Goal: Feedback & Contribution: Contribute content

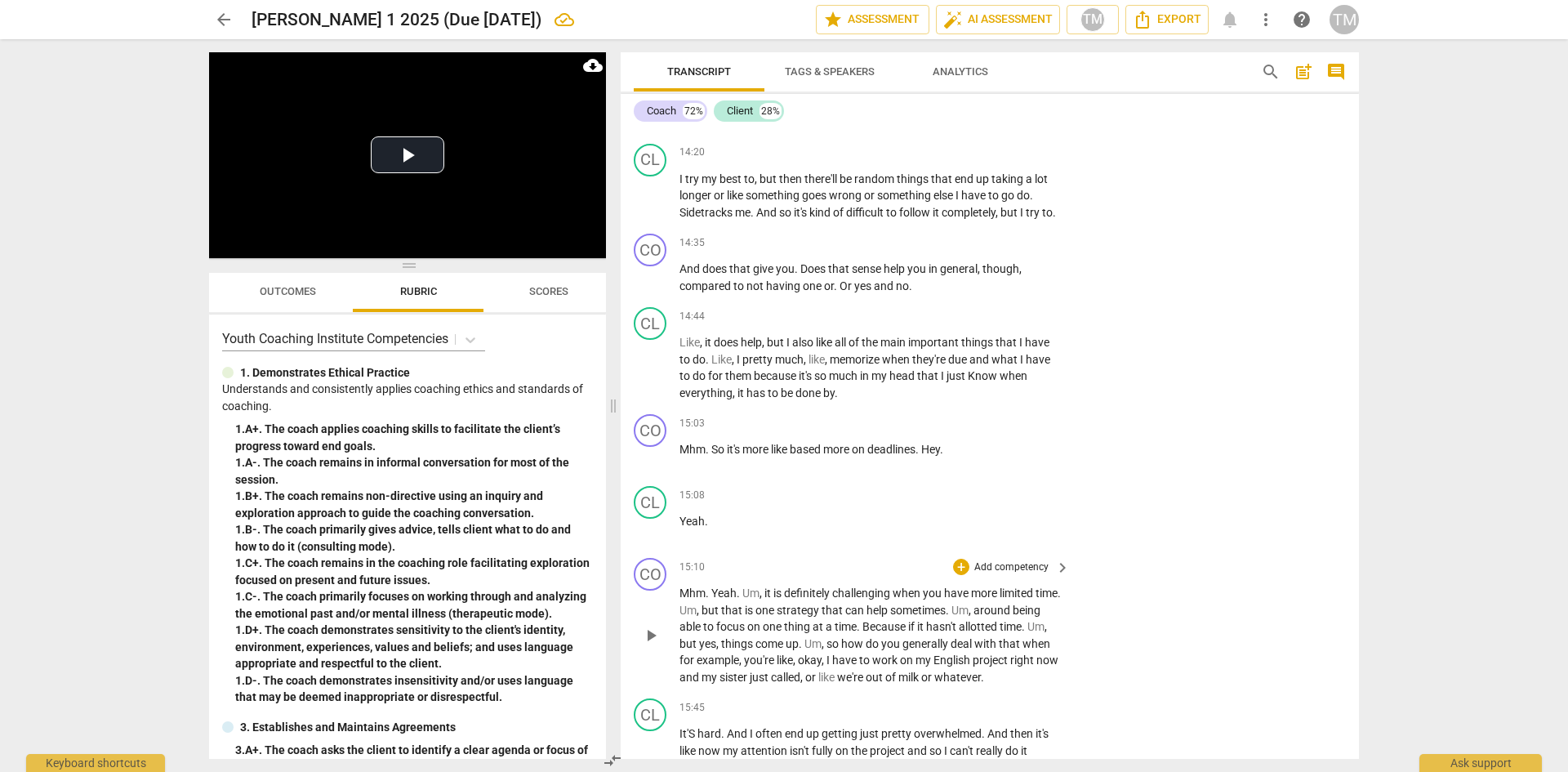
scroll to position [7175, 0]
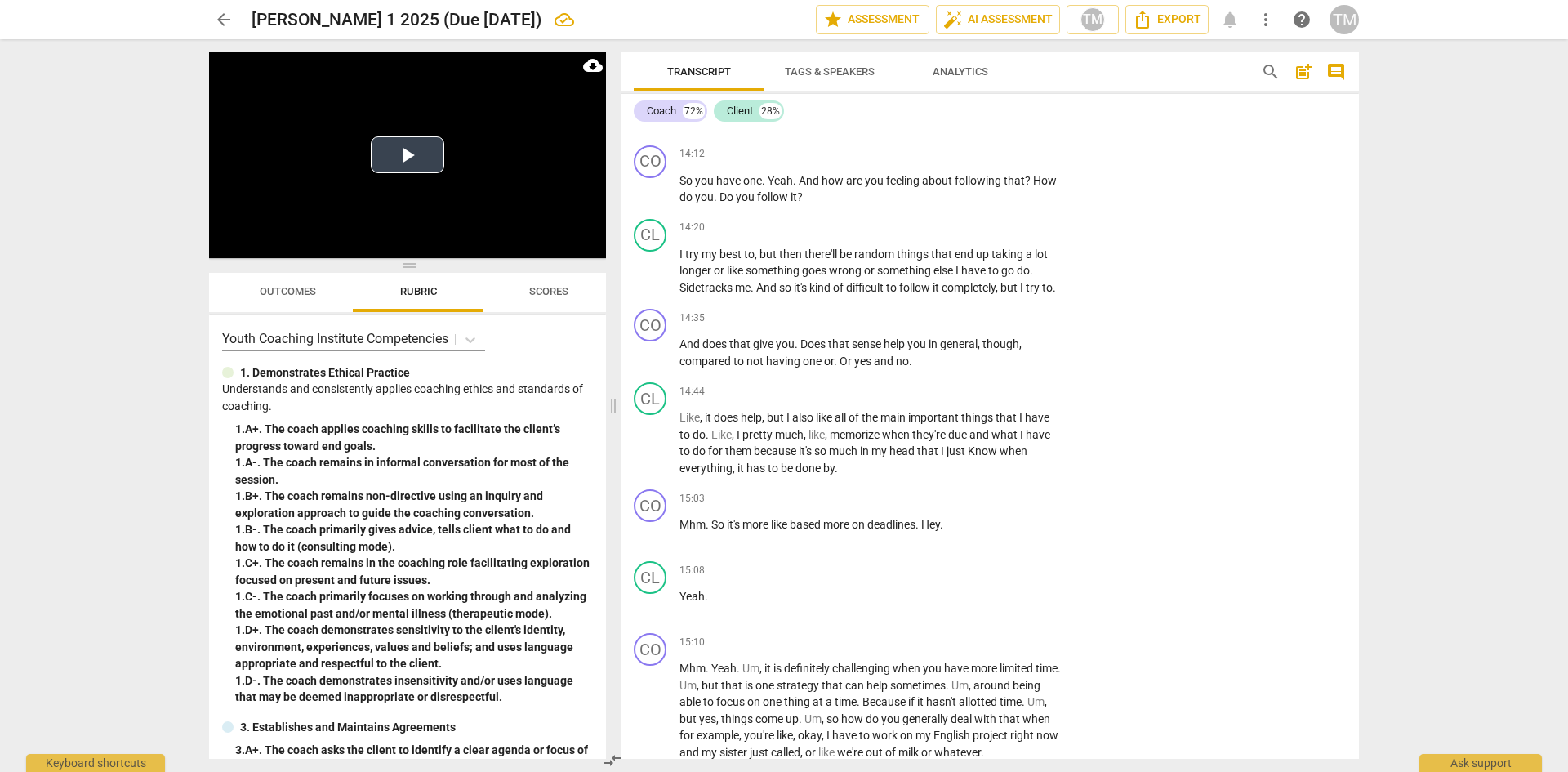
click at [400, 162] on button "Play Video" at bounding box center [408, 155] width 74 height 37
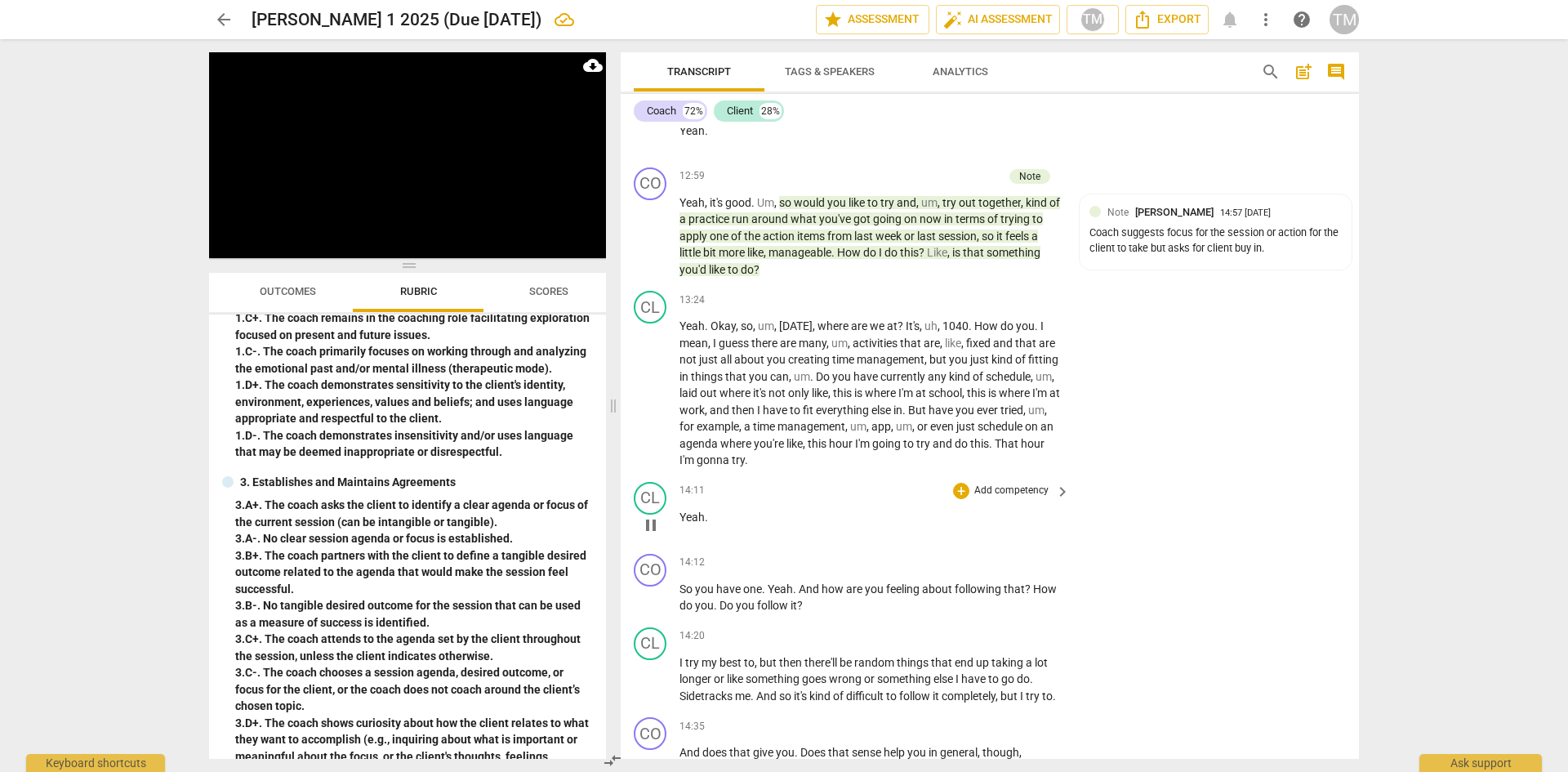
scroll to position [6849, 0]
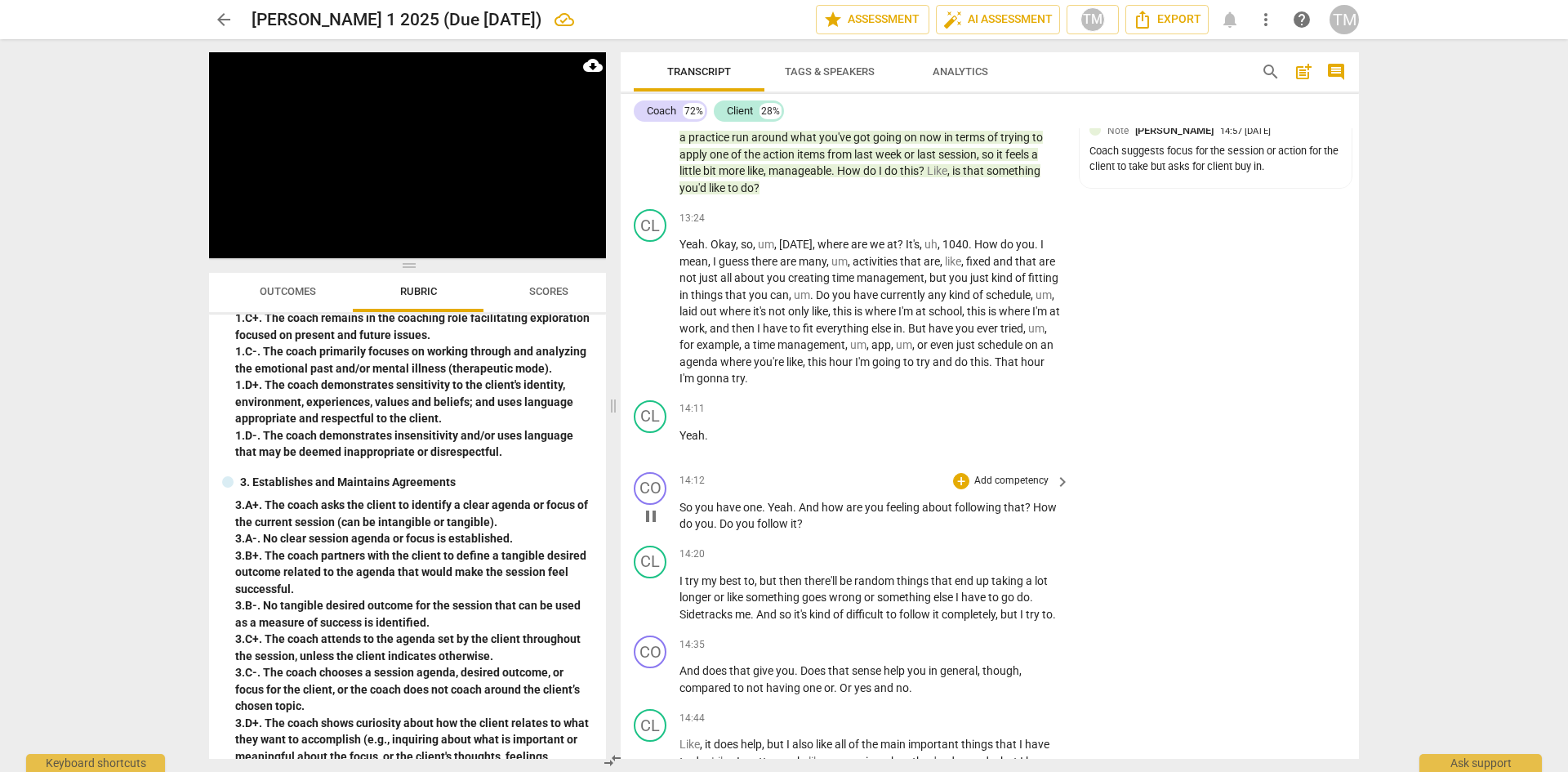
click at [653, 526] on span "pause" at bounding box center [650, 516] width 19 height 19
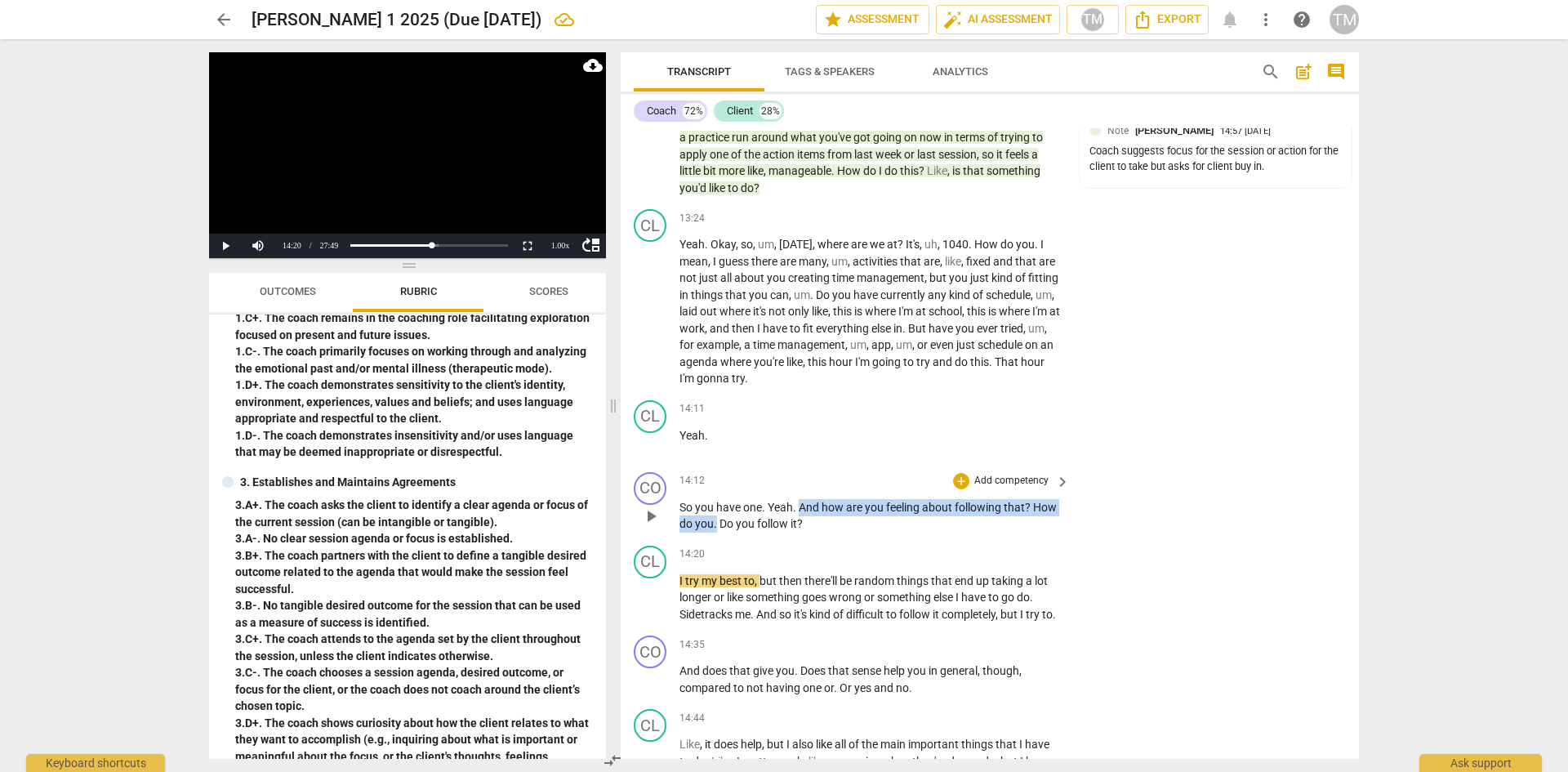
drag, startPoint x: 716, startPoint y: 543, endPoint x: 800, endPoint y: 520, distance: 87.1
click at [800, 520] on p "So you have one . Yeah . And how are you feeling about following that ? How do …" at bounding box center [870, 516] width 382 height 34
click at [769, 521] on span "keyboard_arrow_down" at bounding box center [773, 519] width 19 height 19
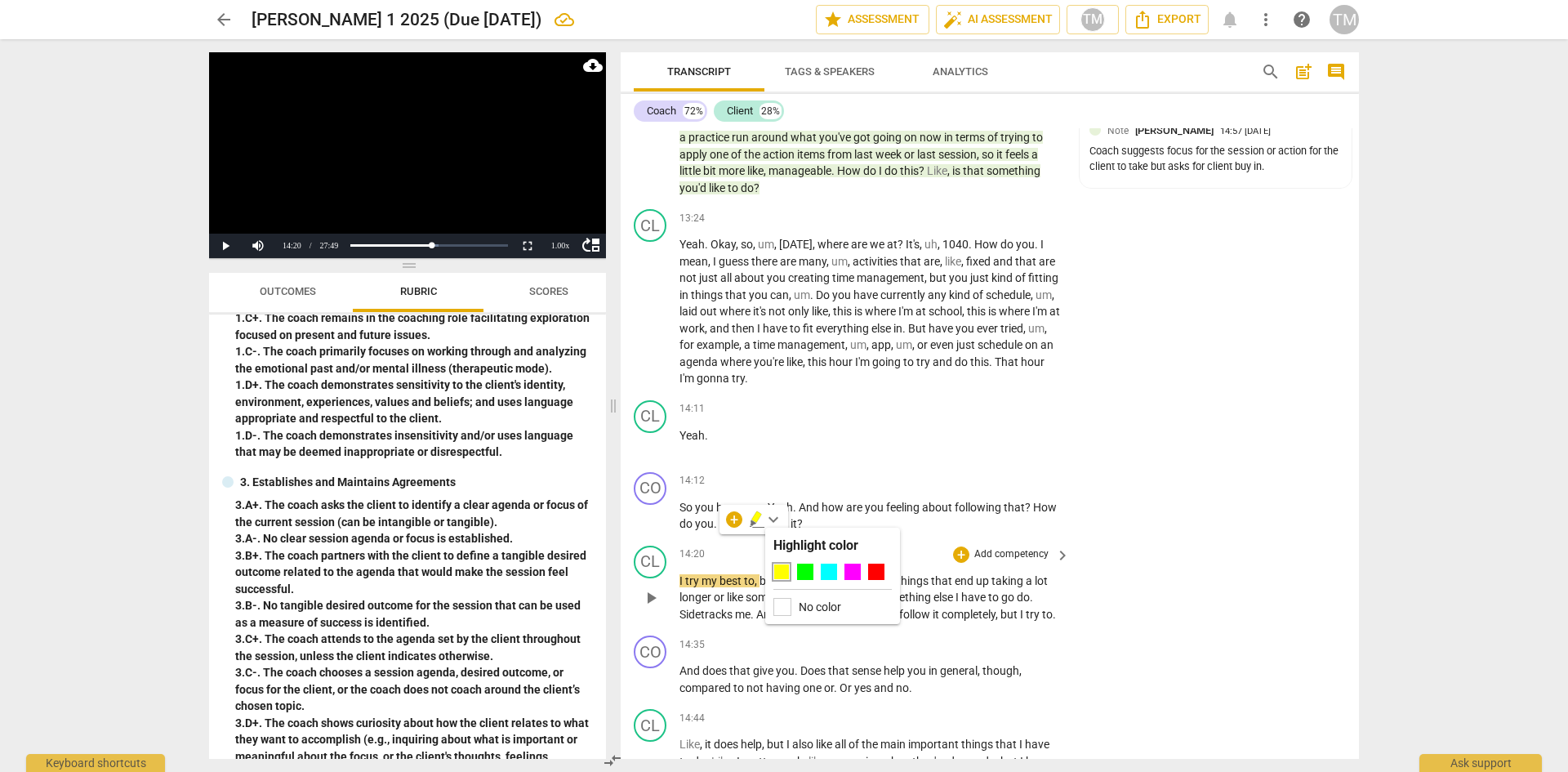
drag, startPoint x: 800, startPoint y: 571, endPoint x: 776, endPoint y: 573, distance: 24.1
click at [801, 571] on div at bounding box center [805, 572] width 16 height 16
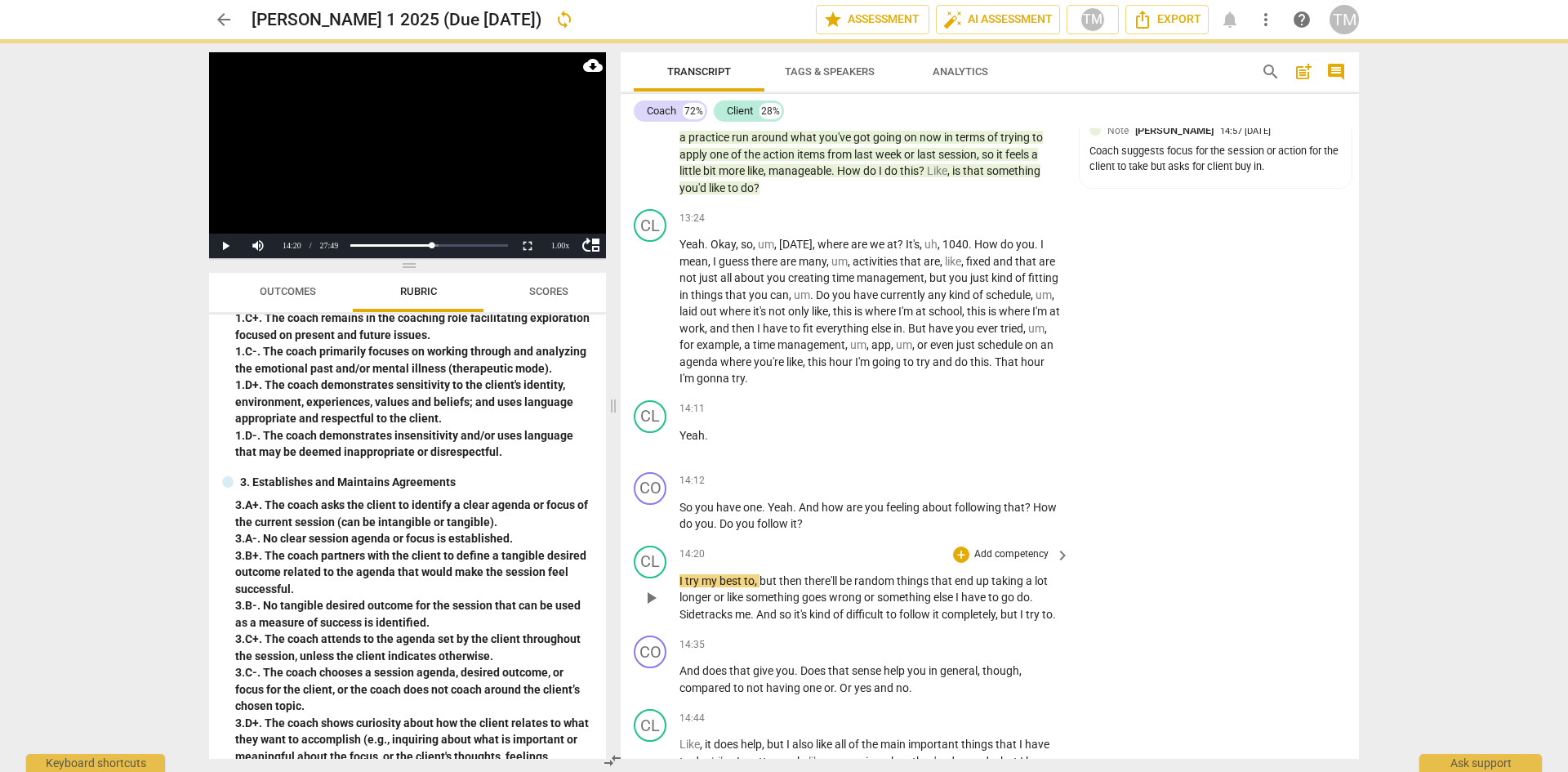
click at [746, 556] on div "CL play_arrow pause 14:20 + Add competency keyboard_arrow_right I try my best t…" at bounding box center [990, 584] width 738 height 90
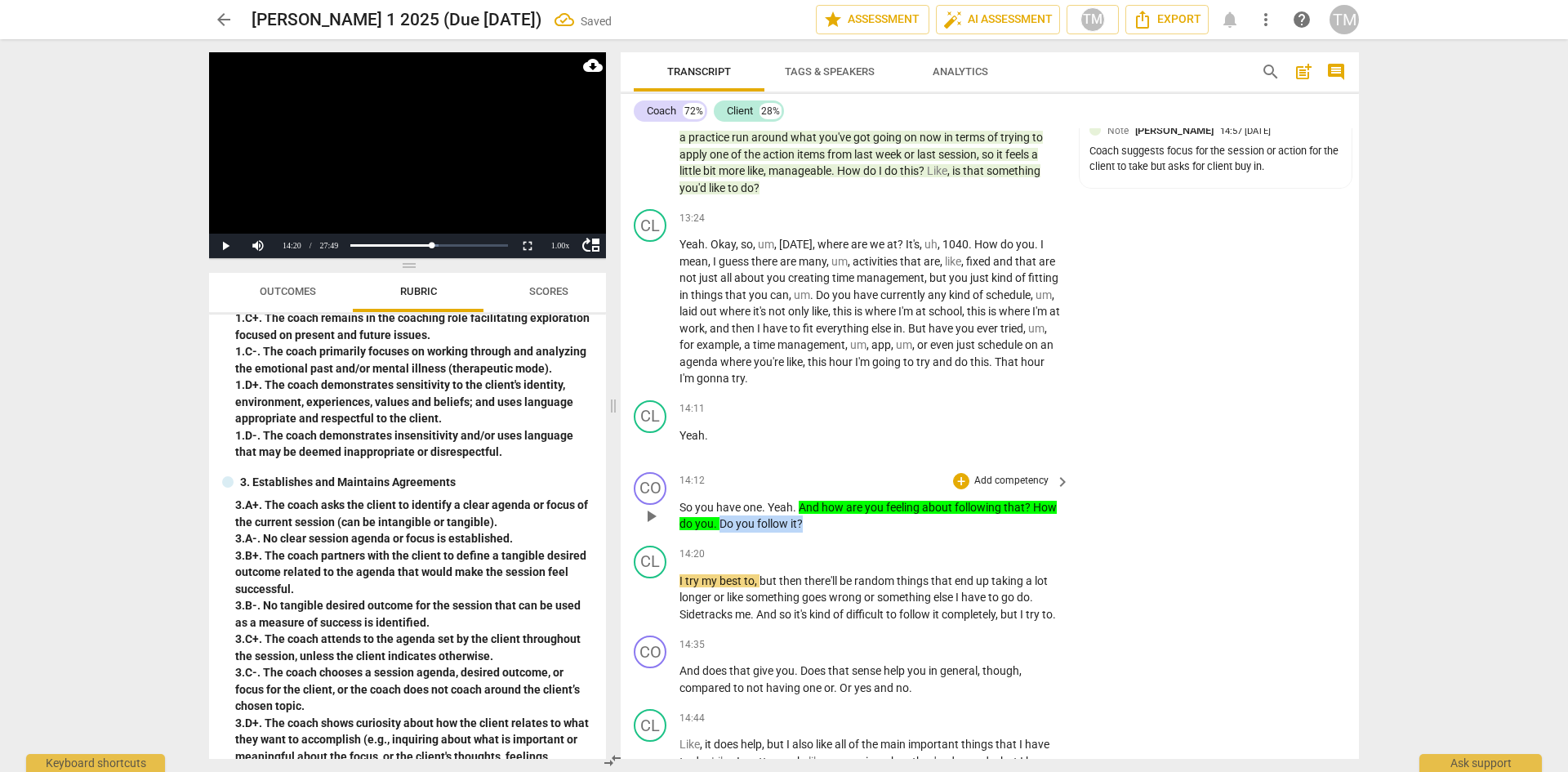
drag, startPoint x: 806, startPoint y: 537, endPoint x: 722, endPoint y: 542, distance: 84.1
click at [722, 533] on p "So you have one . Yeah . And how are you feeling about following that ? How do …" at bounding box center [870, 516] width 382 height 34
click at [845, 524] on icon "button" at bounding box center [840, 519] width 16 height 19
drag, startPoint x: 785, startPoint y: 539, endPoint x: 714, endPoint y: 539, distance: 71.0
click at [714, 533] on p "So you have one . Yeah . And how are you feeling about following that ? How do …" at bounding box center [870, 516] width 382 height 34
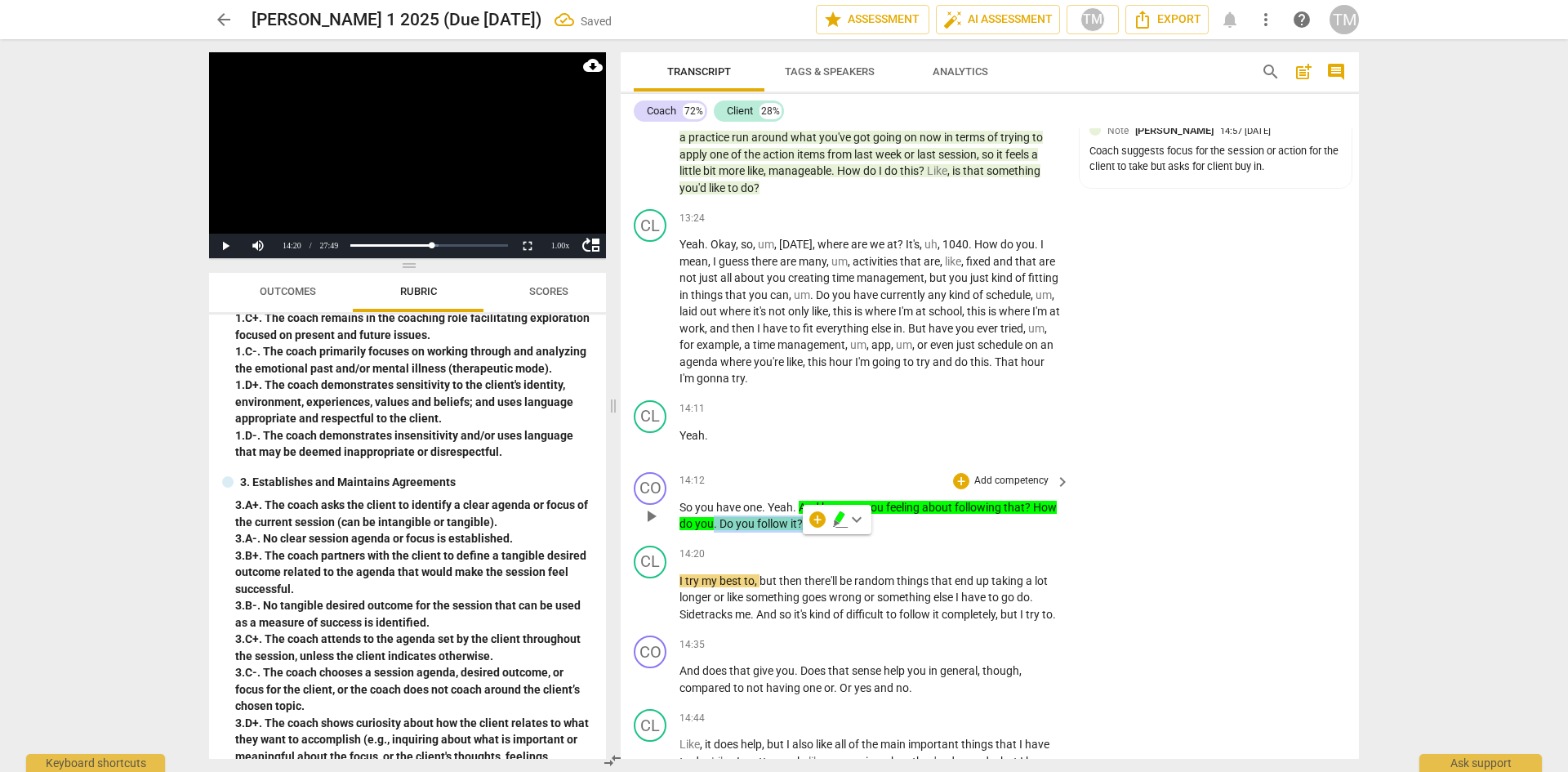
click at [774, 530] on span "follow" at bounding box center [774, 524] width 34 height 13
drag, startPoint x: 794, startPoint y: 537, endPoint x: 723, endPoint y: 537, distance: 71.0
click at [723, 533] on p "So you have one . Yeah . And how are you feeling about following that ? How do …" at bounding box center [870, 516] width 382 height 34
drag, startPoint x: 778, startPoint y: 552, endPoint x: 805, endPoint y: 553, distance: 27.0
click at [781, 539] on div "CO play_arrow pause 14:12 + Add competency keyboard_arrow_right So you have one…" at bounding box center [990, 502] width 738 height 74
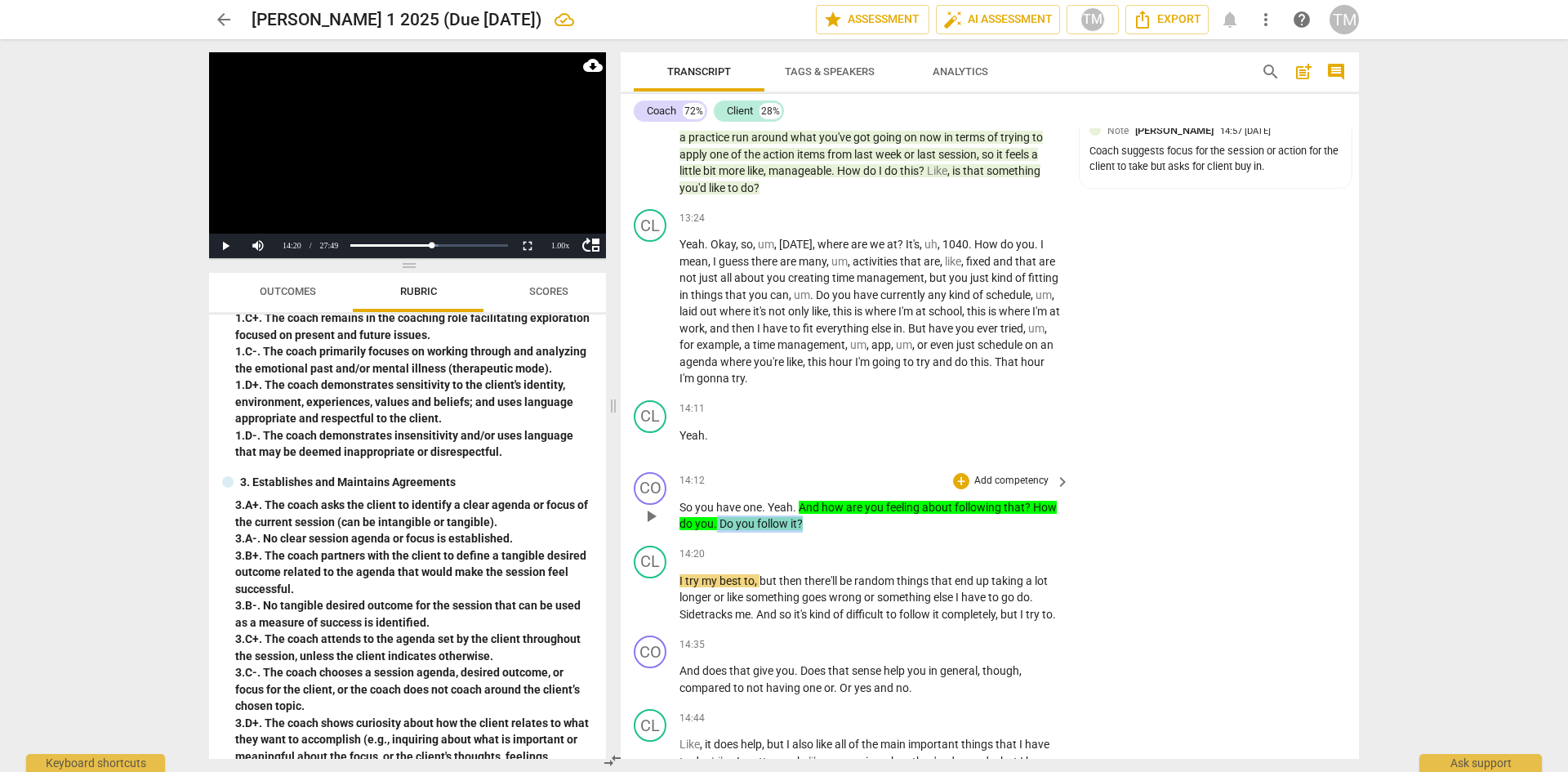
drag, startPoint x: 776, startPoint y: 539, endPoint x: 715, endPoint y: 537, distance: 61.0
click at [715, 533] on p "So you have one . Yeah . And how are you feeling about following that ? How do …" at bounding box center [870, 516] width 382 height 34
click at [852, 517] on span "keyboard_arrow_down" at bounding box center [857, 519] width 19 height 19
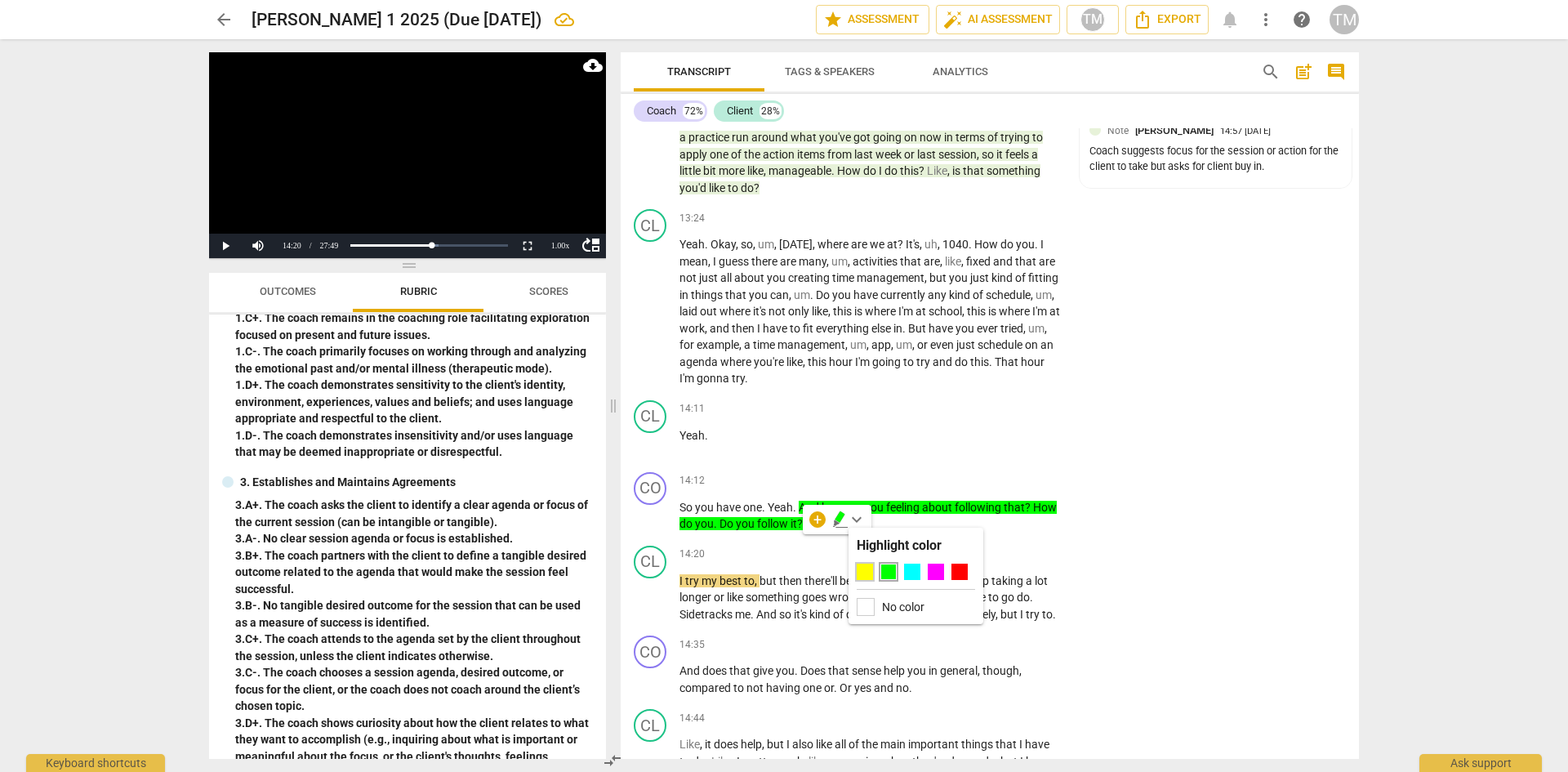
click at [858, 564] on div at bounding box center [865, 572] width 16 height 16
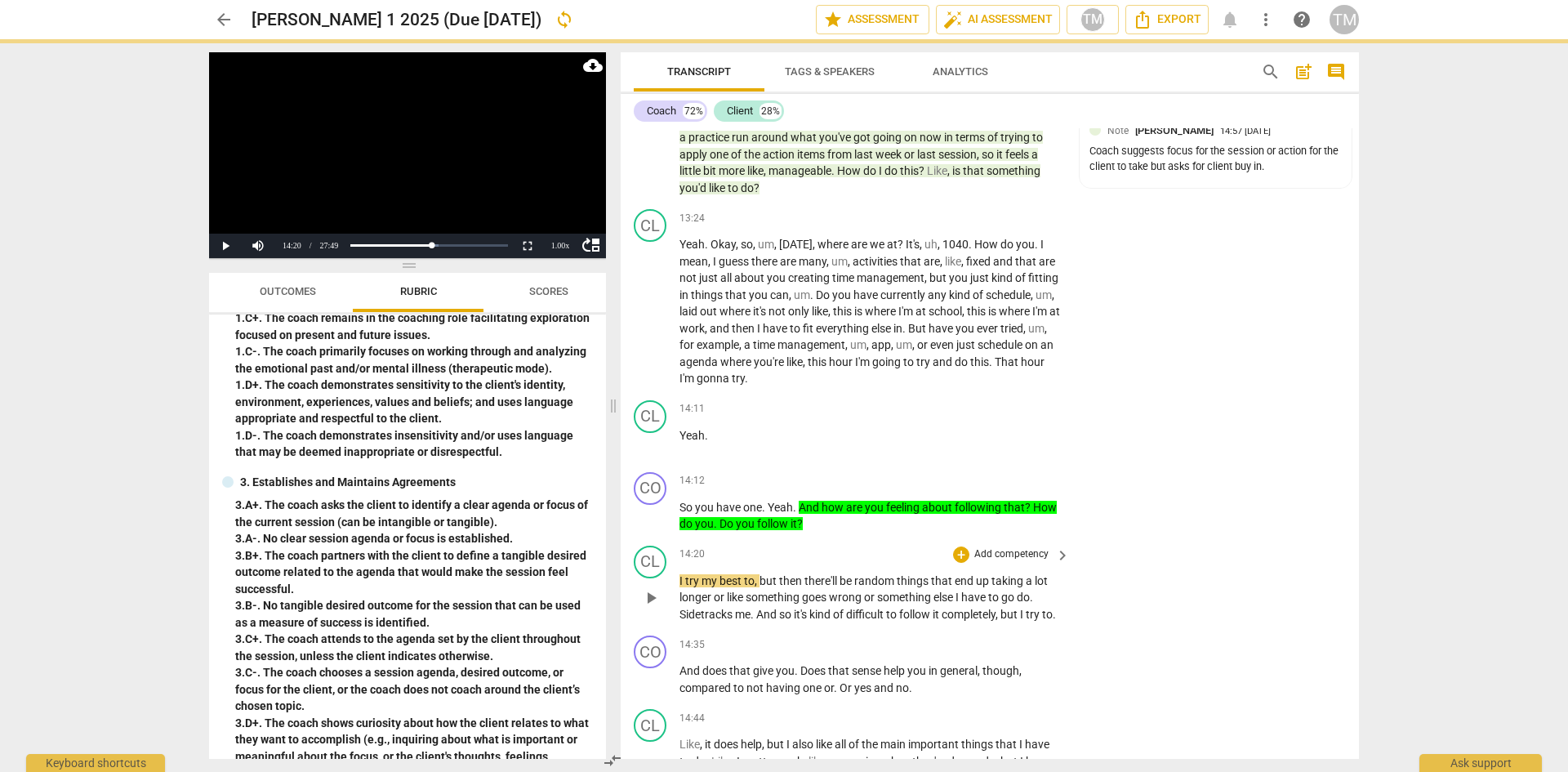
click at [836, 564] on div "14:20 + Add competency keyboard_arrow_right" at bounding box center [876, 555] width 392 height 18
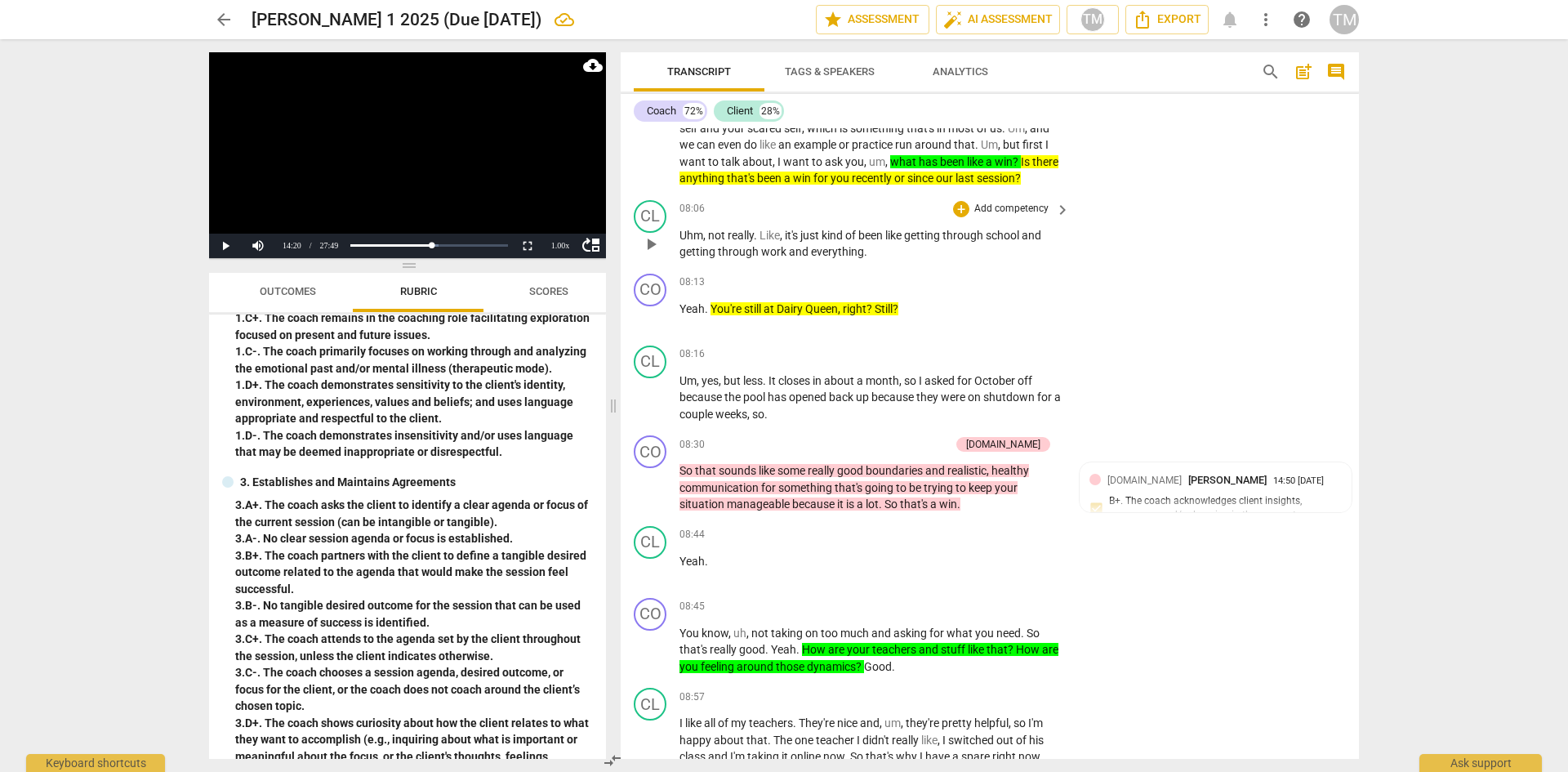
scroll to position [4085, 0]
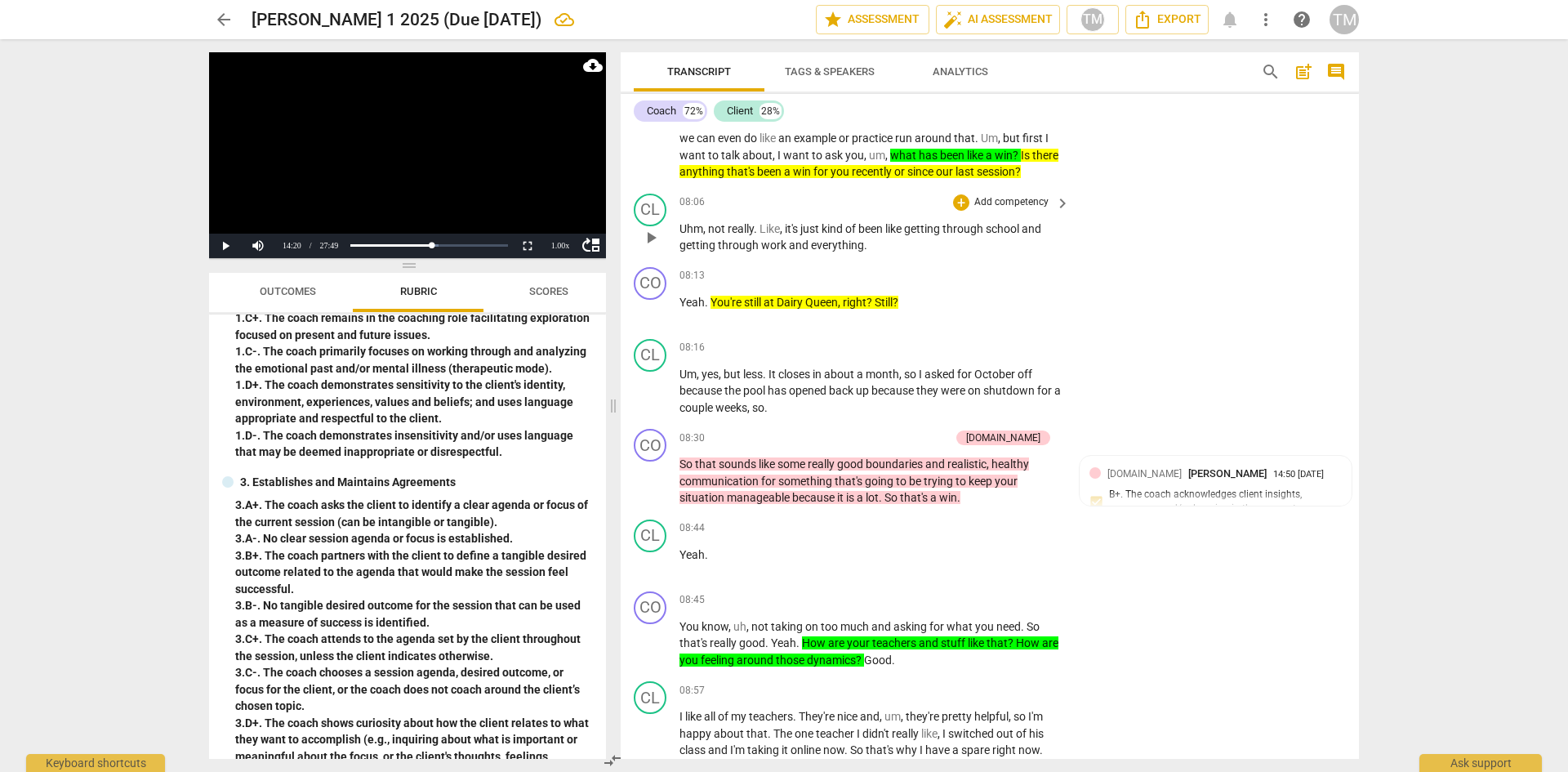
click at [1035, 210] on p "Add competency" at bounding box center [1011, 203] width 78 height 15
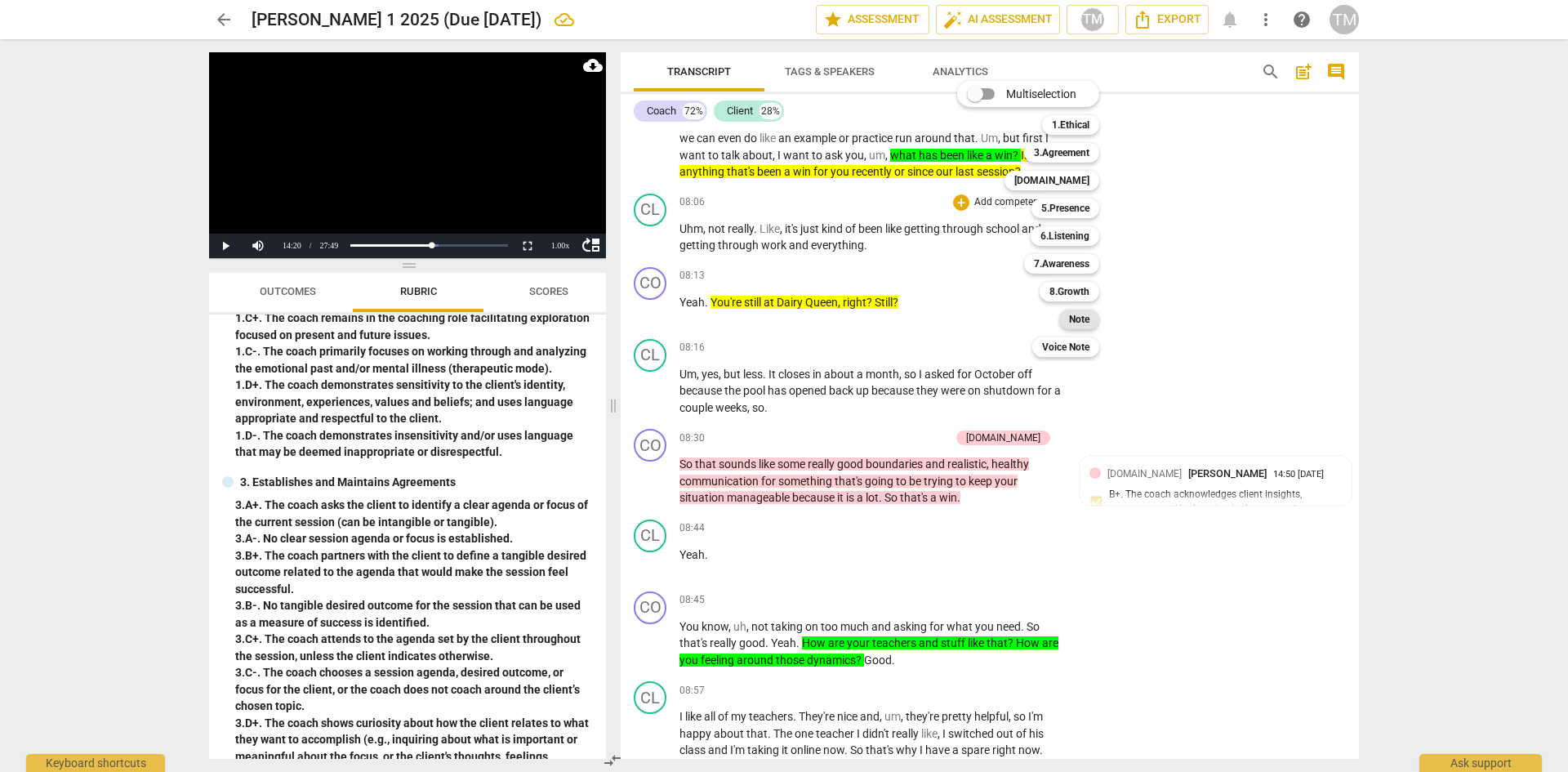
click at [1081, 321] on b "Note" at bounding box center [1079, 318] width 20 height 19
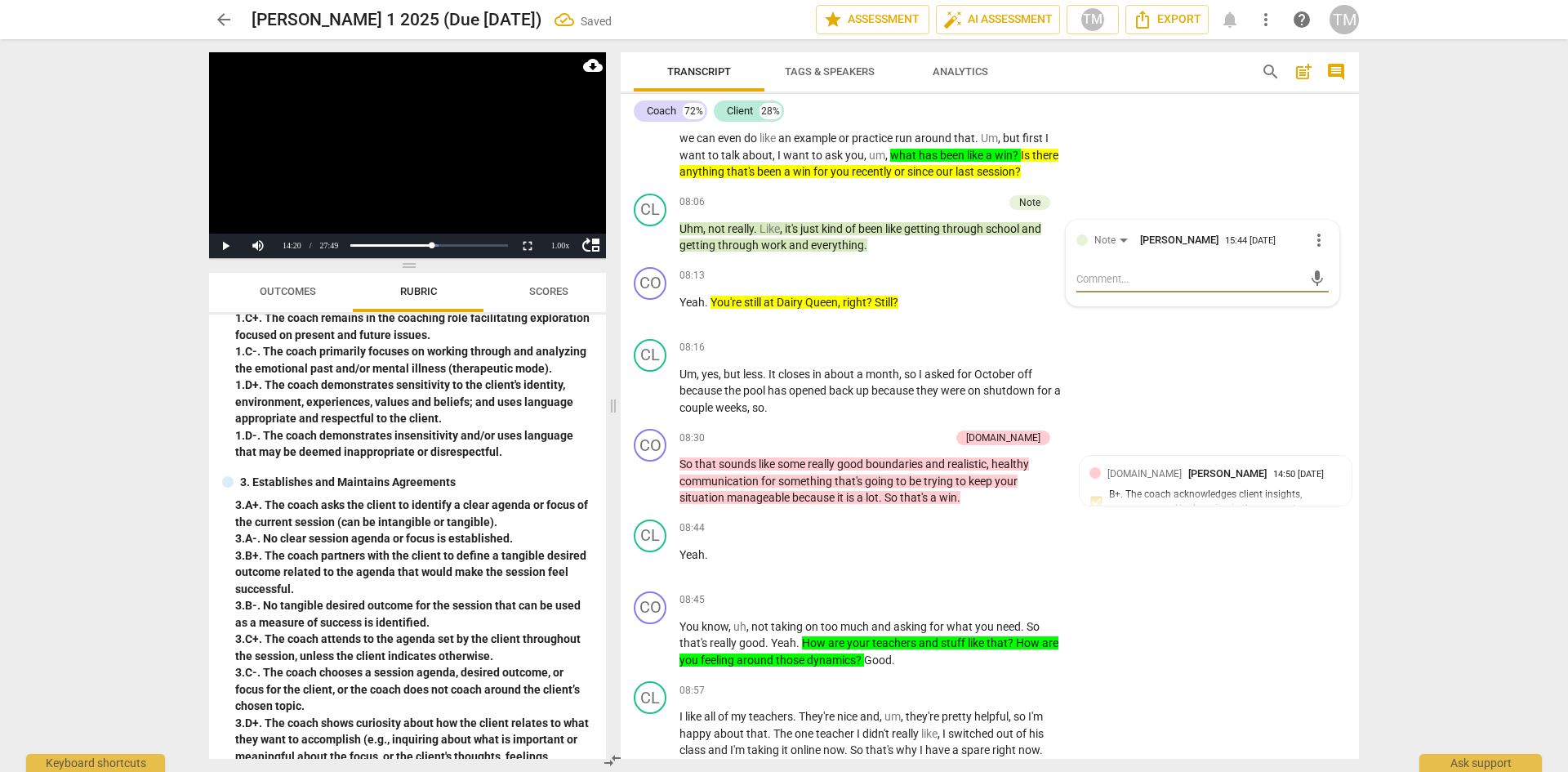
type textarea "C"
type textarea "Co"
type textarea "Coa"
type textarea "Coac"
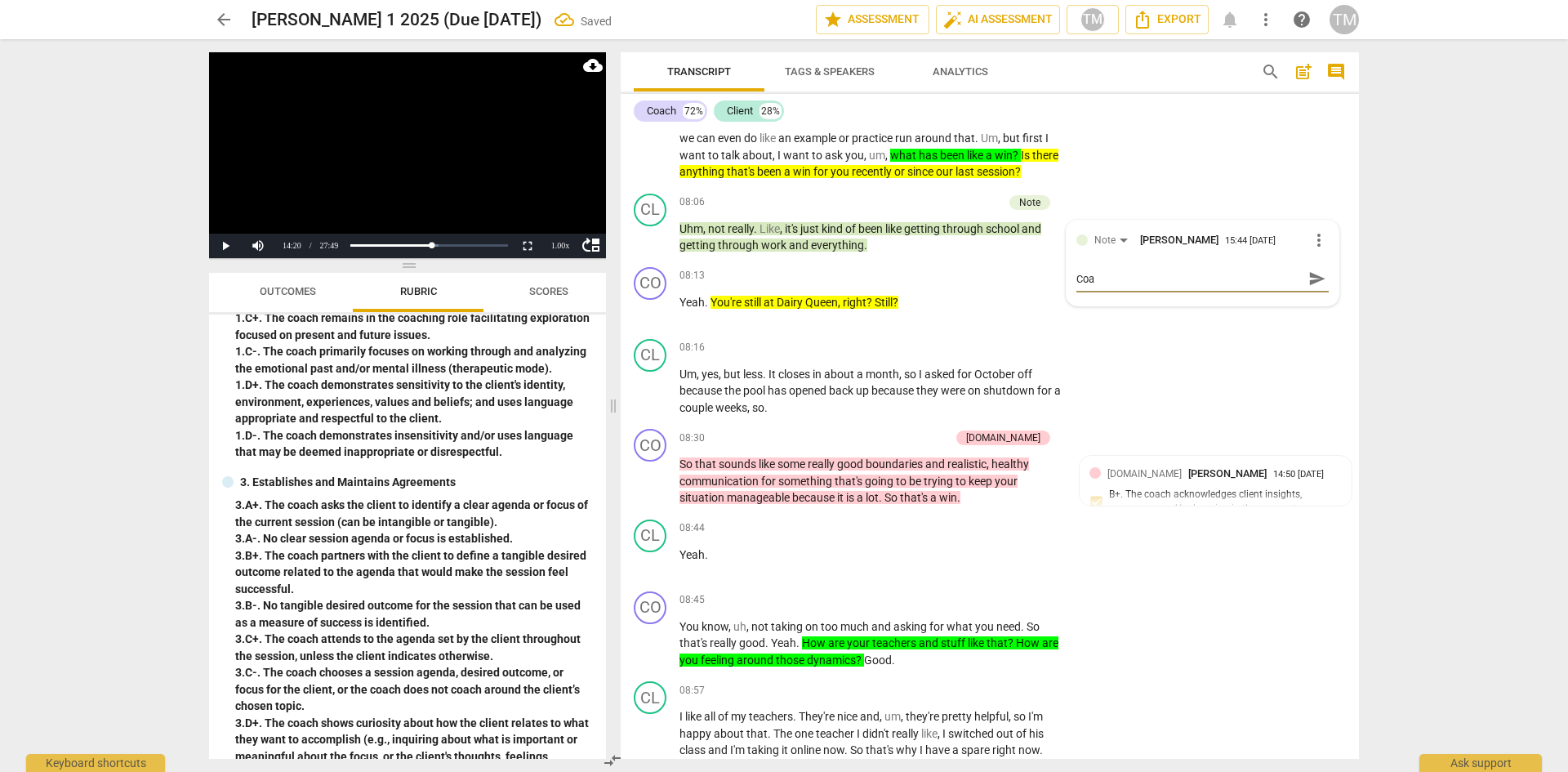
type textarea "Coac"
type textarea "Coach"
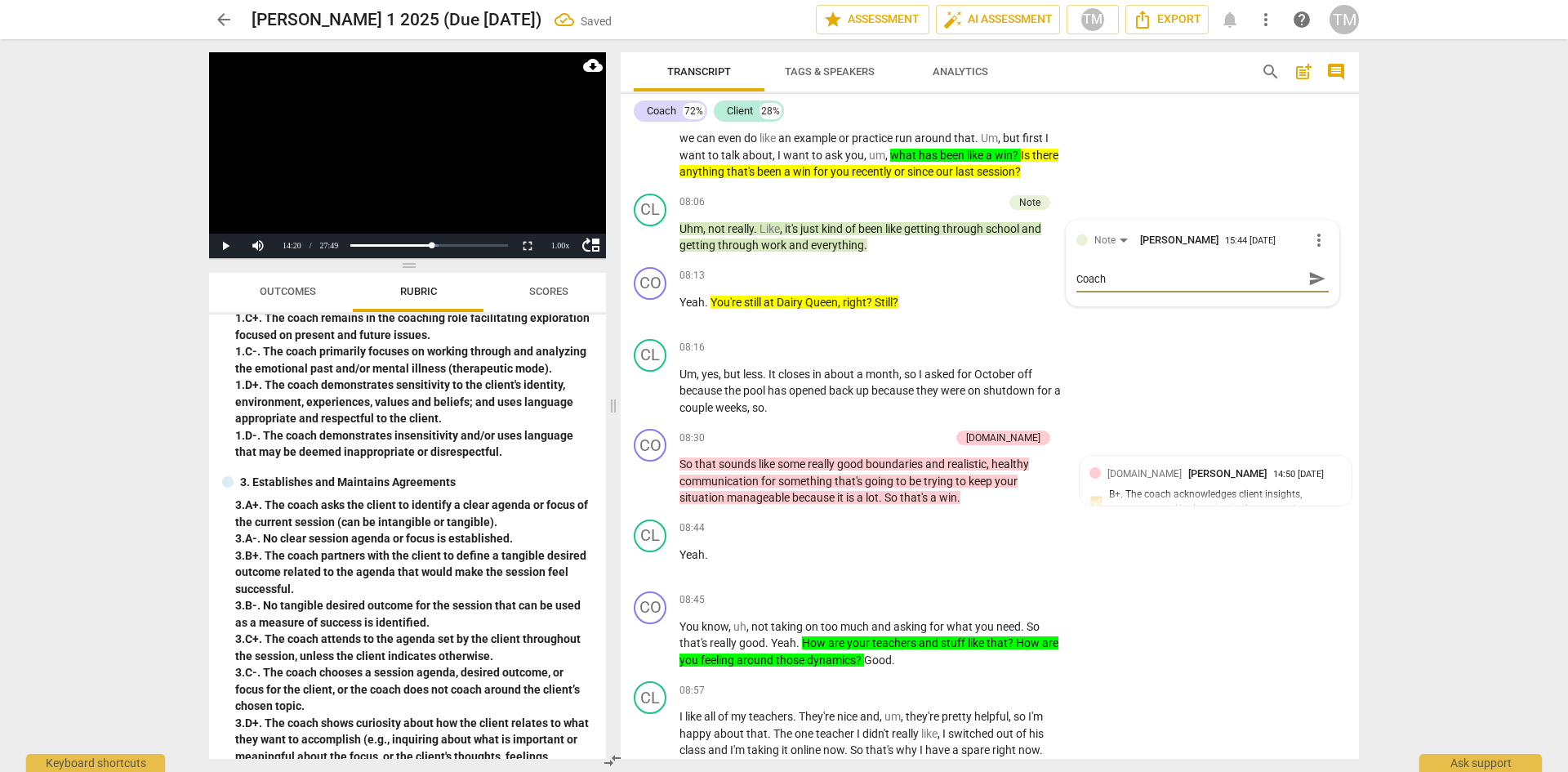
type textarea "Coach m"
type textarea "Coach mi"
type textarea "Coach mis"
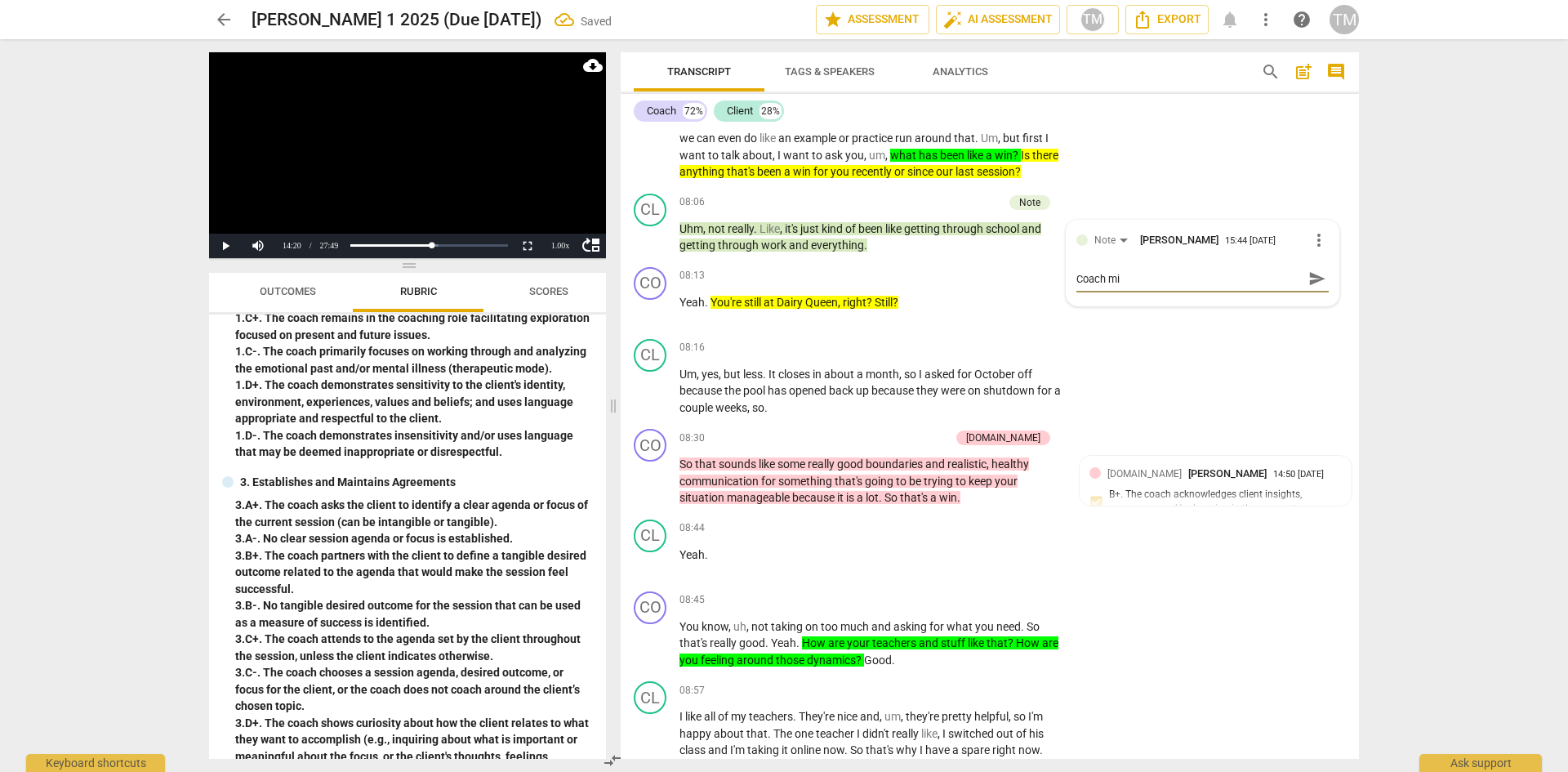
type textarea "Coach mis"
type textarea "Coach miss"
type textarea "Coach misse"
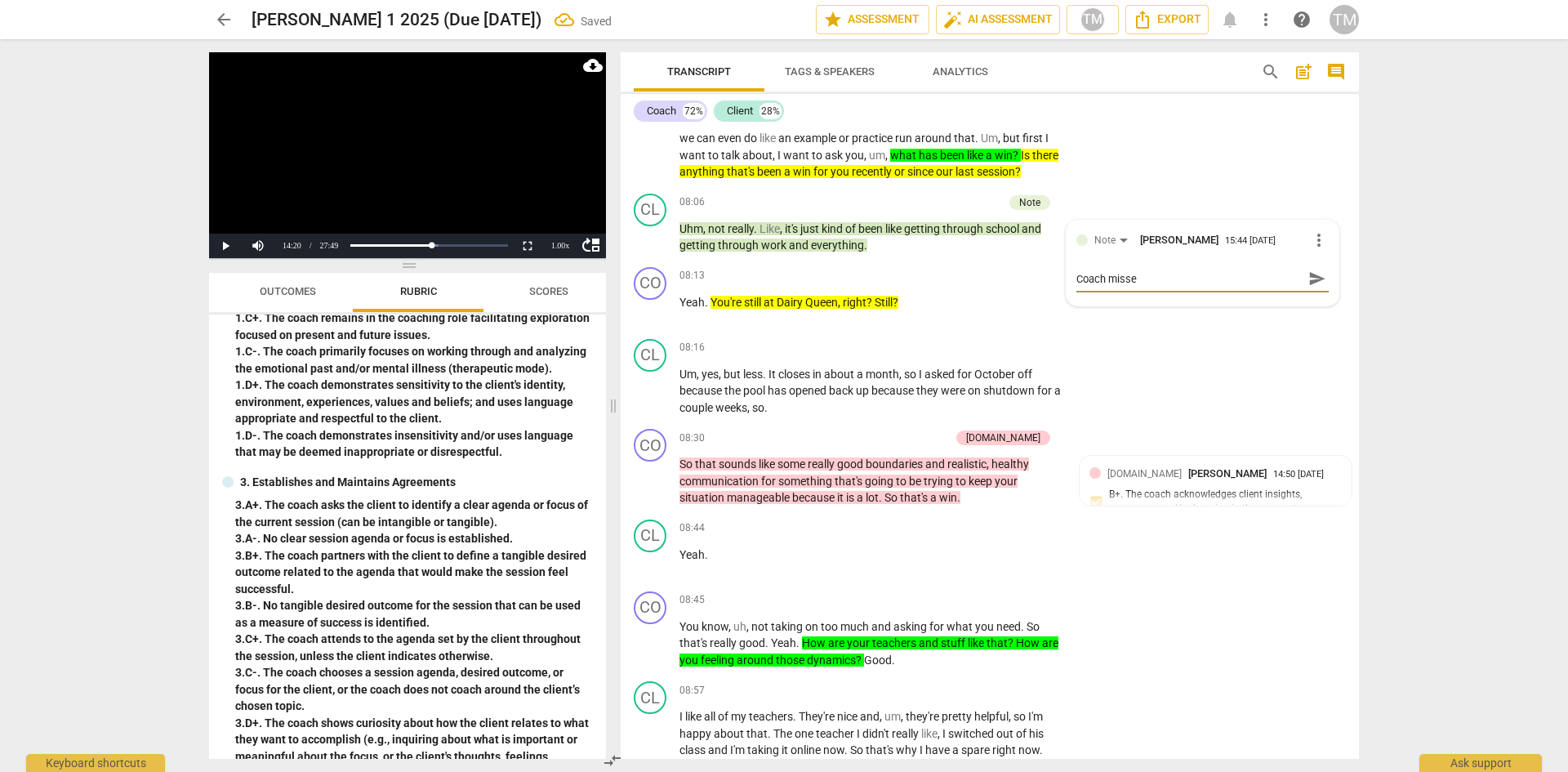
type textarea "Coach misses"
type textarea "Coach misses a"
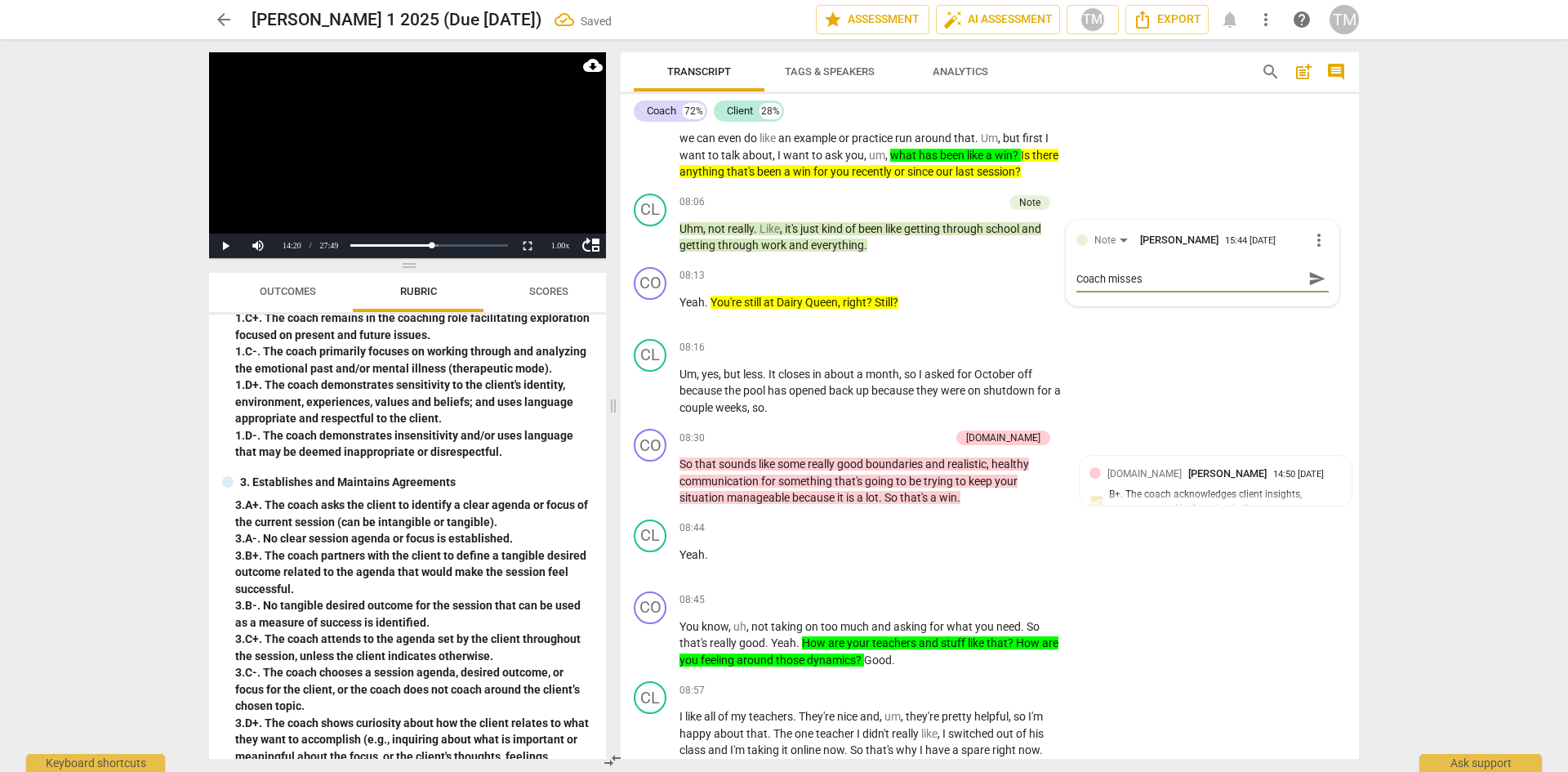
type textarea "Coach misses a"
type textarea "Coach misses an"
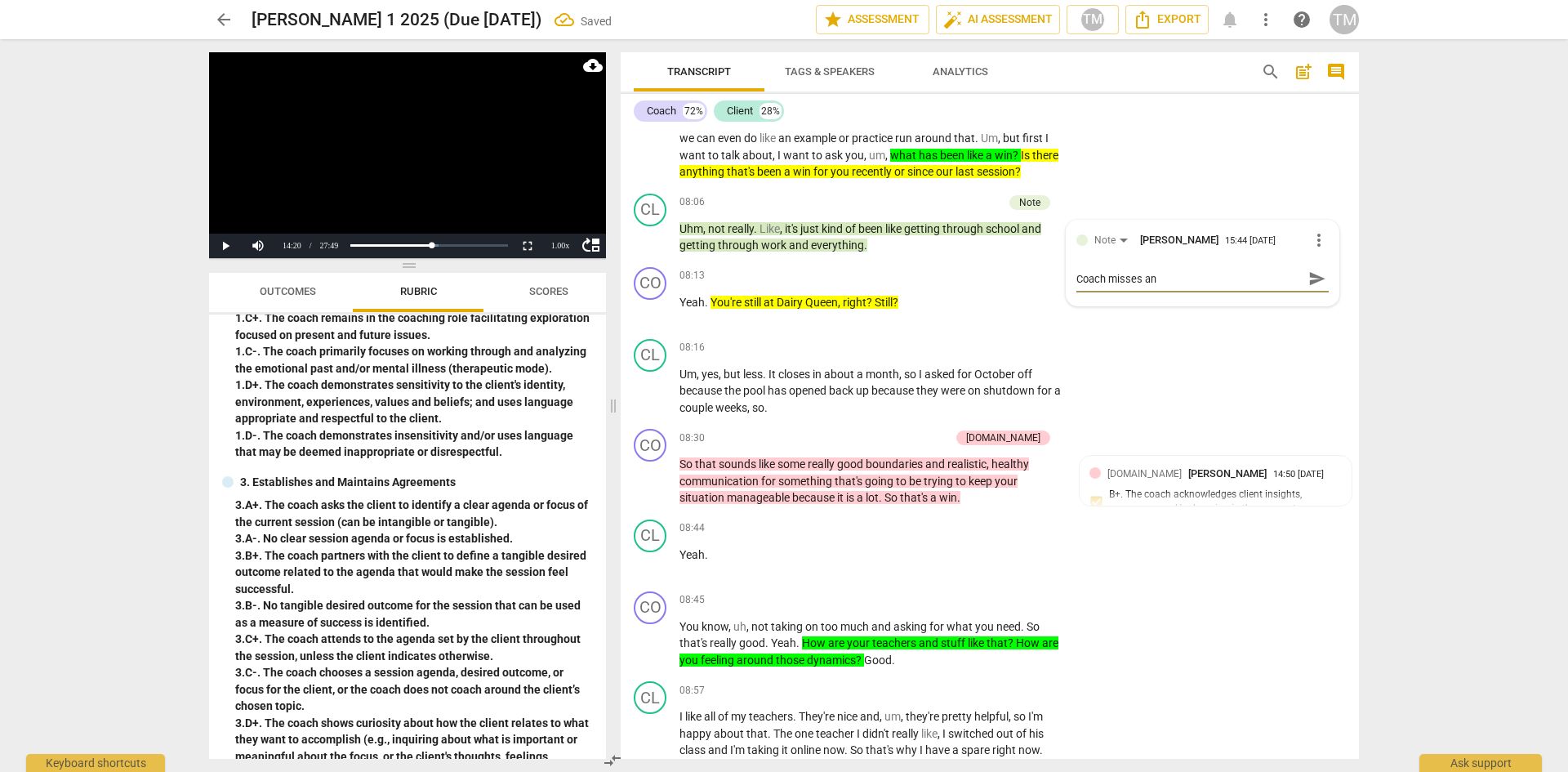
type textarea "Coach misses an o"
type textarea "Coach misses an op"
type textarea "Coach misses an opp"
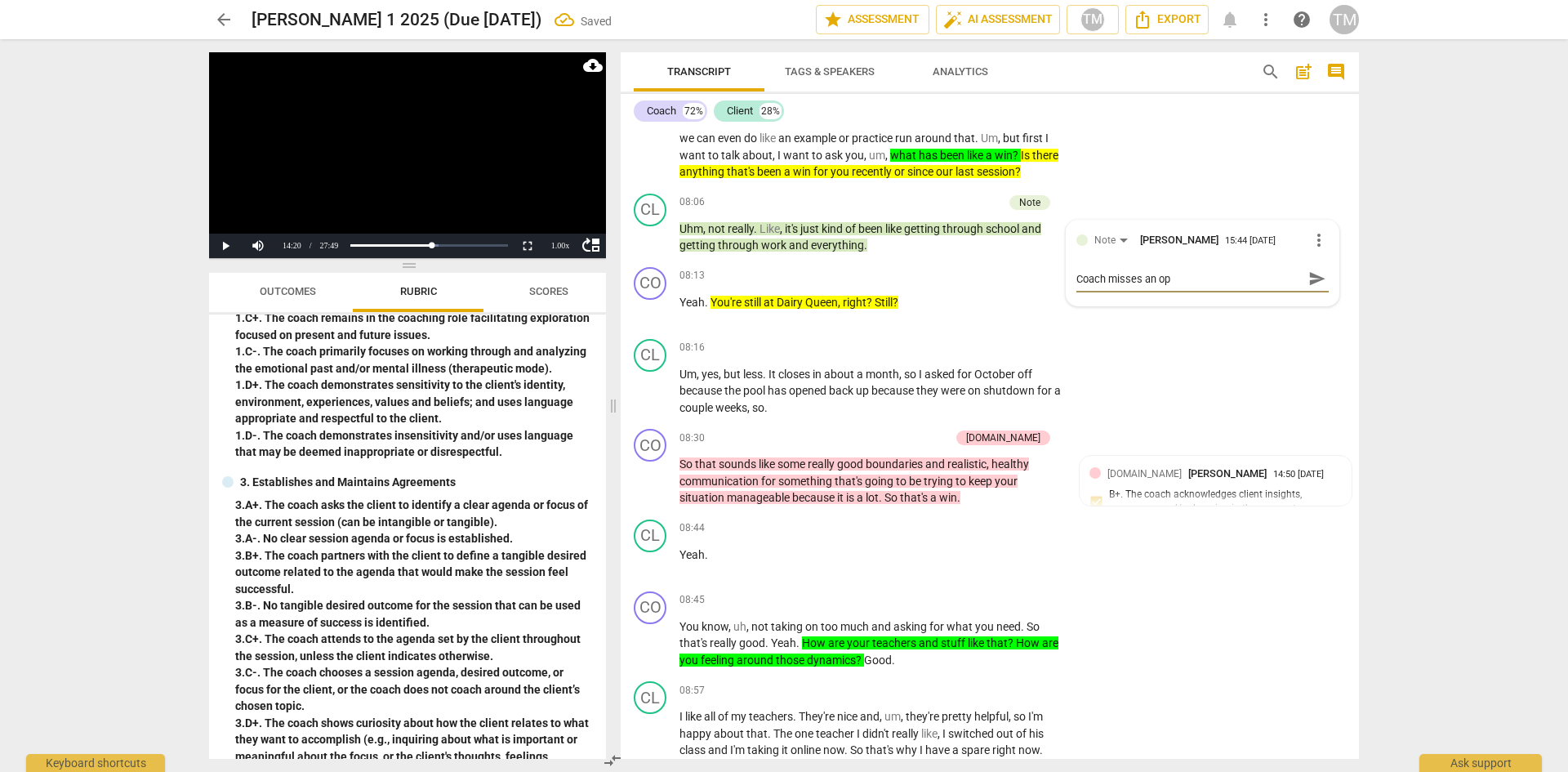
type textarea "Coach misses an opp"
type textarea "Coach misses an oppo"
type textarea "Coach misses an oppor"
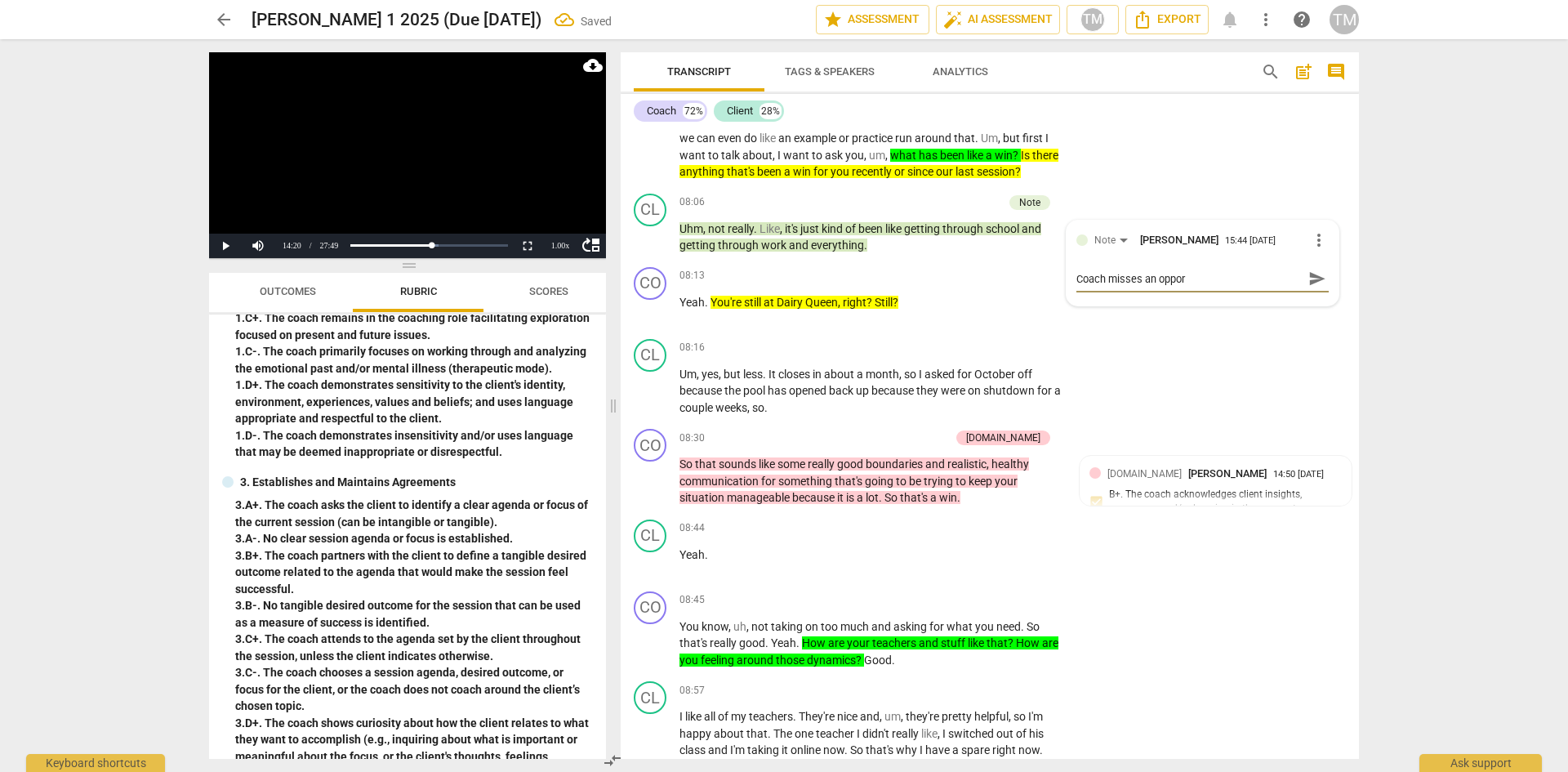
type textarea "Coach misses an opport"
type textarea "Coach misses an opportu"
type textarea "Coach misses an opportun"
type textarea "Coach misses an opportuni"
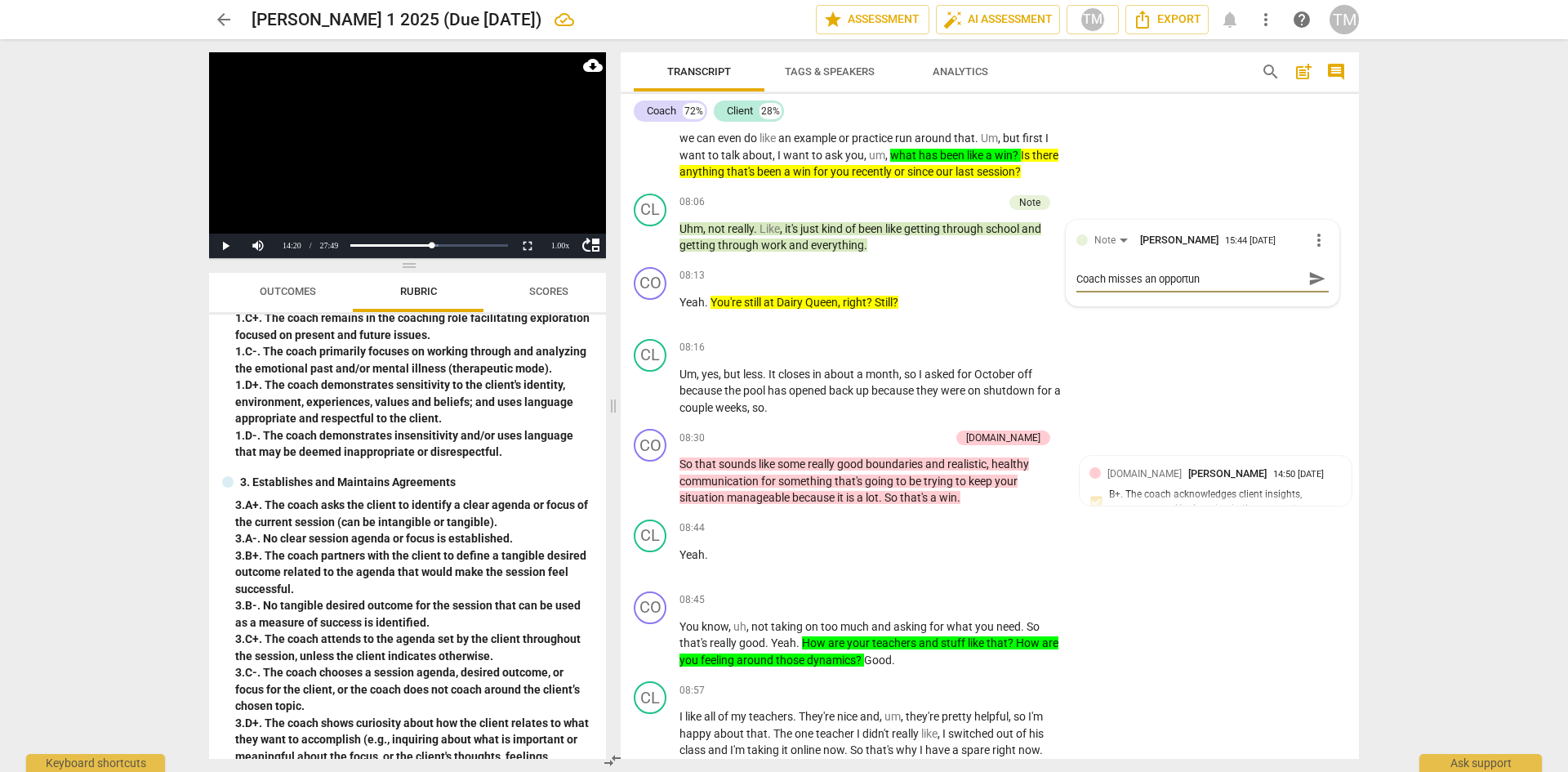
type textarea "Coach misses an opportuni"
type textarea "Coach misses an opportunit"
type textarea "Coach misses an opportunity"
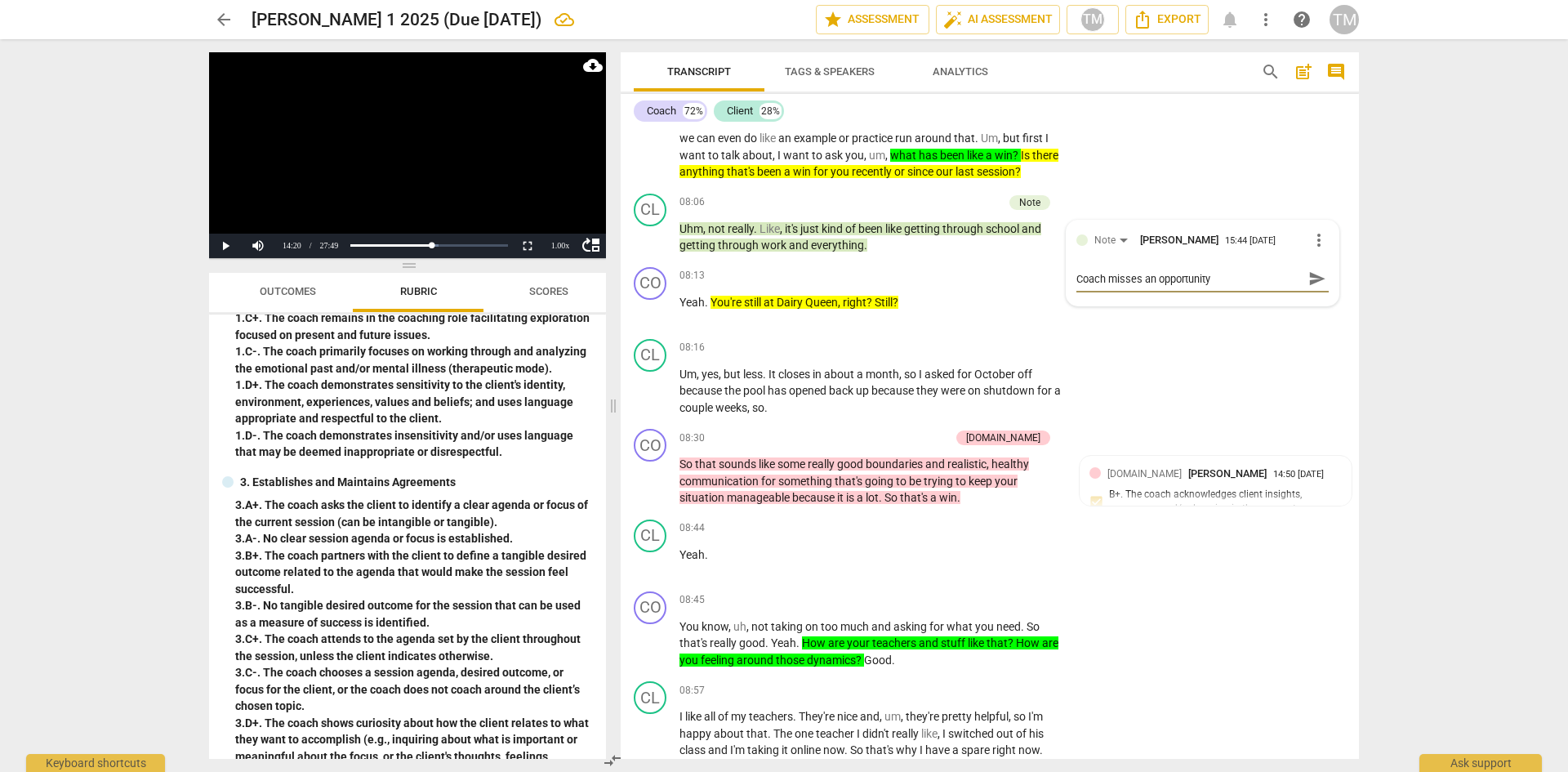
type textarea "Coach misses an opportunity"
type textarea "Coach misses an opportunity t"
type textarea "Coach misses an opportunity to"
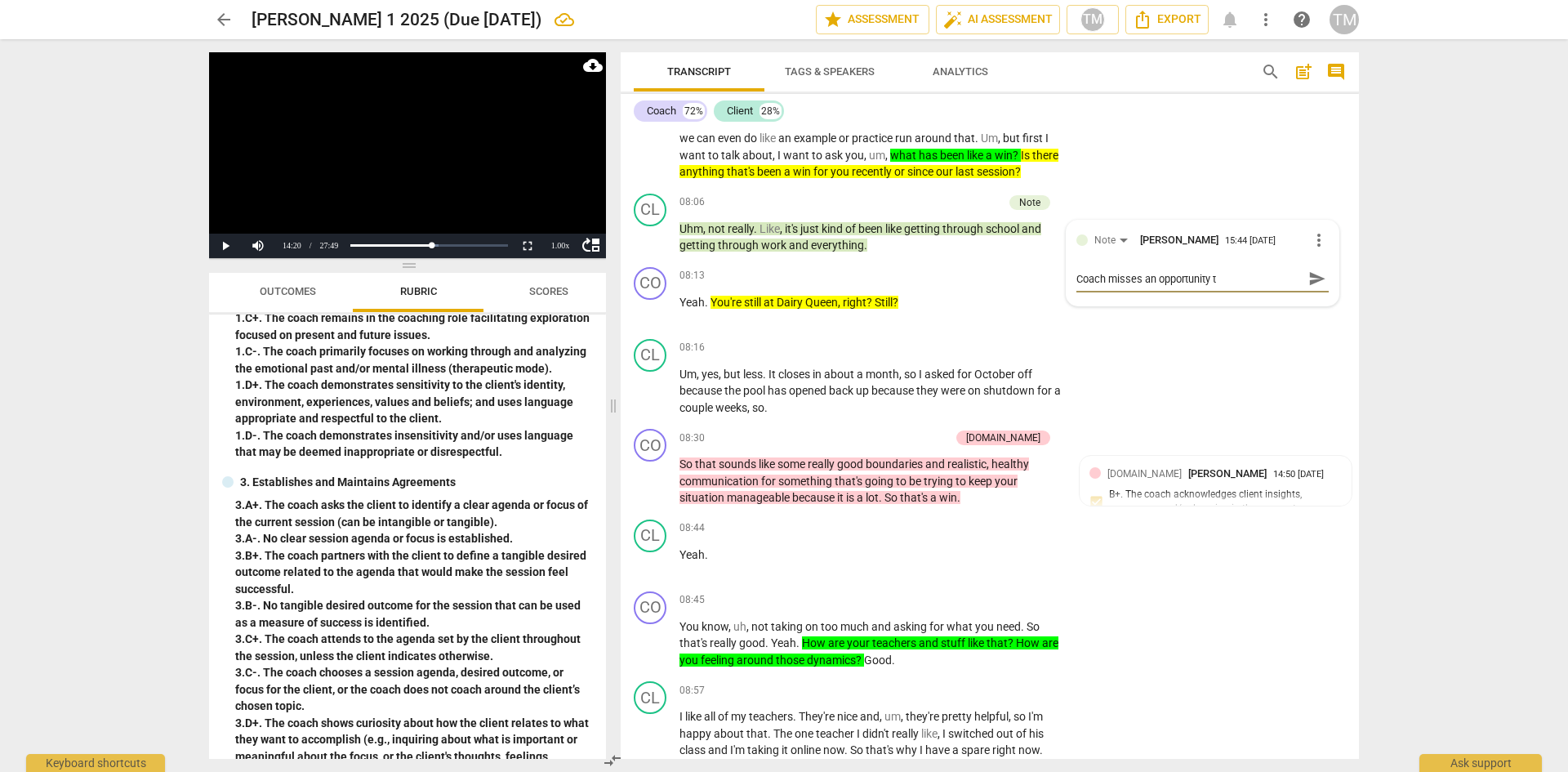
type textarea "Coach misses an opportunity to"
type textarea "Coach misses an opportunity to v"
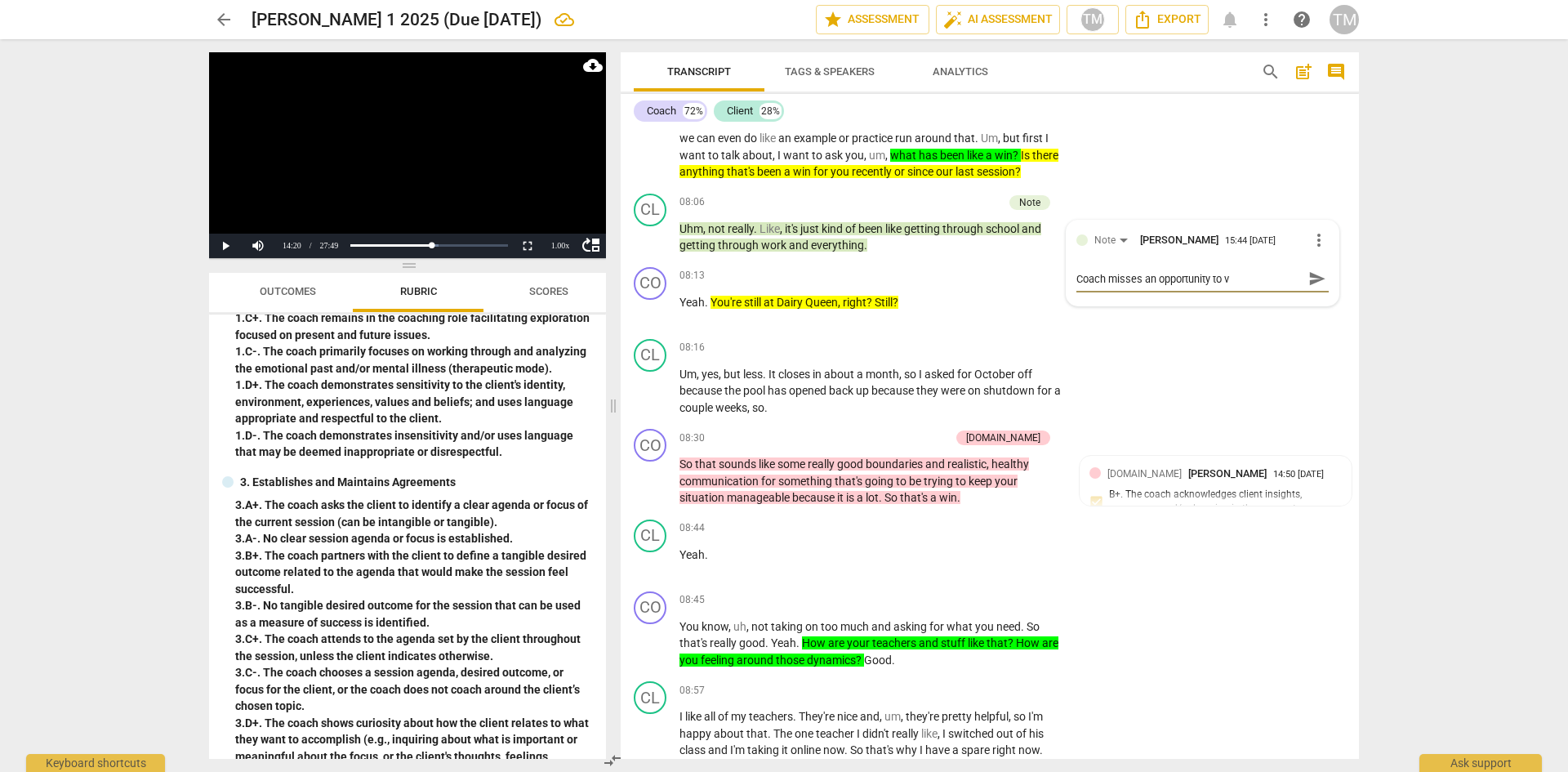
type textarea "Coach misses an opportunity to va"
type textarea "Coach misses an opportunity to val"
type textarea "Coach misses an opportunity to [PERSON_NAME]"
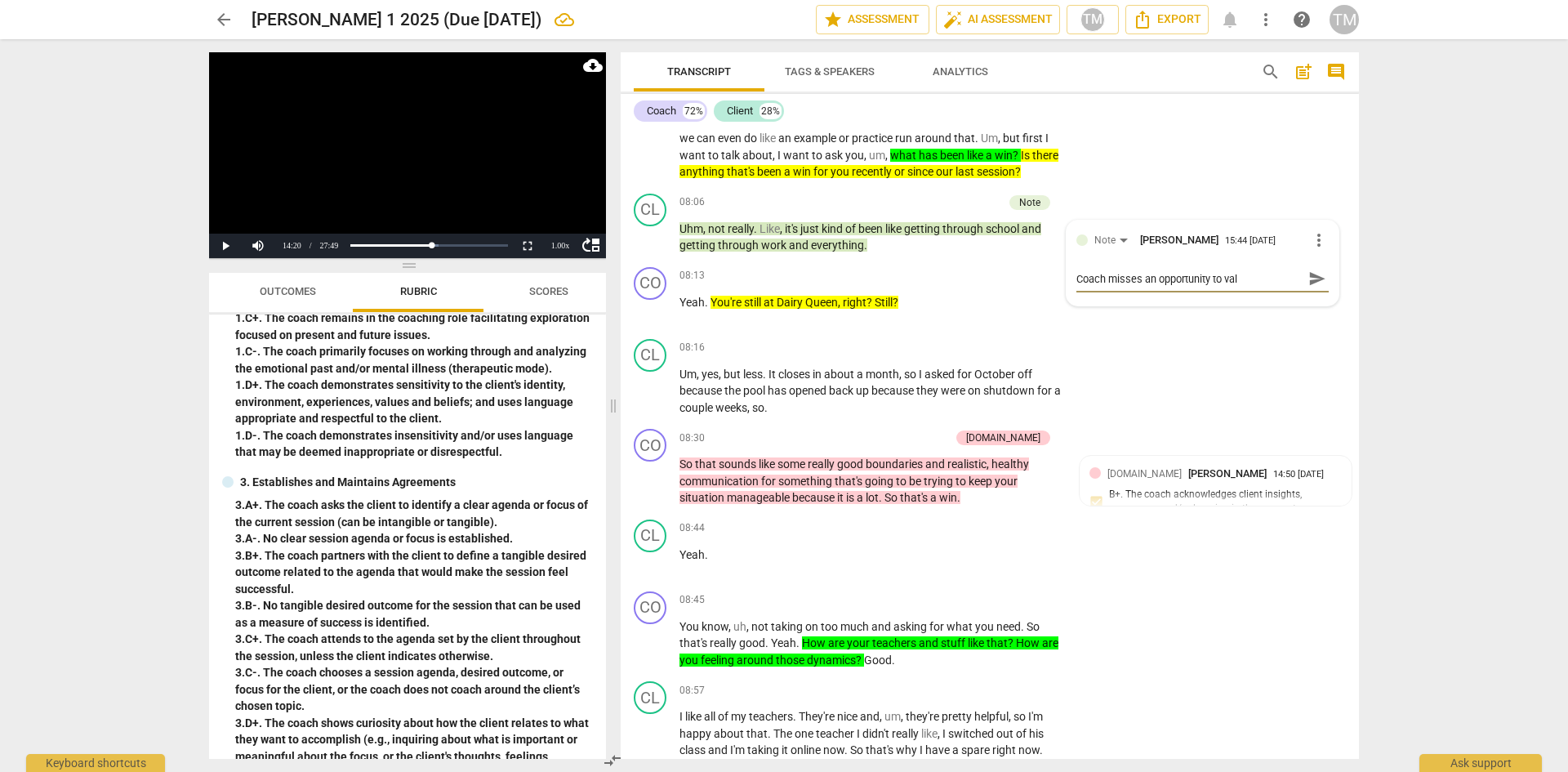
type textarea "Coach misses an opportunity to [PERSON_NAME]"
type textarea "Coach misses an opportunity to valid"
type textarea "Coach misses an opportunity to valida"
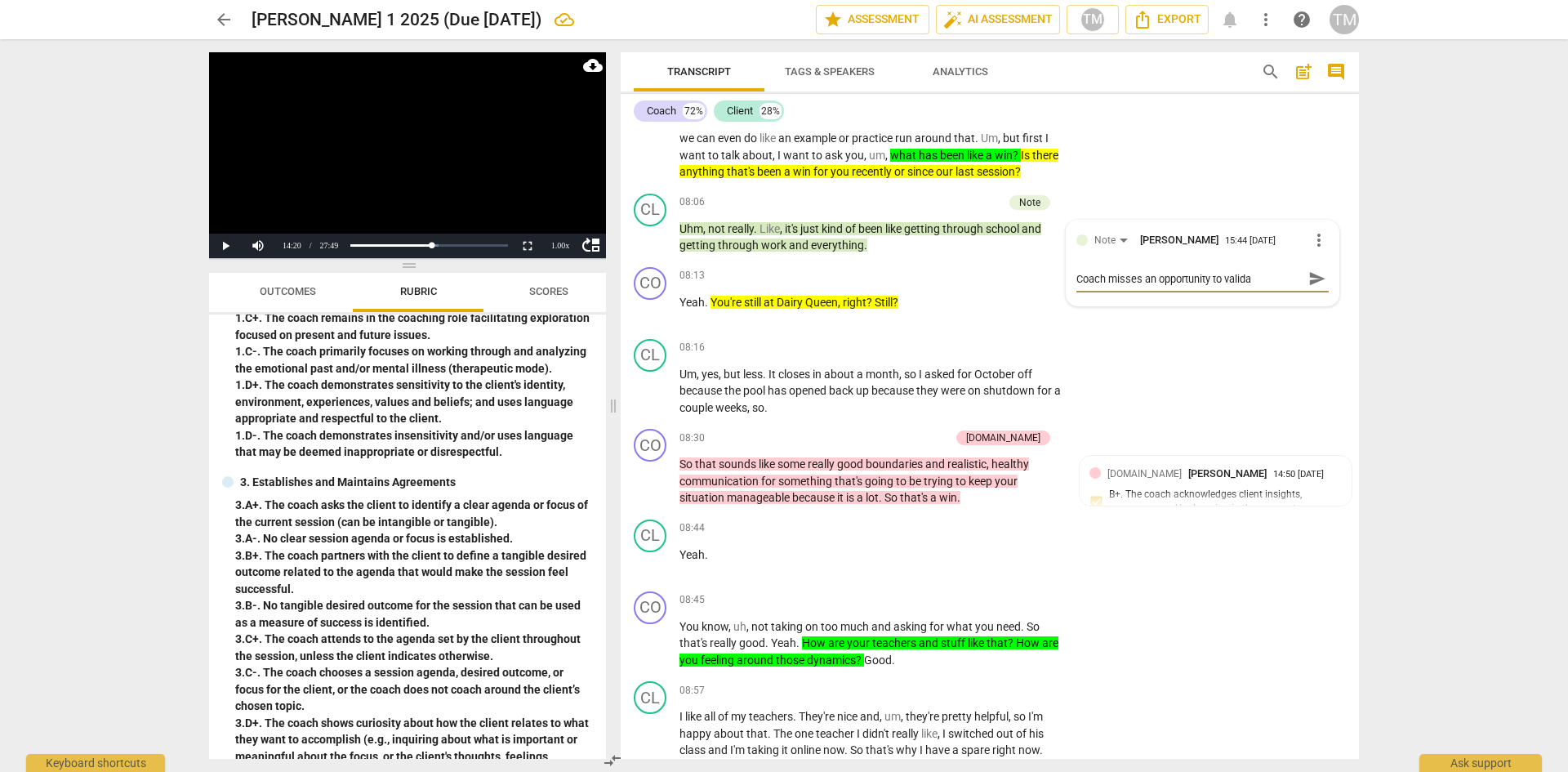
type textarea "Coach misses an opportunity to validat"
type textarea "Coach misses an opportunity to validate"
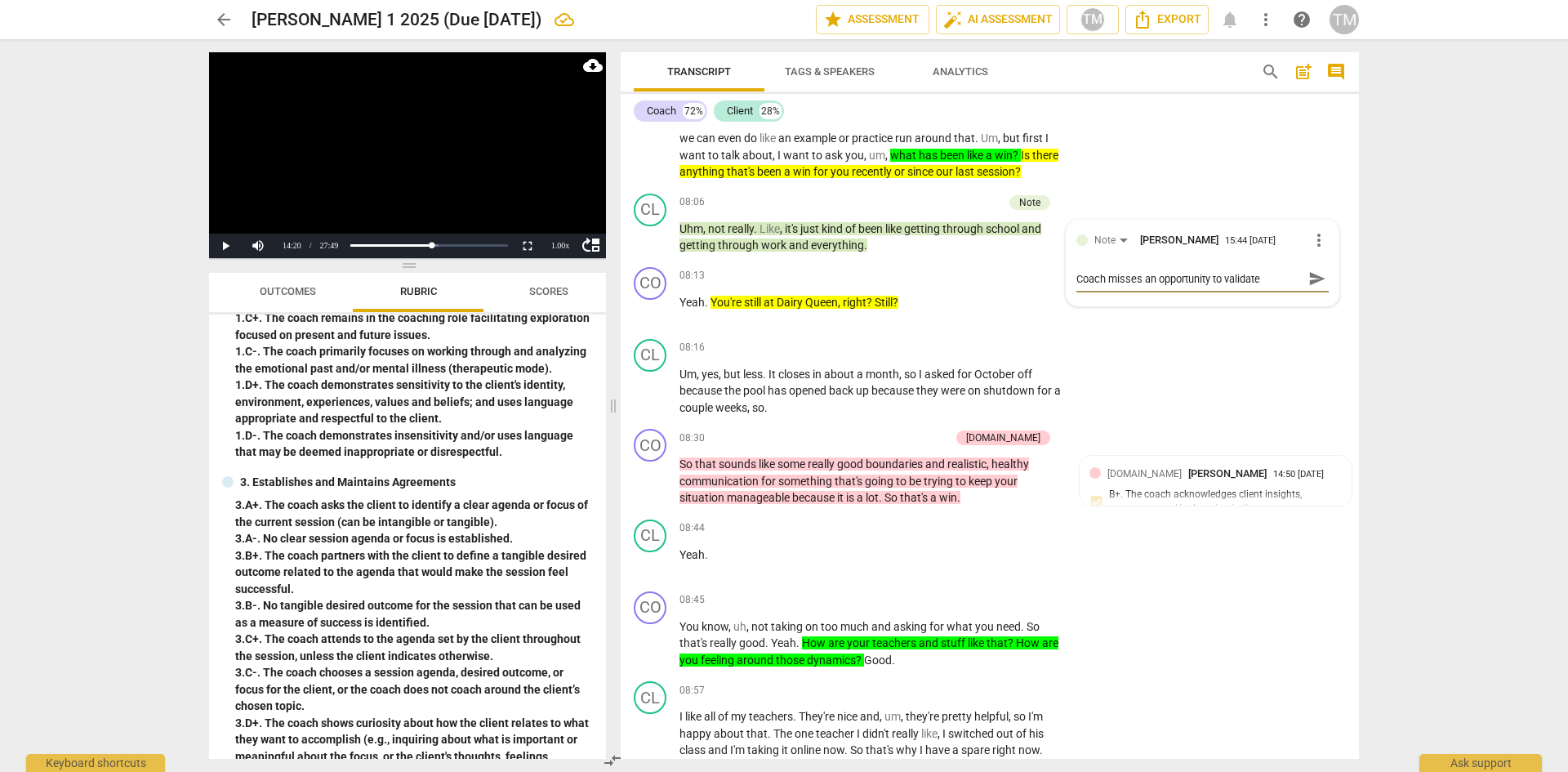
type textarea "Coach misses an opportunity to validate"
type textarea "Coach misses an opportunity to validate t"
type textarea "Coach misses an opportunity to validate th"
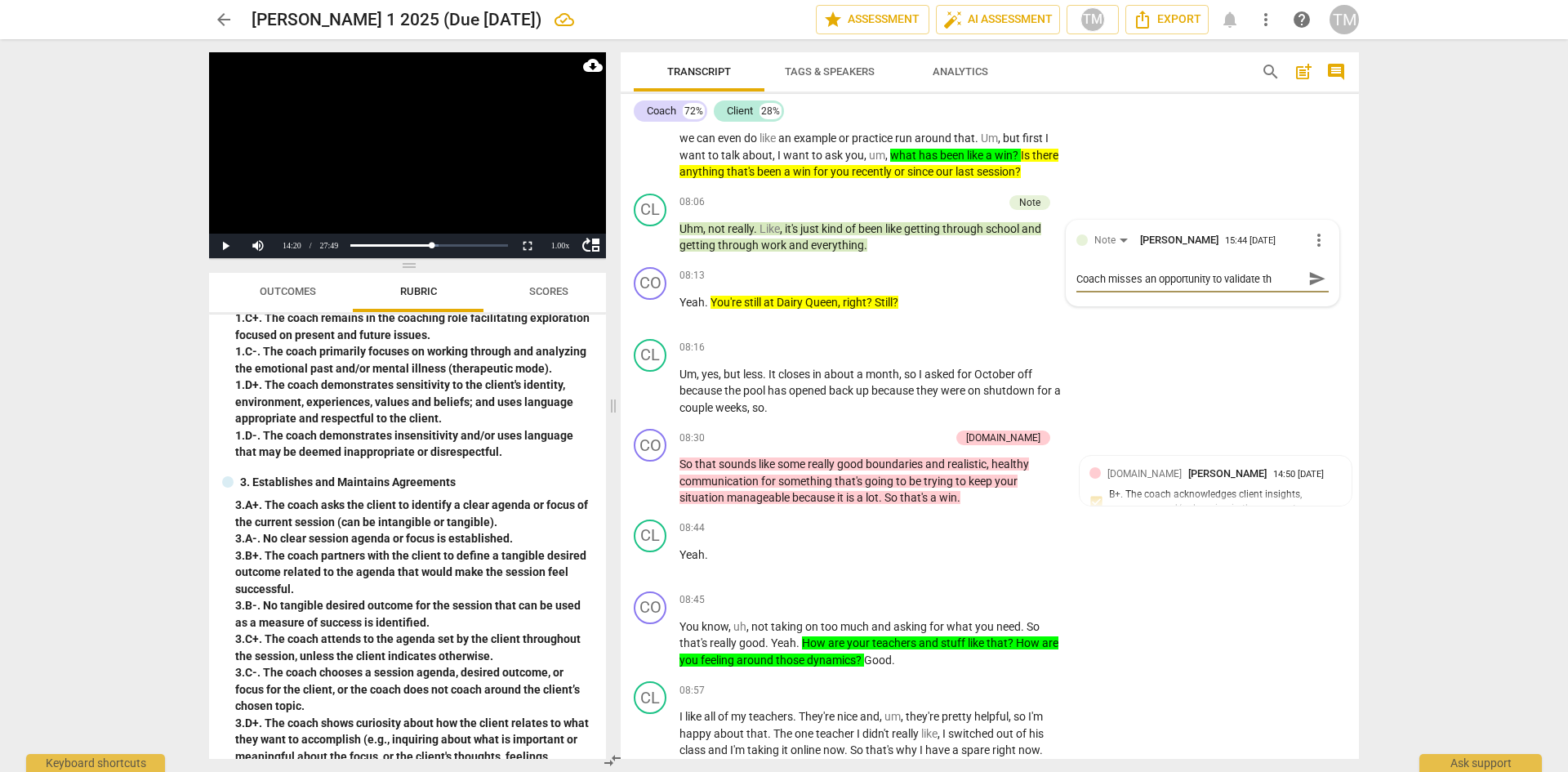
type textarea "Coach misses an opportunity to validate the"
type textarea "Coach misses an opportunity to validate the c"
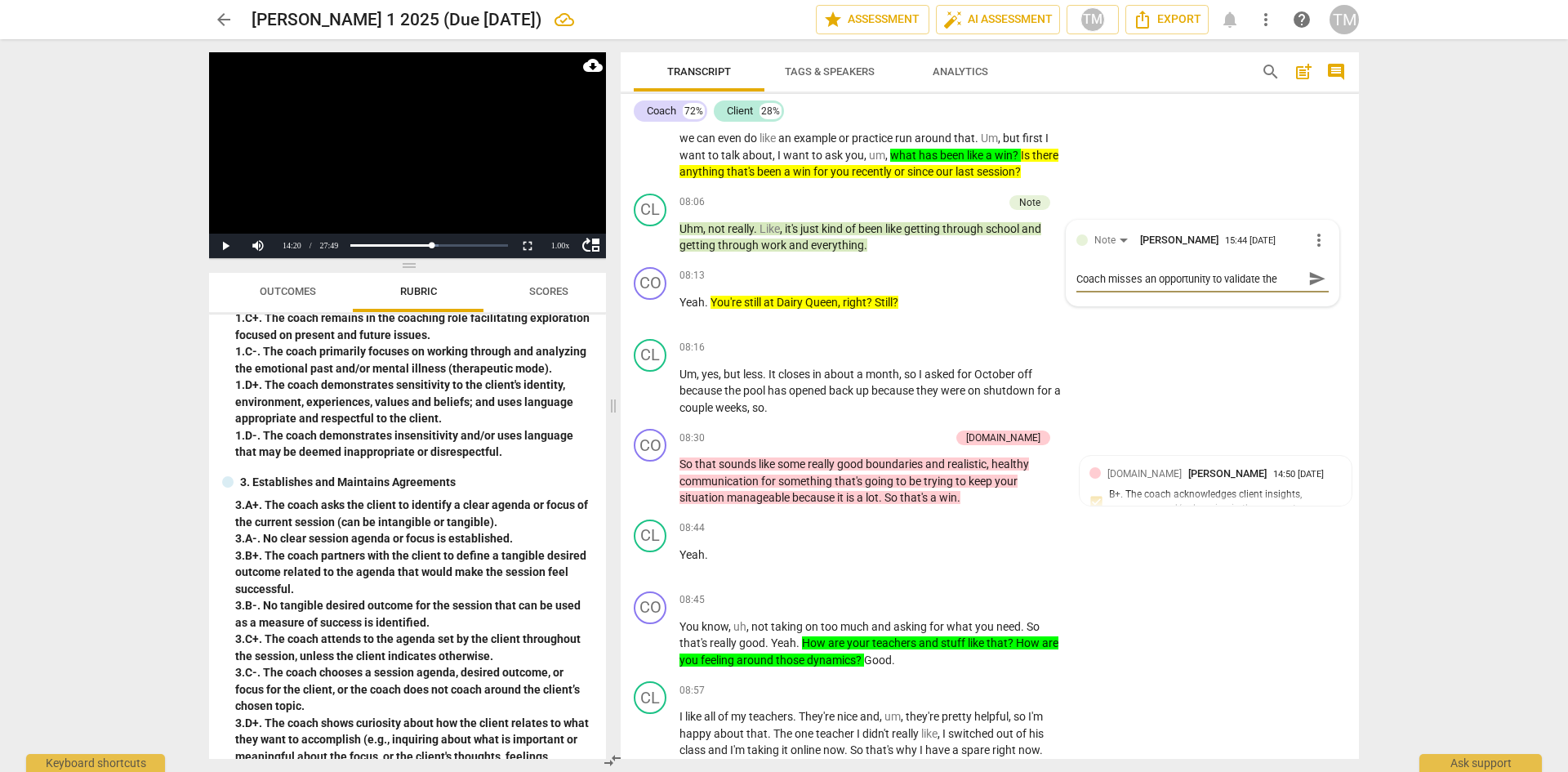
type textarea "Coach misses an opportunity to validate the c"
type textarea "Coach misses an opportunity to validate the cl"
type textarea "Coach misses an opportunity to validate the cli"
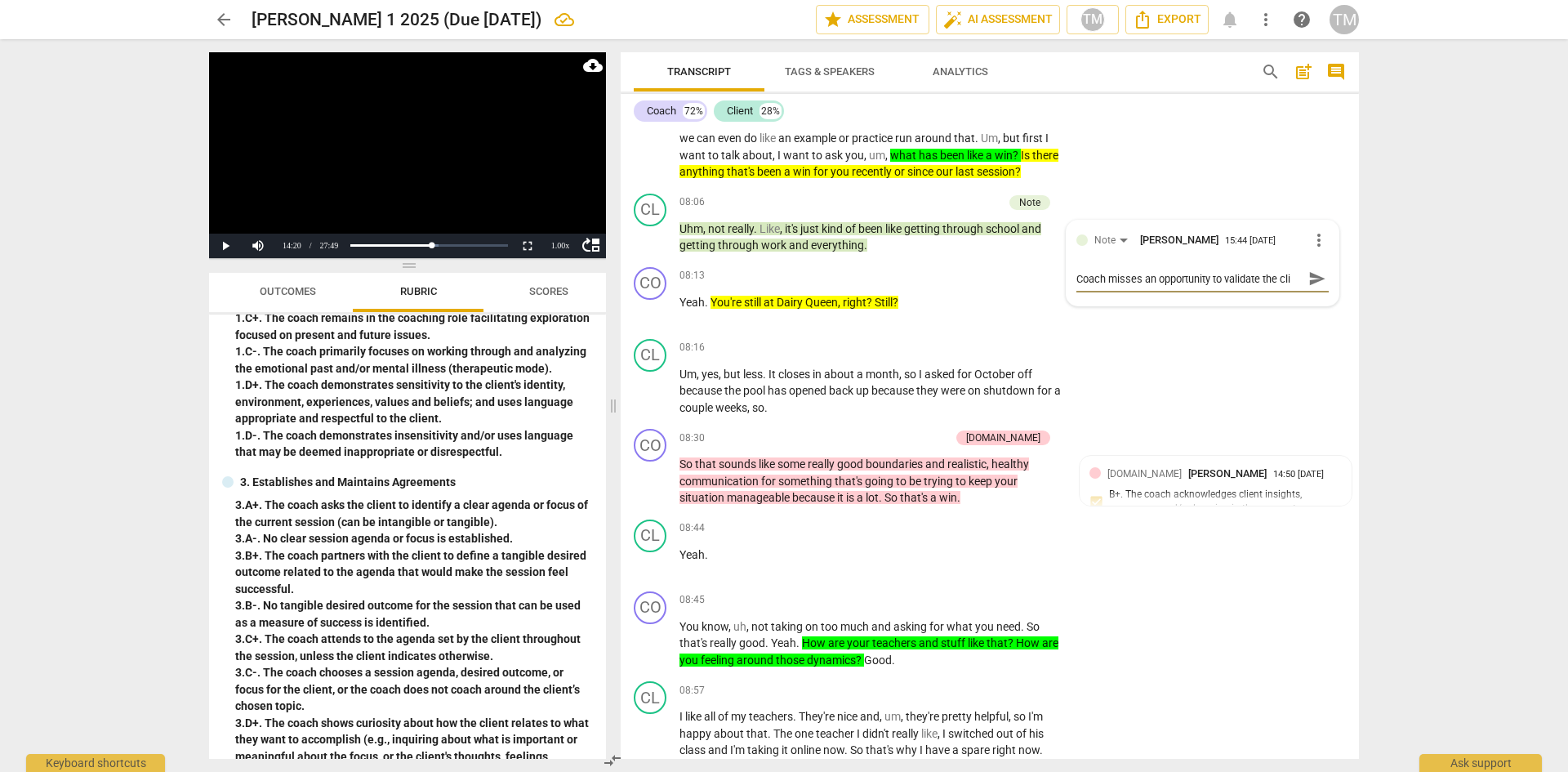
type textarea "Coach misses an opportunity to validate the clie"
type textarea "Coach misses an opportunity to validate the clien"
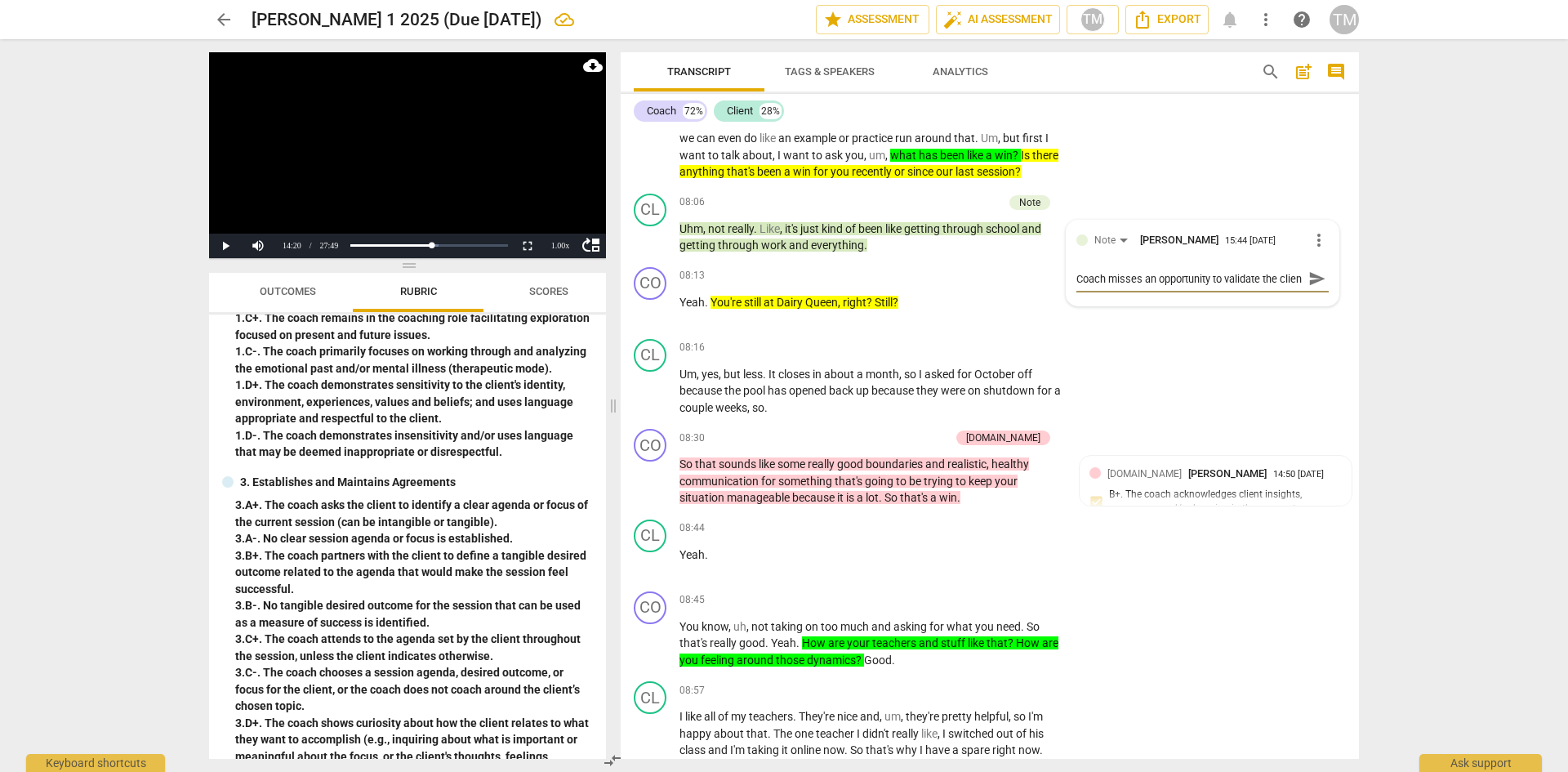
type textarea "Coach misses an opportunity to validate the client"
type textarea "Coach misses an opportunity to validate the client'"
type textarea "Coach misses an opportunity to validate the client's"
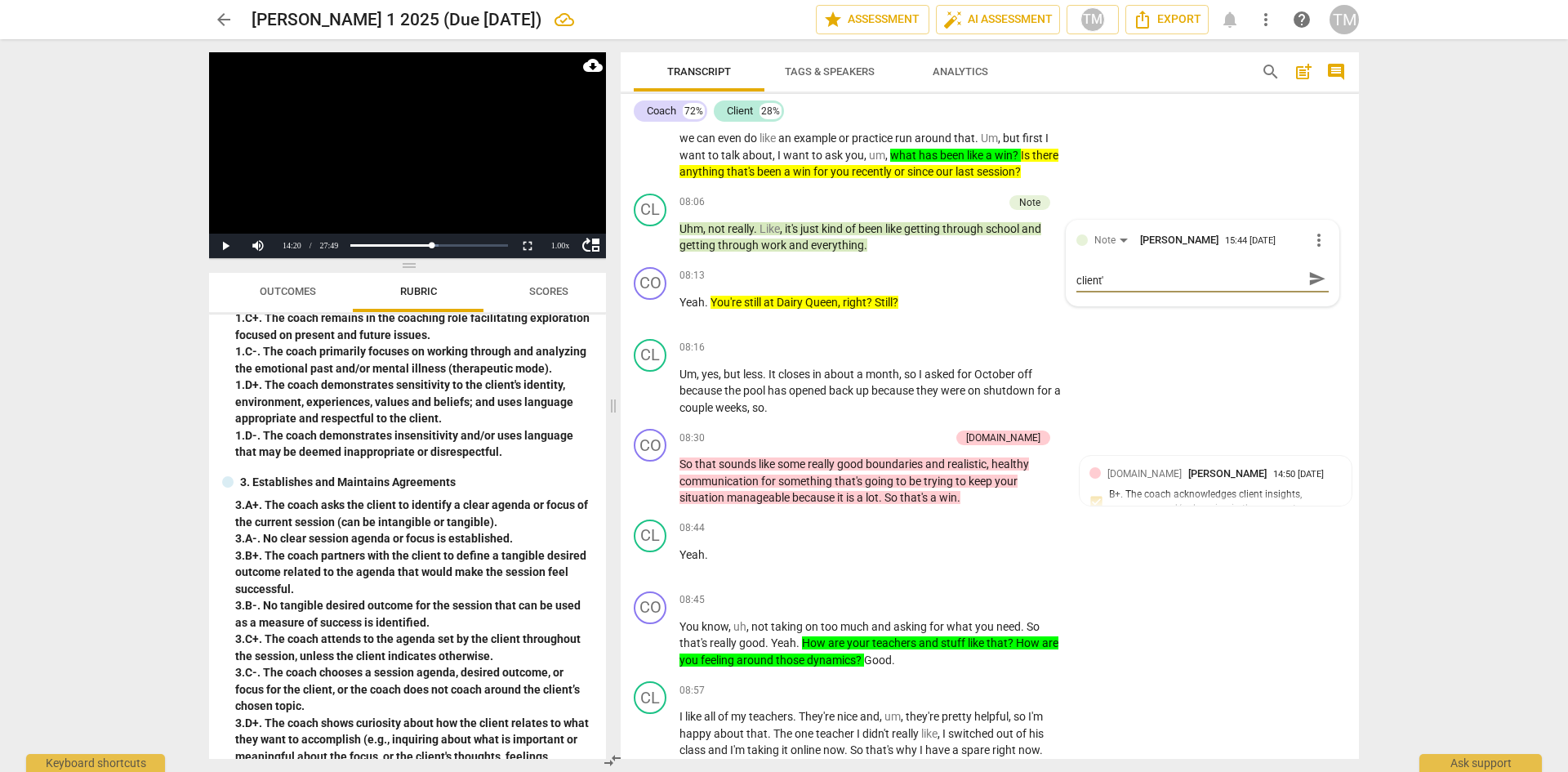
type textarea "Coach misses an opportunity to validate the client's"
type textarea "Coach misses an opportunity to validate the client's e"
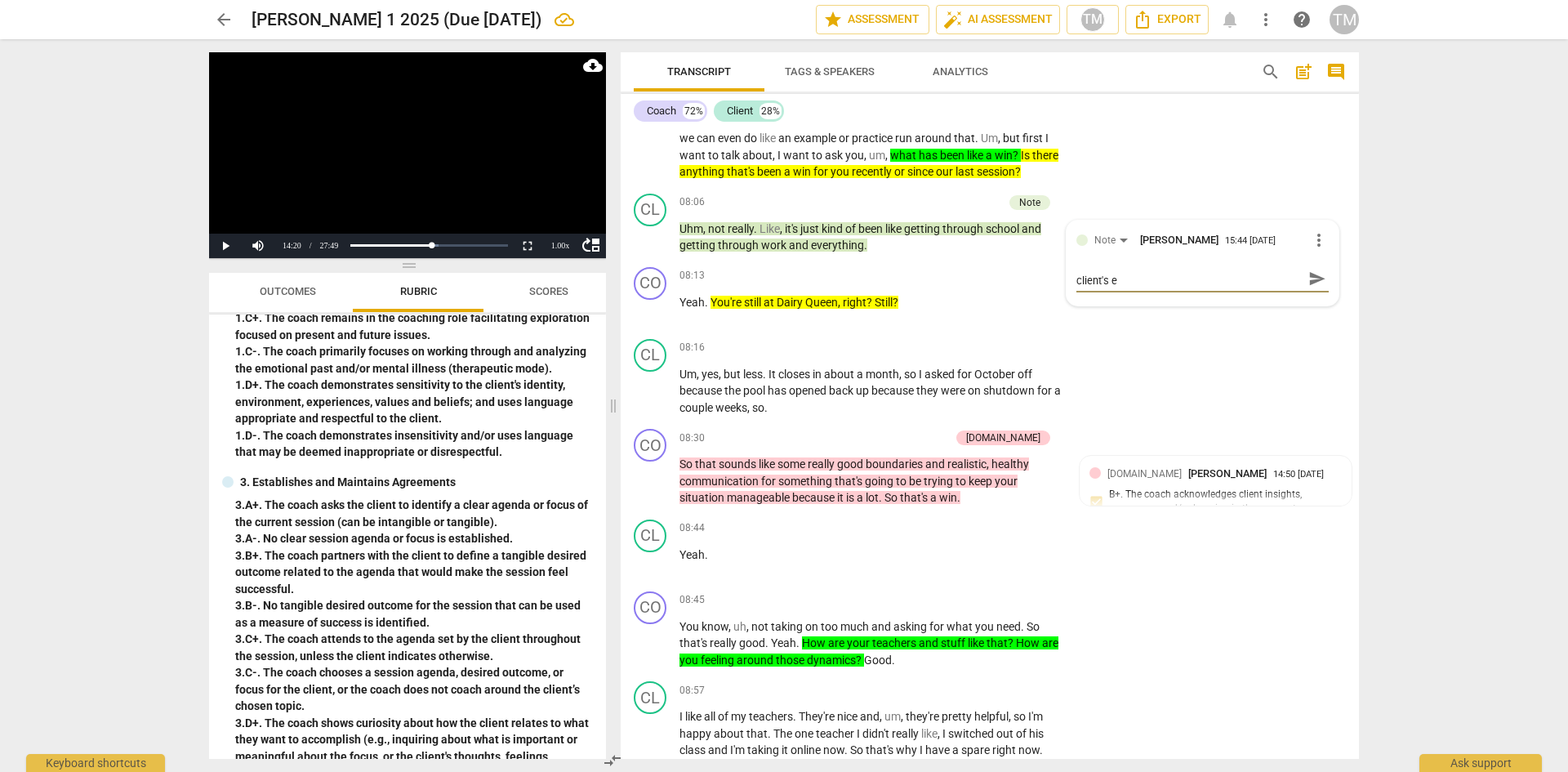
type textarea "Coach misses an opportunity to validate the client's ex"
type textarea "Coach misses an opportunity to validate the client's exp"
type textarea "Coach misses an opportunity to validate the client's expe"
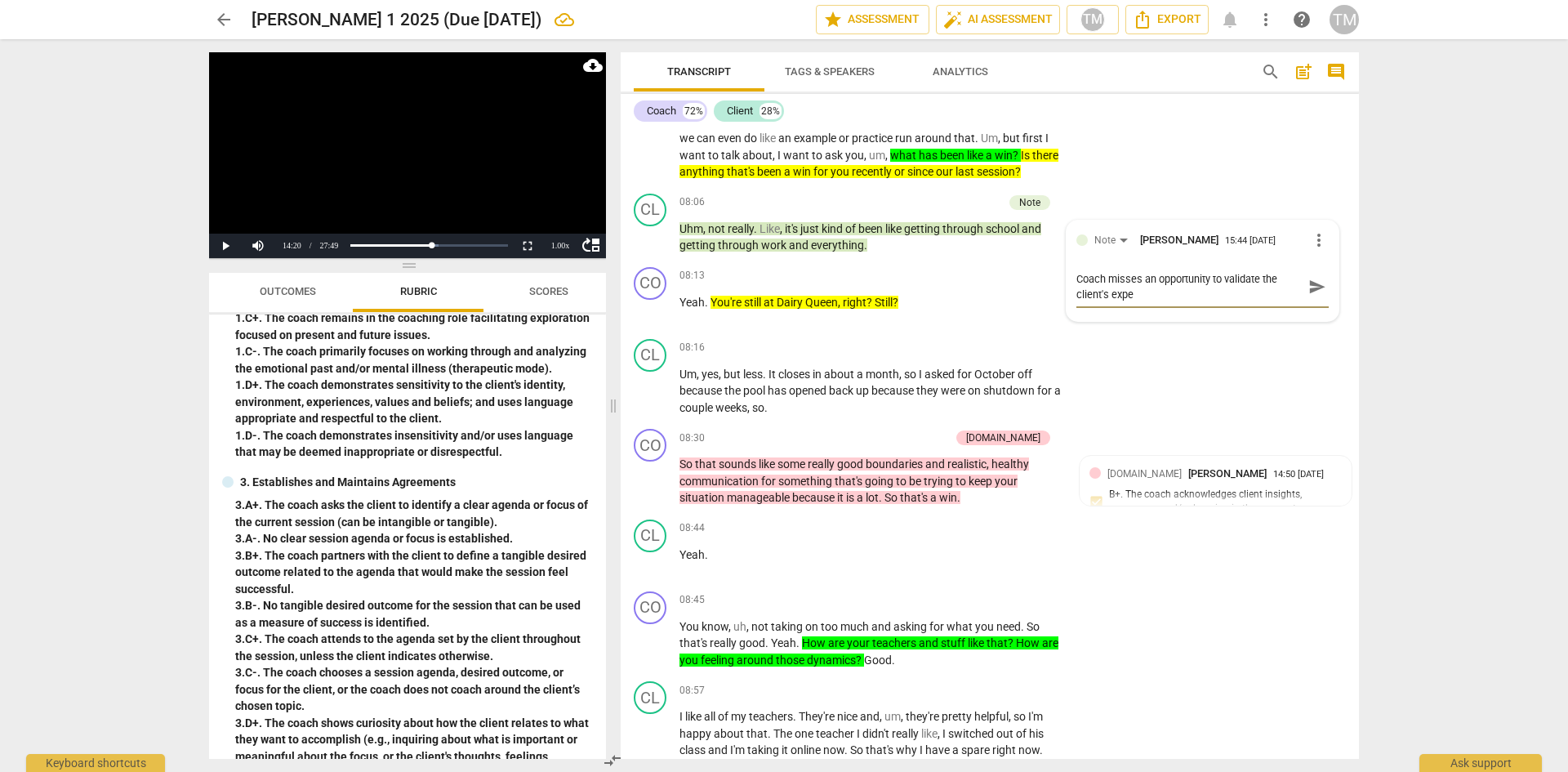
type textarea "Coach misses an opportunity to validate the client's exper"
type textarea "Coach misses an opportunity to validate the client's experi"
type textarea "Coach misses an opportunity to validate the client's experie"
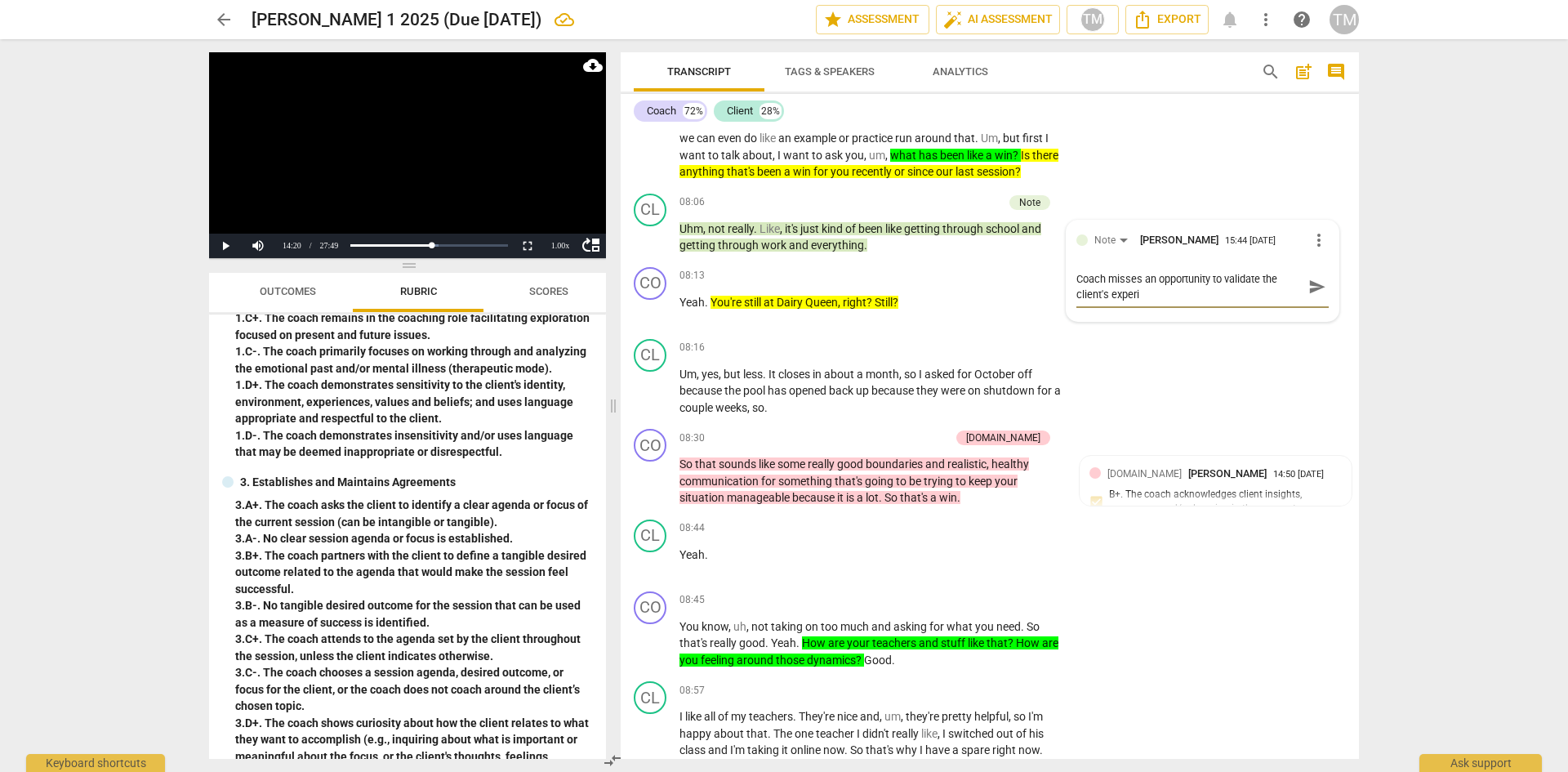
type textarea "Coach misses an opportunity to validate the client's experie"
type textarea "Coach misses an opportunity to validate the client's experien"
type textarea "Coach misses an opportunity to validate the client's experienc"
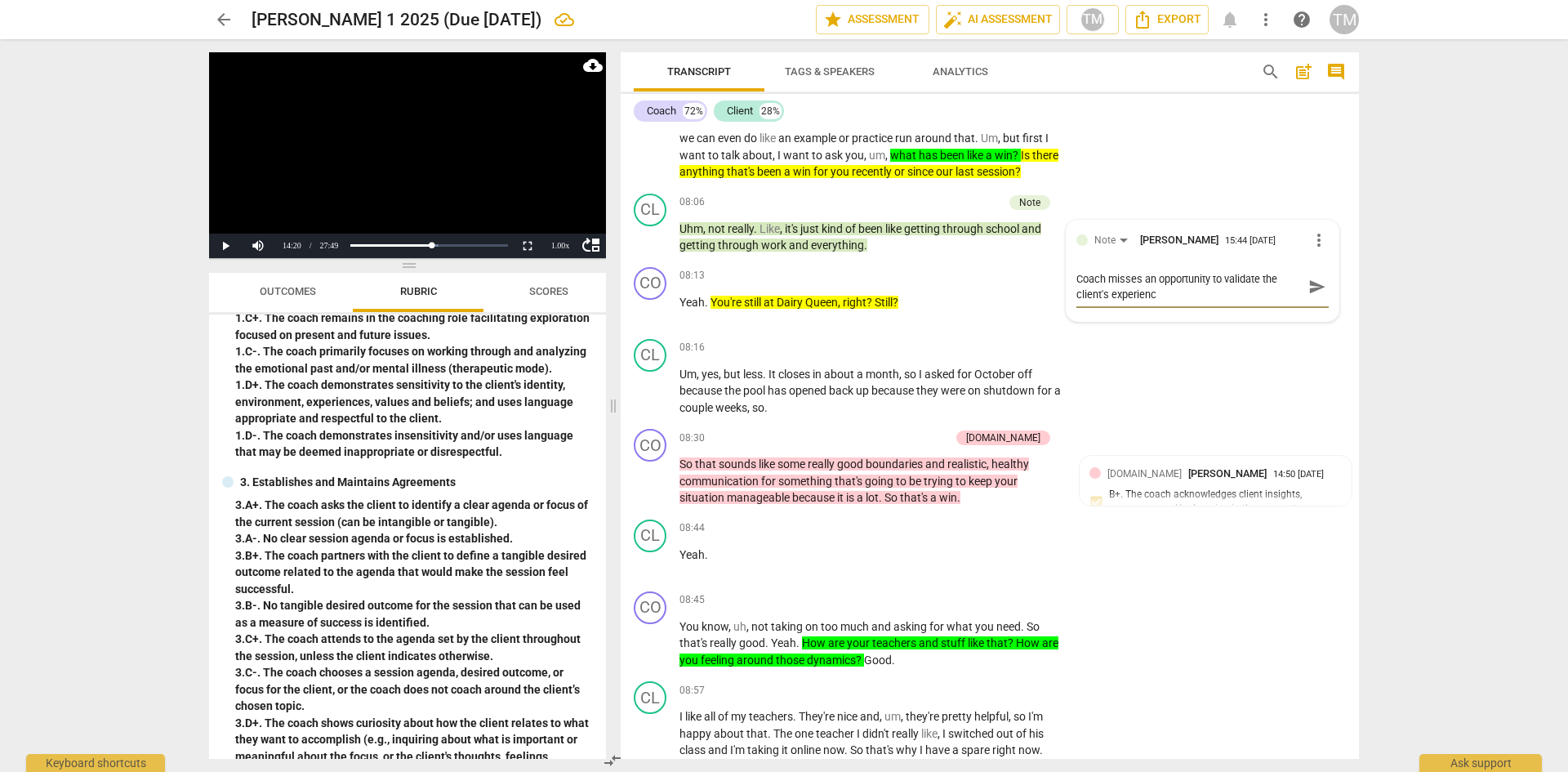
type textarea "Coach misses an opportunity to validate the client's experience"
type textarea "Coach misses an opportunity to validate the client's experience a"
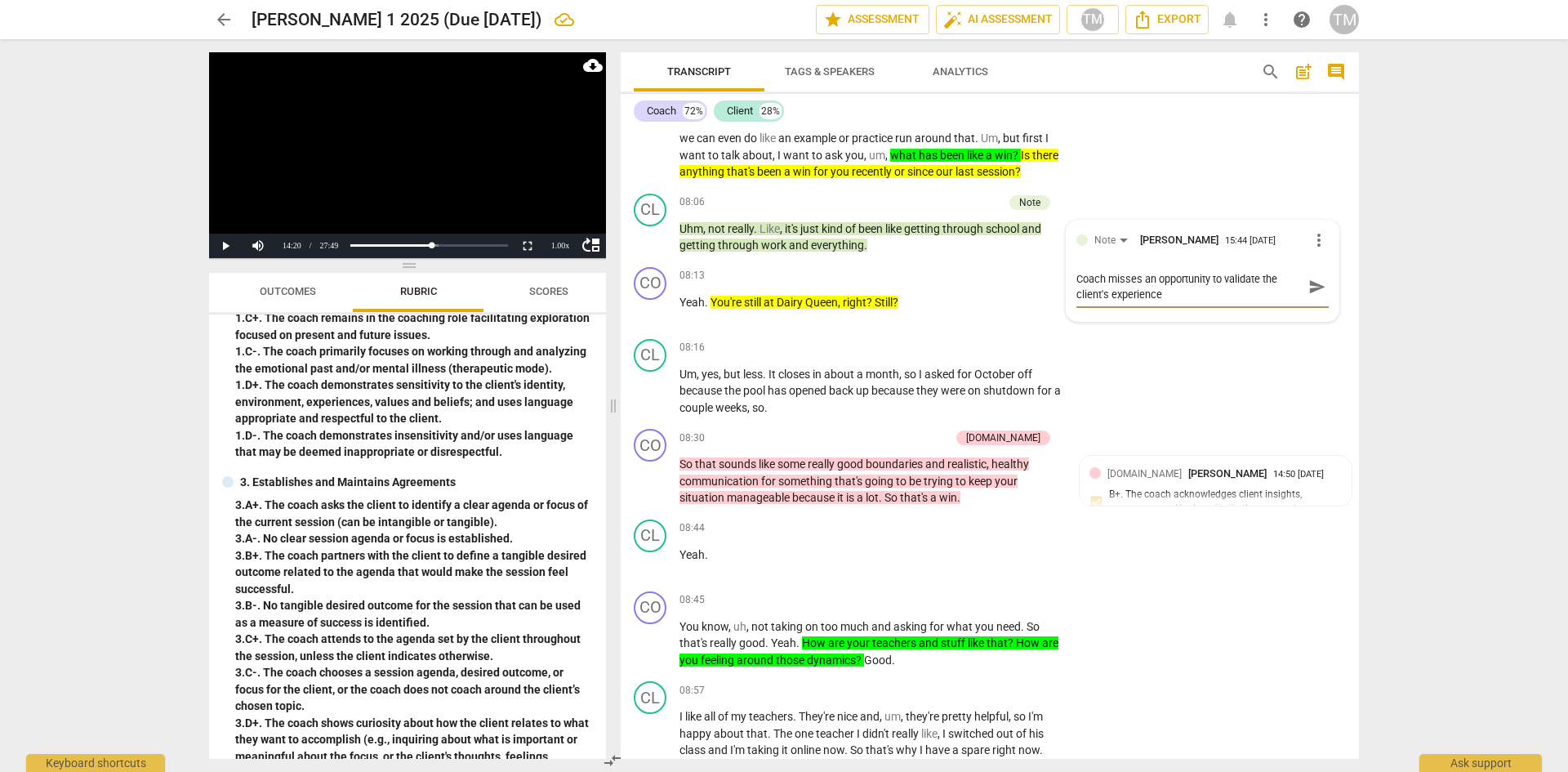
type textarea "Coach misses an opportunity to validate the client's experience a"
type textarea "Coach misses an opportunity to validate the client's experience an"
type textarea "Coach misses an opportunity to validate the client's experience and"
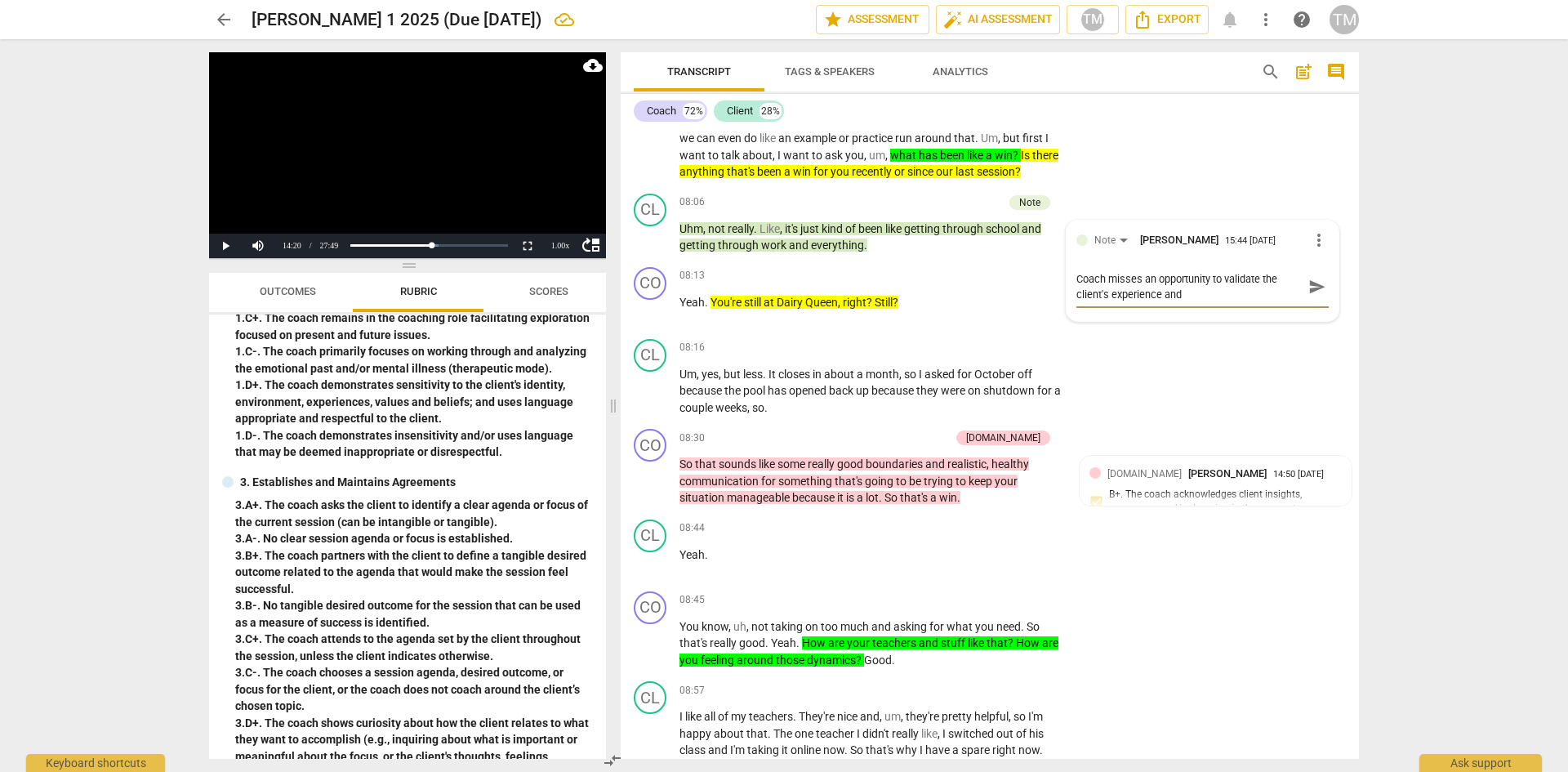
type textarea "Coach misses an opportunity to validate the client's experience and"
type textarea "Coach misses an opportunity to validate the client's experience and g"
type textarea "Coach misses an opportunity to validate the client's experience and ge"
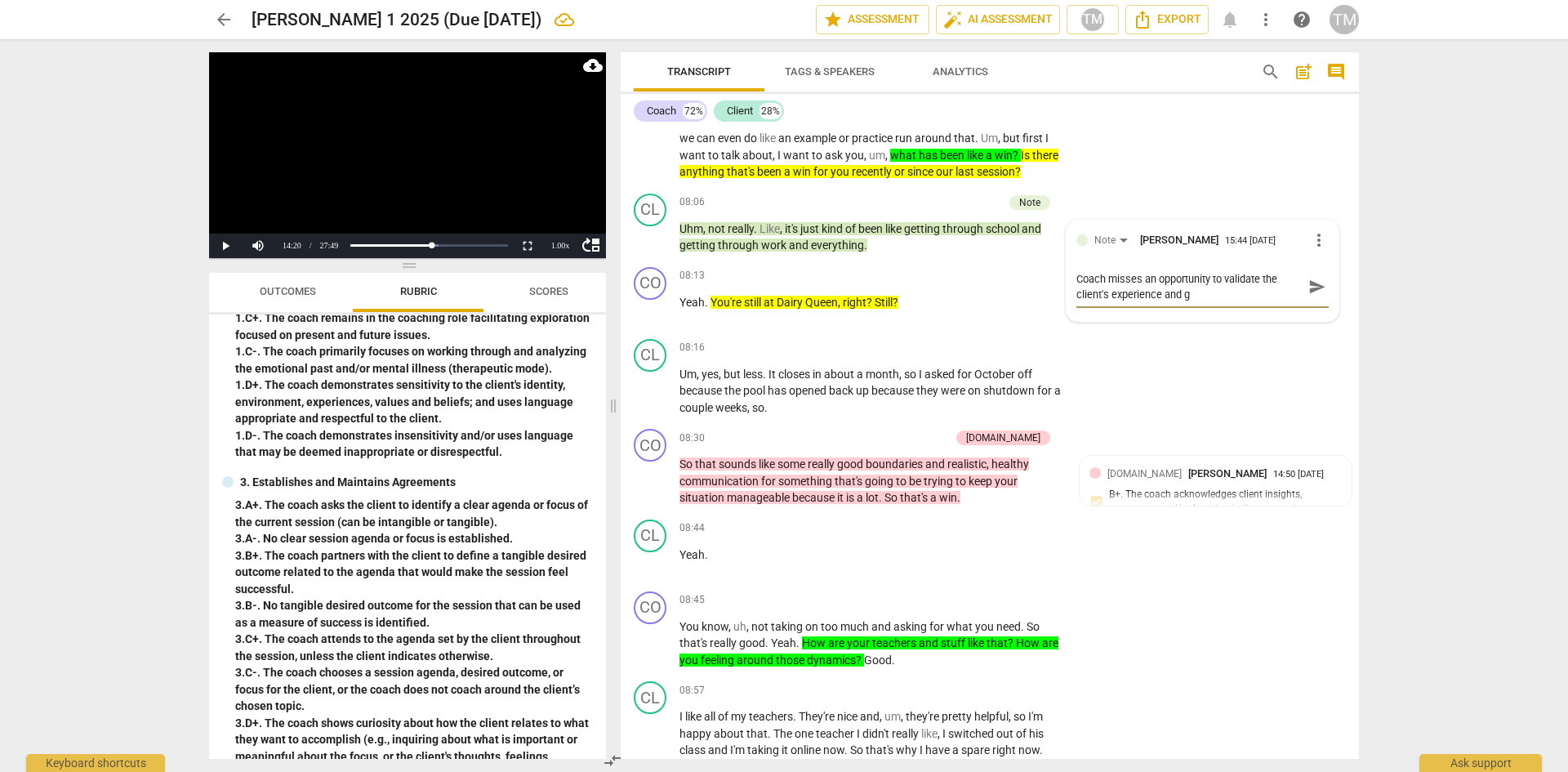
type textarea "Coach misses an opportunity to validate the client's experience and ge"
type textarea "Coach misses an opportunity to validate the client's experience and get"
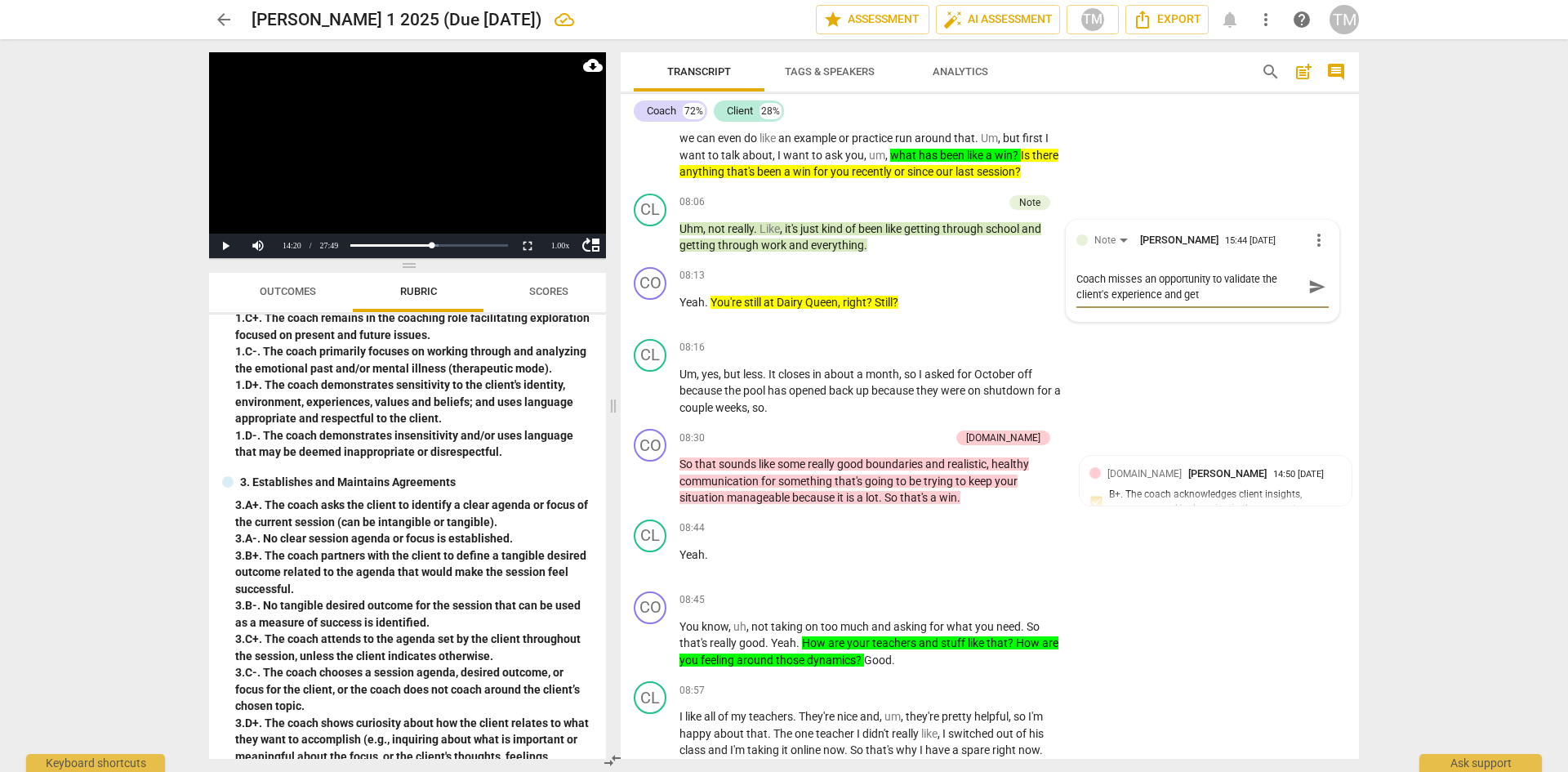
type textarea "Coach misses an opportunity to validate the client's experience and get m"
type textarea "Coach misses an opportunity to validate the client's experience and get mo"
type textarea "Coach misses an opportunity to validate the client's experience and get mor"
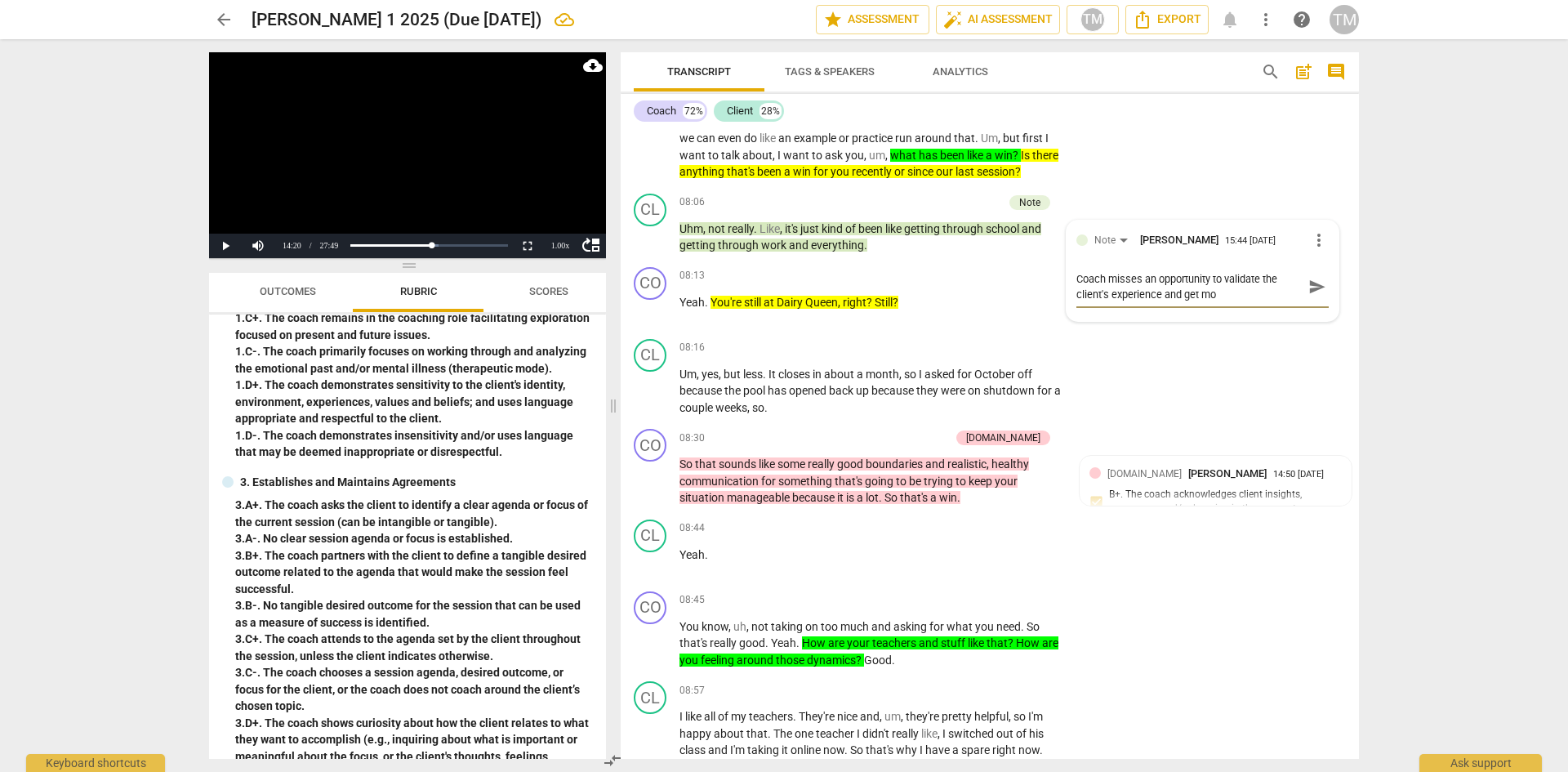
type textarea "Coach misses an opportunity to validate the client's experience and get mor"
type textarea "Coach misses an opportunity to validate the client's experience and get more"
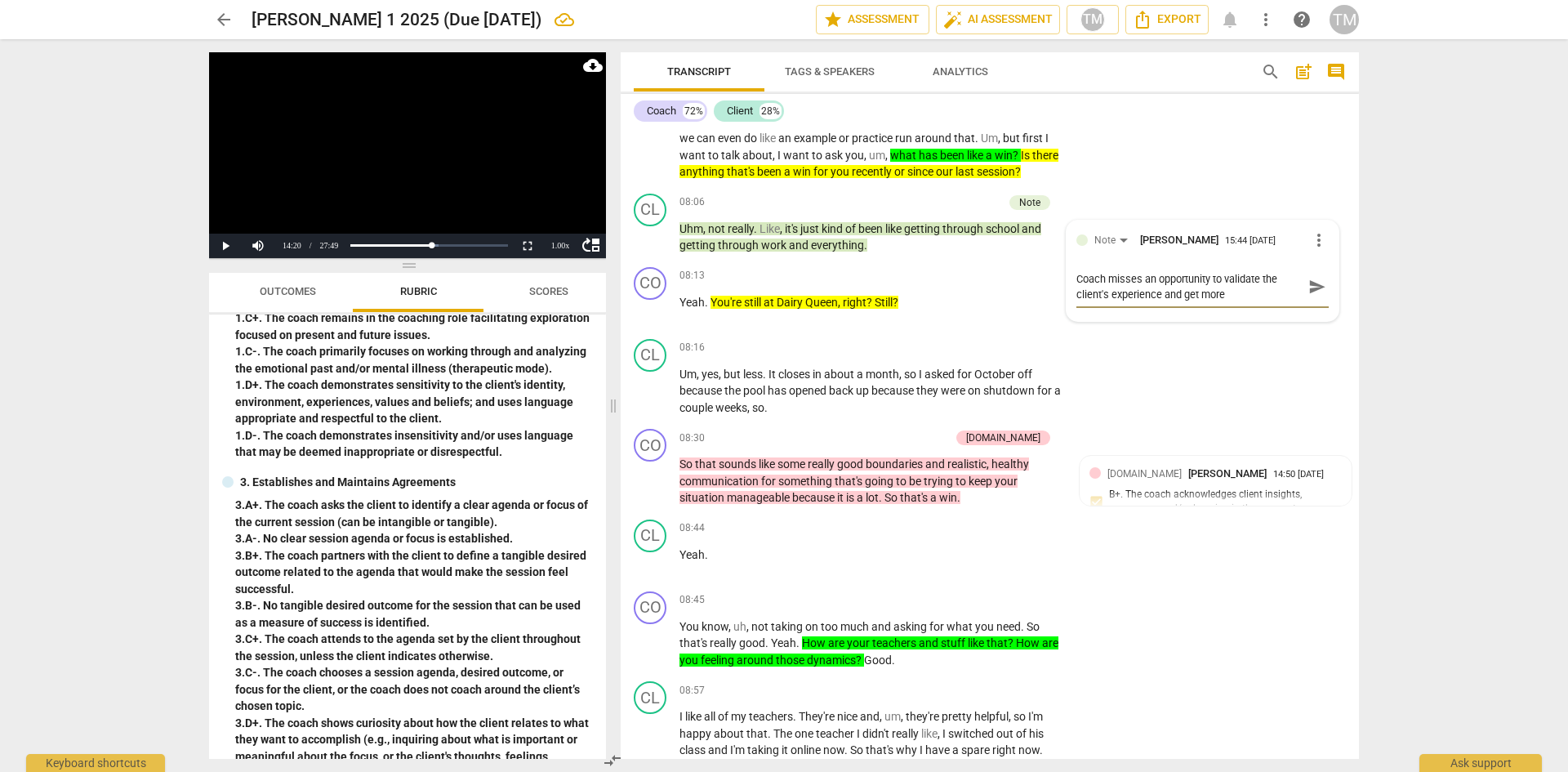
type textarea "Coach misses an opportunity to validate the client's experience and get more c"
type textarea "Coach misses an opportunity to validate the client's experience and get more cu"
type textarea "Coach misses an opportunity to validate the client's experience and get more cur"
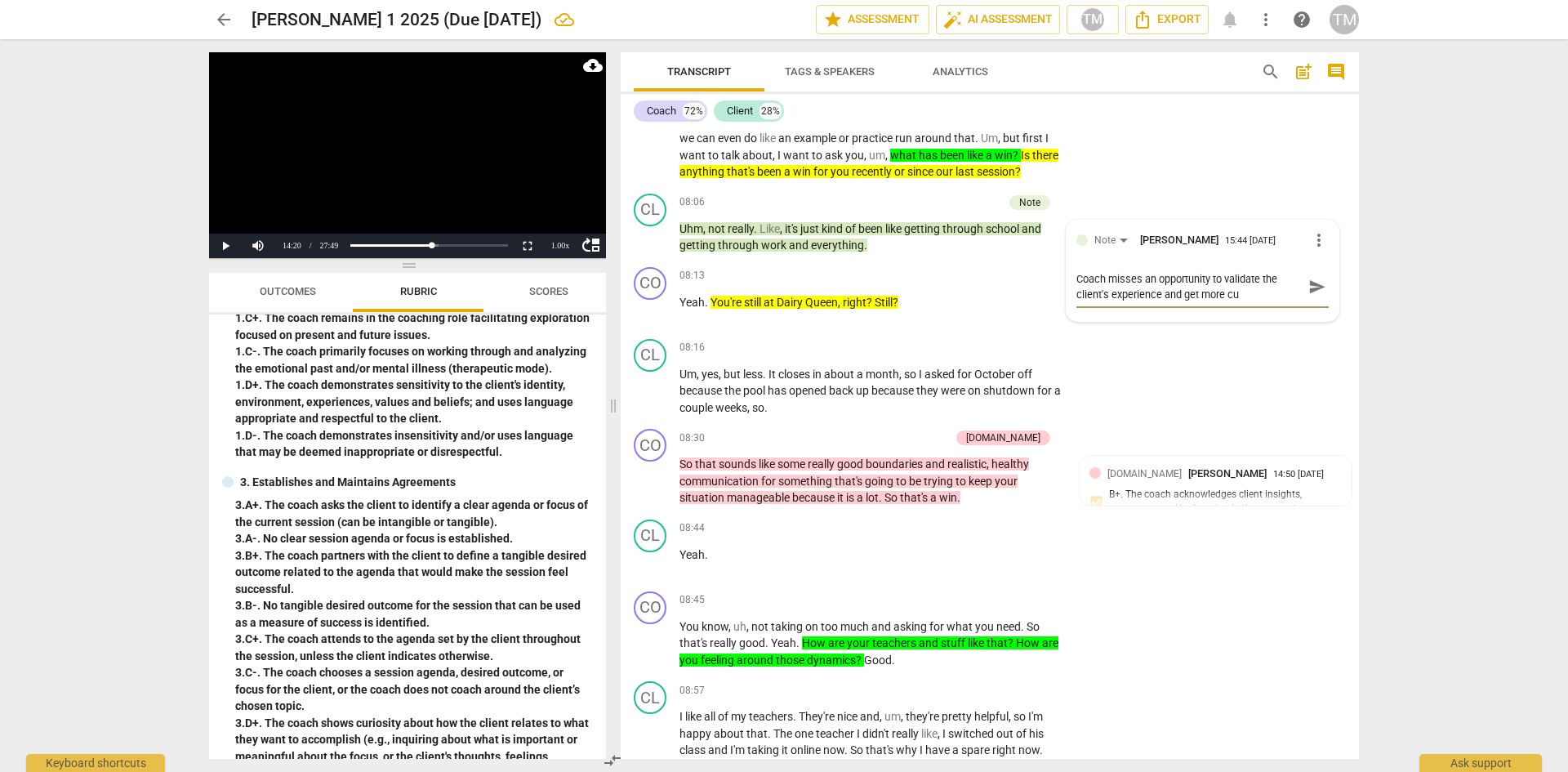
type textarea "Coach misses an opportunity to validate the client's experience and get more cur"
type textarea "Coach misses an opportunity to validate the client's experience and get more cu…"
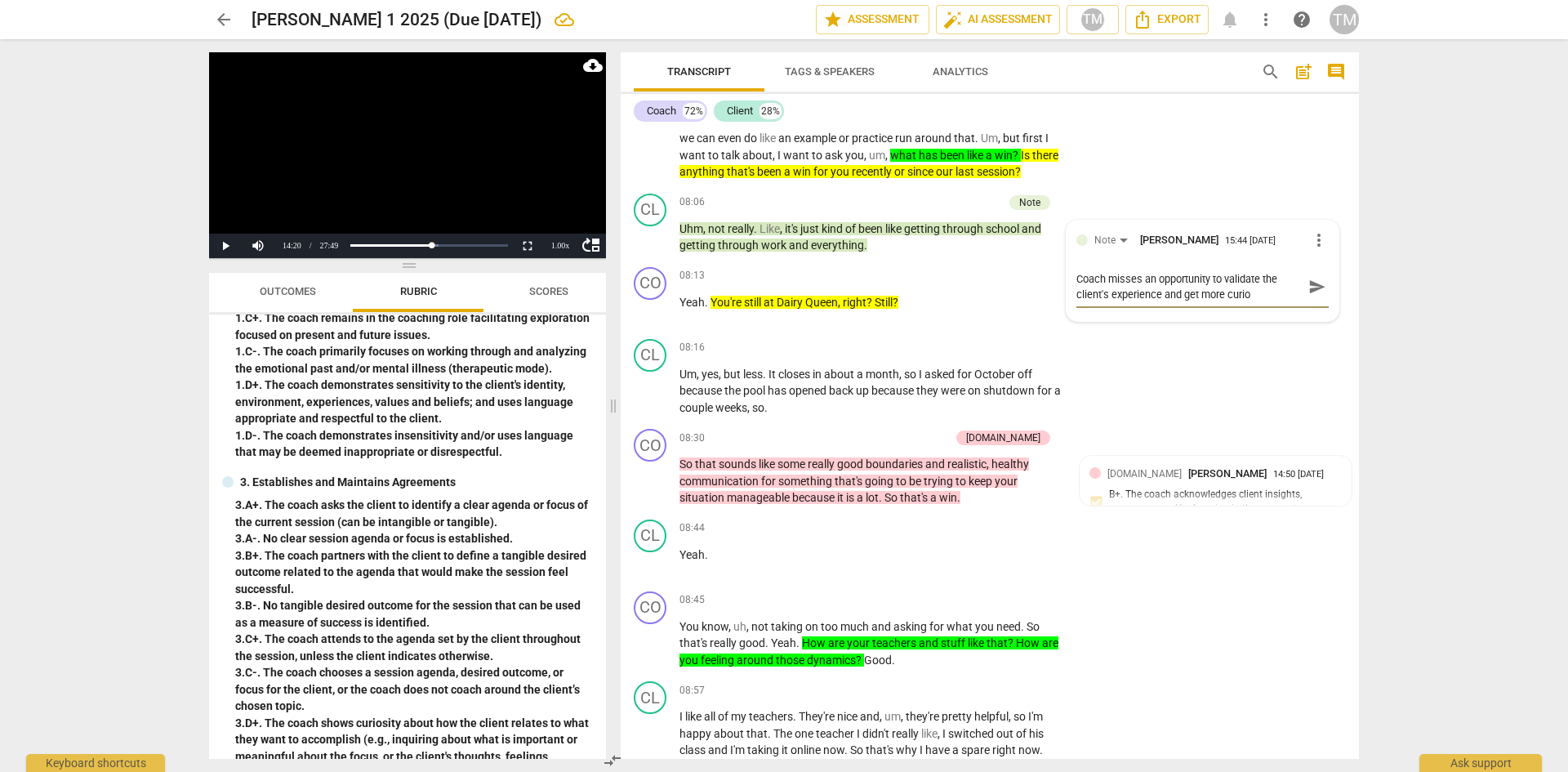
type textarea "Coach misses an opportunity to validate the client's experience and get more cu…"
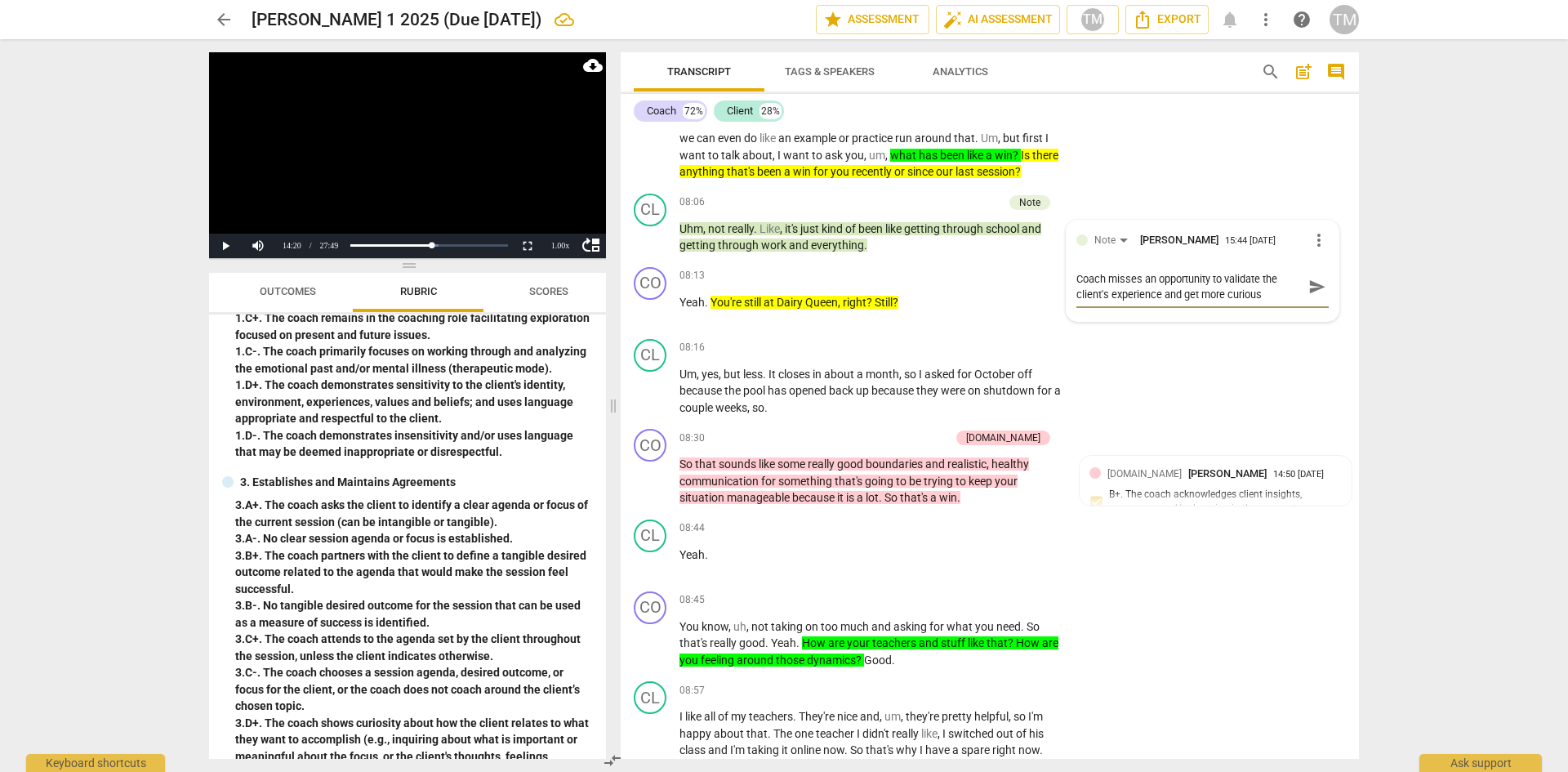
type textarea "Coach misses an opportunity to validate the client's experience and get more cu…"
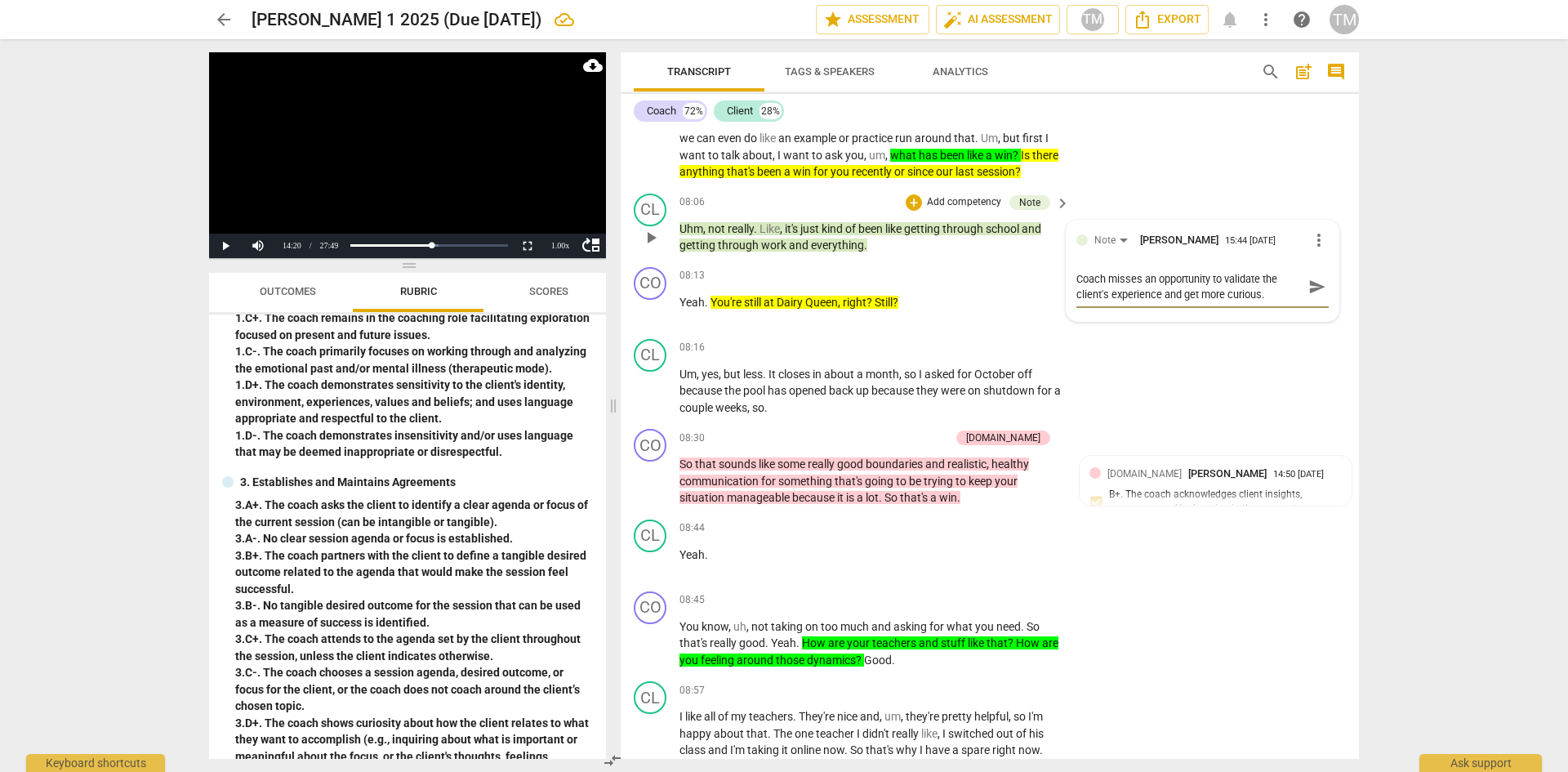
click at [1308, 296] on span "send" at bounding box center [1317, 287] width 18 height 18
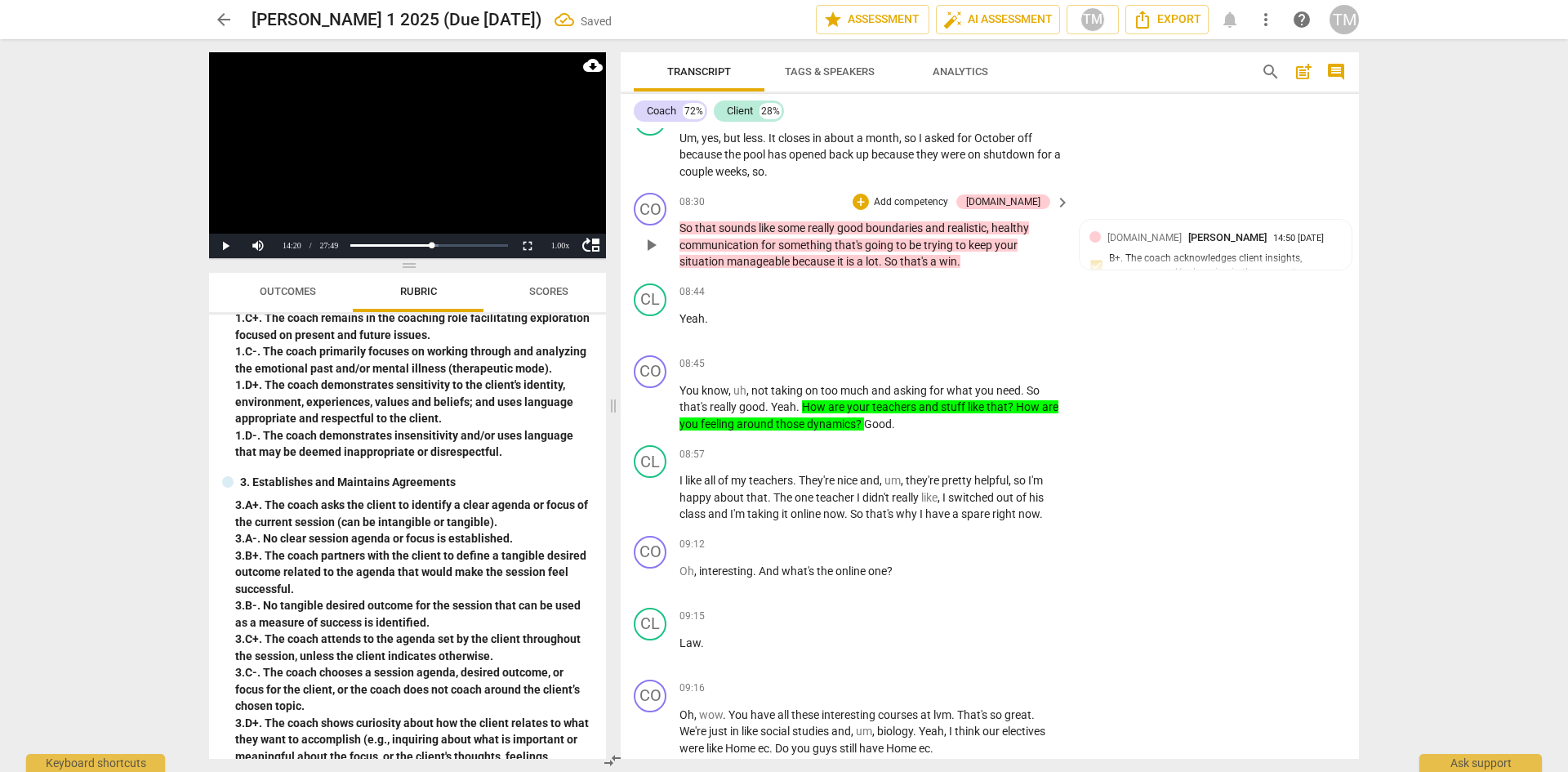
scroll to position [4331, 0]
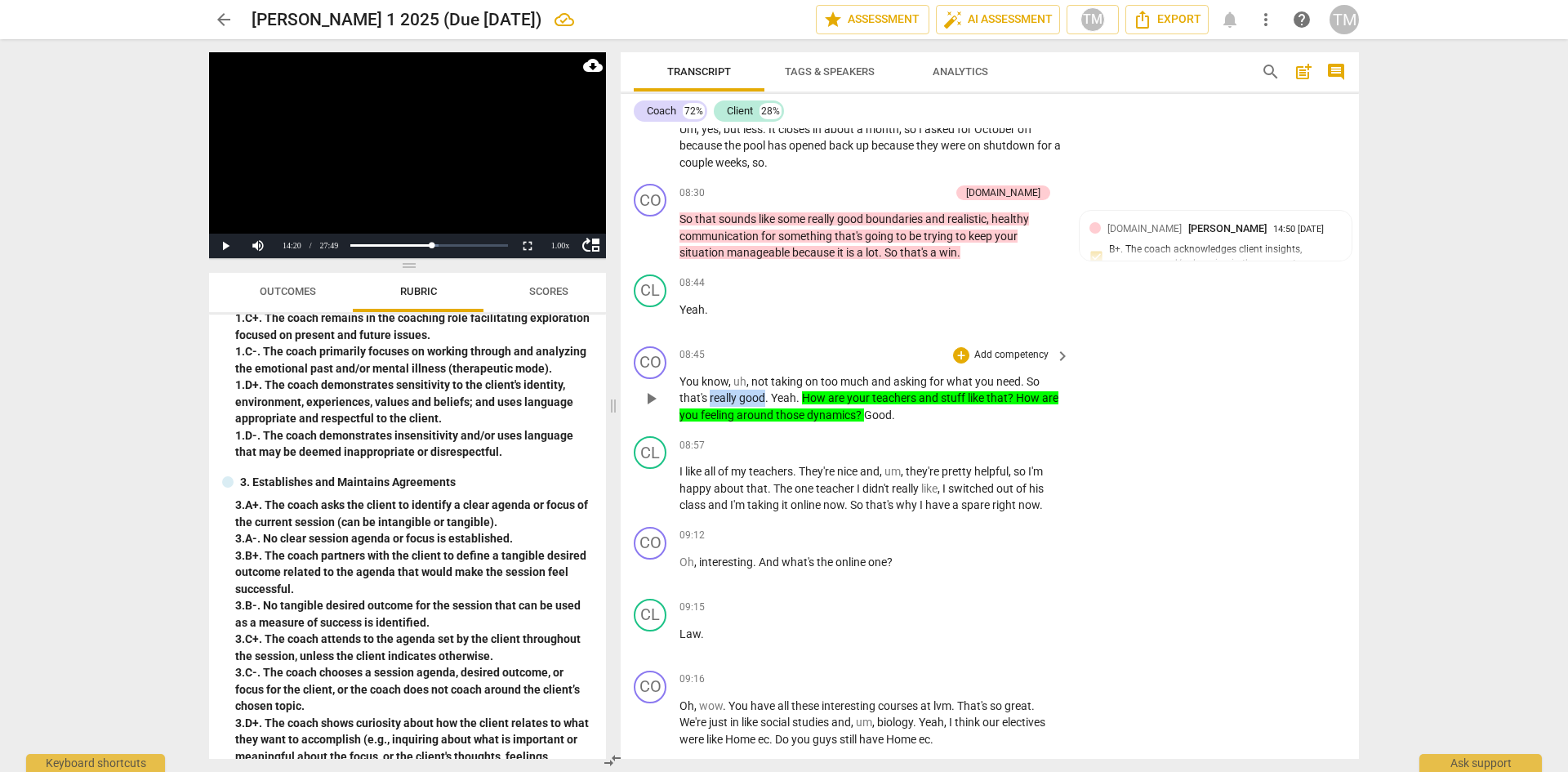
drag, startPoint x: 766, startPoint y: 410, endPoint x: 711, endPoint y: 414, distance: 55.1
click at [711, 414] on p "You know , uh , not taking on too much and asking for what you need . So that's…" at bounding box center [870, 399] width 382 height 51
click at [815, 396] on span "keyboard_arrow_down" at bounding box center [818, 393] width 19 height 19
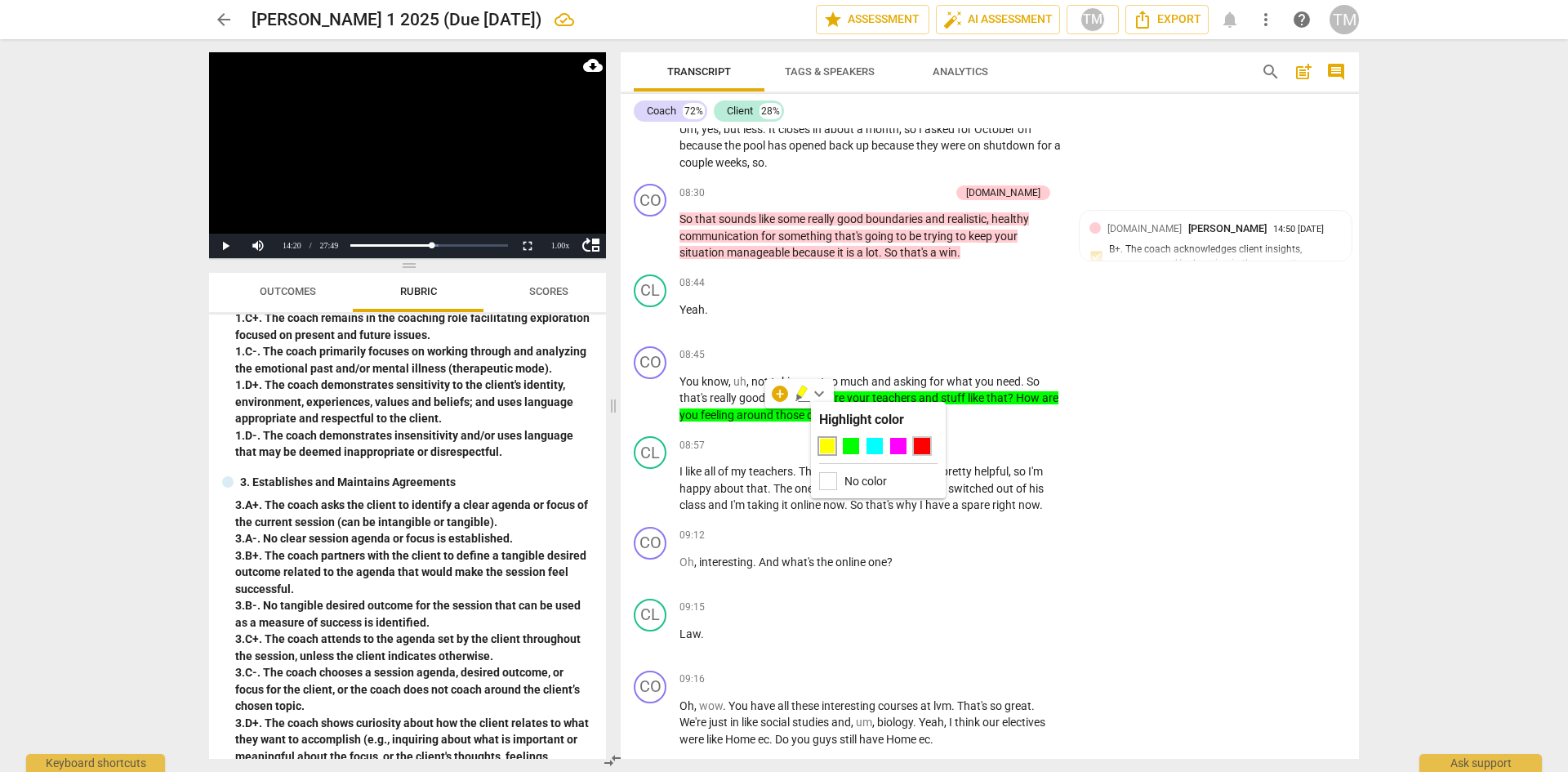
click at [918, 452] on div at bounding box center [922, 446] width 16 height 16
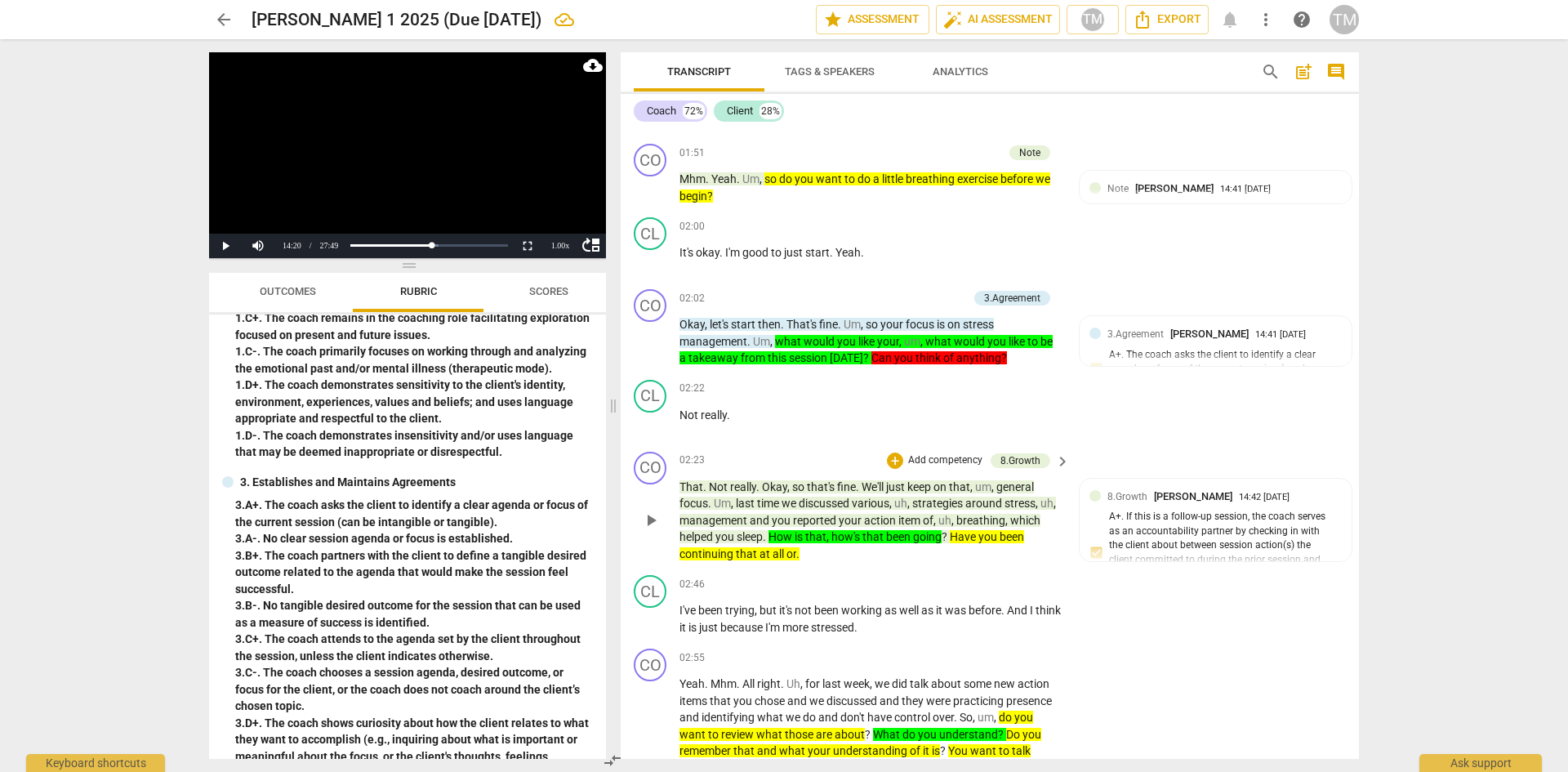
scroll to position [1798, 0]
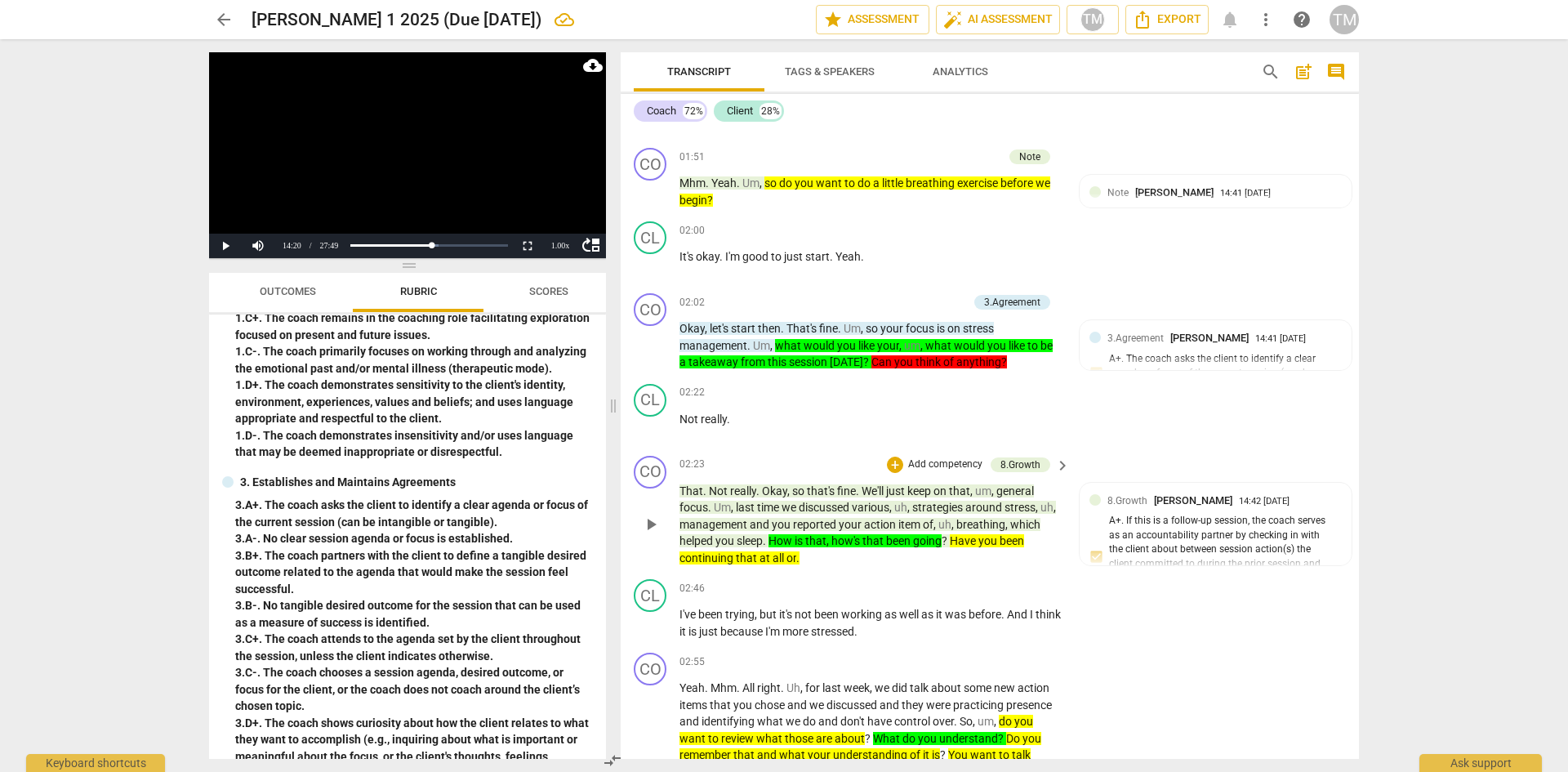
click at [725, 518] on span "management" at bounding box center [714, 525] width 70 height 13
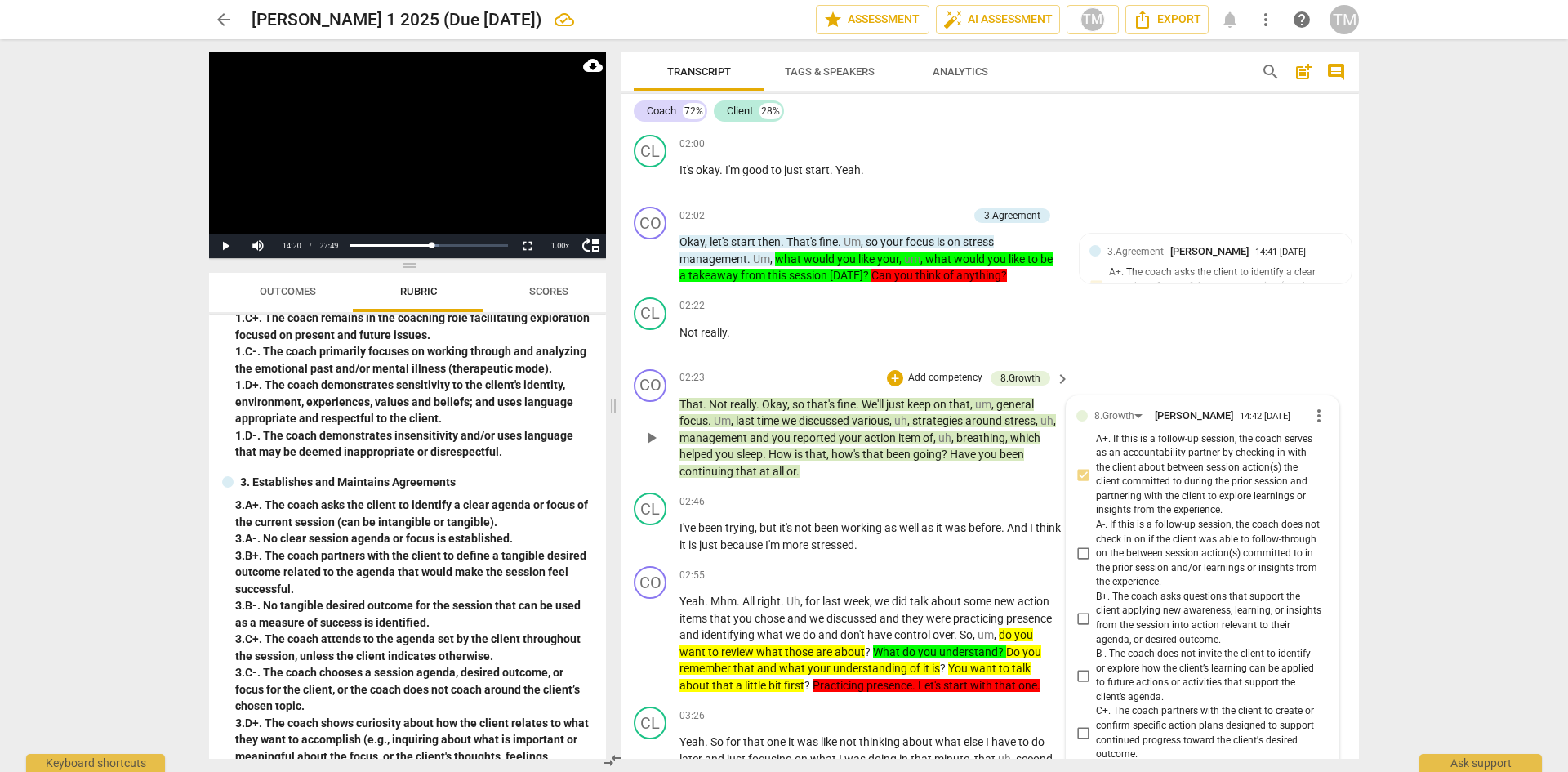
scroll to position [1864, 0]
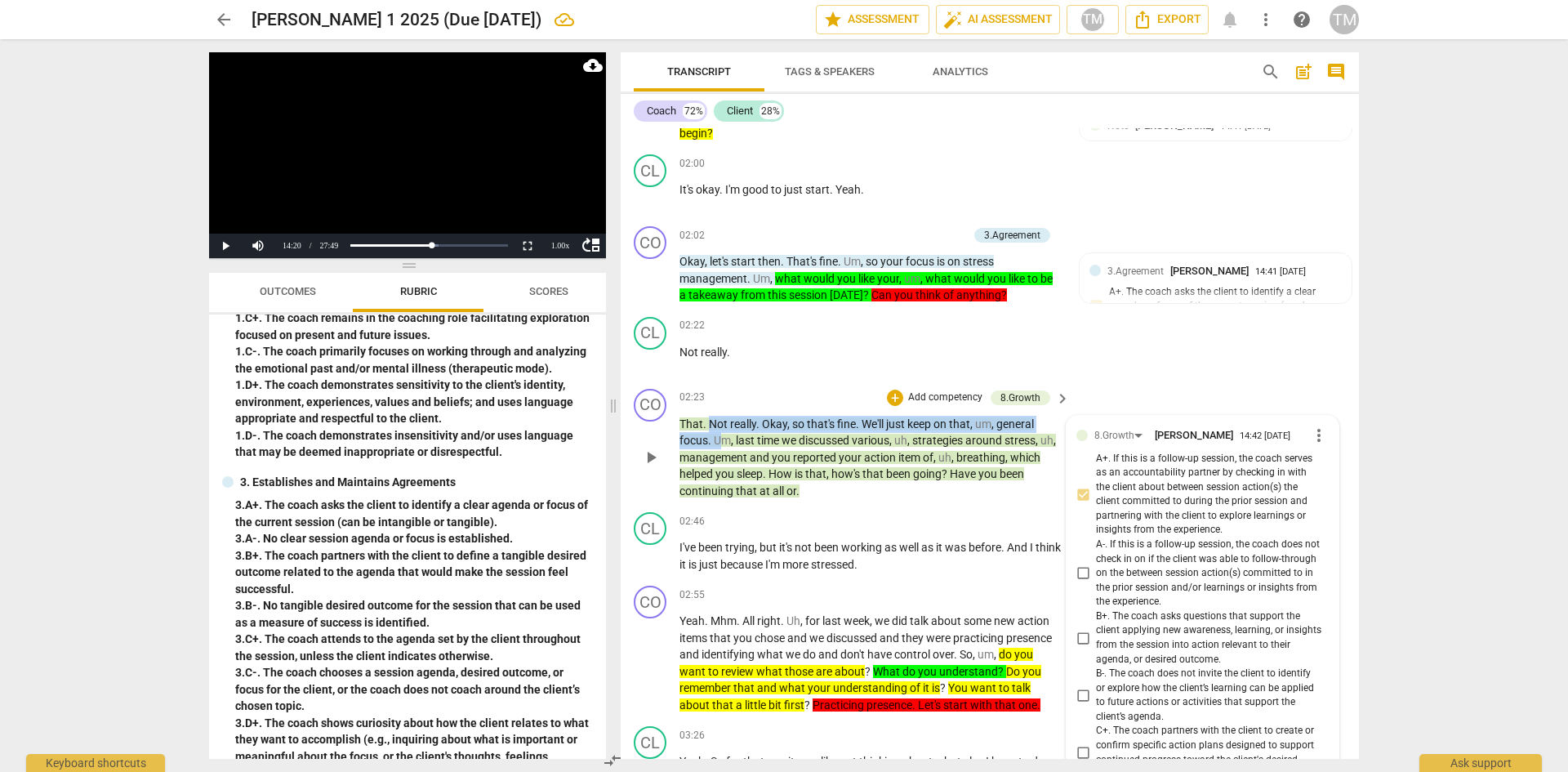
drag, startPoint x: 718, startPoint y: 439, endPoint x: 711, endPoint y: 426, distance: 14.8
click at [711, 426] on p "That . Not really . Okay , so that's fine . We'll just keep on that , um , gene…" at bounding box center [870, 458] width 382 height 84
click at [925, 398] on p "Add competency" at bounding box center [945, 398] width 78 height 15
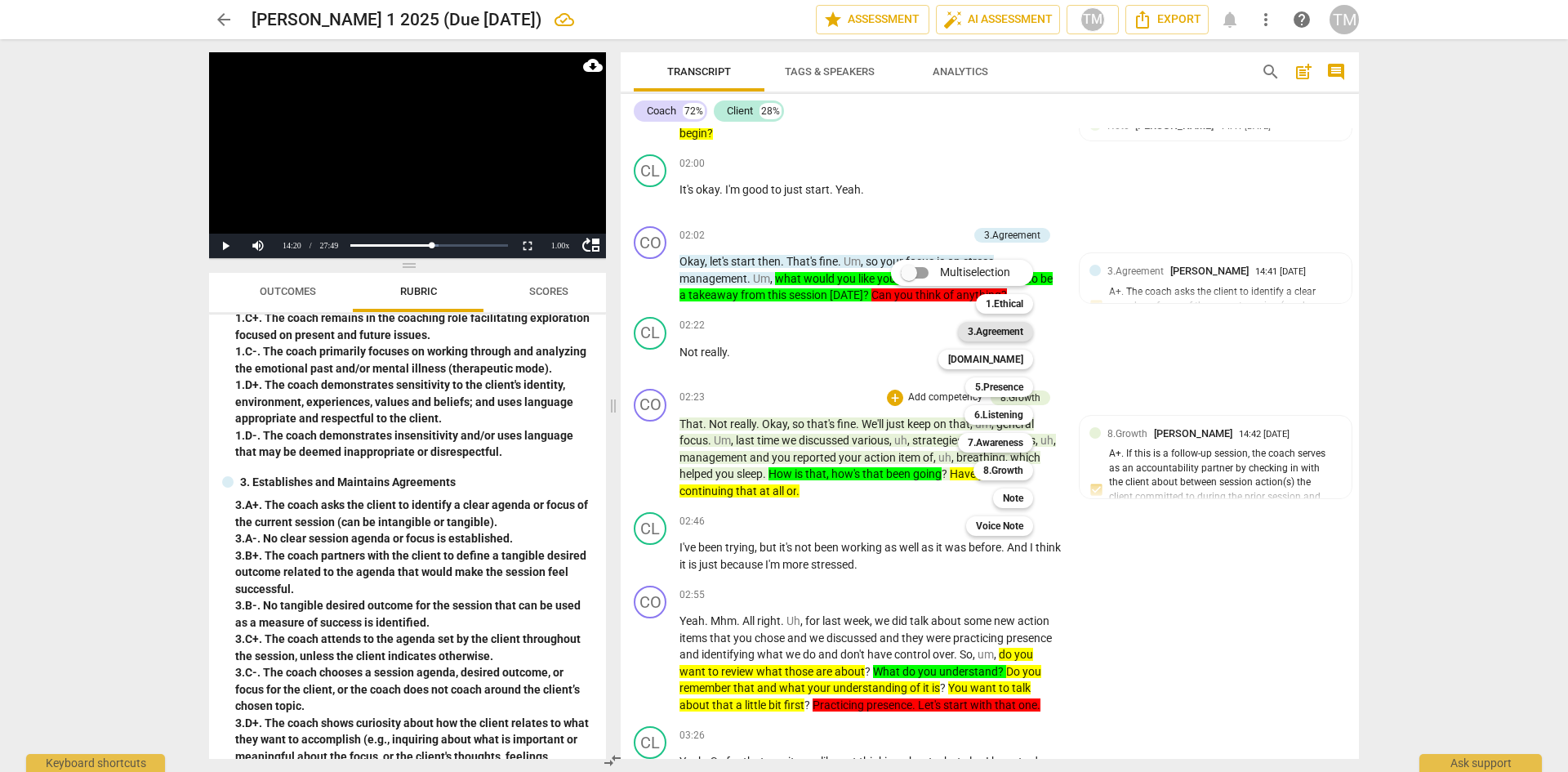
click at [999, 331] on b "3.Agreement" at bounding box center [995, 331] width 56 height 19
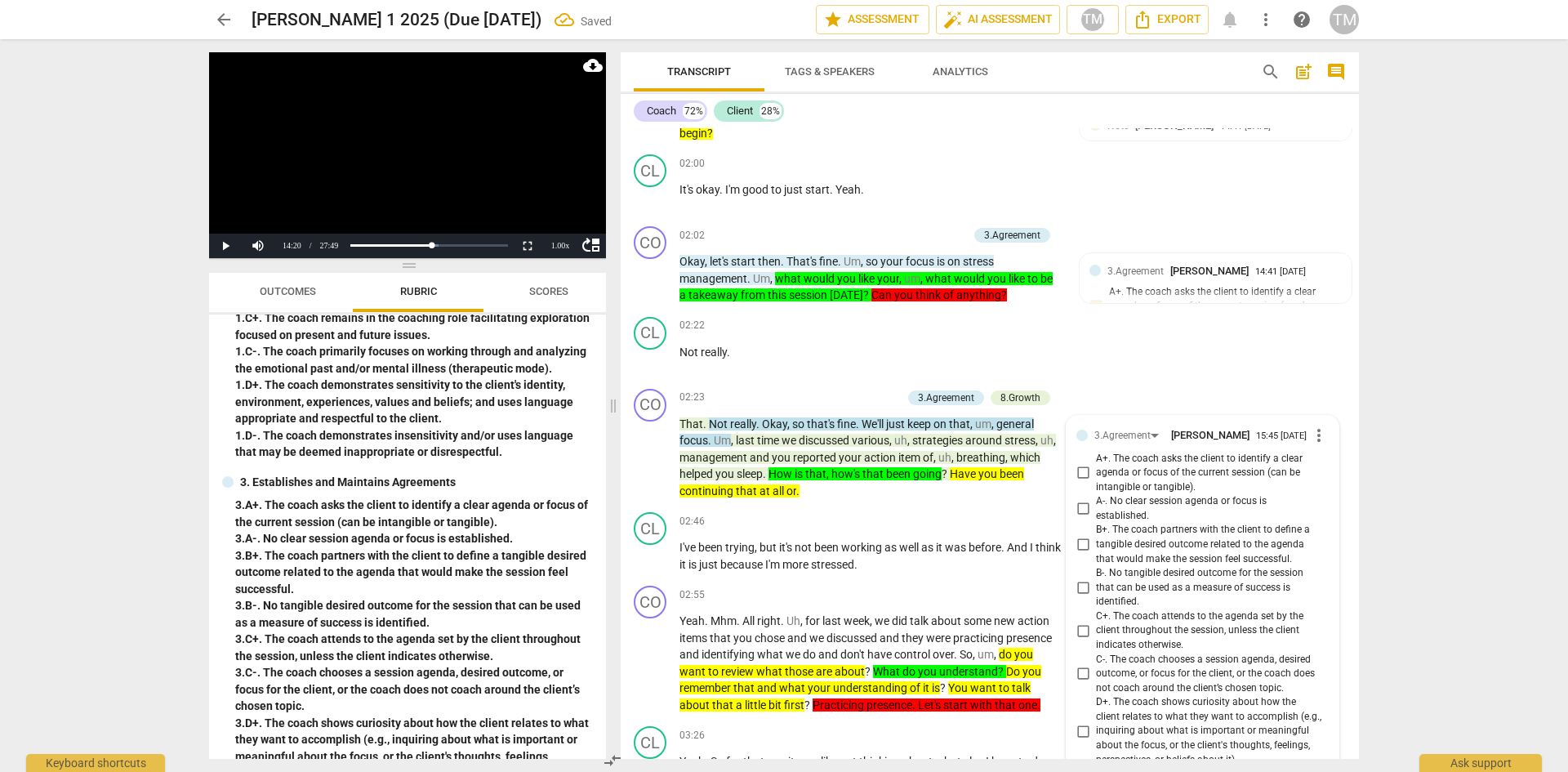
scroll to position [2250, 0]
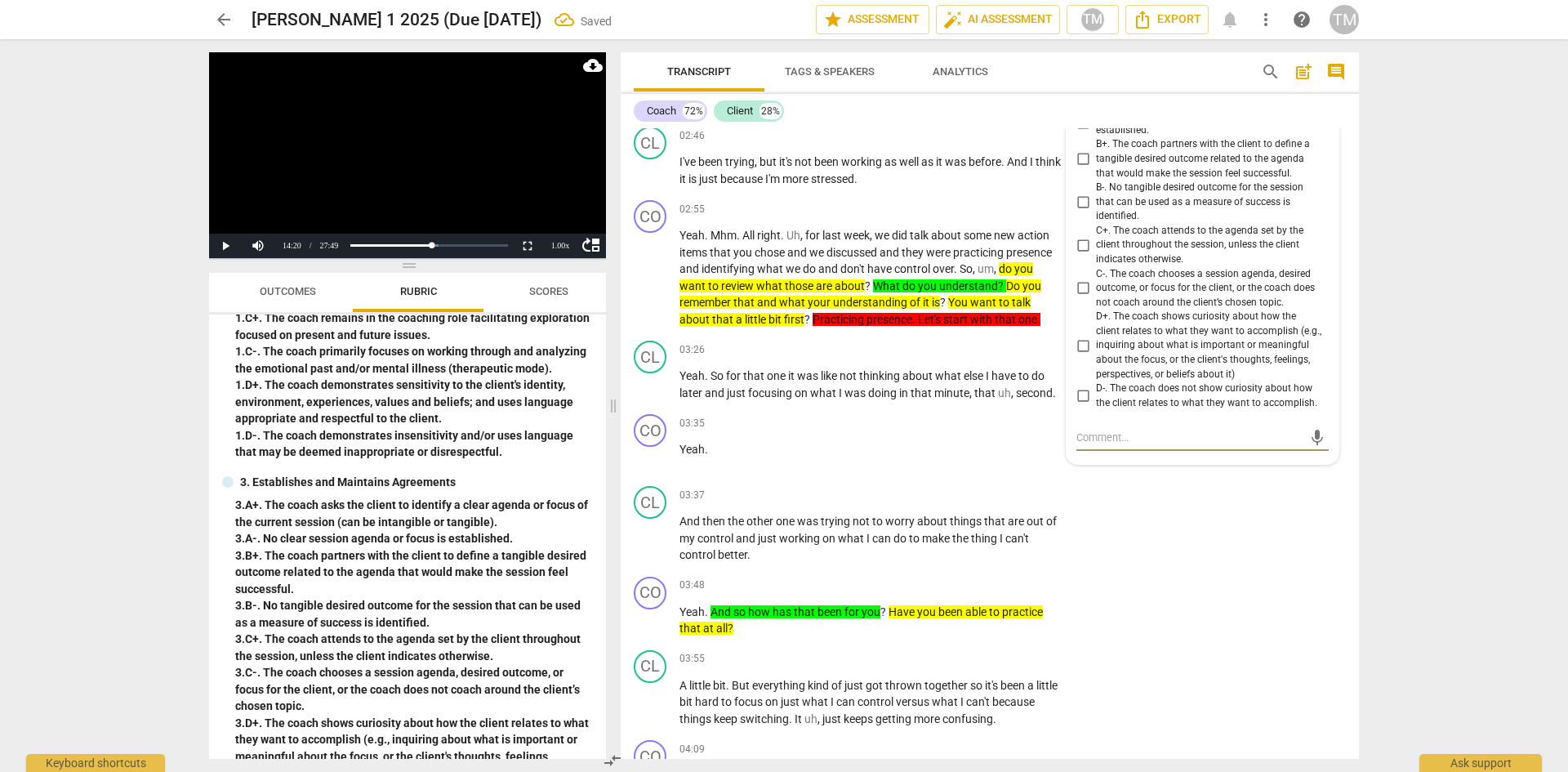
click at [1085, 293] on input "C-. The coach chooses a session agenda, desired outcome, or focus for the clien…" at bounding box center [1083, 287] width 26 height 19
checkbox input "true"
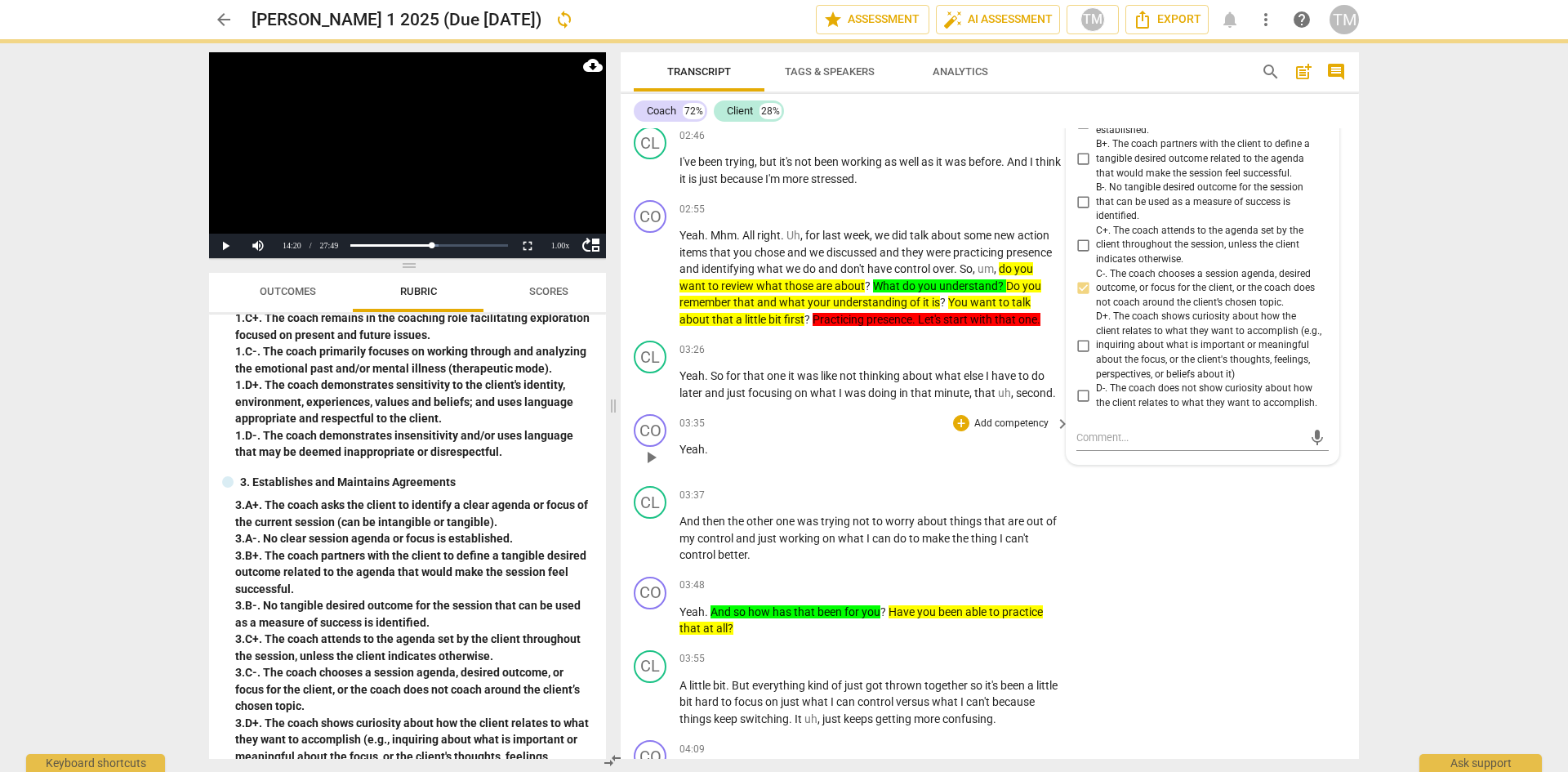
click at [846, 431] on div "03:35 + Add competency keyboard_arrow_right" at bounding box center [876, 423] width 392 height 18
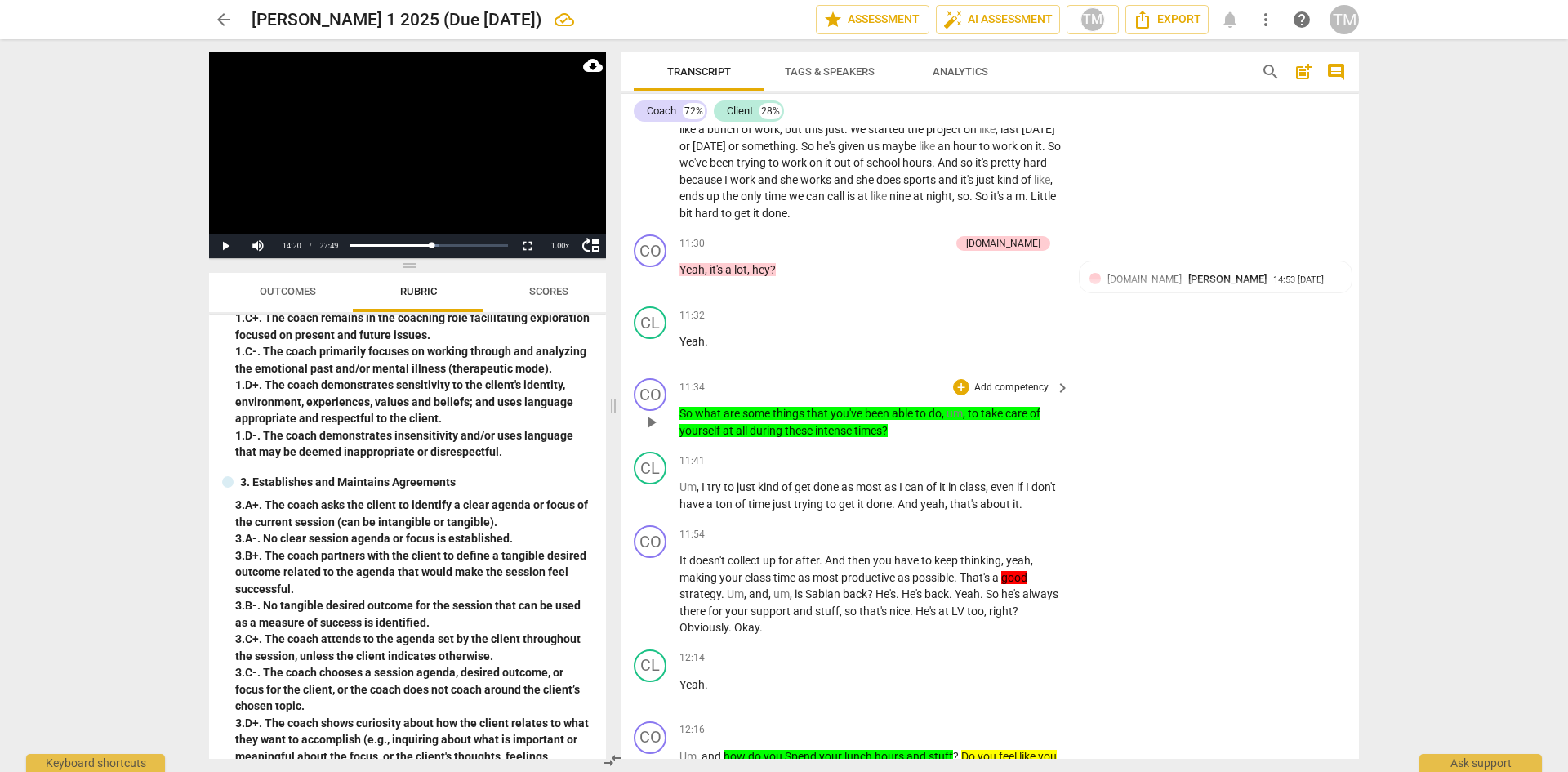
scroll to position [5764, 0]
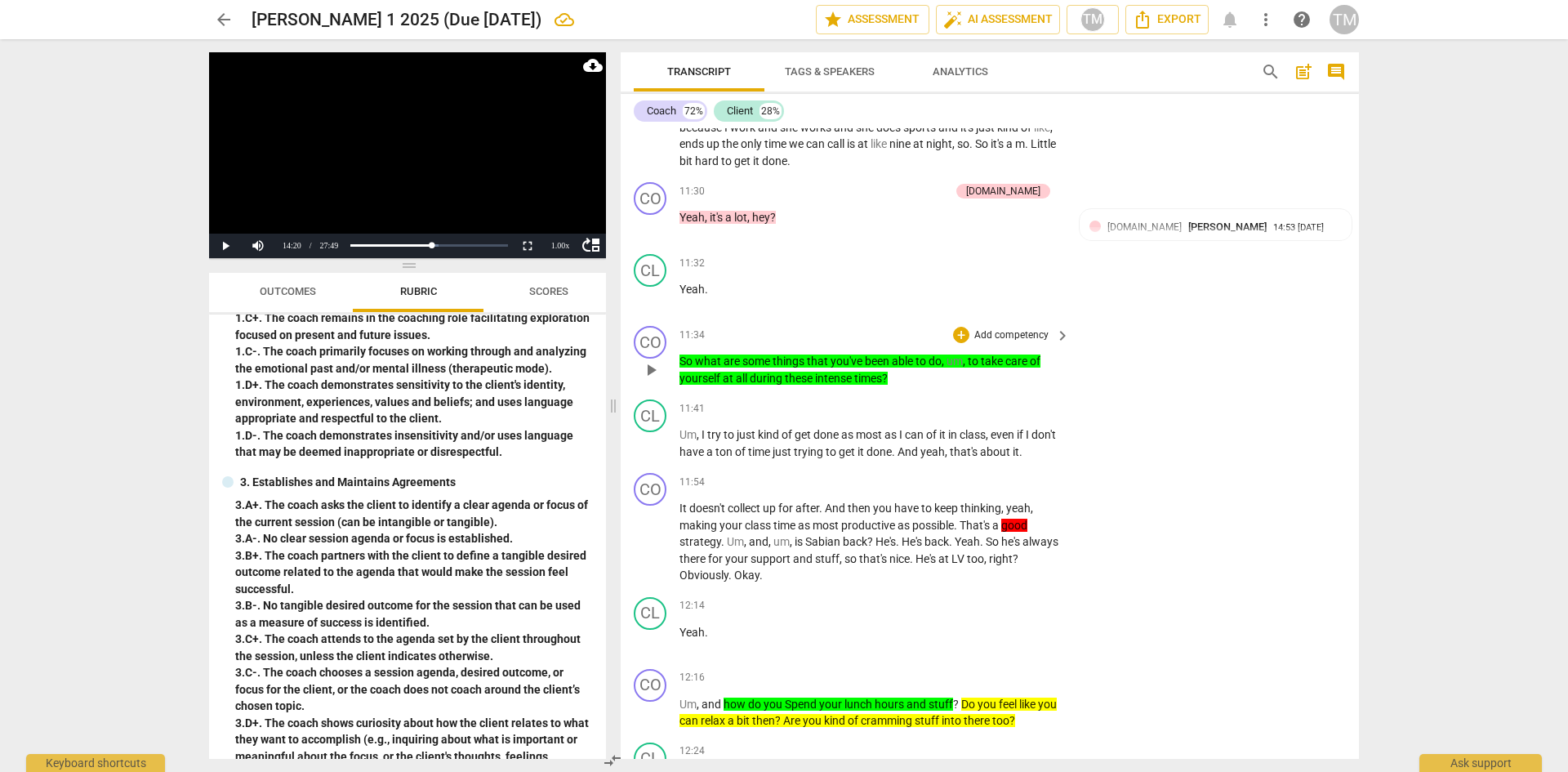
click at [1018, 343] on p "Add competency" at bounding box center [1011, 336] width 78 height 15
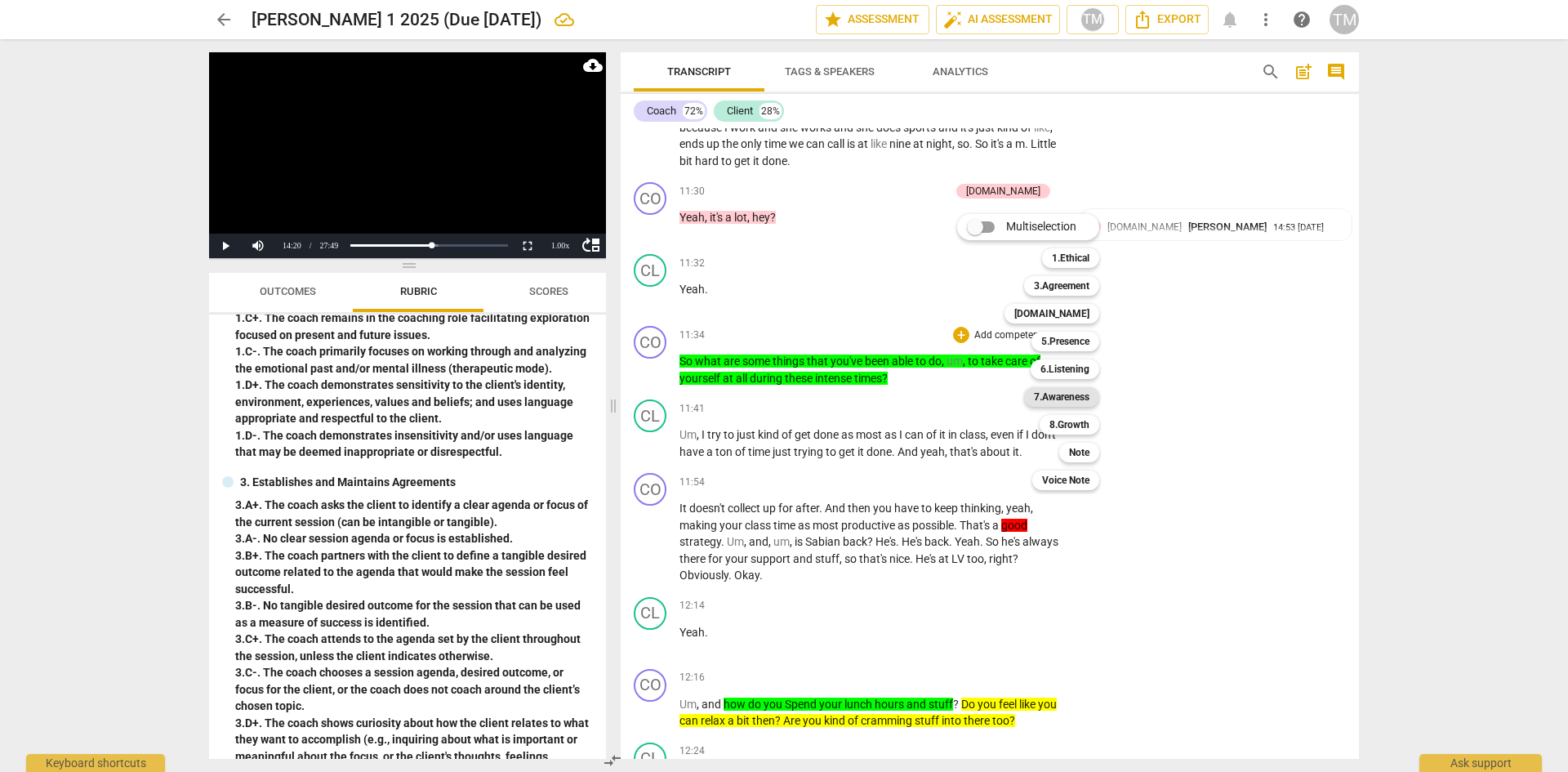
click at [1074, 392] on b "7.Awareness" at bounding box center [1062, 396] width 56 height 19
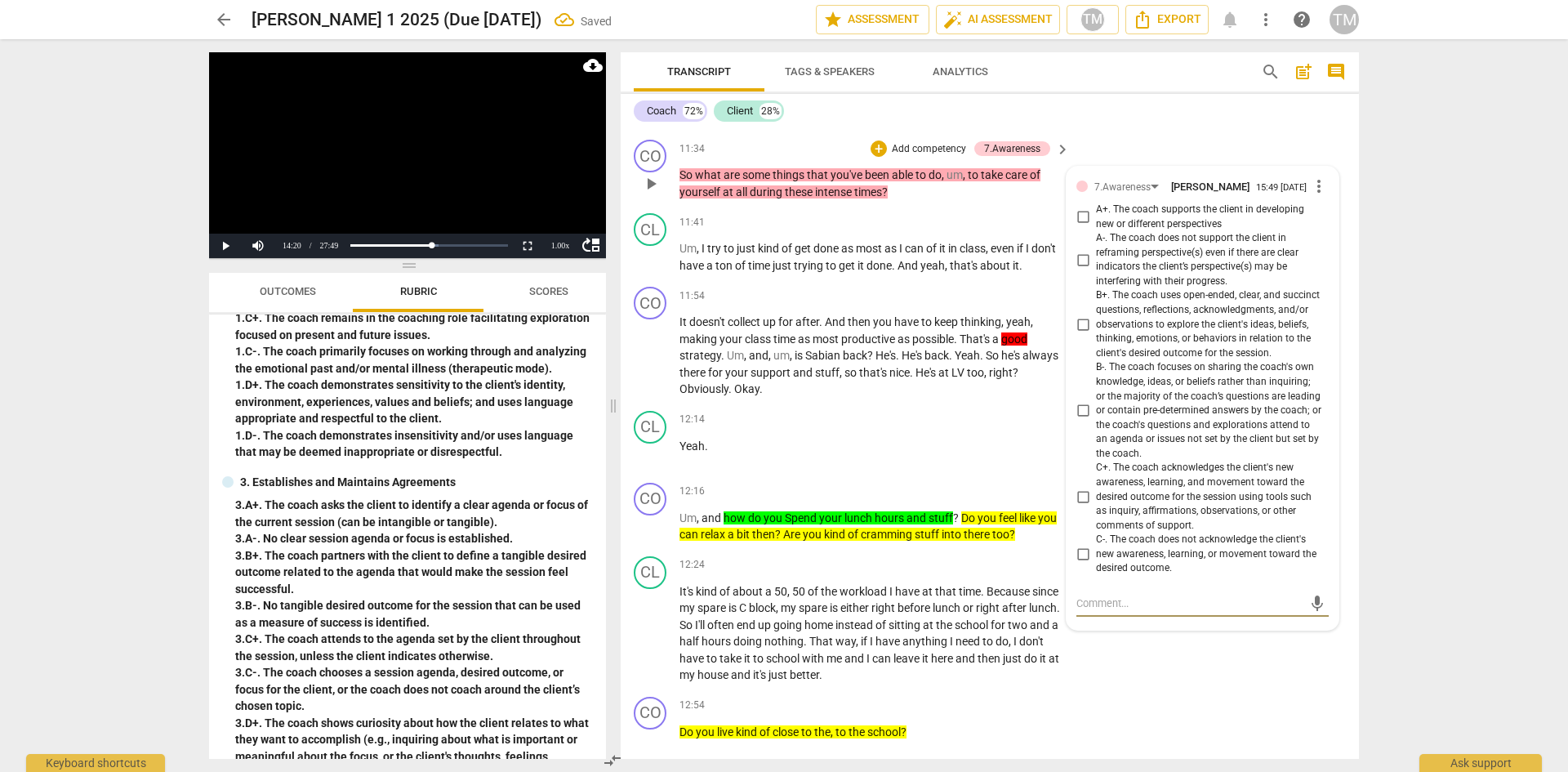
scroll to position [5887, 0]
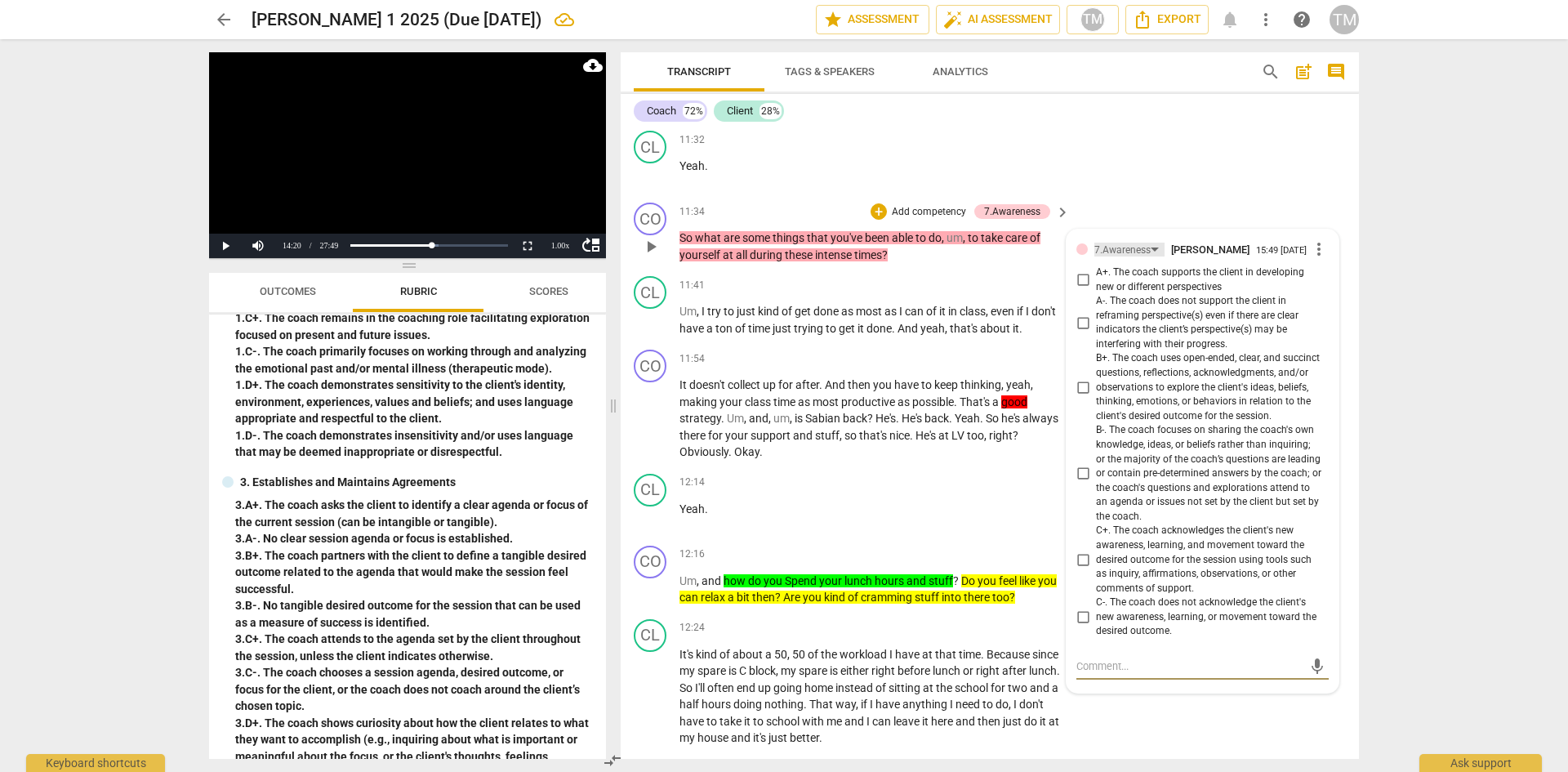
click at [1151, 256] on div "7.Awareness" at bounding box center [1129, 249] width 70 height 14
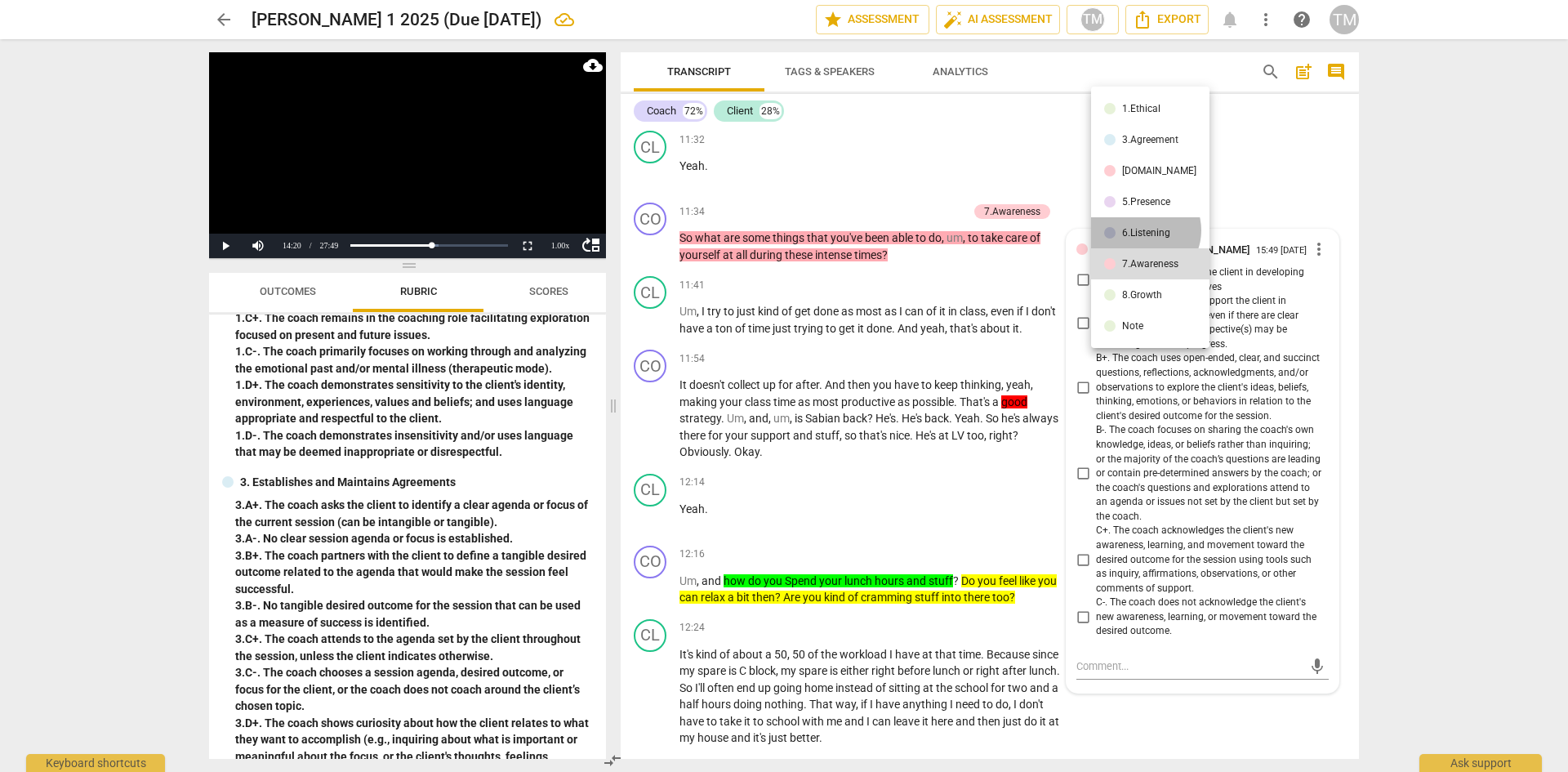
click at [1144, 231] on div "6.Listening" at bounding box center [1146, 233] width 48 height 10
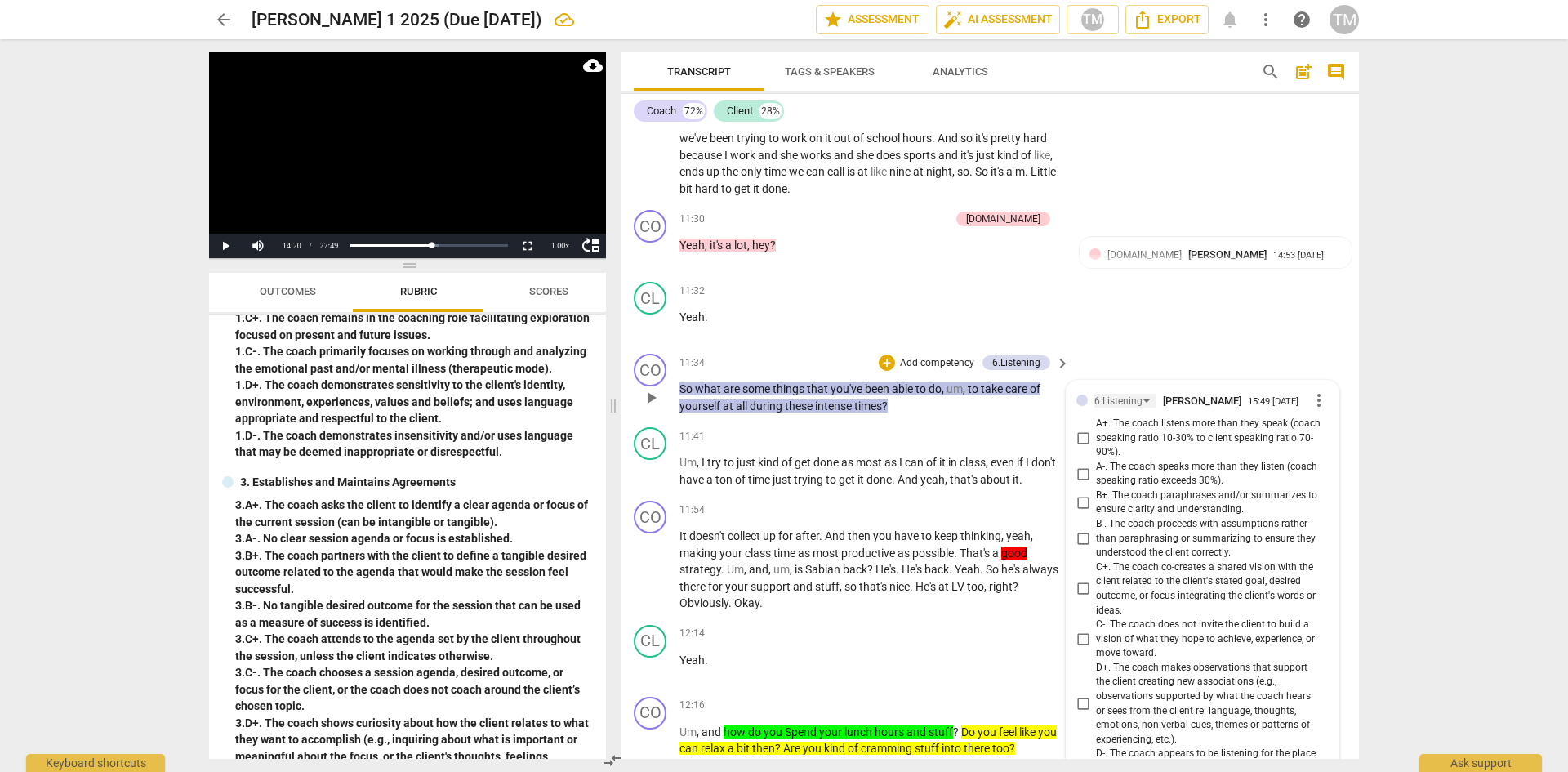
scroll to position [5723, 0]
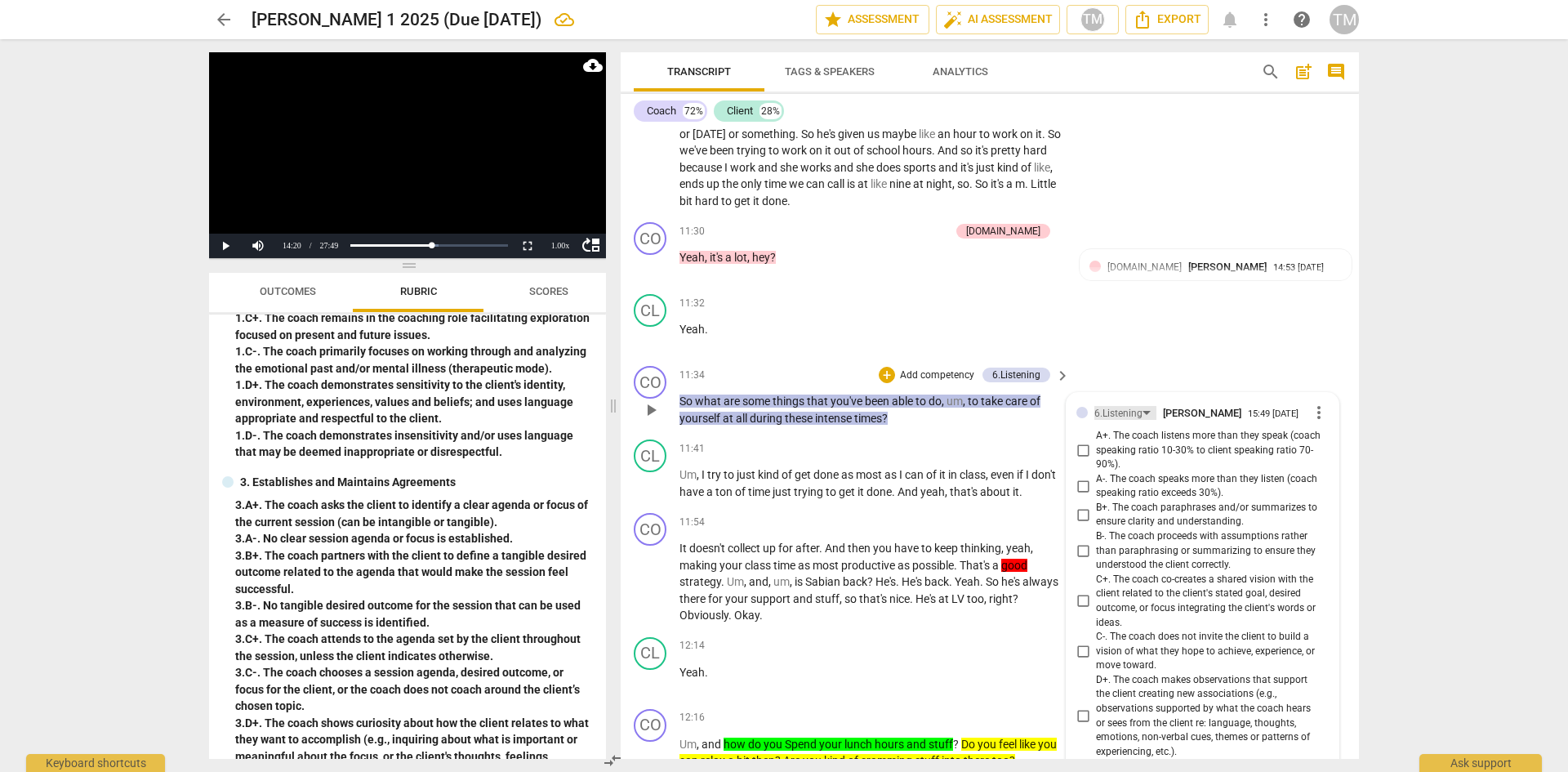
click at [1139, 422] on div "6.Listening" at bounding box center [1118, 413] width 48 height 16
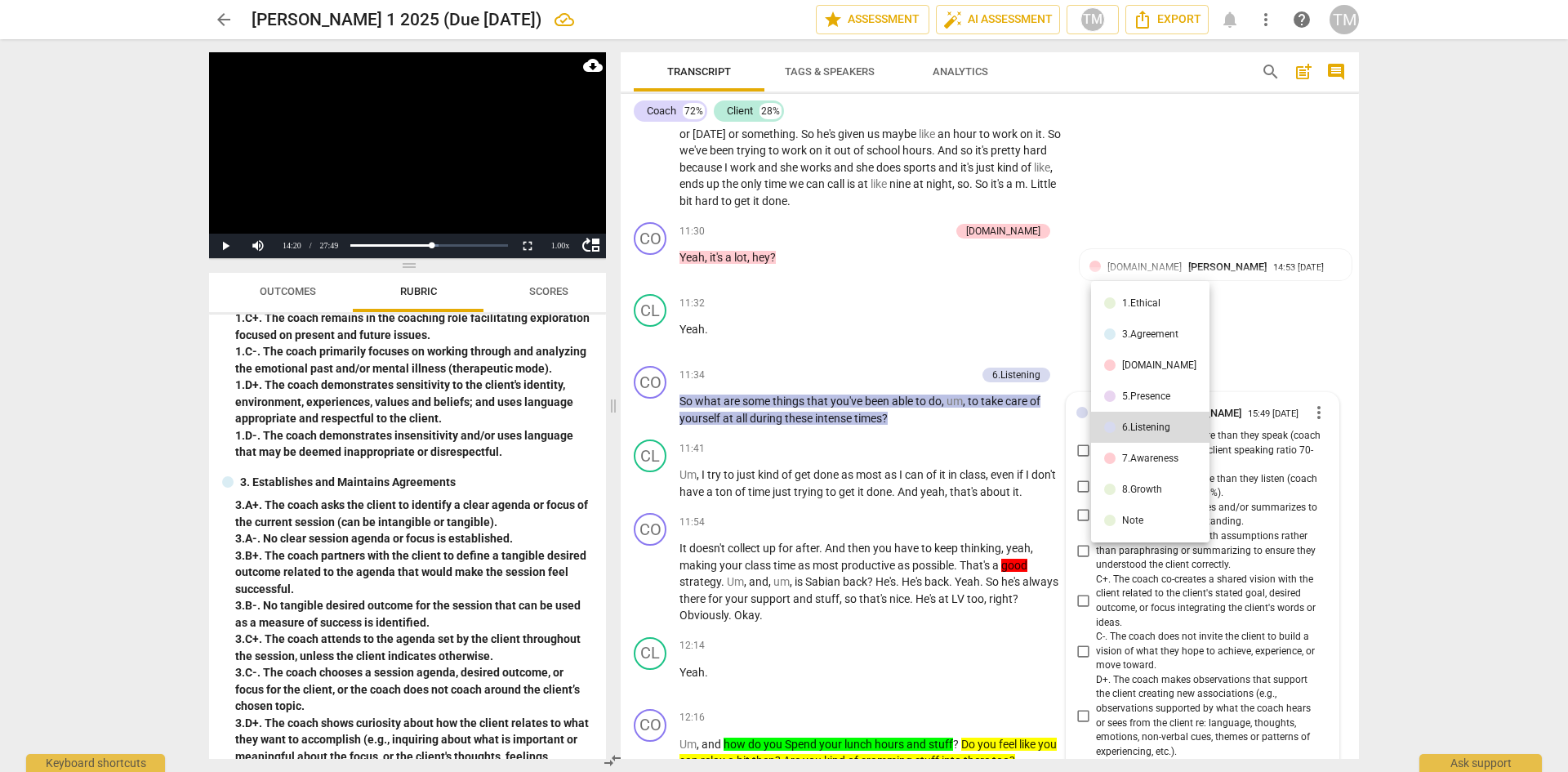
click at [1126, 390] on li "5.Presence" at bounding box center [1150, 396] width 119 height 31
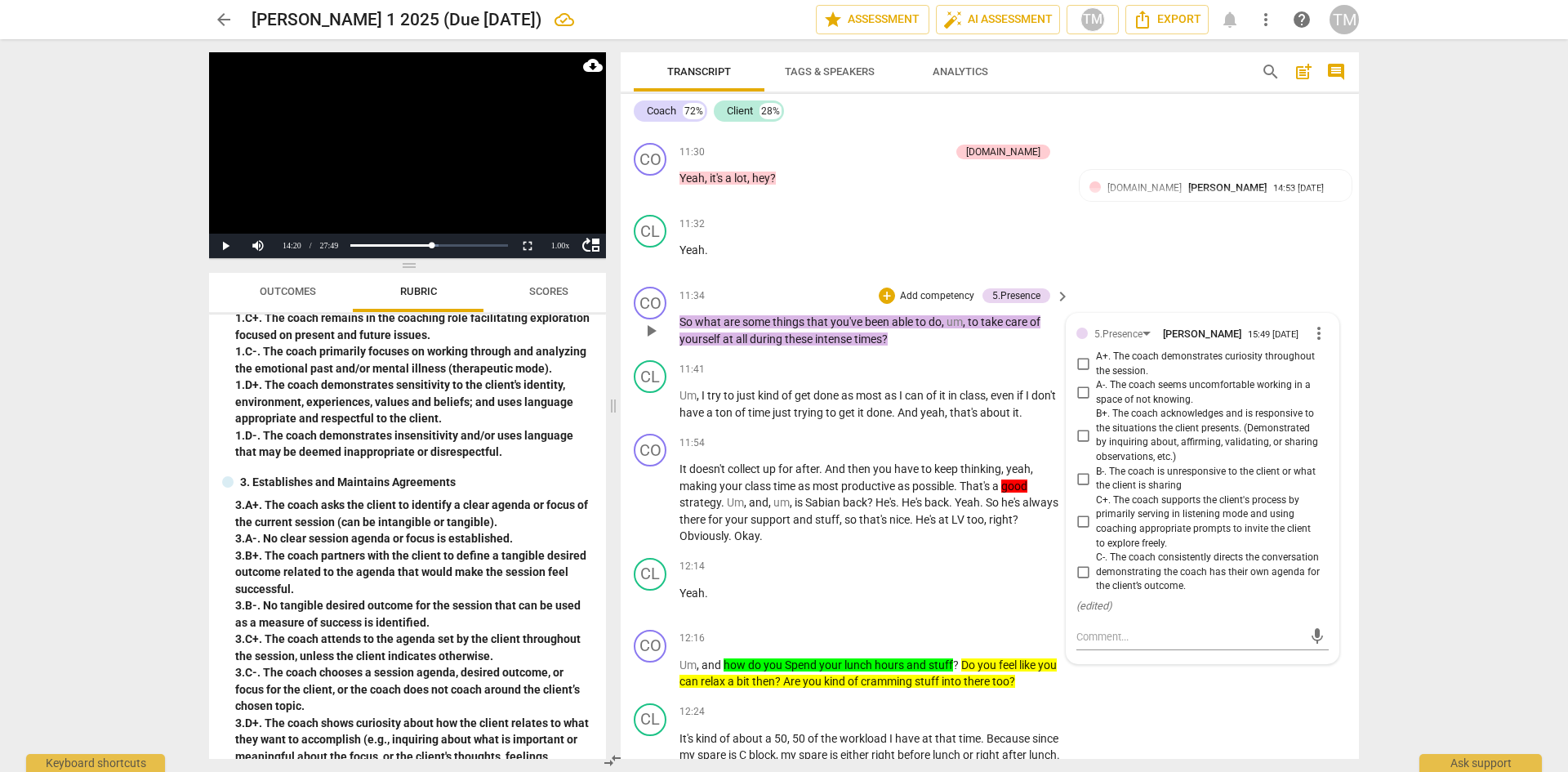
scroll to position [5806, 0]
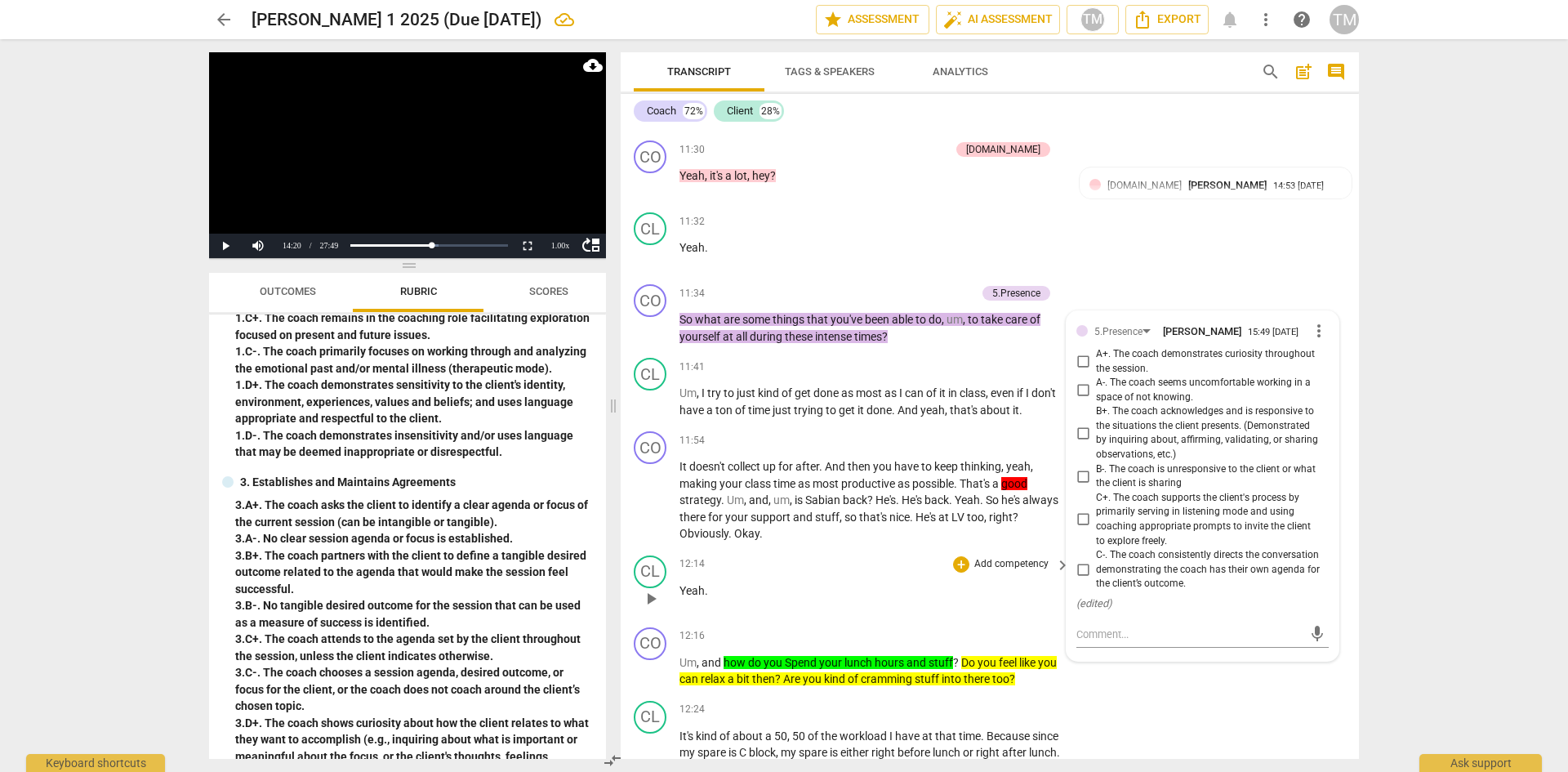
click at [860, 590] on div "12:14 + Add competency keyboard_arrow_right Yeah ." at bounding box center [876, 585] width 392 height 58
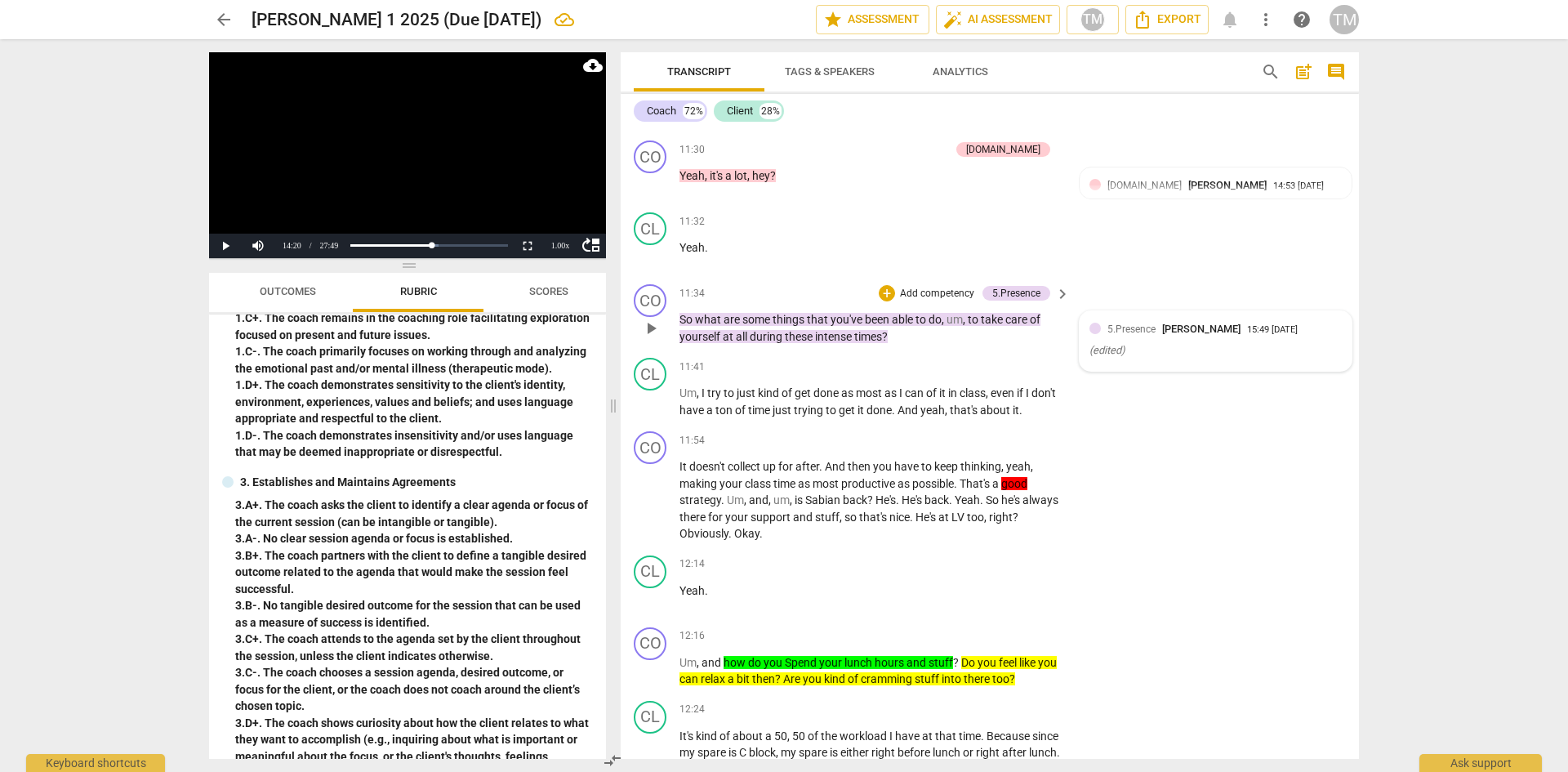
click at [1162, 335] on span "[PERSON_NAME]" at bounding box center [1201, 329] width 78 height 12
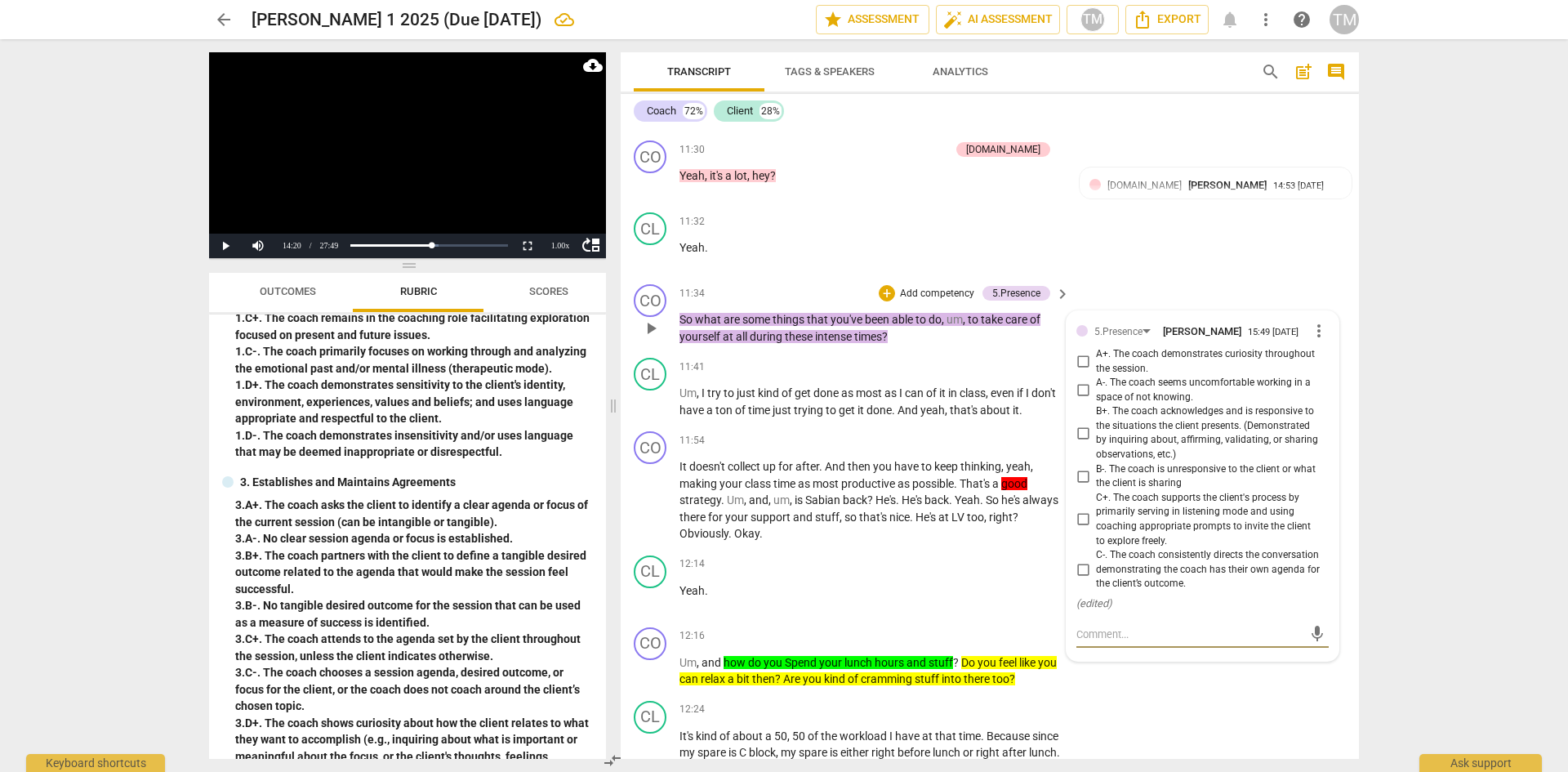
click at [1315, 340] on span "more_vert" at bounding box center [1318, 330] width 19 height 19
click at [1315, 382] on li "Delete" at bounding box center [1332, 381] width 57 height 31
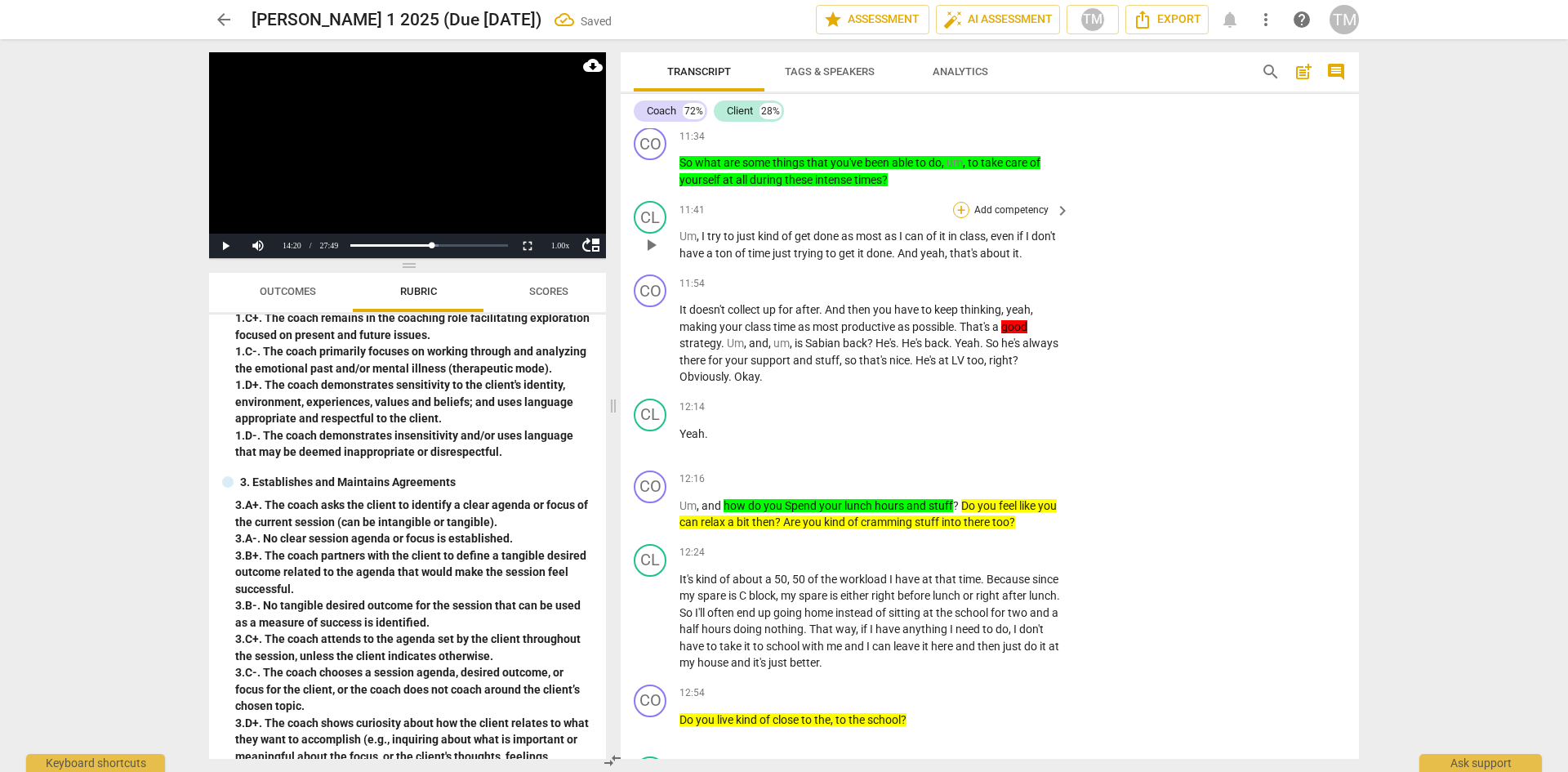
scroll to position [5969, 0]
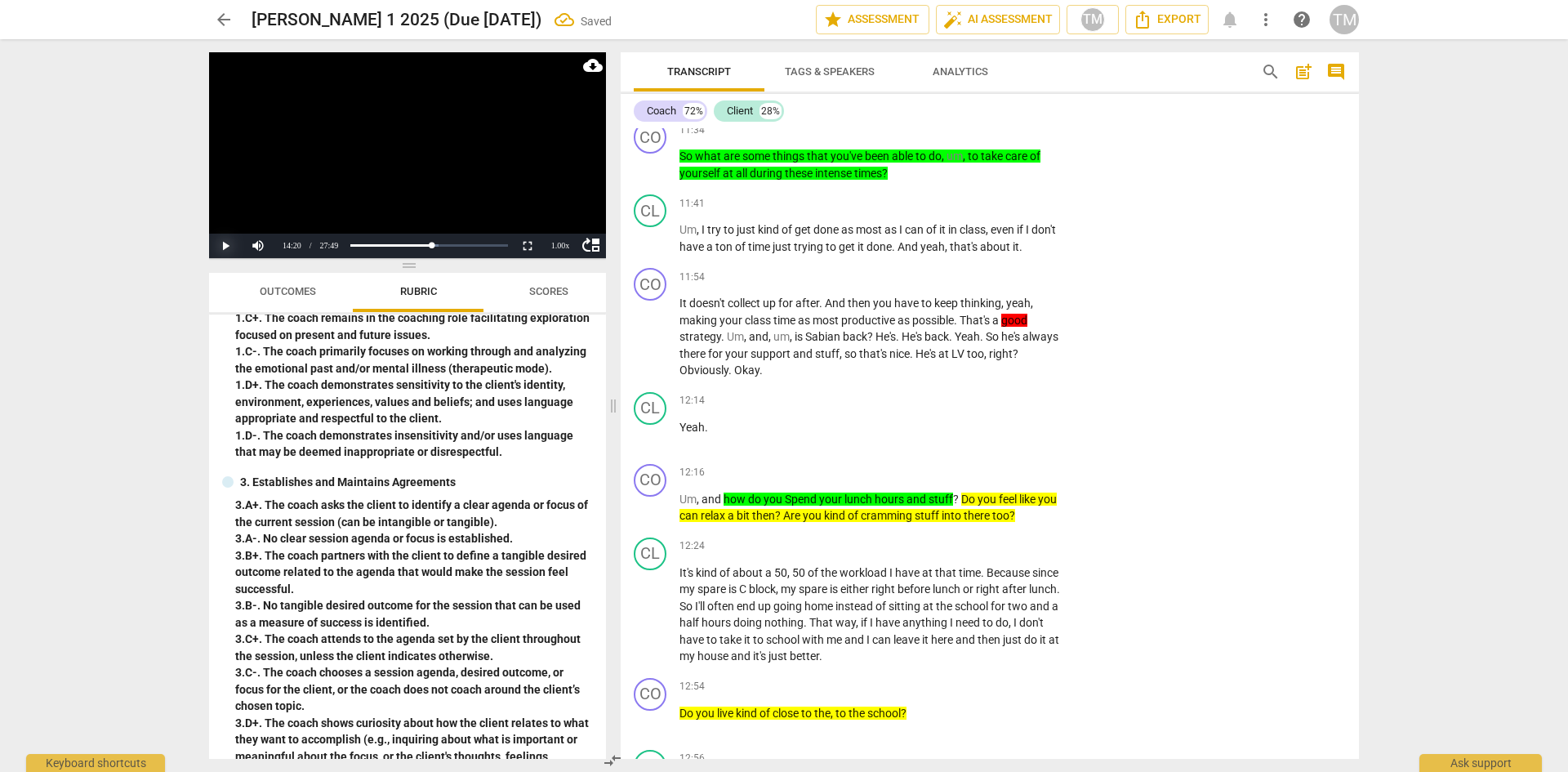
click at [231, 239] on button "Play" at bounding box center [225, 245] width 33 height 25
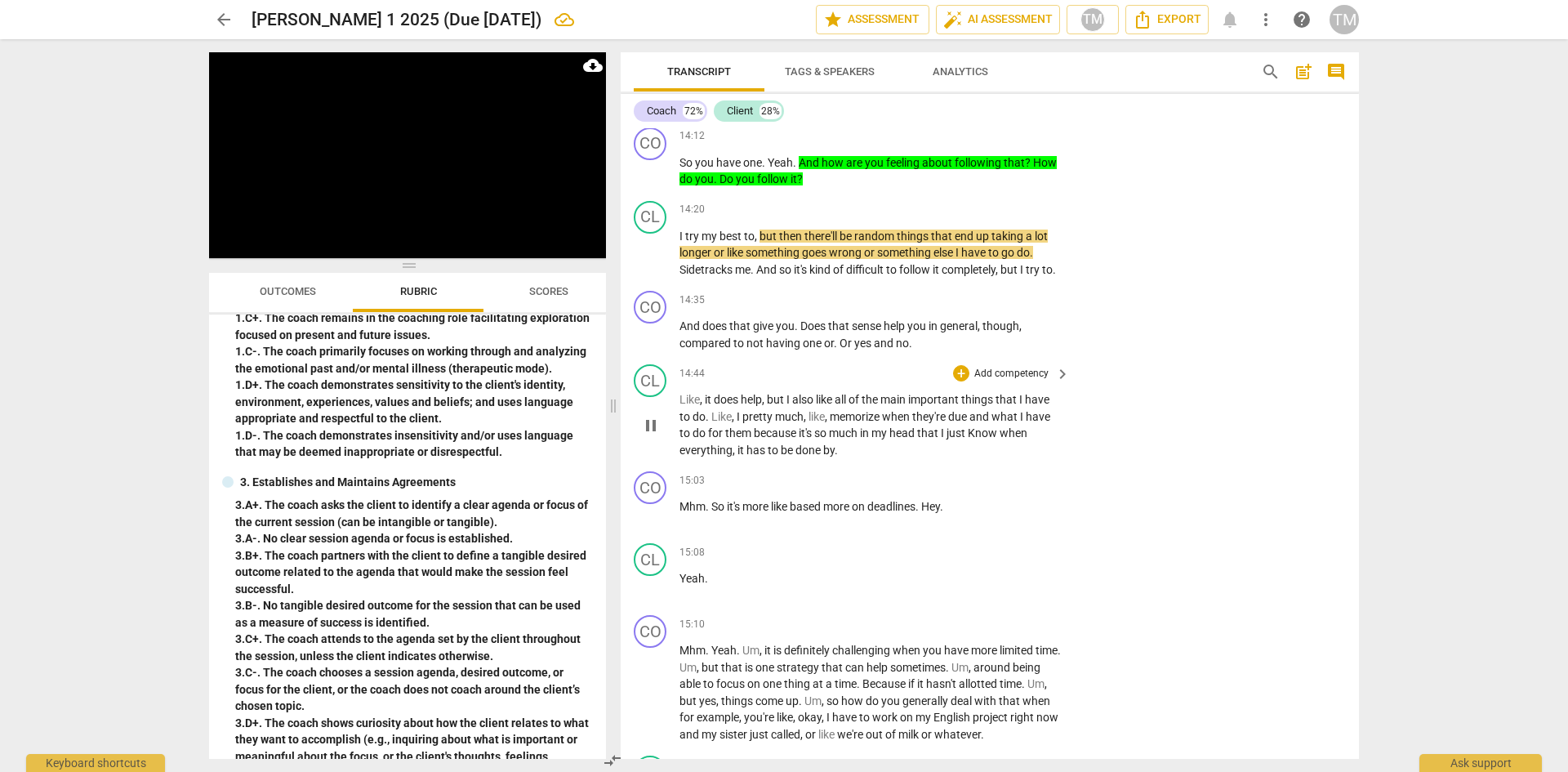
scroll to position [7194, 0]
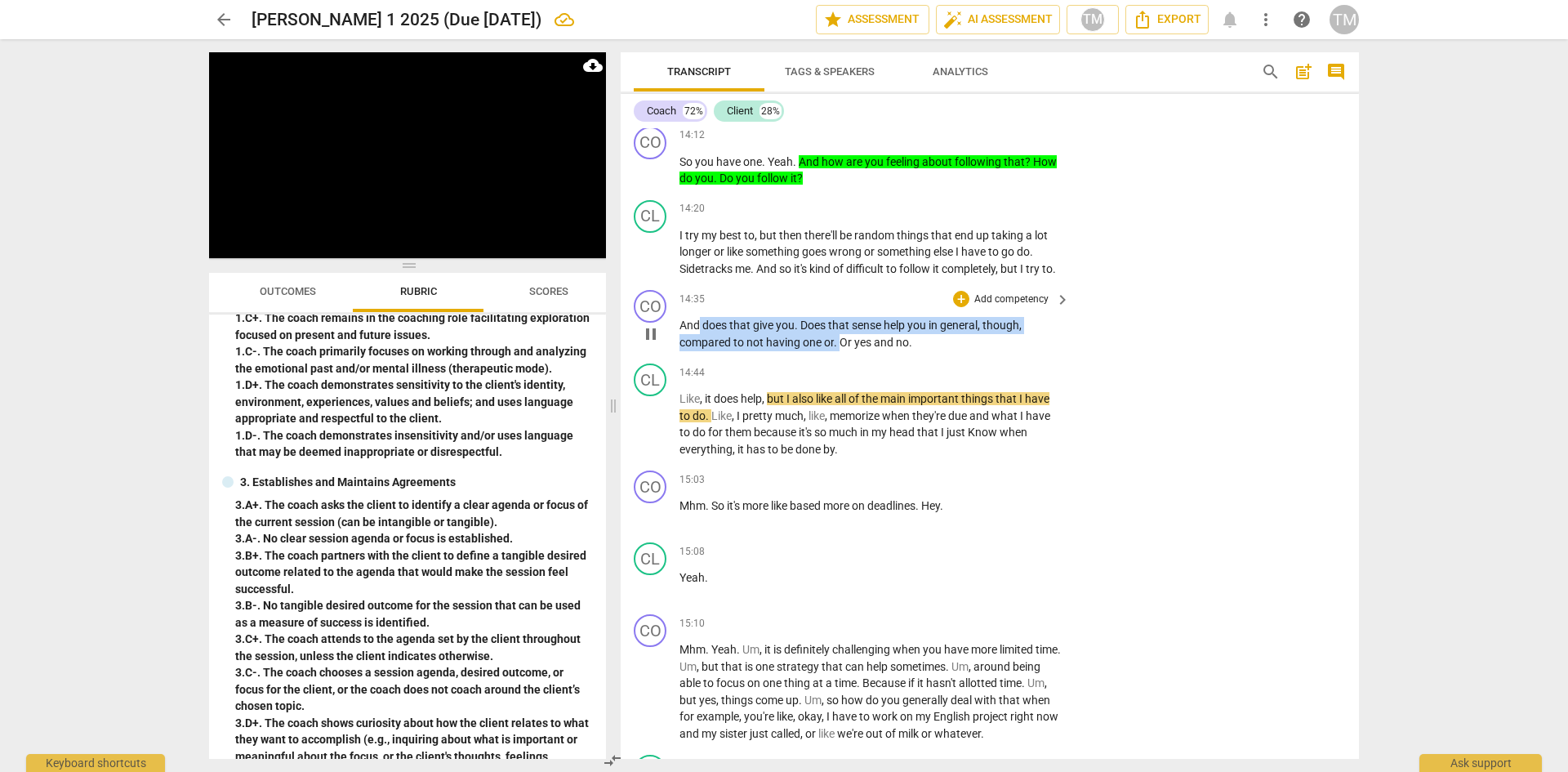
drag, startPoint x: 839, startPoint y: 378, endPoint x: 700, endPoint y: 359, distance: 140.3
click at [700, 350] on p "And does that give you . Does that sense help you in general , though , compare…" at bounding box center [870, 333] width 382 height 34
click at [879, 355] on icon "button" at bounding box center [877, 354] width 16 height 19
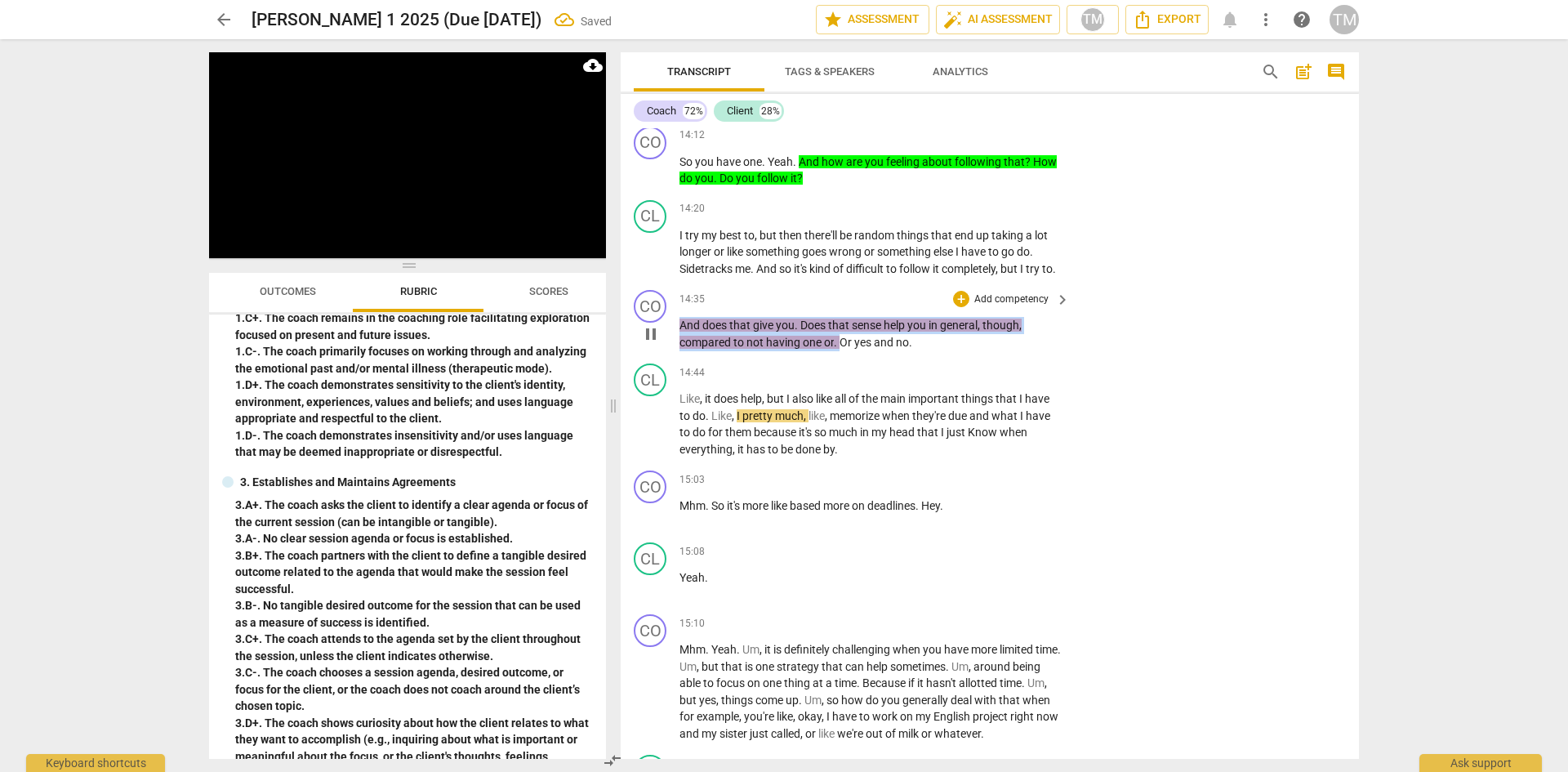
drag, startPoint x: 839, startPoint y: 379, endPoint x: 678, endPoint y: 357, distance: 162.5
click at [678, 357] on div "CO play_arrow pause 14:35 + Add competency keyboard_arrow_right And does that g…" at bounding box center [990, 320] width 738 height 74
click at [894, 363] on span "keyboard_arrow_down" at bounding box center [893, 354] width 19 height 19
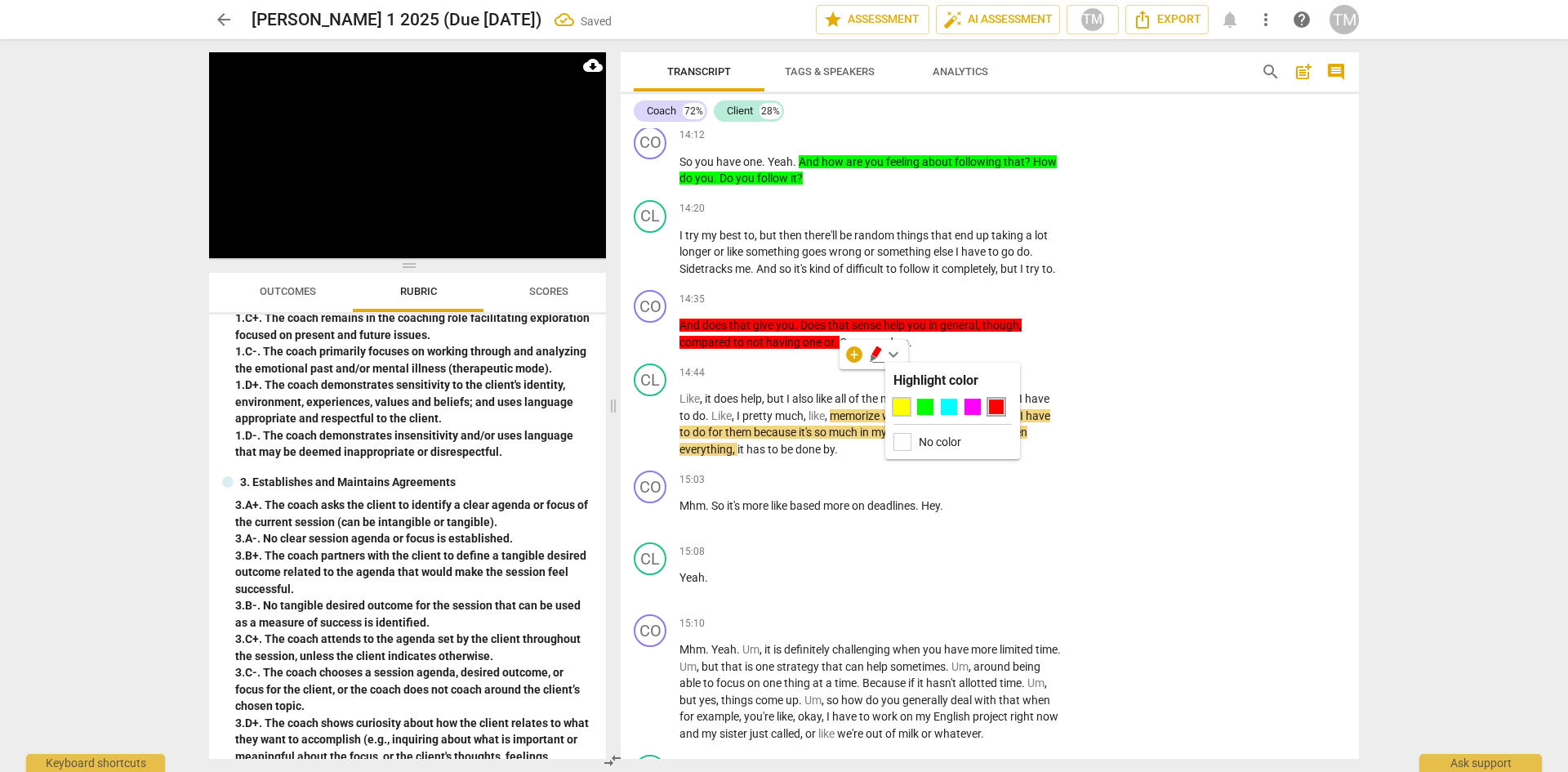
click at [898, 402] on div at bounding box center [902, 407] width 16 height 16
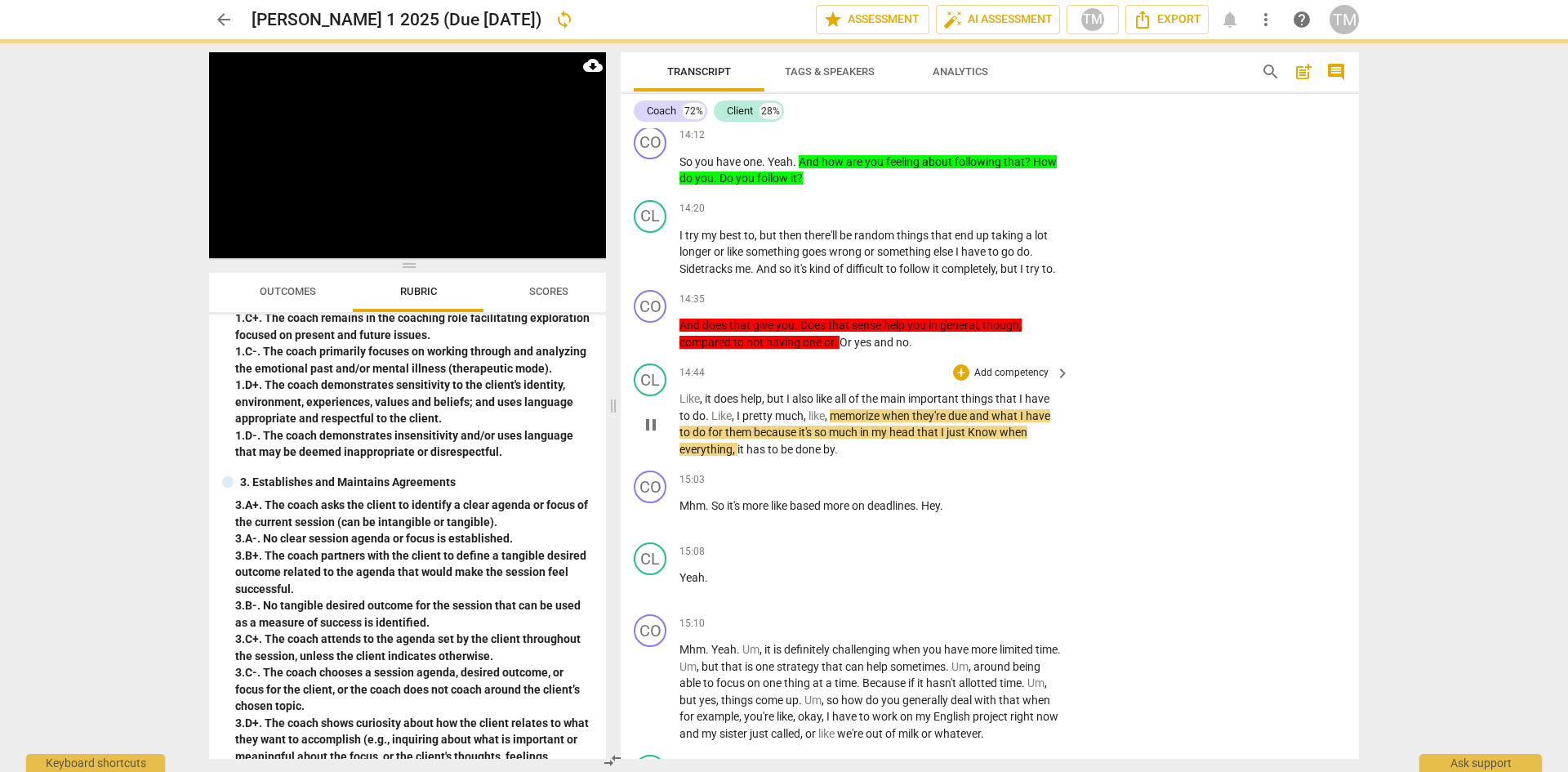
click at [852, 381] on div "14:44 + Add competency keyboard_arrow_right" at bounding box center [876, 372] width 392 height 18
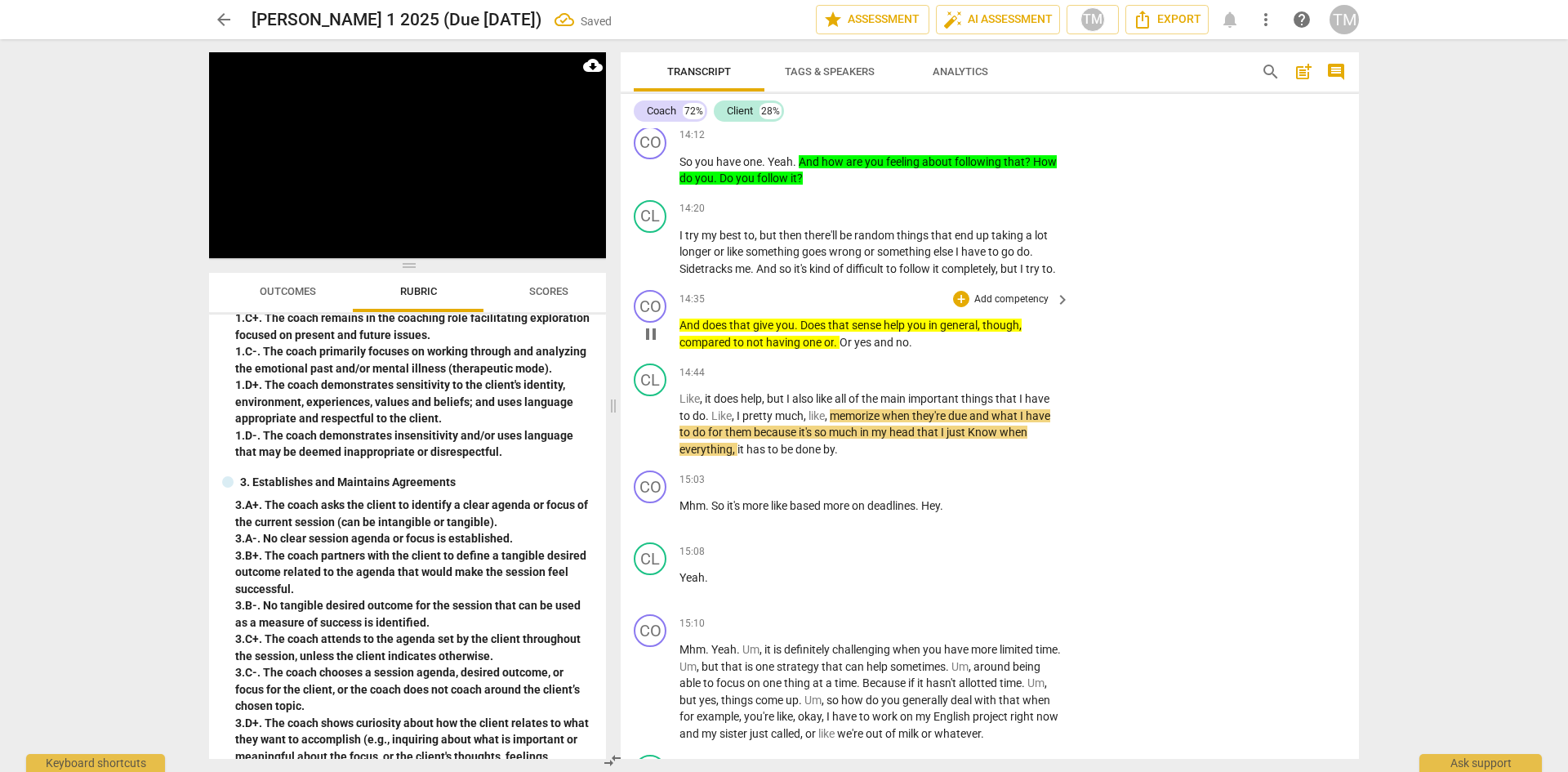
drag, startPoint x: 851, startPoint y: 378, endPoint x: 870, endPoint y: 376, distance: 19.1
click at [852, 349] on span "Or" at bounding box center [846, 342] width 15 height 13
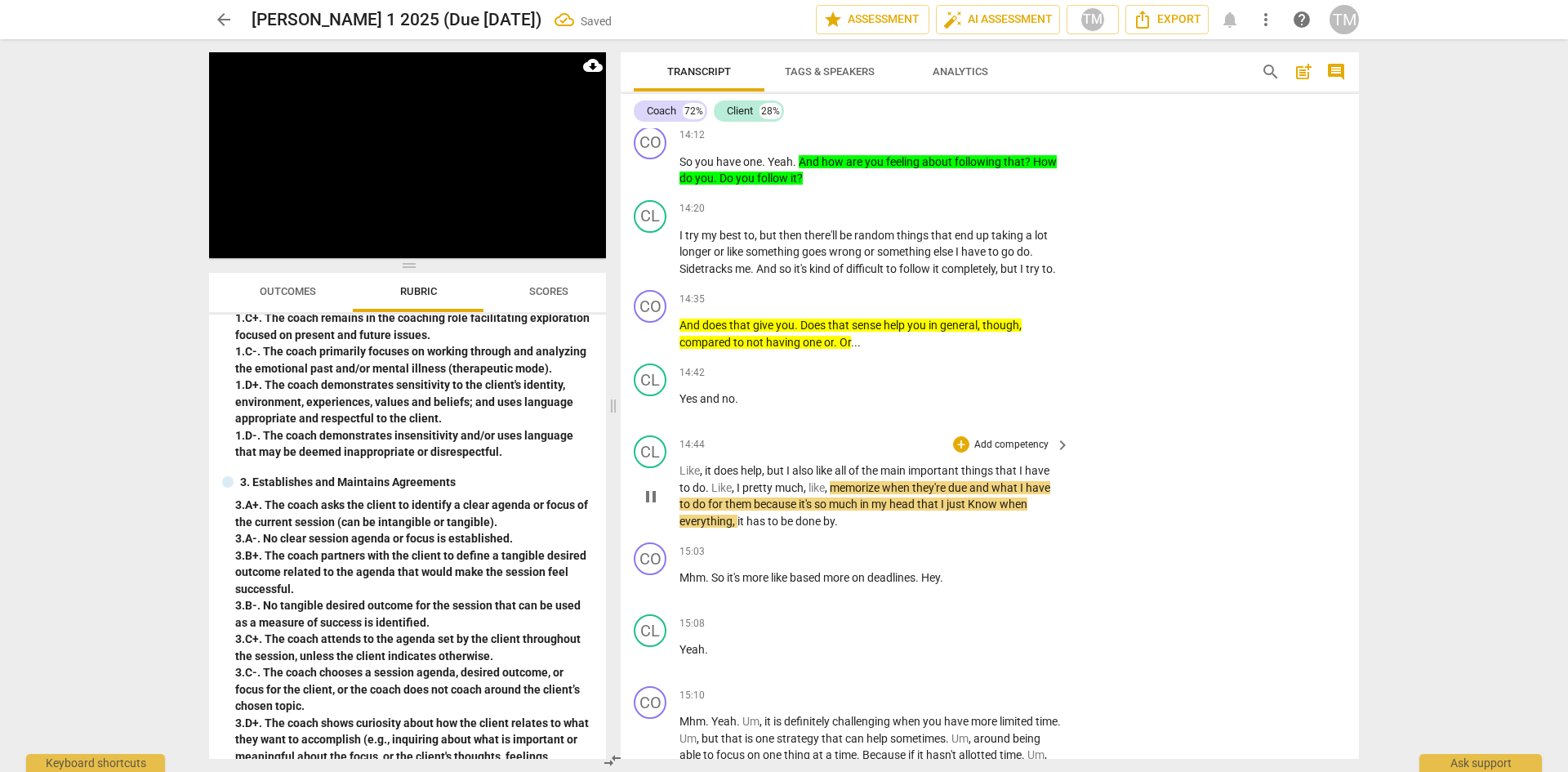
click at [680, 477] on span "Like" at bounding box center [690, 471] width 20 height 13
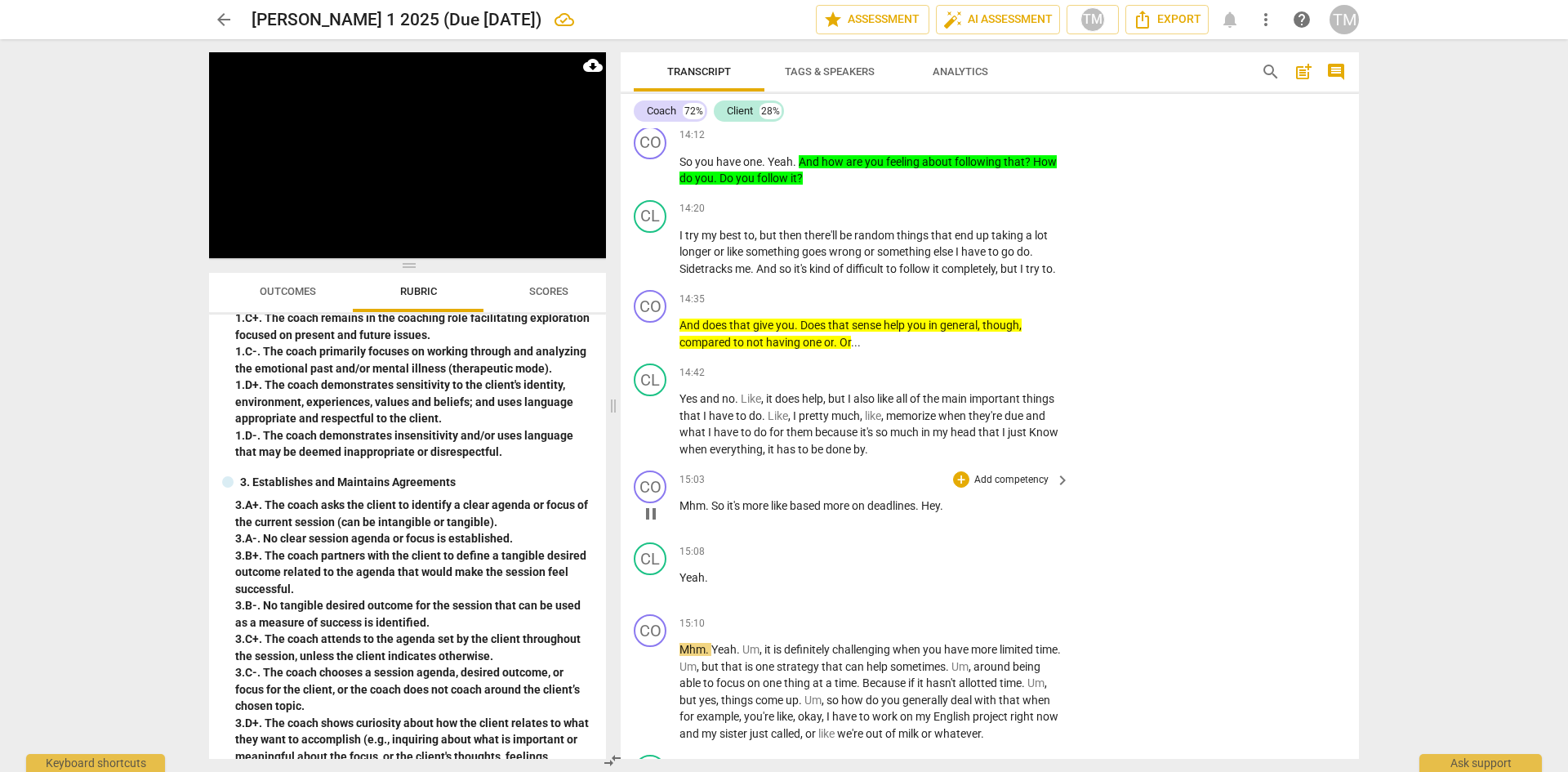
click at [1025, 488] on p "Add competency" at bounding box center [1011, 480] width 78 height 15
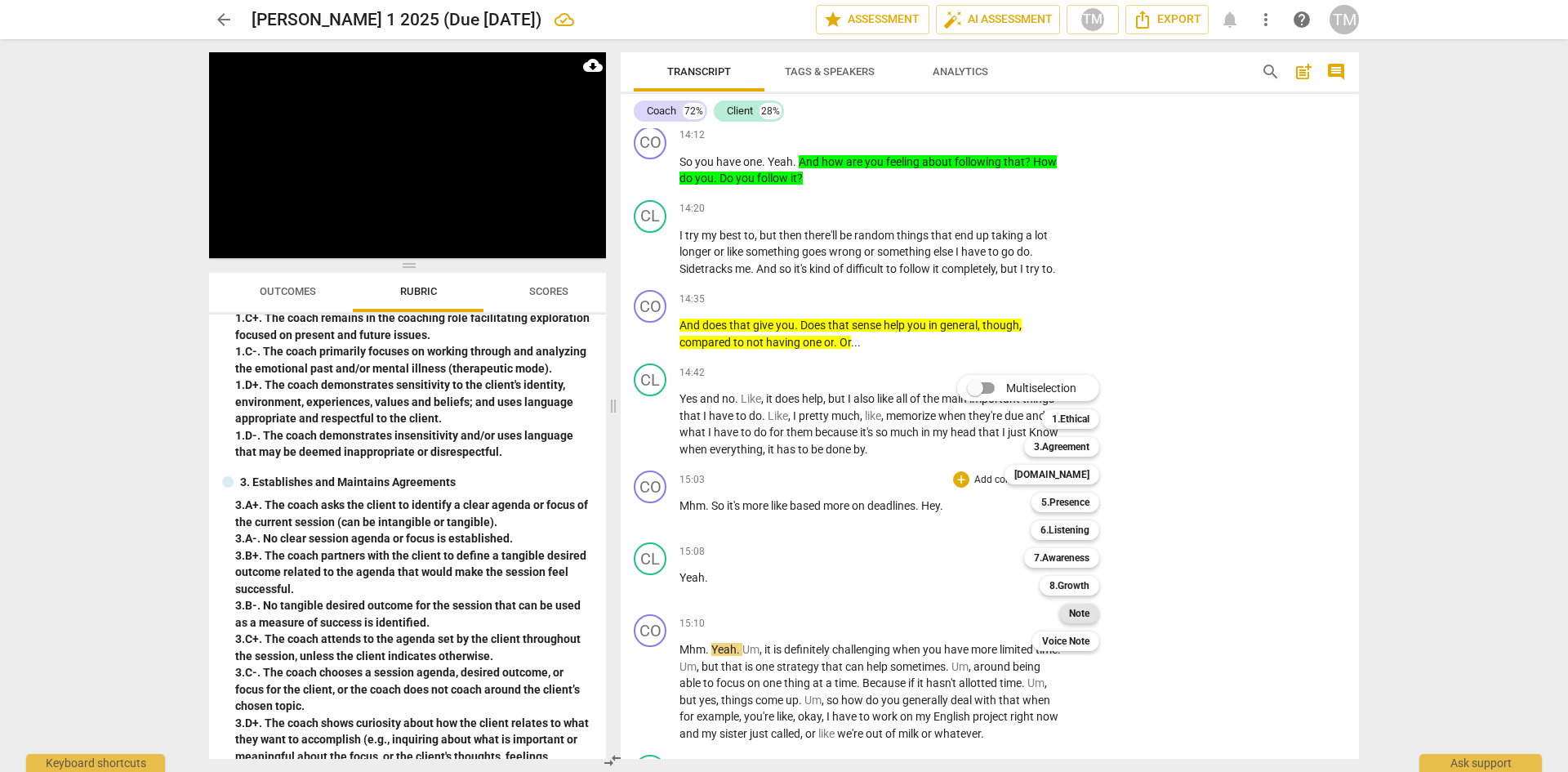
click at [1085, 610] on b "Note" at bounding box center [1079, 613] width 20 height 19
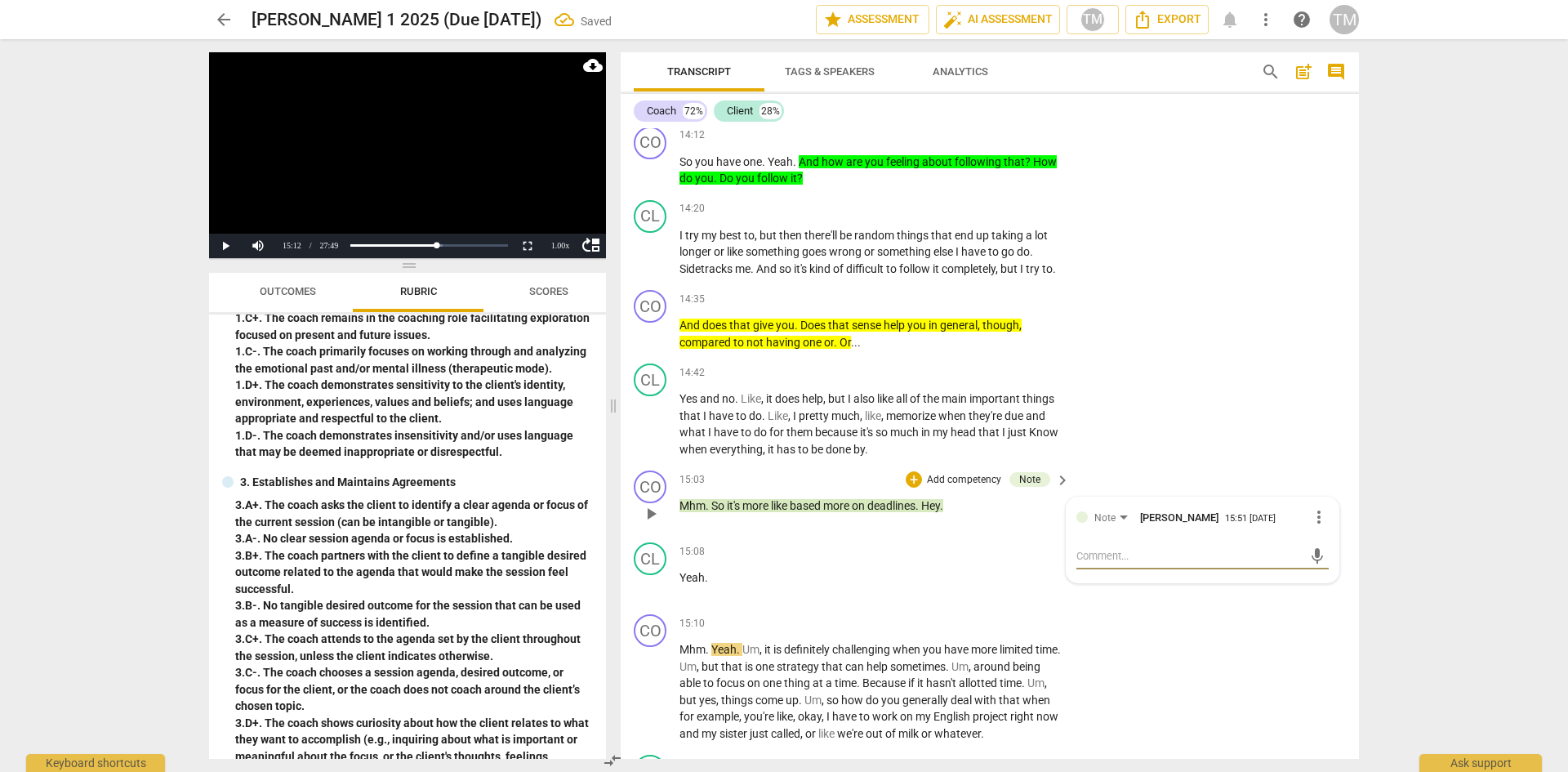
type textarea "C"
type textarea "Co"
type textarea "Coa"
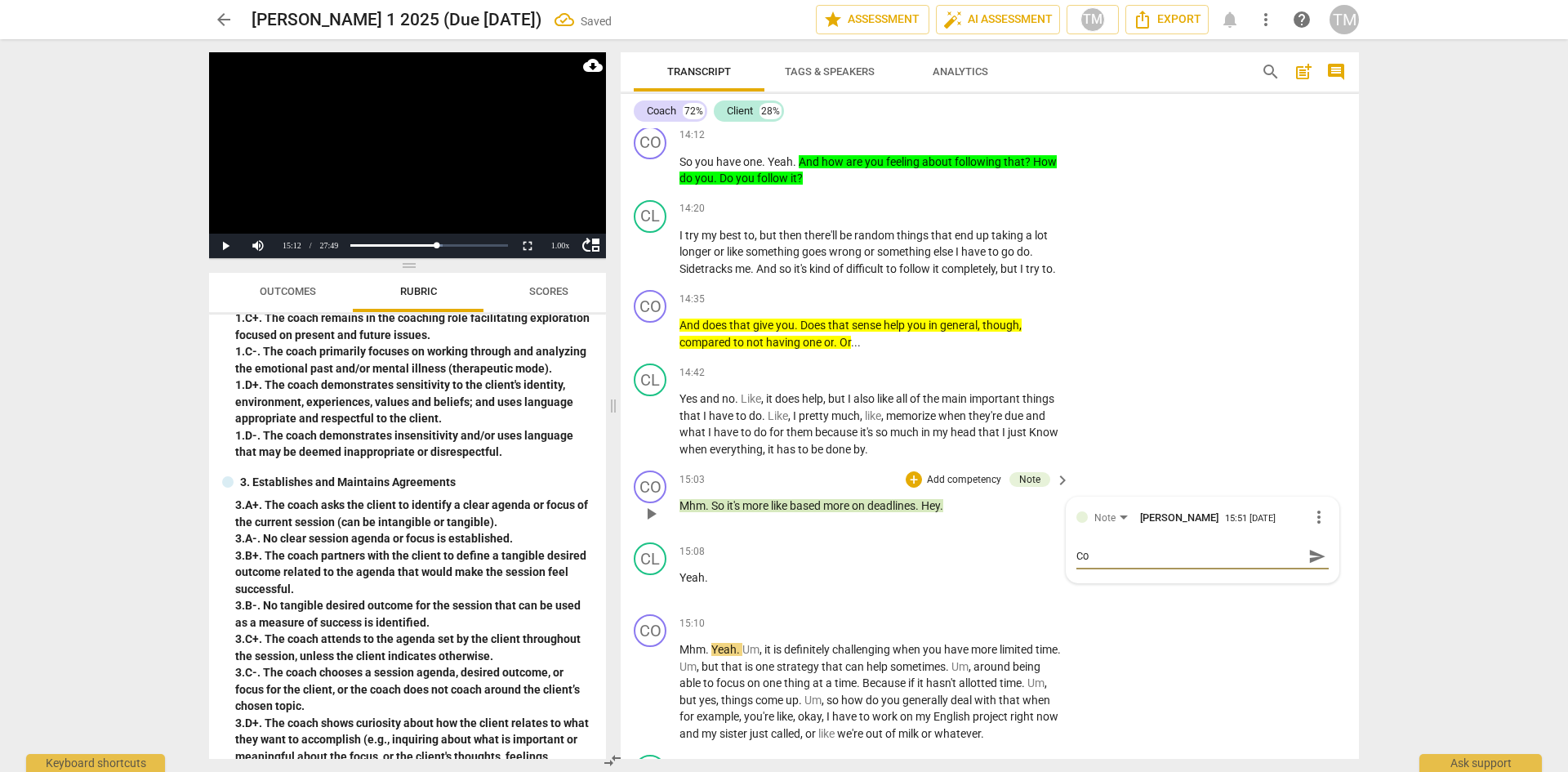
type textarea "Coa"
type textarea "Coac"
type textarea "Coach"
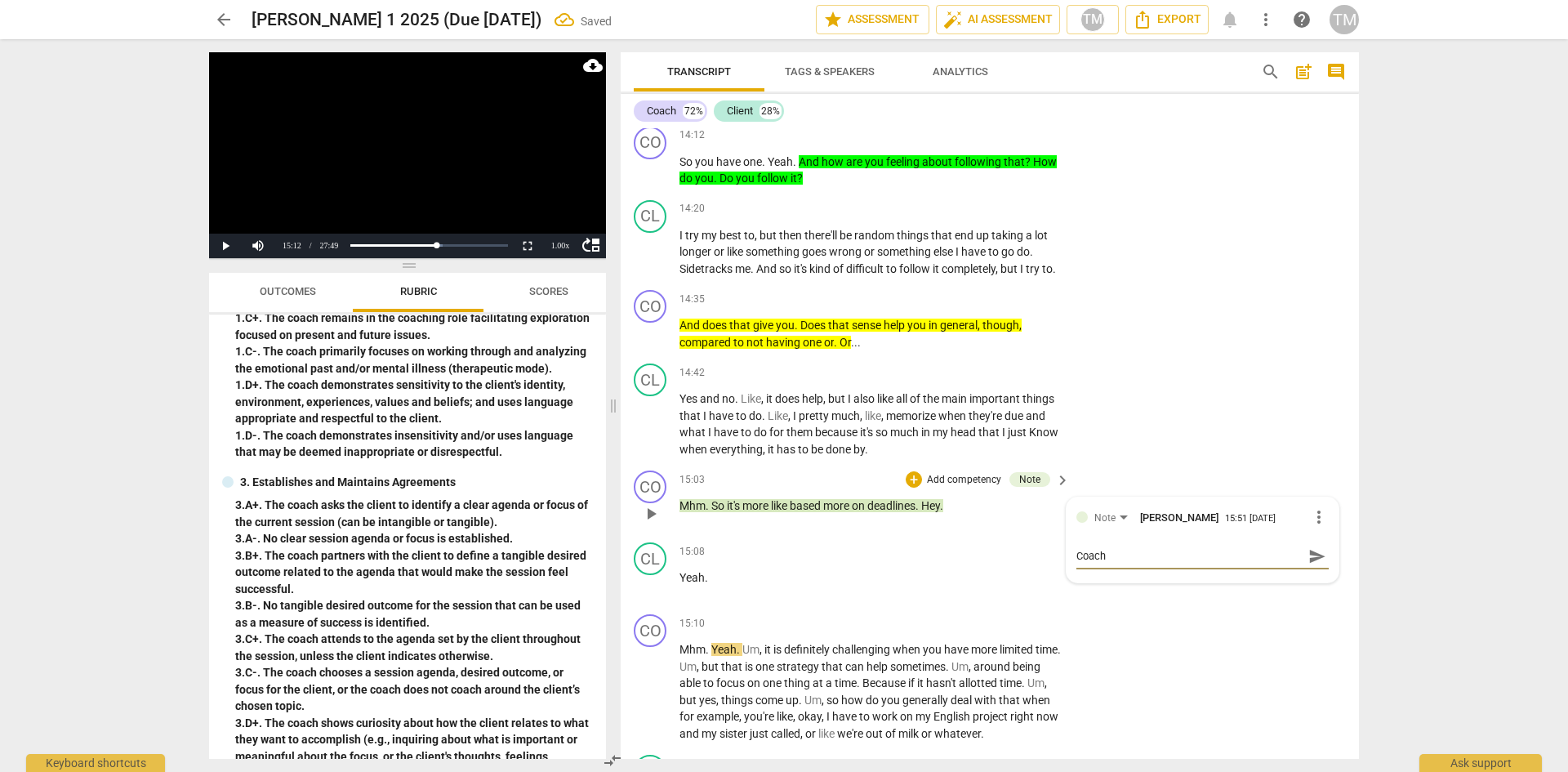
type textarea "Coach"
type textarea "Coach i"
type textarea "Coach is"
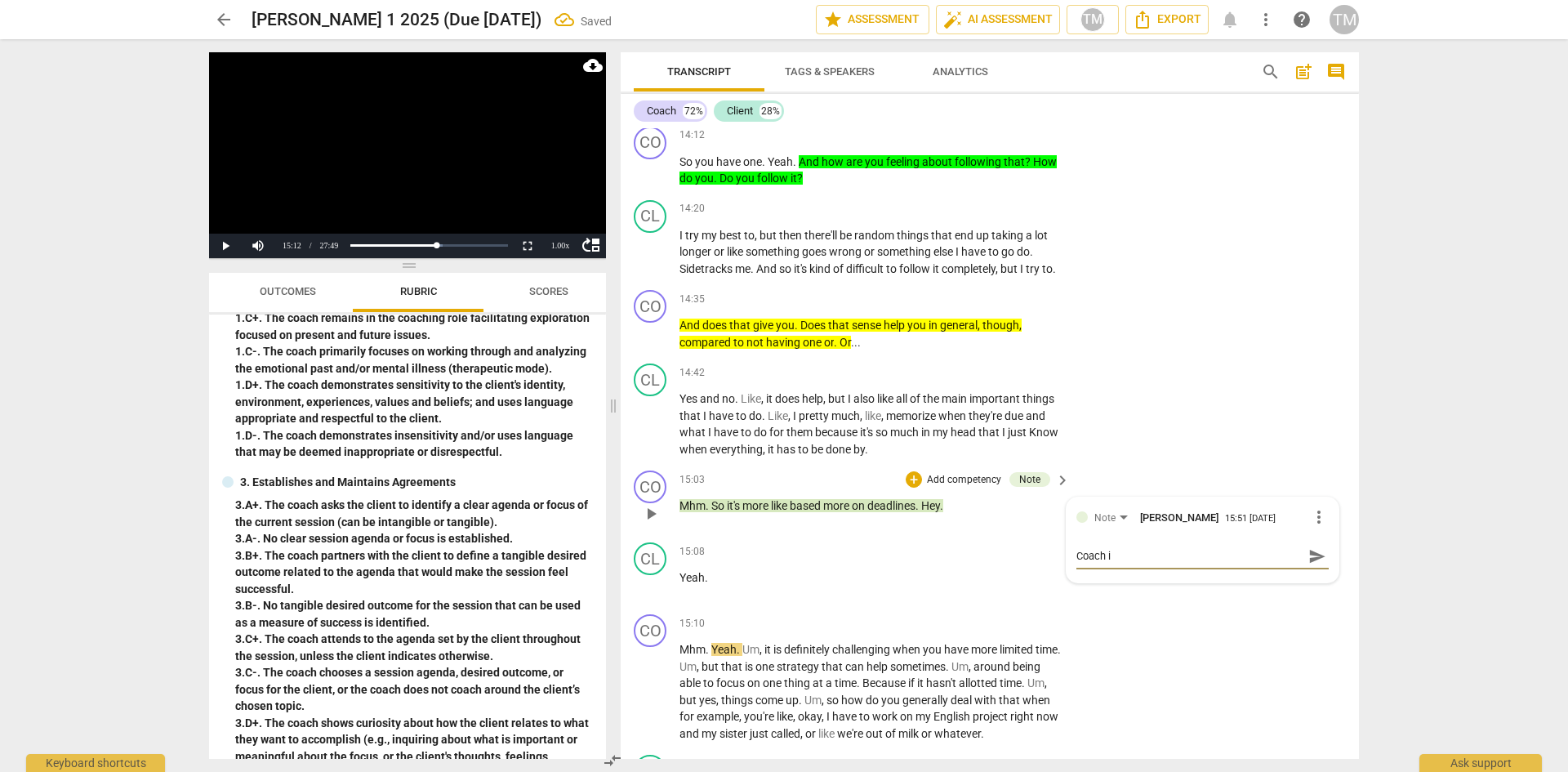
type textarea "Coach is"
type textarea "Coach is c"
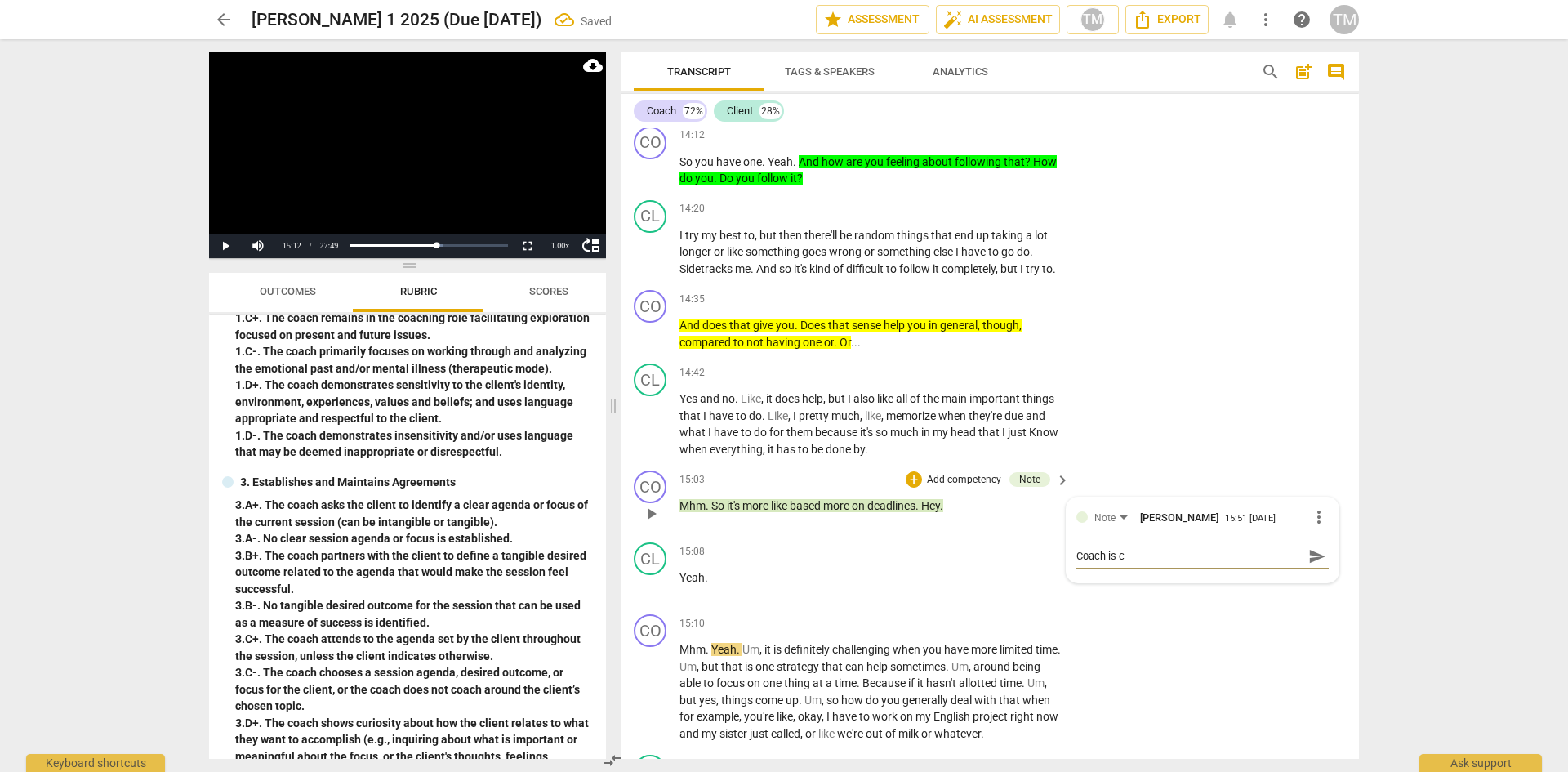
type textarea "Coach is cl"
type textarea "Coach is cla"
type textarea "Coach is clar"
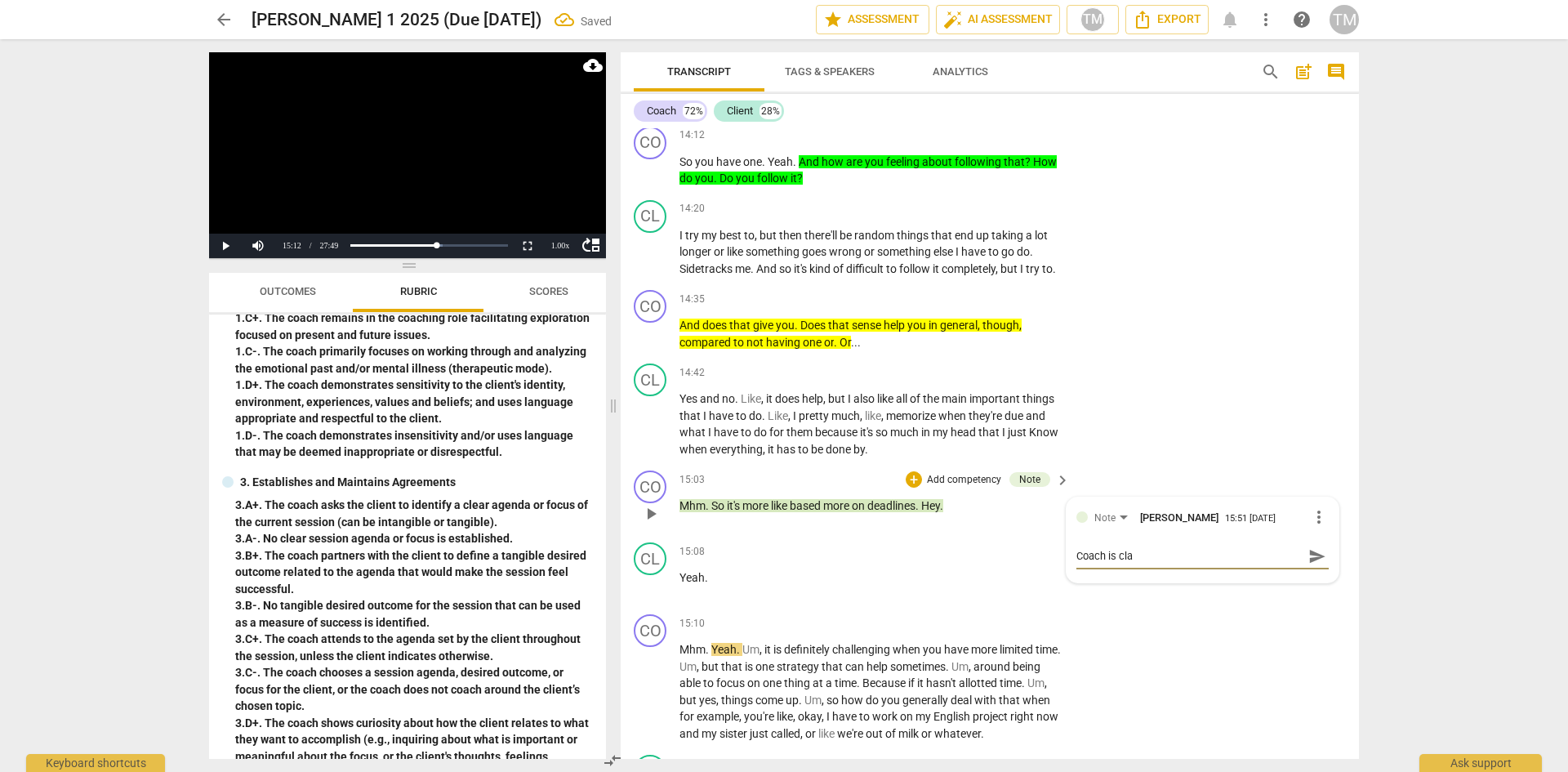
type textarea "Coach is clar"
type textarea "Coach is [PERSON_NAME]"
click at [1312, 566] on span "send" at bounding box center [1317, 557] width 18 height 18
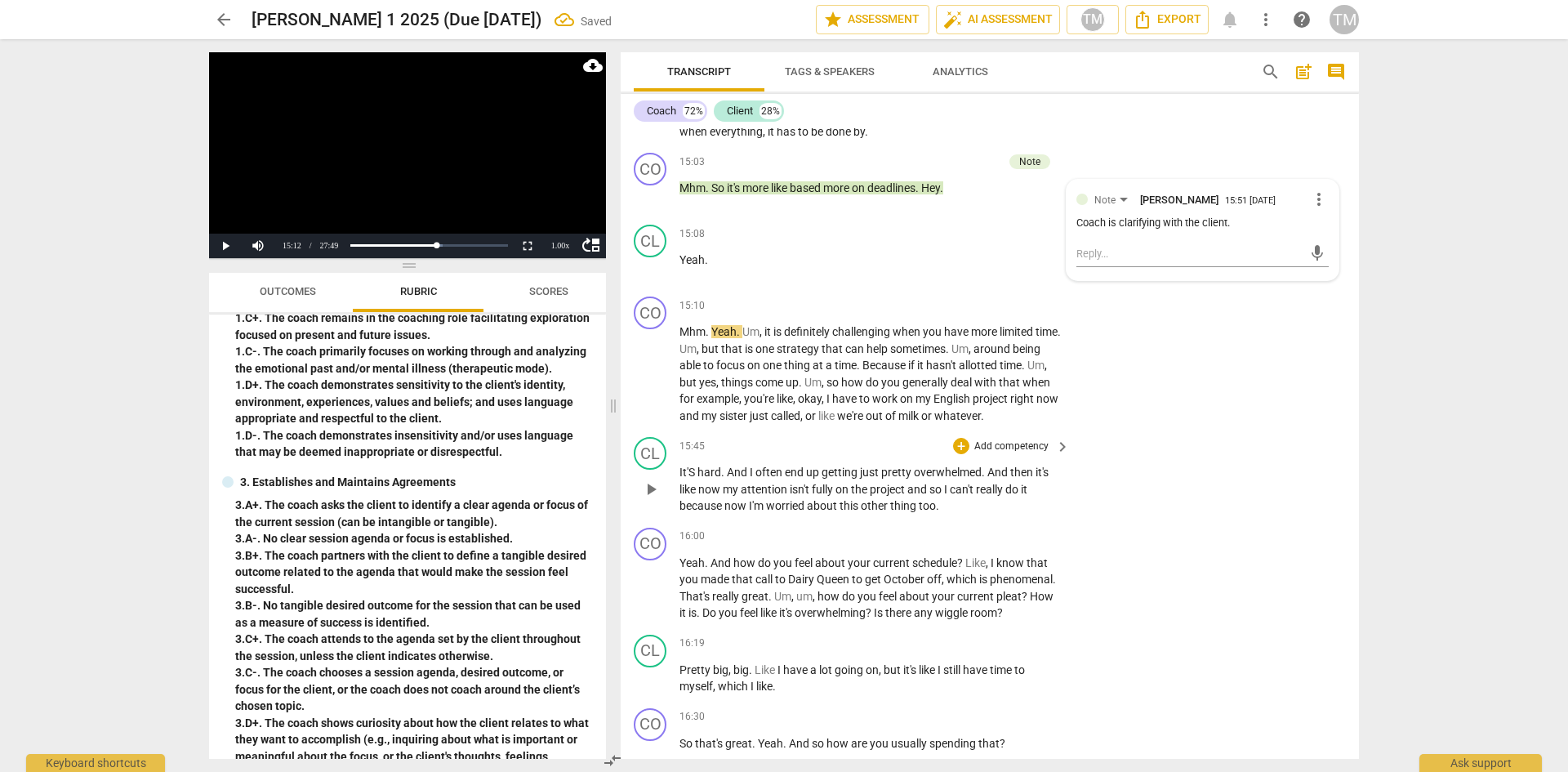
scroll to position [7521, 0]
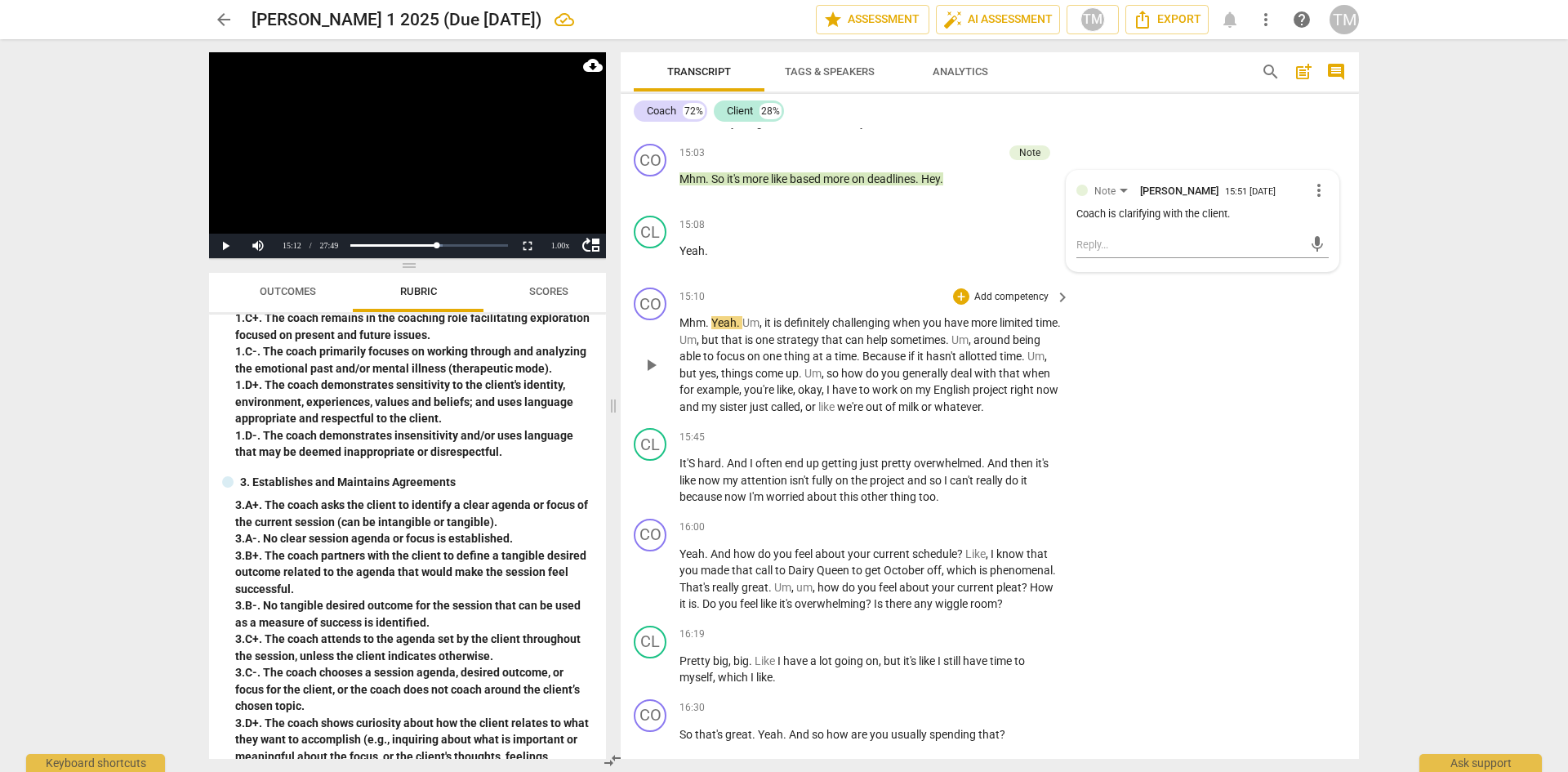
click at [648, 375] on span "play_arrow" at bounding box center [650, 365] width 19 height 19
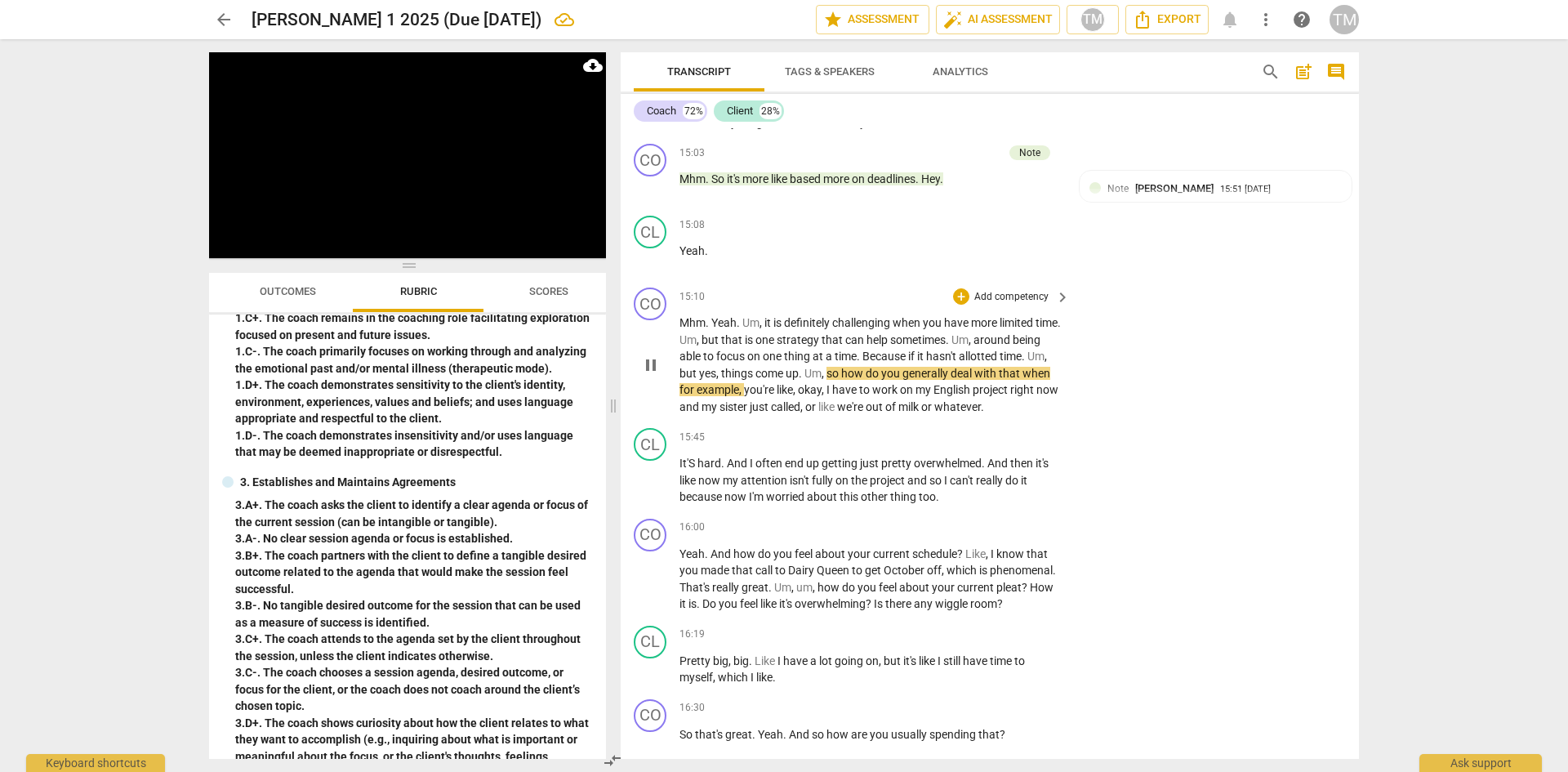
click at [959, 363] on span "hasn't" at bounding box center [942, 356] width 33 height 13
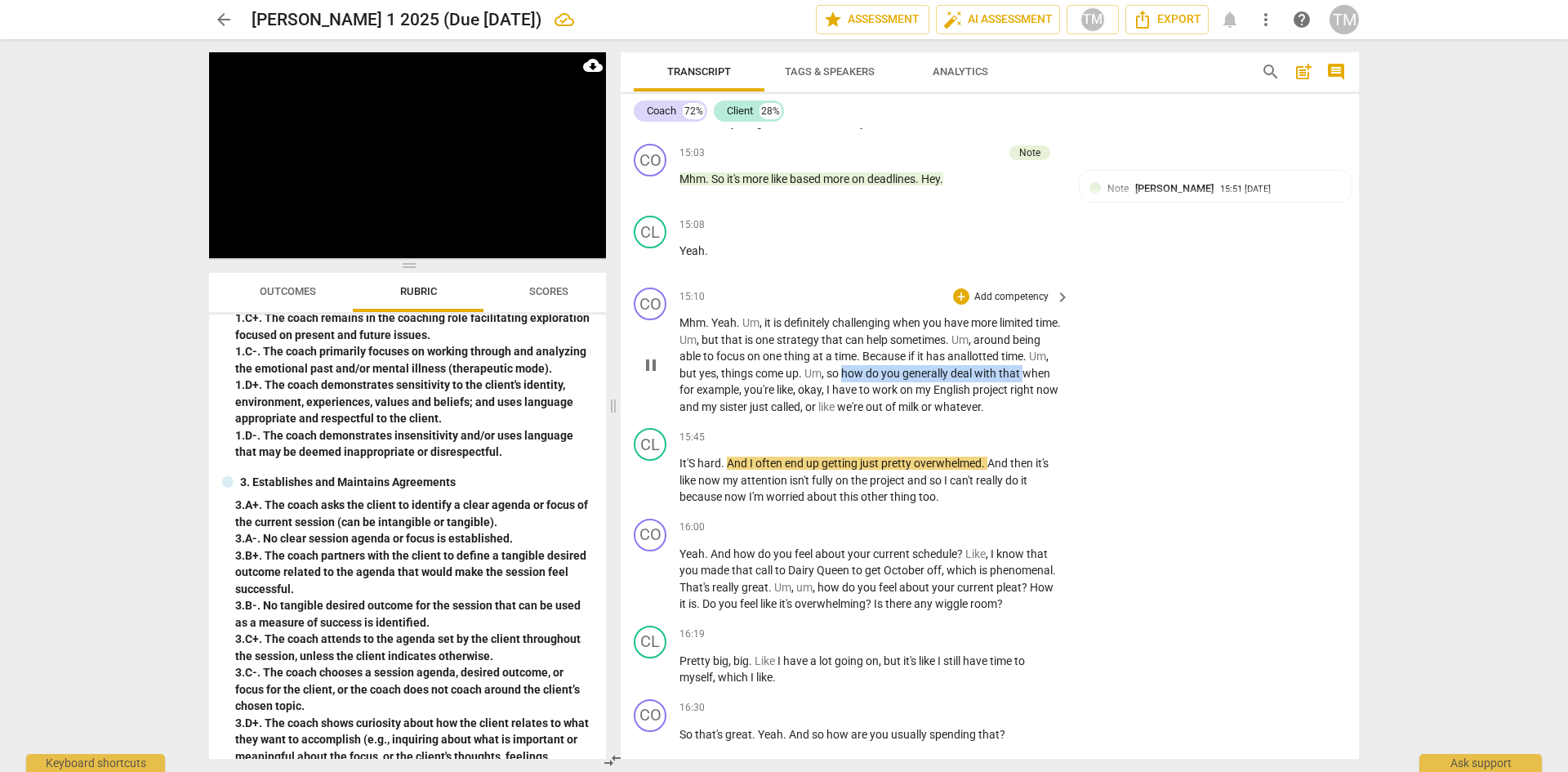
drag, startPoint x: 894, startPoint y: 405, endPoint x: 701, endPoint y: 422, distance: 193.7
click at [701, 415] on p "Mhm . Yeah . Um , it is definitely challenging when you have more limited time …" at bounding box center [870, 365] width 382 height 100
click at [759, 403] on span "keyboard_arrow_down" at bounding box center [755, 402] width 19 height 19
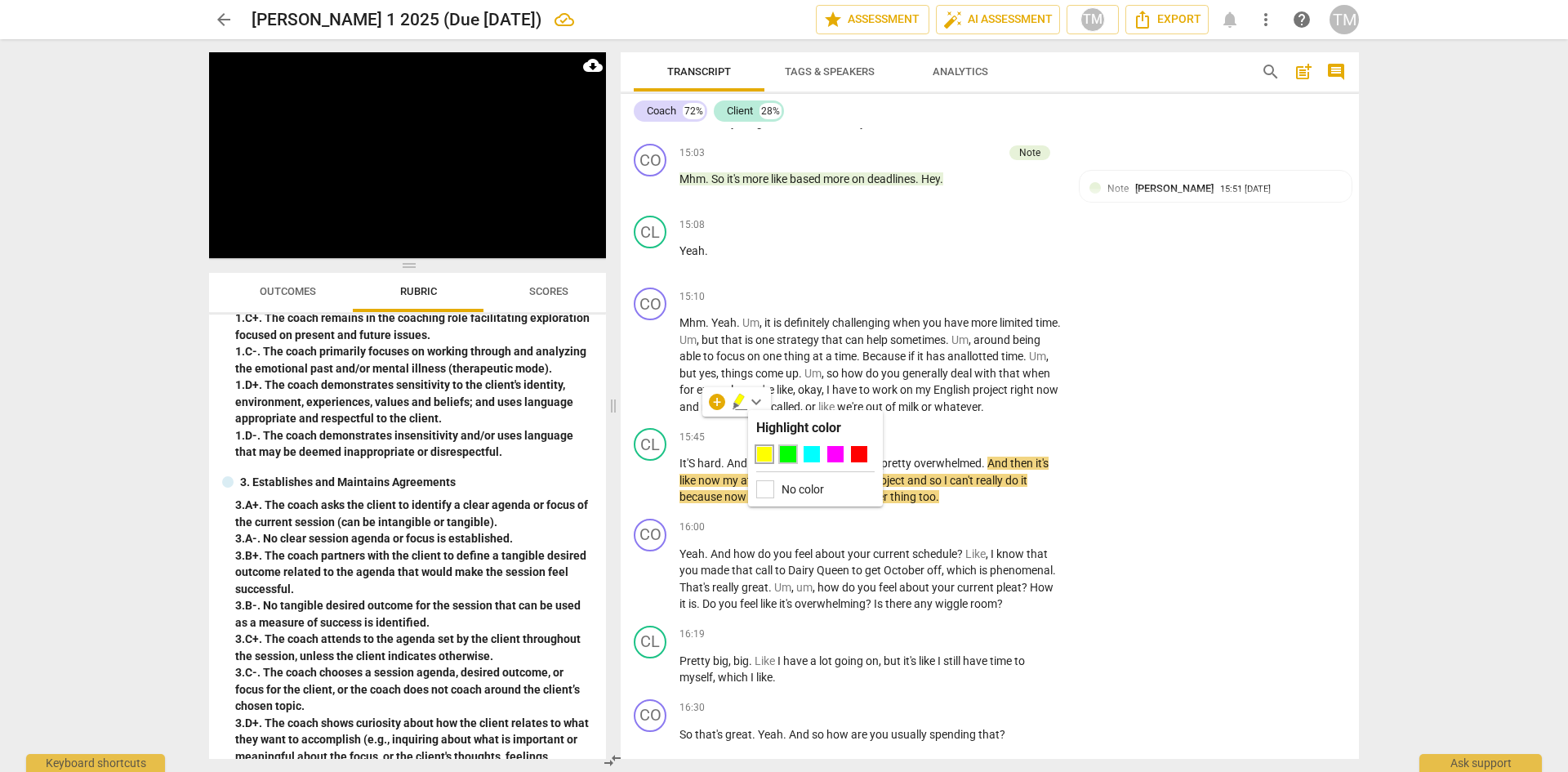
click at [788, 457] on div at bounding box center [788, 454] width 16 height 16
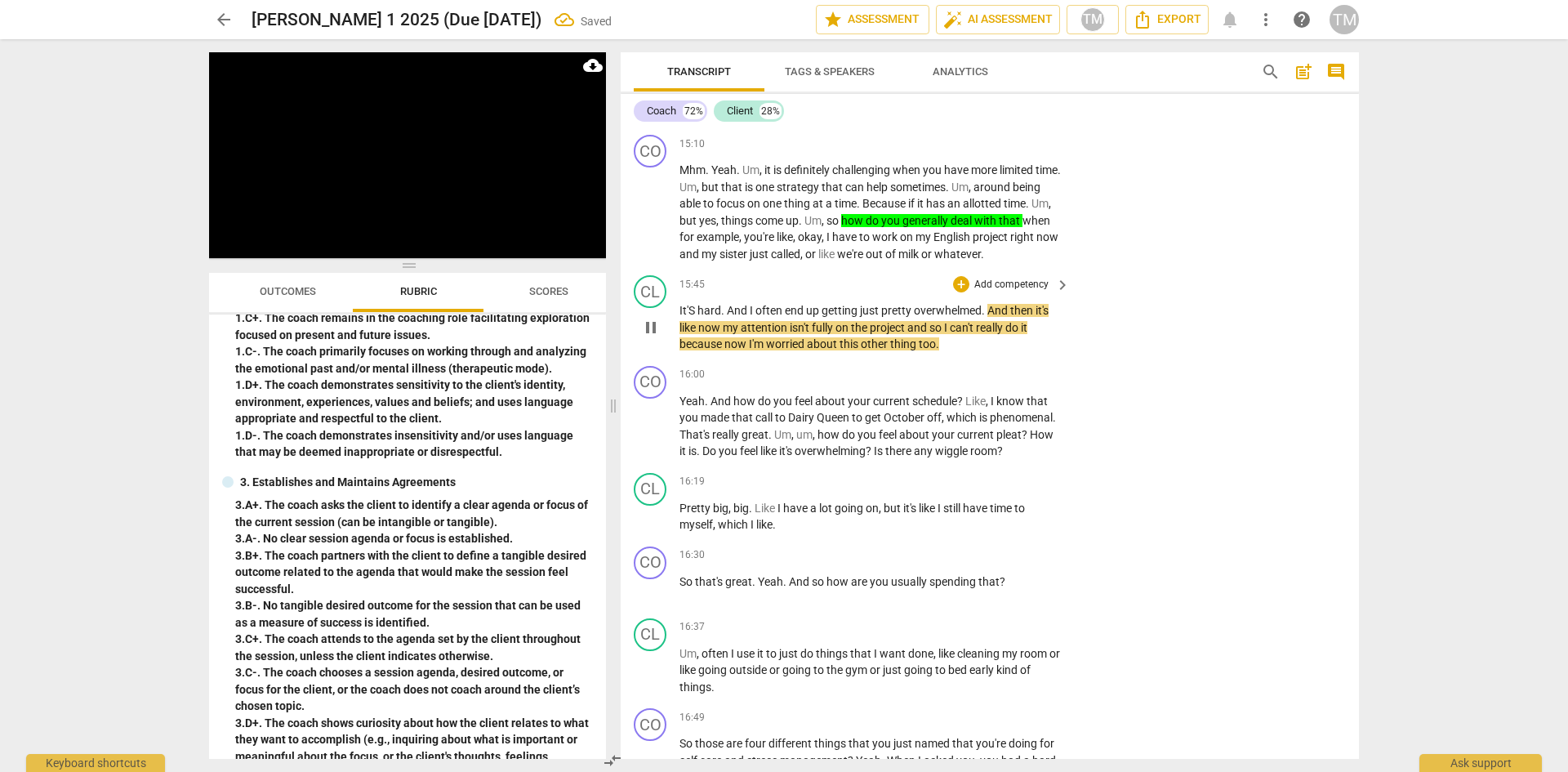
scroll to position [7684, 0]
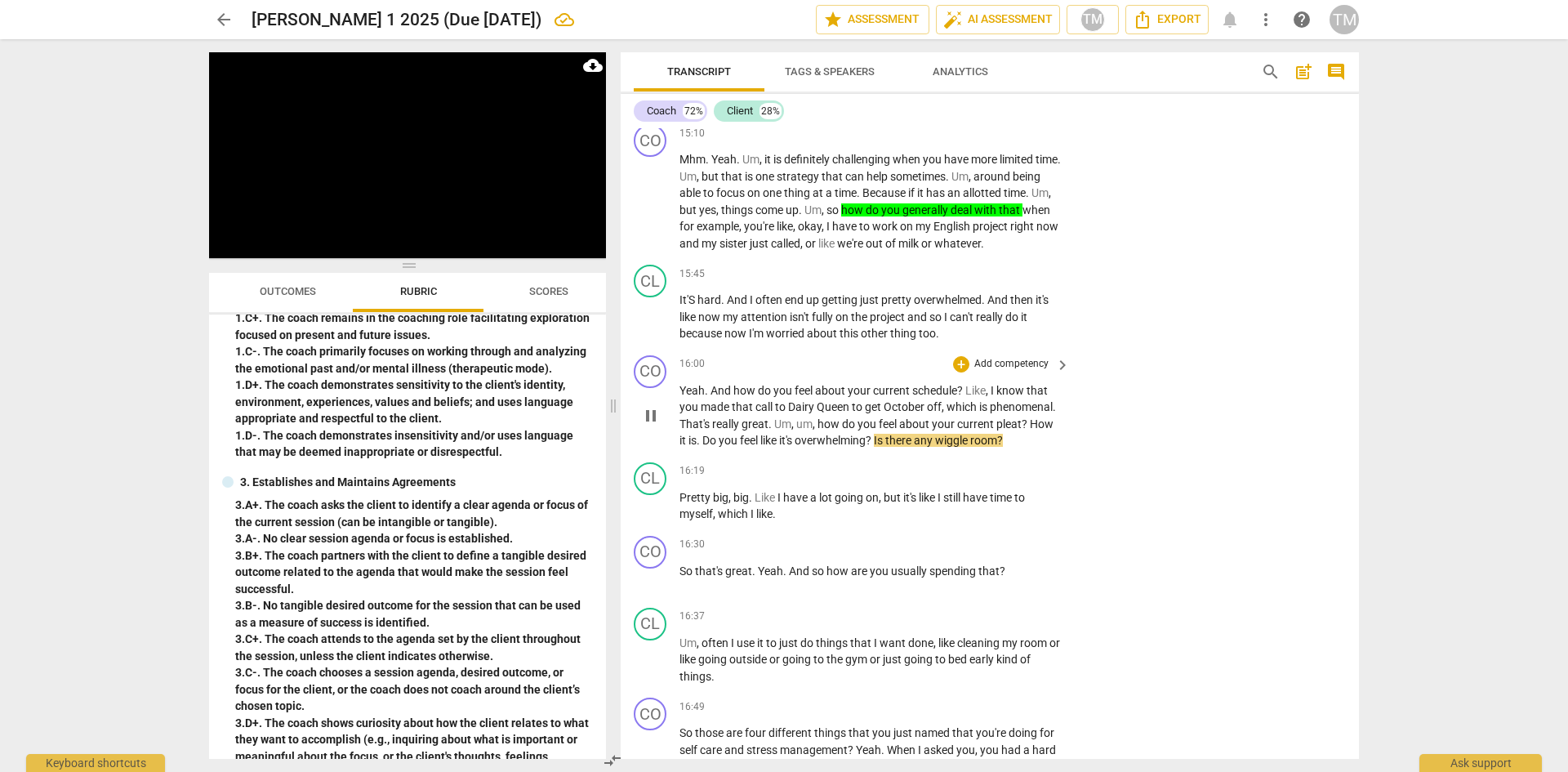
click at [1023, 431] on span "?" at bounding box center [1025, 424] width 8 height 13
drag, startPoint x: 729, startPoint y: 493, endPoint x: 816, endPoint y: 473, distance: 89.3
click at [816, 449] on p "Yeah . And how do you feel about your current schedule ? Like , I know that you…" at bounding box center [870, 415] width 382 height 67
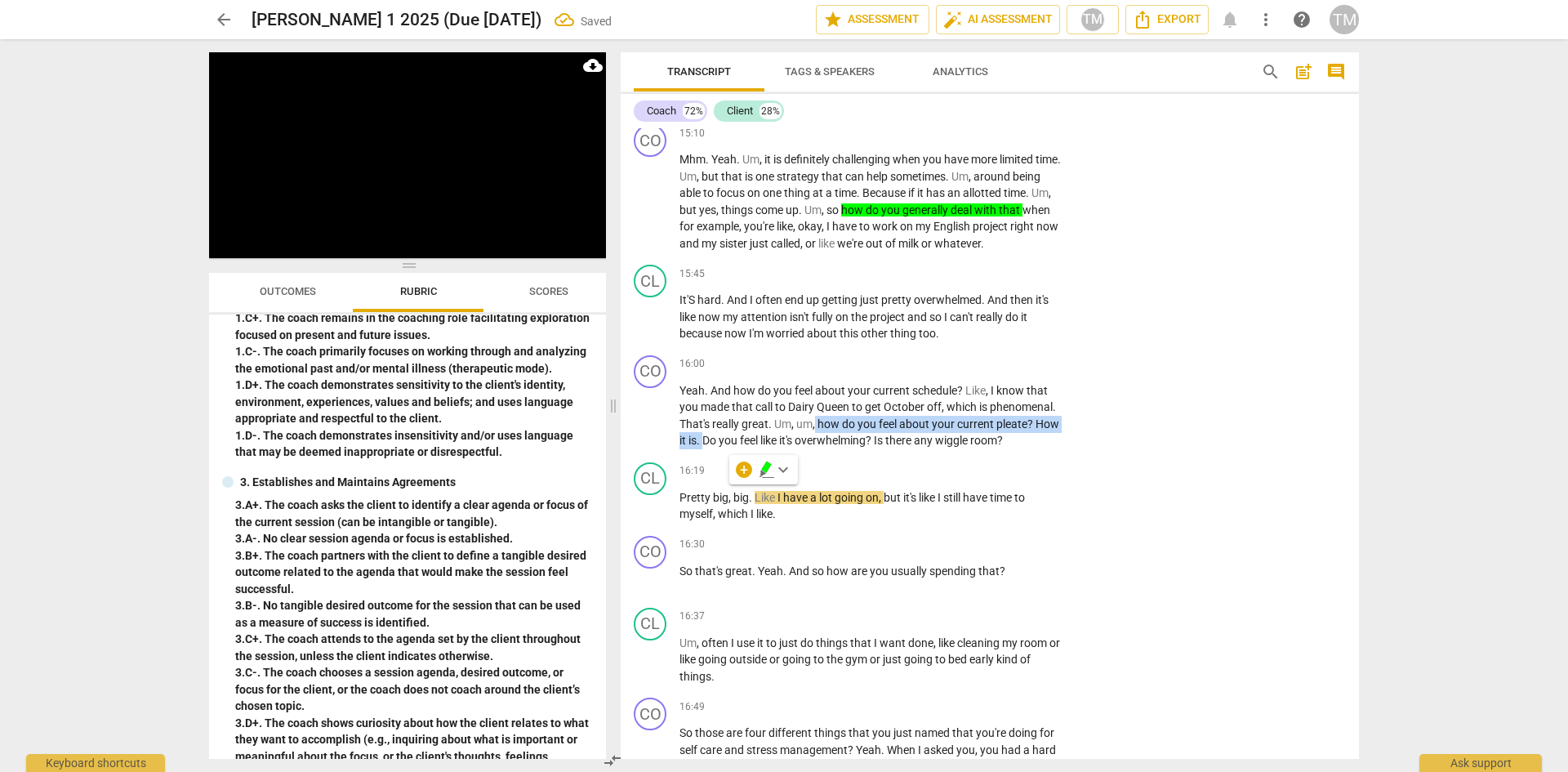
click at [763, 470] on icon "button" at bounding box center [766, 467] width 10 height 12
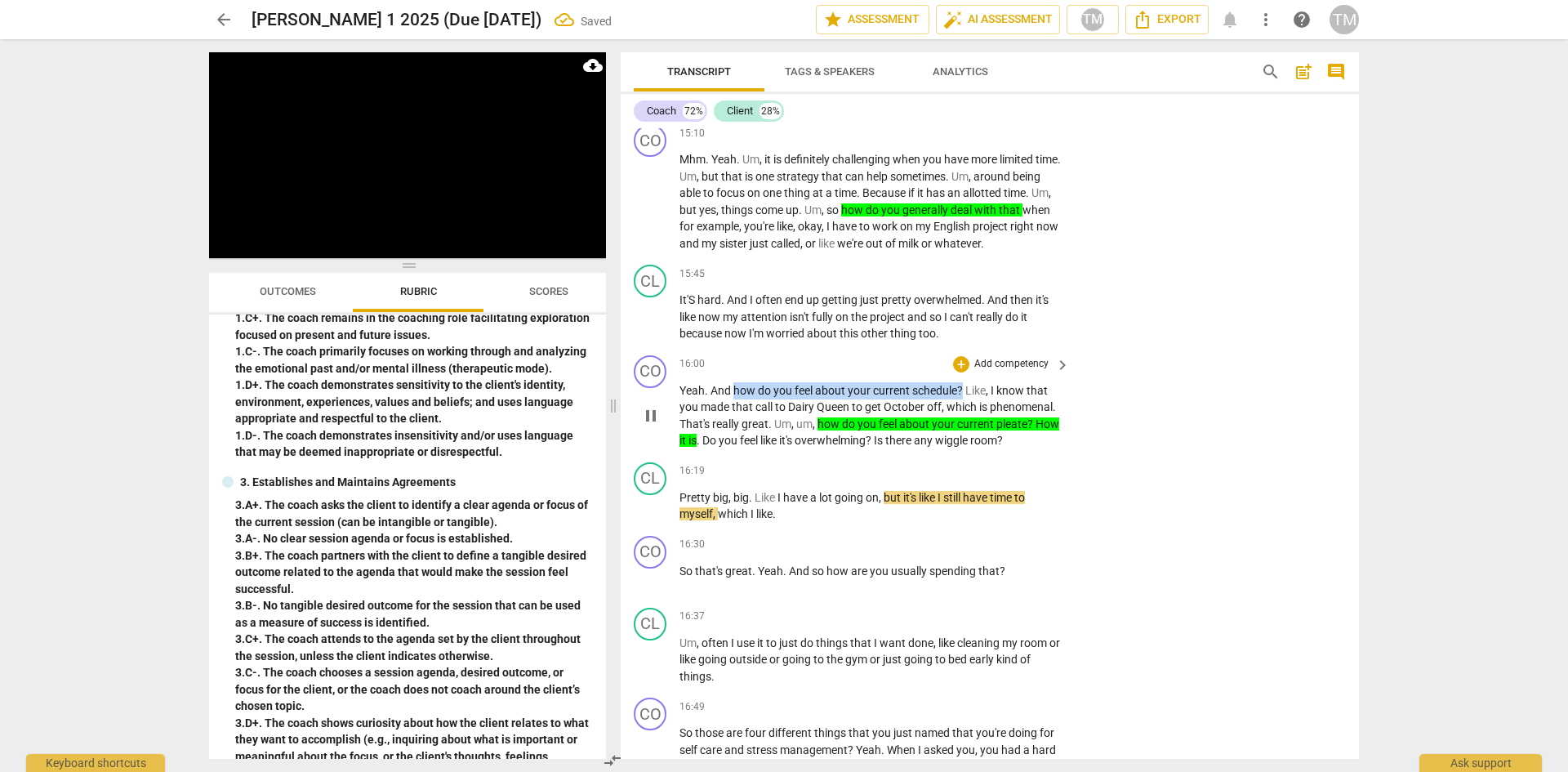
drag, startPoint x: 733, startPoint y: 436, endPoint x: 964, endPoint y: 433, distance: 231.0
click at [964, 433] on p "Yeah . And how do you feel about your current schedule ? Like , I know that you…" at bounding box center [870, 415] width 382 height 67
click at [1003, 419] on icon "button" at bounding box center [1002, 416] width 10 height 12
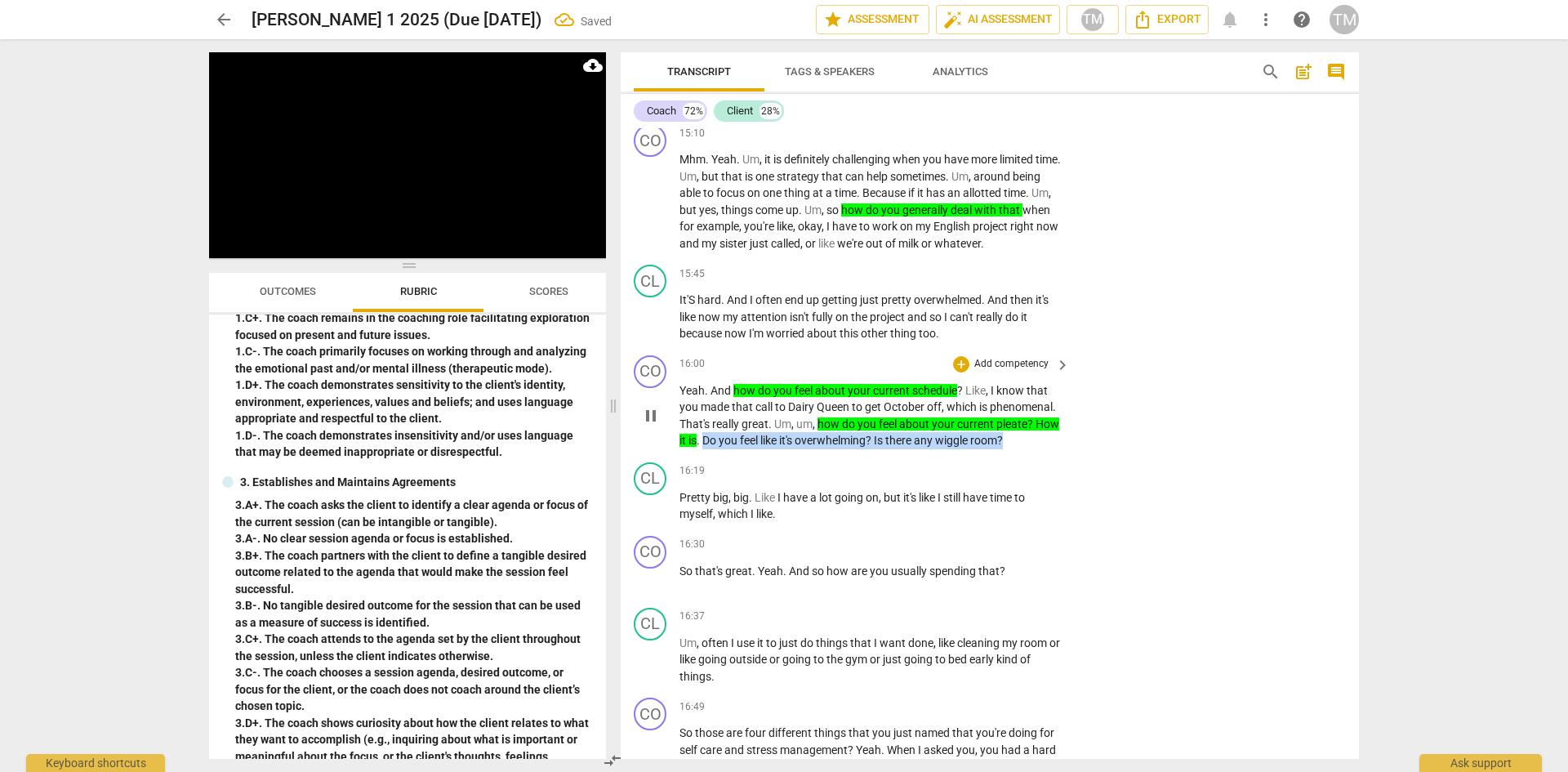
drag, startPoint x: 1043, startPoint y: 486, endPoint x: 730, endPoint y: 502, distance: 313.4
click at [730, 456] on div "CO play_arrow pause 16:00 + Add competency keyboard_arrow_right Yeah . And how …" at bounding box center [990, 402] width 738 height 107
click at [1090, 471] on span "keyboard_arrow_down" at bounding box center [1088, 469] width 19 height 19
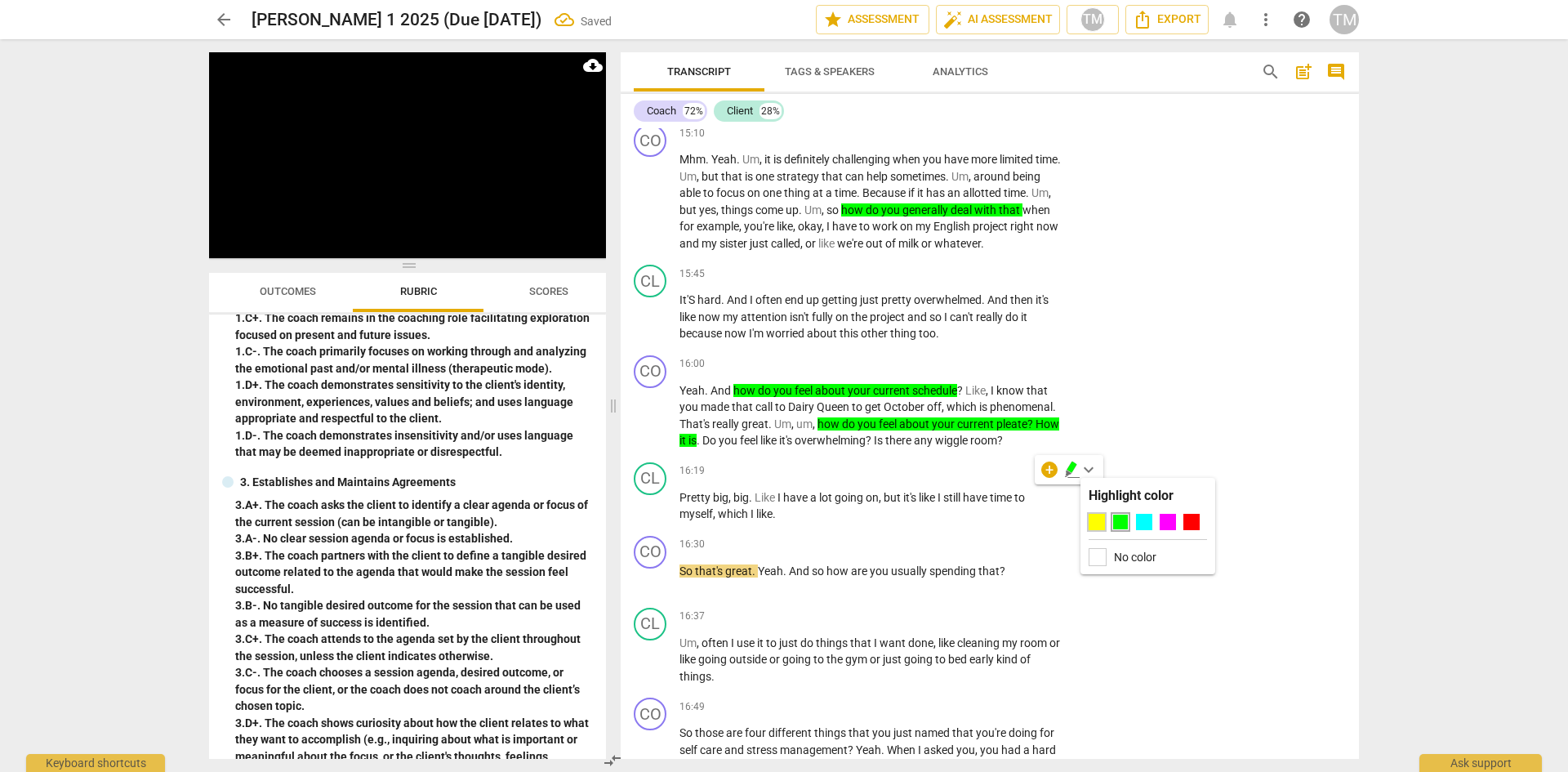
click at [1096, 518] on div at bounding box center [1097, 522] width 16 height 16
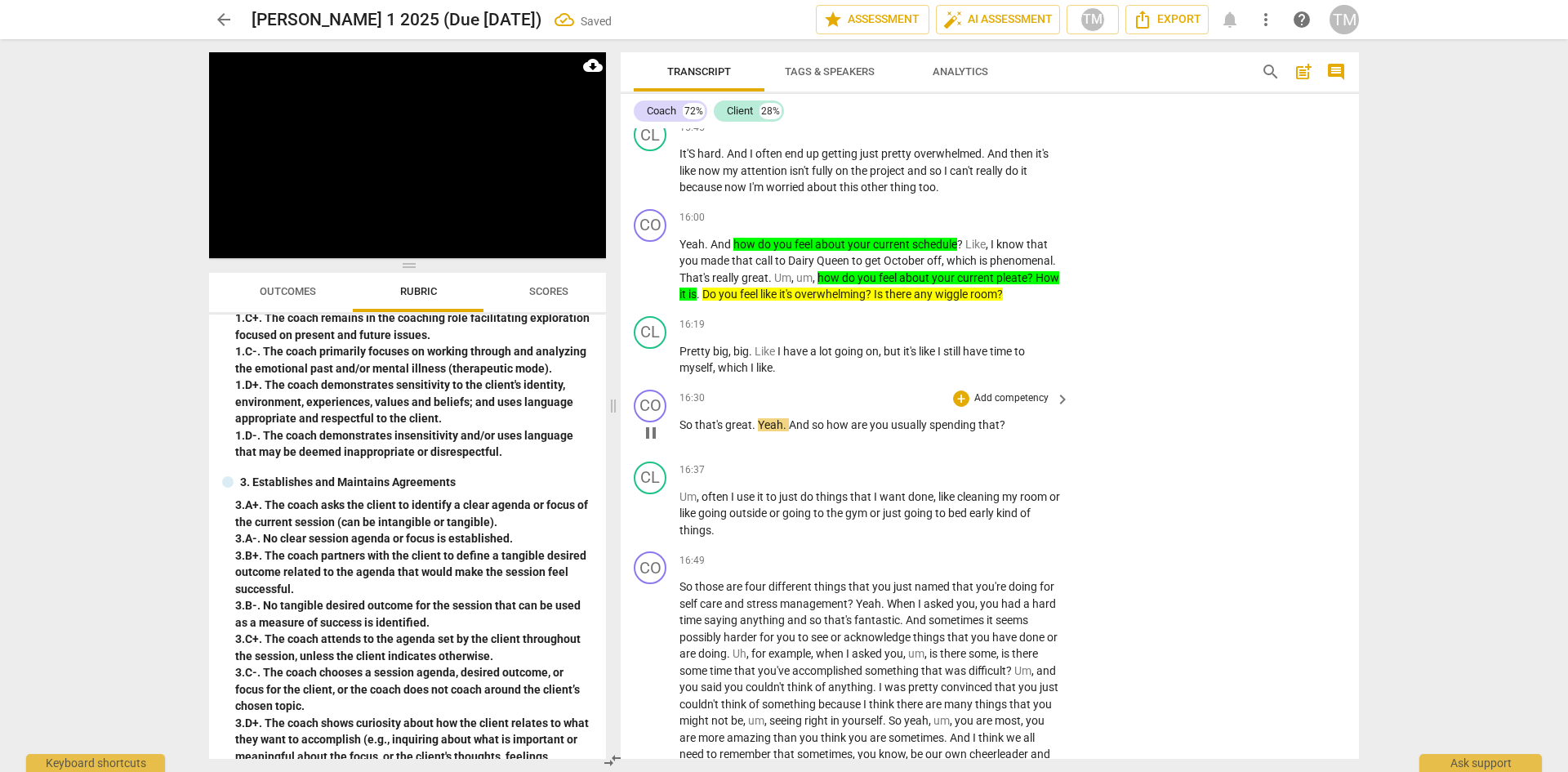
scroll to position [7848, 0]
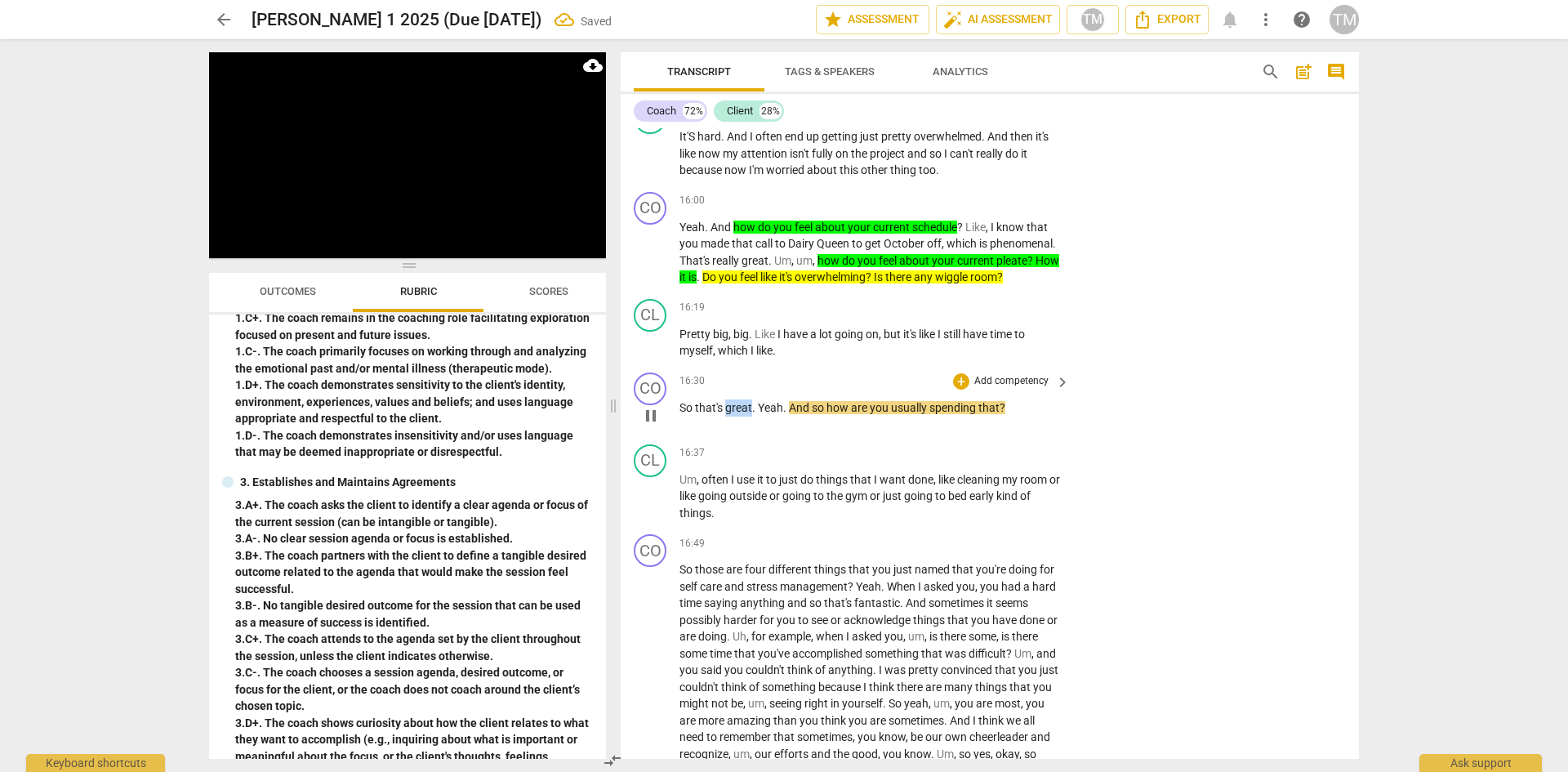
drag, startPoint x: 753, startPoint y: 458, endPoint x: 726, endPoint y: 457, distance: 27.0
click at [726, 417] on p "So that's great . Yeah . And so how are you usually spending that ?" at bounding box center [870, 408] width 382 height 17
click at [804, 439] on span "keyboard_arrow_down" at bounding box center [805, 435] width 19 height 19
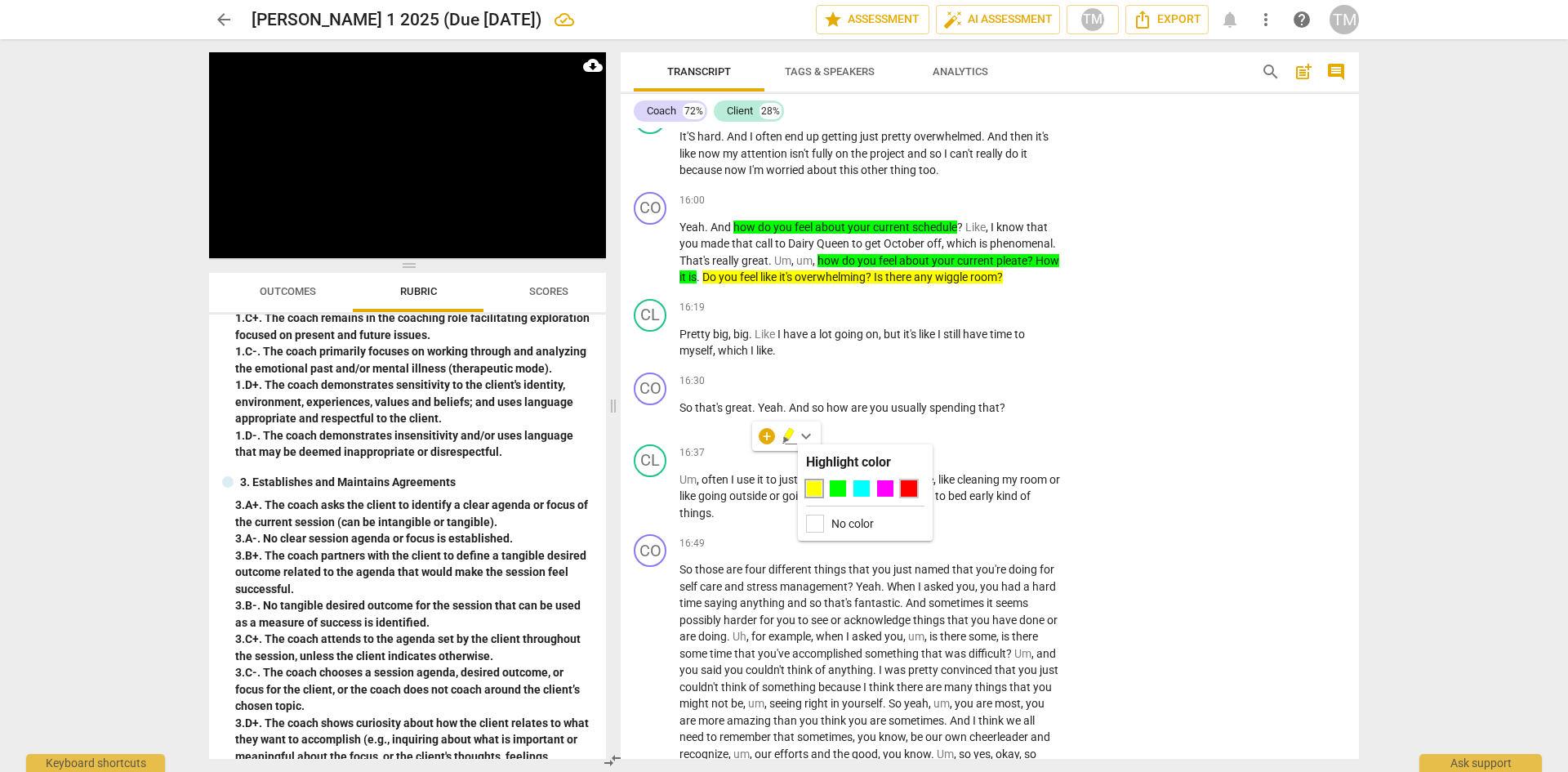
click at [906, 485] on div at bounding box center [909, 488] width 16 height 16
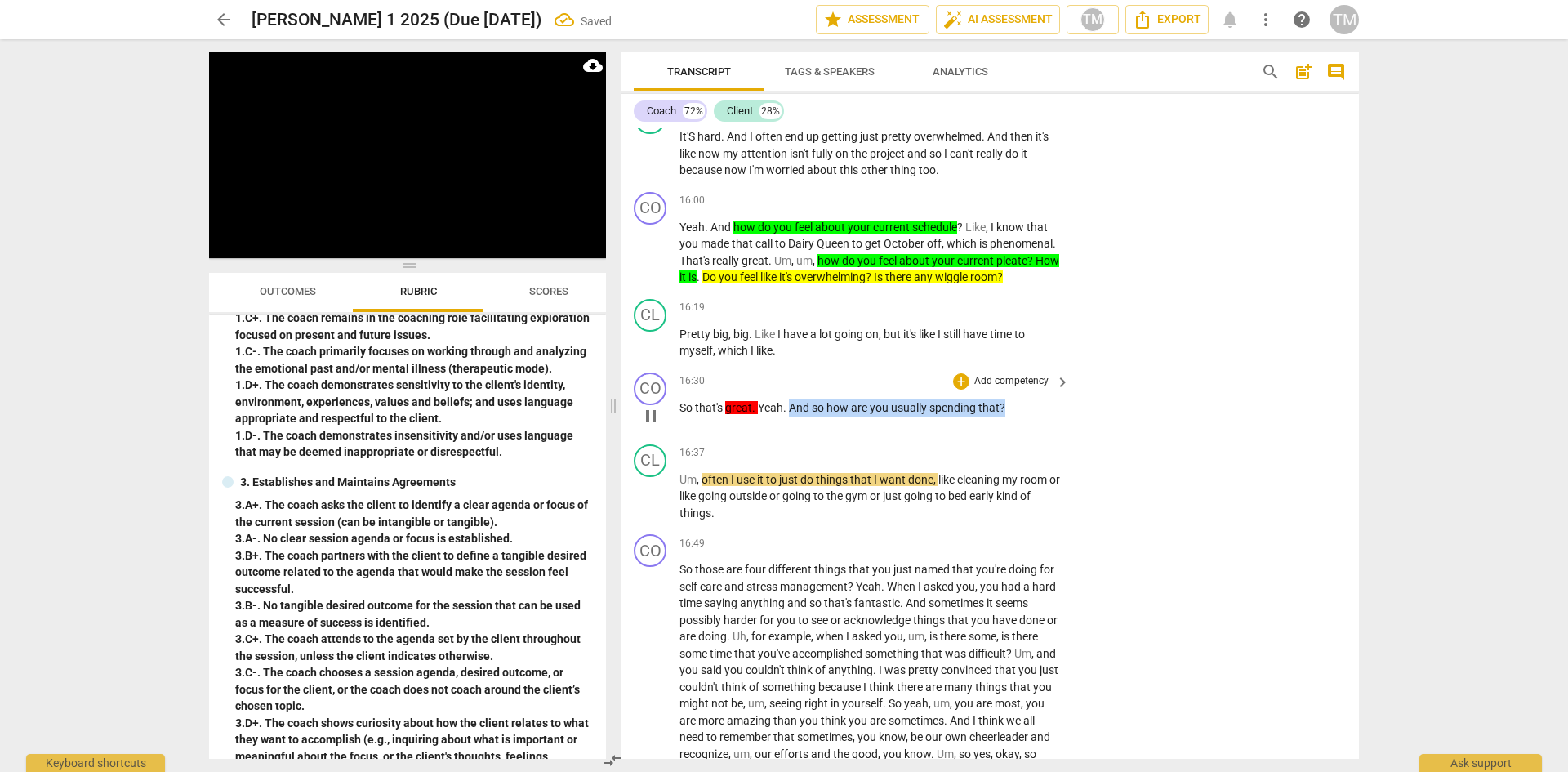
drag, startPoint x: 1011, startPoint y: 459, endPoint x: 790, endPoint y: 457, distance: 221.0
click at [790, 417] on p "So that's great . Yeah . And so how are you usually spending that ?" at bounding box center [870, 408] width 382 height 17
click at [1058, 436] on span "keyboard_arrow_down" at bounding box center [1059, 435] width 19 height 19
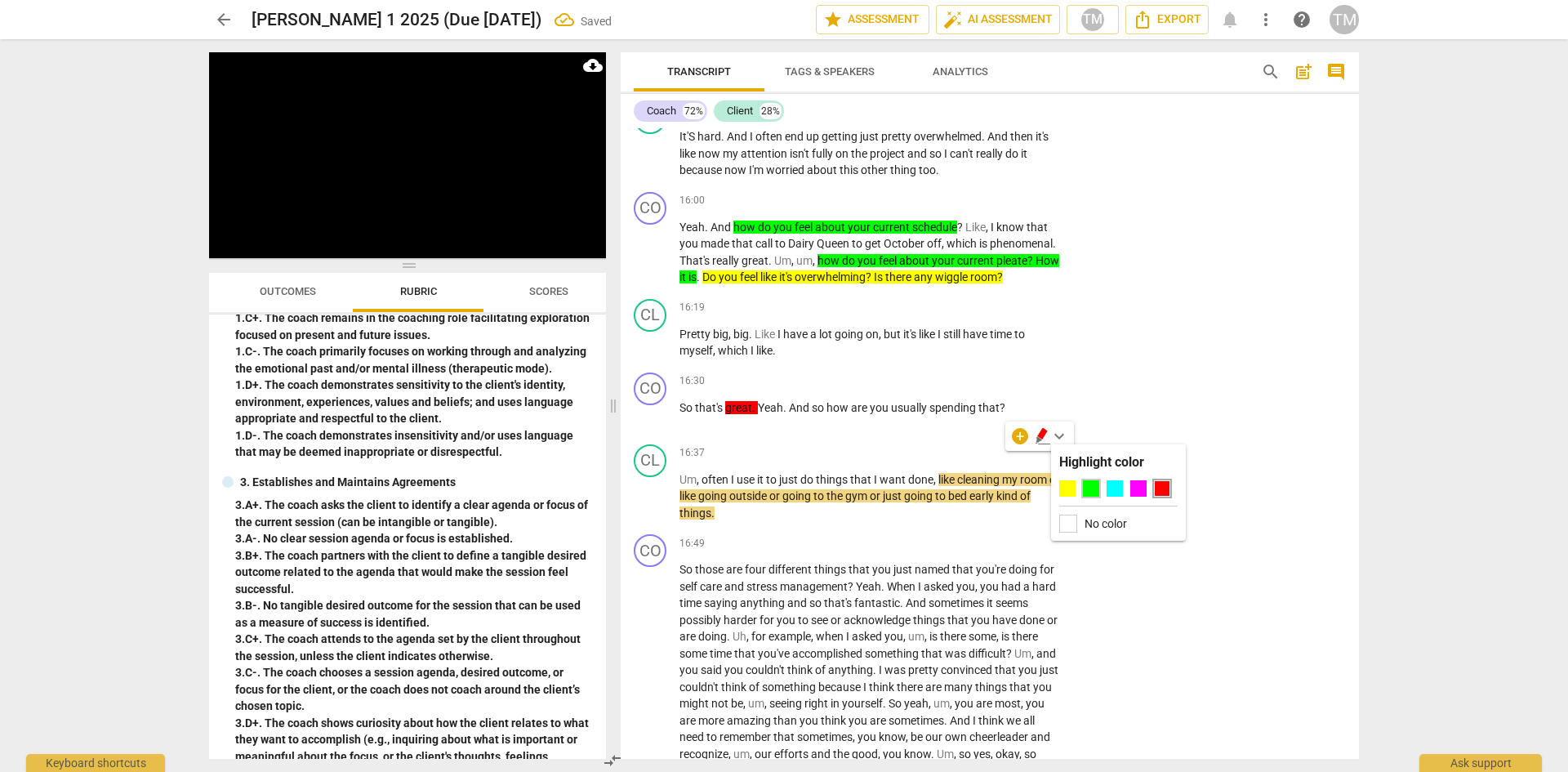
click at [1091, 480] on div "Highlight color No color" at bounding box center [1118, 493] width 135 height 97
click at [1097, 491] on div at bounding box center [1091, 488] width 16 height 16
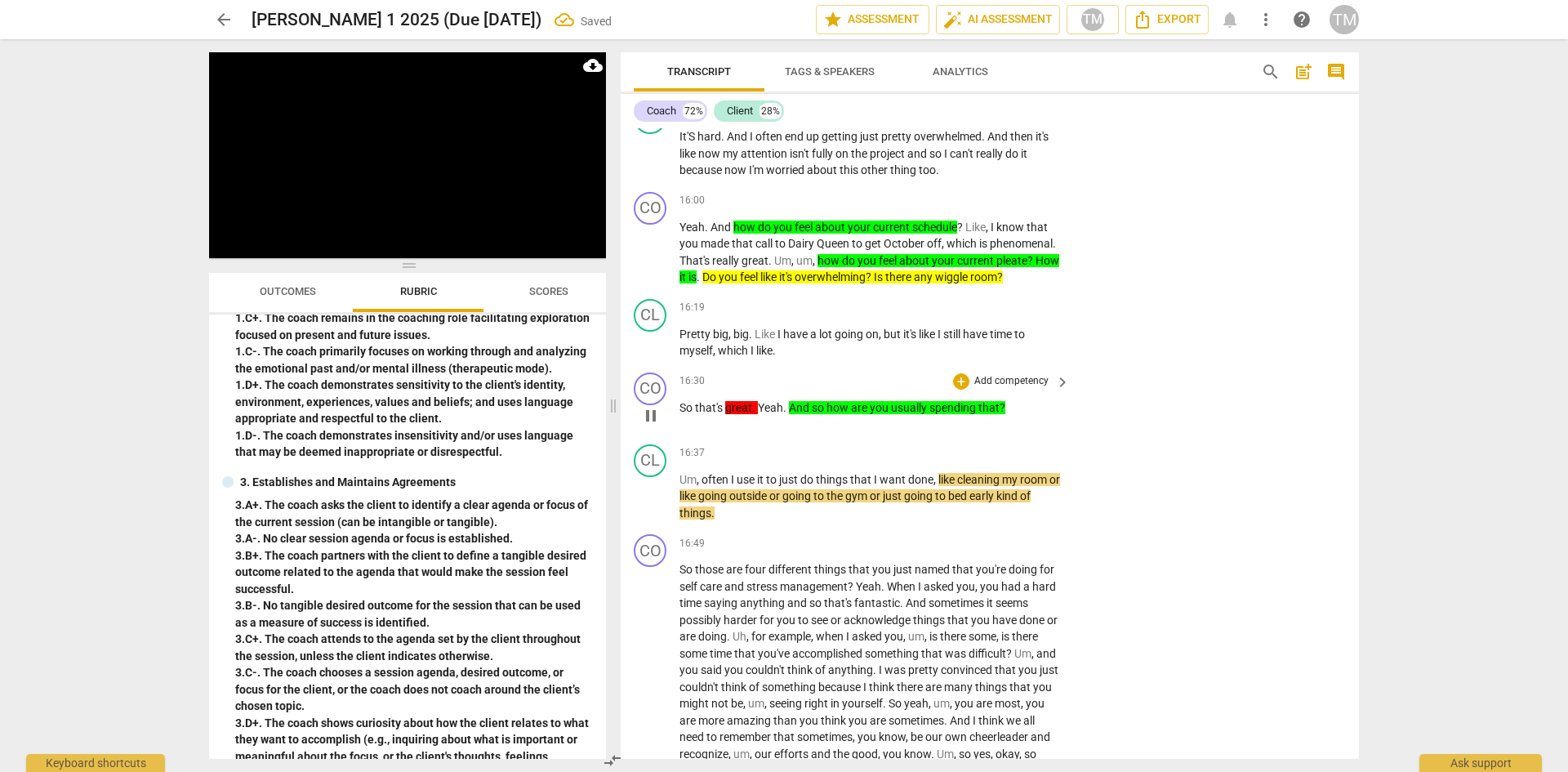
click at [863, 432] on div "16:30 + Add competency keyboard_arrow_right So that's great . Yeah . And so how…" at bounding box center [876, 402] width 392 height 58
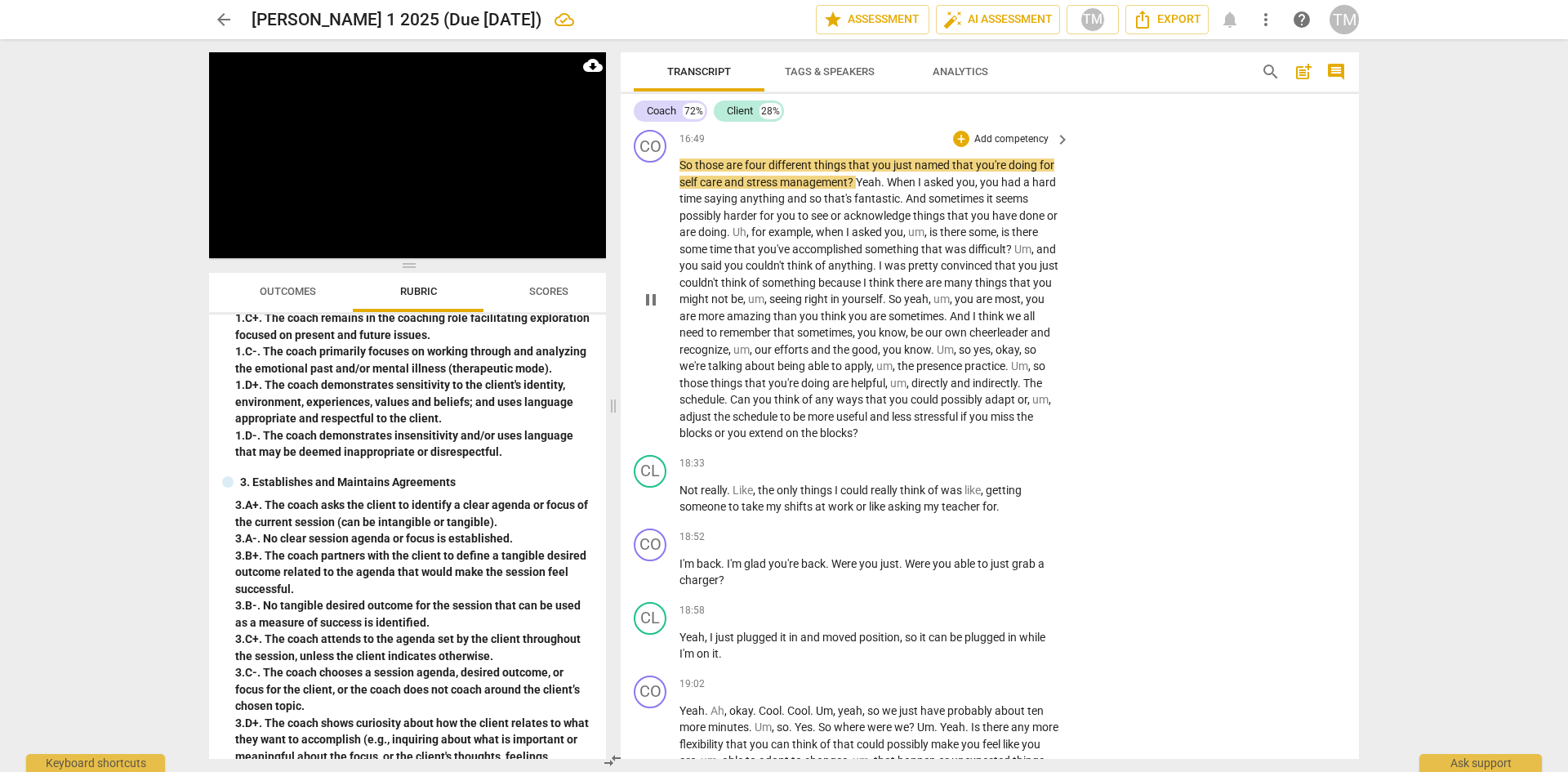
scroll to position [8257, 0]
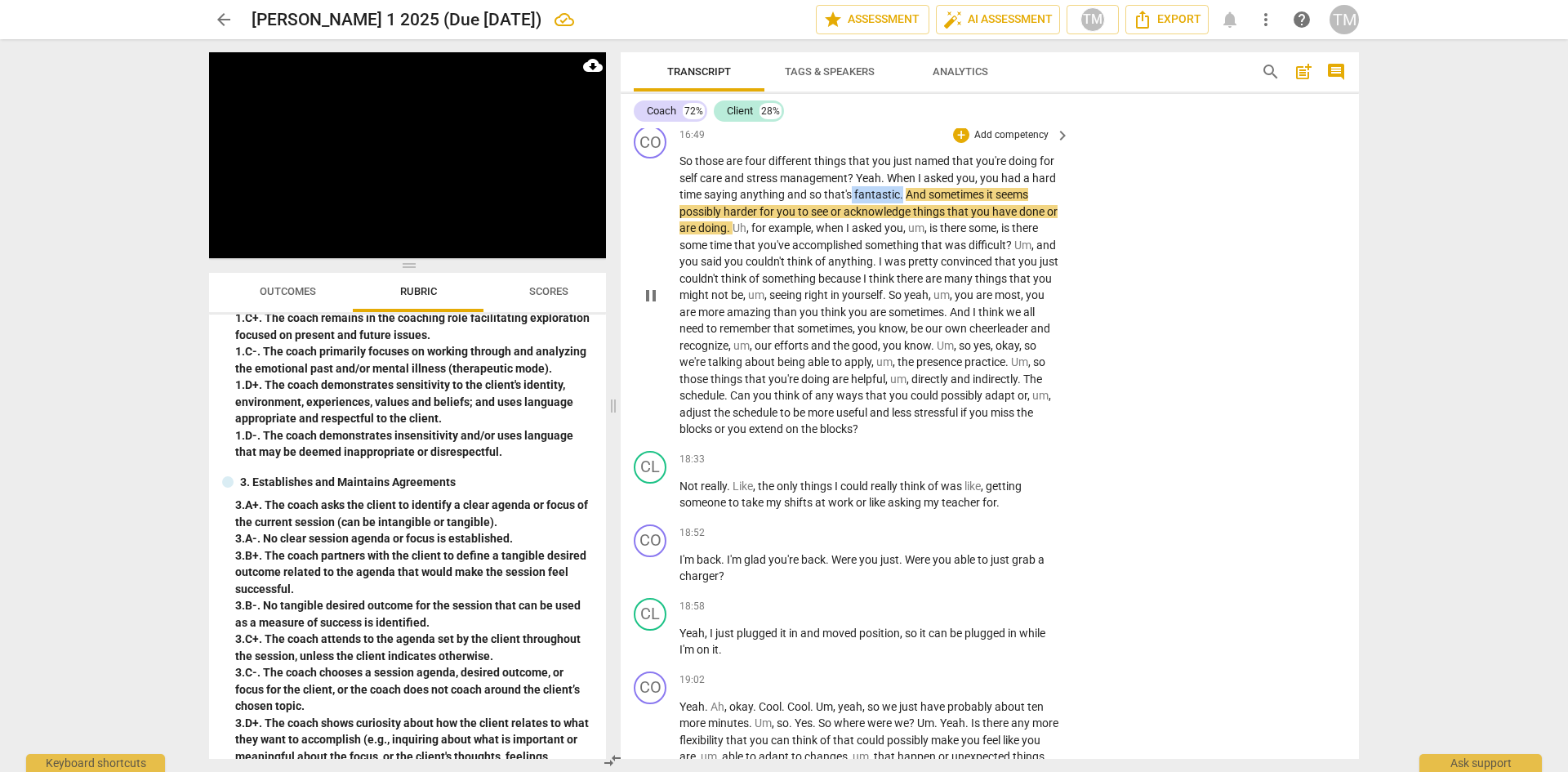
drag, startPoint x: 902, startPoint y: 242, endPoint x: 849, endPoint y: 248, distance: 53.3
click at [849, 248] on p "So those are four different things that you just named that you're doing for se…" at bounding box center [870, 295] width 382 height 285
click at [964, 222] on span "keyboard_arrow_down" at bounding box center [958, 224] width 19 height 19
click at [1067, 275] on div at bounding box center [1062, 276] width 16 height 16
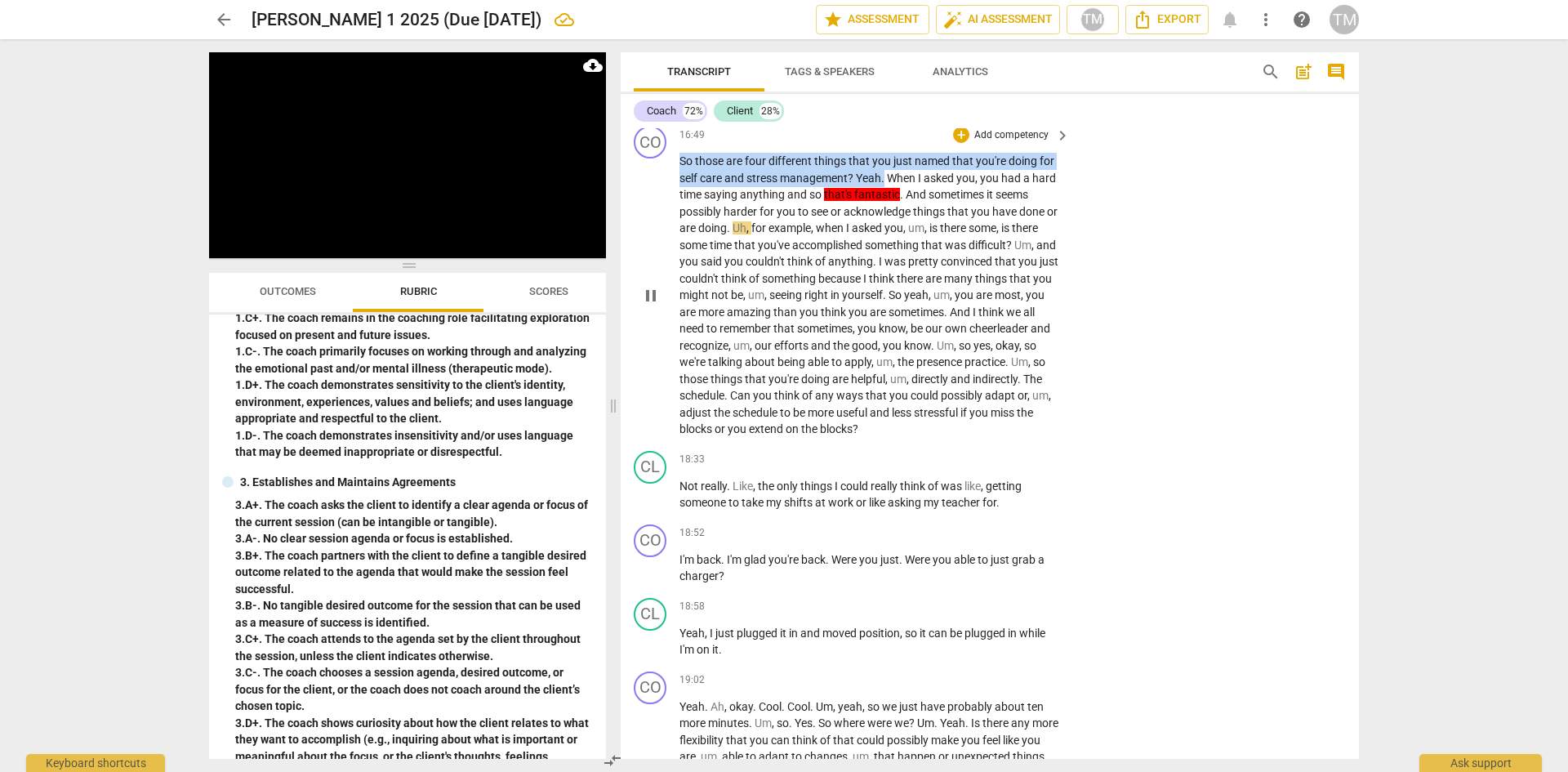
drag, startPoint x: 887, startPoint y: 224, endPoint x: 680, endPoint y: 208, distance: 207.6
click at [680, 208] on p "So those are four different things that you just named that you're doing for se…" at bounding box center [870, 295] width 382 height 285
click at [908, 211] on div "+" at bounding box center [903, 207] width 16 height 16
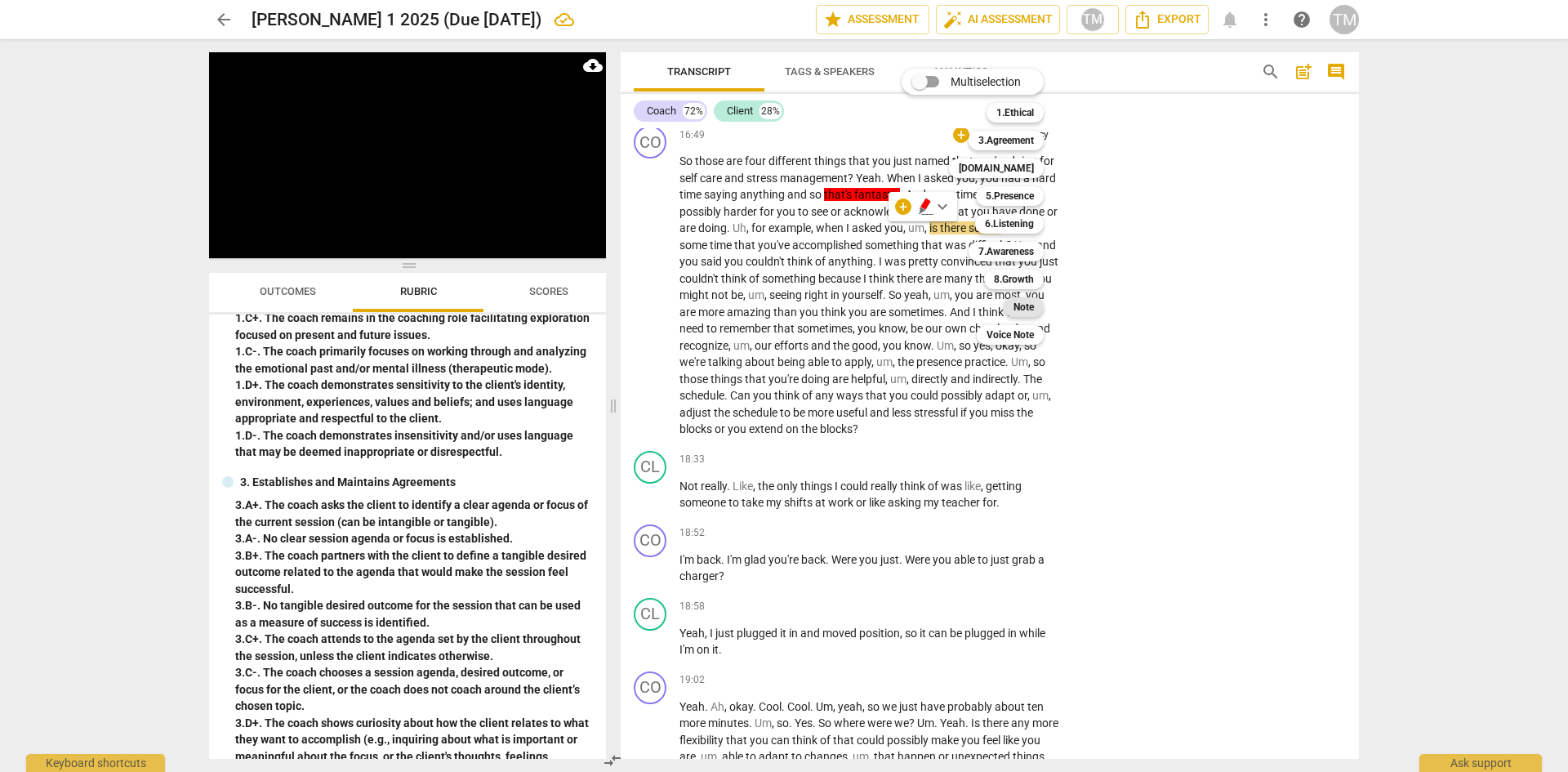
click at [1025, 303] on b "Note" at bounding box center [1023, 307] width 20 height 19
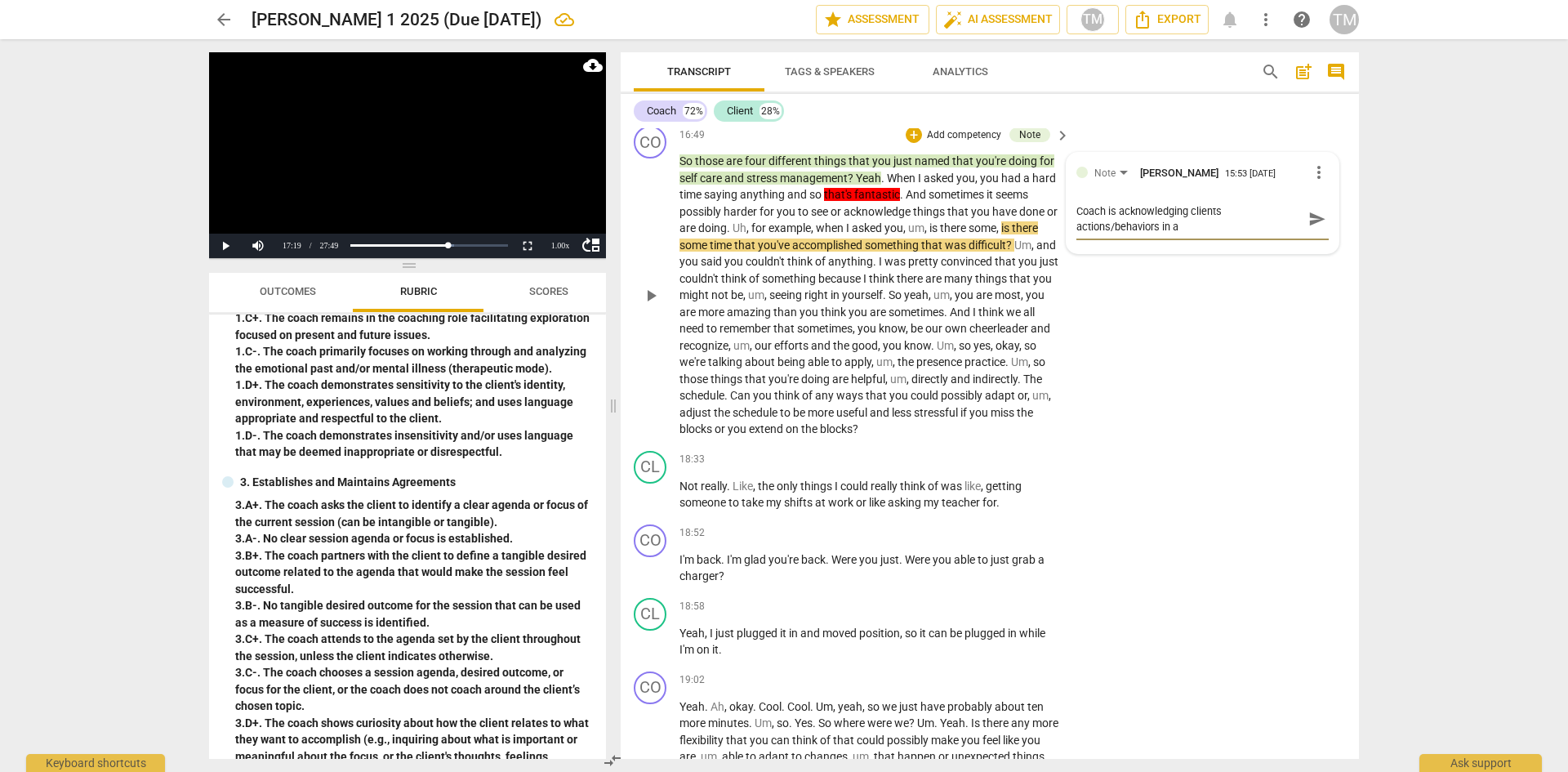
scroll to position [0, 0]
click at [1310, 228] on span "send" at bounding box center [1317, 219] width 18 height 18
click at [645, 306] on span "play_arrow" at bounding box center [650, 295] width 19 height 19
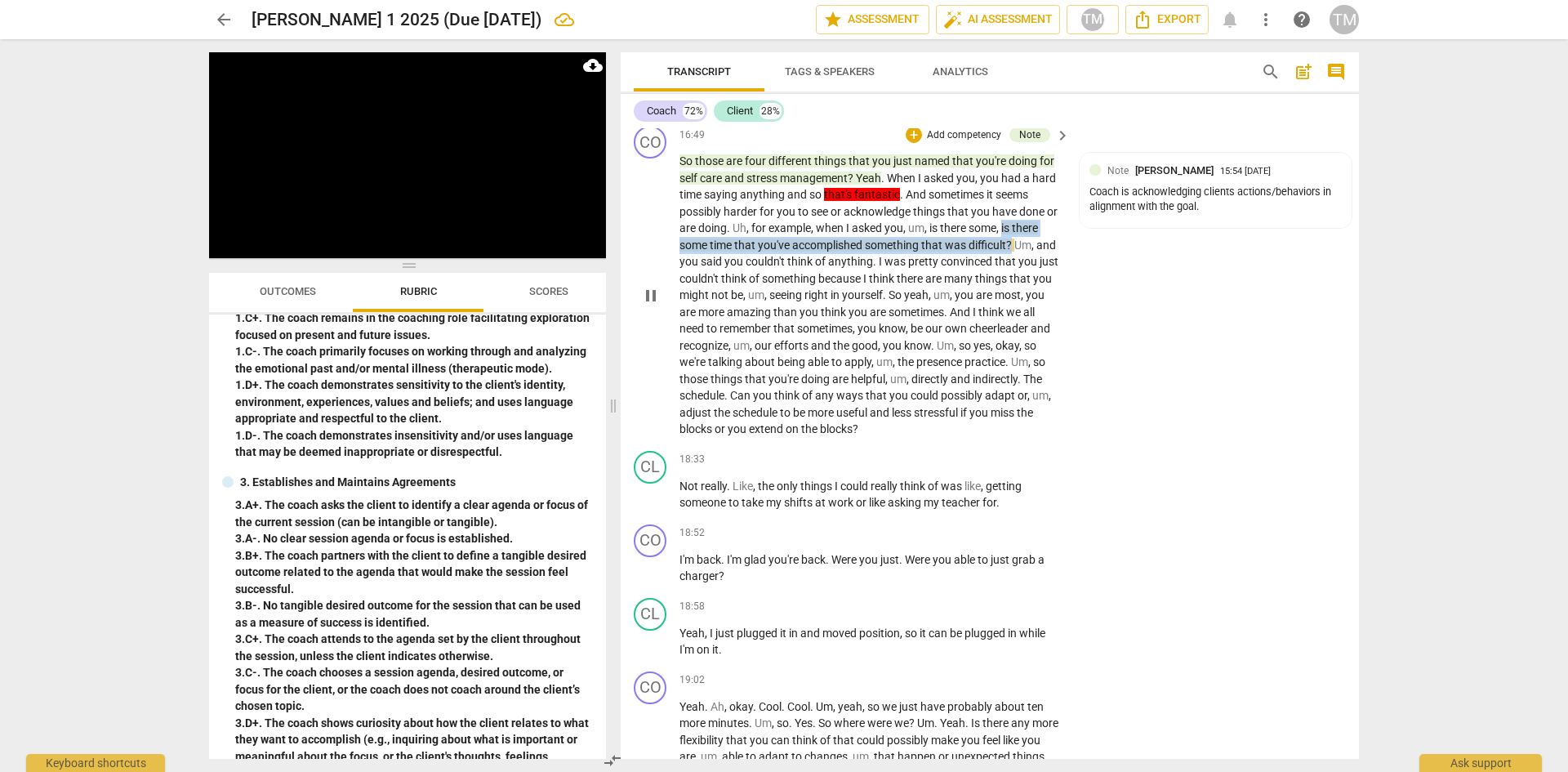
drag, startPoint x: 1012, startPoint y: 296, endPoint x: 1019, endPoint y: 282, distance: 15.7
click at [1019, 282] on p "So those are four different things that you just named that you're doing for se…" at bounding box center [870, 295] width 382 height 285
click at [1072, 272] on span "keyboard_arrow_down" at bounding box center [1071, 273] width 19 height 19
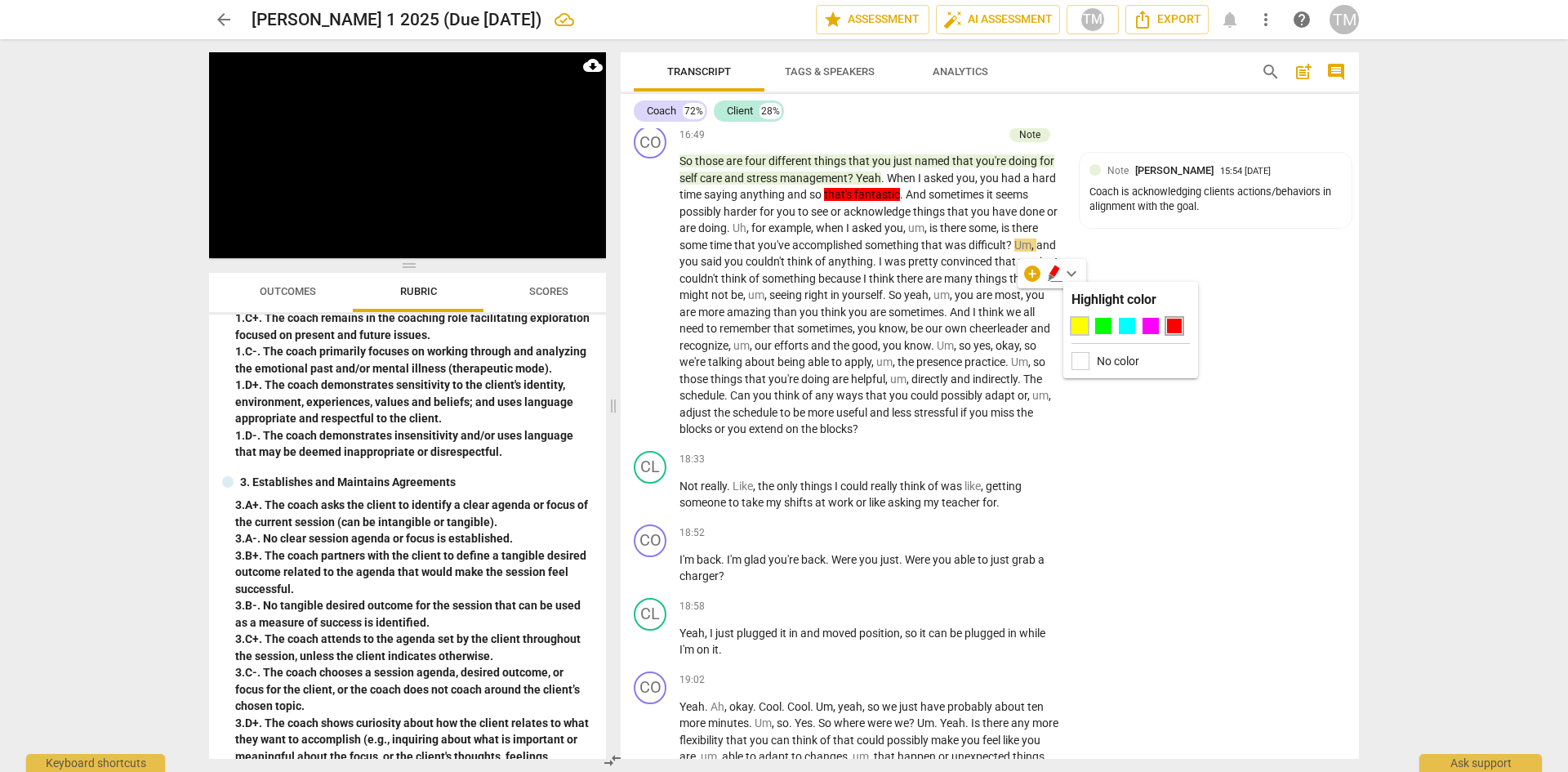
click at [1080, 329] on div at bounding box center [1080, 326] width 16 height 16
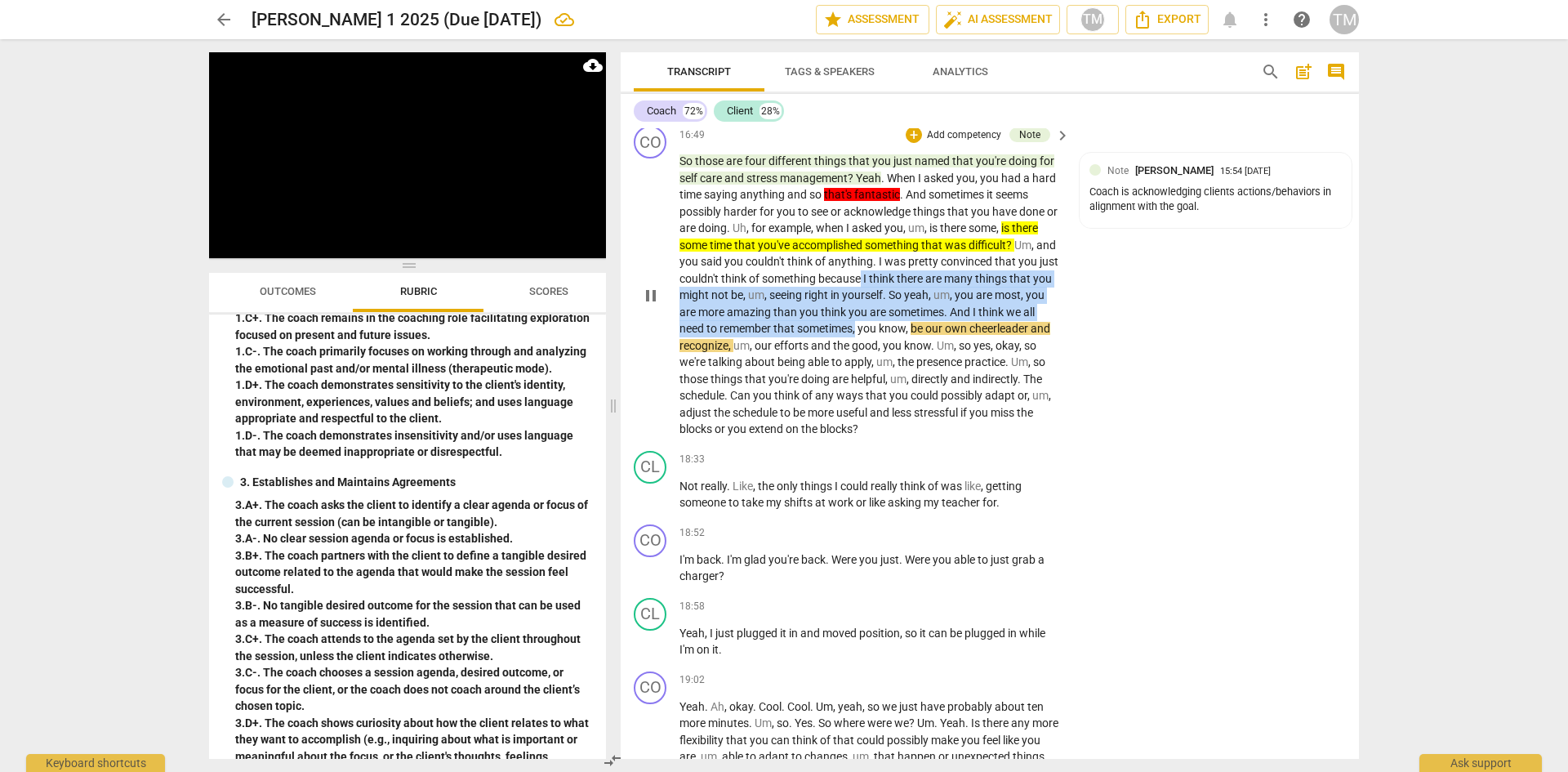
drag, startPoint x: 857, startPoint y: 379, endPoint x: 886, endPoint y: 325, distance: 61.3
click at [886, 325] on p "So those are four different things that you just named that you're doing for se…" at bounding box center [870, 295] width 382 height 285
click at [878, 363] on div "+" at bounding box center [875, 358] width 16 height 16
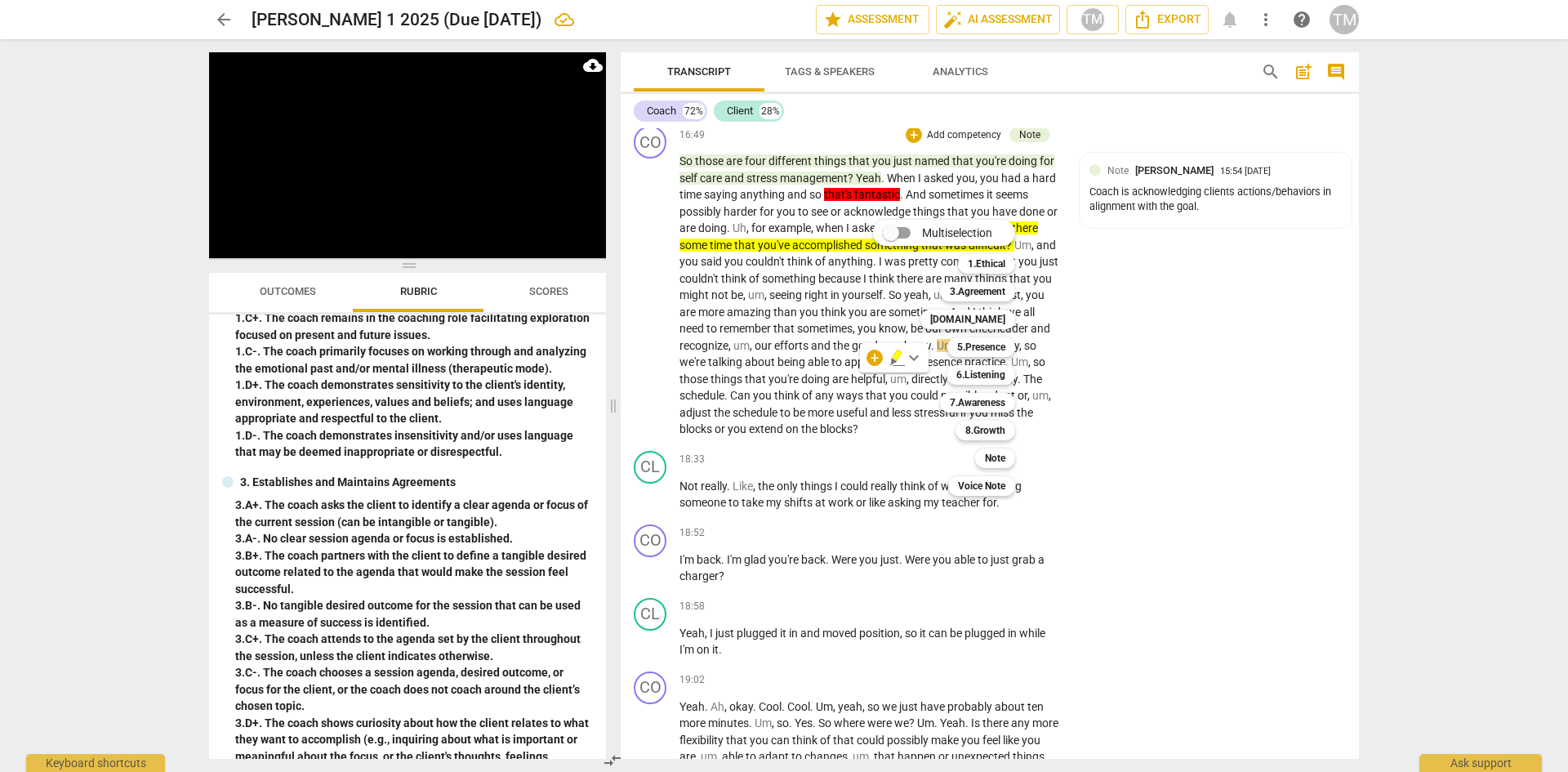
click at [994, 457] on b "Note" at bounding box center [995, 458] width 20 height 19
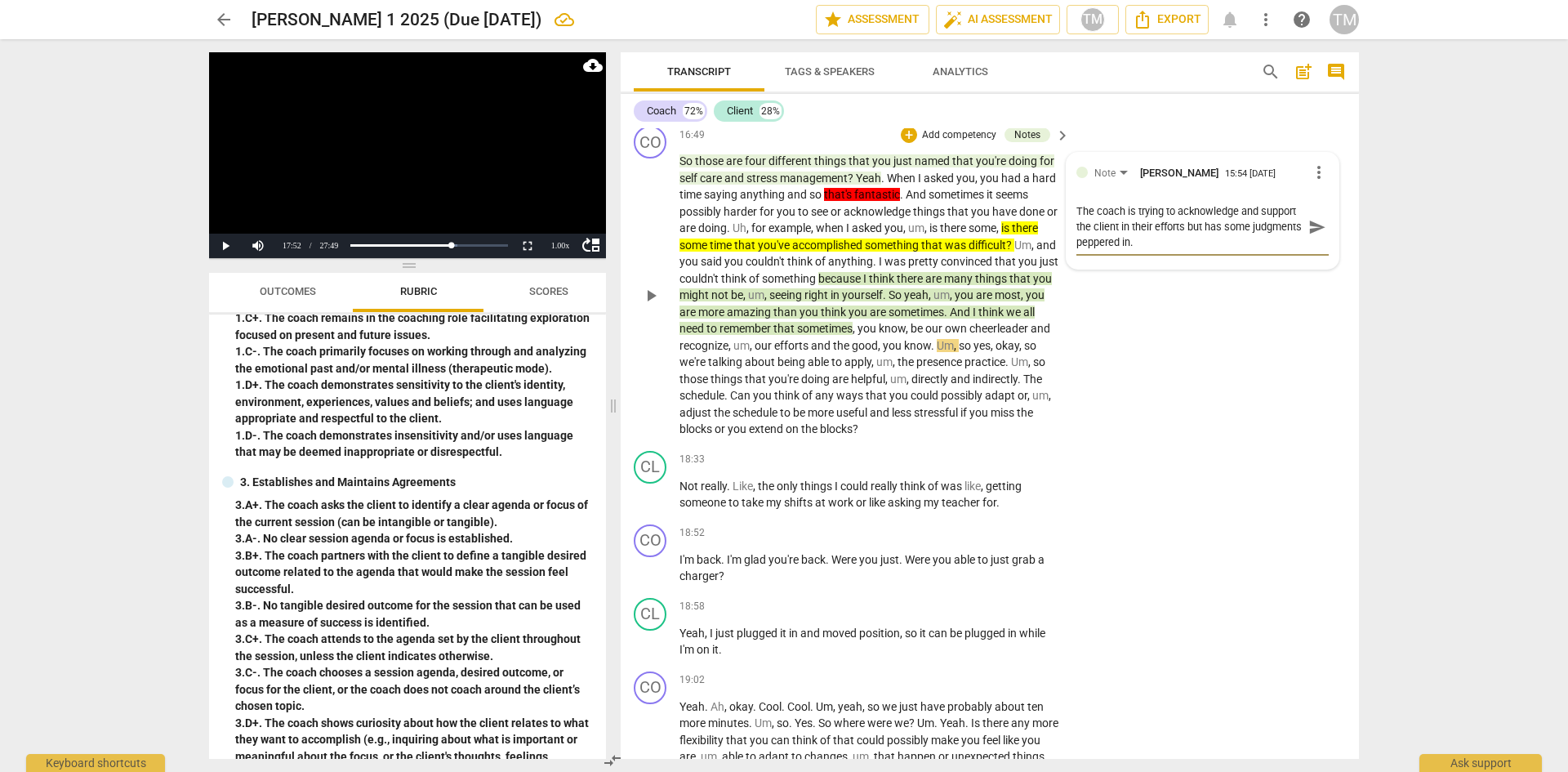
click at [1320, 236] on span "send" at bounding box center [1317, 227] width 18 height 18
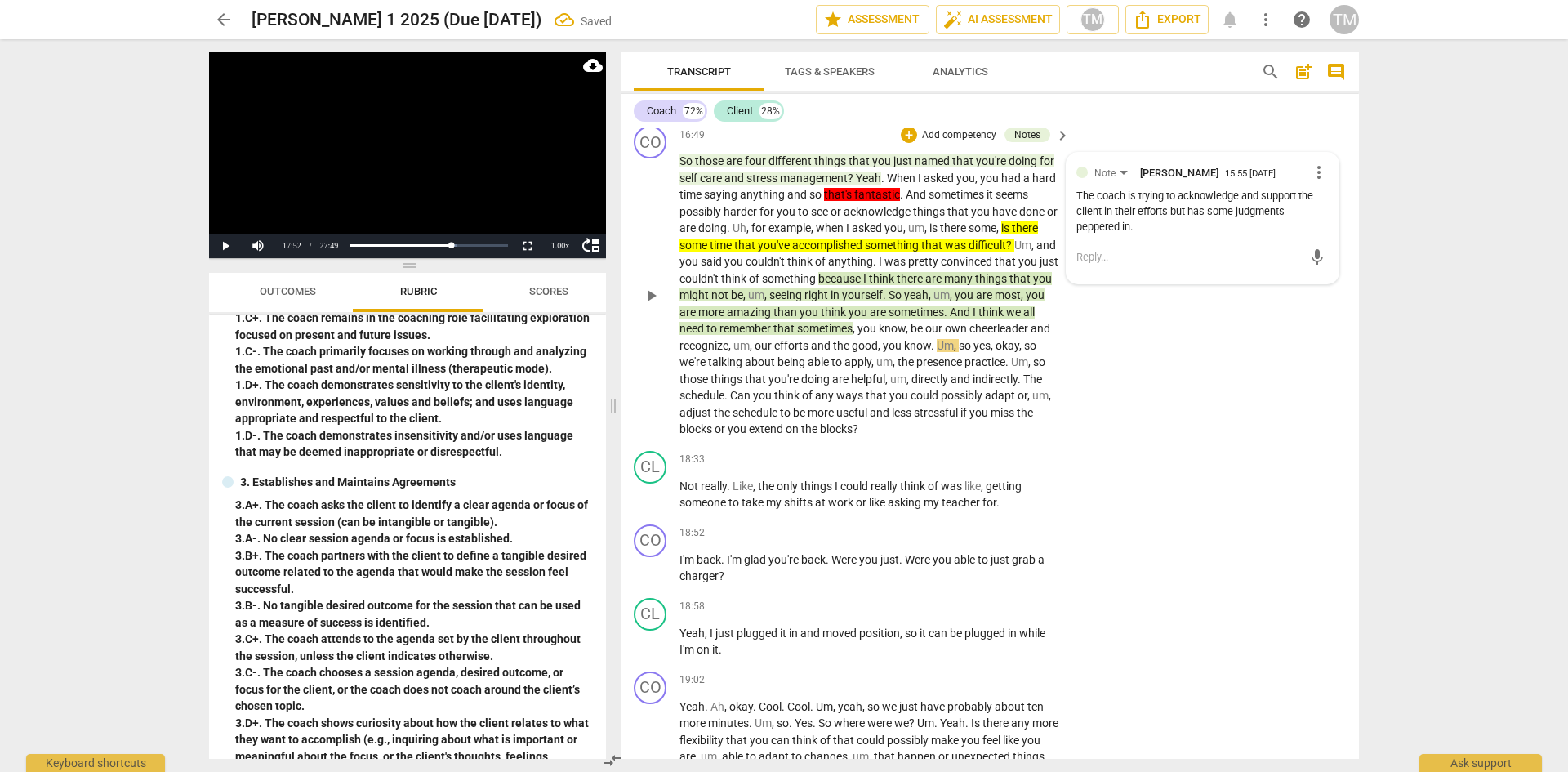
click at [654, 306] on span "play_arrow" at bounding box center [650, 295] width 19 height 19
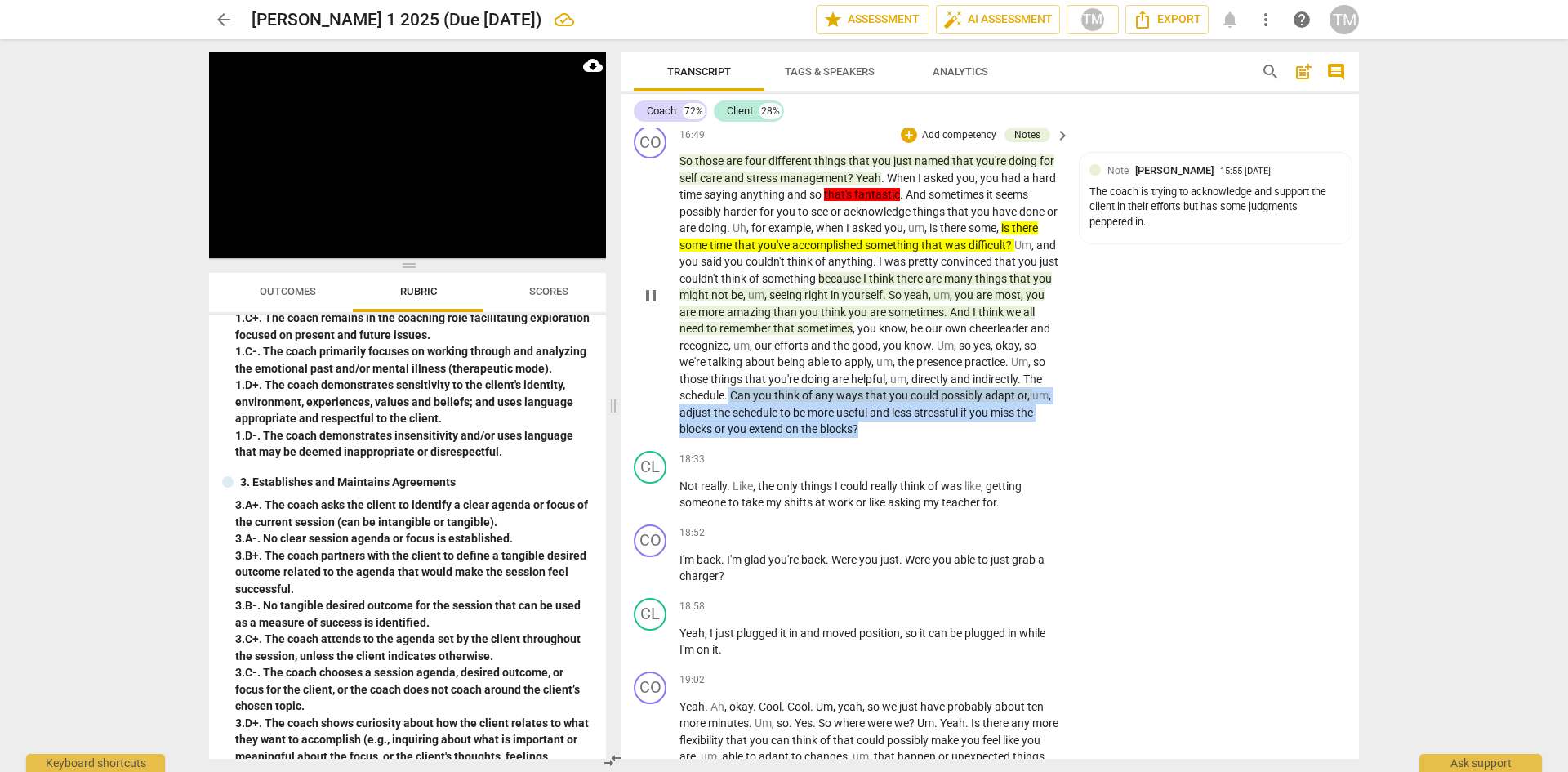
drag, startPoint x: 859, startPoint y: 481, endPoint x: 728, endPoint y: 443, distance: 136.4
click at [728, 438] on p "So those are four different things that you just named that you're doing for se…" at bounding box center [870, 295] width 382 height 285
click at [900, 464] on icon "button" at bounding box center [898, 458] width 16 height 19
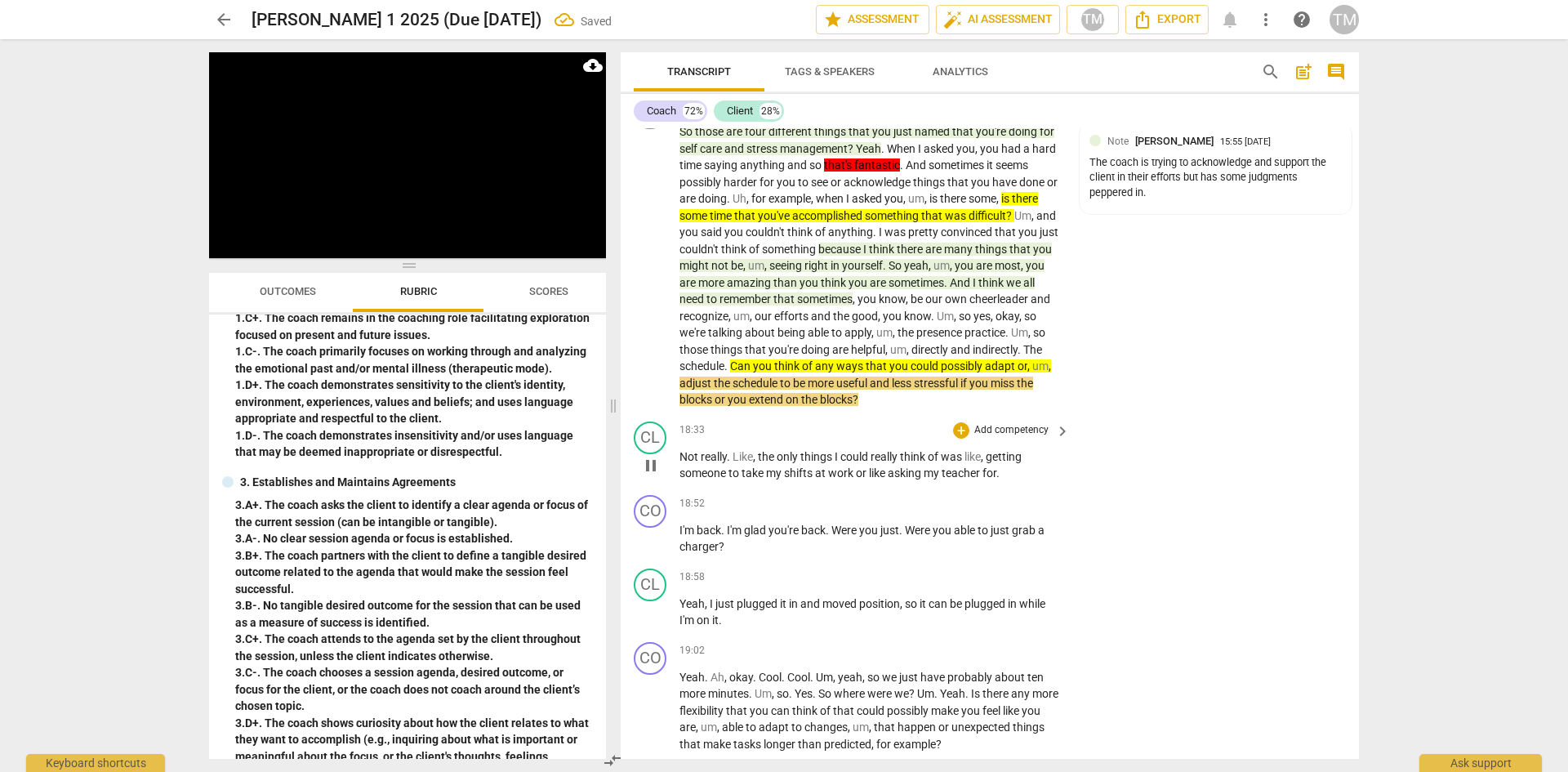
scroll to position [8339, 0]
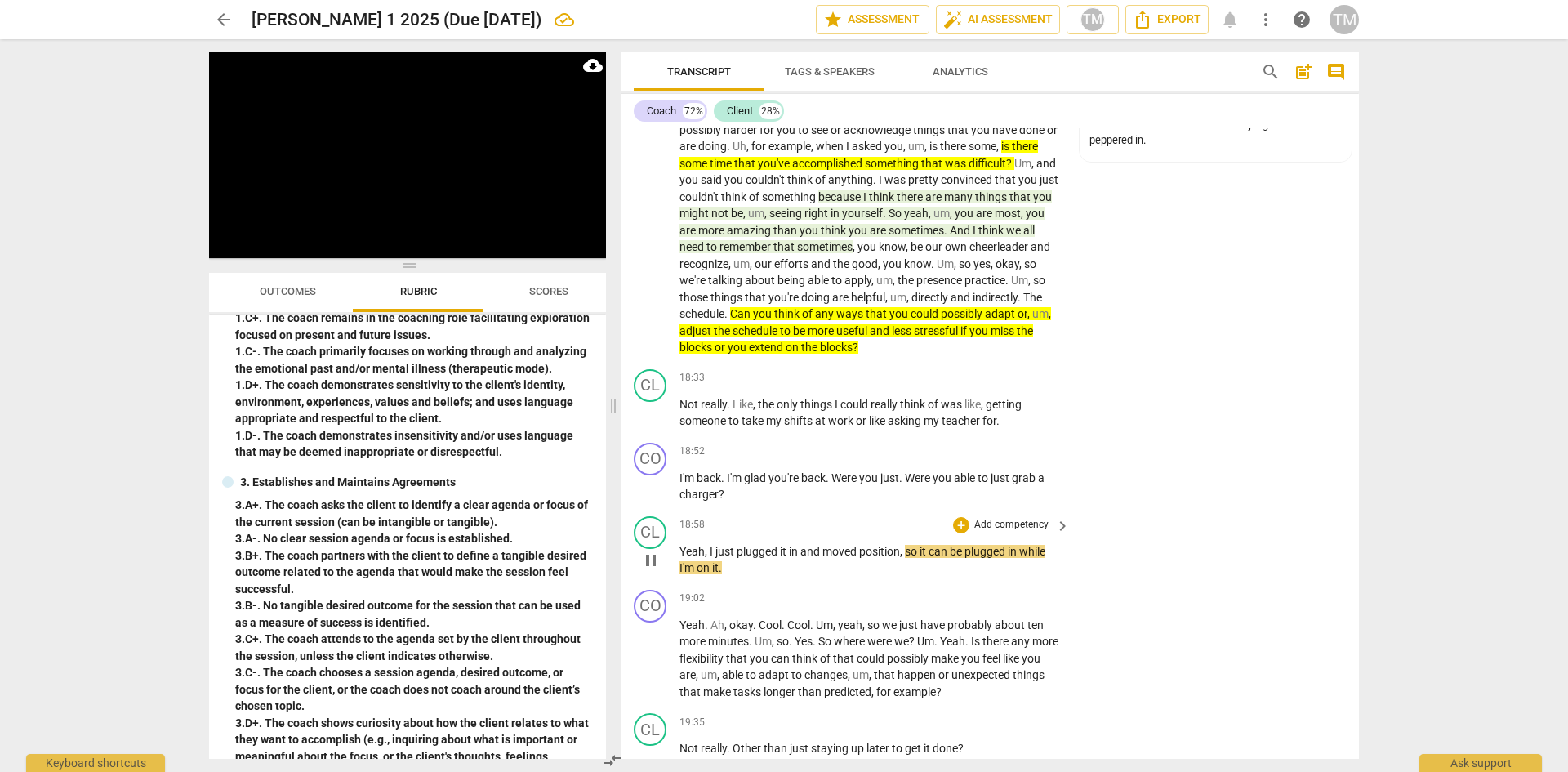
click at [653, 570] on span "pause" at bounding box center [650, 560] width 19 height 19
click at [640, 570] on span "play_arrow" at bounding box center [650, 560] width 26 height 19
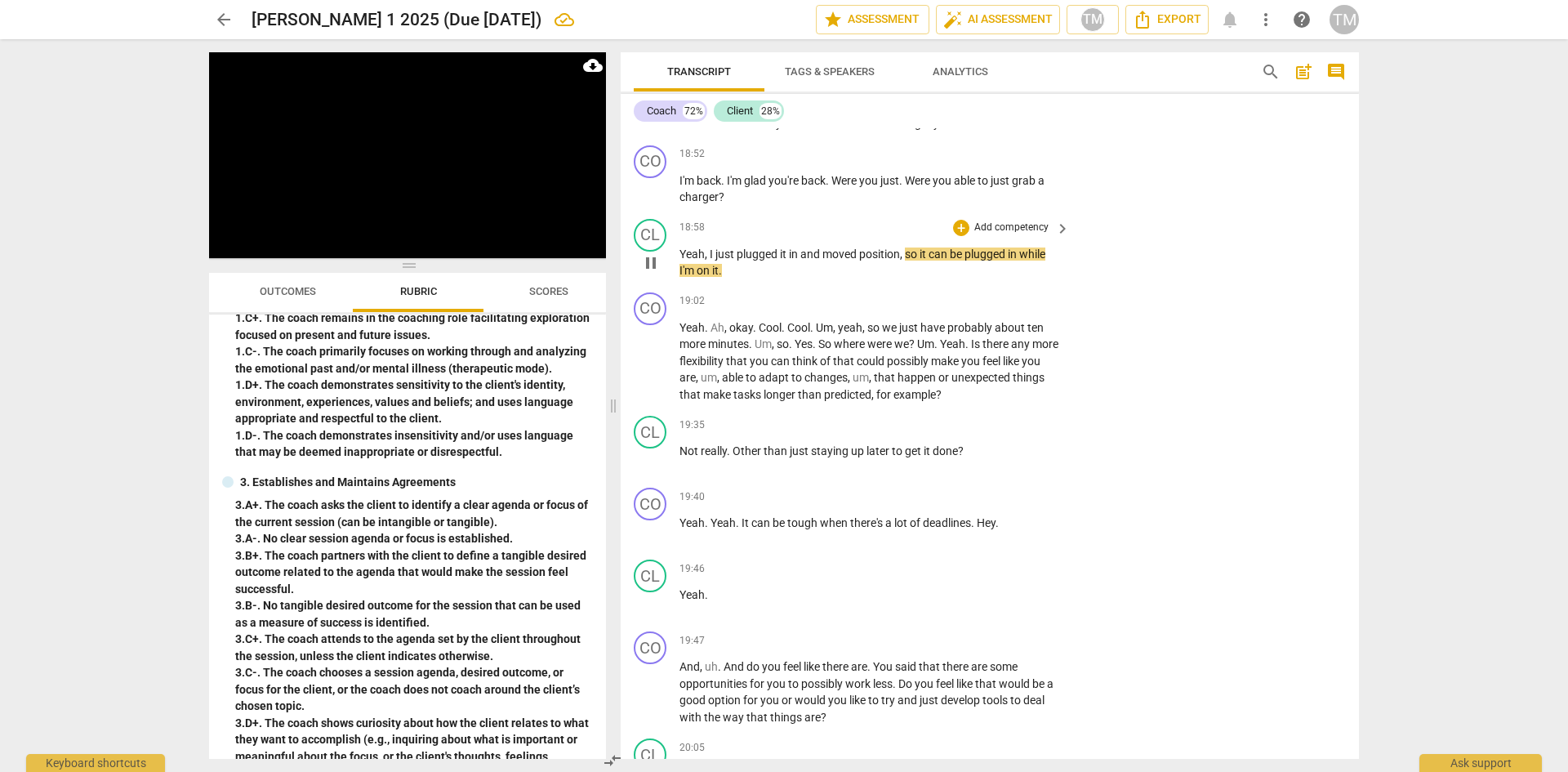
scroll to position [8665, 0]
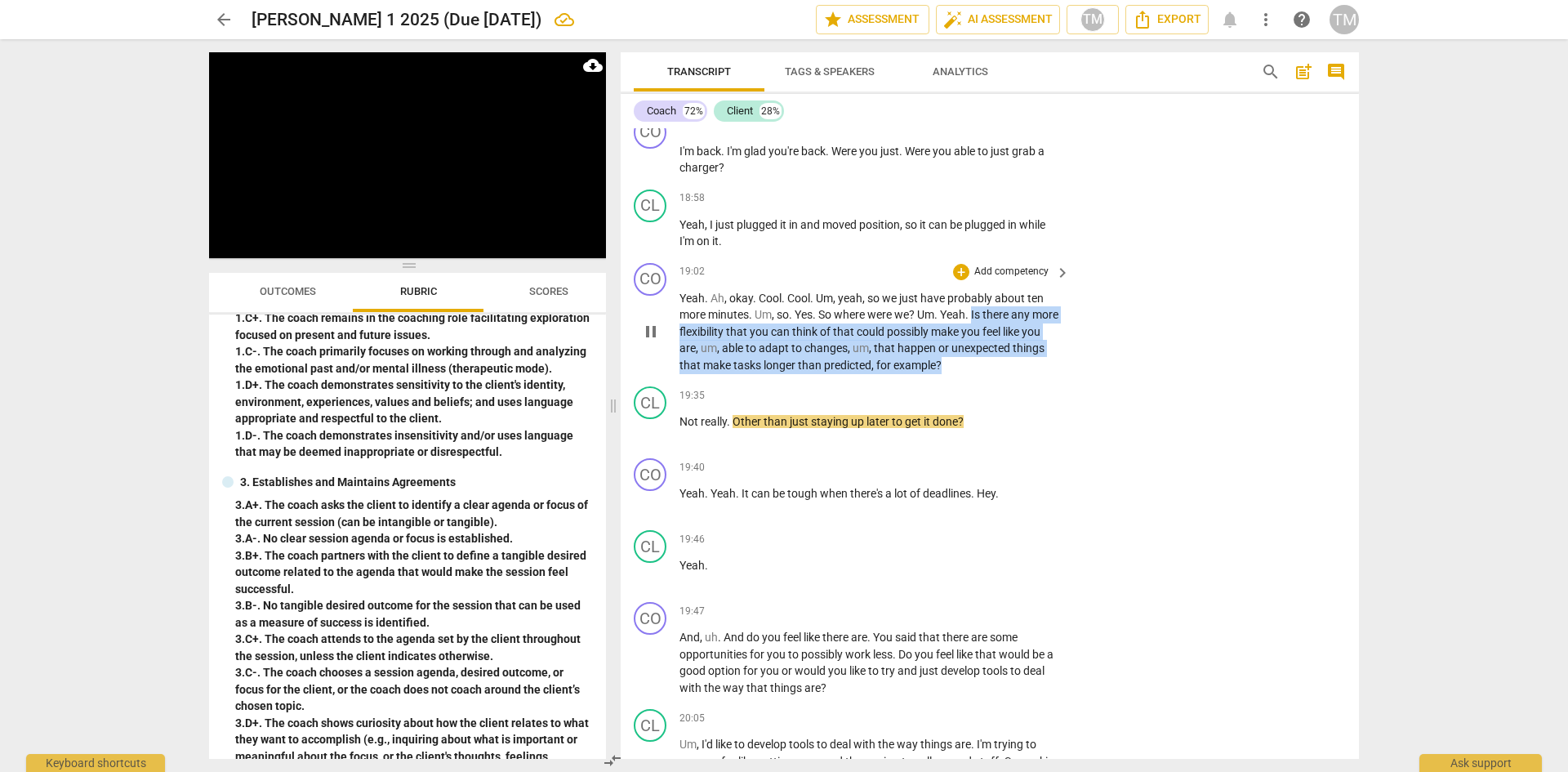
drag, startPoint x: 980, startPoint y: 418, endPoint x: 974, endPoint y: 365, distance: 53.3
click at [974, 365] on p "Yeah . Ah , okay . Cool . Cool . Um , yeah , so we just have probably about ten…" at bounding box center [870, 332] width 382 height 84
click at [1012, 394] on icon "button" at bounding box center [1013, 391] width 10 height 12
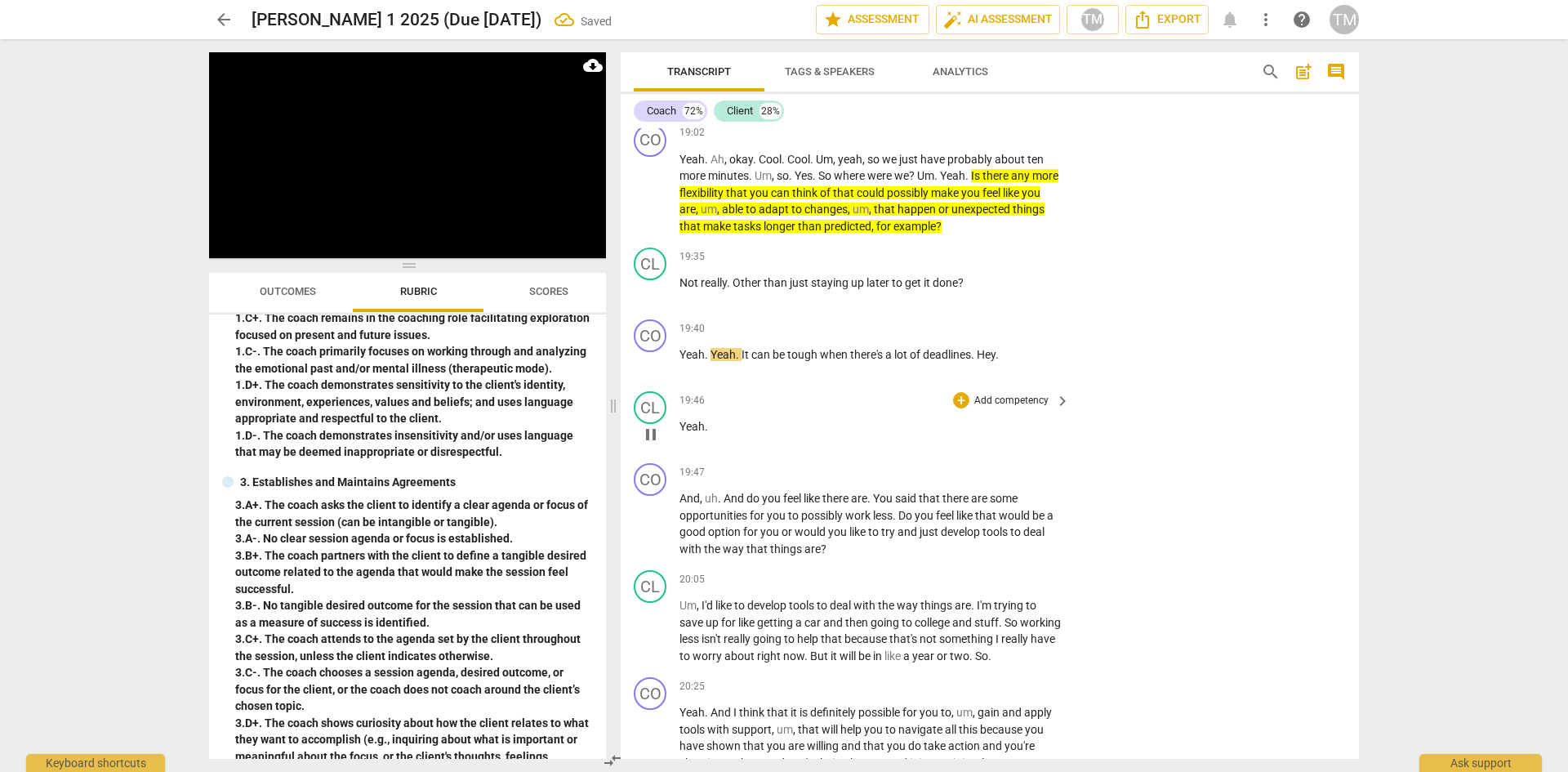
scroll to position [8829, 0]
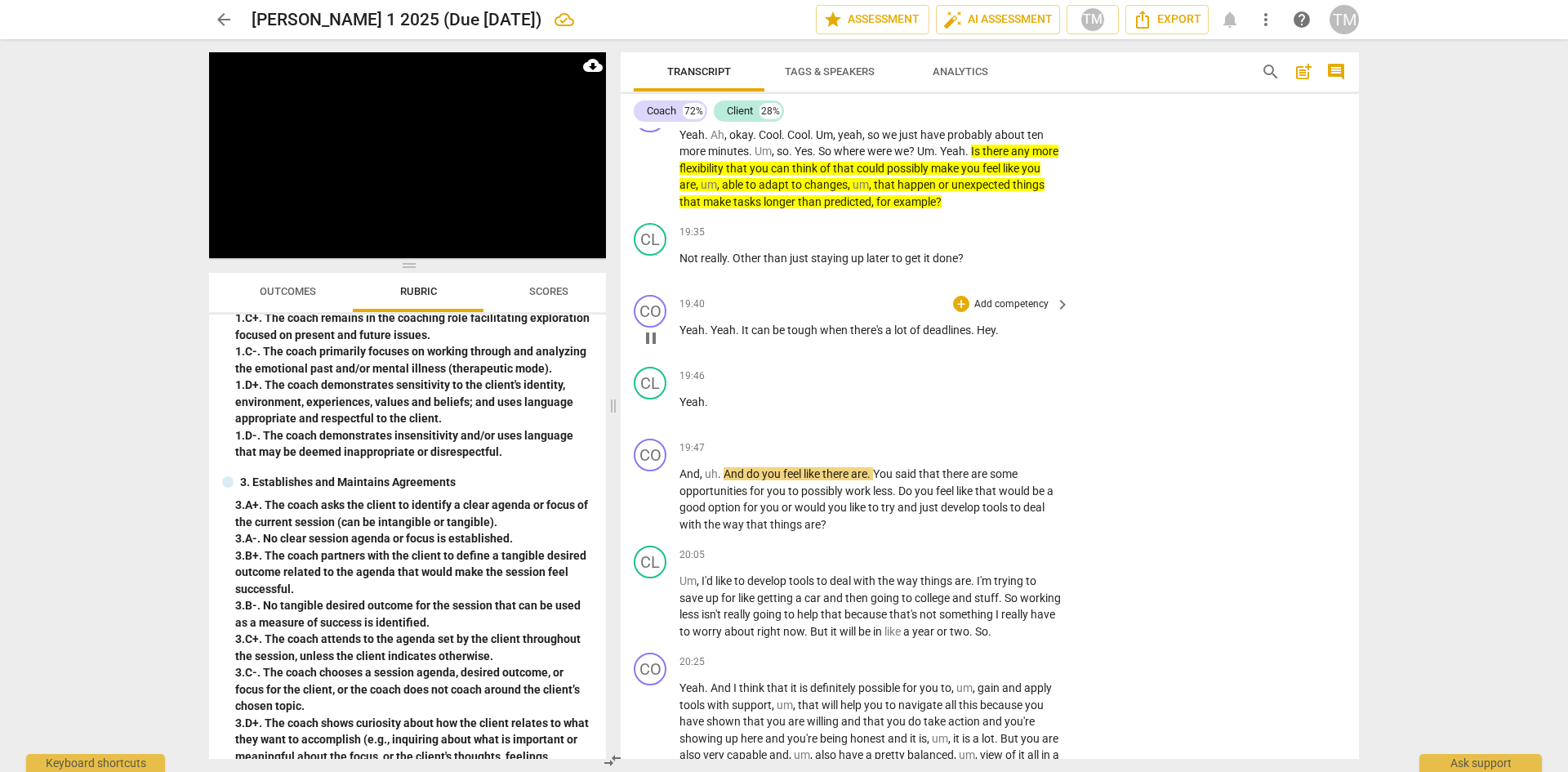
click at [1000, 312] on p "Add competency" at bounding box center [1011, 305] width 78 height 15
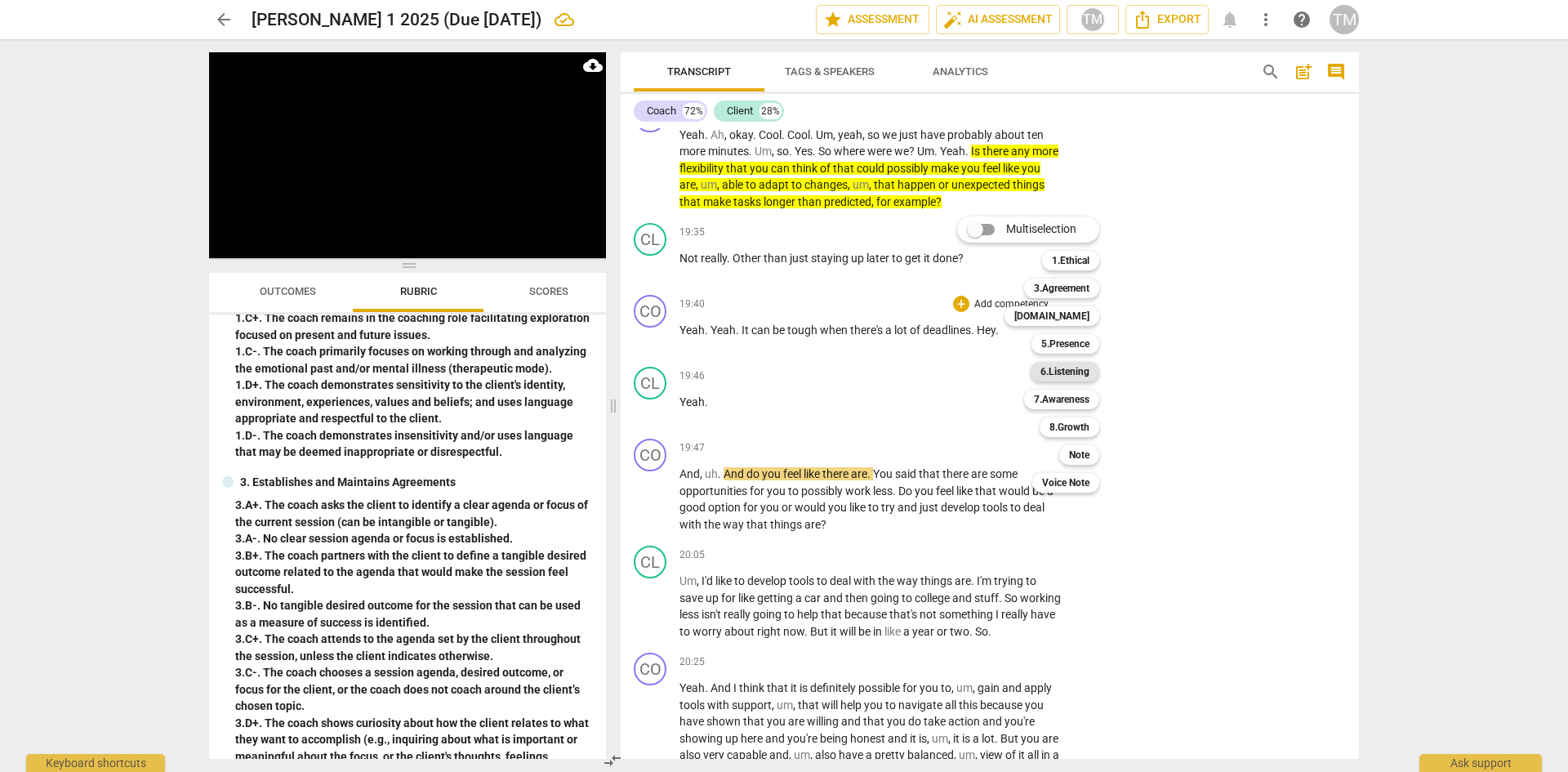
click at [1085, 375] on b "6.Listening" at bounding box center [1065, 371] width 49 height 19
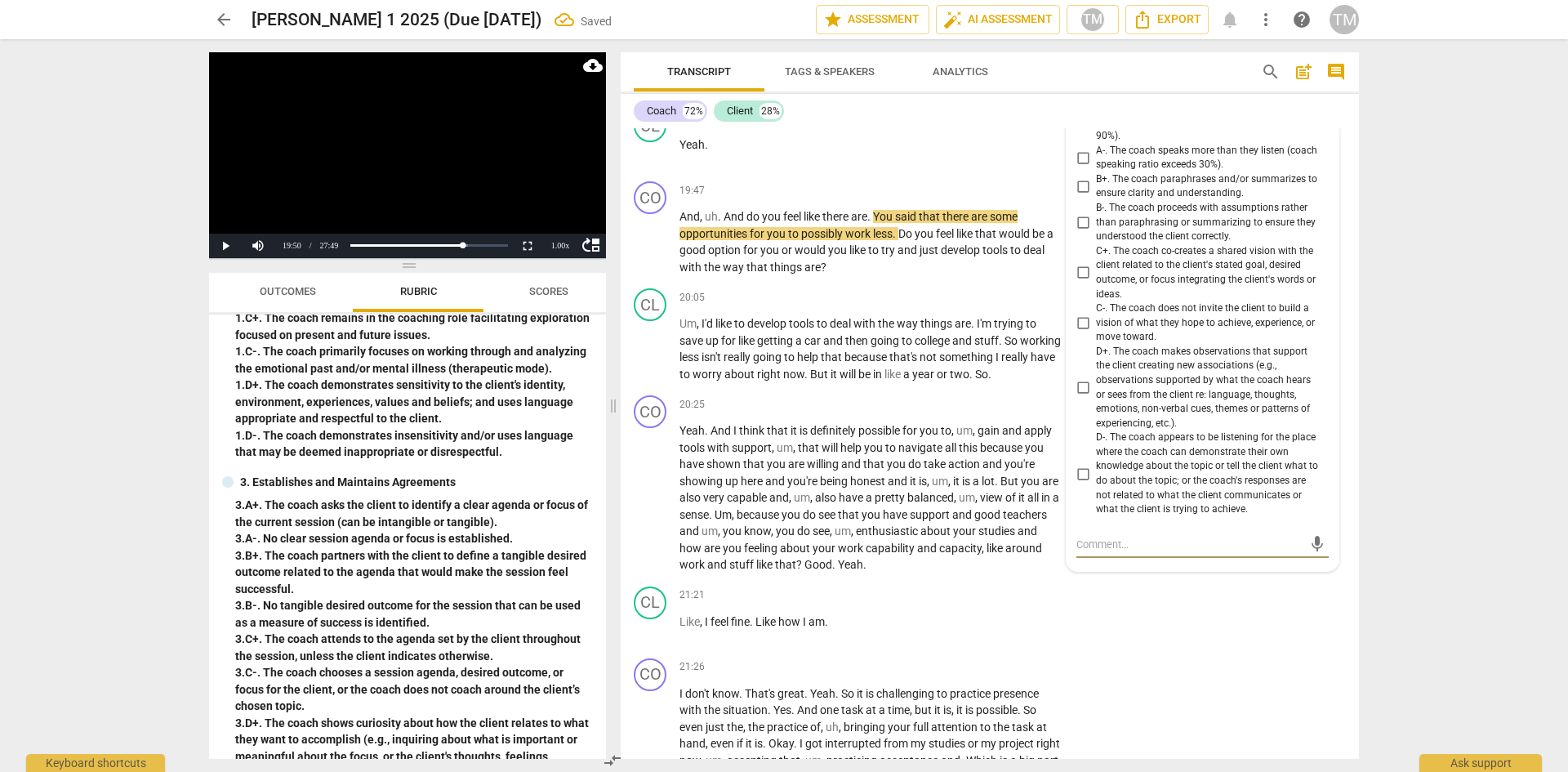
scroll to position [9080, 0]
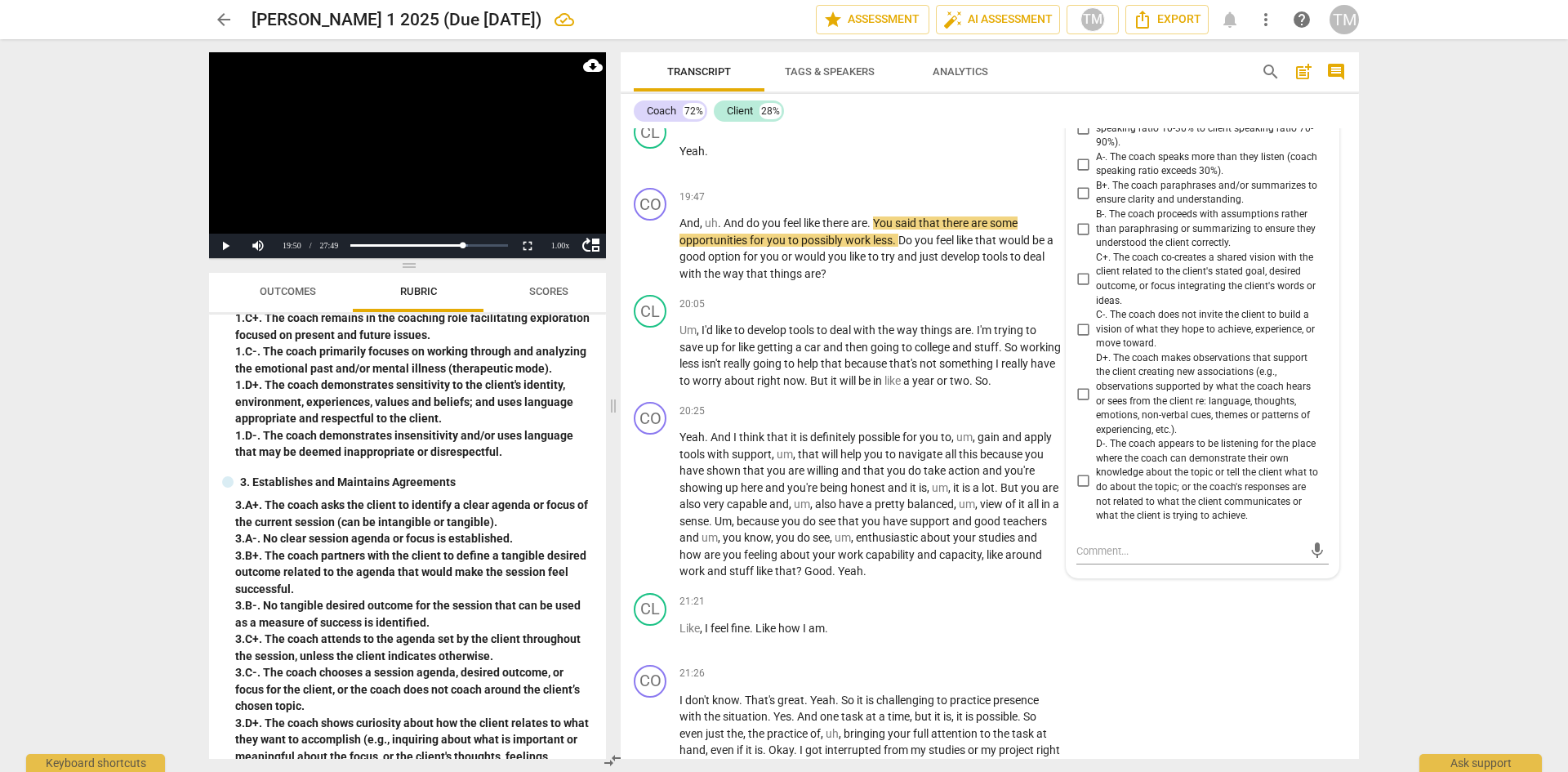
click at [1129, 99] on div "6.Listening" at bounding box center [1118, 91] width 48 height 16
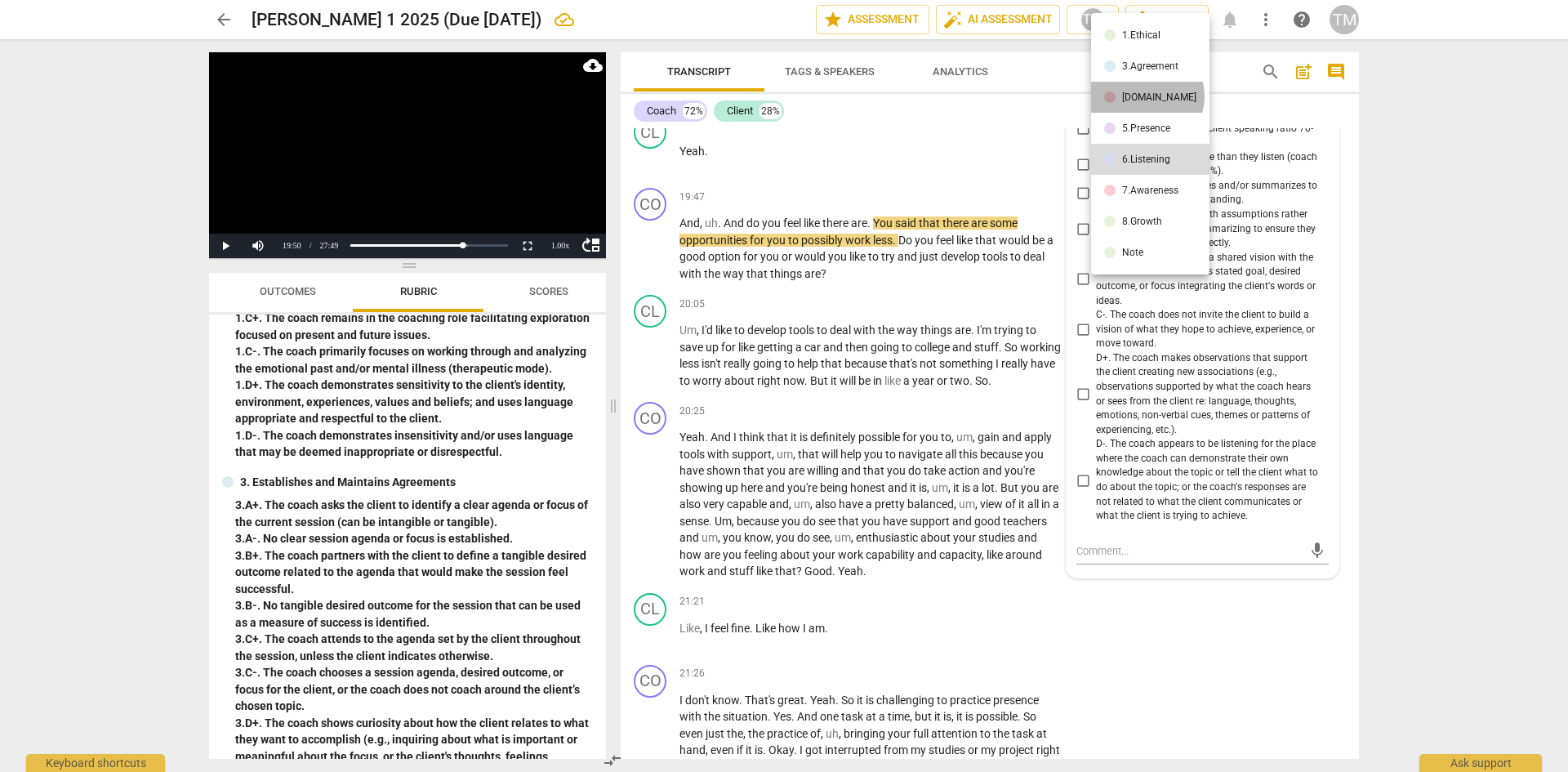
click at [1146, 97] on div "[DOMAIN_NAME]" at bounding box center [1158, 97] width 74 height 10
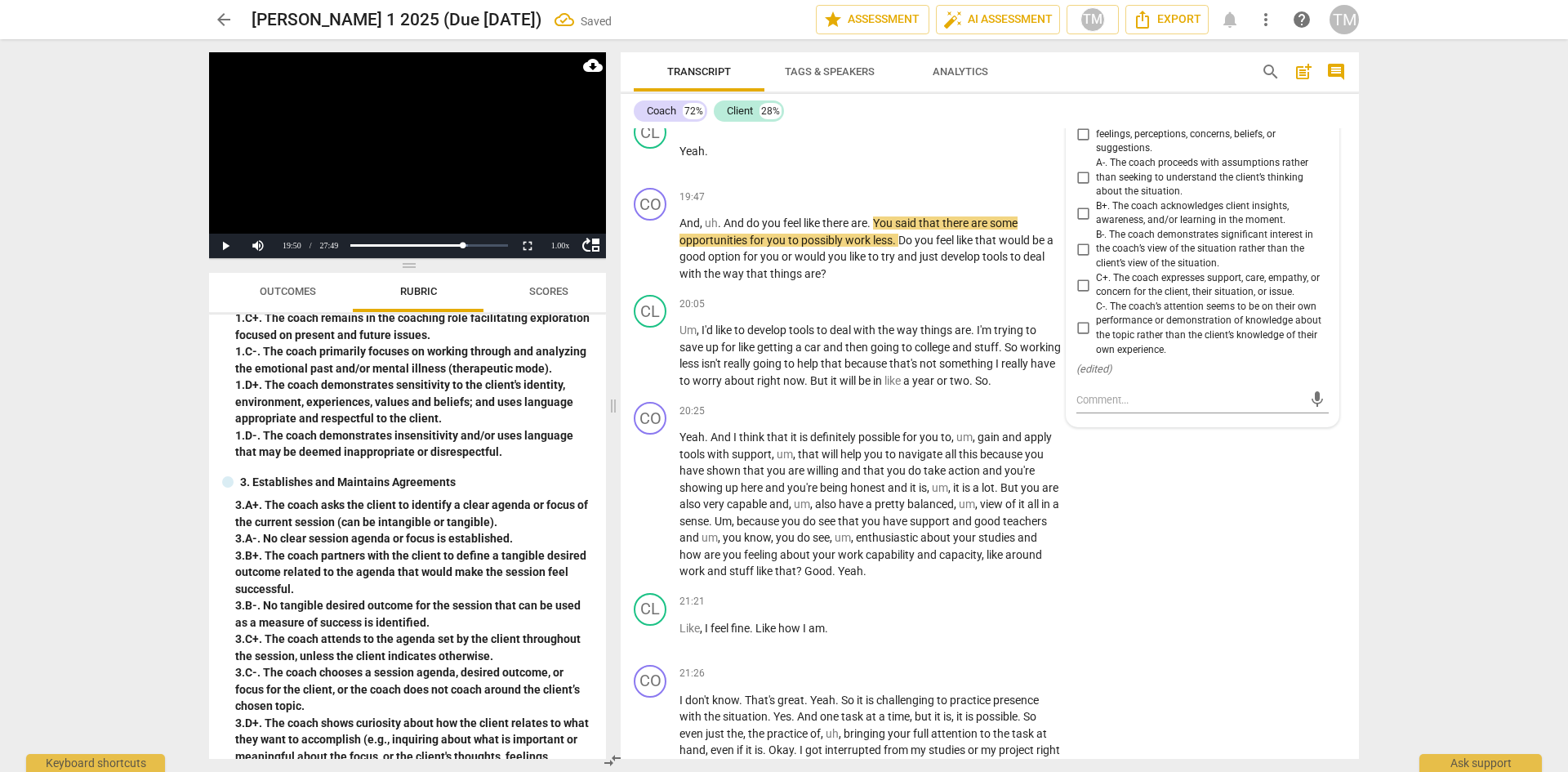
click at [1079, 295] on input "C+. The coach expresses support, care, empathy, or concern for the client, thei…" at bounding box center [1083, 285] width 26 height 19
click at [962, 339] on div "CL play_arrow pause 20:05 + Add competency keyboard_arrow_right Um , I'd like t…" at bounding box center [990, 341] width 738 height 107
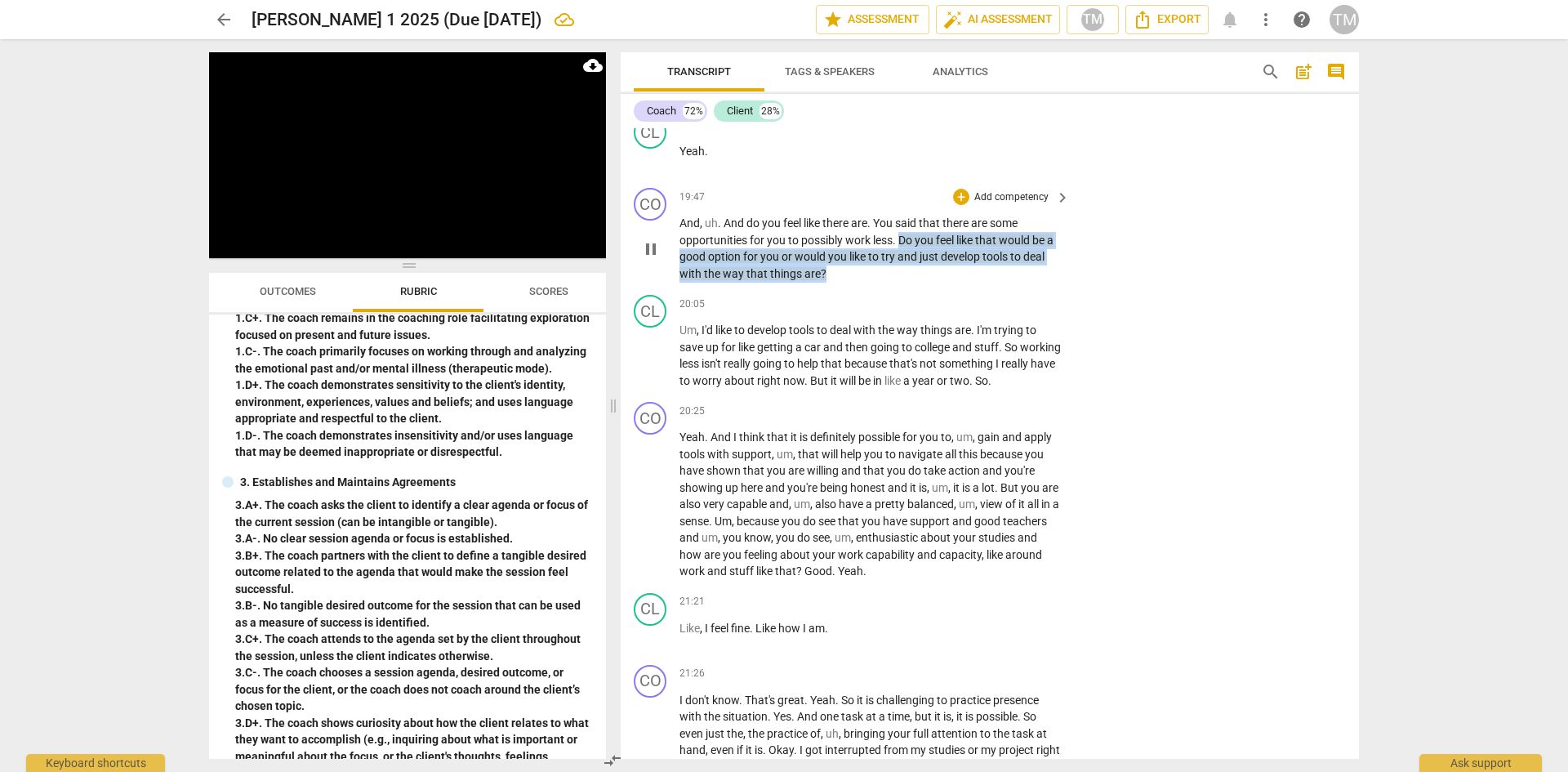
drag, startPoint x: 832, startPoint y: 323, endPoint x: 899, endPoint y: 288, distance: 75.6
click at [899, 282] on p "And , uh . And do you feel like there are . You said that there are some opport…" at bounding box center [870, 247] width 382 height 67
click at [859, 308] on icon "button" at bounding box center [862, 302] width 16 height 19
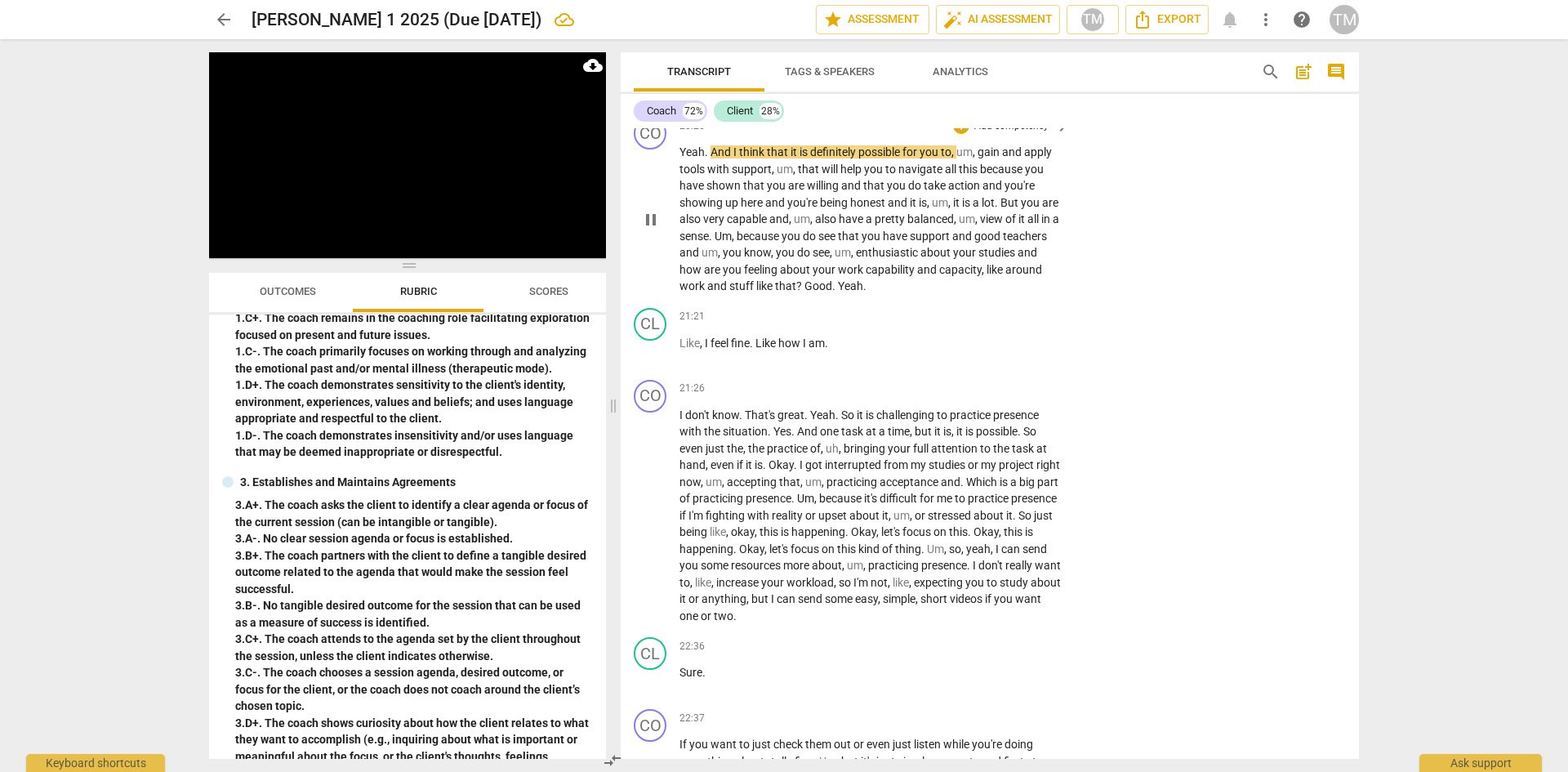
scroll to position [9406, 0]
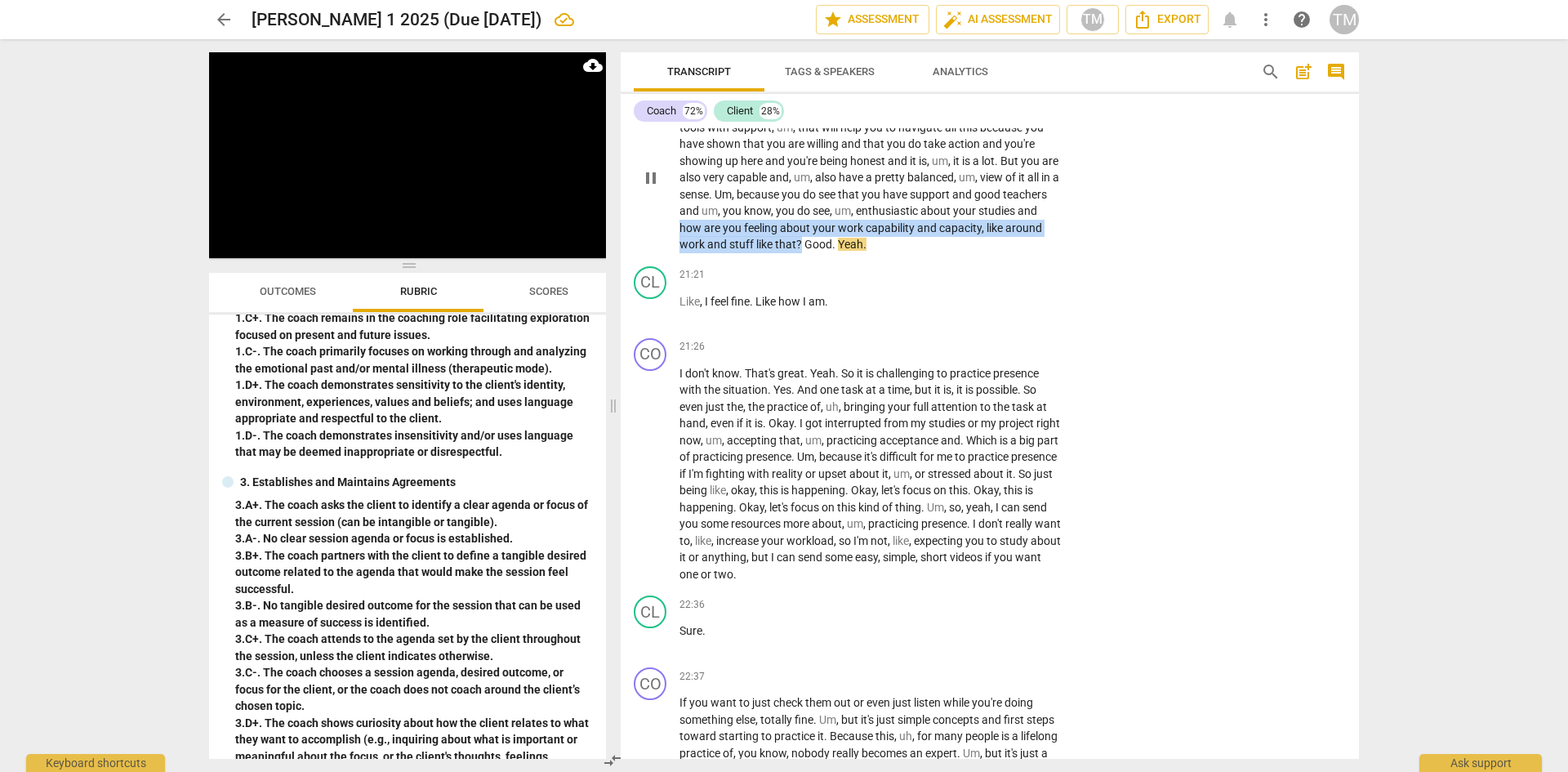
drag, startPoint x: 857, startPoint y: 297, endPoint x: 741, endPoint y: 273, distance: 118.5
click at [741, 254] on p "Yeah . And I think that it is definitely possible for you to , um , gain and ap…" at bounding box center [870, 178] width 382 height 151
click at [915, 269] on span "keyboard_arrow_down" at bounding box center [916, 273] width 19 height 19
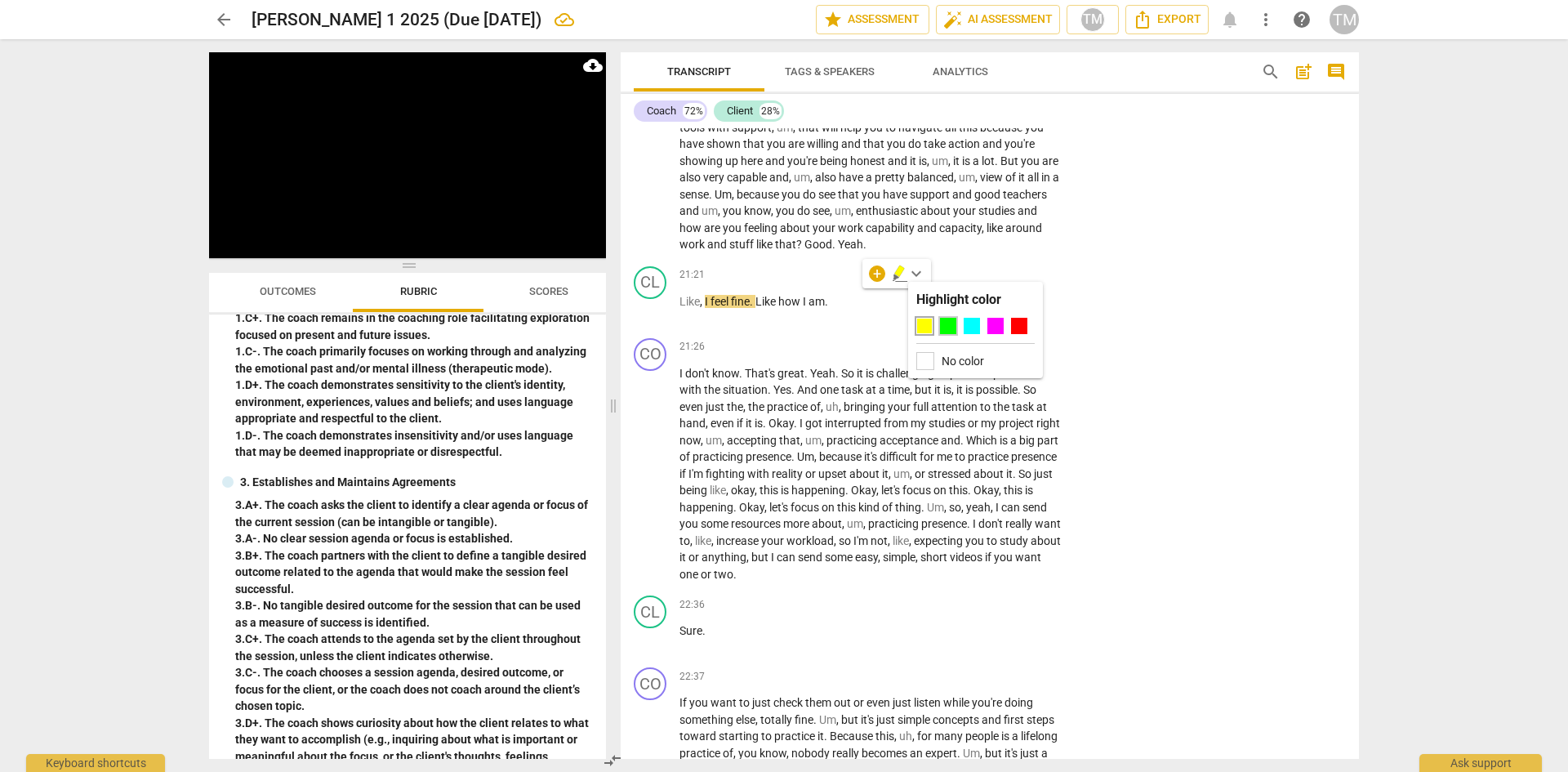
click at [943, 329] on div at bounding box center [949, 326] width 16 height 16
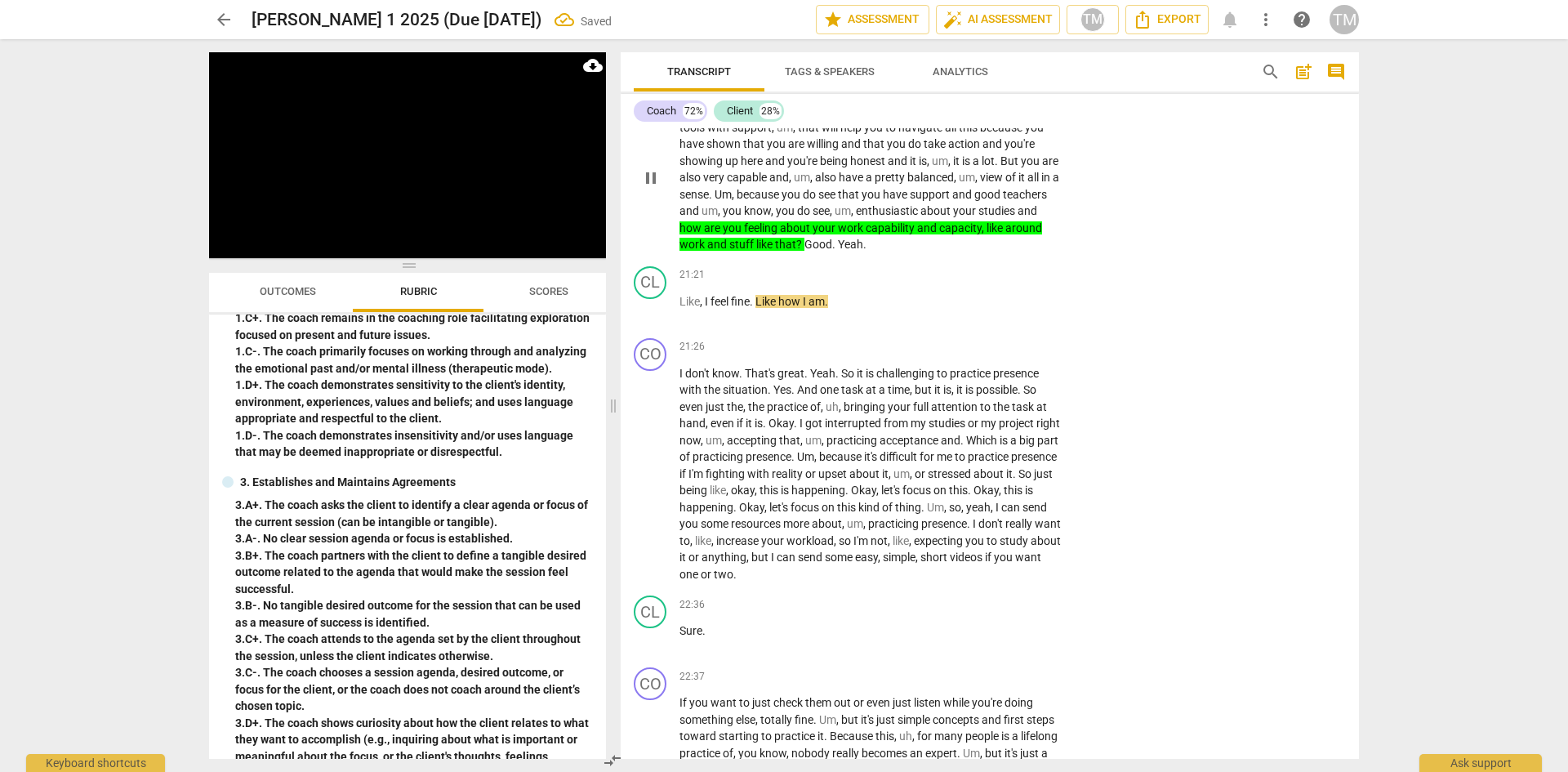
click at [832, 251] on span "Good" at bounding box center [818, 245] width 27 height 13
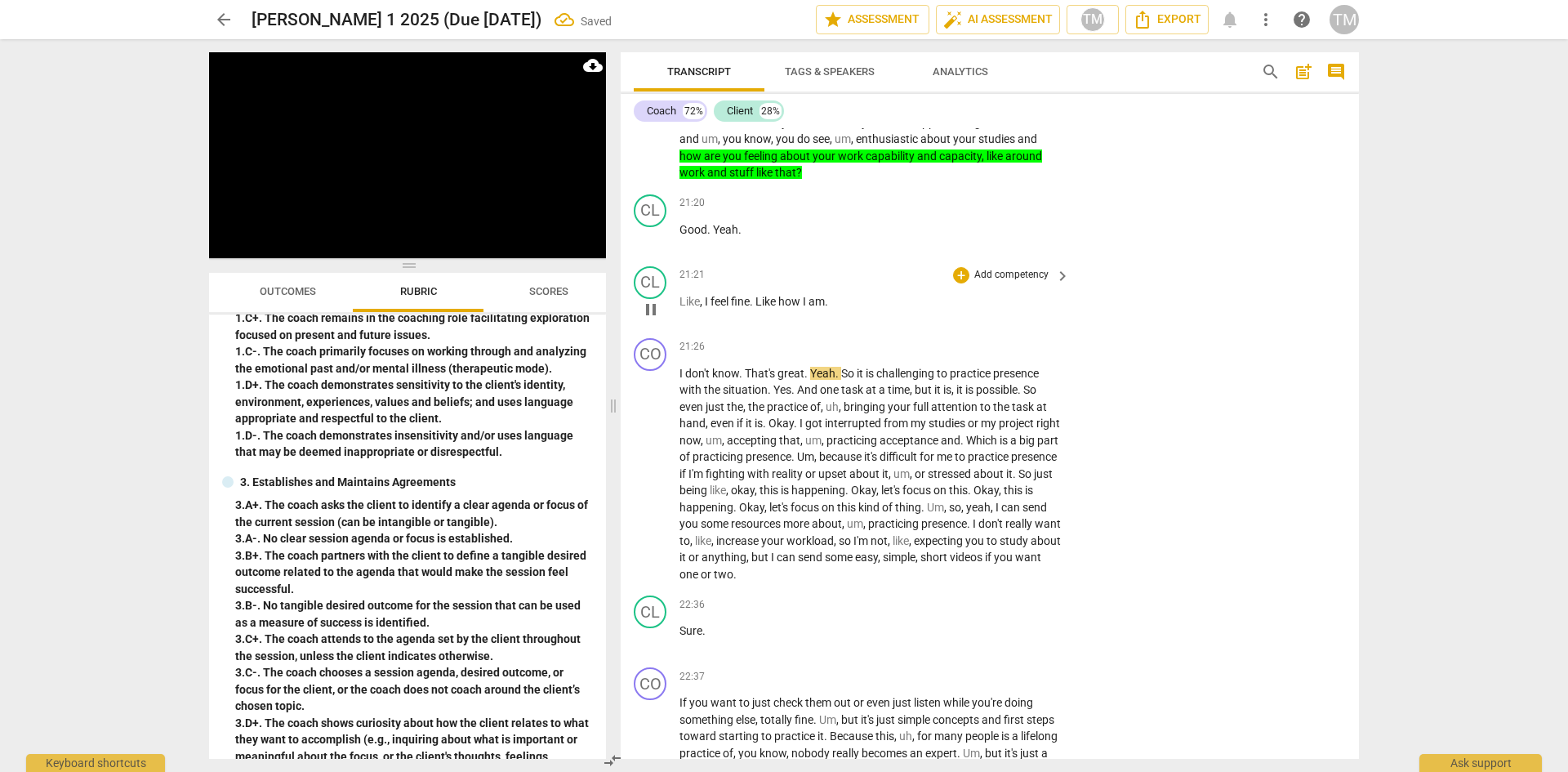
click at [680, 308] on span "Like" at bounding box center [690, 301] width 20 height 13
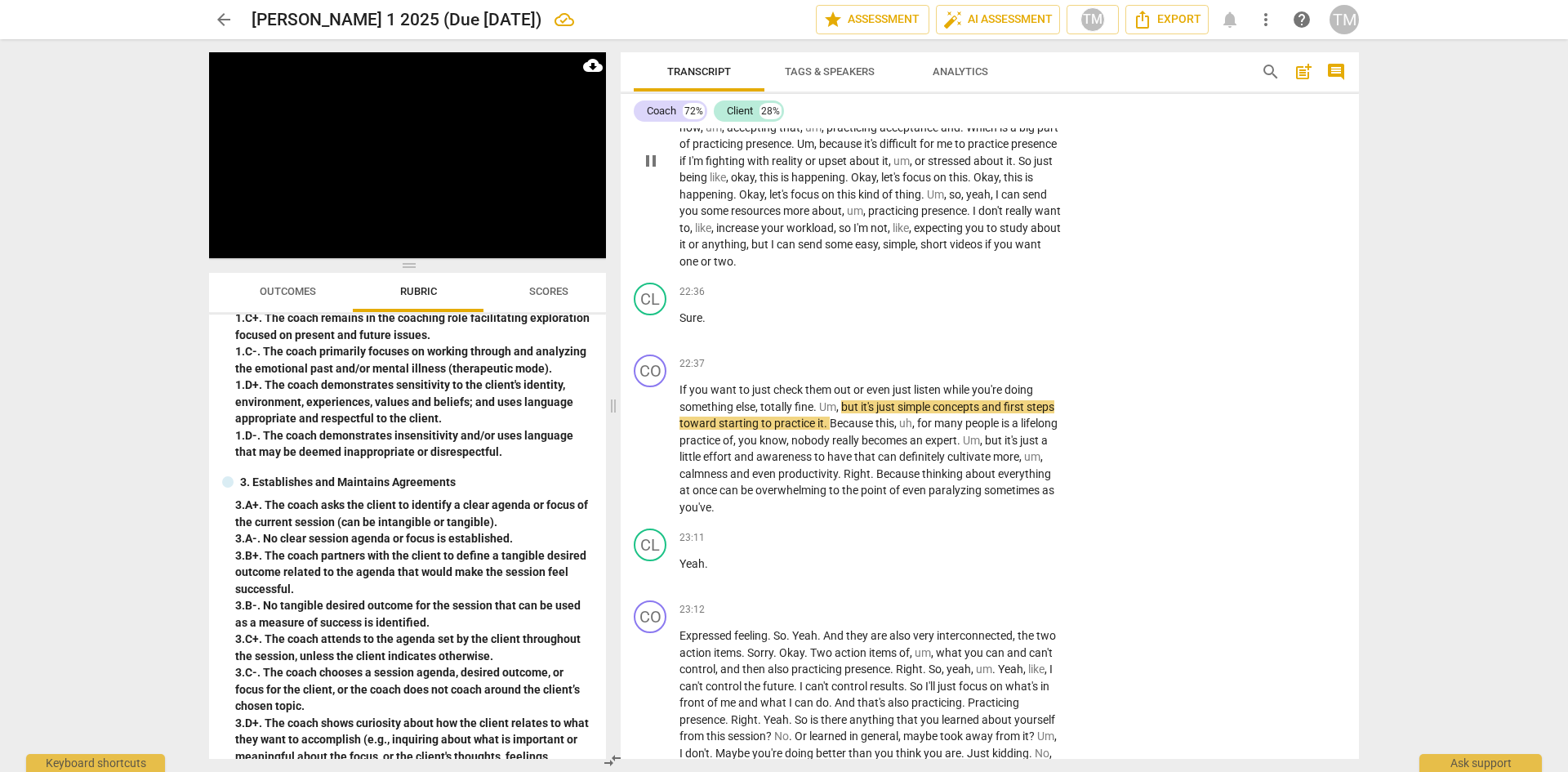
scroll to position [9723, 0]
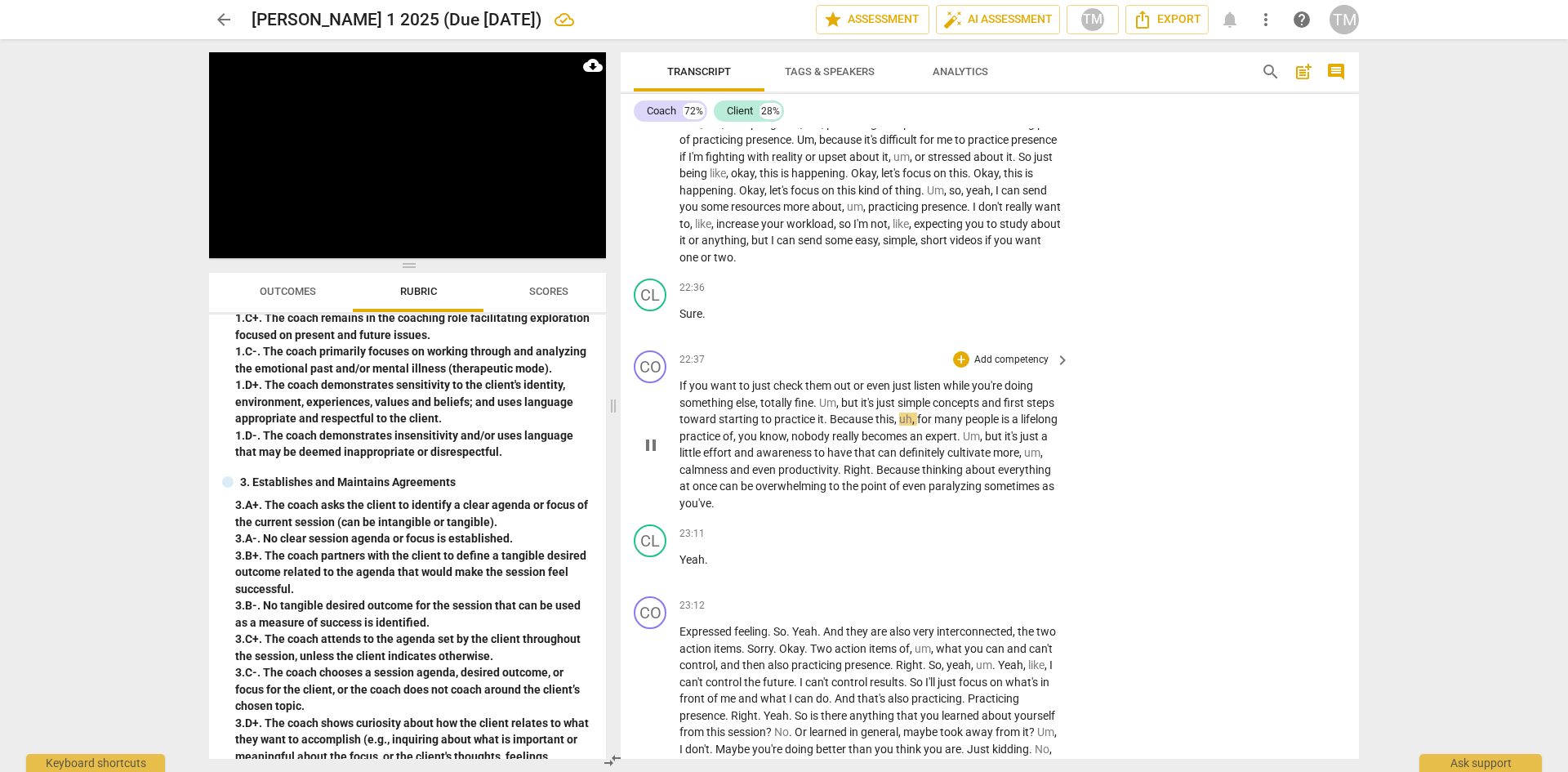
click at [655, 455] on span "pause" at bounding box center [650, 444] width 19 height 19
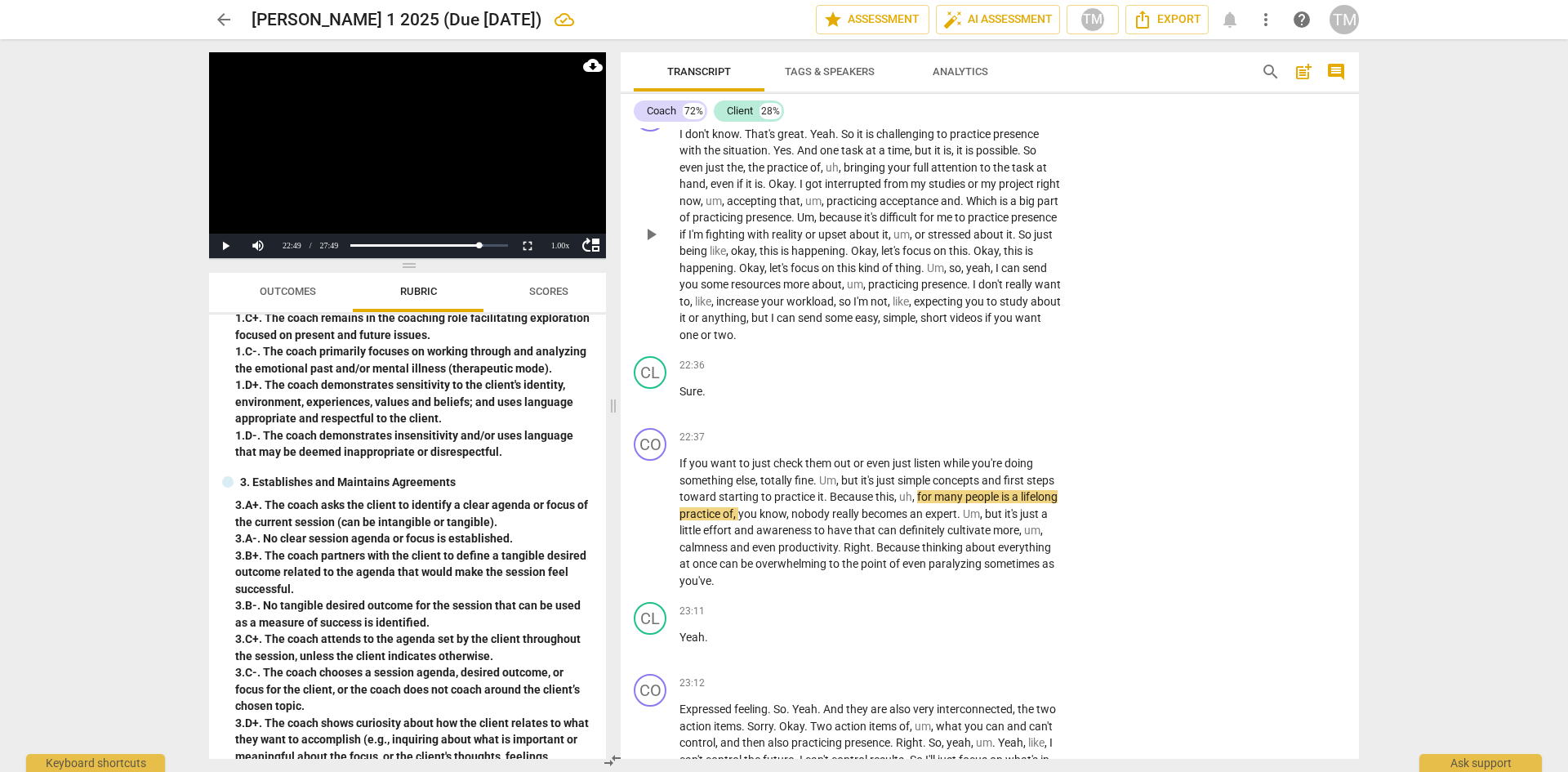
scroll to position [9642, 0]
click at [1019, 120] on p "Add competency" at bounding box center [1011, 112] width 78 height 15
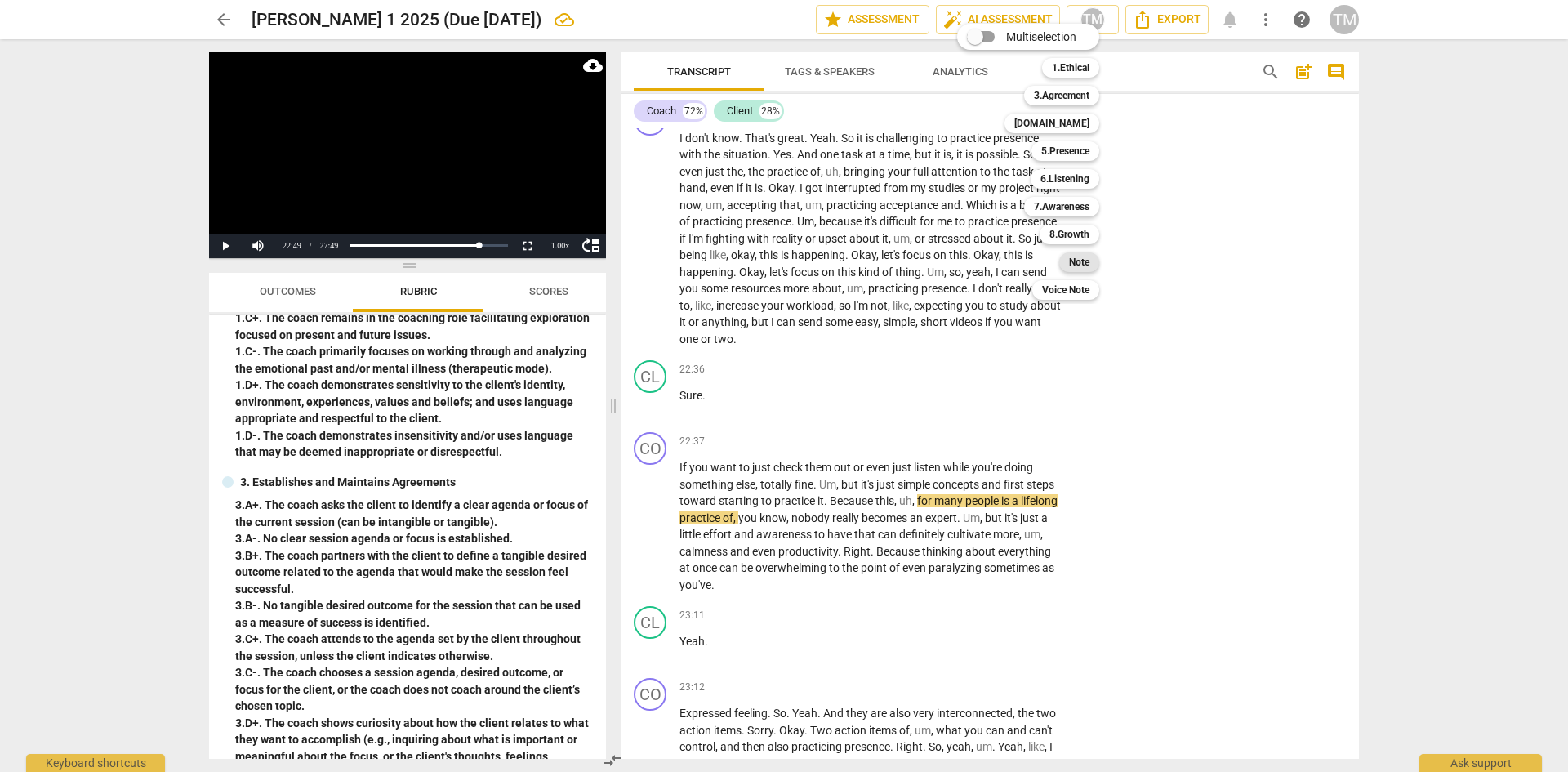
click at [1074, 265] on b "Note" at bounding box center [1079, 262] width 20 height 19
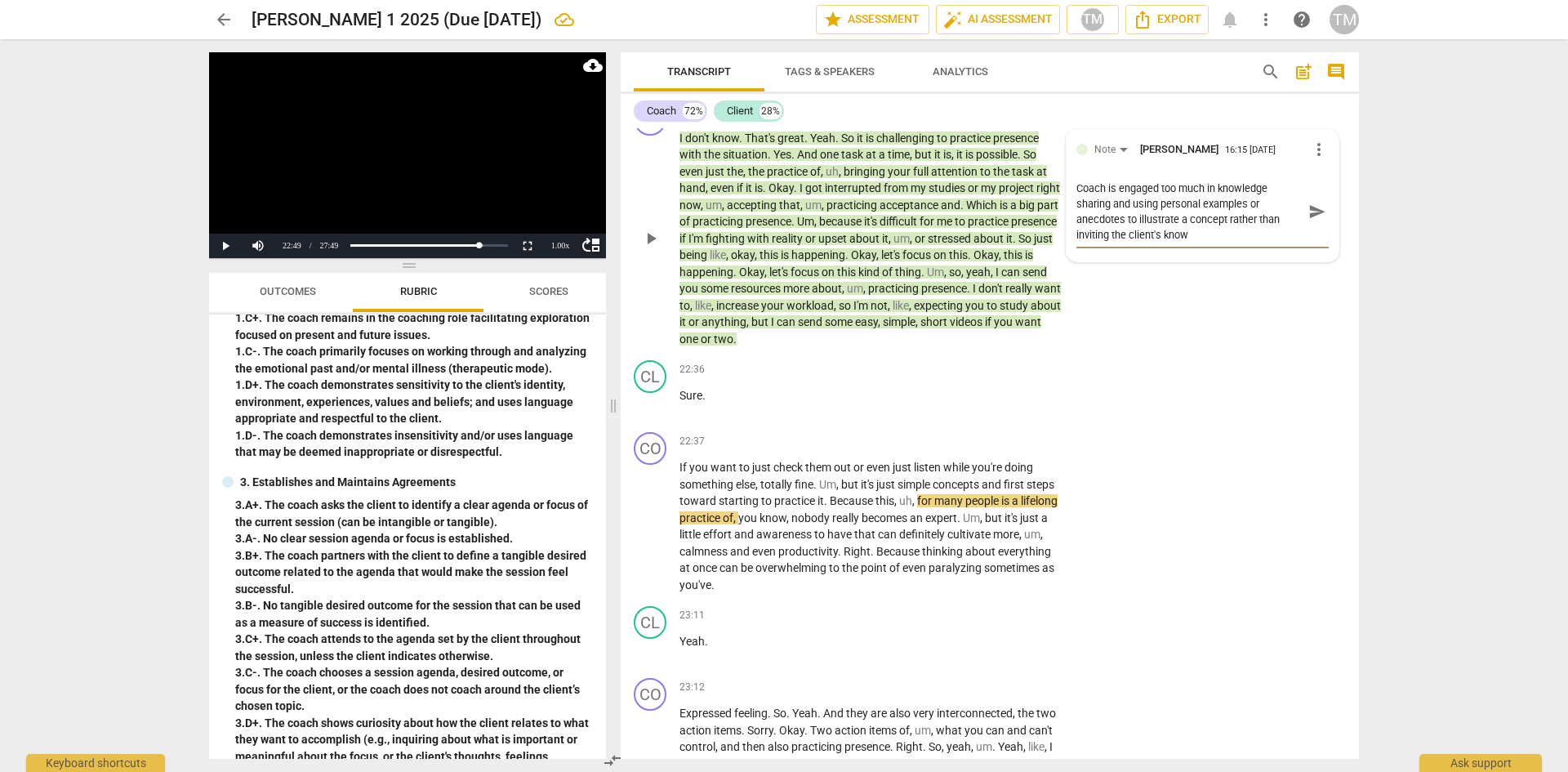
scroll to position [0, 0]
click at [1308, 221] on span "send" at bounding box center [1317, 212] width 18 height 18
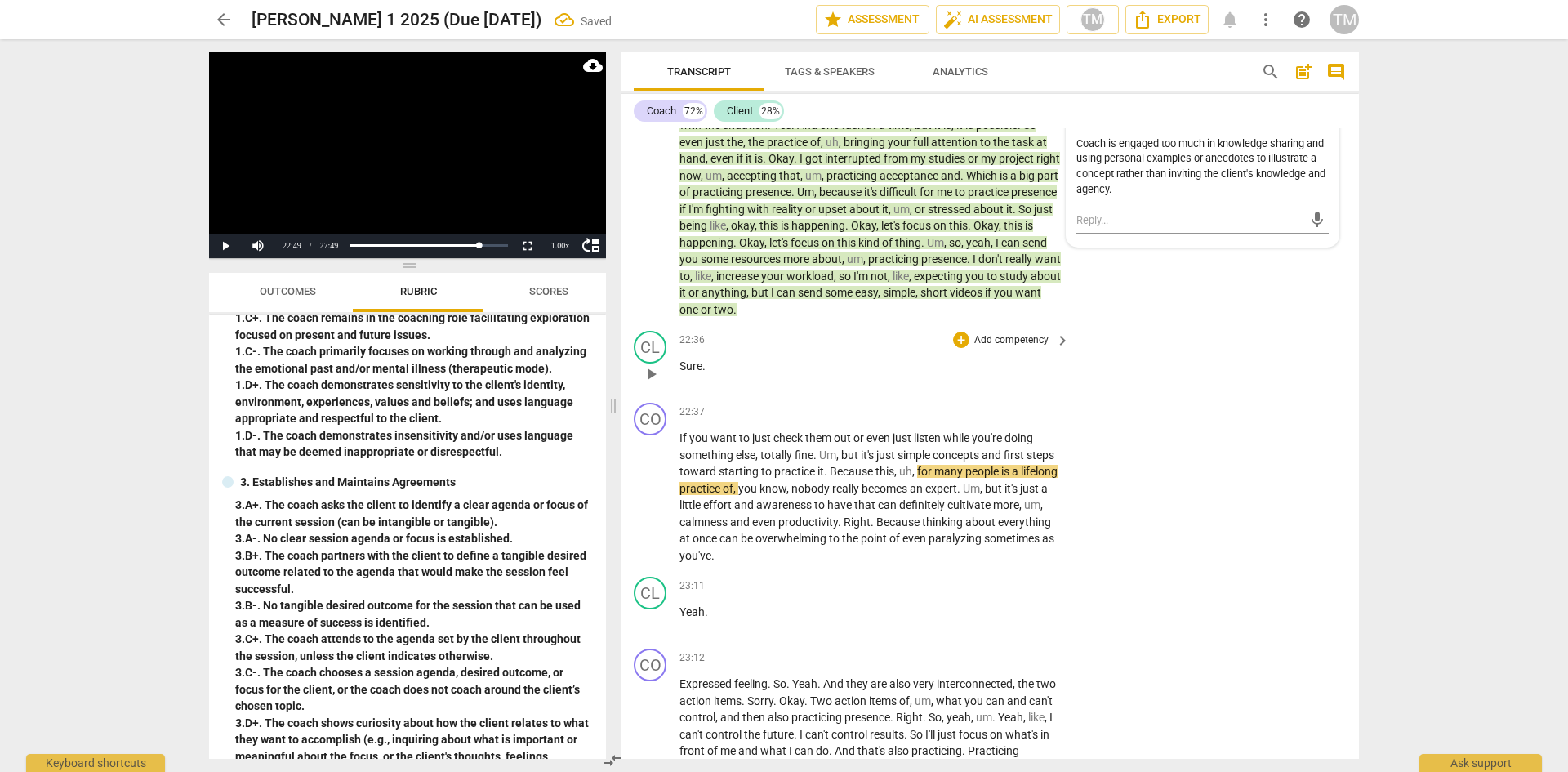
scroll to position [9723, 0]
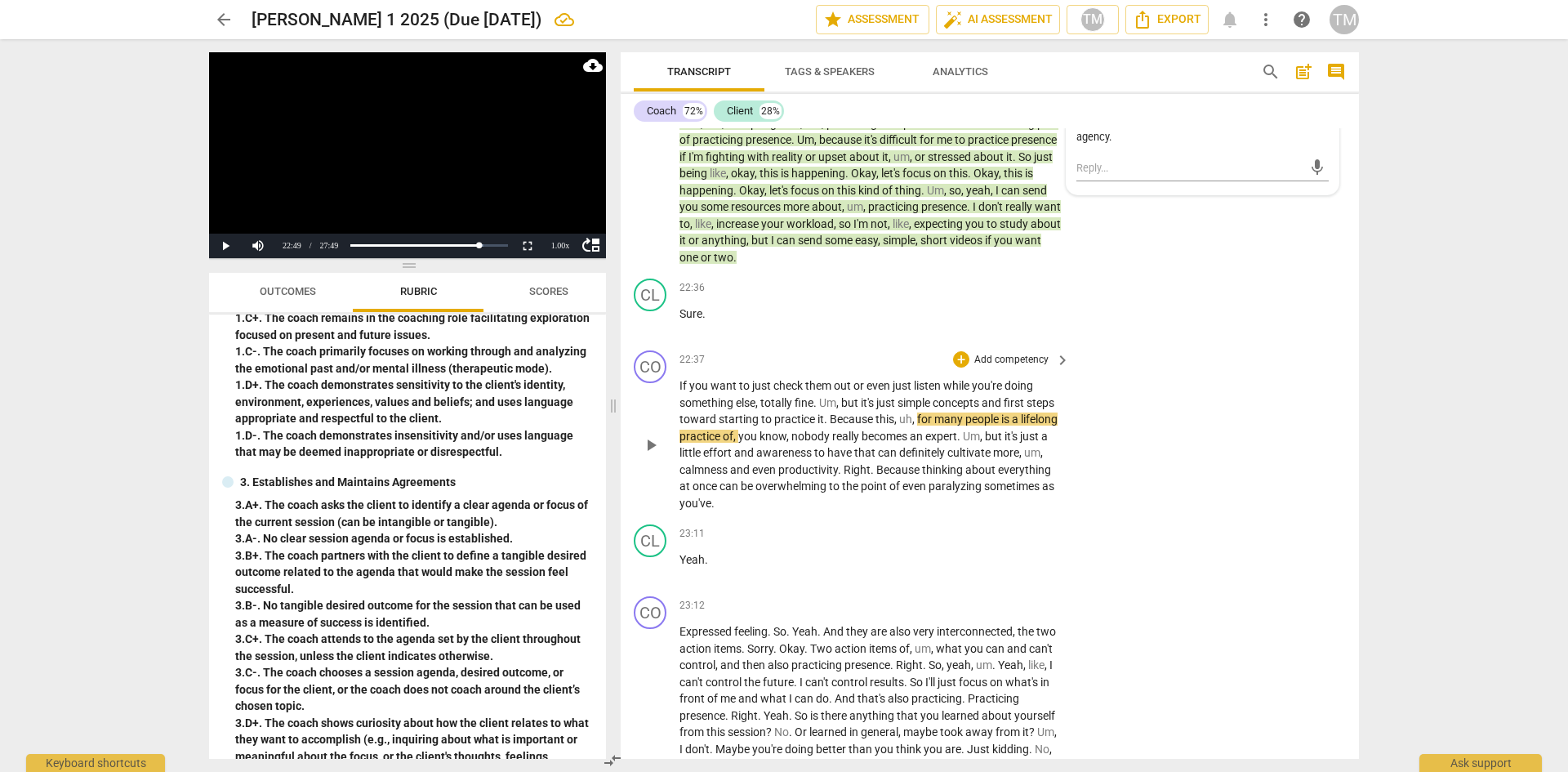
click at [649, 455] on span "play_arrow" at bounding box center [650, 444] width 19 height 19
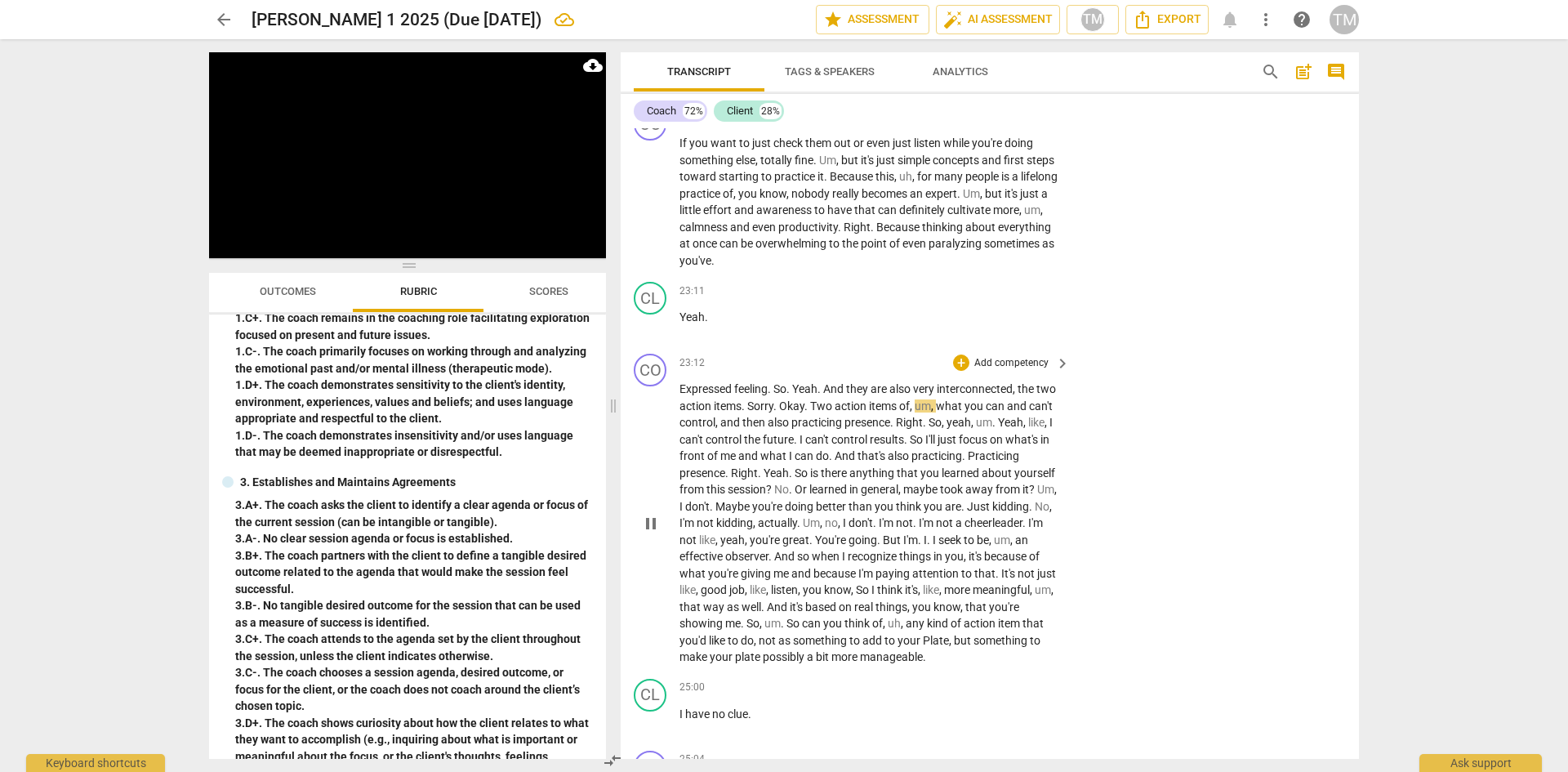
scroll to position [9968, 0]
click at [971, 426] on span "yeah" at bounding box center [959, 420] width 25 height 13
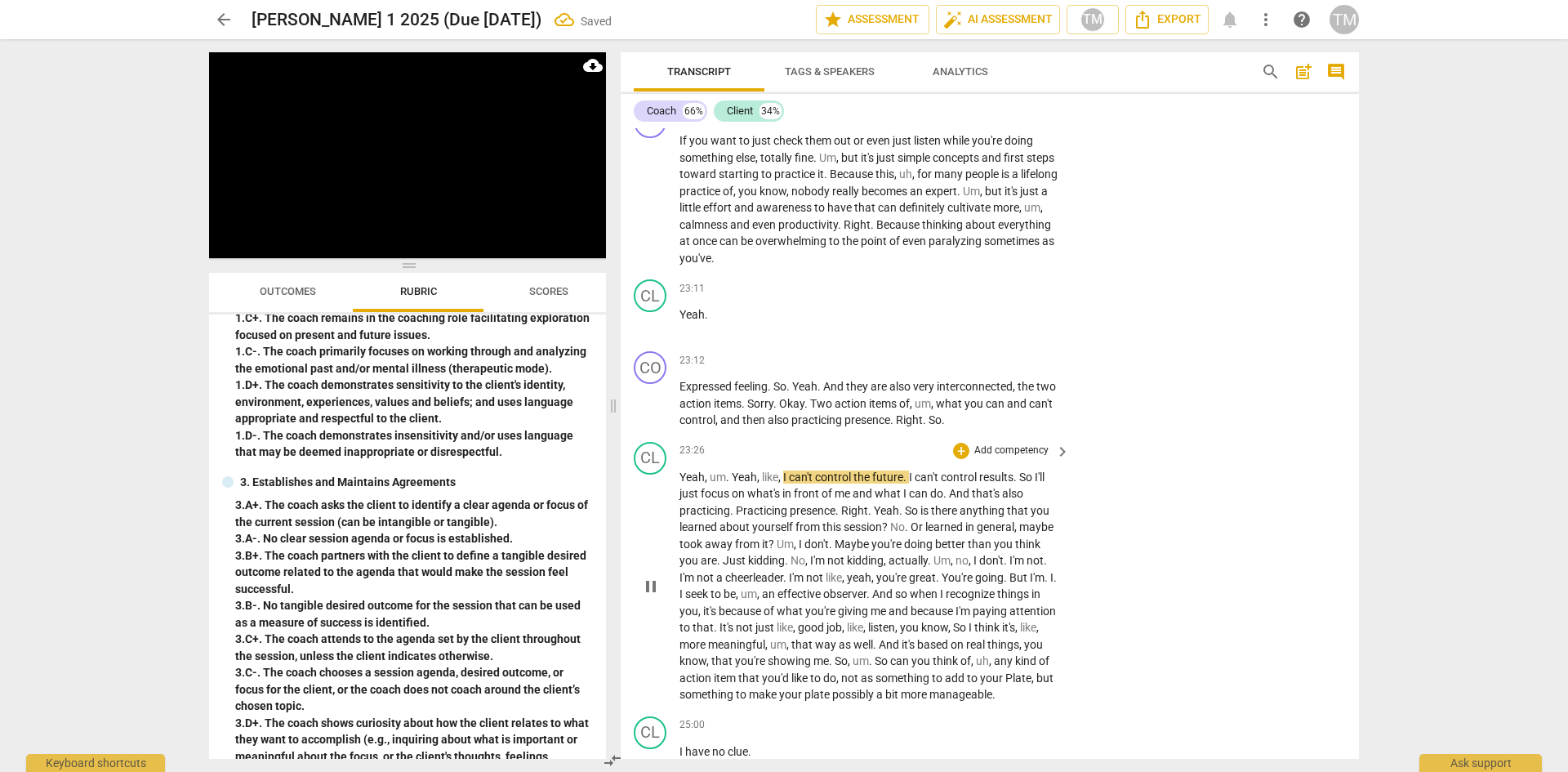
drag, startPoint x: 709, startPoint y: 528, endPoint x: 736, endPoint y: 537, distance: 28.5
click at [710, 484] on span "um" at bounding box center [718, 477] width 16 height 13
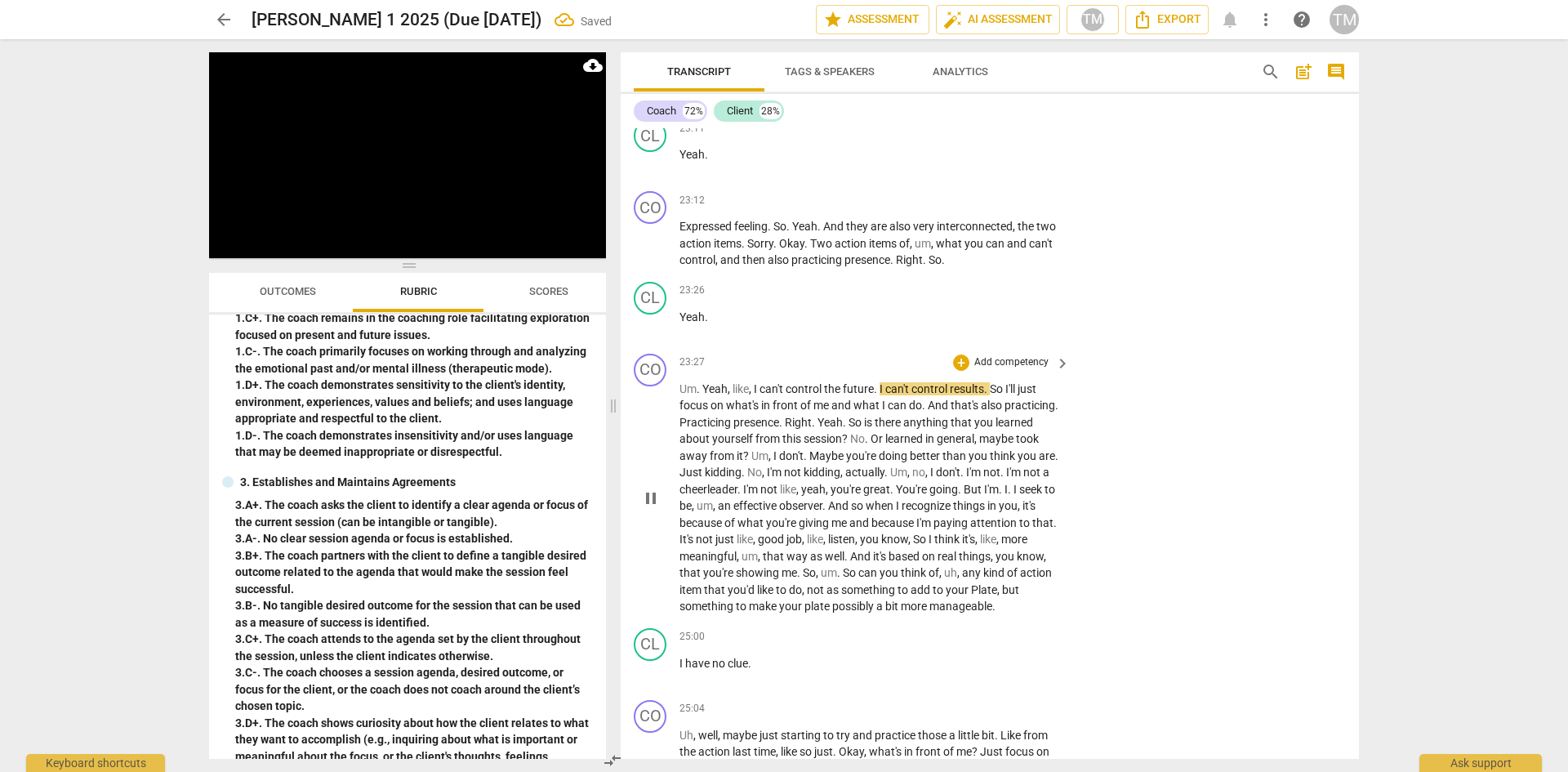
scroll to position [10132, 0]
click at [843, 426] on span "Yeah" at bounding box center [830, 419] width 26 height 13
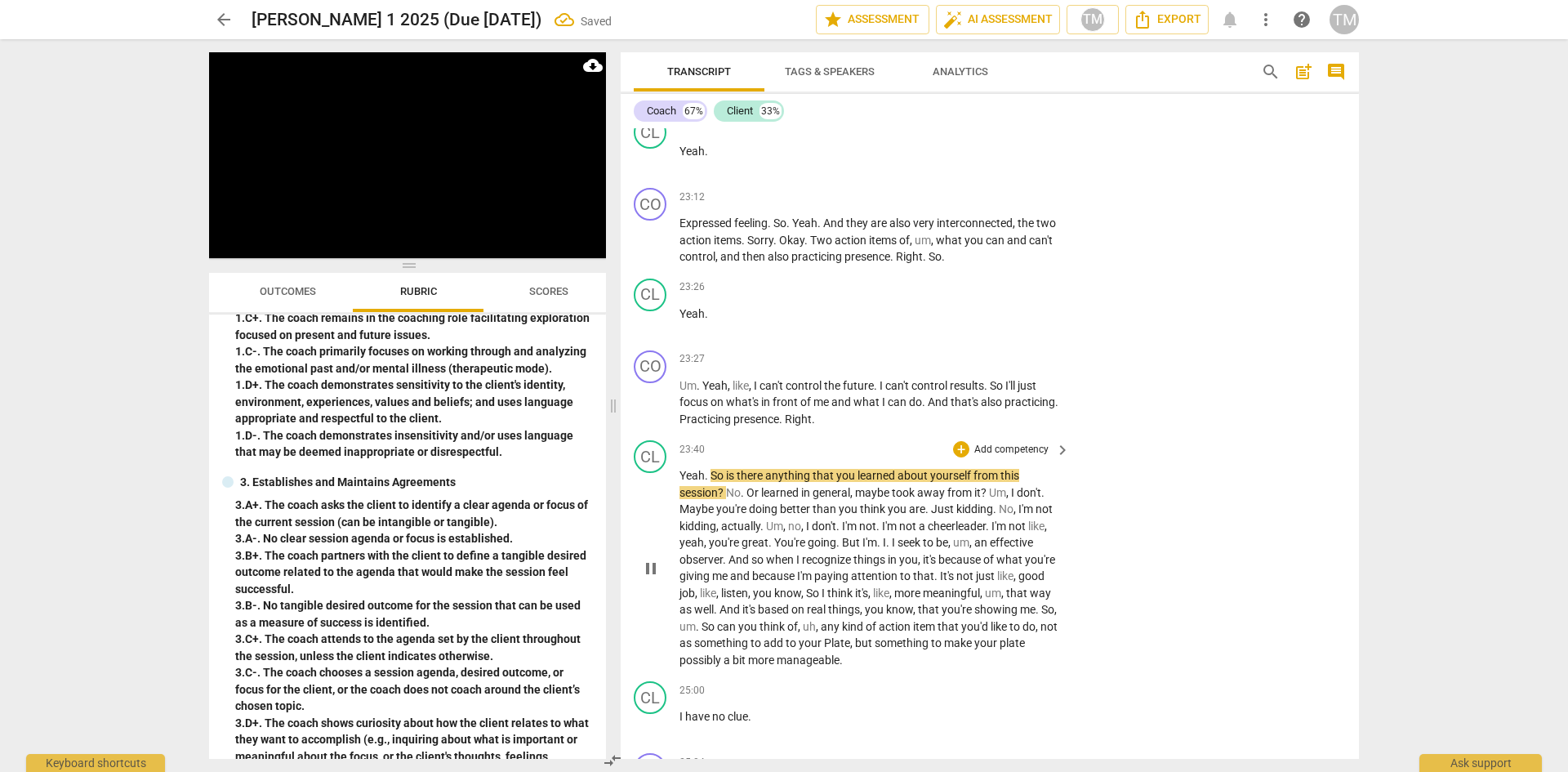
click at [711, 482] on span "So" at bounding box center [718, 475] width 16 height 13
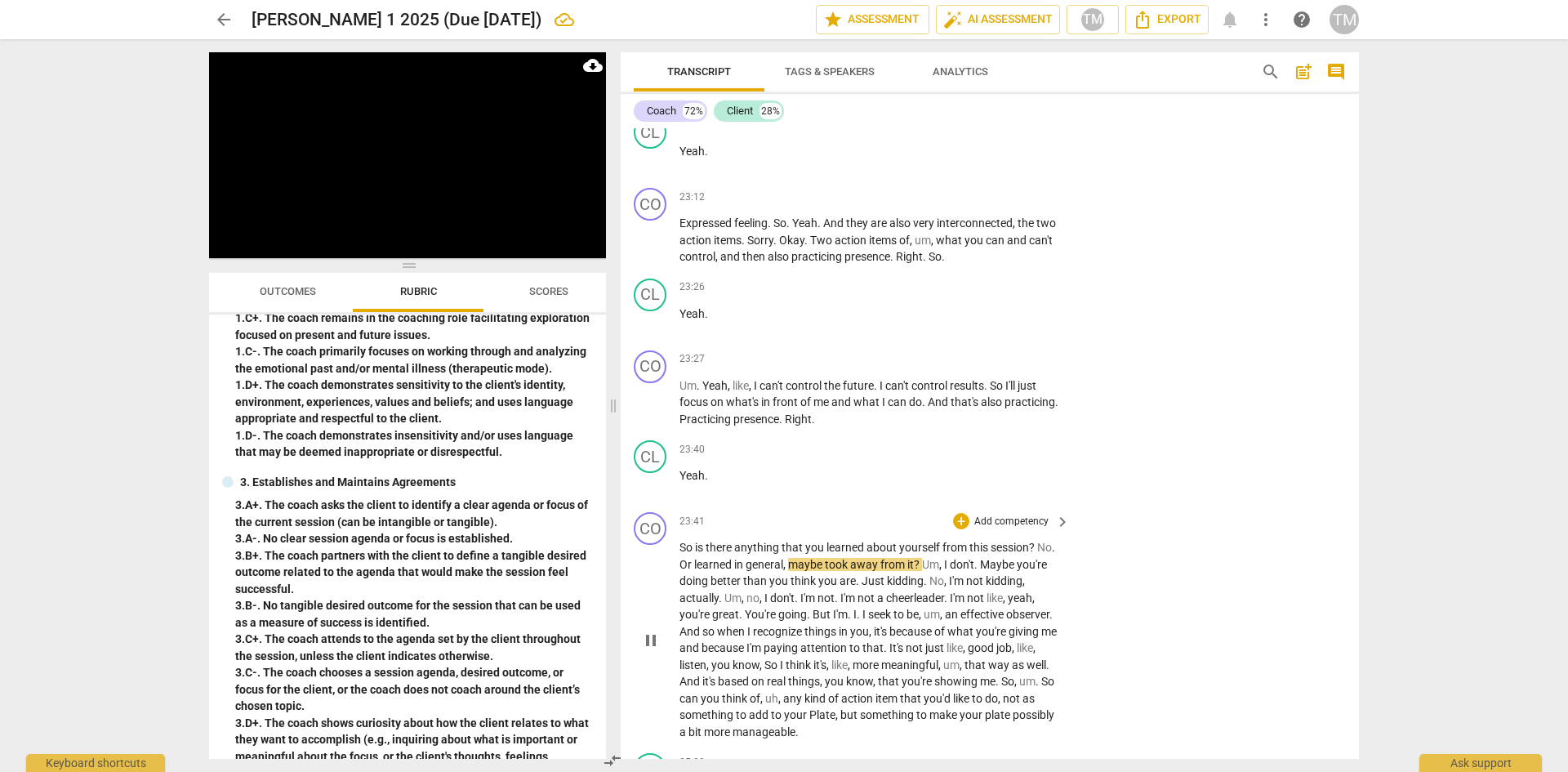
click at [1037, 554] on span "?" at bounding box center [1033, 548] width 8 height 13
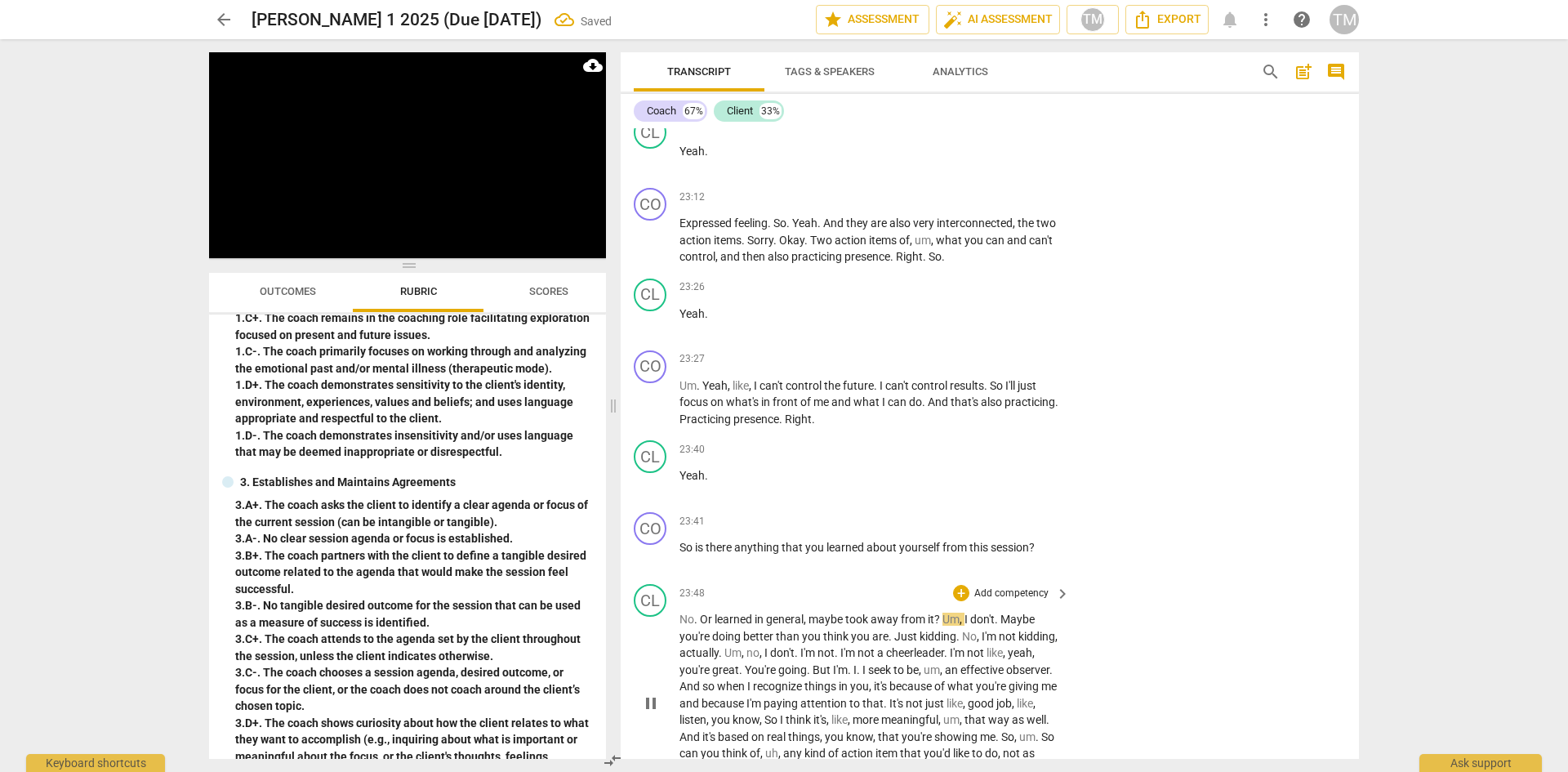
click at [702, 626] on span "Or" at bounding box center [707, 620] width 15 height 13
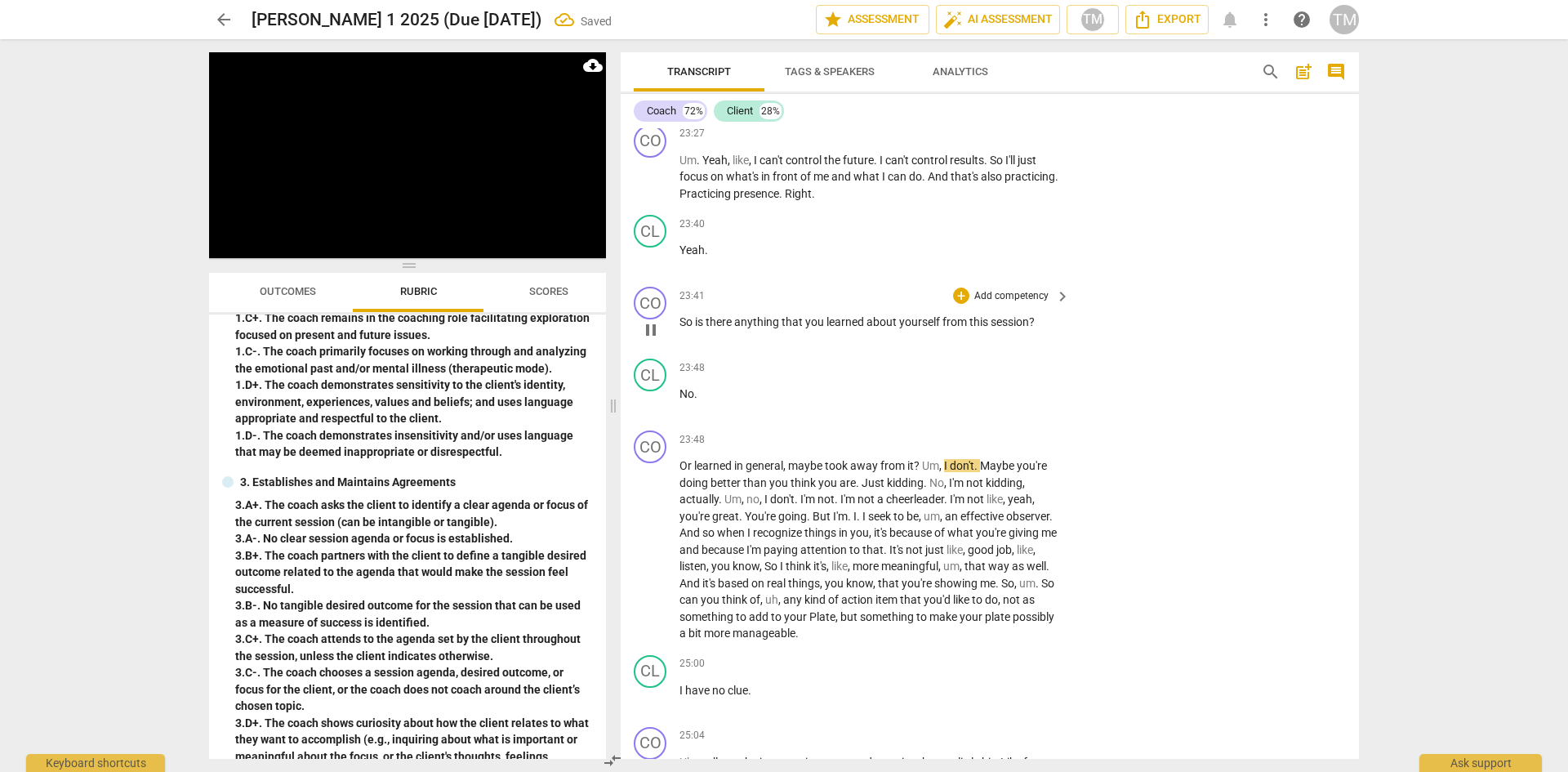
scroll to position [10377, 0]
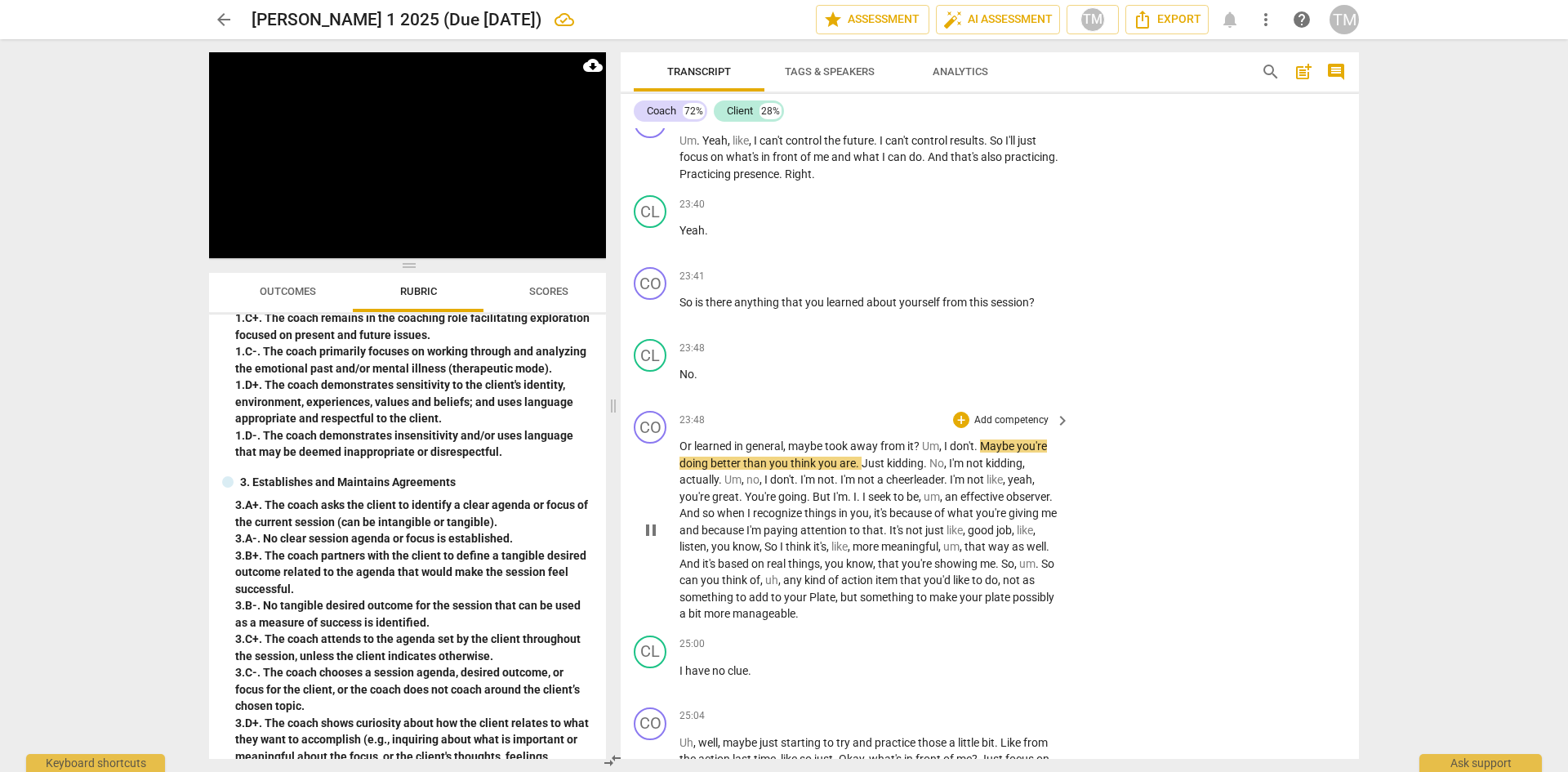
click at [924, 453] on span "Um" at bounding box center [930, 446] width 17 height 13
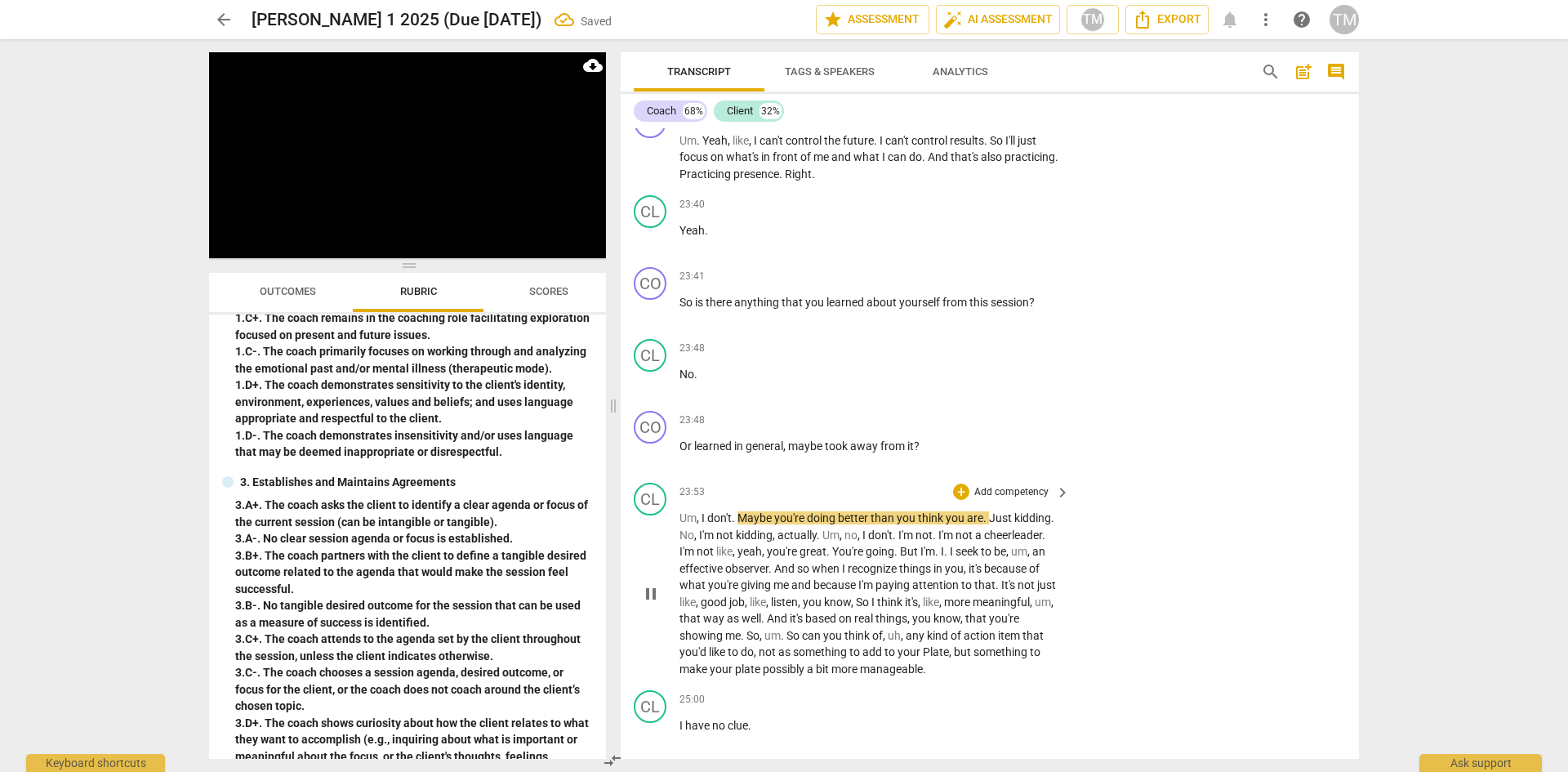
click at [741, 525] on span "Maybe" at bounding box center [756, 518] width 36 height 13
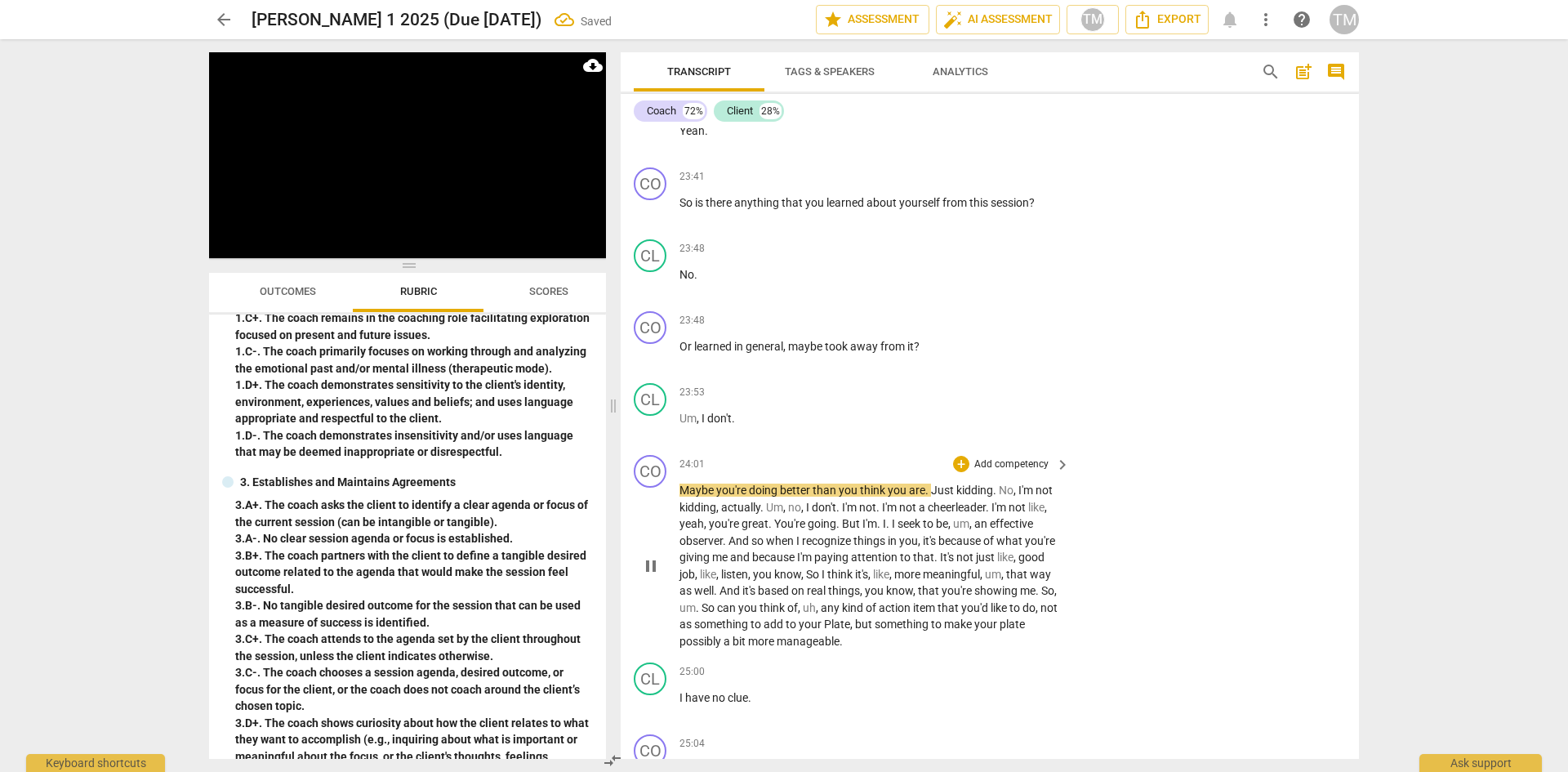
scroll to position [10541, 0]
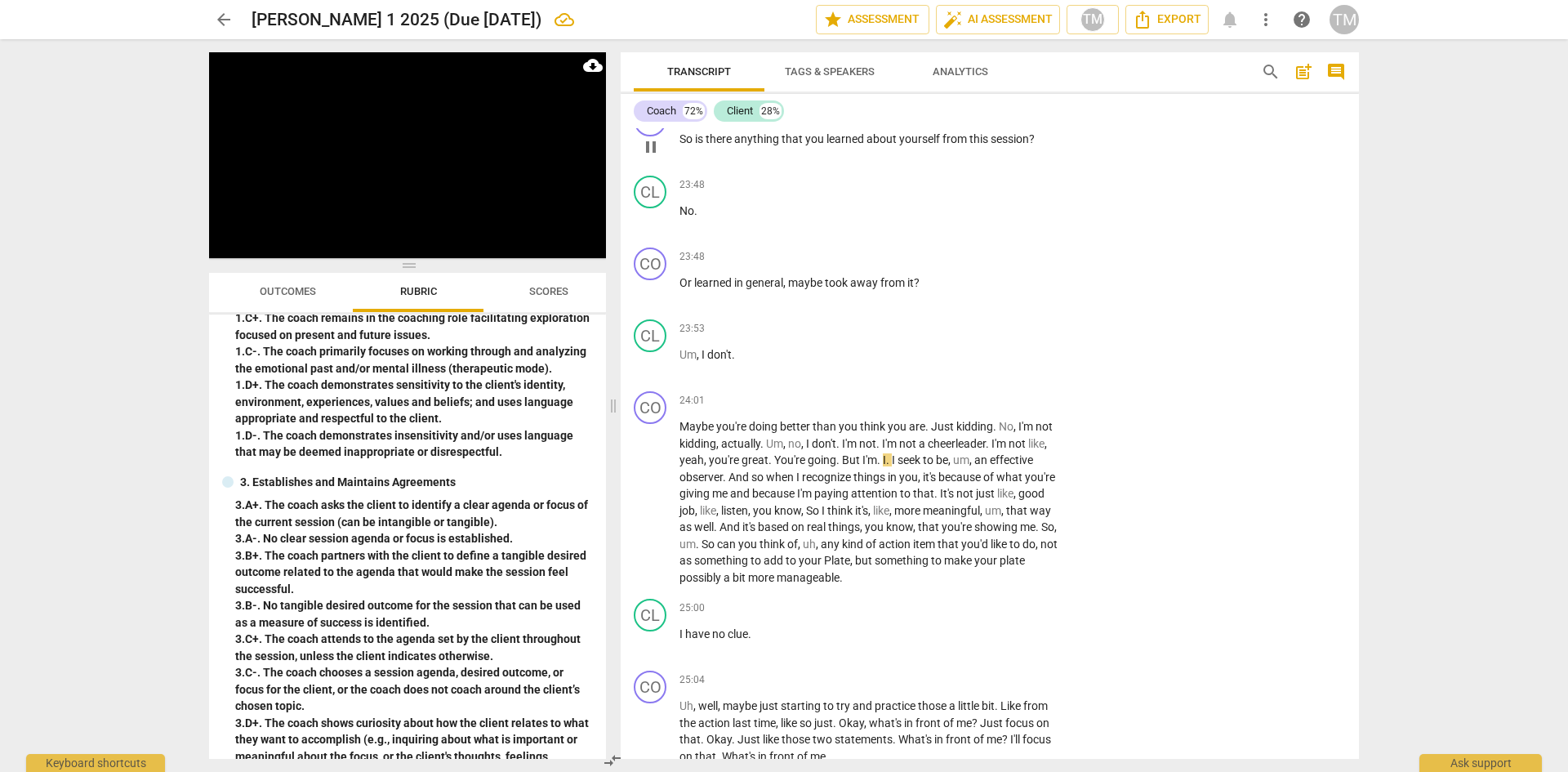
click at [1033, 121] on p "Add competency" at bounding box center [1011, 113] width 78 height 15
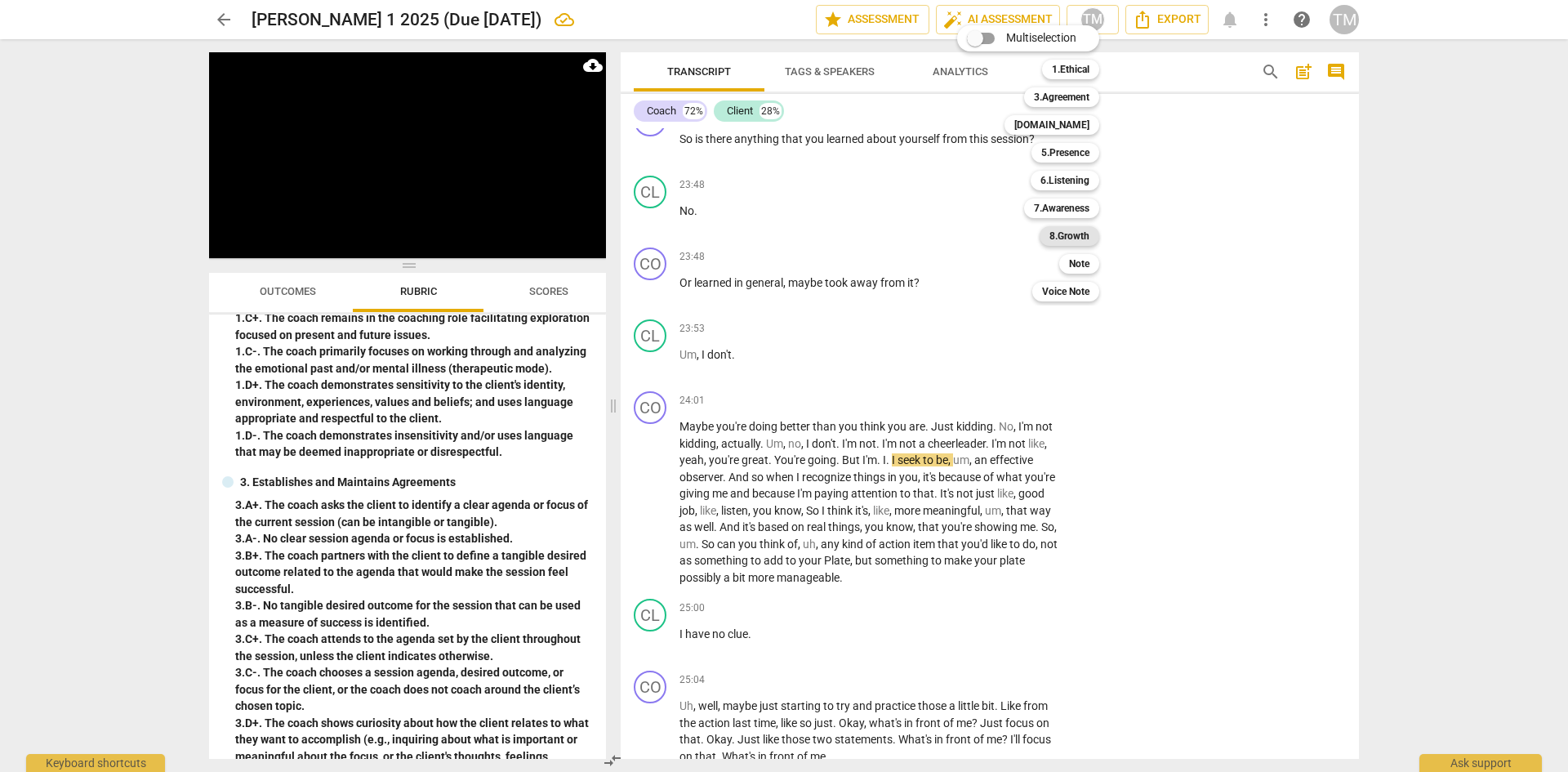
drag, startPoint x: 1087, startPoint y: 239, endPoint x: 1090, endPoint y: 282, distance: 43.1
click at [1086, 238] on b "8.Growth" at bounding box center [1070, 235] width 40 height 19
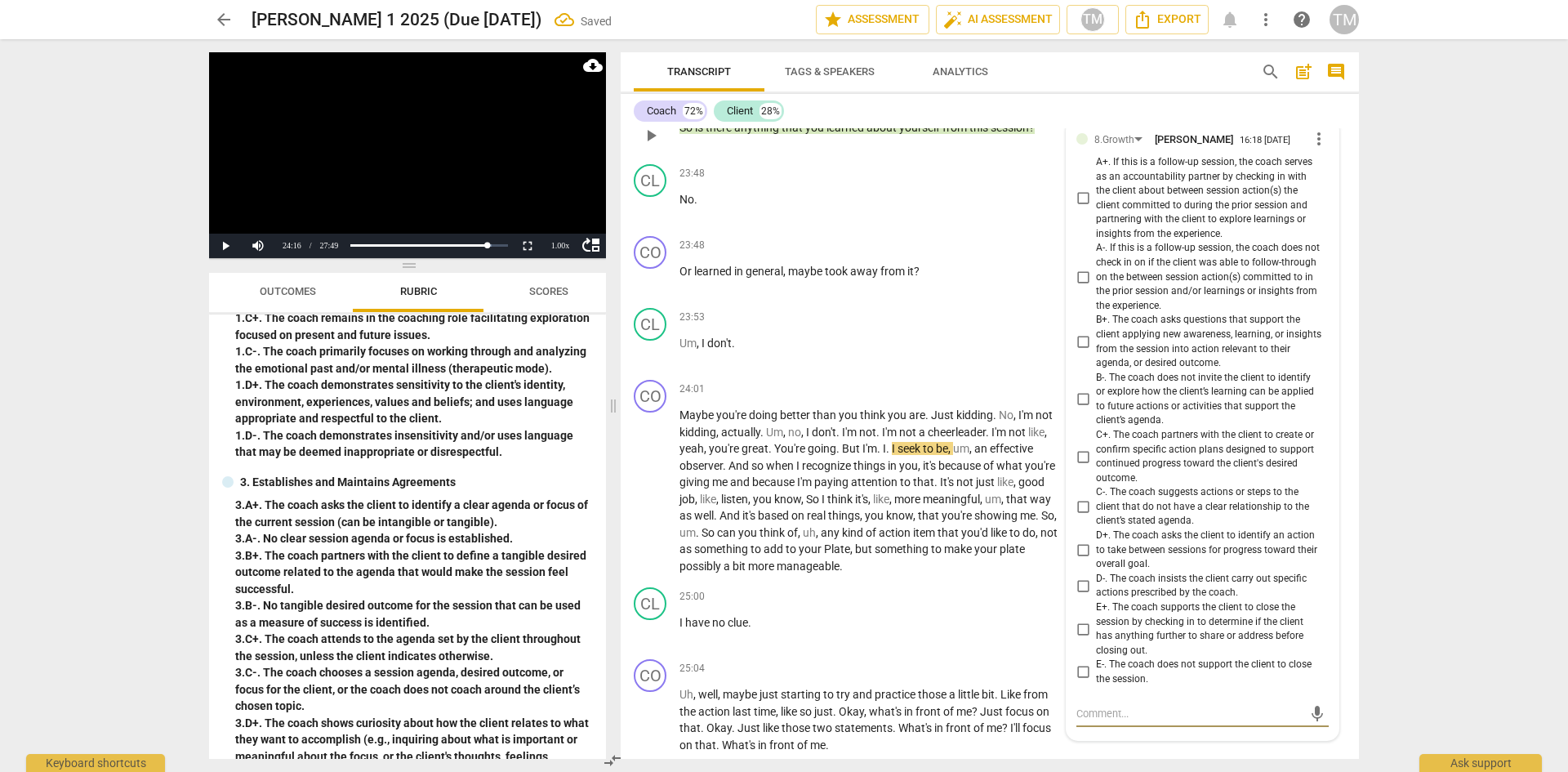
scroll to position [10545, 0]
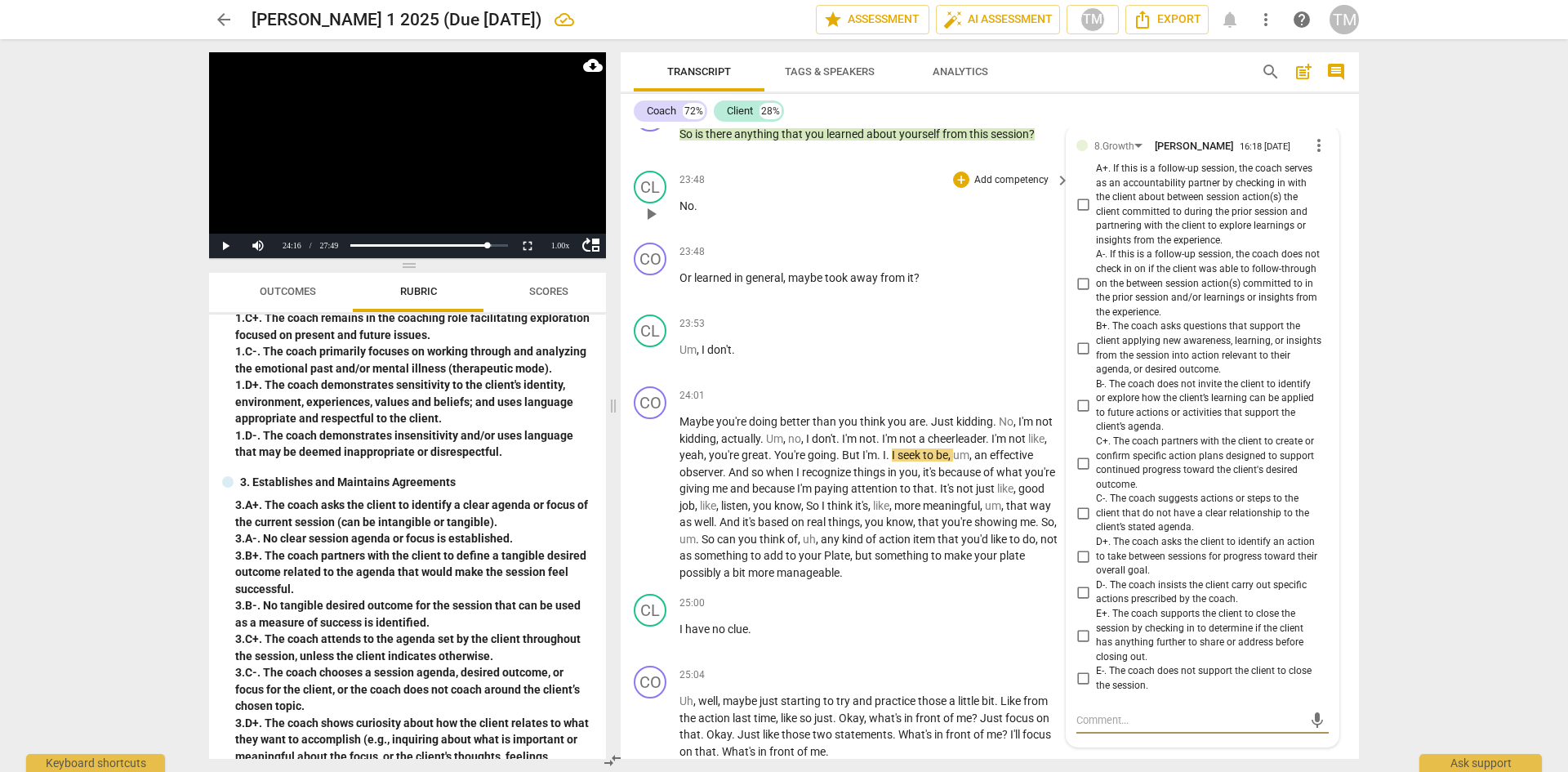
click at [1003, 188] on div "+ Add competency" at bounding box center [1002, 180] width 98 height 16
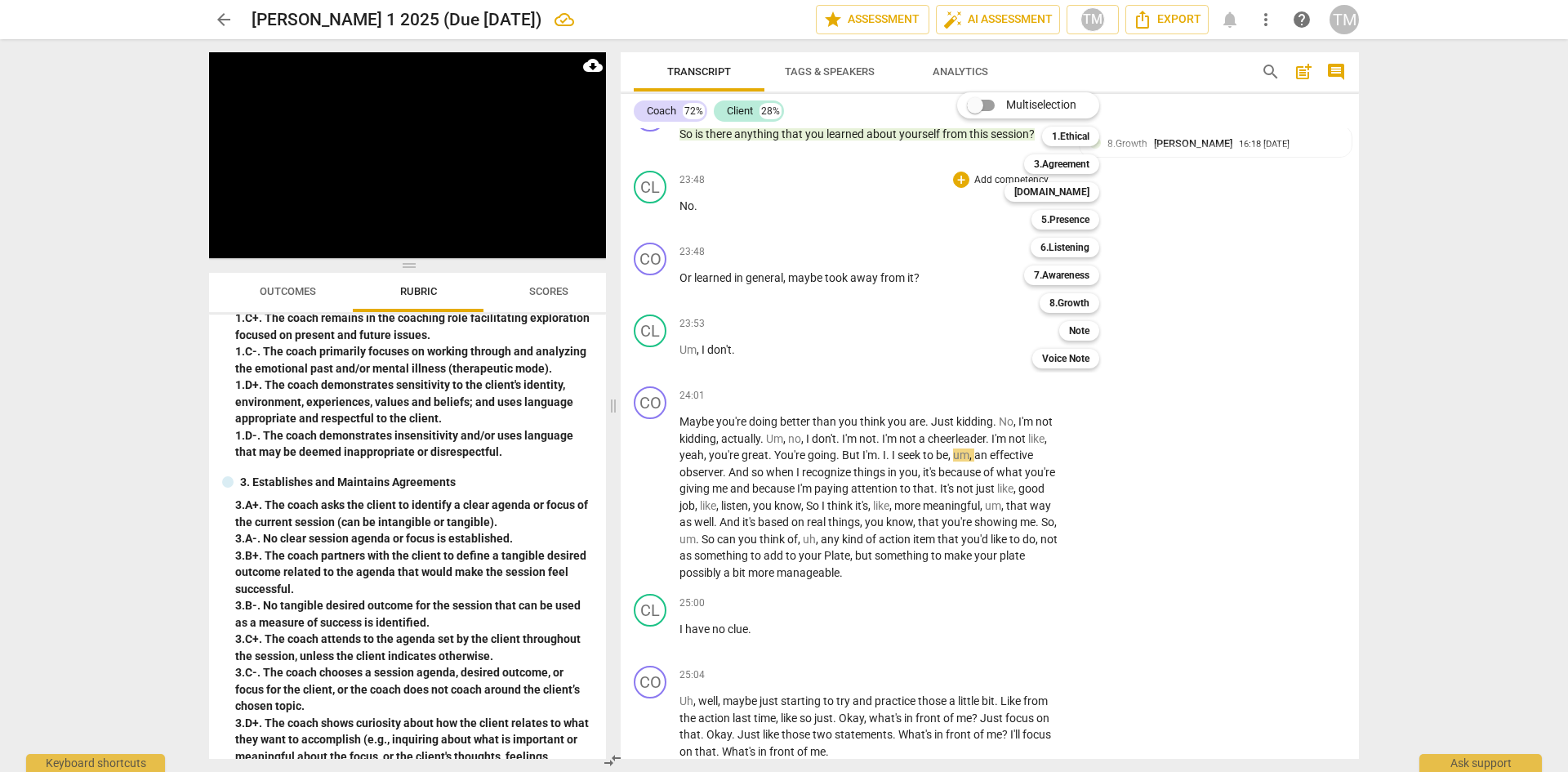
click at [976, 419] on div at bounding box center [784, 386] width 1568 height 772
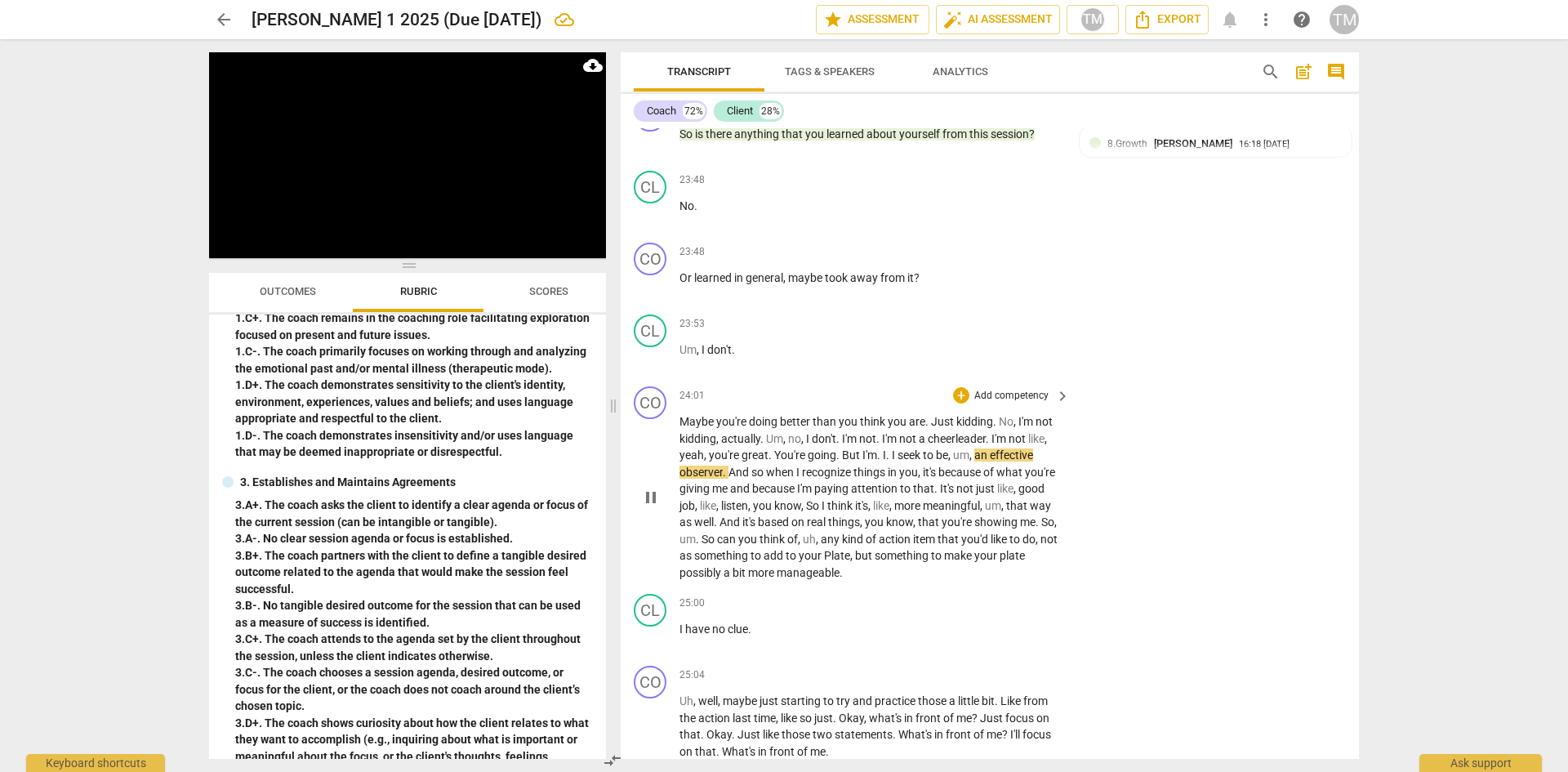
click at [1018, 403] on p "Add competency" at bounding box center [1011, 396] width 78 height 15
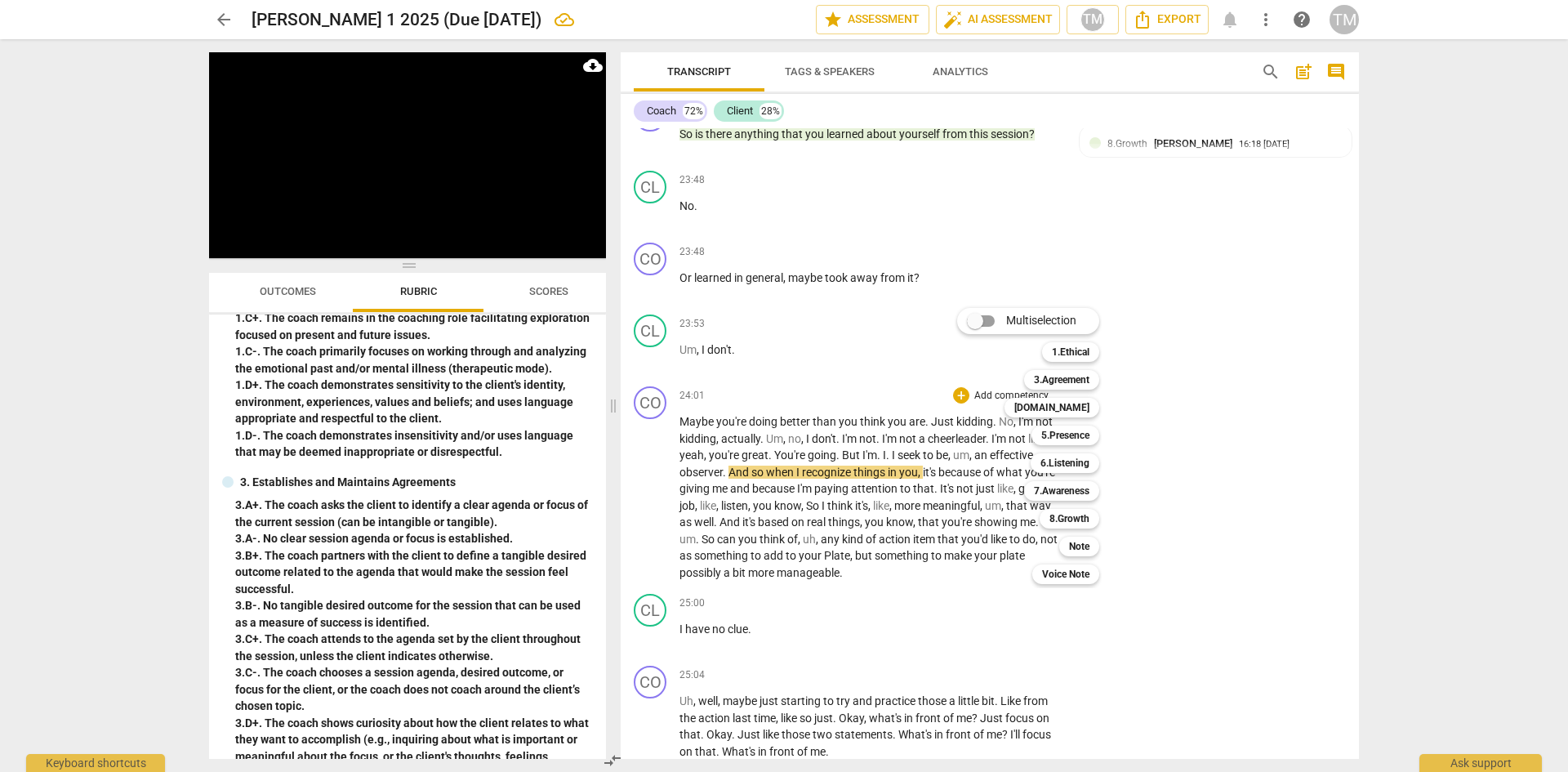
drag, startPoint x: 1107, startPoint y: 192, endPoint x: 1146, endPoint y: 212, distance: 43.8
click at [1109, 192] on div at bounding box center [784, 386] width 1568 height 772
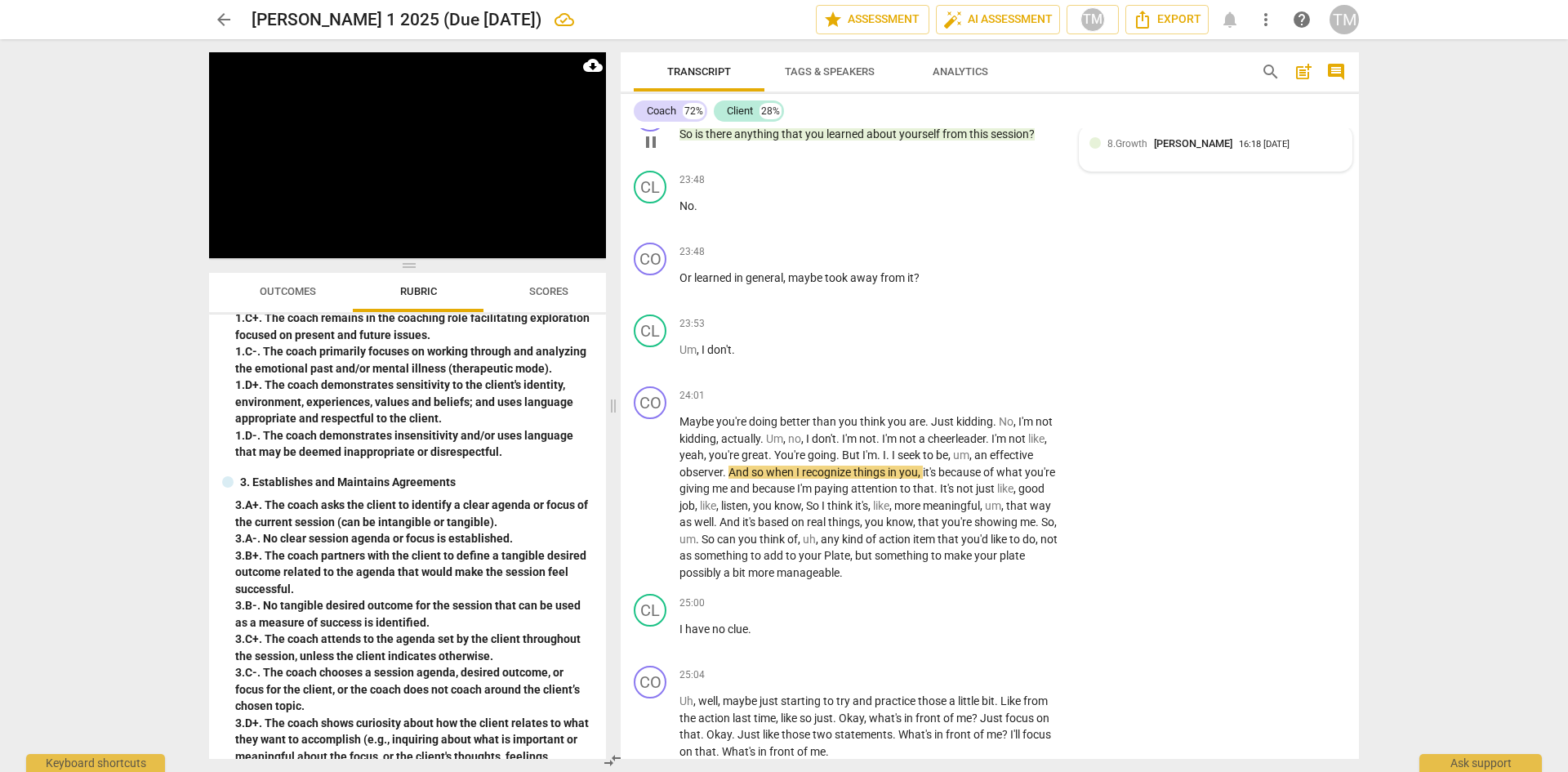
click at [1190, 150] on span "[PERSON_NAME]" at bounding box center [1193, 142] width 78 height 12
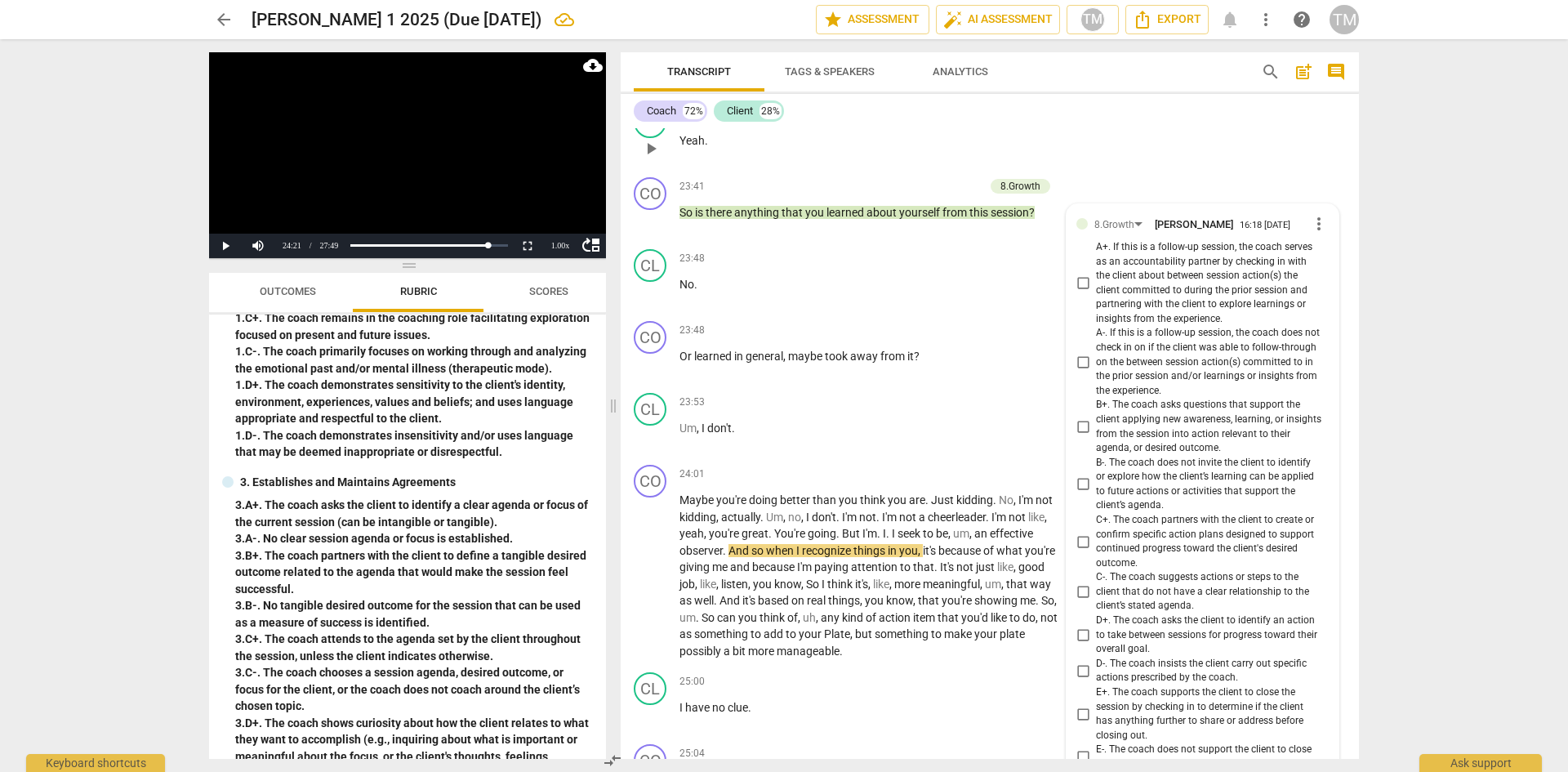
scroll to position [10464, 0]
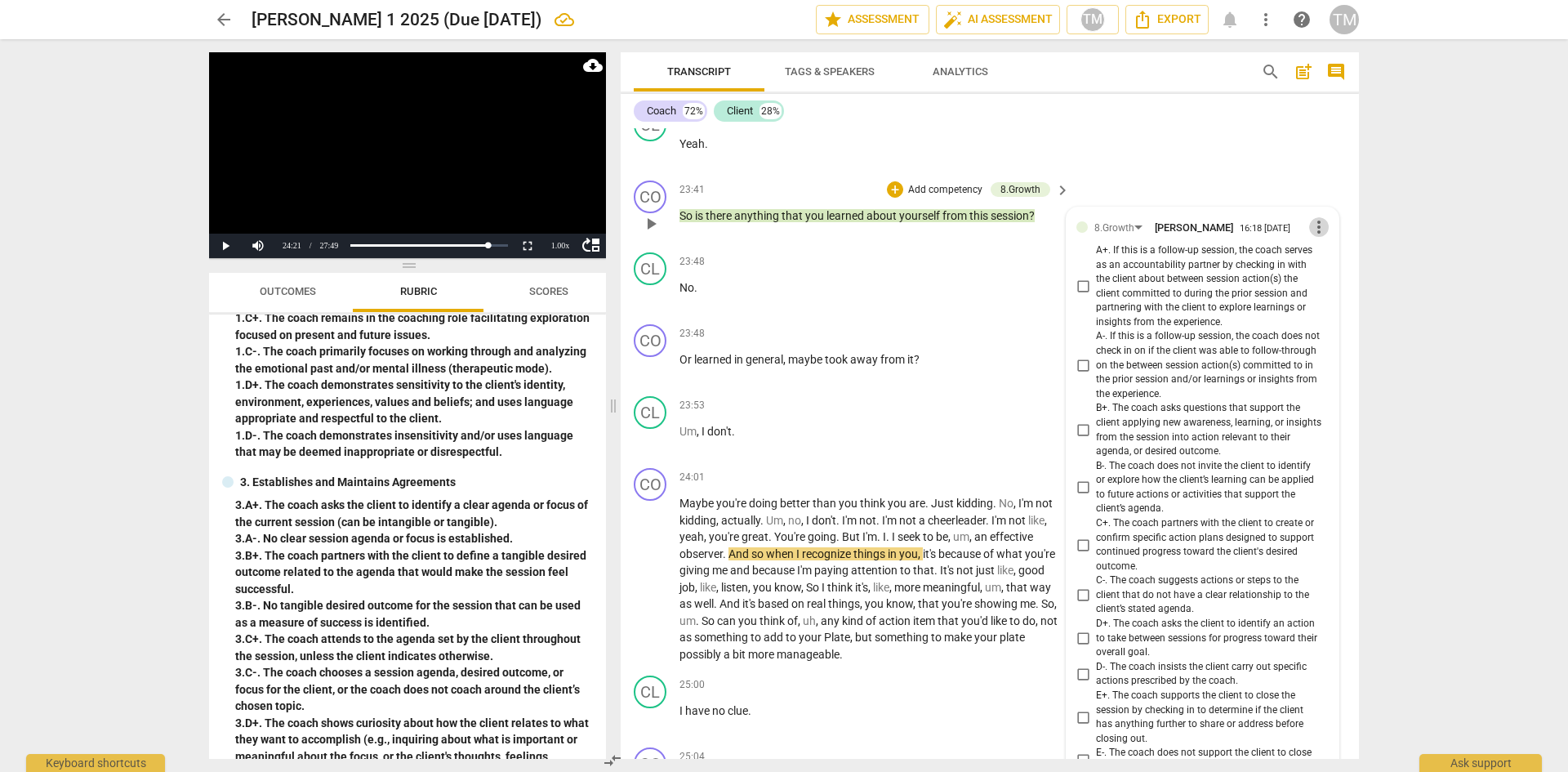
click at [1314, 237] on span "more_vert" at bounding box center [1318, 226] width 19 height 19
click at [1326, 302] on li "Delete" at bounding box center [1332, 308] width 57 height 31
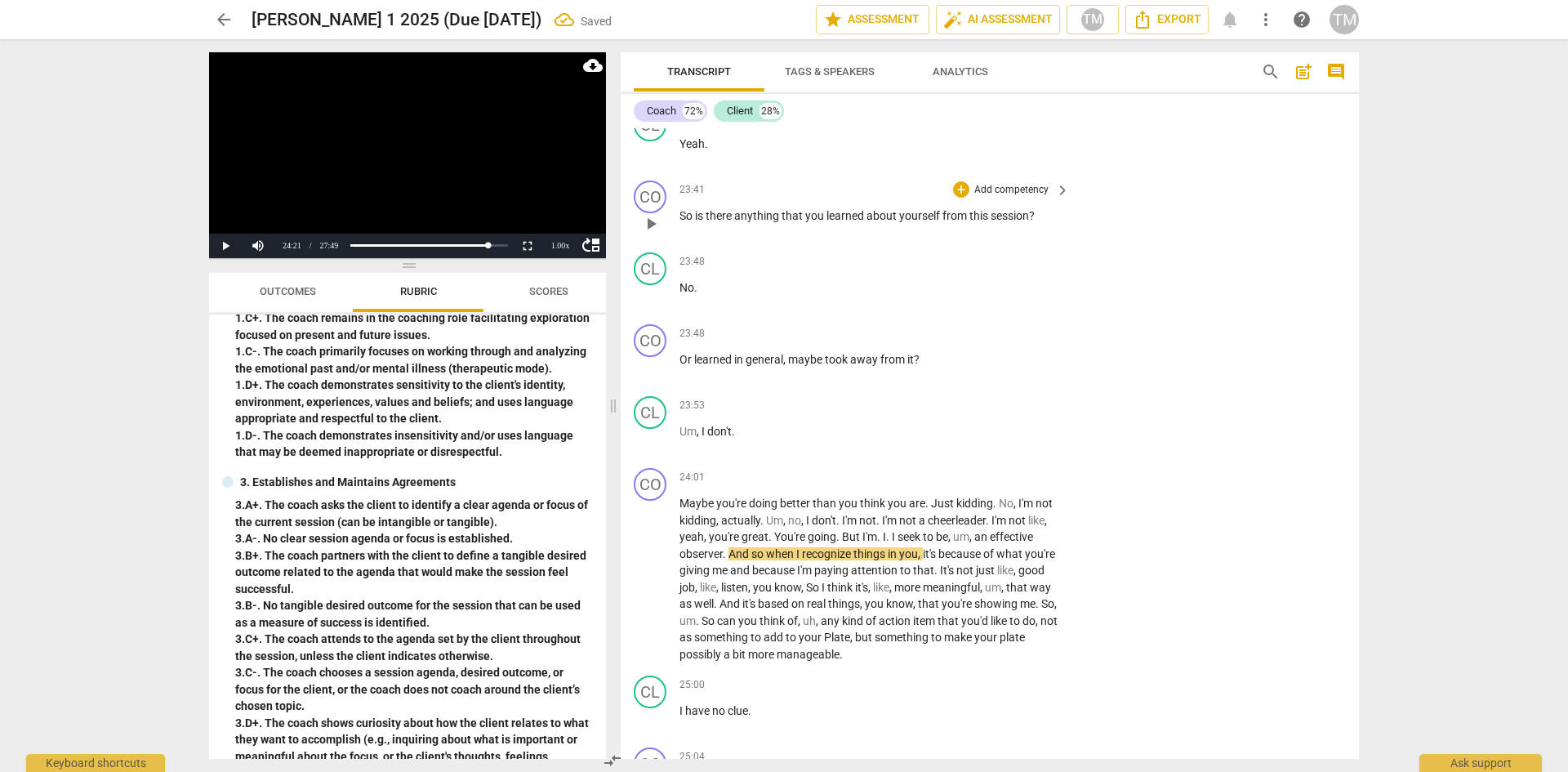
click at [1019, 198] on p "Add competency" at bounding box center [1011, 191] width 78 height 15
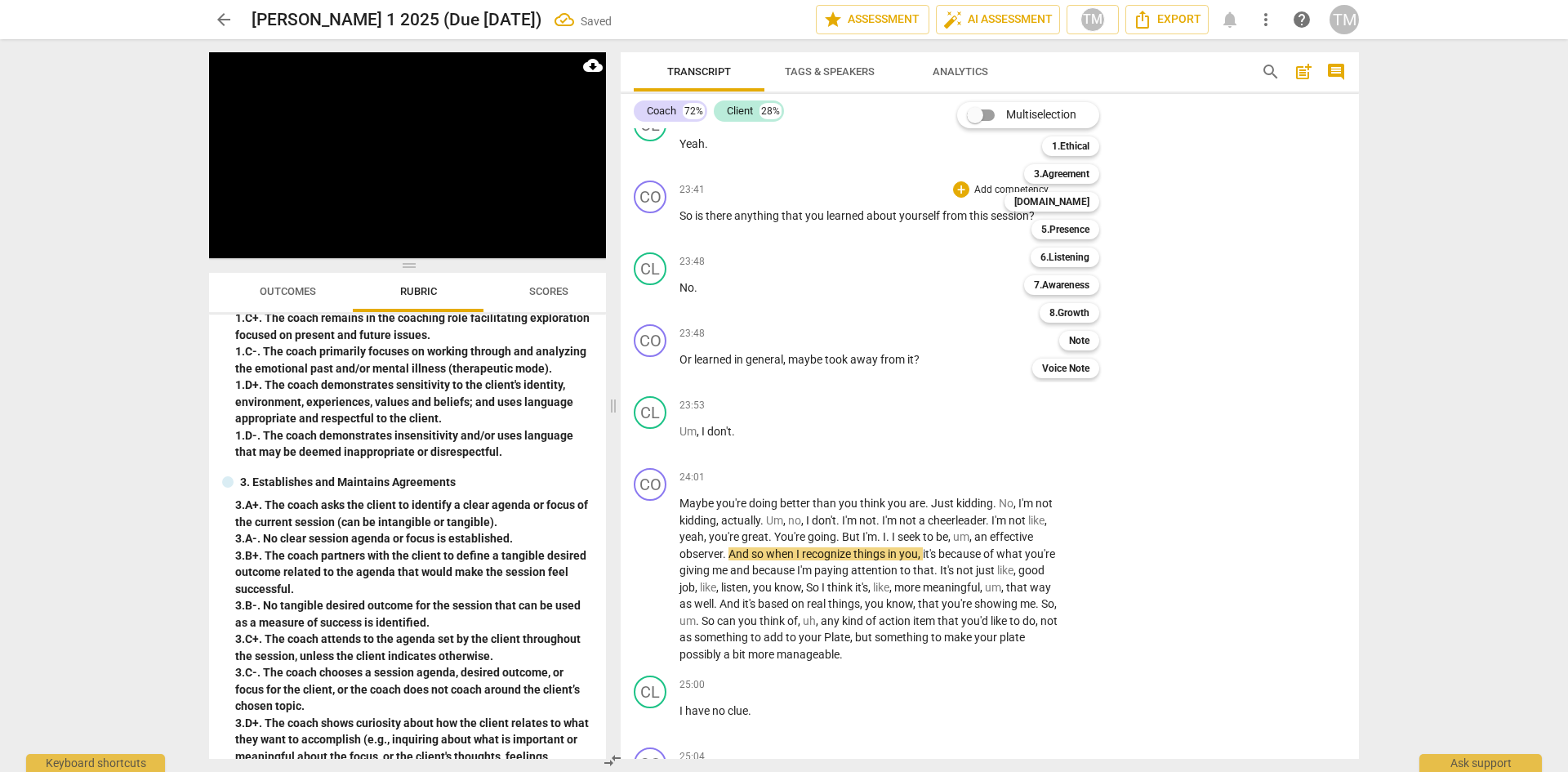
click at [1082, 344] on b "Note" at bounding box center [1079, 340] width 20 height 19
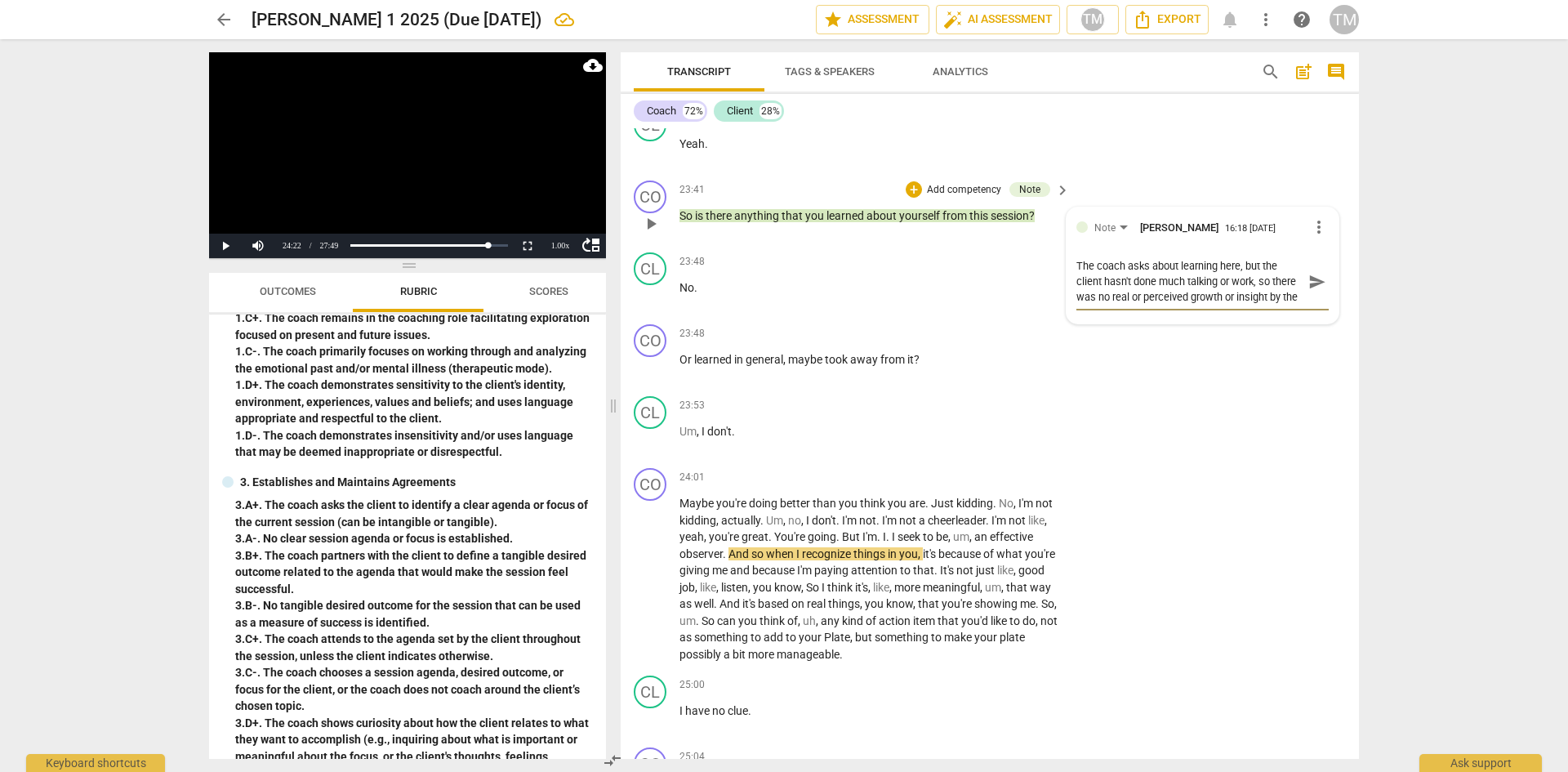
scroll to position [15, 0]
click at [1108, 305] on textarea "The coach asks about learning here, but the client hasn't done much talking or …" at bounding box center [1189, 281] width 226 height 47
click at [1311, 298] on span "send" at bounding box center [1317, 289] width 18 height 18
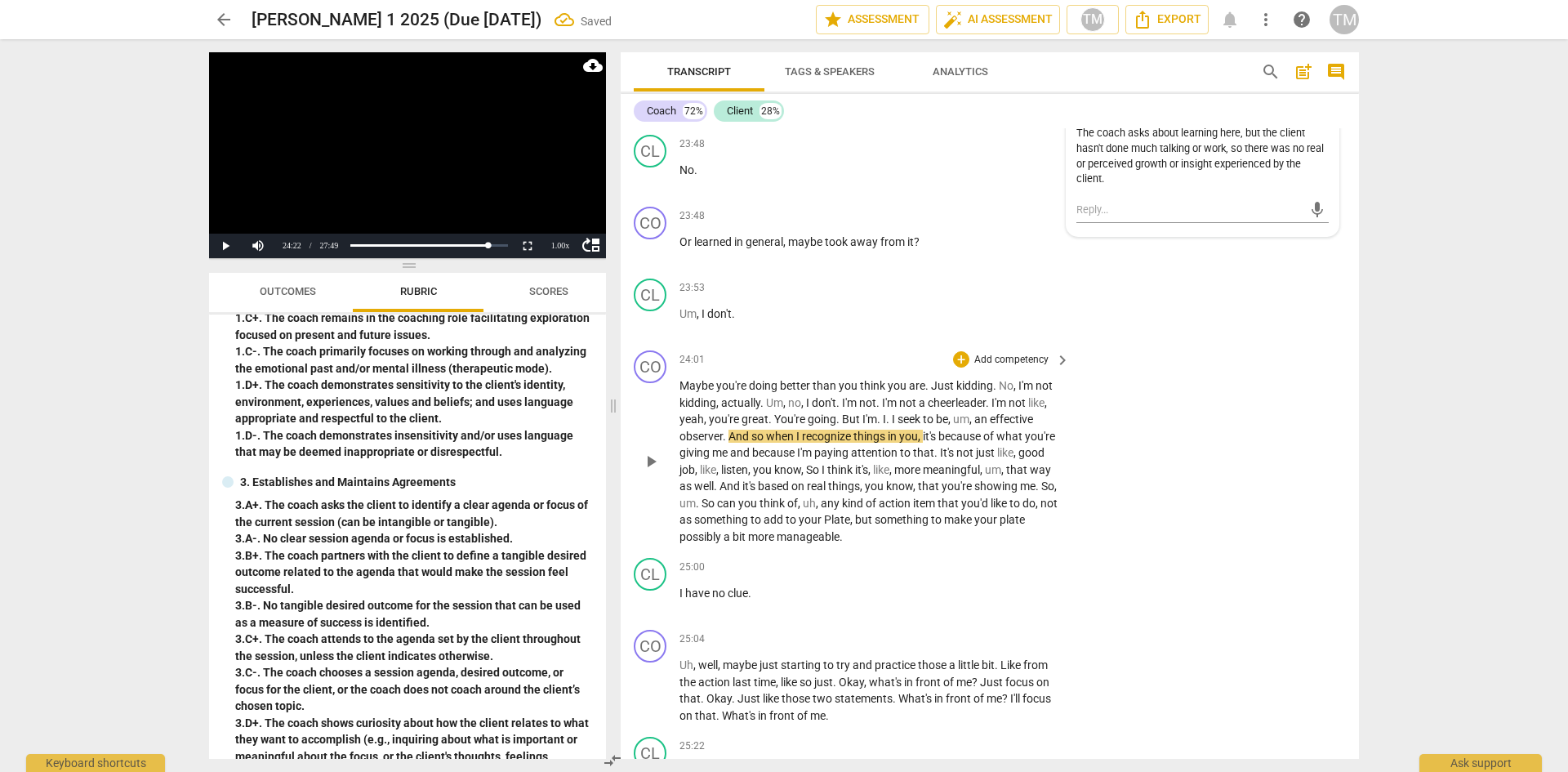
scroll to position [10627, 0]
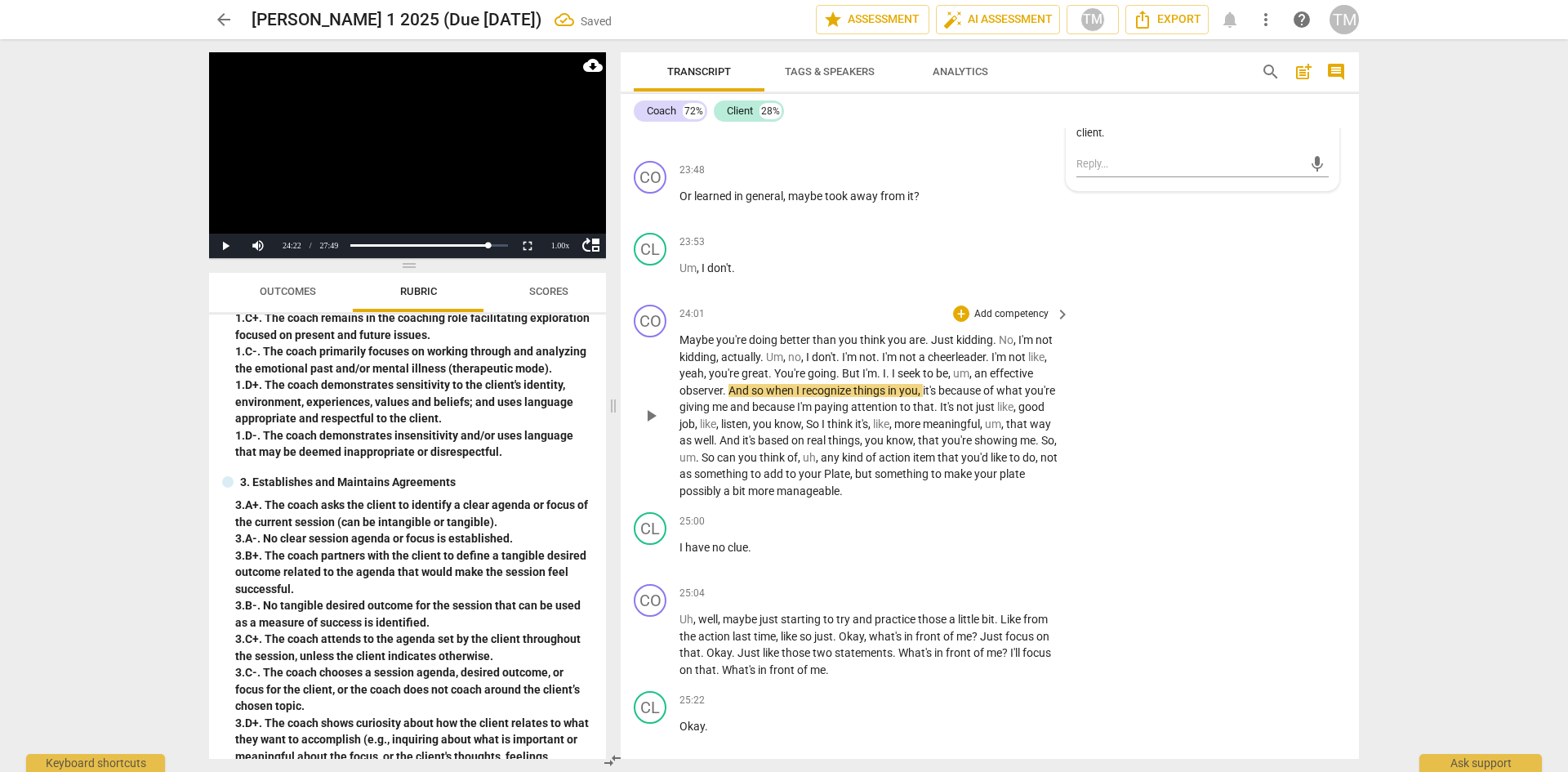
click at [653, 426] on span "play_arrow" at bounding box center [650, 415] width 19 height 19
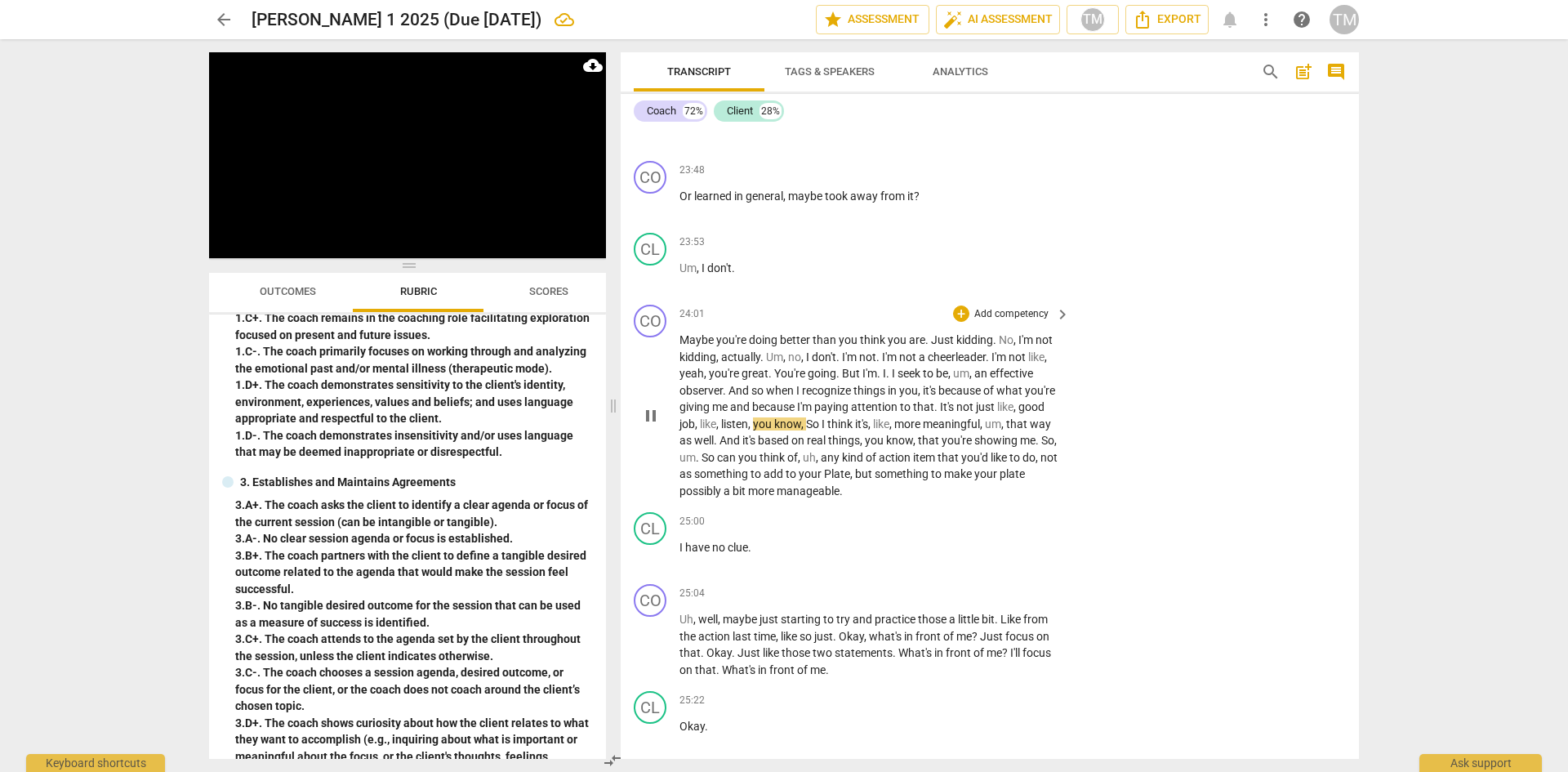
click at [1024, 322] on p "Add competency" at bounding box center [1011, 315] width 78 height 15
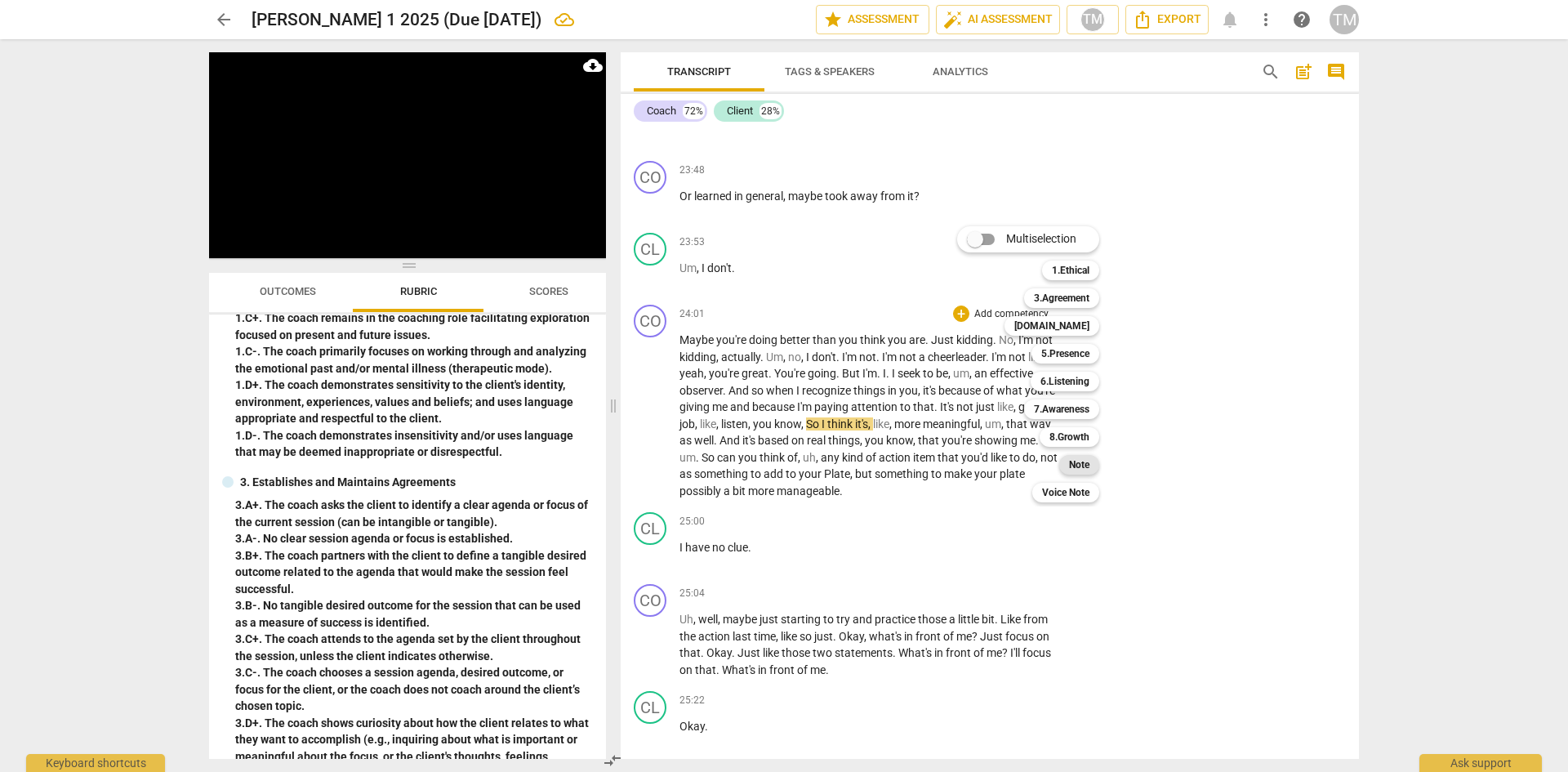
click at [1085, 467] on b "Note" at bounding box center [1079, 464] width 20 height 19
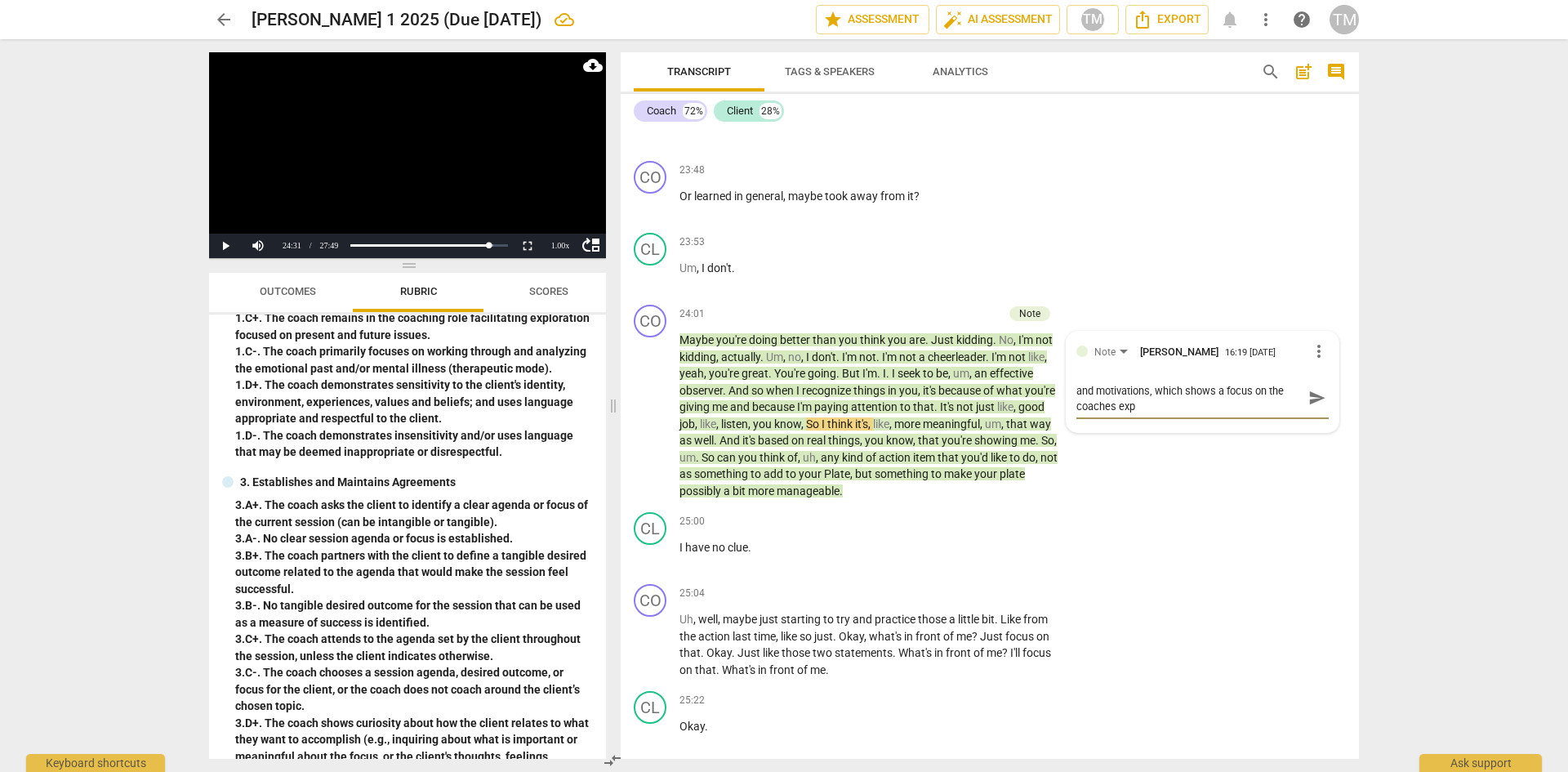
scroll to position [0, 0]
click at [1308, 415] on span "send" at bounding box center [1317, 406] width 18 height 18
click at [659, 468] on div "play_arrow pause" at bounding box center [659, 416] width 42 height 157
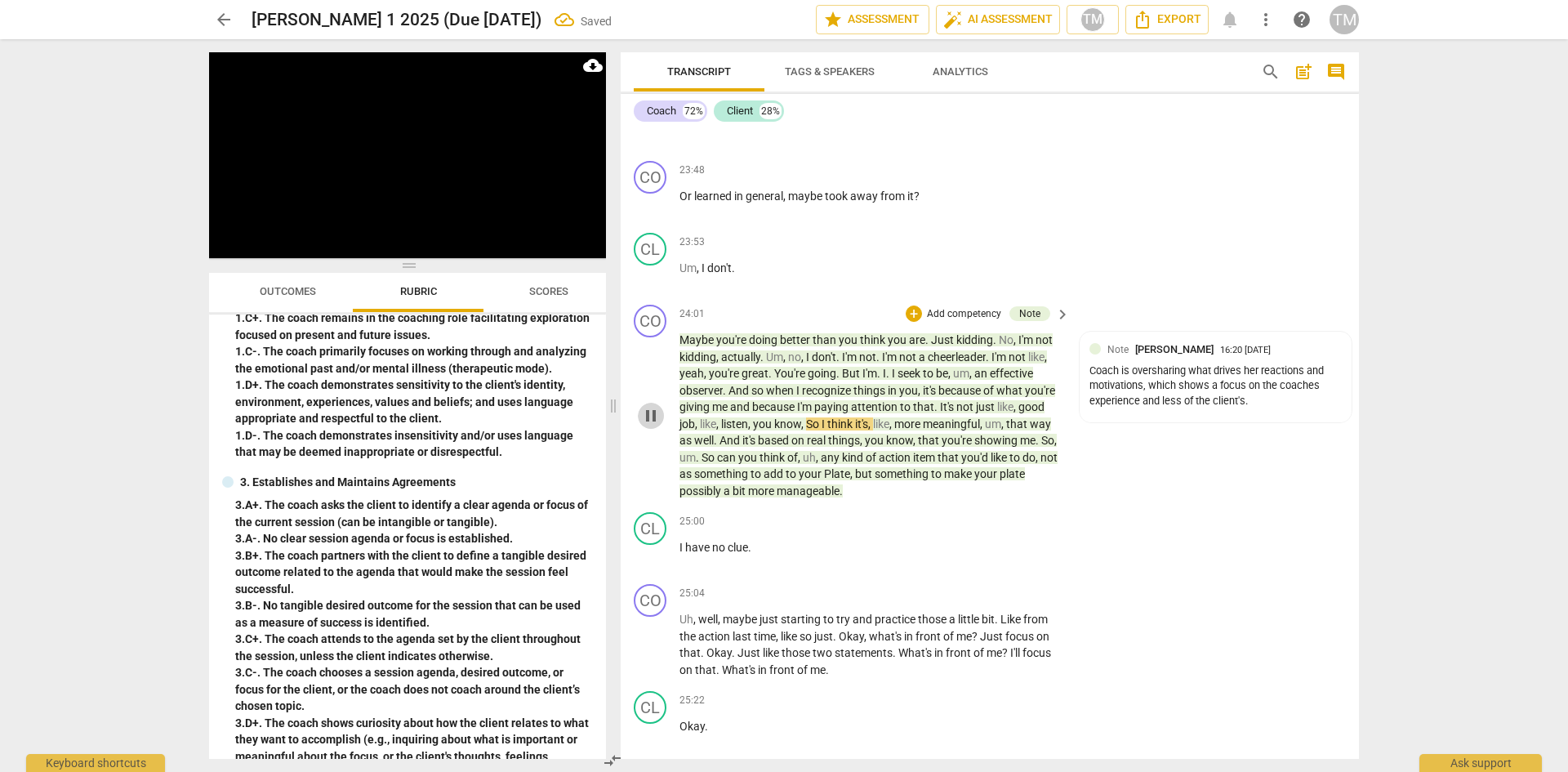
click at [652, 426] on span "pause" at bounding box center [650, 415] width 19 height 19
click at [649, 426] on span "play_arrow" at bounding box center [650, 415] width 19 height 19
click at [717, 464] on span "So" at bounding box center [709, 457] width 16 height 13
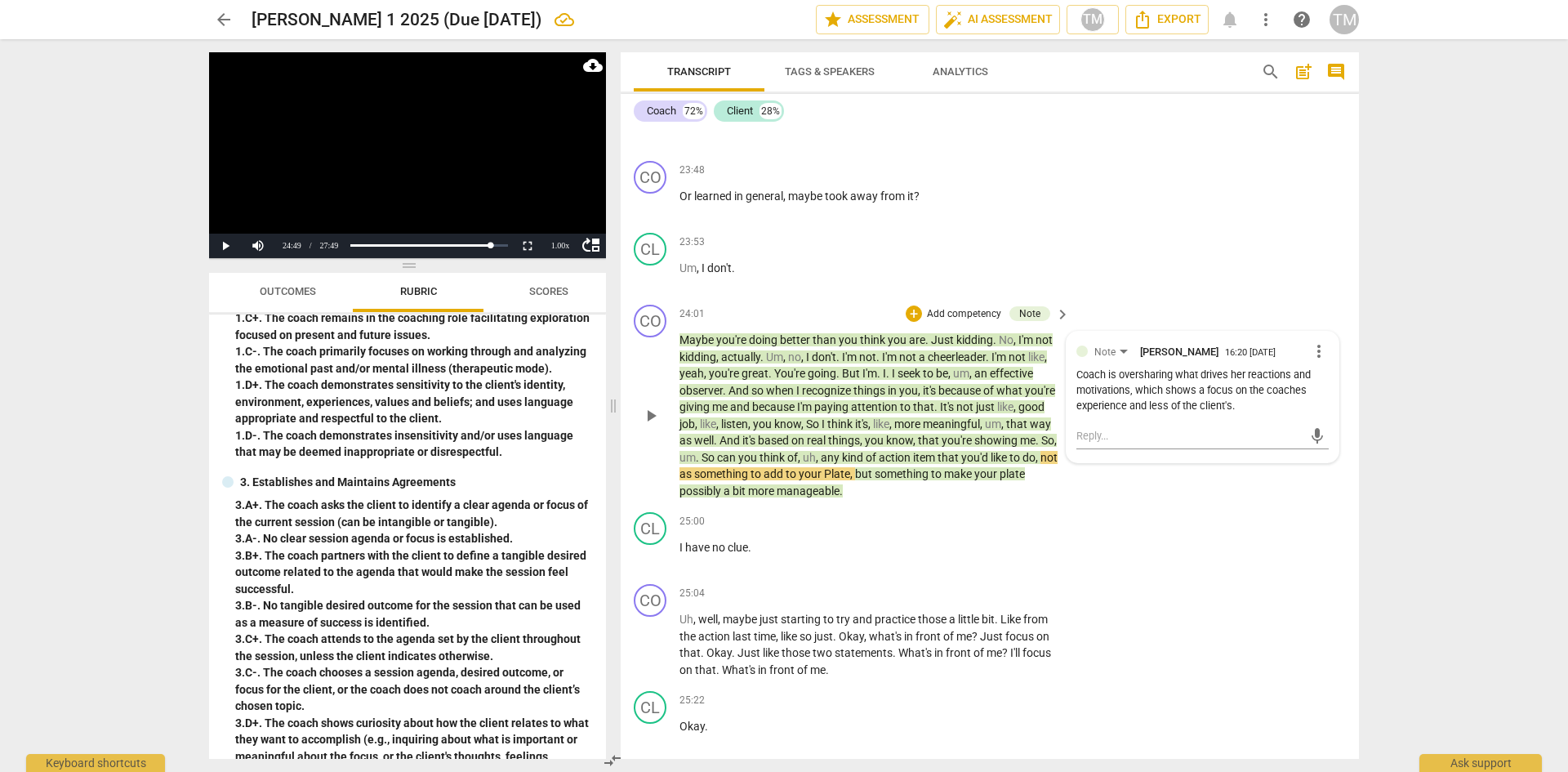
drag, startPoint x: 788, startPoint y: 507, endPoint x: 819, endPoint y: 522, distance: 34.4
click at [717, 464] on span "So" at bounding box center [709, 457] width 16 height 13
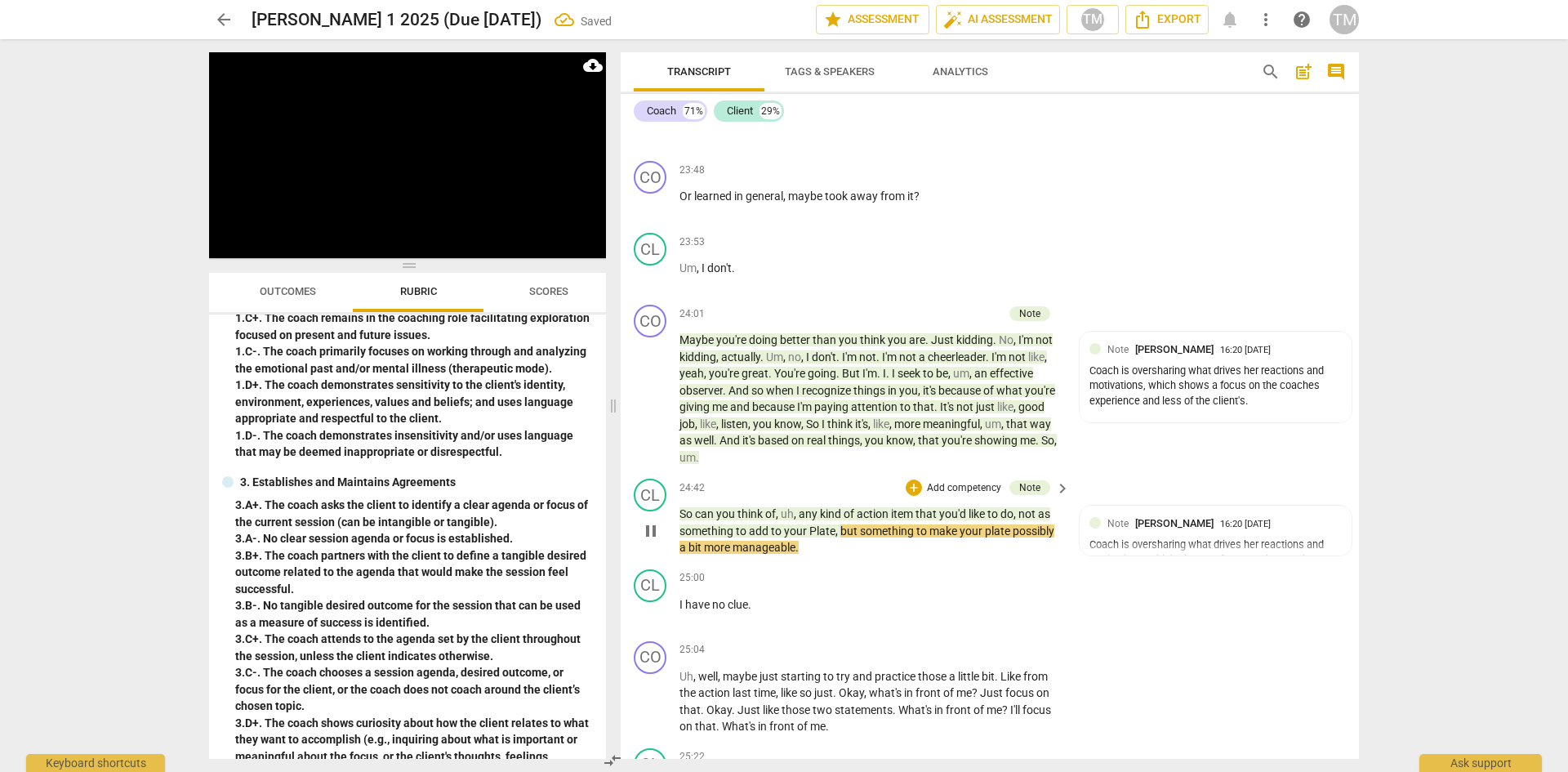
click at [981, 496] on p "Add competency" at bounding box center [963, 488] width 78 height 15
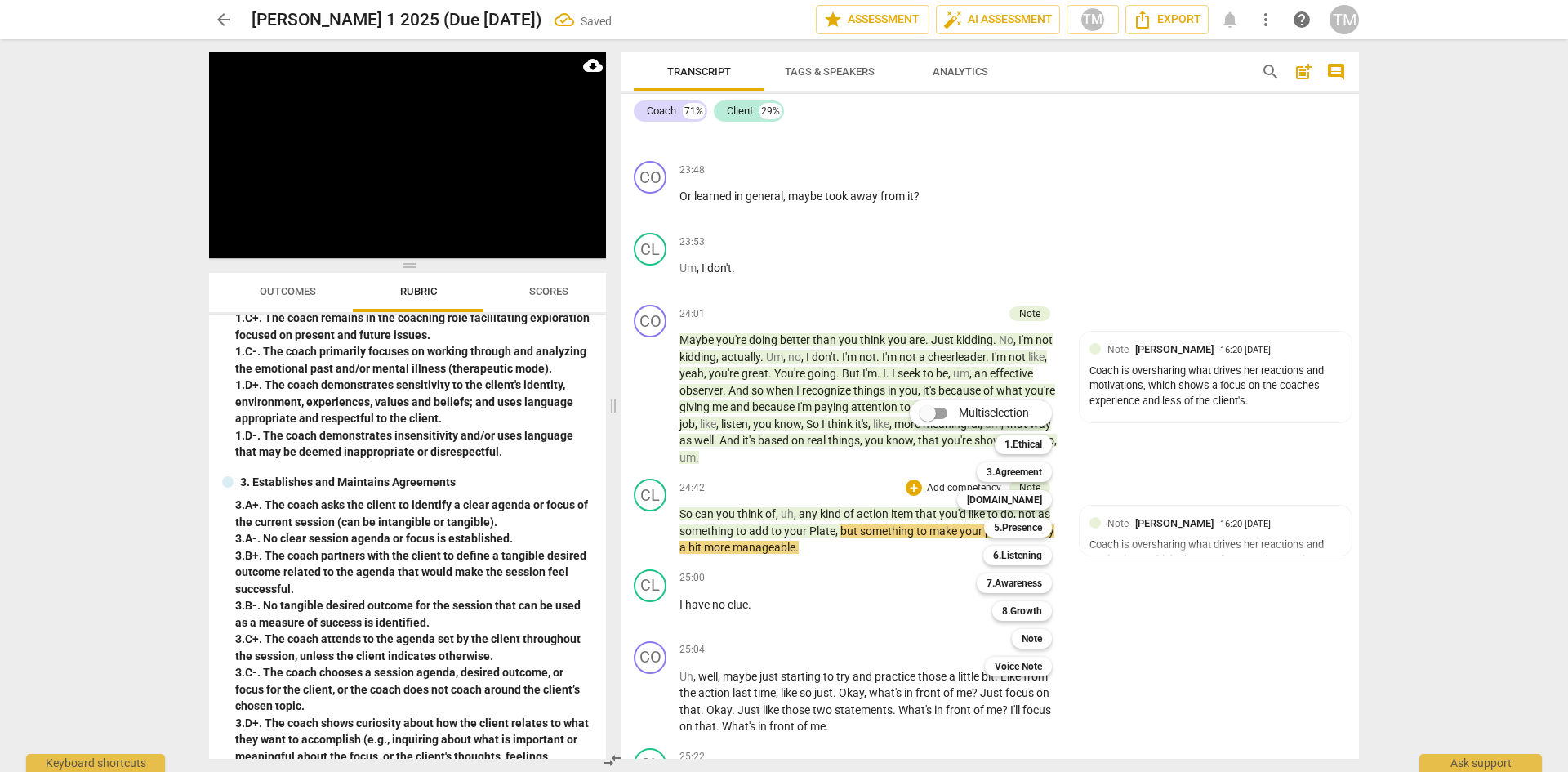
drag, startPoint x: 1026, startPoint y: 610, endPoint x: 1178, endPoint y: 589, distance: 153.4
click at [1026, 610] on b "8.Growth" at bounding box center [1023, 610] width 40 height 19
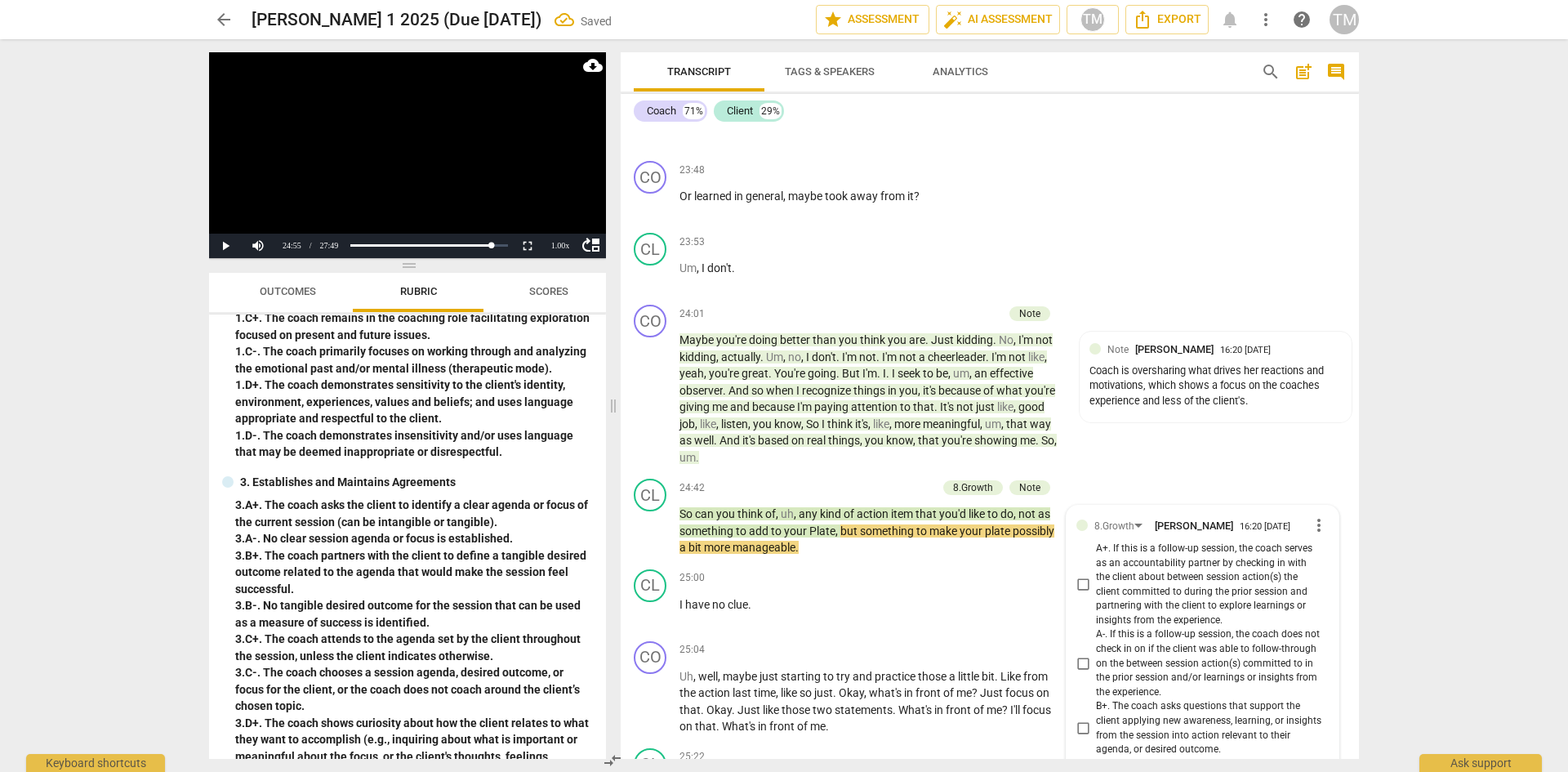
scroll to position [11334, 0]
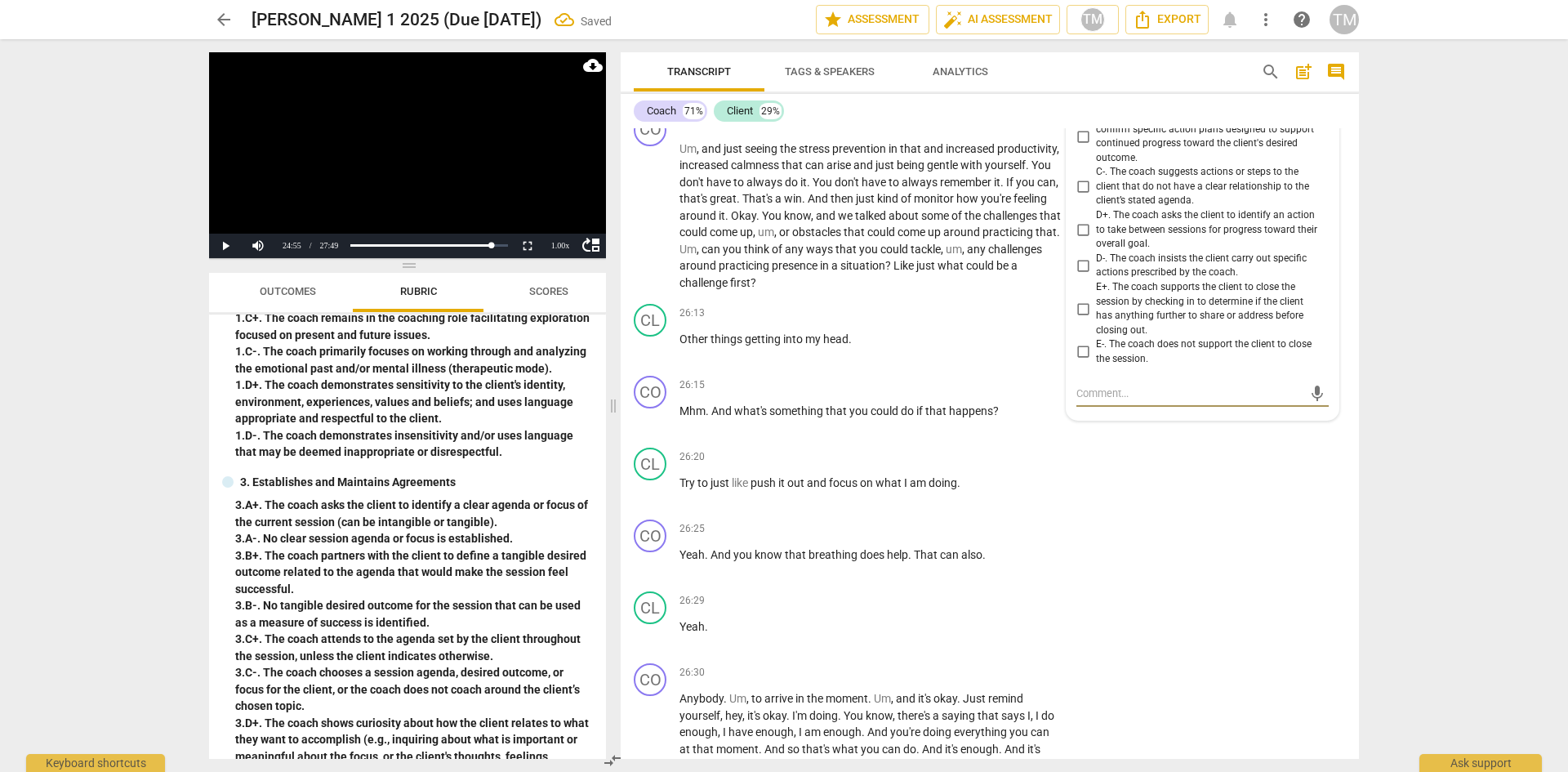
click at [1080, 239] on input "D+. The coach asks the client to identify an action to take between sessions fo…" at bounding box center [1083, 229] width 26 height 19
click at [820, 394] on div "26:15 + Add competency keyboard_arrow_right" at bounding box center [876, 385] width 392 height 18
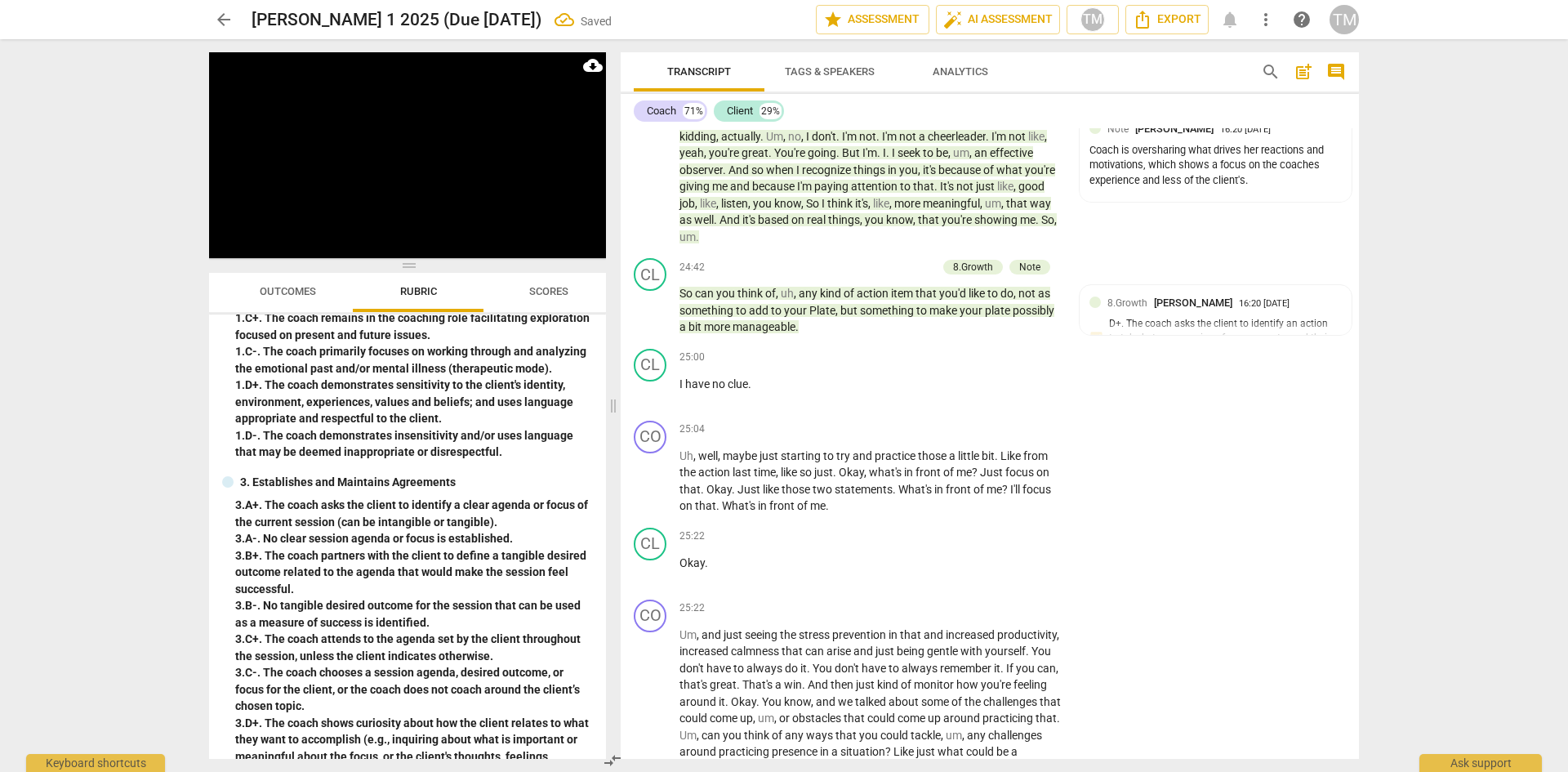
scroll to position [10844, 0]
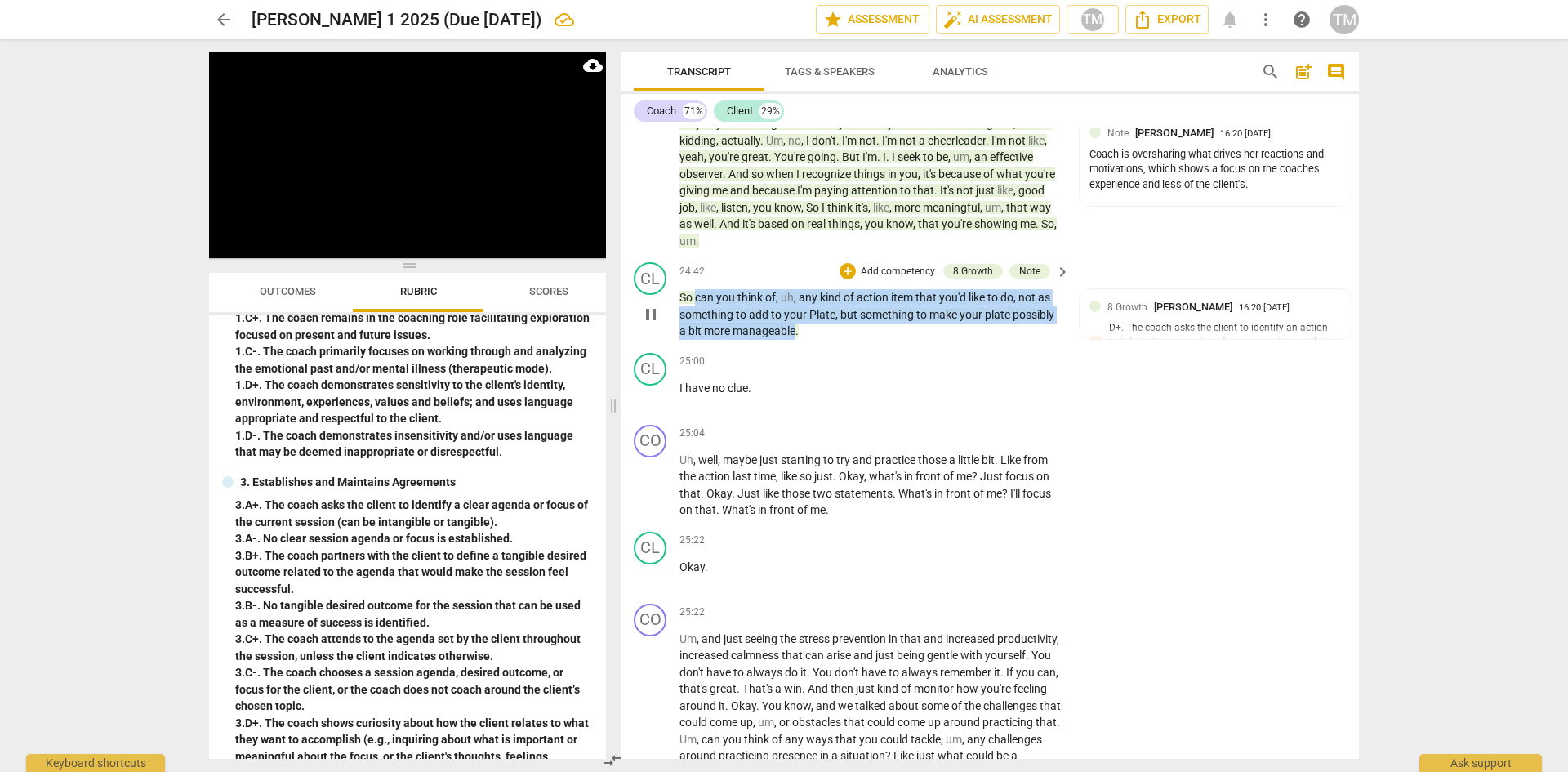
drag, startPoint x: 695, startPoint y: 349, endPoint x: 794, endPoint y: 383, distance: 104.7
click at [794, 339] on p "So can you think of , uh , any kind of action item that you'd like to do , not …" at bounding box center [870, 315] width 382 height 51
click at [857, 360] on span "keyboard_arrow_down" at bounding box center [849, 360] width 19 height 19
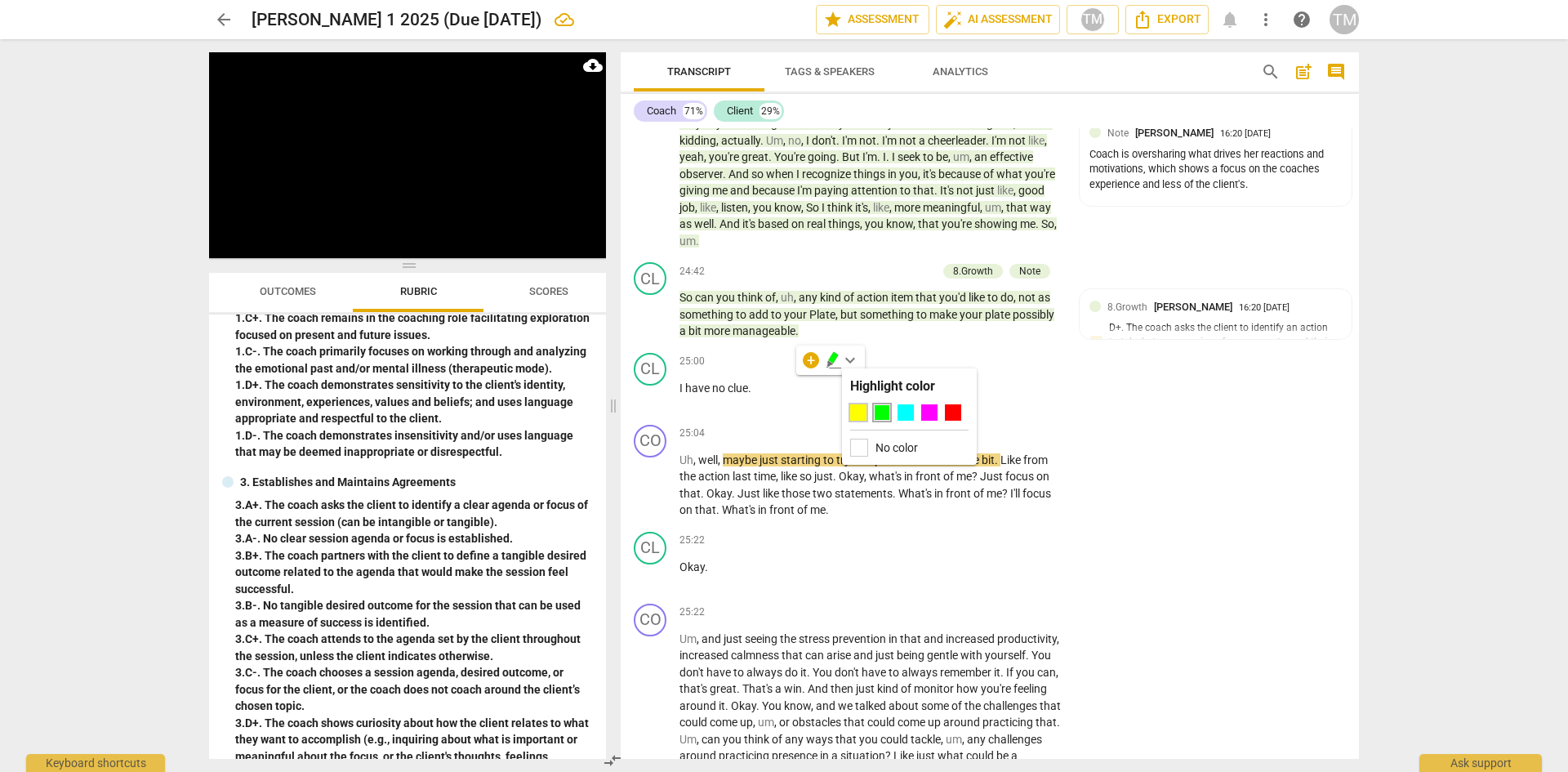
click at [860, 412] on div at bounding box center [858, 412] width 16 height 16
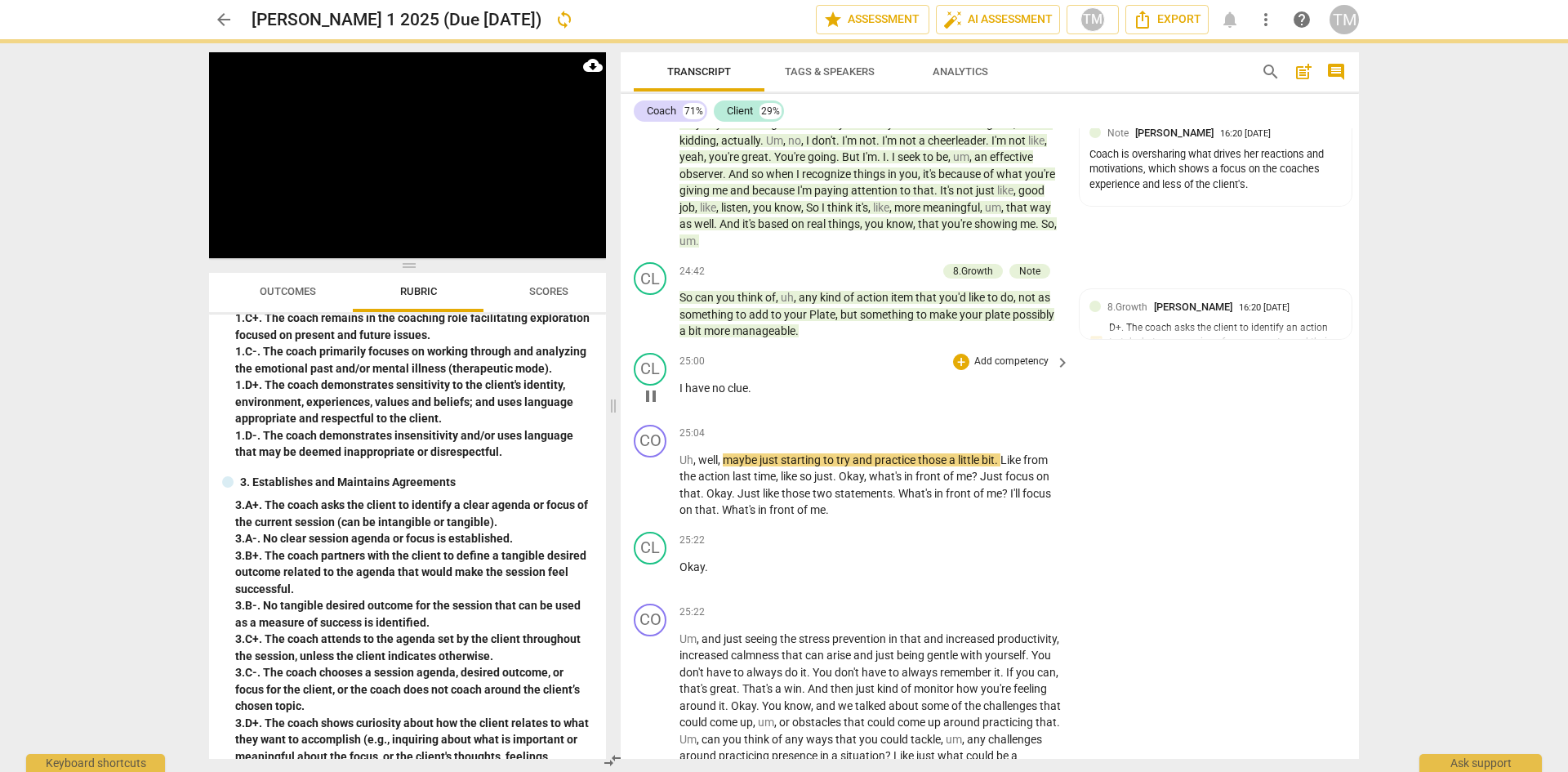
click at [817, 397] on p "I have no clue ." at bounding box center [870, 388] width 382 height 17
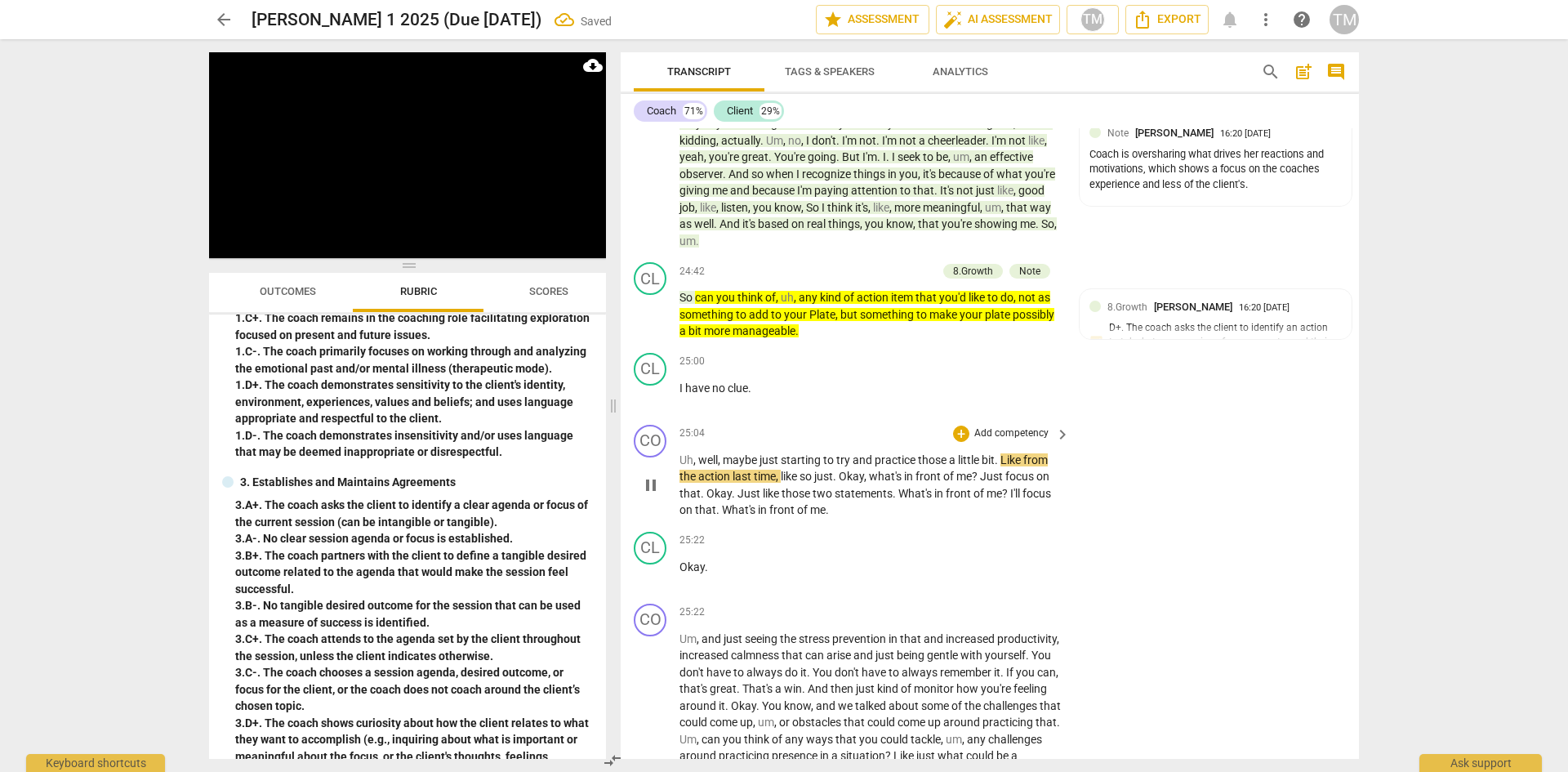
click at [1028, 442] on p "Add competency" at bounding box center [1011, 433] width 78 height 15
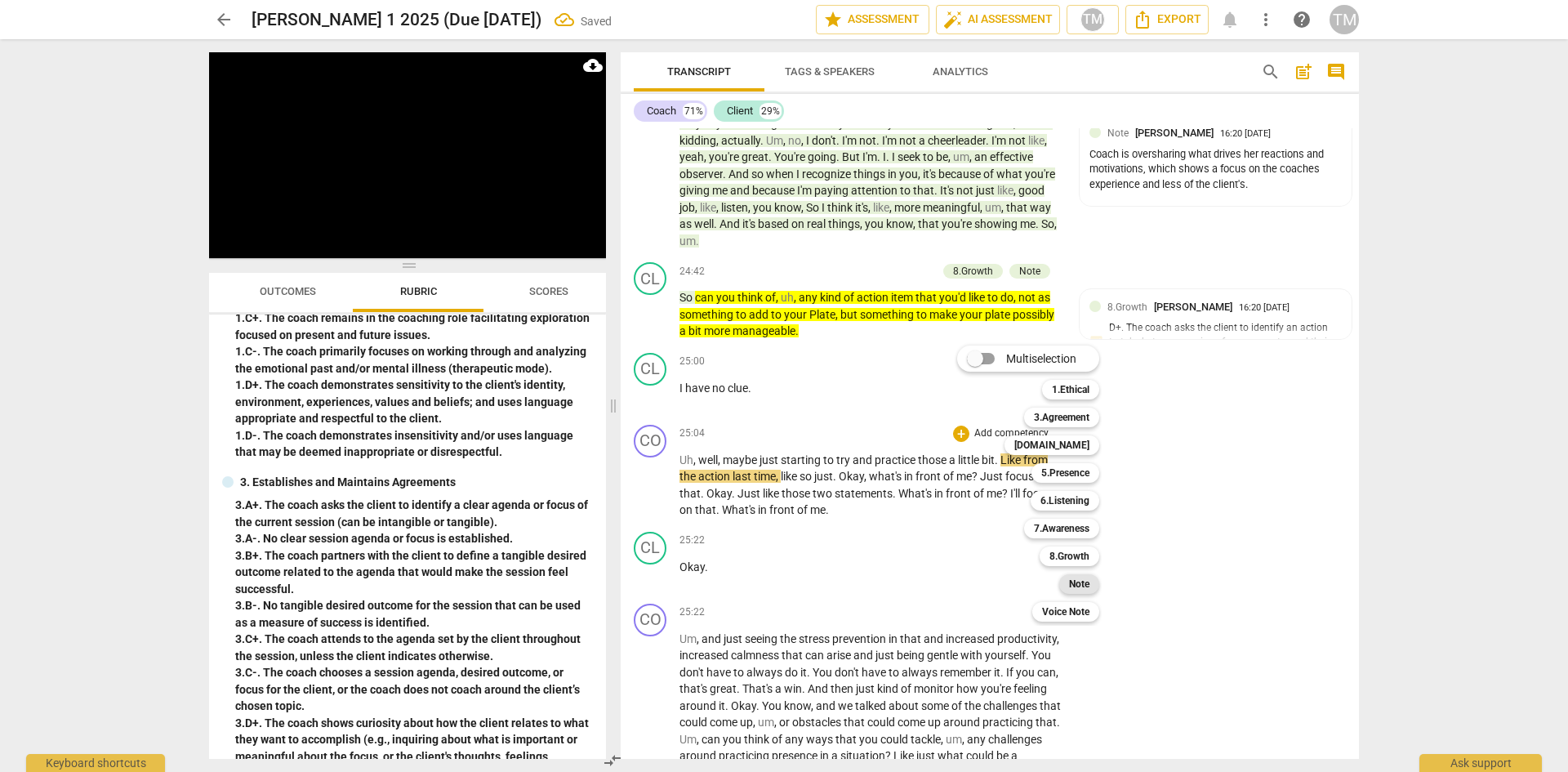
click at [1081, 579] on b "Note" at bounding box center [1079, 583] width 20 height 19
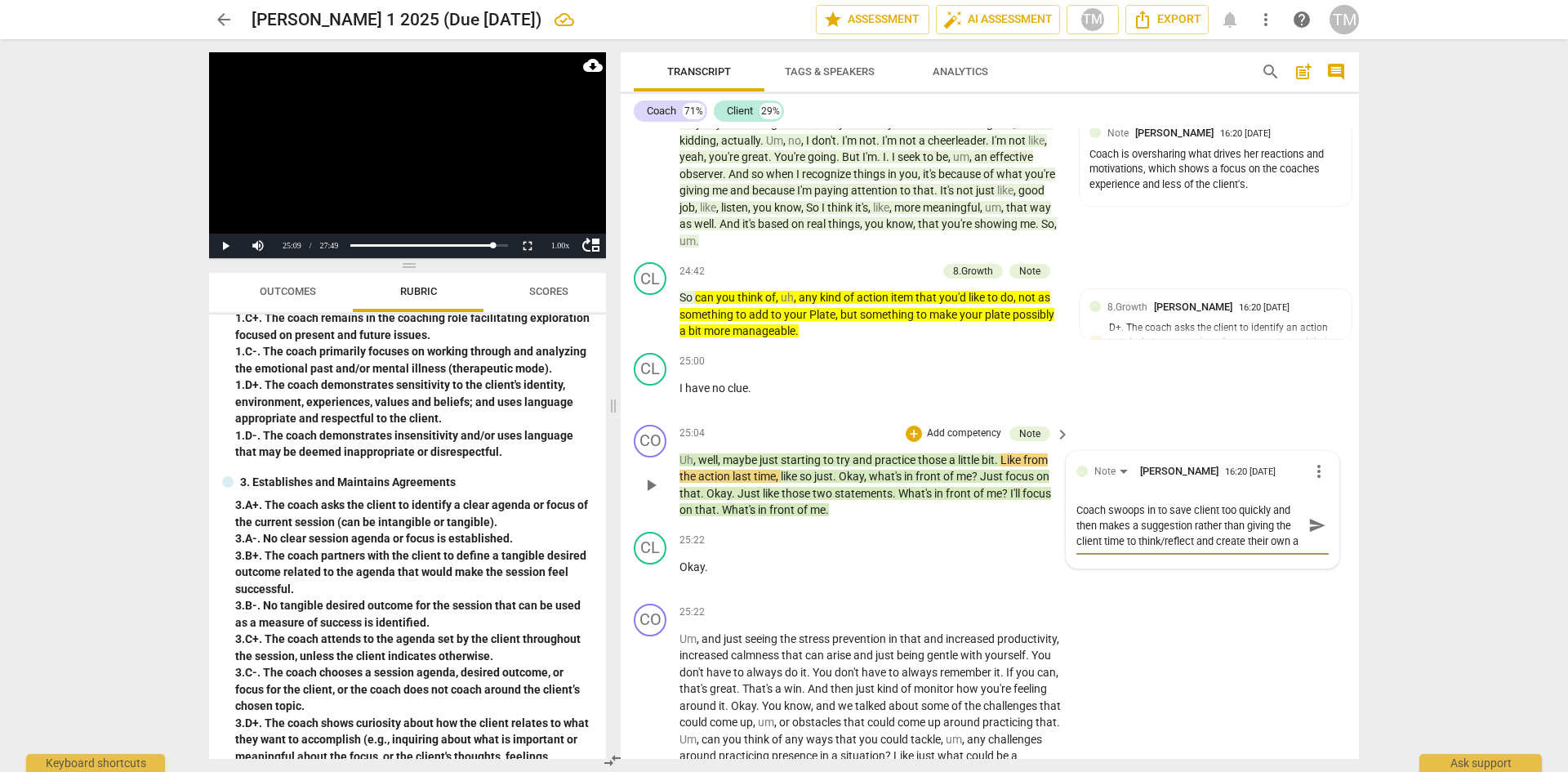
scroll to position [14, 0]
click at [1305, 535] on span "send" at bounding box center [1317, 525] width 24 height 19
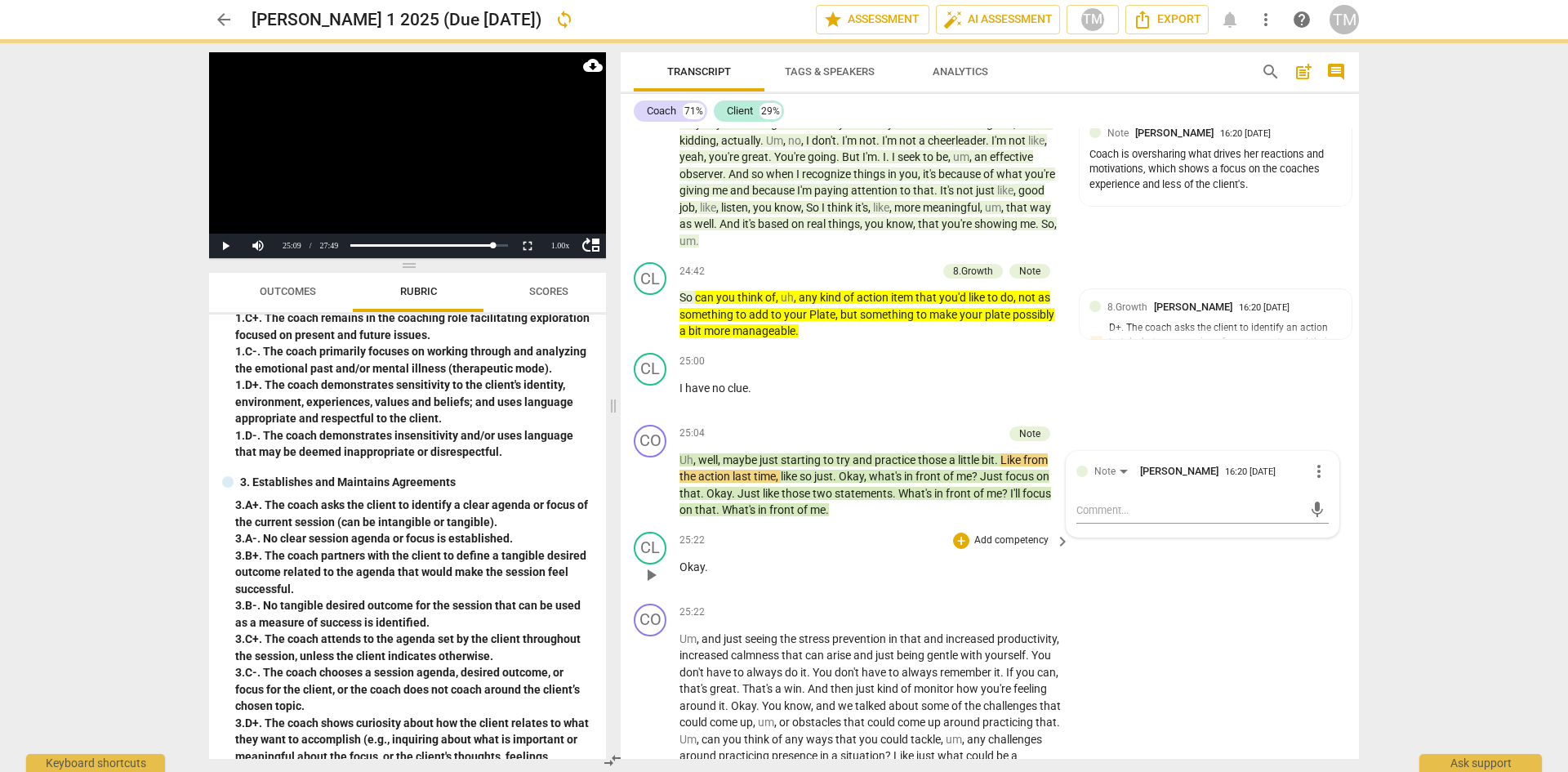
scroll to position [0, 0]
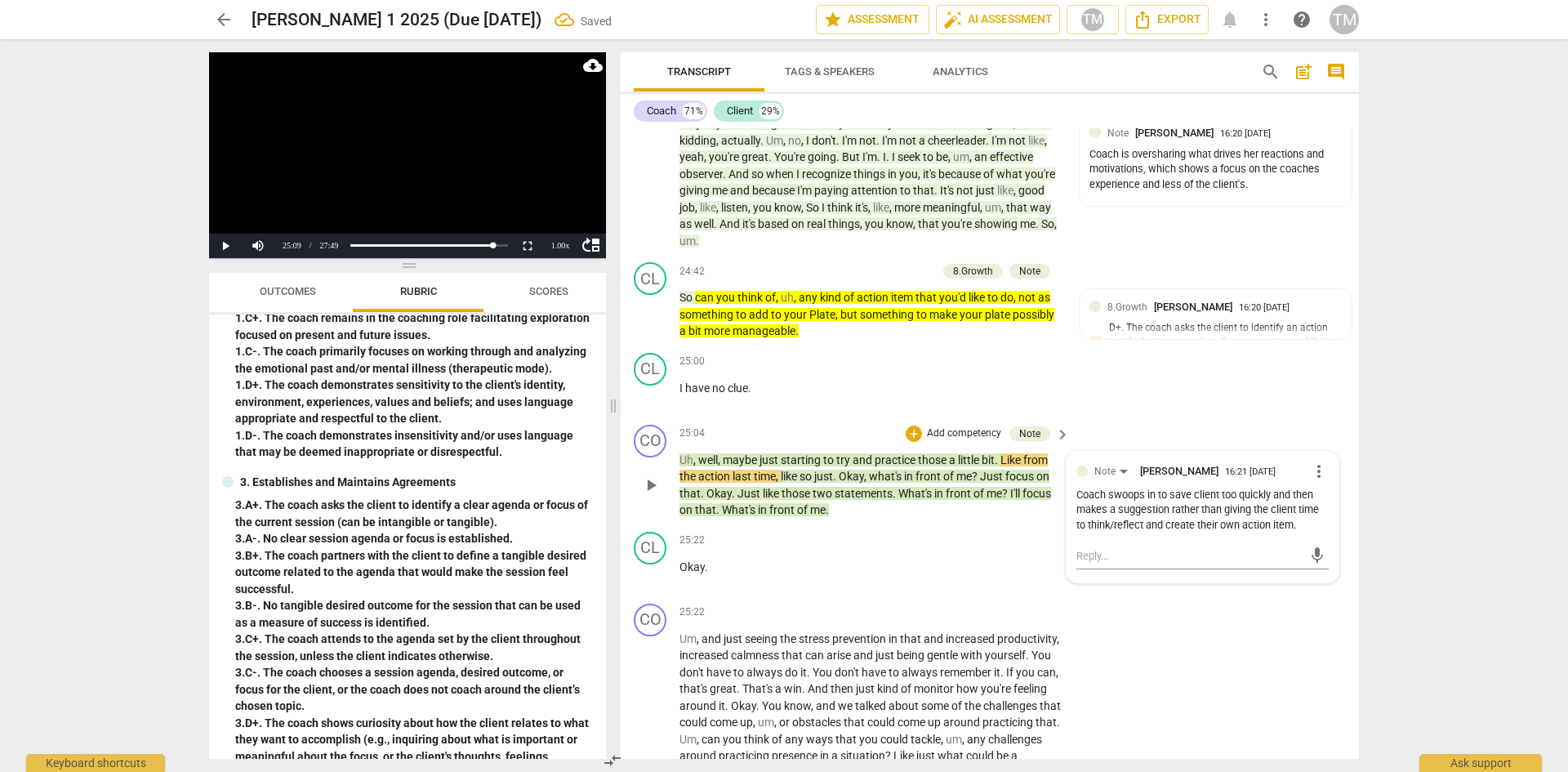
click at [822, 526] on div "CO play_arrow pause 25:04 + Add competency Note keyboard_arrow_right Uh , well …" at bounding box center [990, 471] width 738 height 107
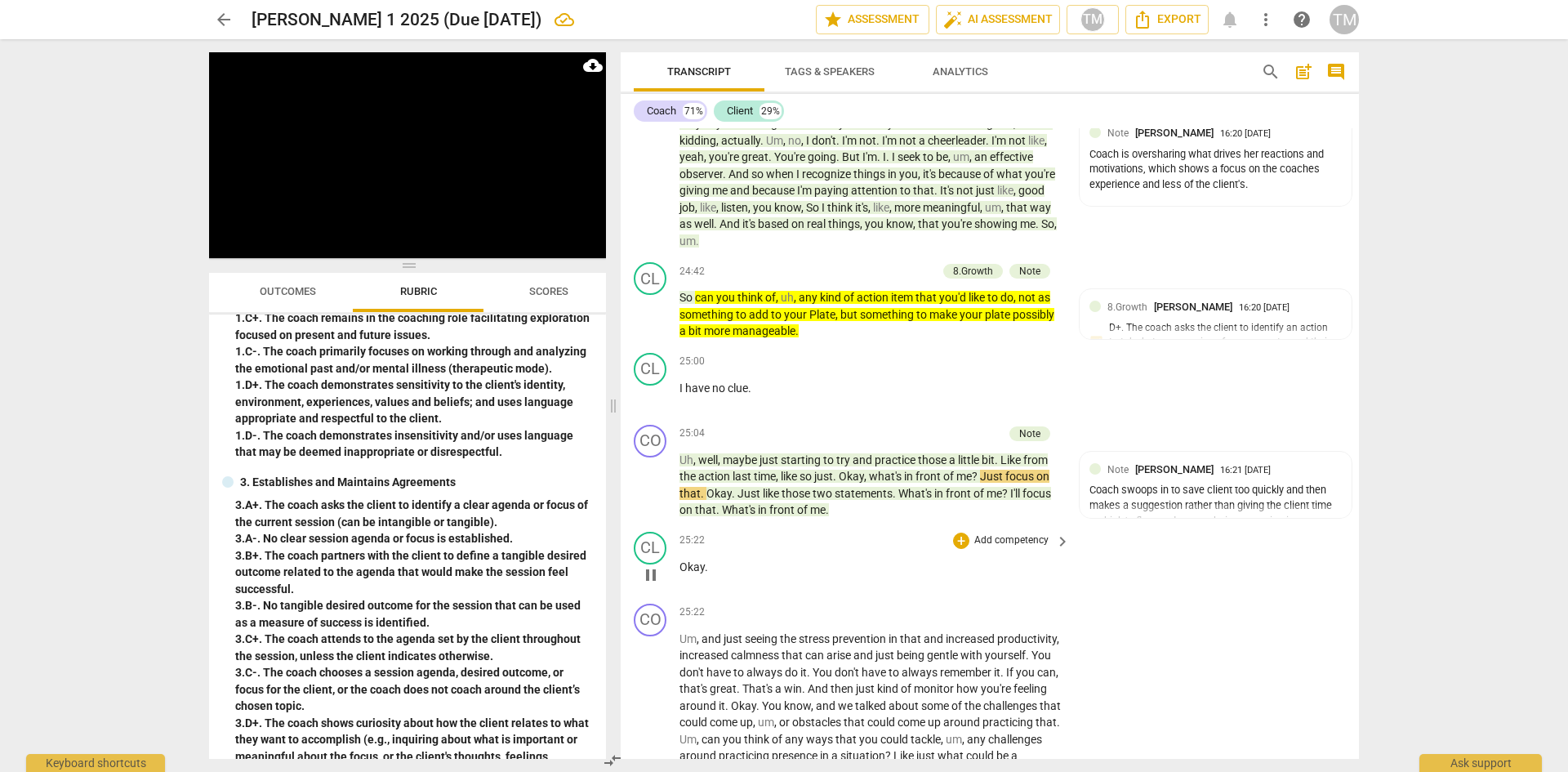
scroll to position [10925, 0]
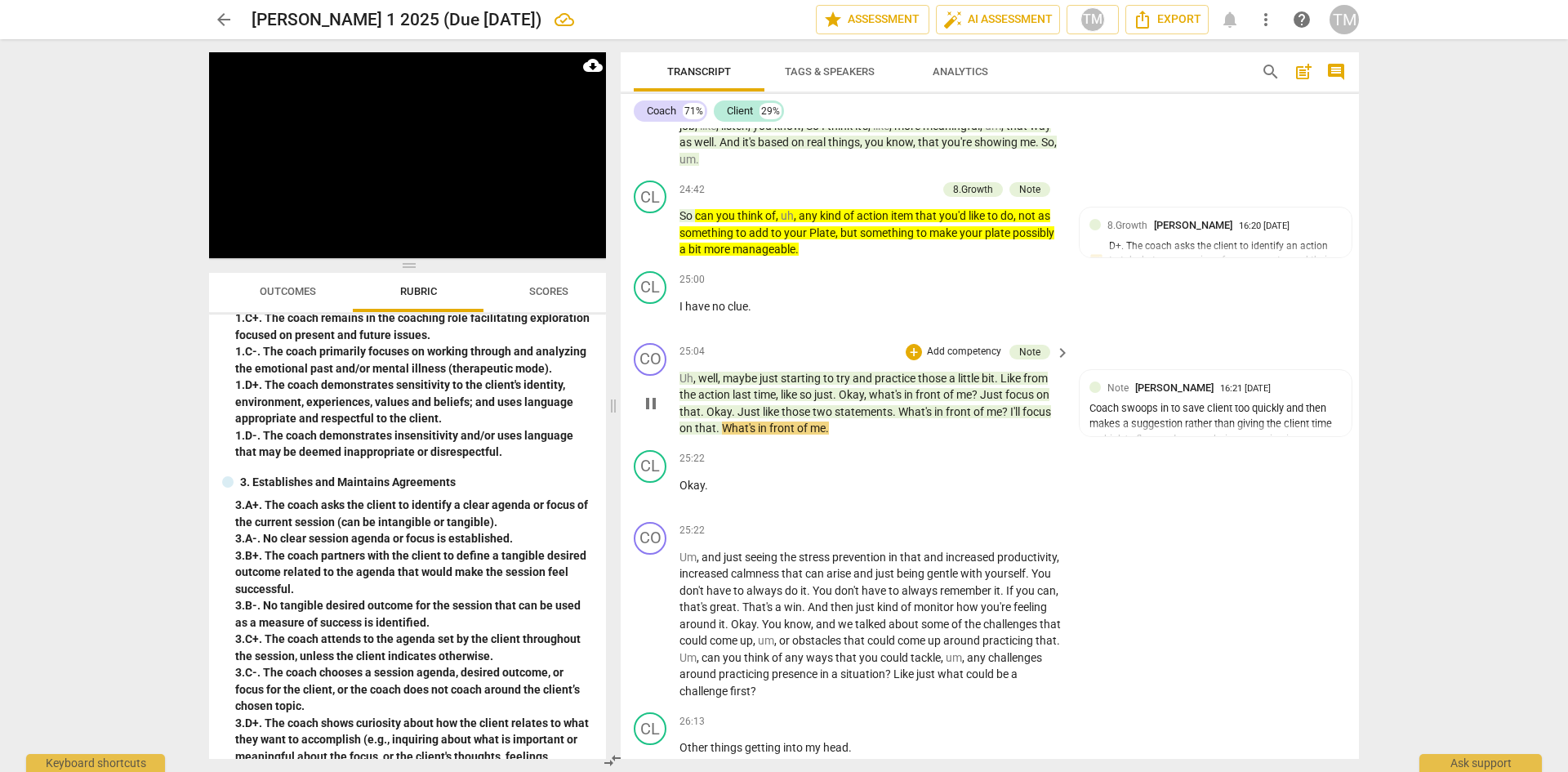
click at [980, 360] on p "Add competency" at bounding box center [963, 352] width 78 height 15
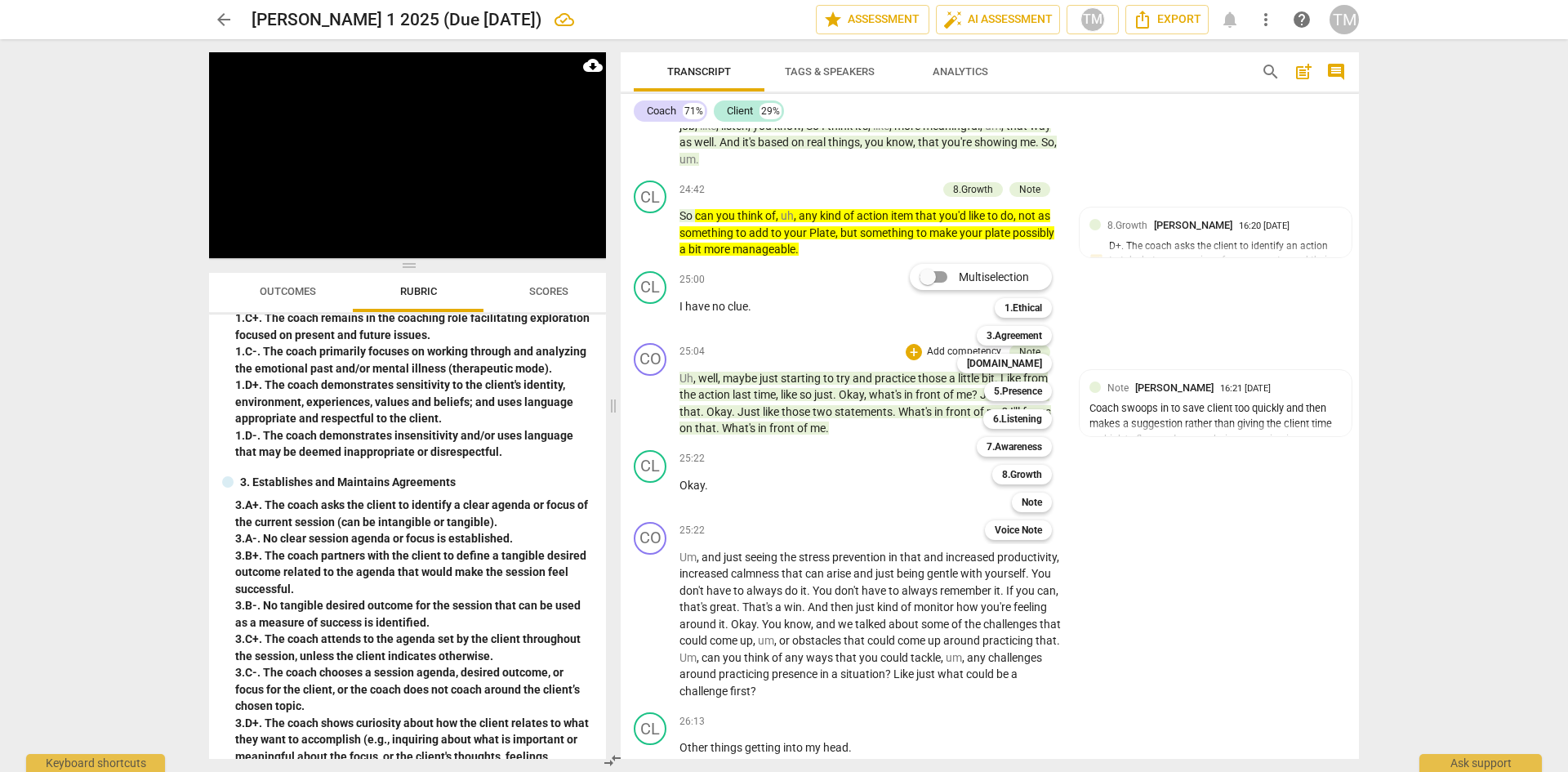
click at [1036, 473] on b "8.Growth" at bounding box center [1023, 474] width 40 height 19
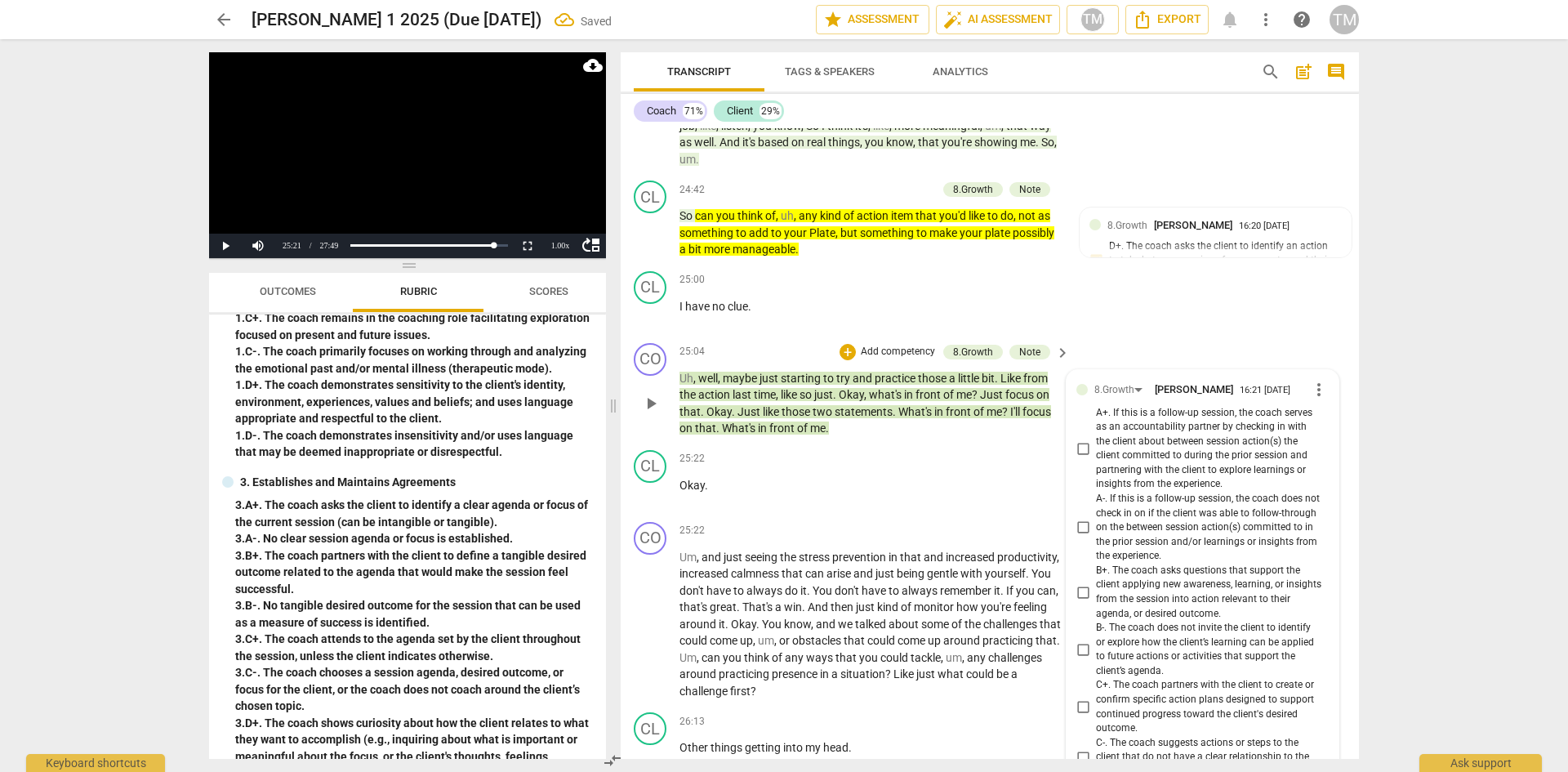
scroll to position [11496, 0]
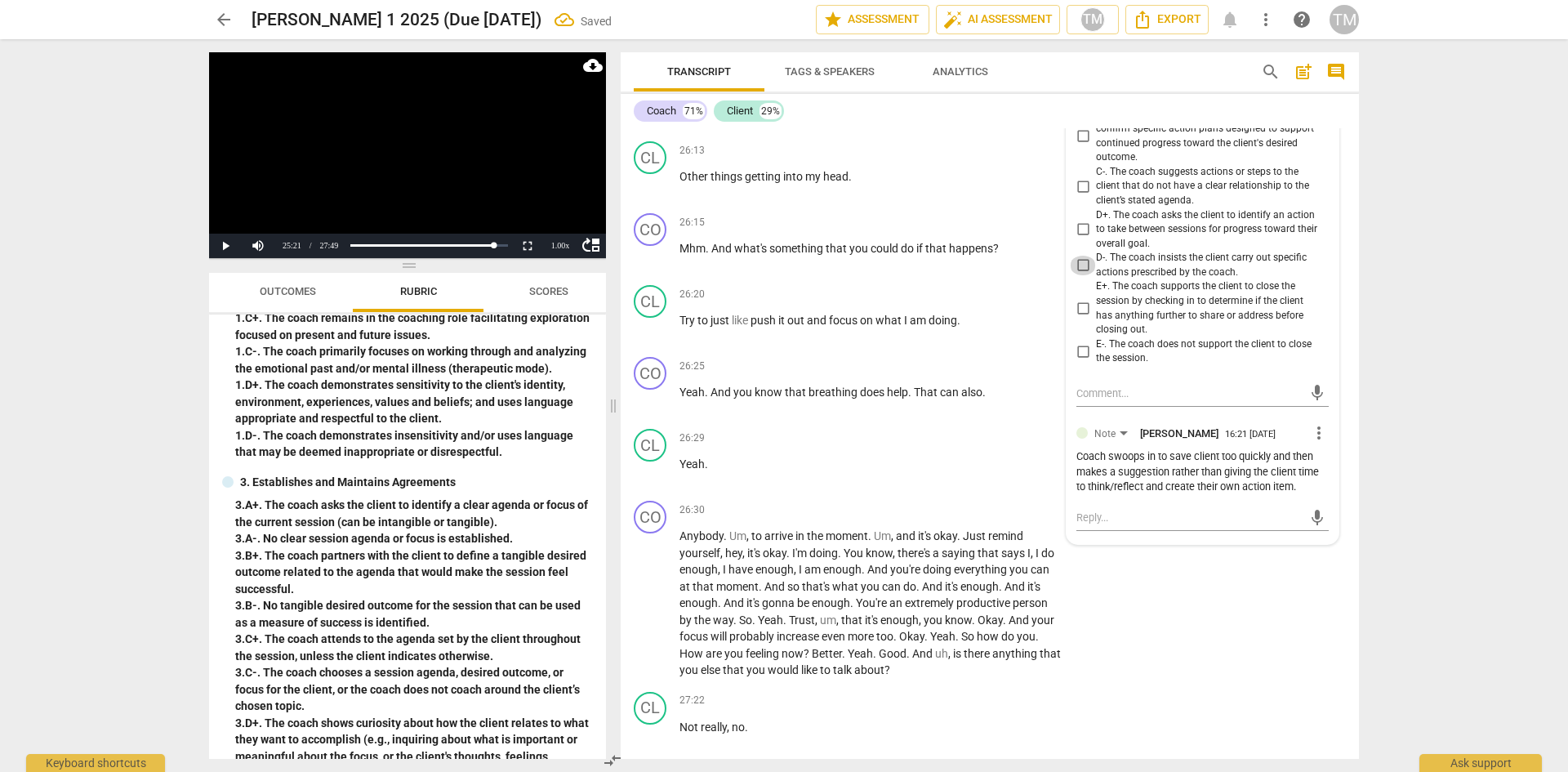
click at [1072, 276] on input "D-. The coach insists the client carry out specific actions prescribed by the c…" at bounding box center [1083, 265] width 26 height 19
click at [1129, 654] on div "CO play_arrow pause 26:30 + Add competency keyboard_arrow_right Anybody . Um , …" at bounding box center [990, 590] width 738 height 192
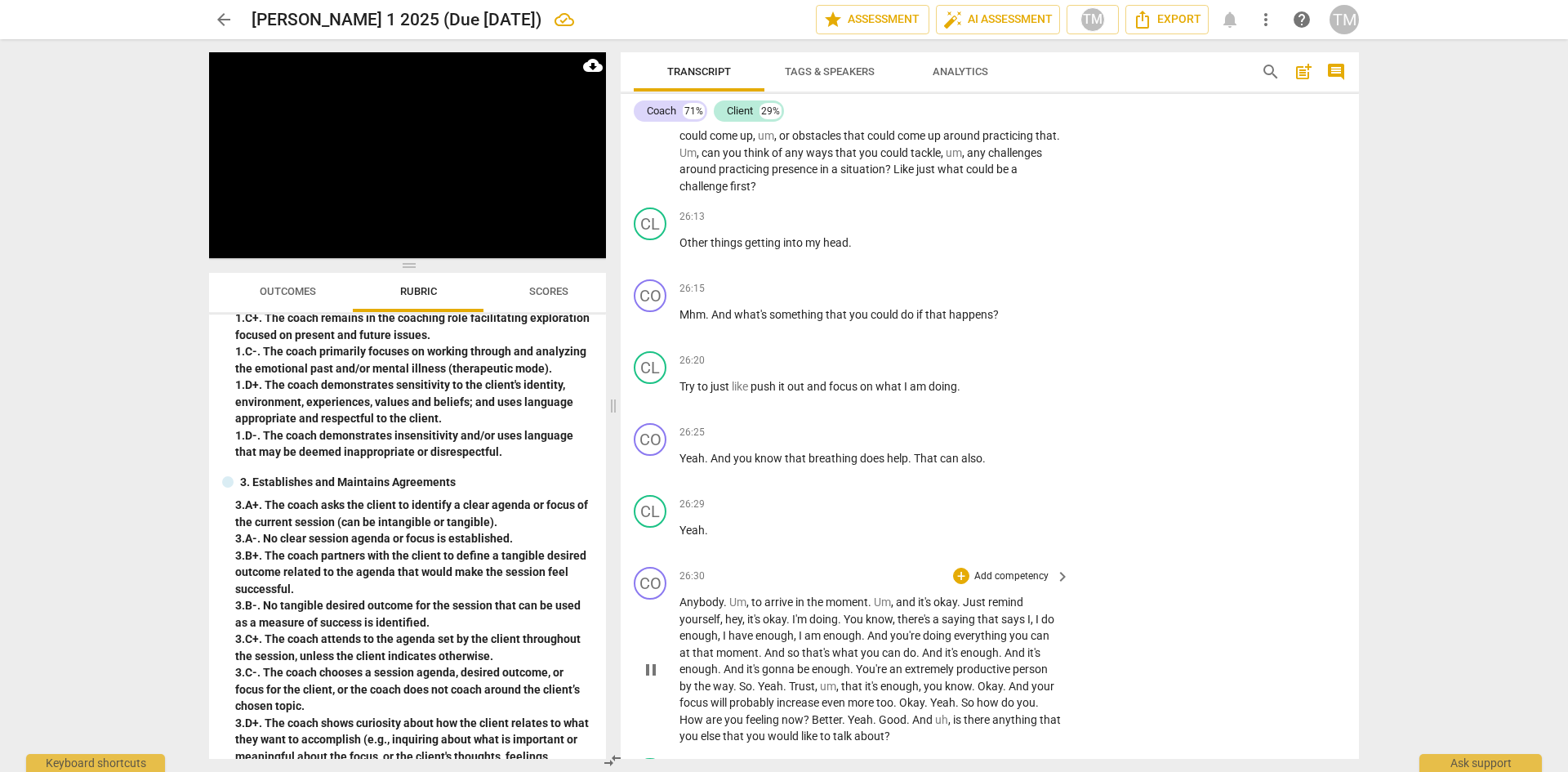
scroll to position [11333, 0]
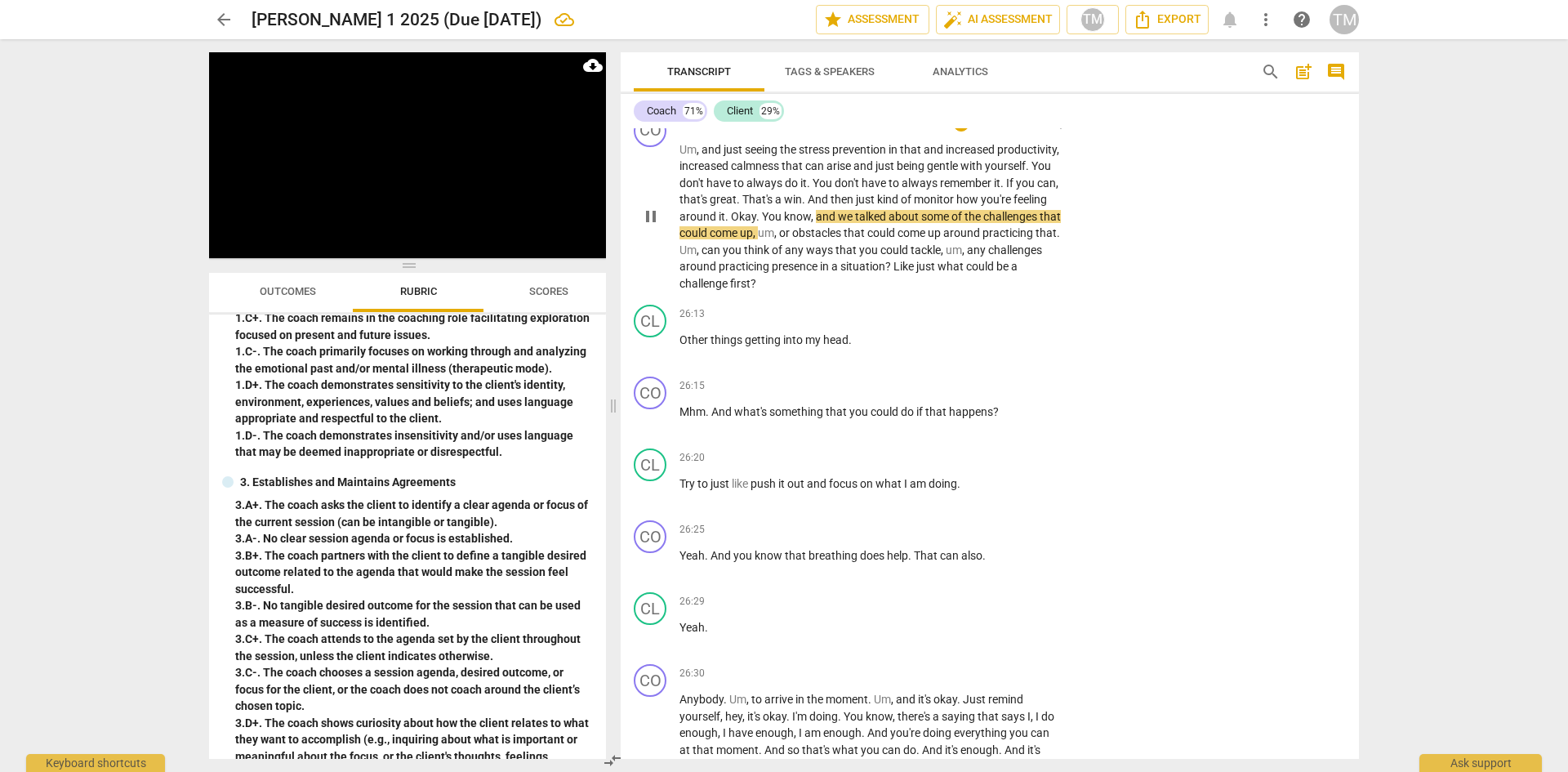
click at [731, 223] on span "." at bounding box center [728, 216] width 5 height 13
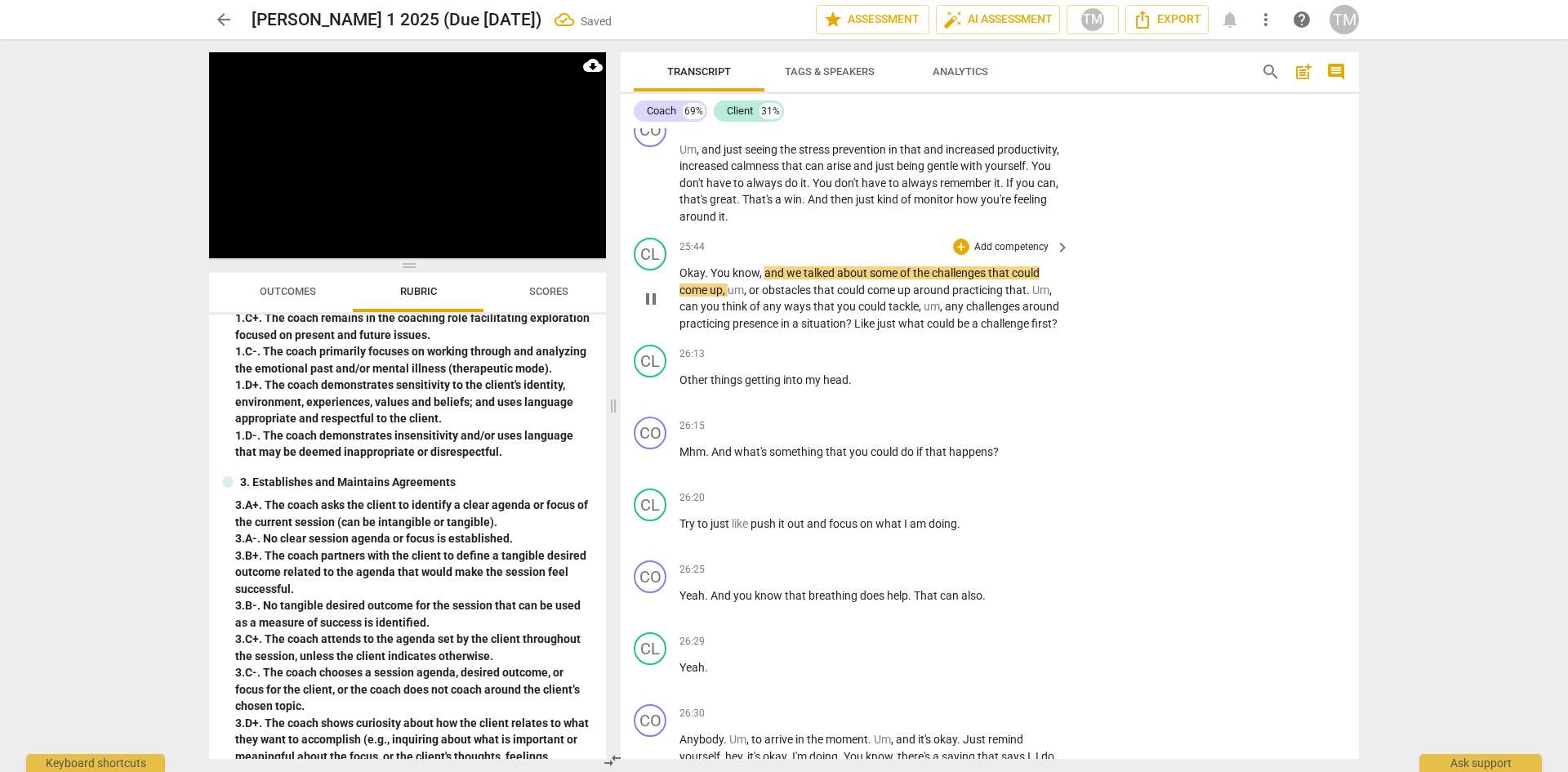
click at [712, 279] on span "You" at bounding box center [722, 273] width 22 height 13
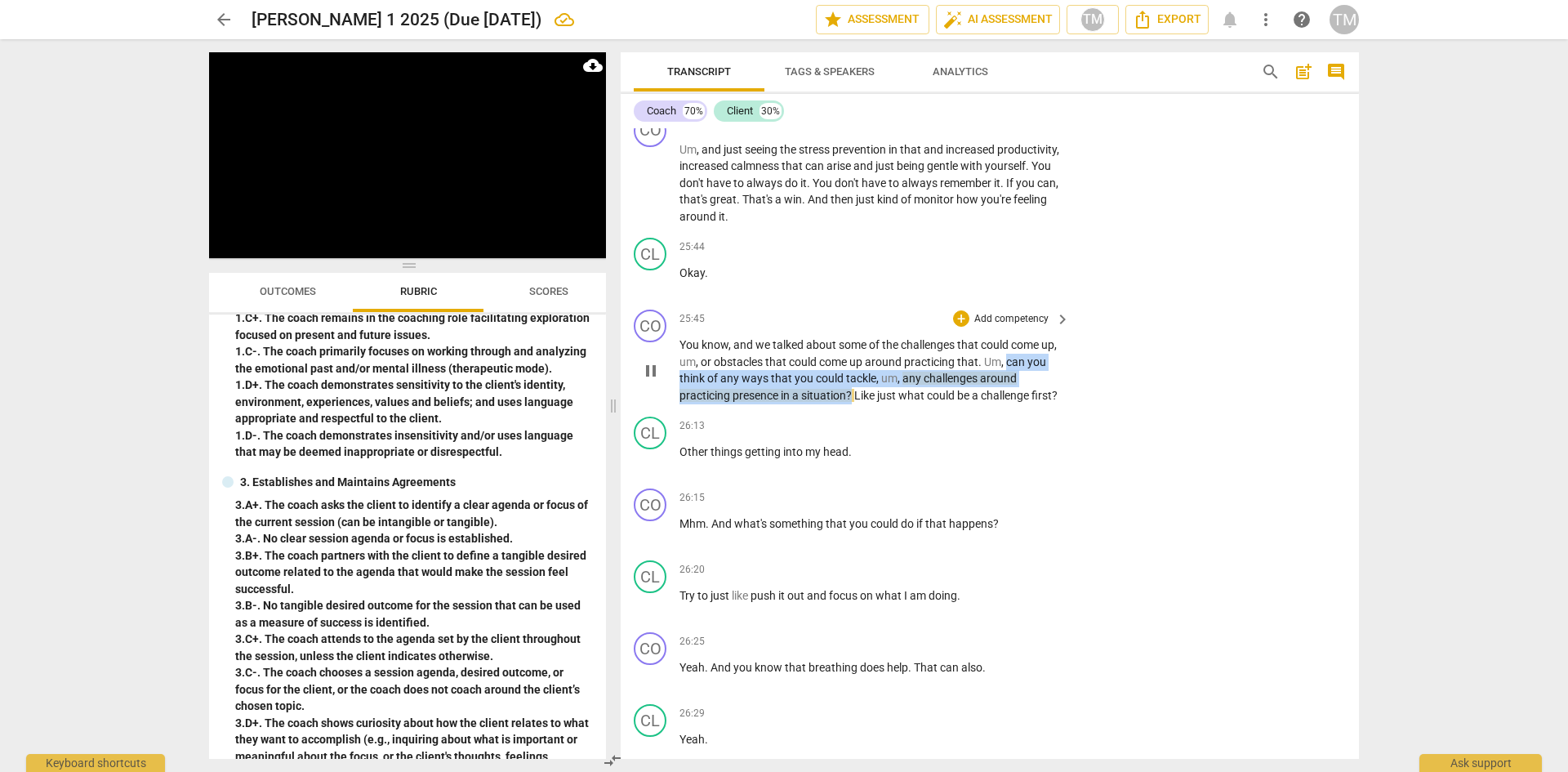
drag, startPoint x: 854, startPoint y: 444, endPoint x: 1027, endPoint y: 410, distance: 176.3
click at [1027, 403] on p "You know , and we talked about some of the challenges that could come up , um ,…" at bounding box center [870, 370] width 382 height 67
click at [897, 426] on icon "button" at bounding box center [894, 423] width 16 height 19
click at [900, 403] on p "You know , and we talked about some of the challenges that could come up , um ,…" at bounding box center [870, 370] width 382 height 67
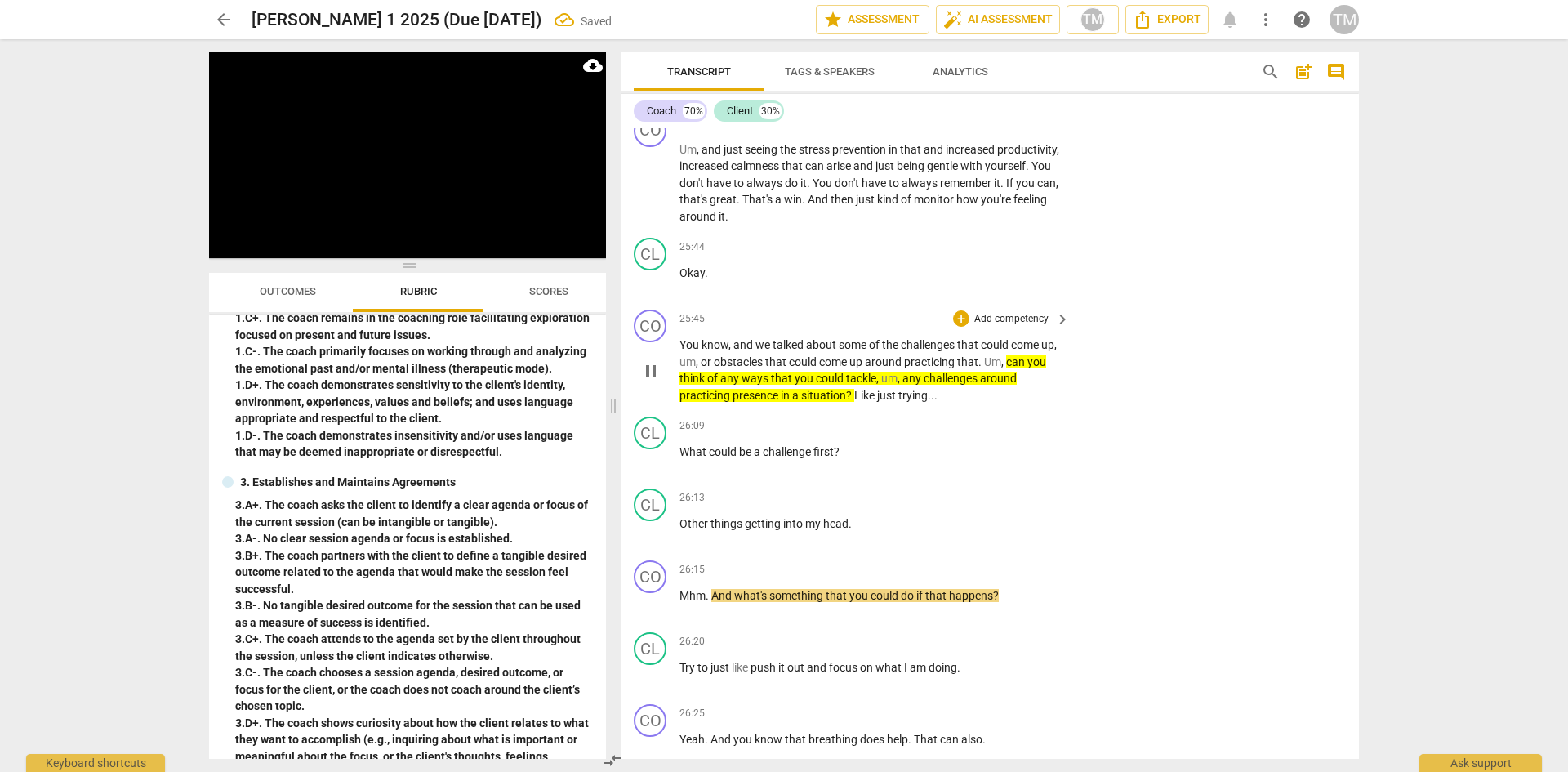
click at [854, 402] on span "?" at bounding box center [850, 395] width 8 height 13
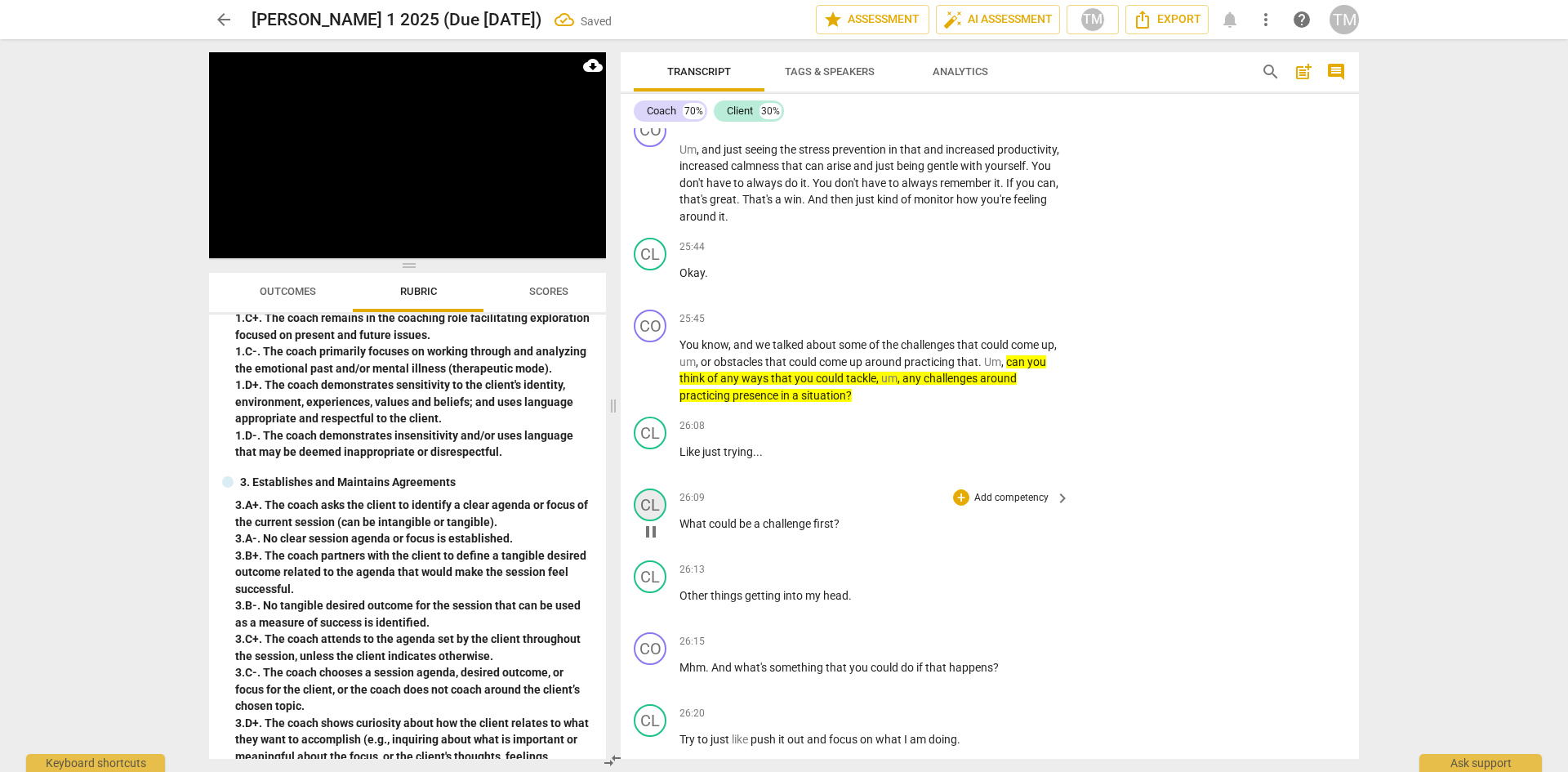
click at [646, 521] on div "CL" at bounding box center [650, 505] width 33 height 33
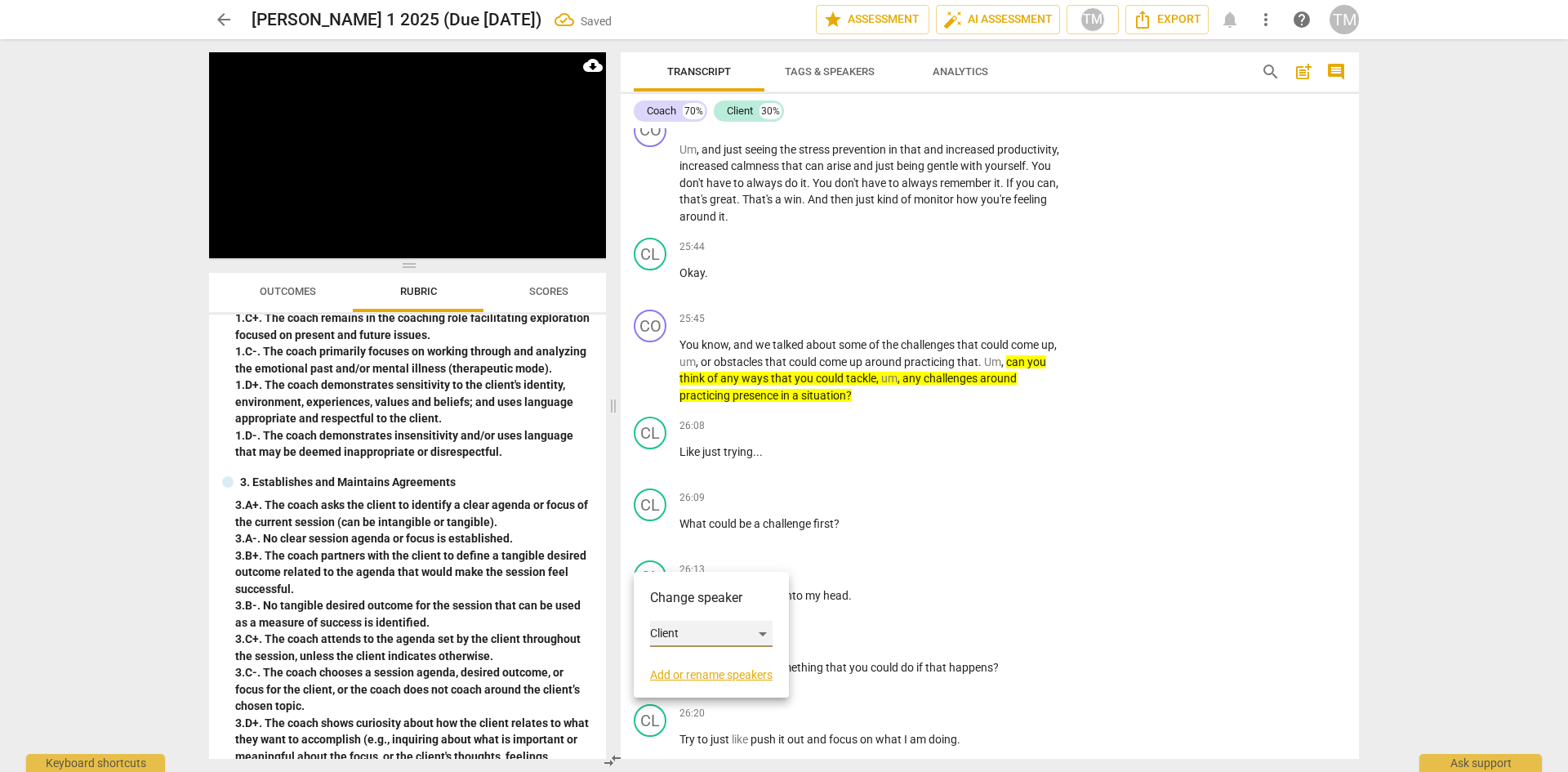
click at [690, 625] on div "Client" at bounding box center [711, 634] width 122 height 26
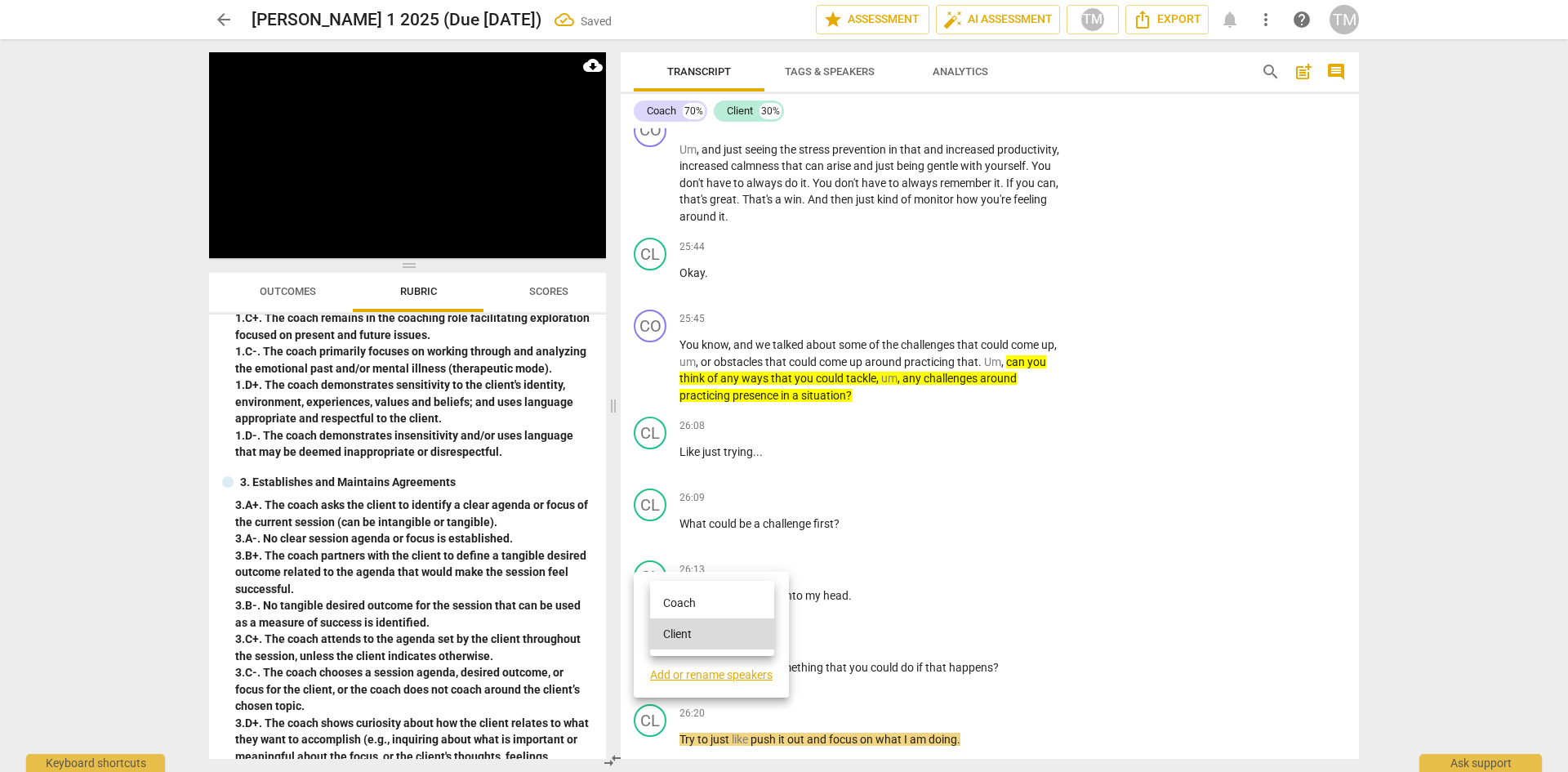
scroll to position [11987, 0]
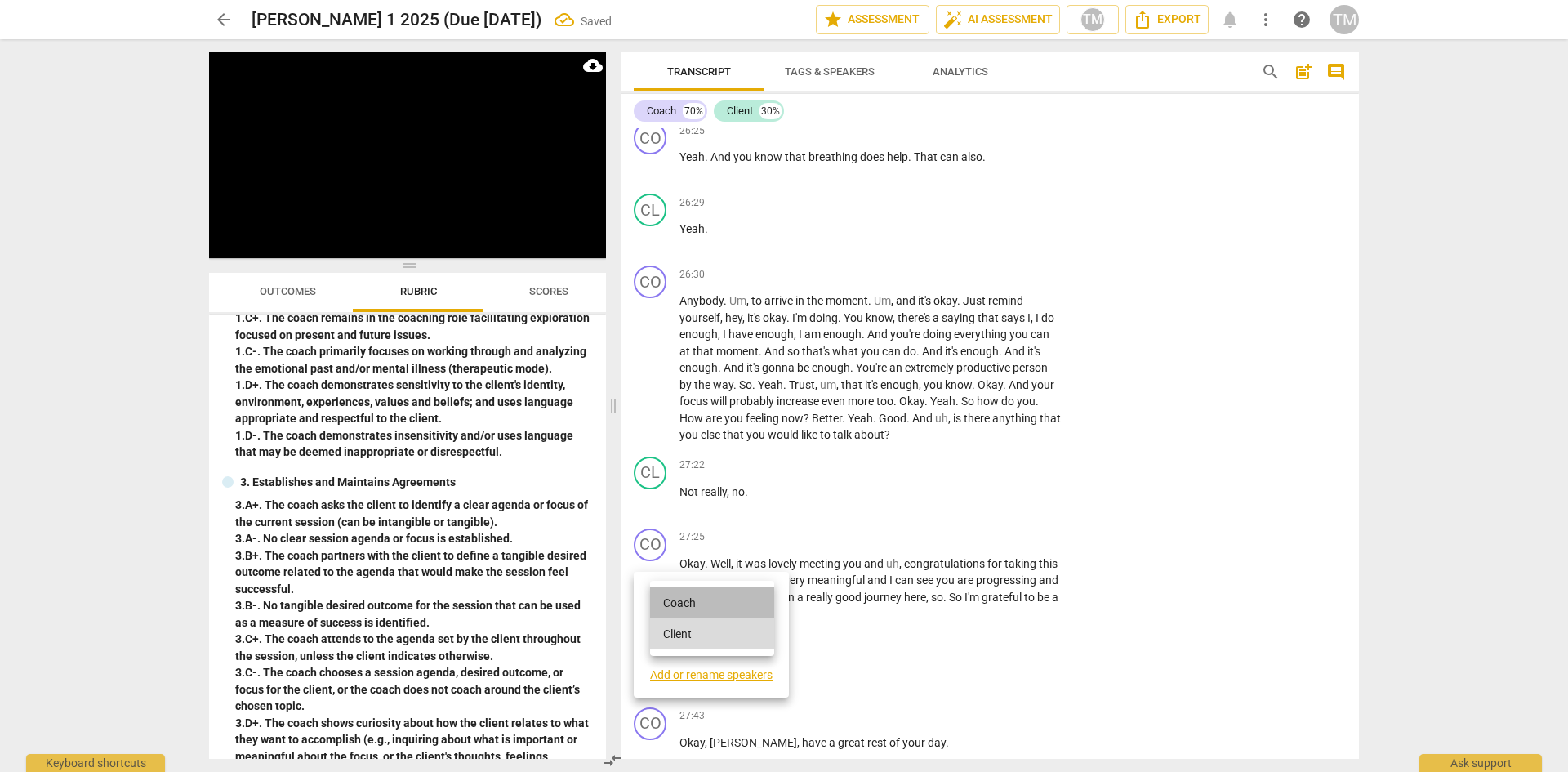
click at [691, 609] on li "Coach" at bounding box center [712, 603] width 124 height 31
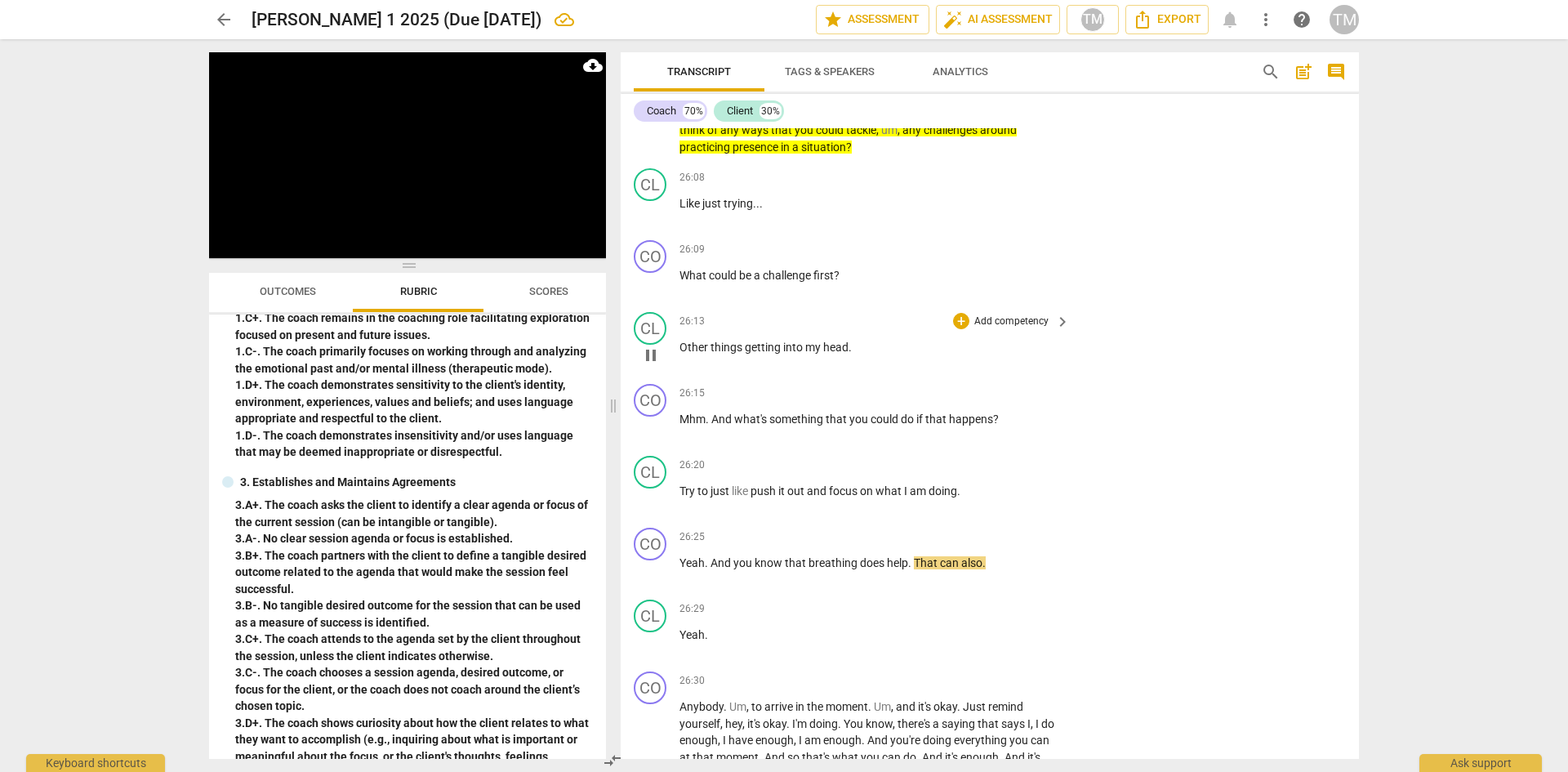
scroll to position [11579, 0]
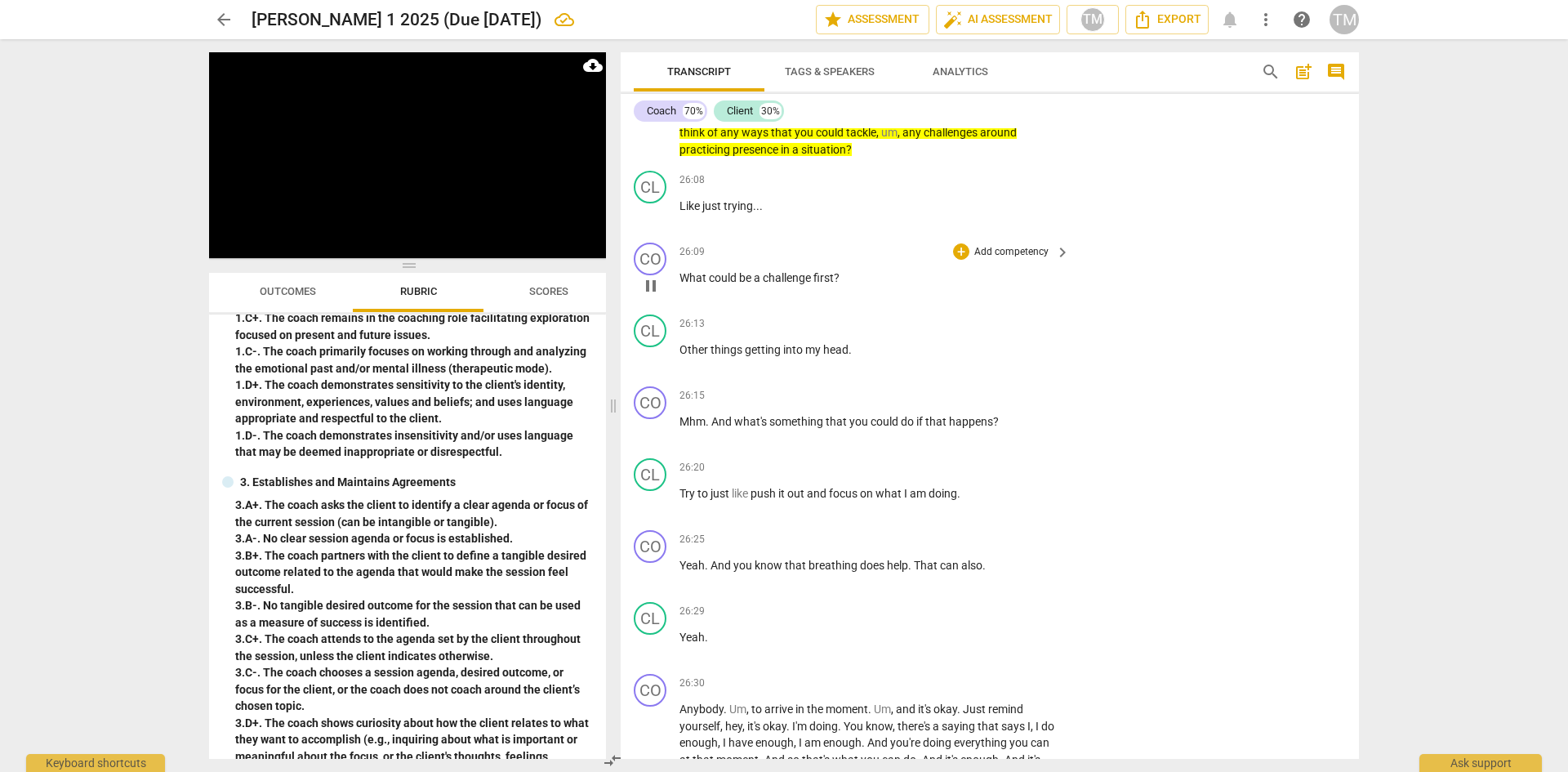
click at [983, 260] on p "Add competency" at bounding box center [1011, 253] width 78 height 15
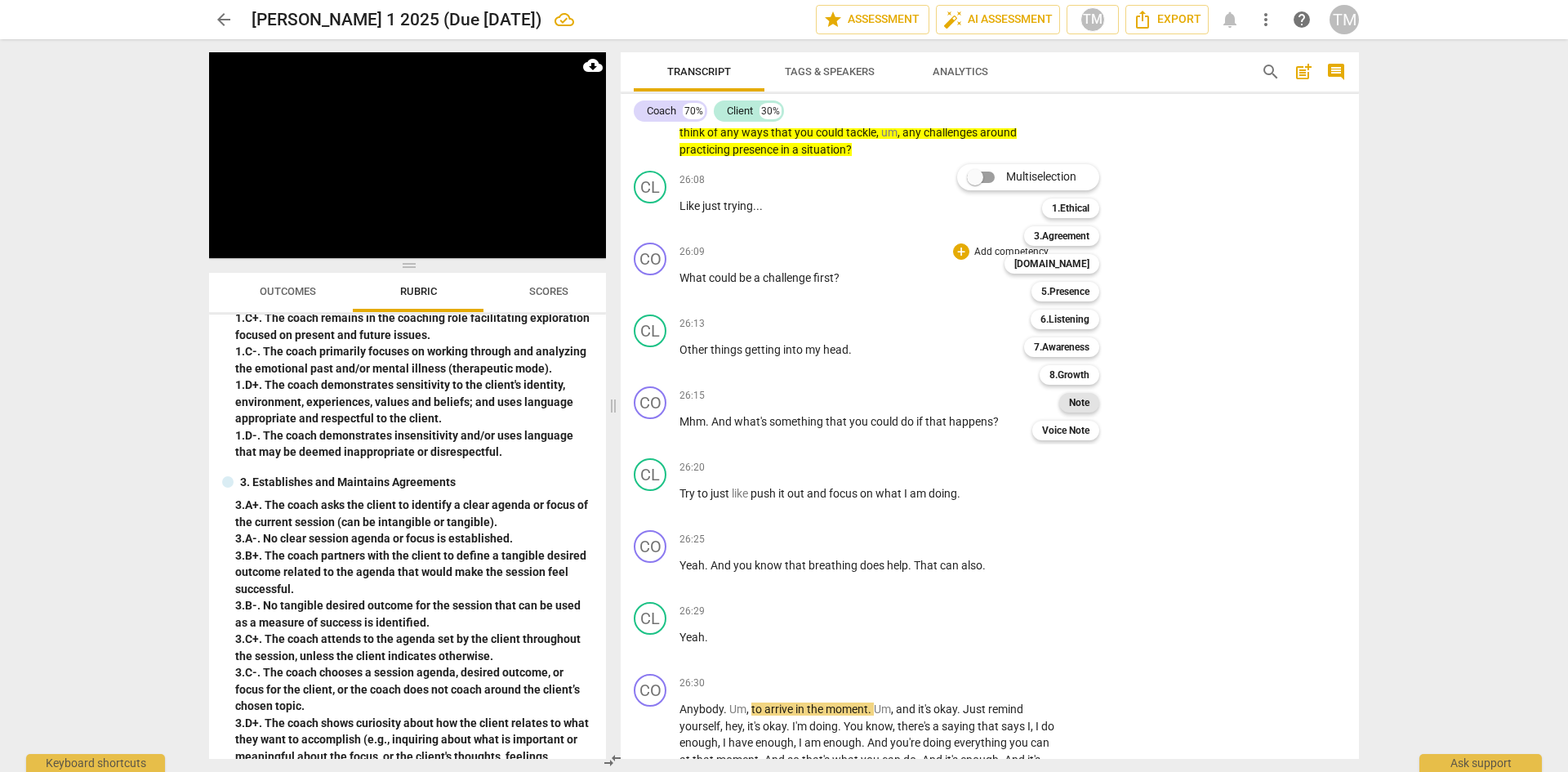
click at [1089, 409] on b "Note" at bounding box center [1079, 402] width 20 height 19
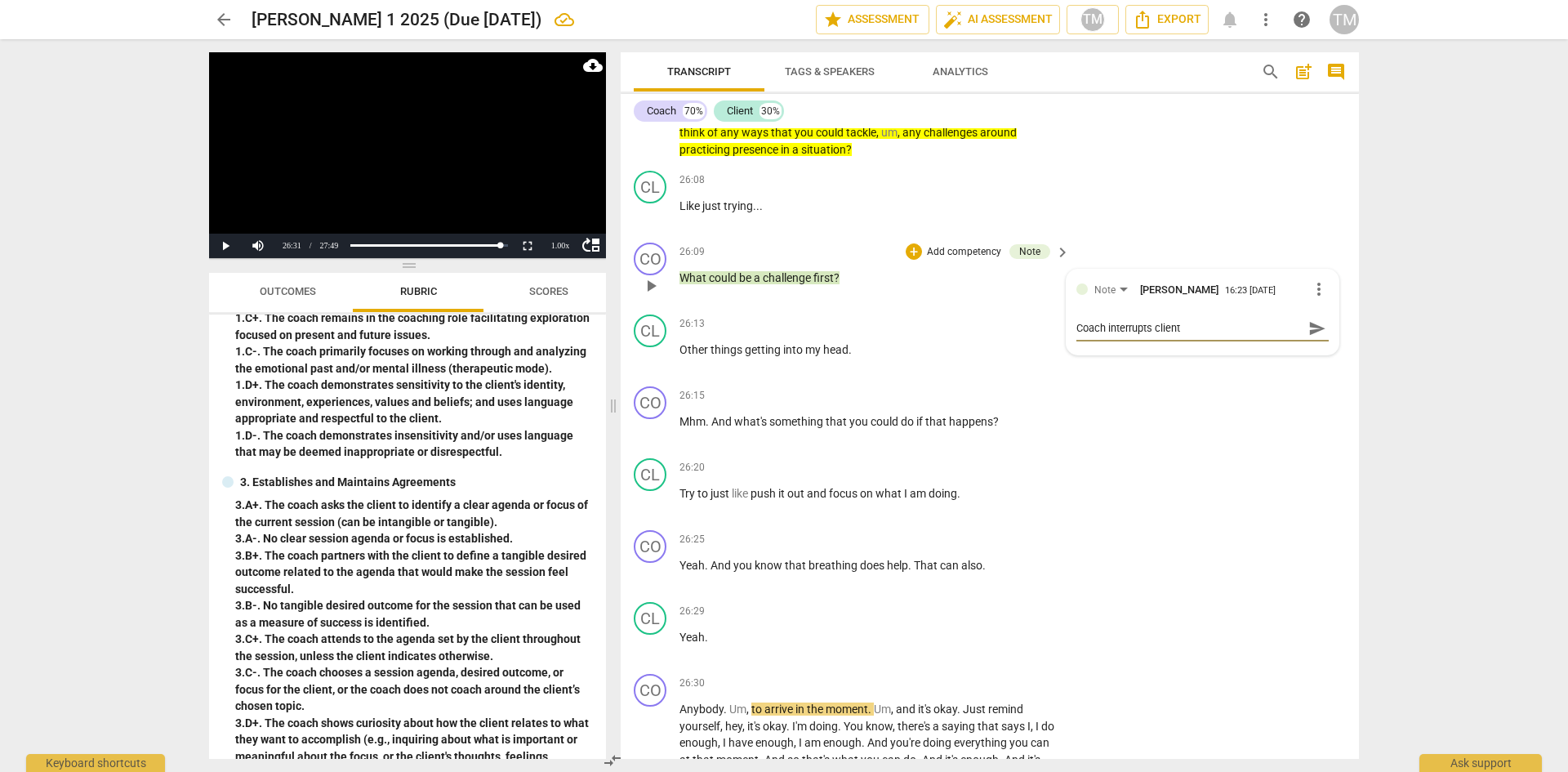
click at [1308, 338] on span "send" at bounding box center [1317, 329] width 18 height 18
click at [992, 403] on p "Add competency" at bounding box center [1011, 396] width 78 height 15
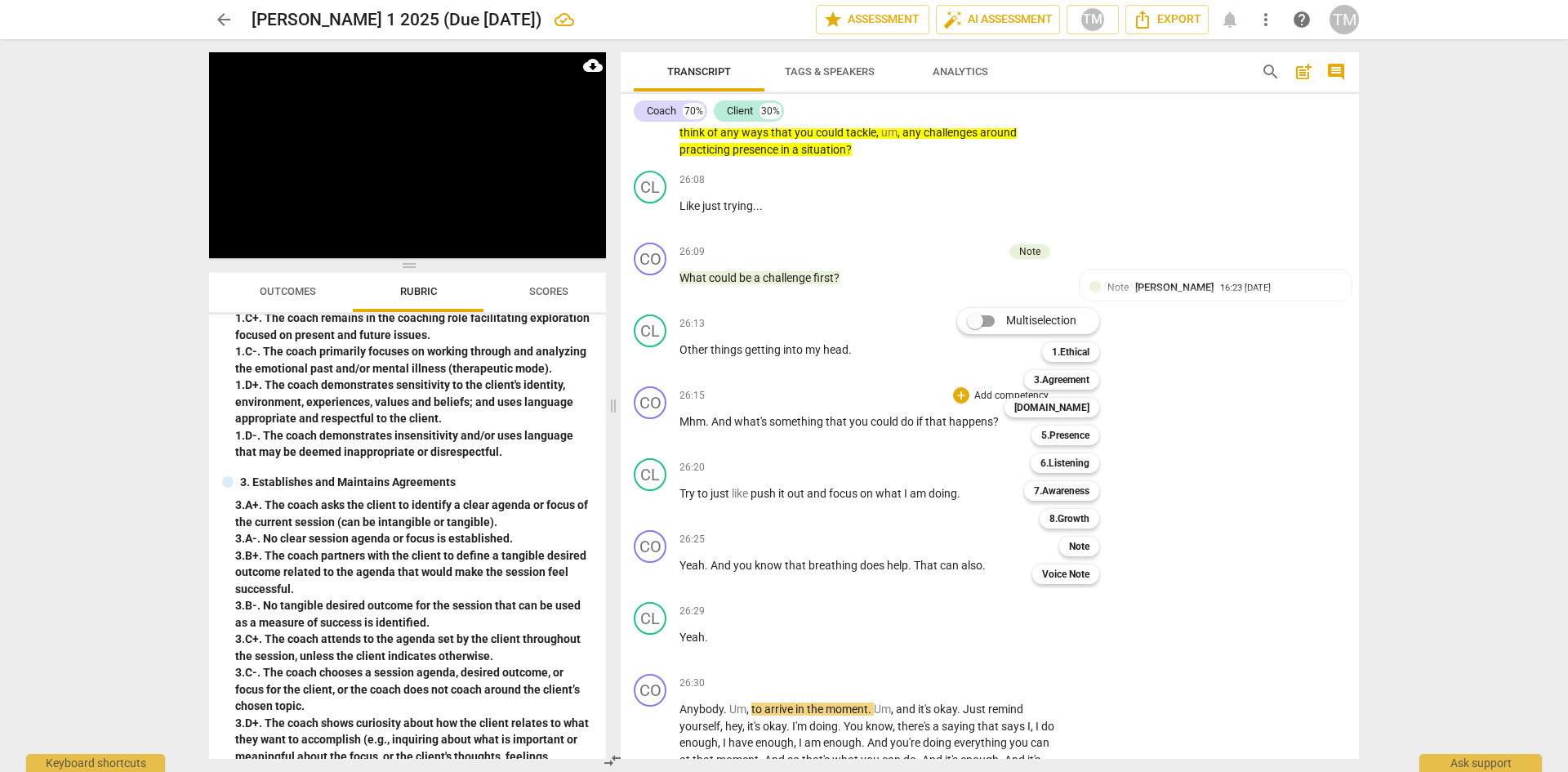
click at [1082, 534] on div "Note 8" at bounding box center [1088, 547] width 71 height 27
click at [1089, 542] on b "Note" at bounding box center [1079, 546] width 20 height 19
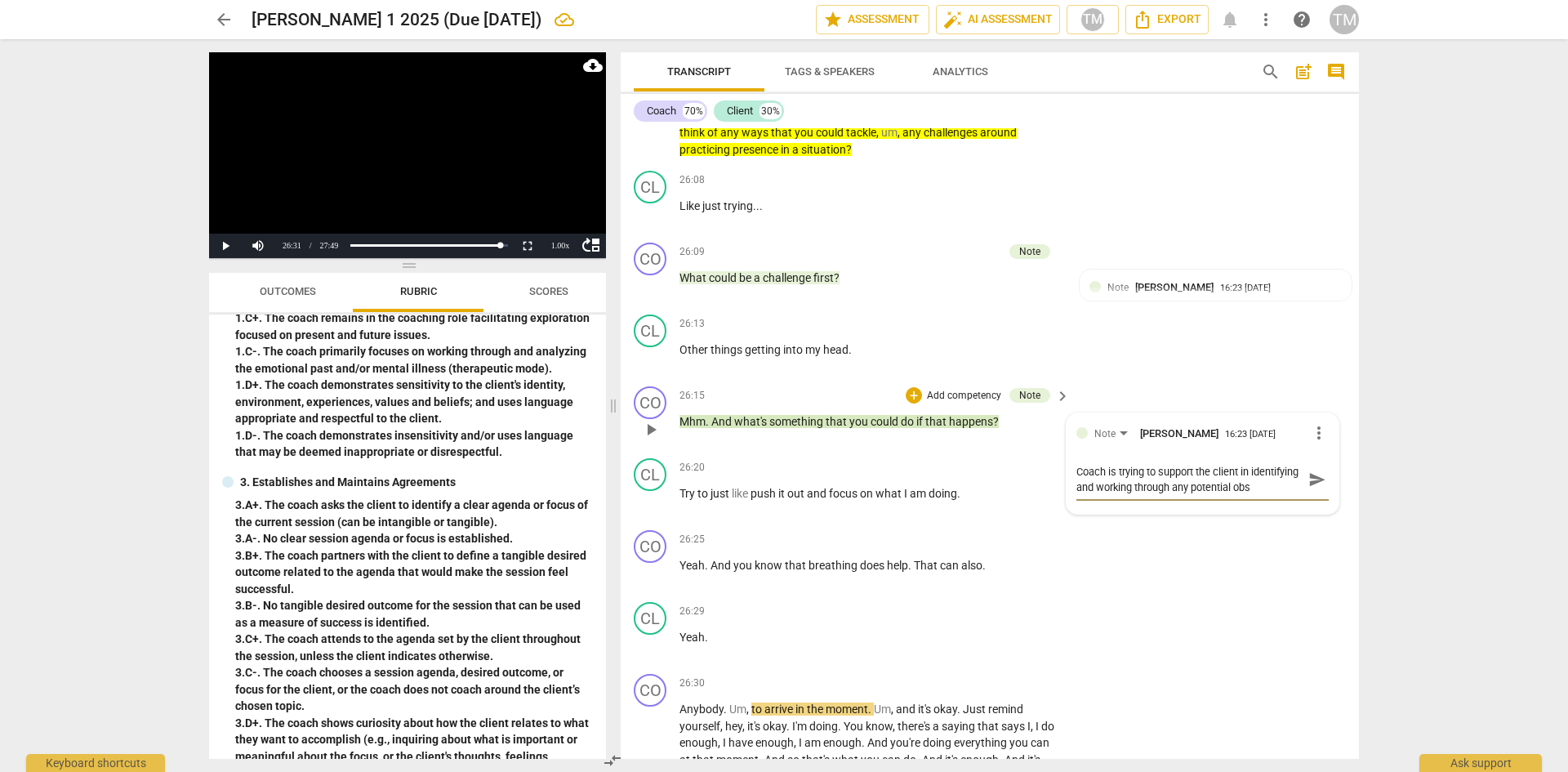
scroll to position [15, 0]
click at [1308, 488] on span "send" at bounding box center [1317, 480] width 18 height 18
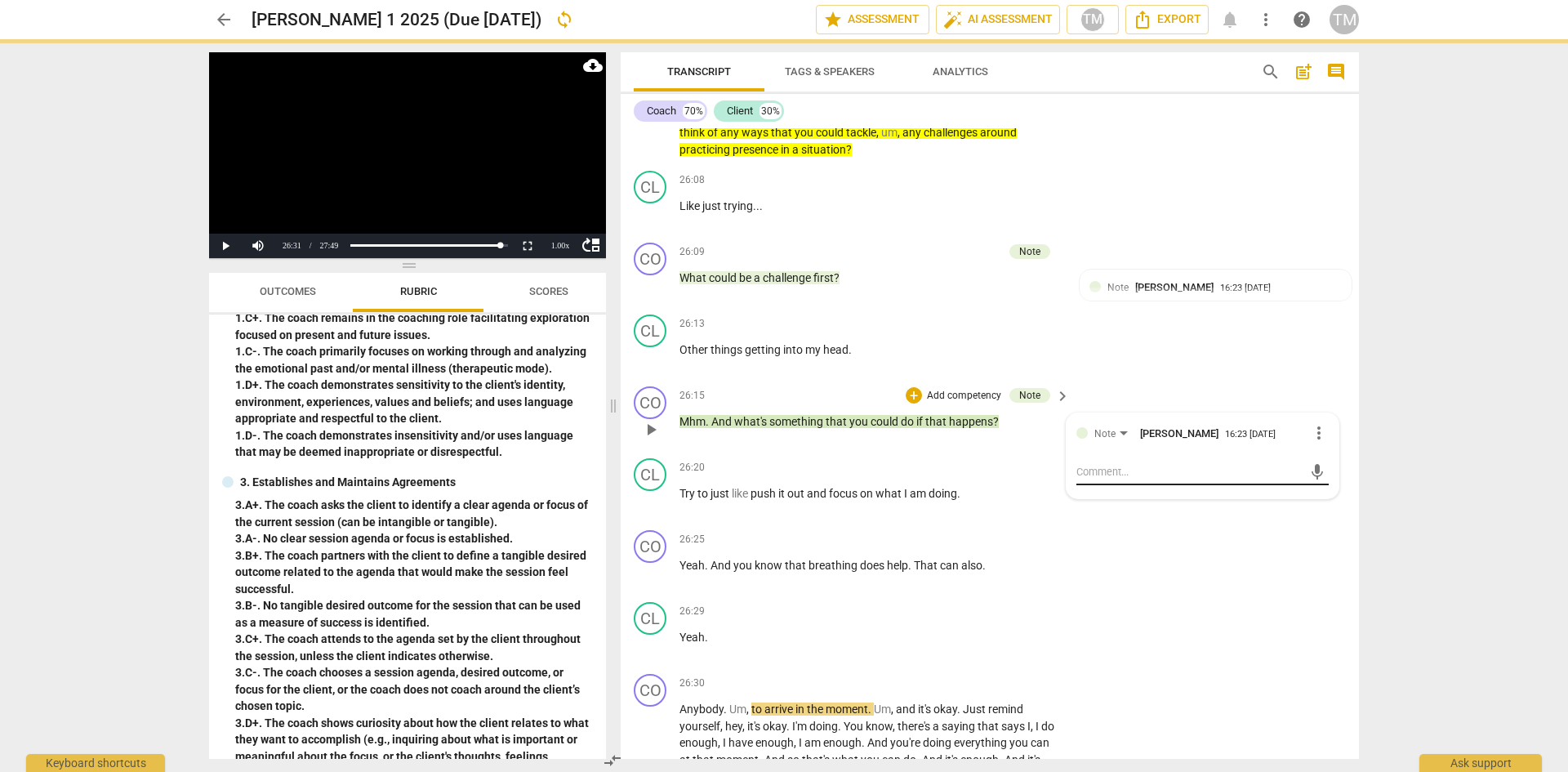
scroll to position [0, 0]
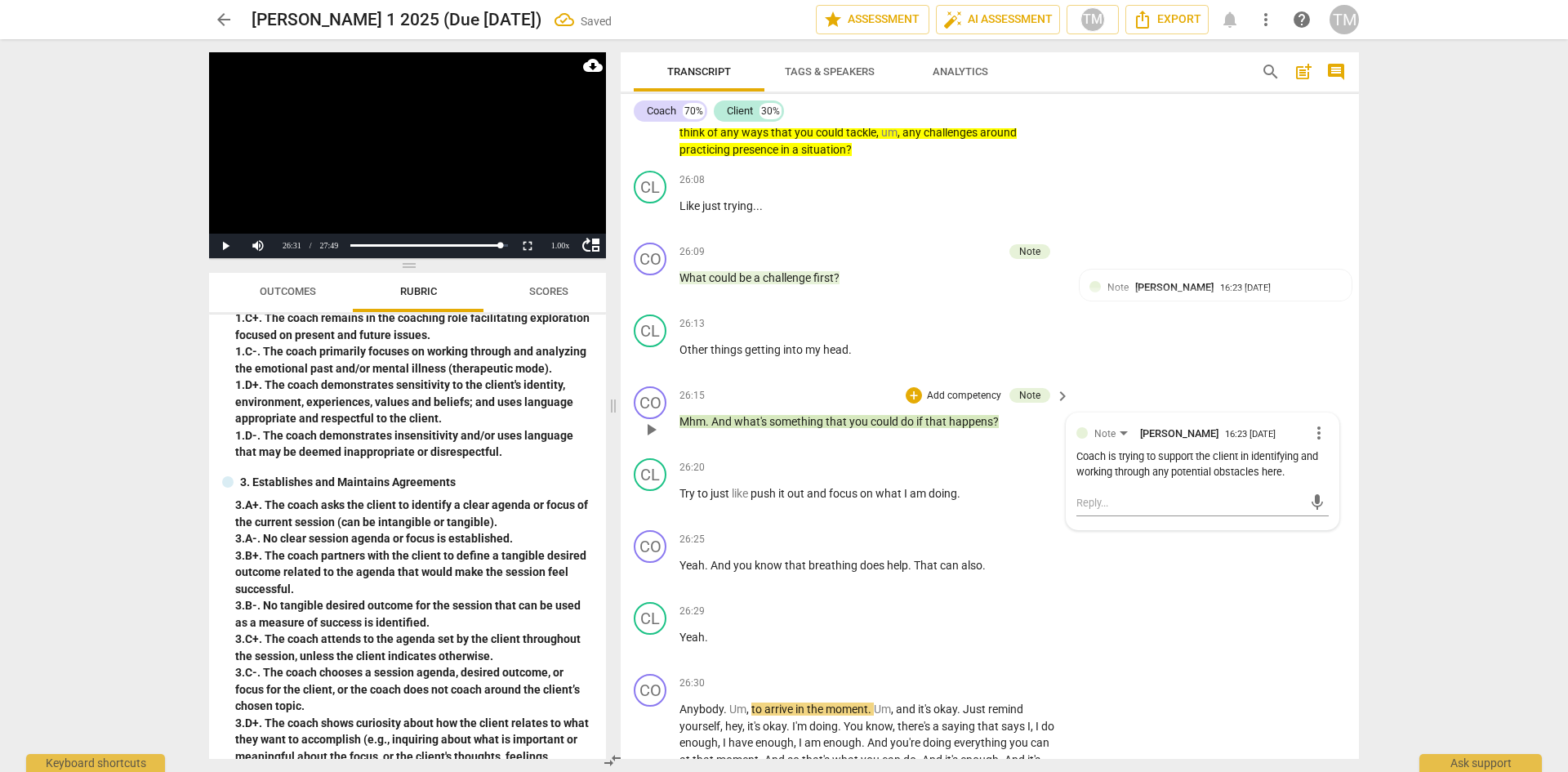
click at [646, 440] on span "play_arrow" at bounding box center [650, 429] width 19 height 19
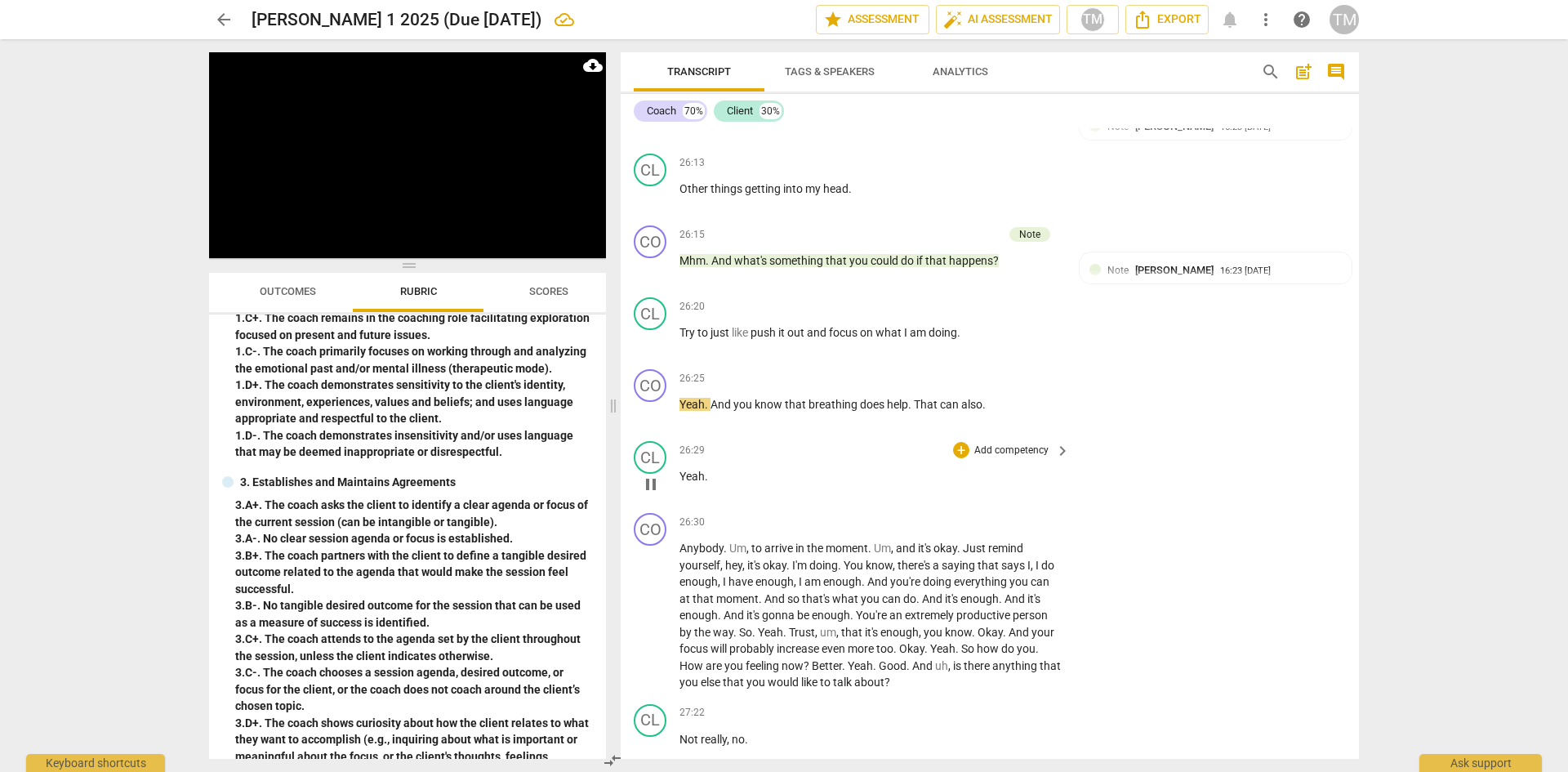
scroll to position [11742, 0]
click at [1030, 384] on p "Add competency" at bounding box center [1011, 377] width 78 height 15
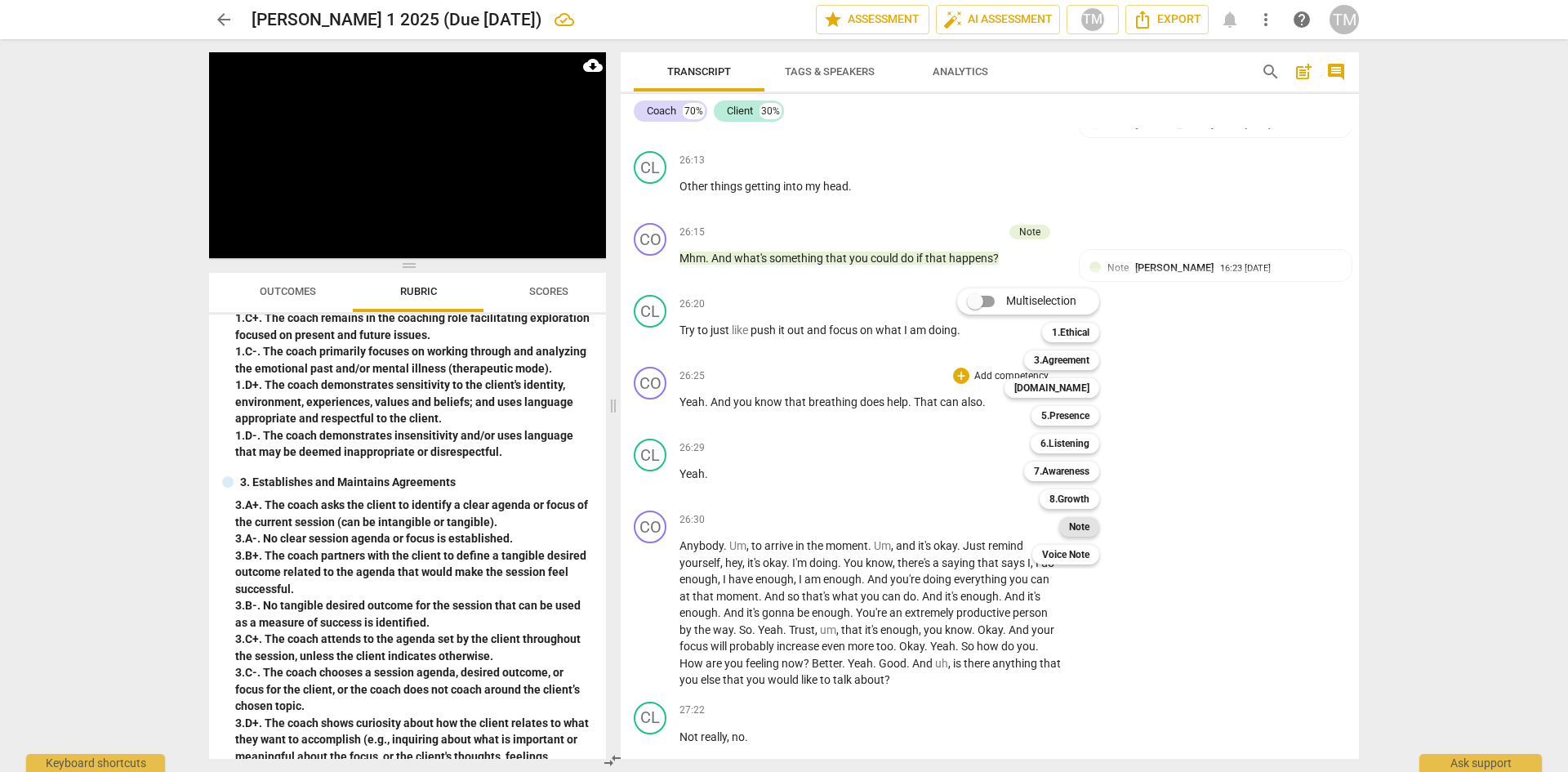
click at [1078, 520] on b "Note" at bounding box center [1079, 527] width 20 height 19
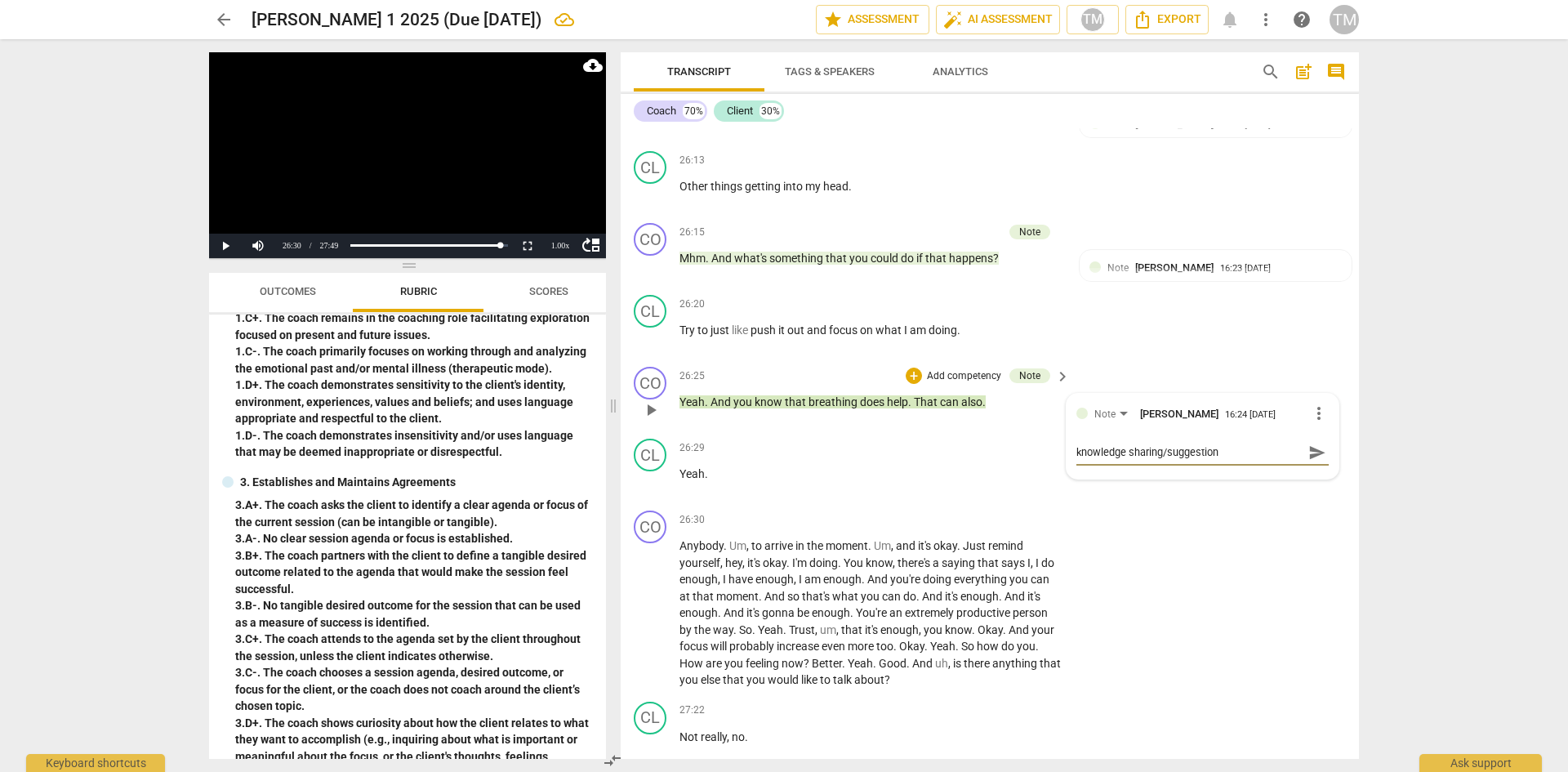
click at [1308, 462] on span "send" at bounding box center [1317, 453] width 18 height 18
click at [646, 492] on span "play_arrow" at bounding box center [650, 482] width 19 height 19
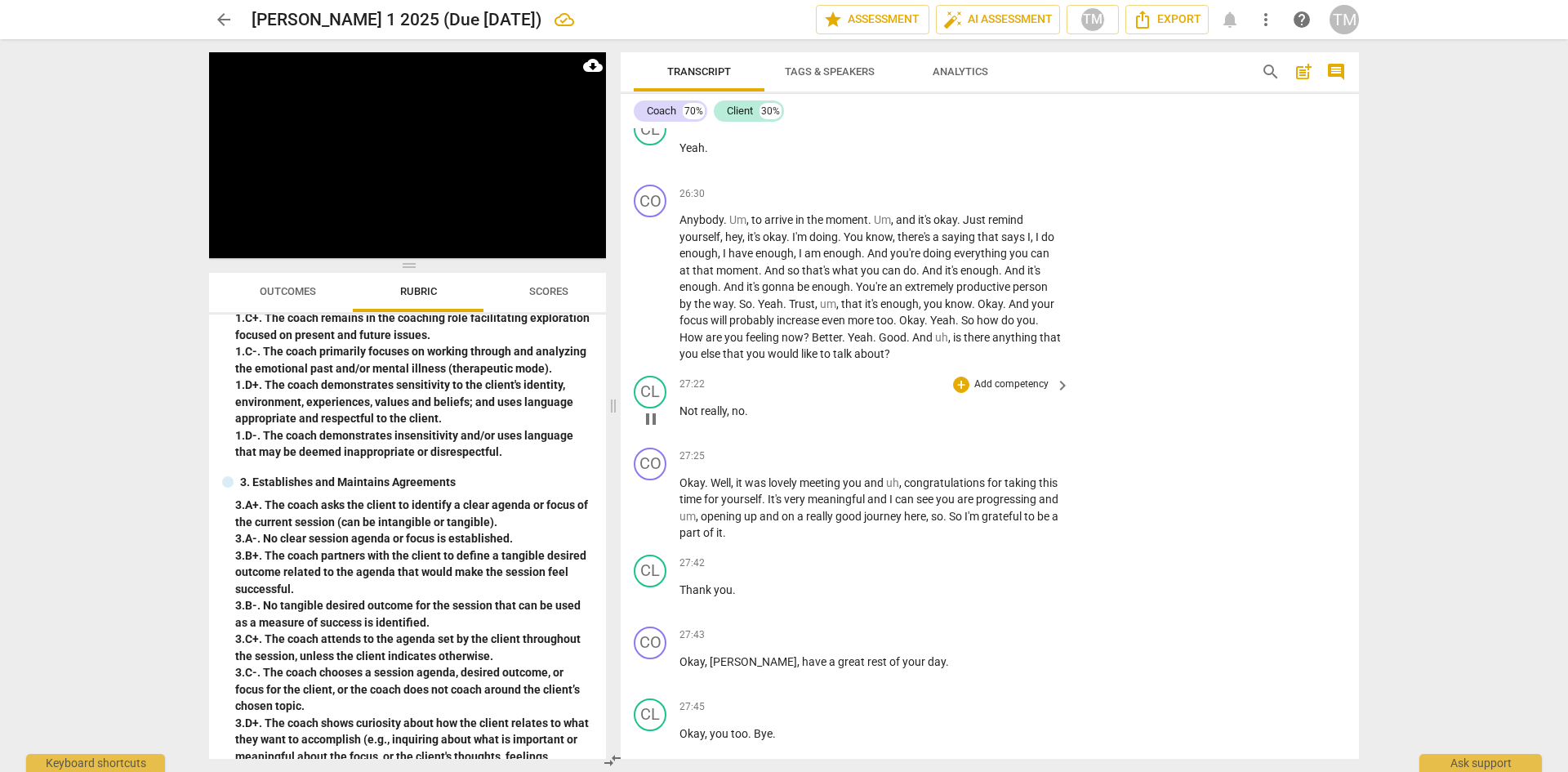
scroll to position [12069, 0]
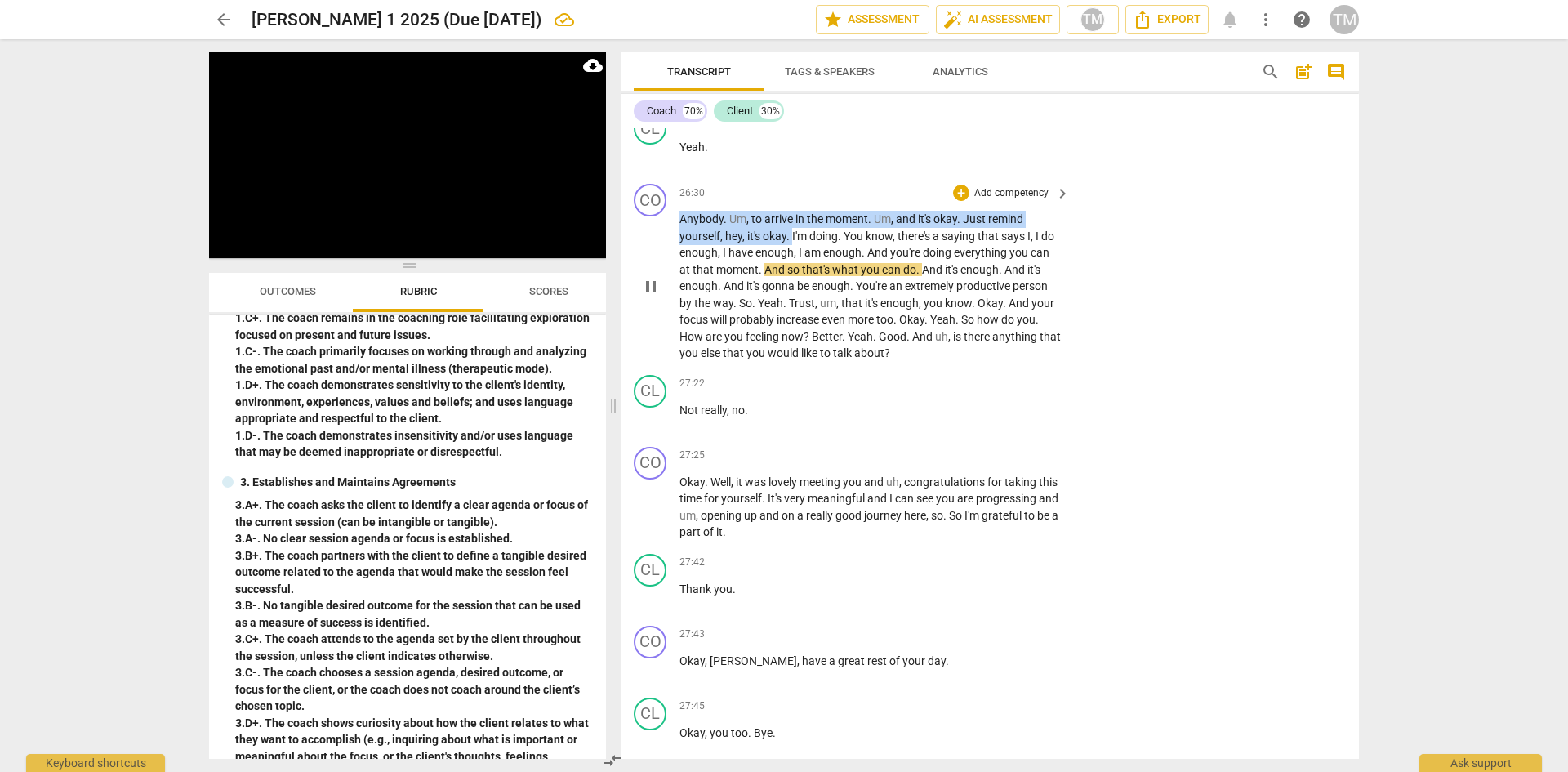
drag, startPoint x: 793, startPoint y: 287, endPoint x: 676, endPoint y: 265, distance: 119.1
click at [676, 265] on div "CO play_arrow pause 26:30 + Add competency keyboard_arrow_right Anybody . Um , …" at bounding box center [990, 273] width 738 height 192
click at [992, 201] on p "Add competency" at bounding box center [1011, 193] width 78 height 15
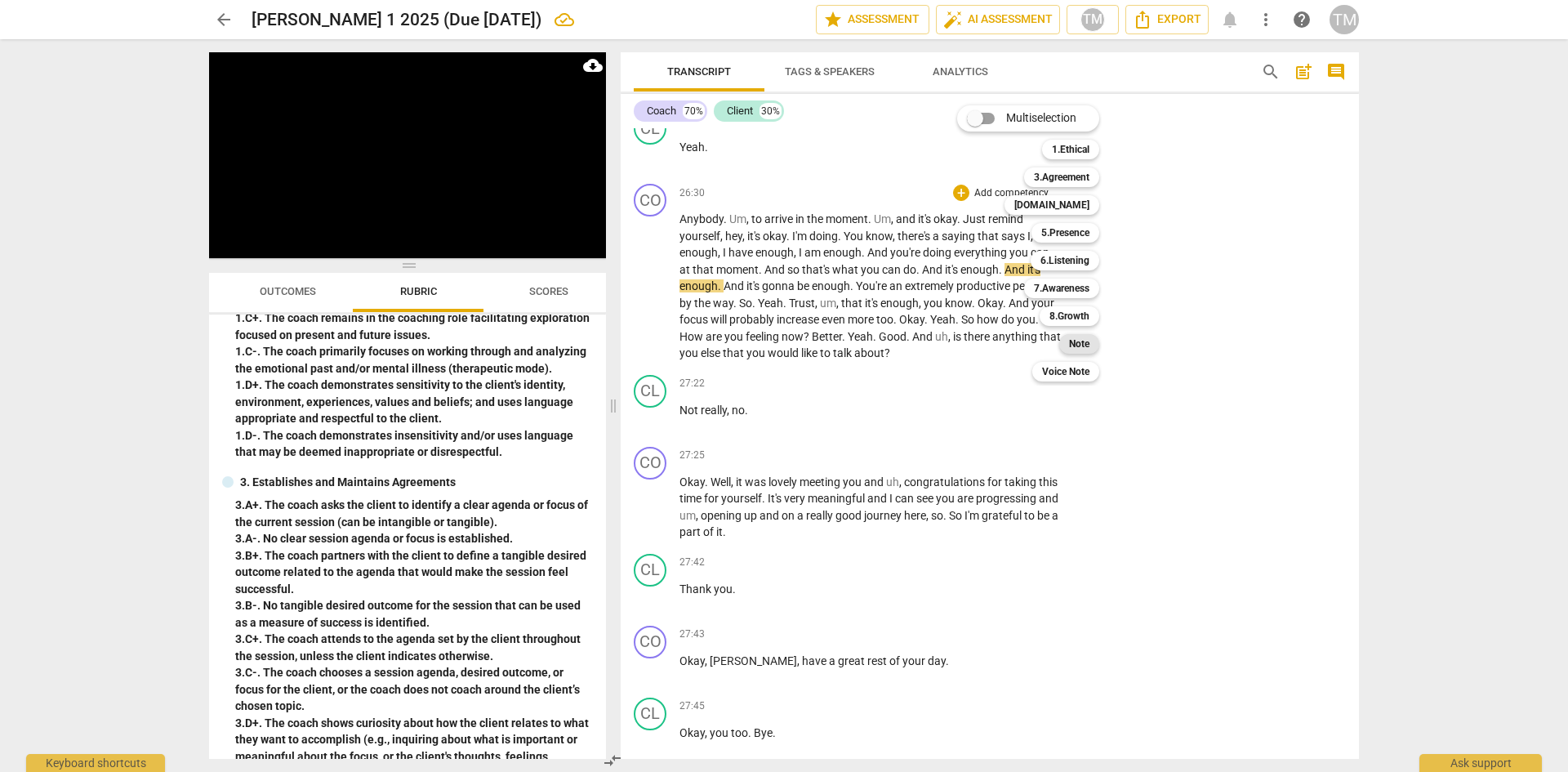
click at [1076, 340] on b "Note" at bounding box center [1079, 343] width 20 height 19
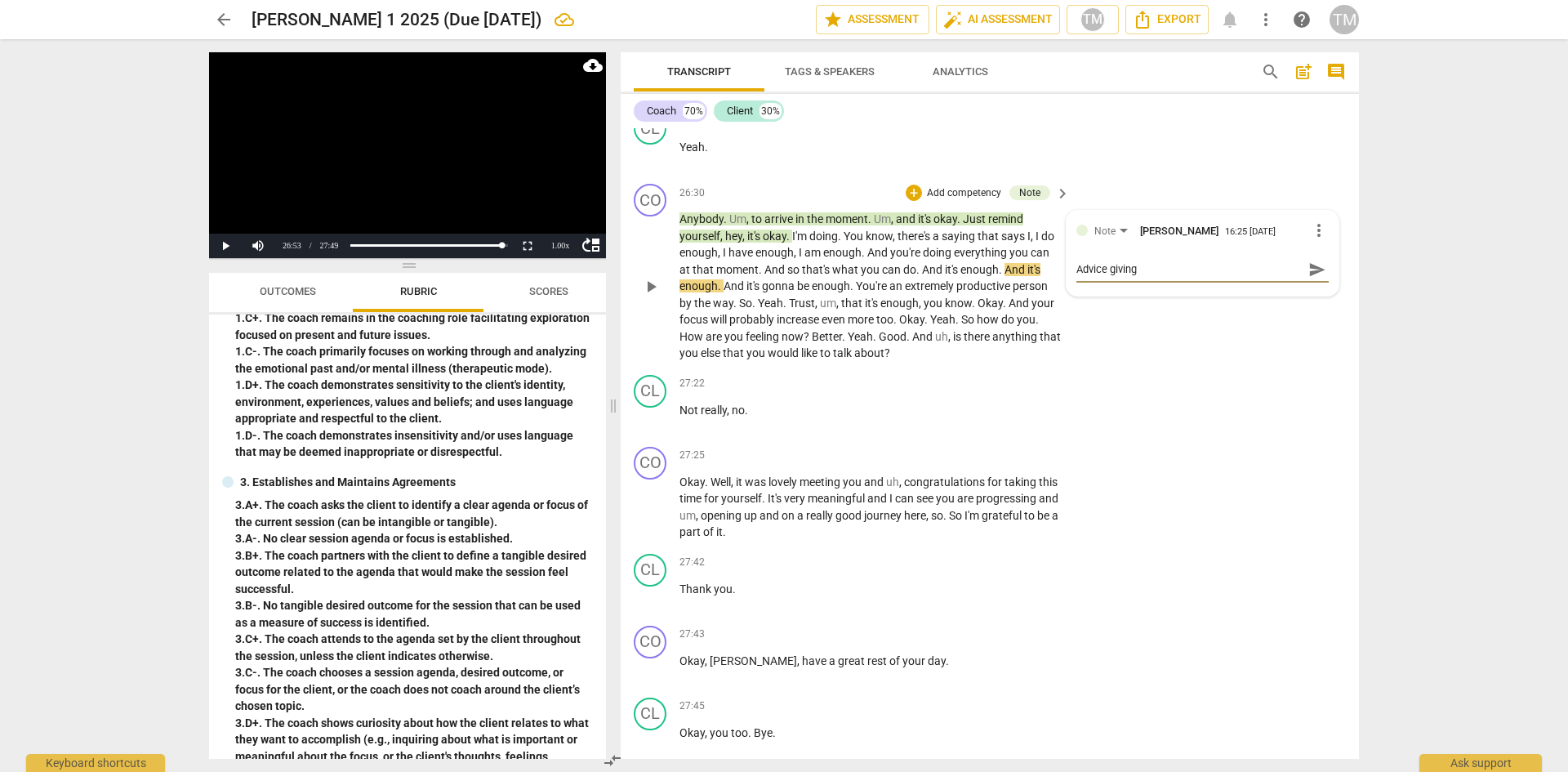
click at [1293, 277] on textarea "Advice giving" at bounding box center [1189, 269] width 226 height 16
click at [1308, 278] on span "send" at bounding box center [1317, 270] width 18 height 18
click at [649, 297] on span "play_arrow" at bounding box center [650, 287] width 19 height 19
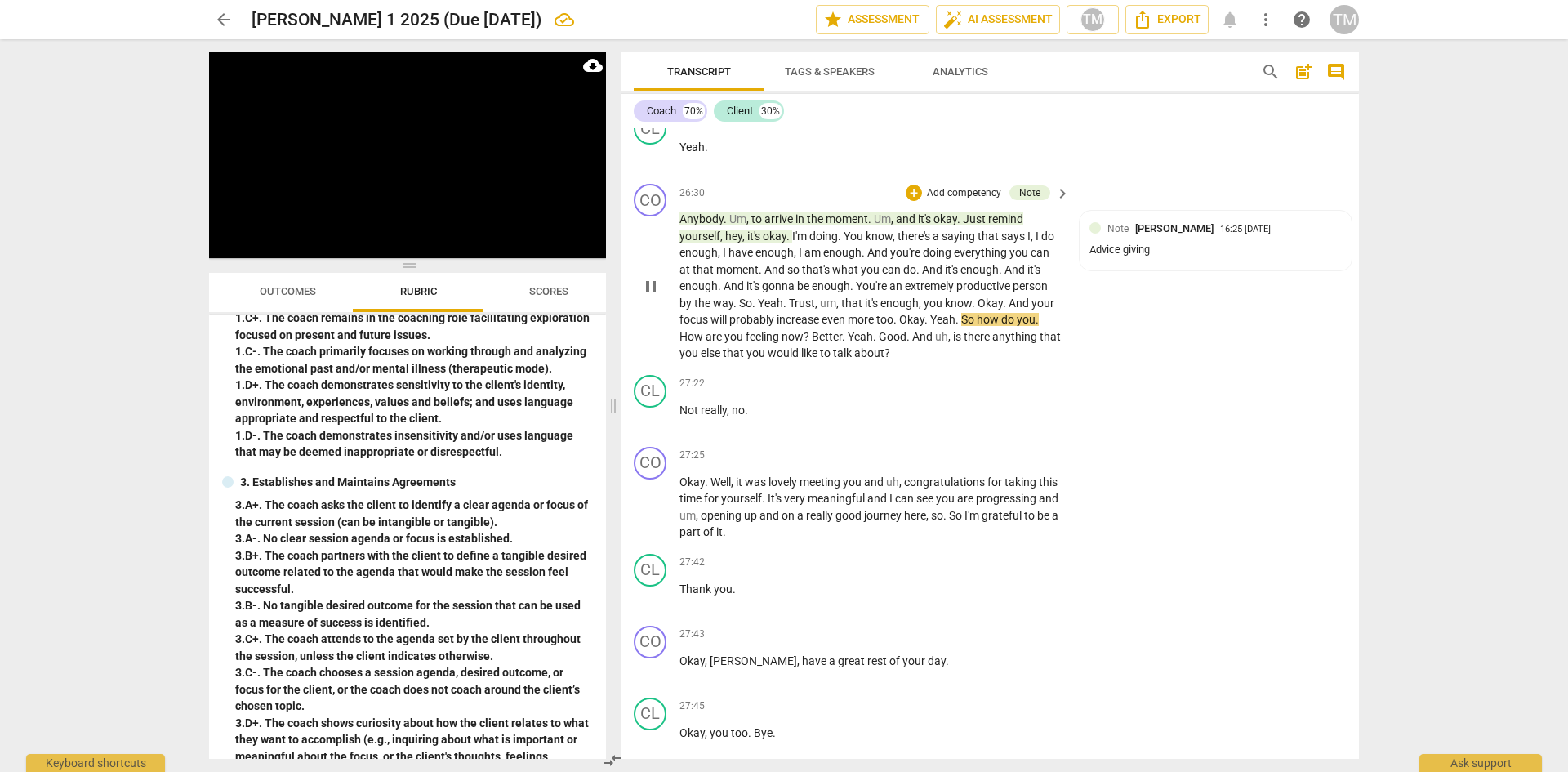
click at [981, 309] on span "Okay" at bounding box center [991, 303] width 26 height 13
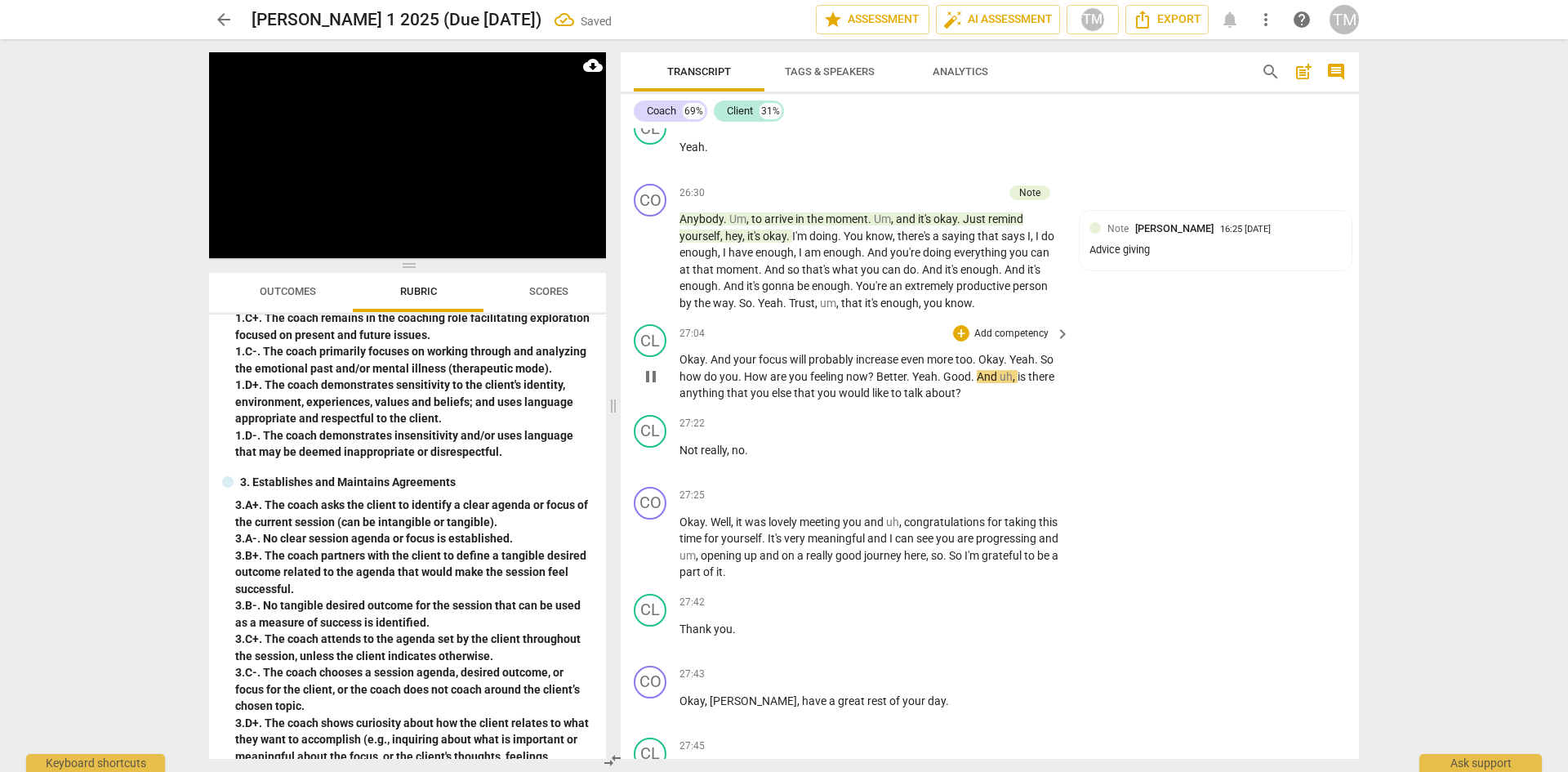
click at [981, 366] on span "Okay" at bounding box center [992, 360] width 26 height 13
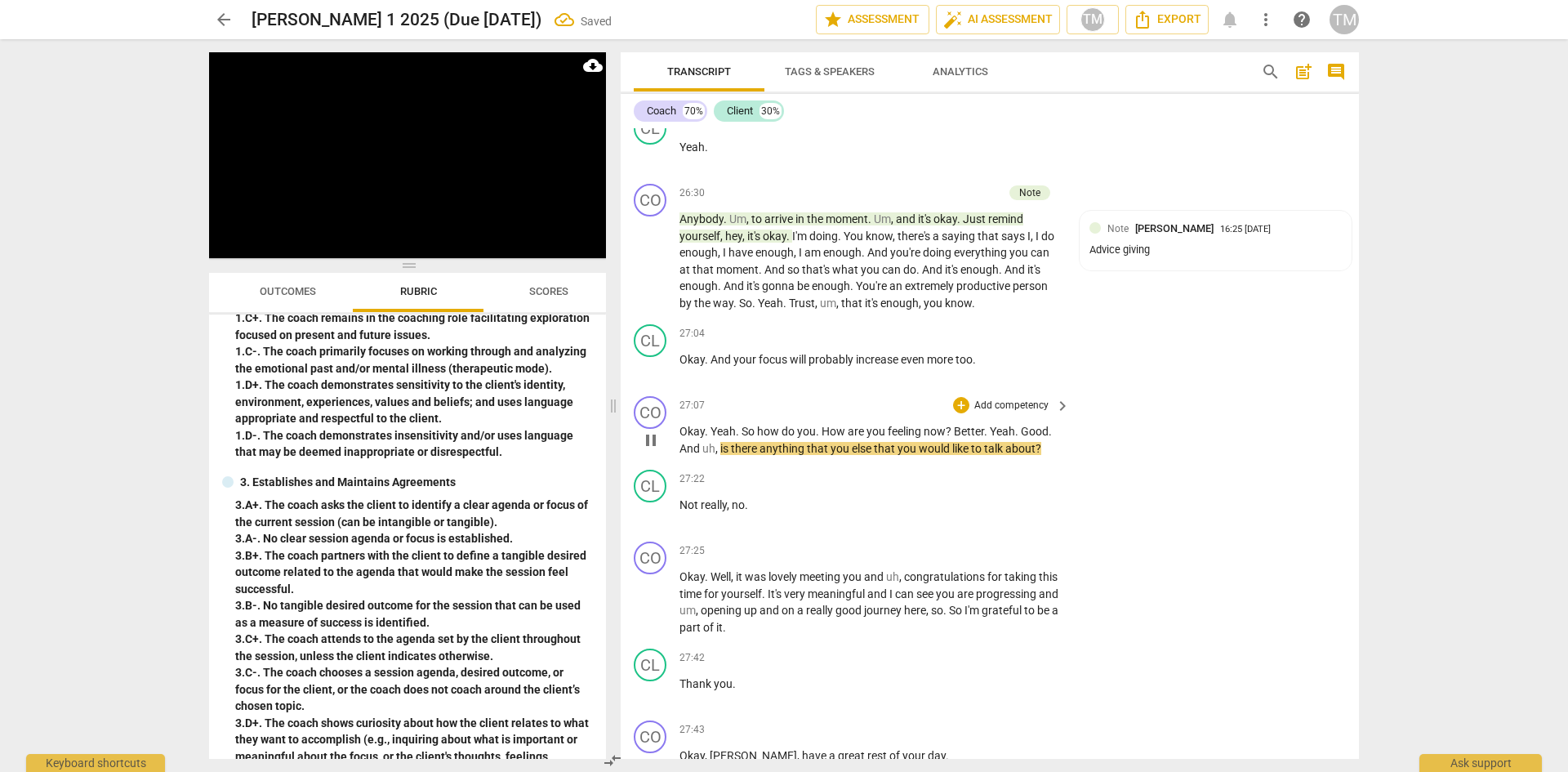
click at [714, 438] on span "Yeah" at bounding box center [723, 432] width 26 height 13
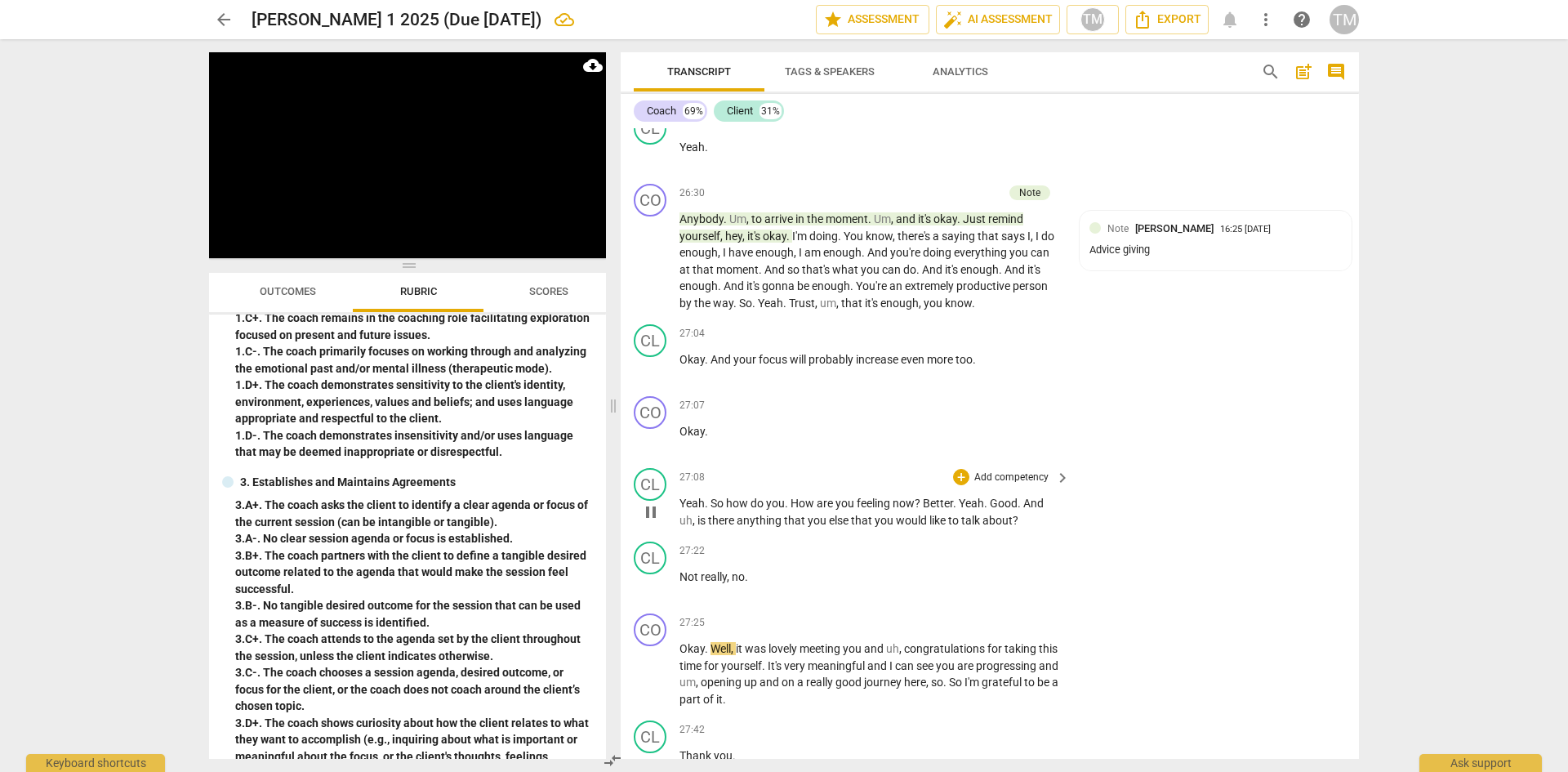
click at [926, 510] on span "Better" at bounding box center [938, 503] width 30 height 13
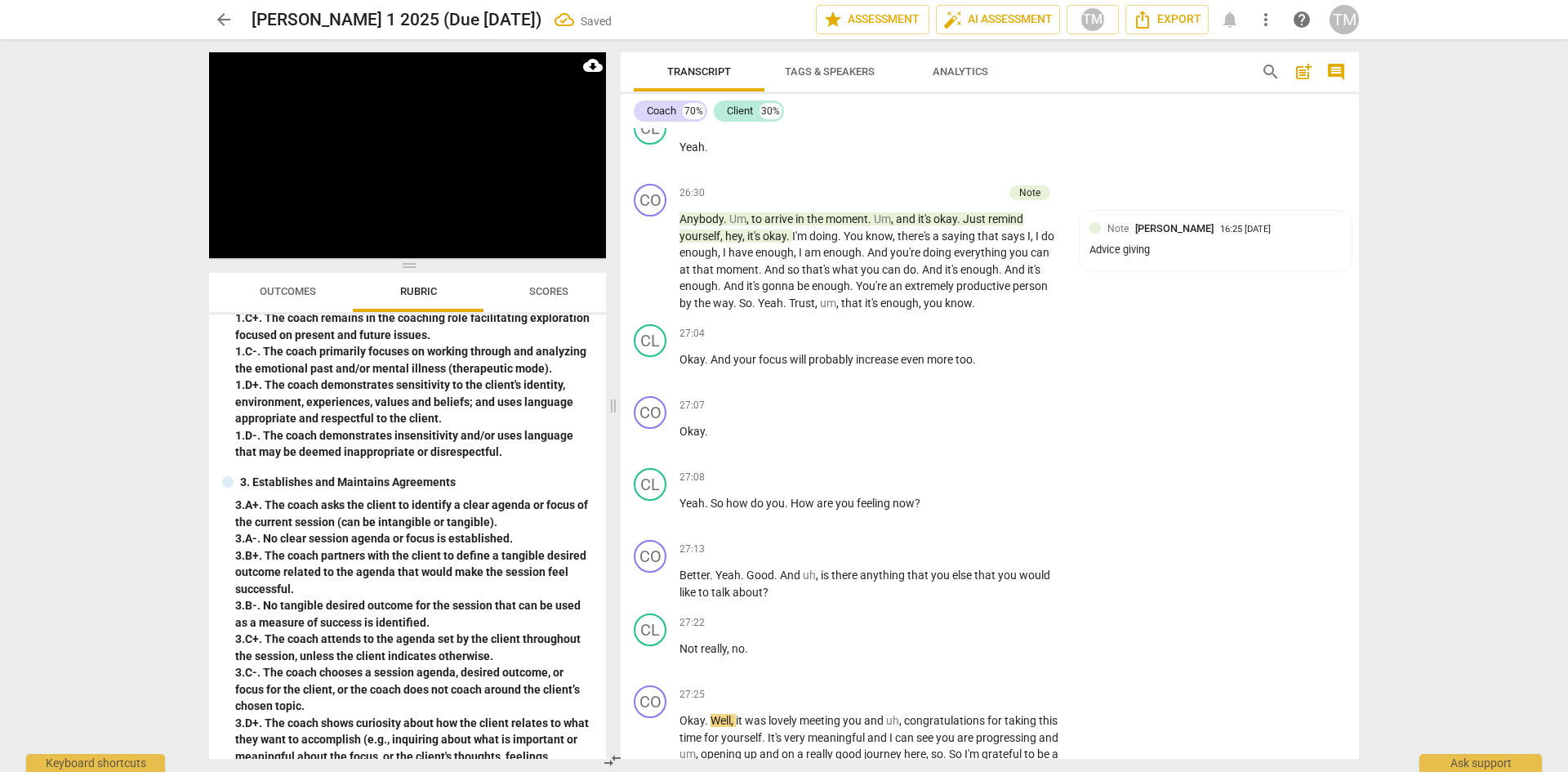
scroll to position [12423, 0]
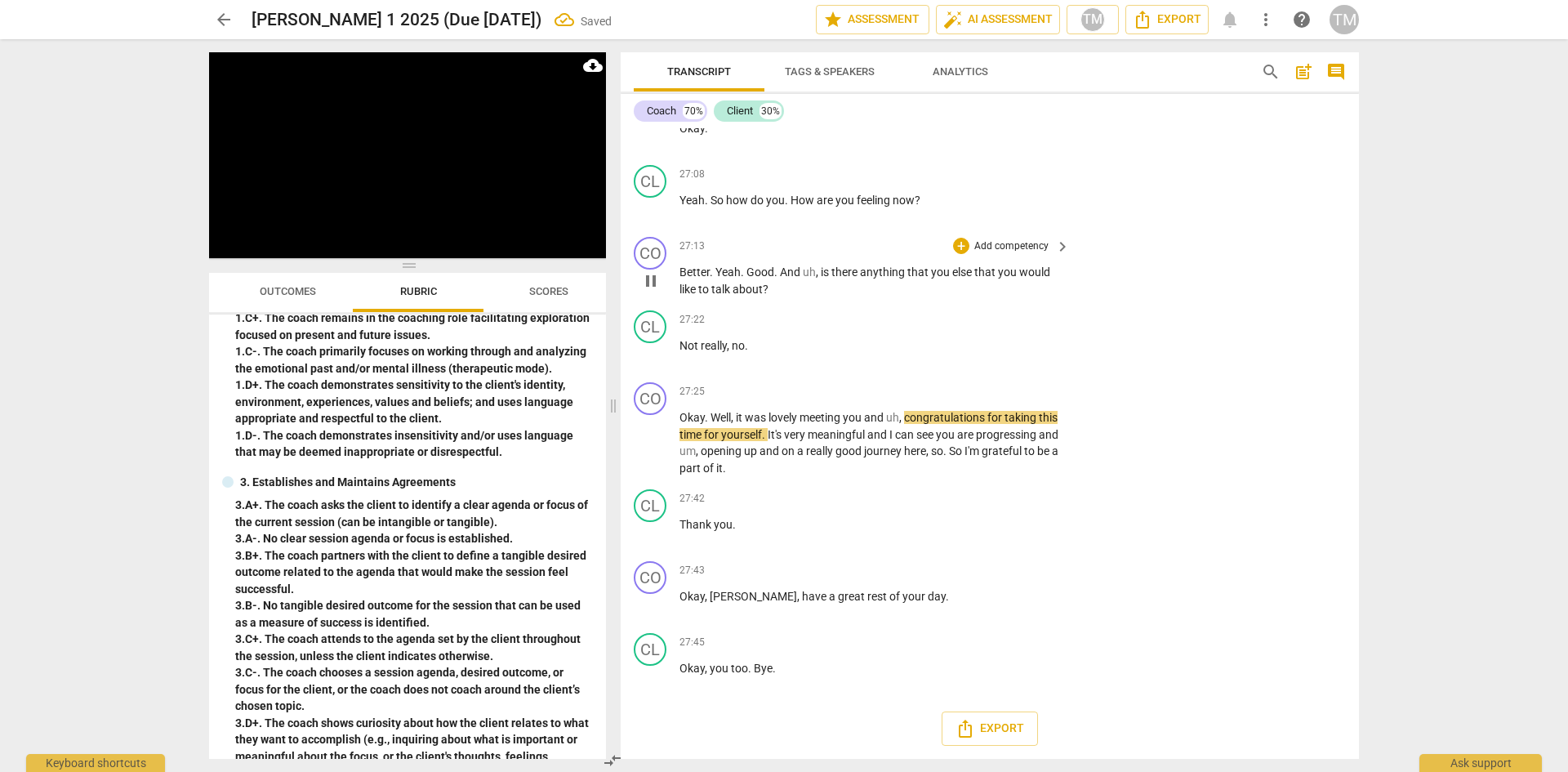
click at [716, 269] on span "Yeah" at bounding box center [728, 272] width 26 height 13
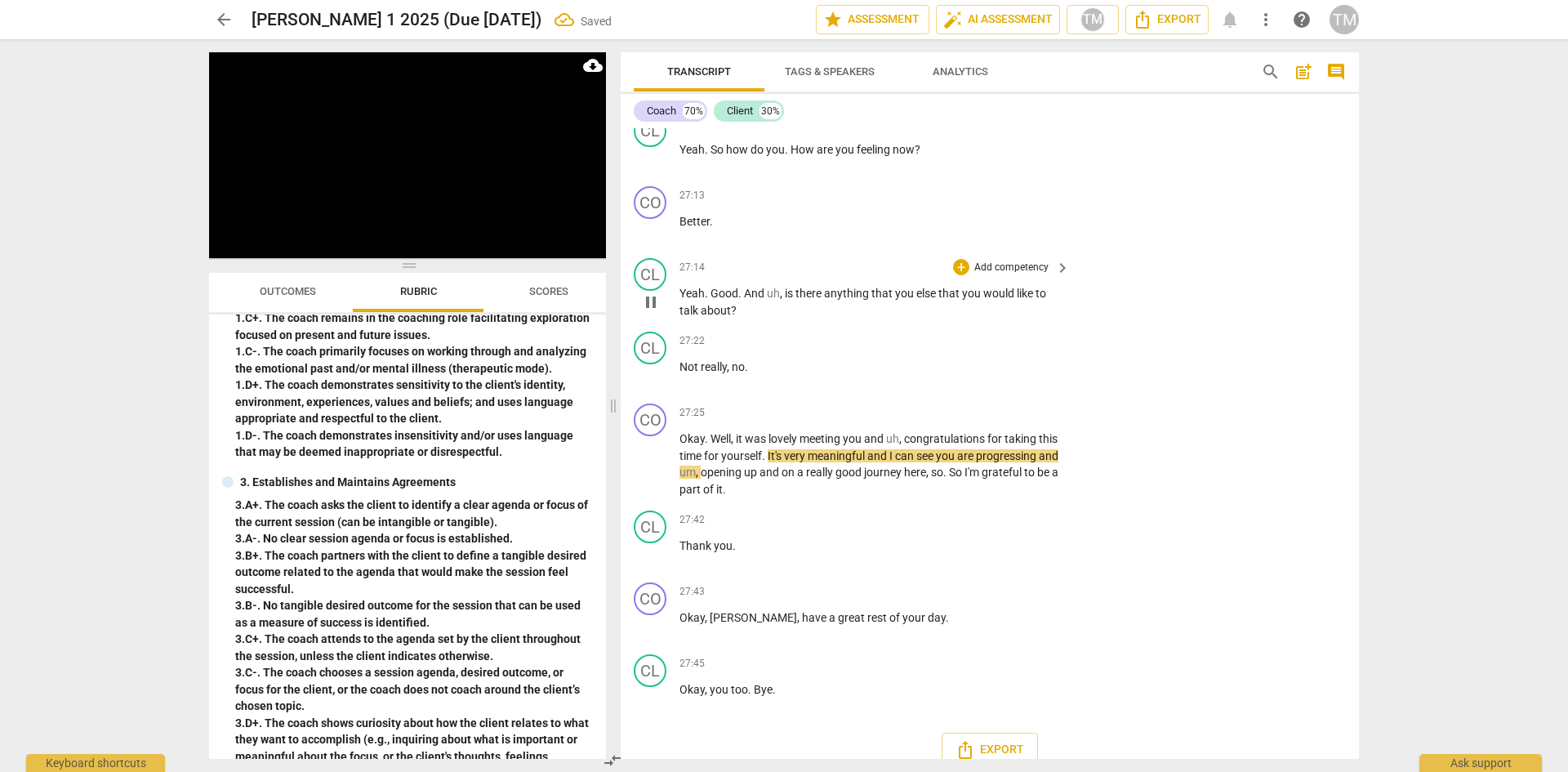
click at [987, 276] on p "Add competency" at bounding box center [1011, 268] width 78 height 15
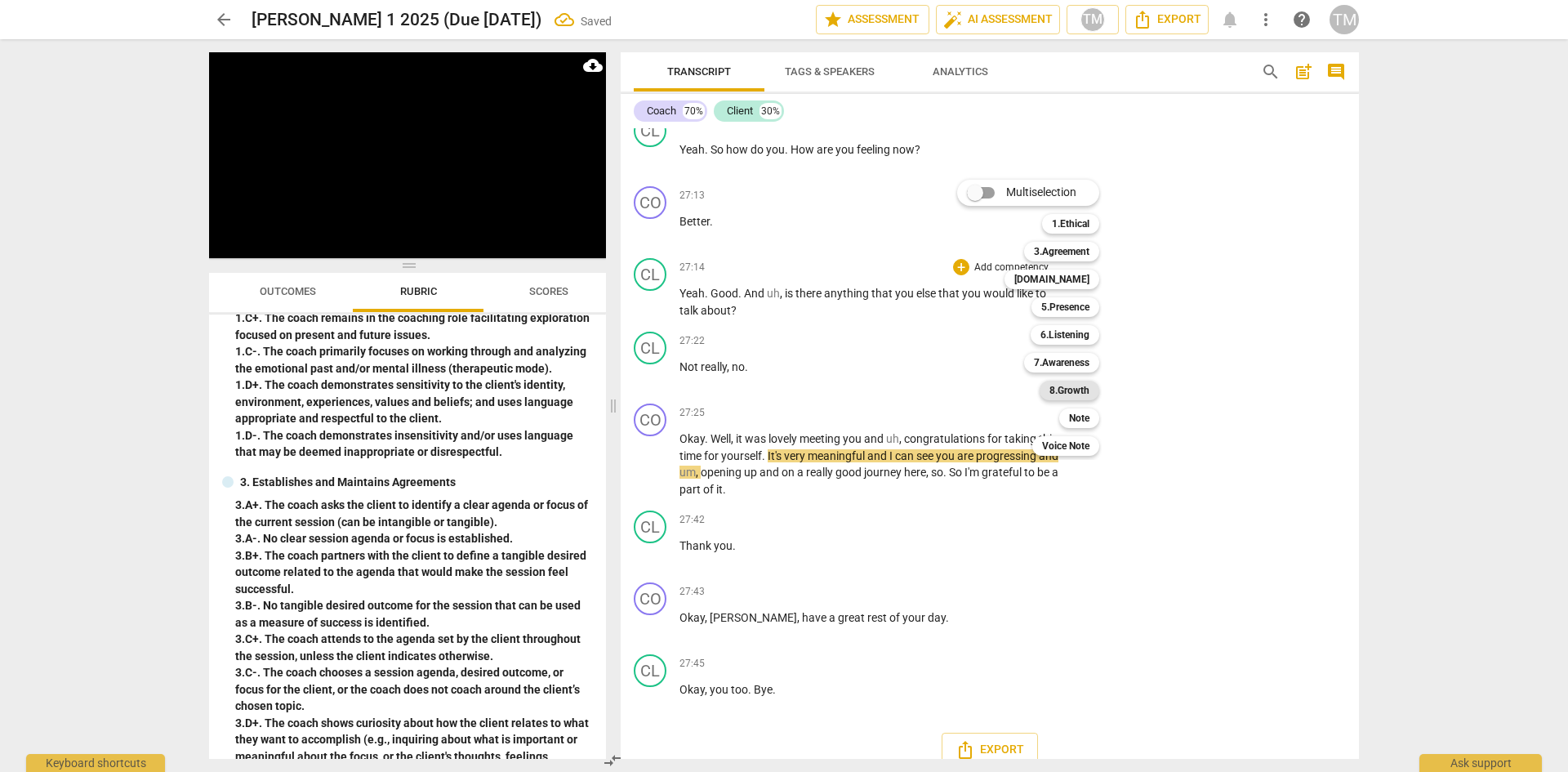
click at [1085, 393] on b "8.Growth" at bounding box center [1070, 390] width 40 height 19
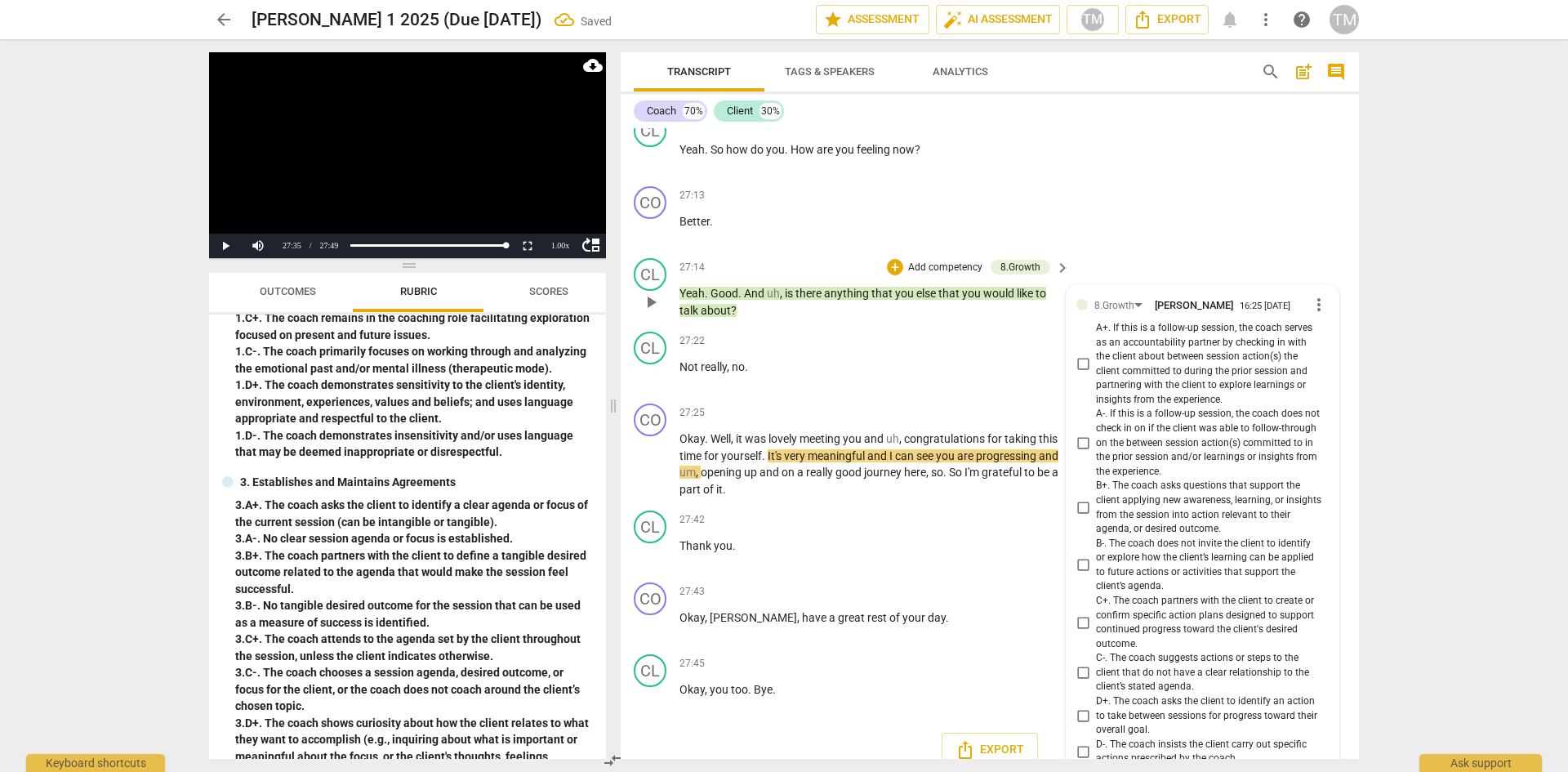
scroll to position [12621, 0]
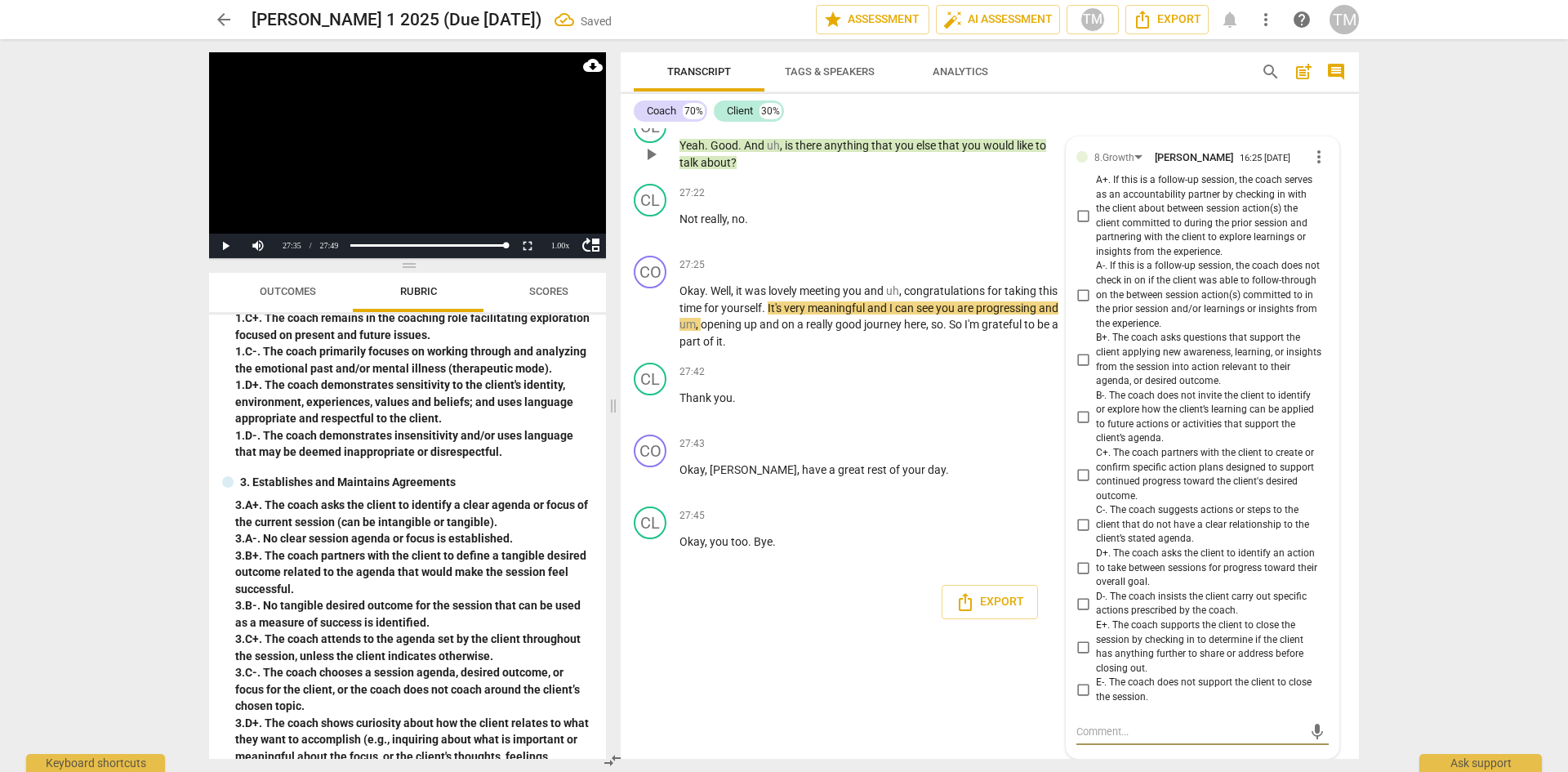
click at [1085, 644] on input "E+. The coach supports the client to close the session by checking in to determ…" at bounding box center [1083, 646] width 26 height 19
click at [994, 443] on p "Add competency" at bounding box center [1011, 444] width 78 height 15
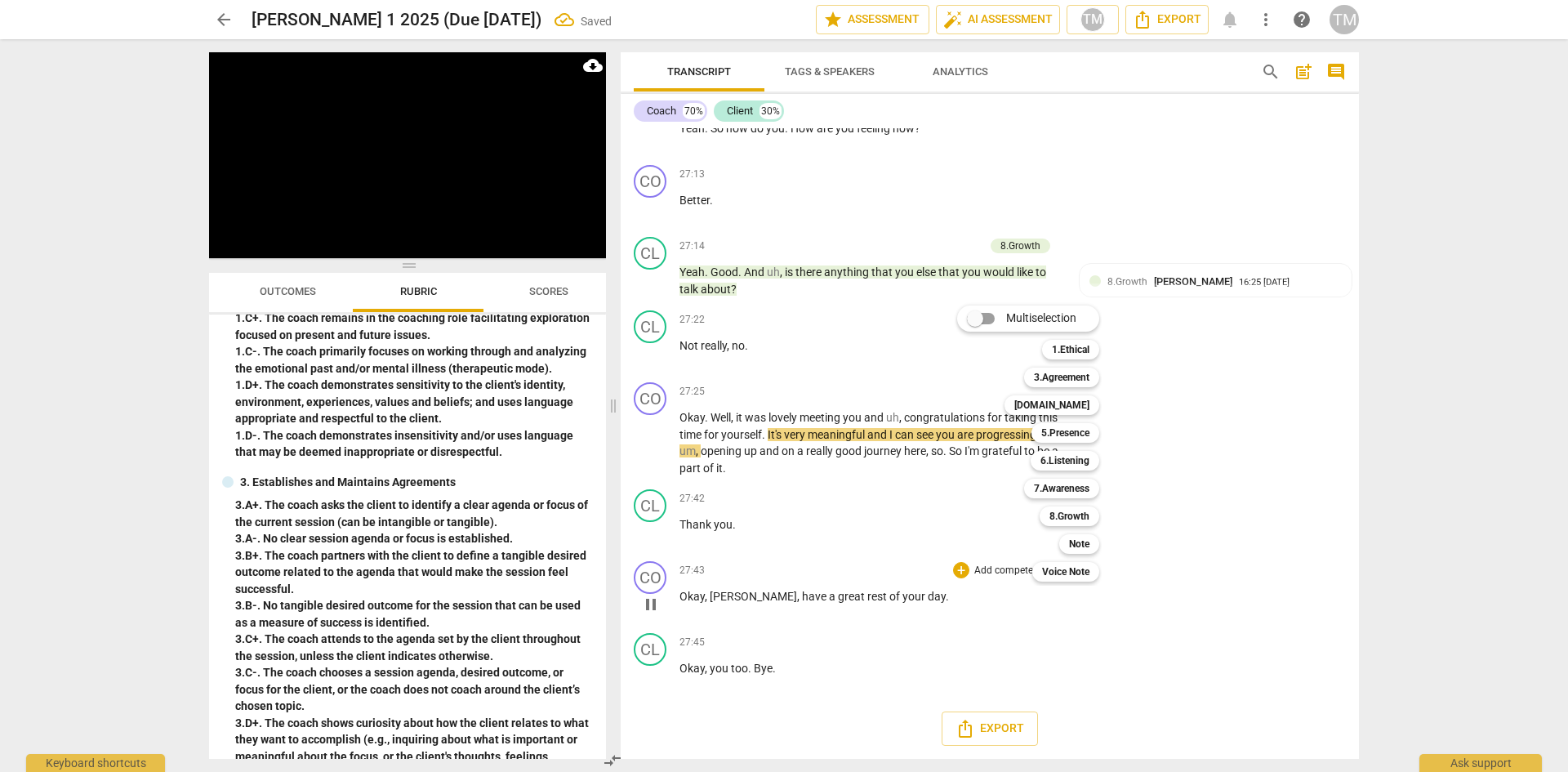
scroll to position [12495, 0]
click at [953, 502] on div "Multiselection m 1.Ethical 1 3.Agreement 2 [DOMAIN_NAME] 3 5.Presence 4 6.Liste…" at bounding box center [1040, 443] width 180 height 285
click at [844, 512] on div at bounding box center [784, 386] width 1568 height 772
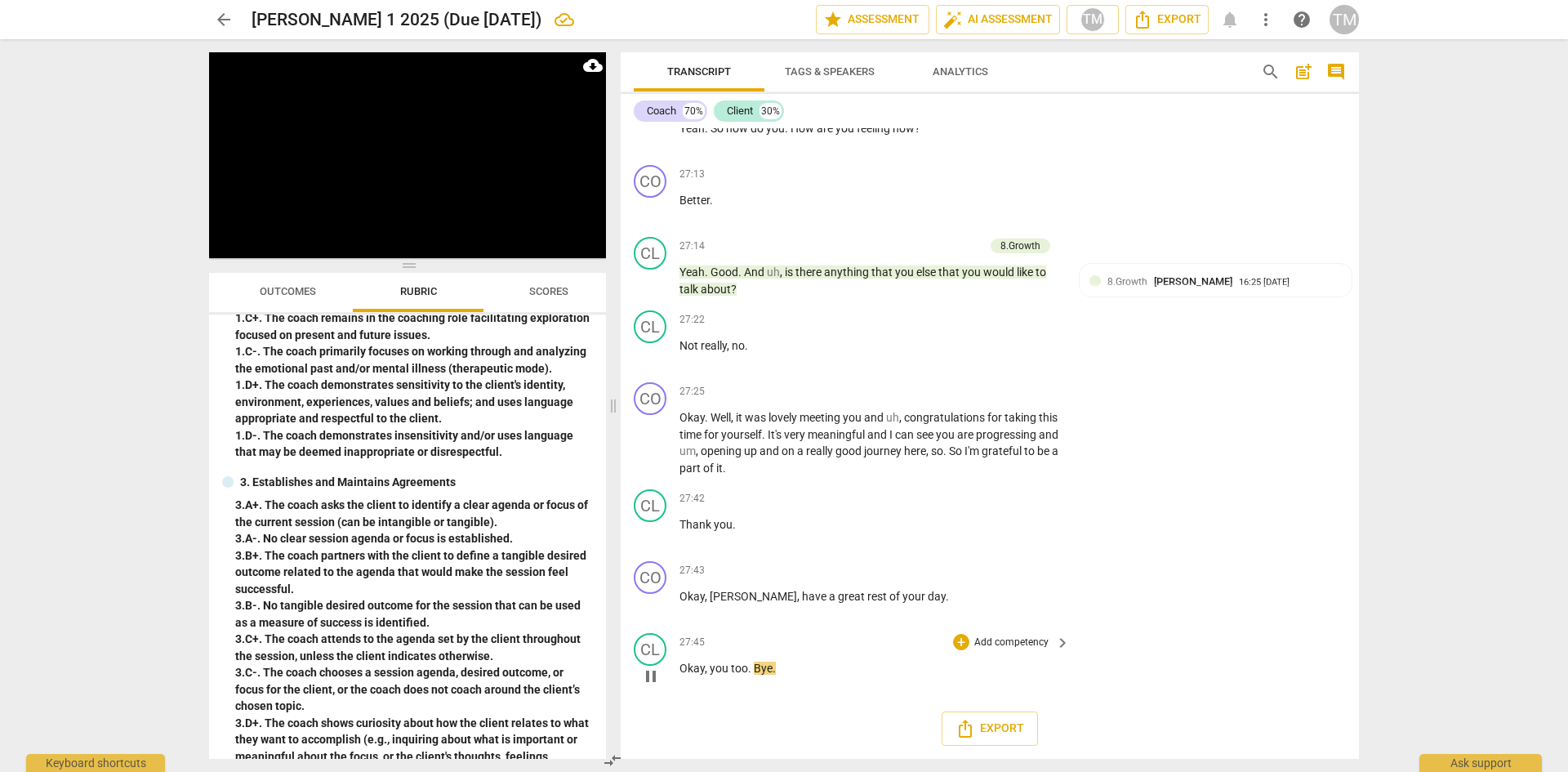
click at [711, 673] on span "you" at bounding box center [720, 668] width 21 height 13
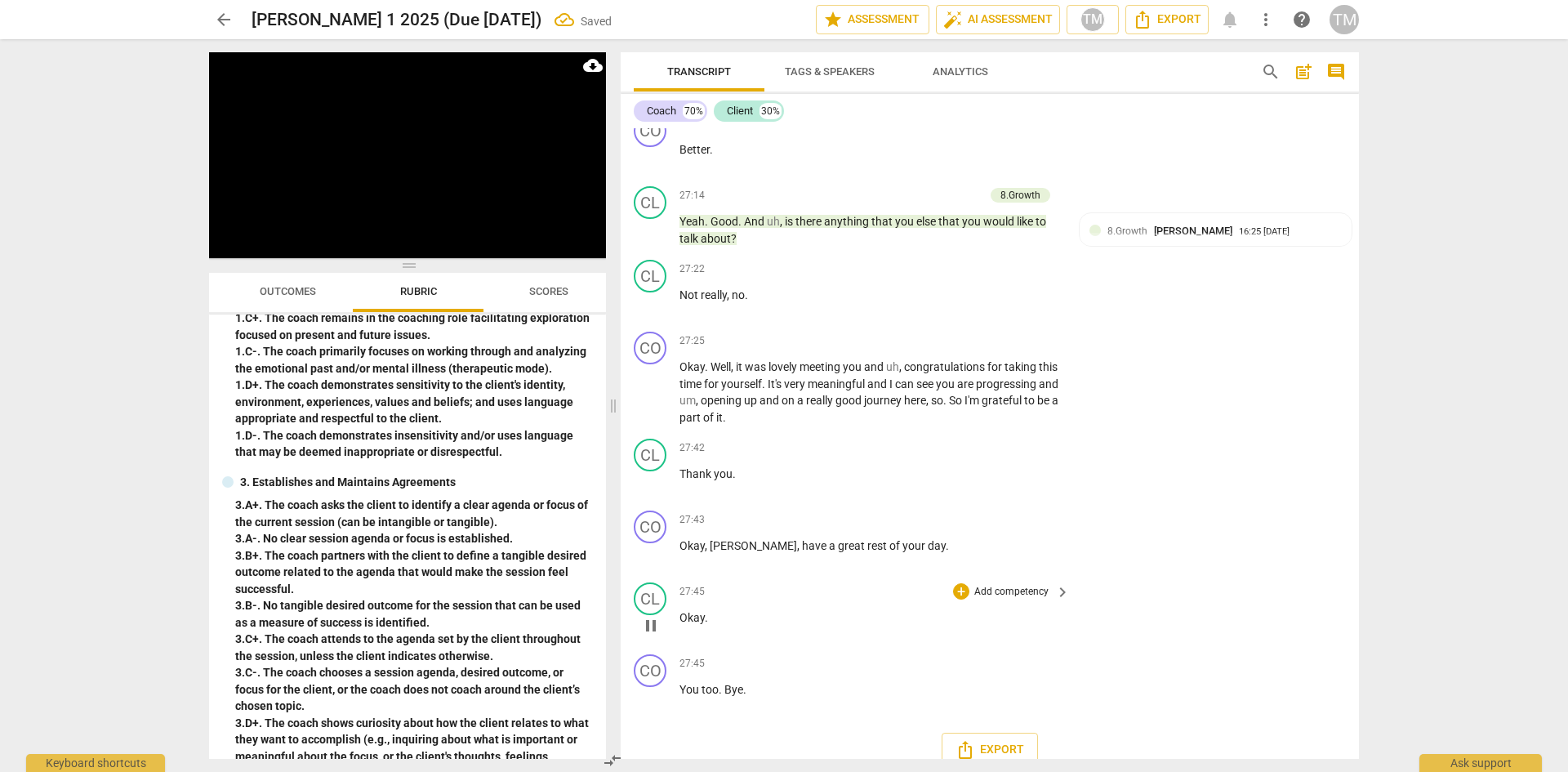
click at [680, 624] on span "Okay" at bounding box center [692, 618] width 26 height 13
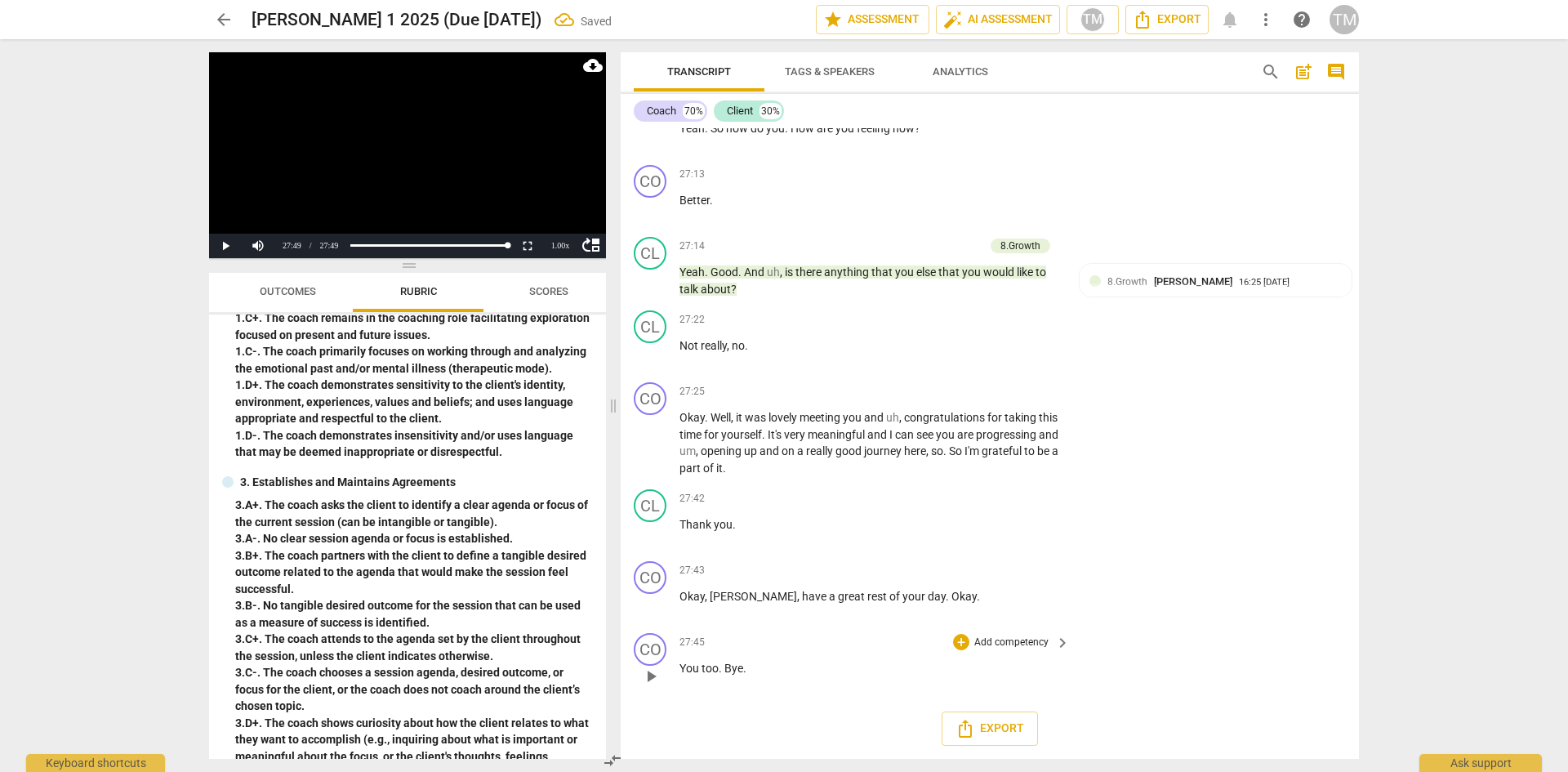
click at [762, 666] on p "You too . Bye ." at bounding box center [870, 668] width 382 height 17
click at [728, 668] on span "Bye" at bounding box center [733, 668] width 19 height 13
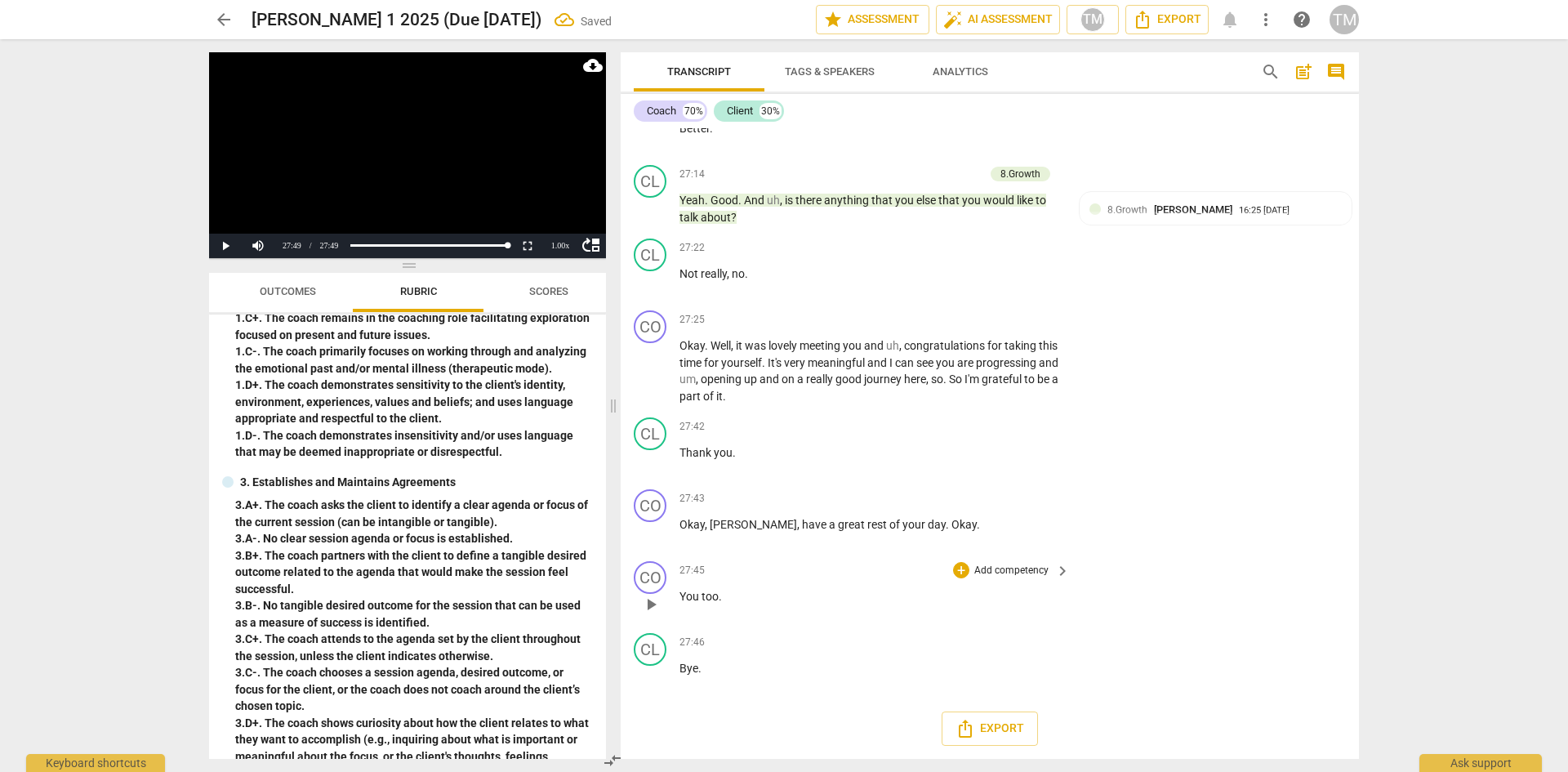
scroll to position [12566, 0]
click at [728, 670] on p "Bye ." at bounding box center [870, 668] width 382 height 17
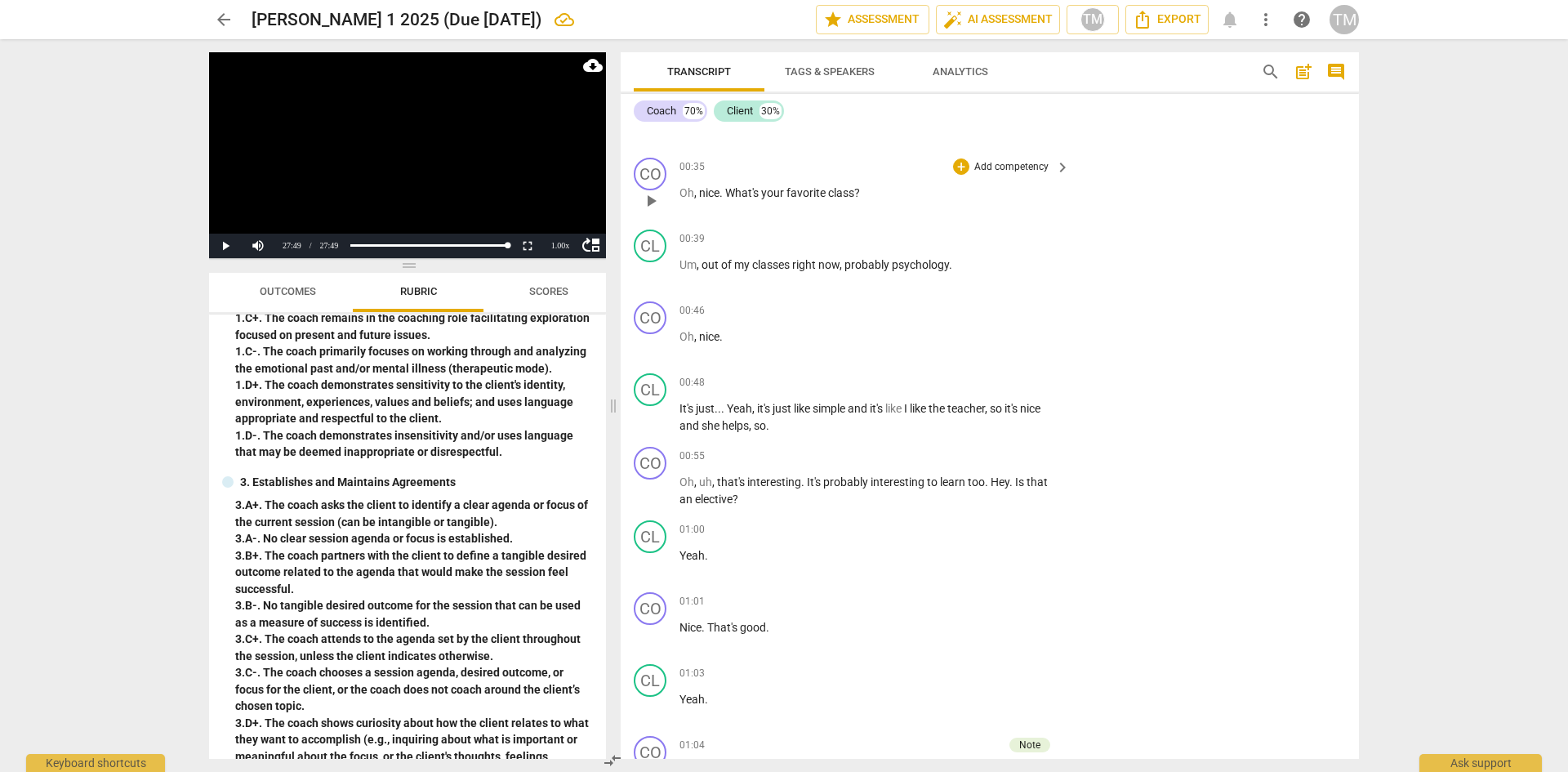
scroll to position [490, 0]
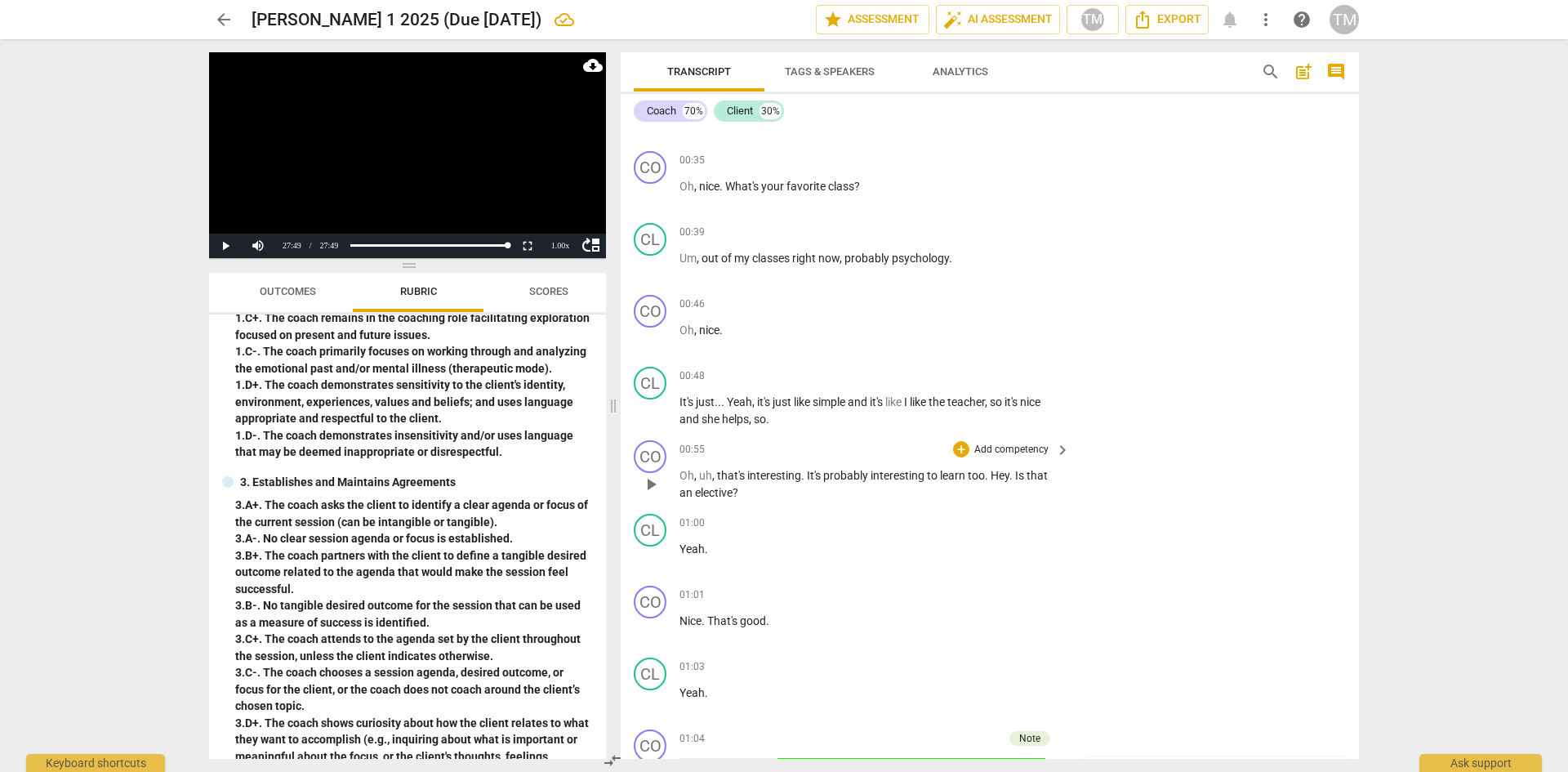
click at [1010, 473] on span "." at bounding box center [1012, 475] width 5 height 13
drag, startPoint x: 755, startPoint y: 491, endPoint x: 1017, endPoint y: 471, distance: 262.8
click at [1017, 471] on p "Oh , uh , that's interesting . It's probably interesting to learn too . Hey? Is…" at bounding box center [870, 484] width 382 height 34
click at [774, 464] on icon "button" at bounding box center [777, 471] width 16 height 19
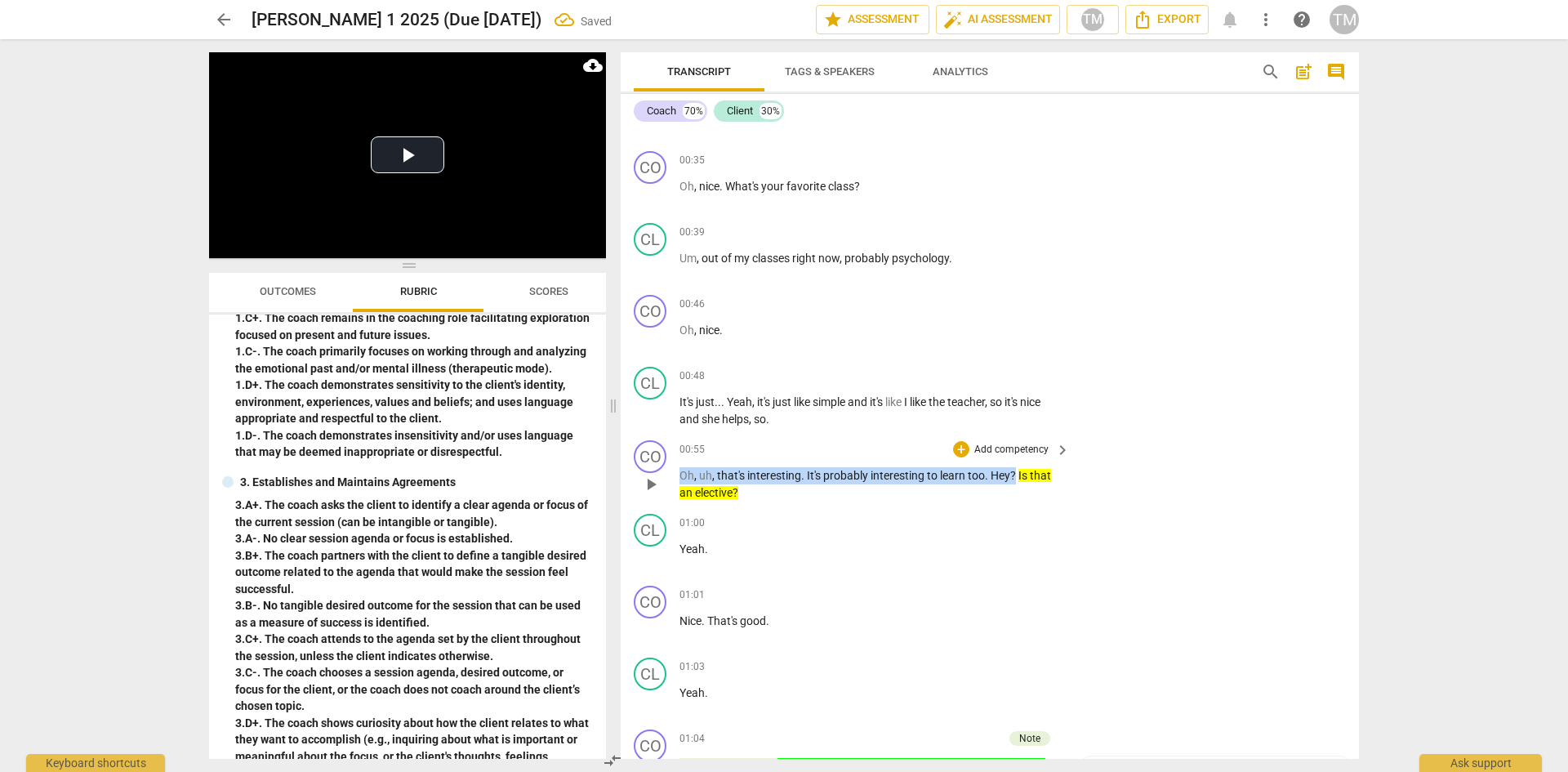
drag, startPoint x: 1014, startPoint y: 473, endPoint x: 679, endPoint y: 477, distance: 335.0
click at [679, 477] on div "CO play_arrow pause 00:55 + Add competency keyboard_arrow_right Oh , uh , that'…" at bounding box center [990, 470] width 738 height 74
click at [1035, 453] on div "+" at bounding box center [1033, 454] width 16 height 16
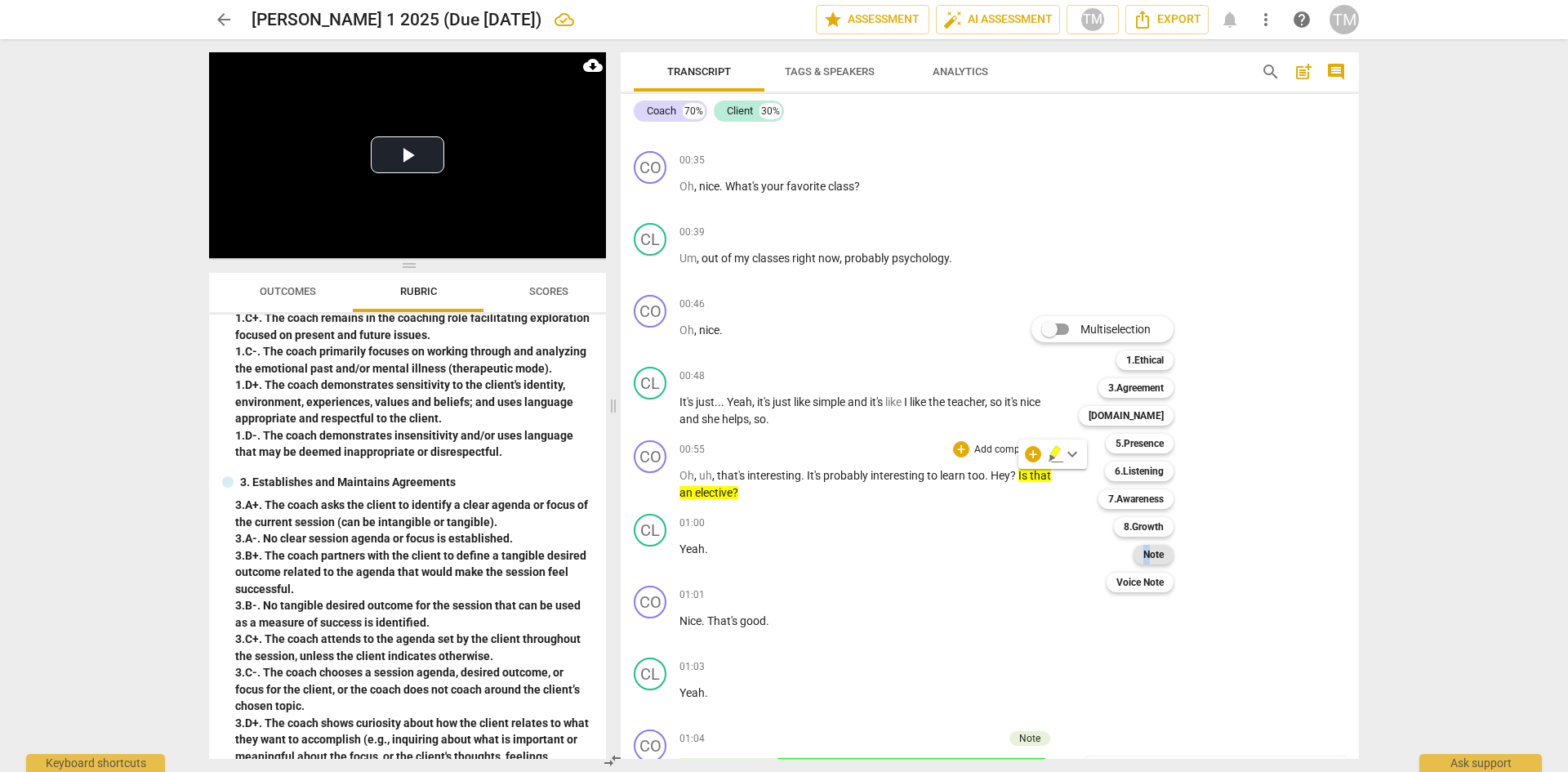
click at [1148, 558] on b "Note" at bounding box center [1154, 554] width 20 height 19
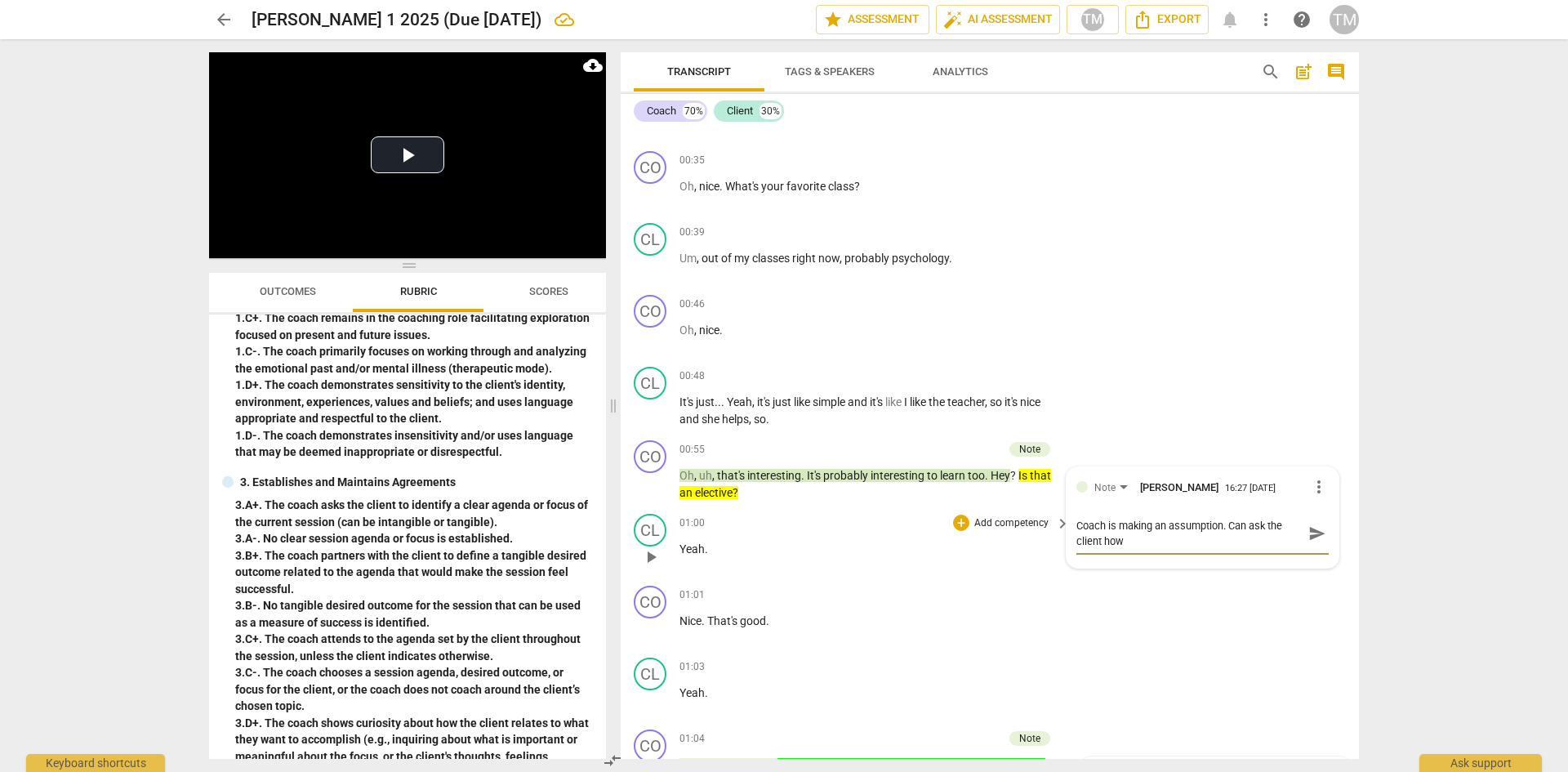
scroll to position [0, 0]
click at [1308, 536] on span "send" at bounding box center [1317, 534] width 18 height 18
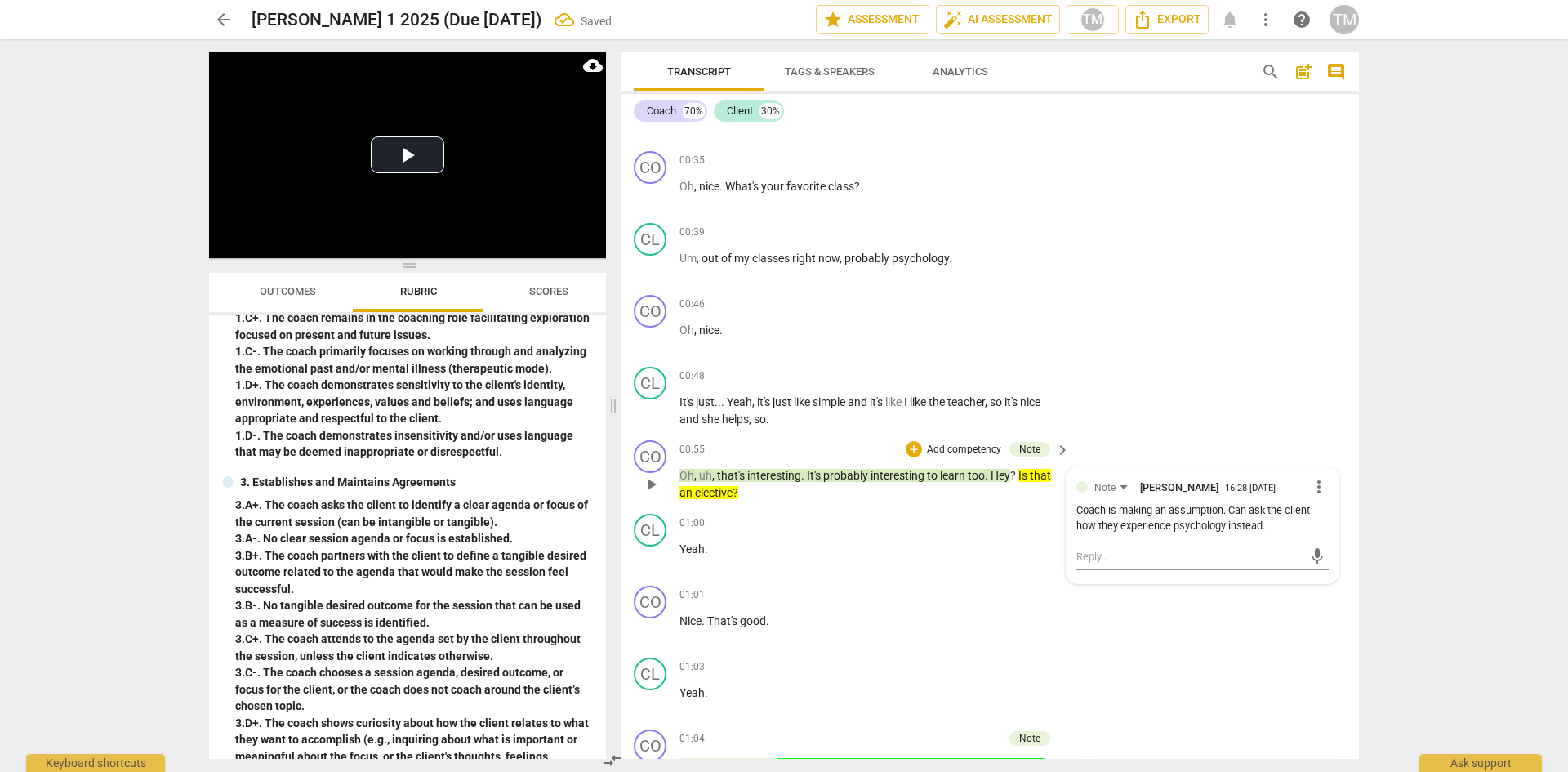
click at [774, 493] on p "Oh , uh , that's interesting . It's probably interesting to learn too . Hey ? I…" at bounding box center [870, 484] width 382 height 34
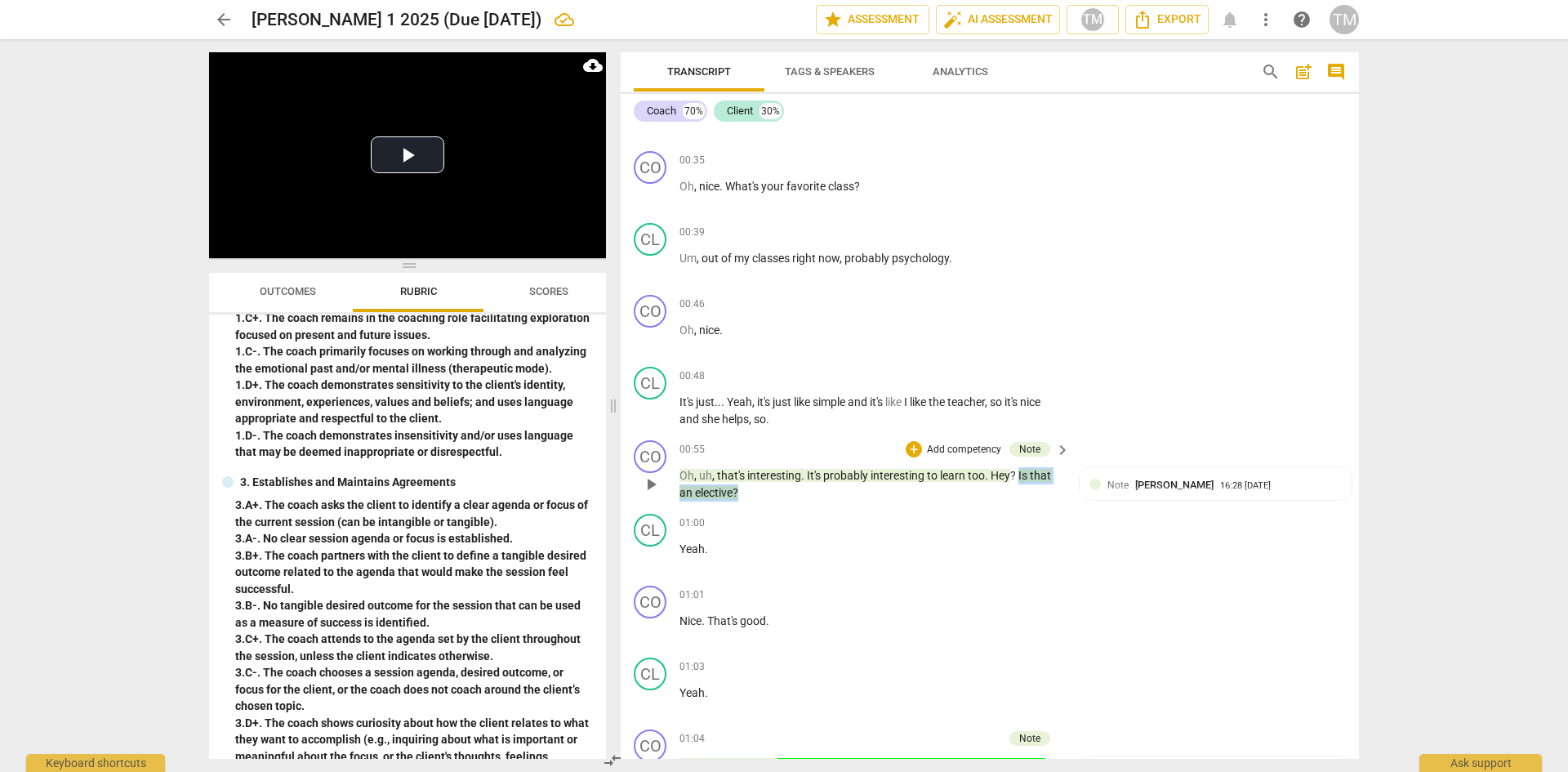
drag, startPoint x: 742, startPoint y: 492, endPoint x: 1018, endPoint y: 483, distance: 276.1
click at [1018, 483] on p "Oh , uh , that's interesting . It's probably interesting to learn too . Hey ? I…" at bounding box center [870, 484] width 382 height 34
click at [754, 469] on div "+" at bounding box center [754, 472] width 16 height 16
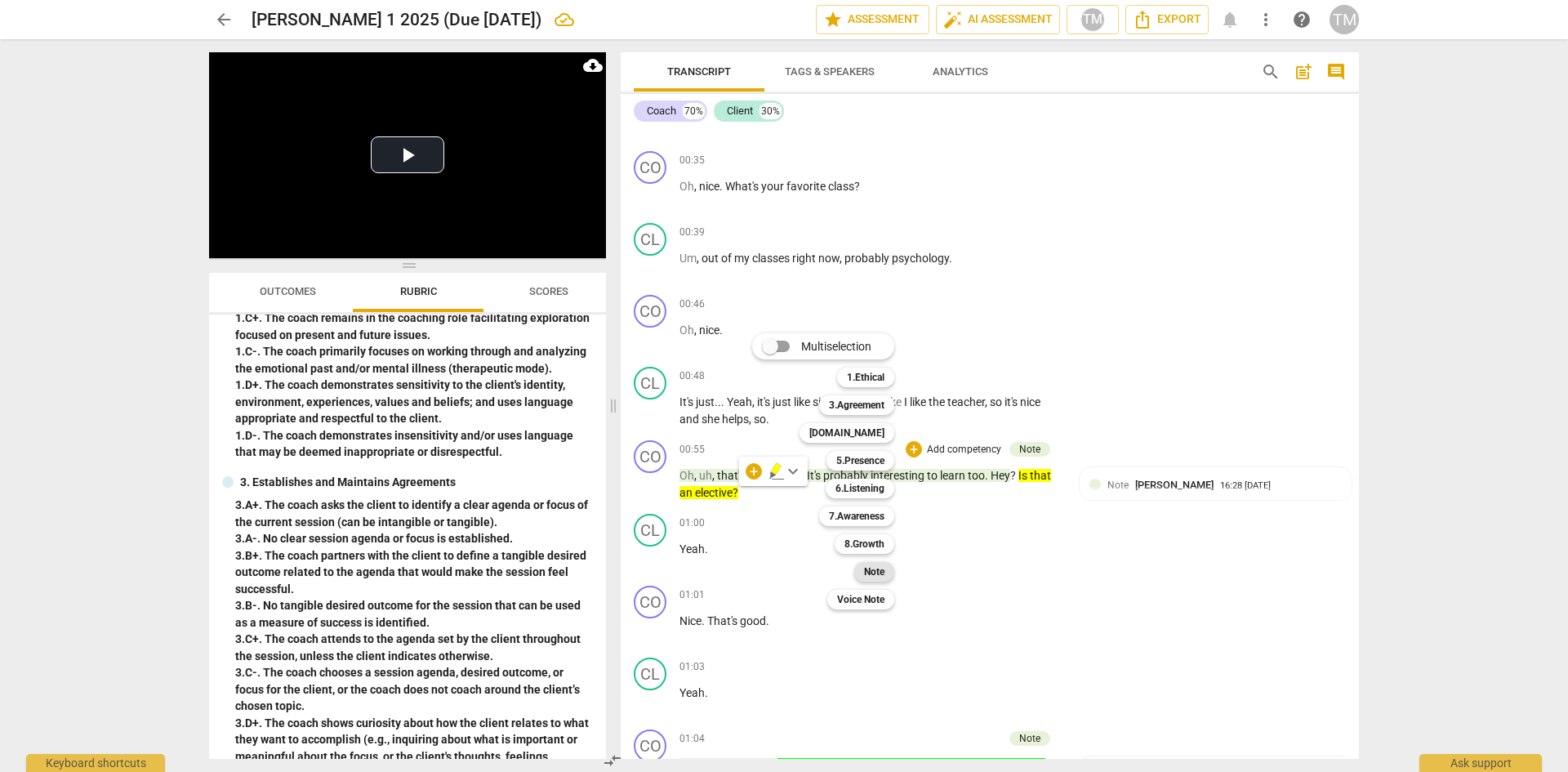
click at [862, 577] on div "Note" at bounding box center [875, 571] width 40 height 19
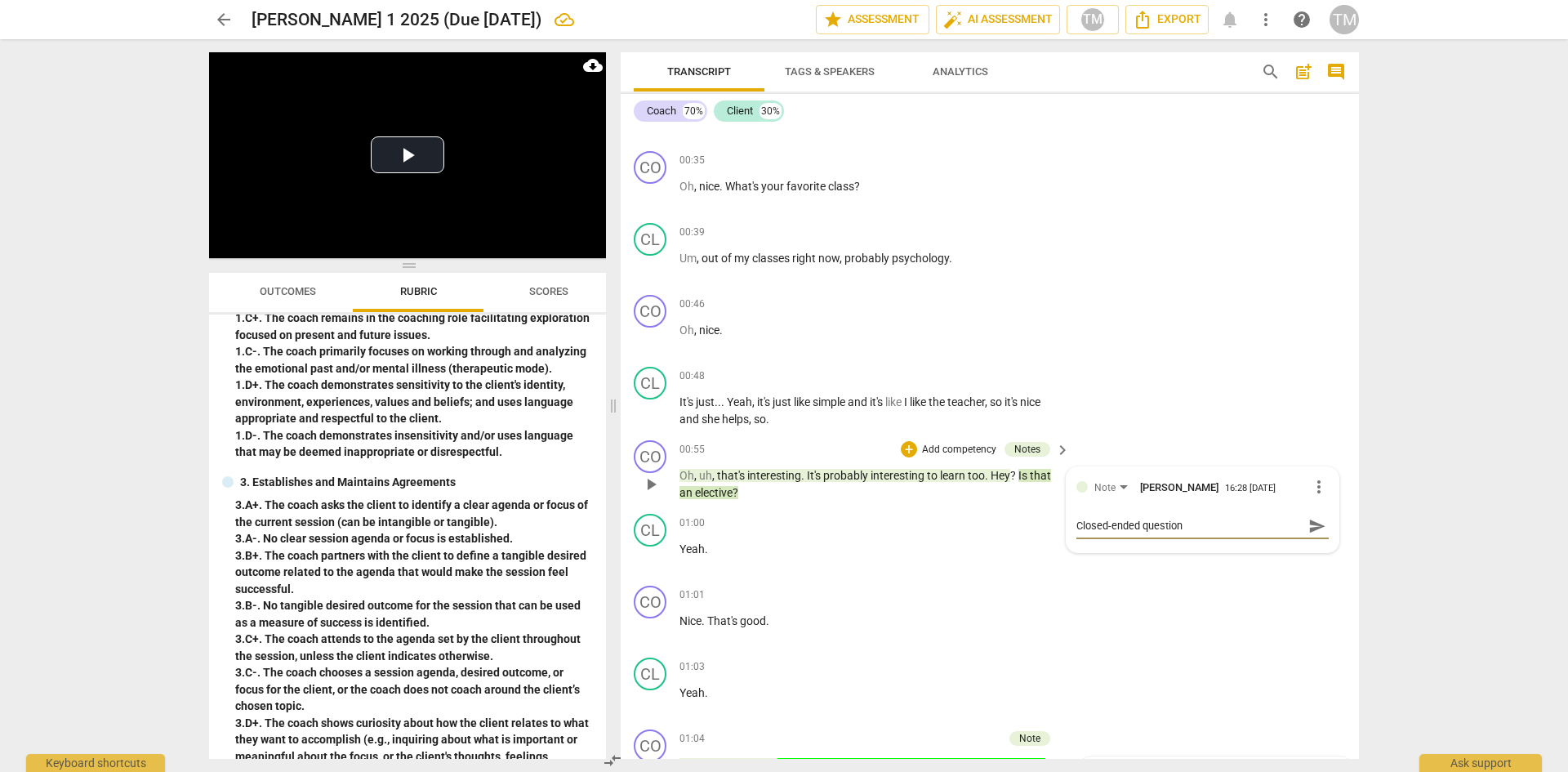
click at [1310, 516] on span "send" at bounding box center [1317, 526] width 24 height 19
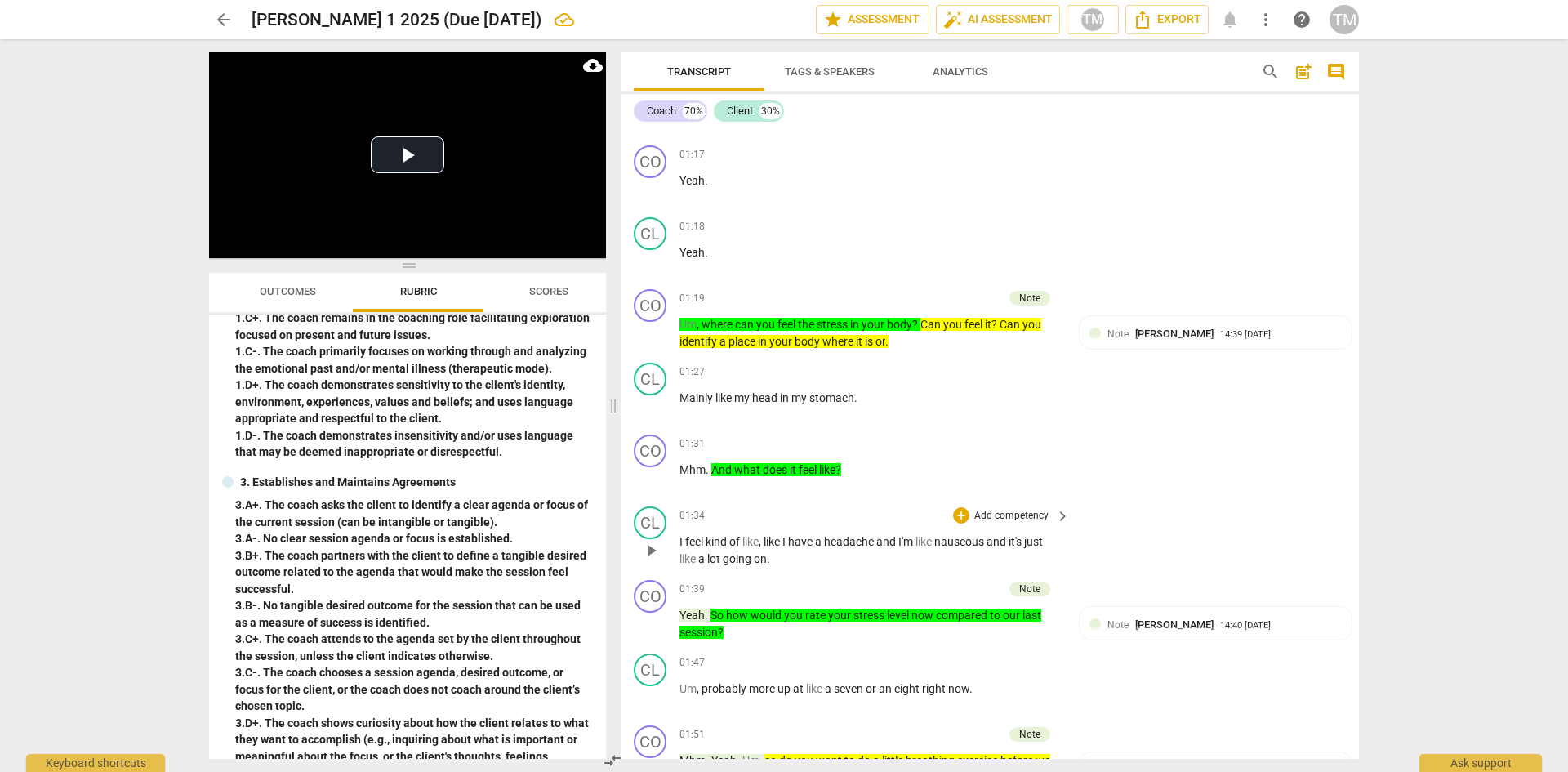
scroll to position [1226, 0]
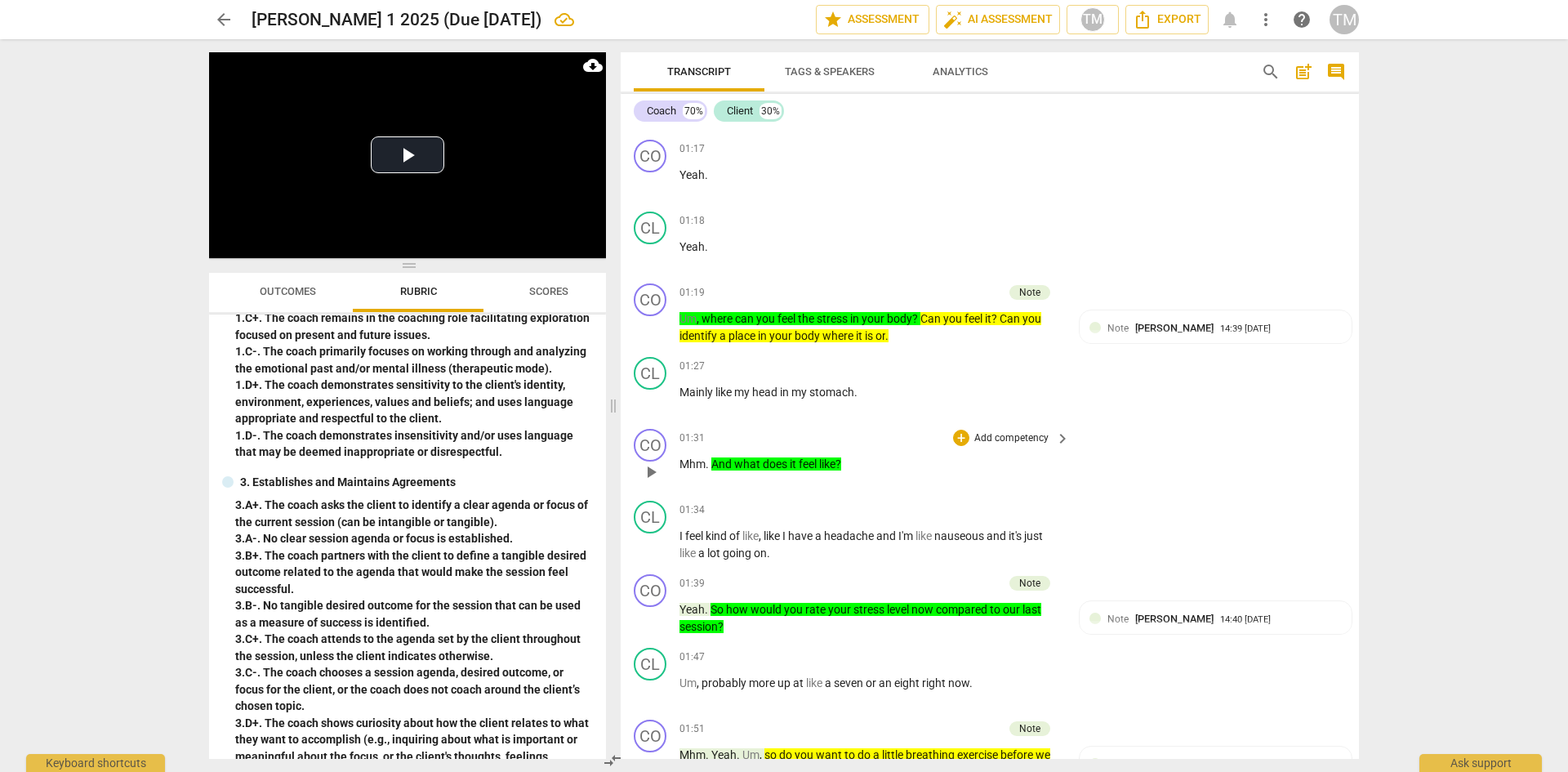
click at [1014, 433] on p "Add competency" at bounding box center [1011, 439] width 78 height 15
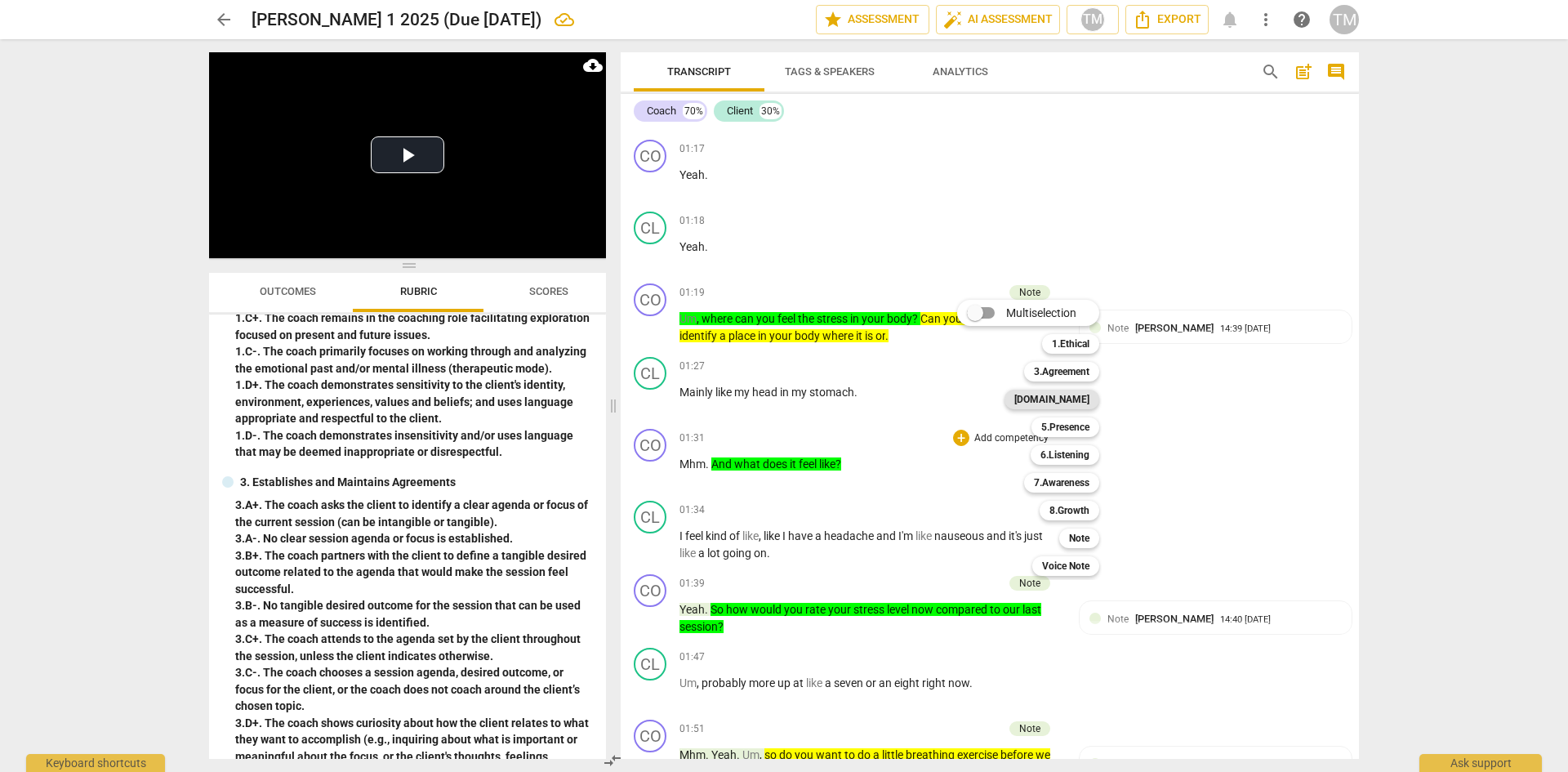
click at [1068, 402] on b "[DOMAIN_NAME]" at bounding box center [1052, 399] width 75 height 19
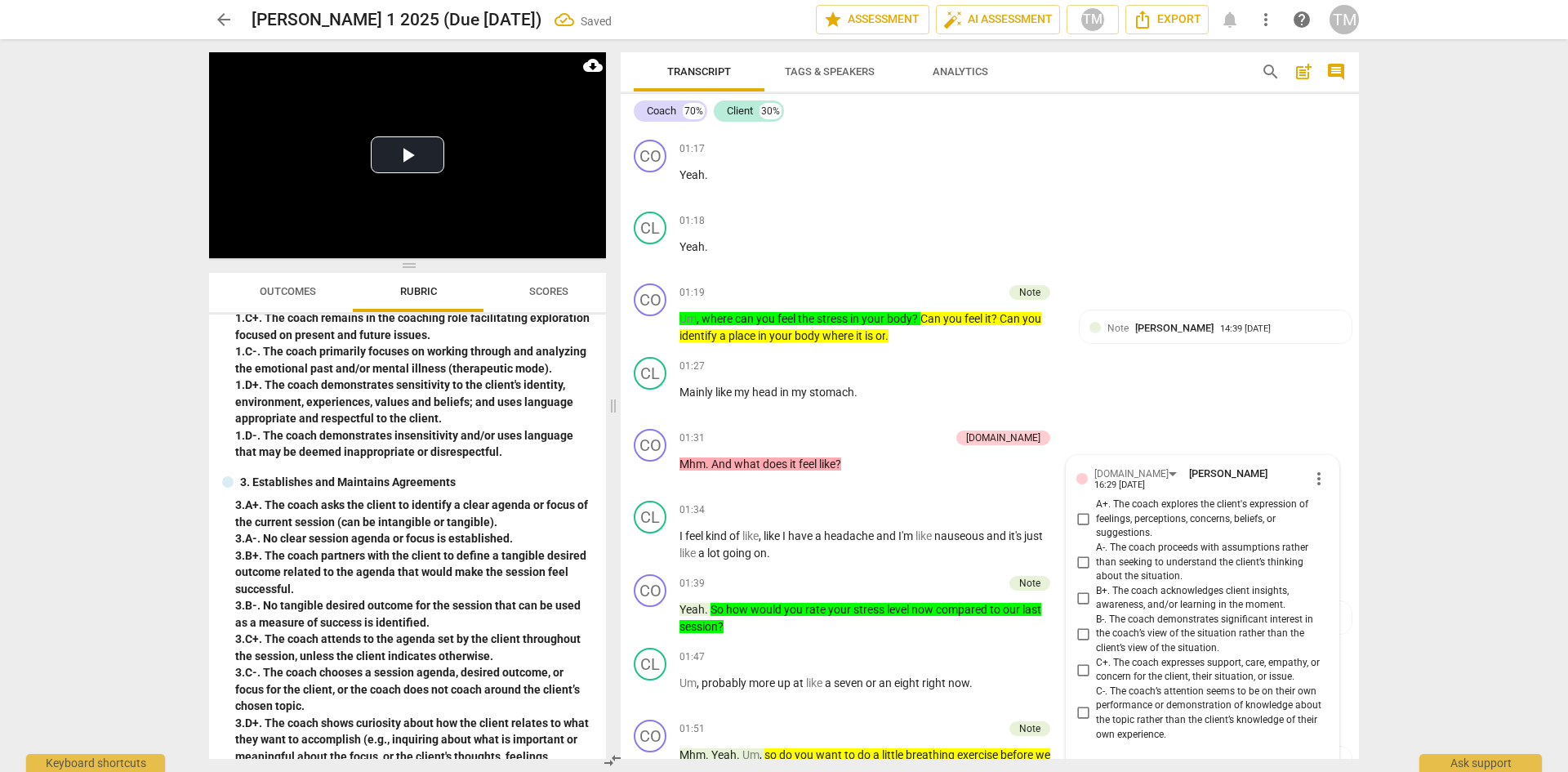
scroll to position [1236, 0]
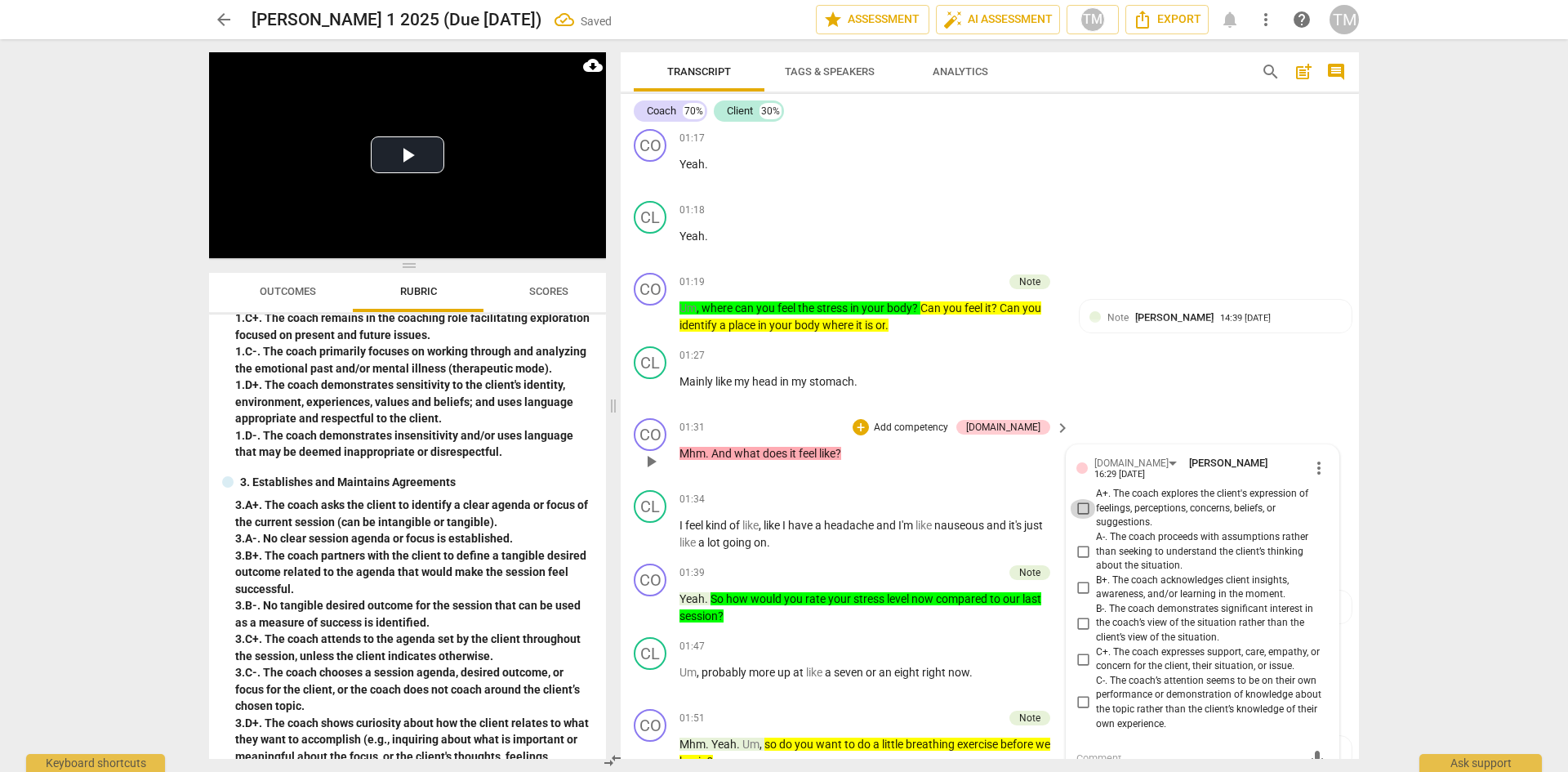
click at [1078, 505] on input "A+. The coach explores the client's expression of feelings, perceptions, concer…" at bounding box center [1083, 508] width 26 height 19
click at [1334, 426] on div "CO play_arrow pause 01:31 + Add competency [DOMAIN_NAME] keyboard_arrow_right M…" at bounding box center [990, 447] width 738 height 72
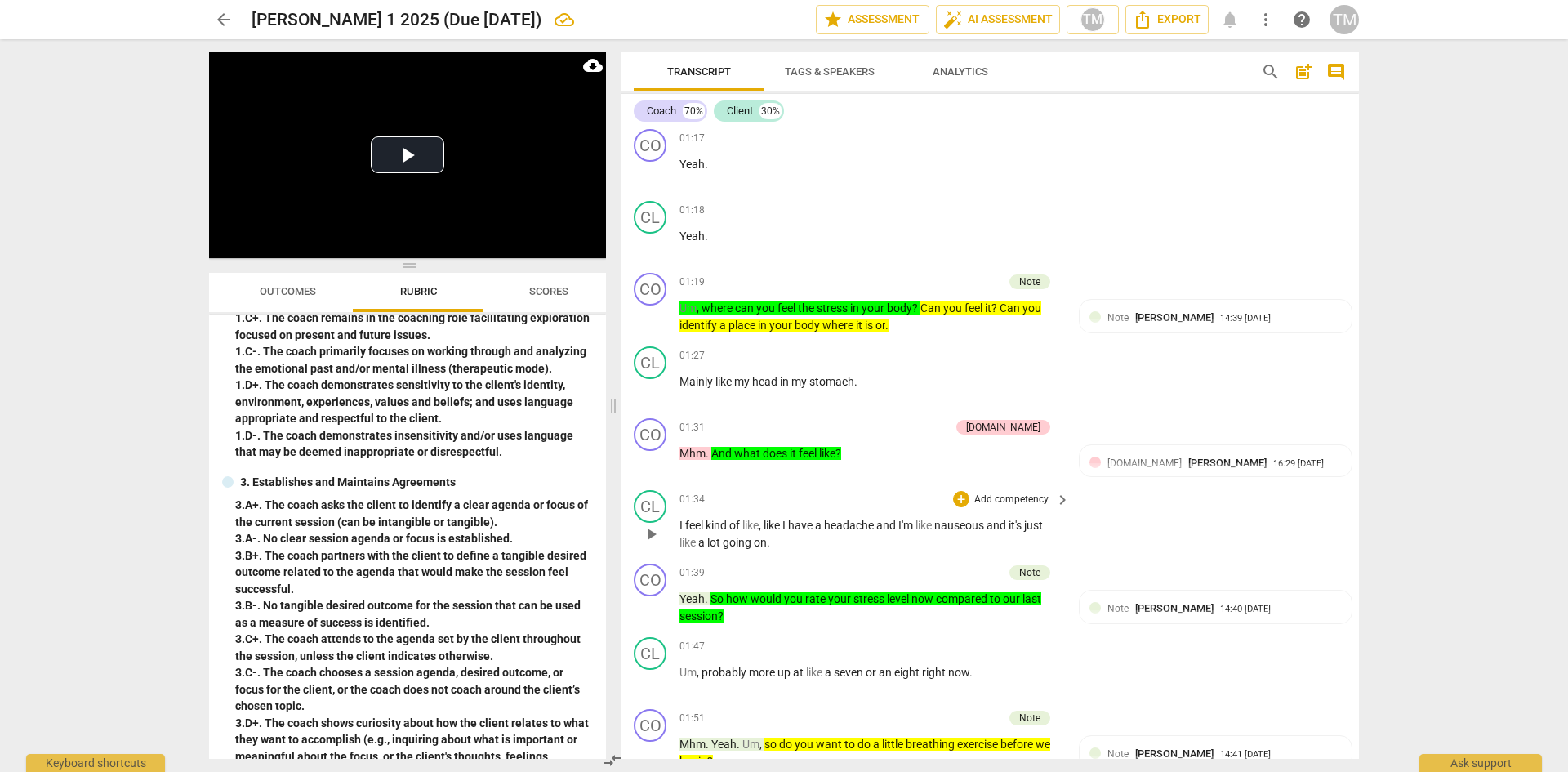
click at [992, 501] on p "Add competency" at bounding box center [1011, 500] width 78 height 15
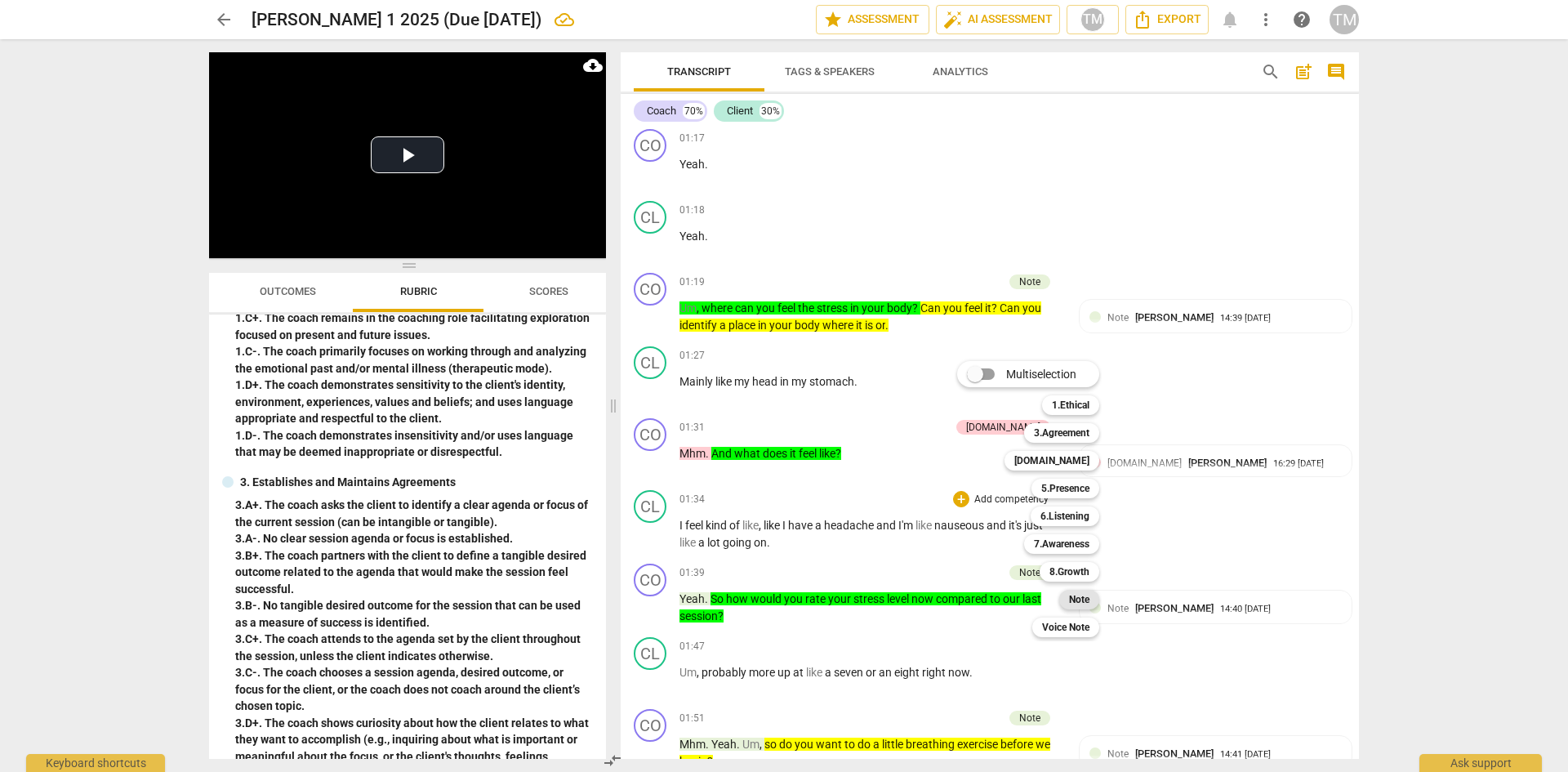
click at [1076, 596] on b "Note" at bounding box center [1079, 599] width 20 height 19
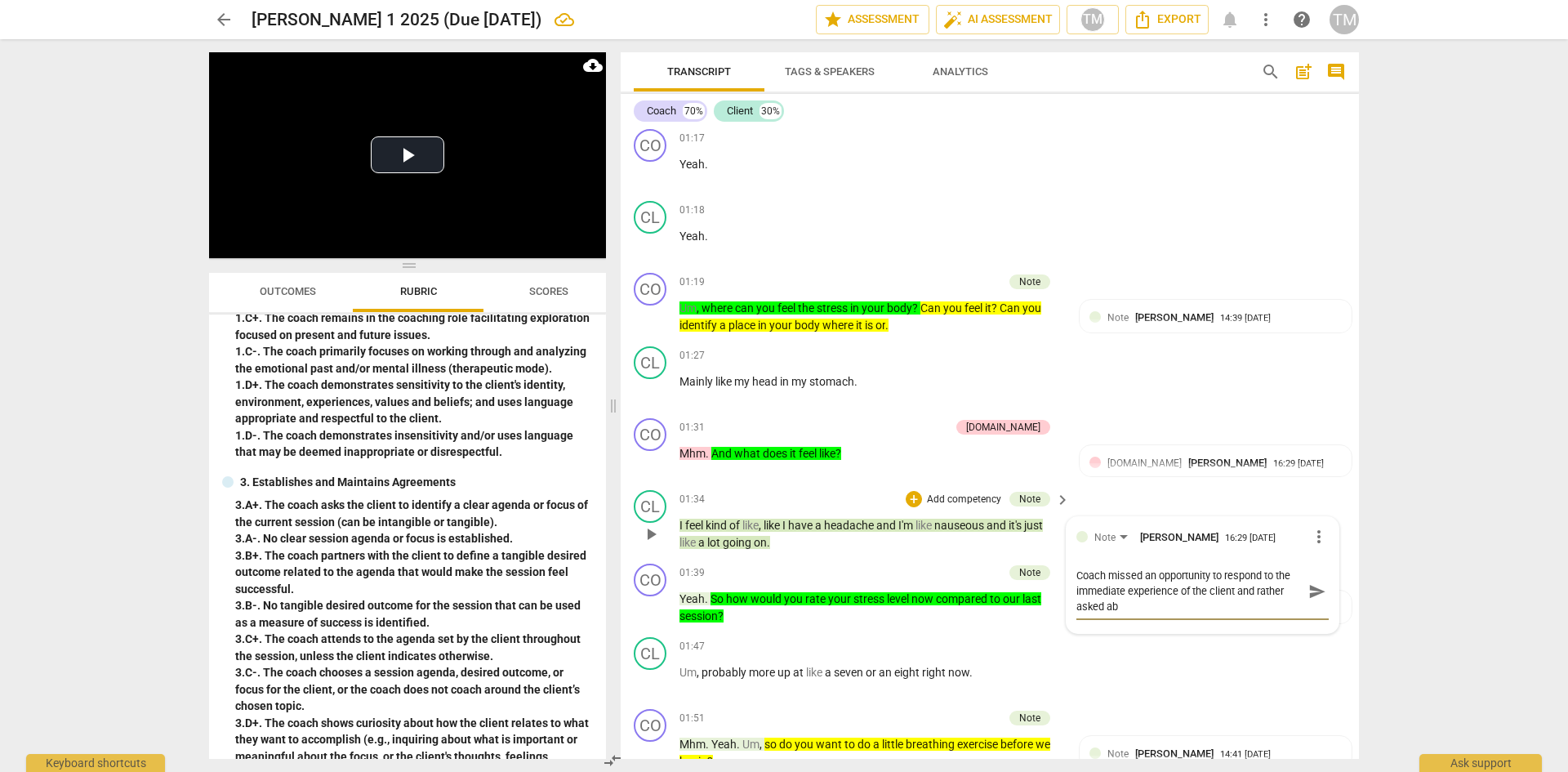
scroll to position [0, 0]
click at [1105, 610] on textarea "Coach missed an opportunity to respond to the immediate experience of the clien…" at bounding box center [1189, 590] width 226 height 47
click at [1237, 588] on textarea "Coach missed an opportunity to respond to the immediate experience of the clien…" at bounding box center [1189, 599] width 226 height 62
click at [1286, 593] on textarea "Coach missed an opportunity to respond to the immediate experience of the clien…" at bounding box center [1189, 599] width 226 height 62
click at [1254, 621] on textarea "Coach missed an opportunity to respond to the immediate experience of the clien…" at bounding box center [1189, 599] width 226 height 62
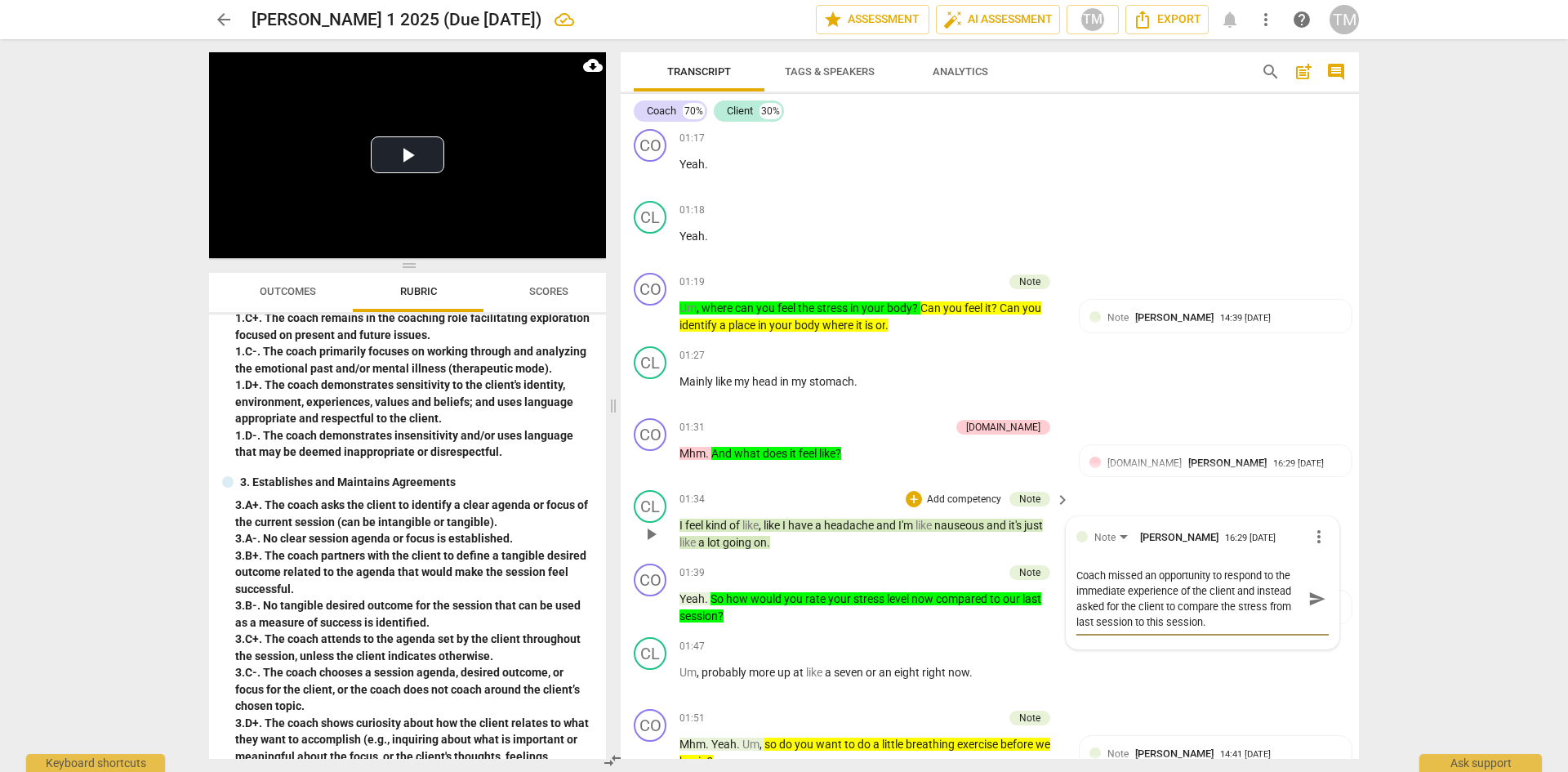
drag, startPoint x: 1074, startPoint y: 617, endPoint x: 1179, endPoint y: 622, distance: 105.1
click at [1076, 617] on textarea "Coach missed an opportunity to respond to the immediate experience of the clien…" at bounding box center [1189, 599] width 226 height 62
drag, startPoint x: 1305, startPoint y: 593, endPoint x: 1197, endPoint y: 628, distance: 113.5
click at [1308, 594] on span "send" at bounding box center [1317, 599] width 18 height 18
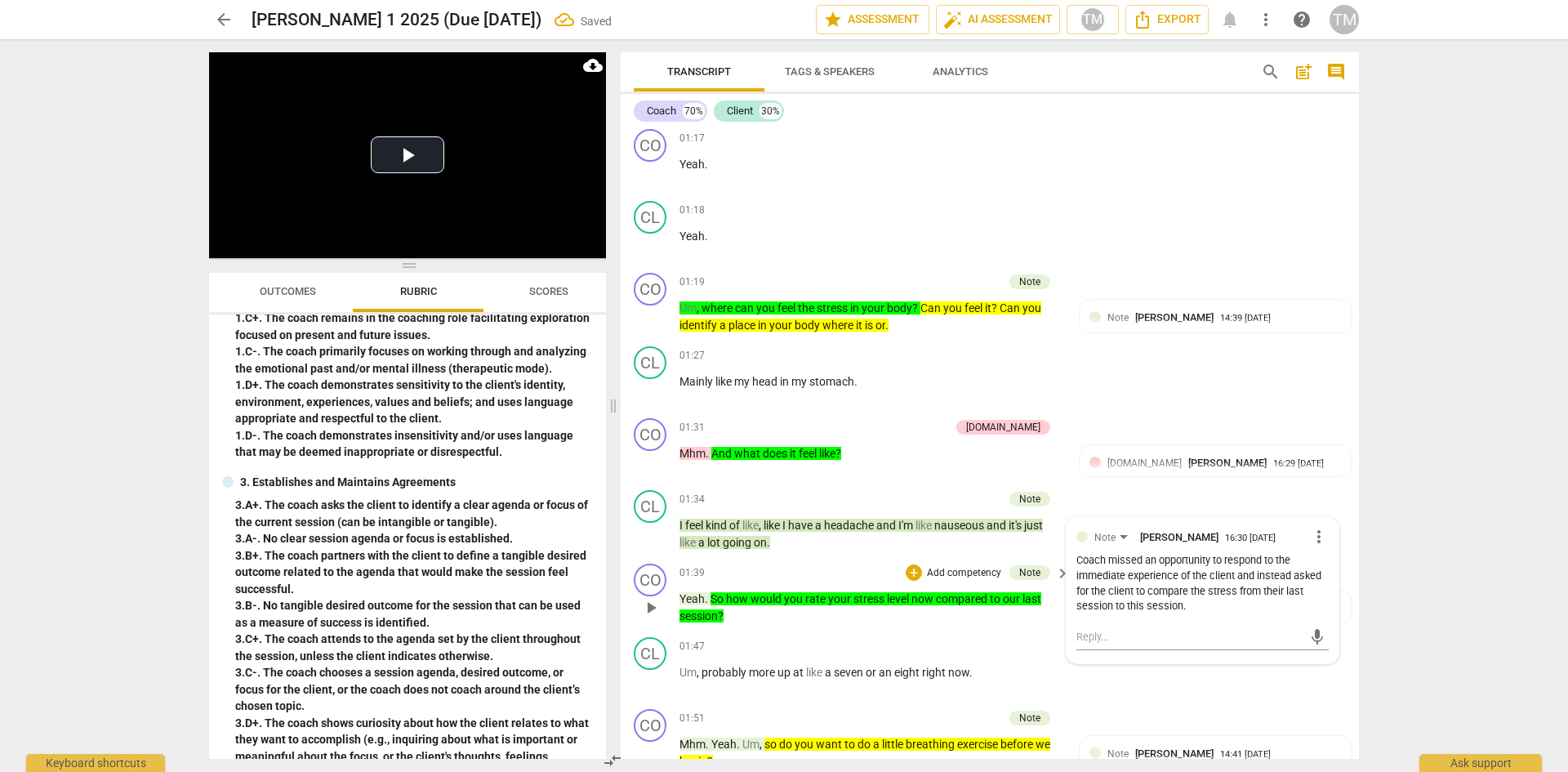
click at [828, 625] on div "CO play_arrow pause 01:39 + Add competency Note keyboard_arrow_right Yeah . So …" at bounding box center [990, 594] width 738 height 74
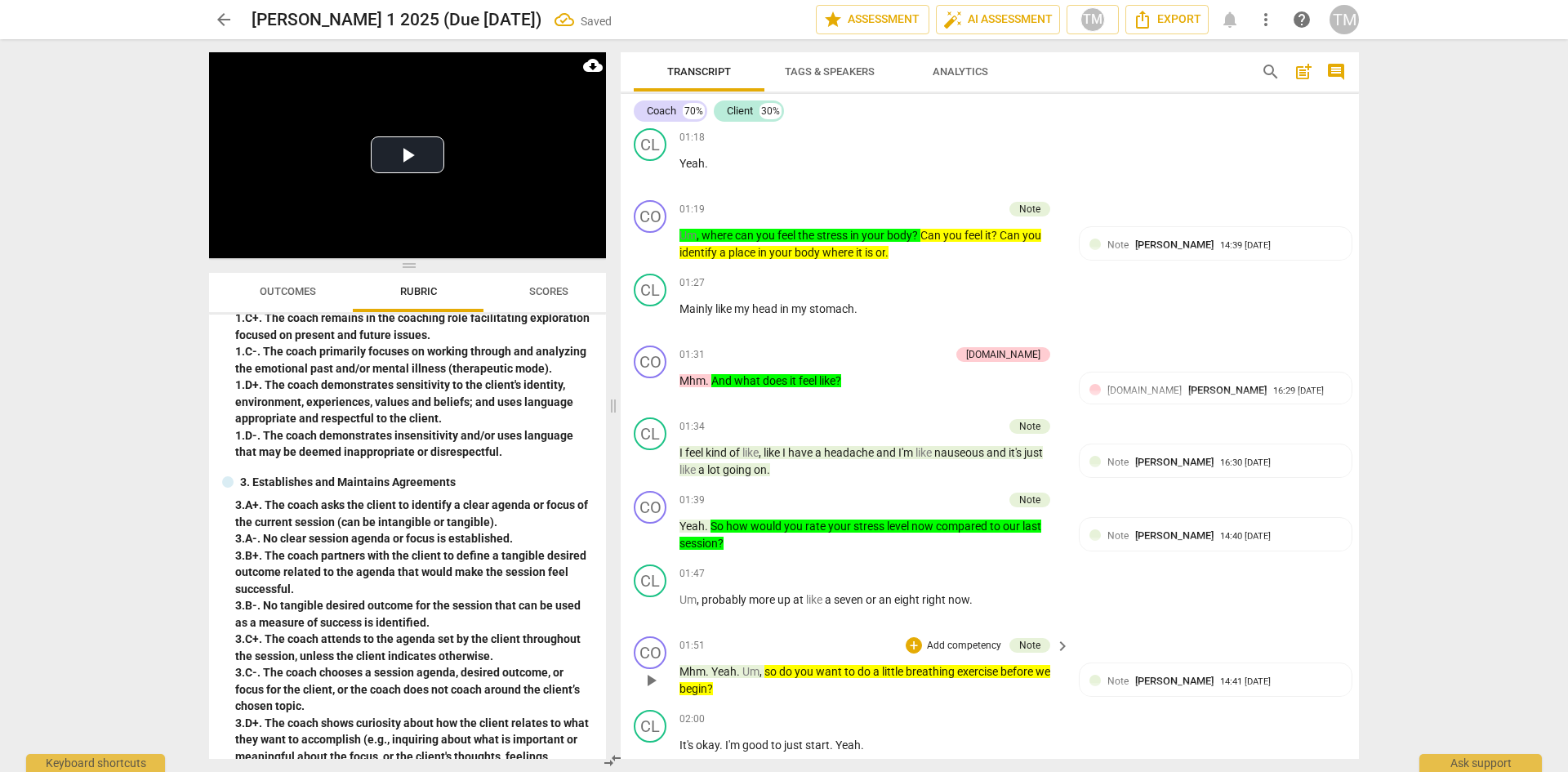
scroll to position [1318, 0]
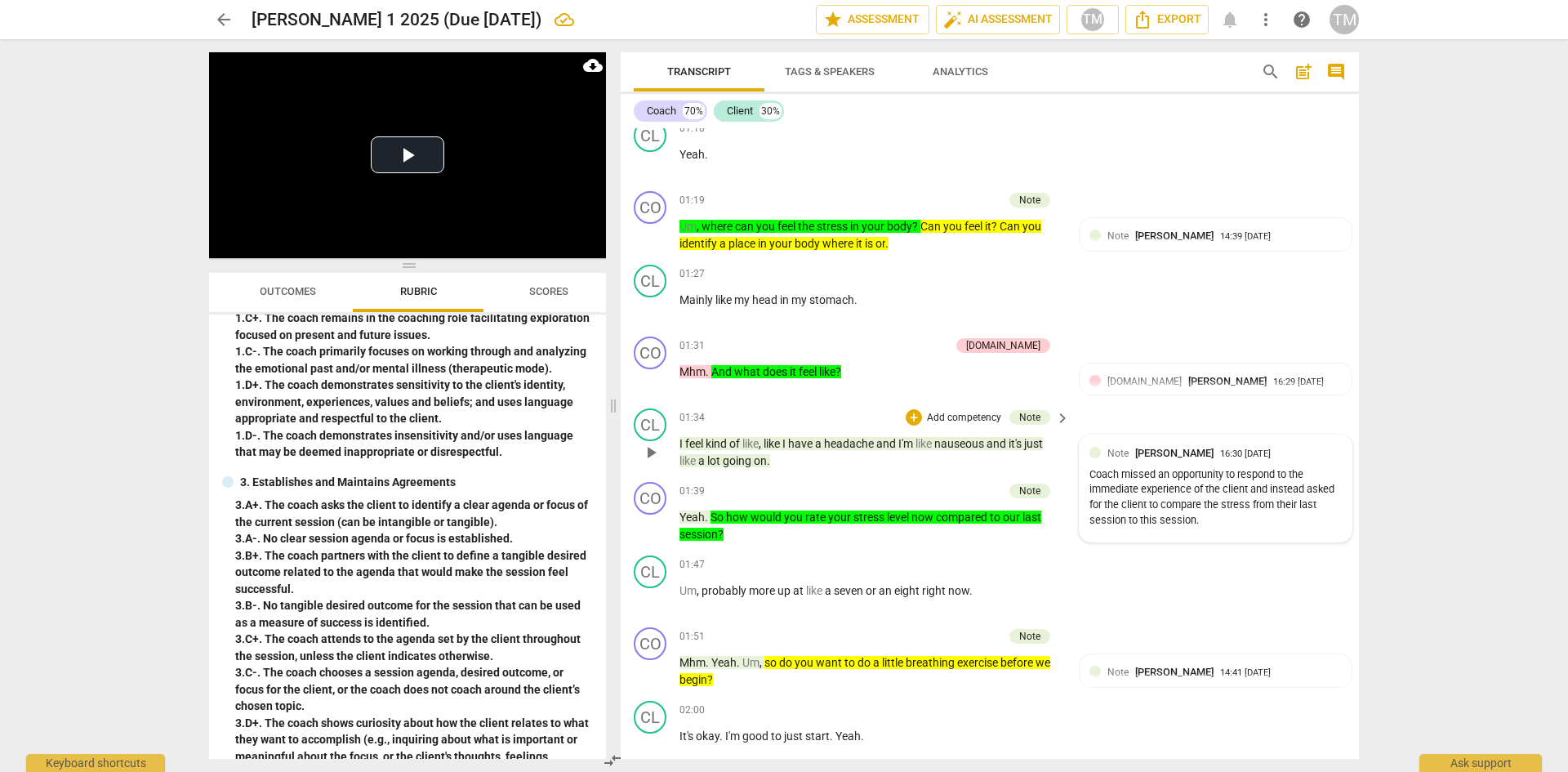
click at [1202, 463] on div "Note [PERSON_NAME] 16:30 [DATE] Coach missed an opportunity to respond to the i…" at bounding box center [1215, 488] width 253 height 87
click at [1312, 457] on span "more_vert" at bounding box center [1318, 454] width 19 height 19
click at [1333, 454] on li "Edit" at bounding box center [1332, 455] width 57 height 31
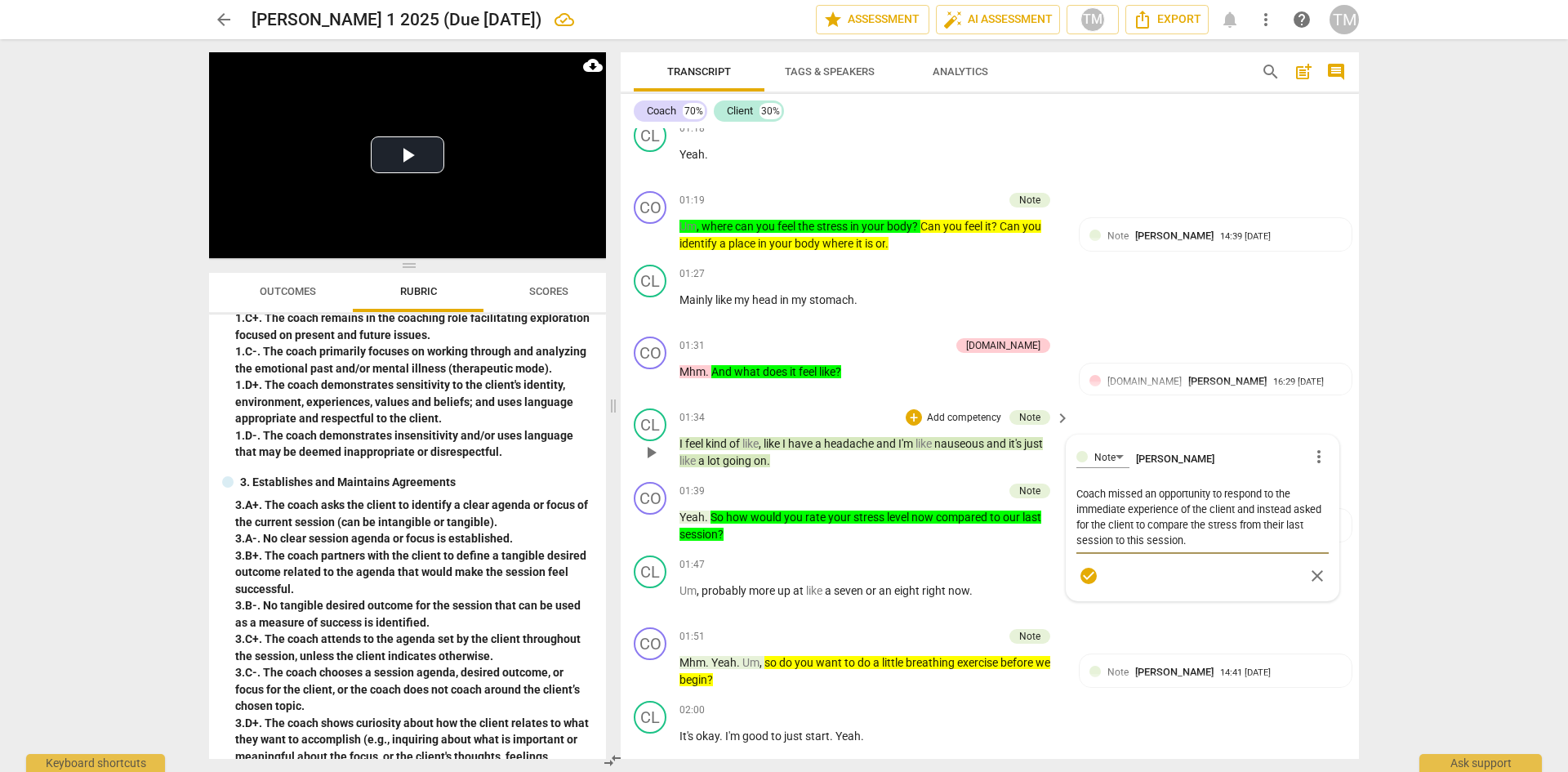
drag, startPoint x: 1223, startPoint y: 540, endPoint x: 1235, endPoint y: 509, distance: 33.2
click at [1235, 509] on textarea "Coach missed an opportunity to respond to the immediate experience of the clien…" at bounding box center [1202, 517] width 253 height 62
click at [1079, 540] on span "check_circle" at bounding box center [1088, 544] width 19 height 19
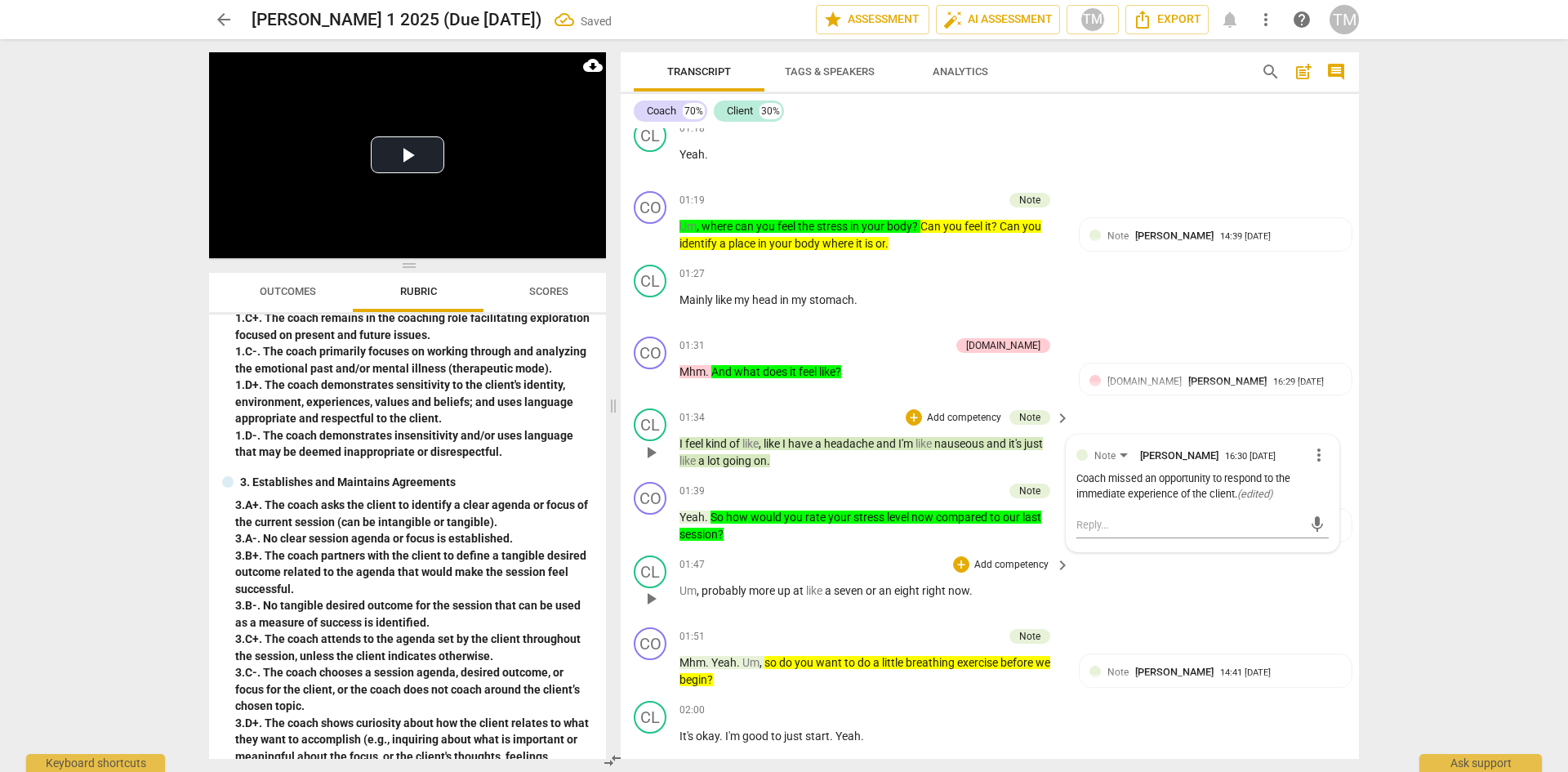
click at [1139, 594] on div "CL play_arrow pause 01:47 + Add competency keyboard_arrow_right Um , probably m…" at bounding box center [990, 585] width 738 height 72
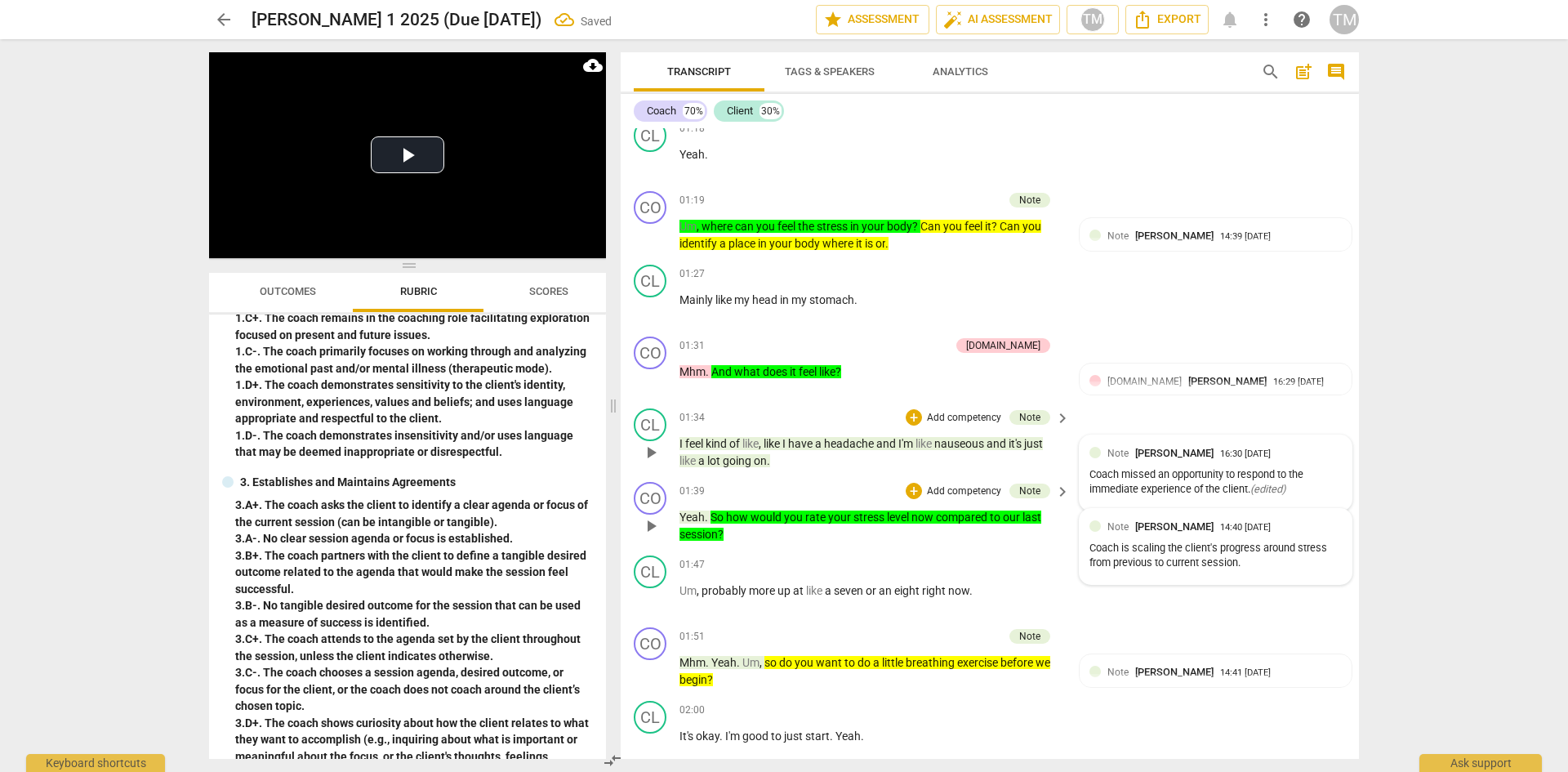
click at [1262, 562] on div "Coach is scaling the client's progress around stress from previous to current s…" at bounding box center [1215, 557] width 253 height 31
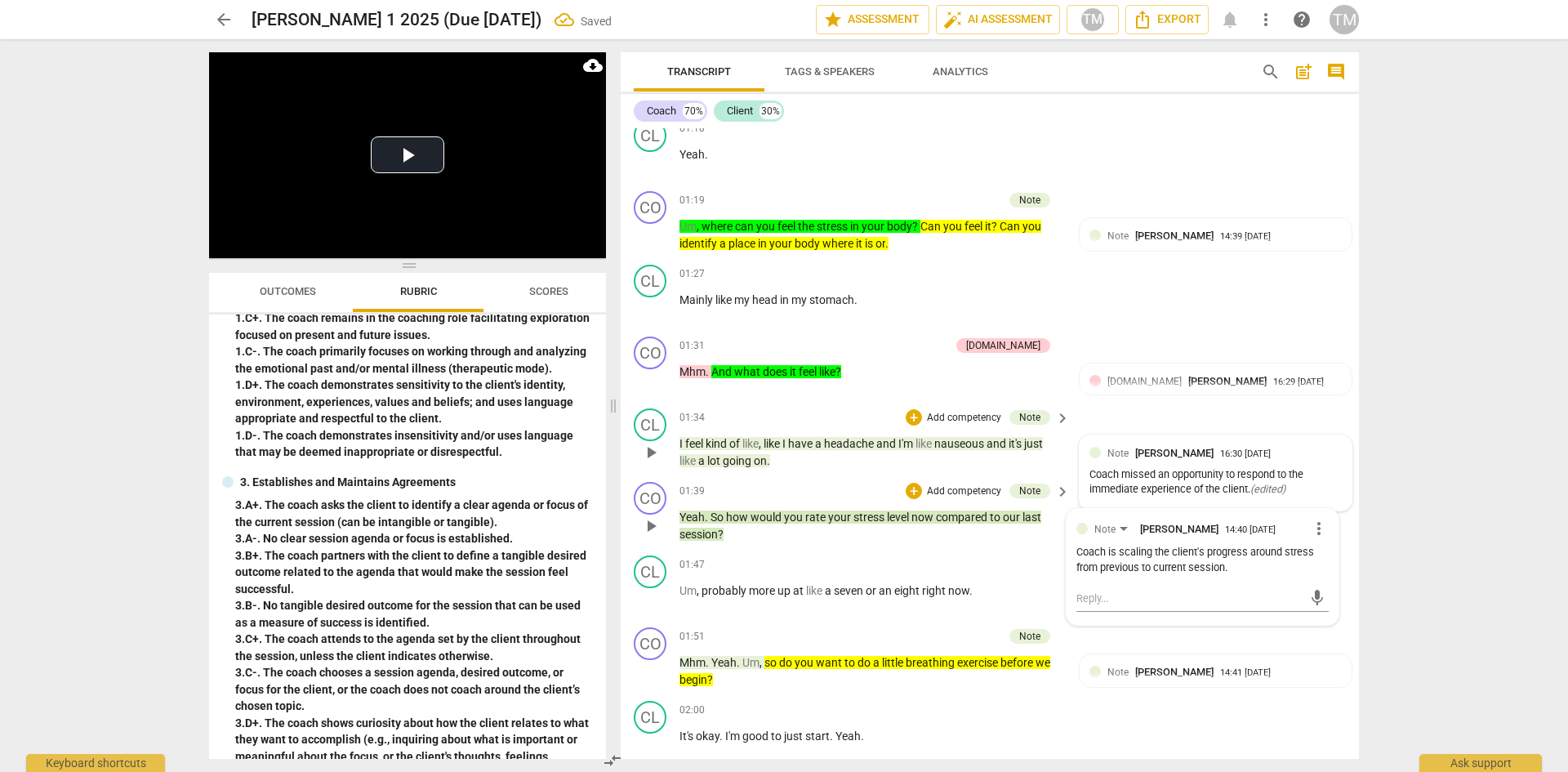
click at [1315, 536] on span "more_vert" at bounding box center [1318, 528] width 19 height 19
click at [1327, 518] on li "Edit" at bounding box center [1332, 528] width 57 height 31
click at [1234, 581] on textarea "Coach is scaling the client's progress around stress from previous to current s…" at bounding box center [1202, 575] width 253 height 31
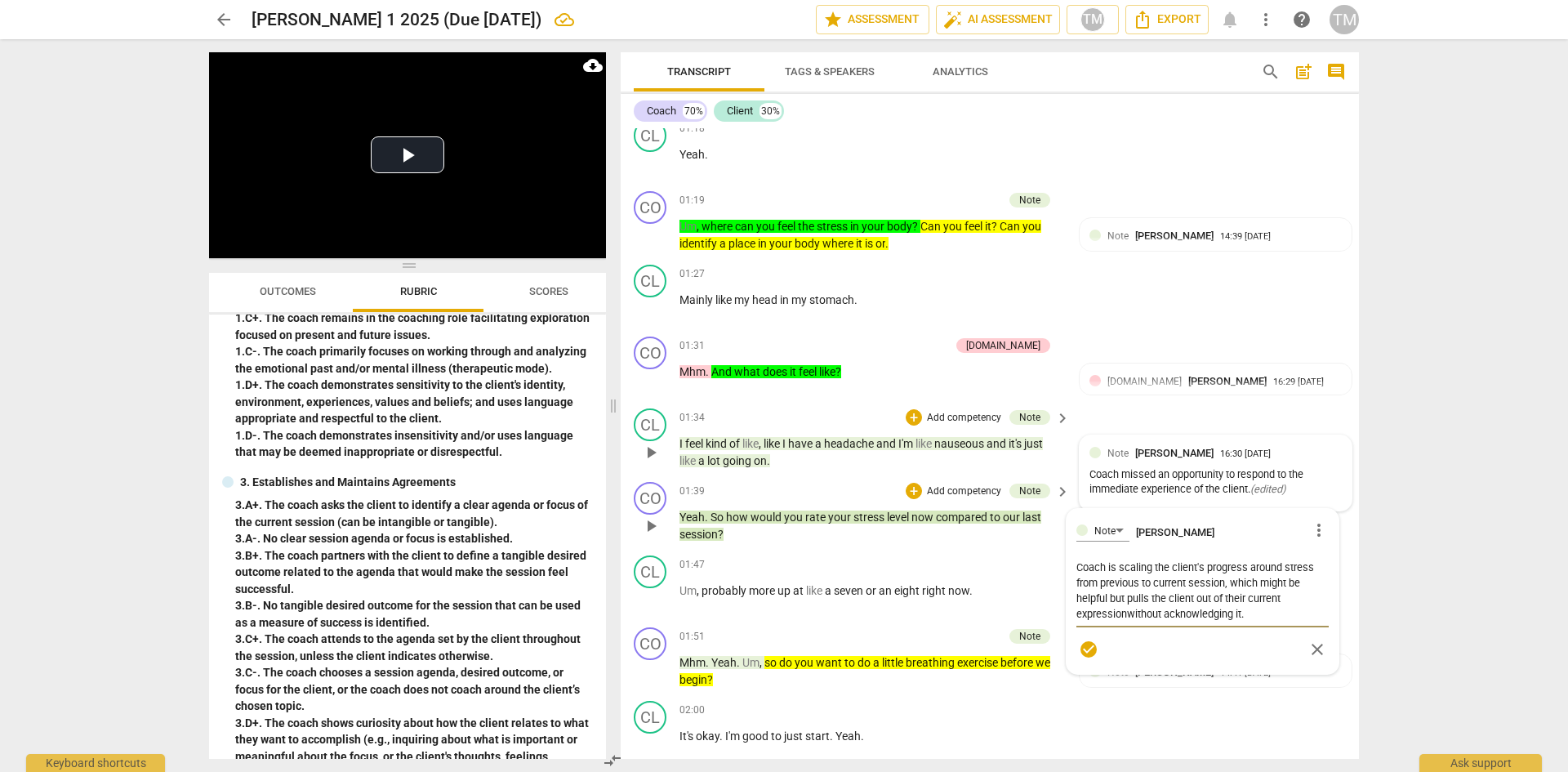
click at [1127, 620] on textarea "Coach is scaling the client's progress around stress from previous to current s…" at bounding box center [1202, 590] width 253 height 62
drag, startPoint x: 1124, startPoint y: 613, endPoint x: 1126, endPoint y: 601, distance: 12.2
click at [1126, 601] on textarea "Coach is scaling the client's progress around stress from previous to current s…" at bounding box center [1202, 590] width 253 height 62
click at [1079, 630] on span "check_circle" at bounding box center [1088, 633] width 19 height 19
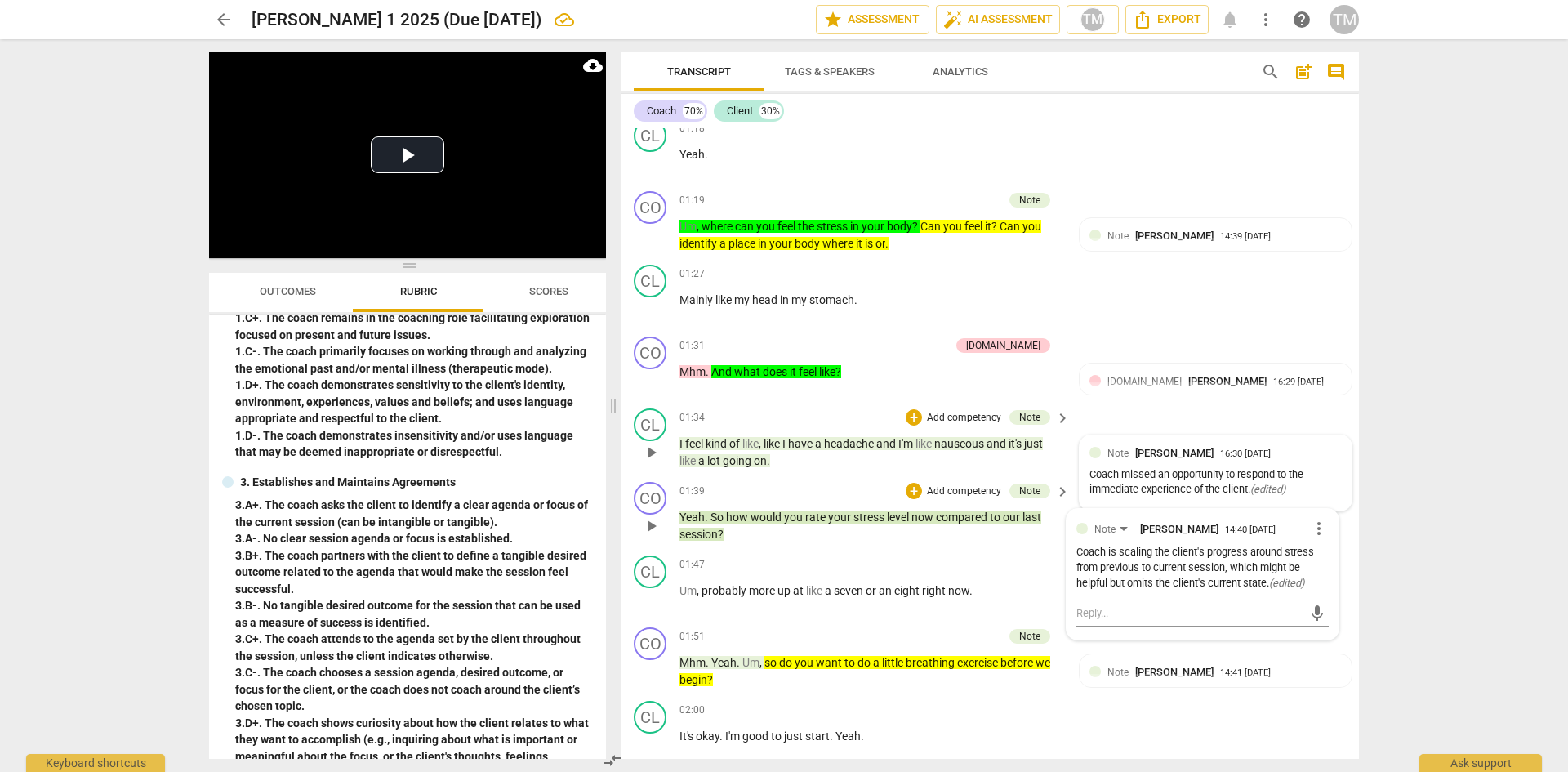
click at [1337, 480] on div "CO play_arrow pause 01:39 + Add competency Note keyboard_arrow_right Yeah . So …" at bounding box center [990, 512] width 738 height 74
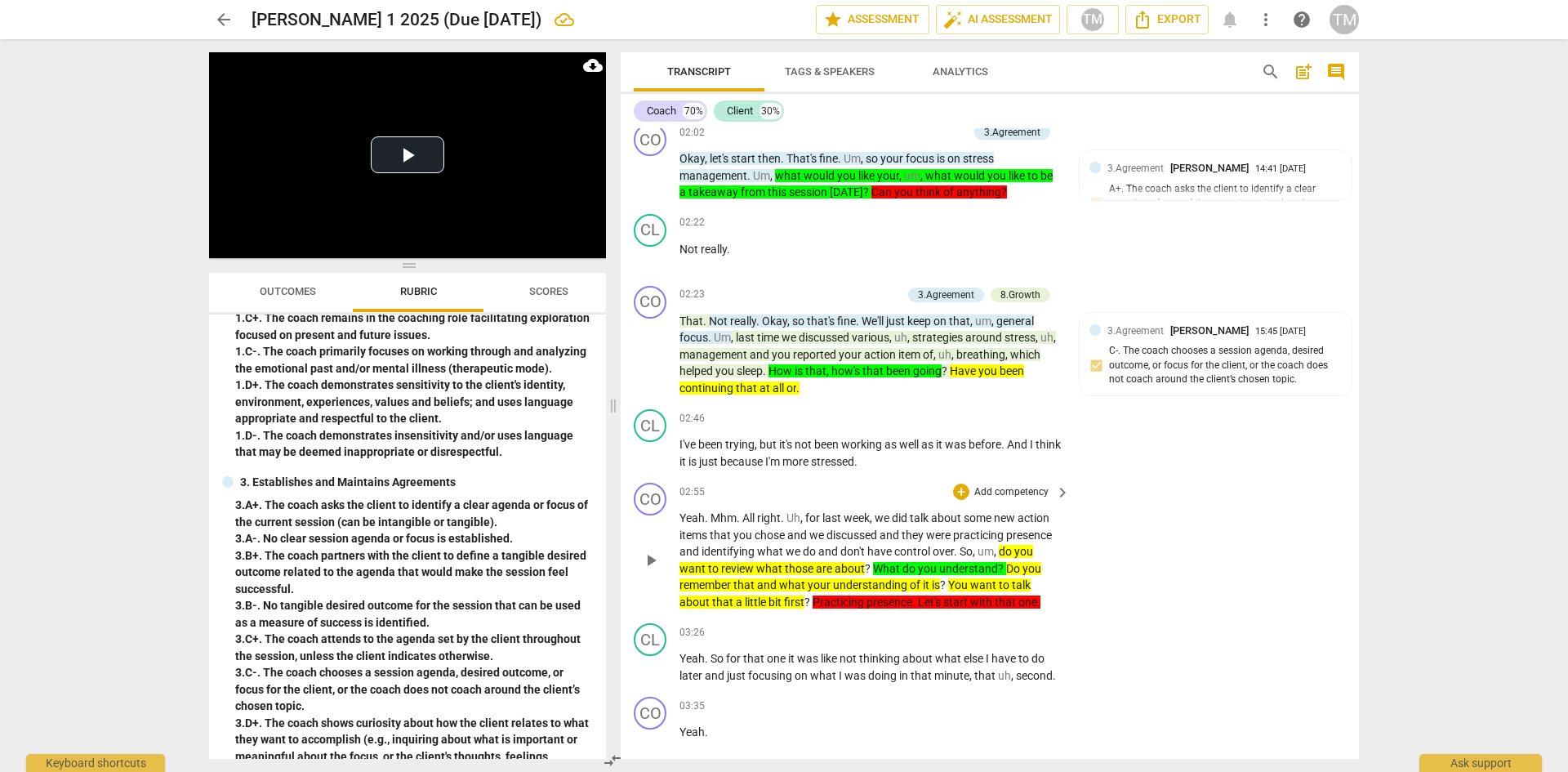
scroll to position [1972, 0]
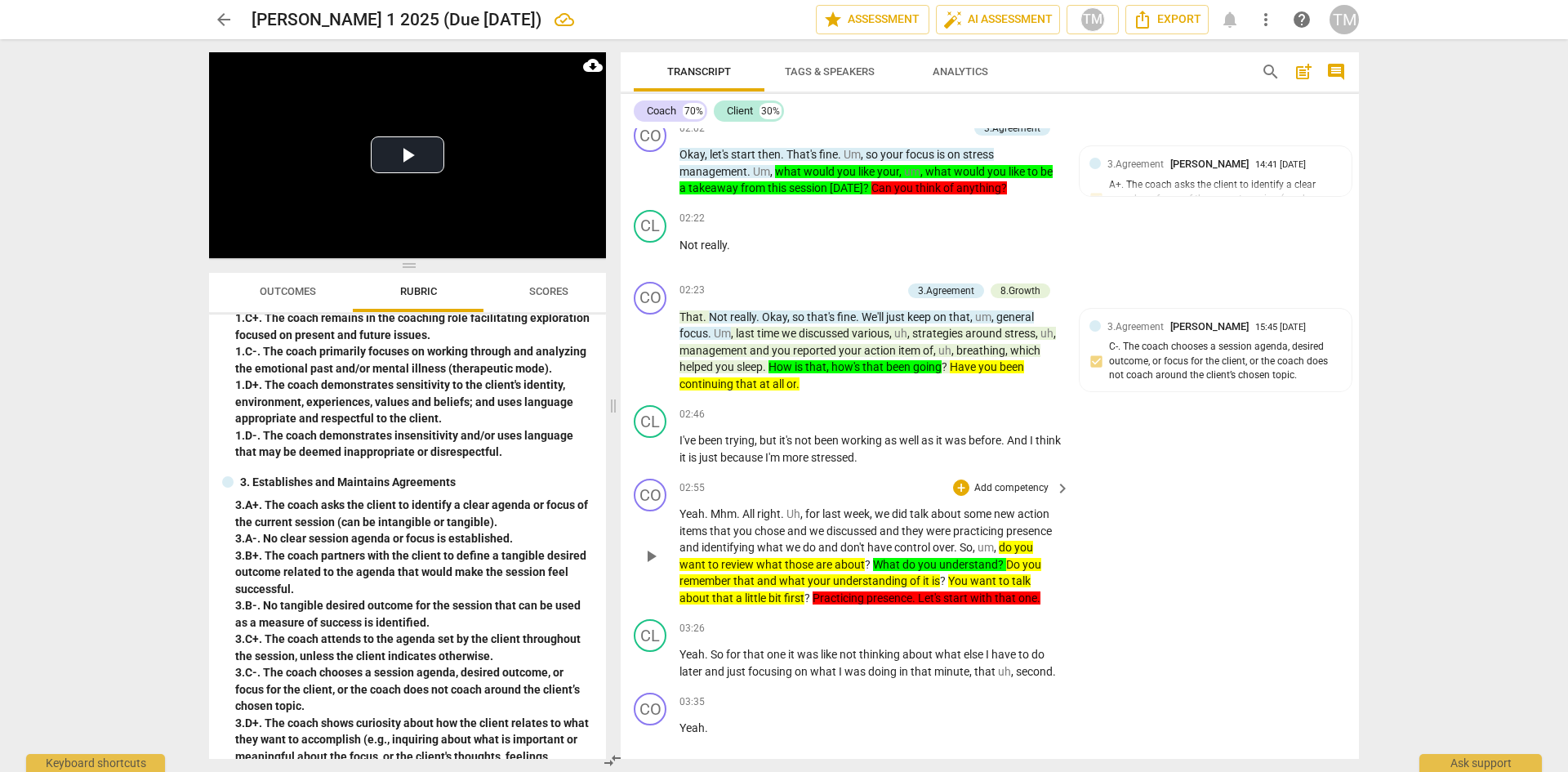
click at [1031, 489] on p "Add competency" at bounding box center [1011, 488] width 78 height 15
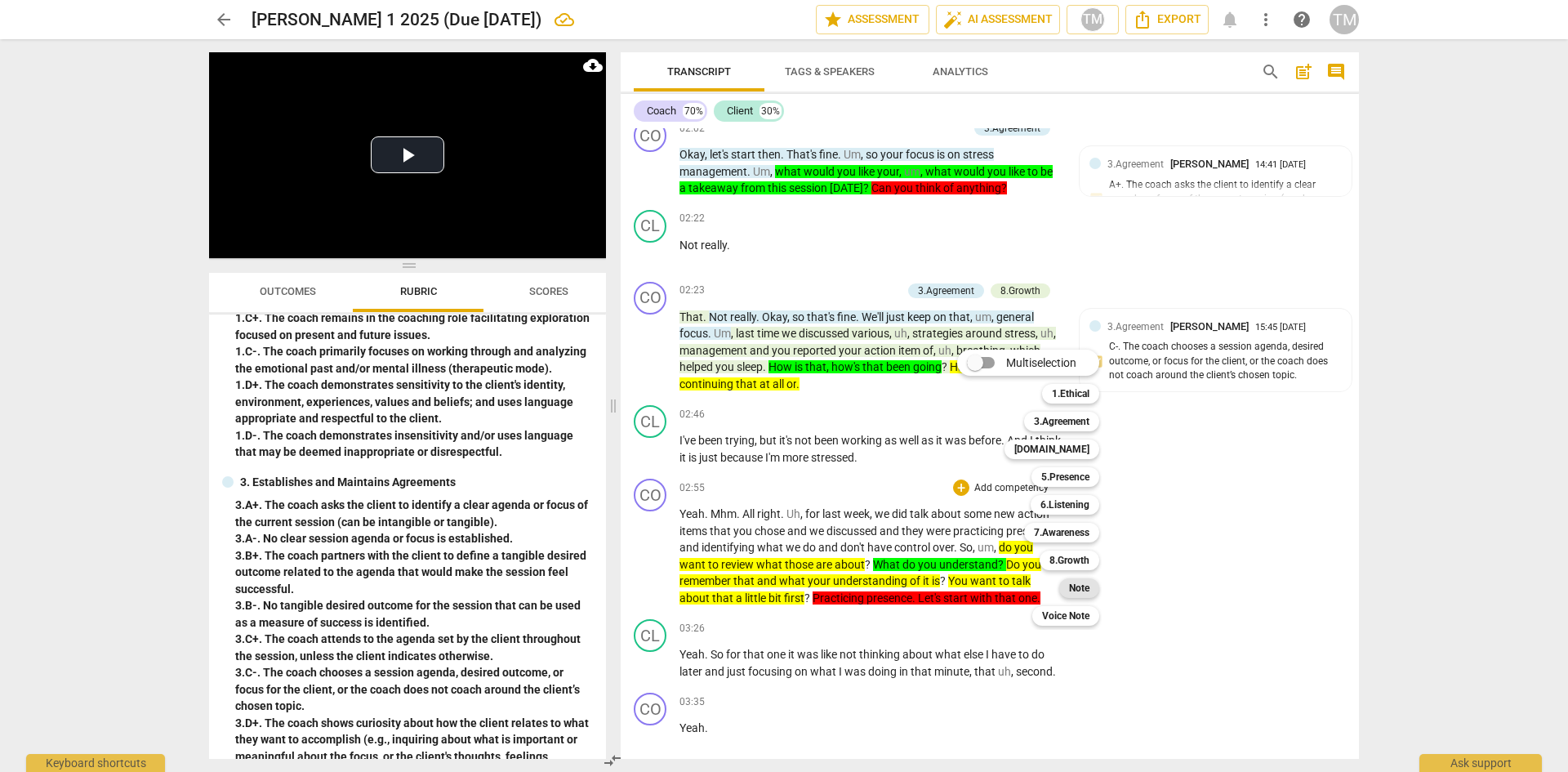
click at [1079, 593] on b "Note" at bounding box center [1079, 588] width 20 height 19
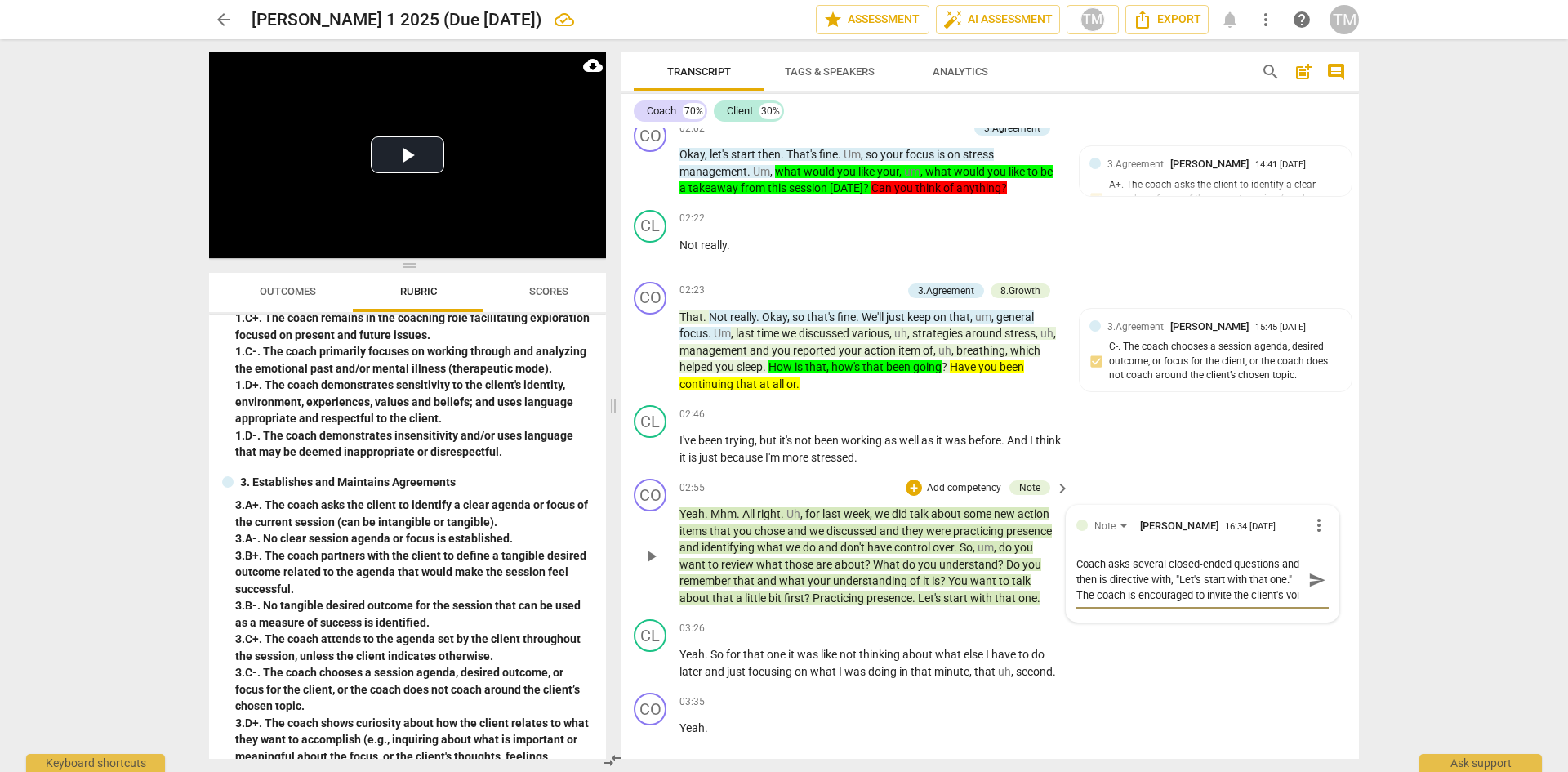
scroll to position [14, 0]
click at [1316, 584] on span "send" at bounding box center [1317, 580] width 18 height 18
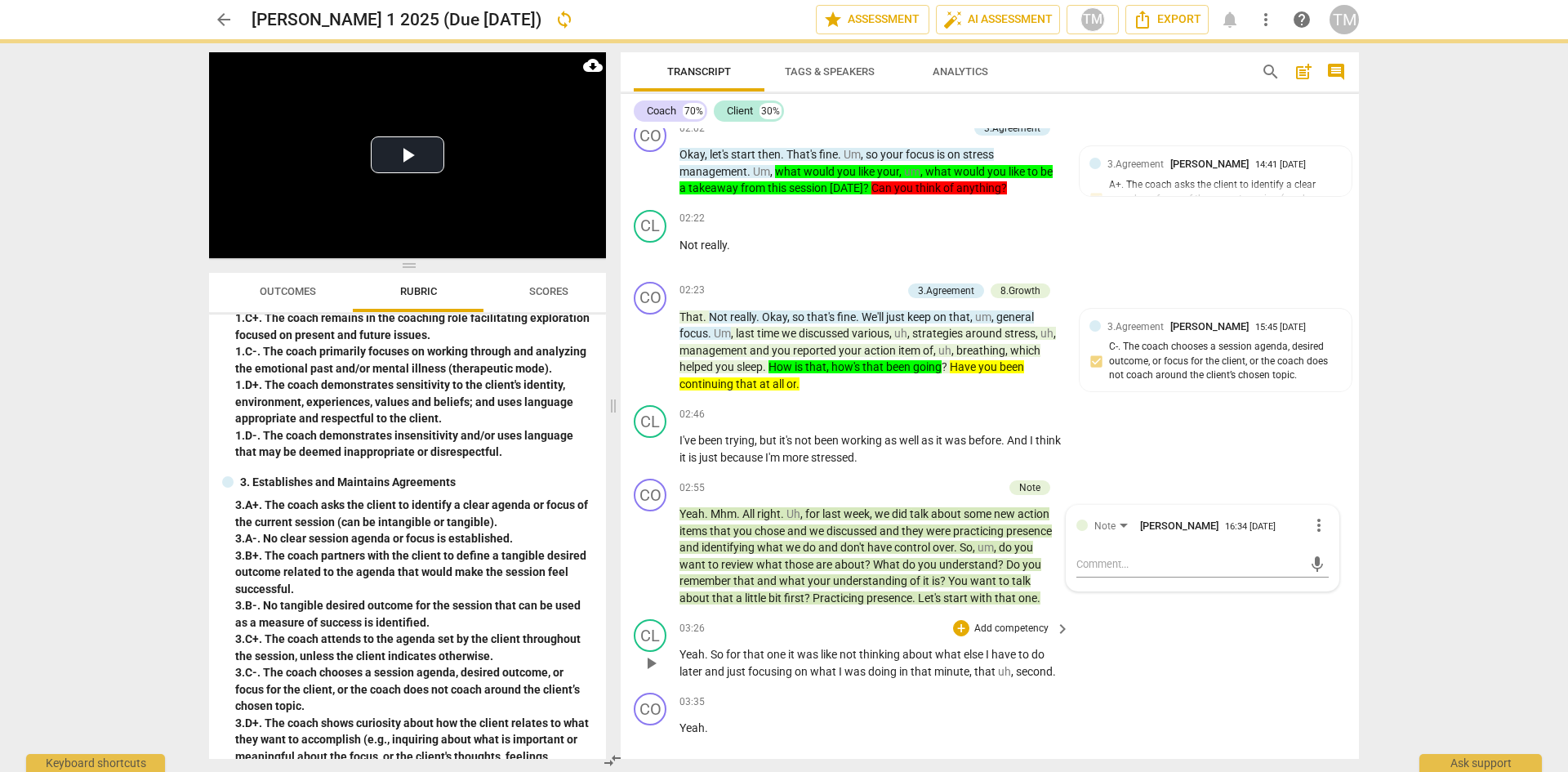
scroll to position [0, 0]
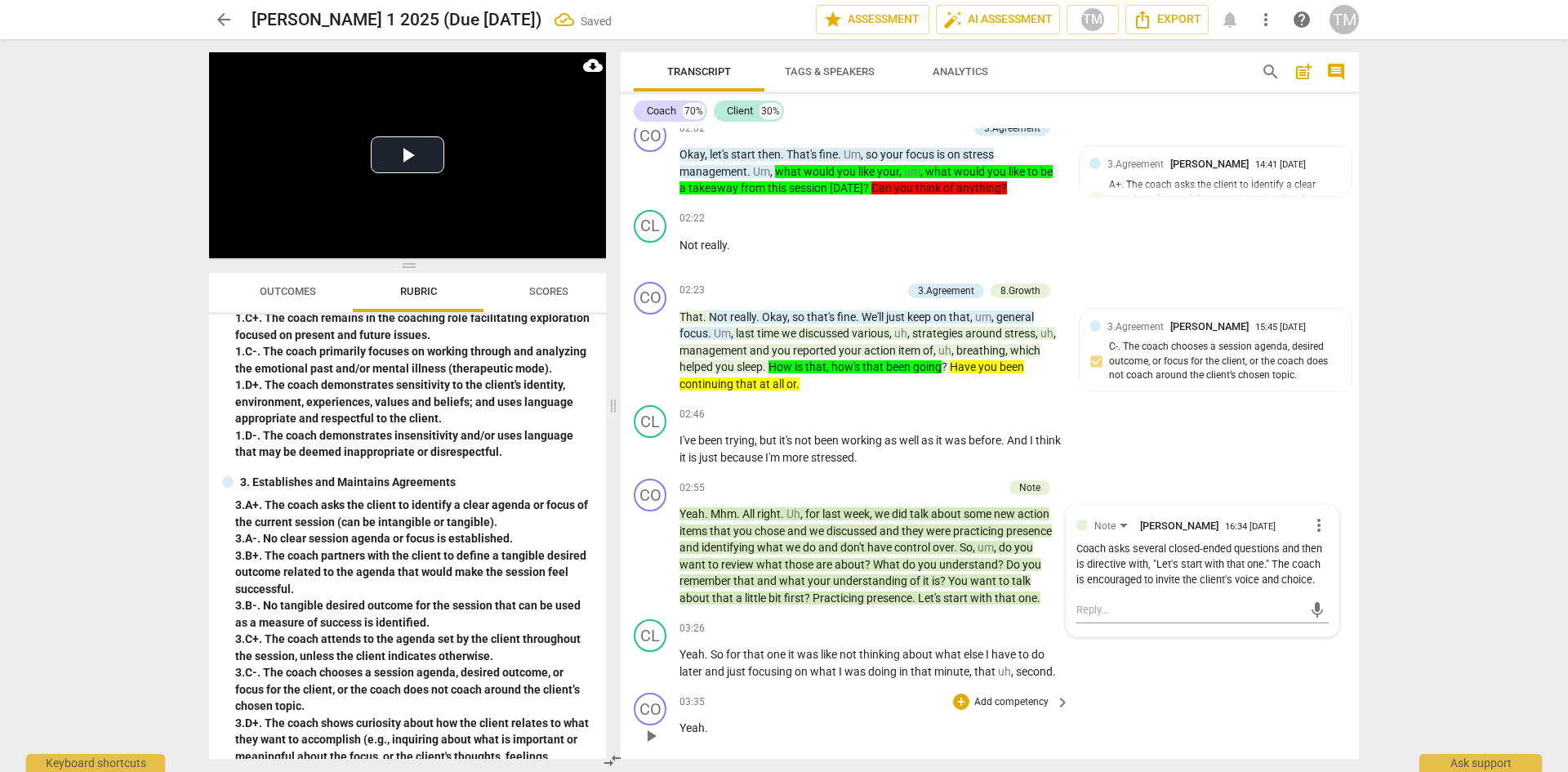
click at [805, 695] on div "03:35 + Add competency keyboard_arrow_right" at bounding box center [876, 702] width 392 height 18
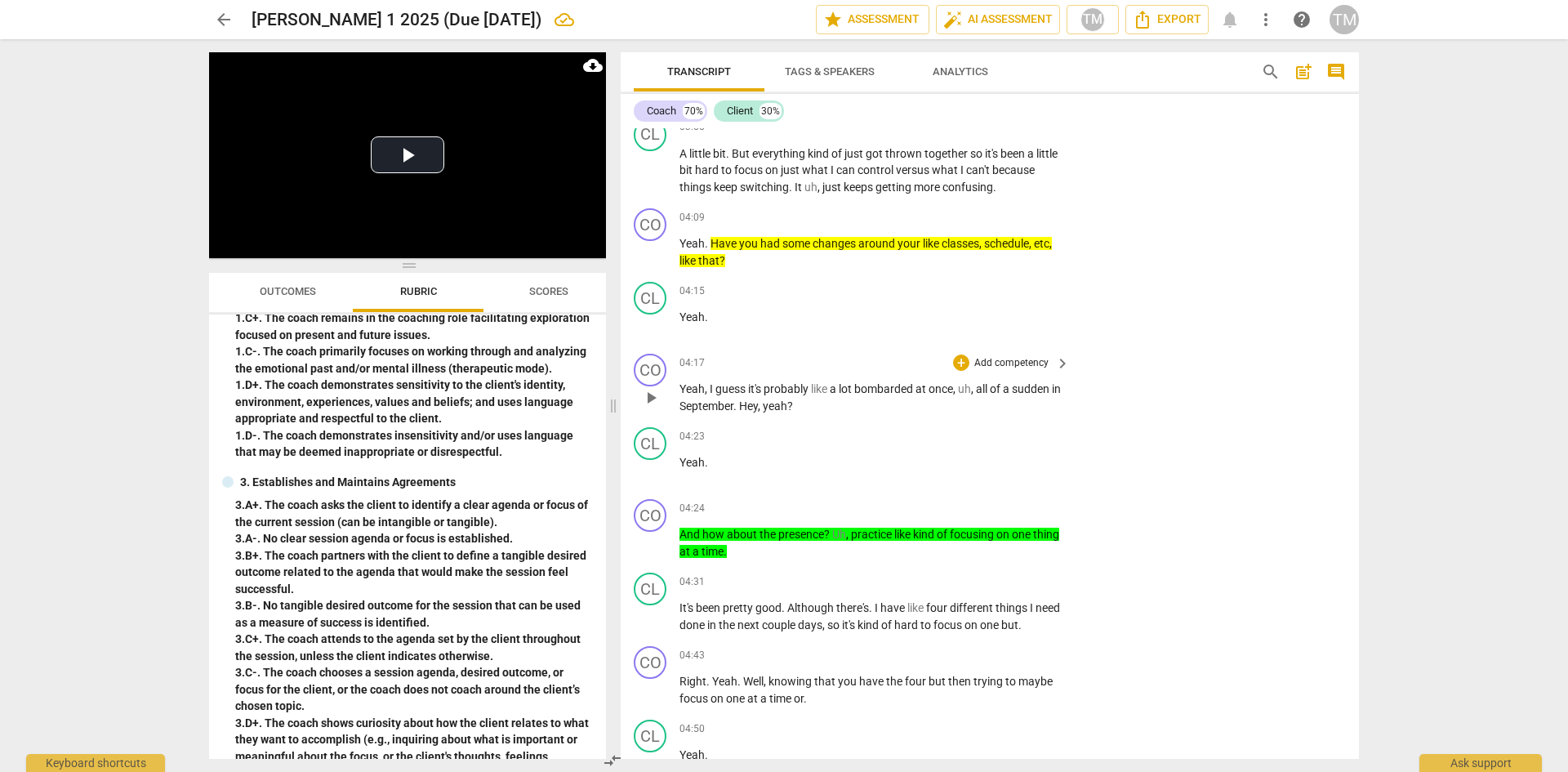
scroll to position [2789, 0]
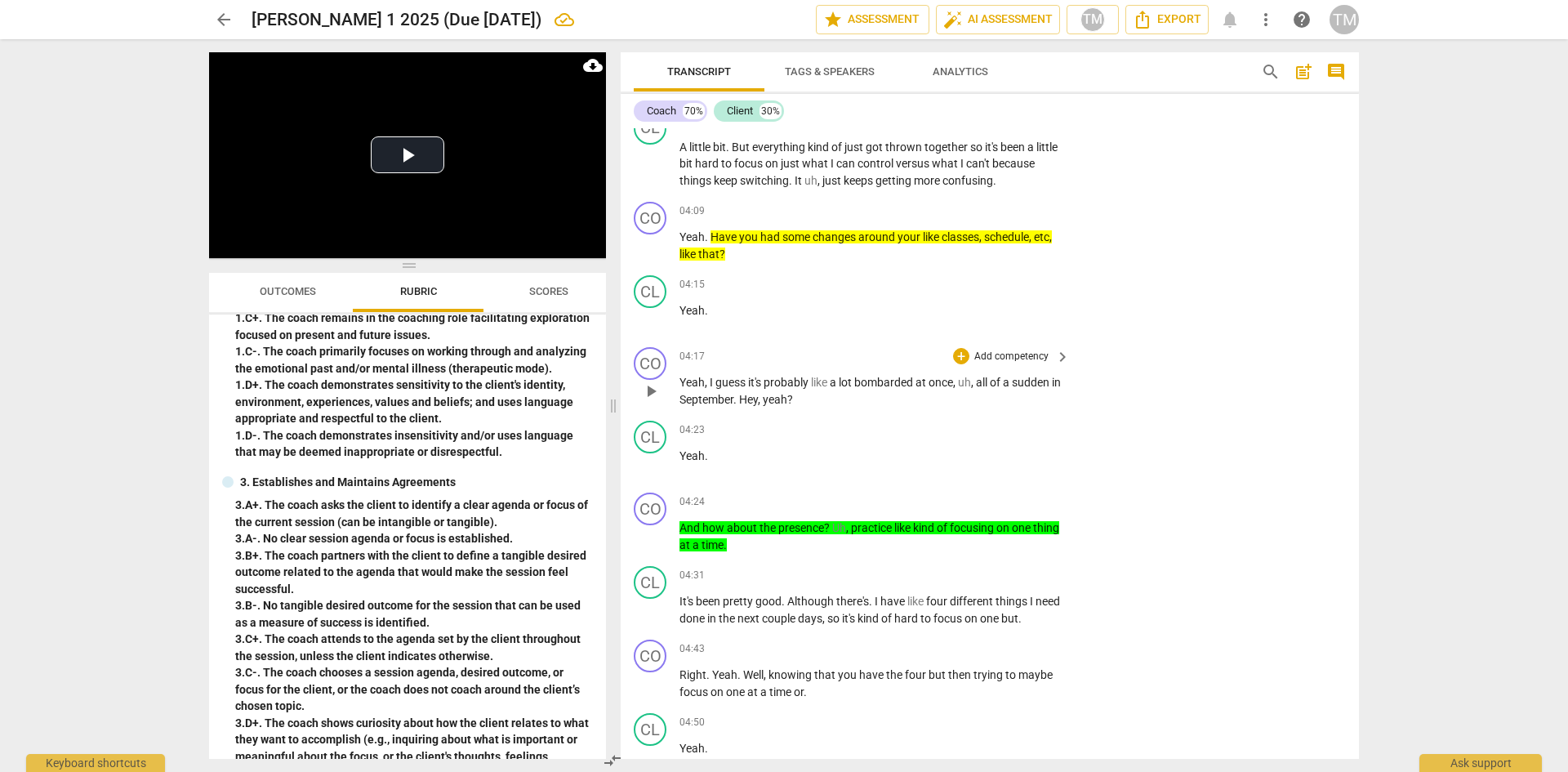
click at [1030, 355] on p "Add competency" at bounding box center [1011, 357] width 78 height 15
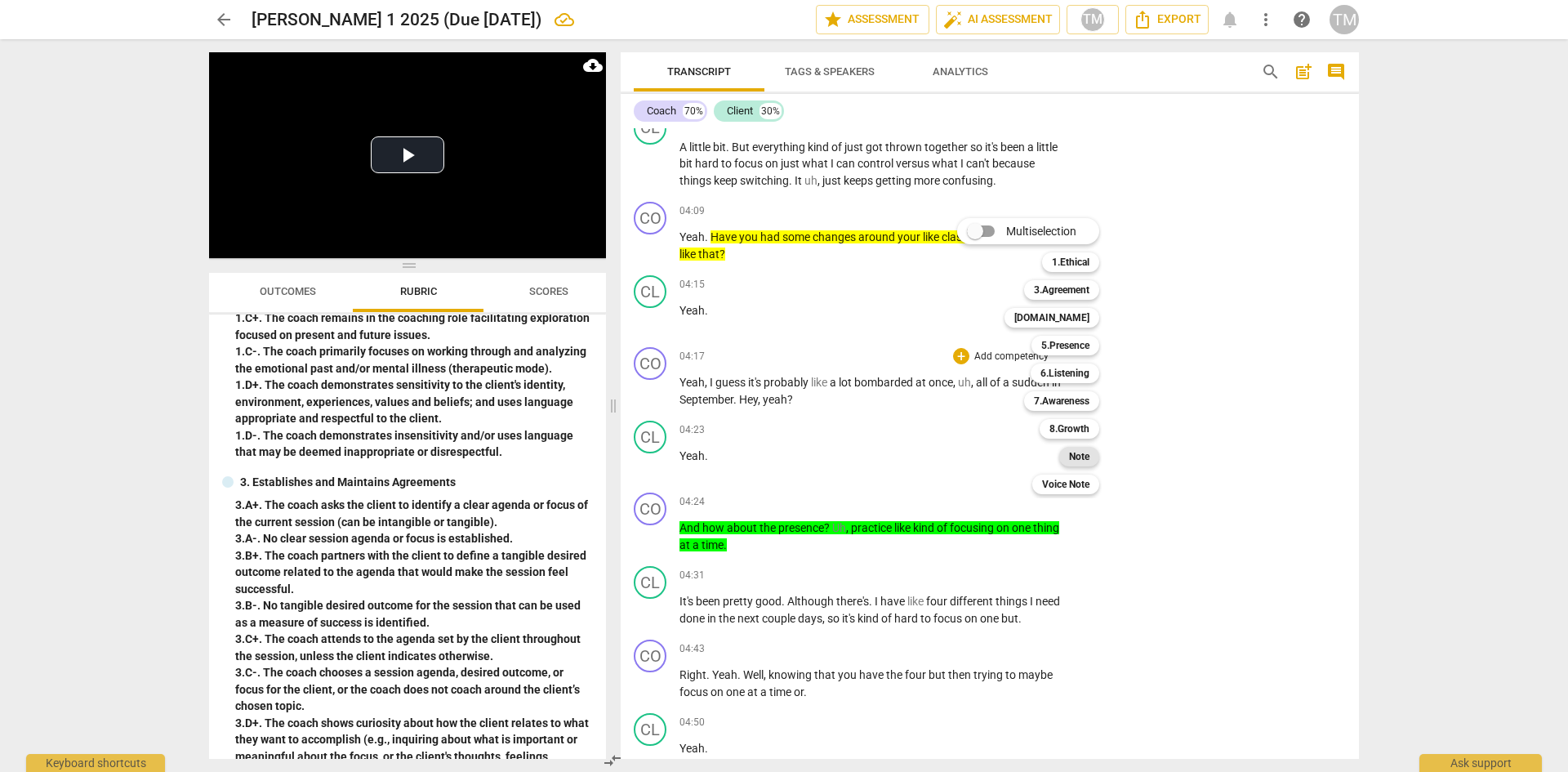
click at [1087, 452] on b "Note" at bounding box center [1079, 456] width 20 height 19
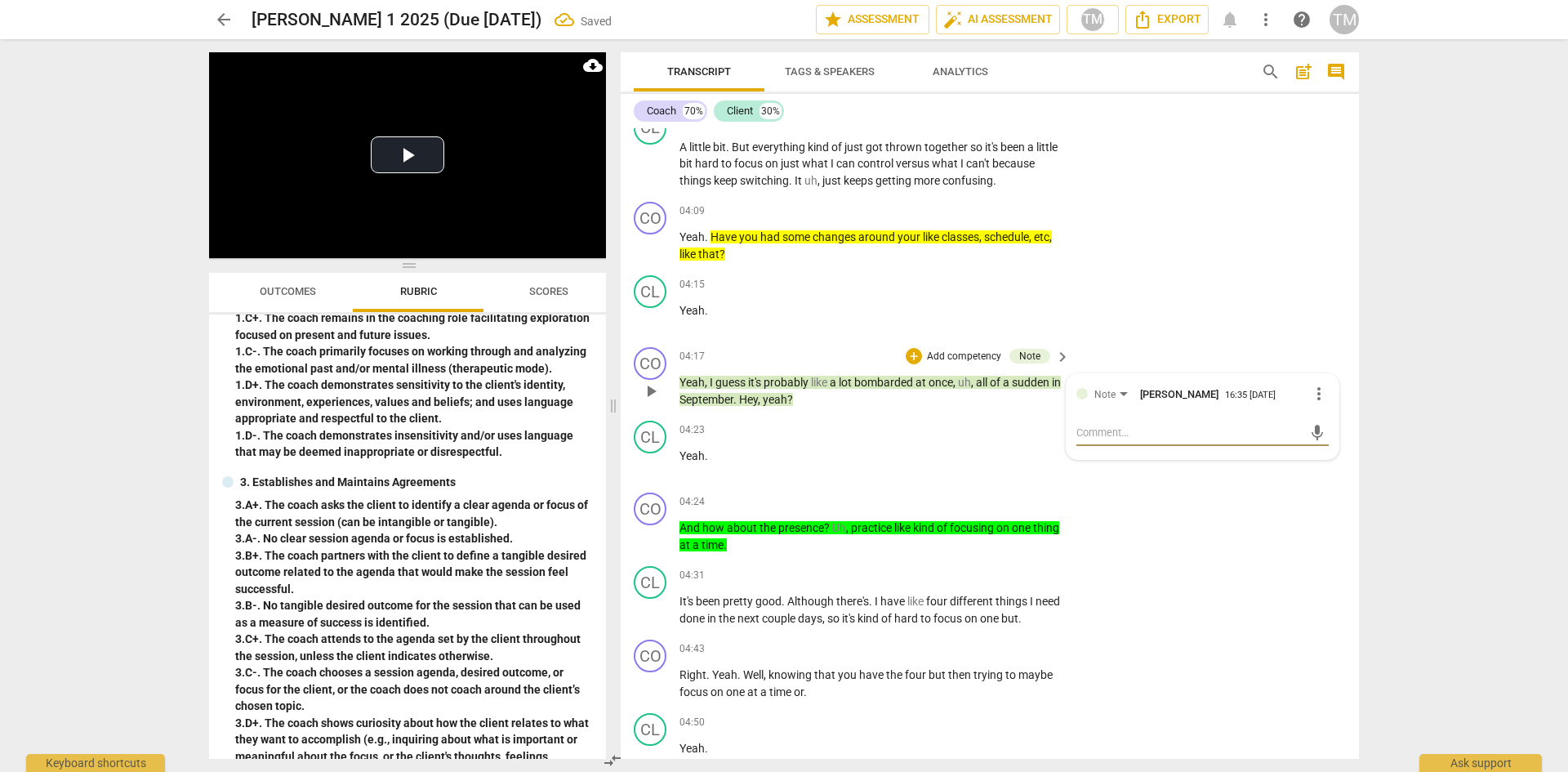
click at [1108, 423] on div "mic" at bounding box center [1202, 433] width 253 height 26
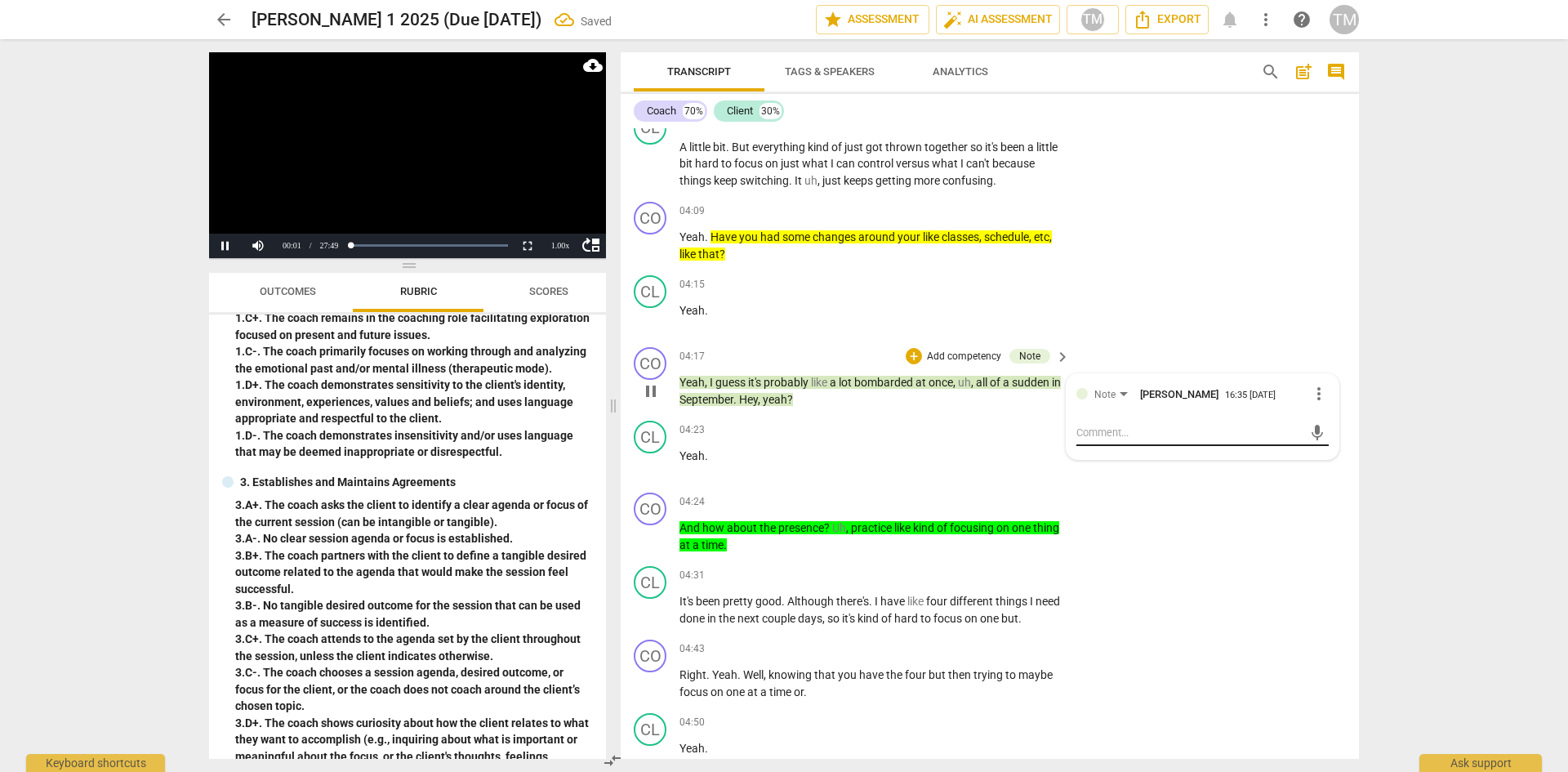
click at [1107, 437] on textarea at bounding box center [1189, 433] width 226 height 16
click at [223, 247] on button "Pause" at bounding box center [225, 245] width 33 height 25
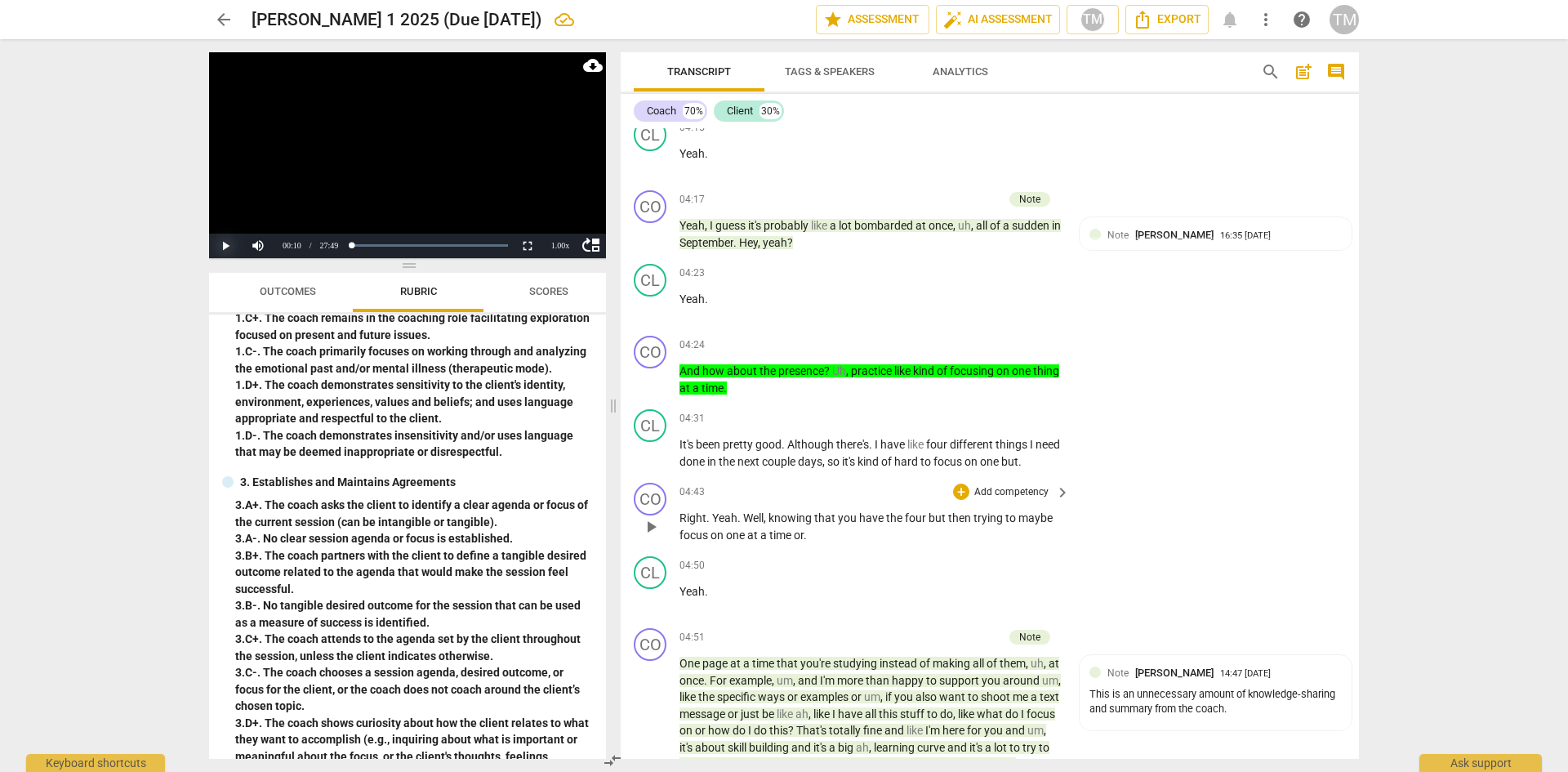
scroll to position [2952, 0]
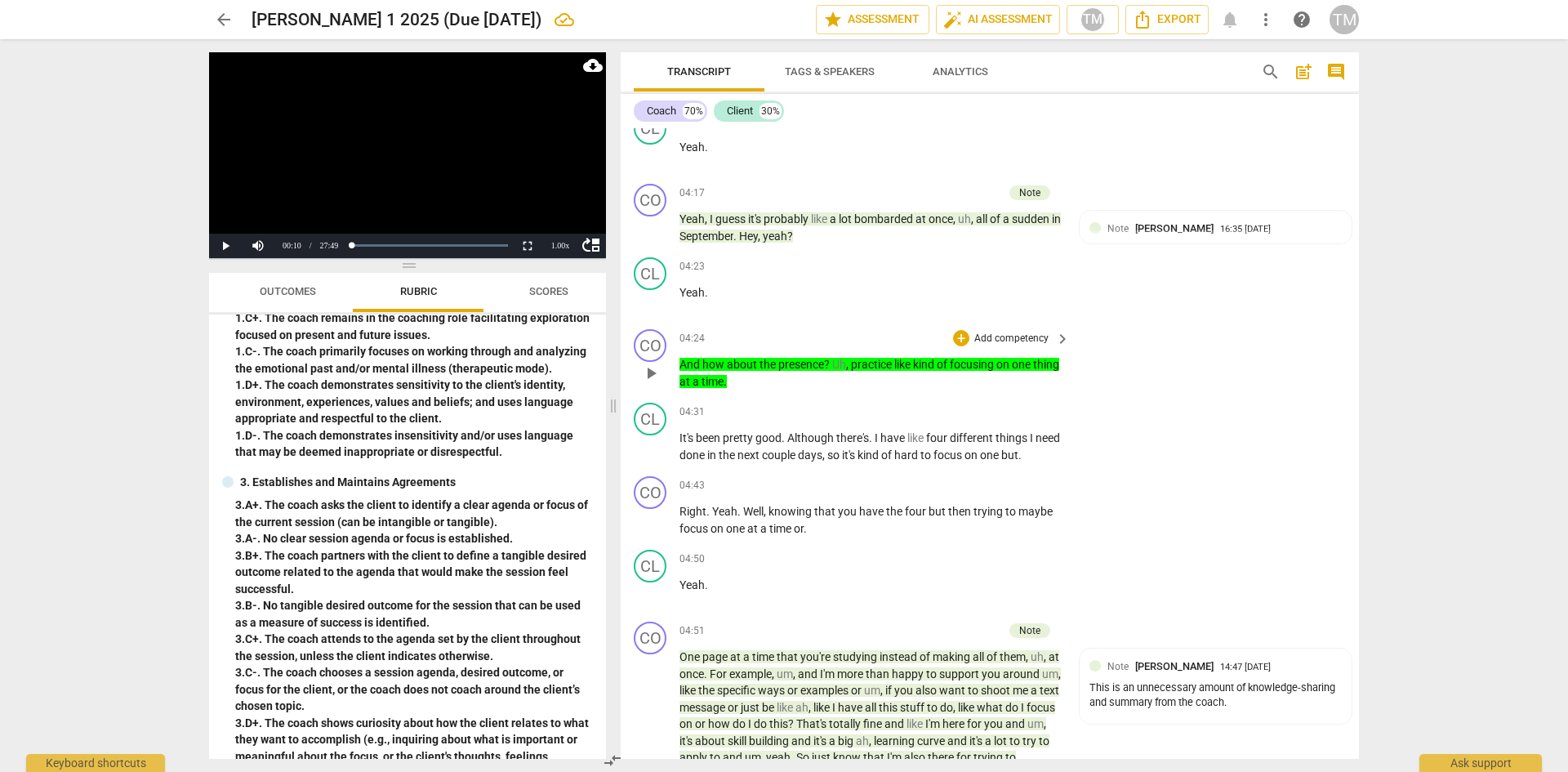
click at [1018, 341] on p "Add competency" at bounding box center [1011, 339] width 78 height 15
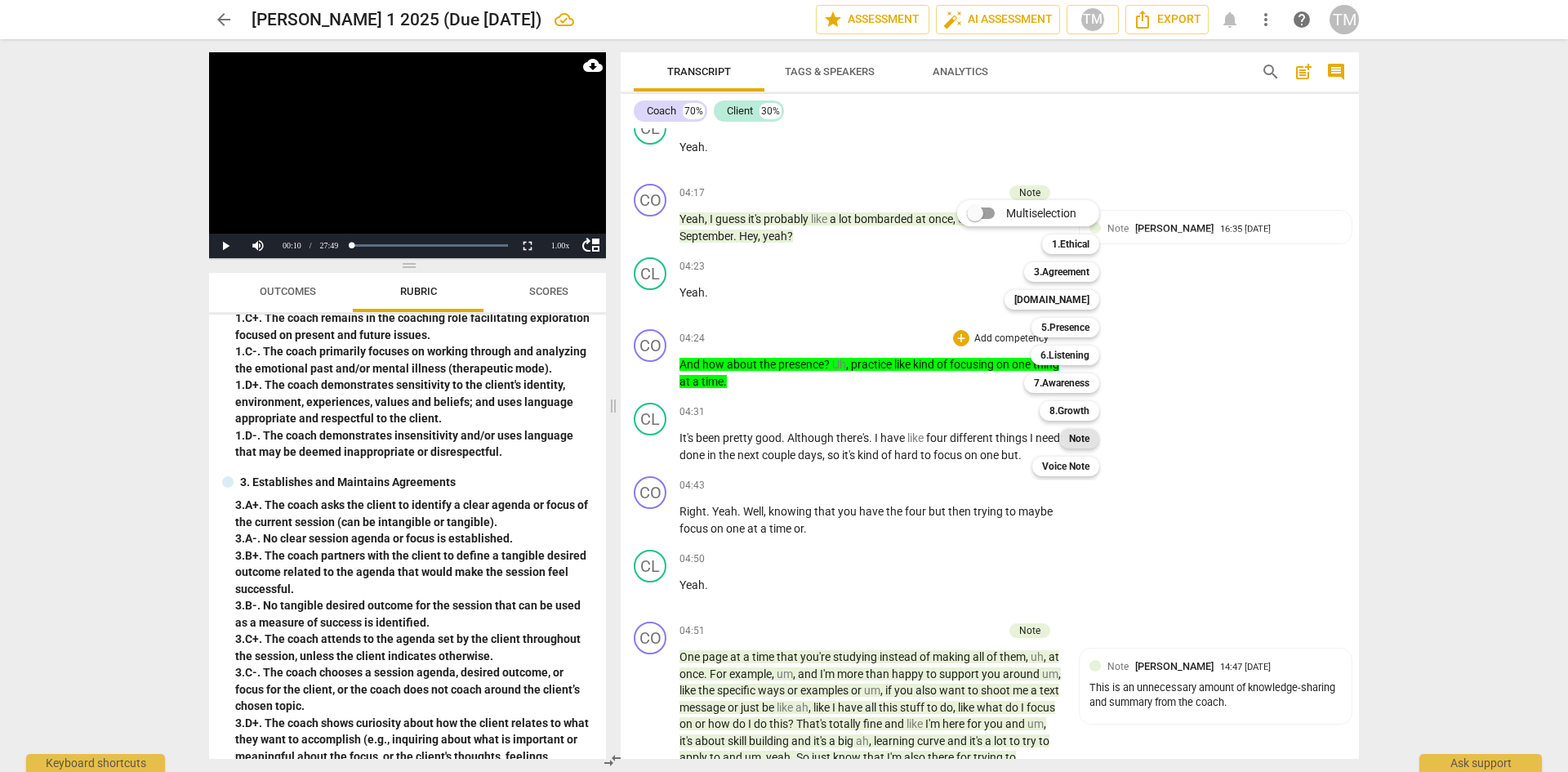
click at [1087, 441] on b "Note" at bounding box center [1079, 438] width 20 height 19
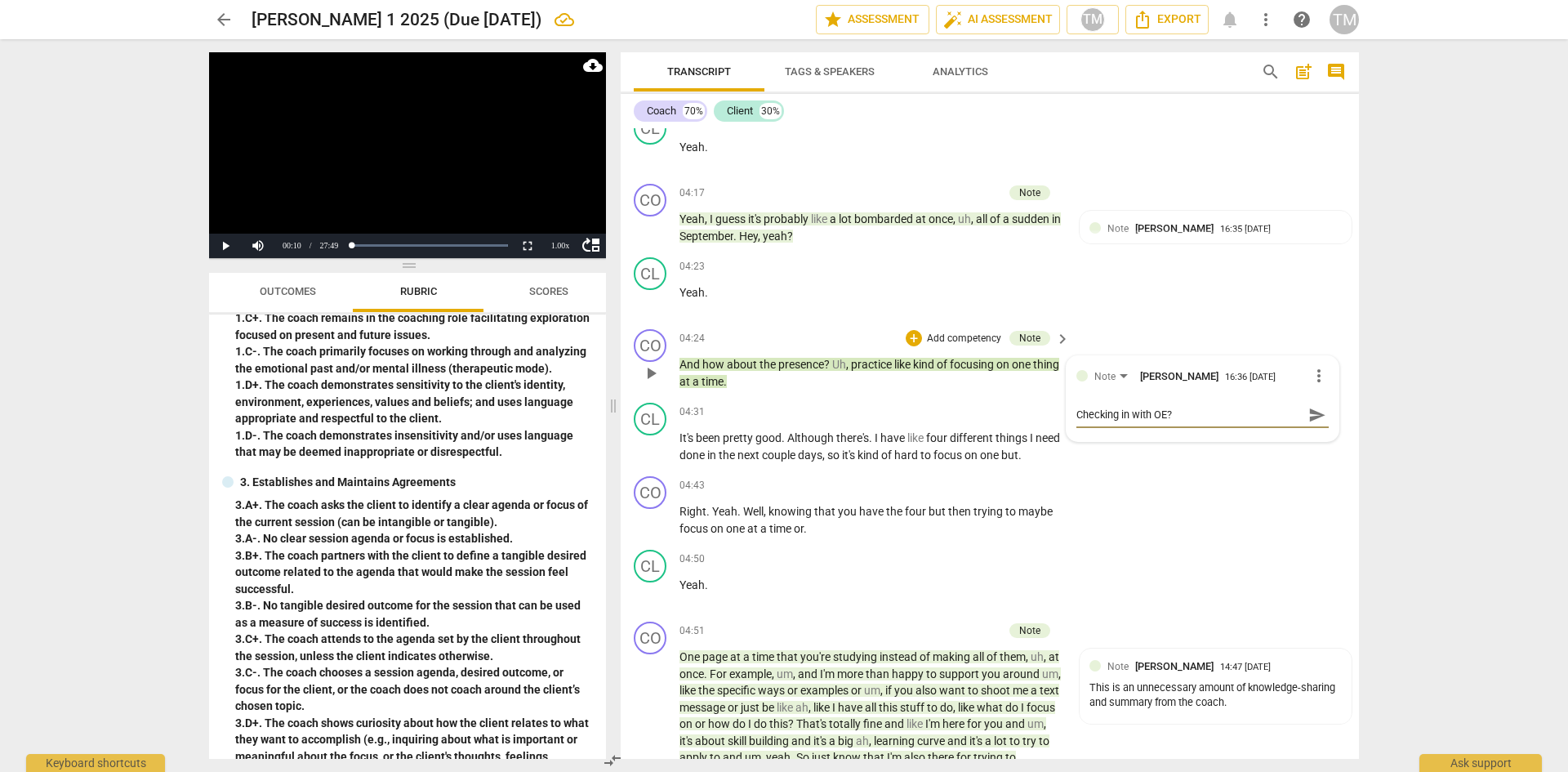
click at [1308, 420] on span "send" at bounding box center [1317, 415] width 18 height 18
click at [1313, 378] on span "more_vert" at bounding box center [1318, 375] width 19 height 19
click at [1324, 379] on li "Edit" at bounding box center [1332, 376] width 57 height 31
click at [1130, 413] on textarea "Checking in with OE?" at bounding box center [1202, 414] width 253 height 16
click at [1086, 450] on span "check_circle" at bounding box center [1088, 450] width 19 height 19
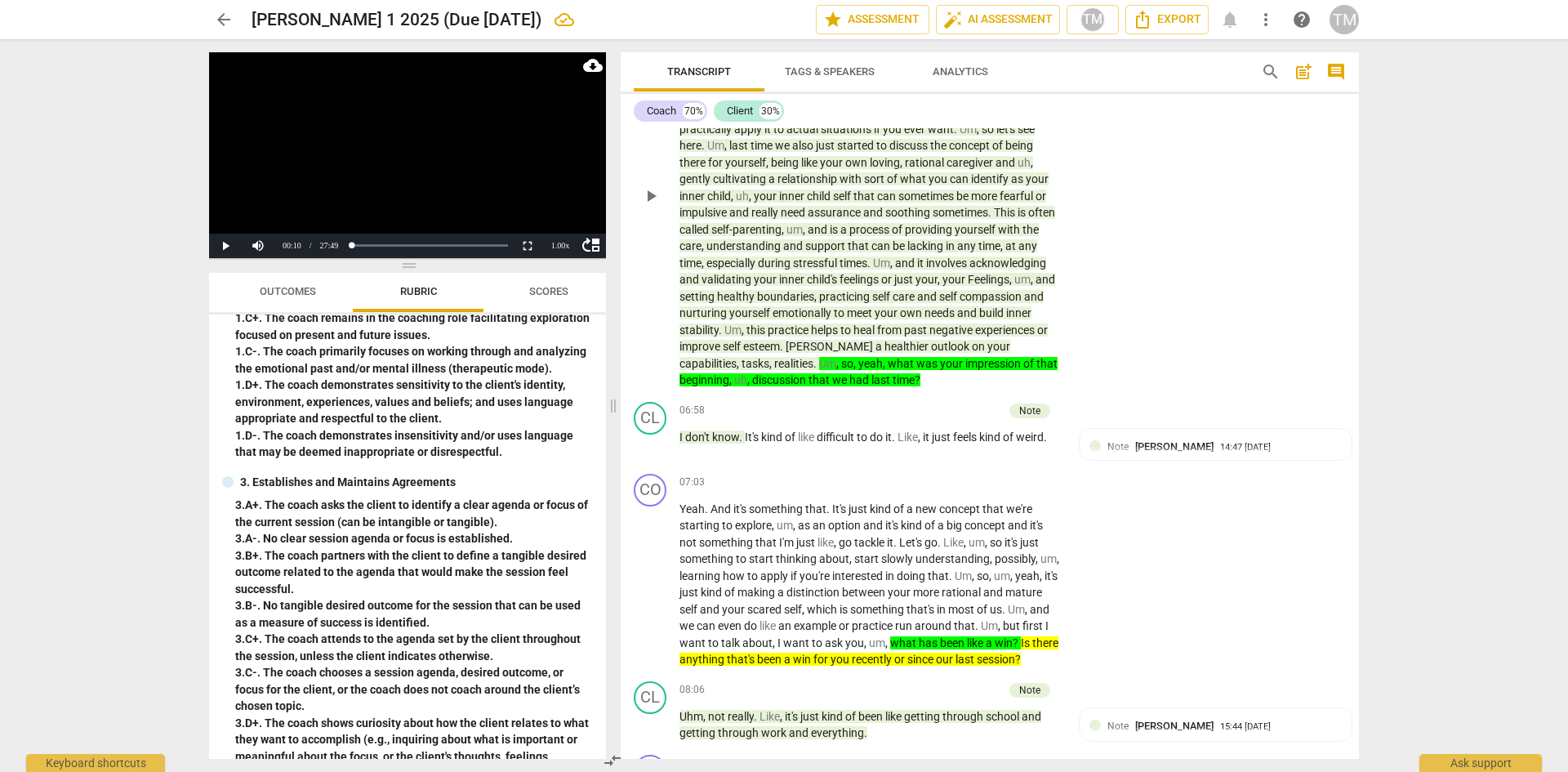
scroll to position [3605, 0]
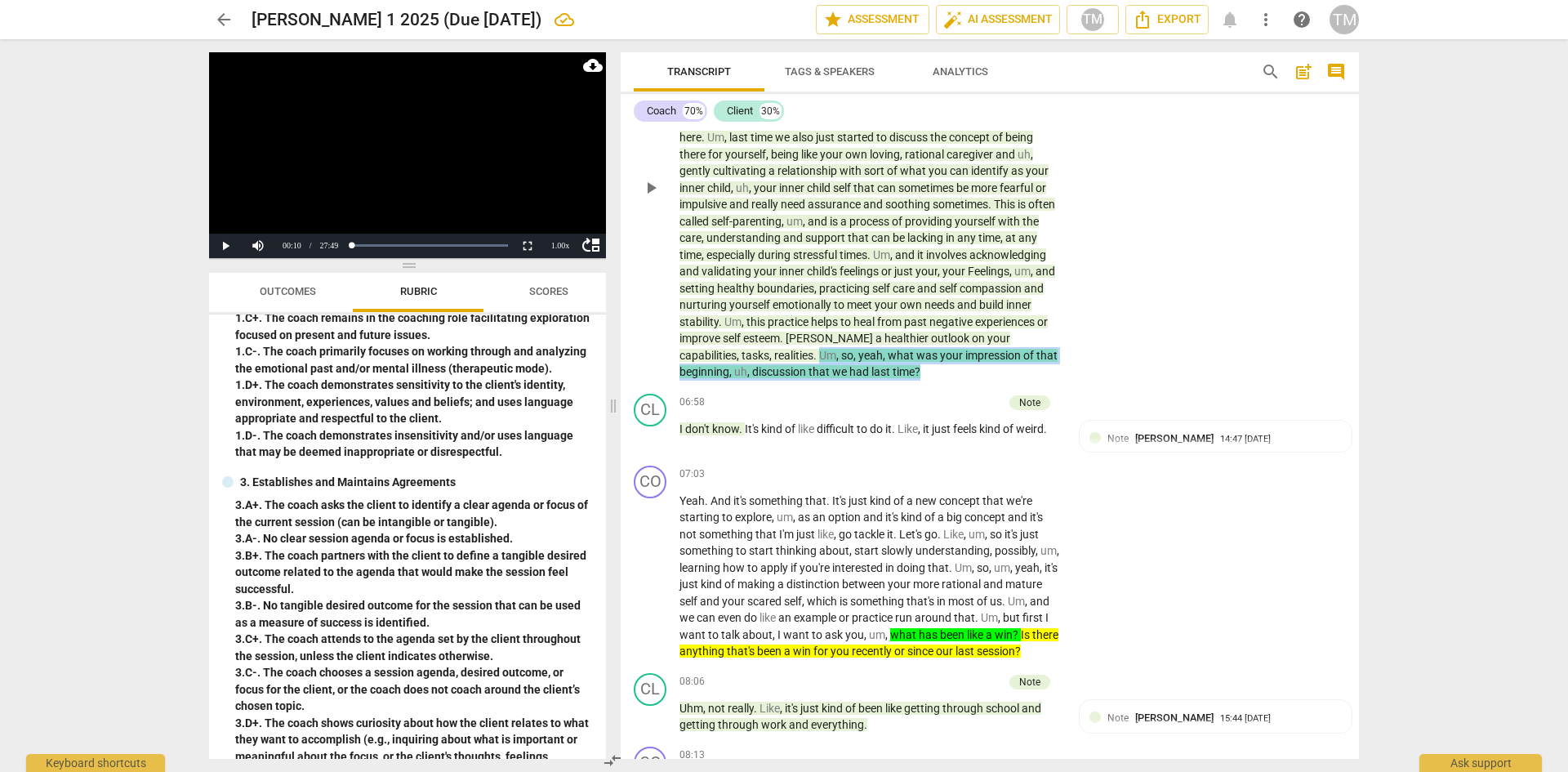
drag, startPoint x: 850, startPoint y: 370, endPoint x: 728, endPoint y: 359, distance: 122.5
click at [728, 359] on p "One page at a time that you're studying instead of making all of them , uh , at…" at bounding box center [870, 188] width 382 height 386
click at [866, 350] on div "+" at bounding box center [863, 350] width 16 height 16
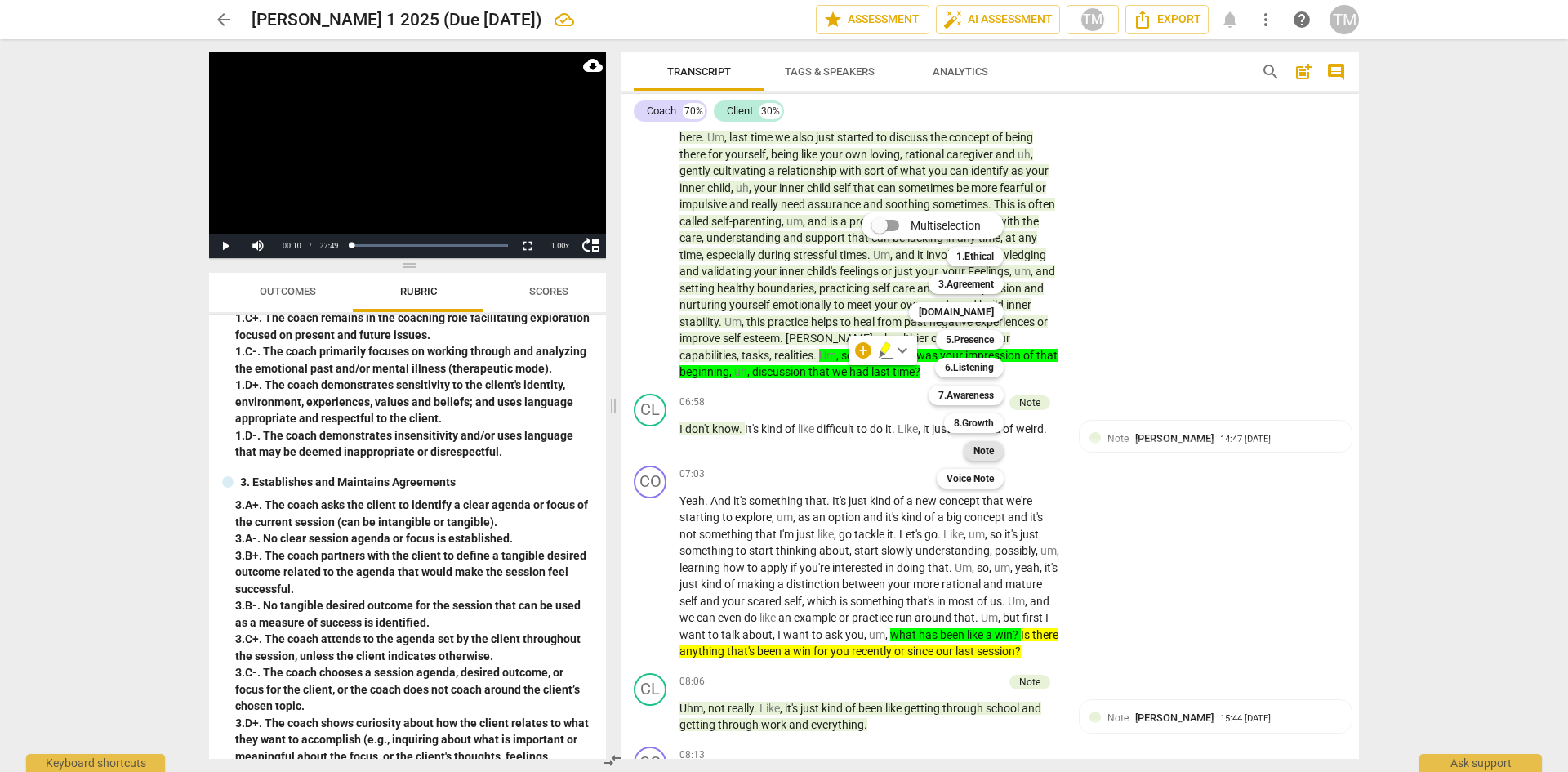
click at [979, 454] on b "Note" at bounding box center [983, 451] width 20 height 19
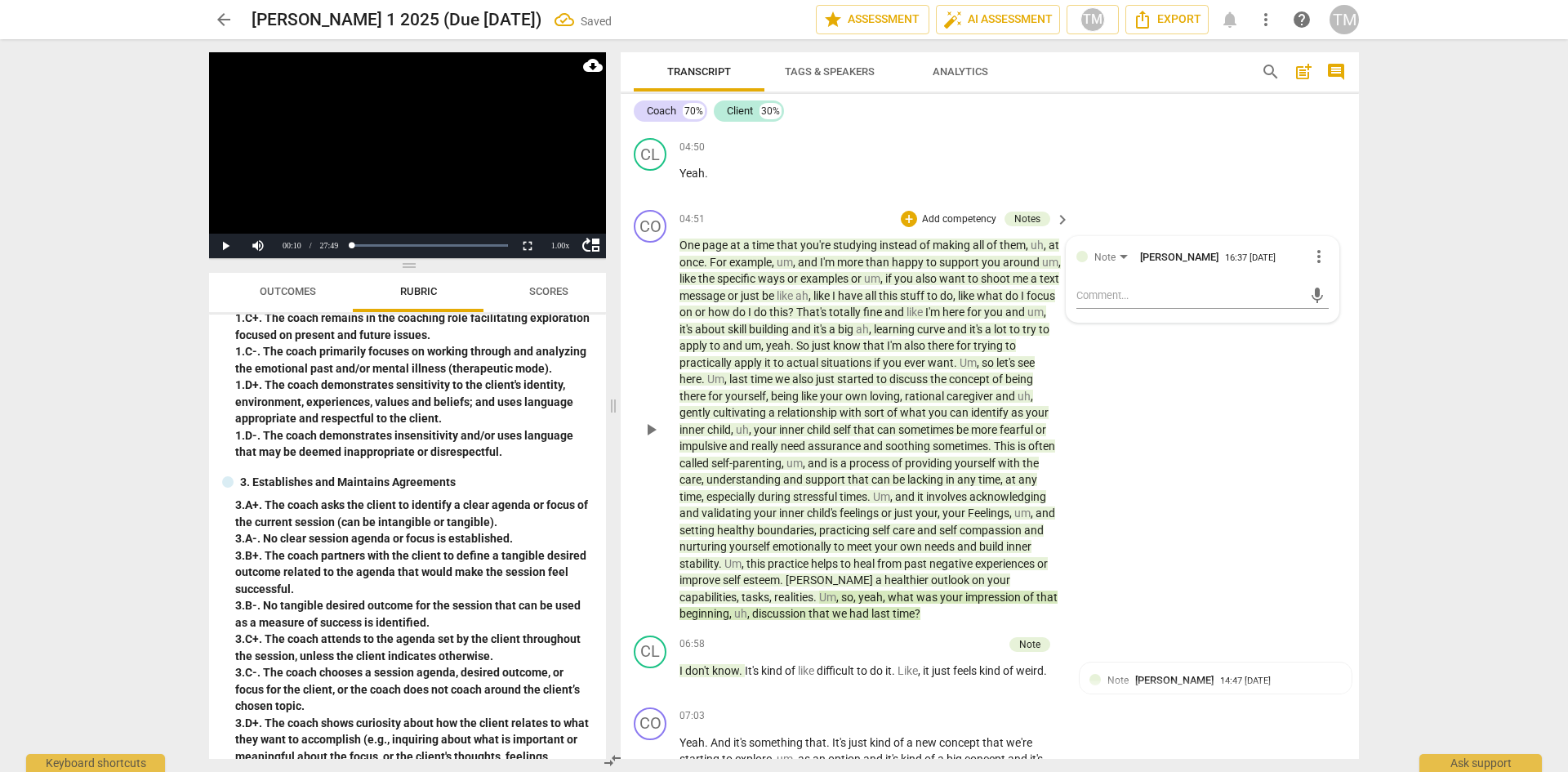
scroll to position [3336, 0]
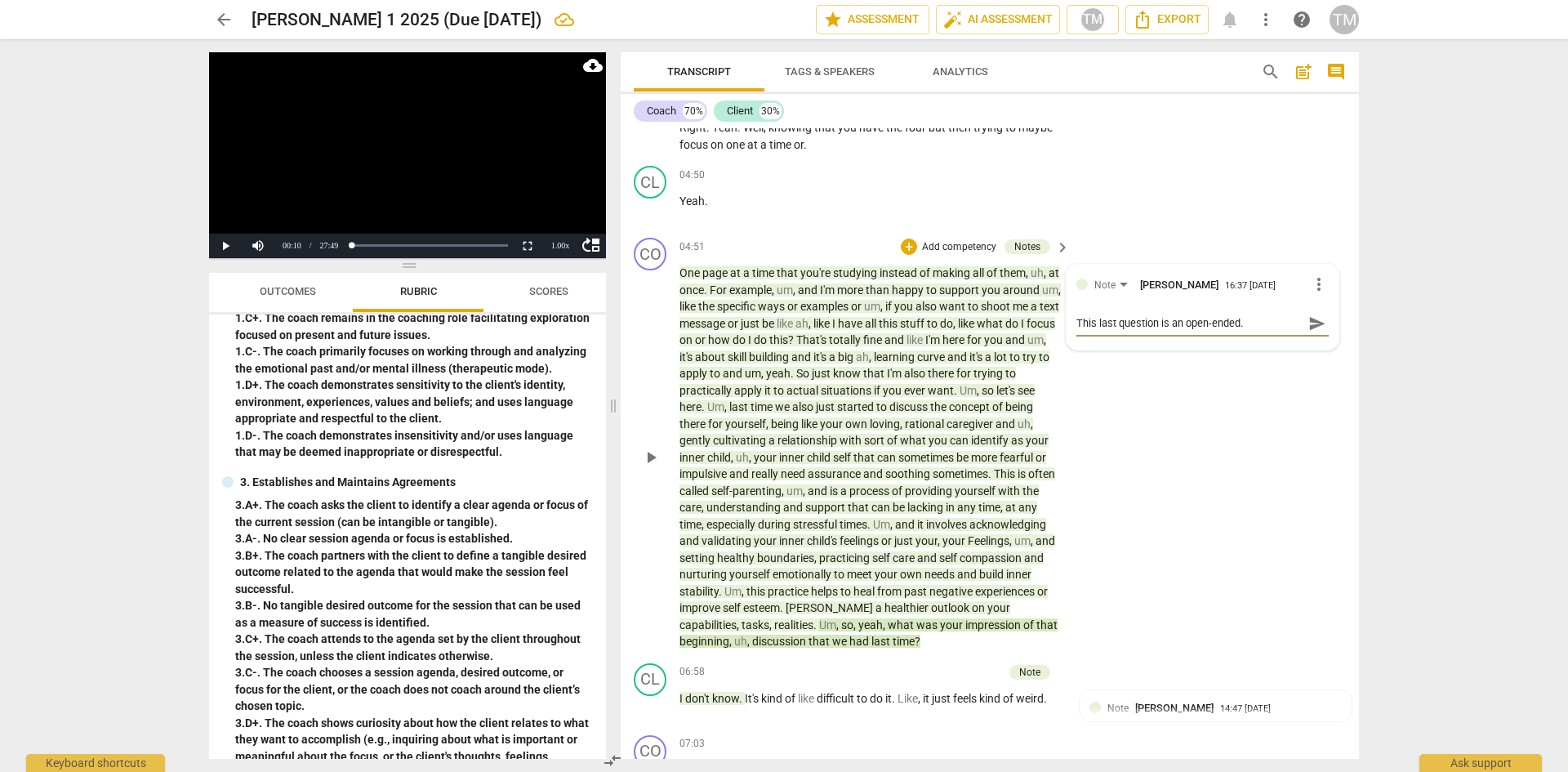
click at [1166, 318] on textarea "This last question is an open-ended." at bounding box center [1189, 323] width 226 height 16
drag, startPoint x: 1315, startPoint y: 324, endPoint x: 1299, endPoint y: 337, distance: 20.6
click at [1315, 324] on span "send" at bounding box center [1317, 324] width 18 height 18
click at [1138, 479] on div "CO play_arrow pause 04:51 + Add competency Notes keyboard_arrow_right One page …" at bounding box center [990, 443] width 738 height 426
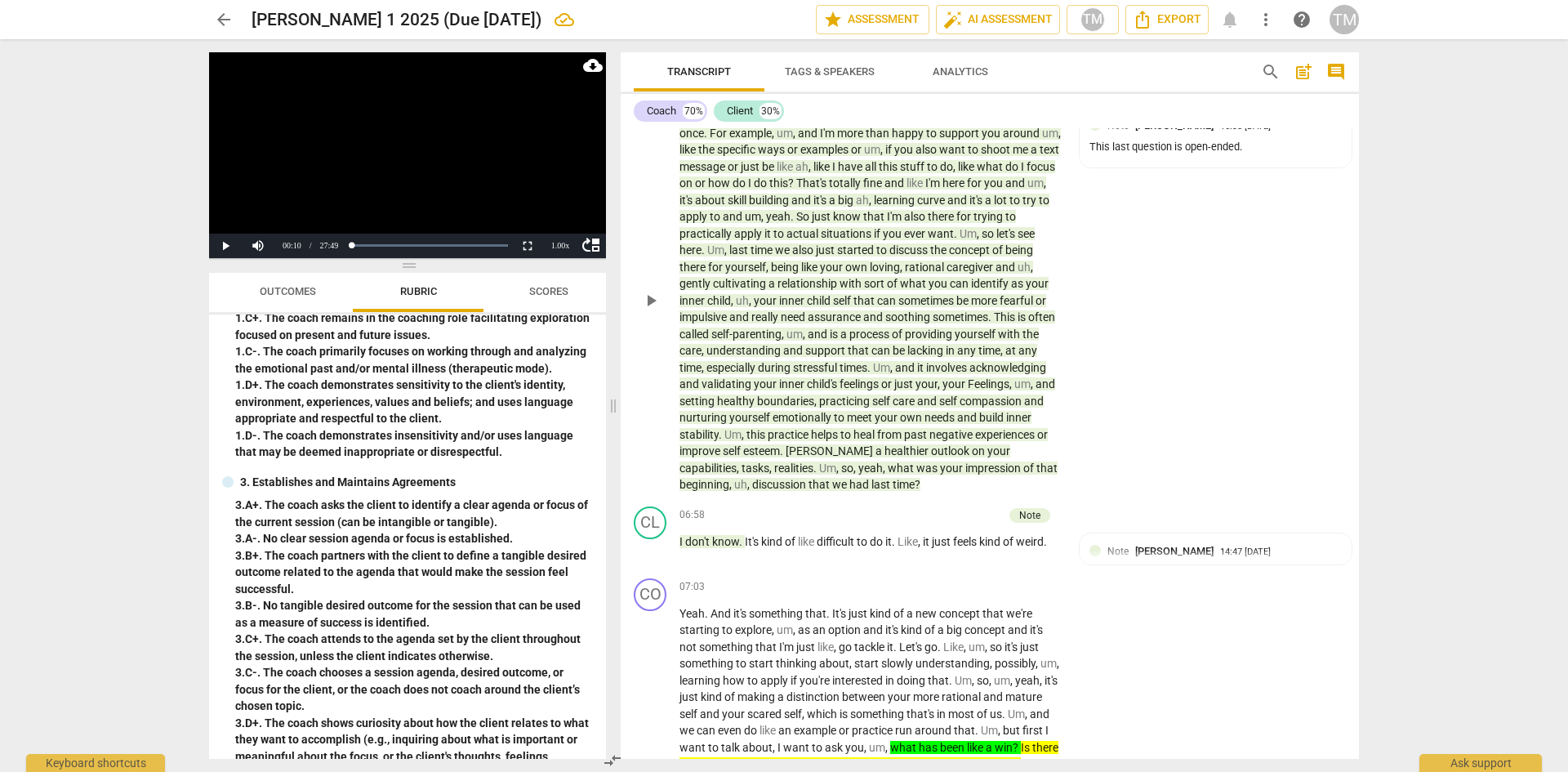
scroll to position [3500, 0]
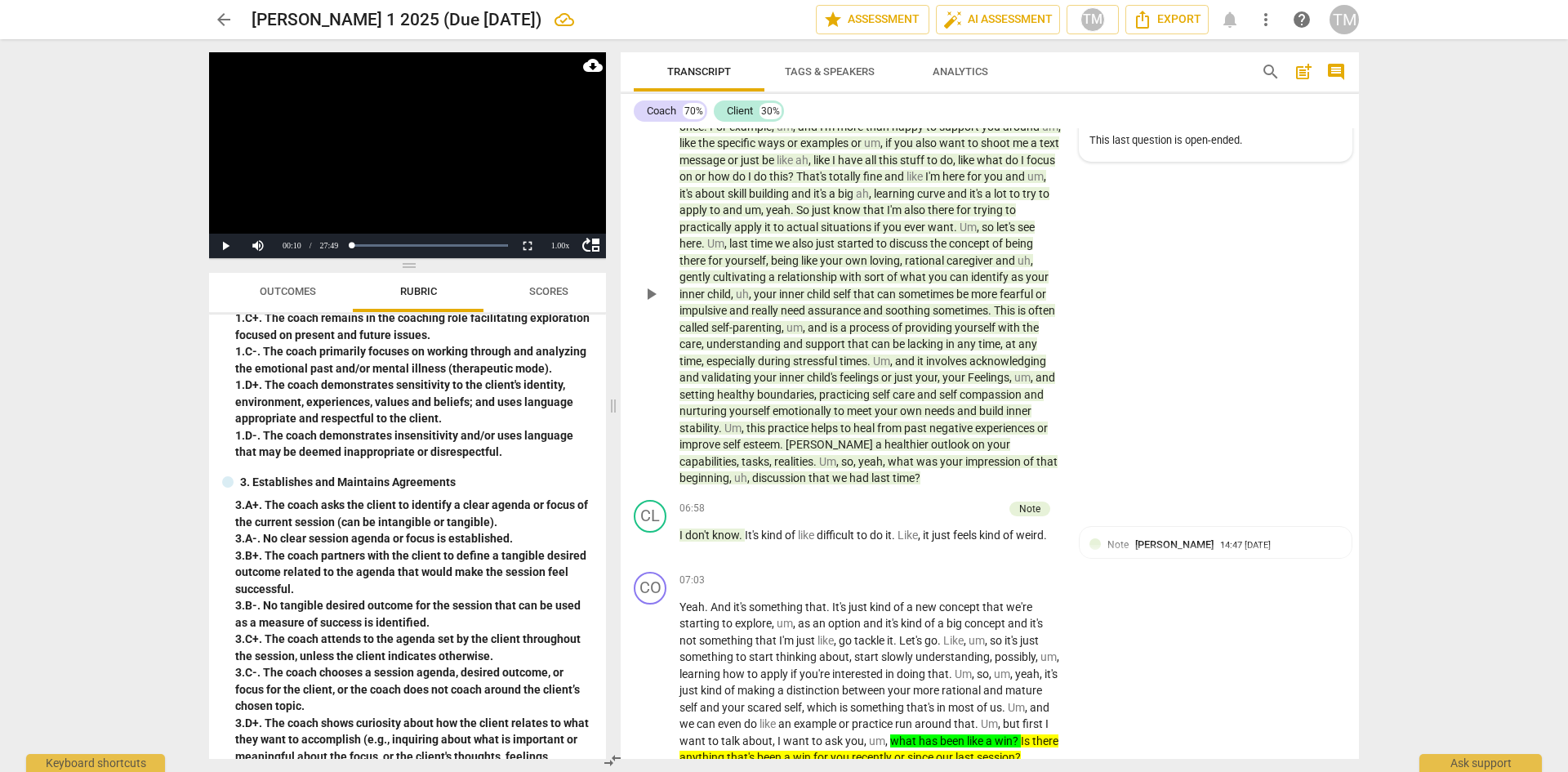
click at [1222, 149] on div "Note [PERSON_NAME] 16:38 [DATE] This last question is open-ended." at bounding box center [1215, 131] width 253 height 40
click at [1258, 142] on div "This last question is open-ended." at bounding box center [1202, 144] width 253 height 16
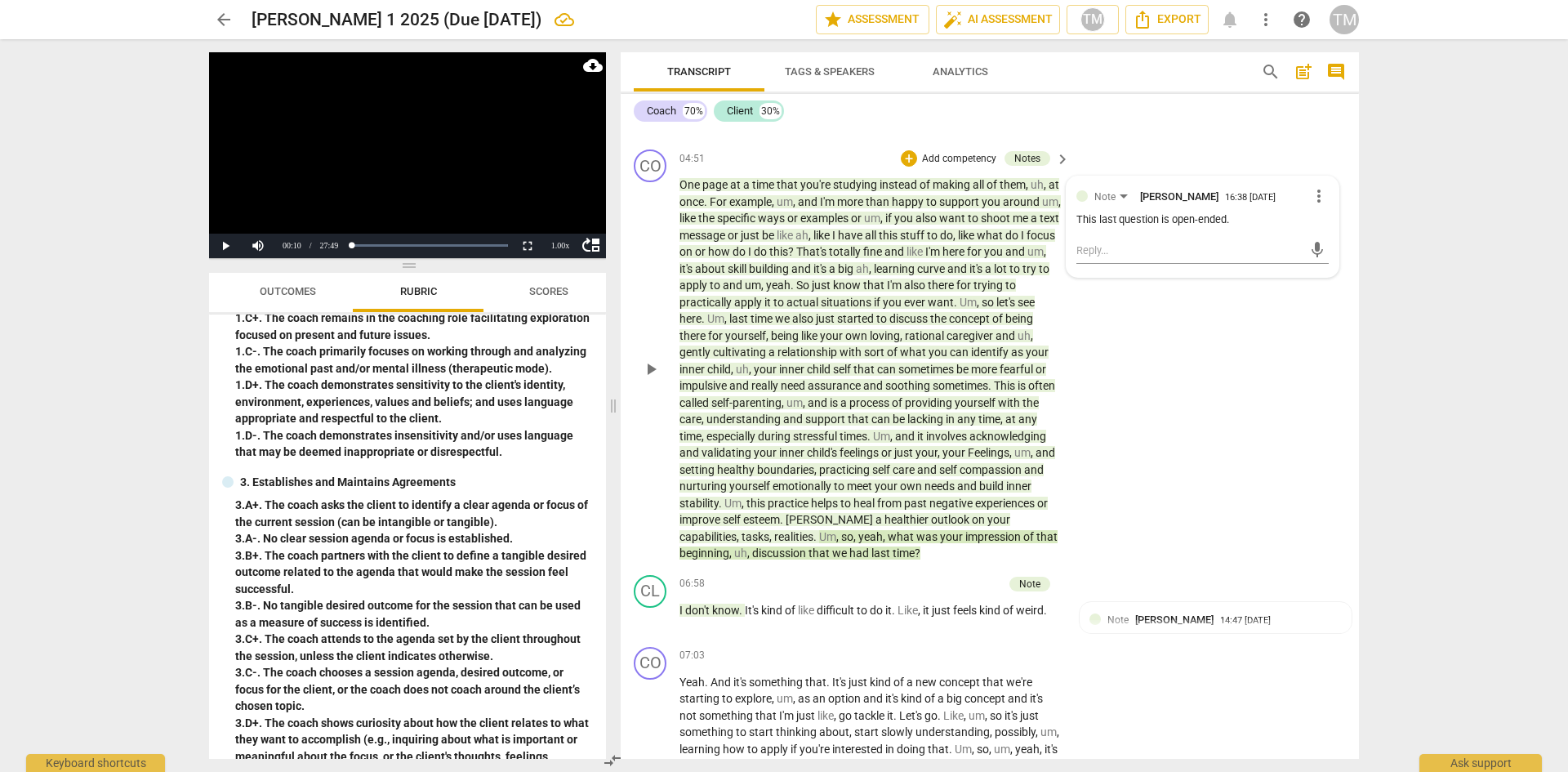
scroll to position [3417, 0]
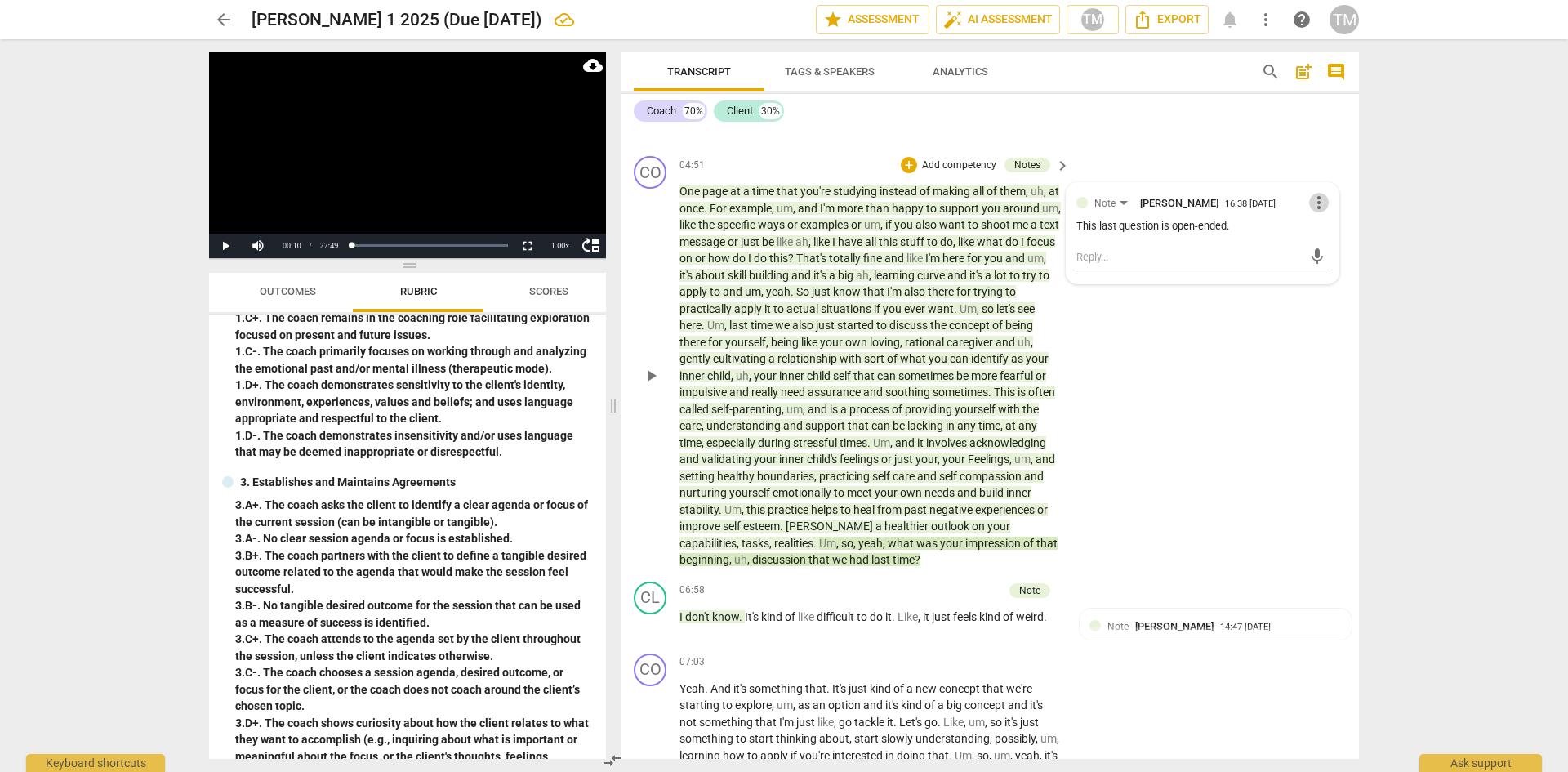
click at [1315, 203] on span "more_vert" at bounding box center [1318, 202] width 19 height 19
click at [1332, 191] on li "Edit" at bounding box center [1332, 203] width 57 height 31
click at [1256, 242] on textarea "This last question is open-ended." at bounding box center [1202, 241] width 253 height 16
click at [1085, 286] on span "check_circle" at bounding box center [1088, 292] width 19 height 19
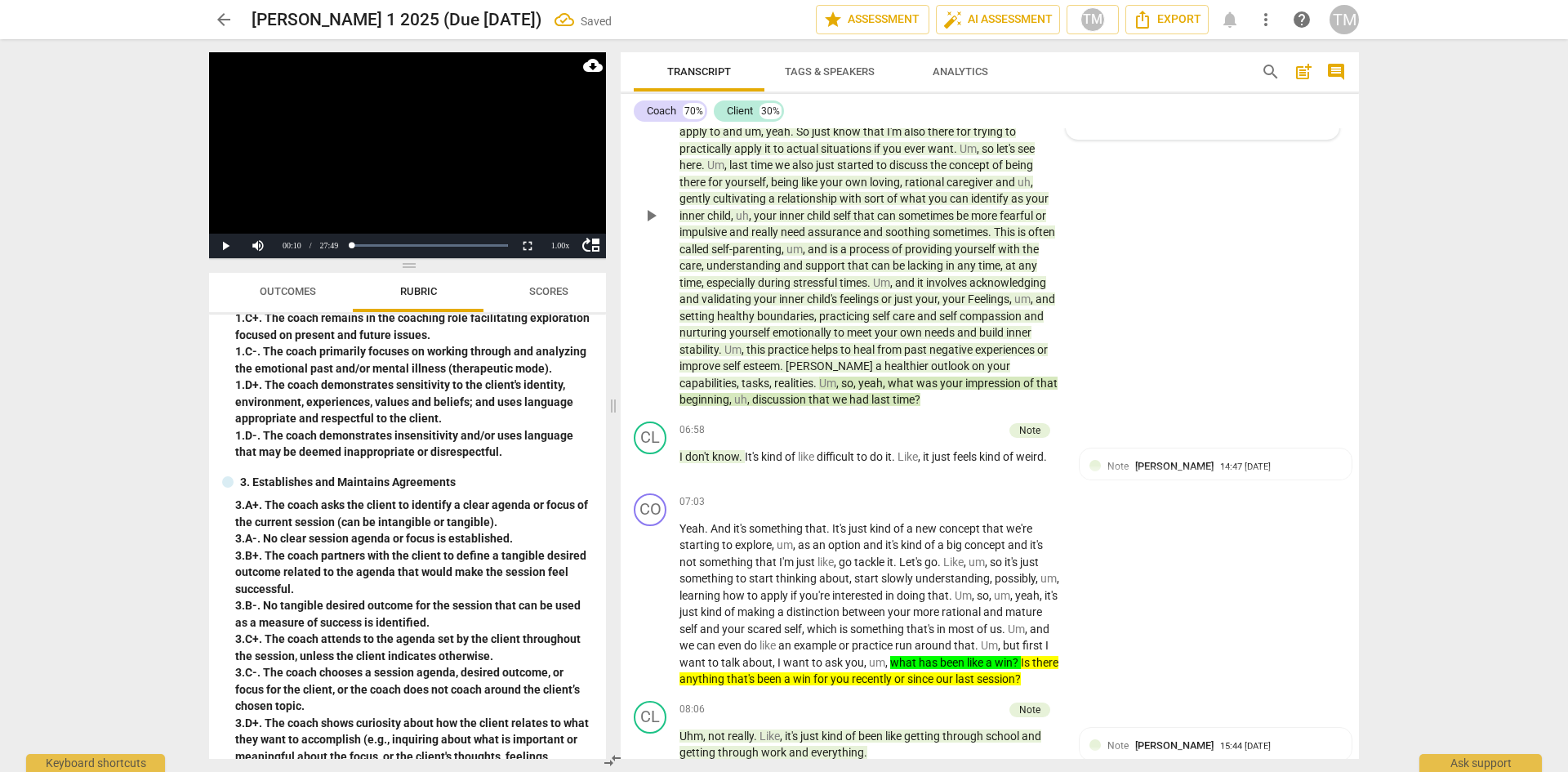
scroll to position [3582, 0]
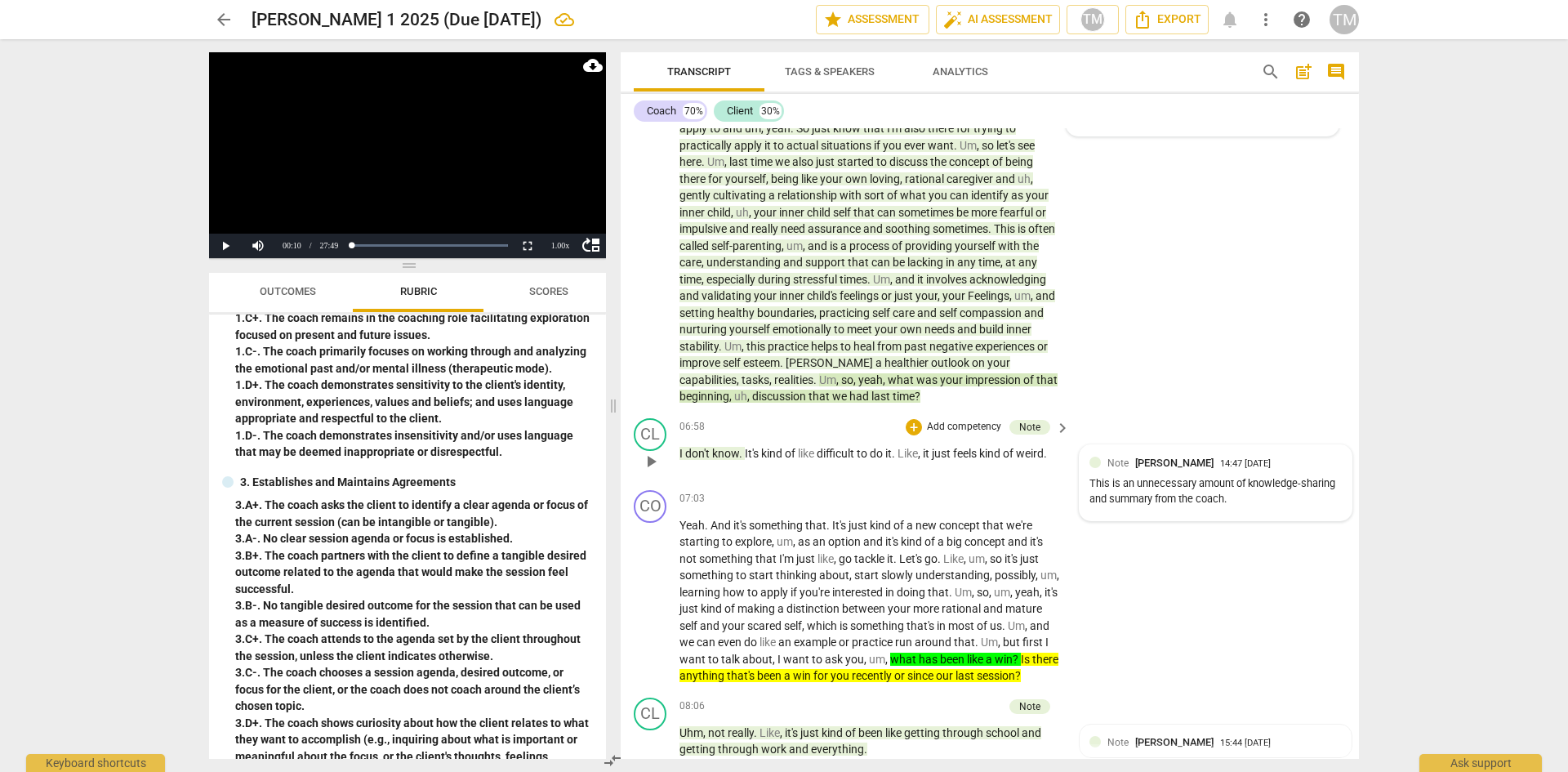
click at [1142, 480] on div "This is an unnecessary amount of knowledge-sharing and summary from the coach." at bounding box center [1215, 492] width 253 height 31
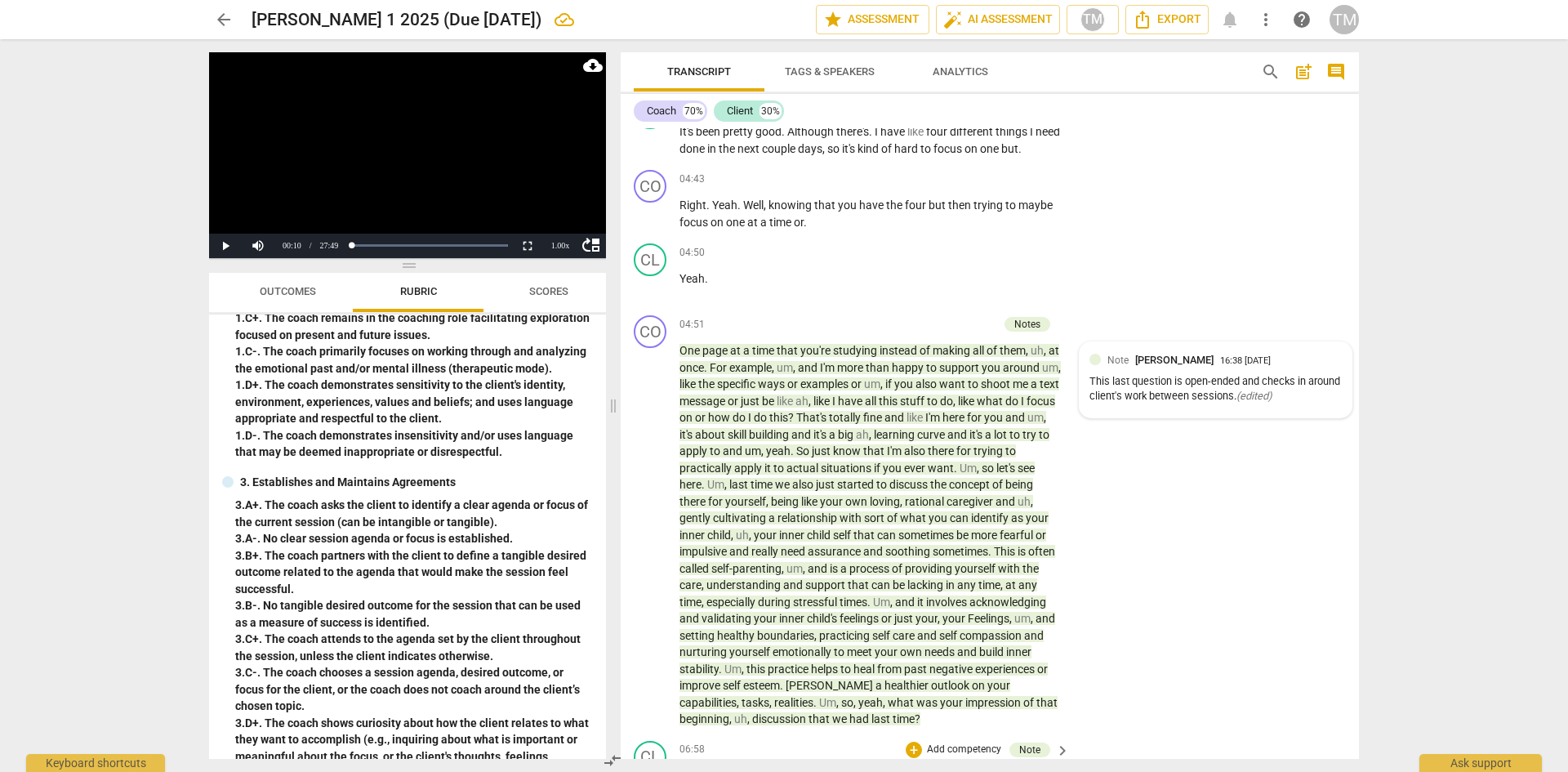
scroll to position [3254, 0]
click at [1161, 394] on div "This last question is open-ended and checks in around client's work between ses…" at bounding box center [1215, 394] width 253 height 31
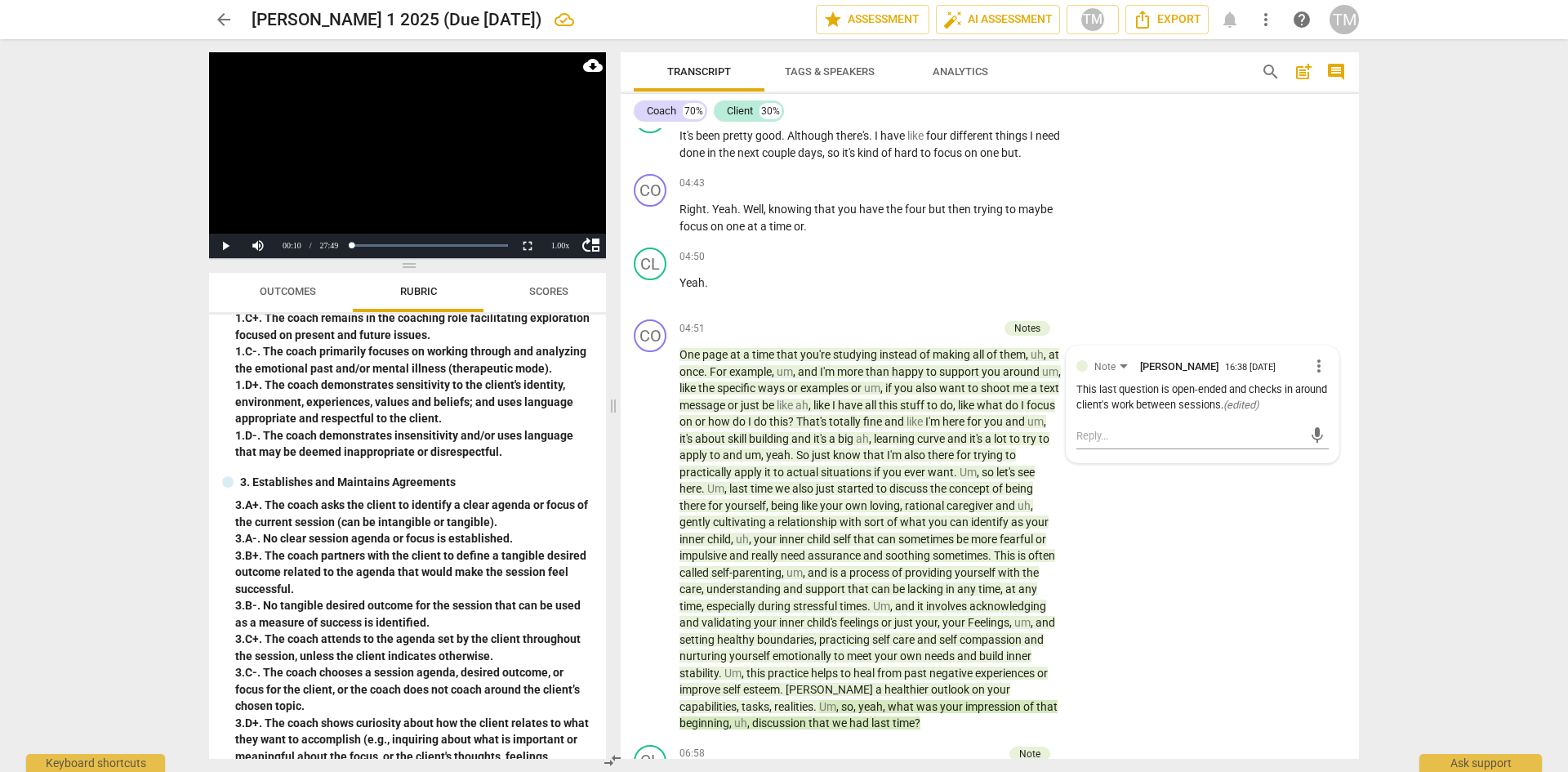
click at [1106, 554] on div "CO play_arrow pause 04:51 + Add competency Notes keyboard_arrow_right One page …" at bounding box center [990, 526] width 738 height 426
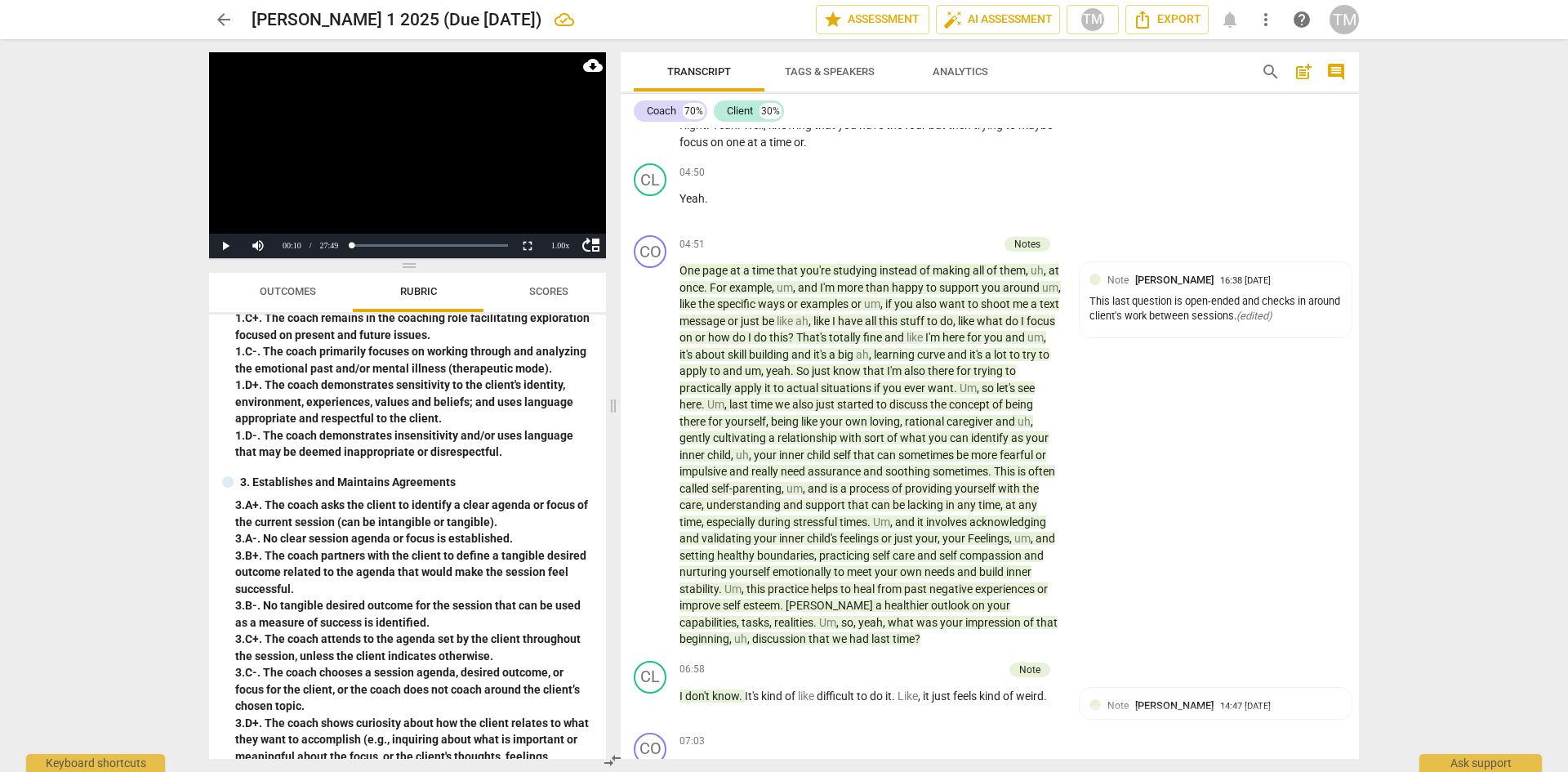
scroll to position [3417, 0]
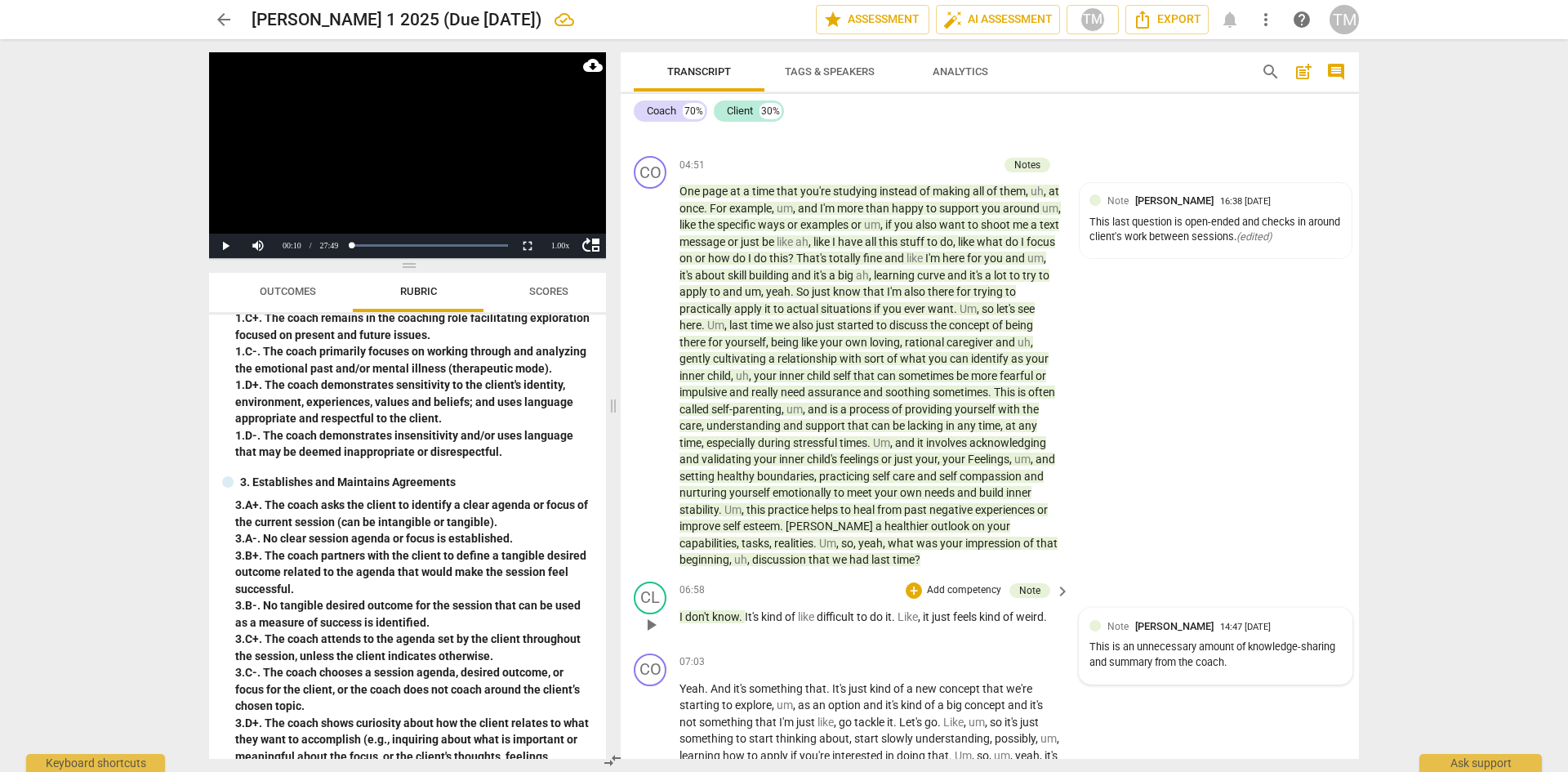
click at [1137, 635] on div "Note [PERSON_NAME] 14:47 [DATE] This is an unnecessary amount of knowledge-shar…" at bounding box center [1215, 646] width 253 height 56
click at [1217, 668] on div "This is an unnecessary amount of knowledge-sharing and summary from the coach." at bounding box center [1202, 660] width 253 height 31
drag, startPoint x: 1222, startPoint y: 668, endPoint x: 1076, endPoint y: 656, distance: 146.5
click at [1076, 656] on div "This is an unnecessary amount of knowledge-sharing and summary from the coach." at bounding box center [1202, 660] width 253 height 31
copy div "This is an unnecessary amount of knowledge-sharing and summary from the coach."
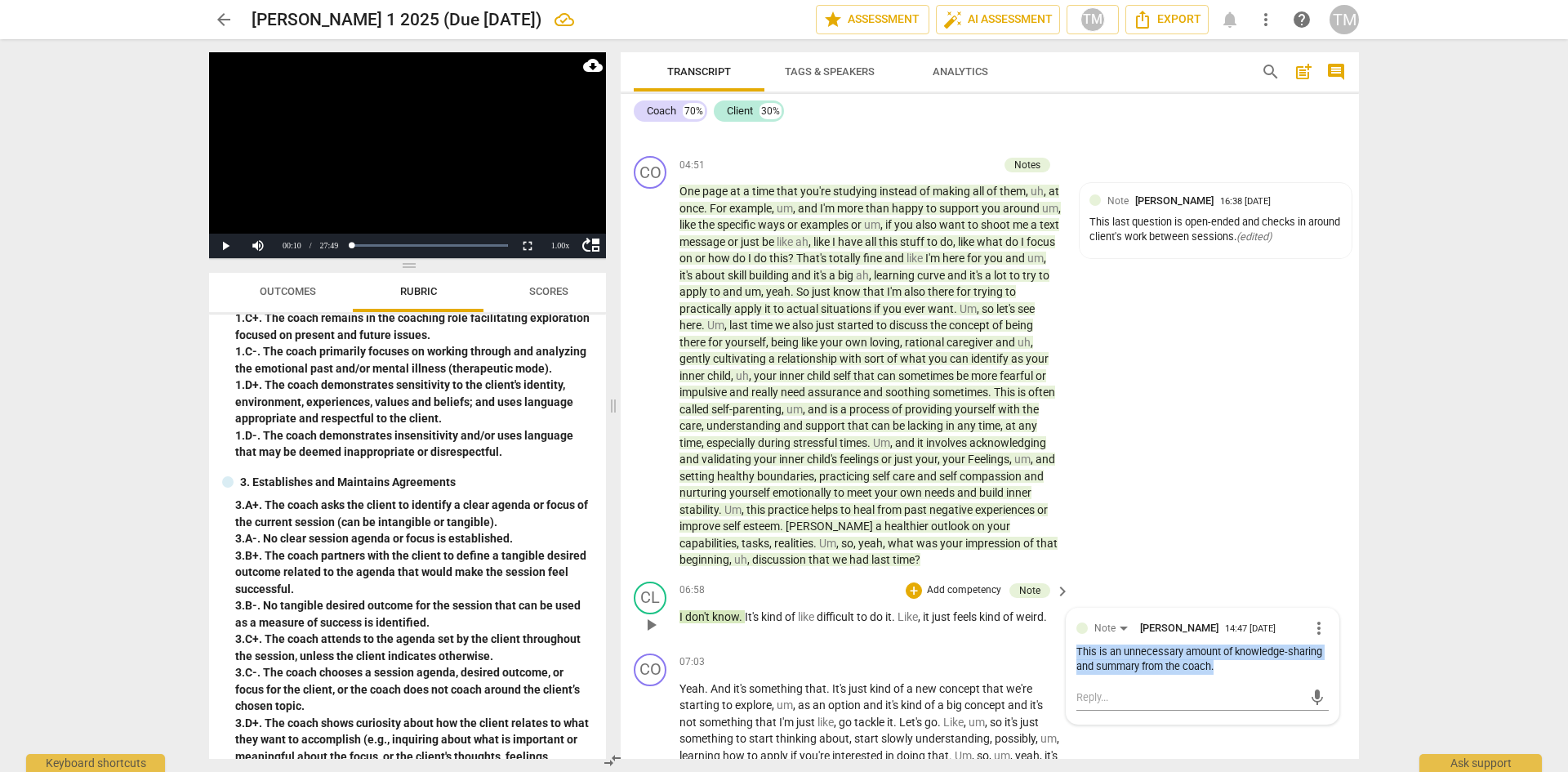
click at [1313, 629] on span "more_vert" at bounding box center [1318, 628] width 19 height 19
click at [1324, 657] on li "Delete" at bounding box center [1332, 659] width 57 height 31
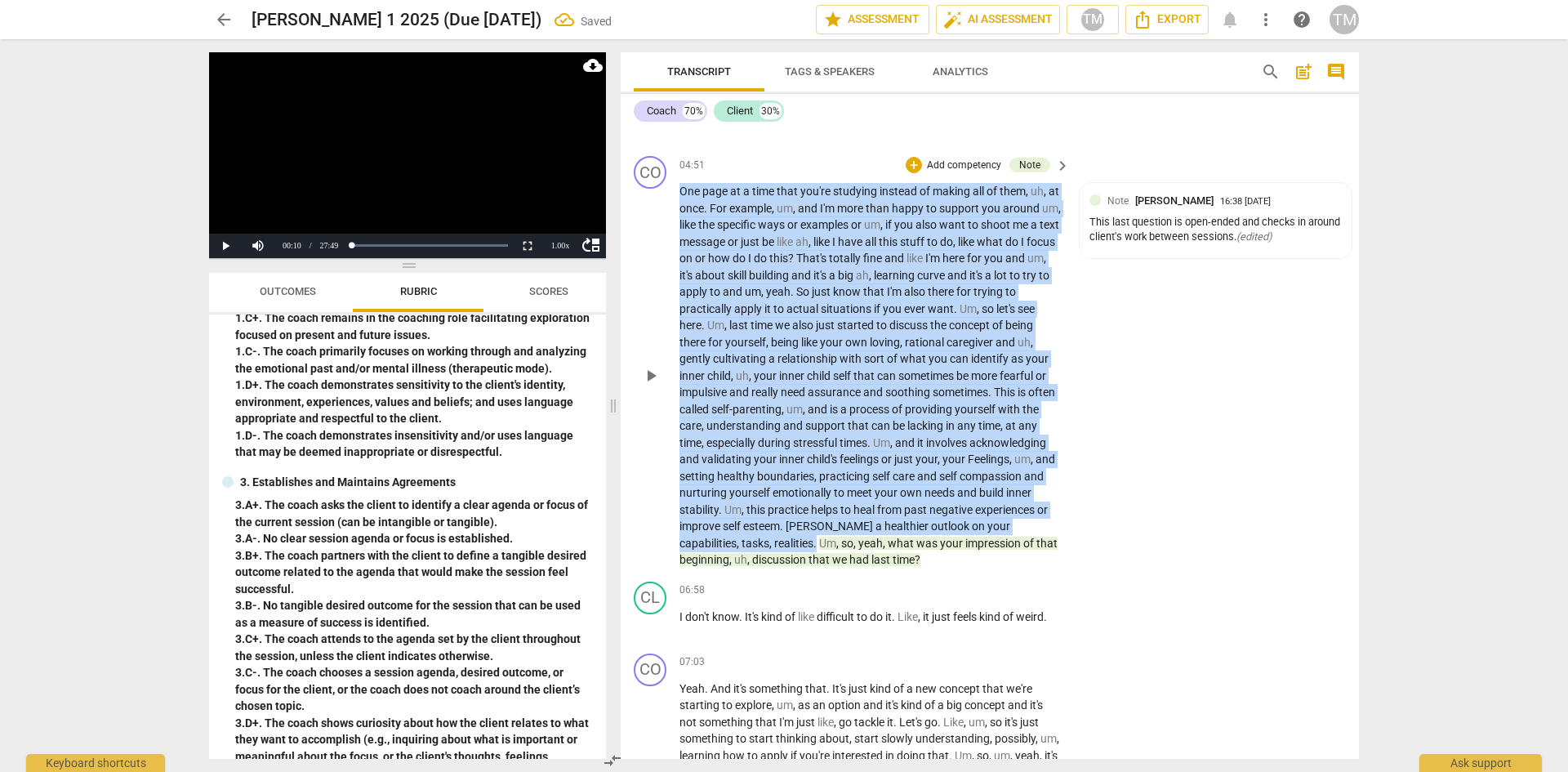
drag, startPoint x: 722, startPoint y: 538, endPoint x: 675, endPoint y: 191, distance: 350.2
click at [675, 191] on div "CO play_arrow pause 04:51 + Add competency Note keyboard_arrow_right One page a…" at bounding box center [990, 362] width 738 height 426
click at [918, 162] on div "+" at bounding box center [914, 165] width 16 height 16
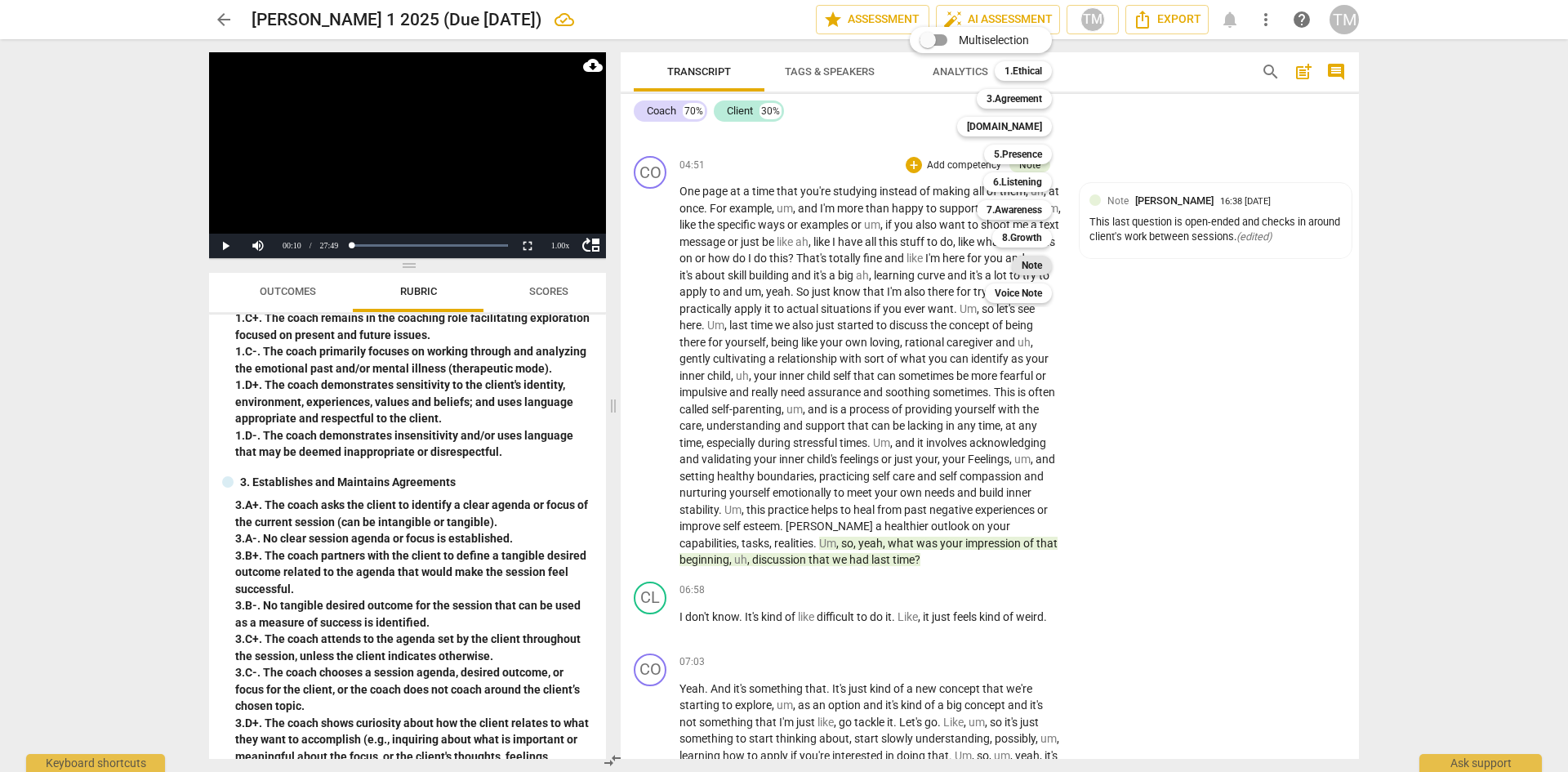
click at [1018, 266] on div "Note" at bounding box center [1032, 265] width 40 height 19
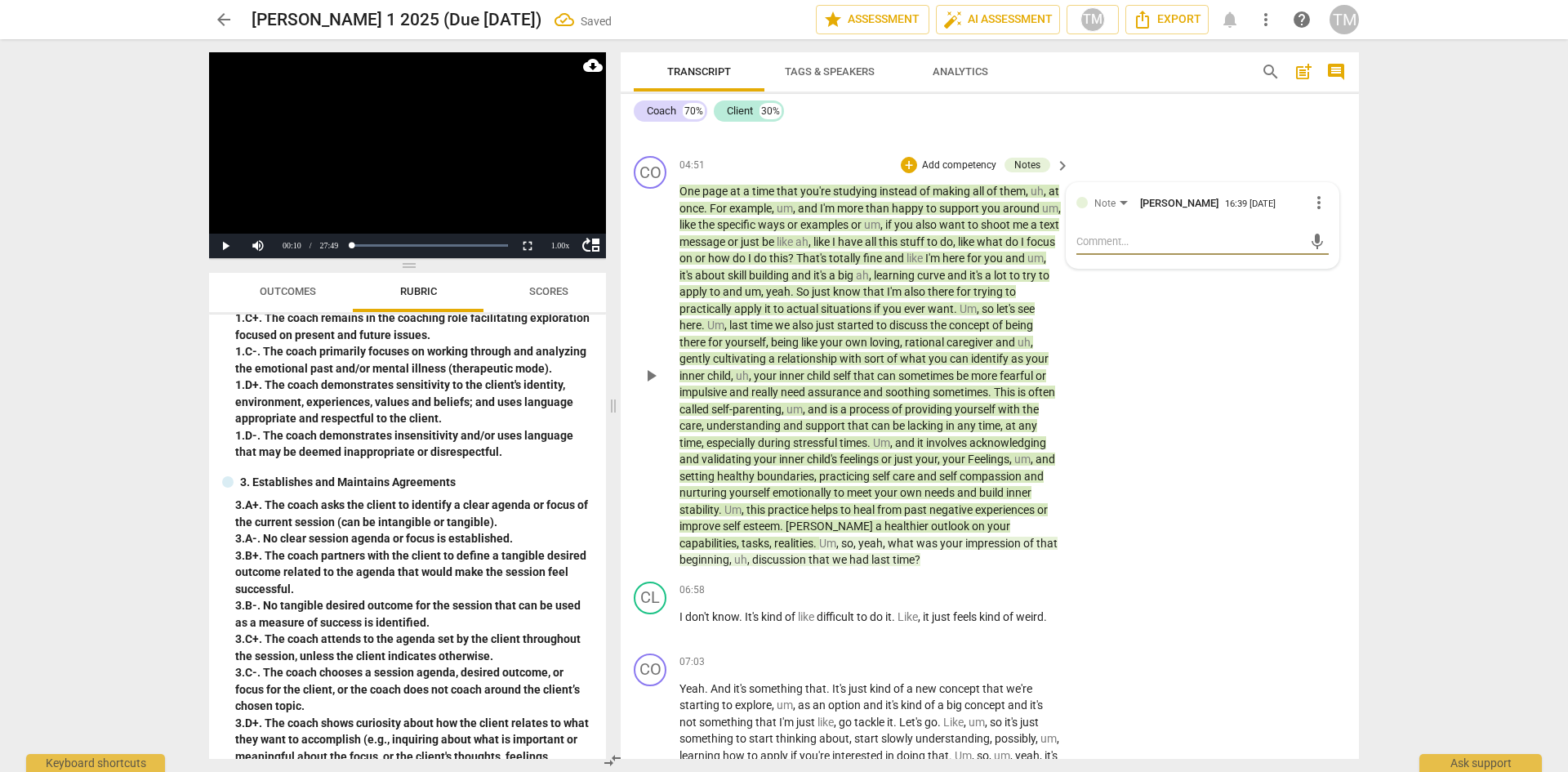
paste textarea "This is an unnecessary amount of knowledge-sharing and summary from the coach."
click at [1313, 252] on span "send" at bounding box center [1317, 249] width 18 height 18
click at [1128, 452] on div "CO play_arrow pause 04:51 + Add competency Notes keyboard_arrow_right One page …" at bounding box center [990, 362] width 738 height 426
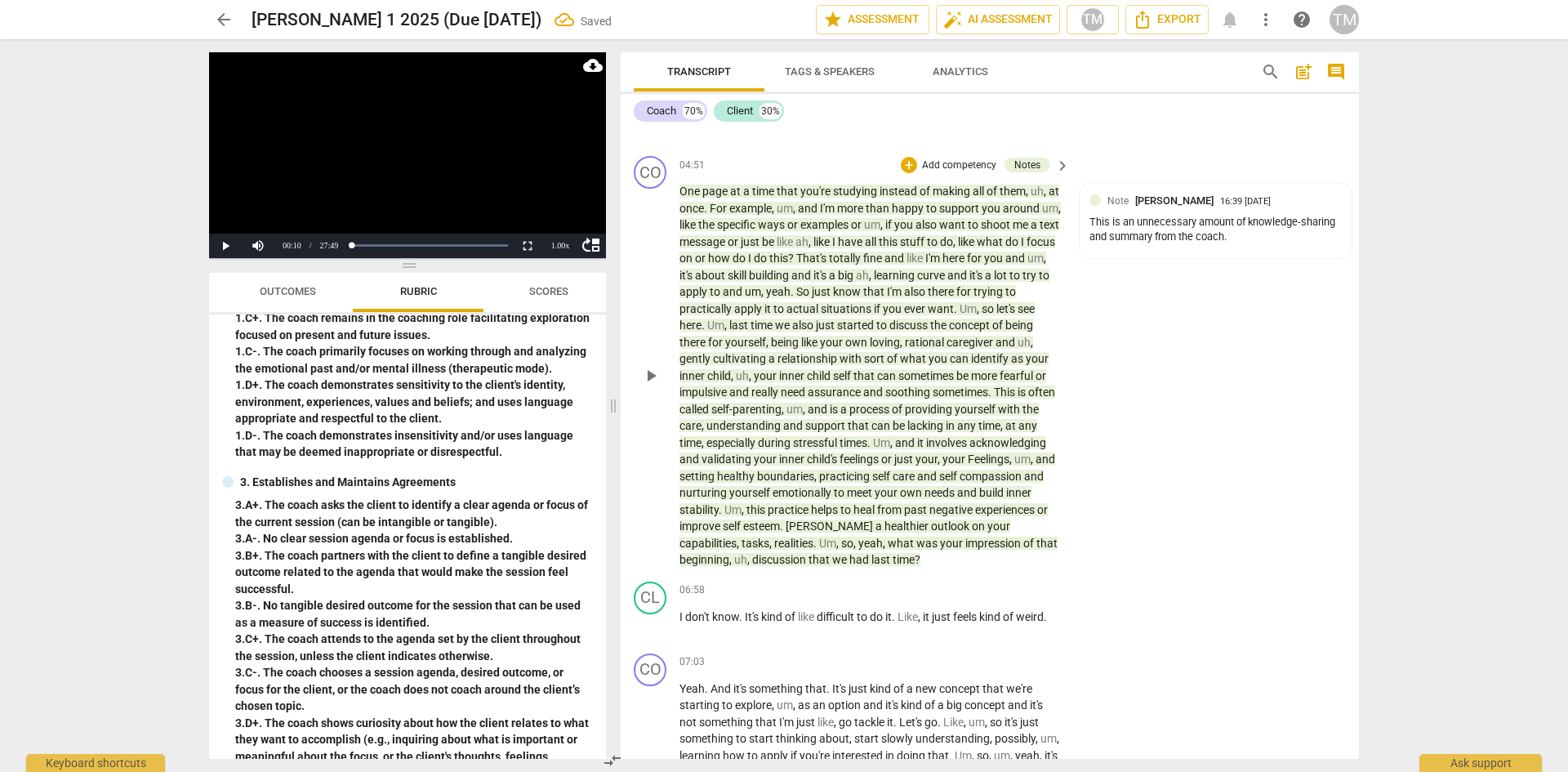
click at [1097, 460] on div "CO play_arrow pause 04:51 + Add competency Notes keyboard_arrow_right One page …" at bounding box center [990, 362] width 738 height 426
click at [921, 563] on p "One page at a time that you're studying instead of making all of them , uh , at…" at bounding box center [870, 376] width 382 height 386
drag, startPoint x: 857, startPoint y: 565, endPoint x: 722, endPoint y: 543, distance: 136.8
click at [722, 543] on p "One page at a time that you're studying instead of making all of them , uh , at…" at bounding box center [870, 376] width 382 height 386
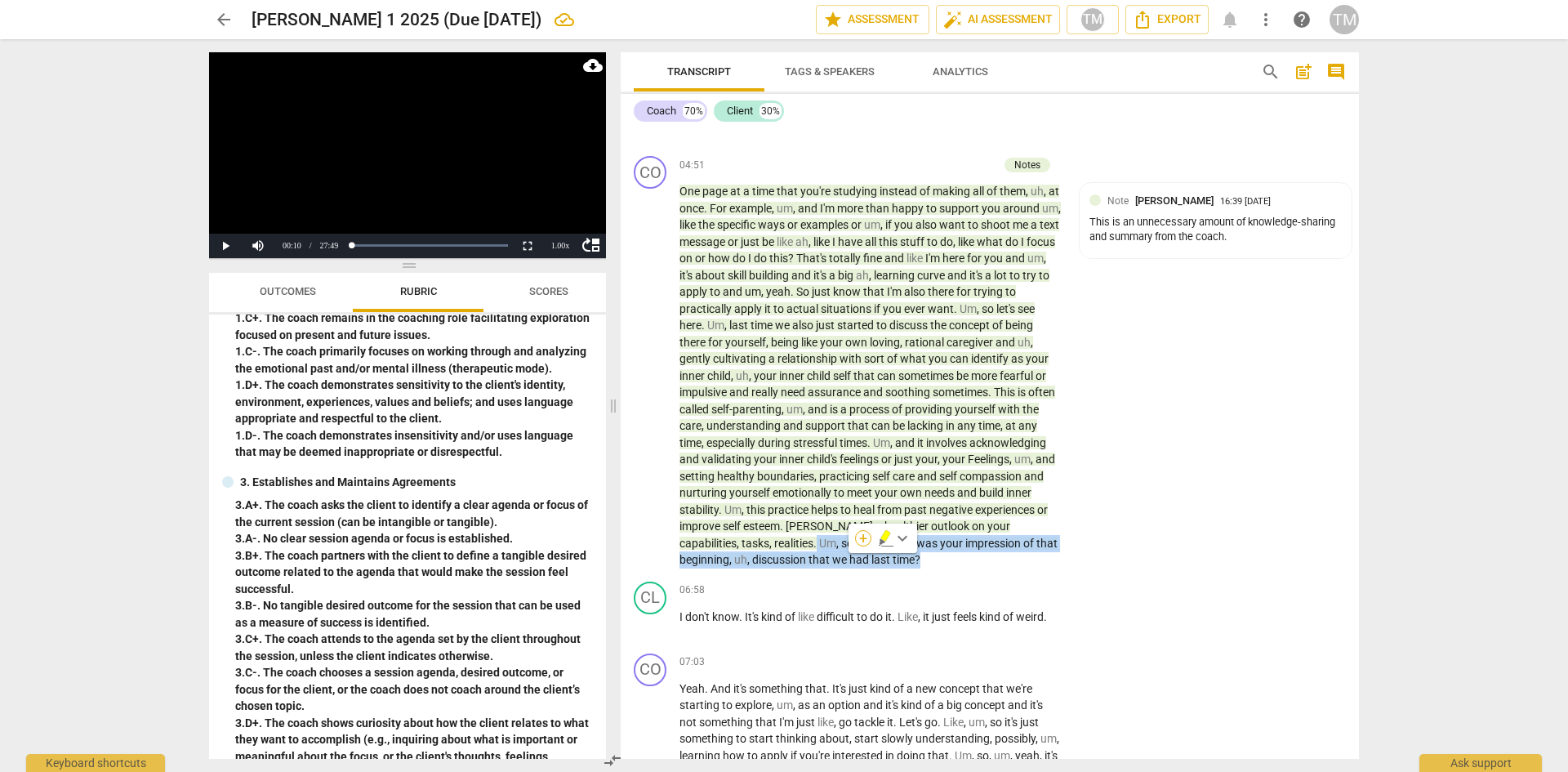
click at [861, 542] on div "+" at bounding box center [863, 538] width 16 height 16
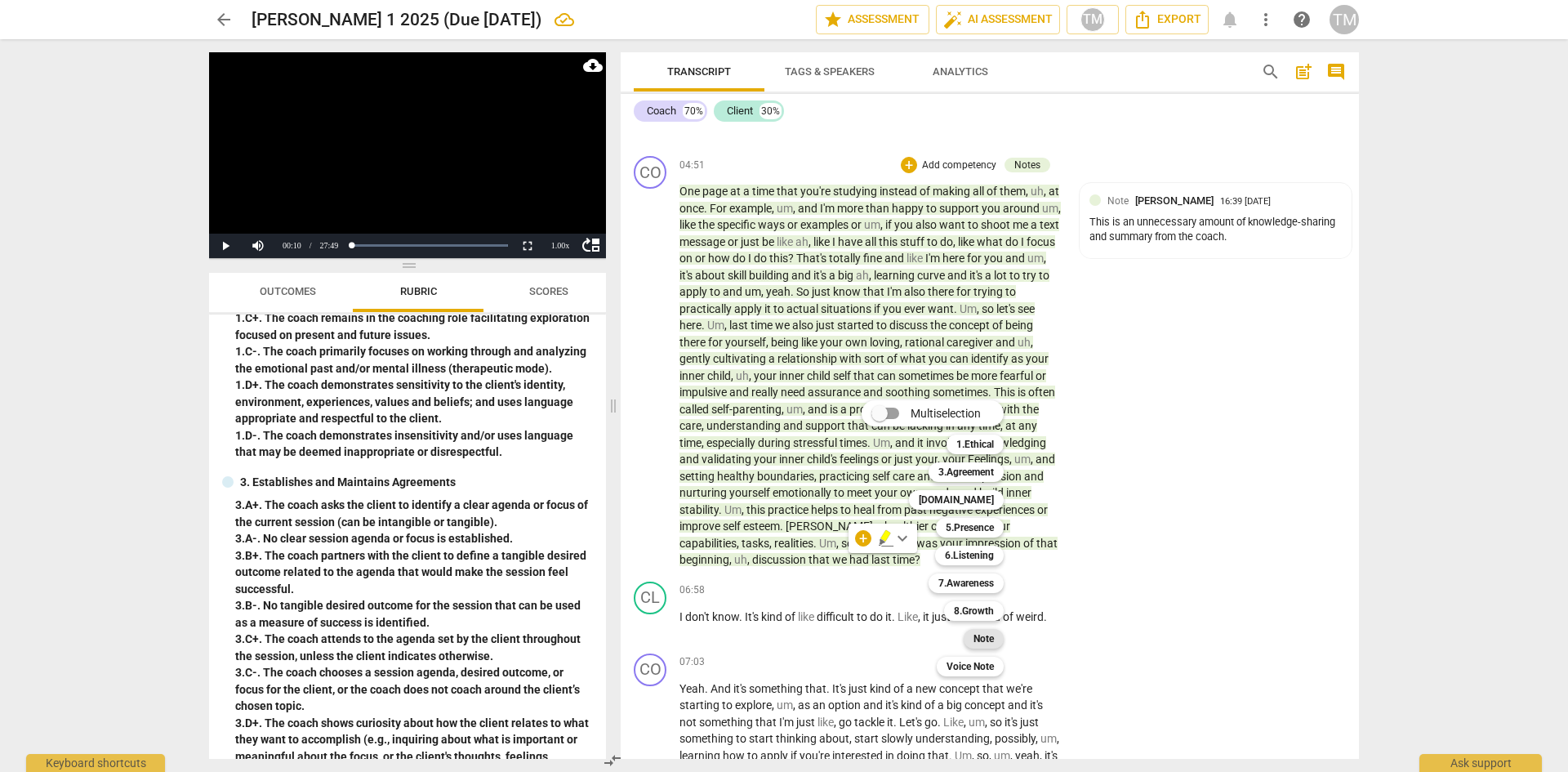
drag, startPoint x: 973, startPoint y: 630, endPoint x: 981, endPoint y: 637, distance: 10.6
click at [975, 631] on div "Note" at bounding box center [984, 638] width 40 height 19
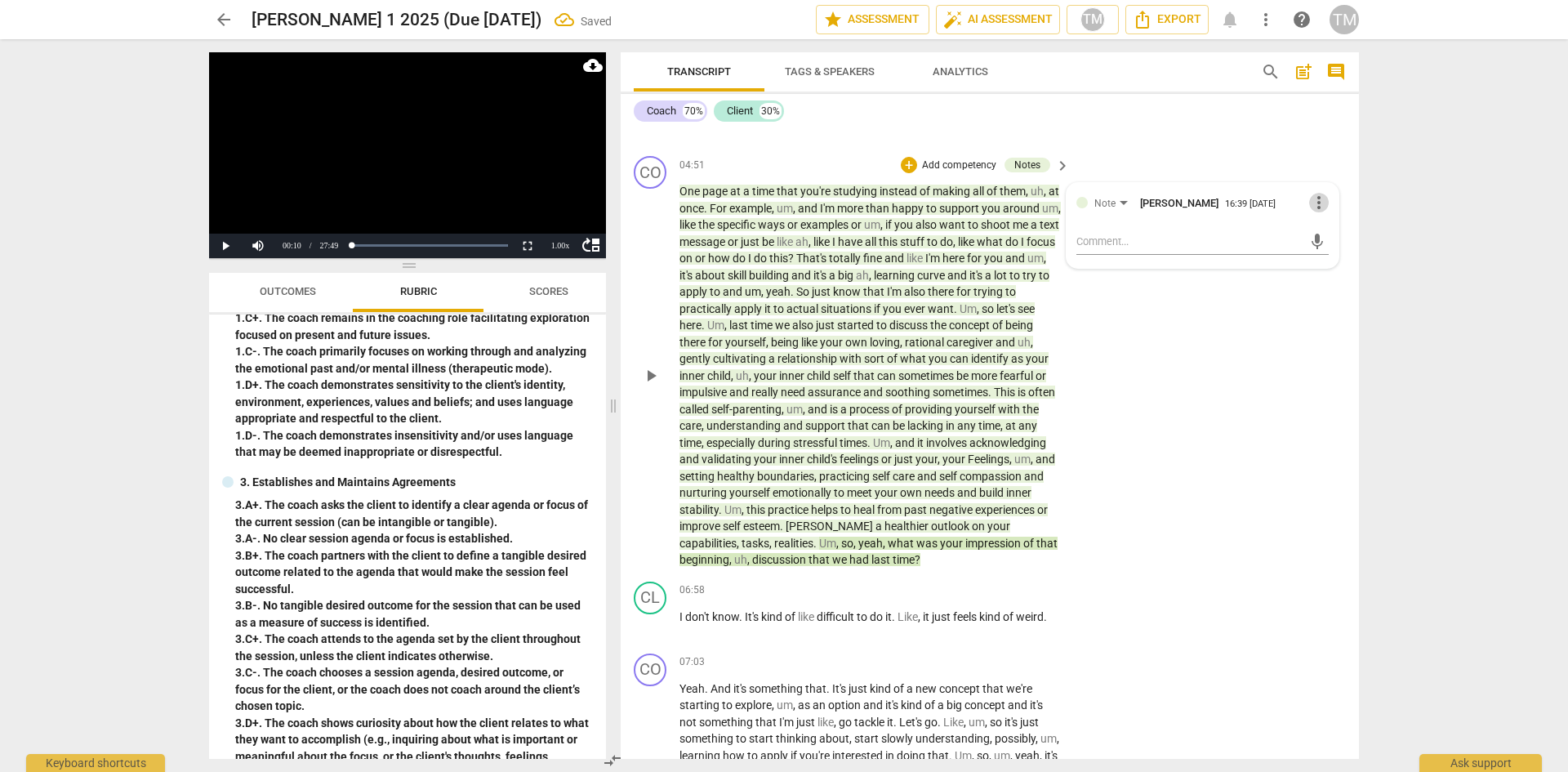
click at [1312, 207] on span "more_vert" at bounding box center [1318, 202] width 19 height 19
click at [1332, 238] on li "Delete" at bounding box center [1332, 234] width 57 height 31
click at [1152, 429] on div "CO play_arrow pause 04:51 + Add competency Notes keyboard_arrow_right One page …" at bounding box center [990, 362] width 738 height 426
click at [1159, 233] on div "This last question is open-ended and checks in around client's work between ses…" at bounding box center [1215, 230] width 253 height 31
click at [1095, 165] on div "CO play_arrow pause 04:51 + Add competency Notes keyboard_arrow_right One page …" at bounding box center [990, 362] width 738 height 426
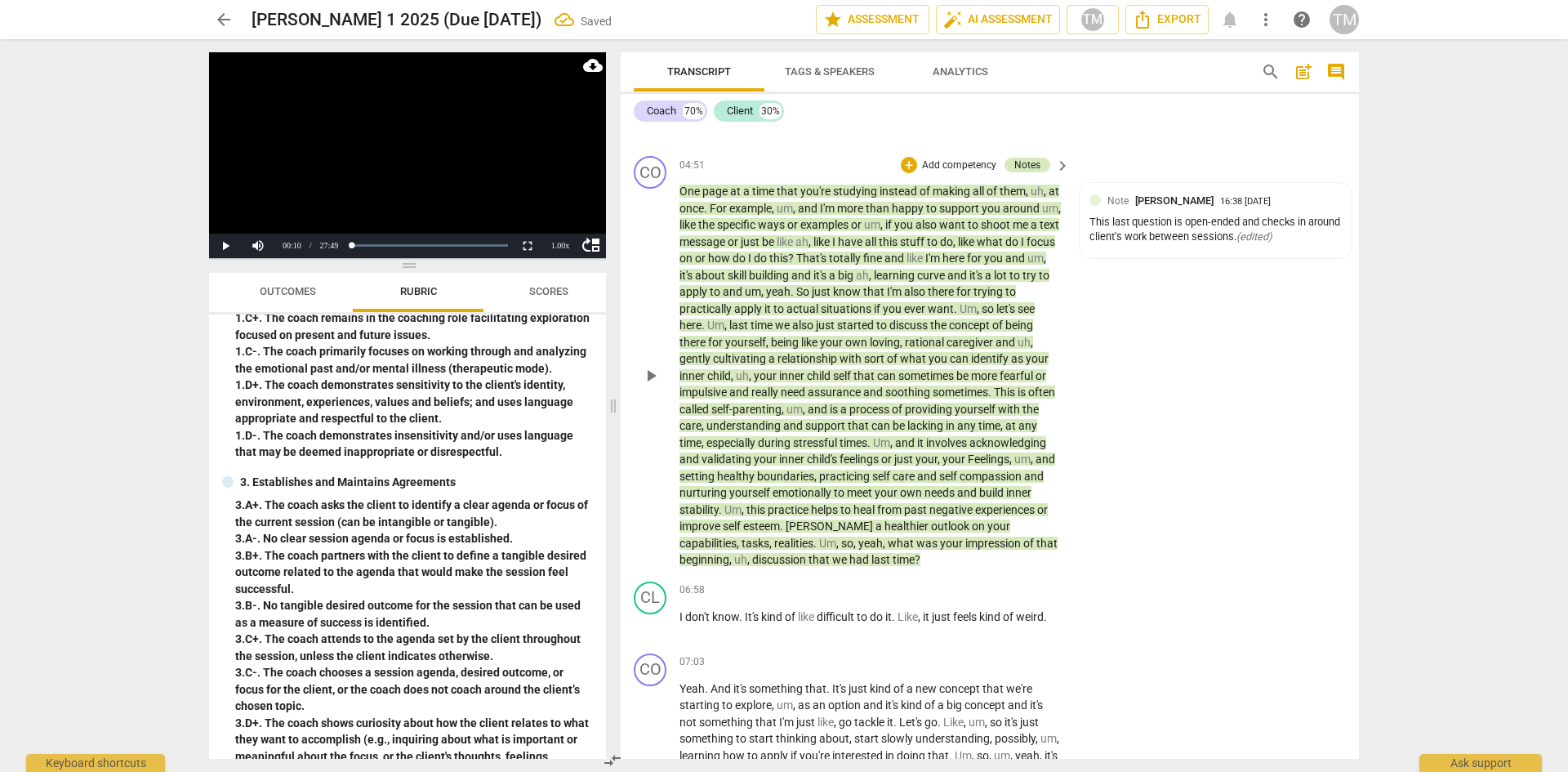
click at [1037, 168] on div "Notes" at bounding box center [1027, 165] width 46 height 15
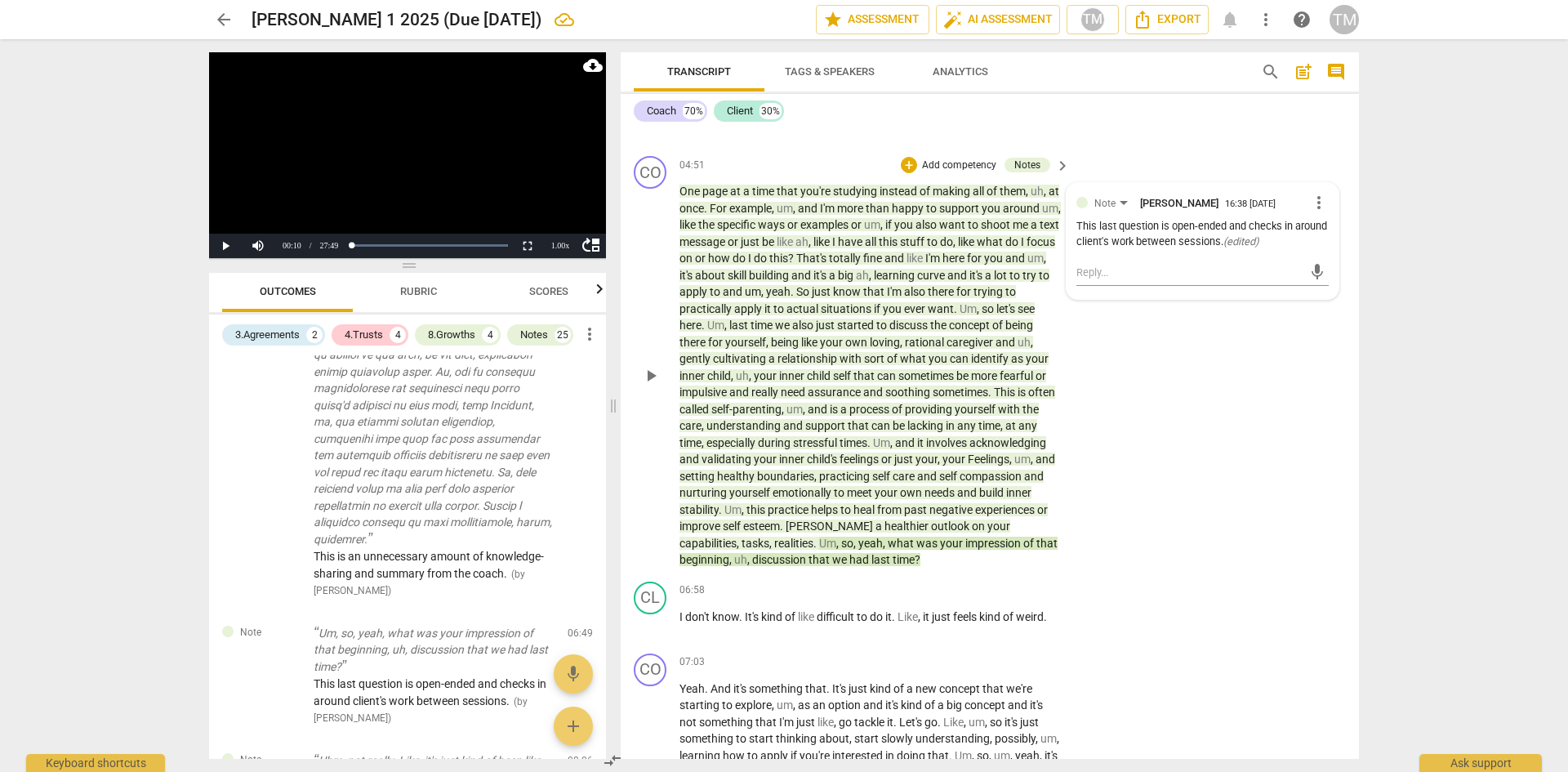
scroll to position [2222, 0]
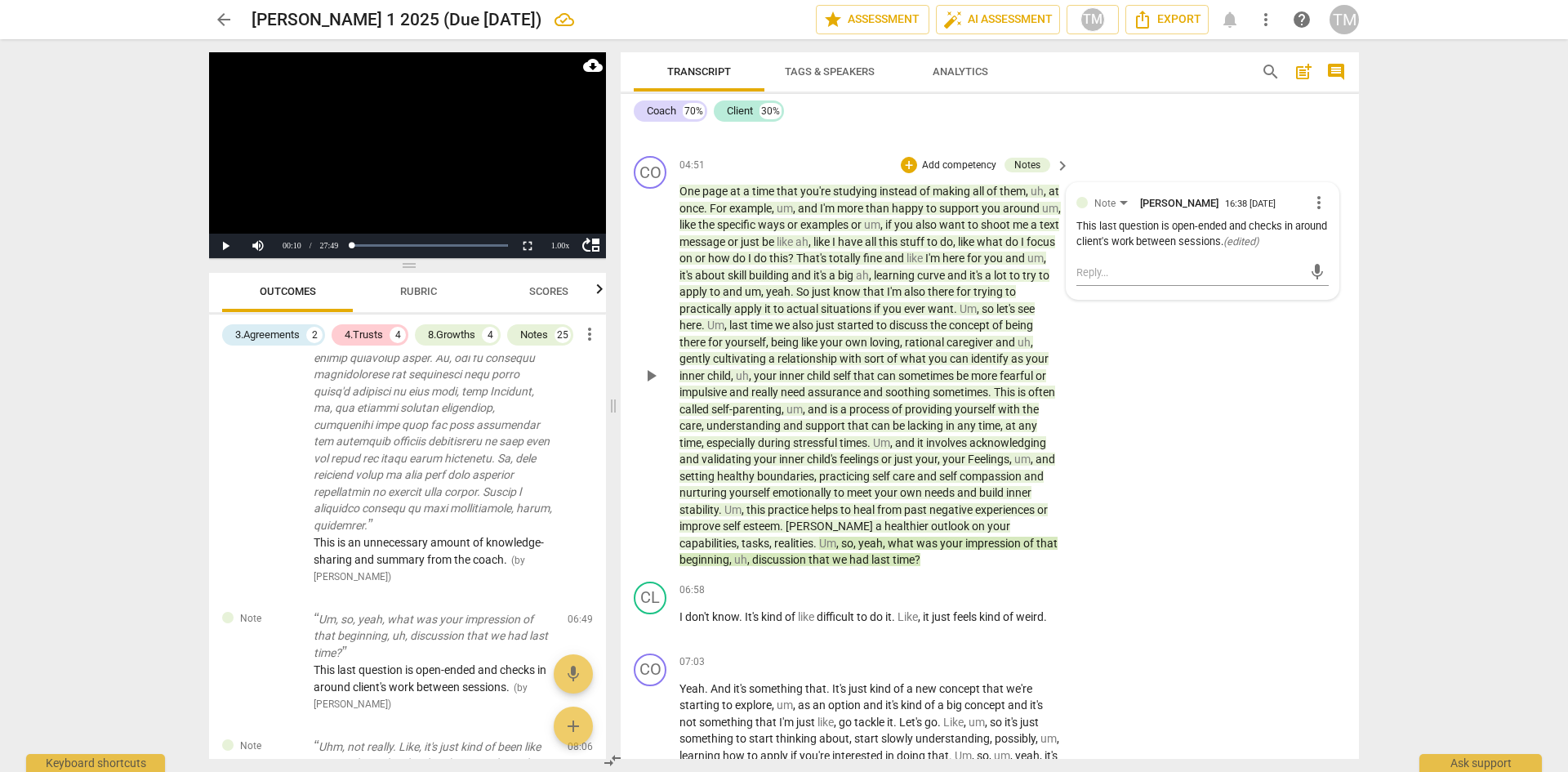
click at [1082, 434] on div "CO play_arrow pause 04:51 + Add competency Notes keyboard_arrow_right One page …" at bounding box center [990, 362] width 738 height 426
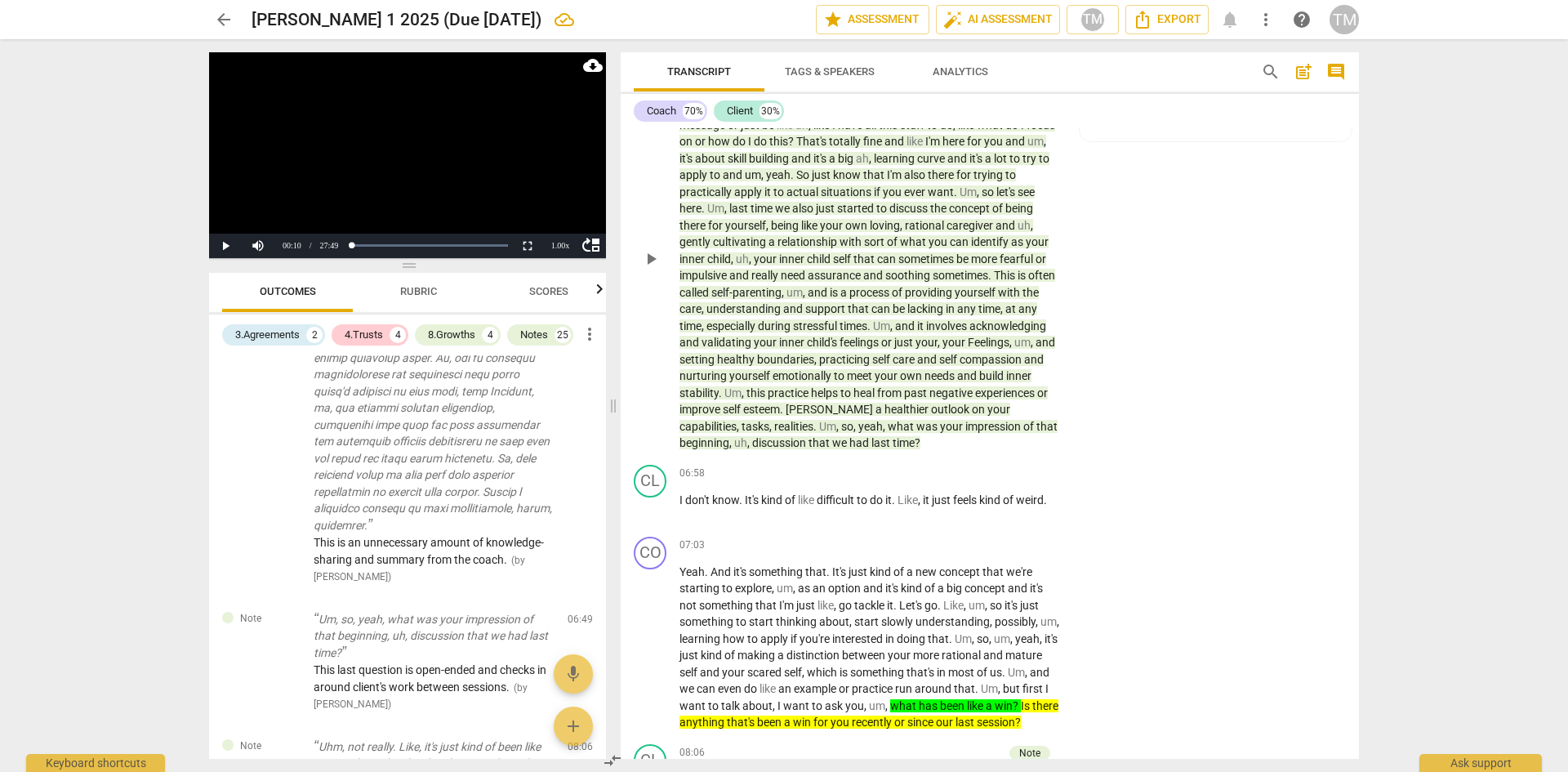
scroll to position [3582, 0]
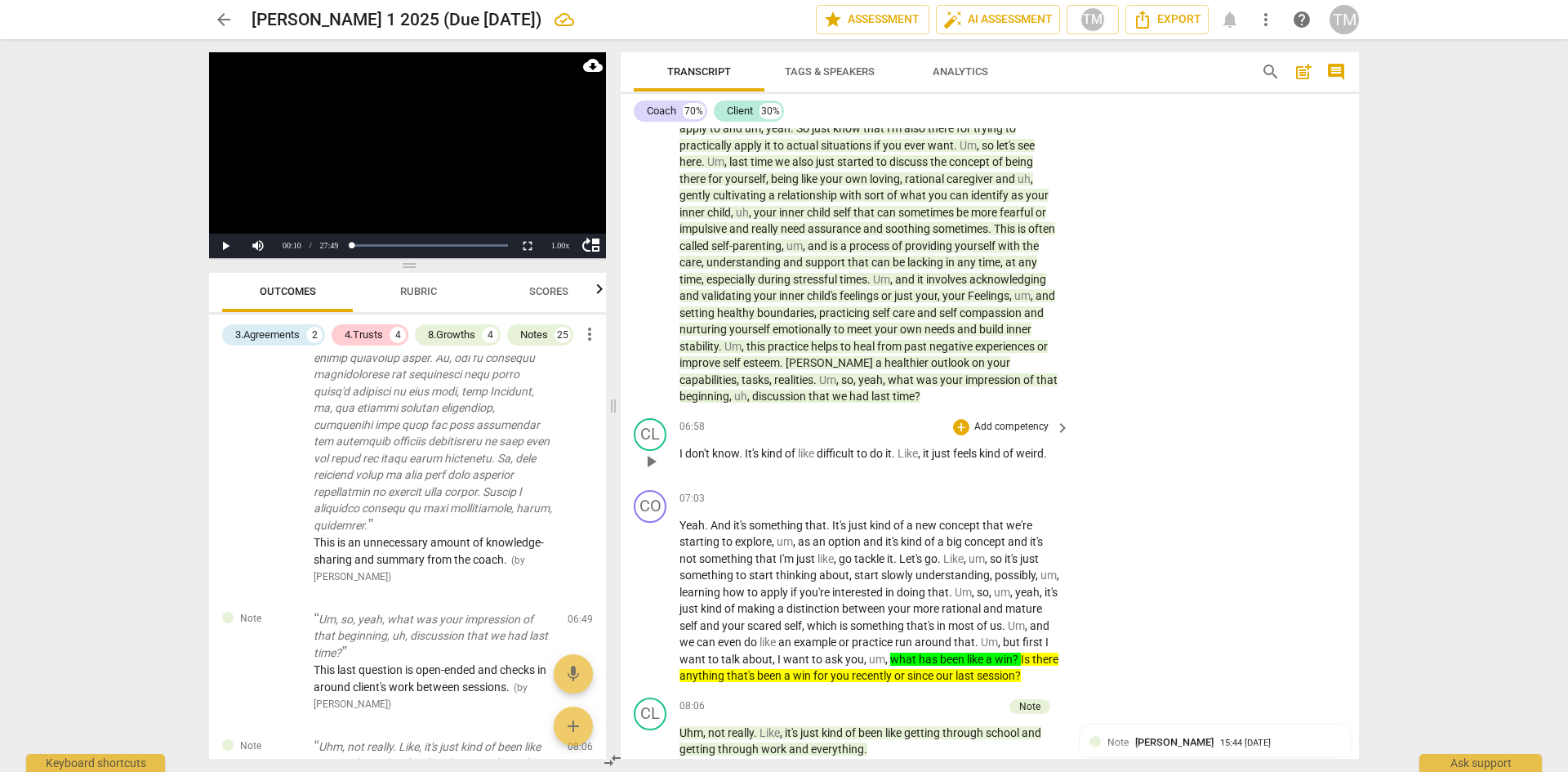
click at [932, 473] on div "06:58 + Add competency keyboard_arrow_right I don't know . It's kind of like di…" at bounding box center [876, 447] width 392 height 58
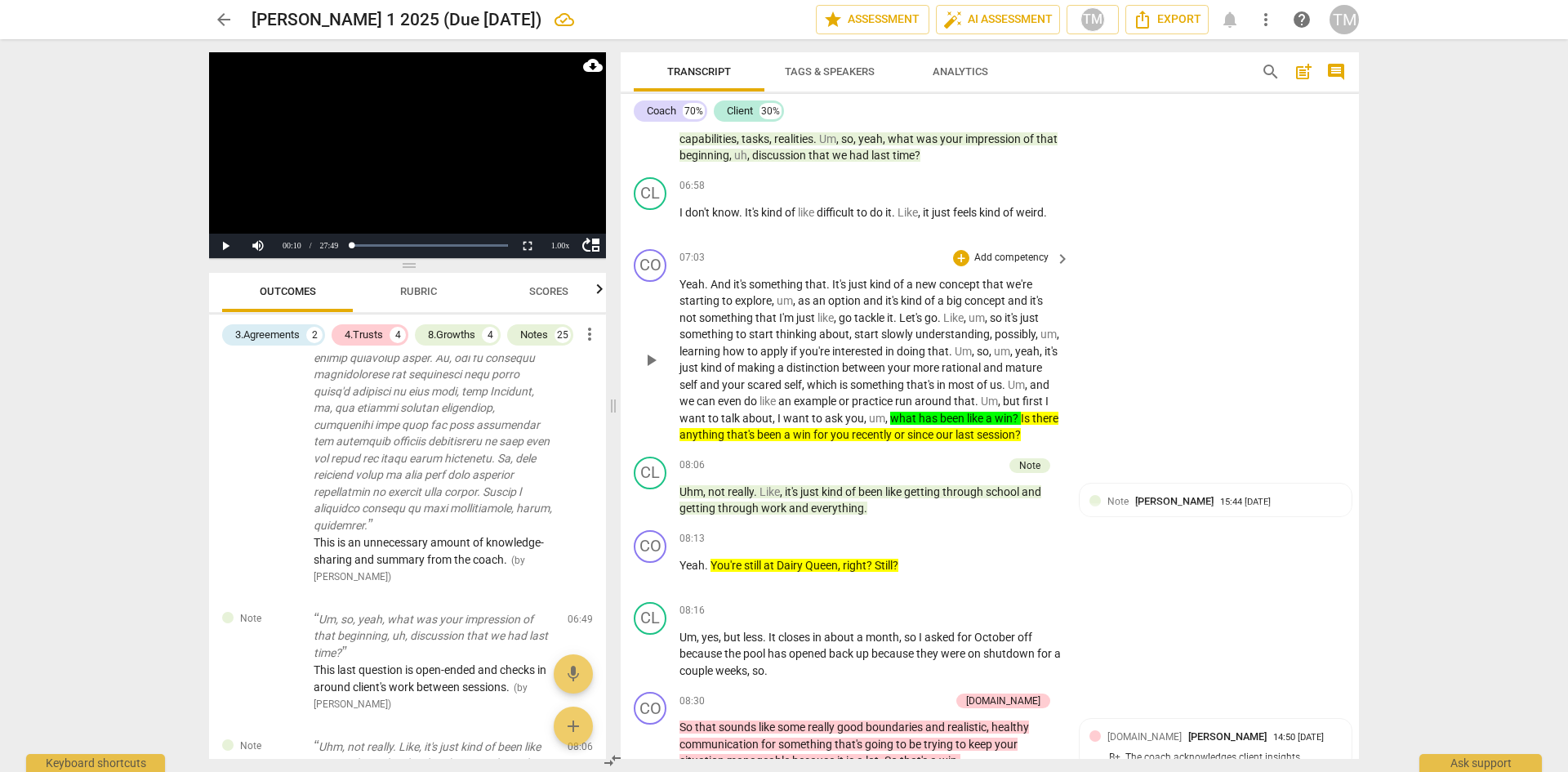
scroll to position [3826, 0]
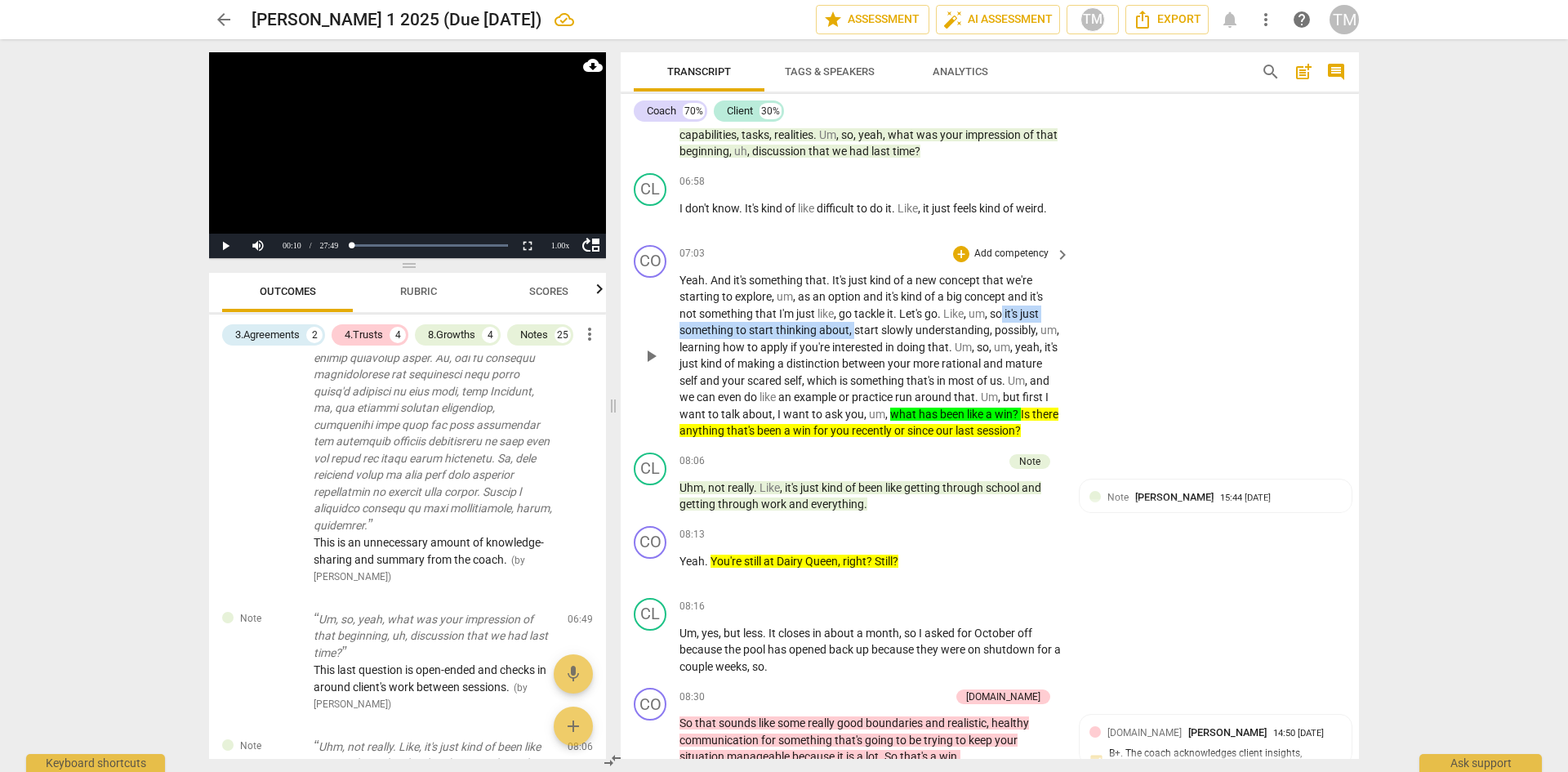
drag, startPoint x: 854, startPoint y: 326, endPoint x: 1008, endPoint y: 311, distance: 154.7
click at [1008, 311] on p "Yeah . And it's something that . It's just kind of a new concept that we're sta…" at bounding box center [870, 356] width 382 height 168
click at [889, 309] on icon "button" at bounding box center [890, 307] width 10 height 12
drag, startPoint x: 855, startPoint y: 327, endPoint x: 993, endPoint y: 318, distance: 138.3
click at [993, 318] on p "Yeah . And it's something that . It's just kind of a new concept that we're sta…" at bounding box center [870, 356] width 382 height 168
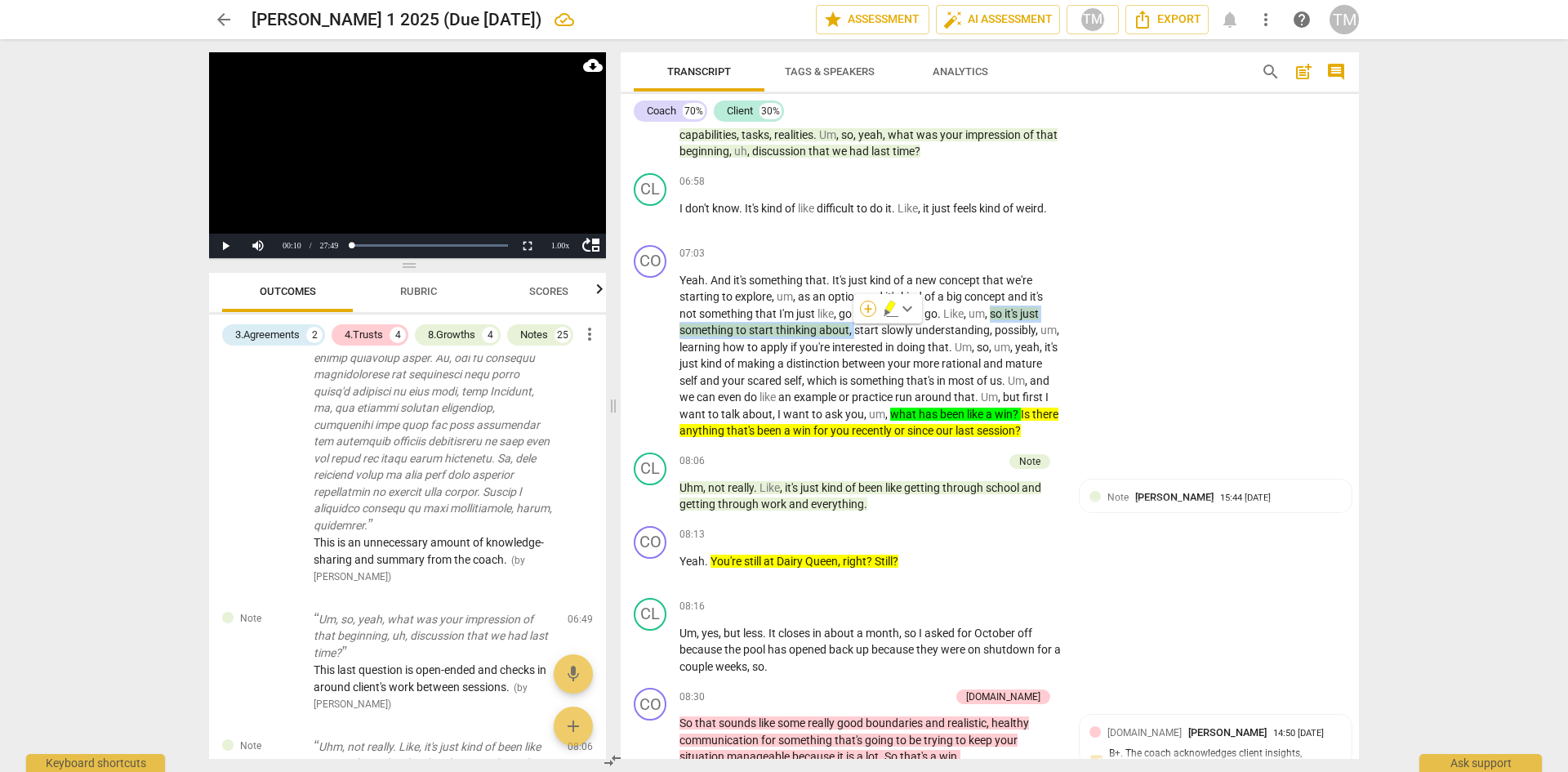
click at [868, 315] on div "+" at bounding box center [868, 309] width 16 height 16
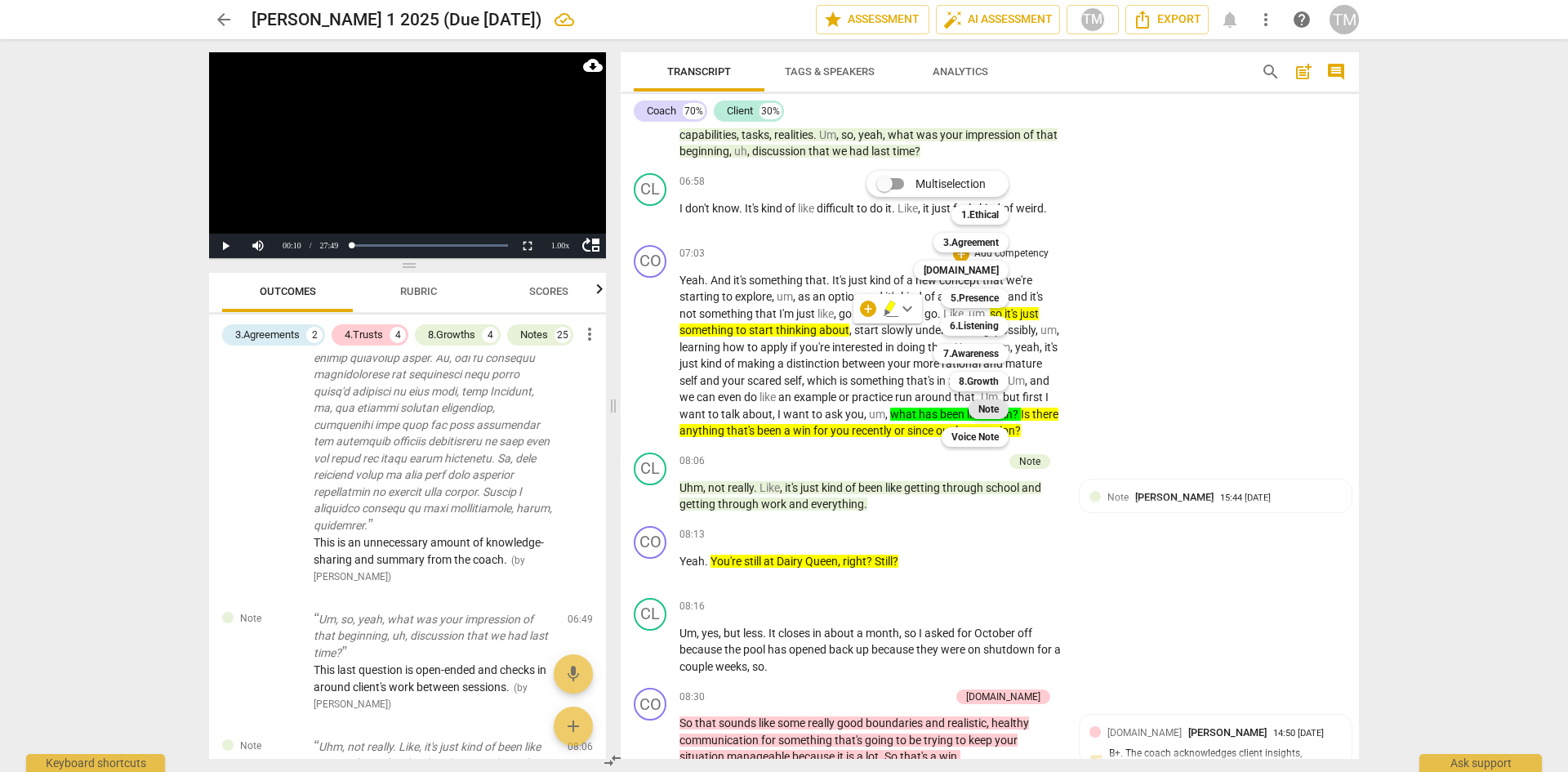
click at [981, 406] on b "Note" at bounding box center [989, 409] width 20 height 19
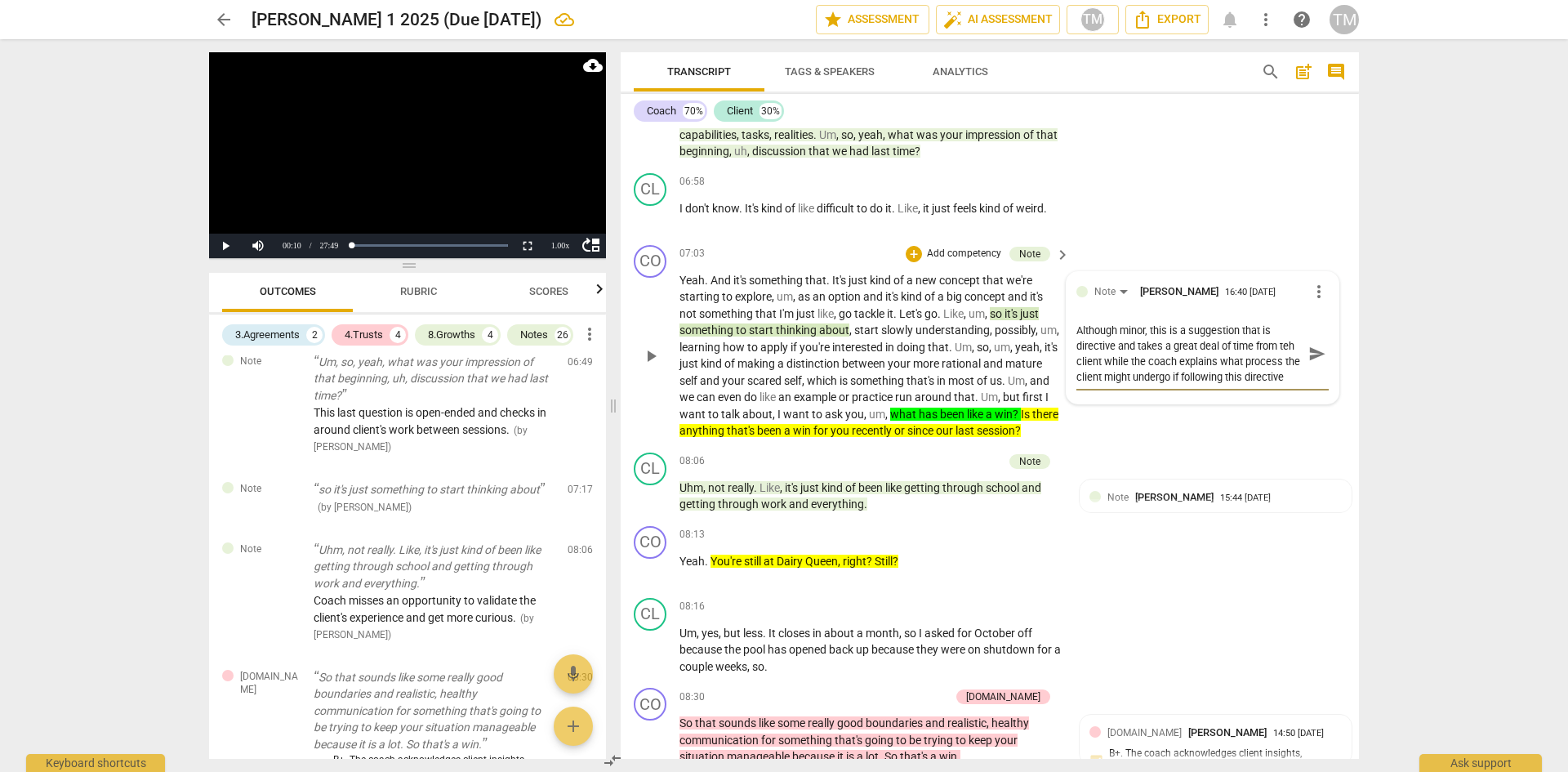
scroll to position [15, 0]
click at [1089, 345] on textarea "Although minor, this is a suggestion that is directive and takes a great deal o…" at bounding box center [1189, 354] width 226 height 62
drag, startPoint x: 1307, startPoint y: 356, endPoint x: 1253, endPoint y: 387, distance: 62.3
click at [1308, 356] on span "send" at bounding box center [1317, 354] width 18 height 18
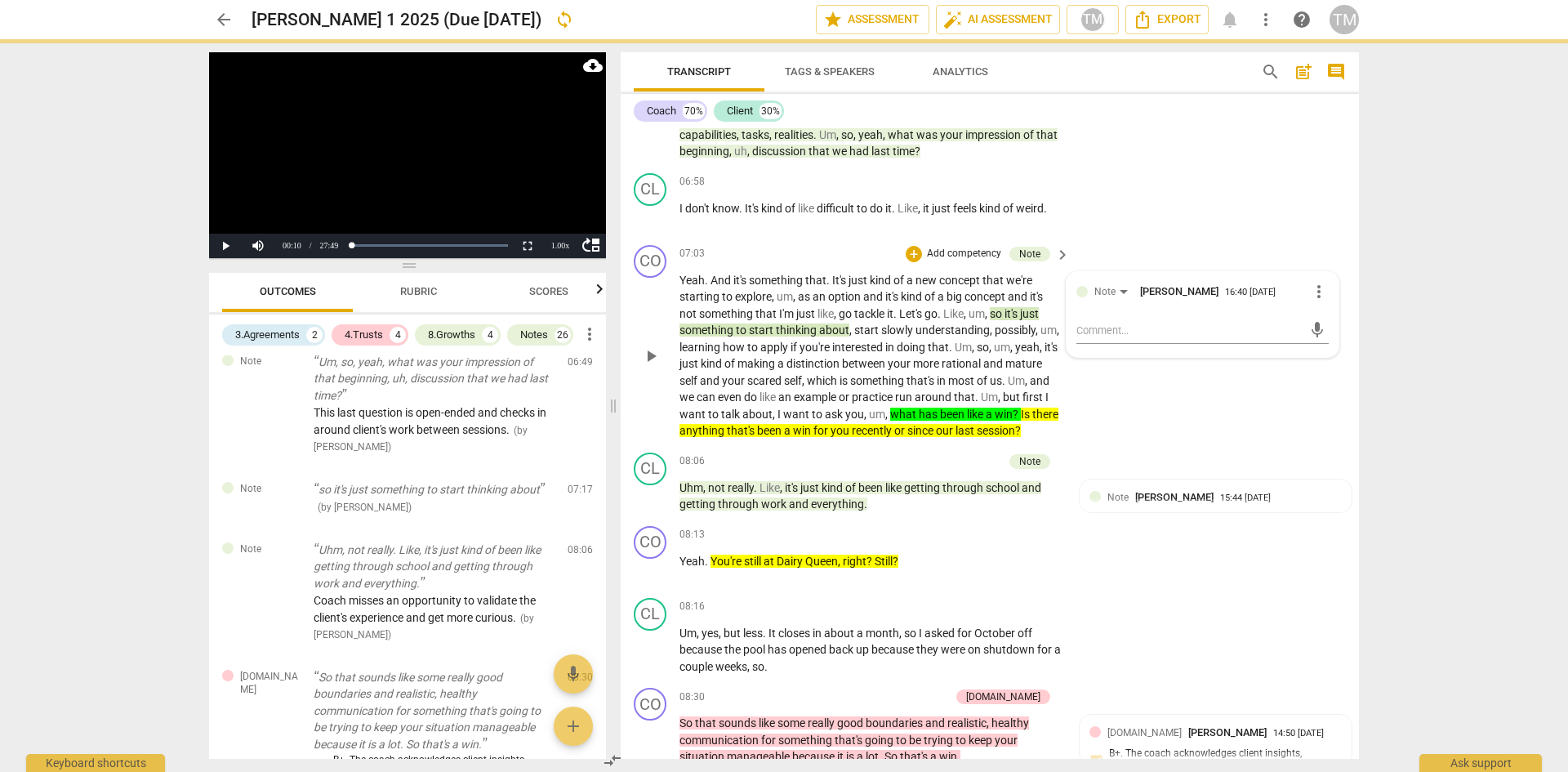
scroll to position [0, 0]
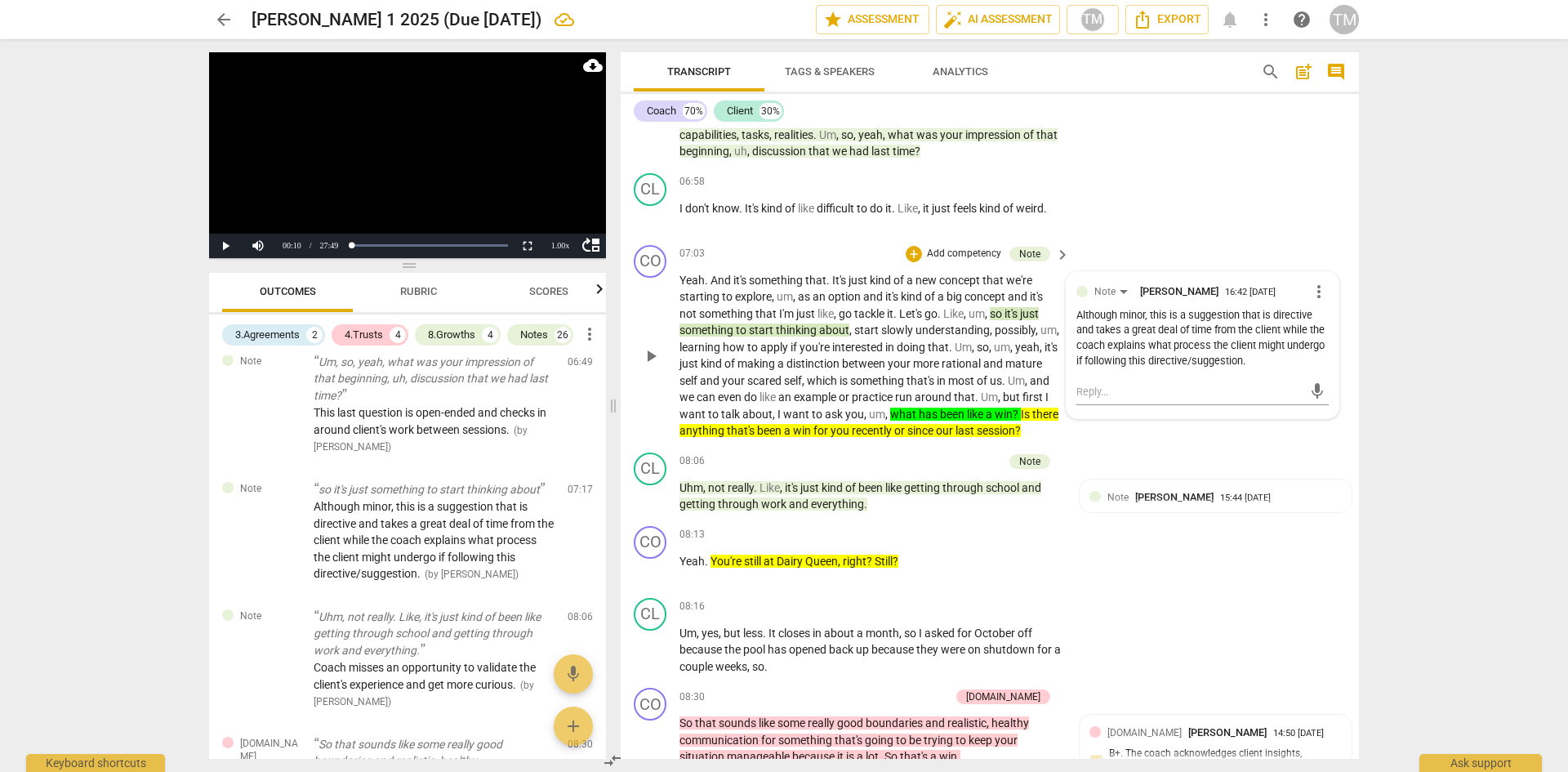
click at [1190, 316] on div "Although minor, this is a suggestion that is directive and takes a great deal o…" at bounding box center [1202, 339] width 253 height 61
click at [1315, 291] on span "more_vert" at bounding box center [1318, 291] width 19 height 19
click at [1324, 291] on li "Edit" at bounding box center [1332, 292] width 57 height 31
click at [1189, 330] on textarea "Although minor, this is a suggestion that is directive and takes a great deal o…" at bounding box center [1202, 354] width 253 height 62
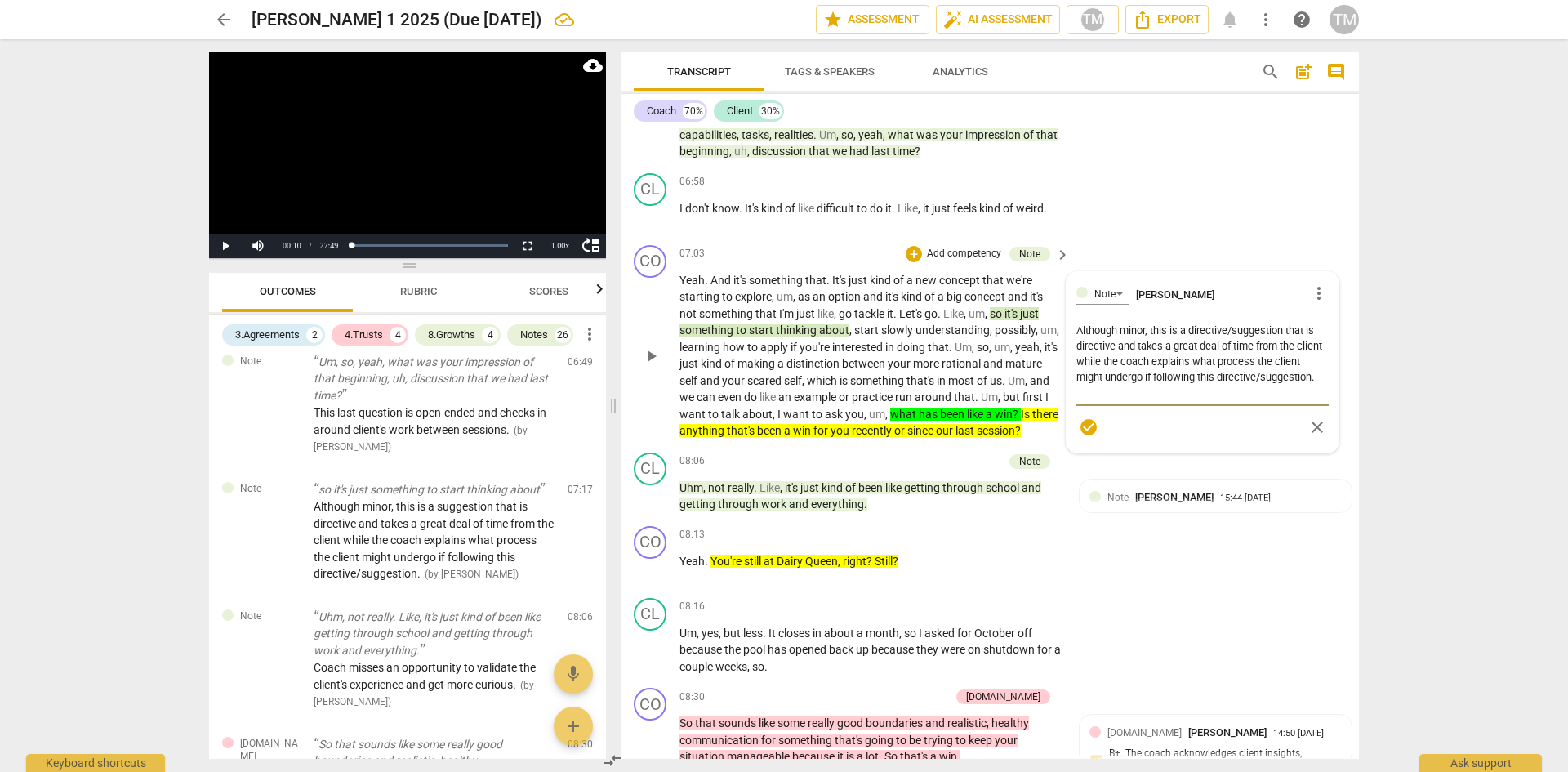
drag, startPoint x: 1134, startPoint y: 348, endPoint x: 1303, endPoint y: 326, distance: 170.4
click at [1303, 326] on textarea "Although minor, this is a directive/suggestion that is directive and takes a gr…" at bounding box center [1202, 361] width 253 height 78
click at [1127, 380] on textarea "Although minor, this is a directive/suggestion that takes a great deal of time …" at bounding box center [1202, 354] width 253 height 62
click at [1081, 410] on span "check_circle" at bounding box center [1088, 412] width 19 height 19
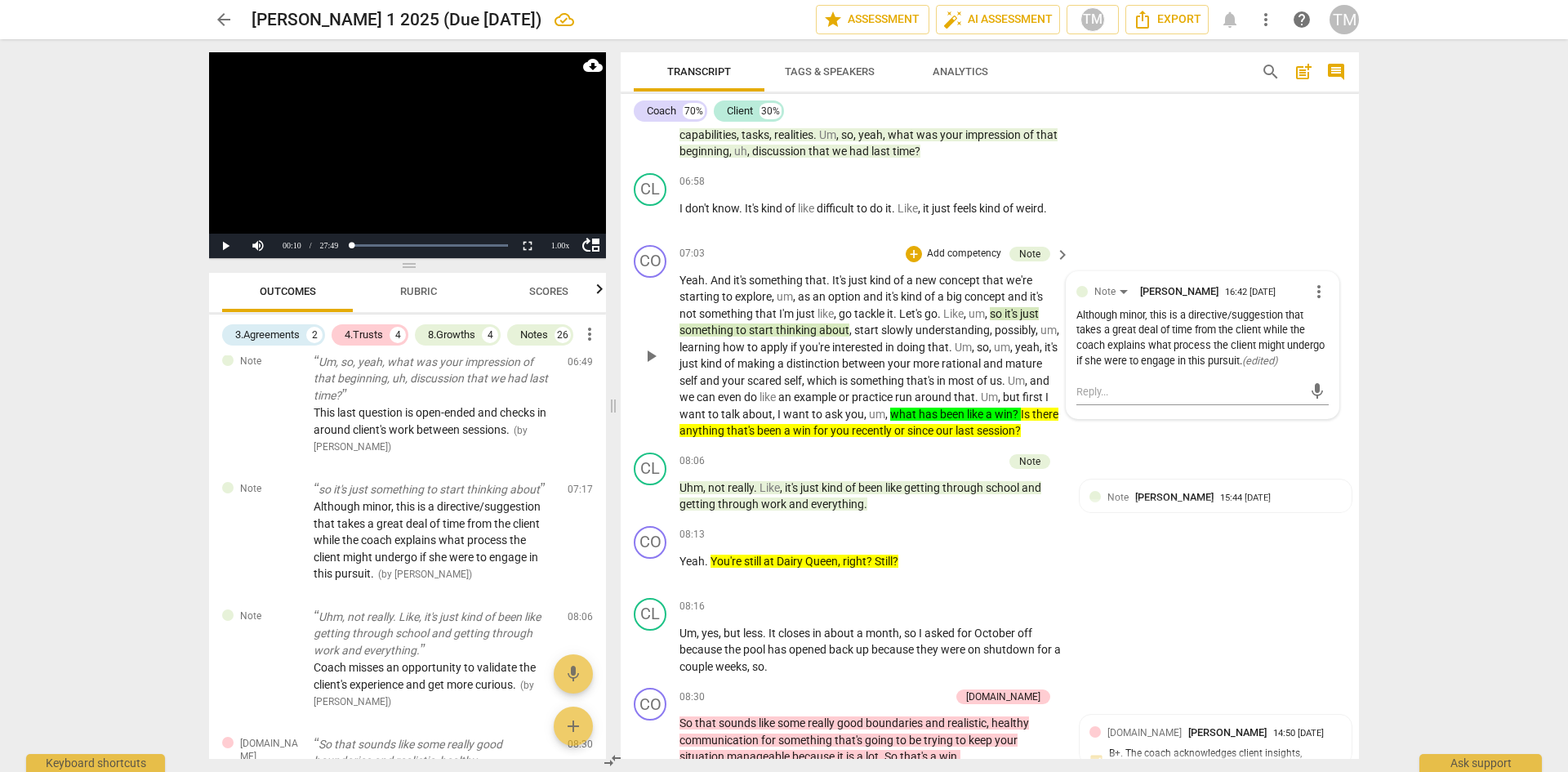
click at [1071, 443] on div "CO play_arrow pause 07:03 + Add competency Note keyboard_arrow_right Yeah . And…" at bounding box center [990, 341] width 738 height 207
drag, startPoint x: 703, startPoint y: 431, endPoint x: 935, endPoint y: 418, distance: 232.4
click at [935, 418] on p "Yeah . And it's something that . It's just kind of a new concept that we're sta…" at bounding box center [870, 356] width 382 height 168
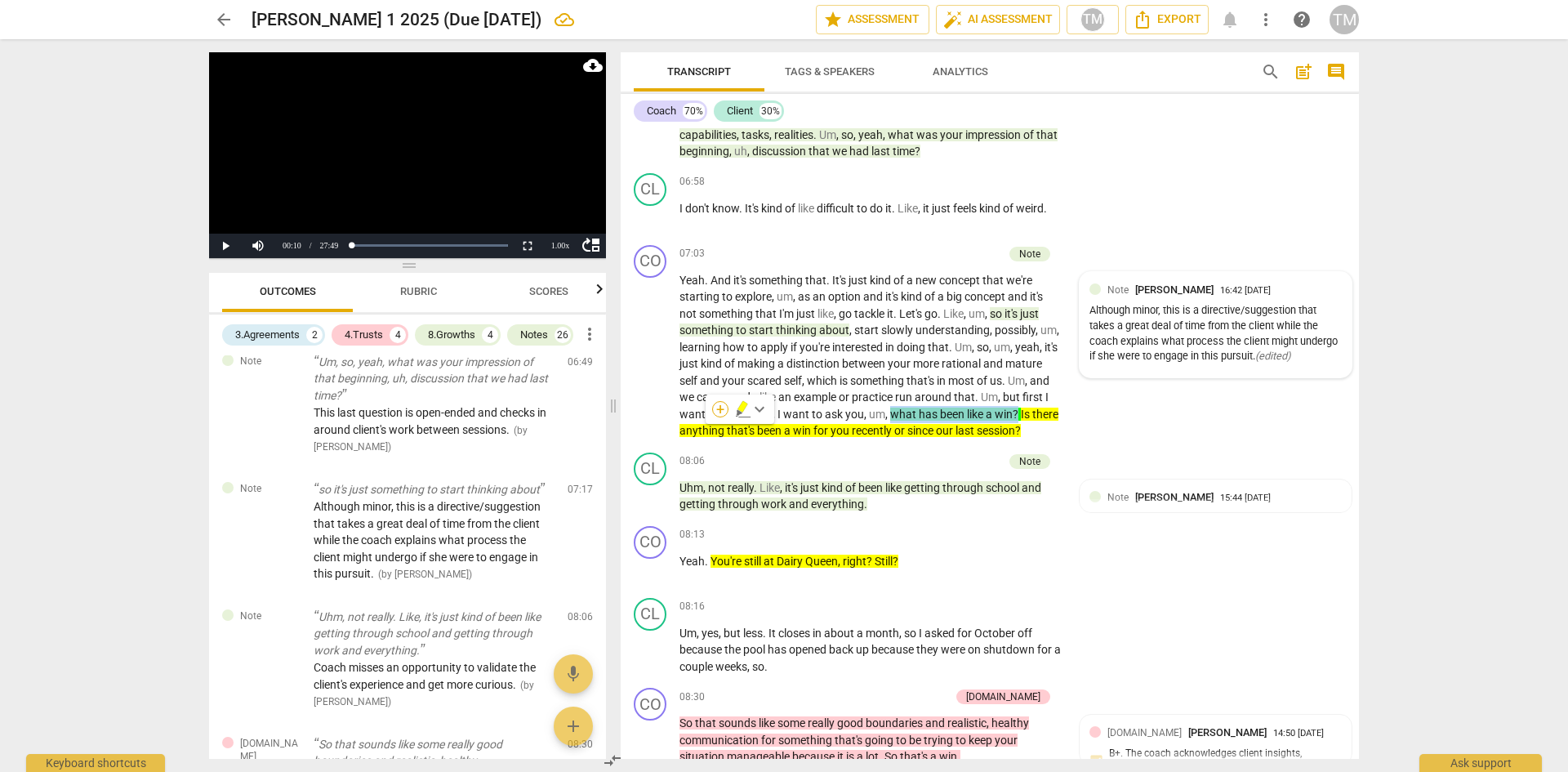
click at [723, 415] on div "+" at bounding box center [721, 410] width 16 height 16
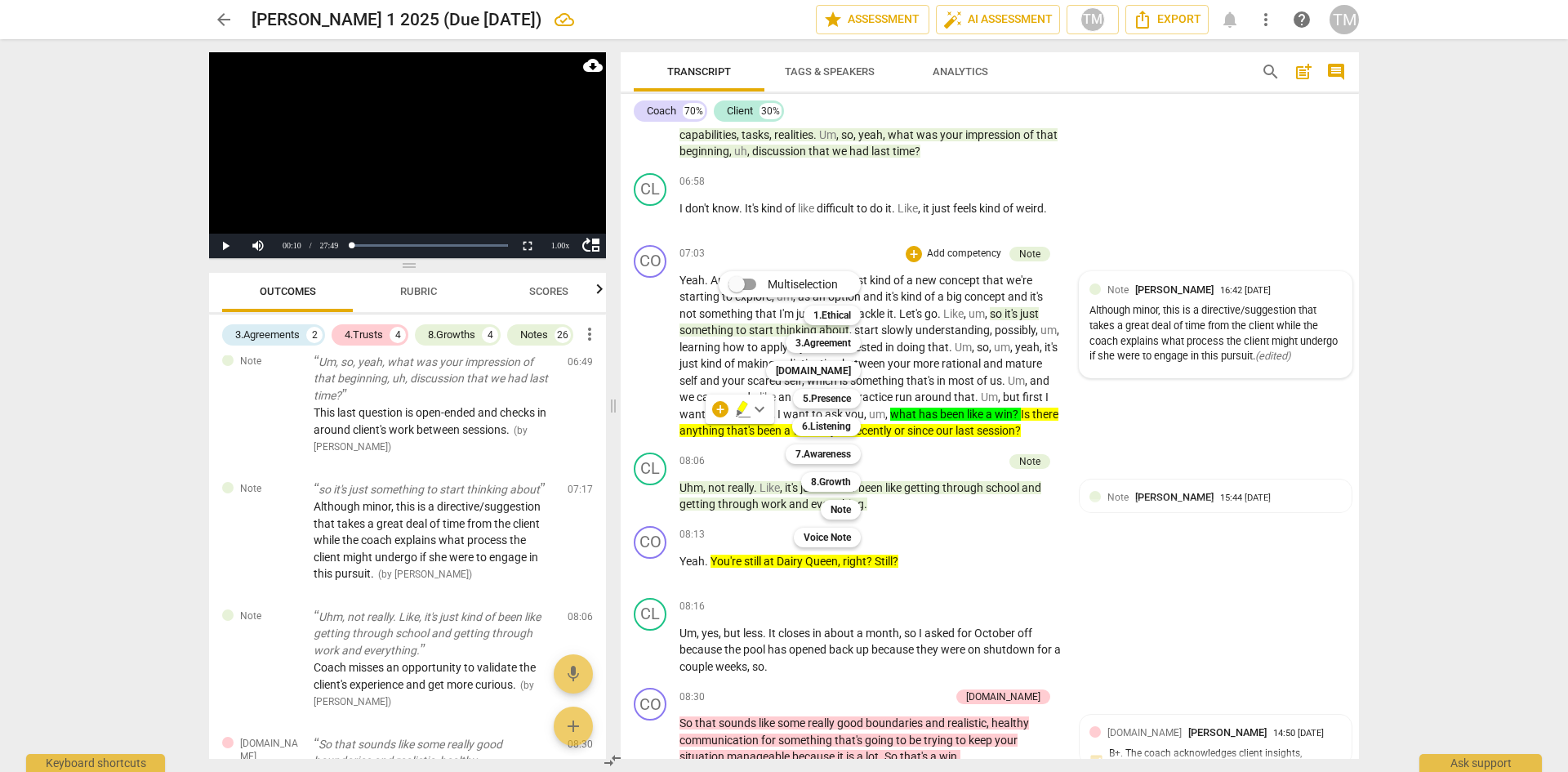
click at [844, 509] on b "Note" at bounding box center [841, 509] width 20 height 19
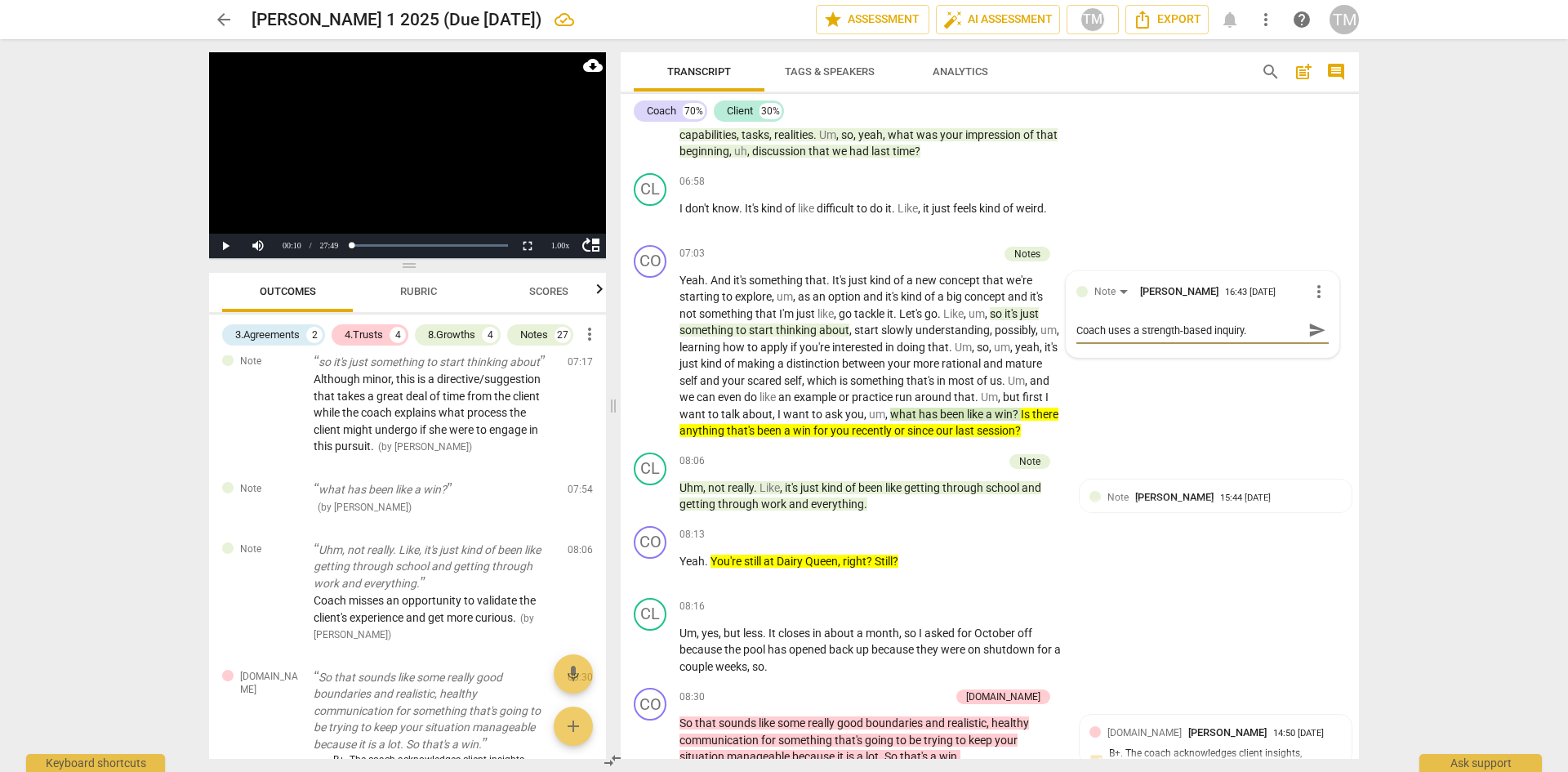
click at [1245, 332] on textarea "Coach uses a strength-based inquiry." at bounding box center [1189, 330] width 226 height 16
click at [1238, 348] on textarea "Coach uses a strength-based inquiry here, but then narrows the question with th…" at bounding box center [1189, 346] width 226 height 47
click at [1314, 348] on span "send" at bounding box center [1317, 346] width 18 height 18
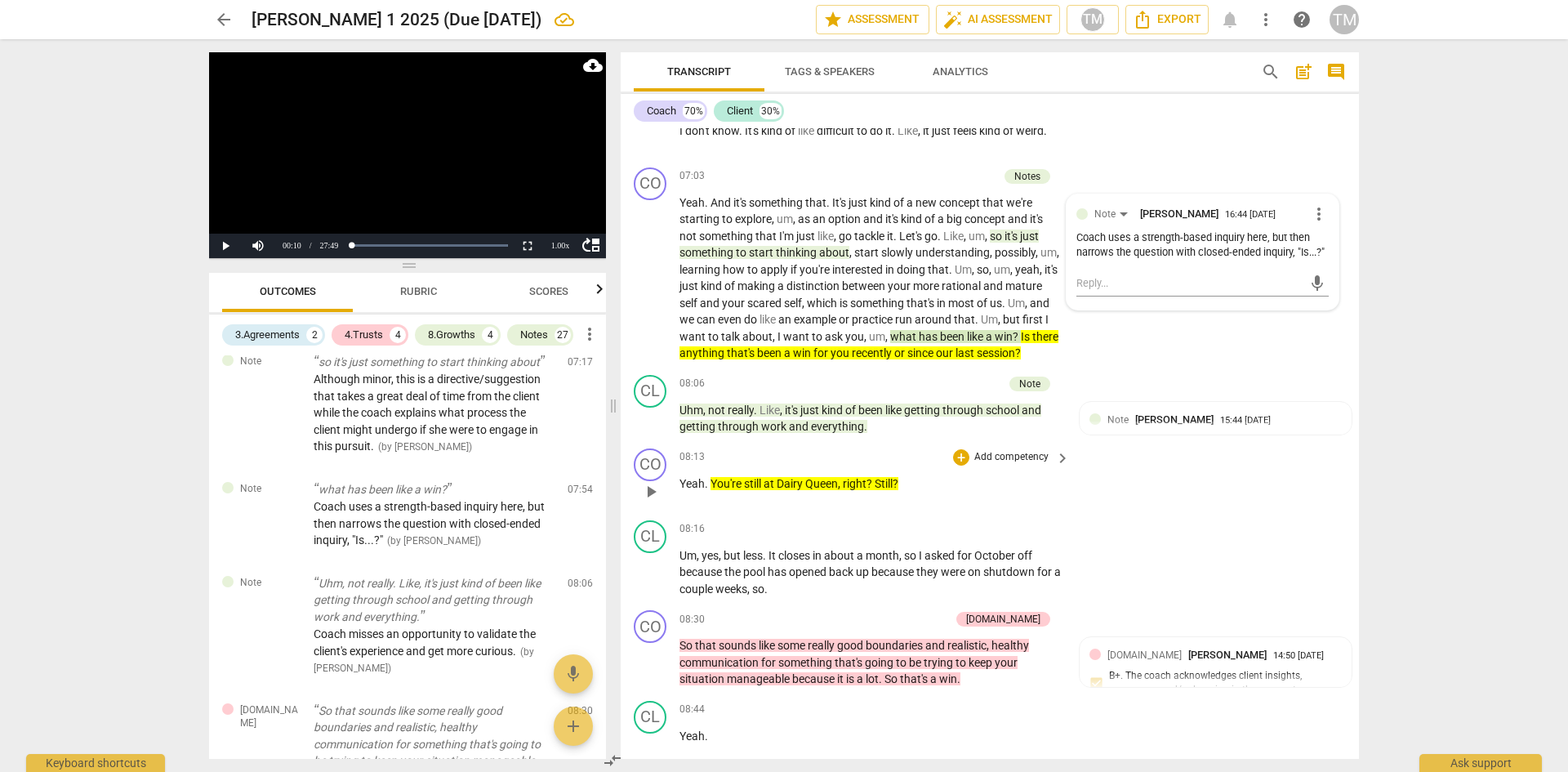
scroll to position [3908, 0]
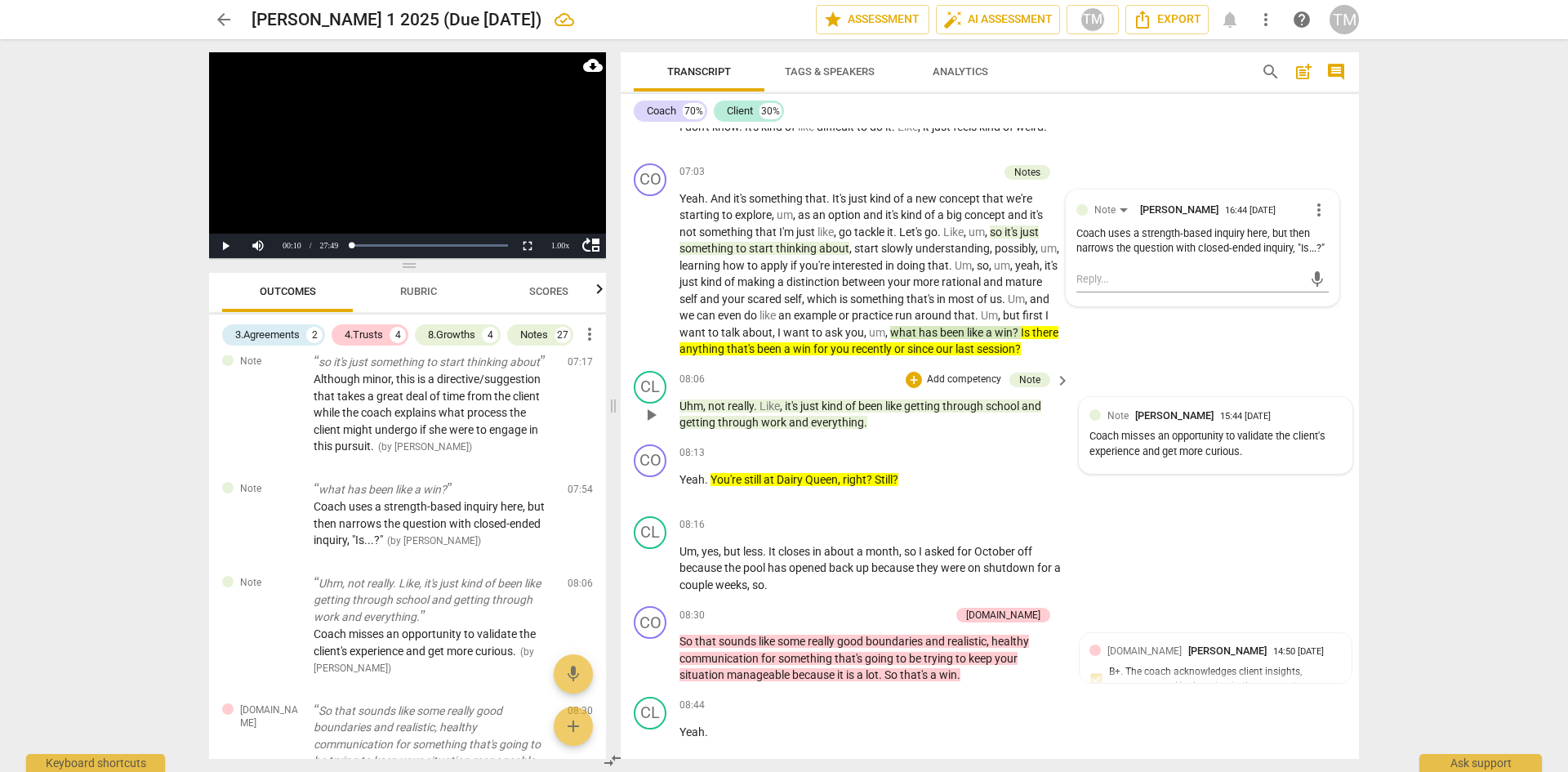
click at [1237, 460] on div "Coach misses an opportunity to validate the client's experience and get more cu…" at bounding box center [1215, 444] width 253 height 31
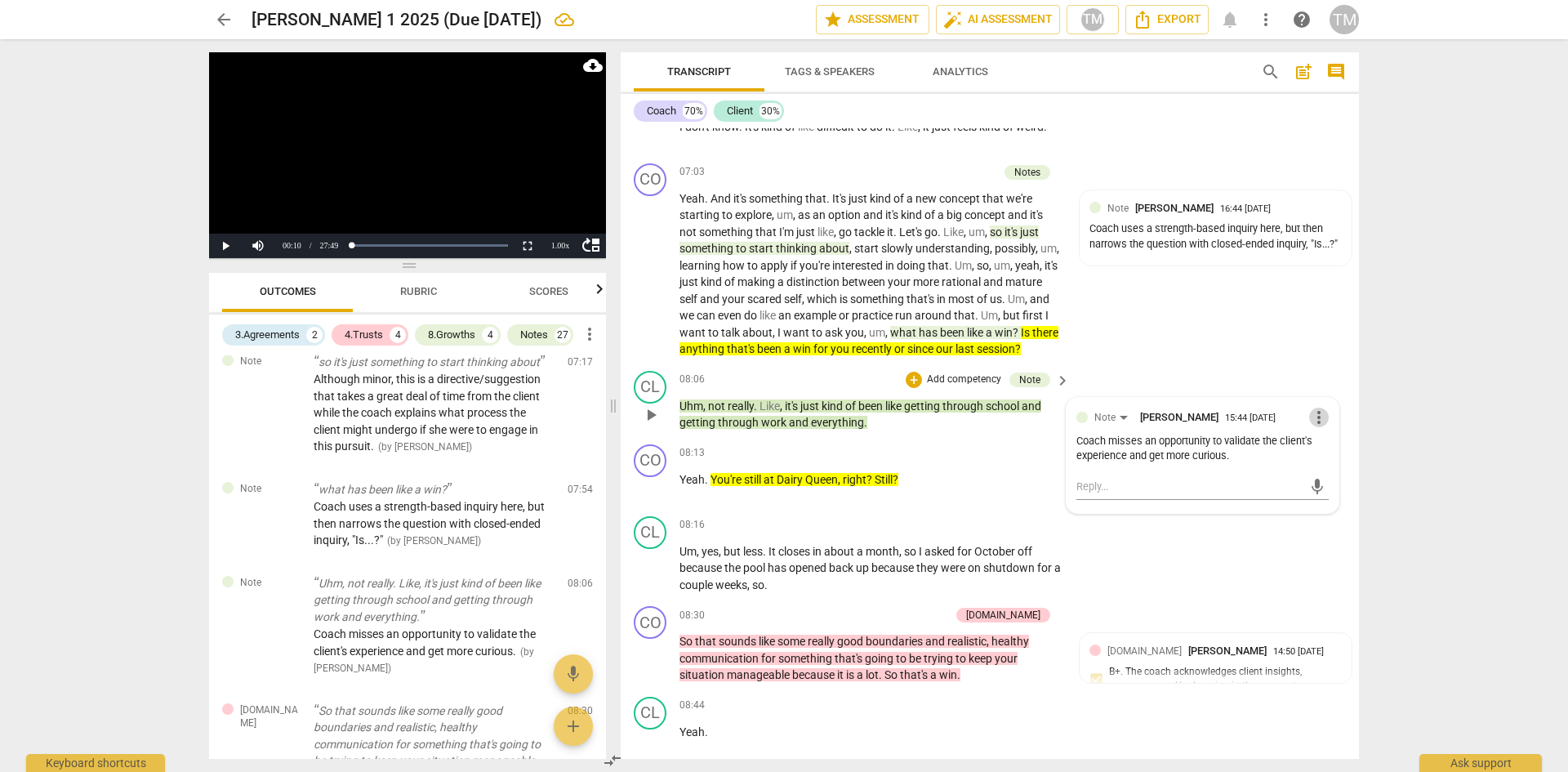
click at [1311, 427] on span "more_vert" at bounding box center [1318, 417] width 19 height 19
click at [1314, 438] on li "Edit" at bounding box center [1332, 433] width 57 height 31
click at [1127, 480] on textarea "Coach misses an opportunity to validate the client's experience and get more cu…" at bounding box center [1202, 464] width 253 height 31
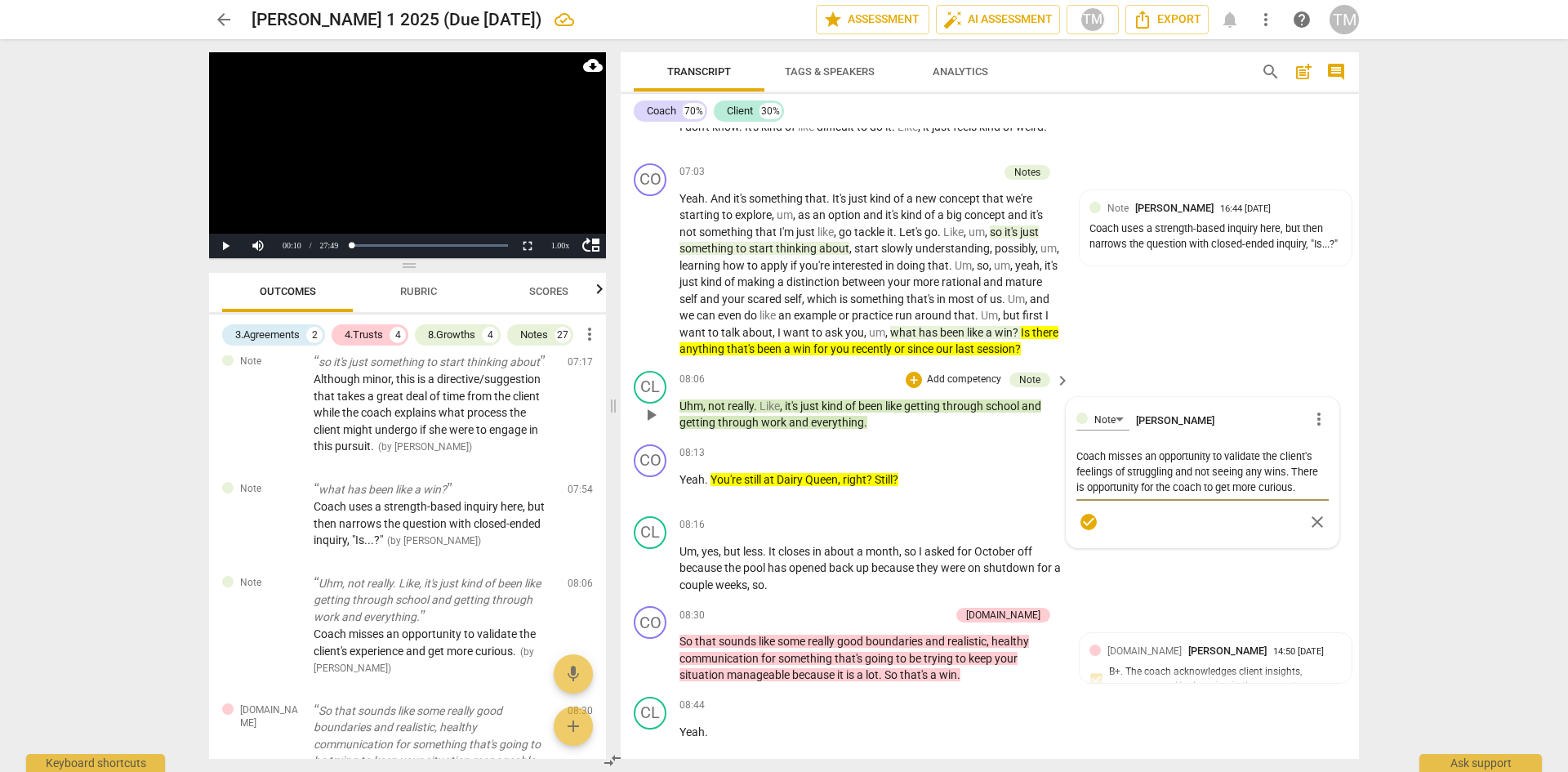
click at [1085, 532] on span "check_circle" at bounding box center [1088, 521] width 19 height 19
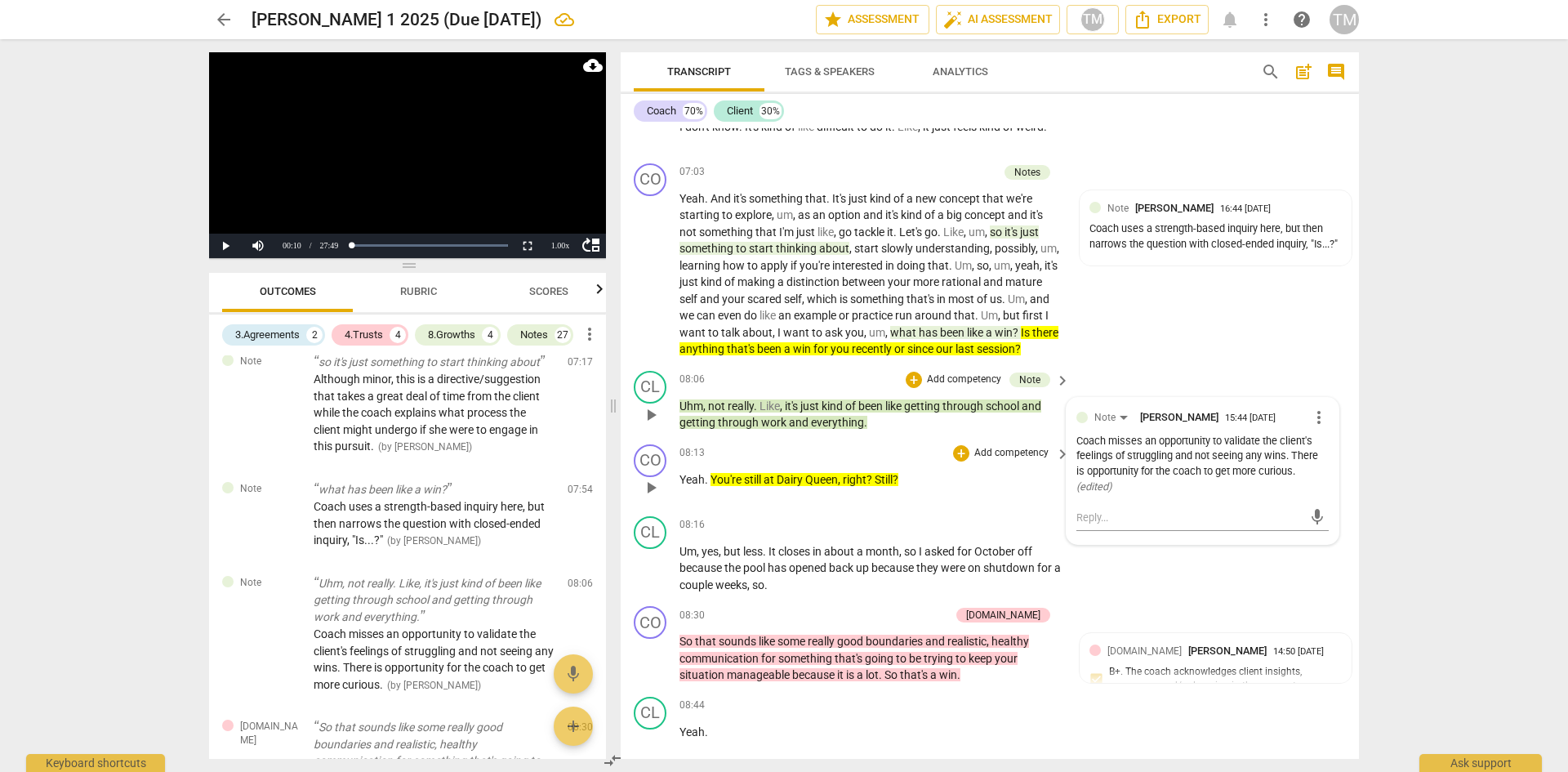
click at [1048, 504] on div "08:13 + Add competency keyboard_arrow_right Yeah . You're still at Dairy Queen …" at bounding box center [876, 474] width 392 height 58
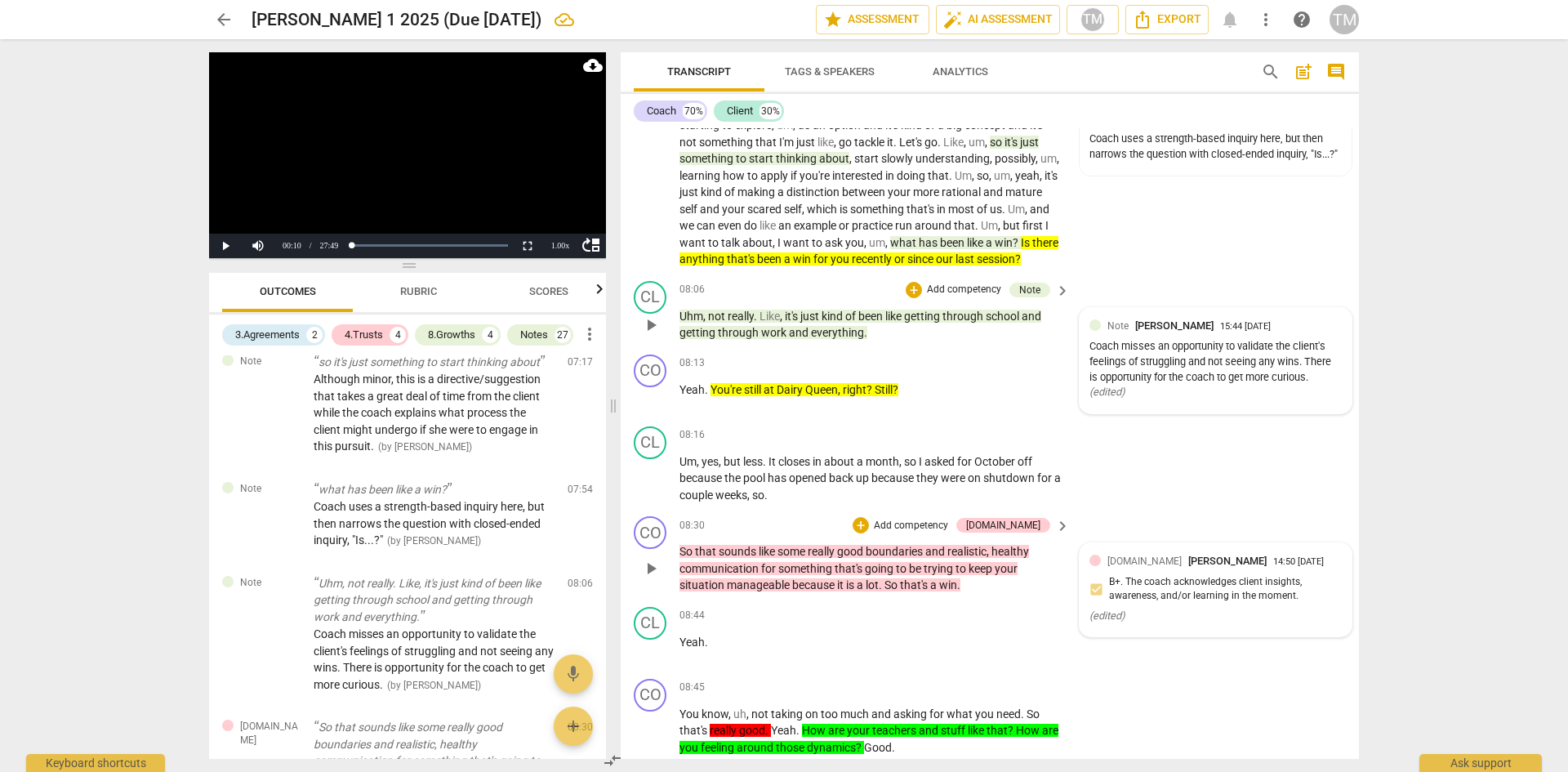
scroll to position [4072, 0]
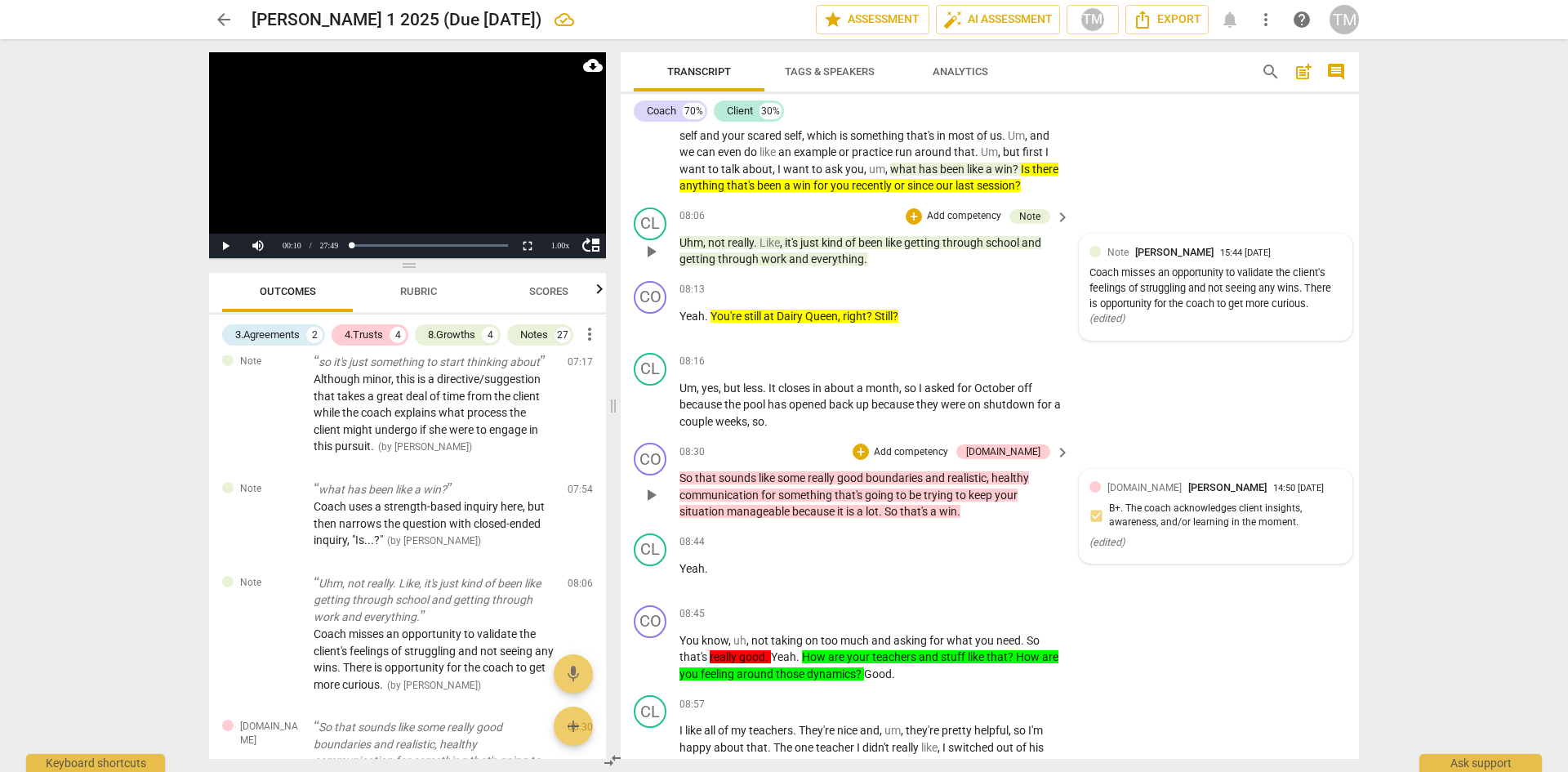
click at [1188, 533] on div "[DOMAIN_NAME] [PERSON_NAME] 14:50 [DATE] B+. The coach acknowledges client insi…" at bounding box center [1215, 516] width 253 height 74
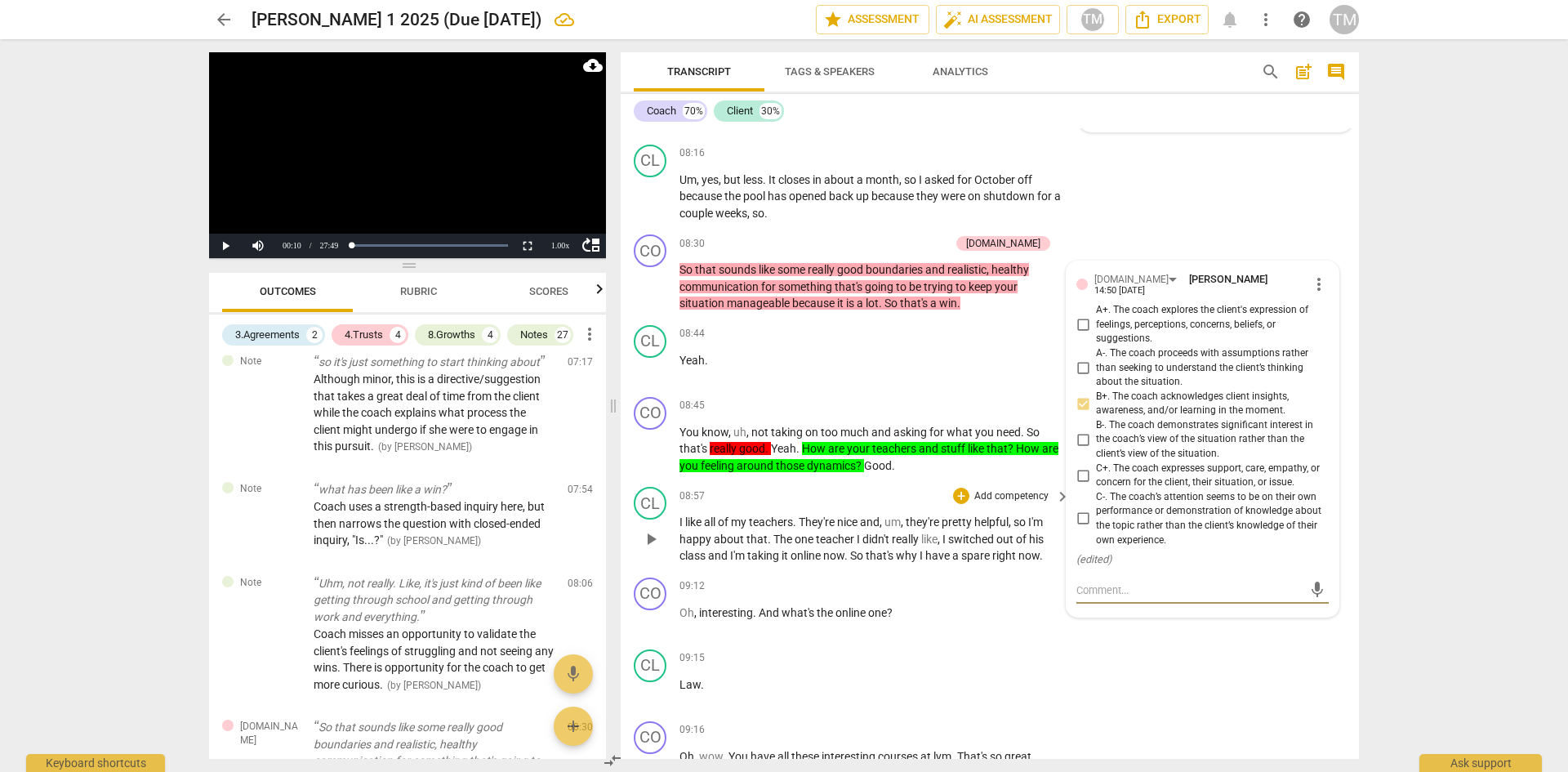
scroll to position [4274, 0]
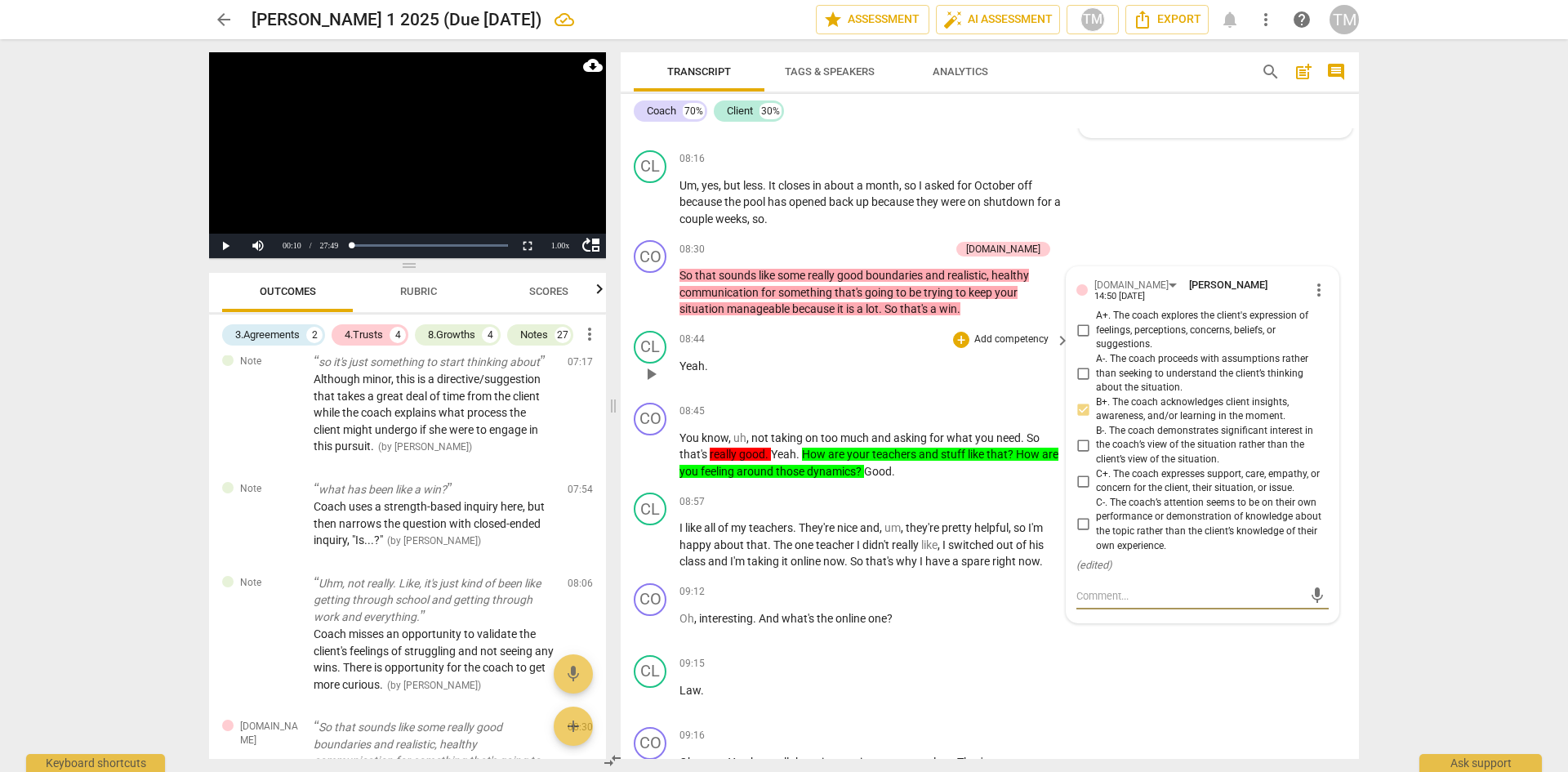
click at [918, 345] on div "CL play_arrow pause 08:44 + Add competency keyboard_arrow_right Yeah ." at bounding box center [990, 360] width 738 height 72
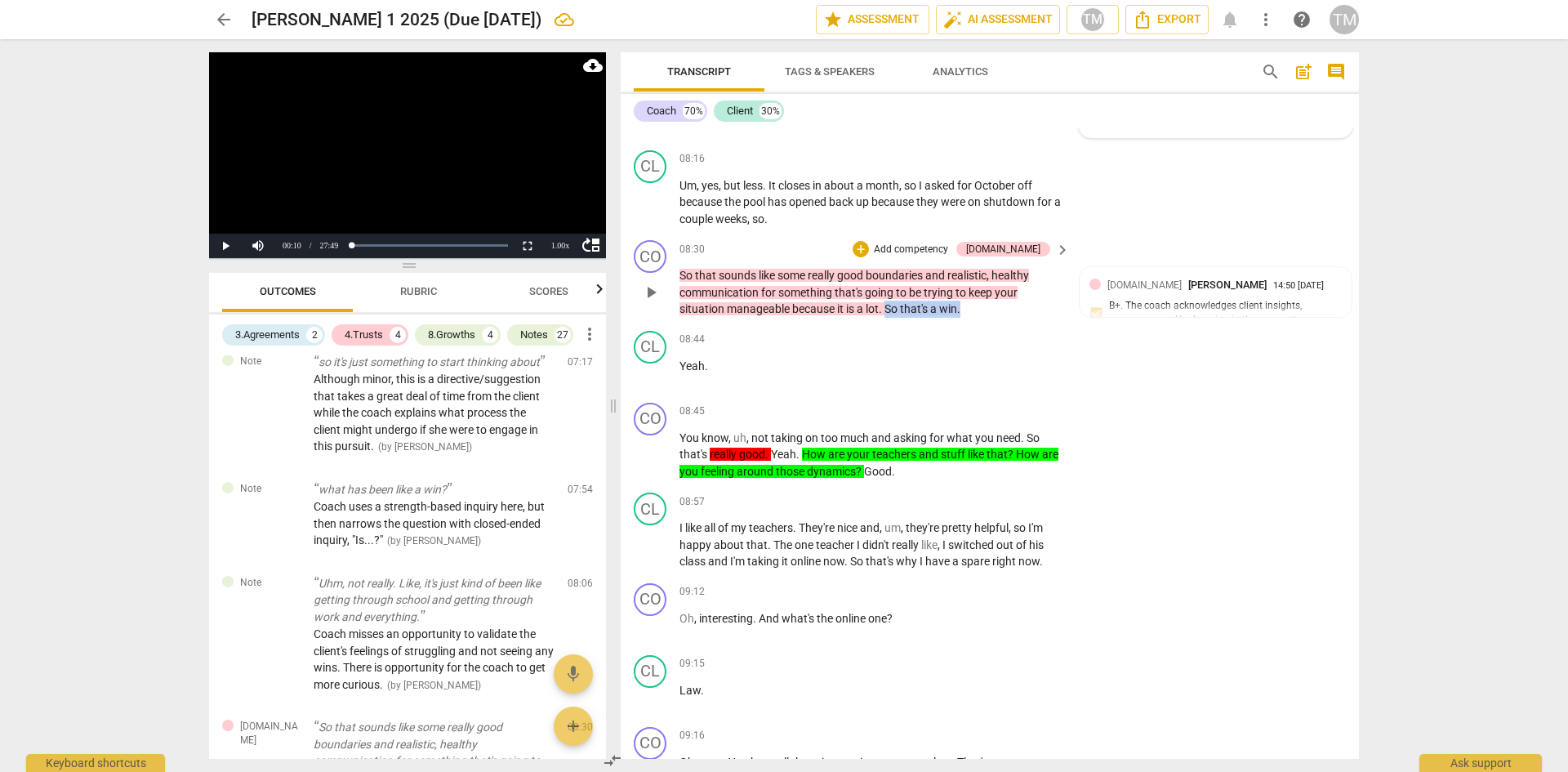
drag, startPoint x: 967, startPoint y: 331, endPoint x: 889, endPoint y: 332, distance: 78.0
click at [889, 318] on p "So that sounds like some really good boundaries and realistic , healthy communi…" at bounding box center [870, 293] width 382 height 51
click at [983, 311] on div "+" at bounding box center [978, 305] width 16 height 16
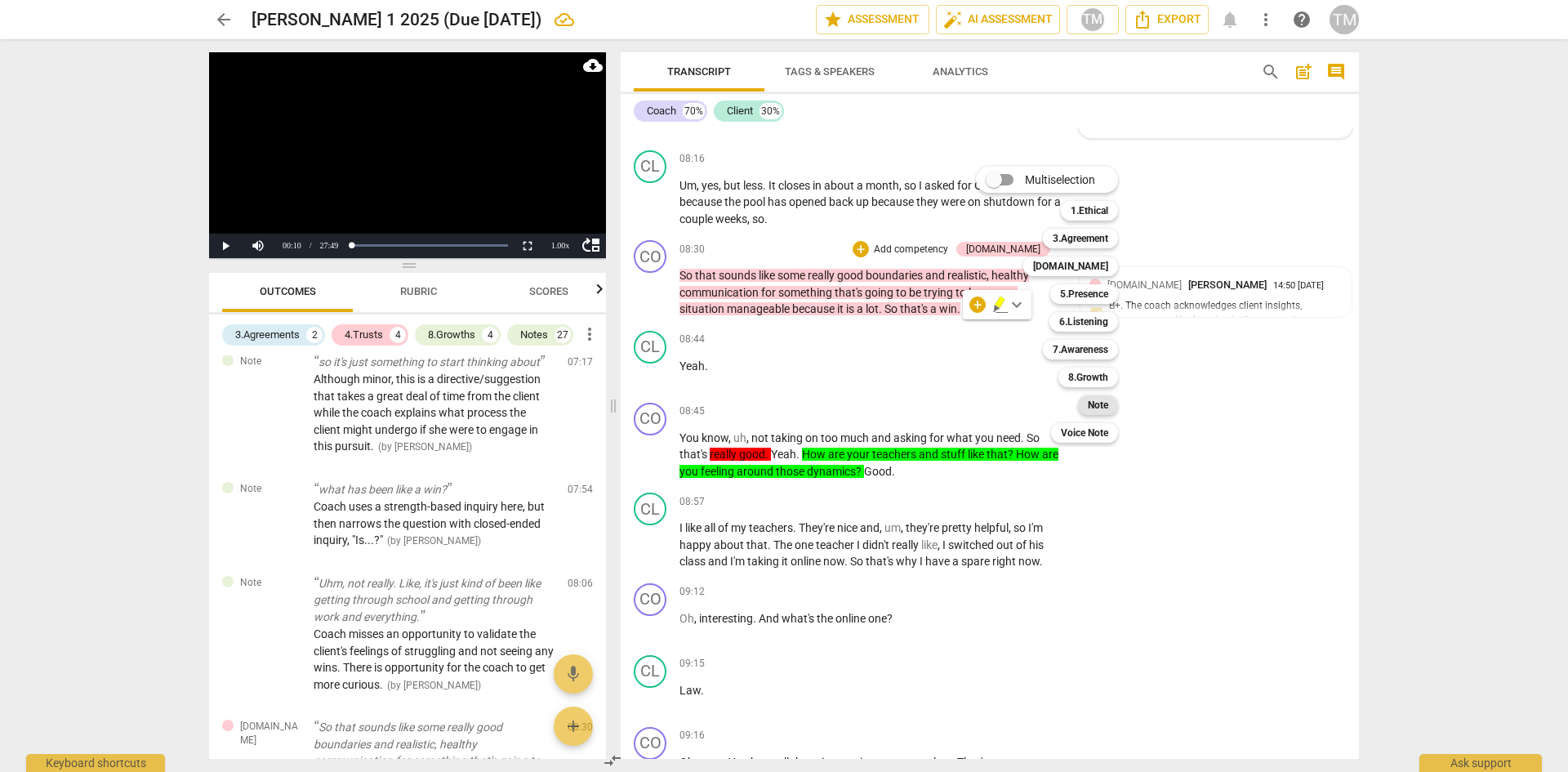
click at [1089, 402] on b "Note" at bounding box center [1098, 404] width 20 height 19
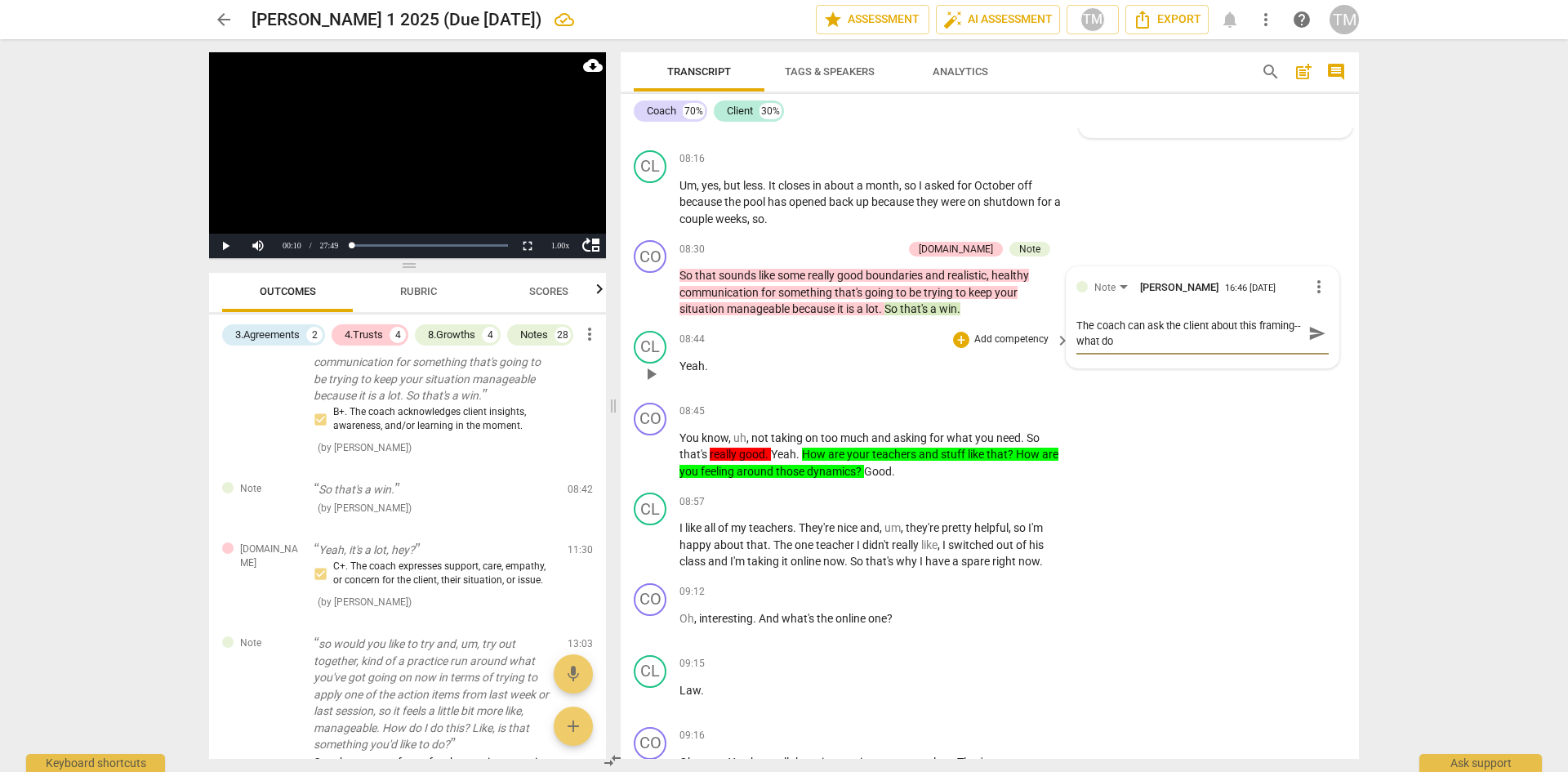
scroll to position [0, 0]
click at [1078, 349] on textarea "The coach can ask the client about this framing--what do they think about their…" at bounding box center [1189, 333] width 226 height 31
click at [1191, 349] on textarea "The coach can ask the client about this framing, e.g. what do they think about …" at bounding box center [1189, 333] width 226 height 31
click at [1246, 349] on textarea "The coach can ask the client about this framing, e.g. what does the client thin…" at bounding box center [1189, 333] width 226 height 31
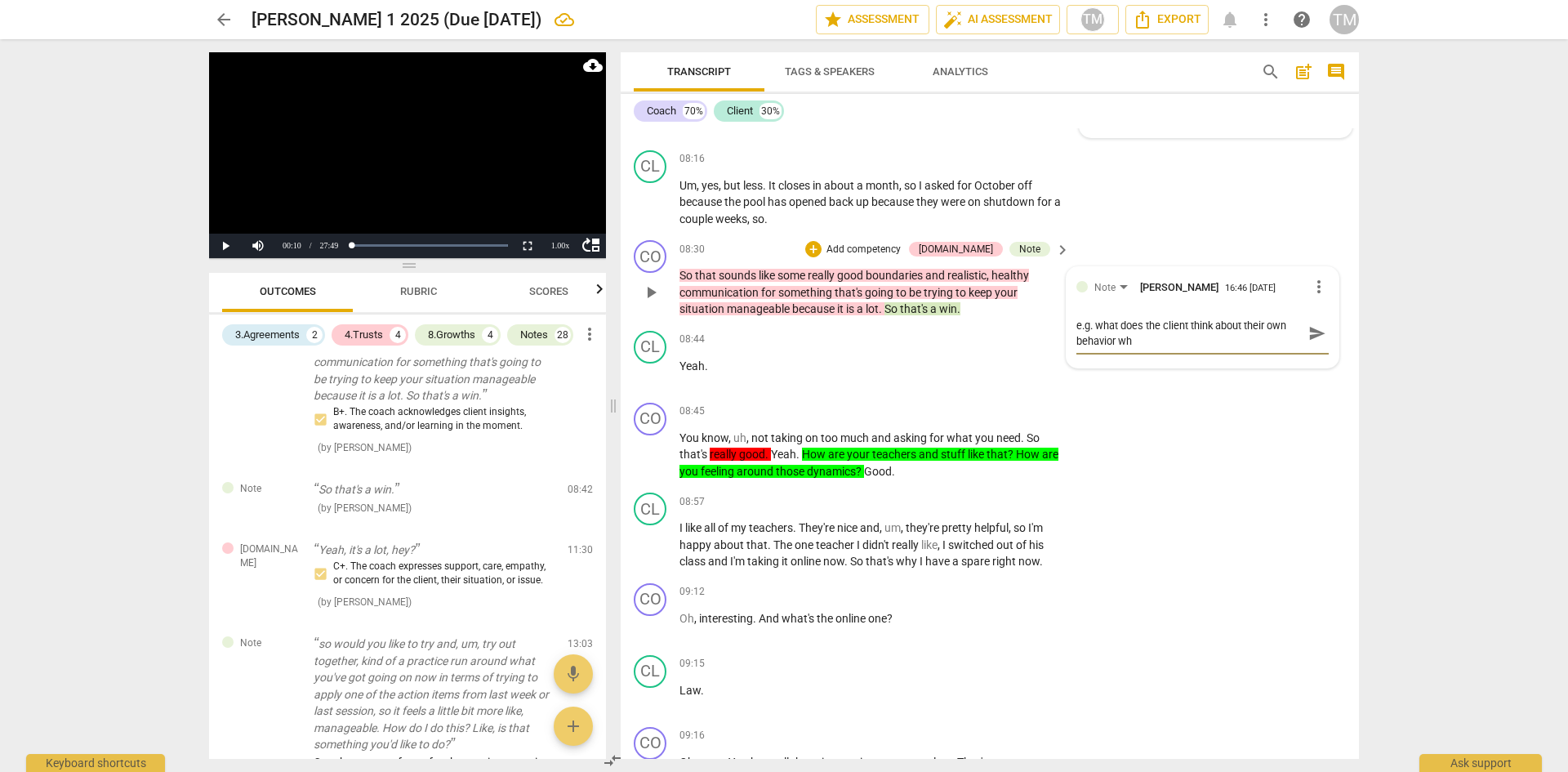
scroll to position [0, 0]
click at [1308, 353] on button "send" at bounding box center [1317, 341] width 24 height 24
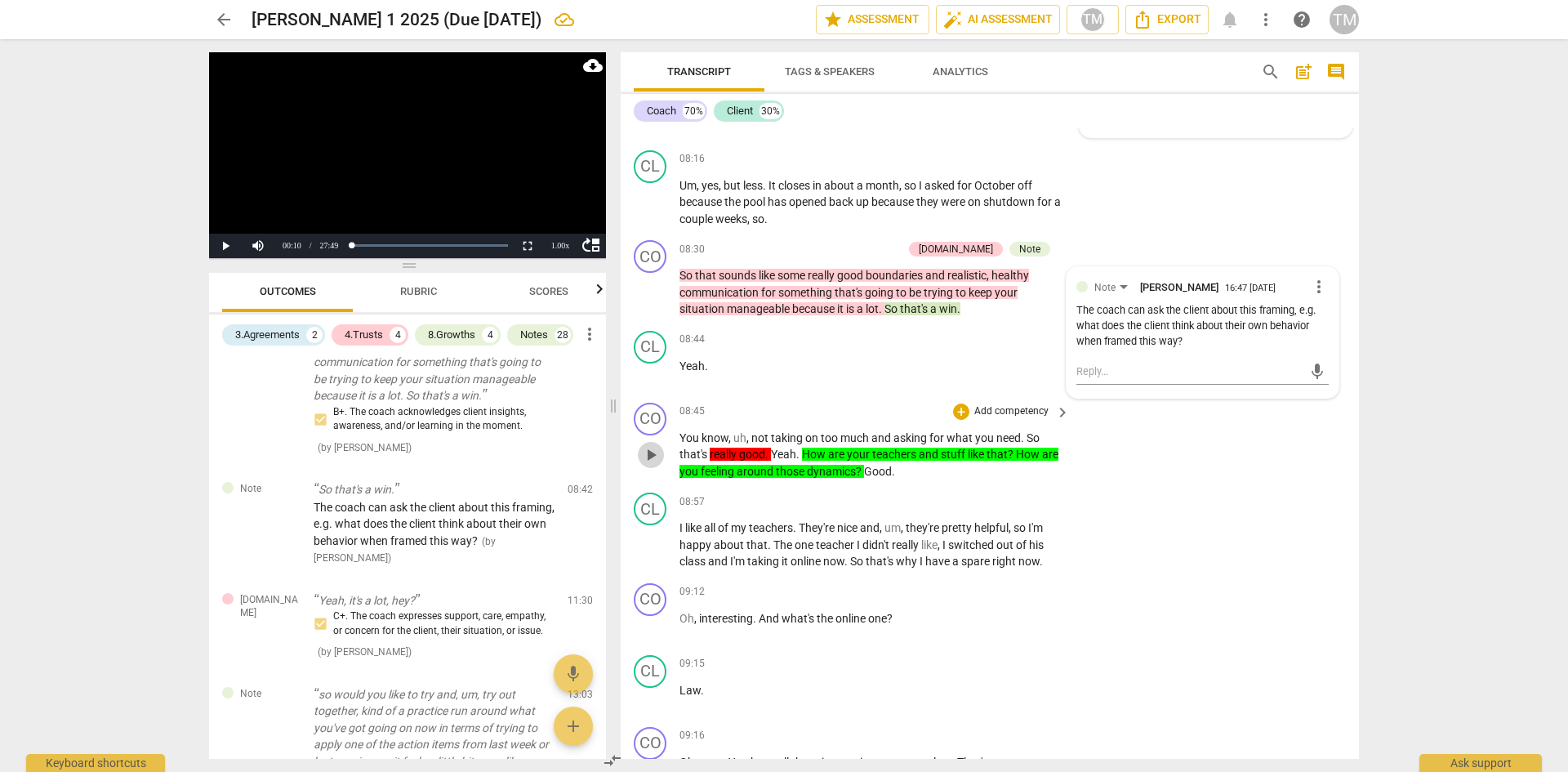
click at [658, 464] on span "play_arrow" at bounding box center [650, 454] width 19 height 19
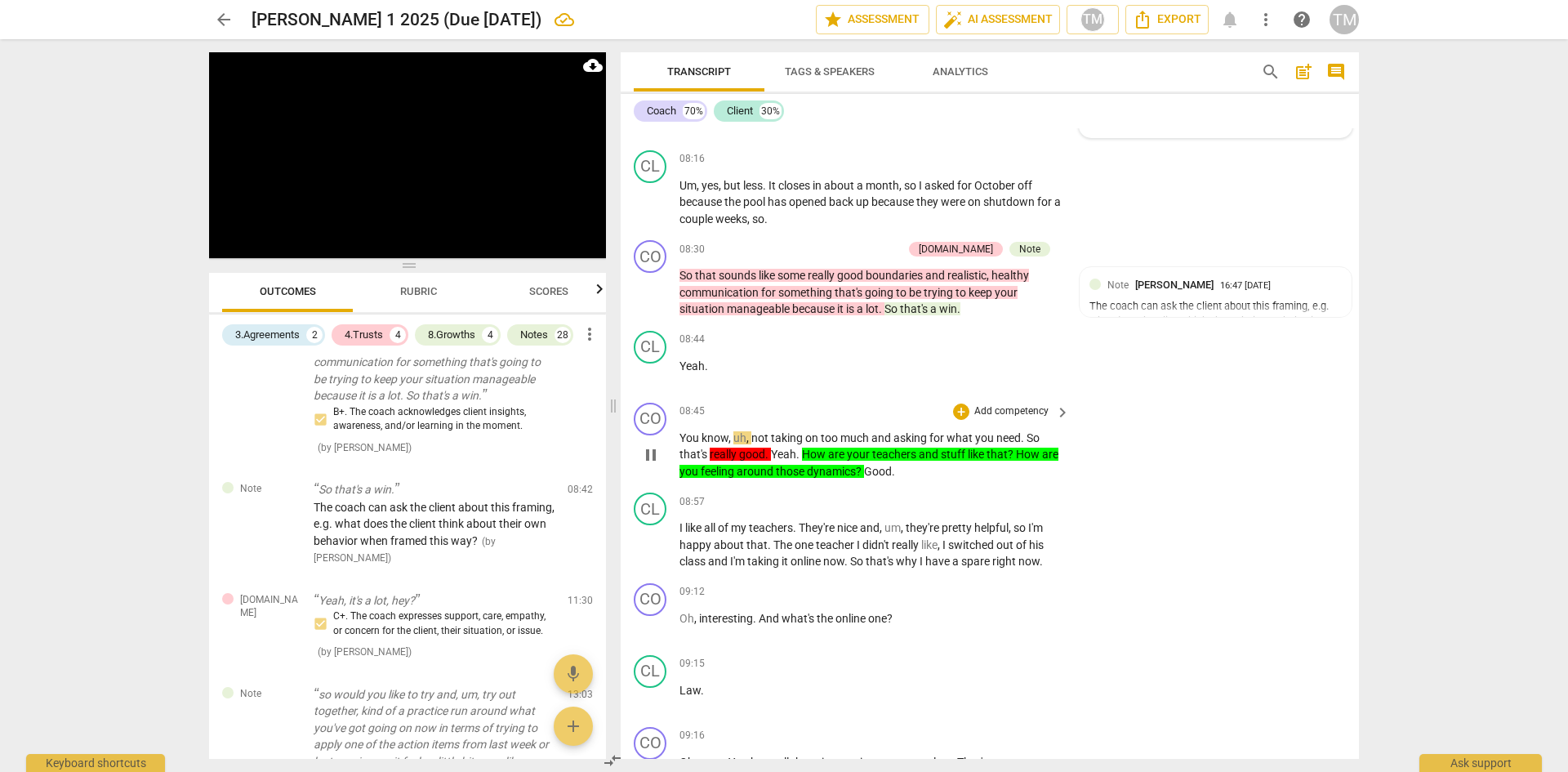
click at [887, 478] on span "Good" at bounding box center [877, 471] width 27 height 13
click at [657, 464] on span "pause" at bounding box center [650, 454] width 19 height 19
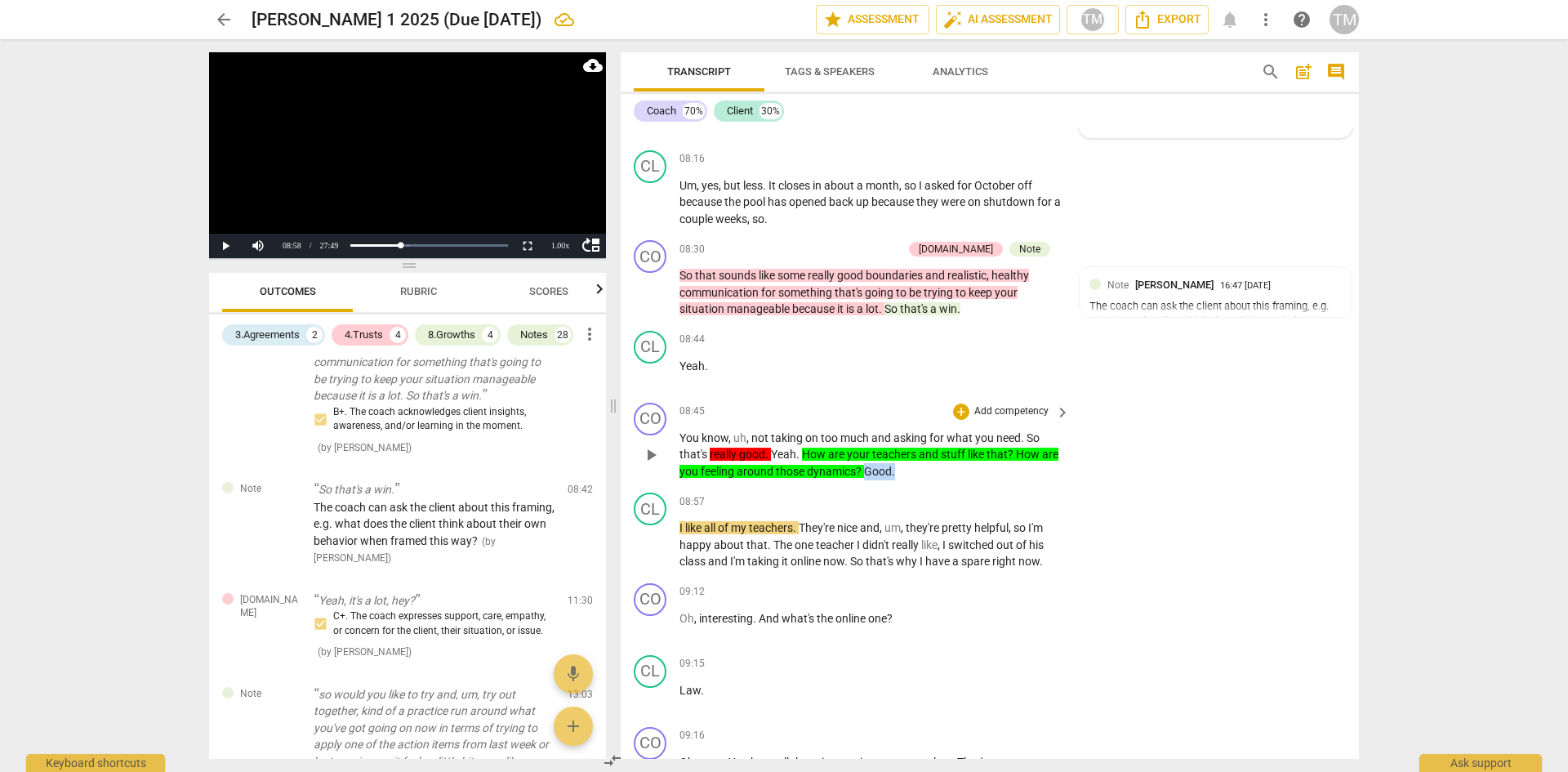
drag, startPoint x: 915, startPoint y: 487, endPoint x: 885, endPoint y: 487, distance: 30.0
click at [885, 480] on p "You know , uh , not taking on too much and asking for what you need . So that's…" at bounding box center [870, 455] width 382 height 51
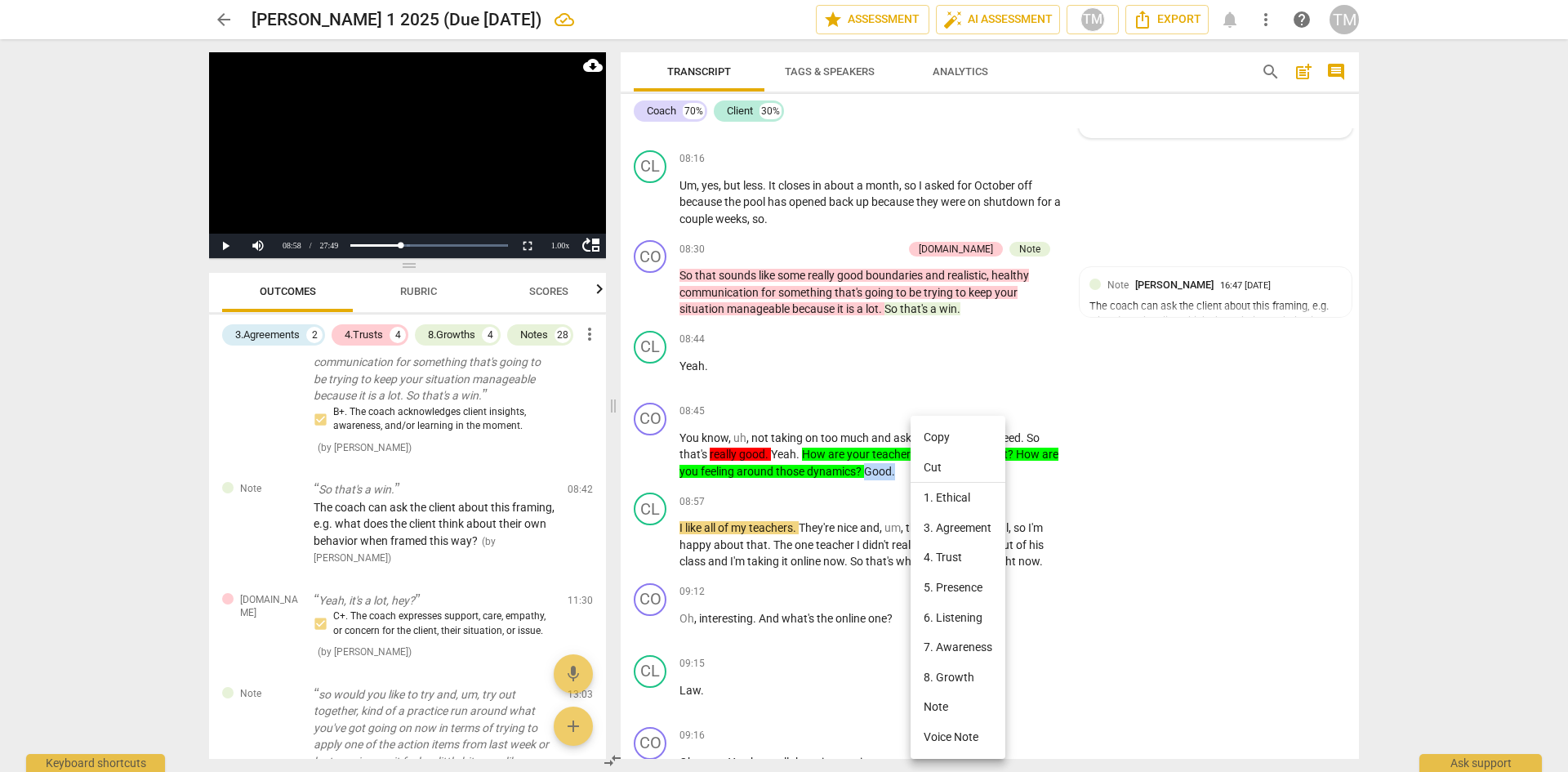
click at [940, 468] on li "Cut" at bounding box center [958, 468] width 95 height 31
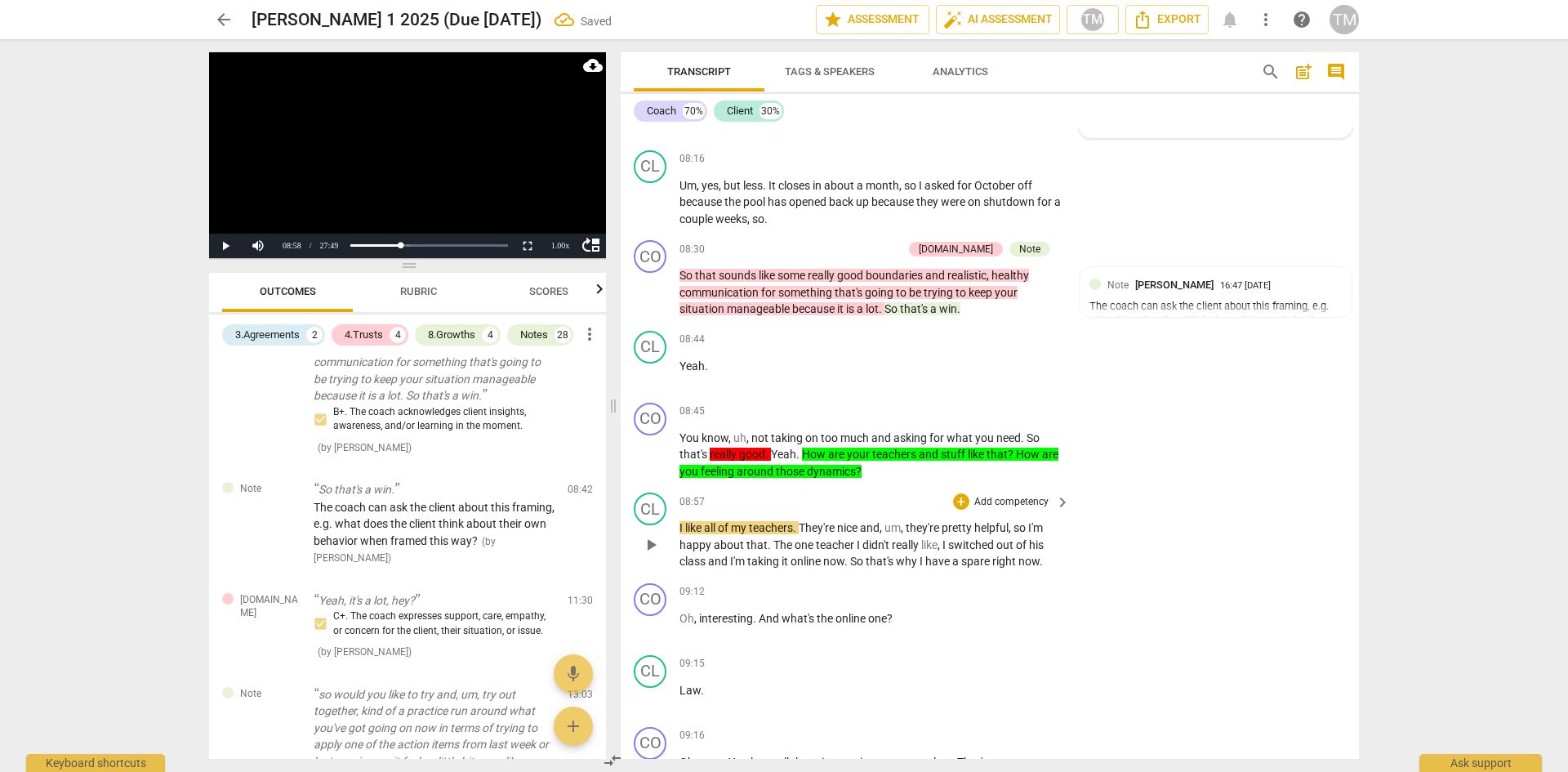
click at [679, 545] on div "play_arrow pause" at bounding box center [659, 546] width 42 height 40
drag, startPoint x: 679, startPoint y: 544, endPoint x: 699, endPoint y: 565, distance: 29.0
click at [703, 569] on p "I like all of my teachers . They're nice and , um , they're pretty helpful , so…" at bounding box center [870, 545] width 382 height 51
paste p
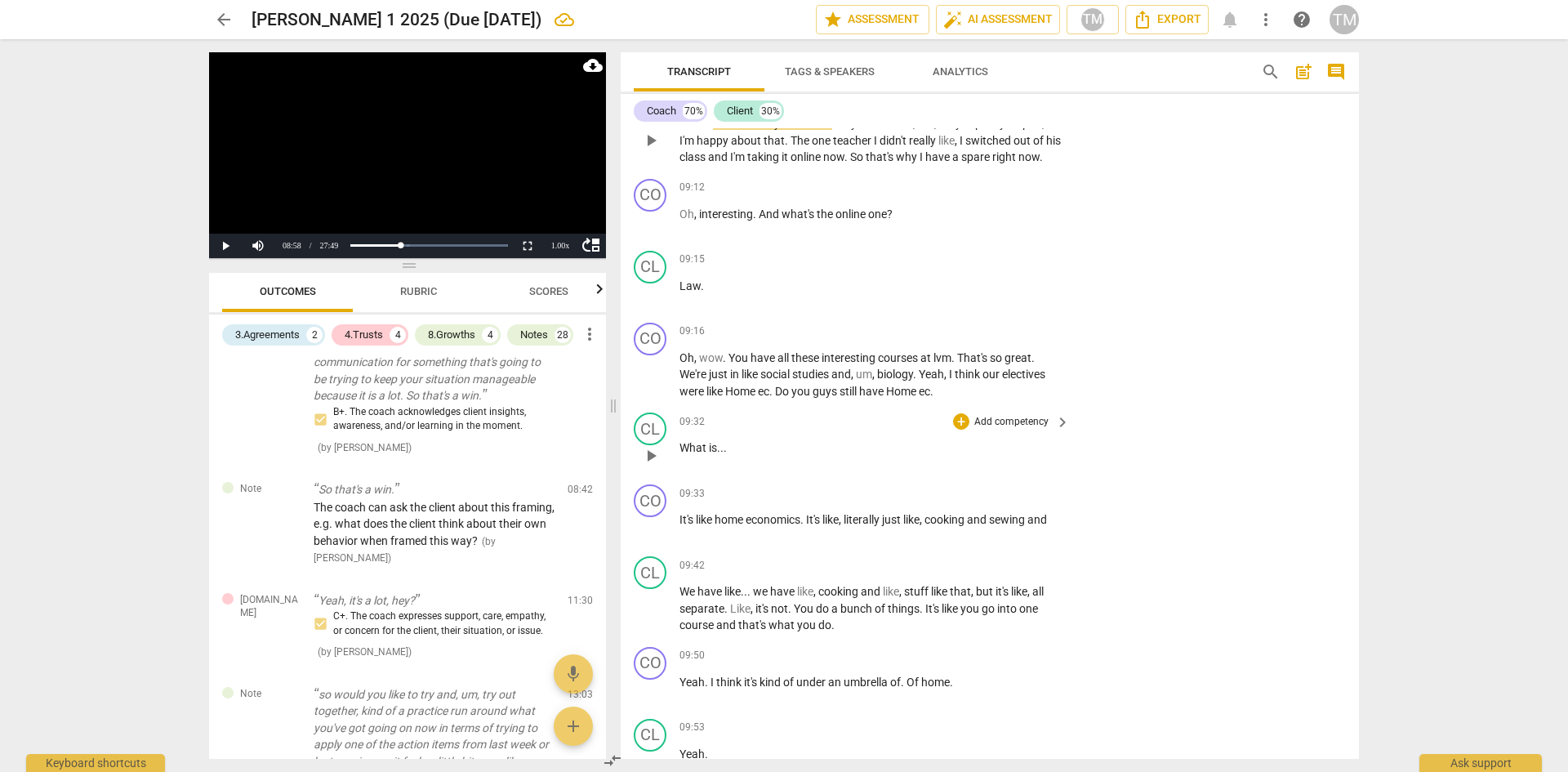
scroll to position [4683, 0]
click at [1012, 335] on p "Add competency" at bounding box center [1011, 328] width 78 height 15
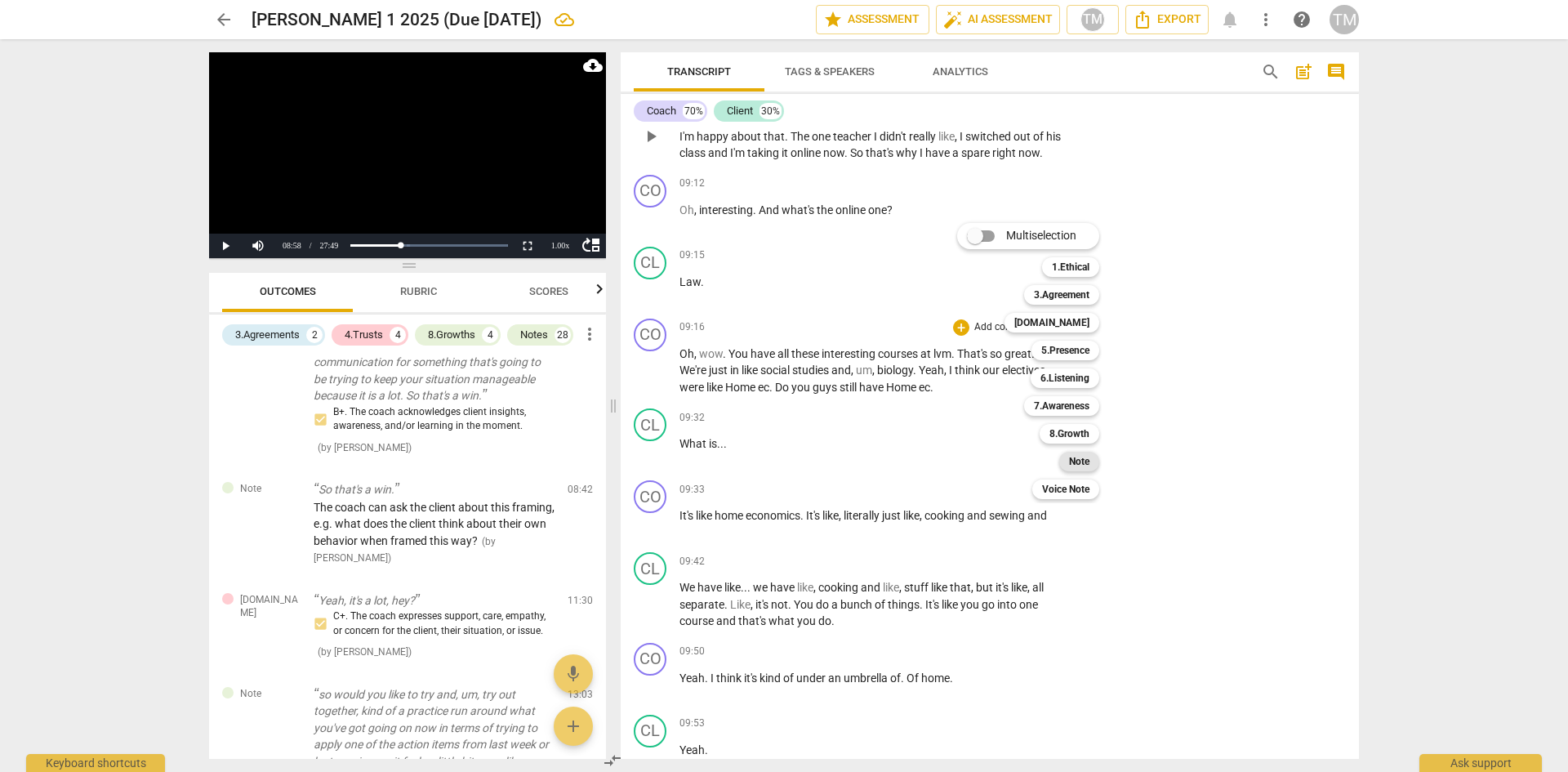
click at [1087, 464] on b "Note" at bounding box center [1079, 461] width 20 height 19
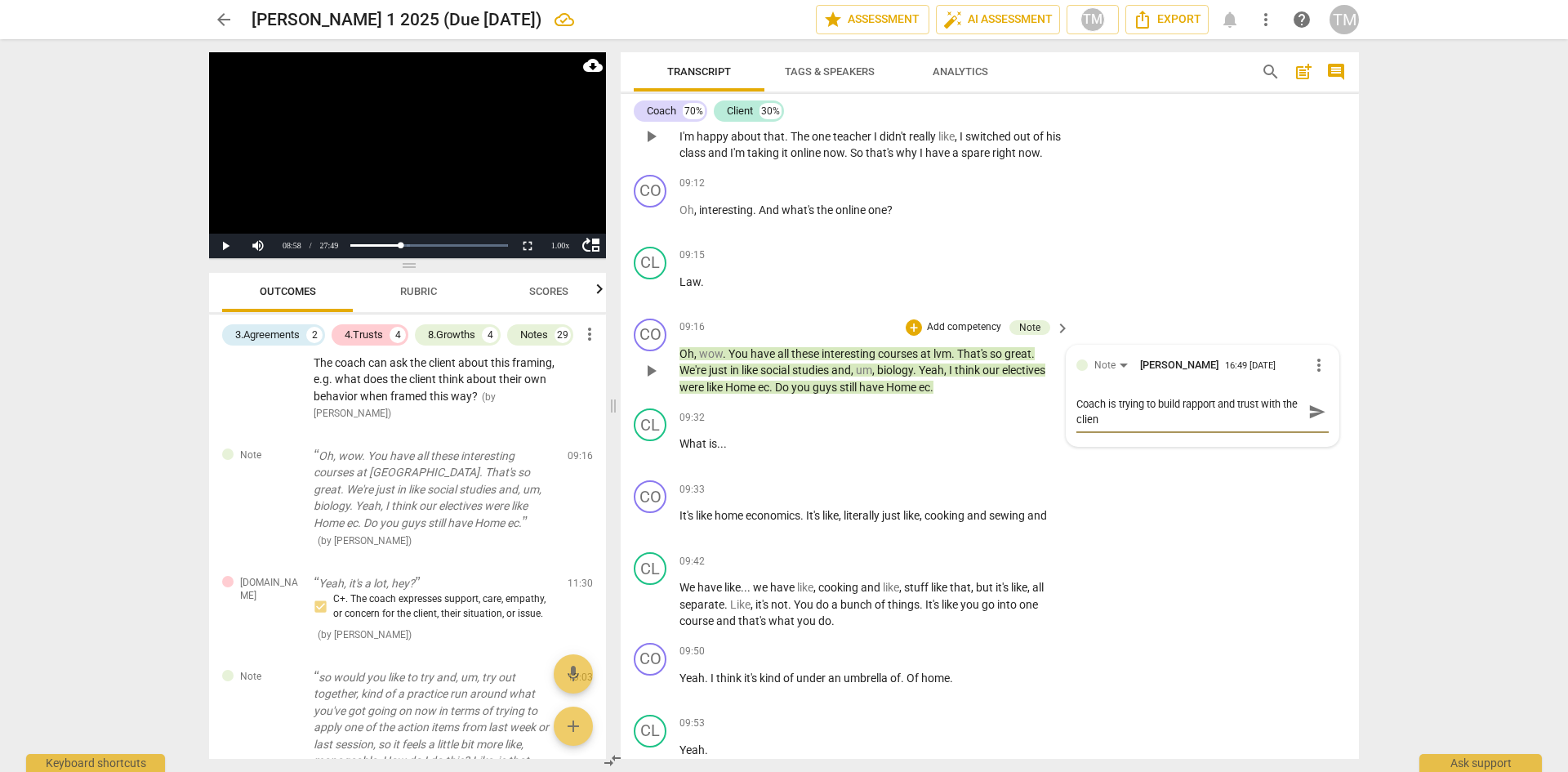
scroll to position [0, 0]
click at [1308, 421] on span "send" at bounding box center [1317, 412] width 18 height 18
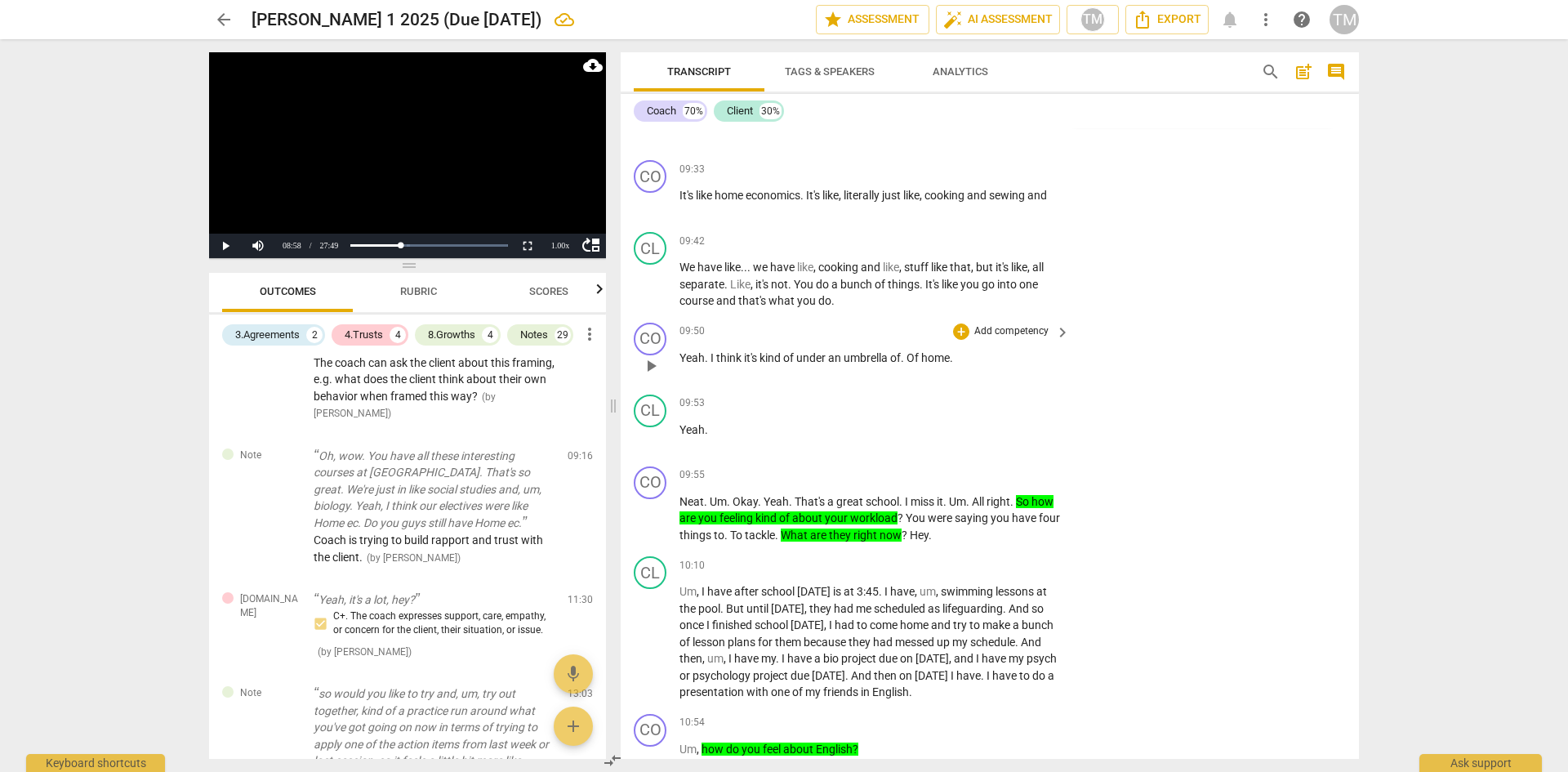
scroll to position [5010, 0]
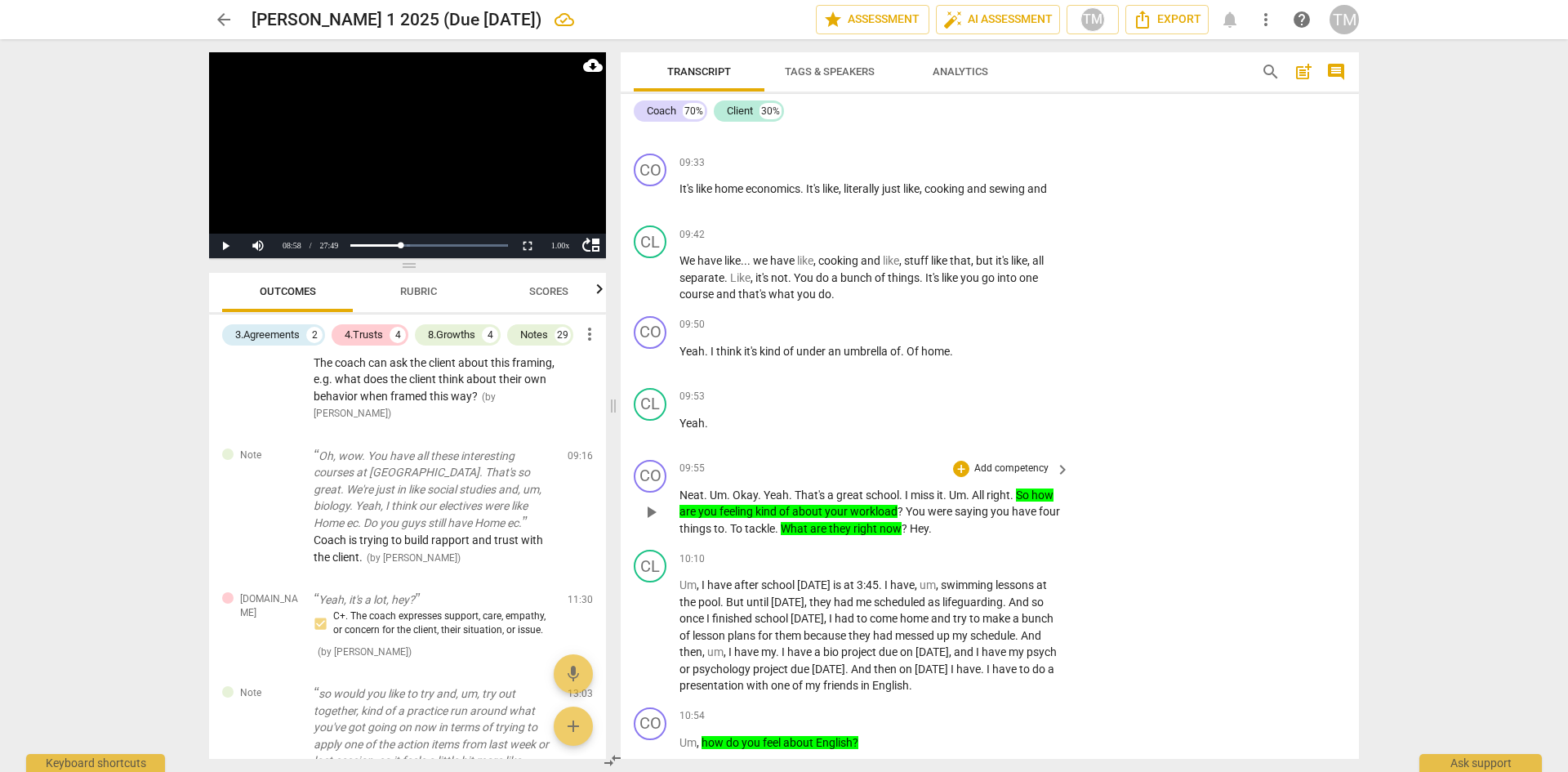
click at [909, 535] on span "?" at bounding box center [906, 528] width 8 height 13
click at [1007, 476] on p "Add competency" at bounding box center [1011, 469] width 78 height 15
click at [1070, 521] on b "6.Listening" at bounding box center [1065, 519] width 49 height 19
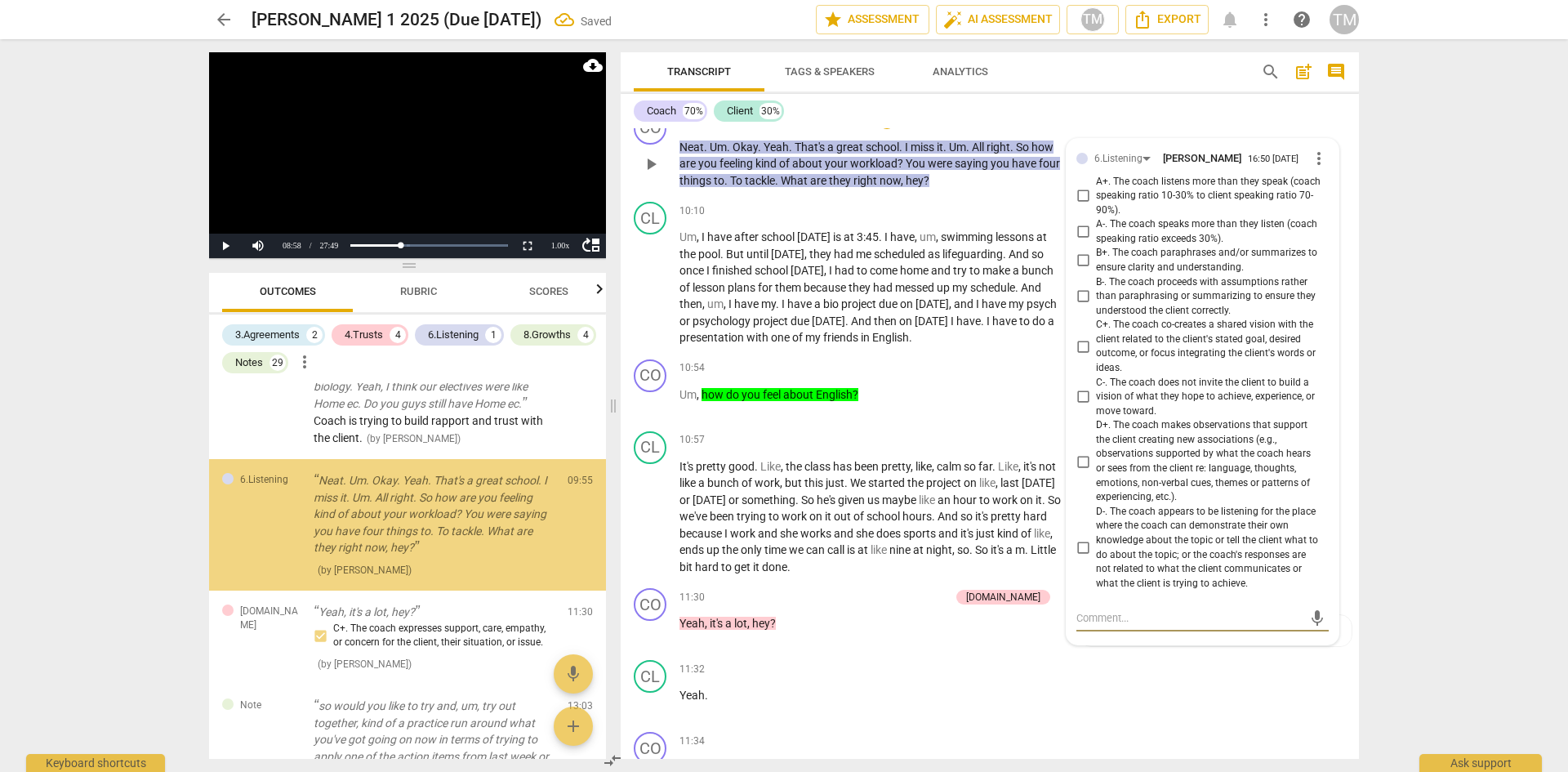
scroll to position [5326, 0]
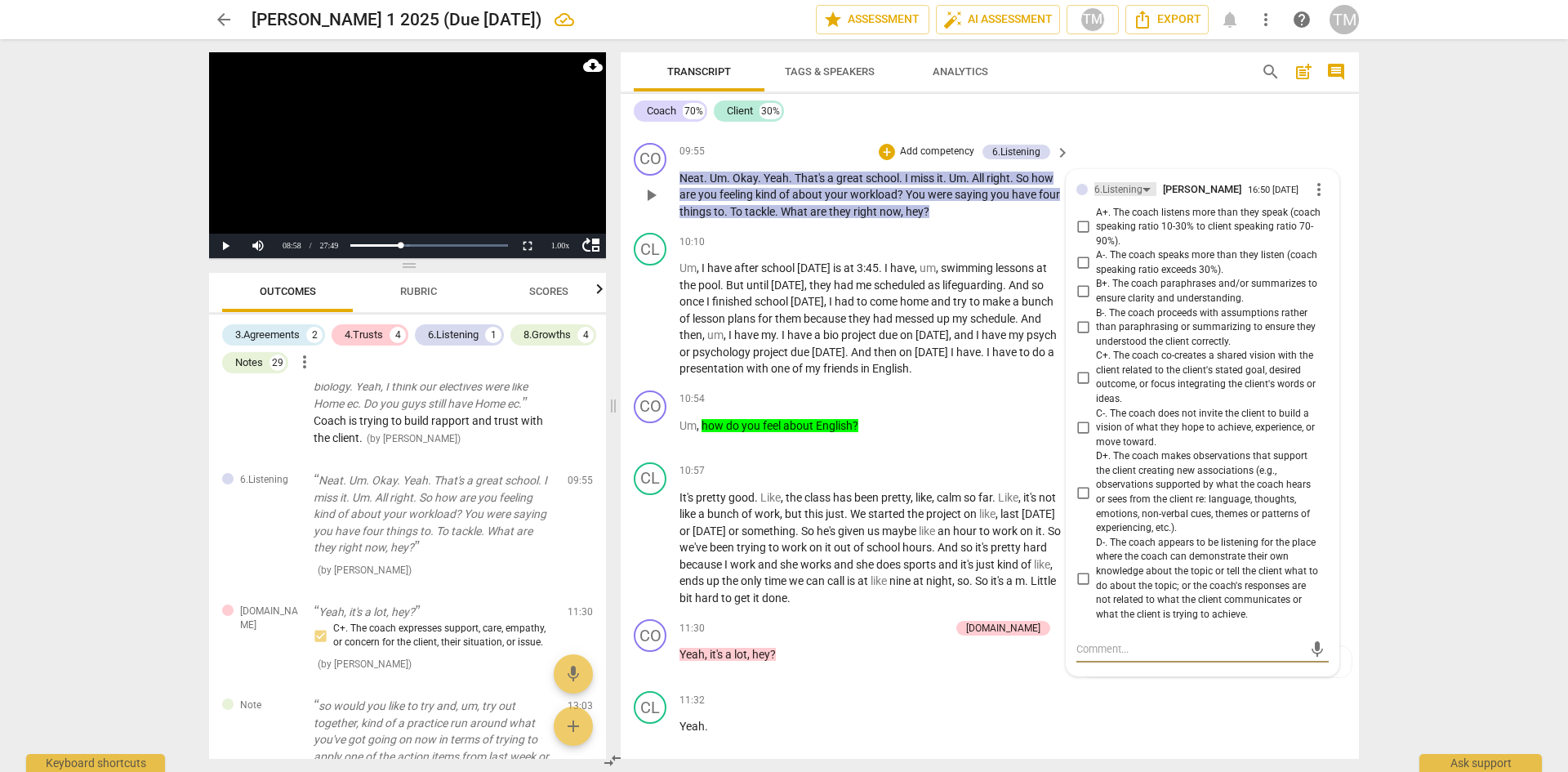
click at [1123, 198] on div "6.Listening" at bounding box center [1118, 190] width 48 height 16
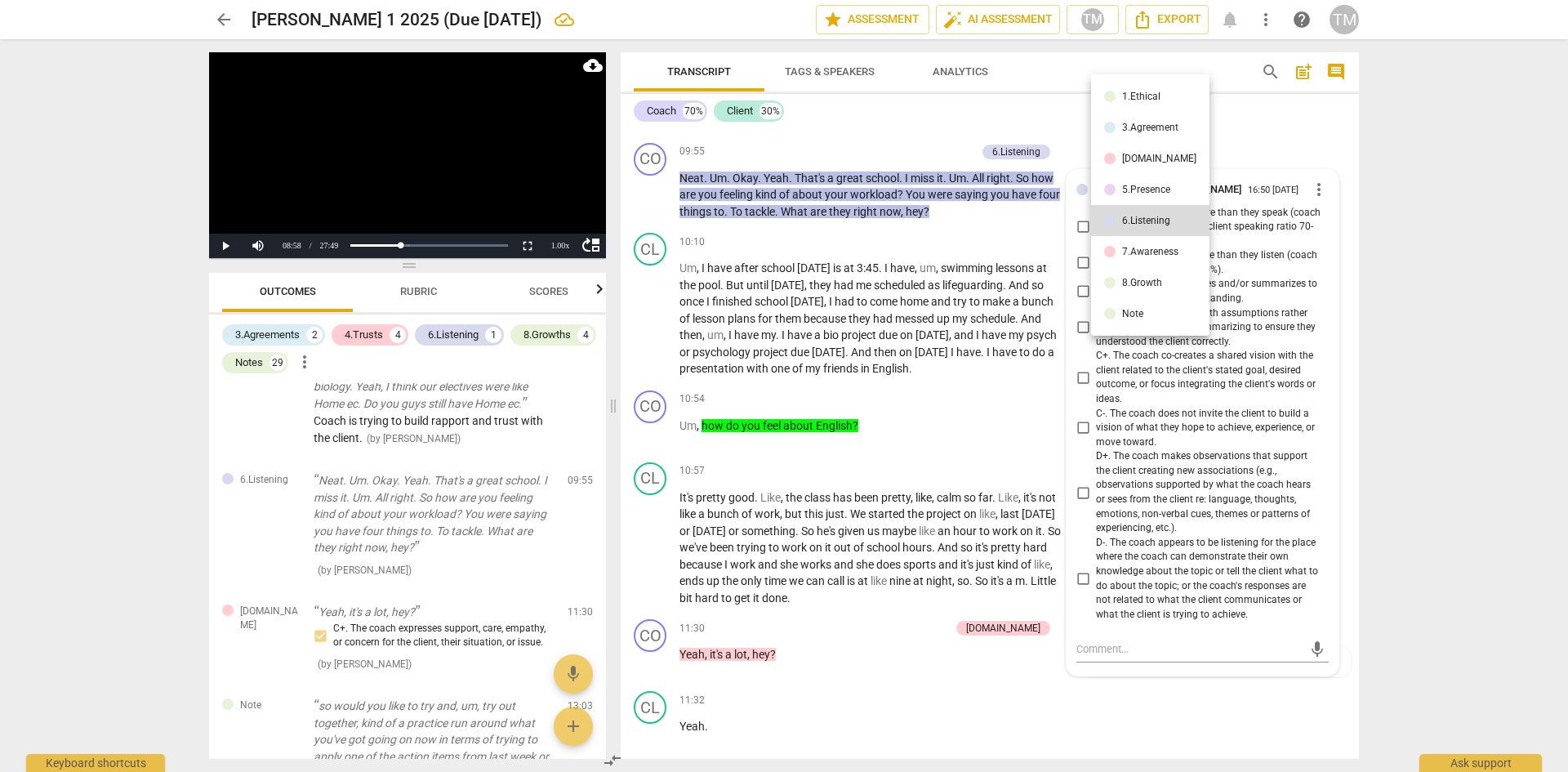
click at [1124, 190] on div "5.Presence" at bounding box center [1146, 189] width 48 height 10
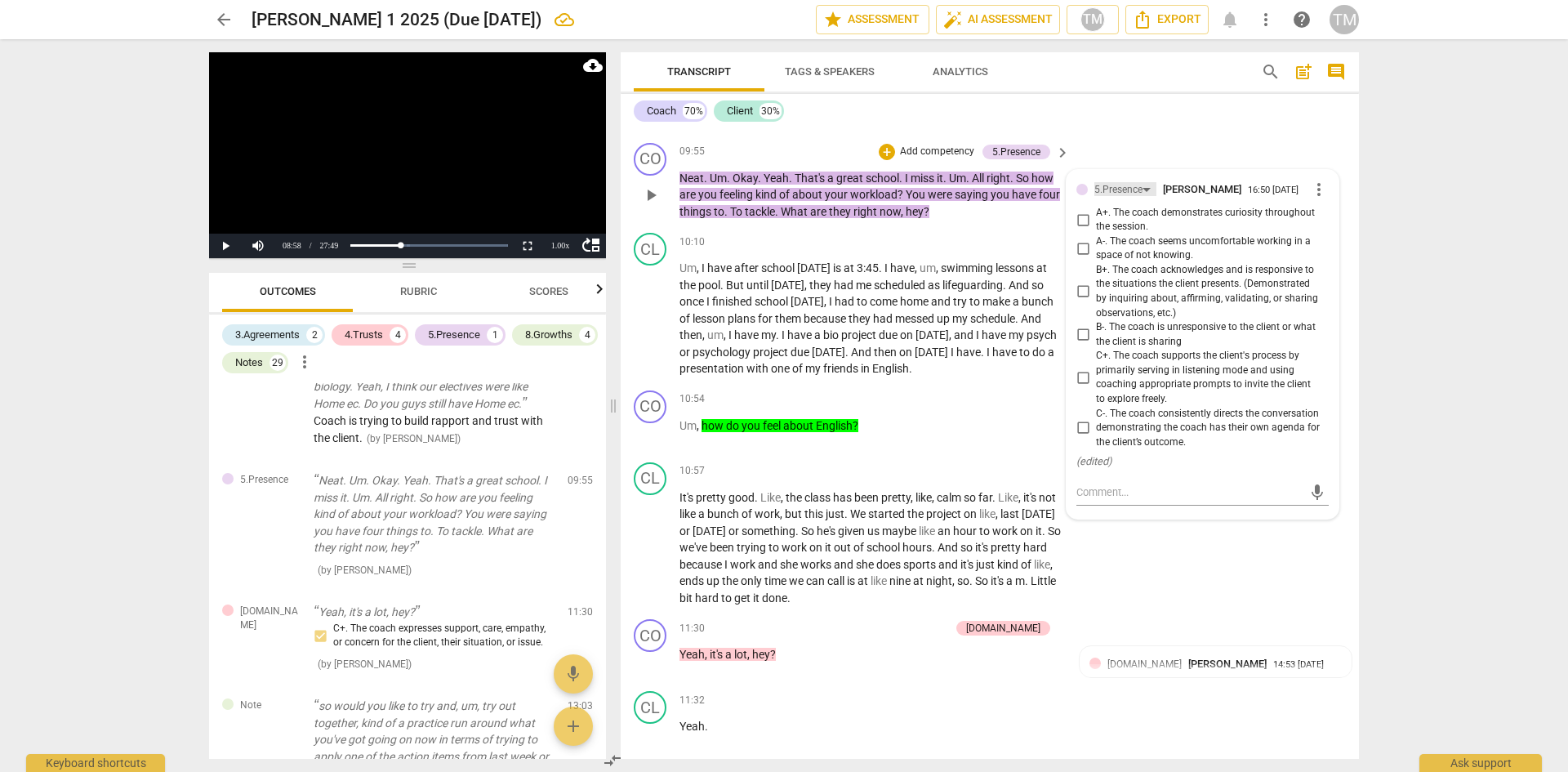
click at [1141, 196] on div "5.Presence" at bounding box center [1126, 189] width 62 height 14
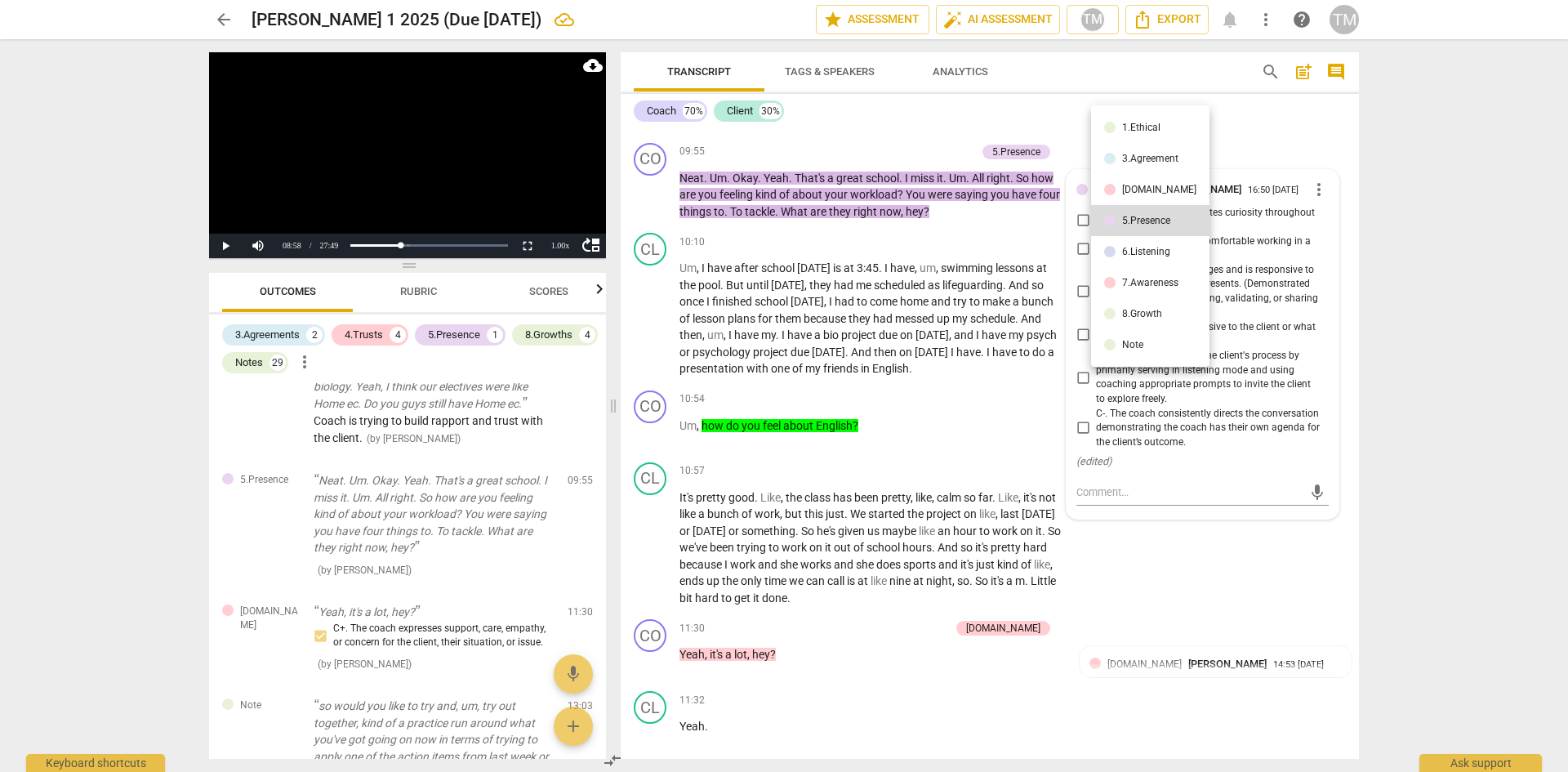
click at [1136, 196] on li "[DOMAIN_NAME]" at bounding box center [1150, 190] width 119 height 31
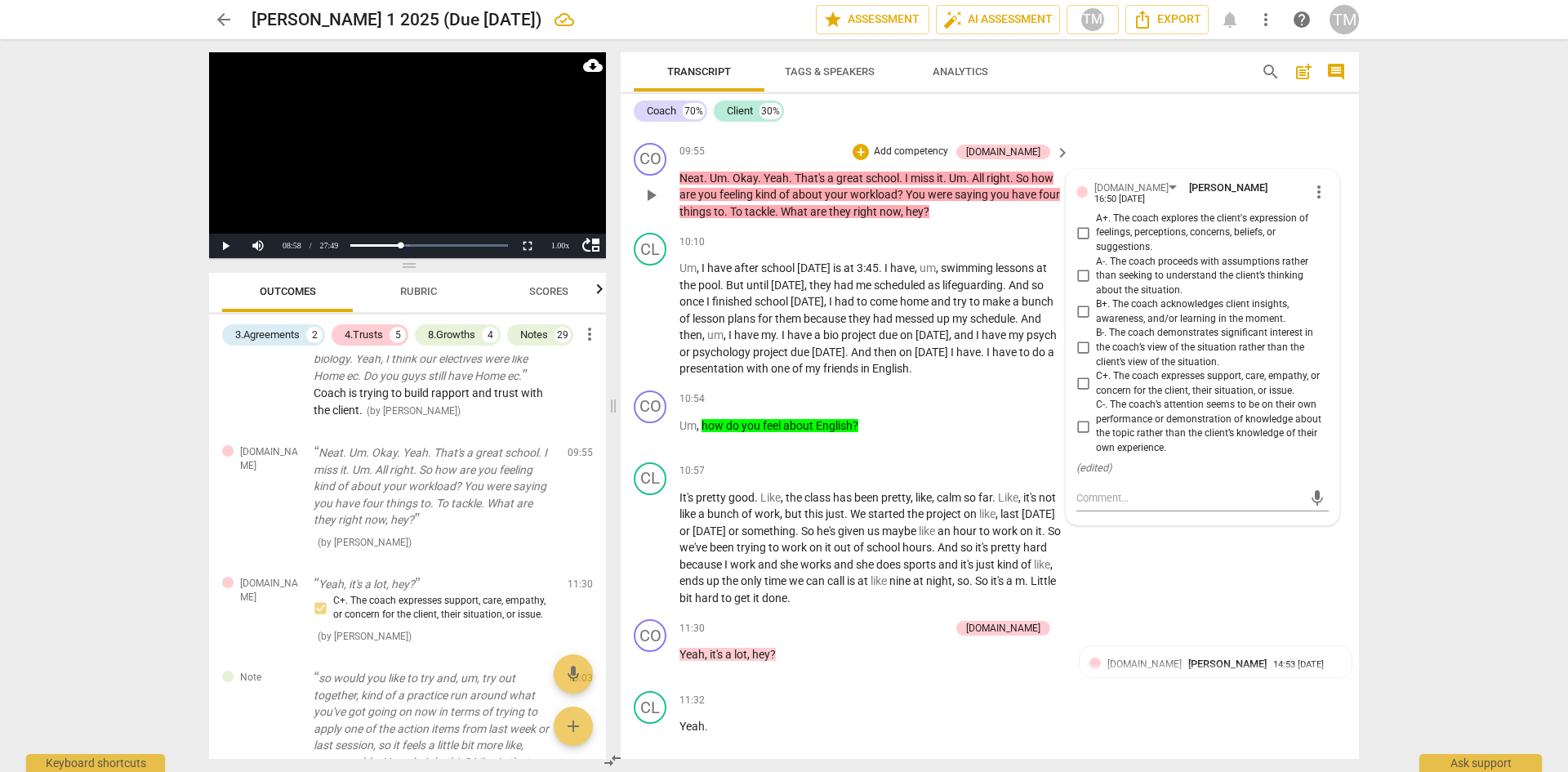
click at [1085, 243] on input "A+. The coach explores the client's expression of feelings, perceptions, concer…" at bounding box center [1083, 232] width 26 height 19
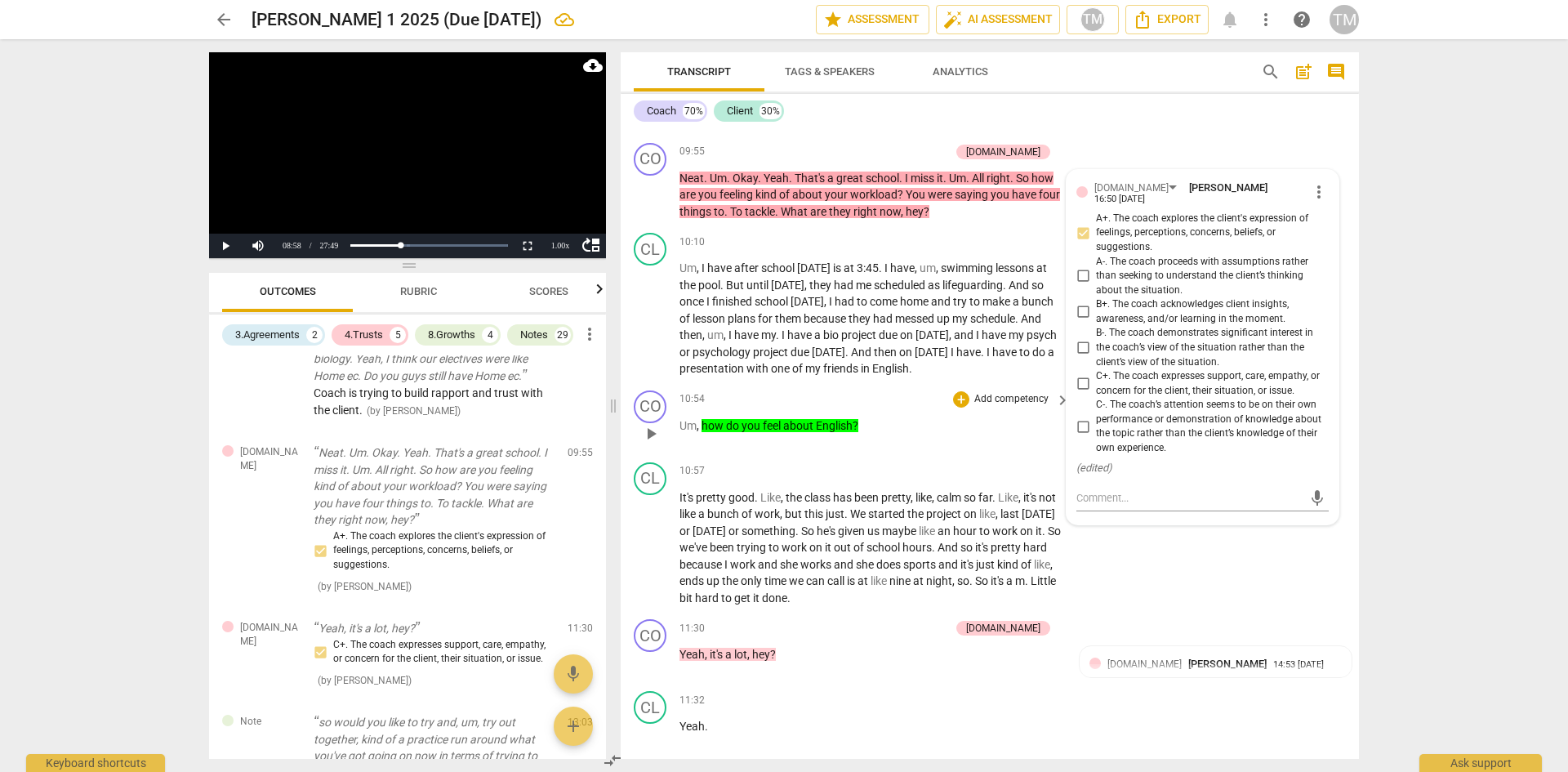
click at [924, 449] on div "10:54 + Add competency keyboard_arrow_right Um , how do you feel about English ?" at bounding box center [876, 420] width 392 height 58
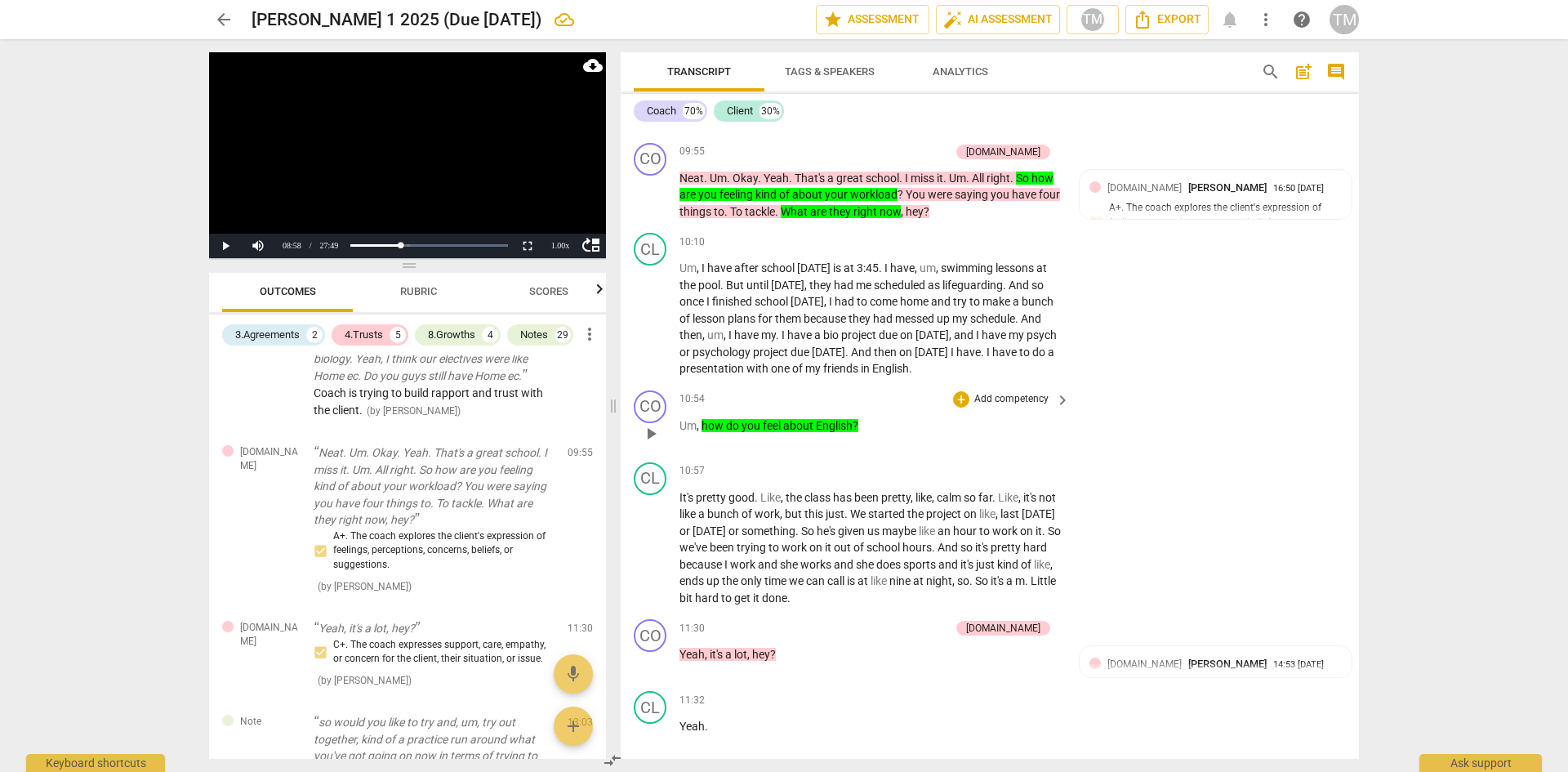
click at [1011, 407] on p "Add competency" at bounding box center [1011, 400] width 78 height 15
click at [1075, 399] on b "[DOMAIN_NAME]" at bounding box center [1052, 394] width 75 height 19
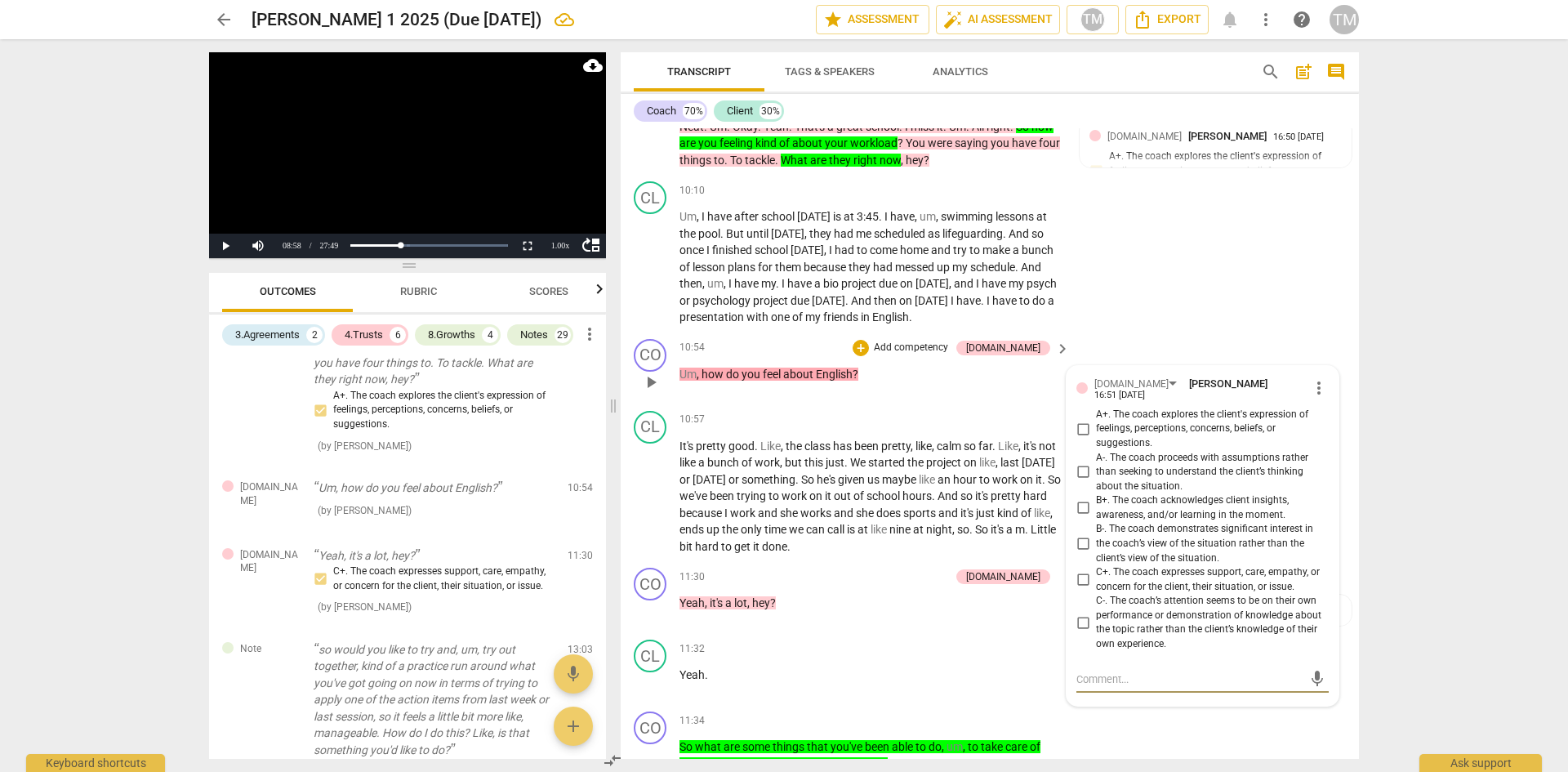
scroll to position [5495, 0]
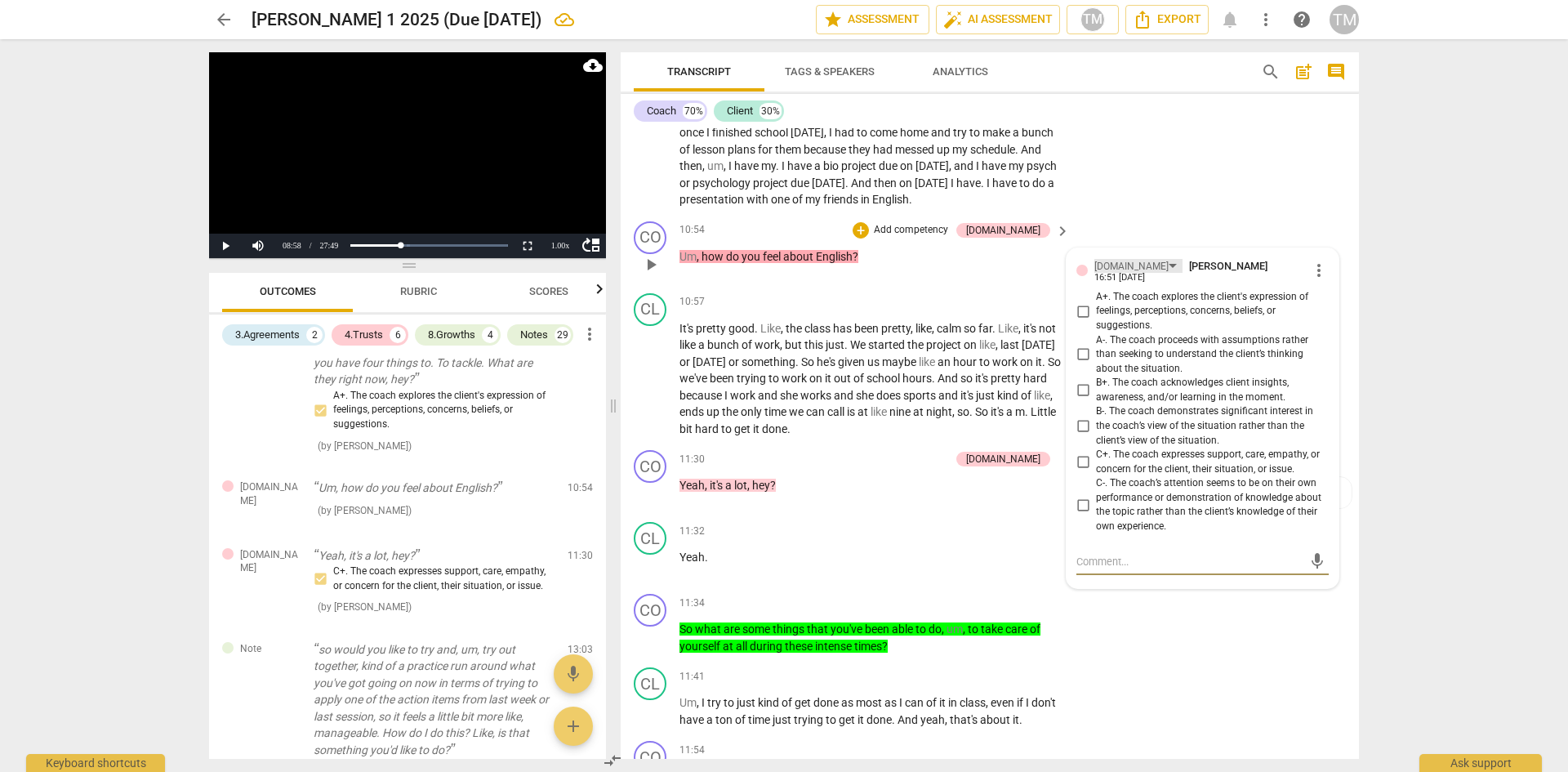
click at [1120, 275] on div "[DOMAIN_NAME]" at bounding box center [1131, 266] width 74 height 16
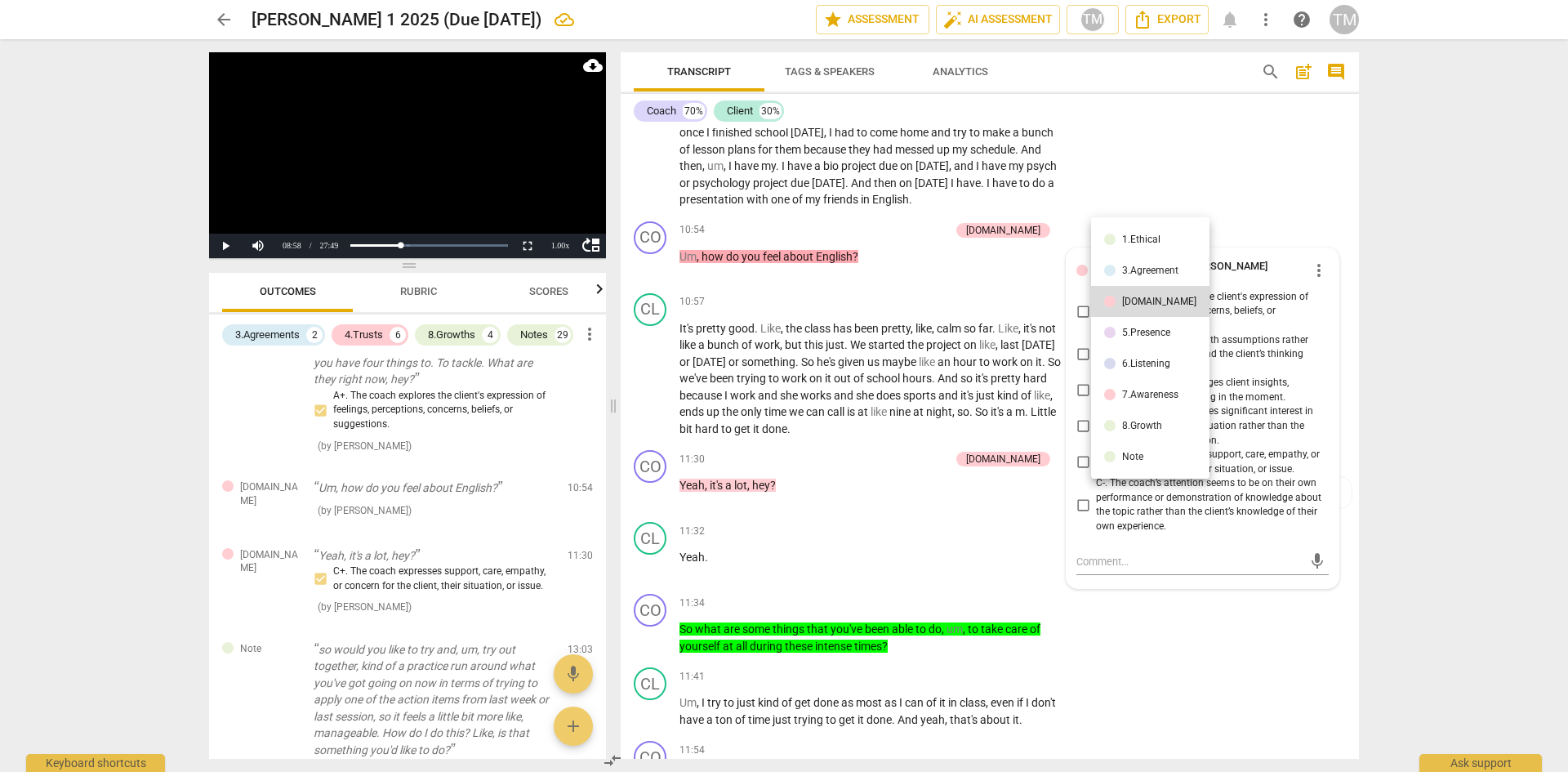
click at [1130, 348] on li "6.Listening" at bounding box center [1150, 363] width 119 height 31
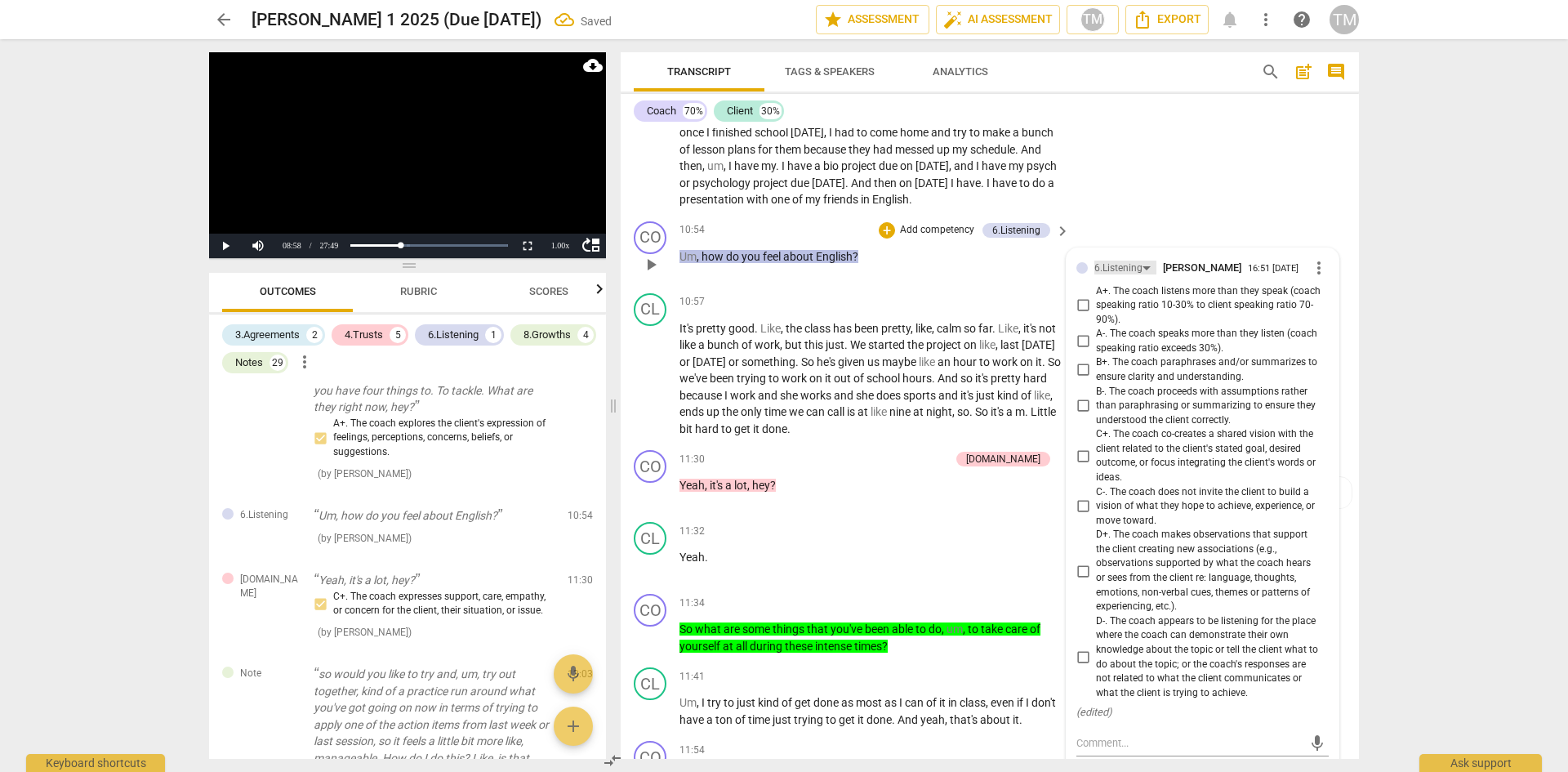
click at [1120, 276] on div "6.Listening" at bounding box center [1118, 268] width 48 height 16
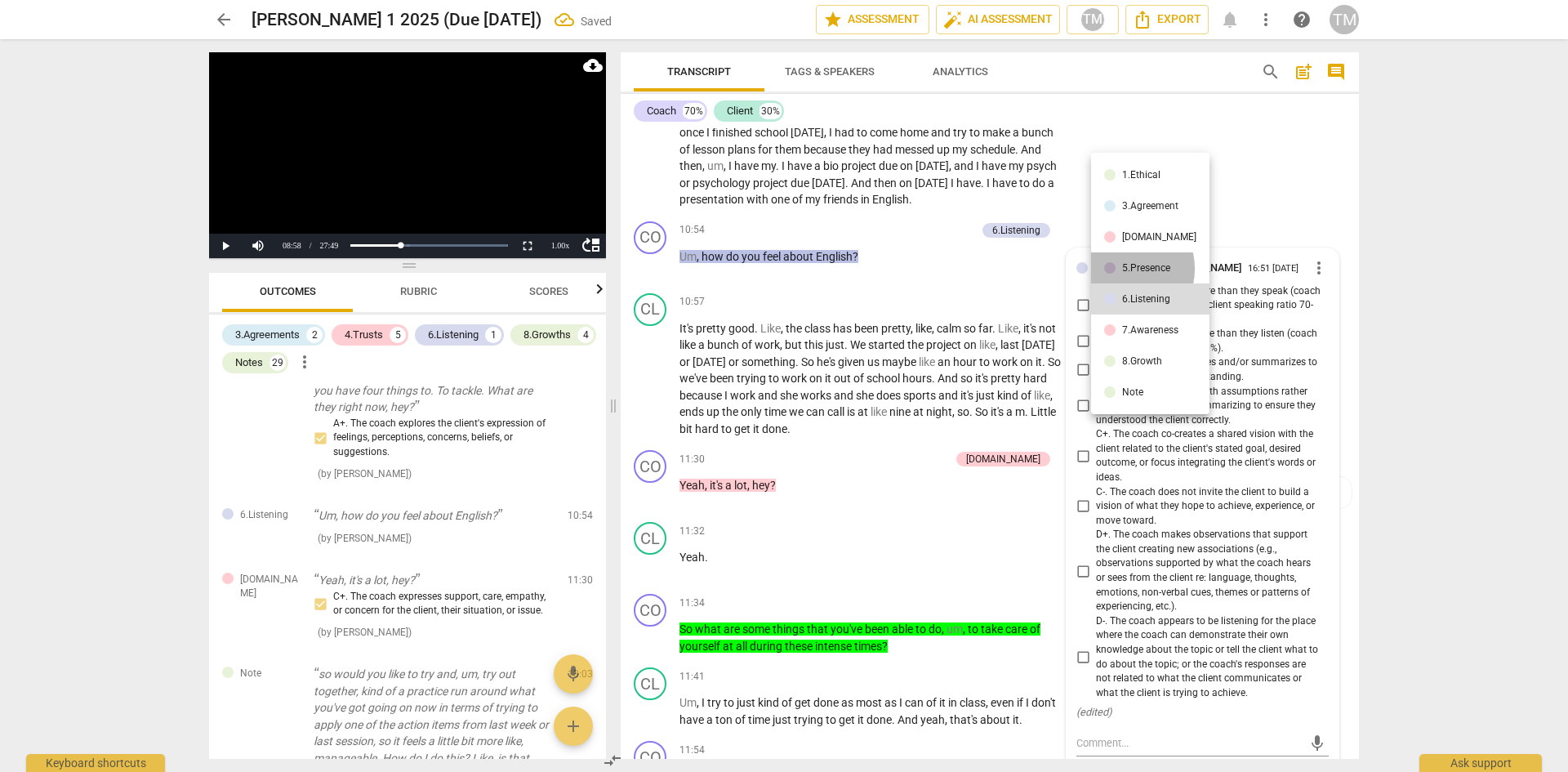
click at [1123, 269] on div "5.Presence" at bounding box center [1146, 267] width 48 height 10
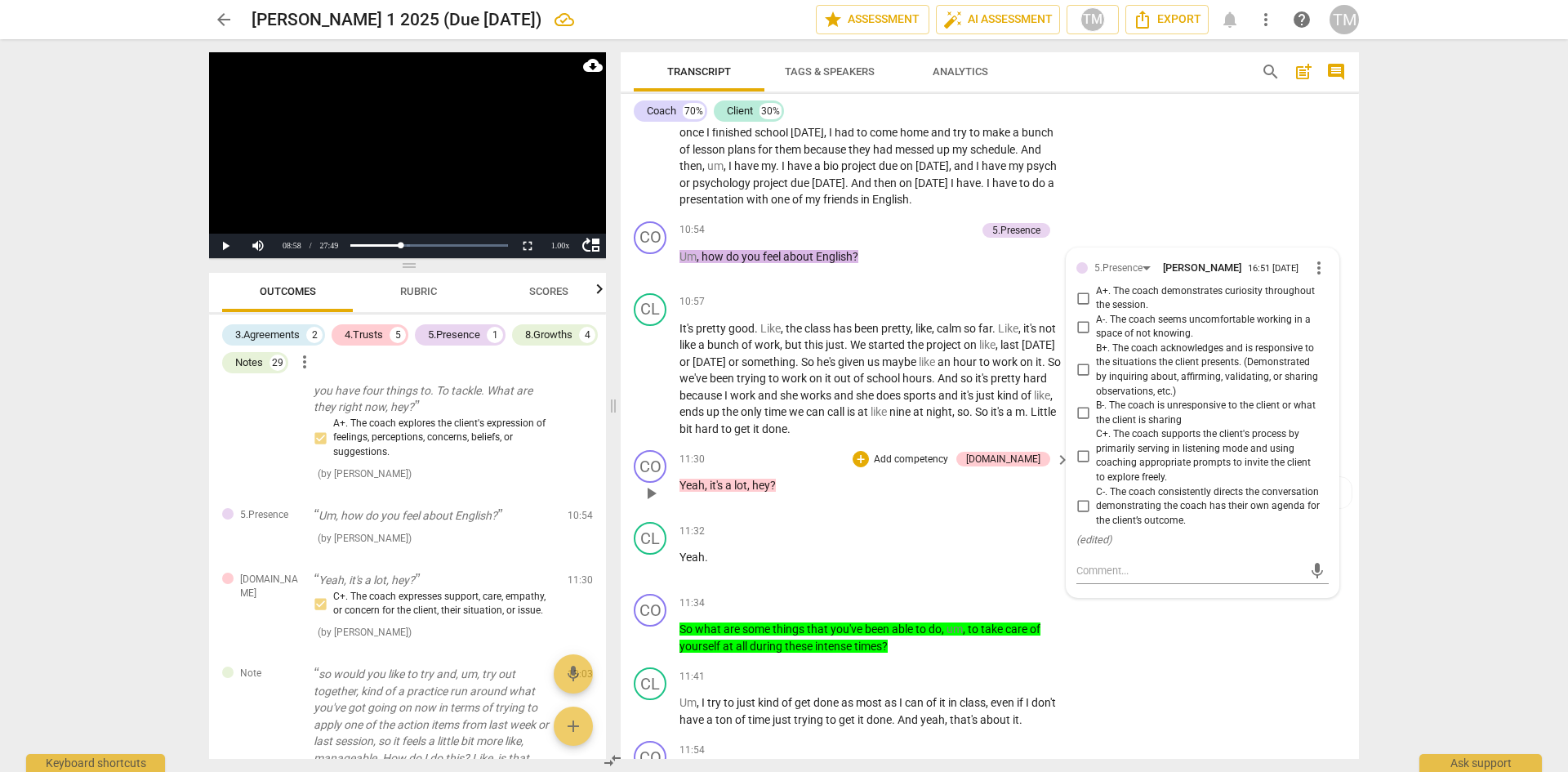
click at [899, 509] on div "11:30 + Add competency [DOMAIN_NAME] keyboard_arrow_right Yeah , it's a lot , h…" at bounding box center [876, 479] width 392 height 58
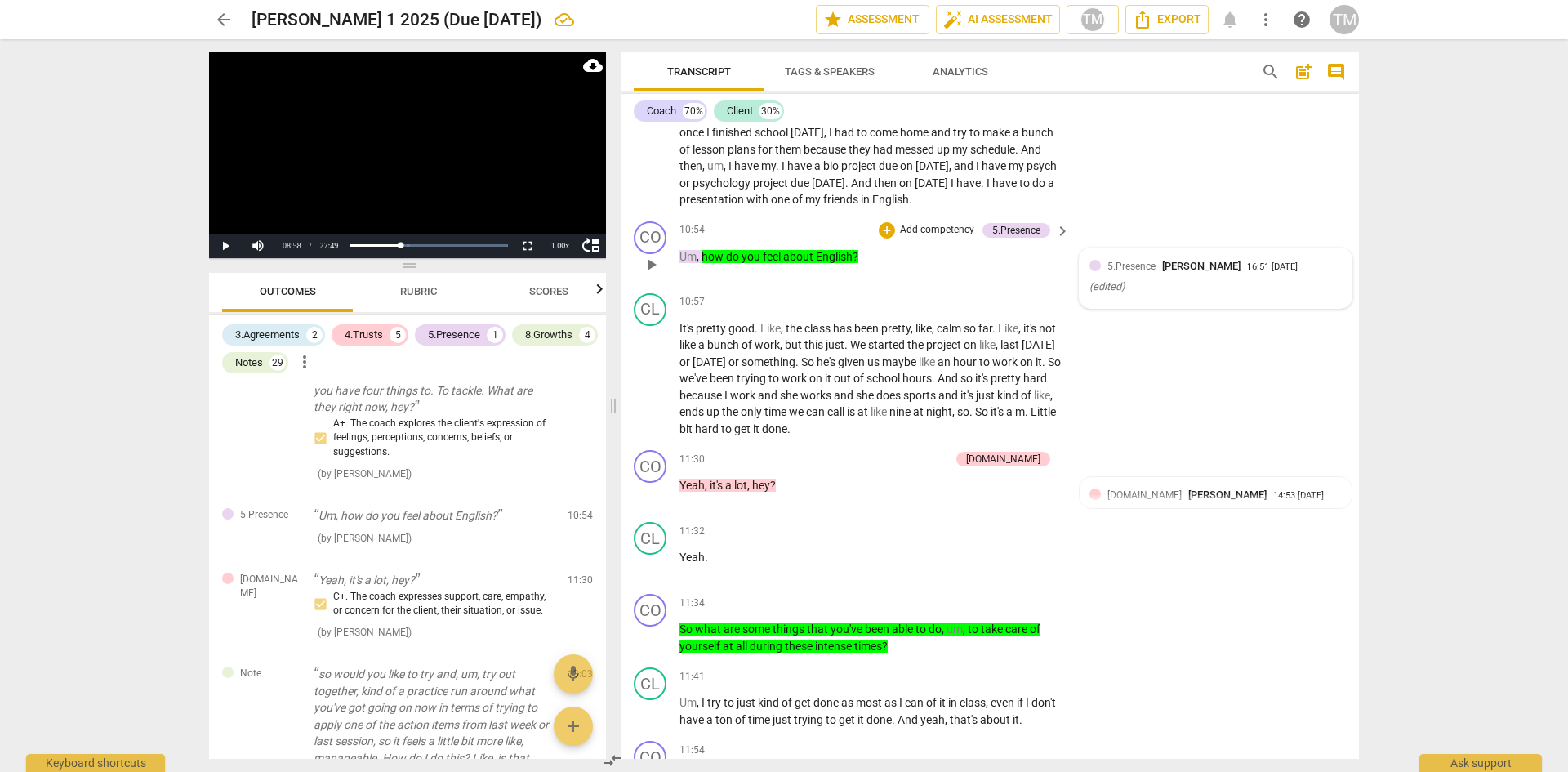
click at [1188, 272] on span "[PERSON_NAME]" at bounding box center [1201, 266] width 78 height 12
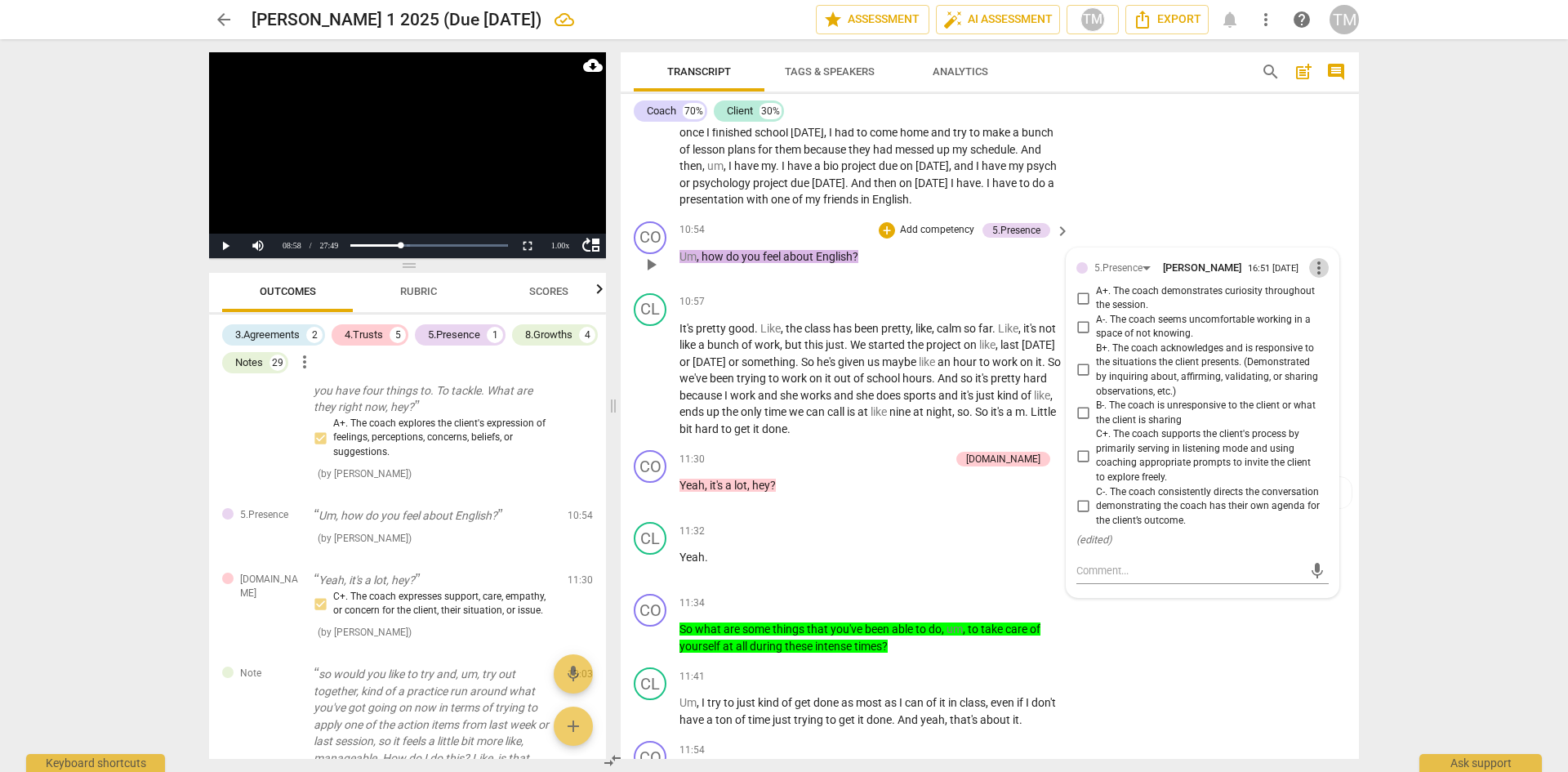
click at [1311, 277] on span "more_vert" at bounding box center [1318, 267] width 19 height 19
click at [1082, 410] on div at bounding box center [784, 386] width 1568 height 772
click at [1080, 380] on input "B+. The coach acknowledges and is responsive to the situations the client prese…" at bounding box center [1083, 370] width 26 height 19
click at [892, 287] on div "CO play_arrow pause 10:54 + Add competency 5.Presence keyboard_arrow_right Um ,…" at bounding box center [990, 250] width 738 height 72
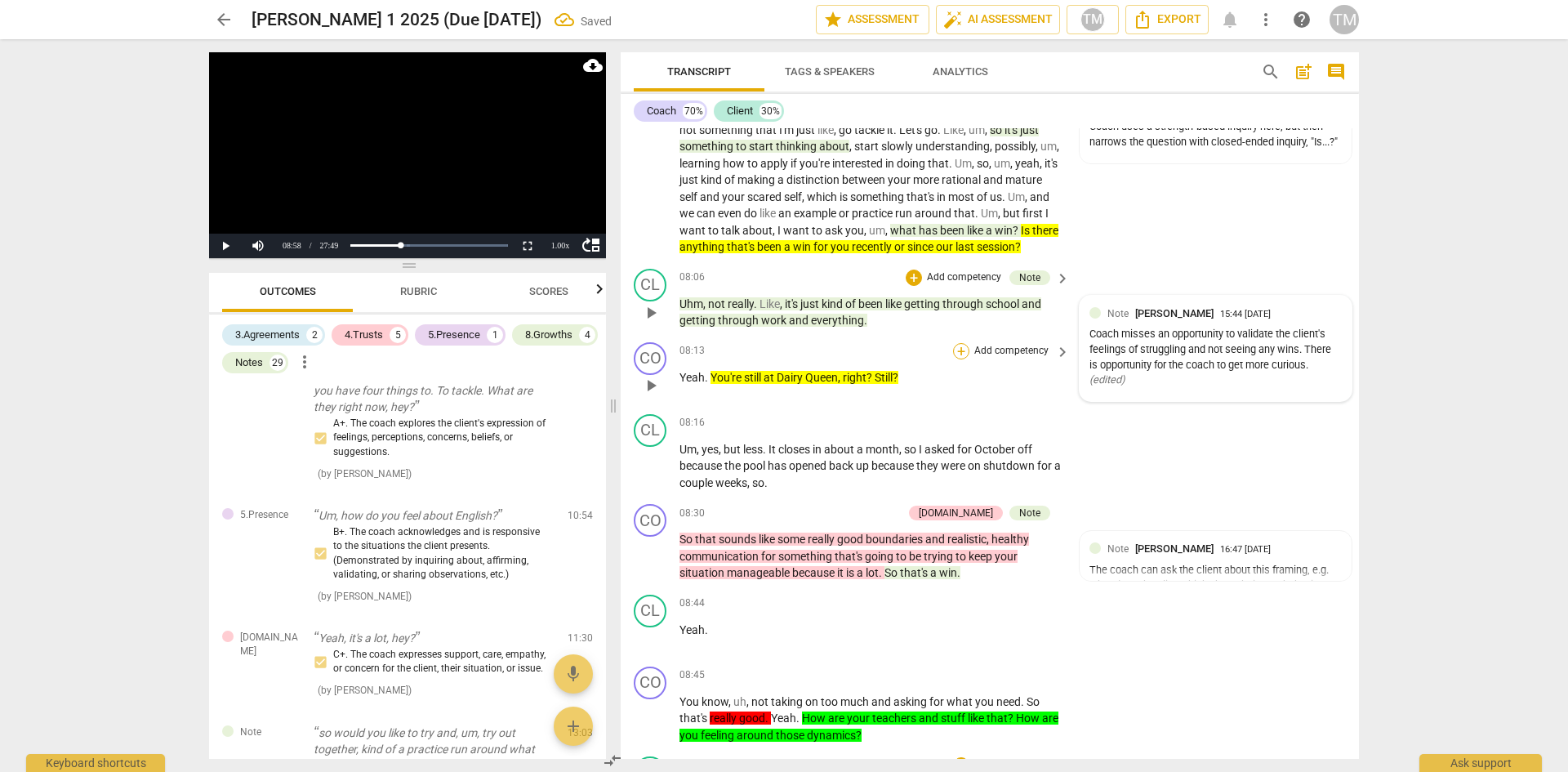
scroll to position [3943, 0]
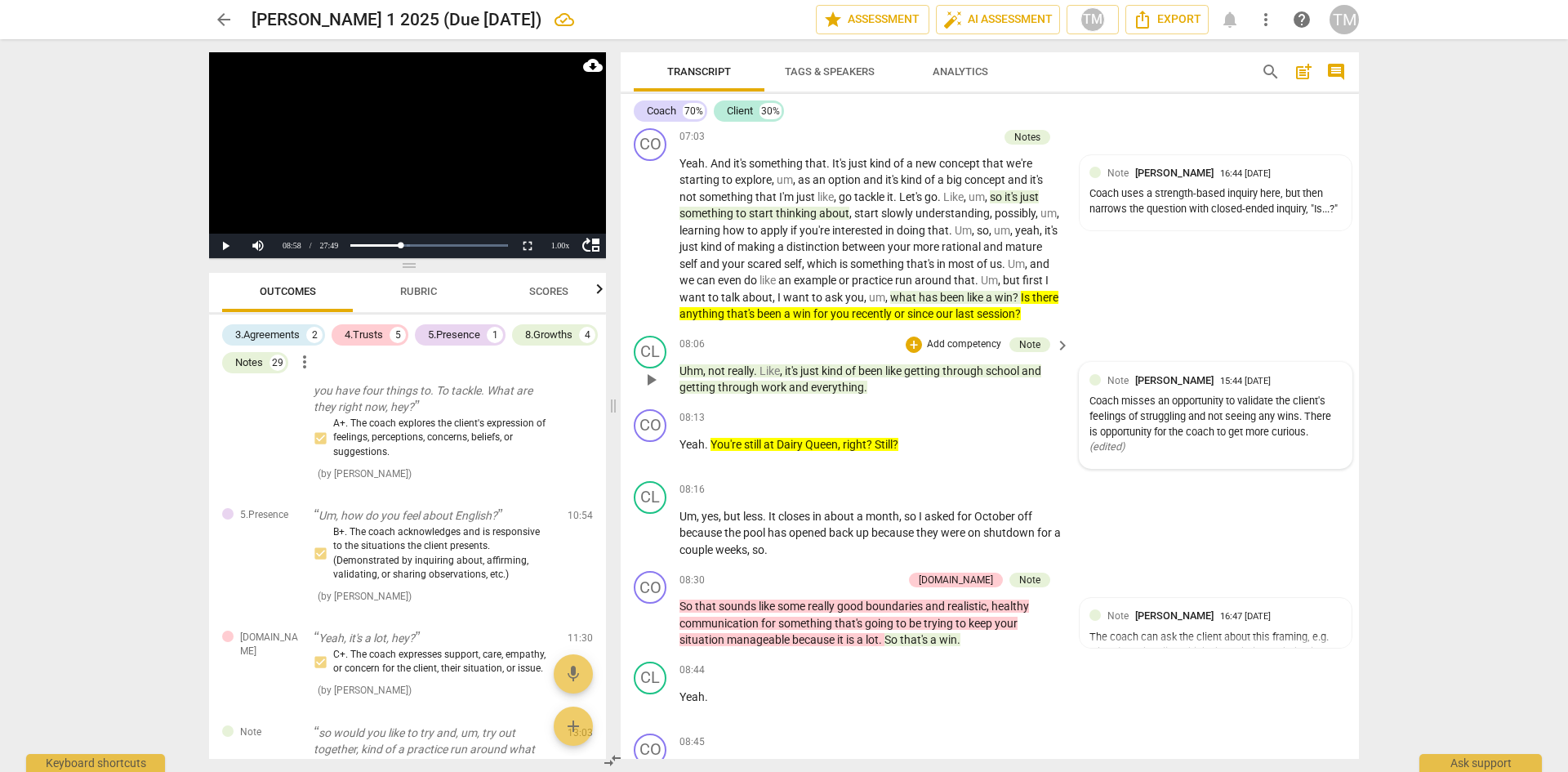
click at [979, 352] on p "Add competency" at bounding box center [963, 345] width 78 height 15
click at [1023, 354] on b "5.Presence" at bounding box center [1018, 349] width 48 height 19
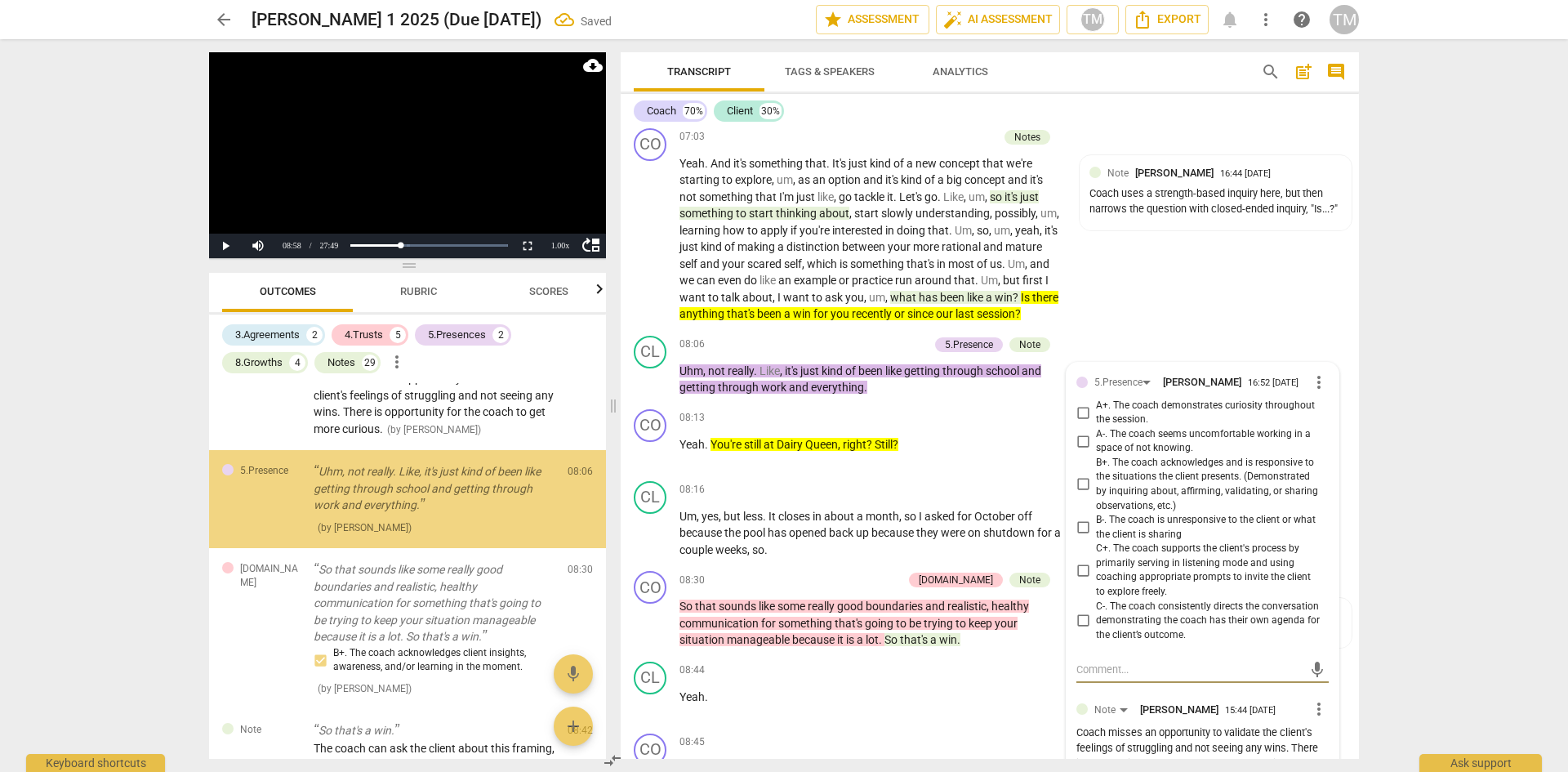
scroll to position [2864, 0]
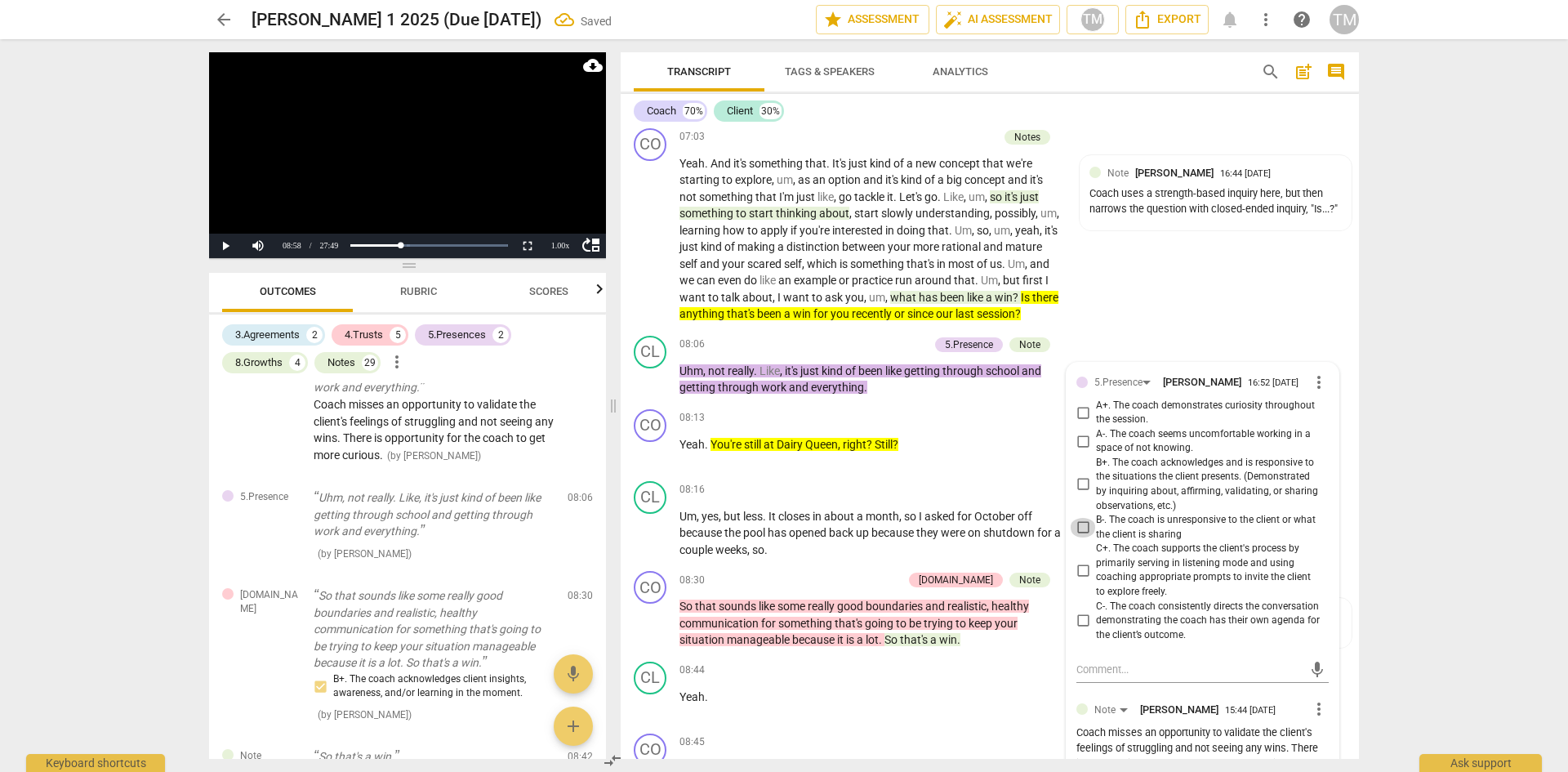
click at [1077, 537] on input "B-. The coach is unresponsive to the client or what the client is sharing" at bounding box center [1083, 527] width 26 height 19
click at [1162, 362] on div "CL play_arrow pause 08:06 + Add competency 5.Presence Note keyboard_arrow_right…" at bounding box center [990, 366] width 738 height 74
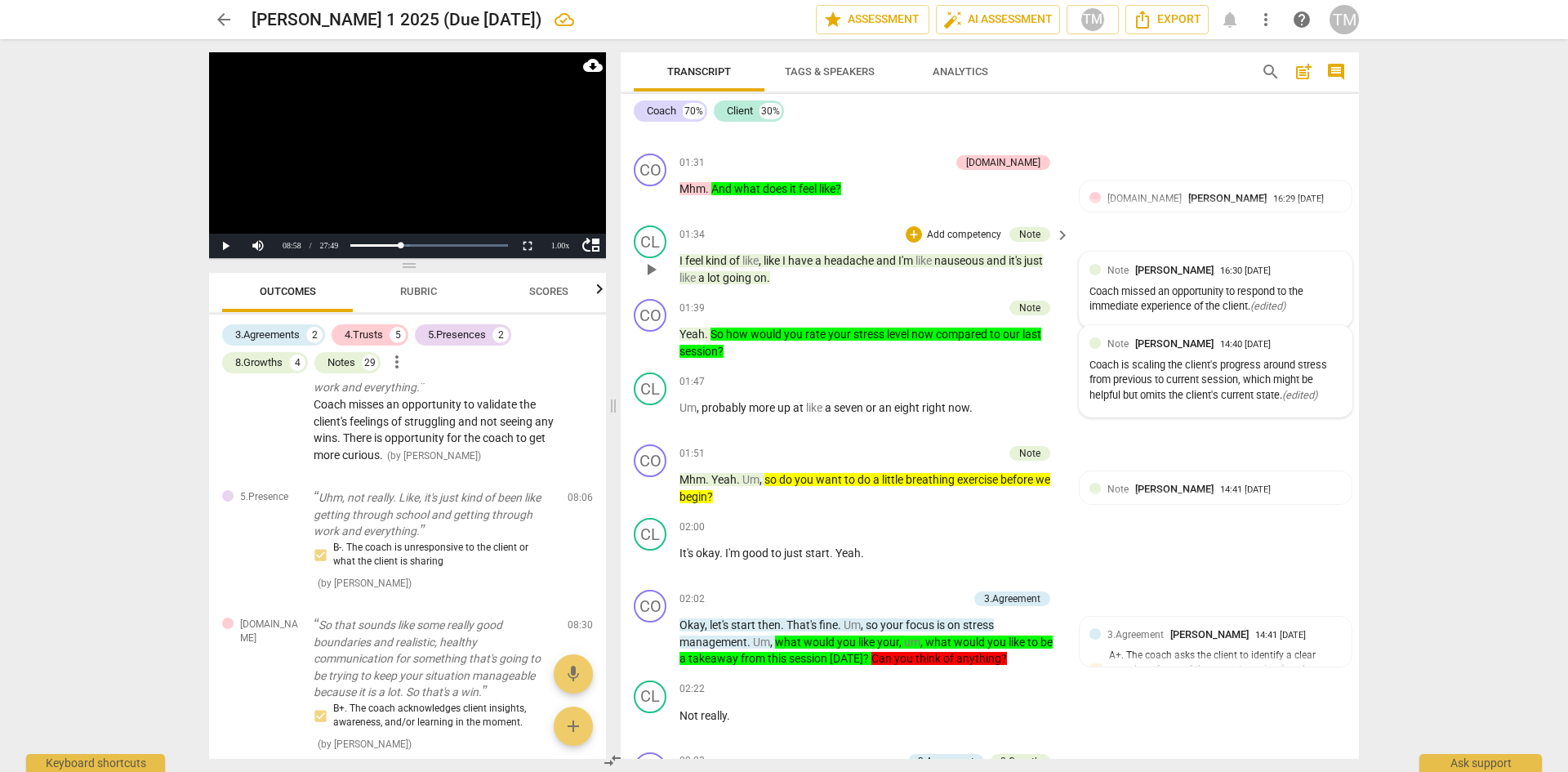
scroll to position [1492, 0]
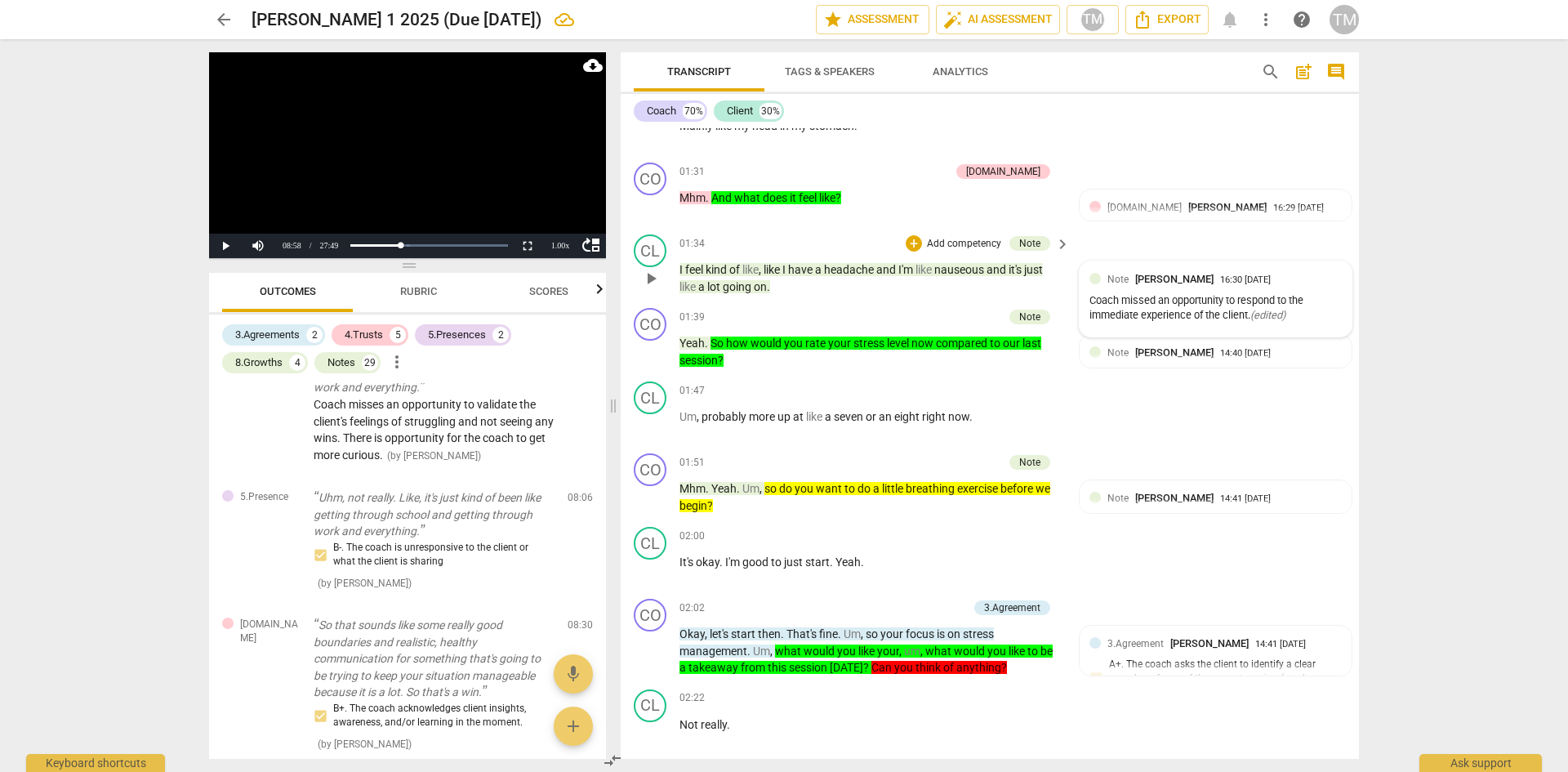
click at [1315, 281] on div "Note [PERSON_NAME] 16:30 [DATE]" at bounding box center [1224, 278] width 234 height 16
click at [1315, 281] on span "more_vert" at bounding box center [1318, 280] width 19 height 19
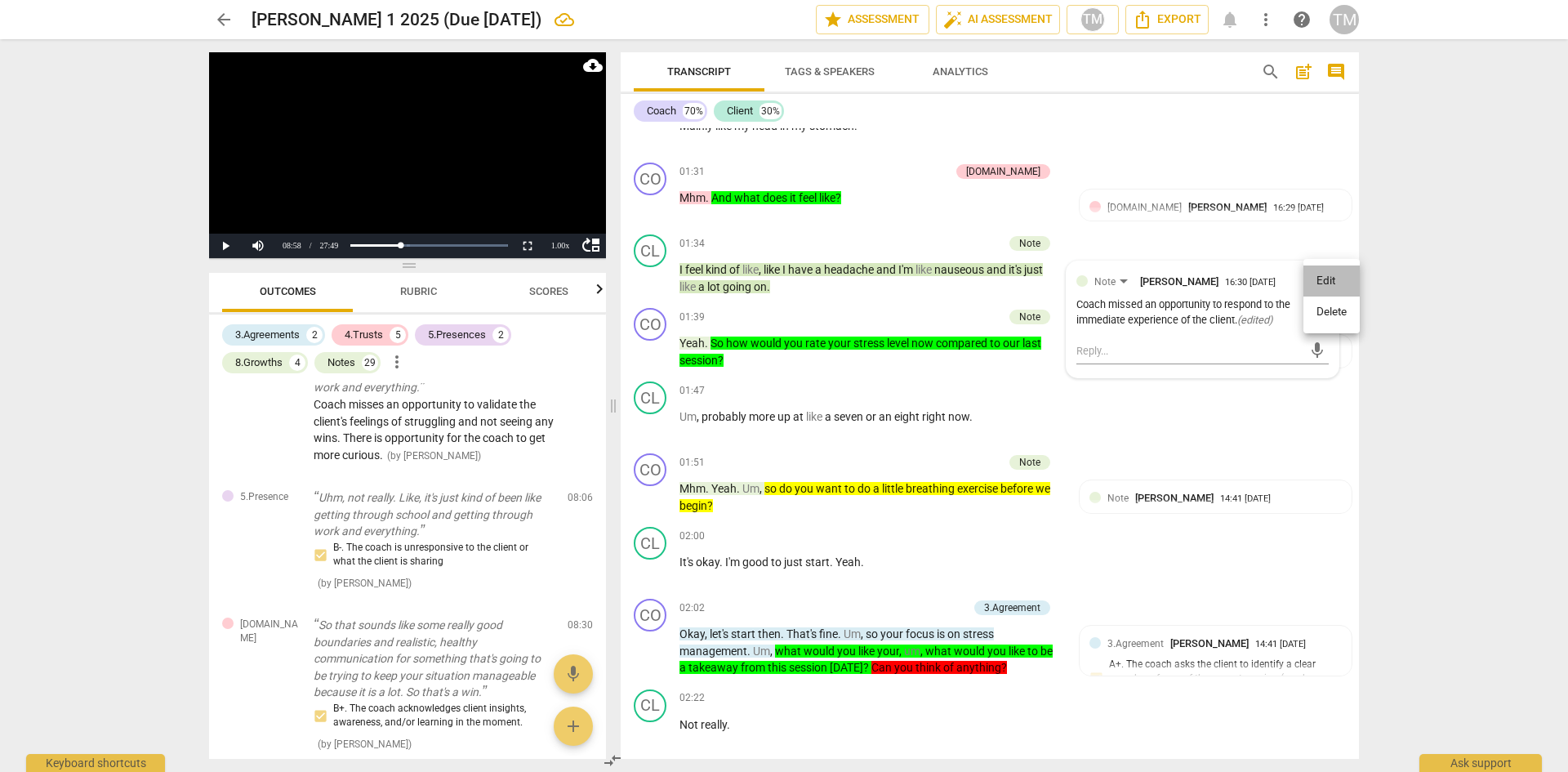
click at [1322, 285] on li "Edit" at bounding box center [1332, 281] width 57 height 31
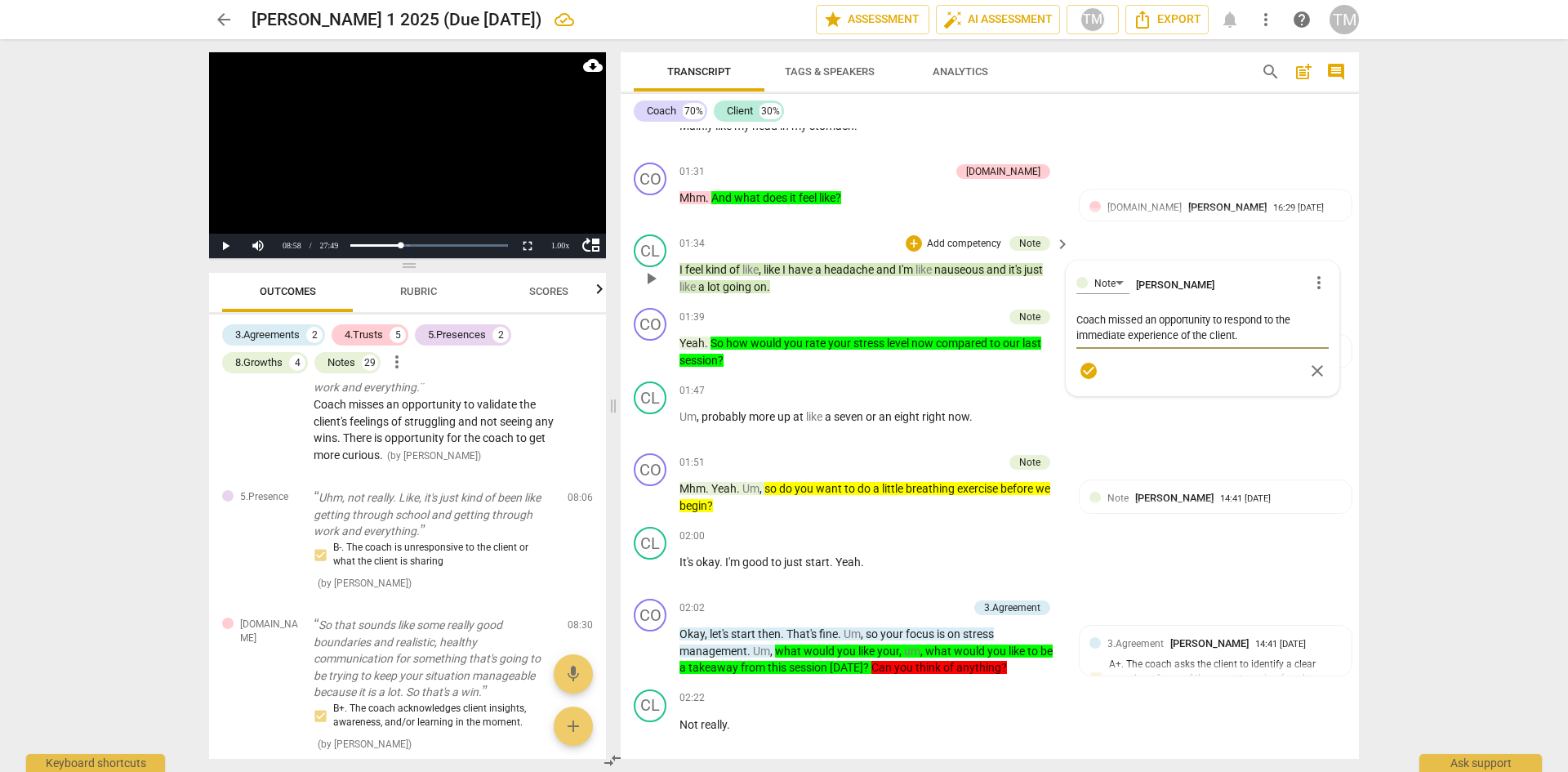
click at [1127, 333] on textarea "Coach missed an opportunity to respond to the immediate experience of the clien…" at bounding box center [1202, 328] width 253 height 31
click at [1091, 370] on span "check_circle" at bounding box center [1088, 370] width 19 height 19
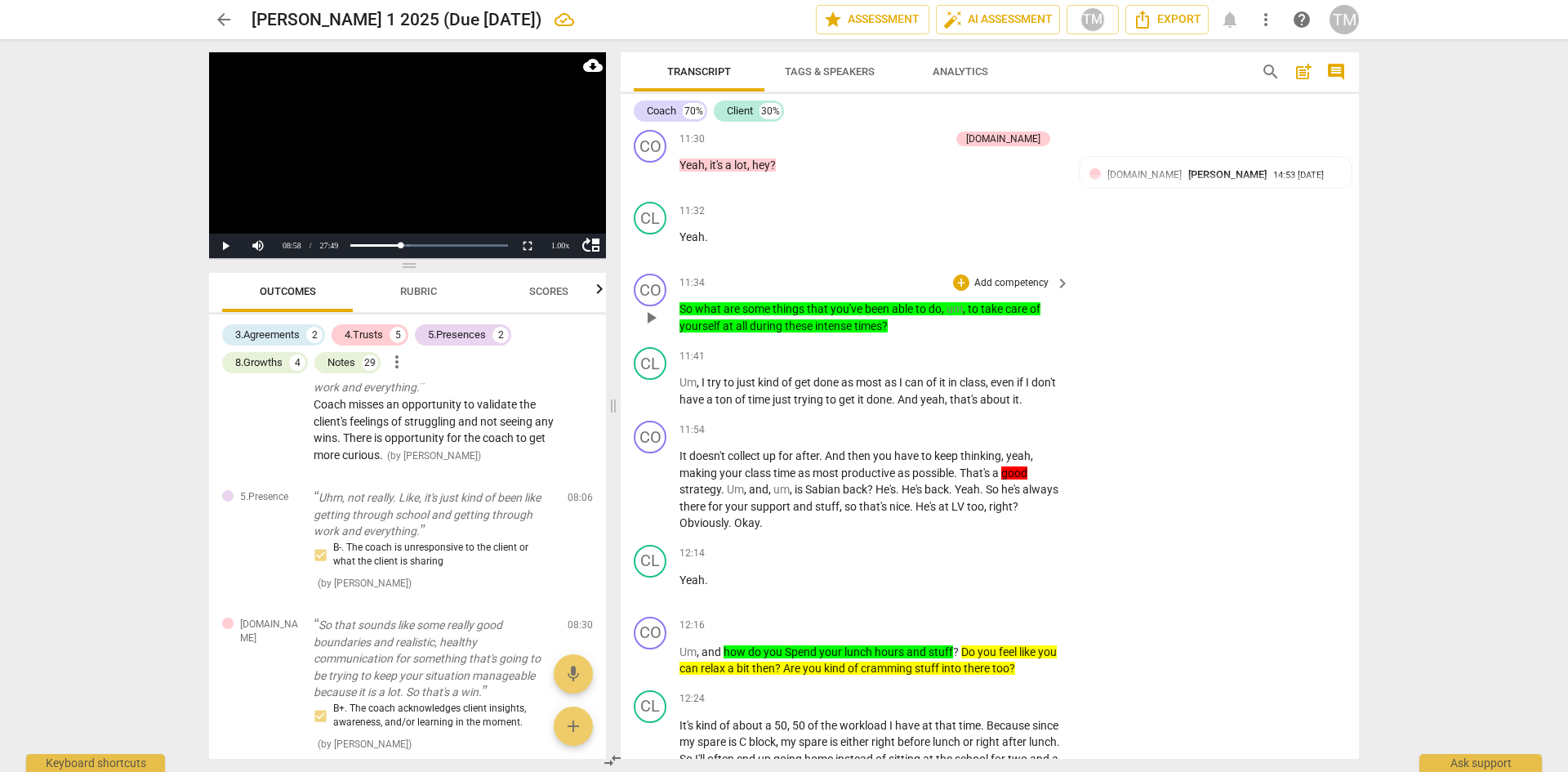
scroll to position [5823, 0]
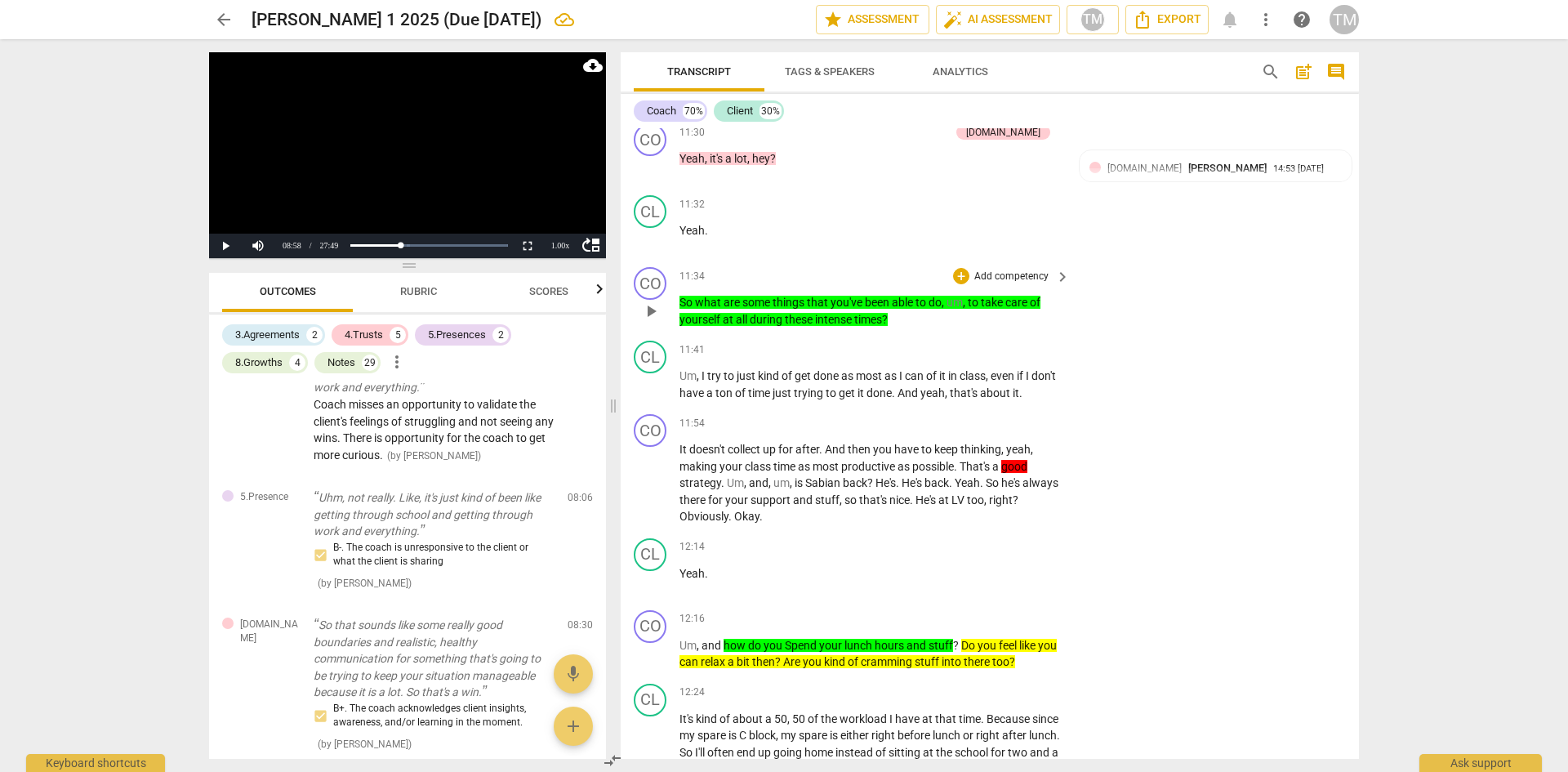
click at [1018, 285] on p "Add competency" at bounding box center [1011, 276] width 78 height 15
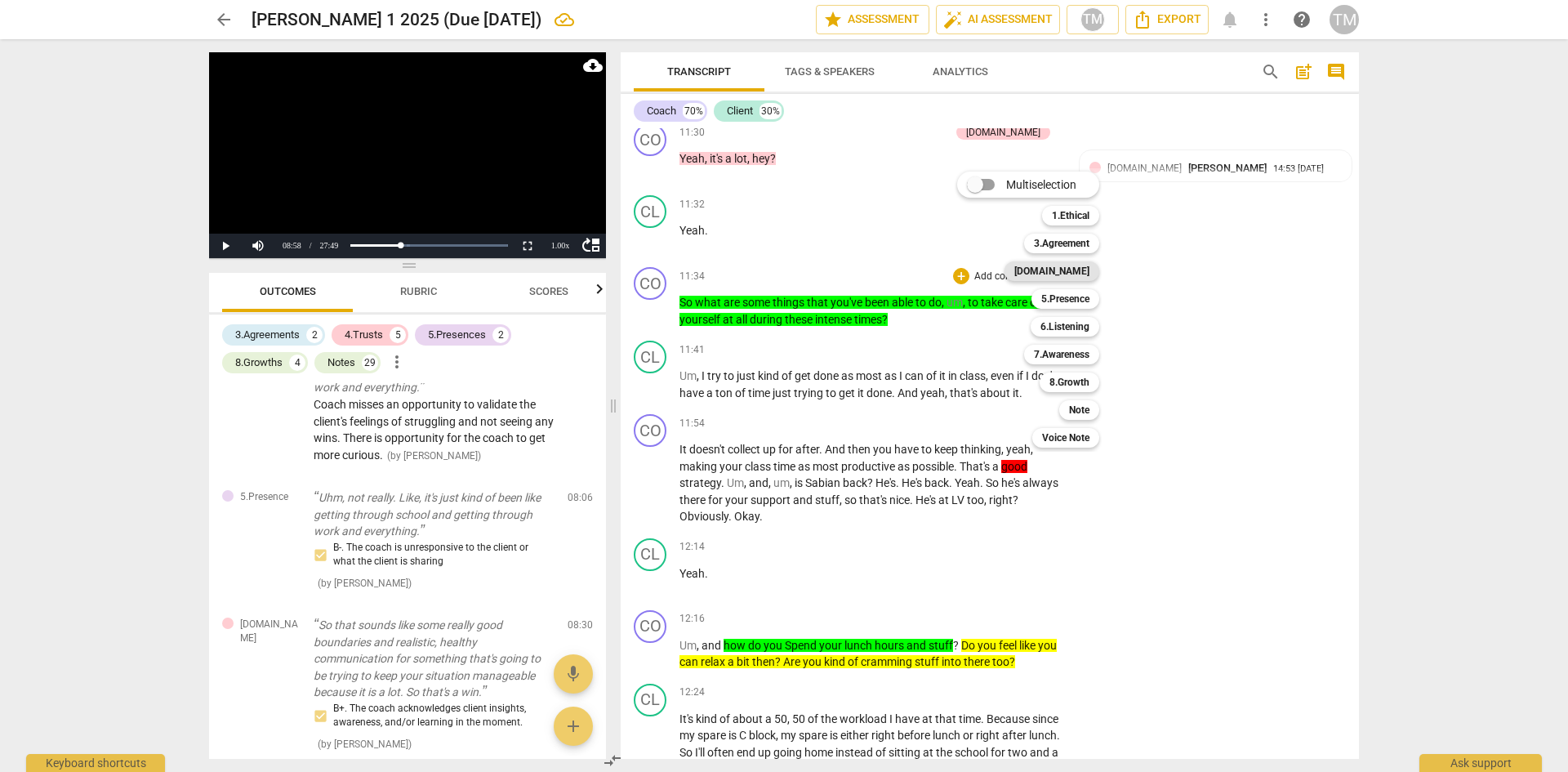
click at [1084, 273] on b "[DOMAIN_NAME]" at bounding box center [1052, 271] width 75 height 19
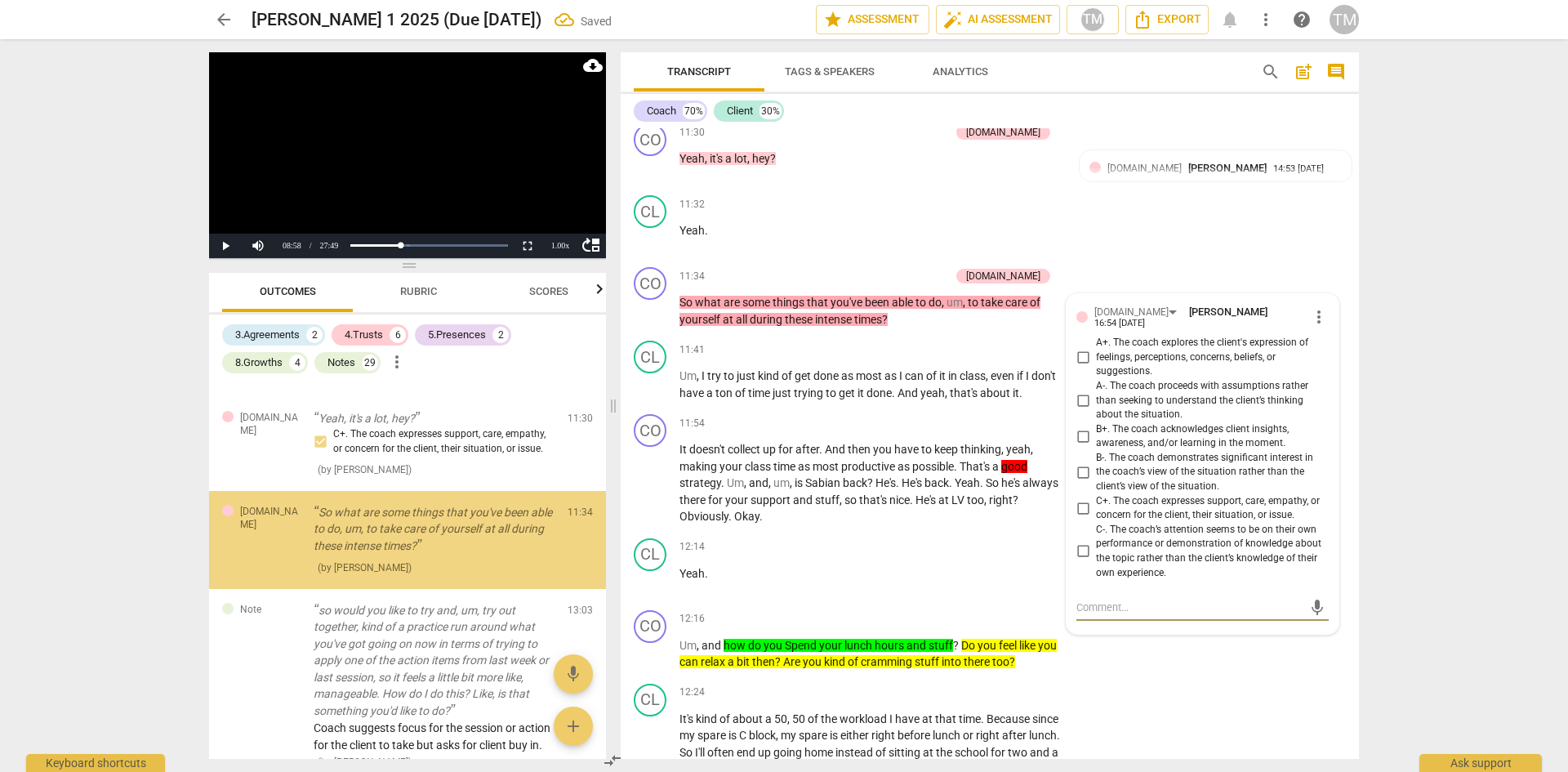
scroll to position [3815, 0]
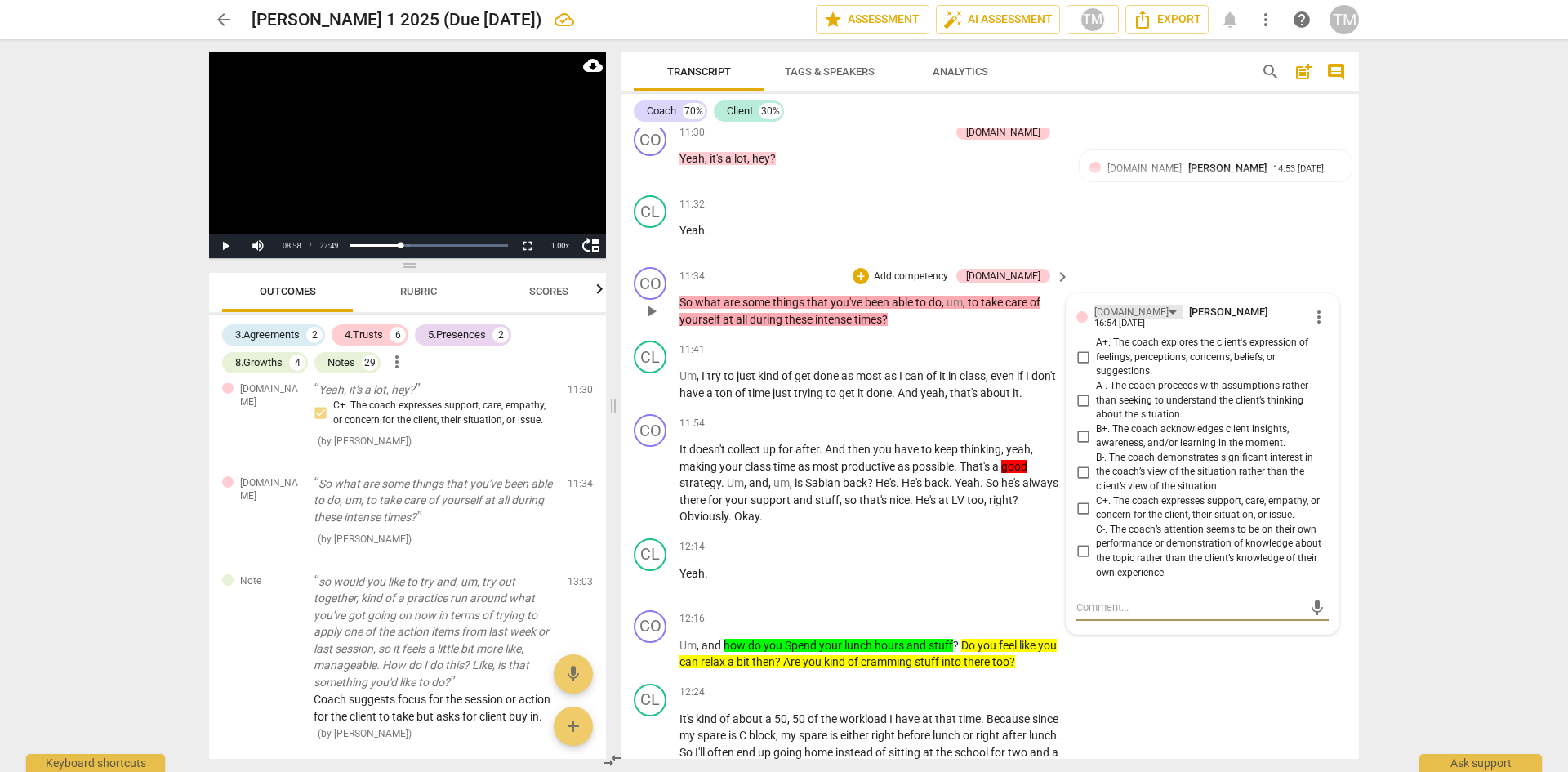
click at [1127, 318] on div "[DOMAIN_NAME]" at bounding box center [1138, 311] width 88 height 14
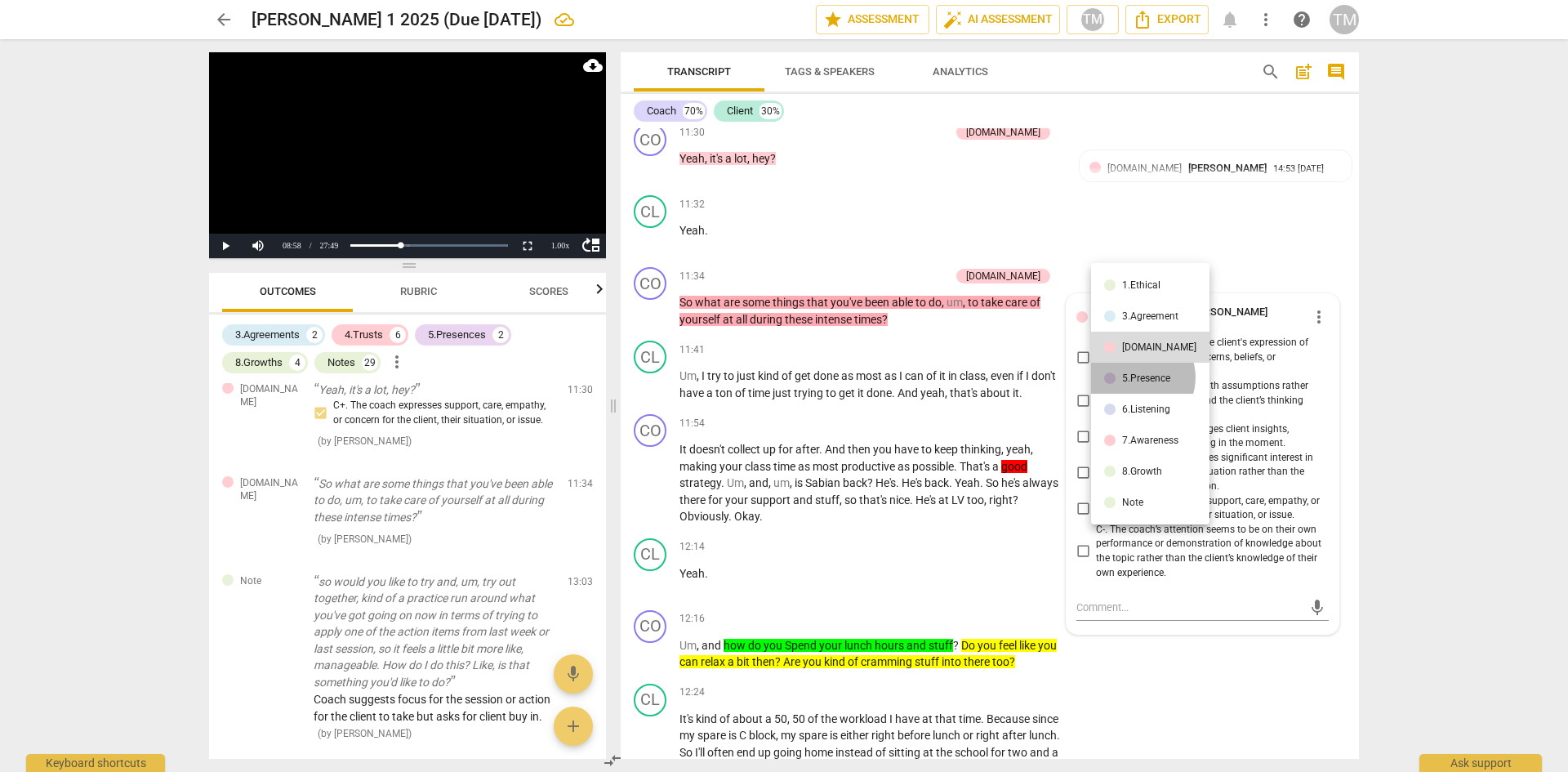
click at [1137, 378] on div "5.Presence" at bounding box center [1146, 378] width 48 height 10
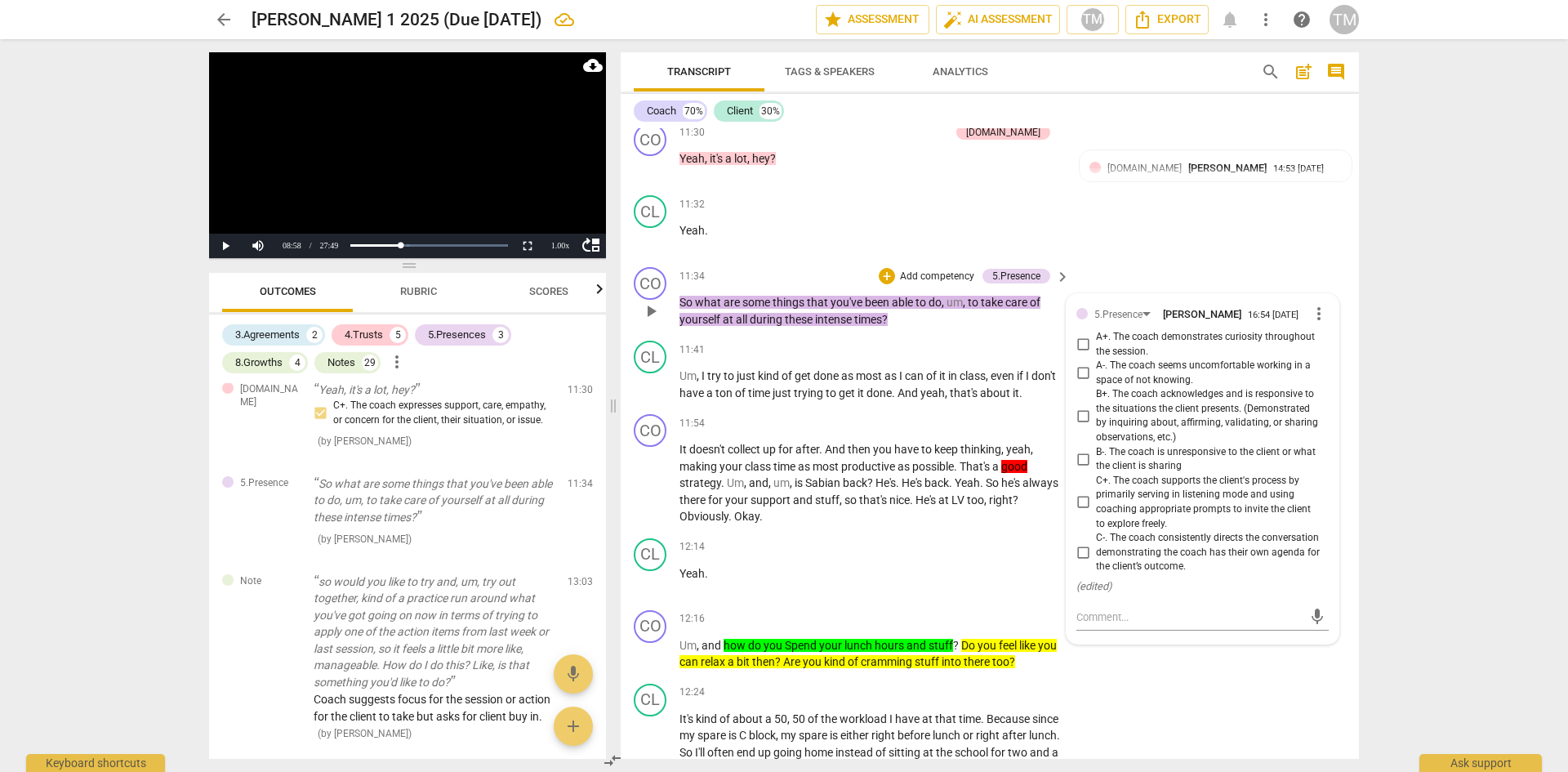
click at [1081, 426] on input "B+. The coach acknowledges and is responsive to the situations the client prese…" at bounding box center [1083, 415] width 26 height 19
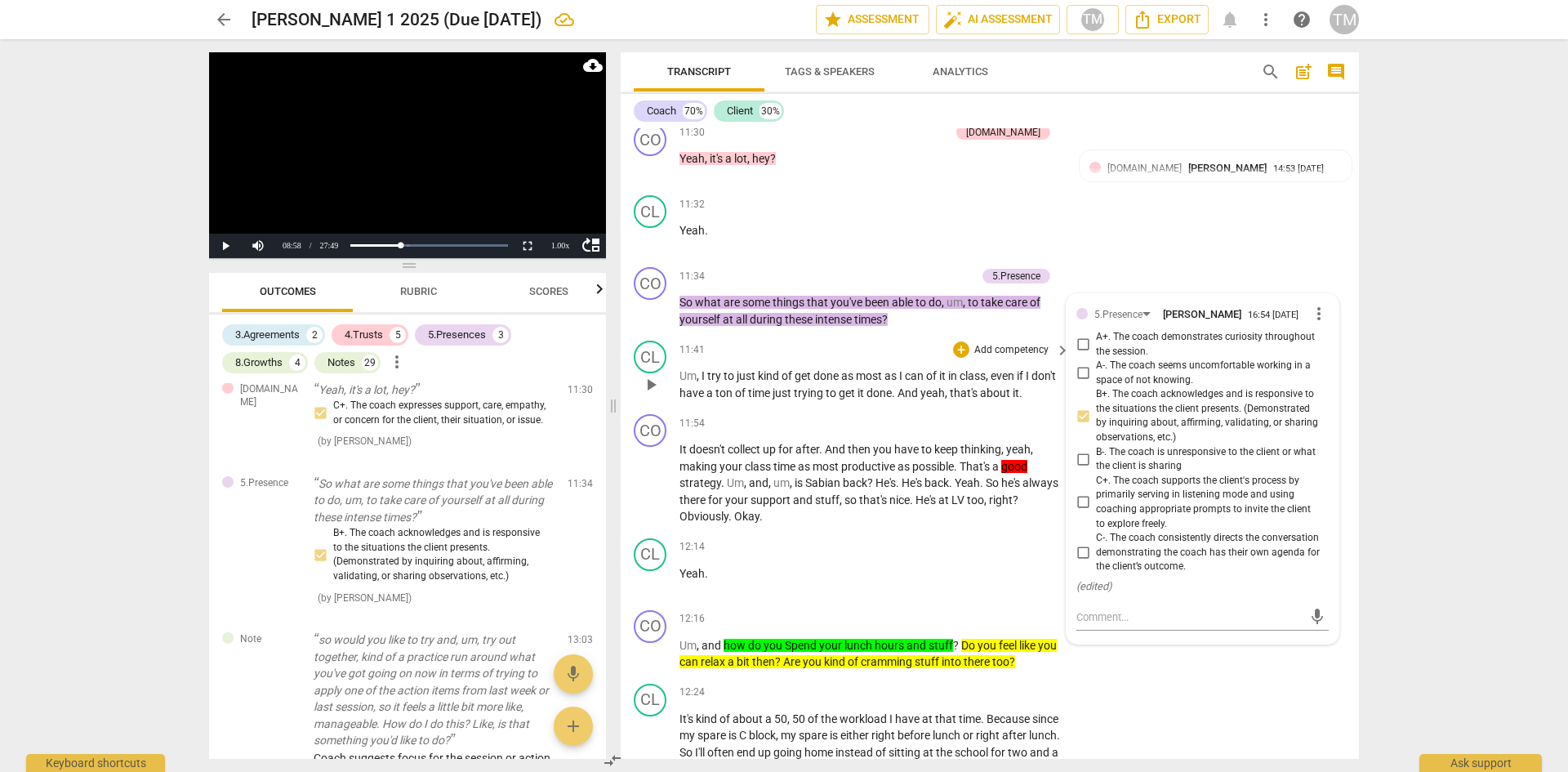
click at [905, 402] on p "Um , I try to just kind of get done as most as I can of it in class , even if I…" at bounding box center [870, 384] width 382 height 34
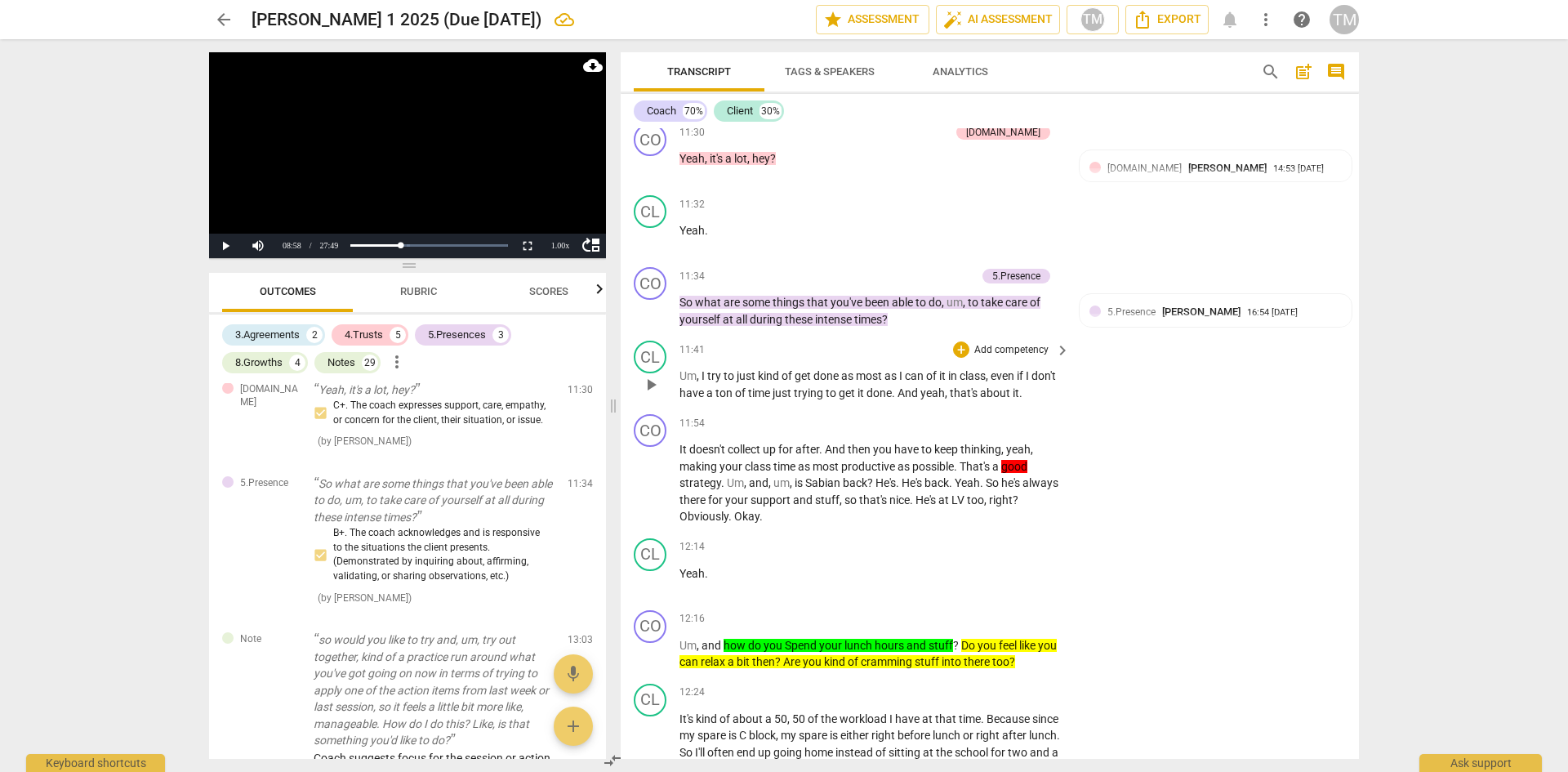
click at [649, 394] on span "play_arrow" at bounding box center [650, 384] width 19 height 19
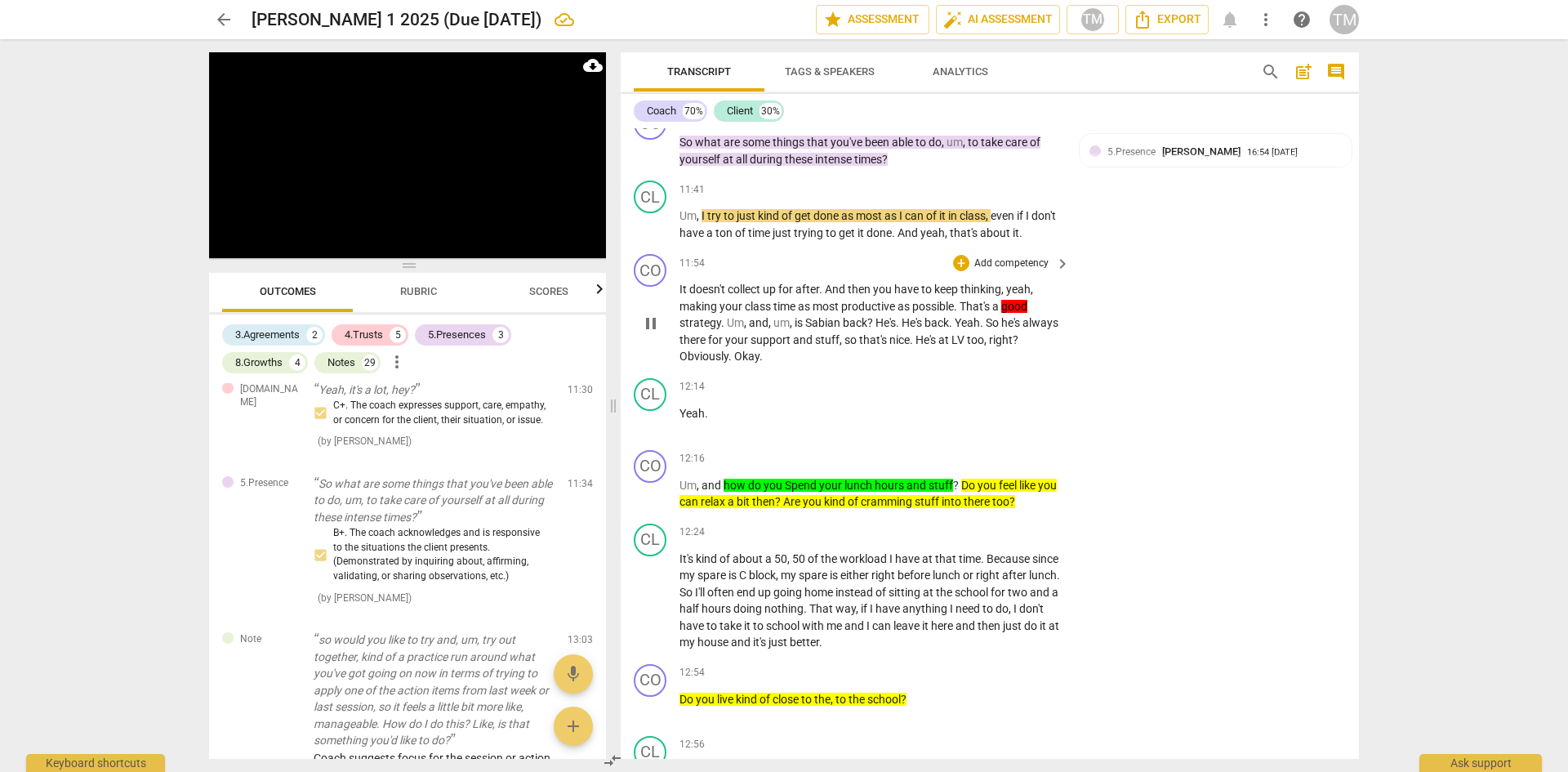
scroll to position [5986, 0]
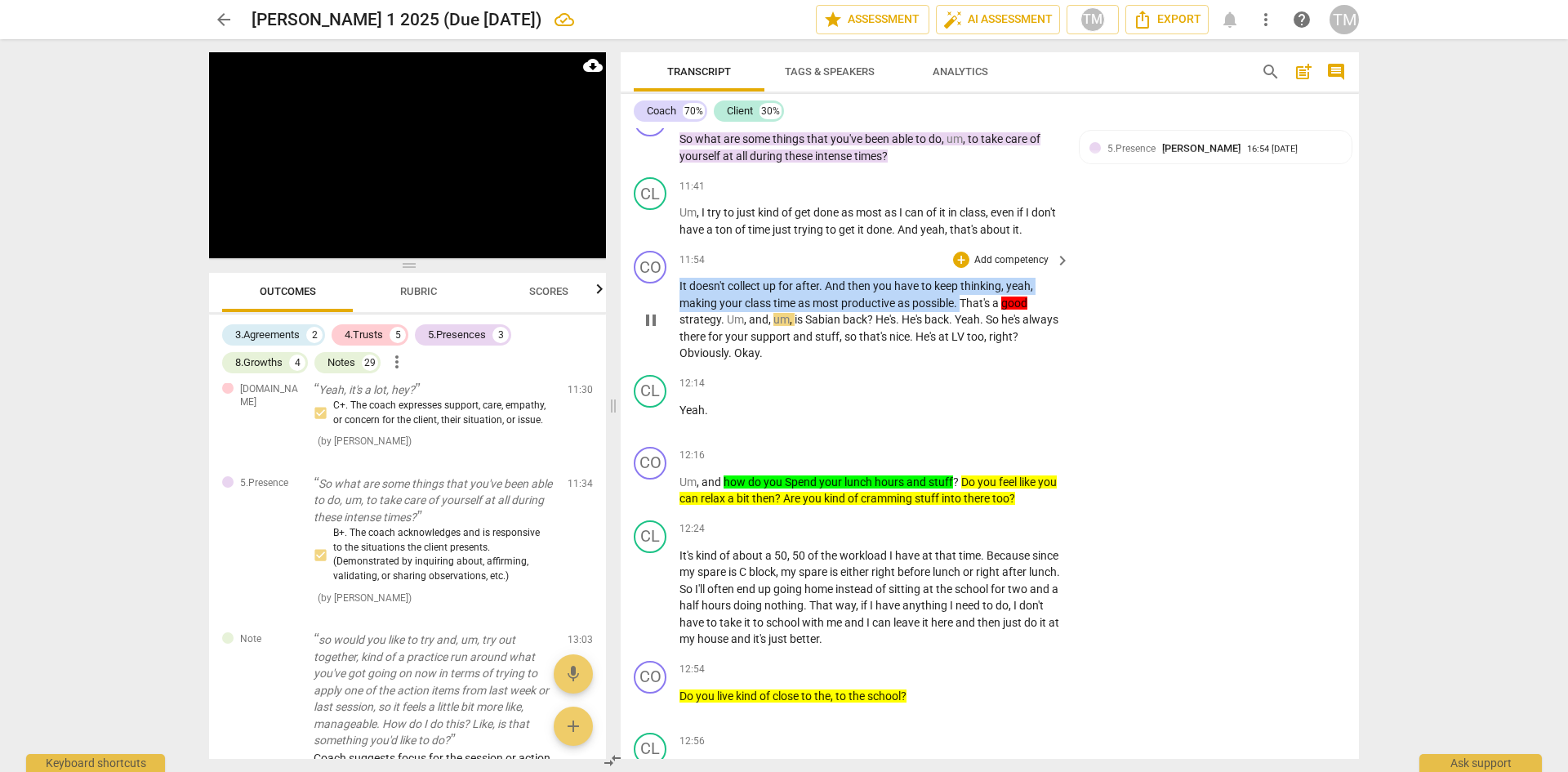
drag, startPoint x: 963, startPoint y: 337, endPoint x: 663, endPoint y: 317, distance: 300.7
click at [663, 317] on div "CO play_arrow pause 11:54 + Add competency keyboard_arrow_right It doesn't coll…" at bounding box center [990, 307] width 738 height 124
click at [980, 312] on div "+" at bounding box center [979, 316] width 16 height 16
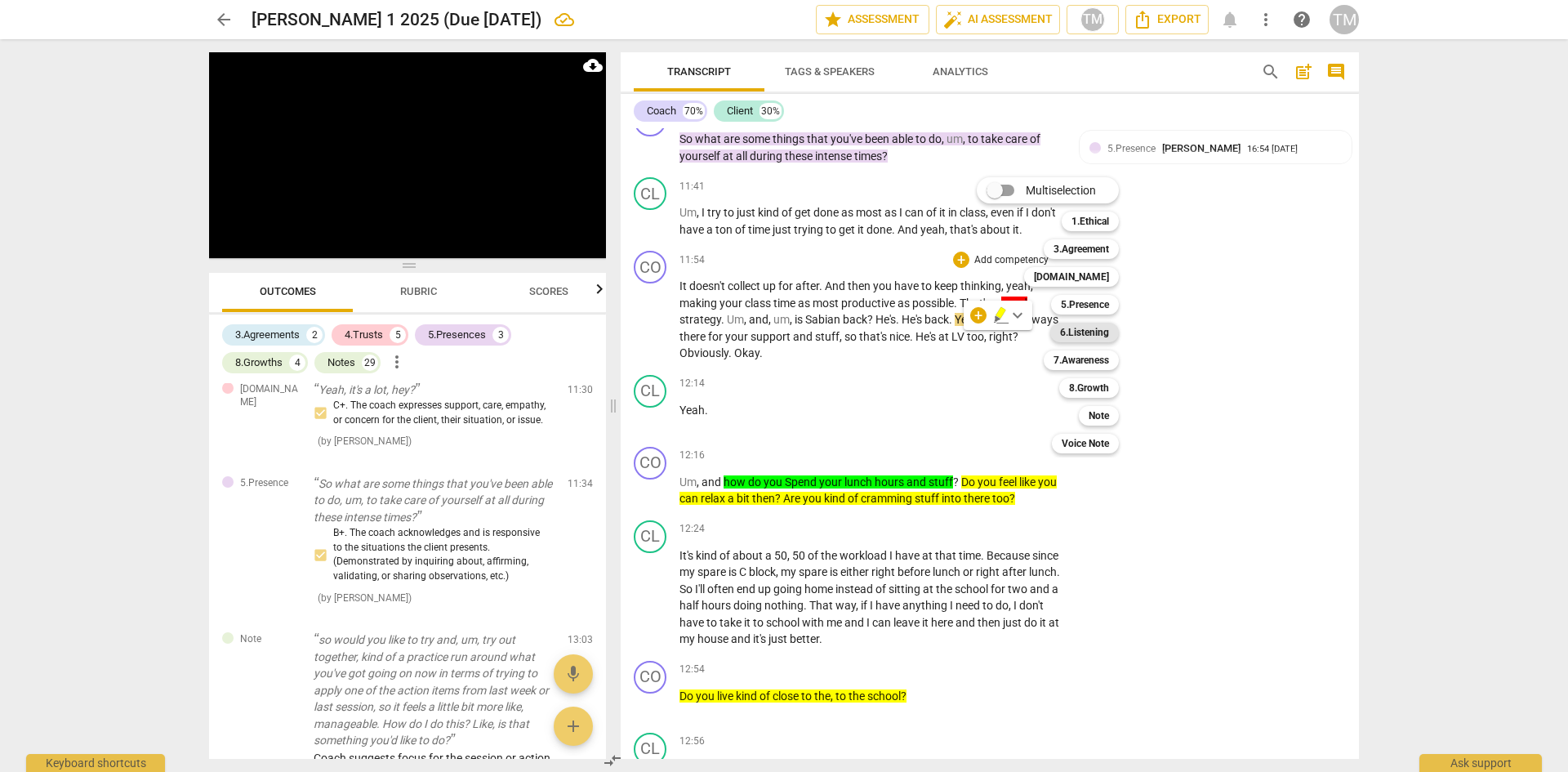
click at [1104, 333] on b "6.Listening" at bounding box center [1085, 332] width 49 height 19
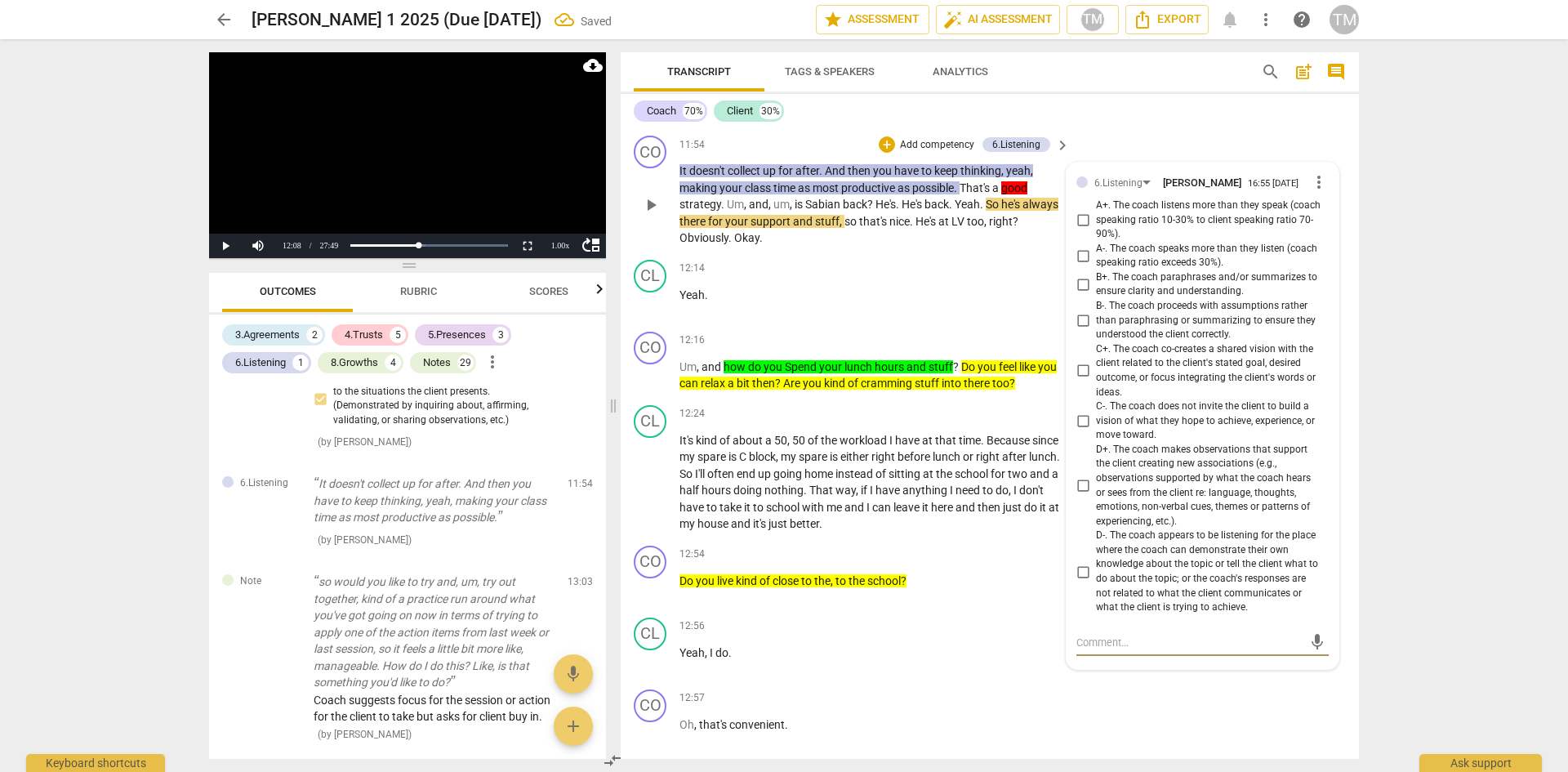
scroll to position [6095, 0]
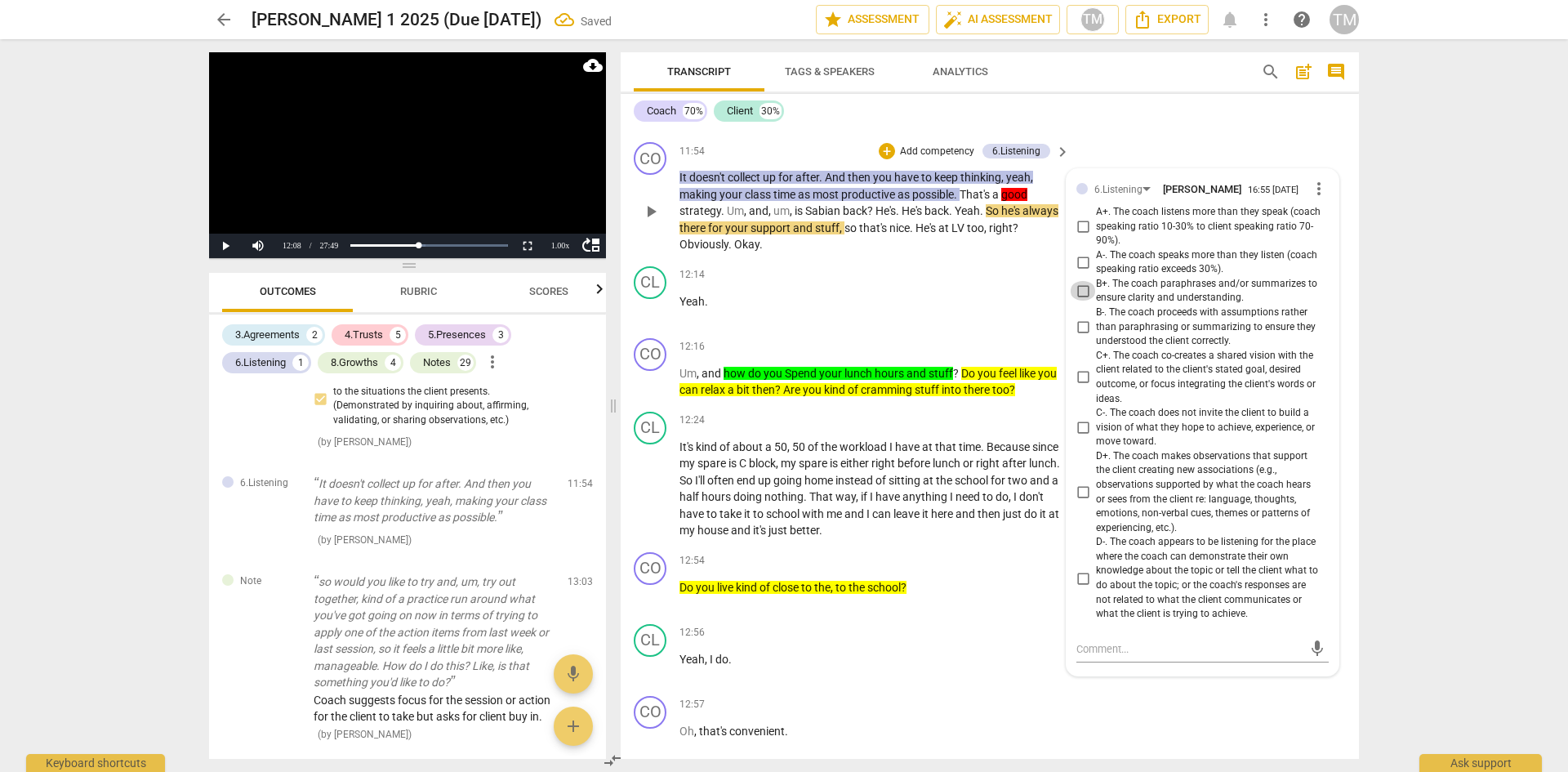
click at [1084, 301] on input "B+. The coach paraphrases and/or summarizes to ensure clarity and understanding." at bounding box center [1083, 290] width 26 height 19
click at [887, 370] on div "CO play_arrow pause 12:16 + Add competency keyboard_arrow_right Um , and how do…" at bounding box center [990, 369] width 738 height 74
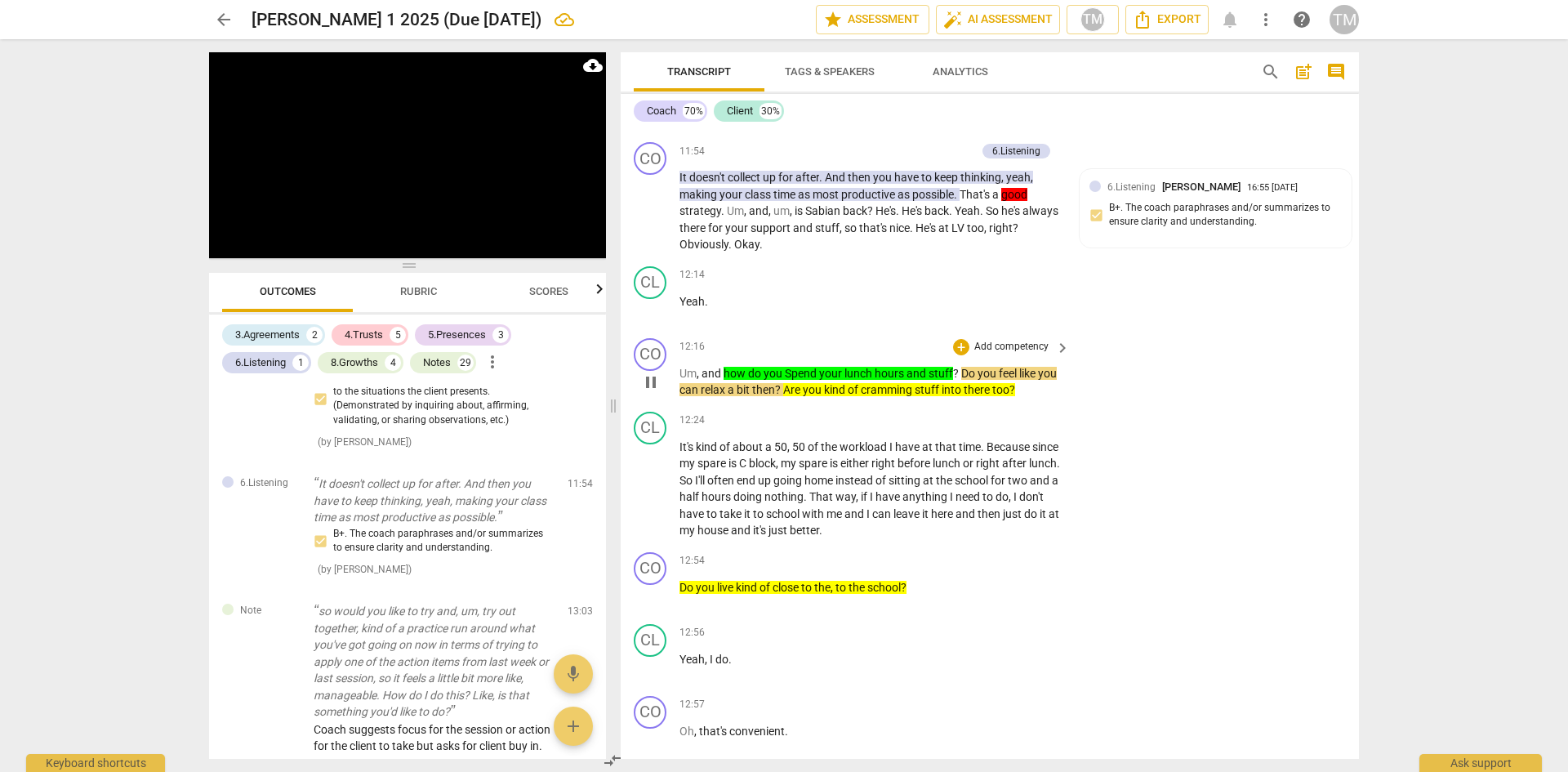
click at [791, 380] on span "Spend" at bounding box center [802, 373] width 35 height 13
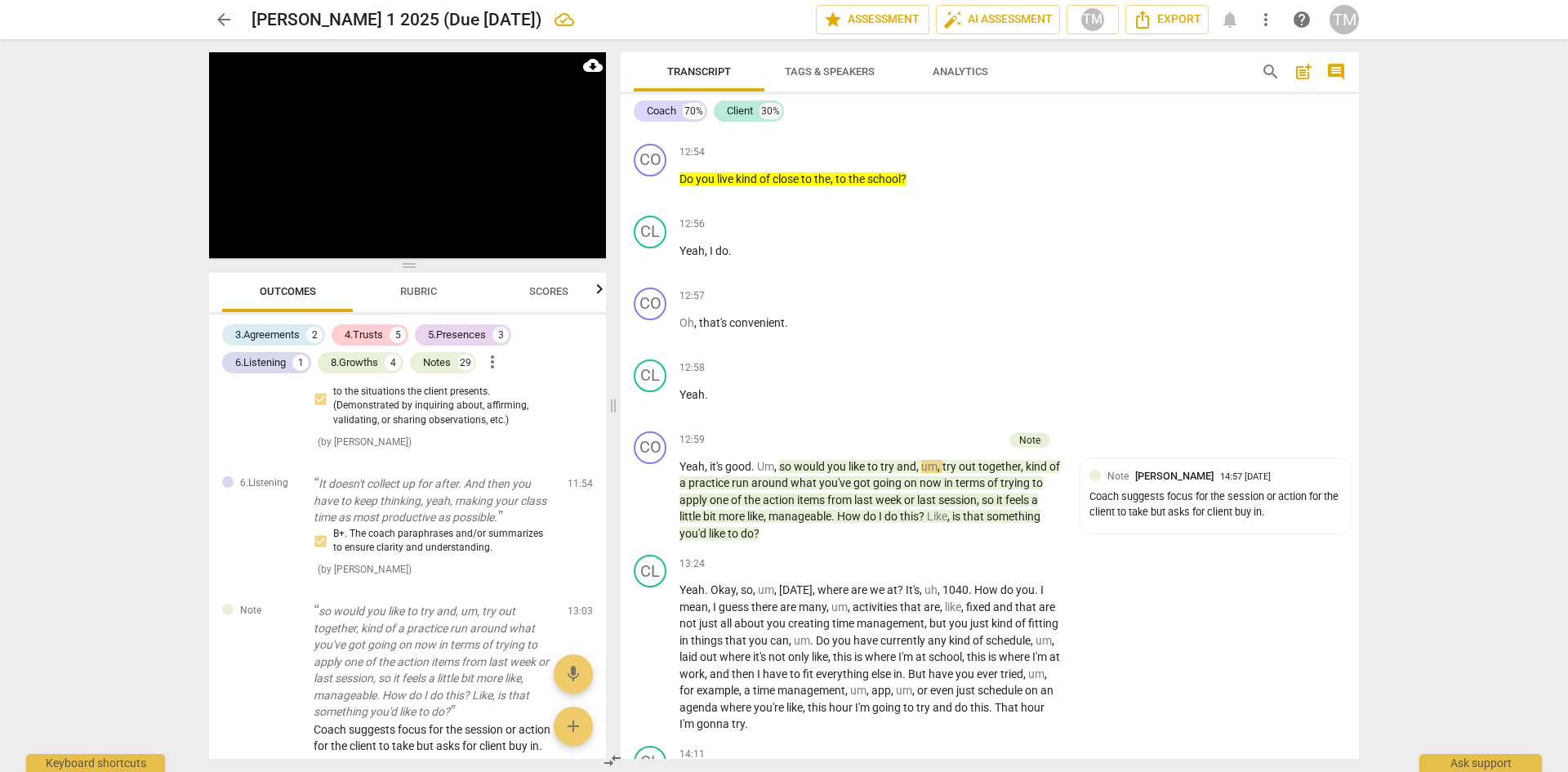
scroll to position [6585, 0]
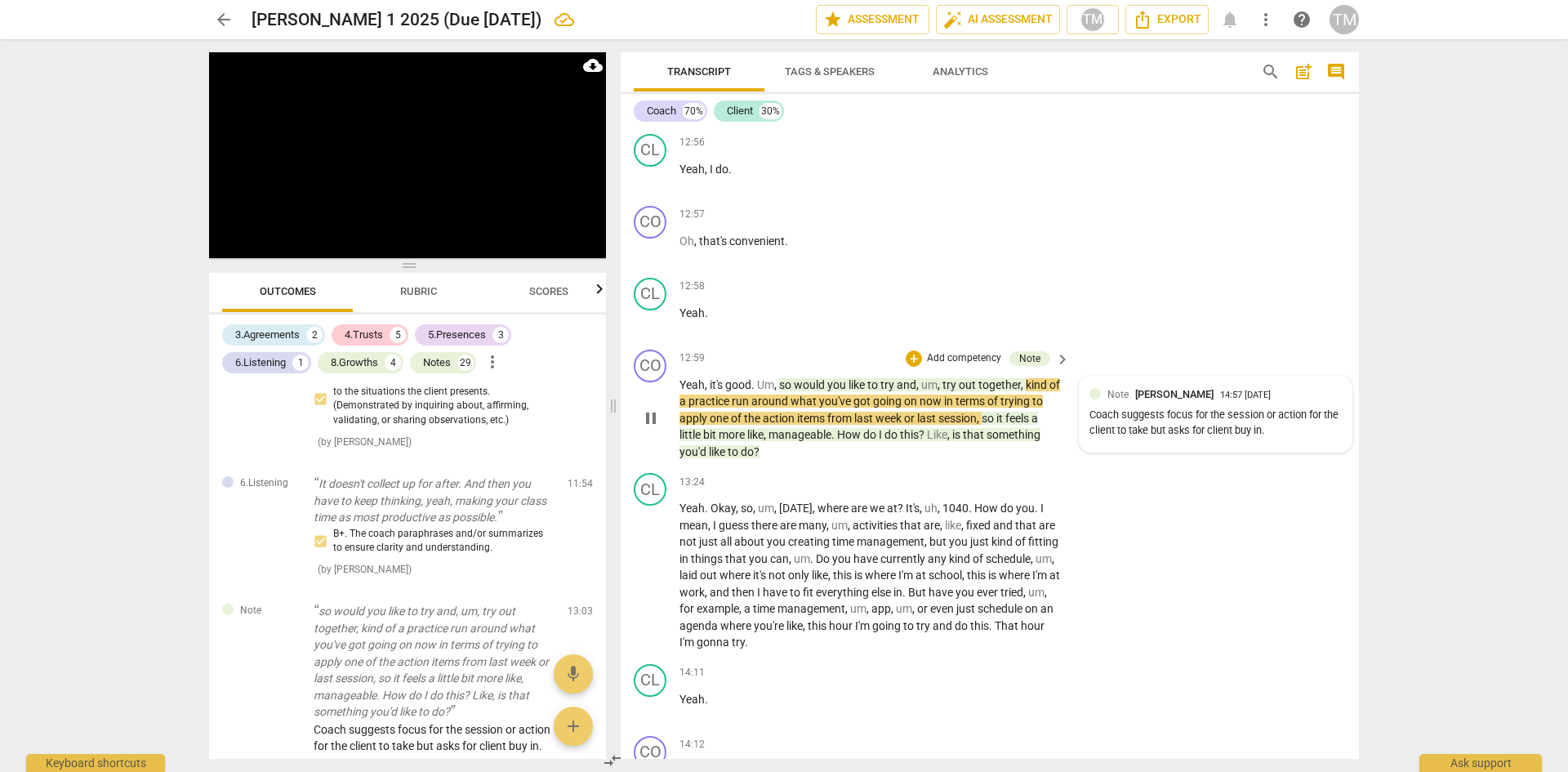
click at [1188, 439] on div "Coach suggests focus for the session or action for the client to take but asks …" at bounding box center [1215, 423] width 253 height 31
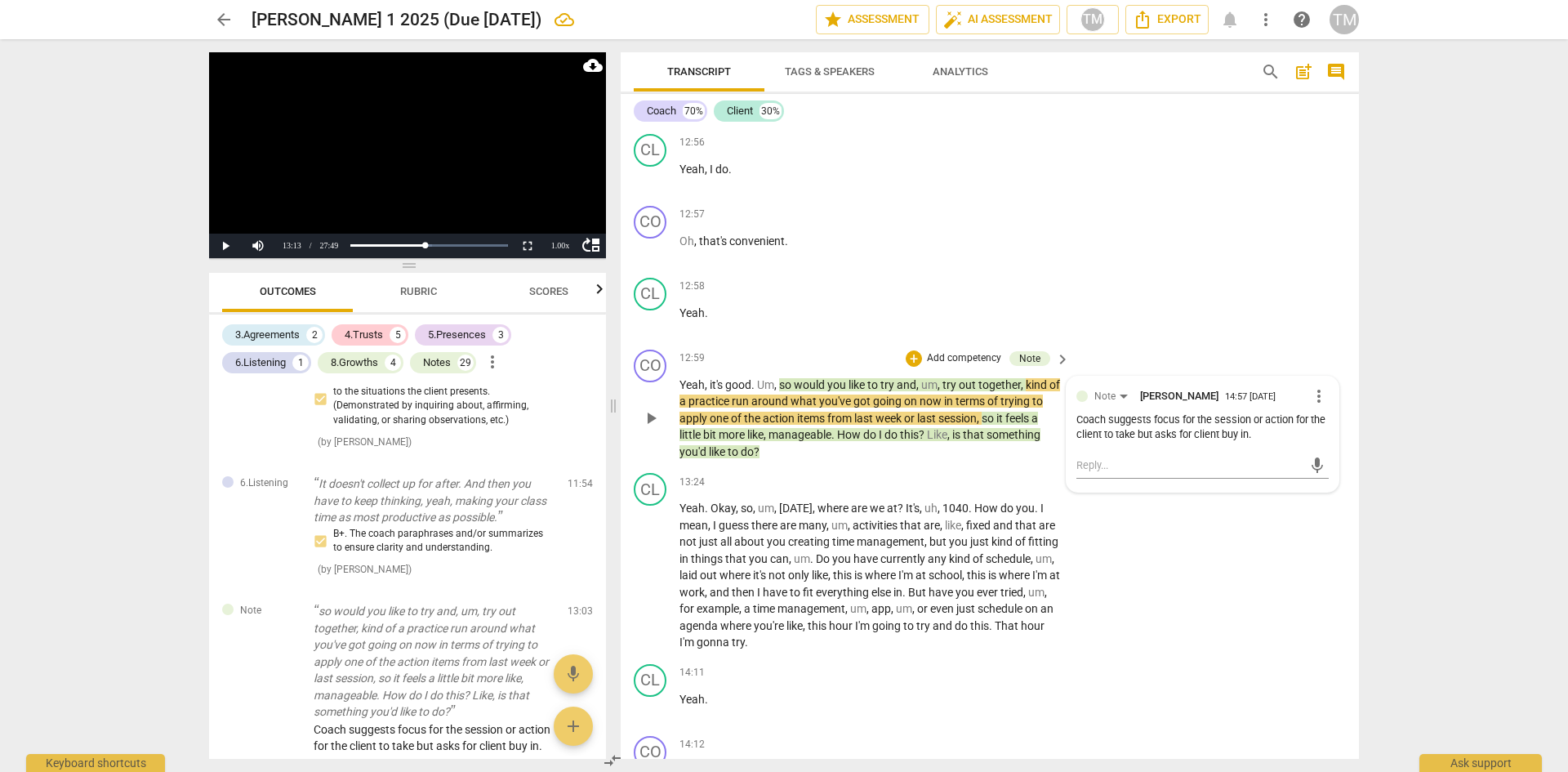
click at [1314, 406] on span "more_vert" at bounding box center [1318, 396] width 19 height 19
click at [1324, 428] on li "Edit" at bounding box center [1332, 430] width 57 height 31
click at [1177, 458] on textarea "Coach suggests focus for the session or action for the client to take but asks …" at bounding box center [1202, 443] width 253 height 31
click at [1189, 458] on textarea "Coach suggests an exercise for the session or action for the client to take but…" at bounding box center [1202, 443] width 253 height 31
click at [1230, 474] on textarea "Coach suggests an exercise for the session or action for the client to take but…" at bounding box center [1202, 450] width 253 height 47
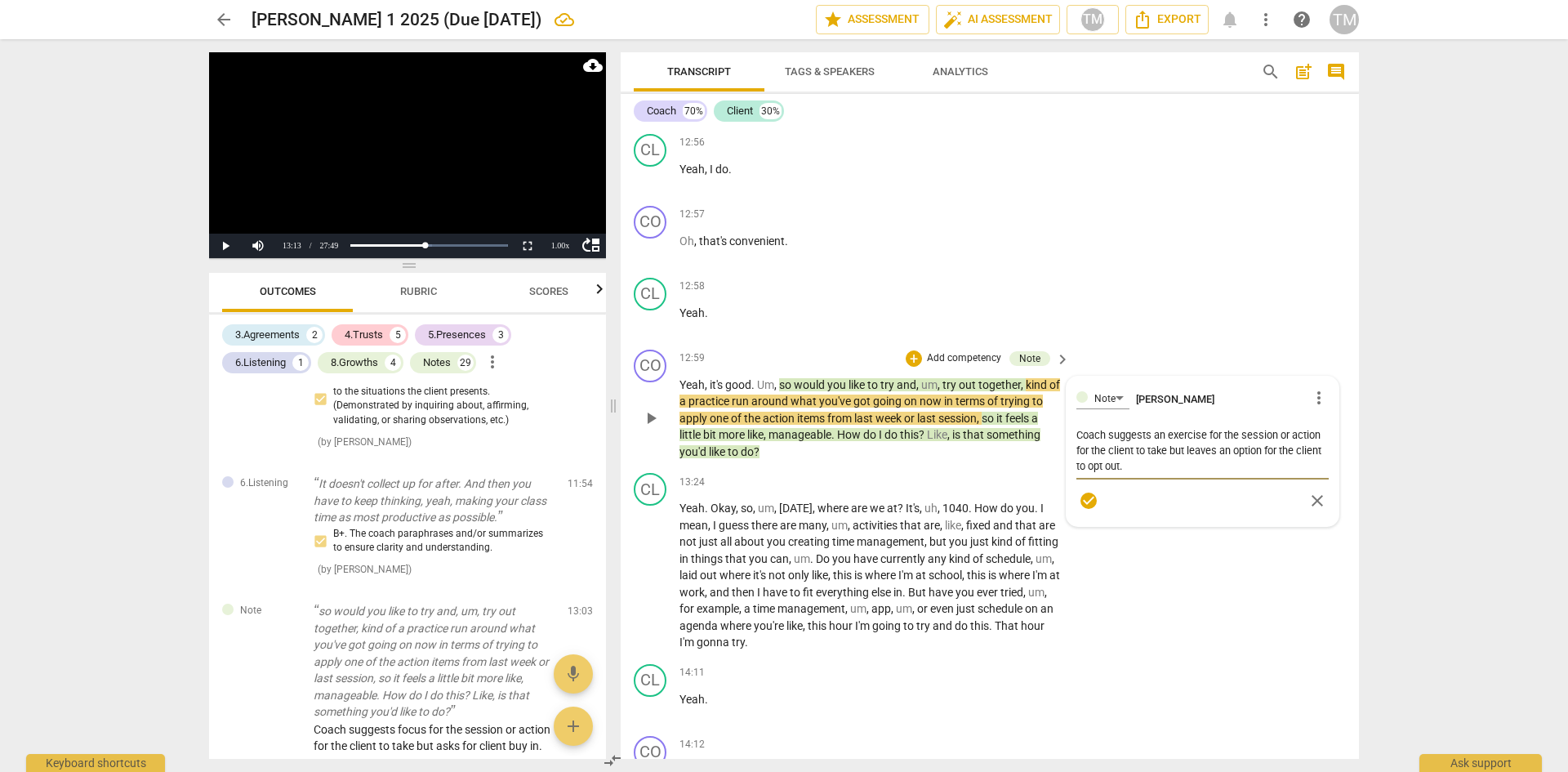
click at [1095, 511] on span "check_circle" at bounding box center [1088, 500] width 19 height 19
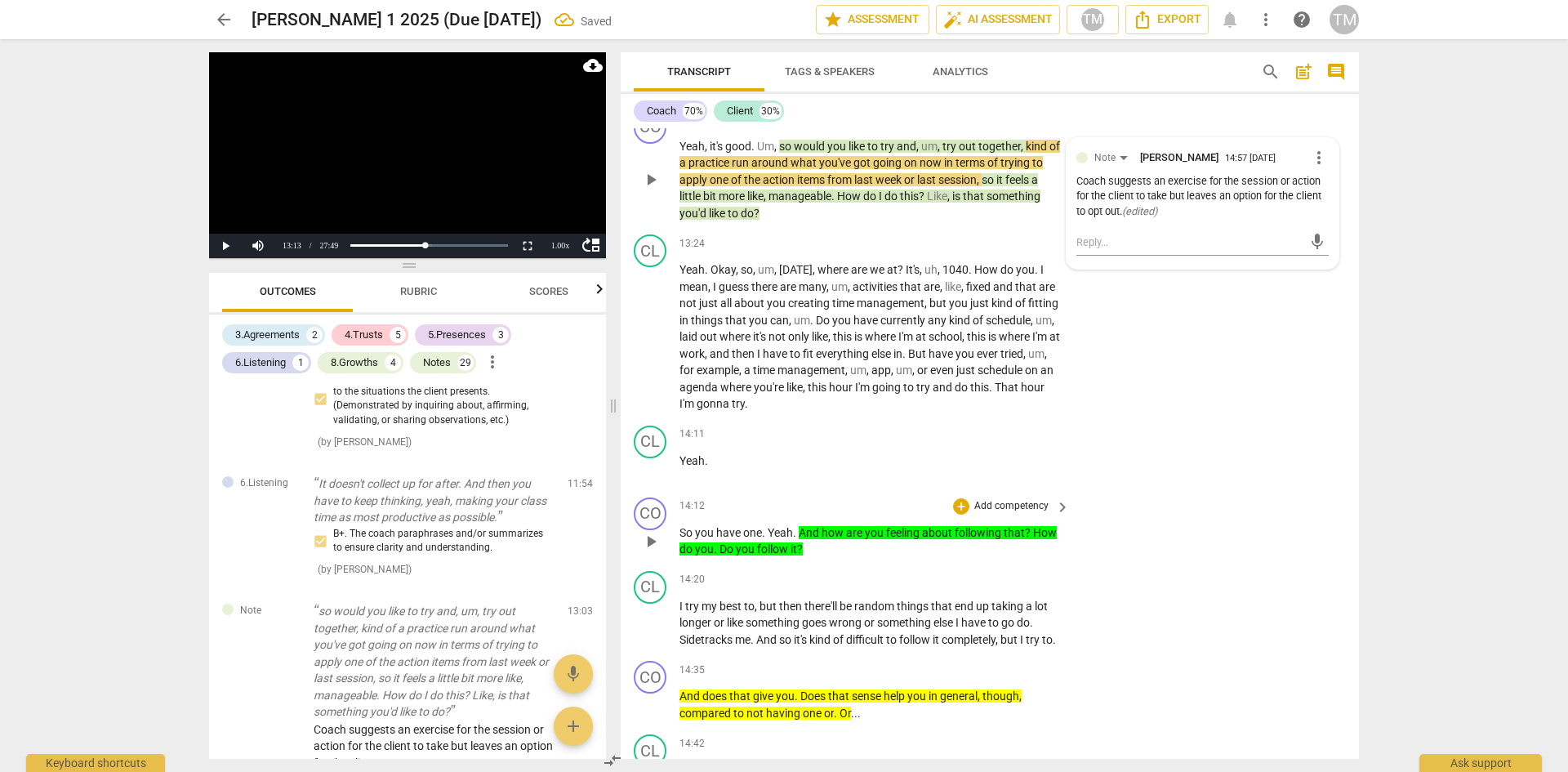
scroll to position [6830, 0]
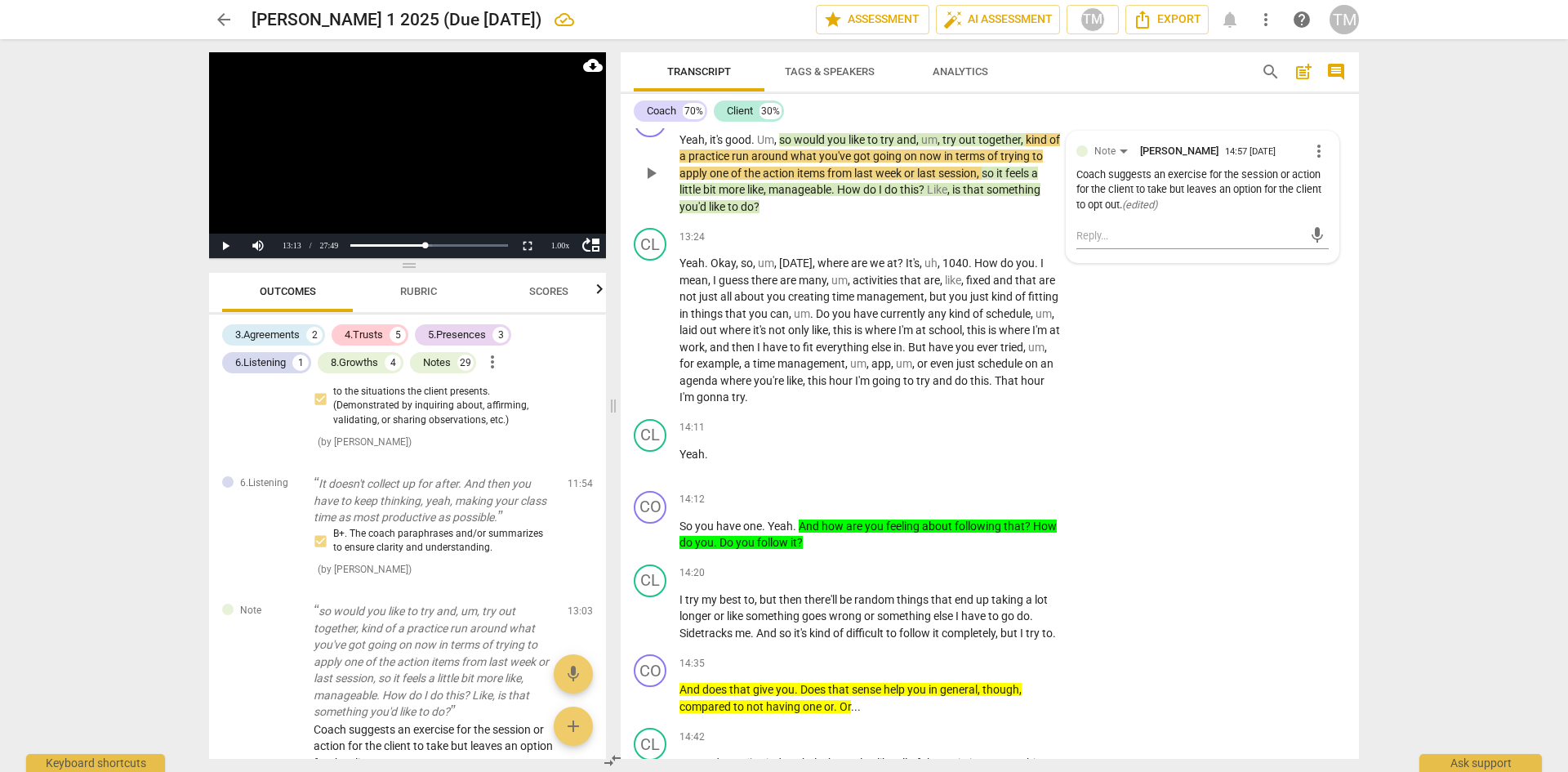
click at [651, 183] on span "play_arrow" at bounding box center [650, 172] width 19 height 19
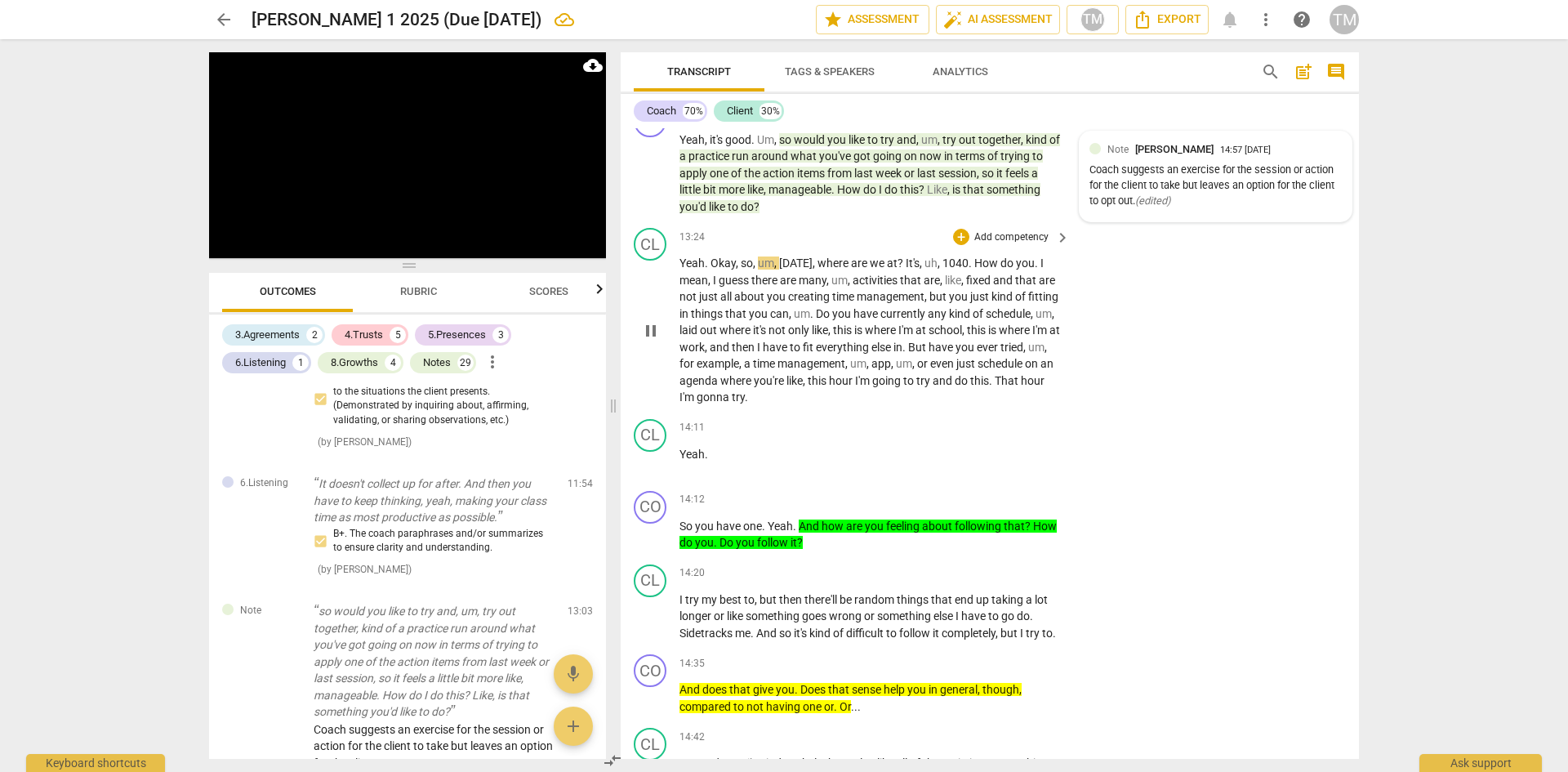
click at [714, 269] on span "Okay" at bounding box center [723, 263] width 26 height 13
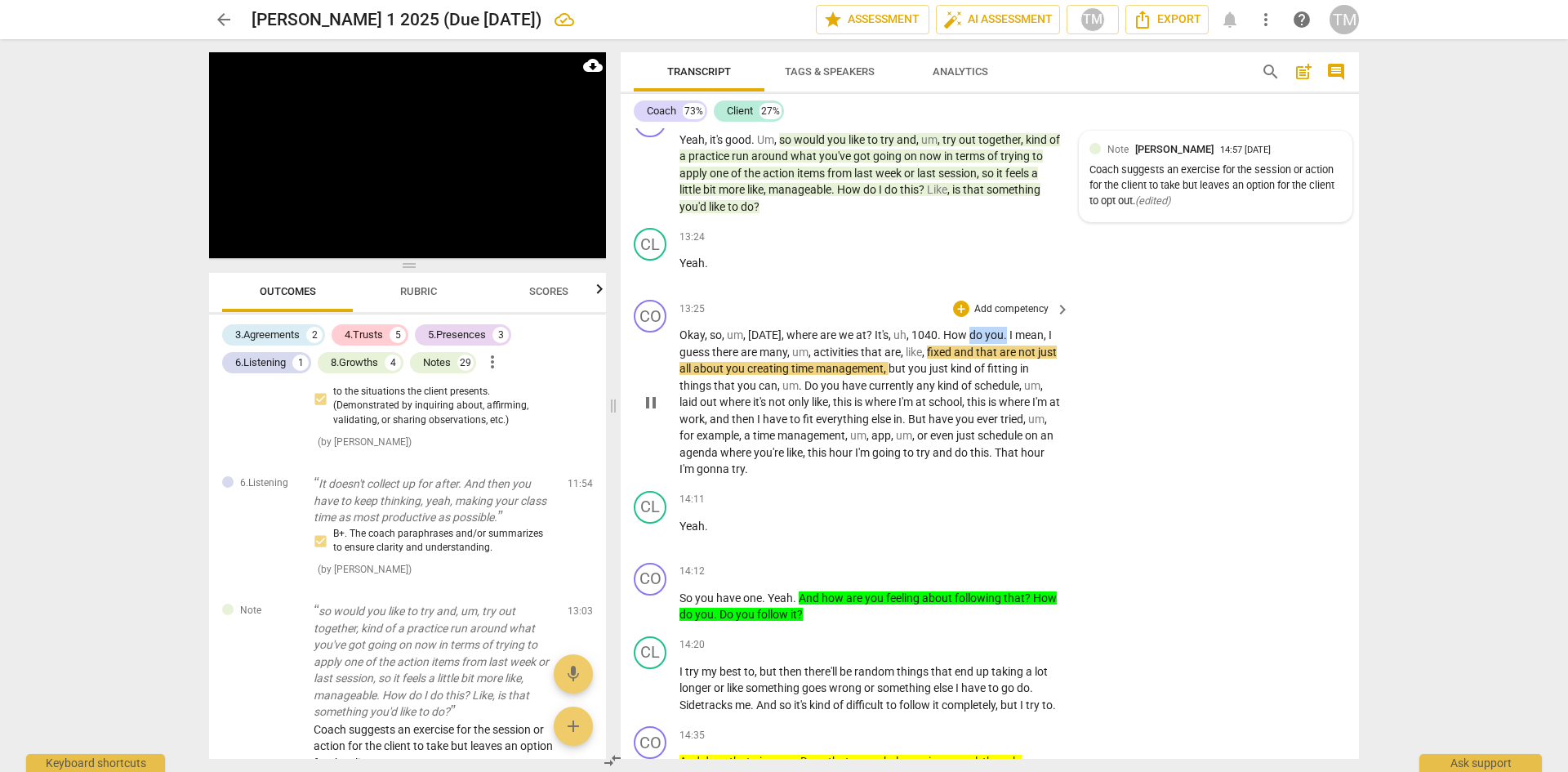
drag, startPoint x: 980, startPoint y: 365, endPoint x: 1002, endPoint y: 365, distance: 22.0
click at [1002, 365] on p "Okay , so , um , [DATE] , where are we at ? It's , uh , 1040 . How do you . I m…" at bounding box center [870, 402] width 382 height 151
click at [1043, 349] on icon "button" at bounding box center [1042, 347] width 16 height 19
drag, startPoint x: 961, startPoint y: 369, endPoint x: 941, endPoint y: 368, distance: 20.0
click at [943, 341] on span "How" at bounding box center [956, 335] width 26 height 13
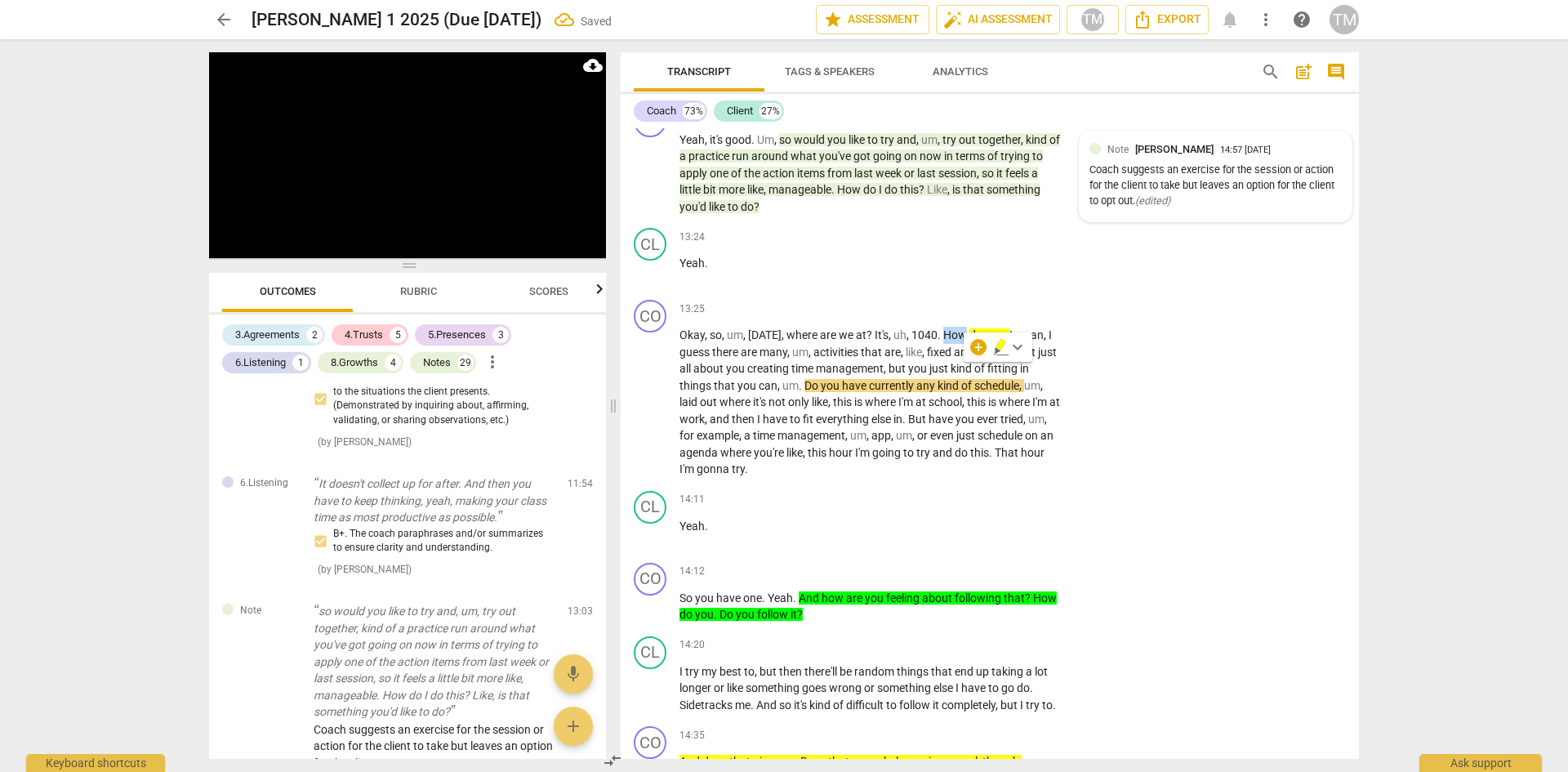
click at [1012, 347] on span "keyboard_arrow_down" at bounding box center [1017, 347] width 19 height 19
click at [1044, 399] on div at bounding box center [1050, 400] width 16 height 16
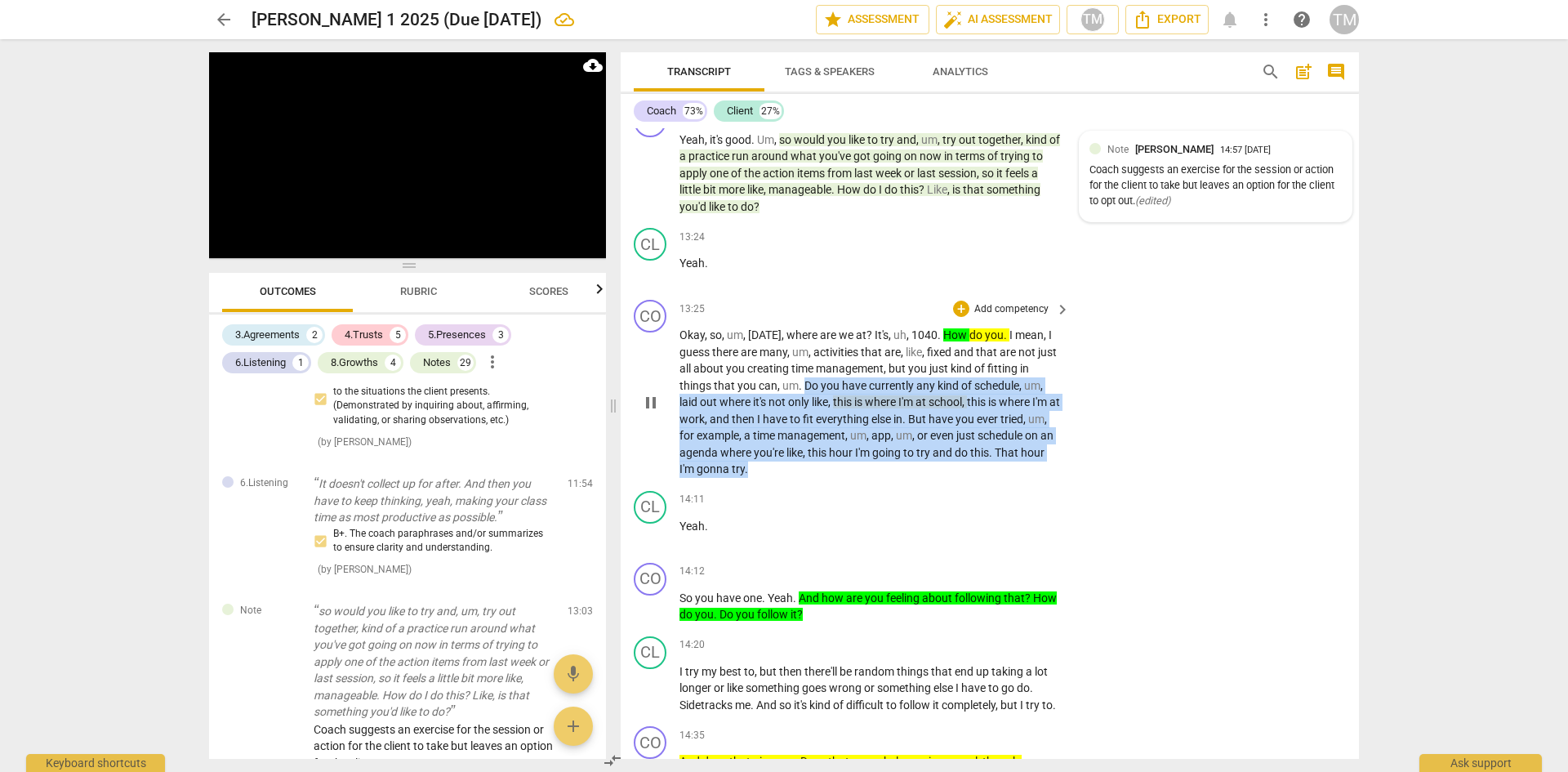
drag, startPoint x: 805, startPoint y: 418, endPoint x: 846, endPoint y: 496, distance: 88.1
click at [846, 478] on p "Okay , so , um , [DATE] , where are we at ? It's , uh , 1040 . How do you . I m…" at bounding box center [870, 402] width 382 height 151
click at [834, 483] on span "keyboard_arrow_down" at bounding box center [826, 481] width 19 height 19
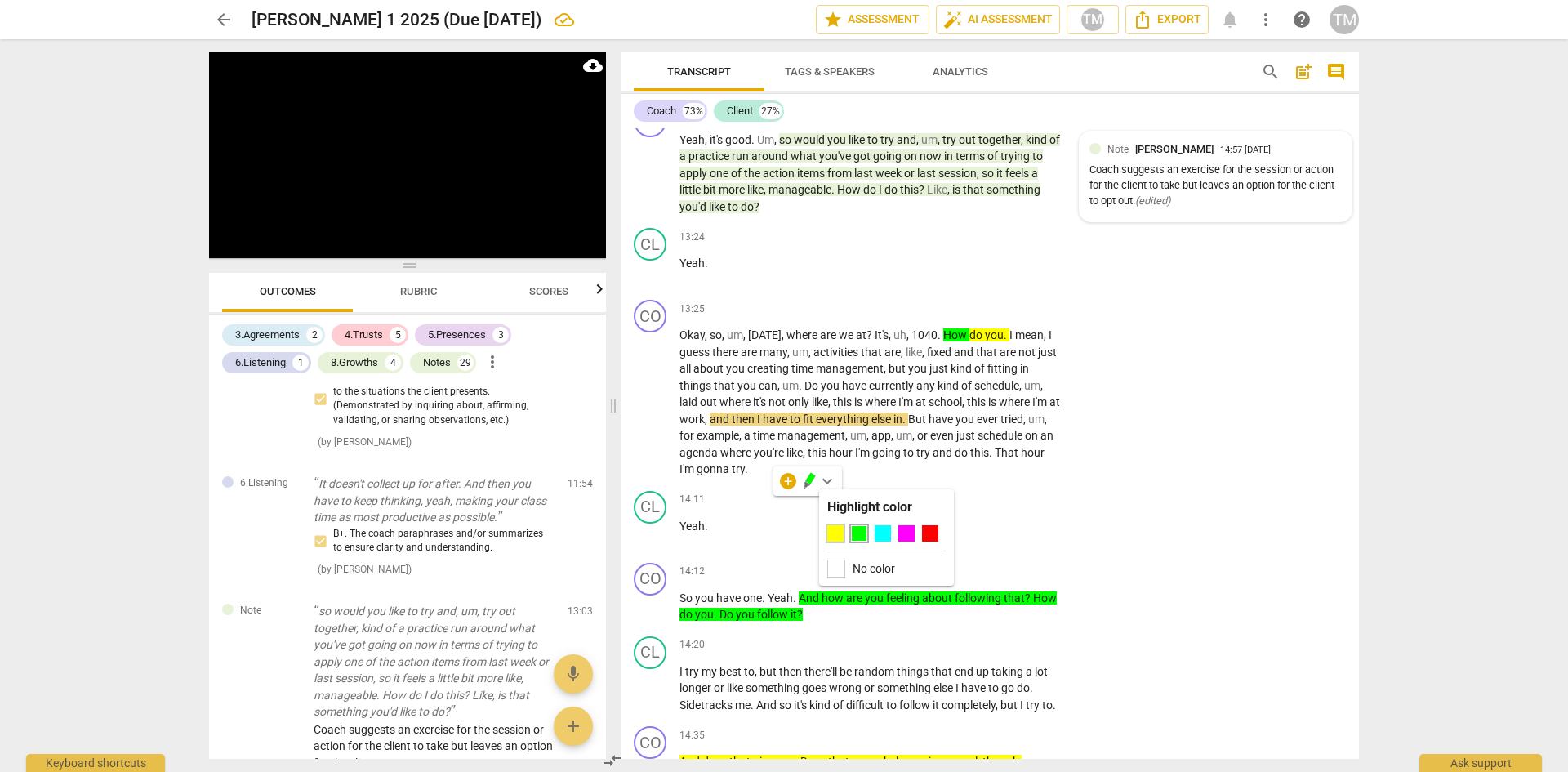
click at [836, 531] on div at bounding box center [836, 534] width 16 height 16
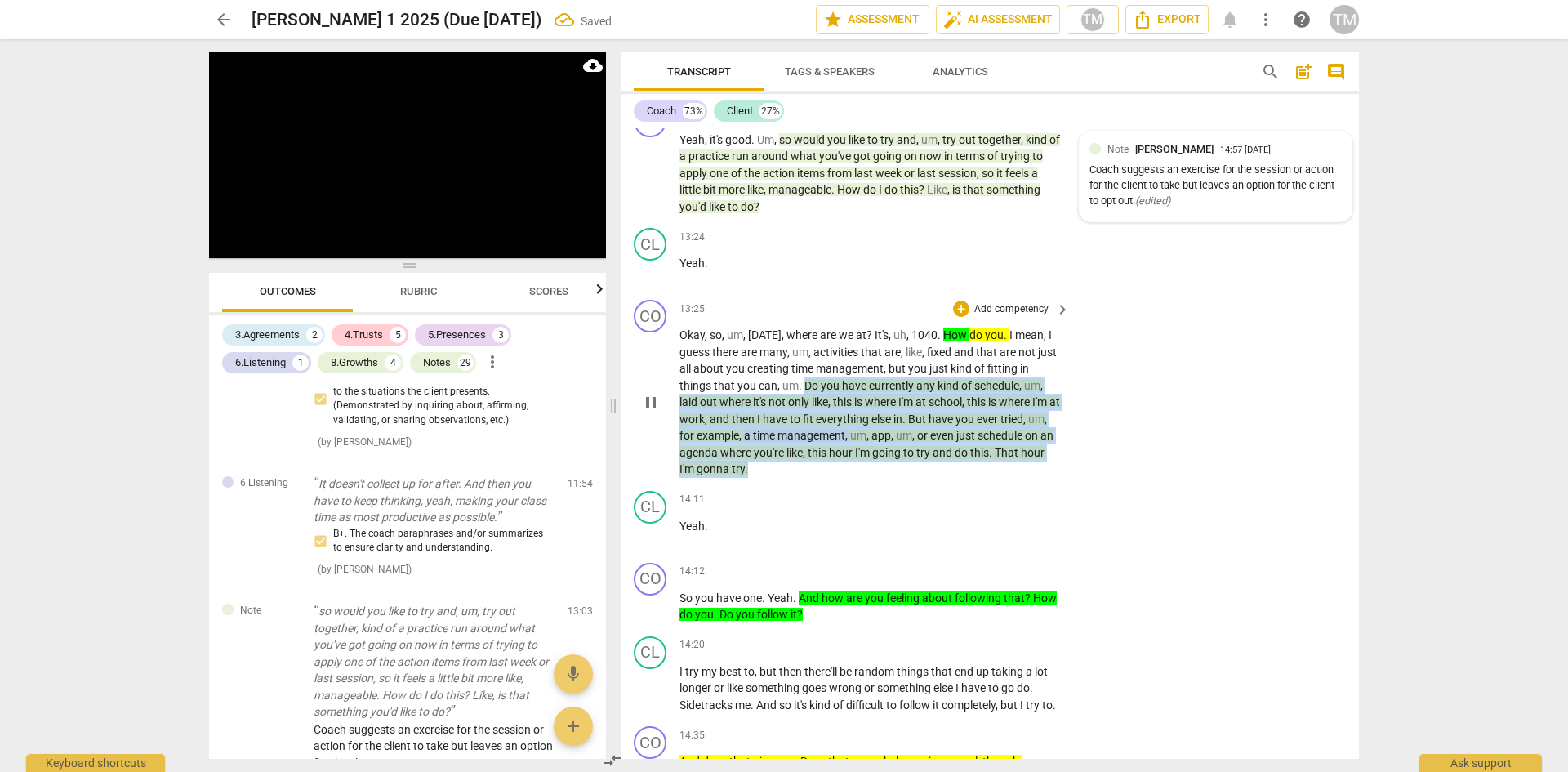
drag, startPoint x: 794, startPoint y: 506, endPoint x: 805, endPoint y: 423, distance: 83.7
click at [805, 423] on p "Okay , so , um , [DATE] , where are we at ? It's , uh , 1040 . How do you . I m…" at bounding box center [870, 402] width 382 height 151
click at [957, 317] on div "+" at bounding box center [961, 309] width 16 height 16
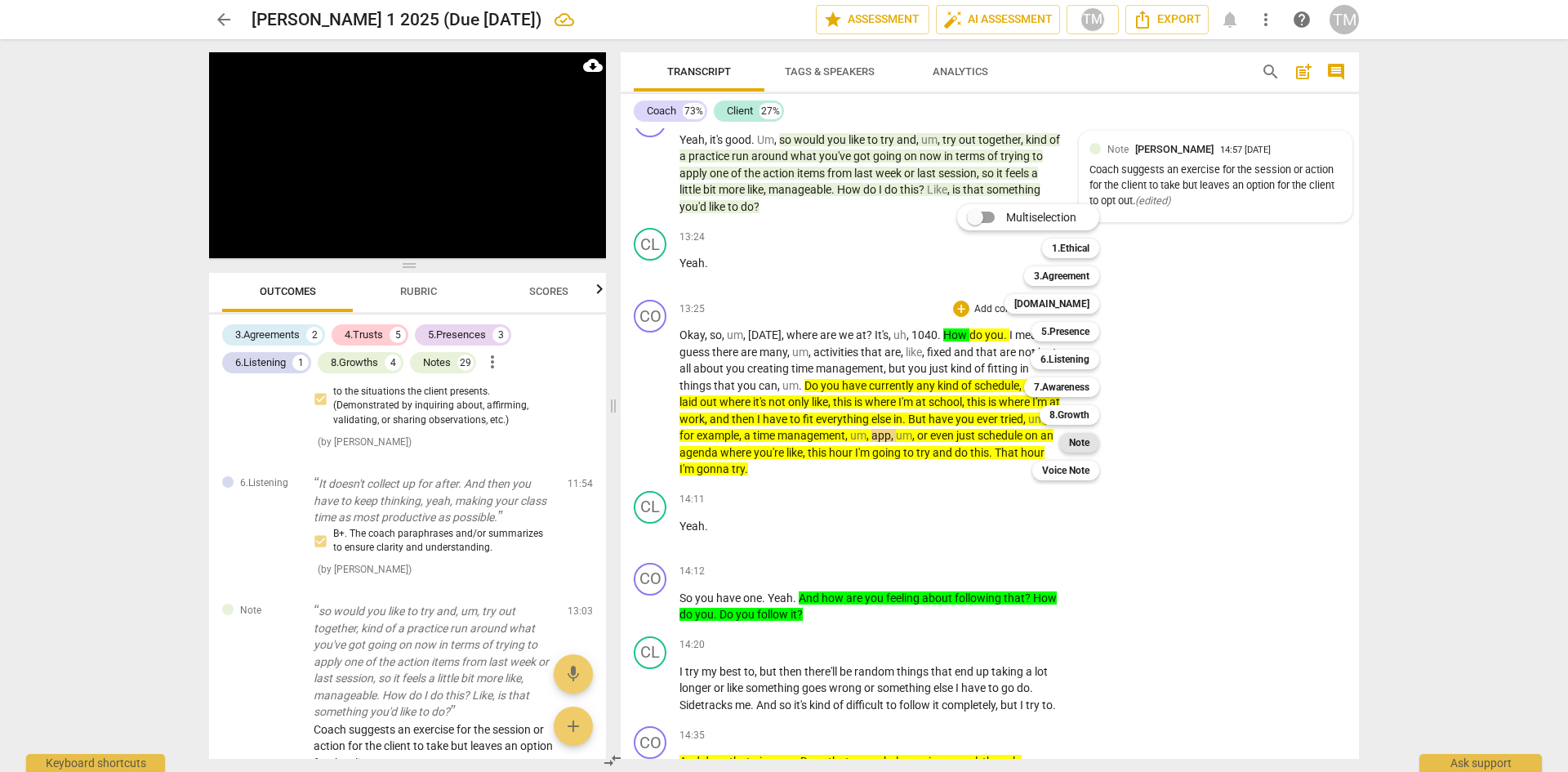
drag, startPoint x: 1079, startPoint y: 442, endPoint x: 1039, endPoint y: 561, distance: 125.5
click at [1078, 442] on b "Note" at bounding box center [1079, 443] width 20 height 19
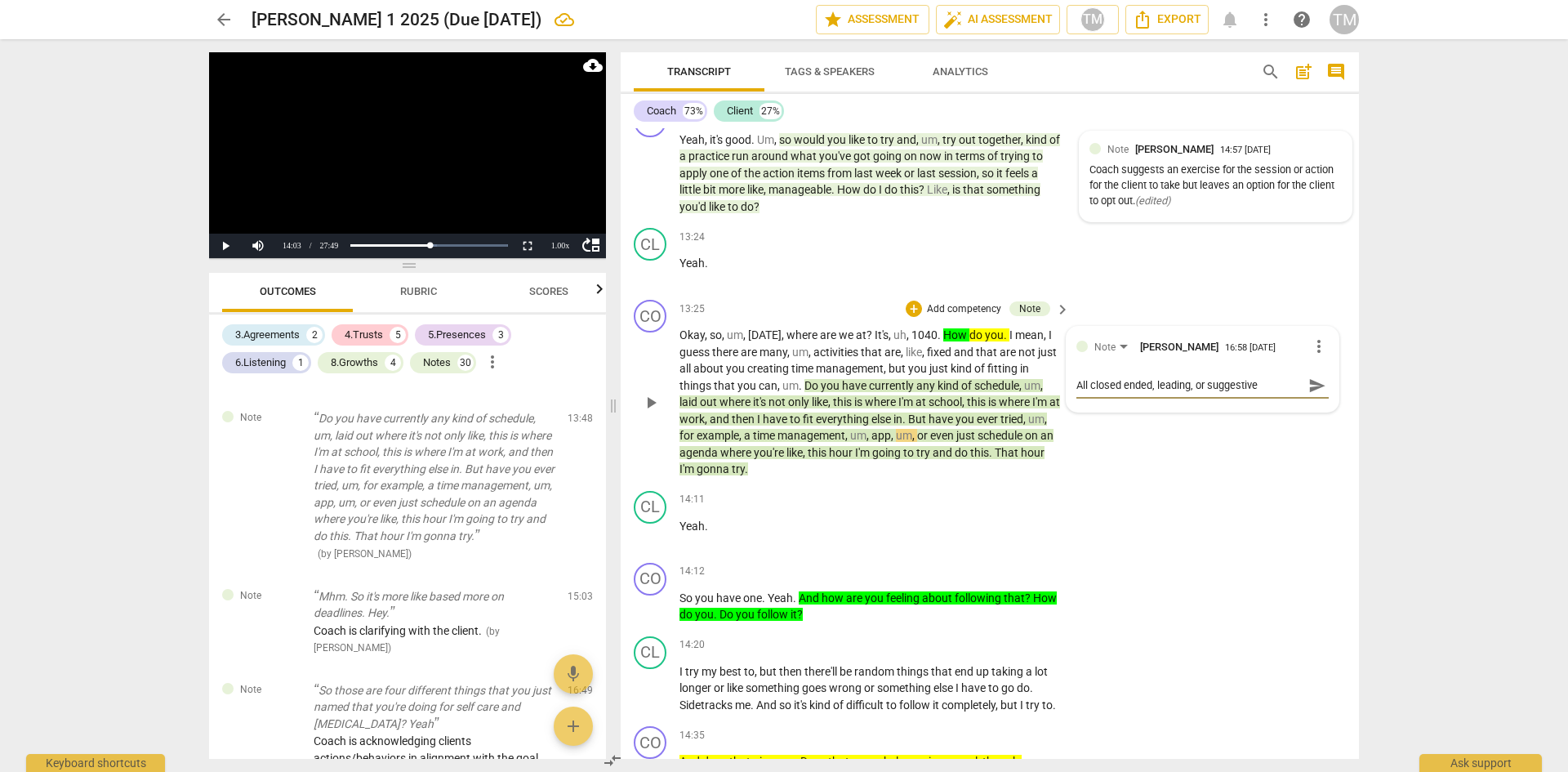
scroll to position [14, 0]
click at [1310, 394] on span "send" at bounding box center [1317, 386] width 18 height 18
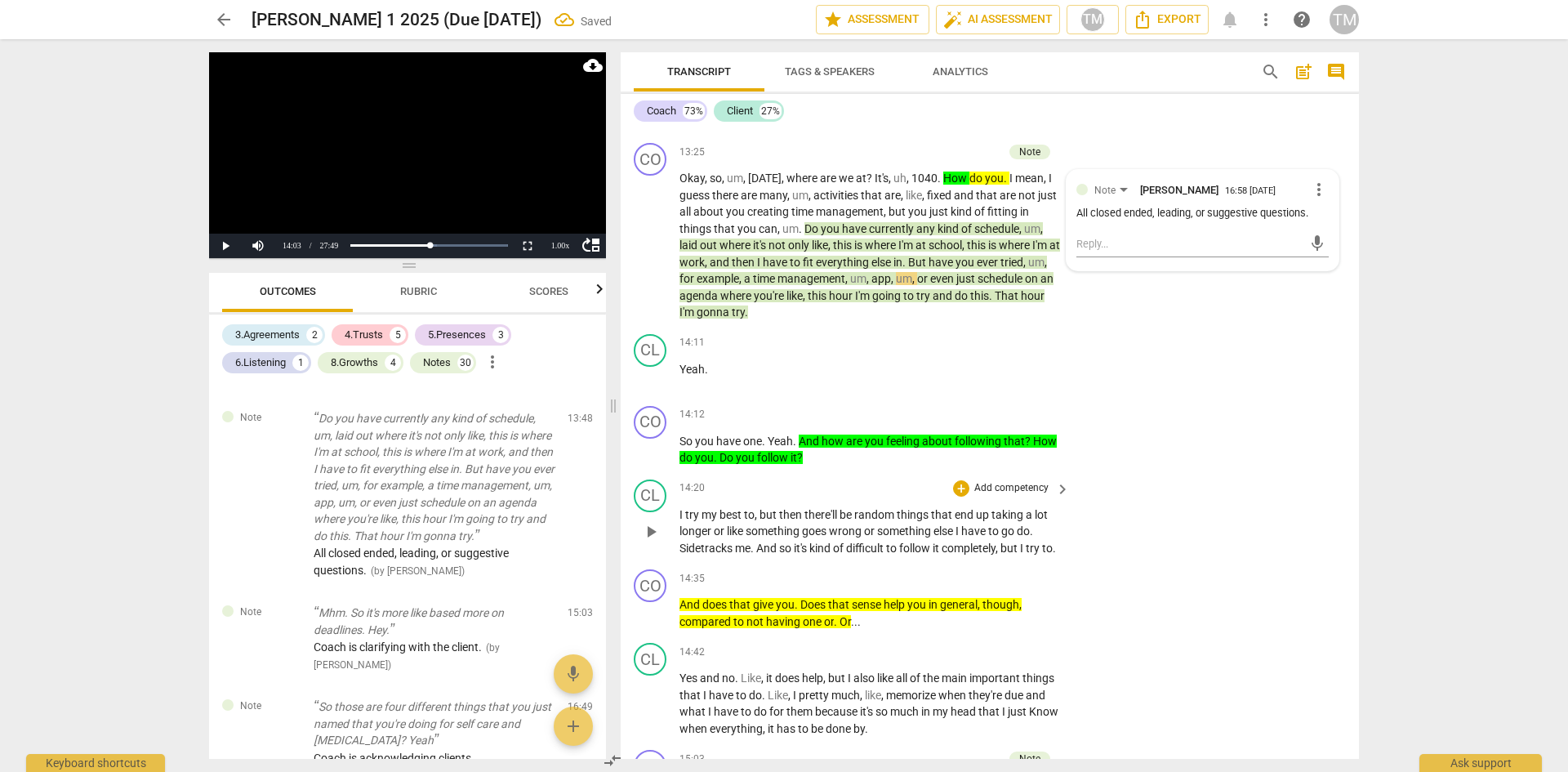
scroll to position [6994, 0]
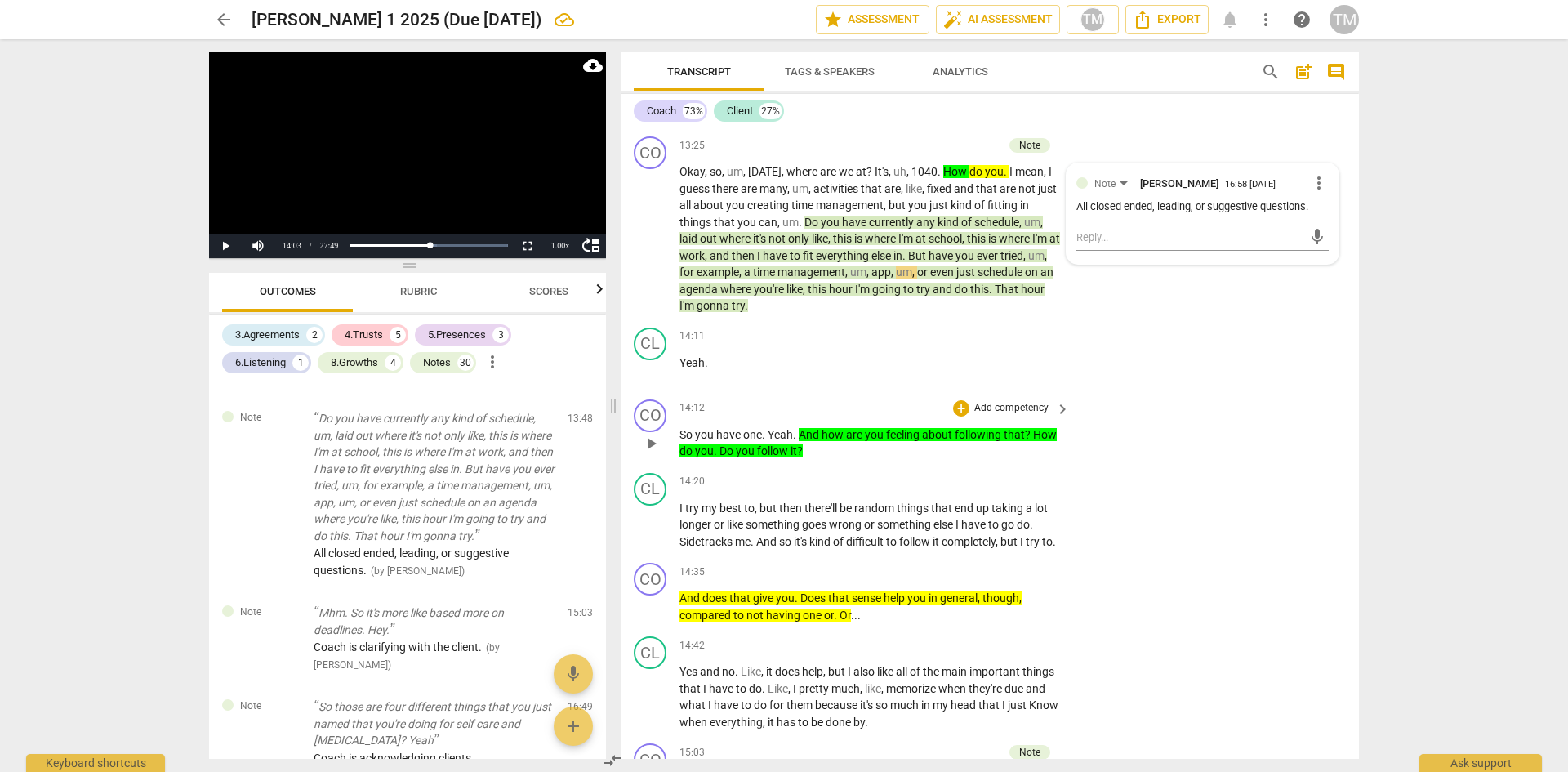
click at [907, 460] on p "So you have one . Yeah . And how are you feeling about following that ? How do …" at bounding box center [870, 443] width 382 height 34
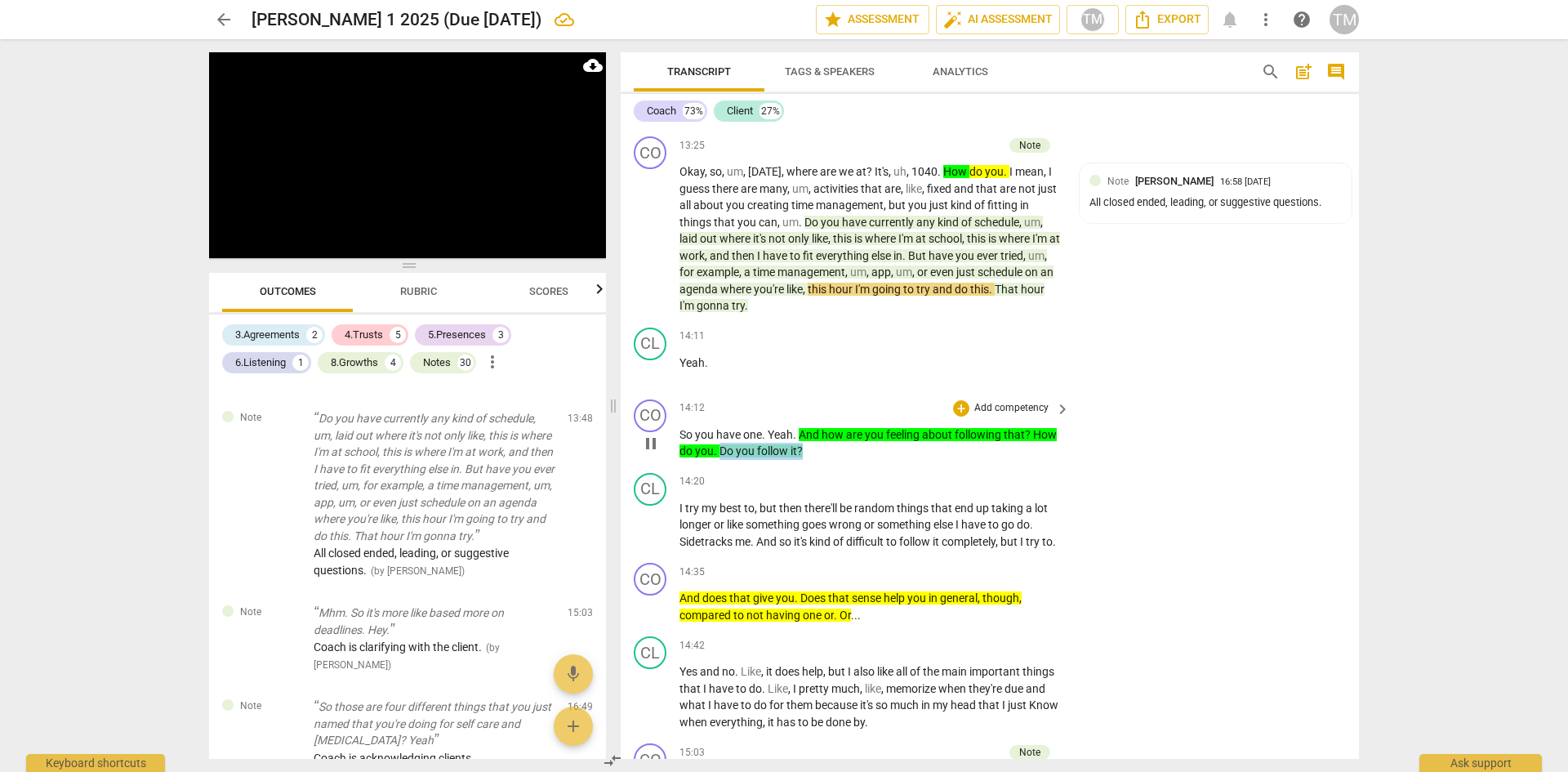
drag, startPoint x: 816, startPoint y: 485, endPoint x: 721, endPoint y: 485, distance: 95.0
click at [721, 460] on p "So you have one . Yeah . And how are you feeling about following that ? How do …" at bounding box center [870, 443] width 382 height 34
click at [835, 464] on icon "button" at bounding box center [840, 463] width 16 height 19
click at [815, 460] on p "So you have one . Yeah . And how are you feeling about following that ? How do …" at bounding box center [870, 443] width 382 height 34
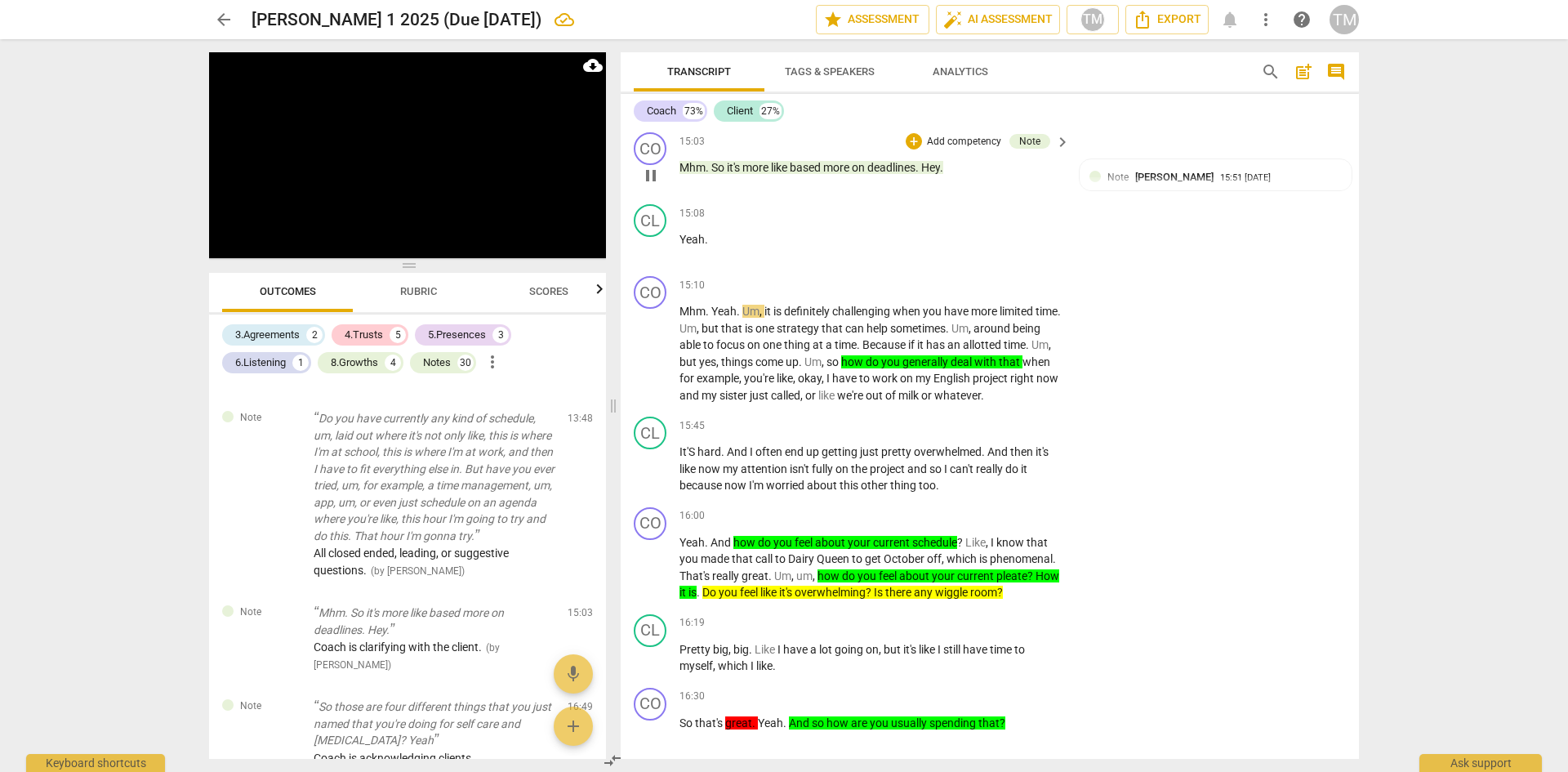
scroll to position [7548, 0]
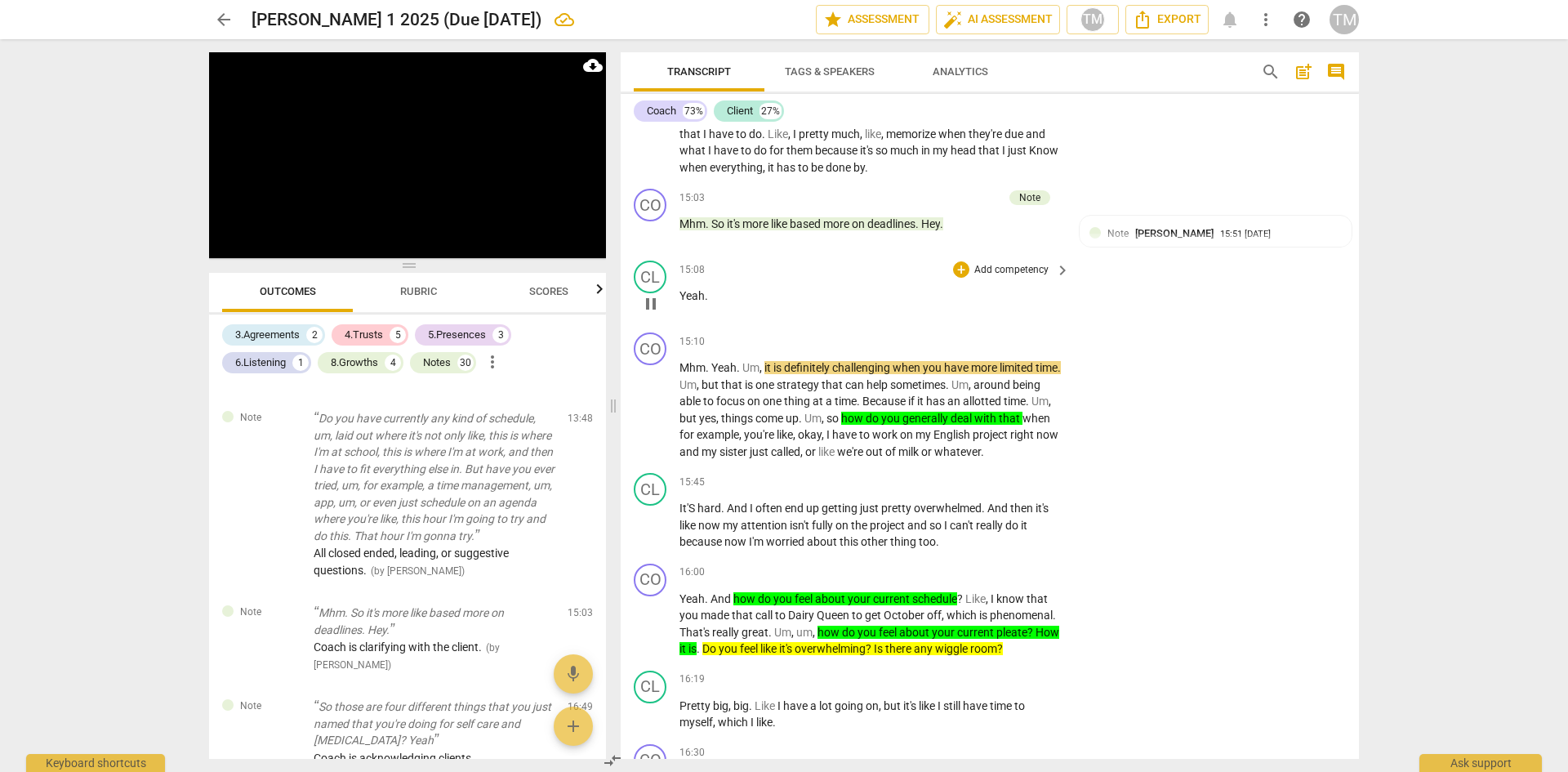
drag, startPoint x: 656, startPoint y: 348, endPoint x: 808, endPoint y: 360, distance: 152.5
click at [657, 314] on span "pause" at bounding box center [650, 303] width 19 height 19
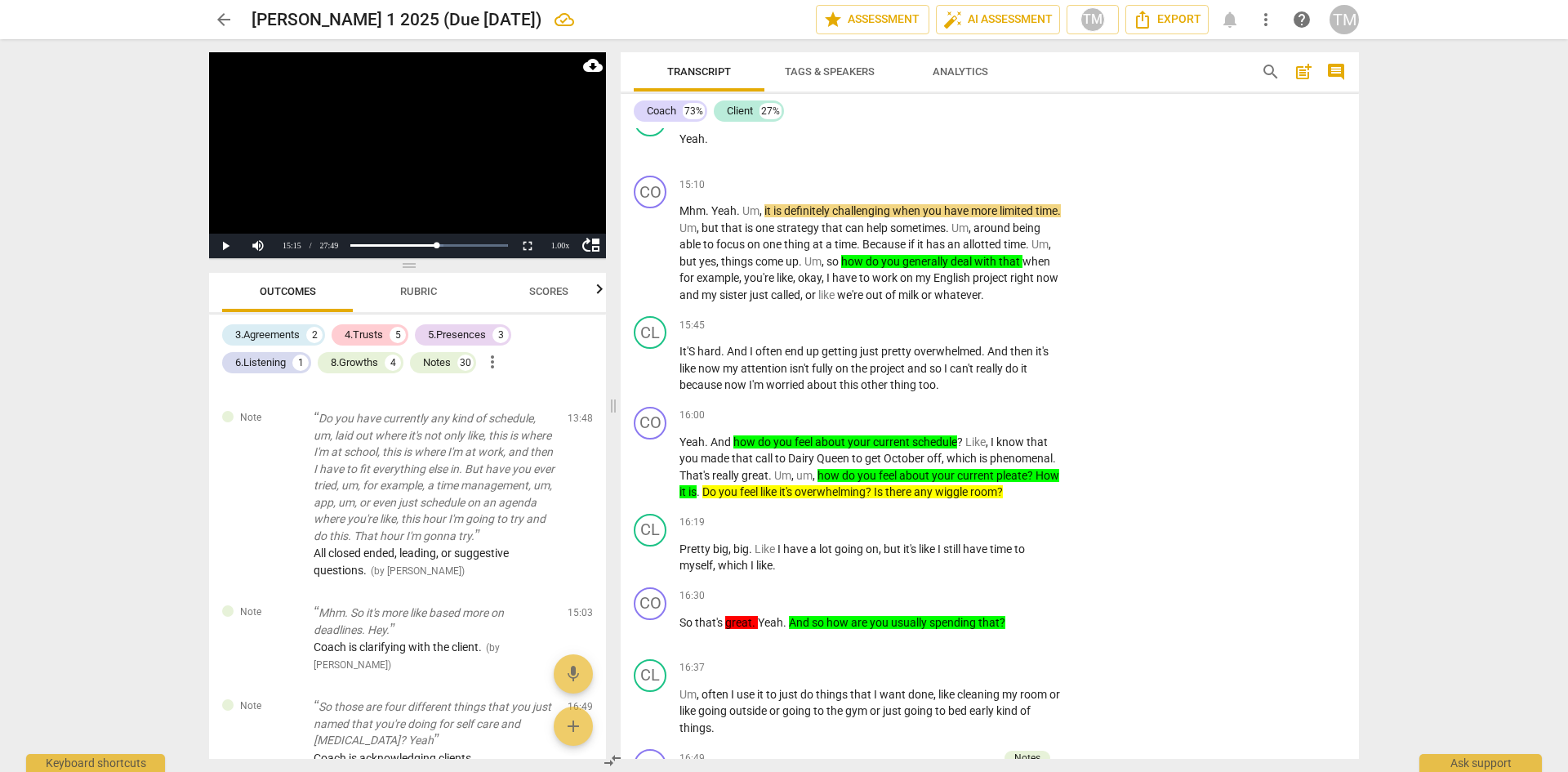
scroll to position [7712, 0]
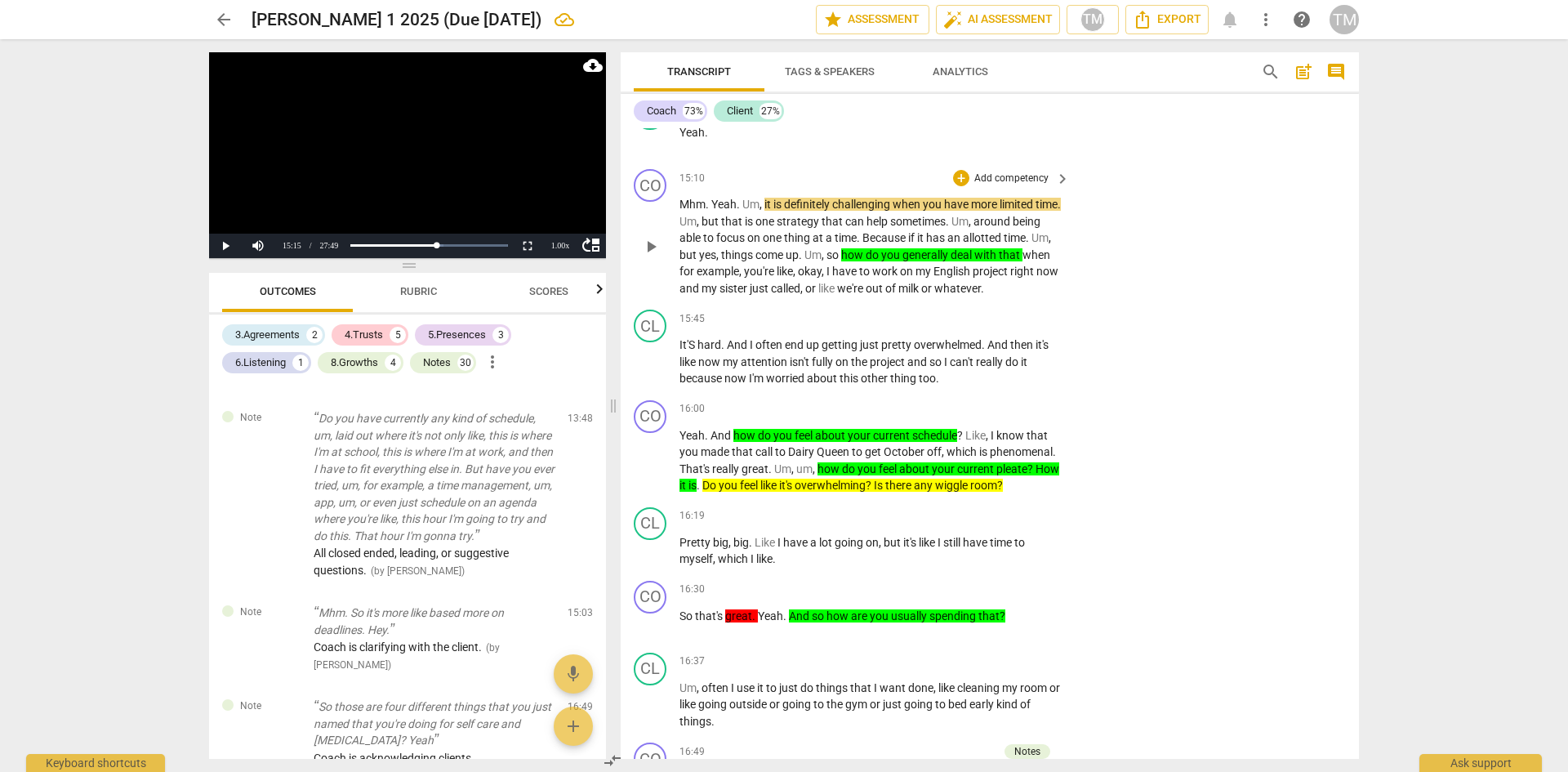
click at [1017, 186] on p "Add competency" at bounding box center [1011, 179] width 78 height 15
click at [1083, 329] on b "Note" at bounding box center [1079, 329] width 20 height 19
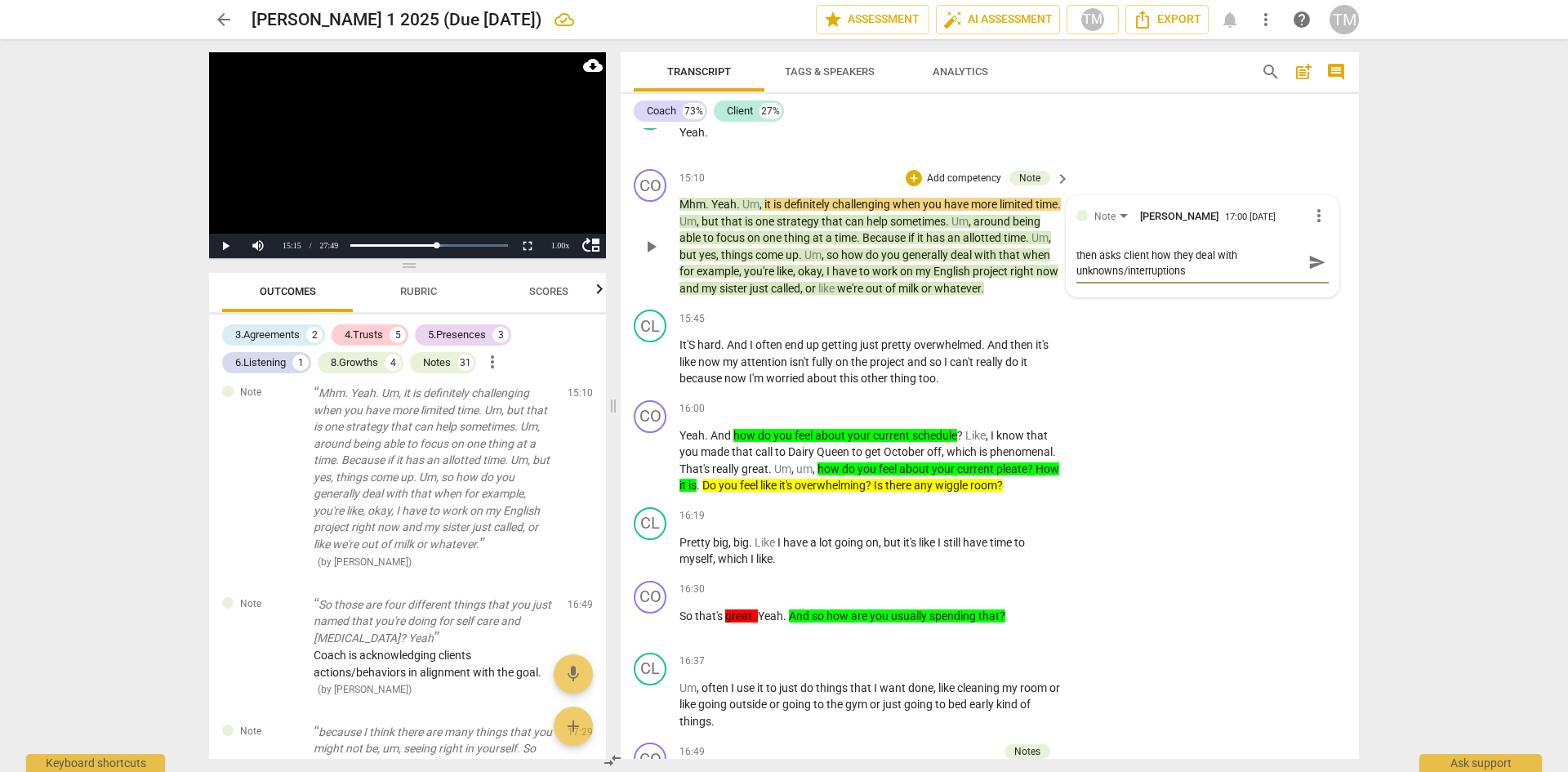
scroll to position [0, 0]
click at [1308, 279] on span "send" at bounding box center [1317, 271] width 18 height 18
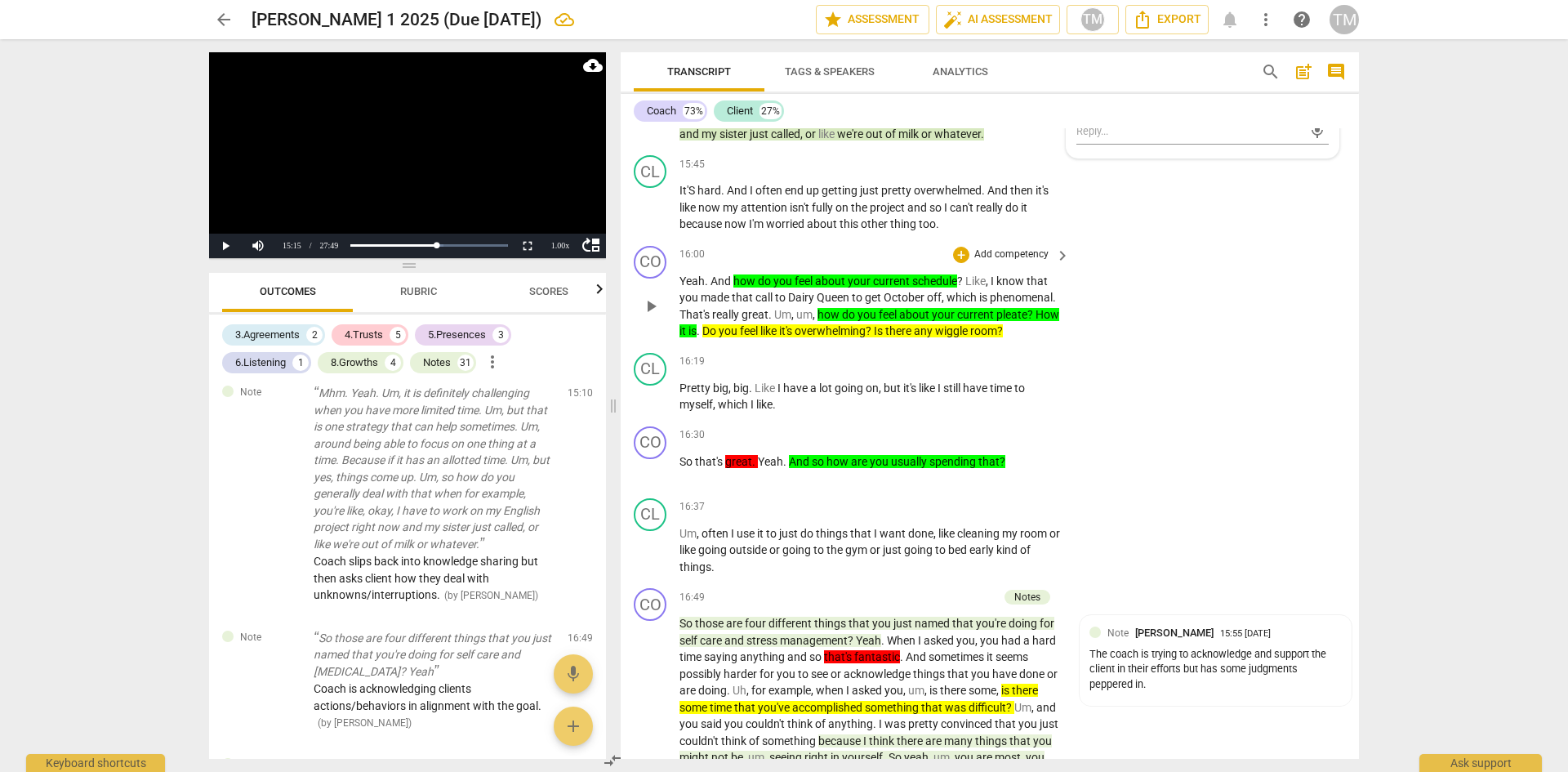
scroll to position [7875, 0]
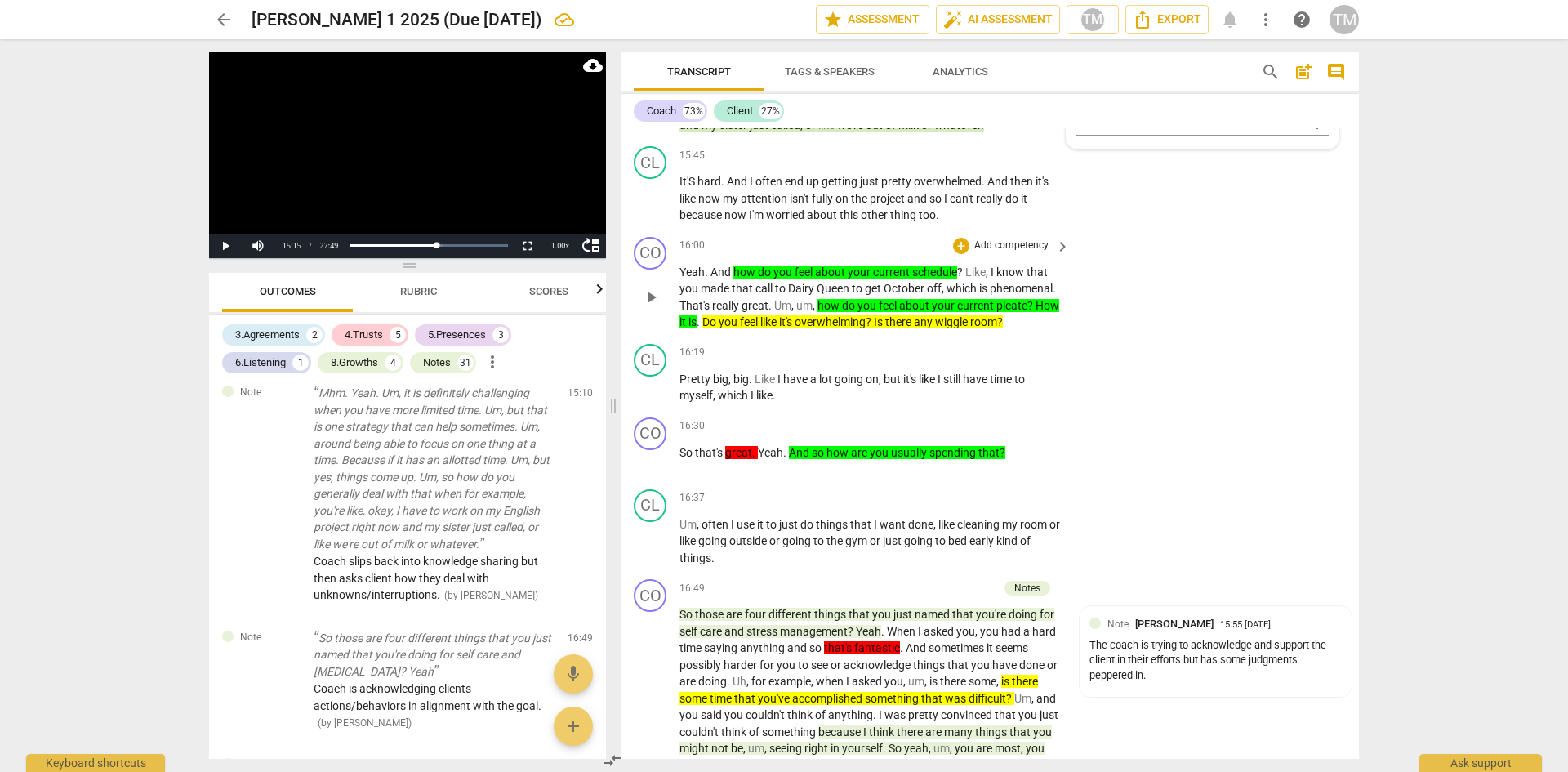
click at [1023, 254] on p "Add competency" at bounding box center [1011, 245] width 78 height 15
click at [1089, 411] on b "Note" at bounding box center [1079, 412] width 20 height 19
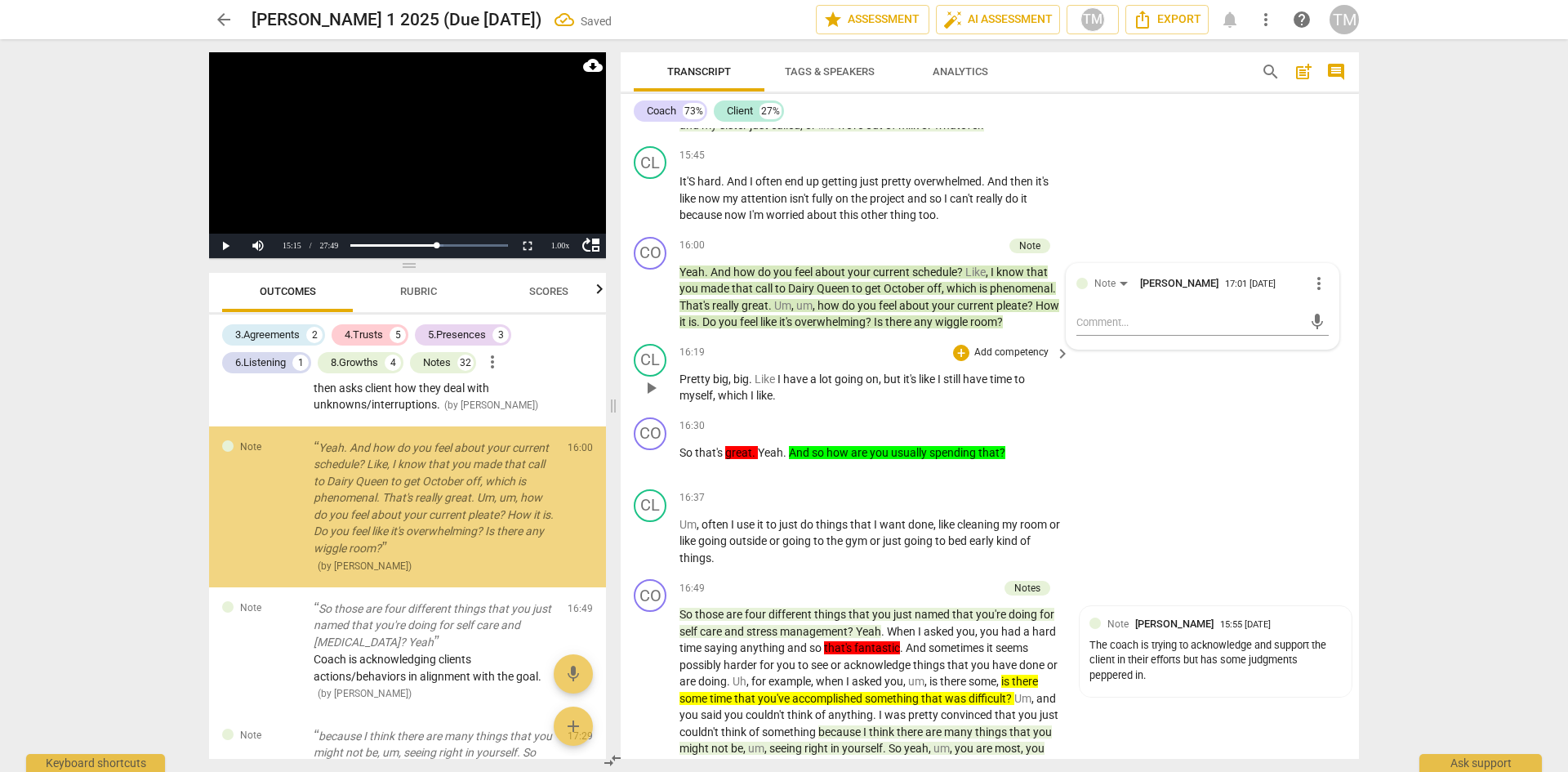
scroll to position [4892, 0]
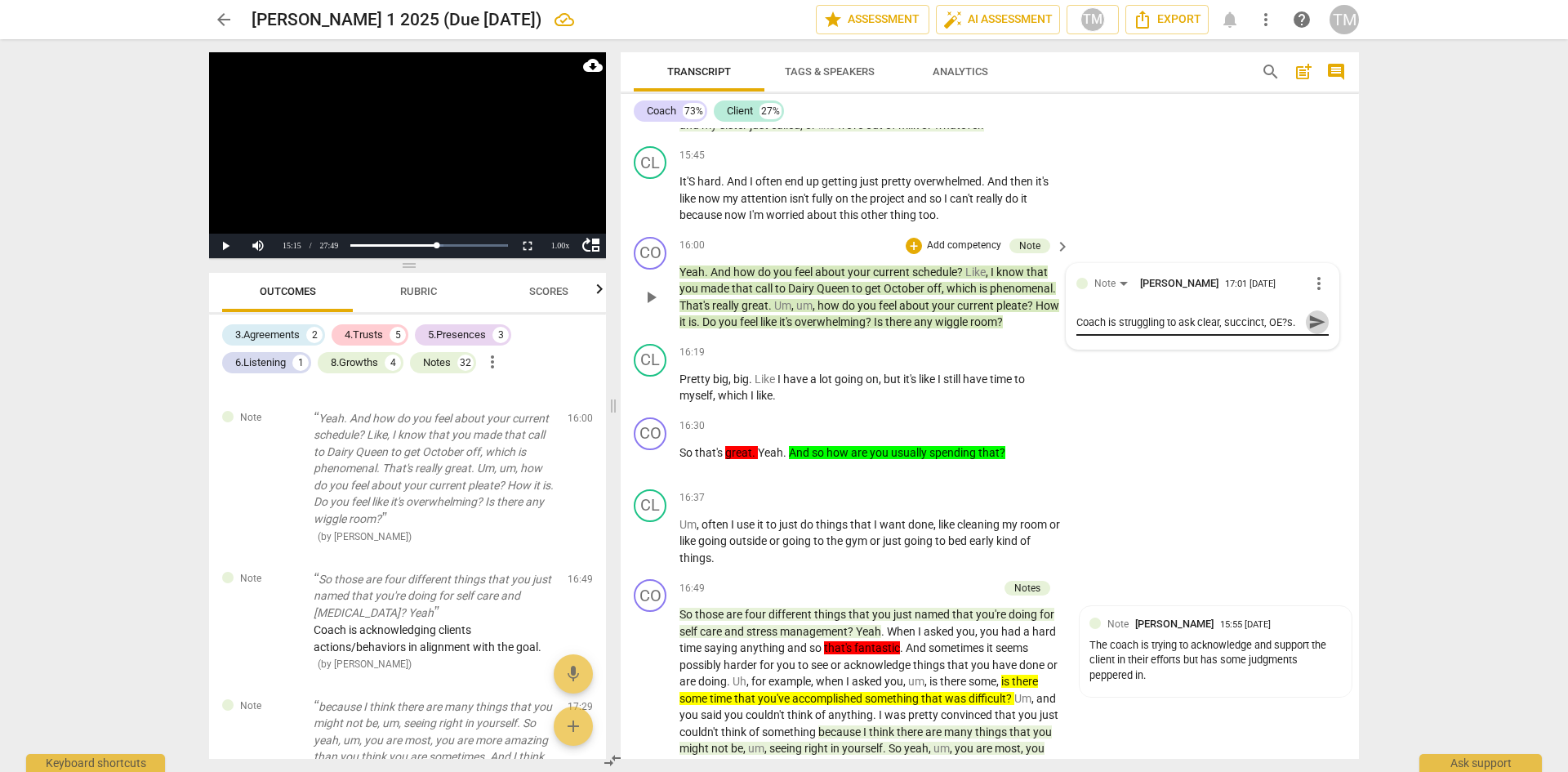
click at [1308, 331] on span "send" at bounding box center [1317, 322] width 18 height 18
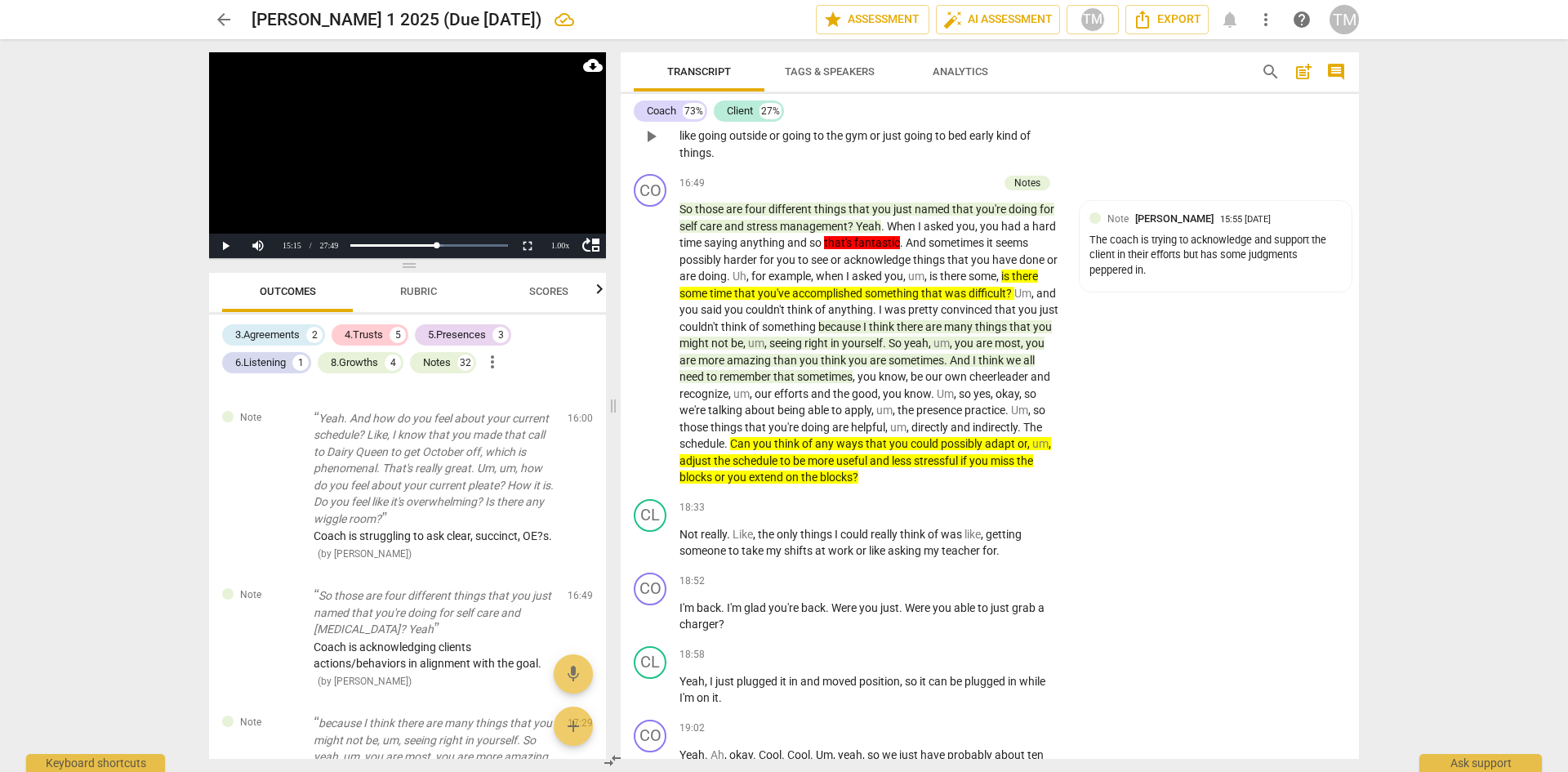
scroll to position [8284, 0]
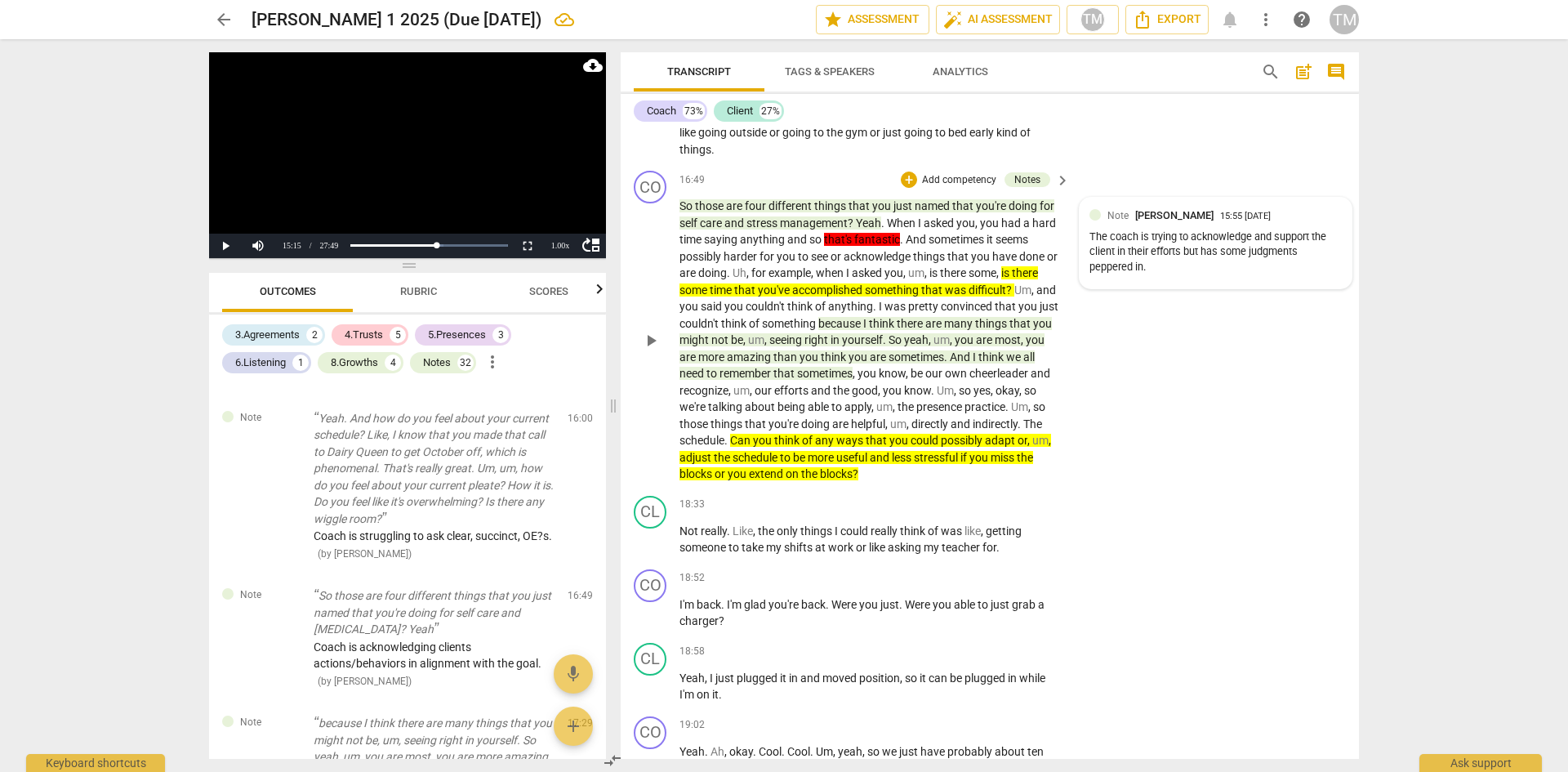
click at [1310, 276] on div "The coach is trying to acknowledge and support the client in their efforts but …" at bounding box center [1215, 253] width 253 height 46
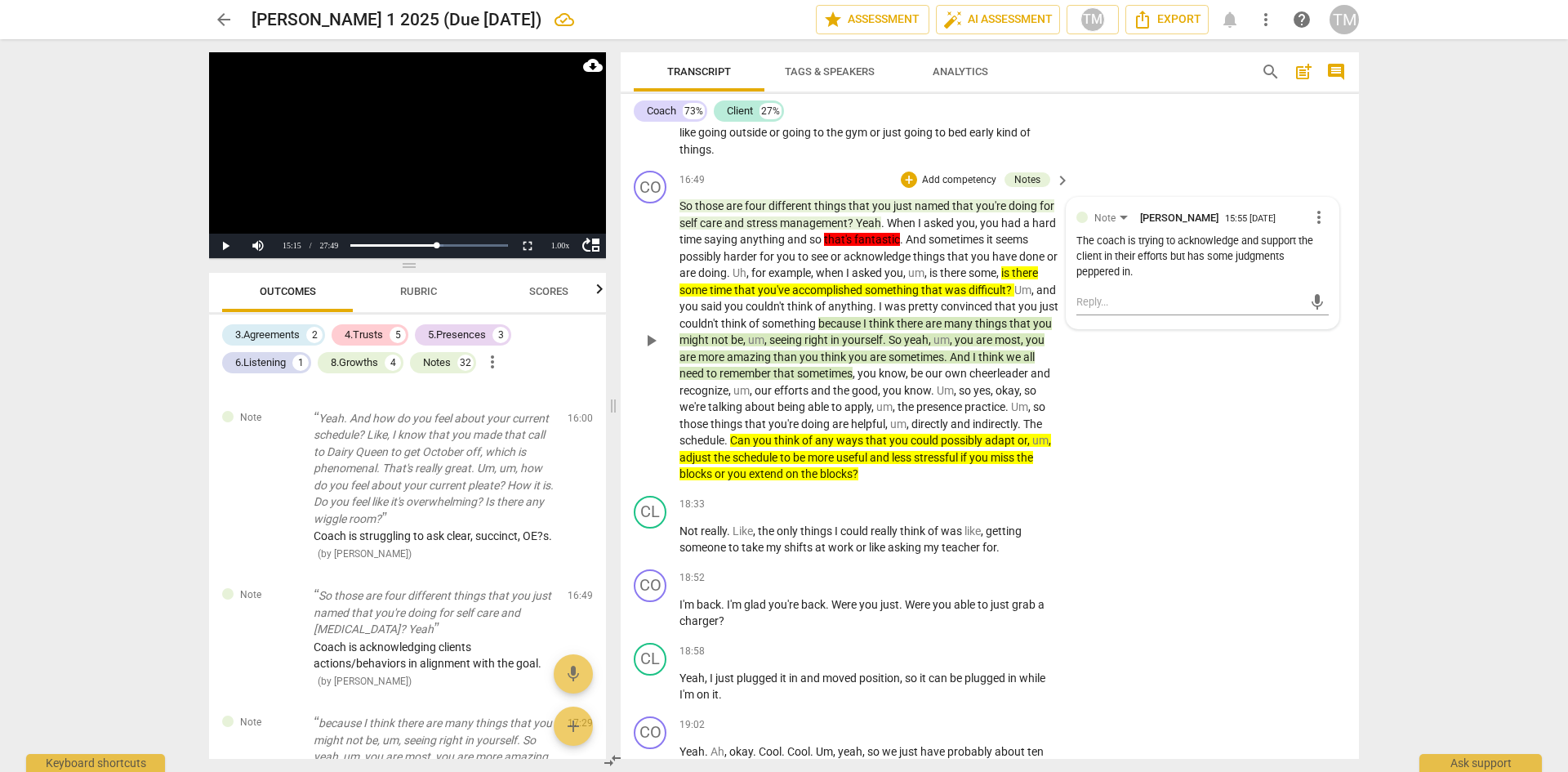
click at [1318, 227] on span "more_vert" at bounding box center [1318, 216] width 19 height 19
drag, startPoint x: 1332, startPoint y: 275, endPoint x: 1325, endPoint y: 333, distance: 58.4
click at [1332, 276] on li "Edit" at bounding box center [1332, 285] width 57 height 31
click at [1293, 295] on textarea "The coach is trying to acknowledge and support the client in their efforts but …" at bounding box center [1202, 271] width 253 height 47
click at [1097, 348] on div "Note [PERSON_NAME] more_vert The coach is trying to acknowledge and support the…" at bounding box center [1202, 273] width 272 height 150
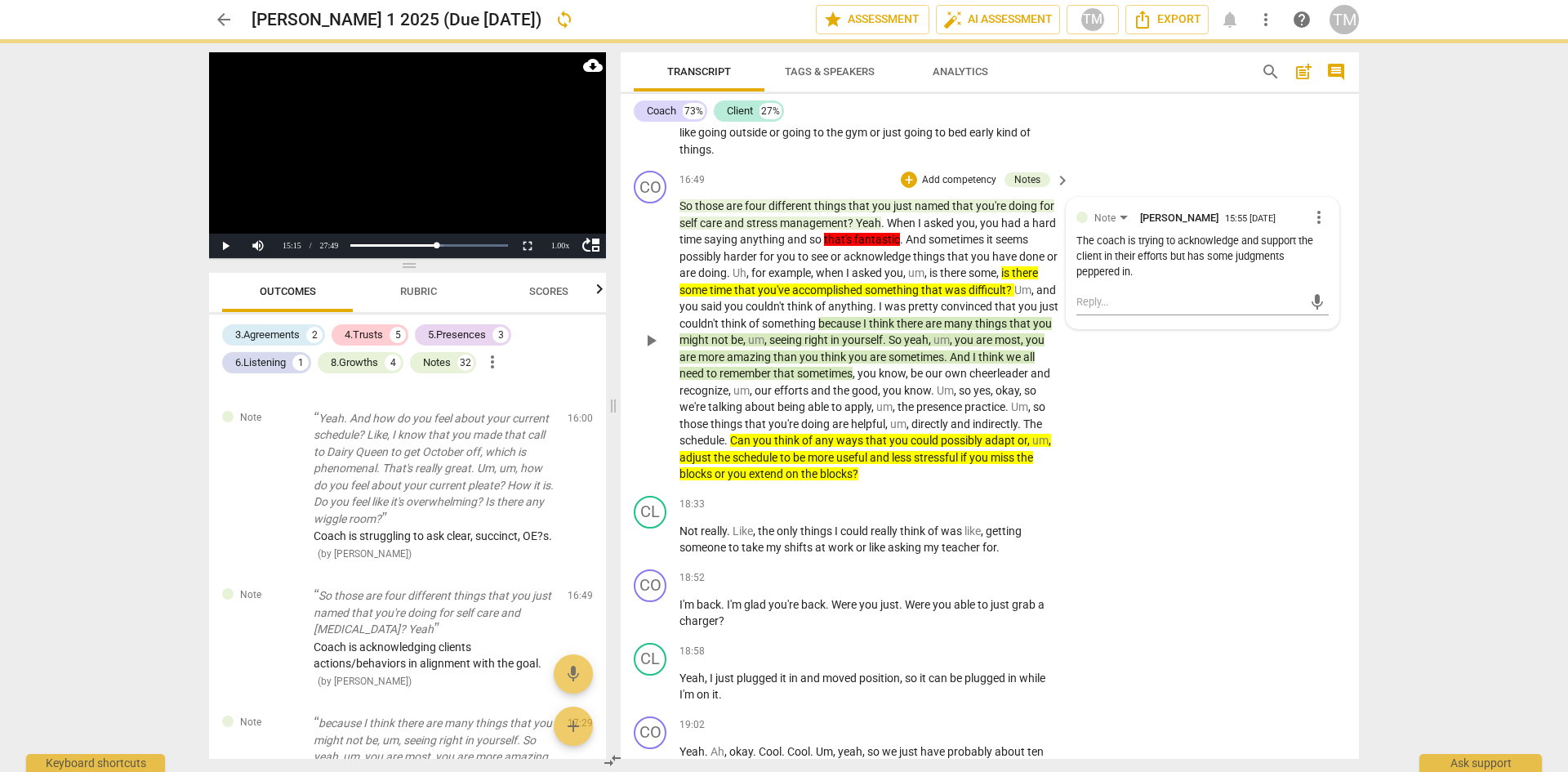
click at [1084, 329] on div "Note [PERSON_NAME] 15:55 [DATE] more_vert The coach is trying to acknowledge an…" at bounding box center [1202, 263] width 272 height 130
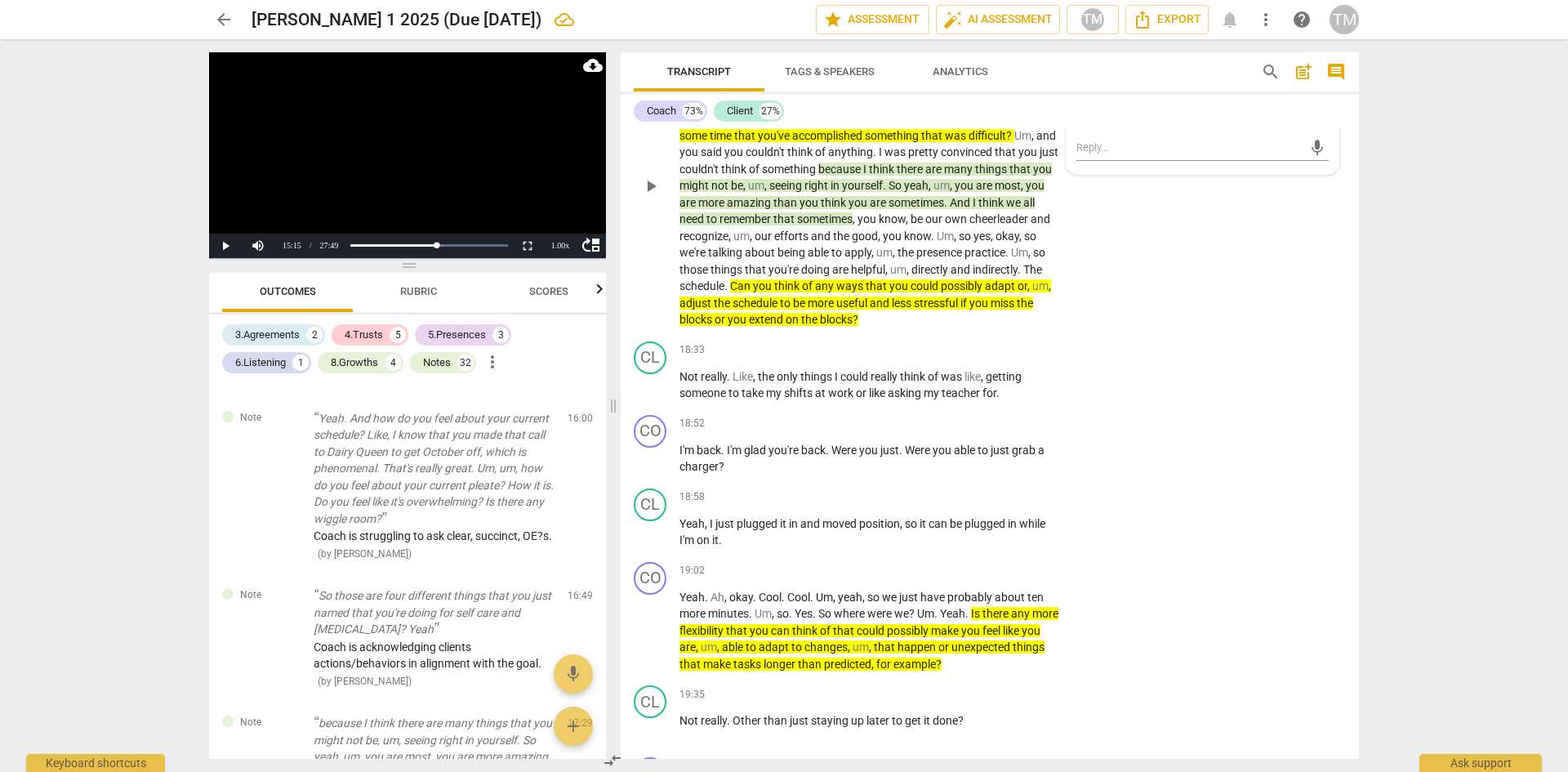
scroll to position [8447, 0]
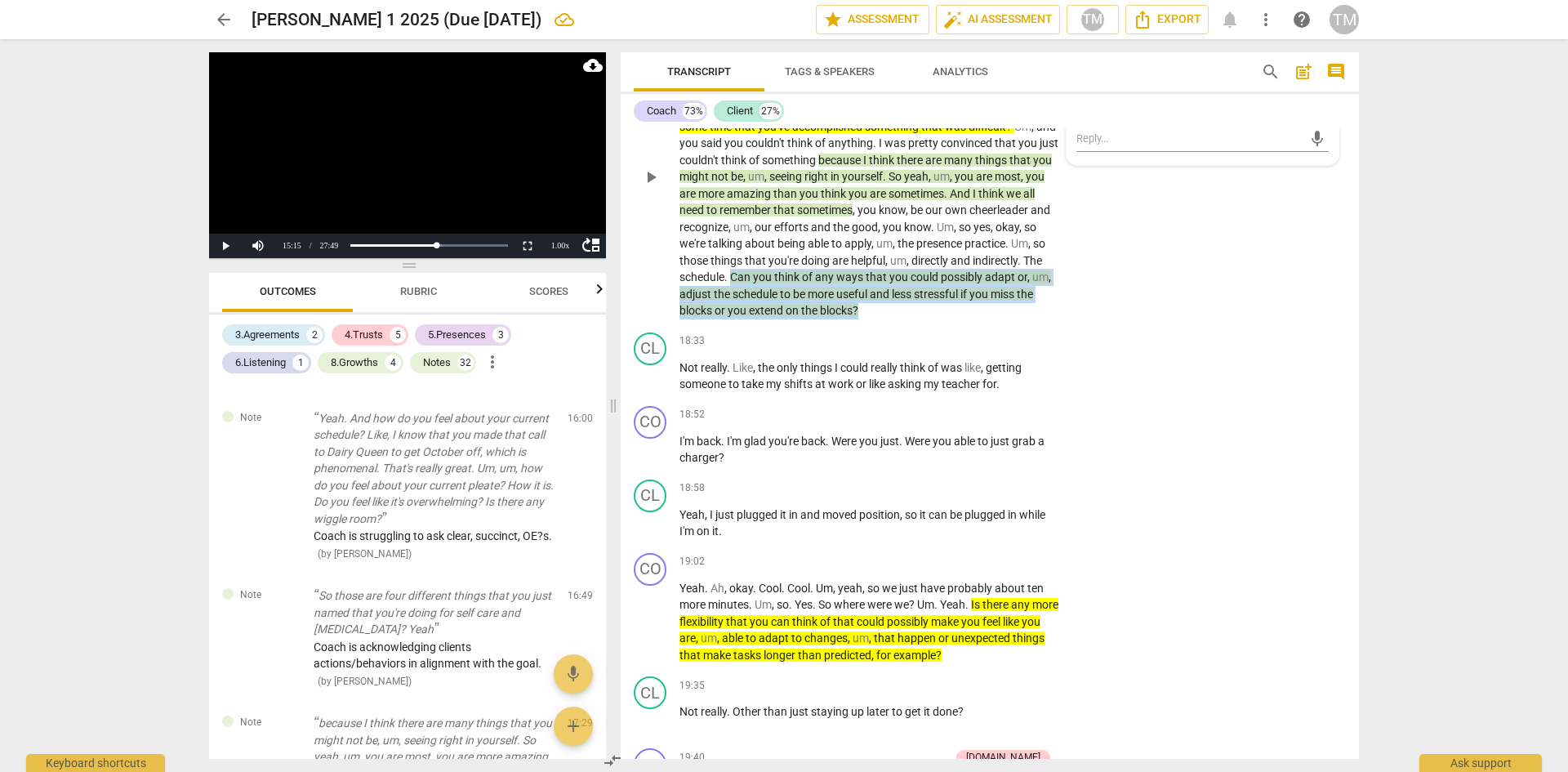
drag, startPoint x: 861, startPoint y: 375, endPoint x: 732, endPoint y: 342, distance: 133.2
click at [732, 319] on p "So those are four different things that you just named that you're doing for se…" at bounding box center [870, 177] width 382 height 285
click at [878, 357] on div "+" at bounding box center [876, 356] width 16 height 16
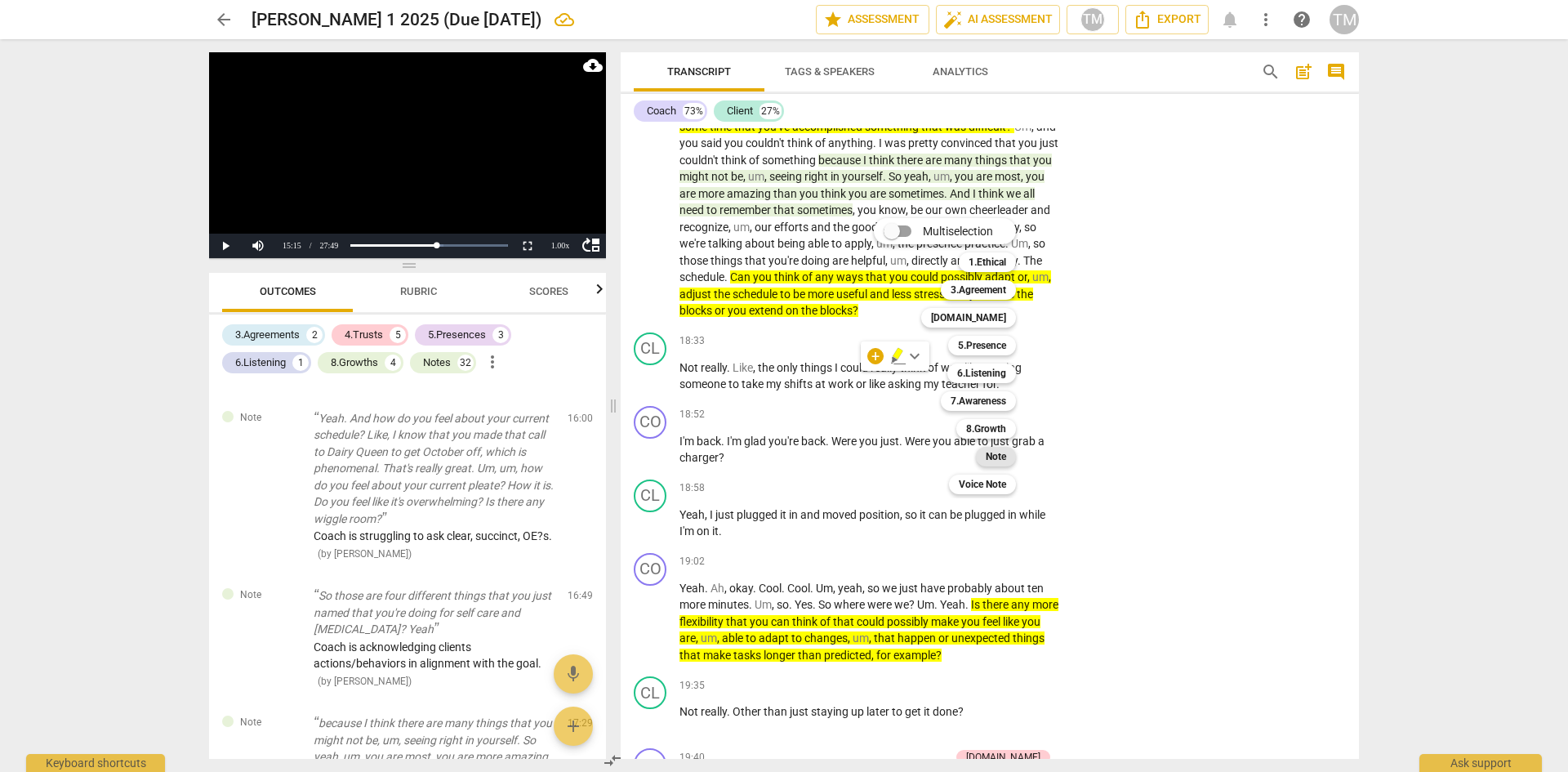
click at [991, 450] on b "Note" at bounding box center [996, 456] width 20 height 19
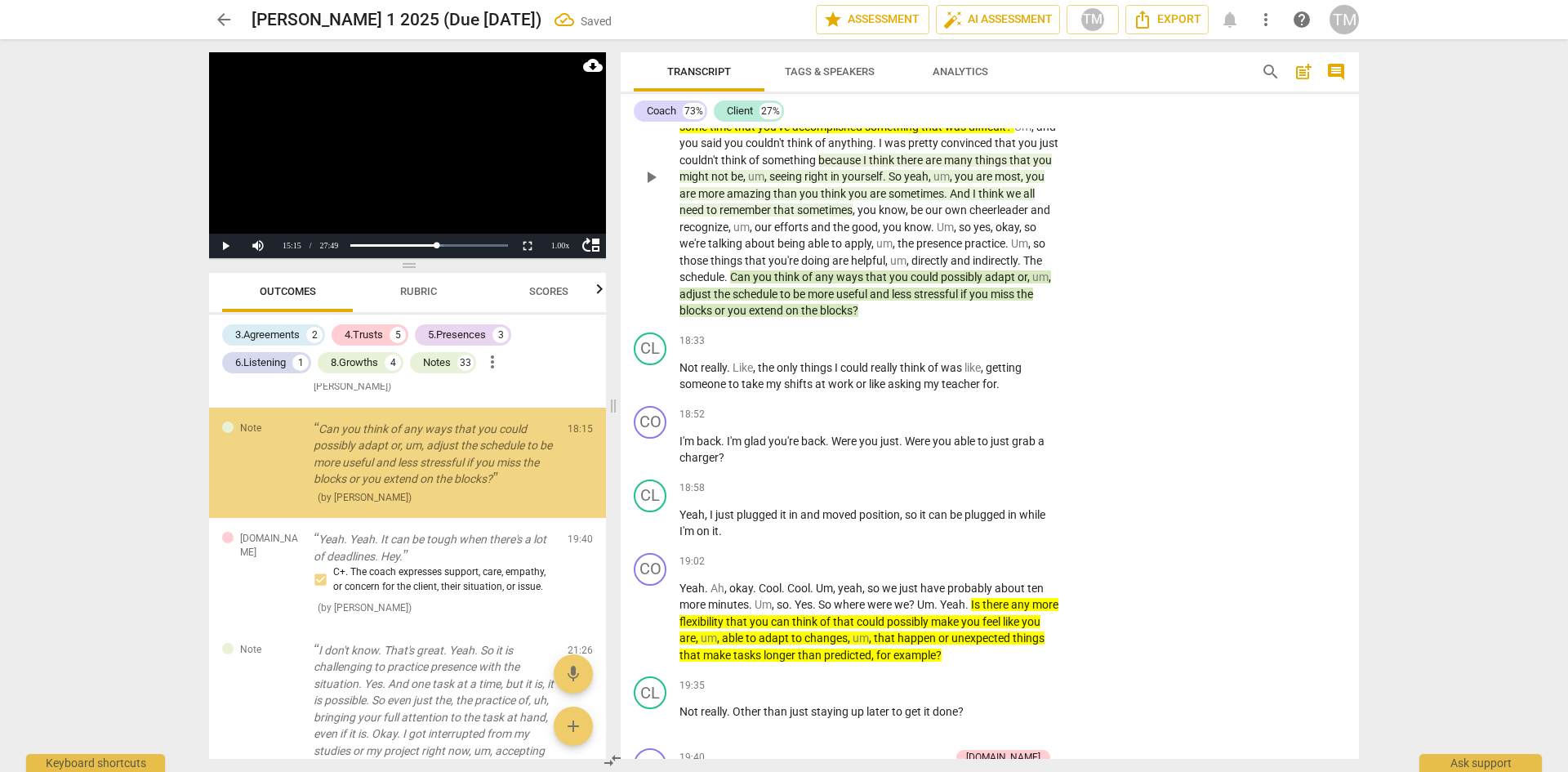
scroll to position [5366, 0]
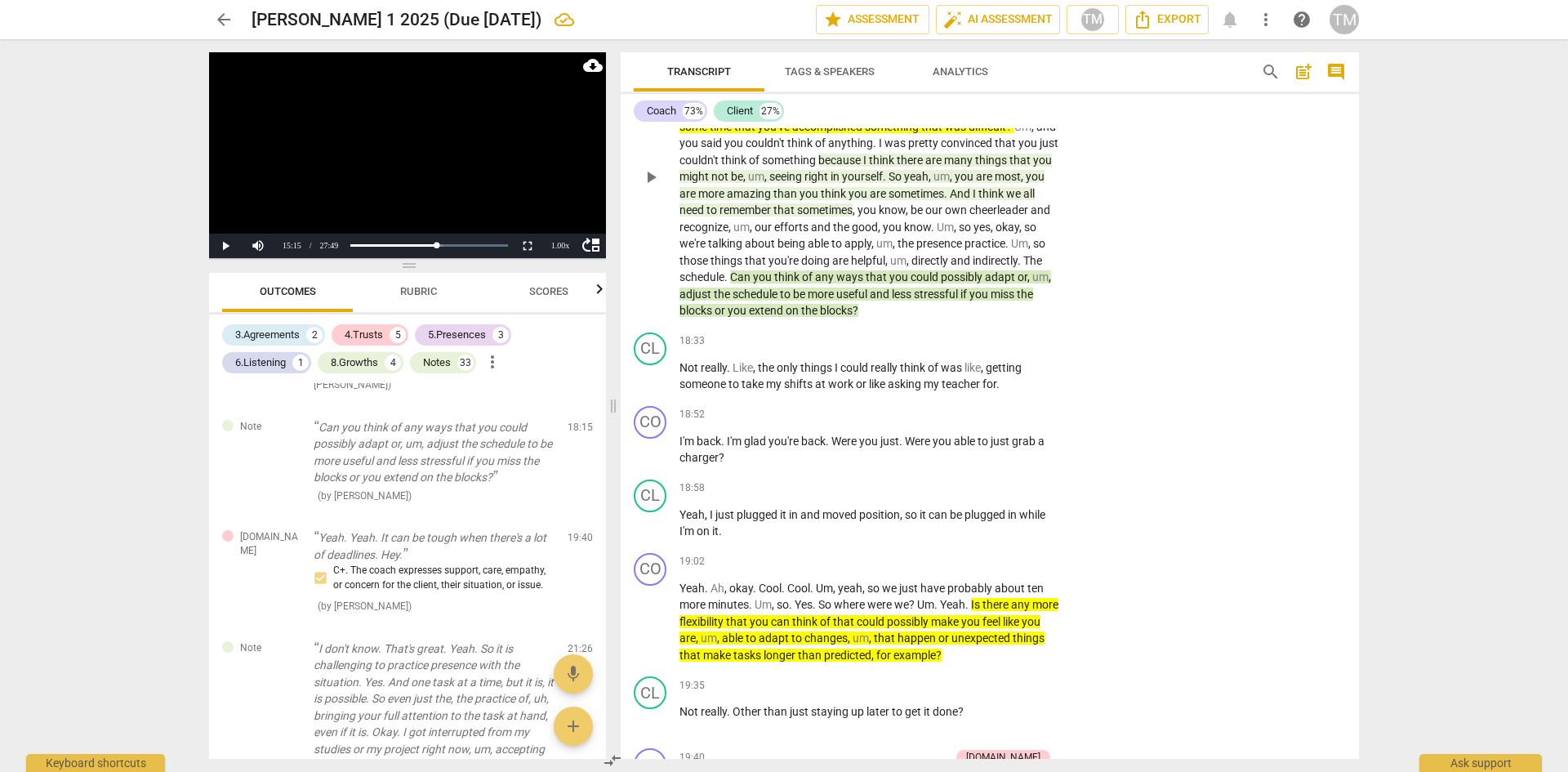
drag, startPoint x: 1316, startPoint y: 162, endPoint x: 1279, endPoint y: 207, distance: 58.3
click at [1314, 102] on span "send" at bounding box center [1317, 93] width 18 height 18
click at [1006, 393] on p "Not really . Like , the only things I could really think of was like , getting …" at bounding box center [870, 376] width 382 height 34
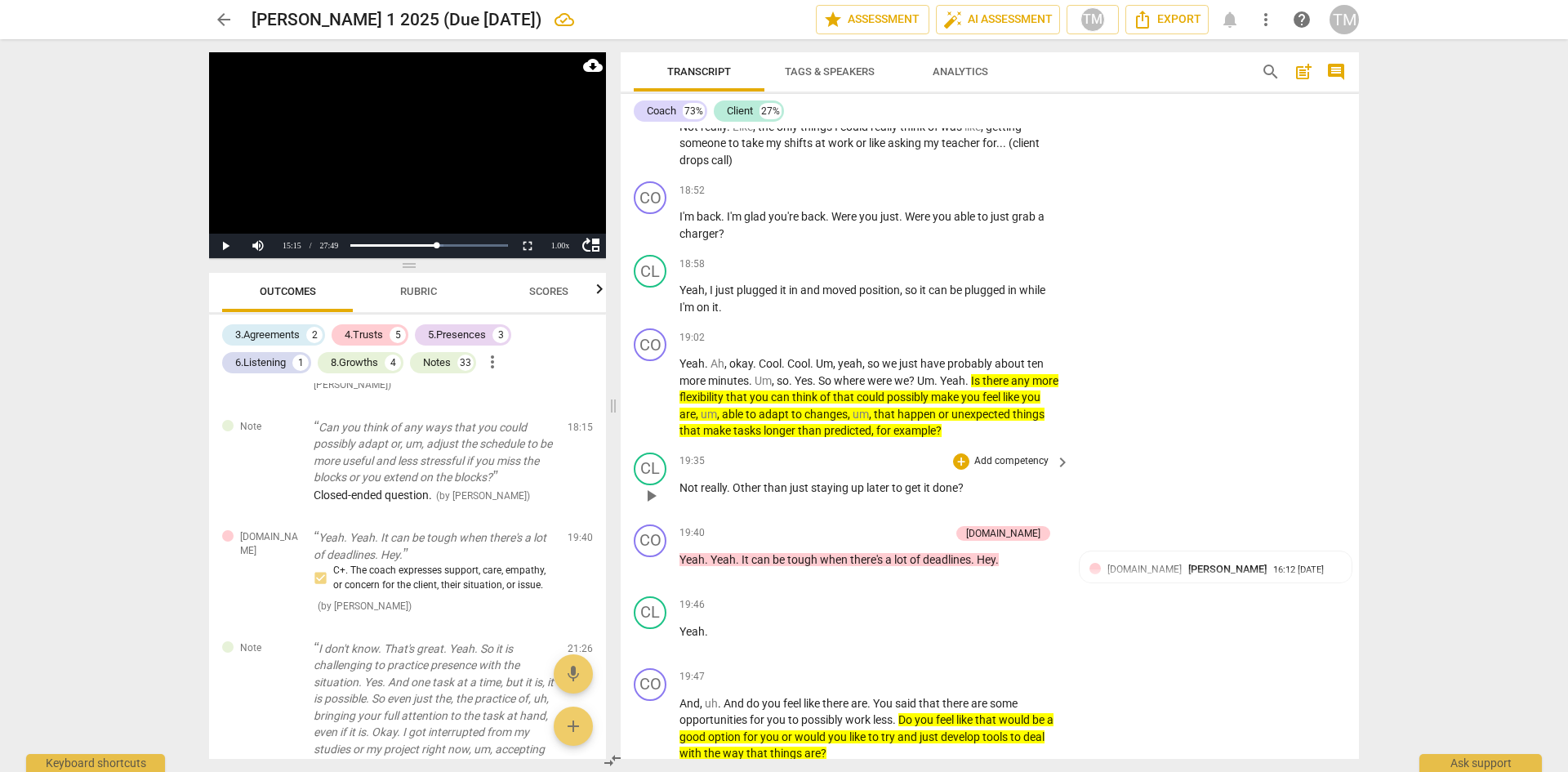
scroll to position [8692, 0]
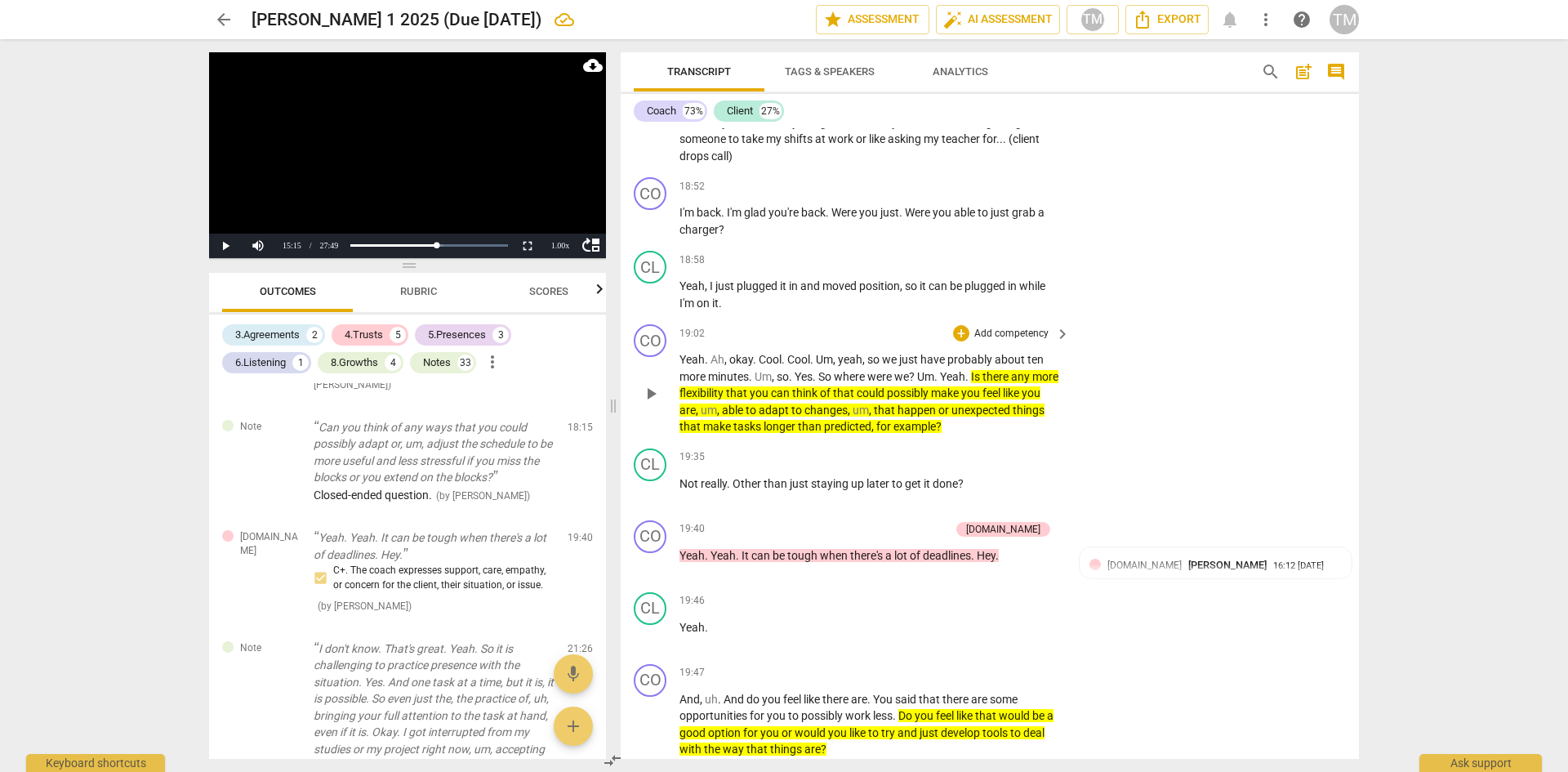
click at [1016, 341] on p "Add competency" at bounding box center [1011, 334] width 78 height 15
click at [1074, 508] on b "Note" at bounding box center [1079, 500] width 20 height 19
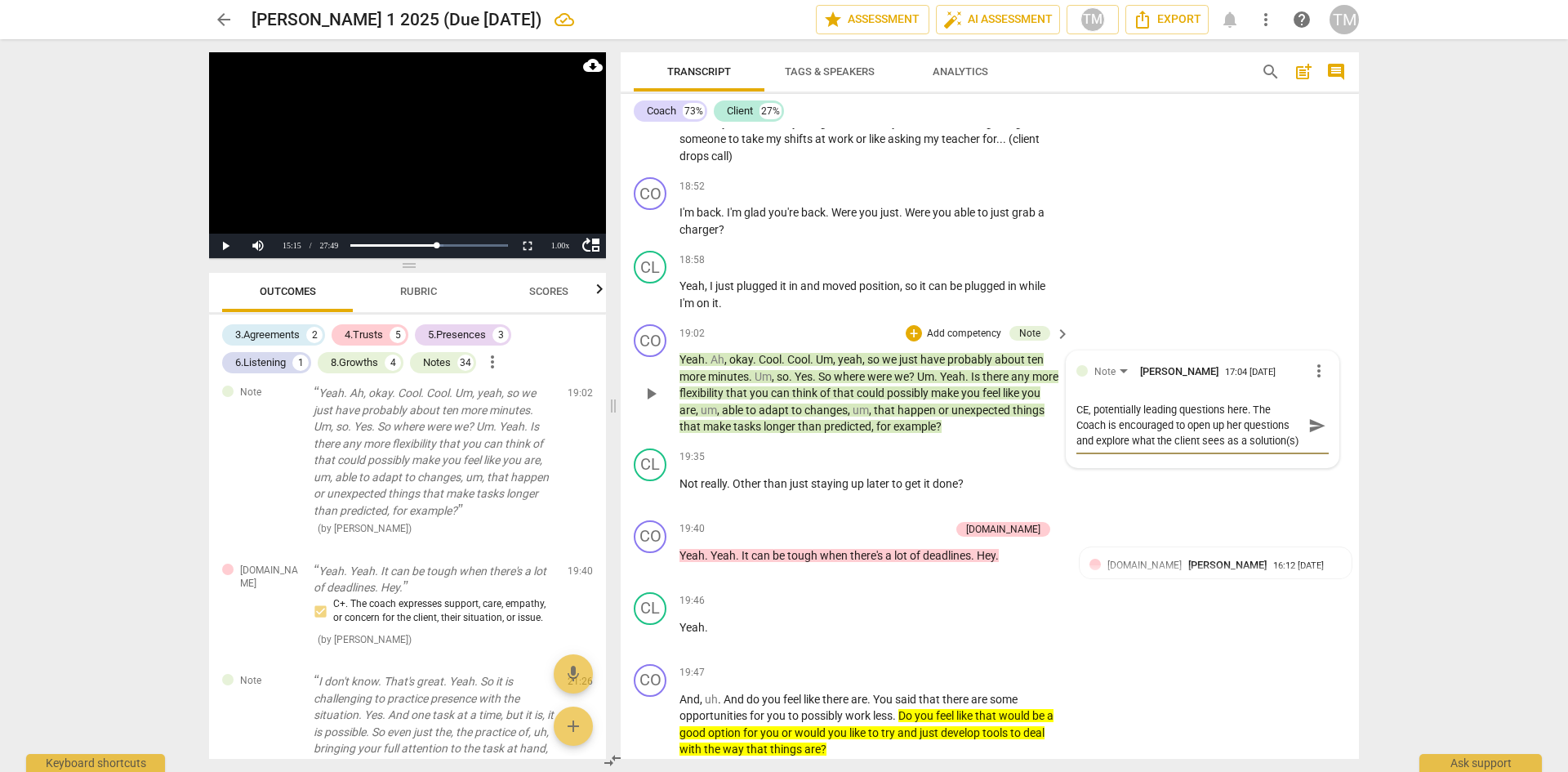
scroll to position [14, 0]
click at [1314, 434] on span "send" at bounding box center [1317, 426] width 18 height 18
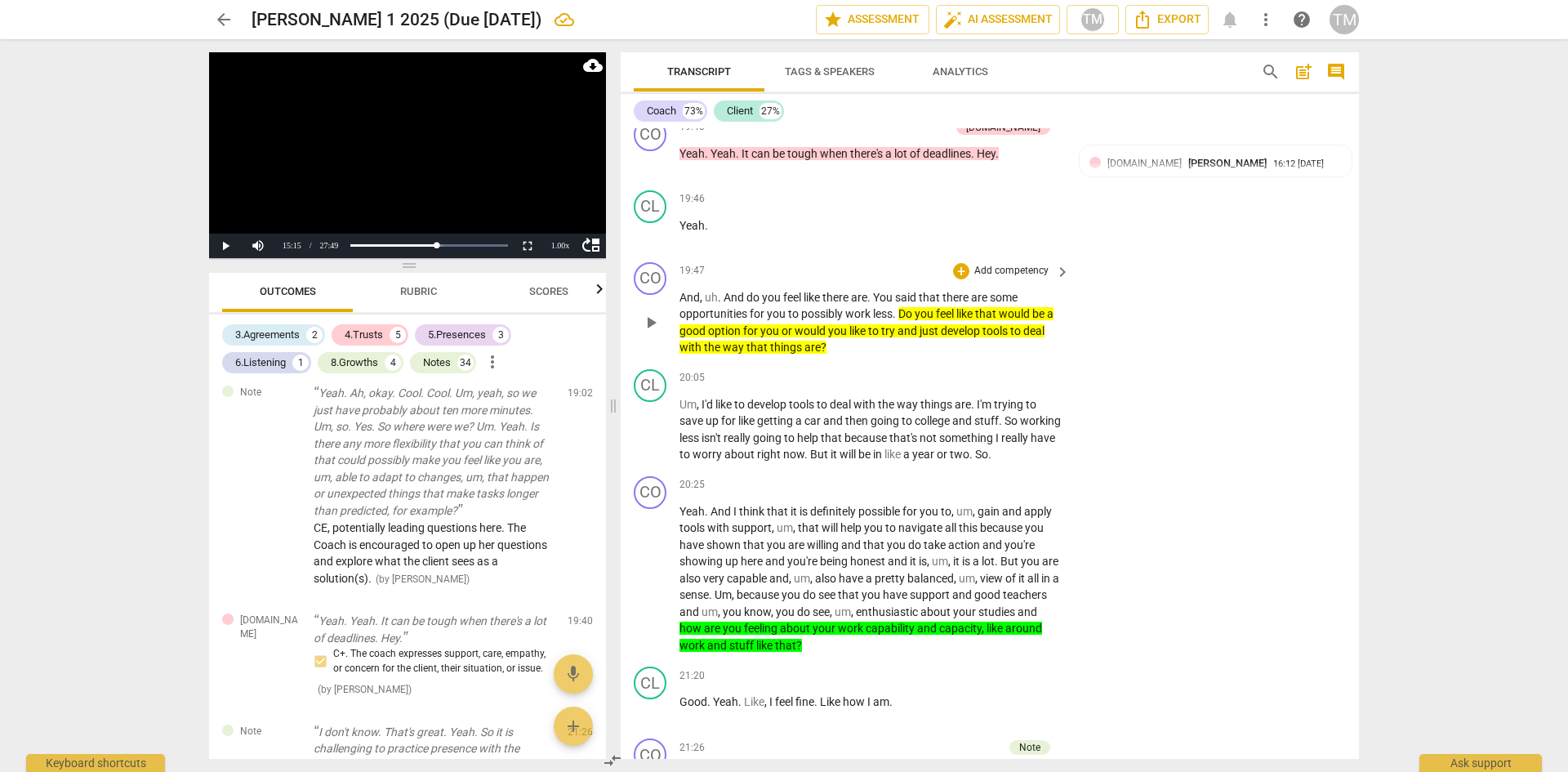
scroll to position [9101, 0]
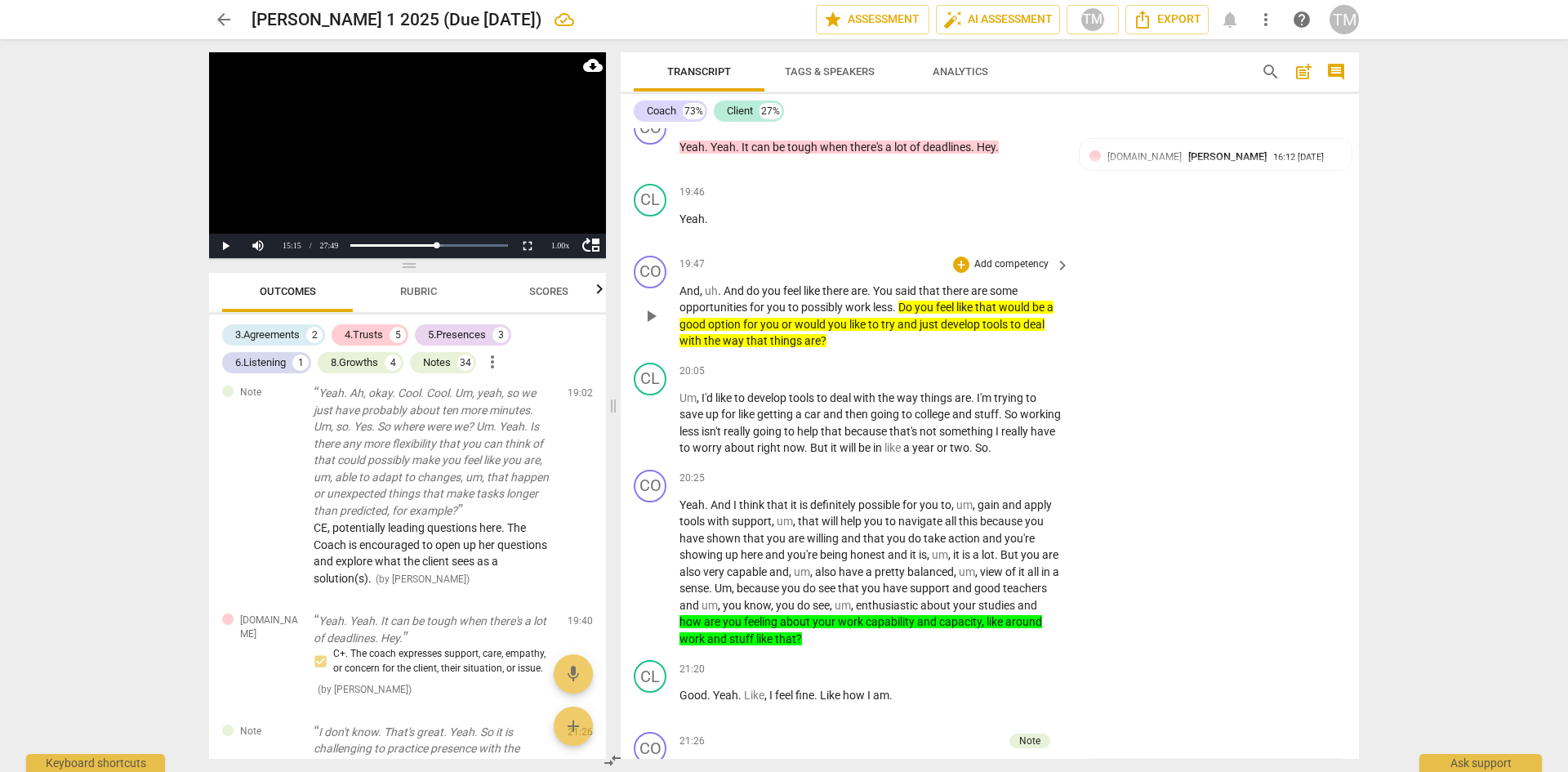
click at [1020, 272] on p "Add competency" at bounding box center [1011, 265] width 78 height 15
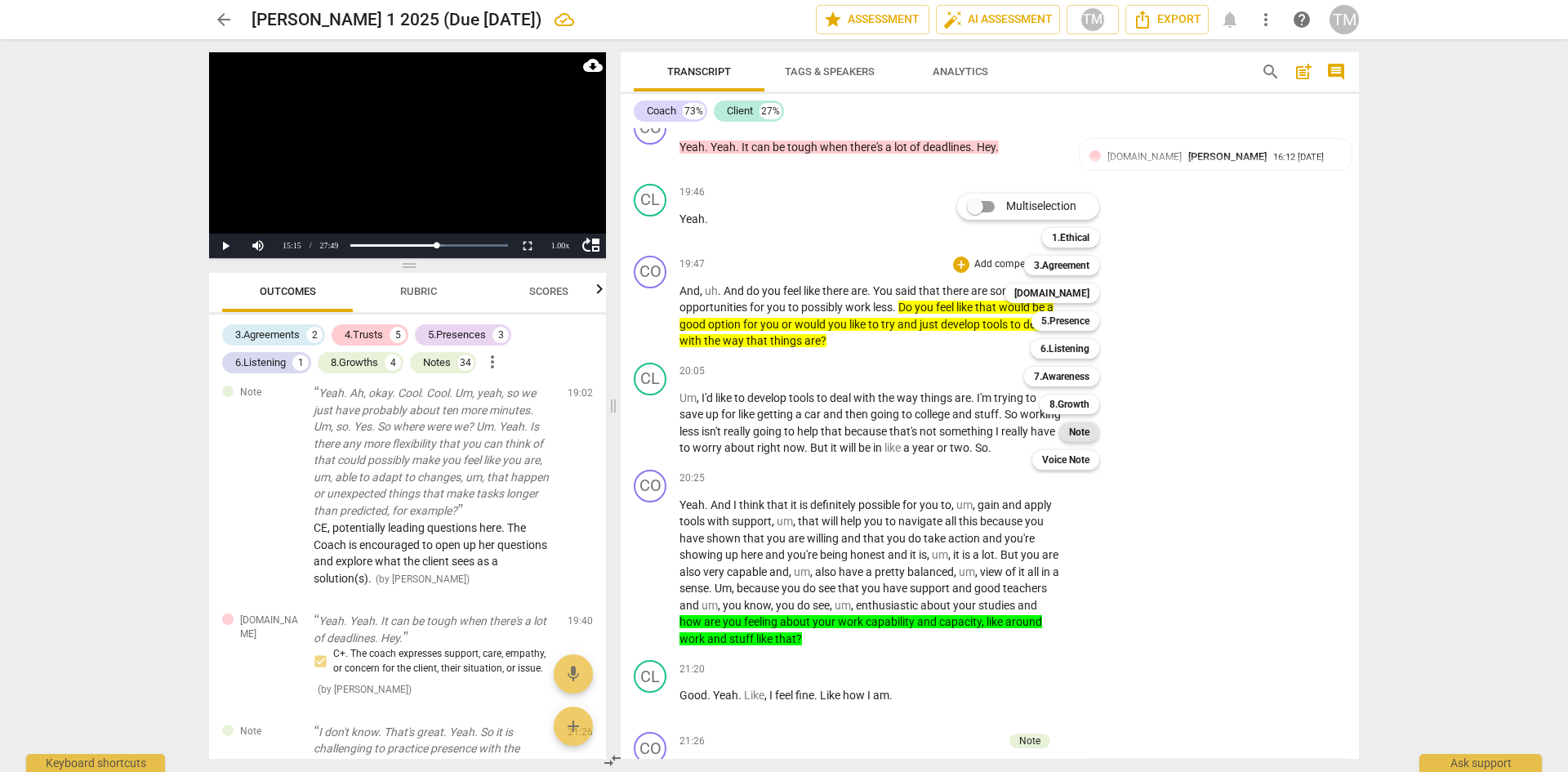
click at [1078, 435] on b "Note" at bounding box center [1079, 432] width 20 height 19
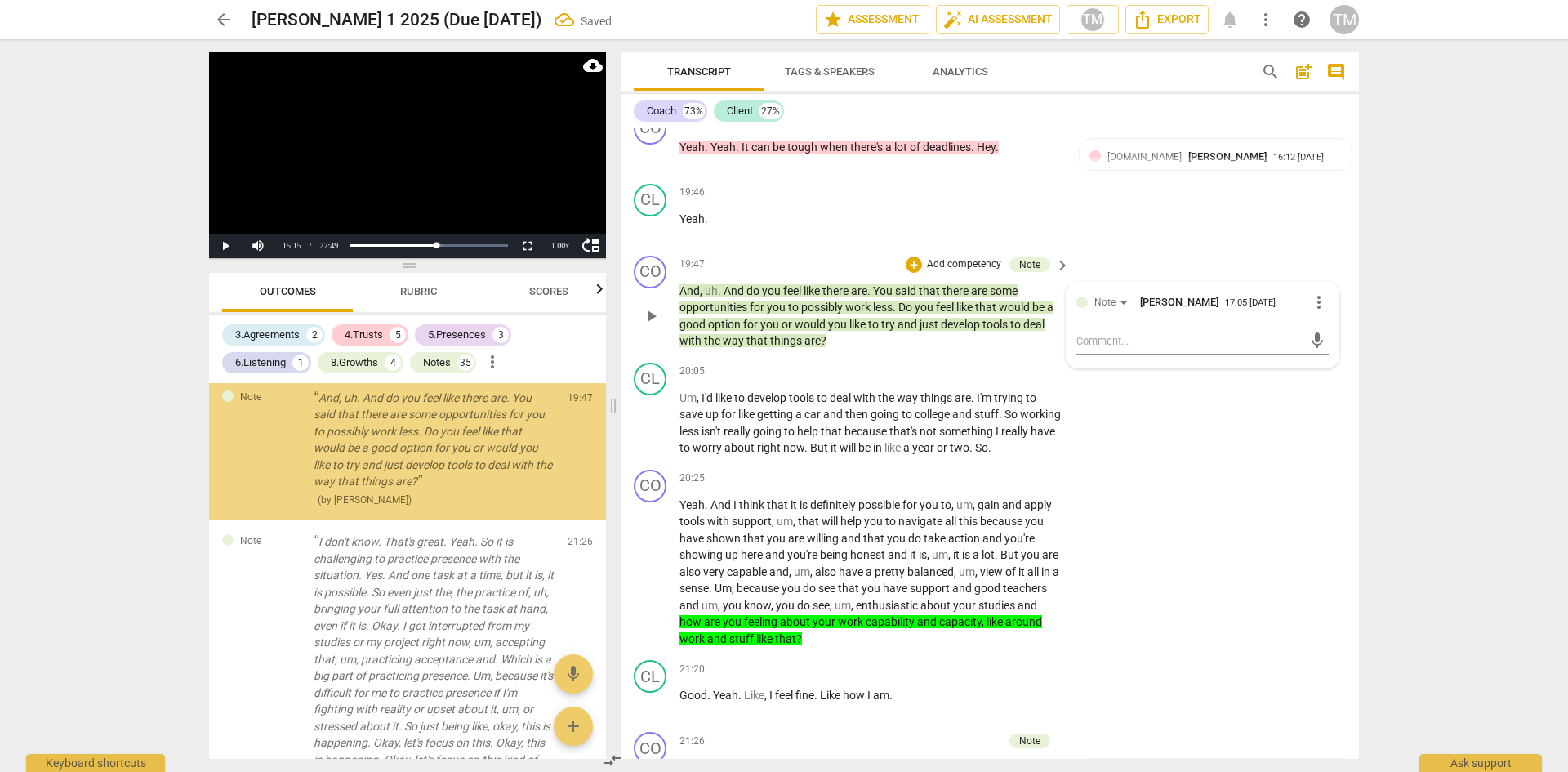
scroll to position [5847, 0]
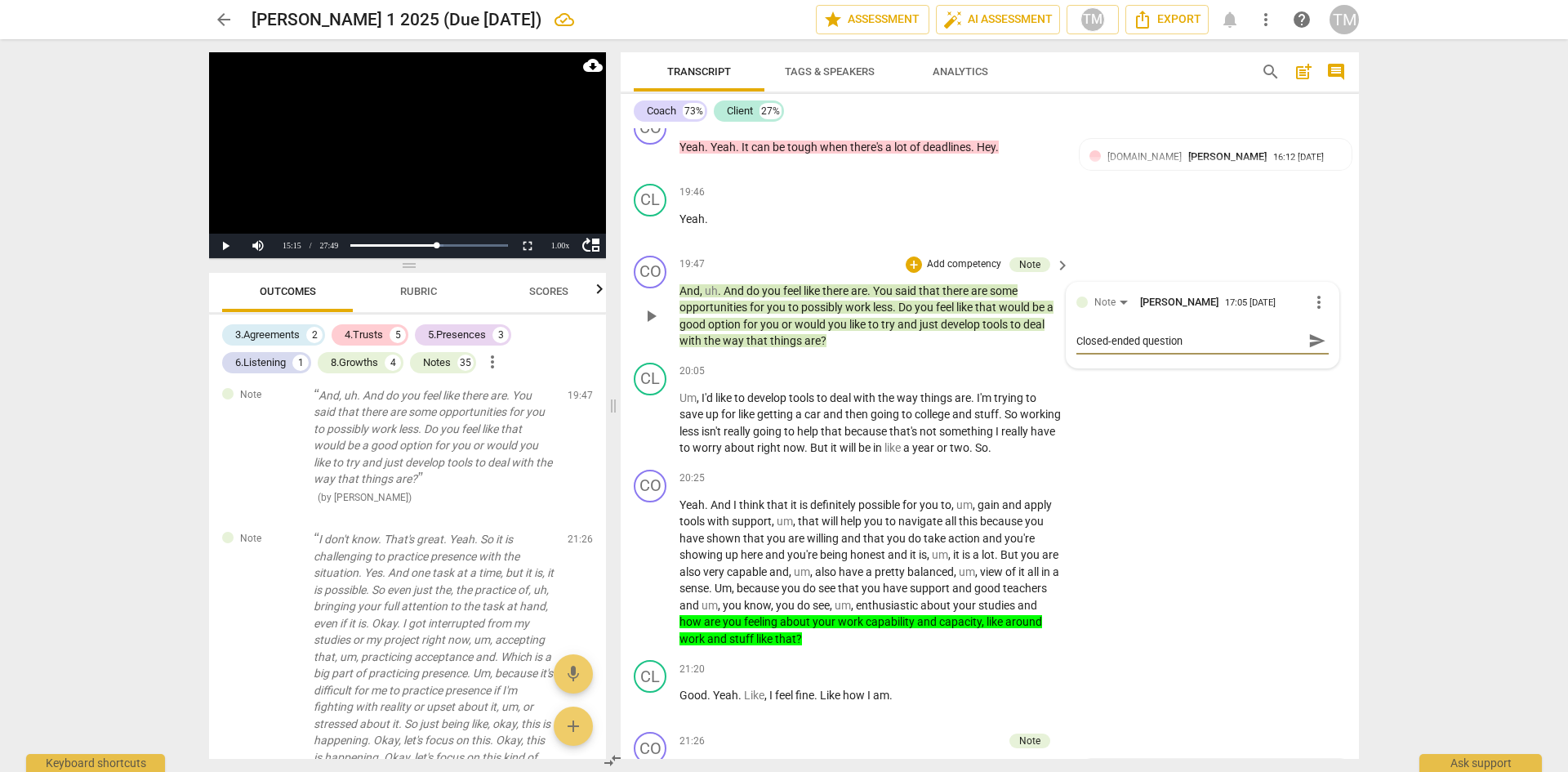
click at [1313, 349] on span "send" at bounding box center [1317, 341] width 18 height 18
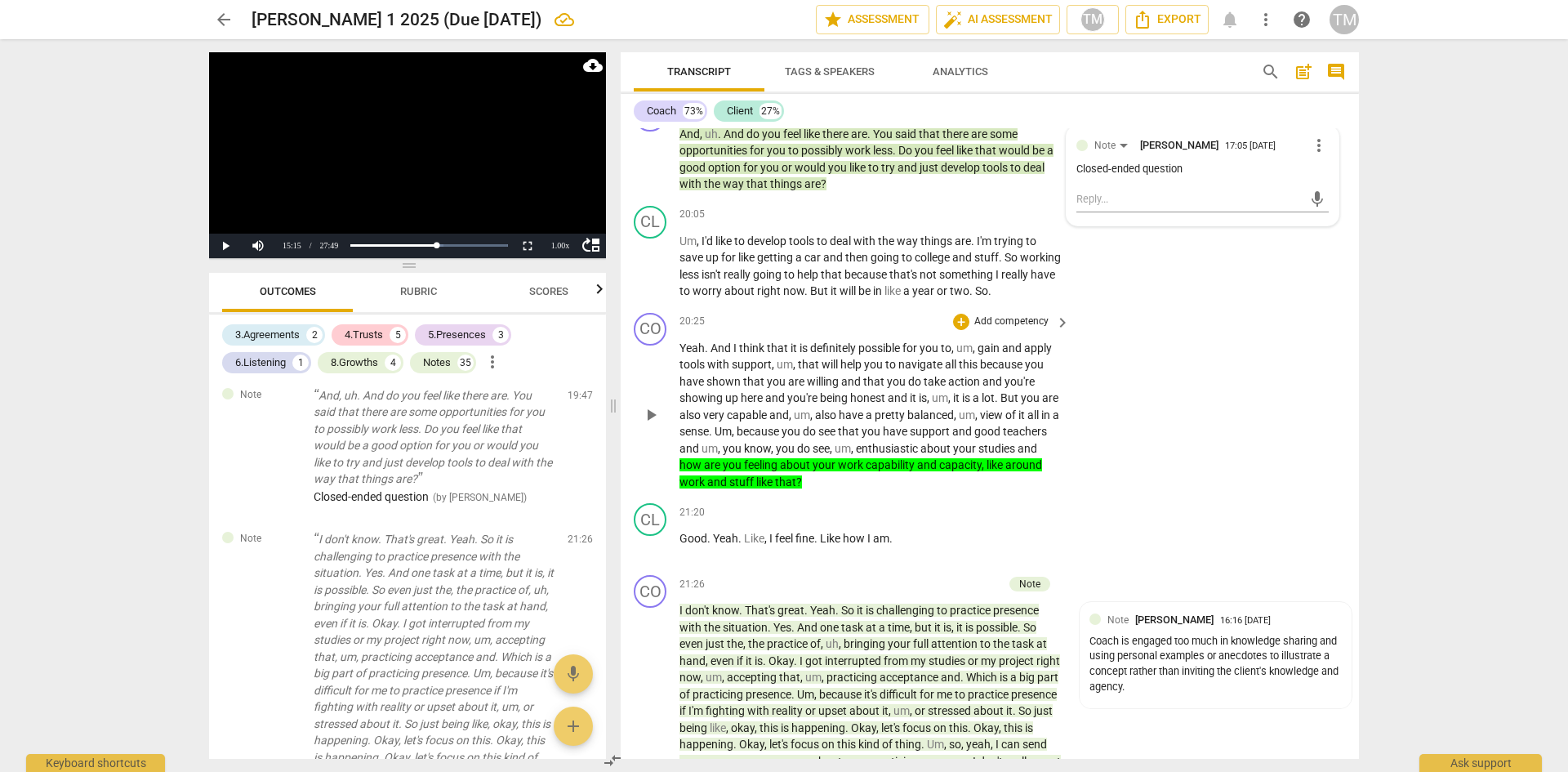
scroll to position [9264, 0]
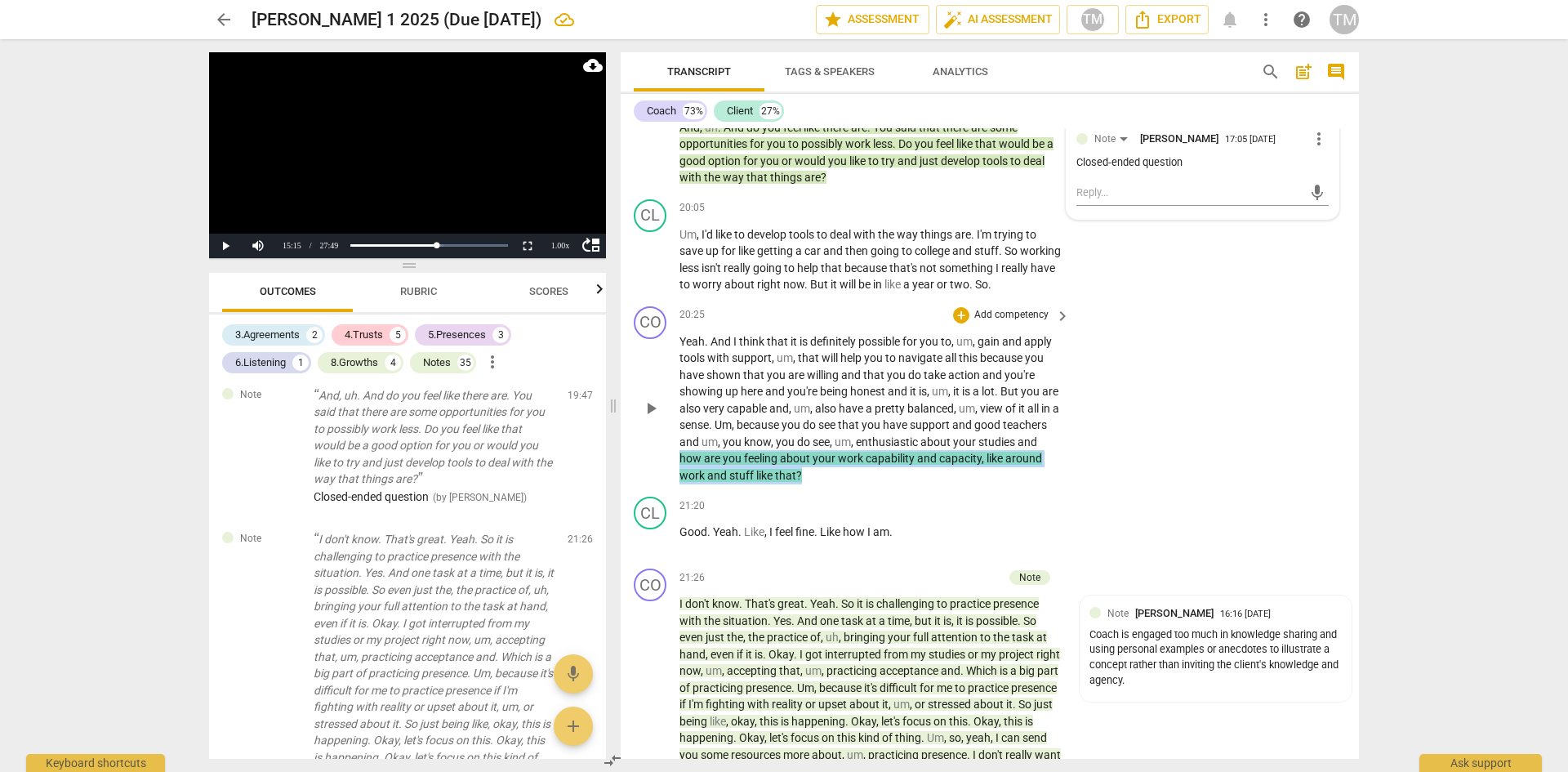
drag, startPoint x: 837, startPoint y: 535, endPoint x: 742, endPoint y: 525, distance: 95.5
click at [742, 485] on p "Yeah . And I think that it is definitely possible for you to , um , gain and ap…" at bounding box center [870, 409] width 382 height 151
click at [874, 522] on div "+" at bounding box center [875, 521] width 16 height 16
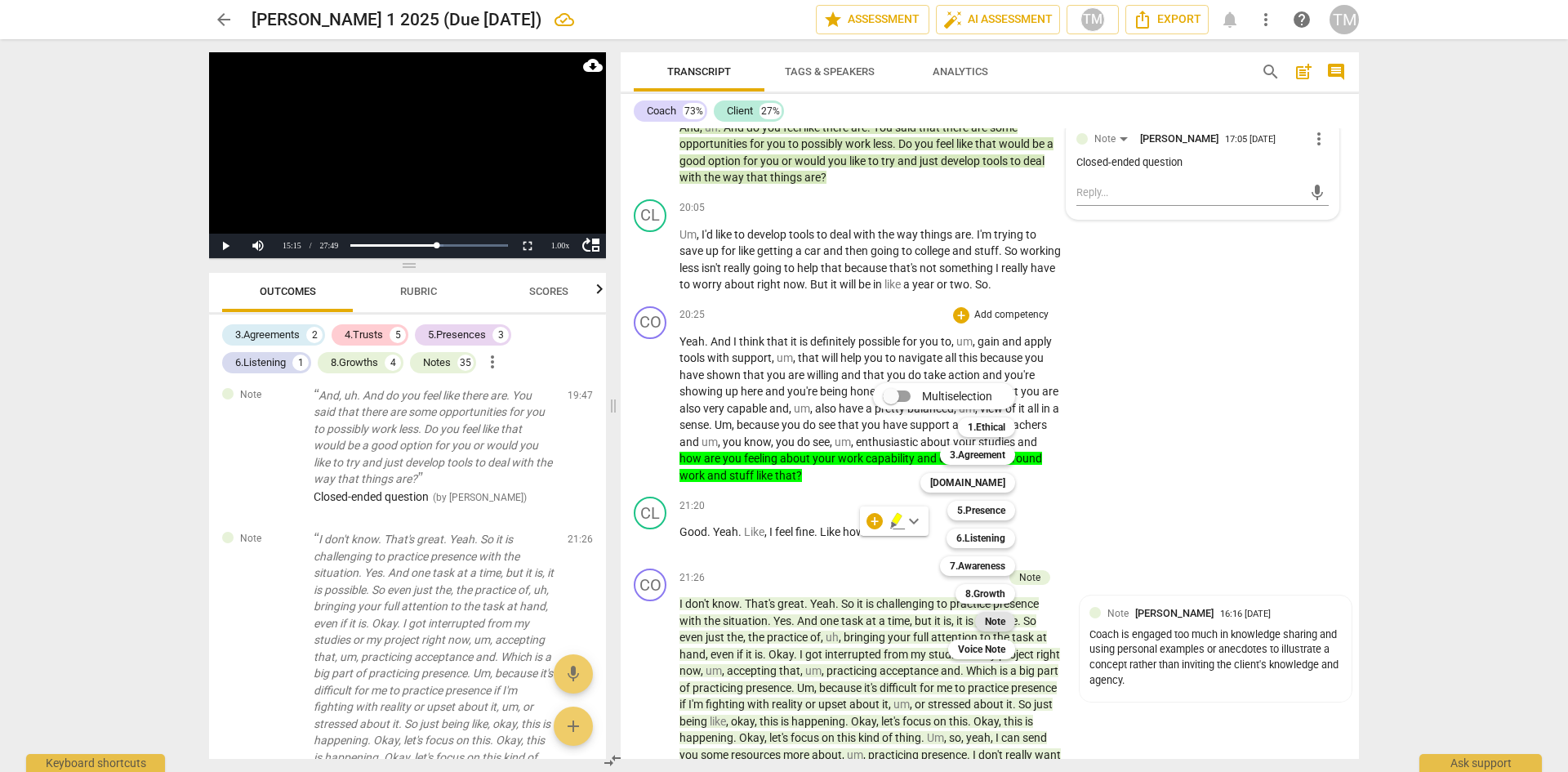
click at [992, 622] on b "Note" at bounding box center [995, 621] width 20 height 19
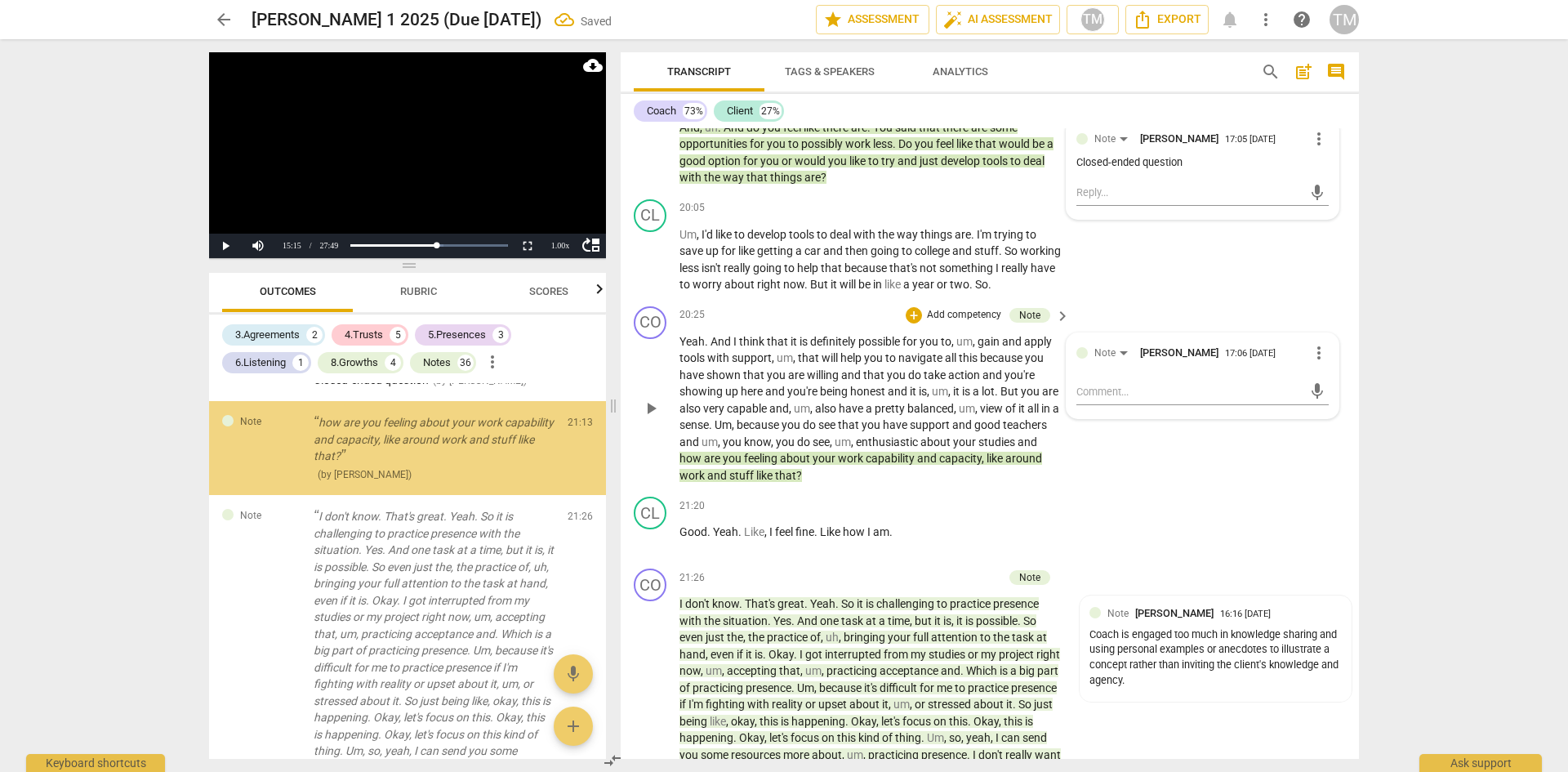
scroll to position [5965, 0]
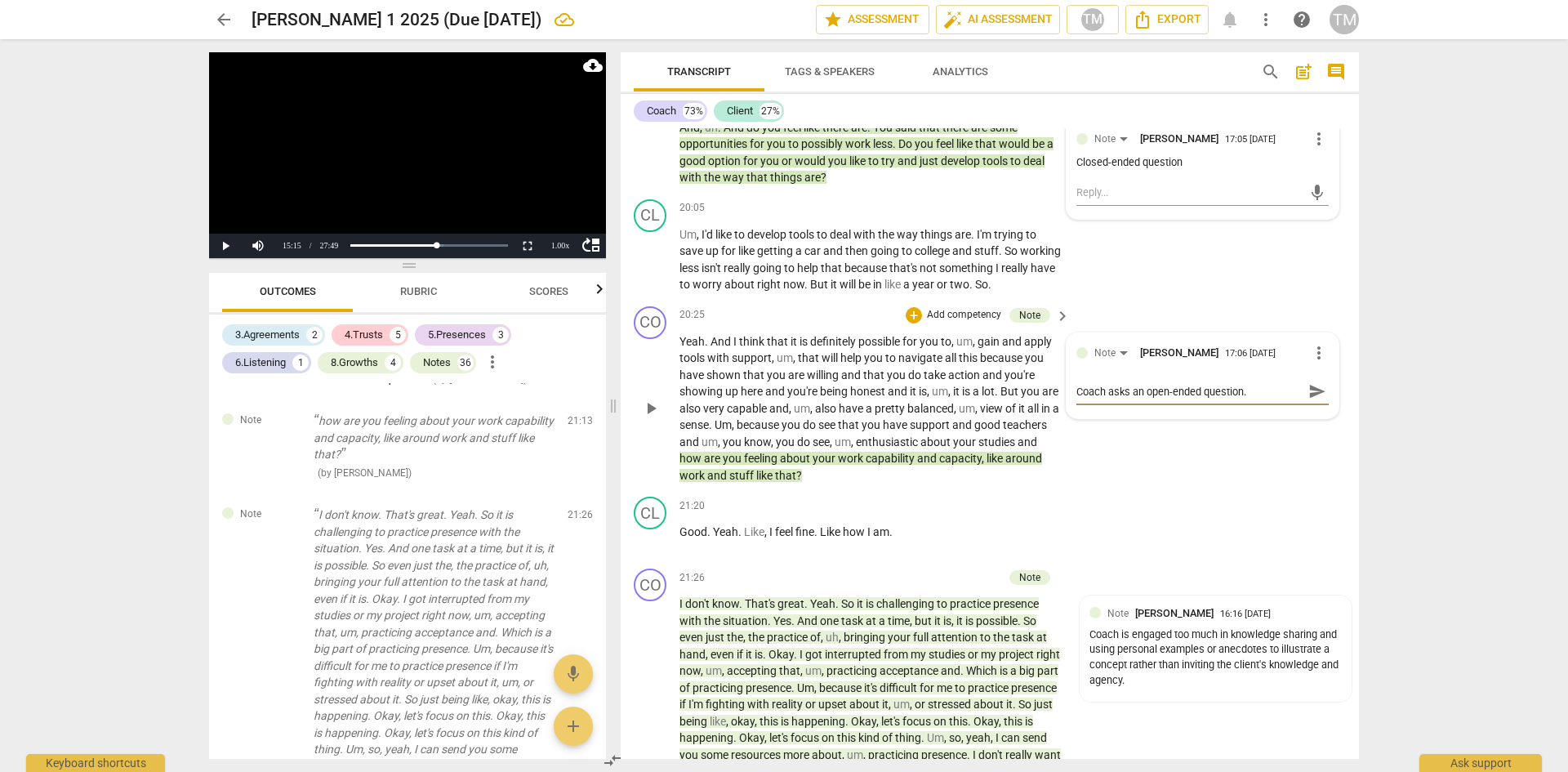
drag, startPoint x: 1300, startPoint y: 458, endPoint x: 1239, endPoint y: 498, distance: 72.9
click at [1305, 402] on span "send" at bounding box center [1317, 391] width 24 height 19
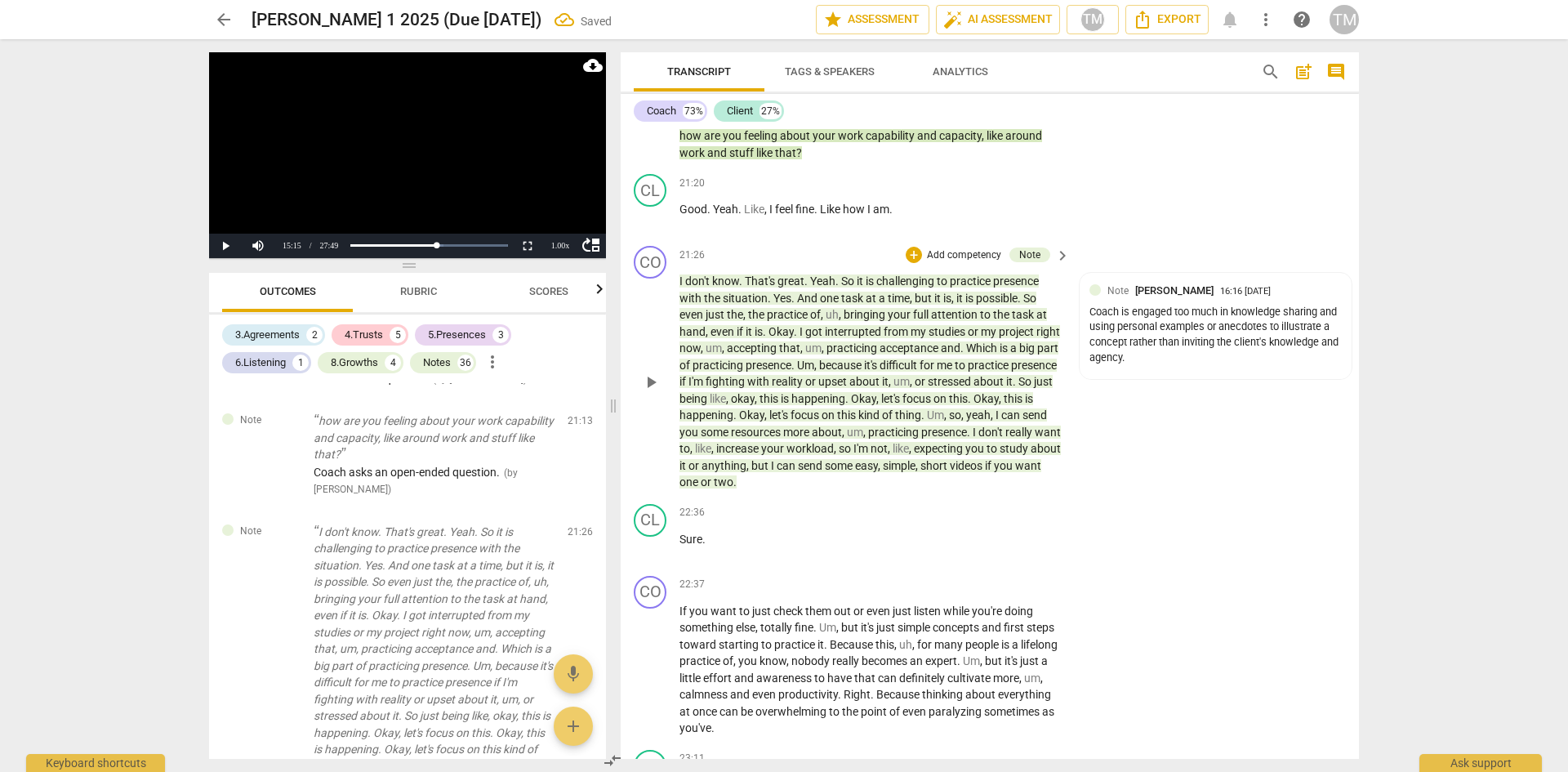
scroll to position [9591, 0]
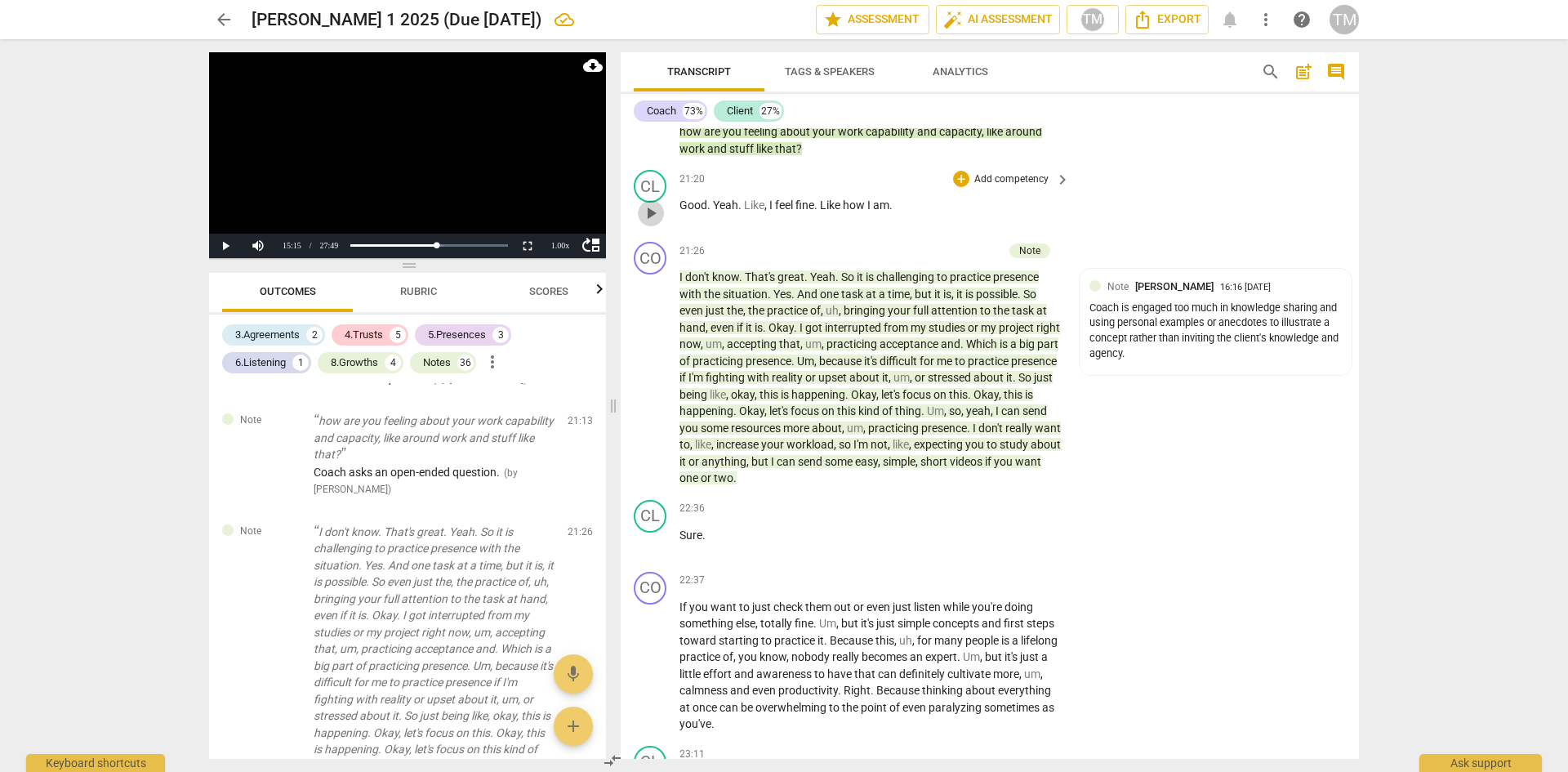
click at [656, 223] on span "play_arrow" at bounding box center [650, 213] width 19 height 19
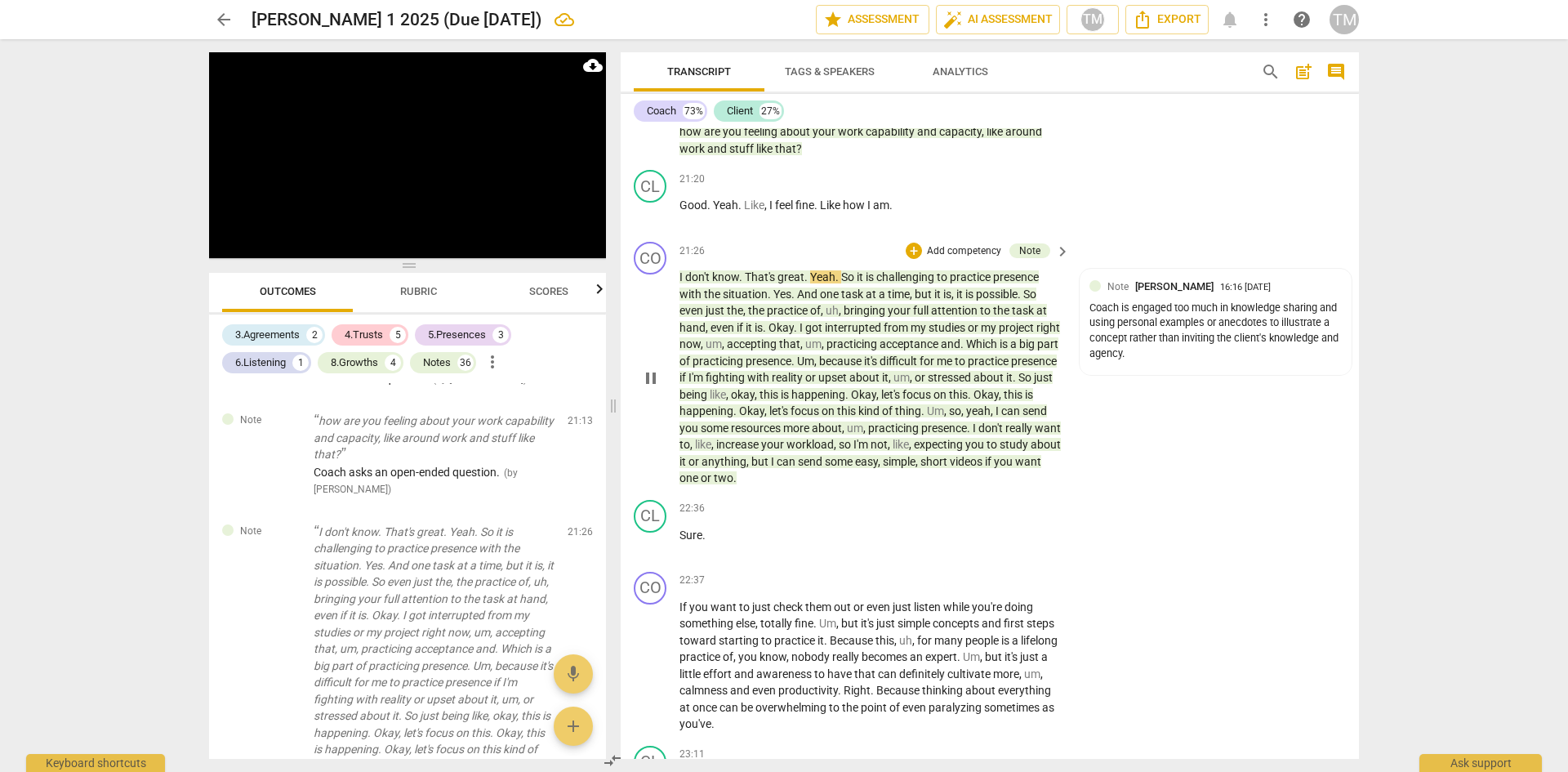
click at [747, 284] on span "That's" at bounding box center [762, 276] width 33 height 13
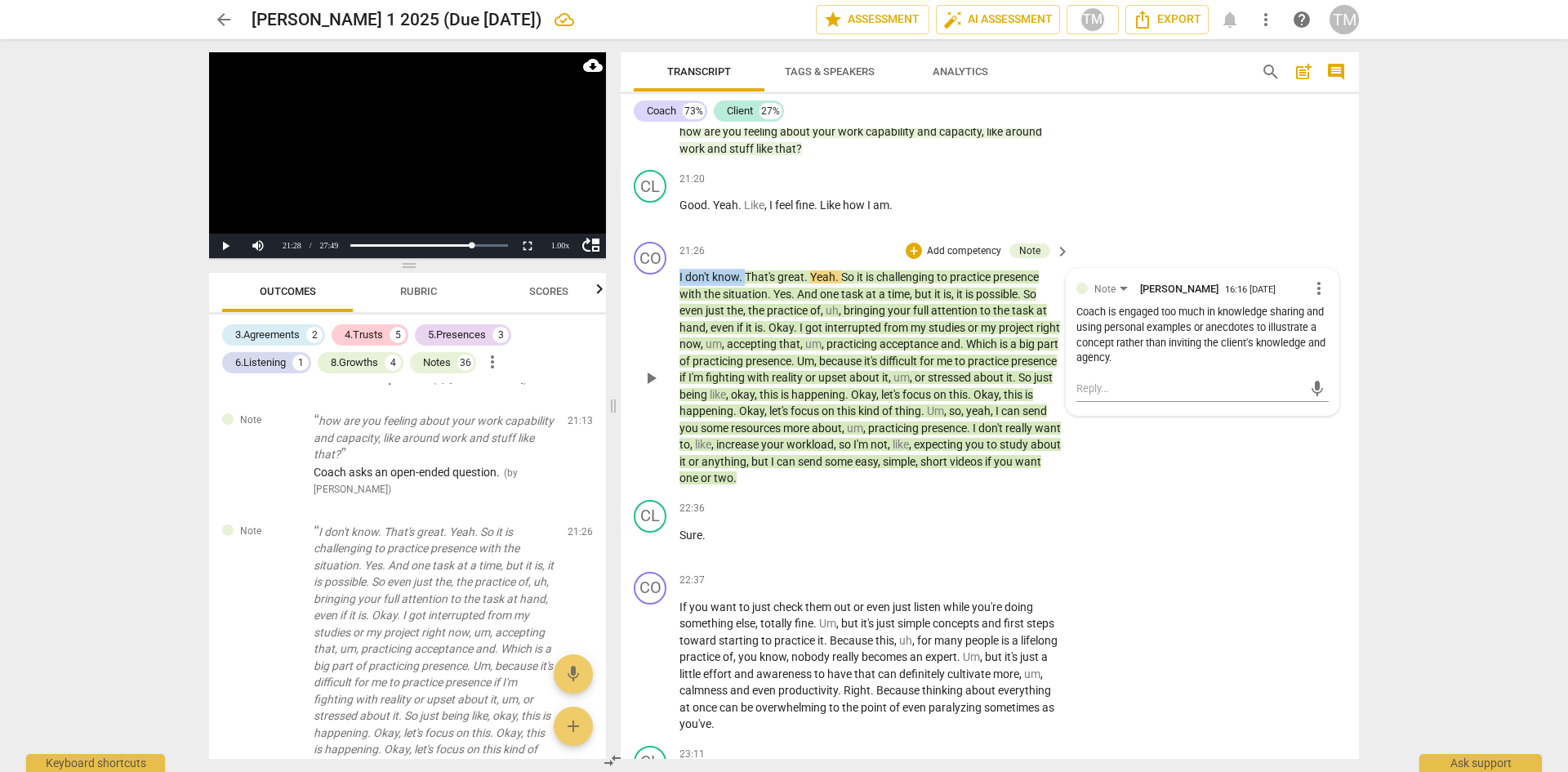
drag, startPoint x: 745, startPoint y: 339, endPoint x: 678, endPoint y: 343, distance: 67.1
click at [678, 343] on div "CO play_arrow pause 21:26 + Add competency Note keyboard_arrow_right I don't kn…" at bounding box center [990, 364] width 738 height 258
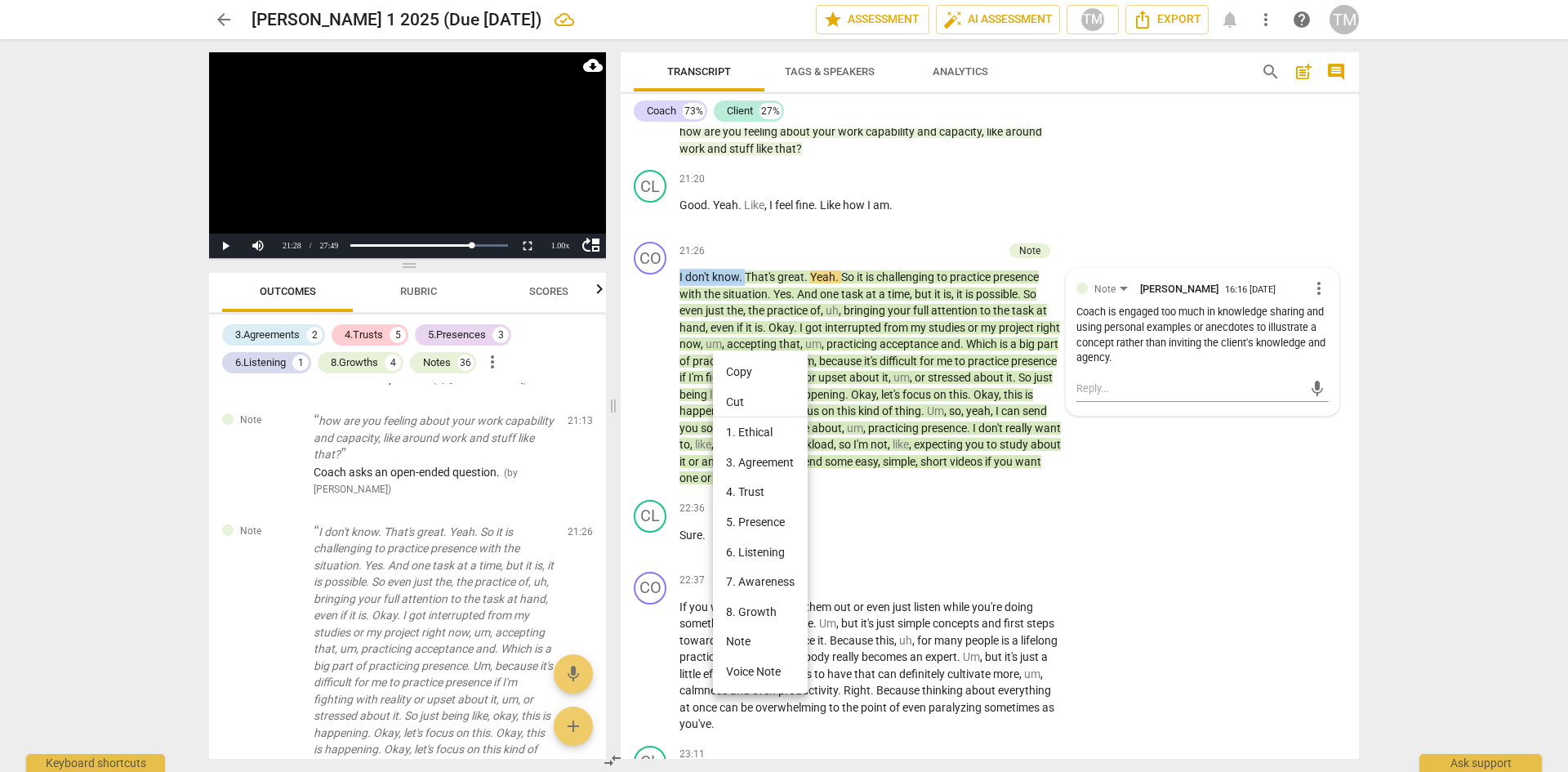
click at [732, 399] on li "Cut" at bounding box center [761, 402] width 95 height 31
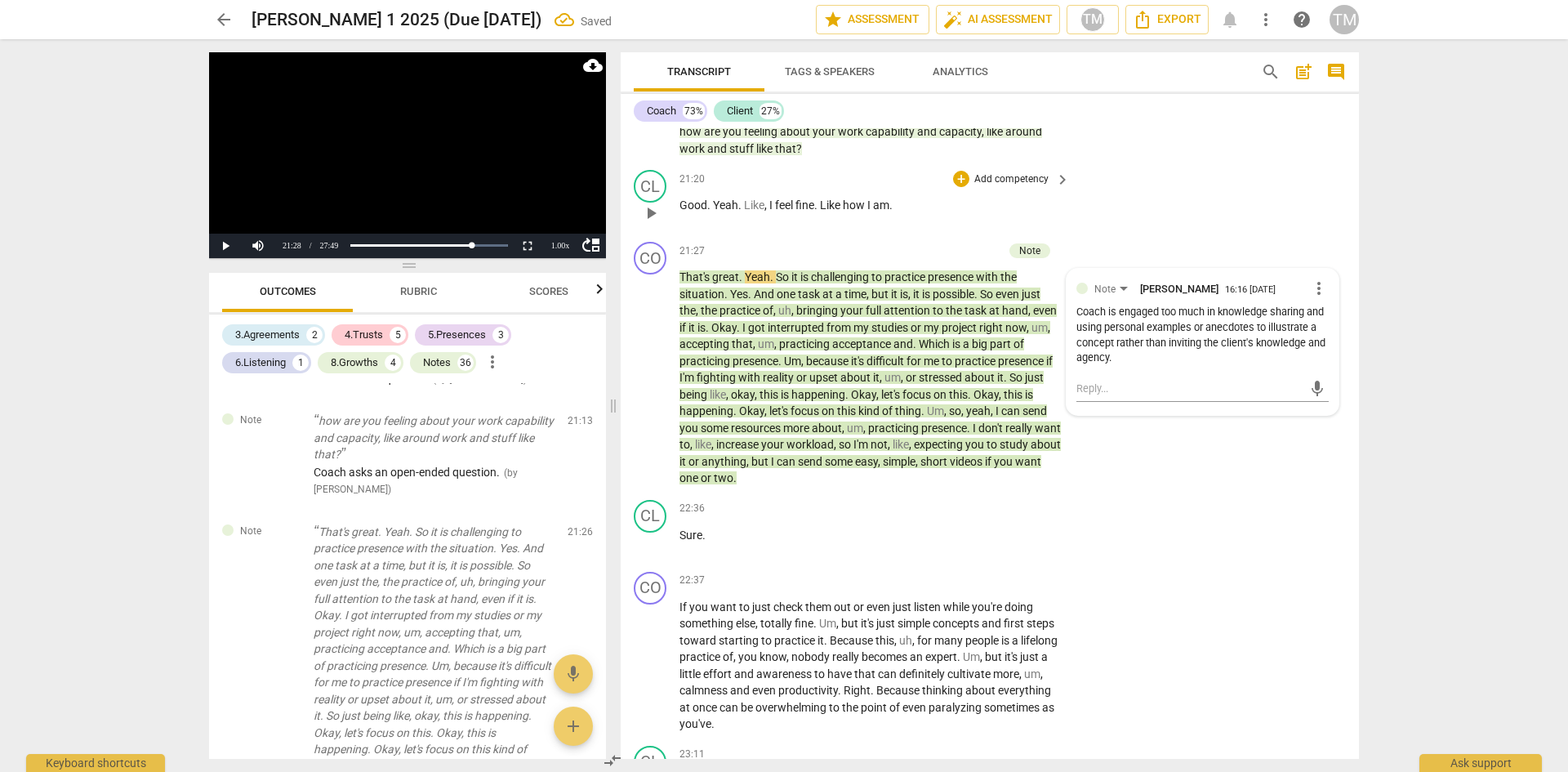
click at [900, 214] on p "Good . Yeah . Like , I feel fine . Like how I am ." at bounding box center [870, 205] width 382 height 17
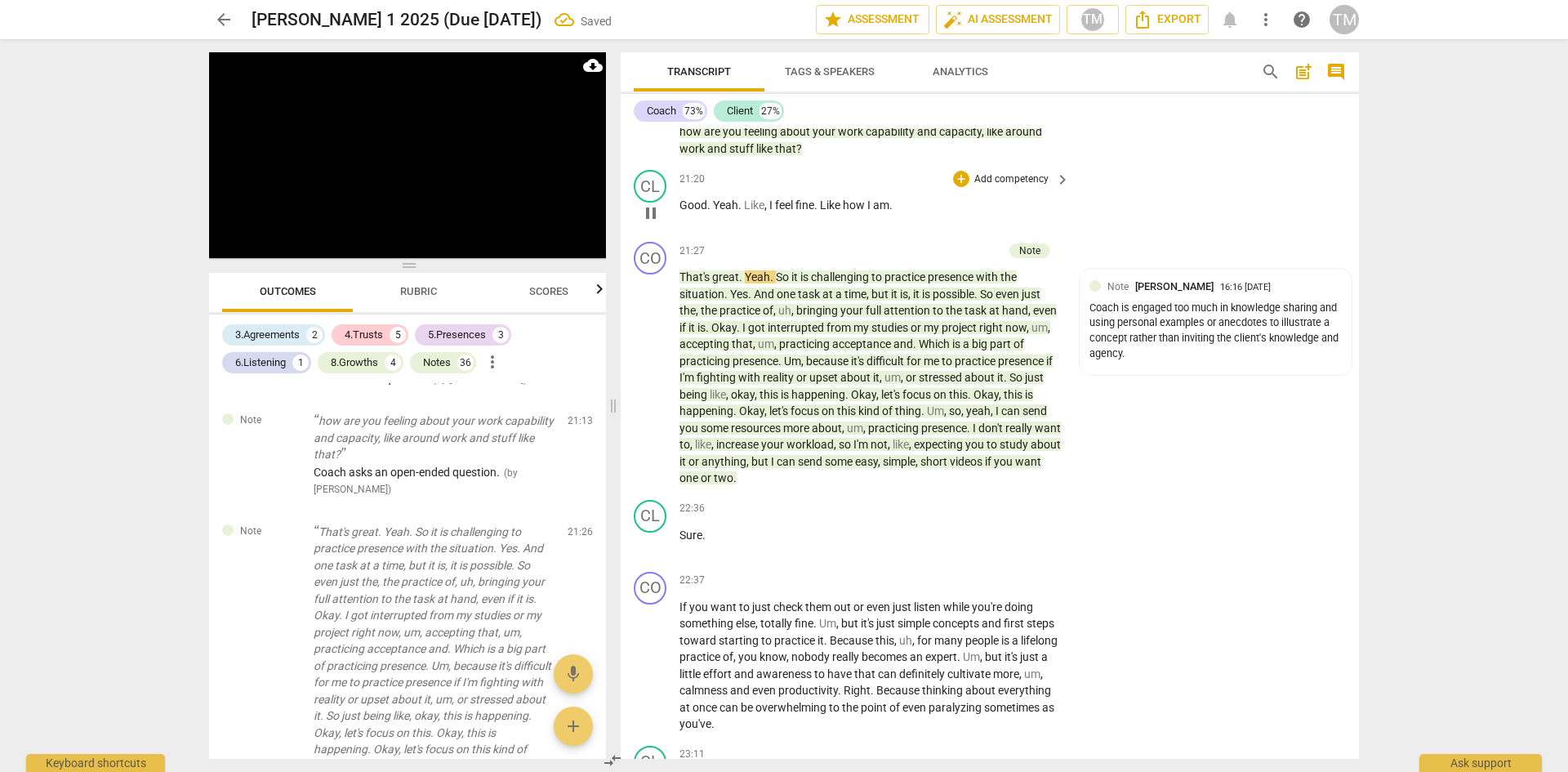
paste p
click at [894, 212] on span ".I don't know." at bounding box center [922, 205] width 67 height 13
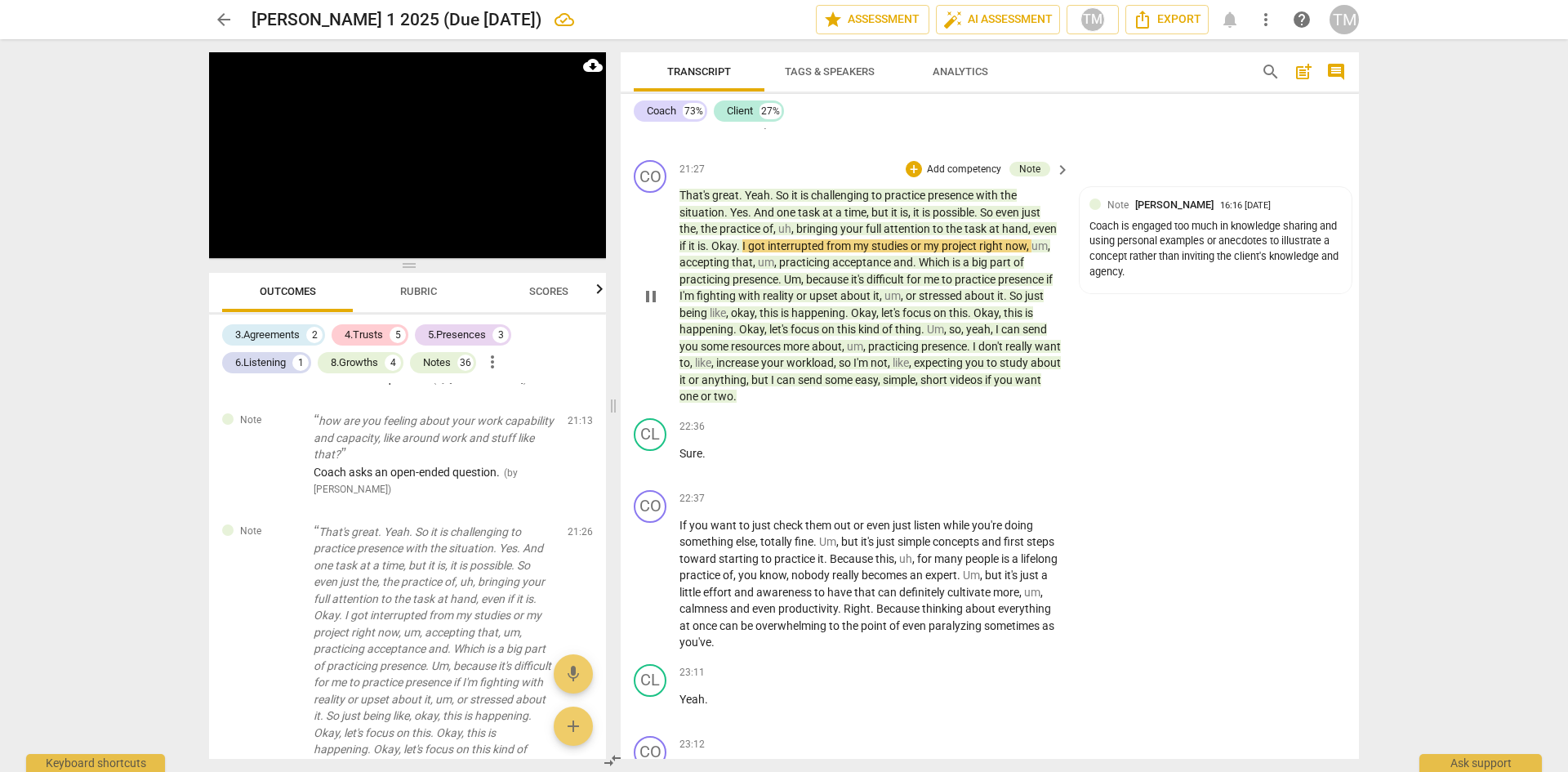
scroll to position [9754, 0]
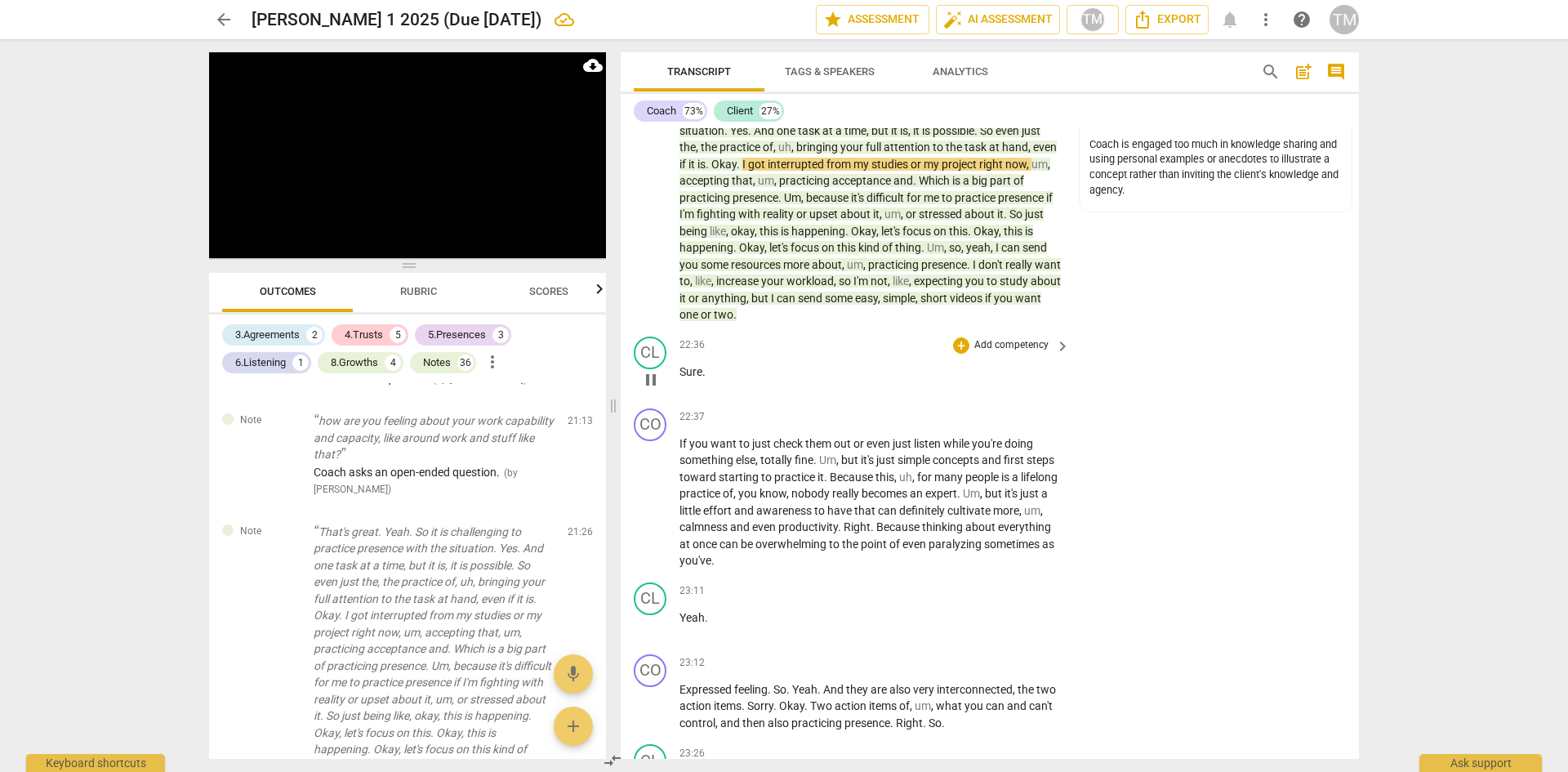
click at [650, 224] on span "pause" at bounding box center [650, 214] width 19 height 19
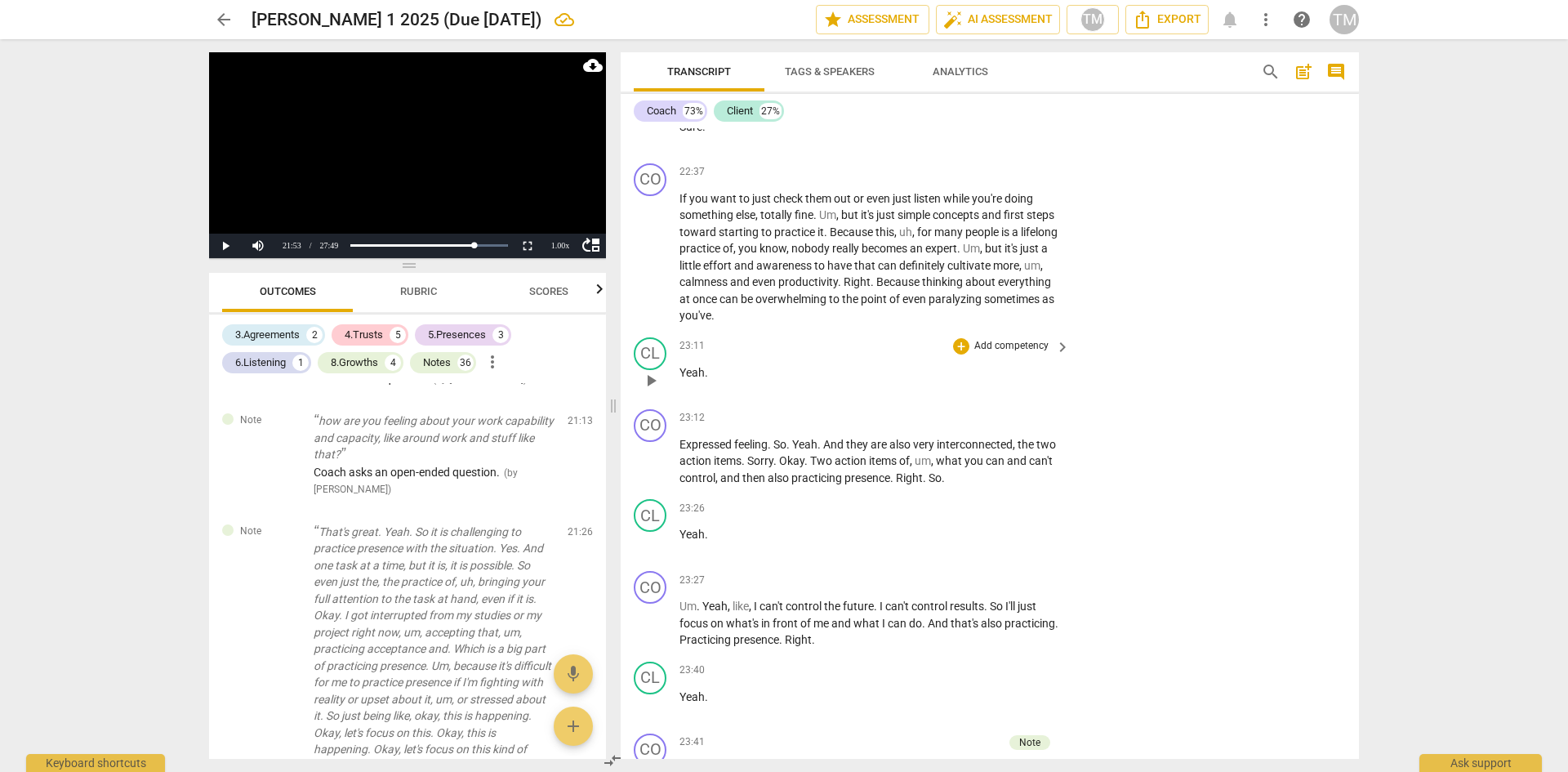
scroll to position [9917, 0]
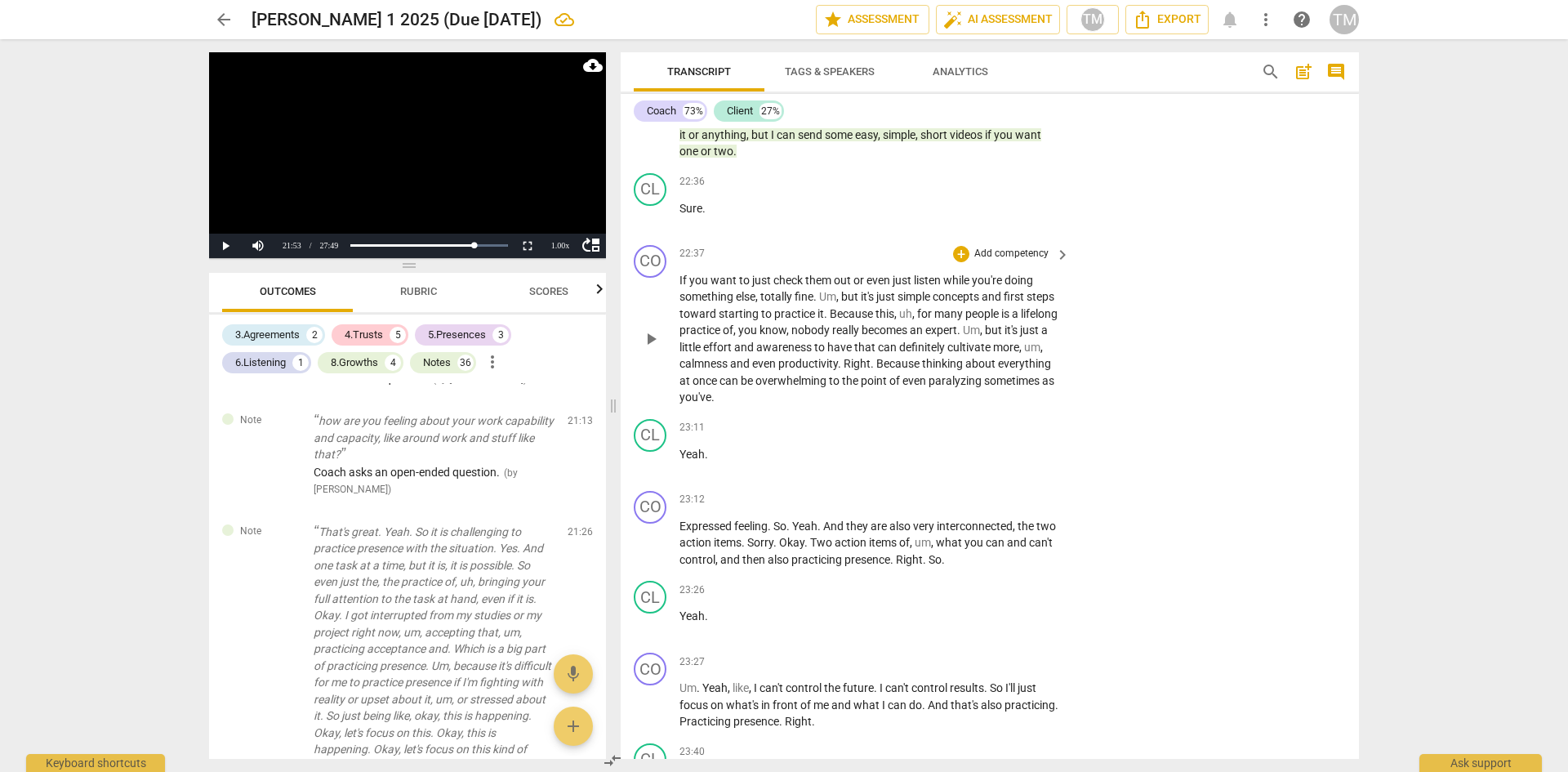
click at [978, 262] on p "Add competency" at bounding box center [1011, 254] width 78 height 15
click at [1067, 426] on div "Note" at bounding box center [1079, 421] width 40 height 19
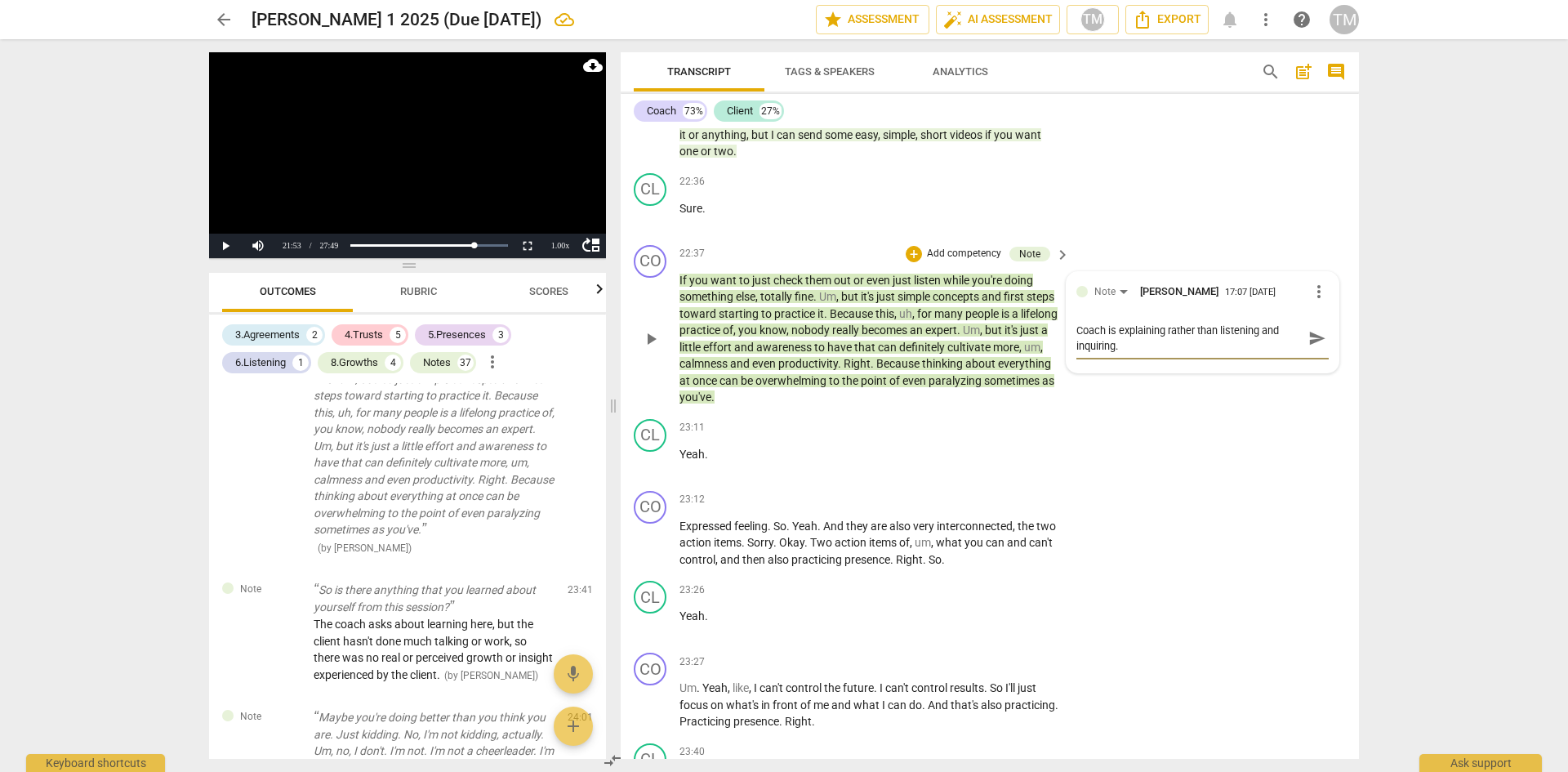
scroll to position [0, 0]
click at [1308, 348] on span "send" at bounding box center [1317, 339] width 18 height 18
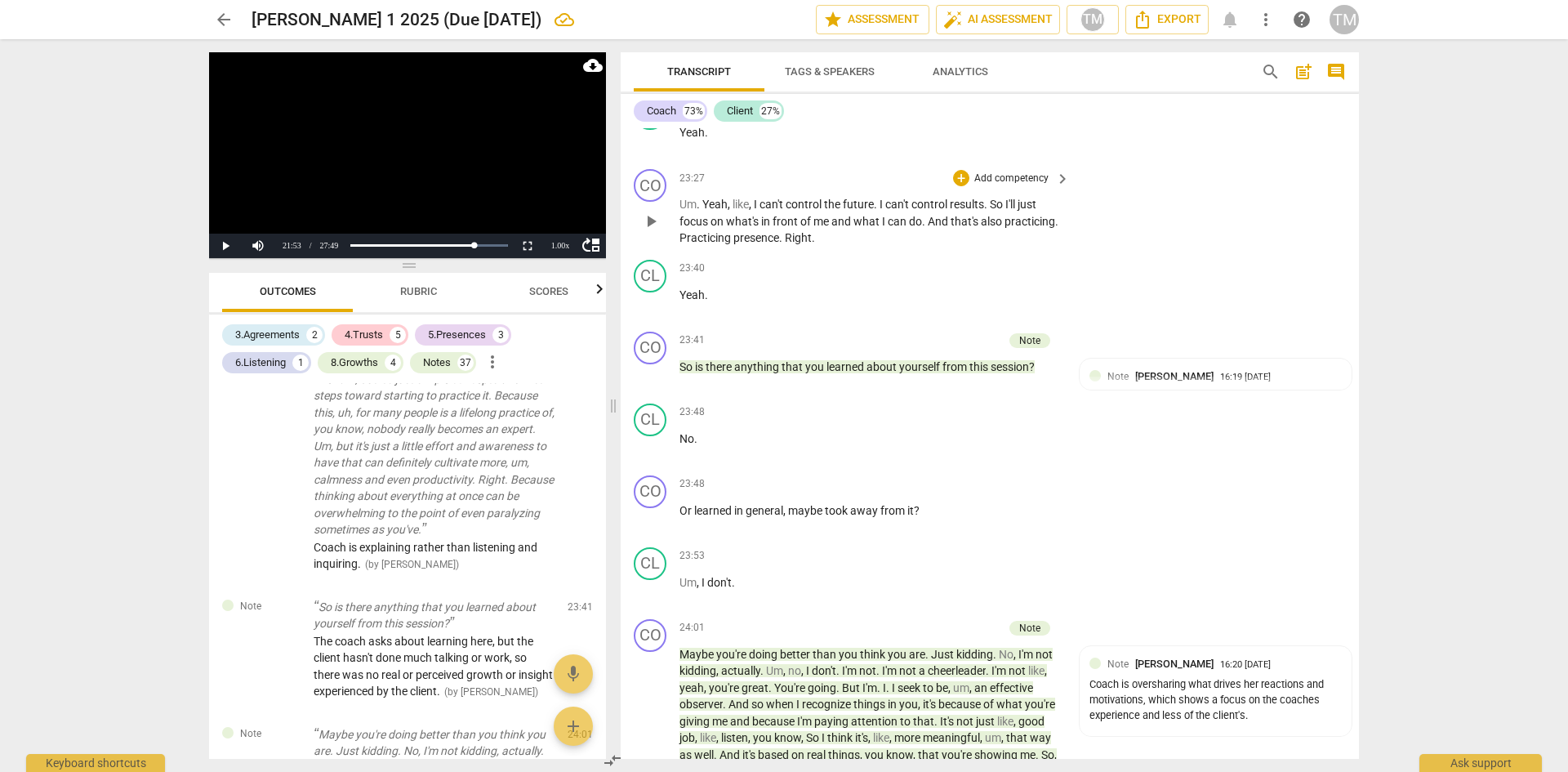
scroll to position [10408, 0]
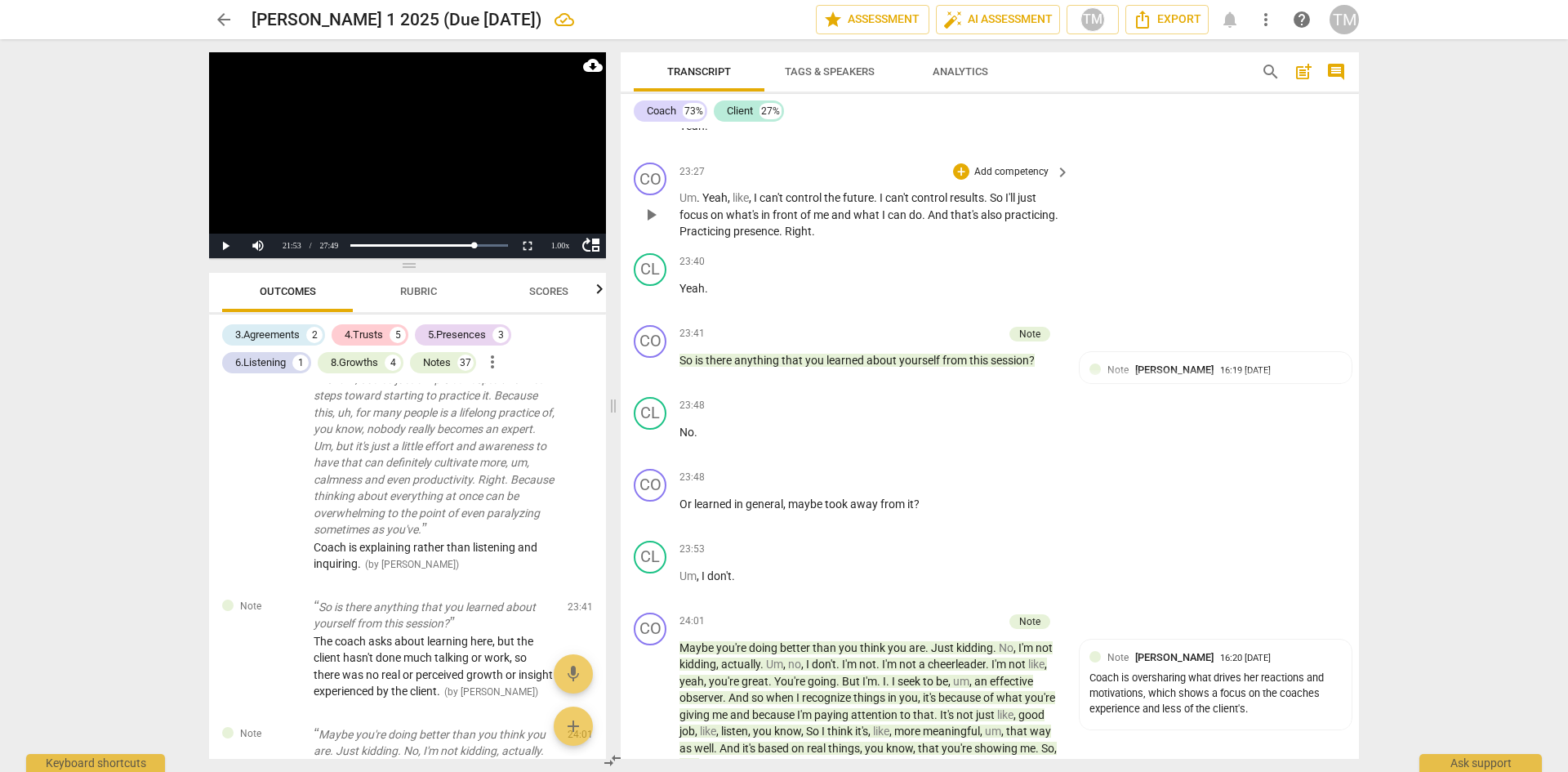
click at [815, 238] on span "." at bounding box center [814, 231] width 4 height 13
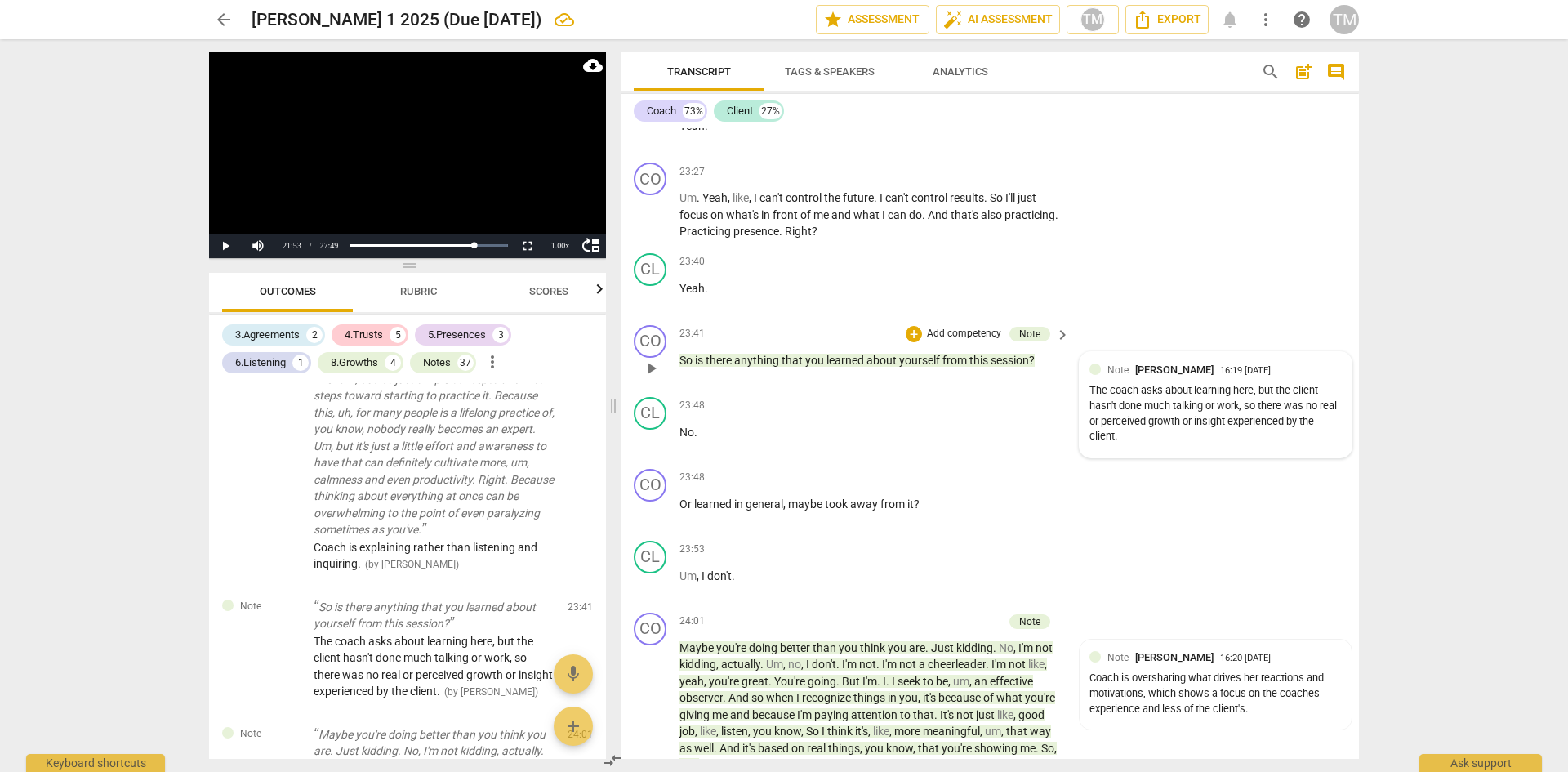
click at [1138, 444] on div "The coach asks about learning here, but the client hasn't done much talking or …" at bounding box center [1215, 413] width 253 height 61
click at [1127, 449] on div "The coach asks about learning here, but the client hasn't done much talking or …" at bounding box center [1202, 418] width 253 height 61
click at [1316, 381] on span "more_vert" at bounding box center [1318, 371] width 19 height 19
click at [1333, 439] on li "Edit" at bounding box center [1332, 439] width 57 height 31
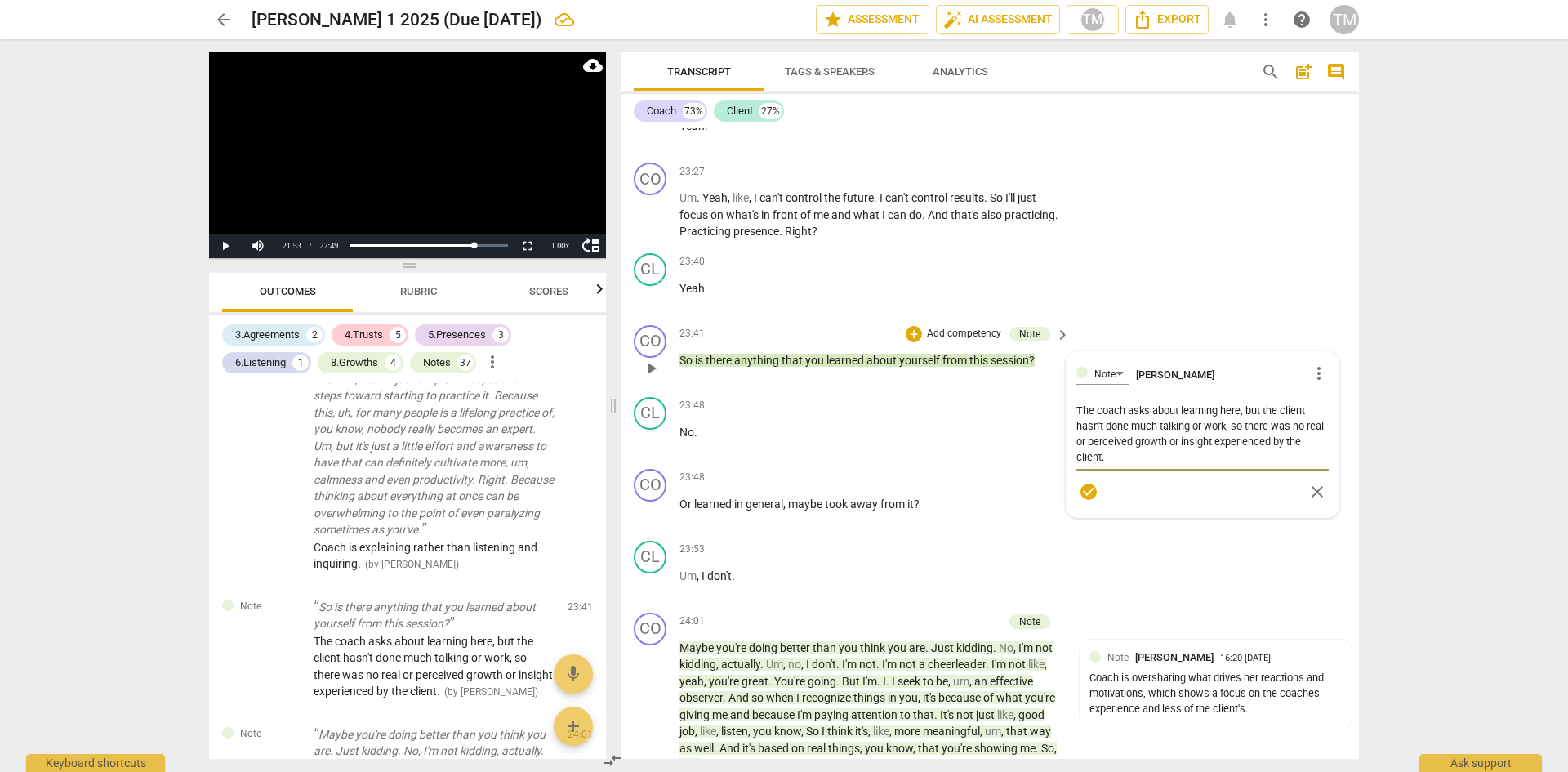
click at [1128, 464] on textarea "The coach asks about learning here, but the client hasn't done much talking or …" at bounding box center [1202, 433] width 253 height 62
click at [1080, 502] on span "check_circle" at bounding box center [1088, 491] width 19 height 19
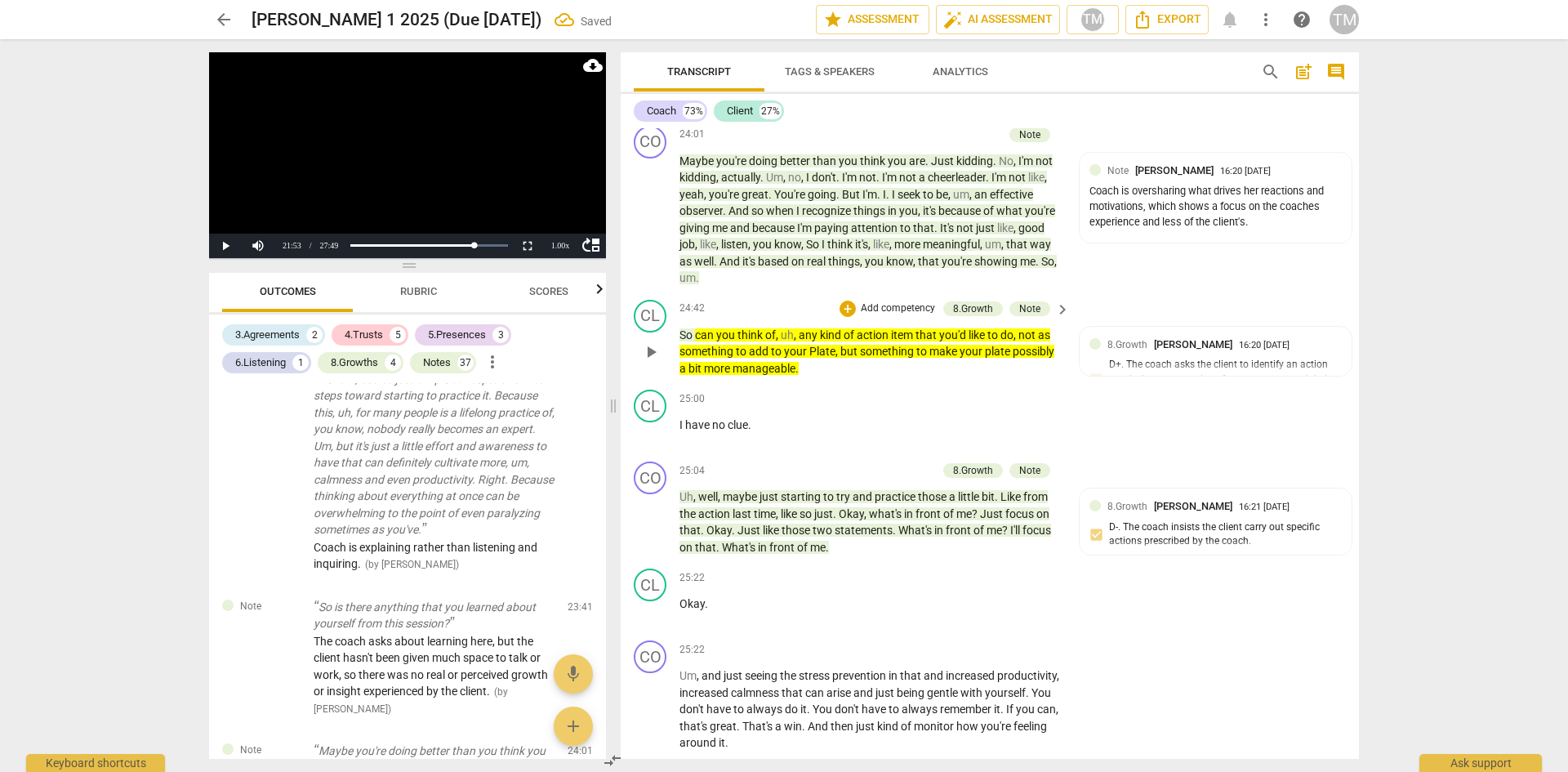
scroll to position [10898, 0]
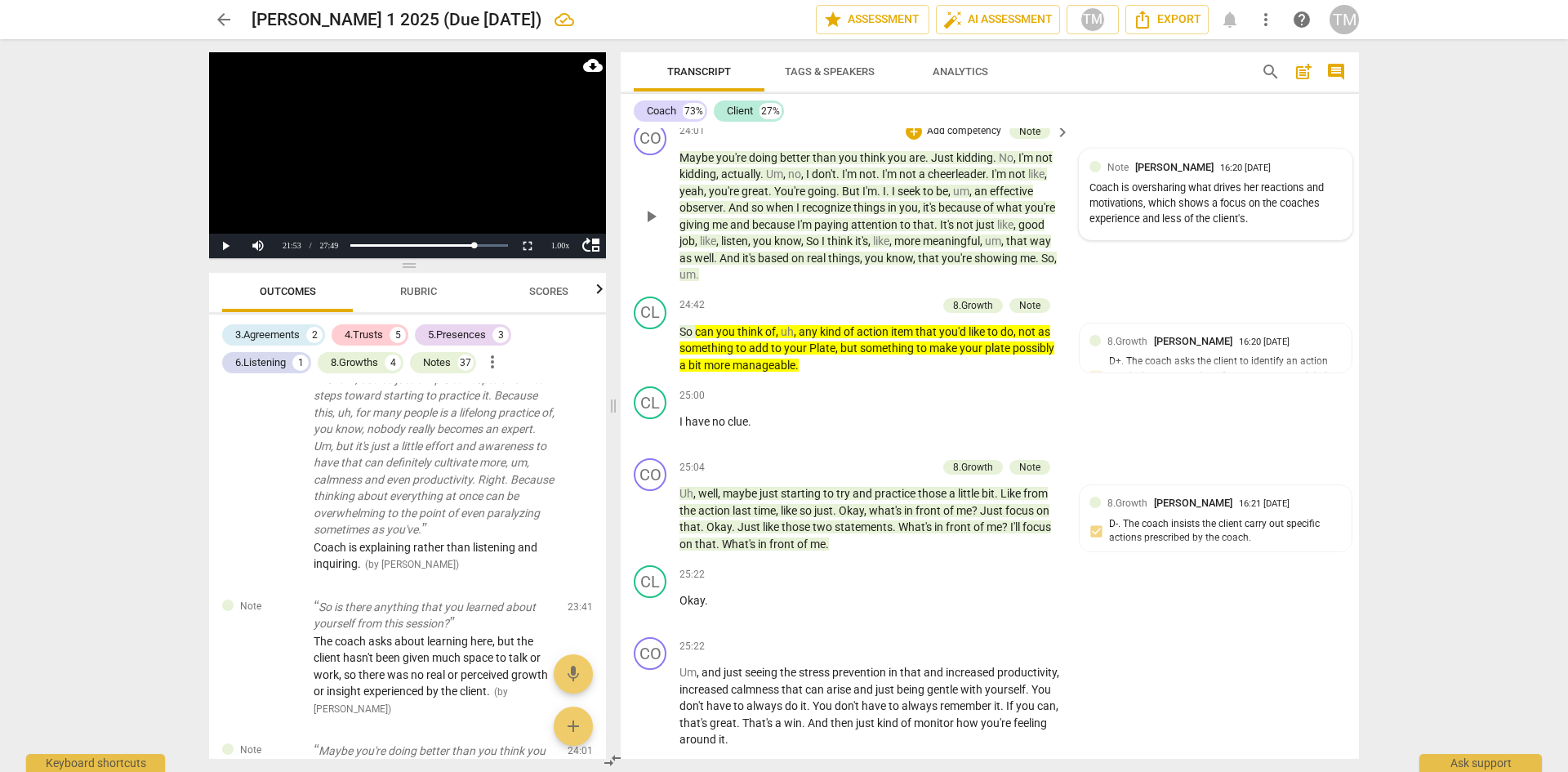
click at [1140, 226] on div "Coach is oversharing what drives her reactions and motivations, which shows a f…" at bounding box center [1215, 203] width 253 height 46
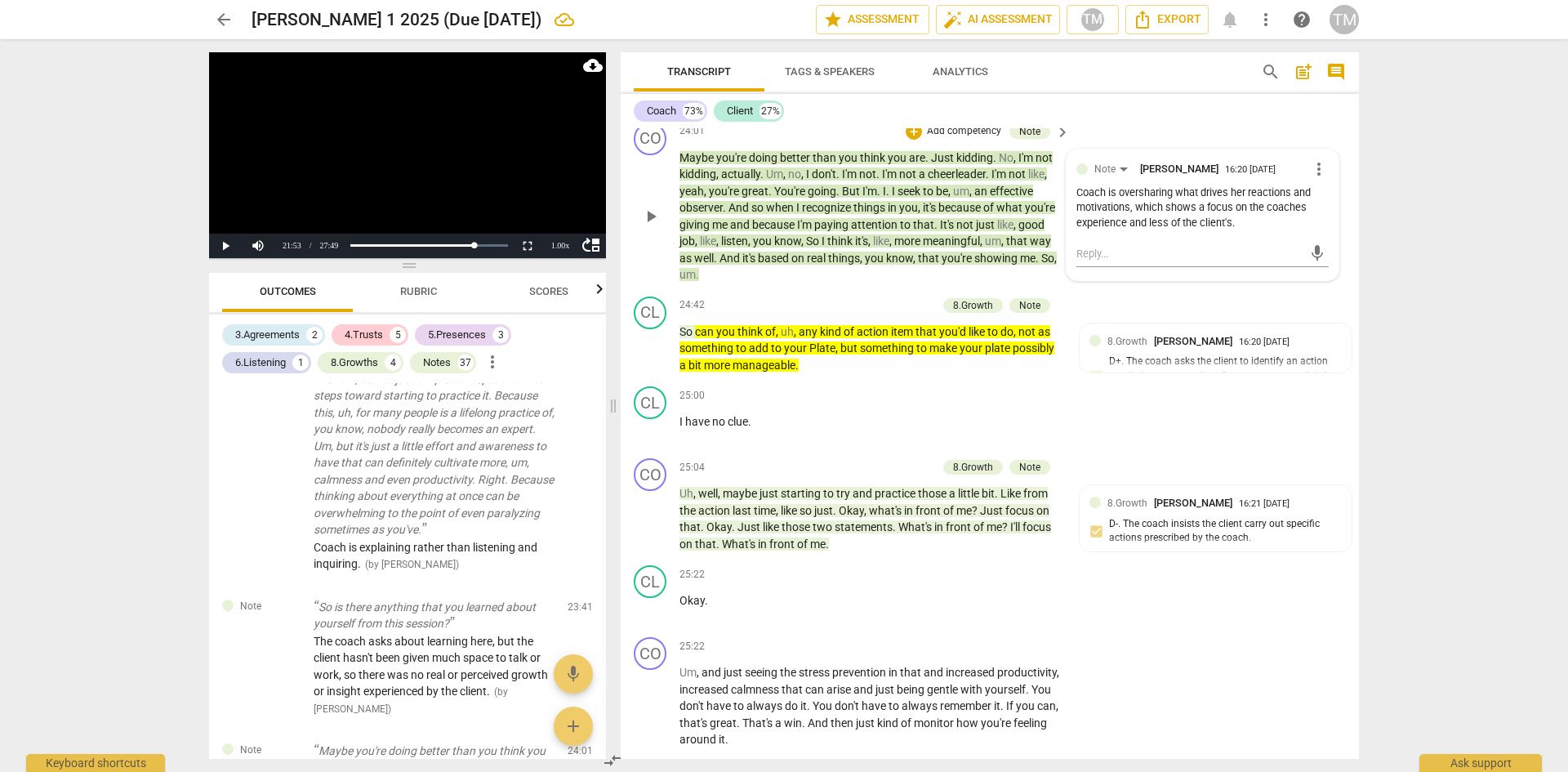
click at [1319, 179] on span "more_vert" at bounding box center [1318, 169] width 19 height 19
click at [1324, 236] on li "Edit" at bounding box center [1332, 236] width 57 height 31
click at [1127, 246] on textarea "Coach is oversharing what drives her reactions and motivations, which shows a f…" at bounding box center [1202, 223] width 253 height 47
click at [1189, 246] on textarea "Coach is oversharing what drives her reactions and motivations, which shows a f…" at bounding box center [1202, 223] width 253 height 47
drag, startPoint x: 1072, startPoint y: 343, endPoint x: 1085, endPoint y: 338, distance: 13.9
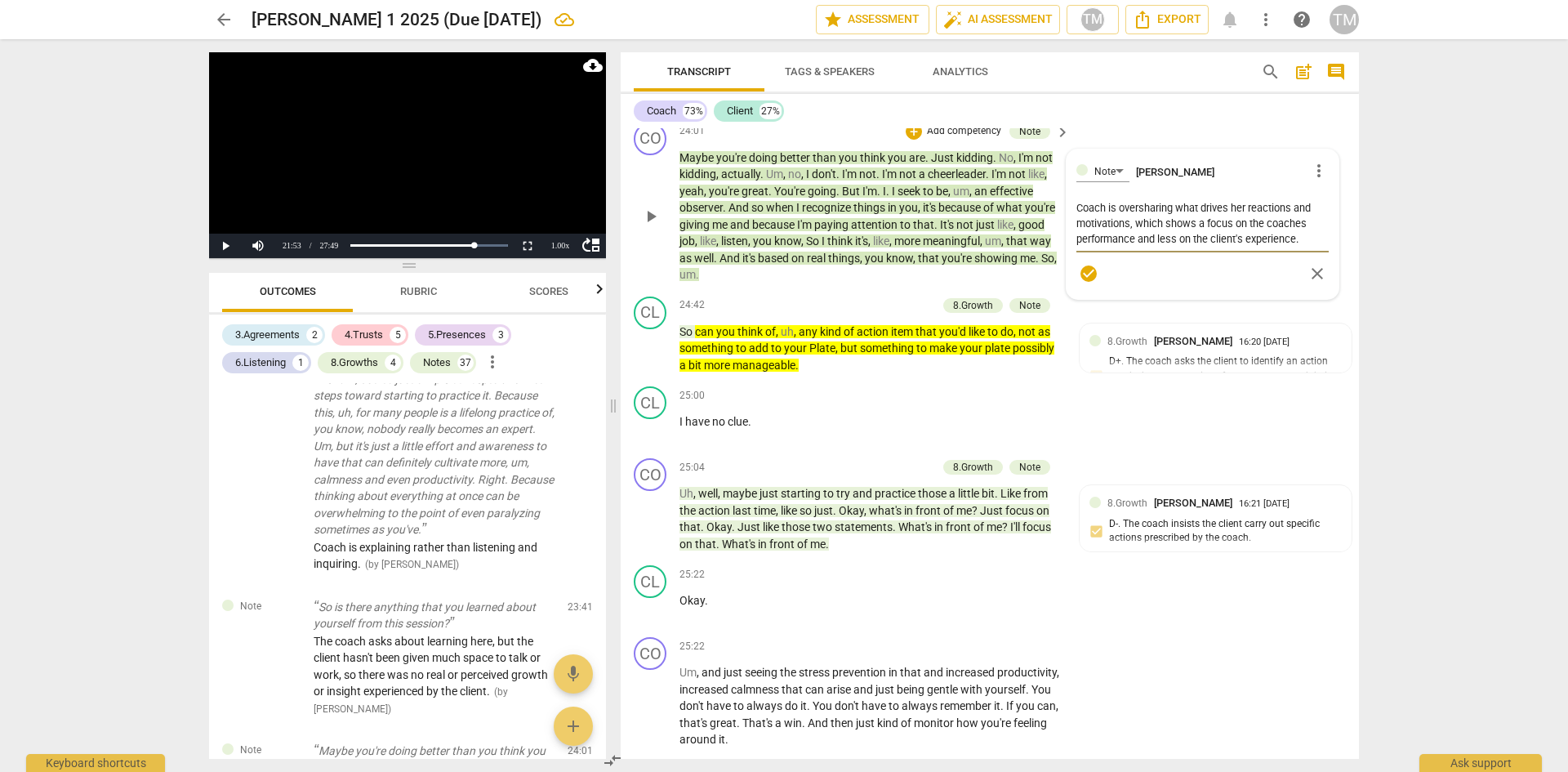
click at [1071, 299] on div "Note [PERSON_NAME] more_vert Coach is oversharing what drives her reactions and…" at bounding box center [1202, 224] width 272 height 150
click at [1085, 299] on div "Note [PERSON_NAME] more_vert Coach is oversharing what drives her reactions and…" at bounding box center [1202, 224] width 272 height 150
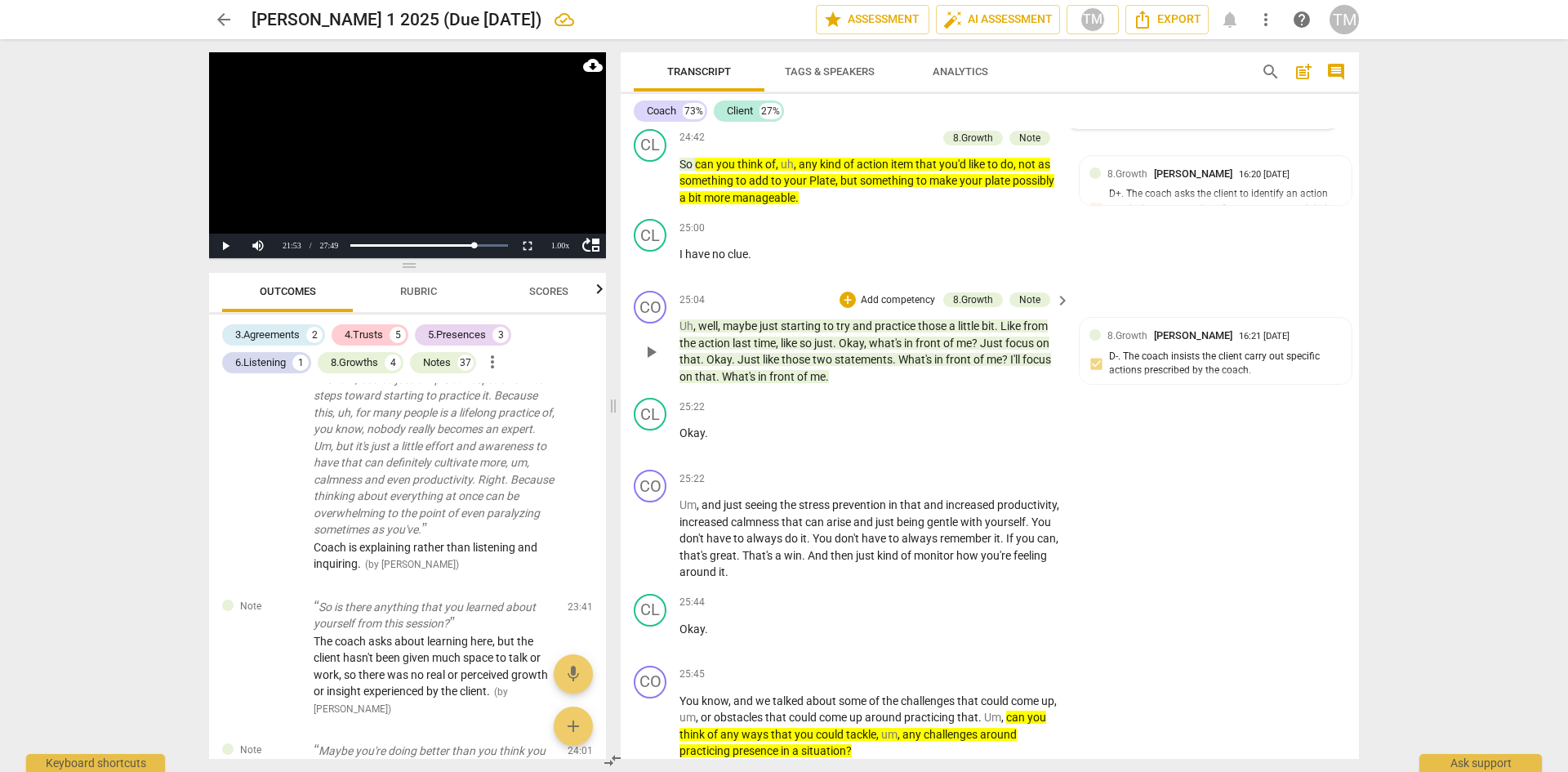
scroll to position [11062, 0]
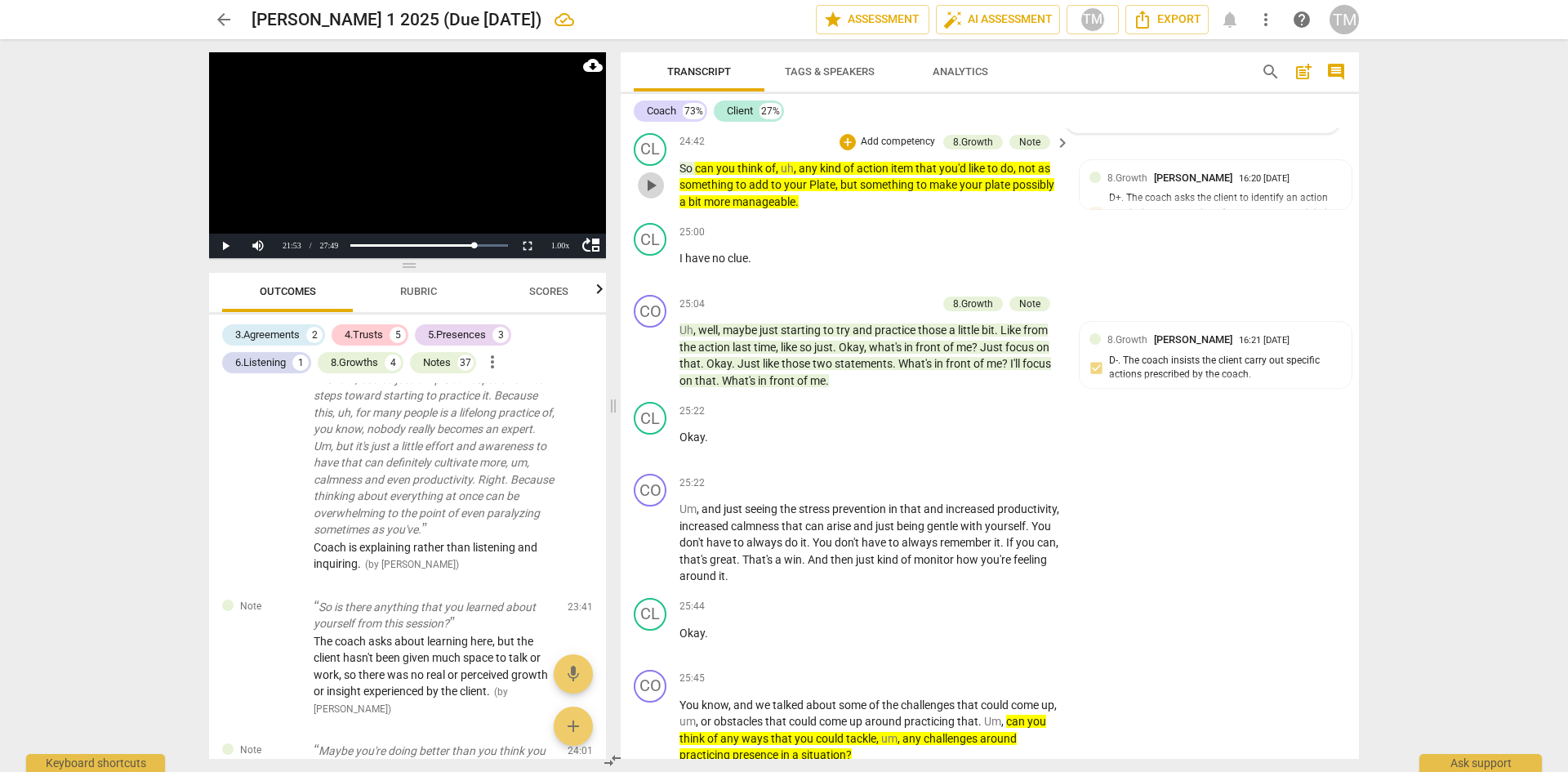
click at [651, 195] on span "play_arrow" at bounding box center [650, 185] width 19 height 19
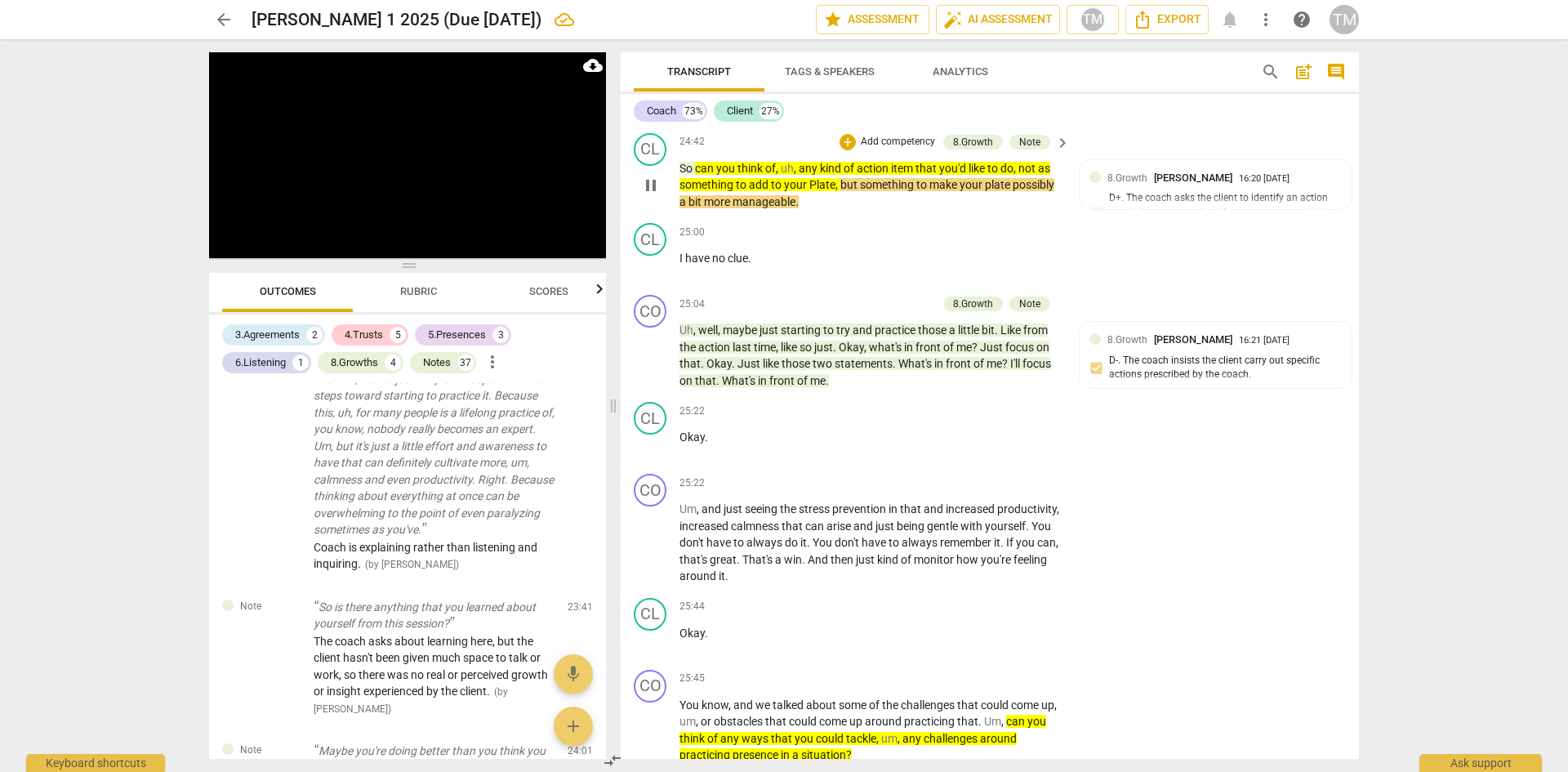
click at [815, 192] on span "Plate" at bounding box center [822, 184] width 26 height 13
click at [707, 370] on span "Okay" at bounding box center [720, 363] width 26 height 13
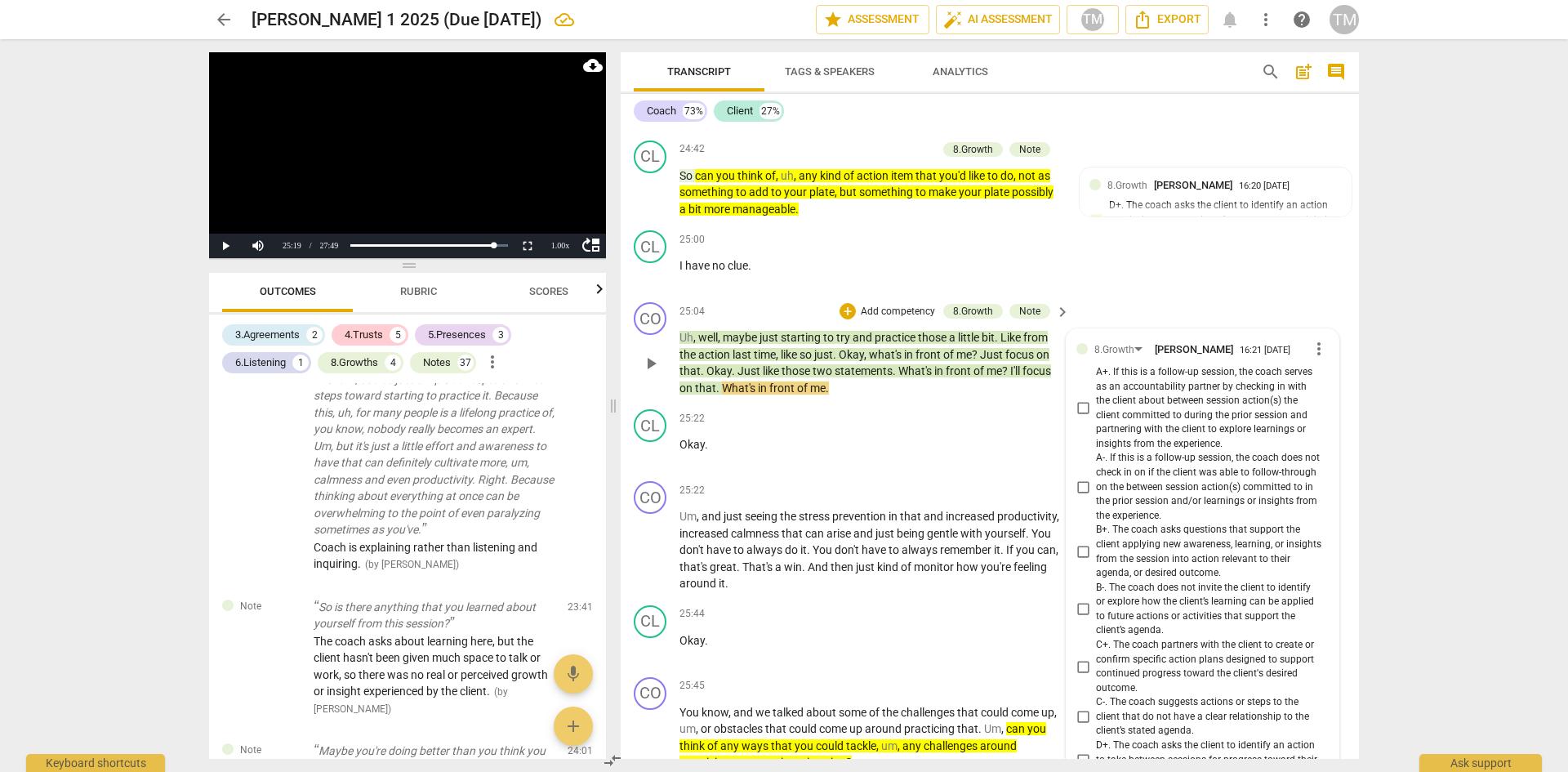
scroll to position [11027, 0]
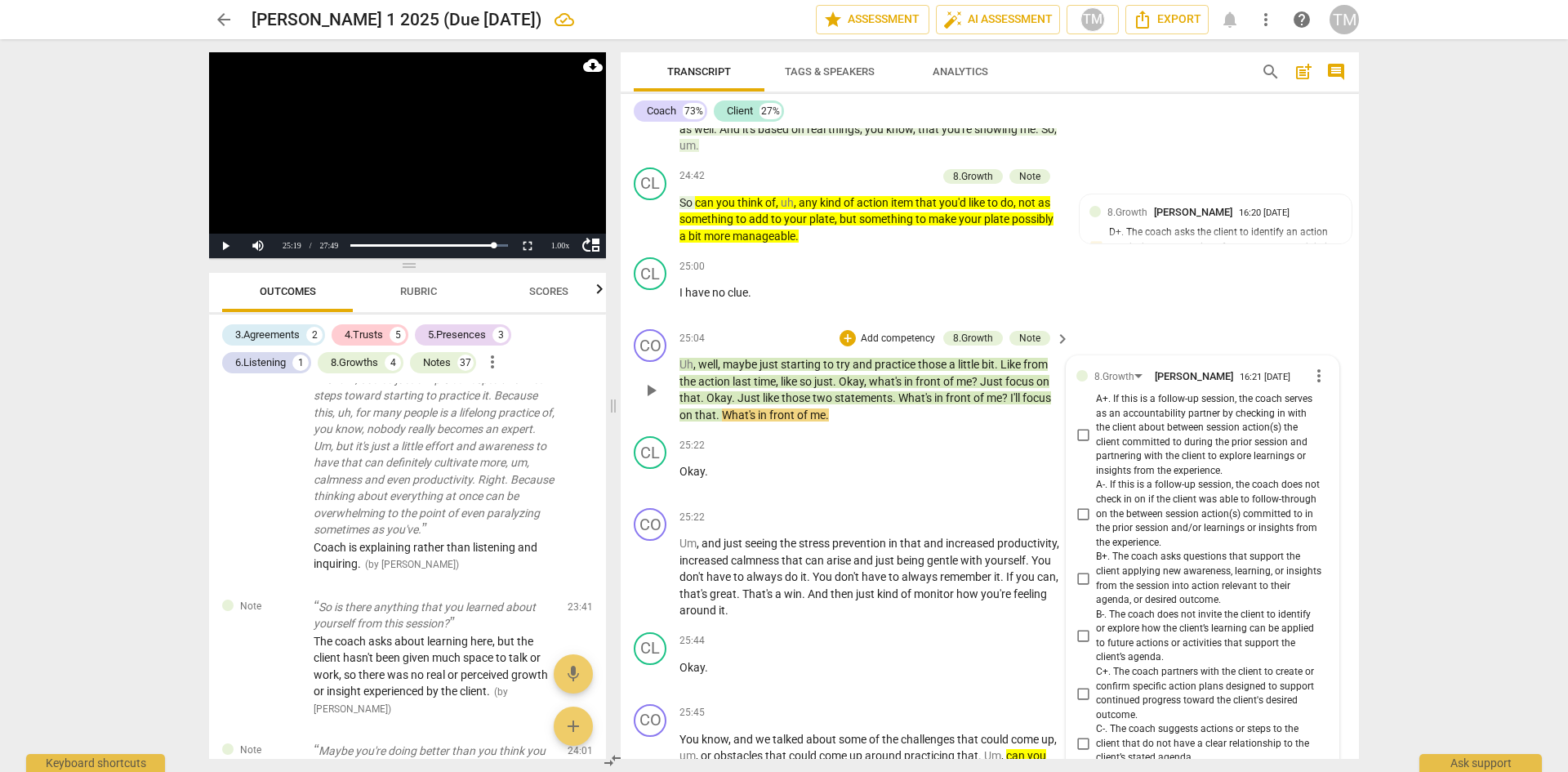
click at [707, 404] on span "Okay" at bounding box center [720, 398] width 26 height 13
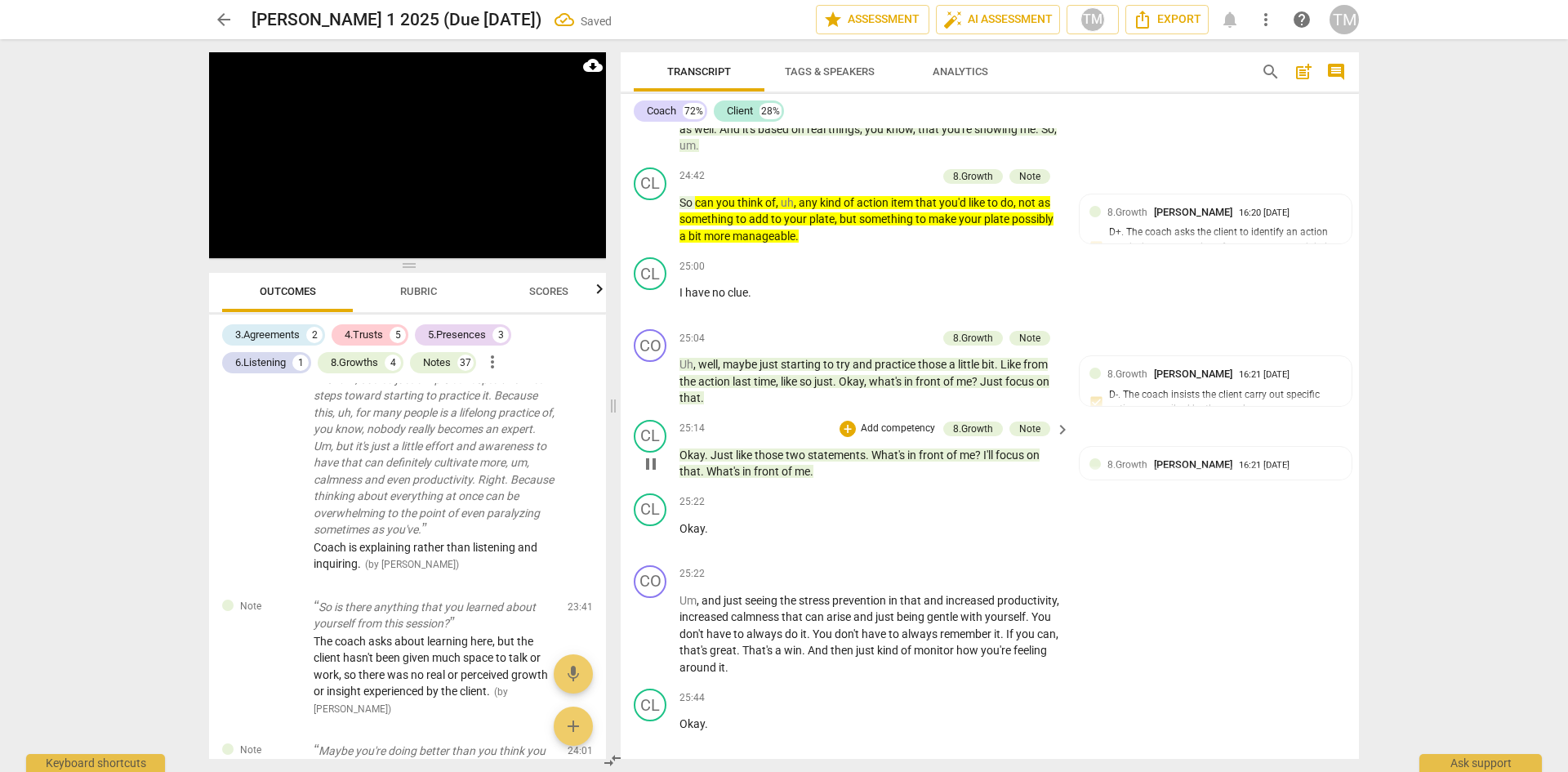
click at [712, 462] on span "Just" at bounding box center [723, 455] width 26 height 13
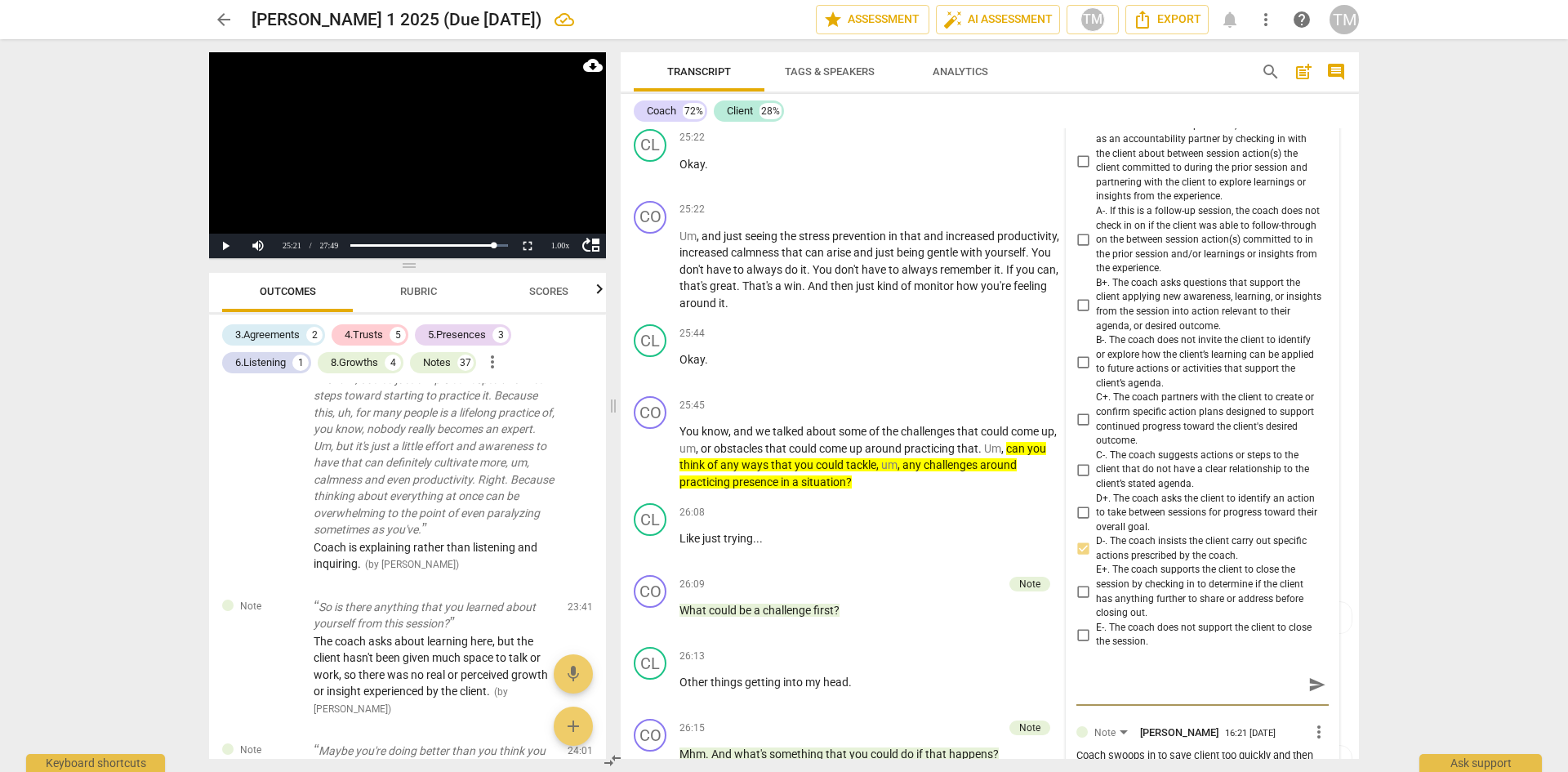
scroll to position [11418, 0]
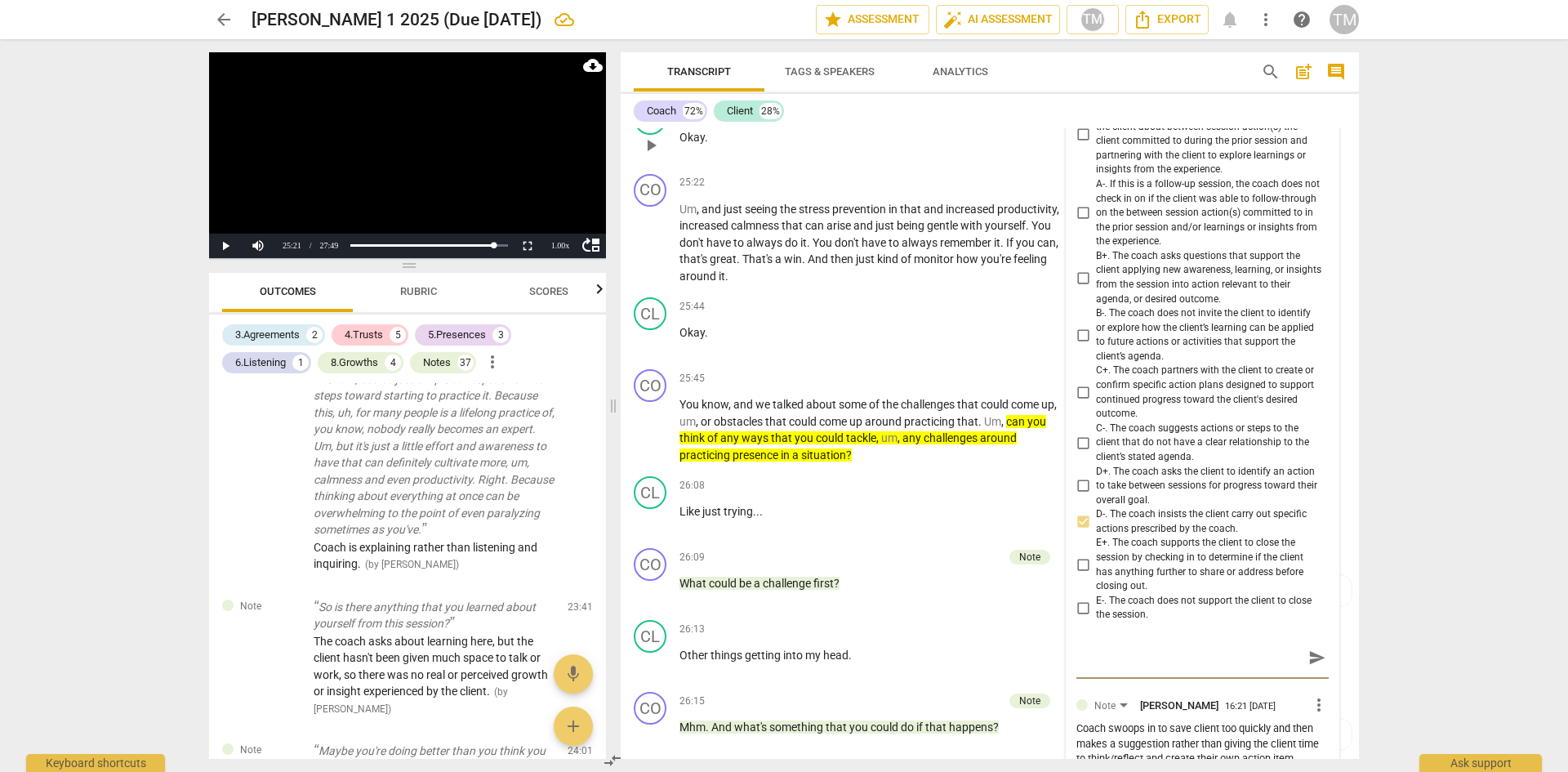
click at [978, 146] on p "Okay ." at bounding box center [870, 137] width 382 height 17
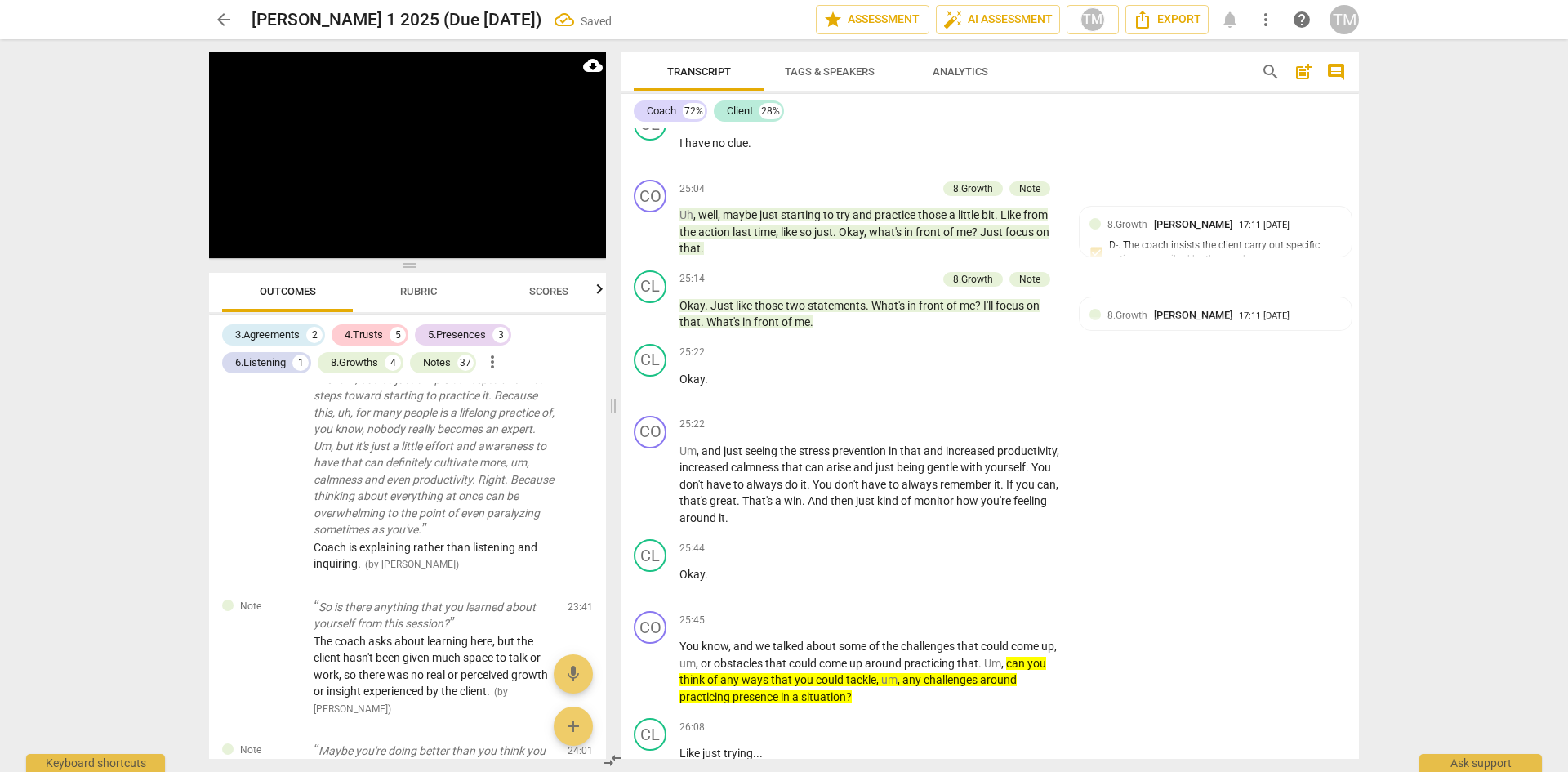
scroll to position [11174, 0]
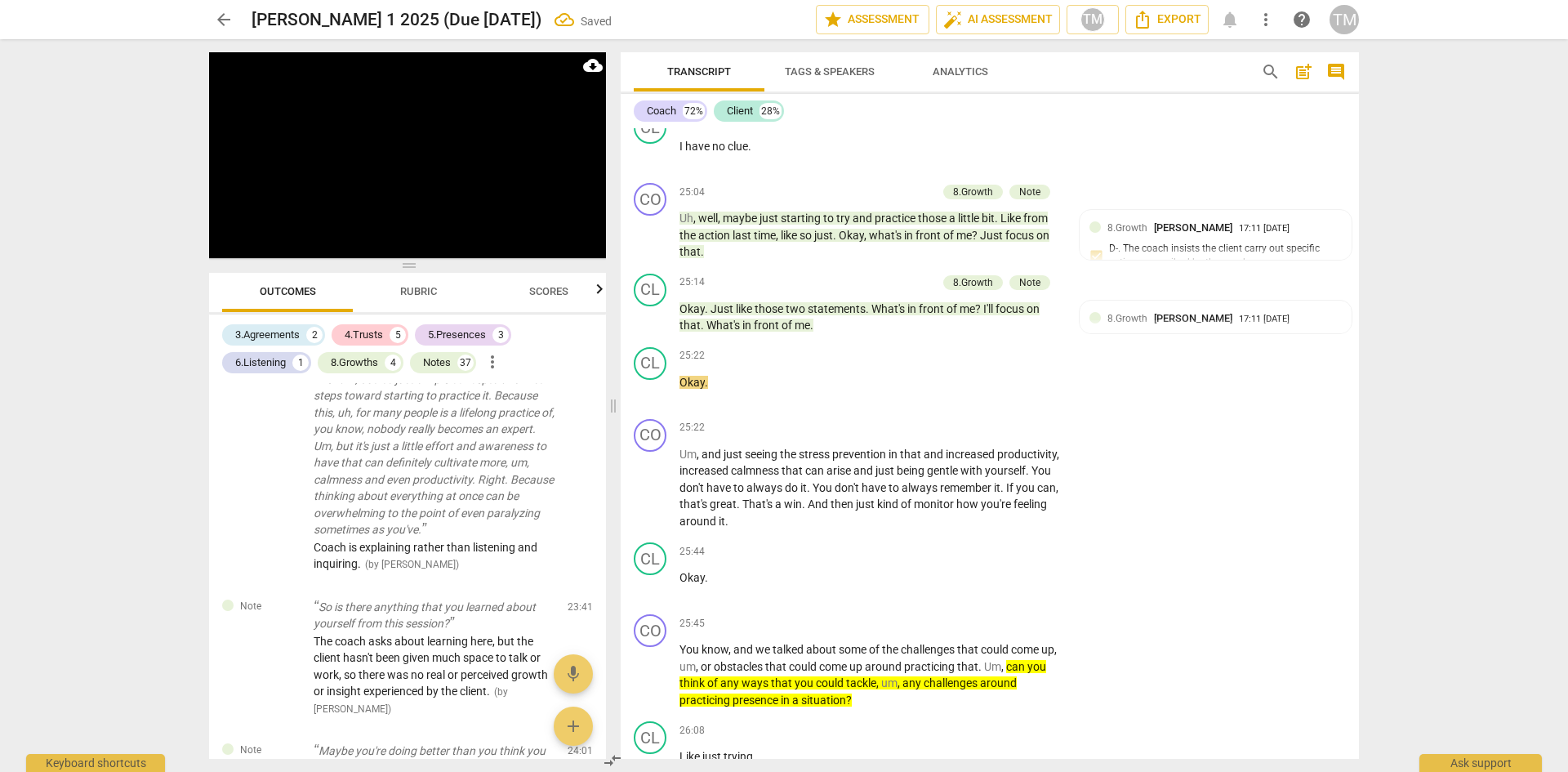
click at [647, 328] on span "pause" at bounding box center [650, 318] width 19 height 19
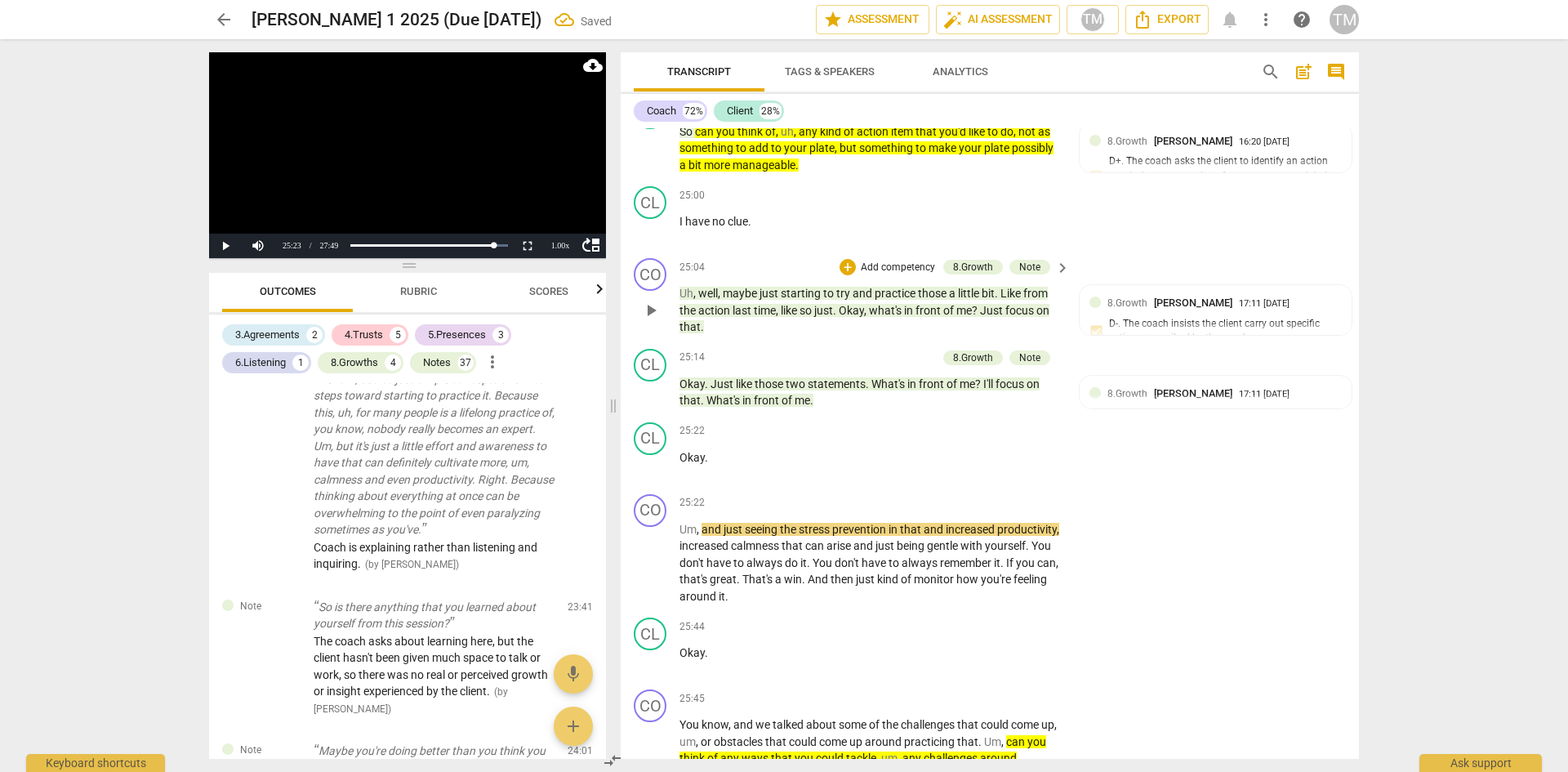
scroll to position [11092, 0]
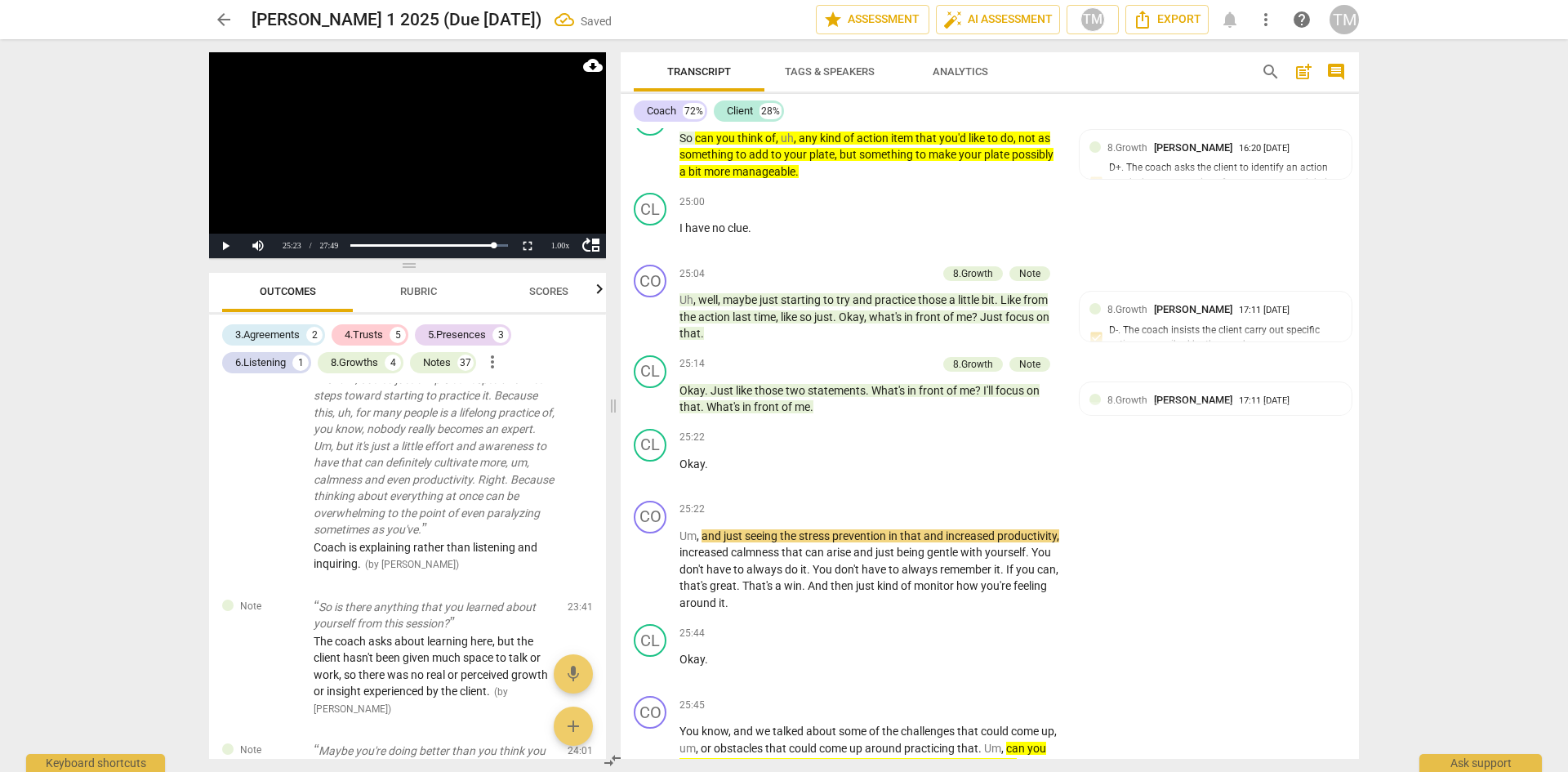
click at [711, 397] on span "Just" at bounding box center [723, 391] width 26 height 13
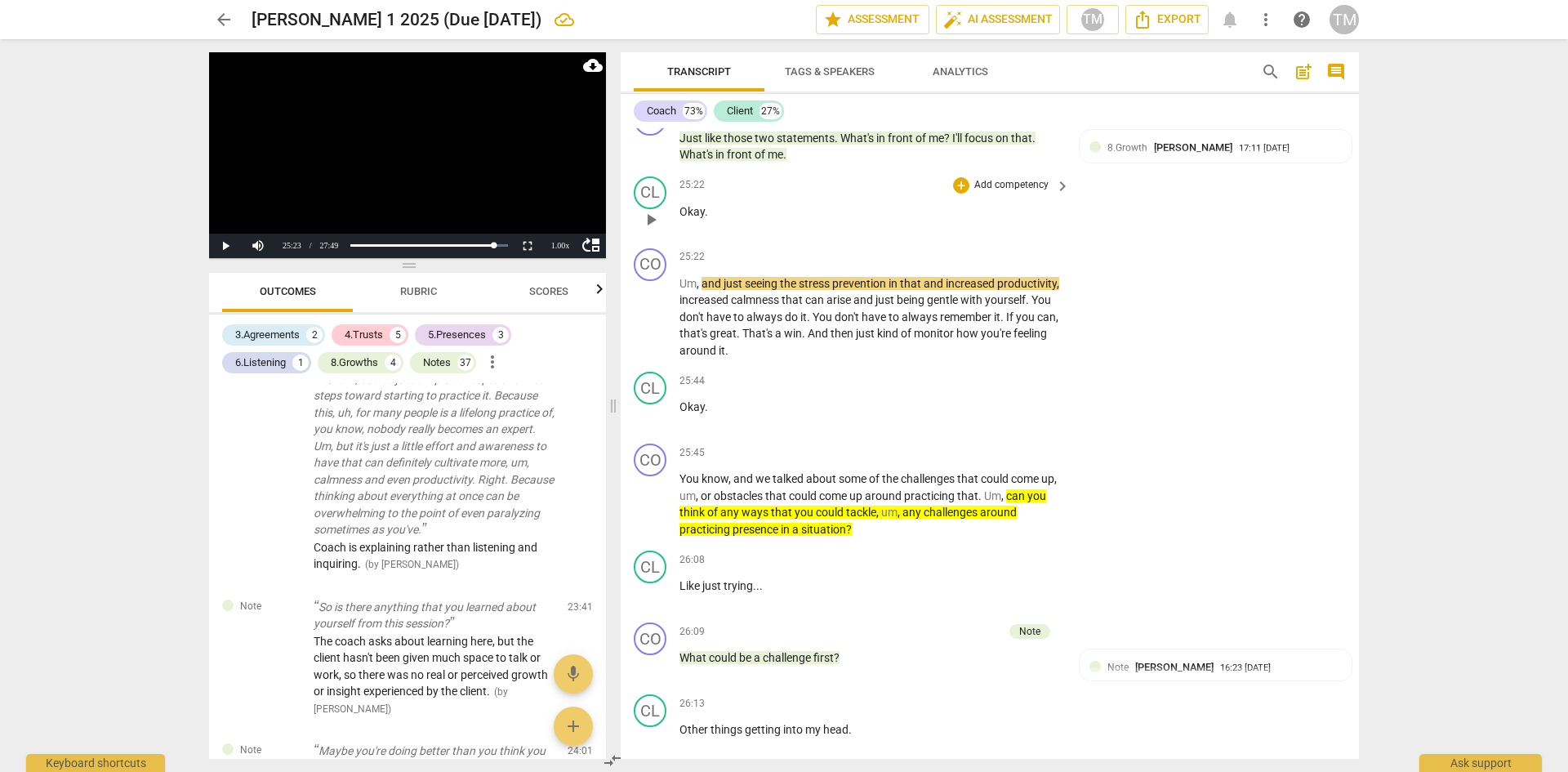
scroll to position [11418, 0]
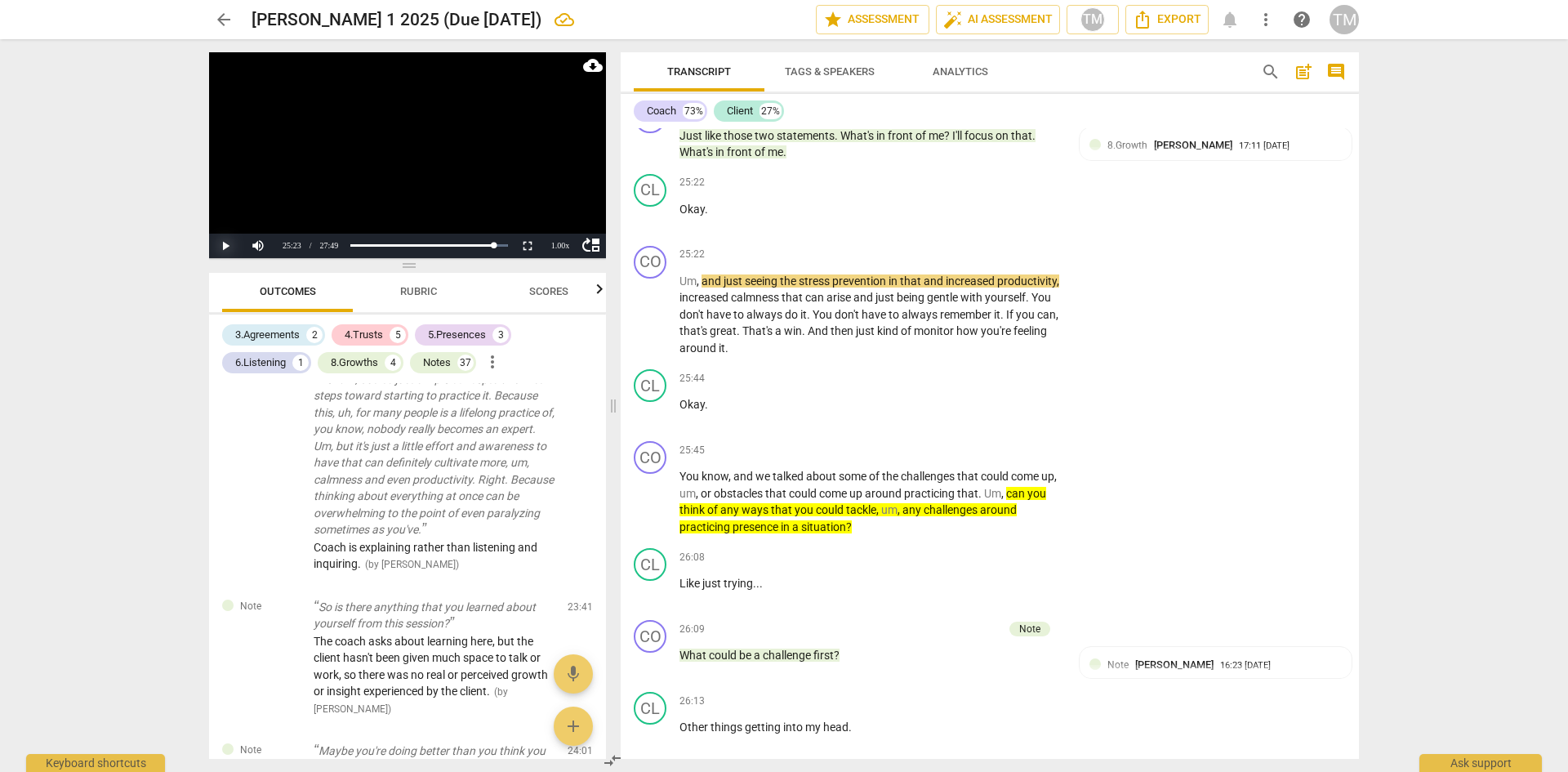
click at [227, 251] on button "Play" at bounding box center [225, 245] width 33 height 25
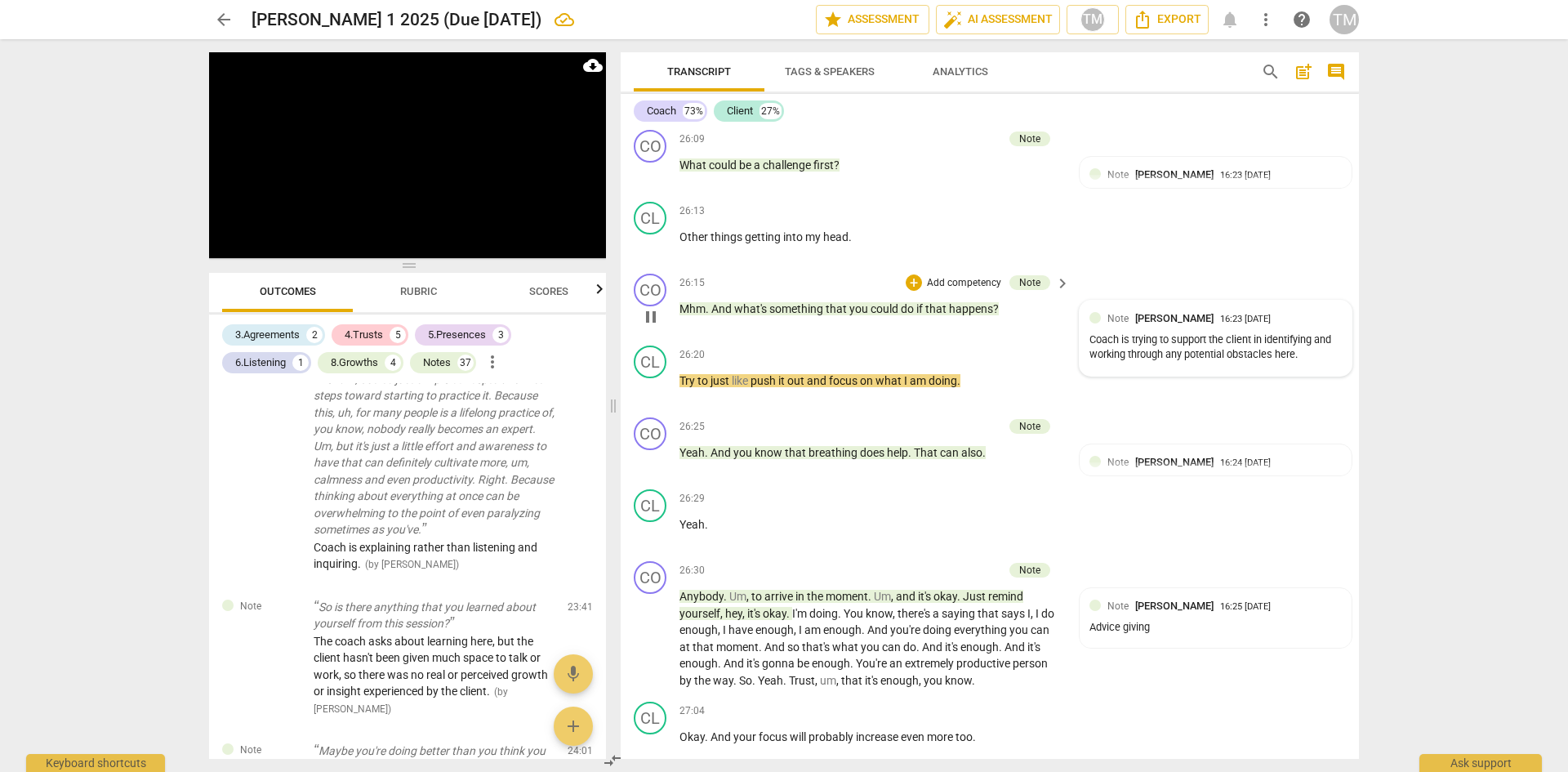
scroll to position [11991, 0]
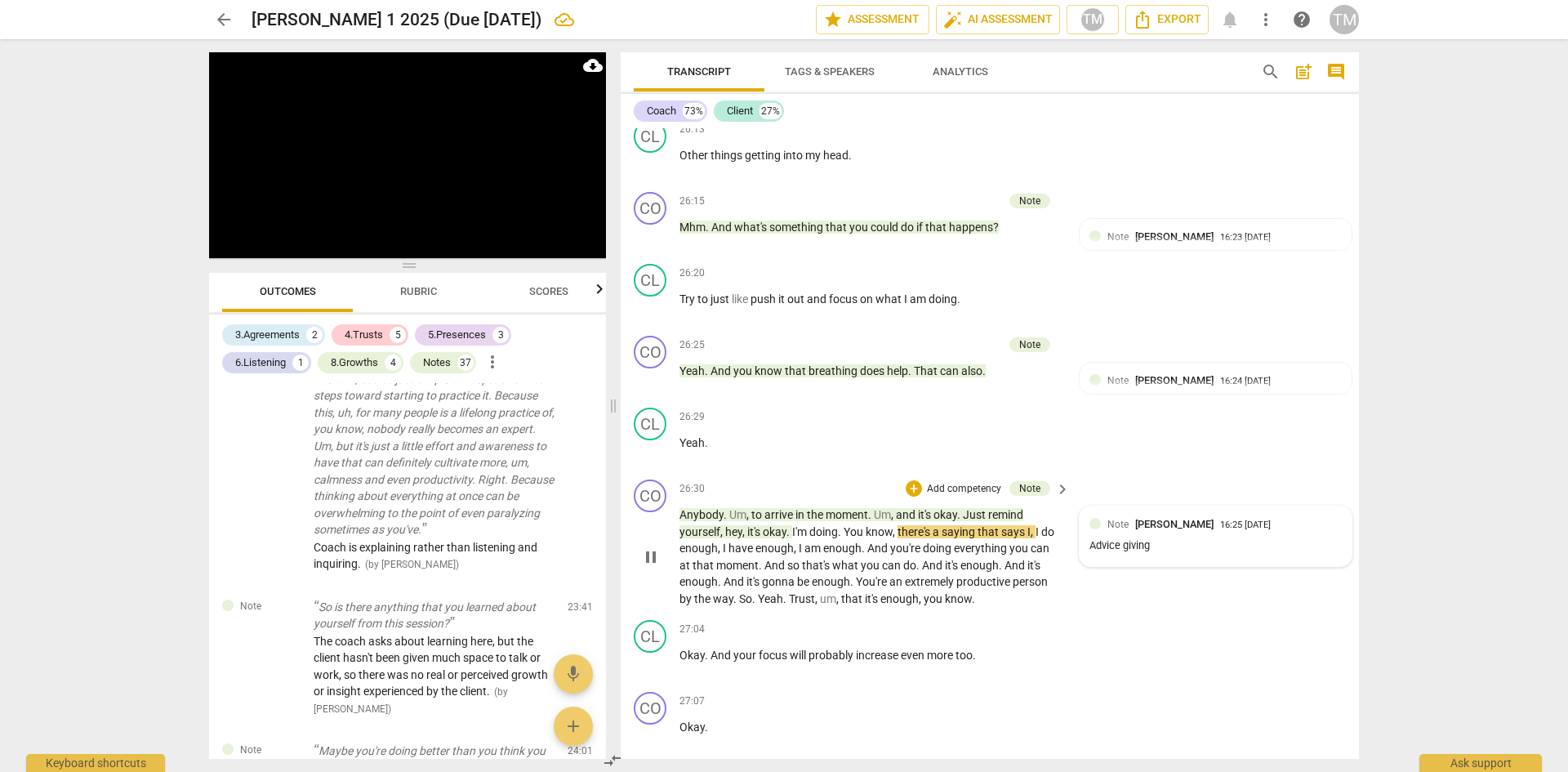
click at [1174, 554] on div "Advice giving" at bounding box center [1215, 546] width 253 height 16
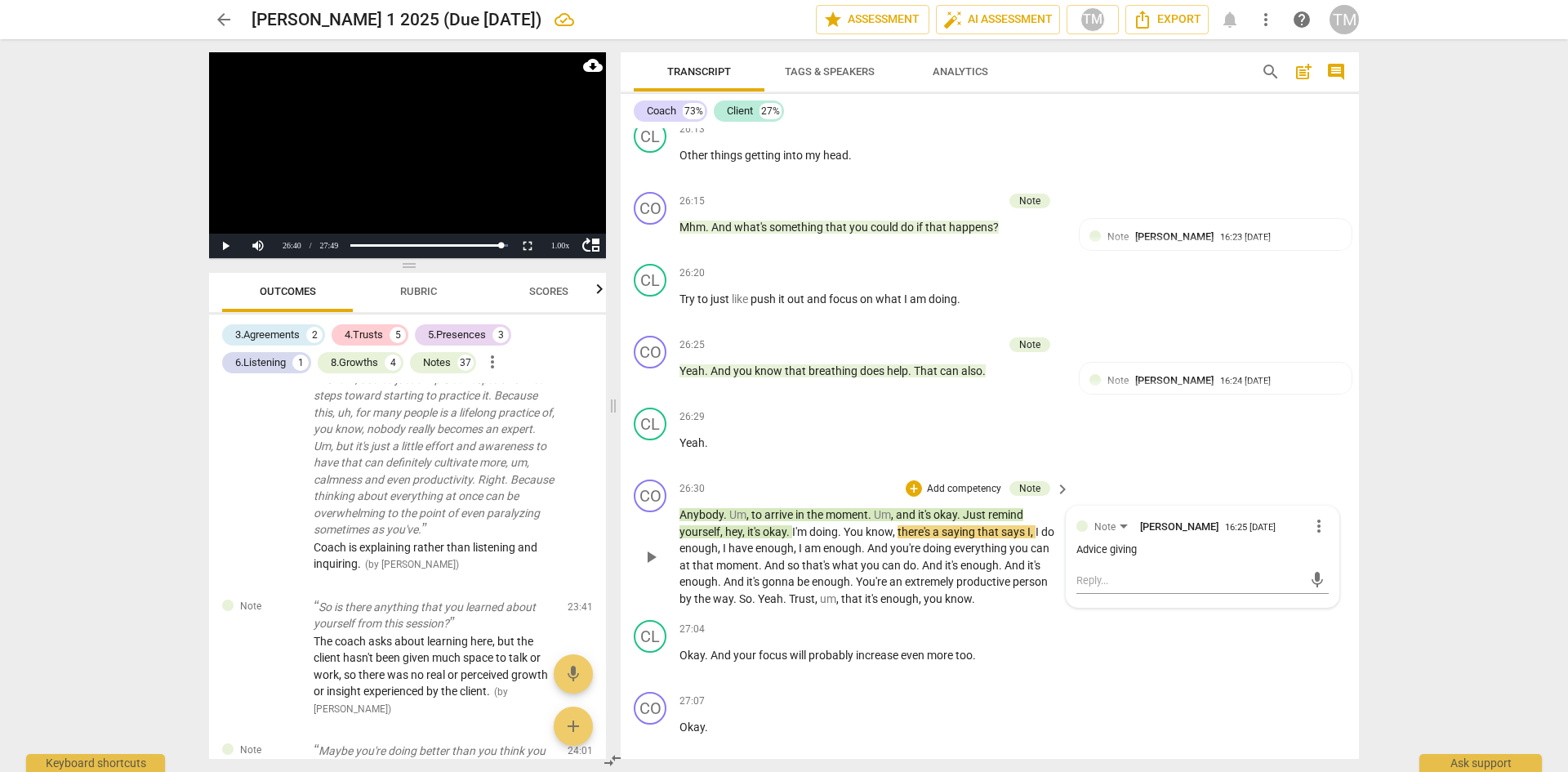
click at [1314, 536] on span "more_vert" at bounding box center [1318, 526] width 19 height 19
click at [1328, 595] on li "Edit" at bounding box center [1332, 593] width 57 height 31
drag, startPoint x: 1147, startPoint y: 637, endPoint x: 1105, endPoint y: 640, distance: 42.1
click at [1105, 579] on div "Advice giving Advice giving" at bounding box center [1202, 565] width 253 height 26
click at [1077, 573] on textarea "Advice" at bounding box center [1202, 565] width 253 height 16
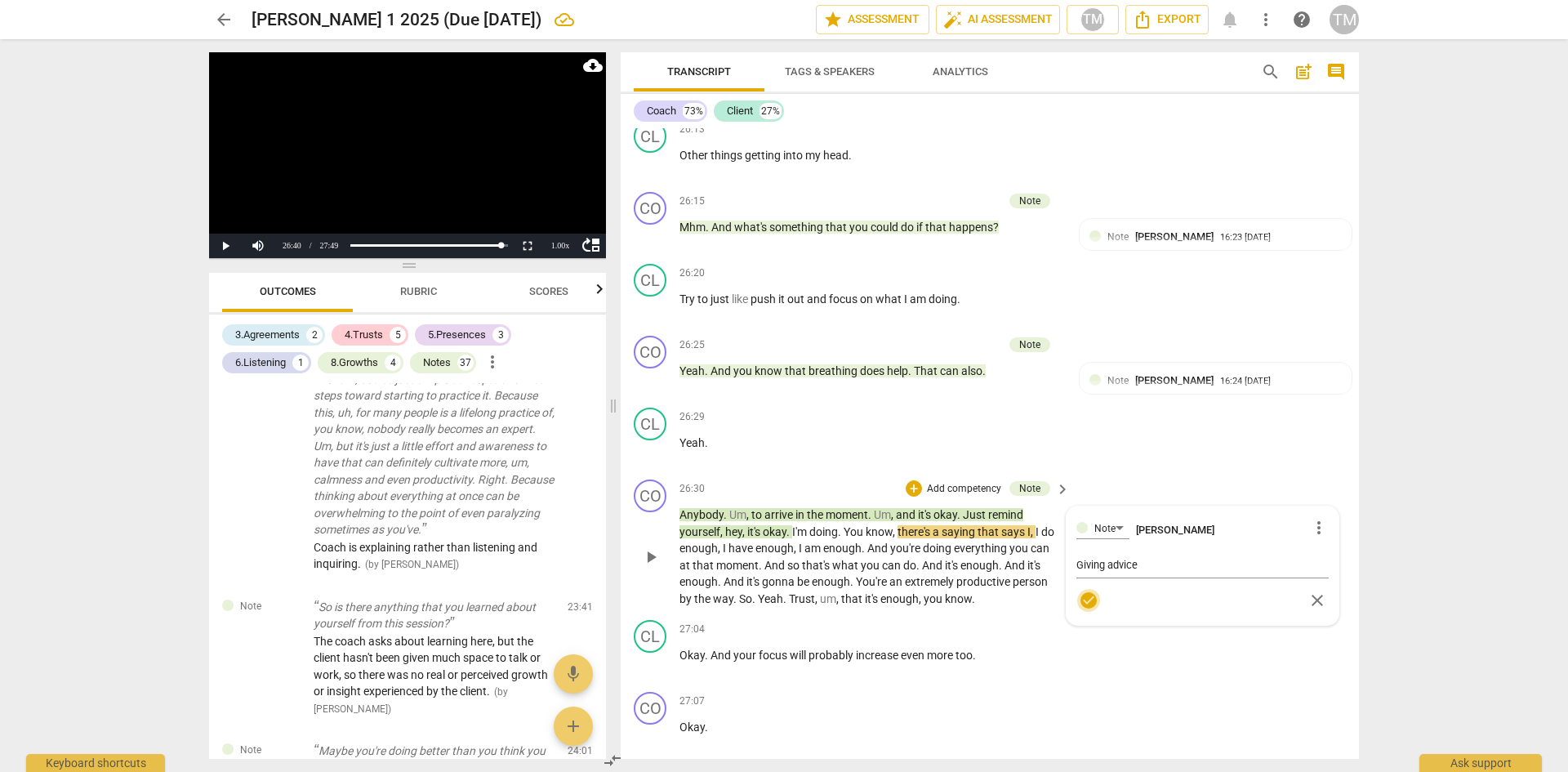
click at [1089, 610] on span "check_circle" at bounding box center [1088, 600] width 19 height 19
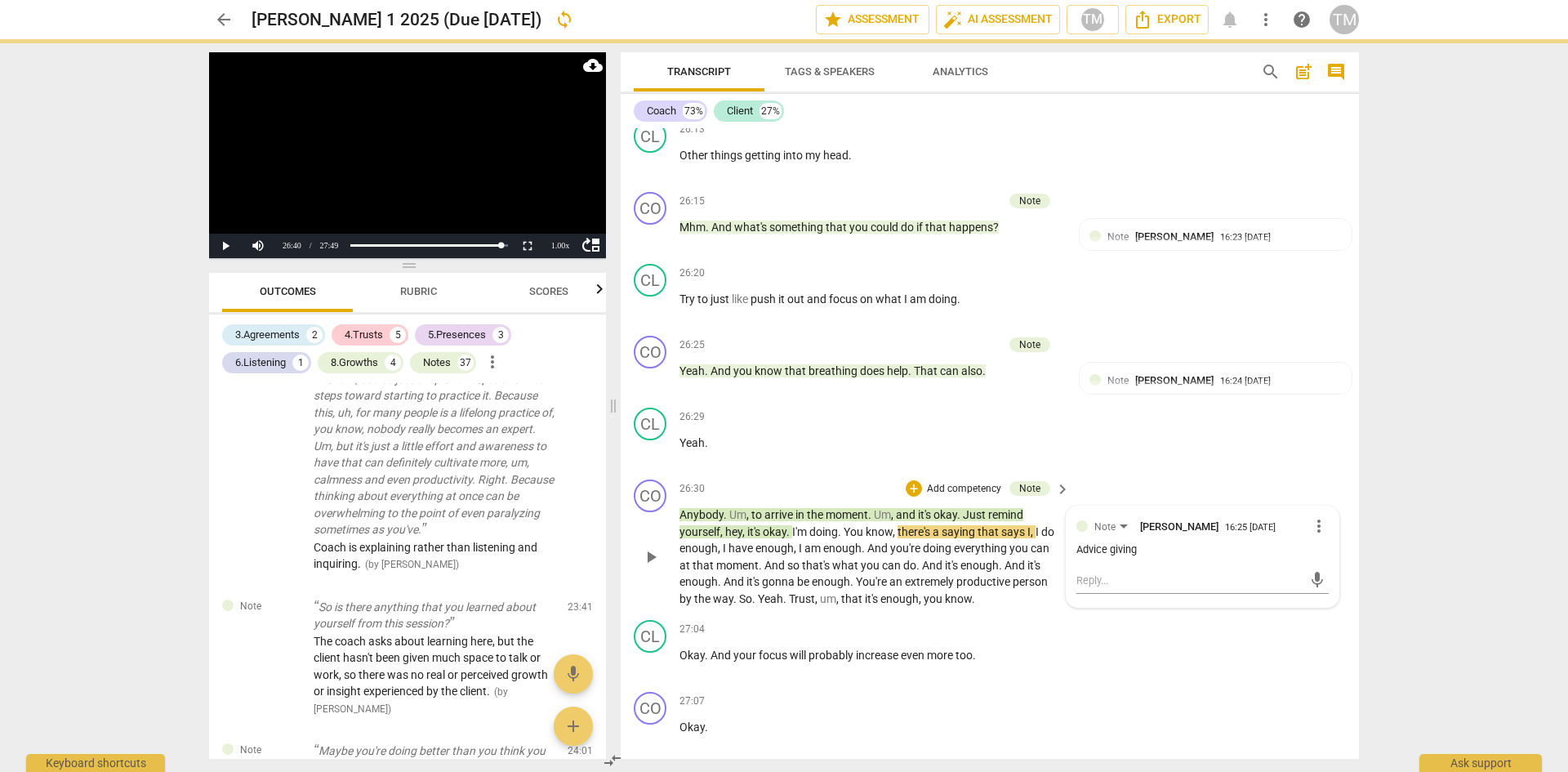
click at [1175, 551] on div "CO play_arrow pause 26:30 + Add competency Note keyboard_arrow_right Anybody . …" at bounding box center [990, 543] width 738 height 141
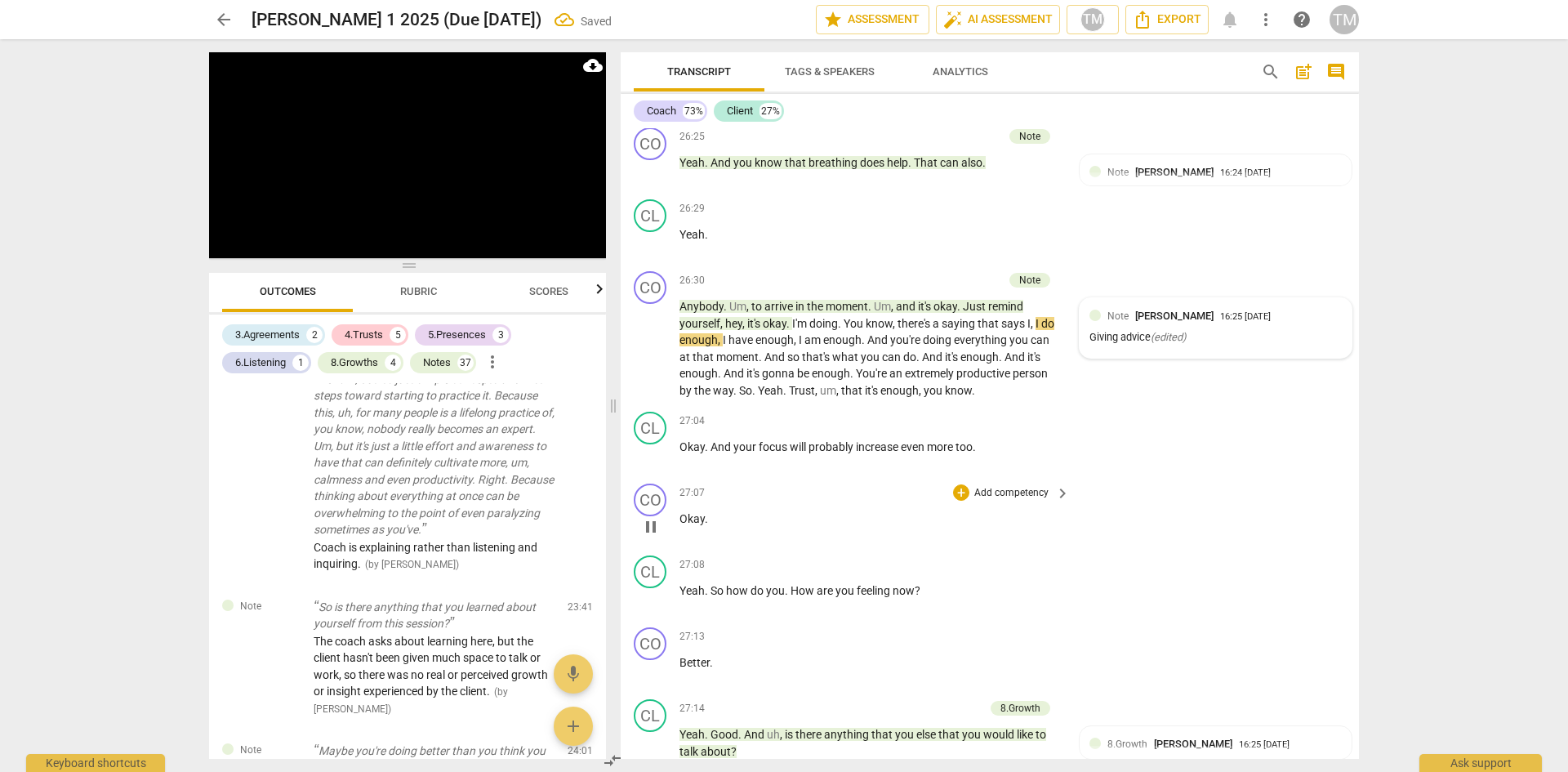
scroll to position [12317, 0]
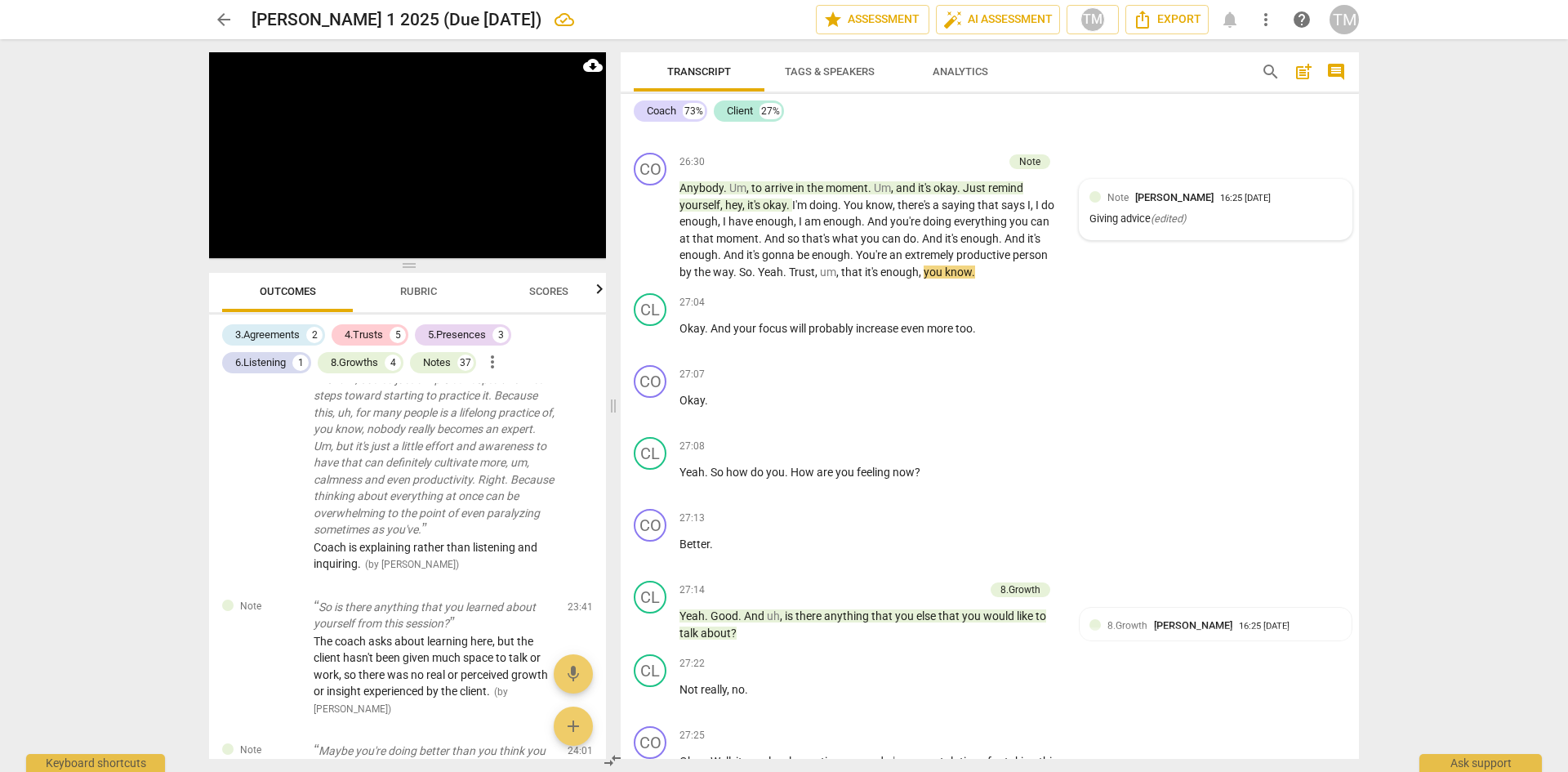
click at [1269, 227] on div "Giving advice ( edited )" at bounding box center [1215, 219] width 253 height 16
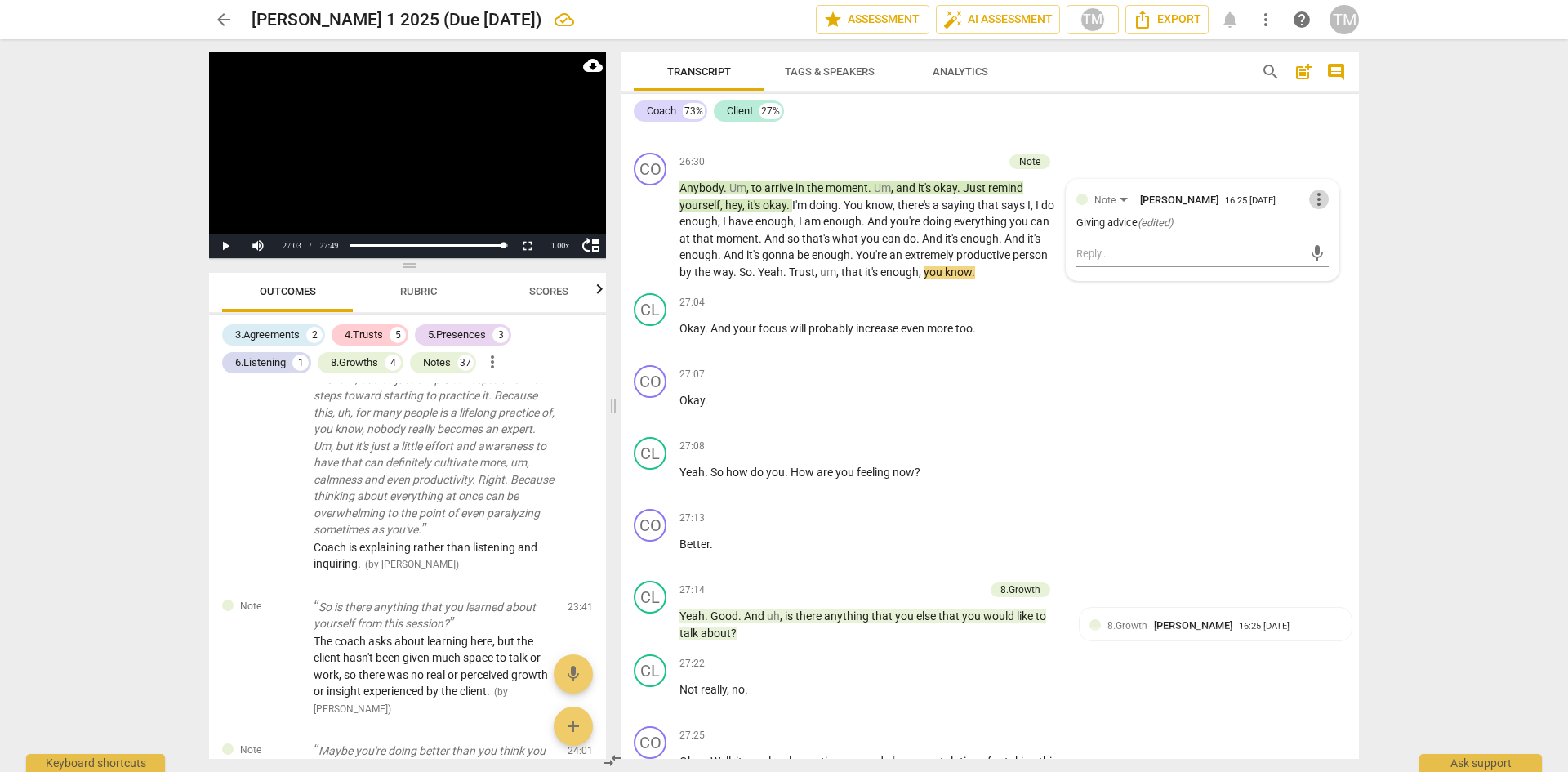
click at [1314, 209] on span "more_vert" at bounding box center [1318, 199] width 19 height 19
click at [1321, 266] on li "Edit" at bounding box center [1332, 266] width 57 height 31
click at [1154, 246] on textarea "Giving advice" at bounding box center [1202, 238] width 253 height 16
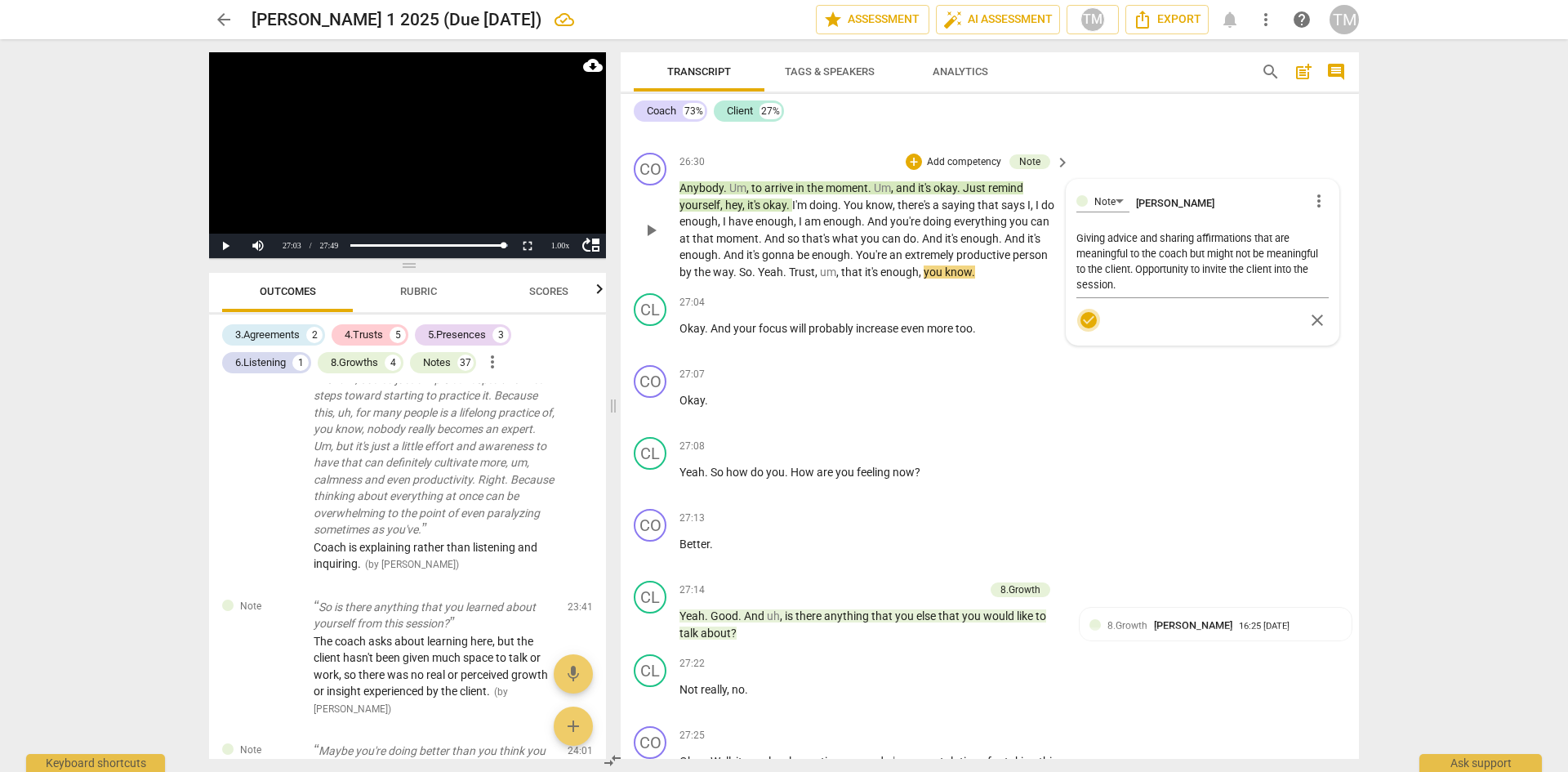
click at [1079, 330] on span "check_circle" at bounding box center [1088, 319] width 19 height 19
click at [658, 240] on span "play_arrow" at bounding box center [650, 230] width 19 height 19
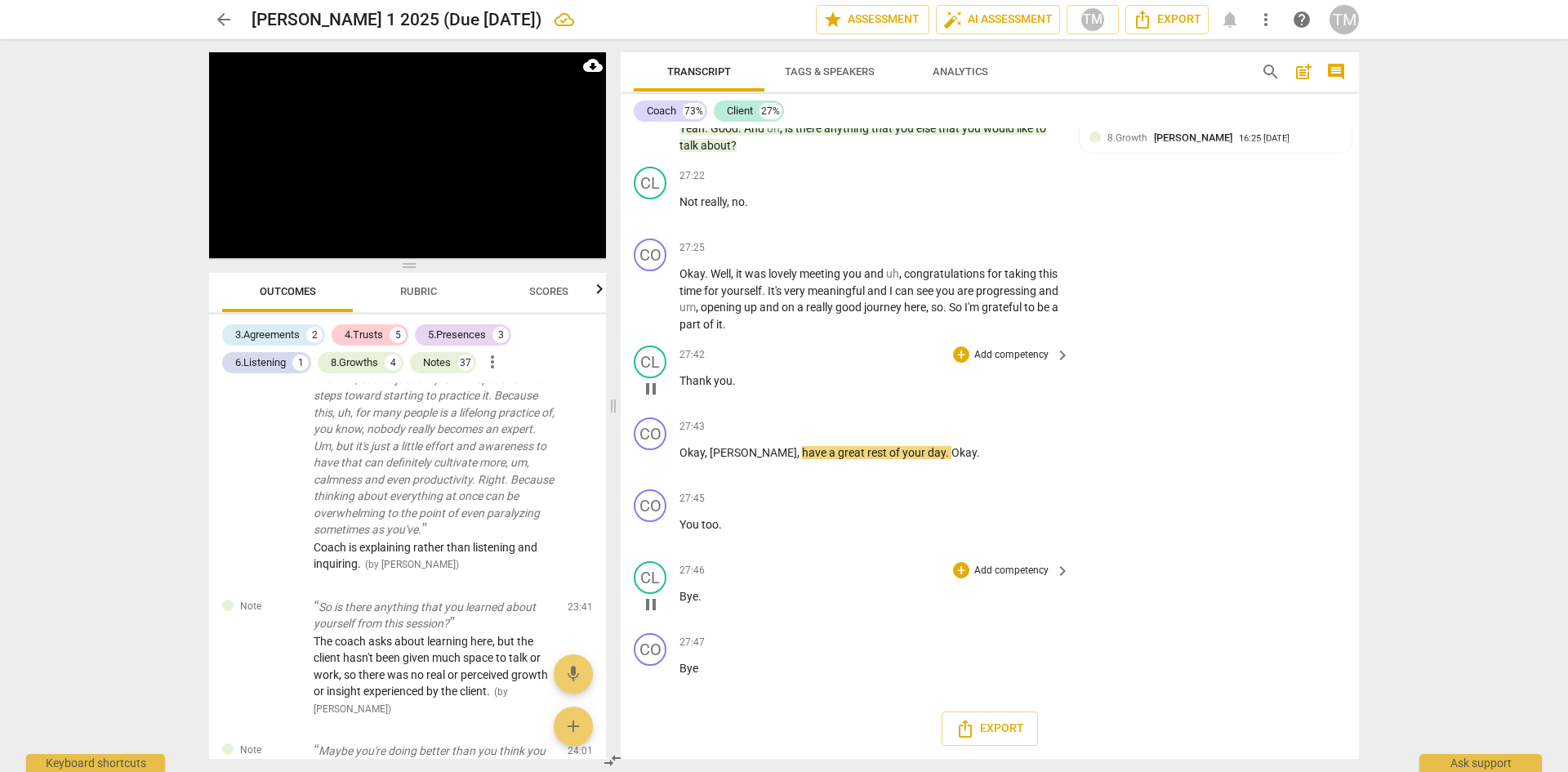
scroll to position [12872, 0]
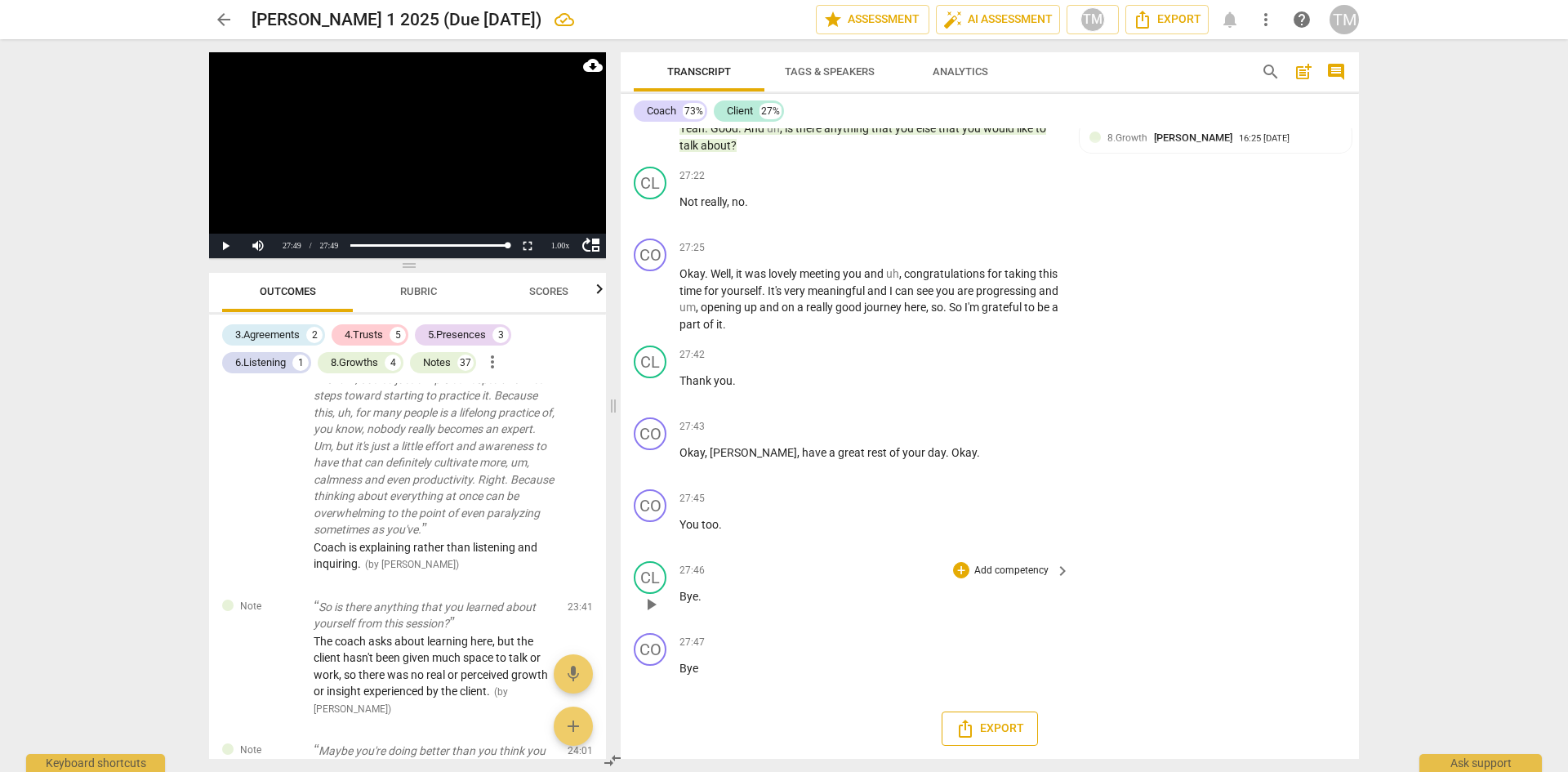
click at [982, 723] on span "Export" at bounding box center [990, 728] width 68 height 19
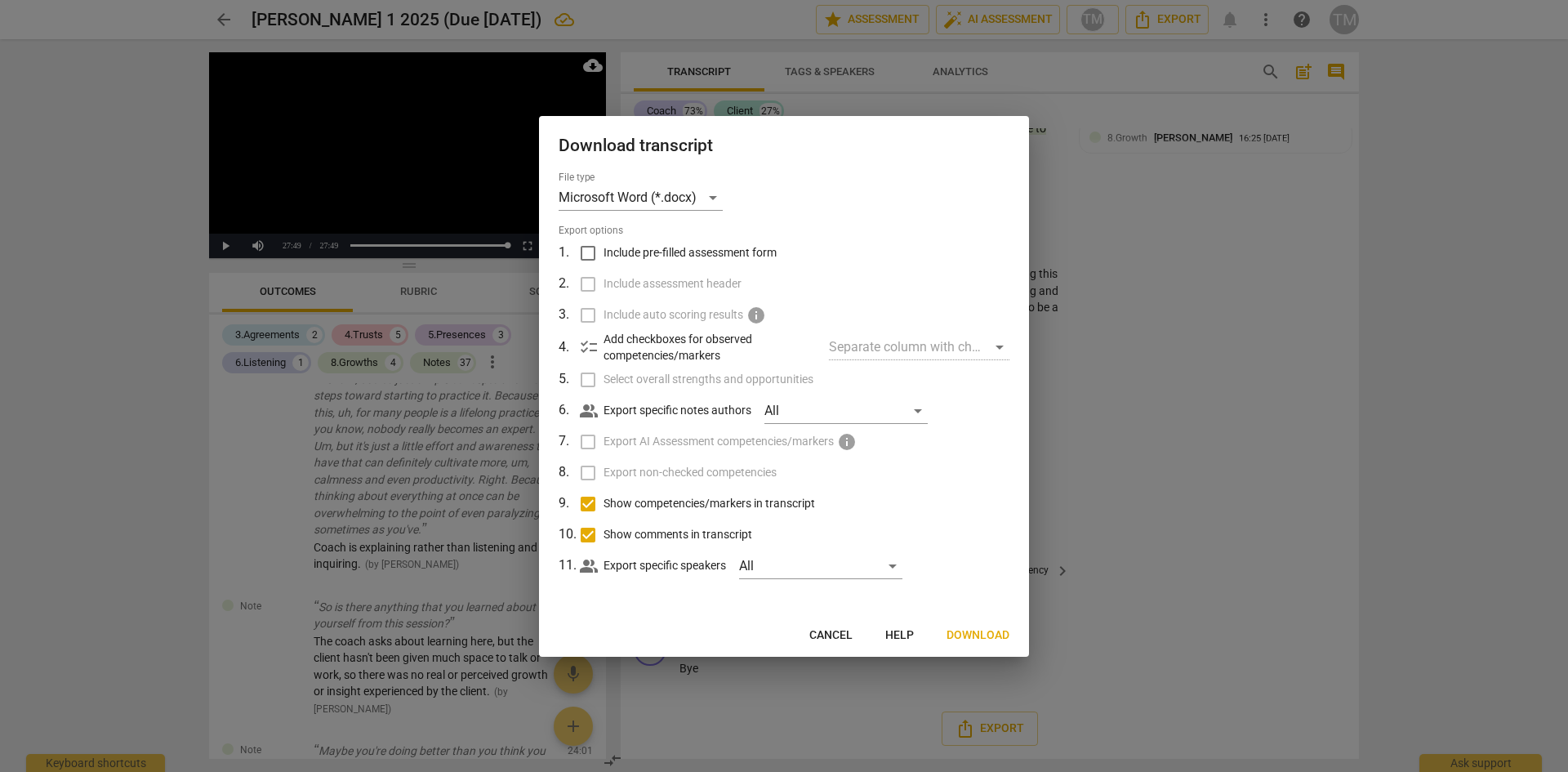
click at [987, 634] on span "Download" at bounding box center [978, 636] width 63 height 16
